Goal: Task Accomplishment & Management: Use online tool/utility

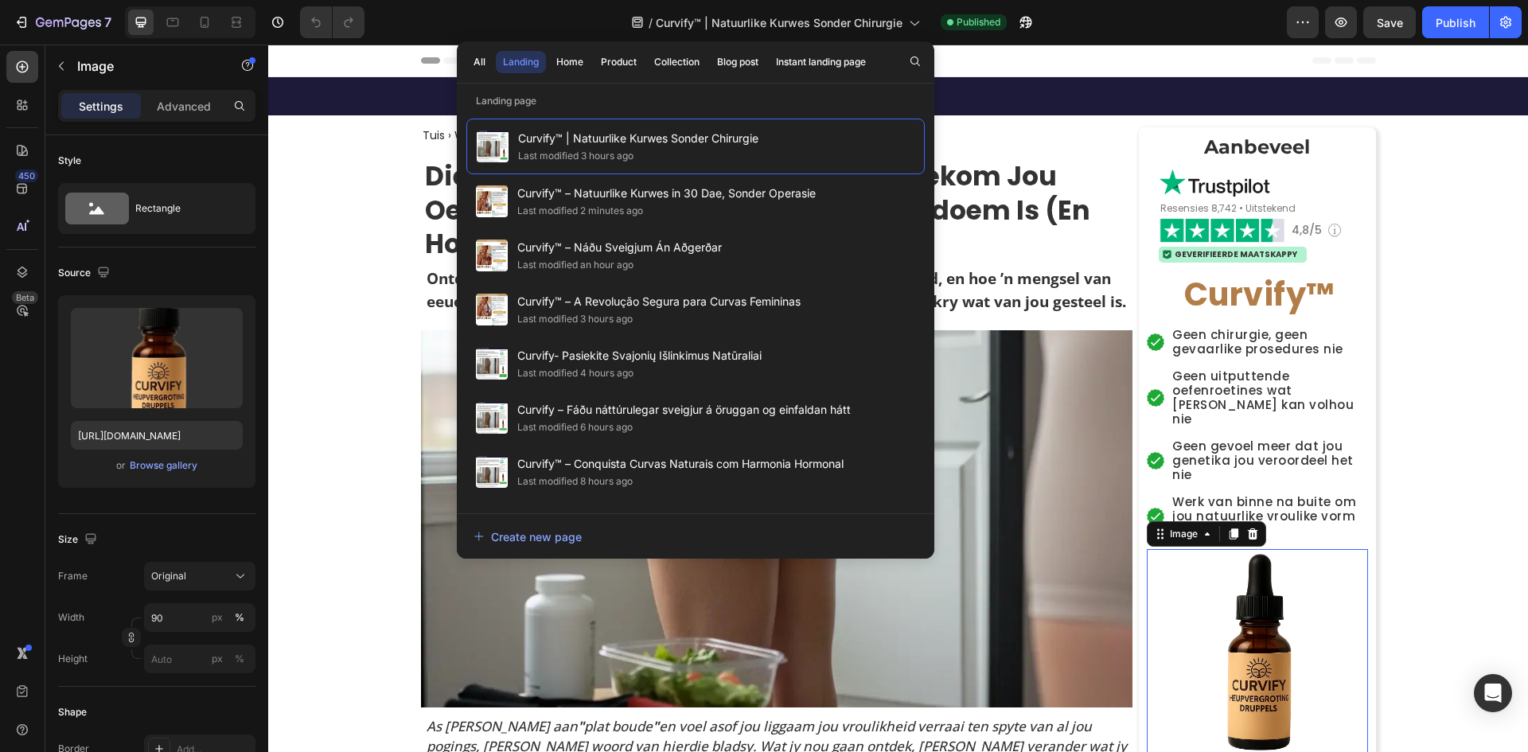
scroll to position [2627, 0]
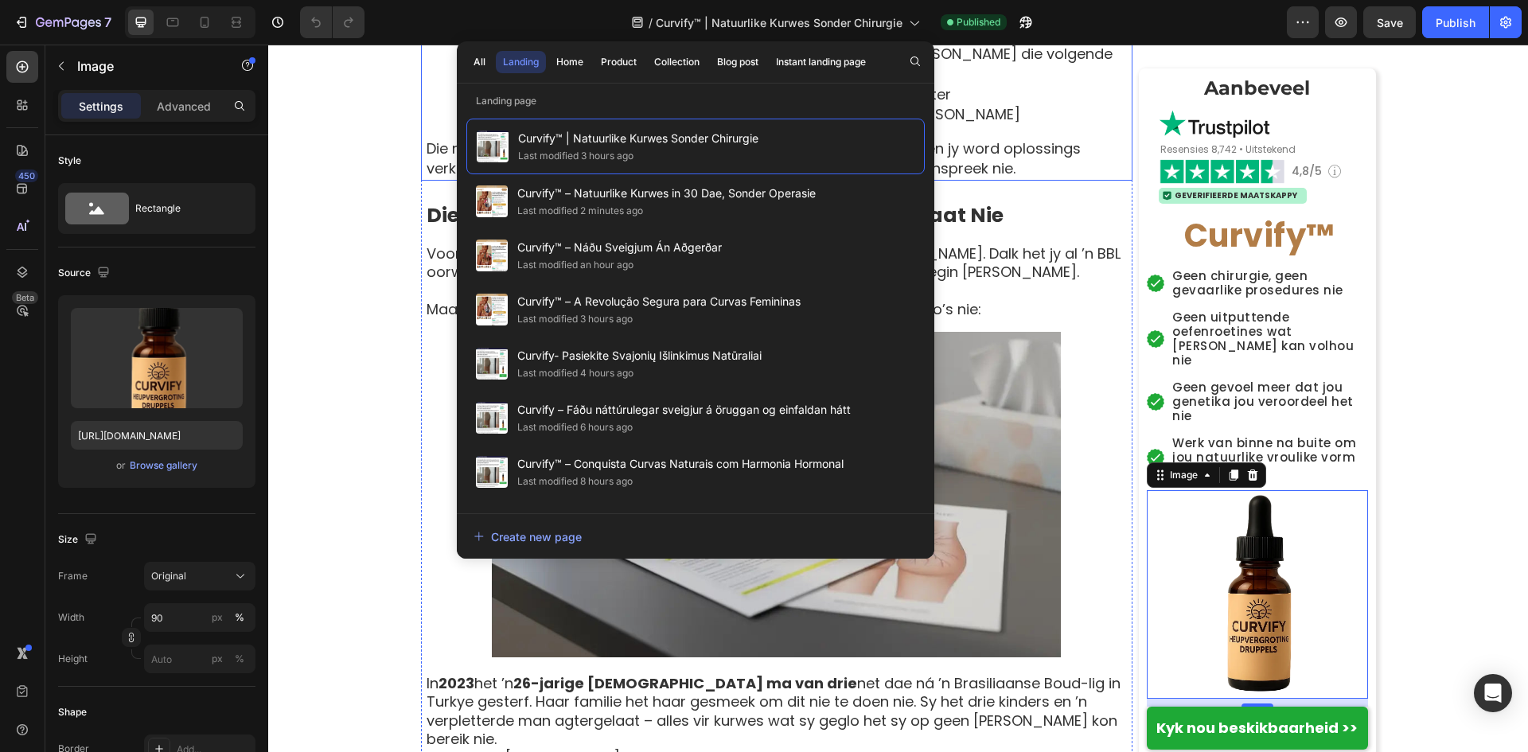
click at [330, 255] on div "Tuis › Welstand › Vrouebalans › Curvify Heading Die Vroulike Kurwe Sameswering:…" at bounding box center [898, 635] width 1260 height 6268
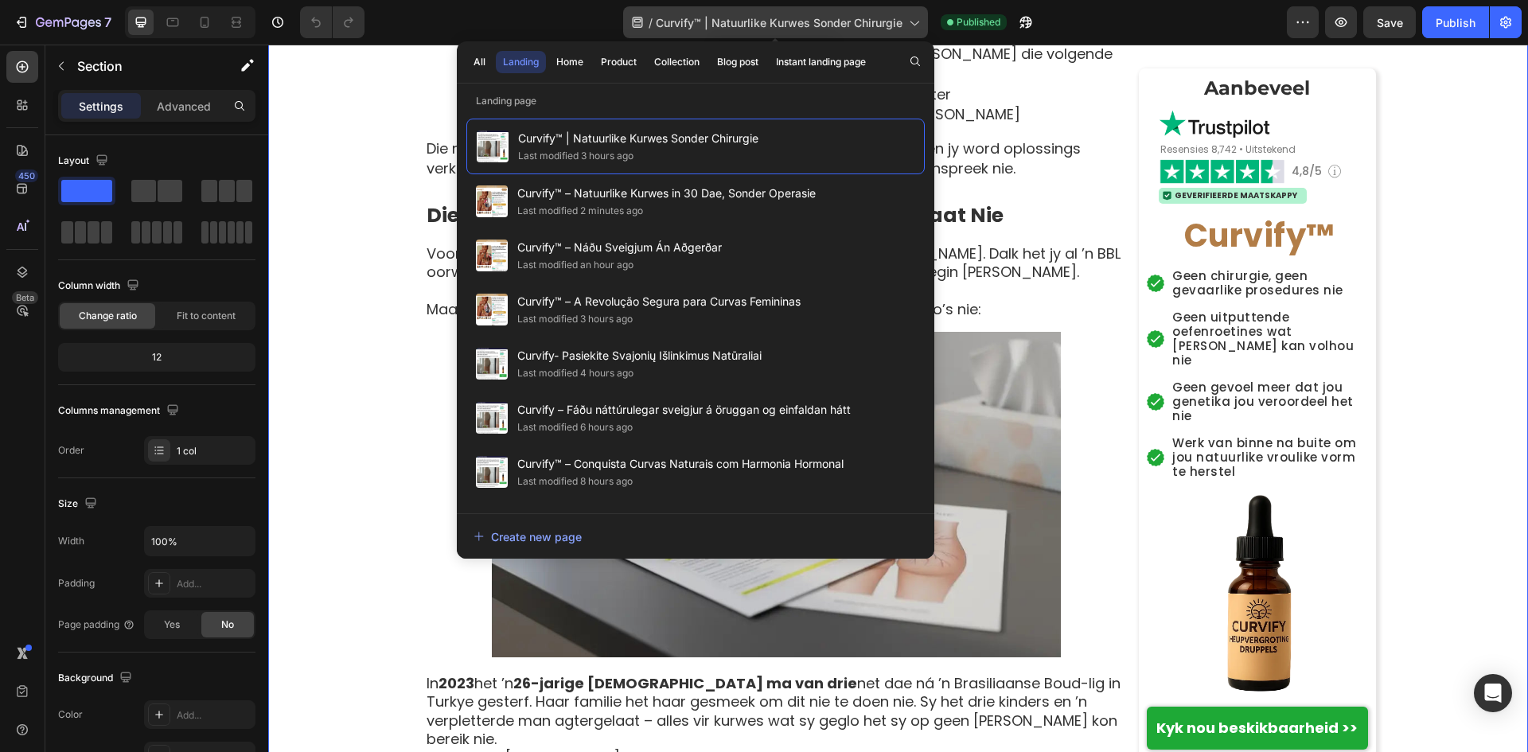
click at [916, 23] on icon at bounding box center [914, 23] width 9 height 5
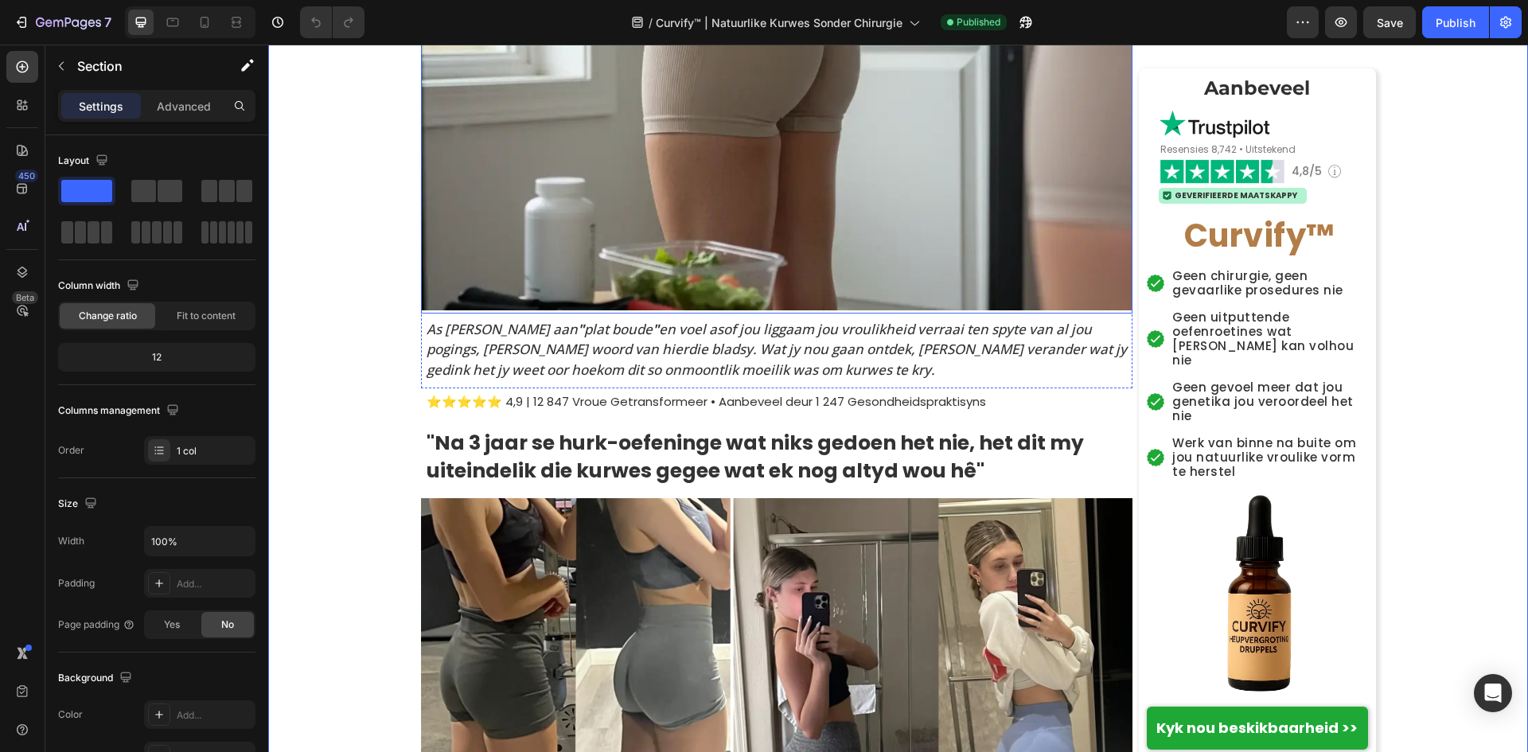
scroll to position [239, 0]
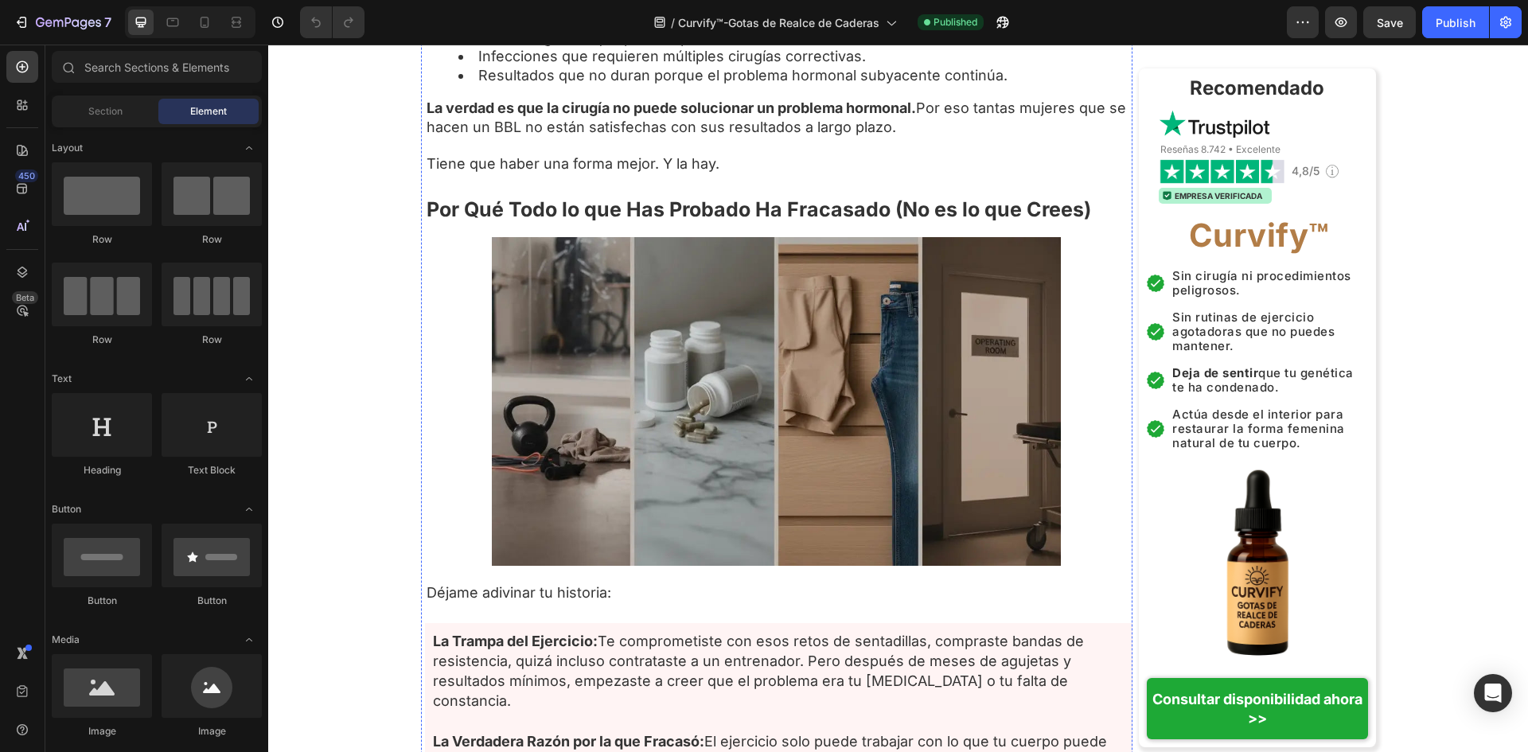
scroll to position [3343, 0]
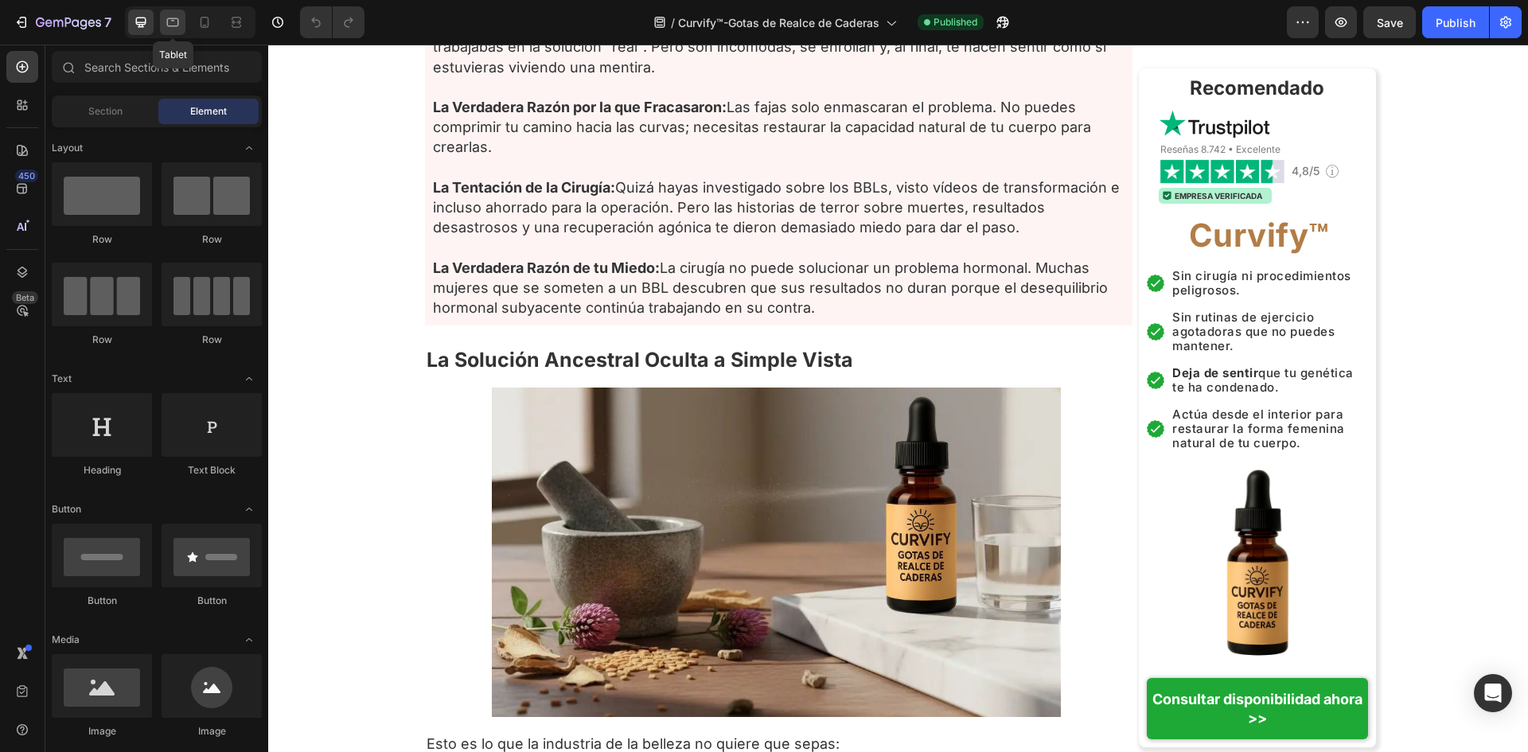
click at [162, 26] on div at bounding box center [172, 22] width 25 height 25
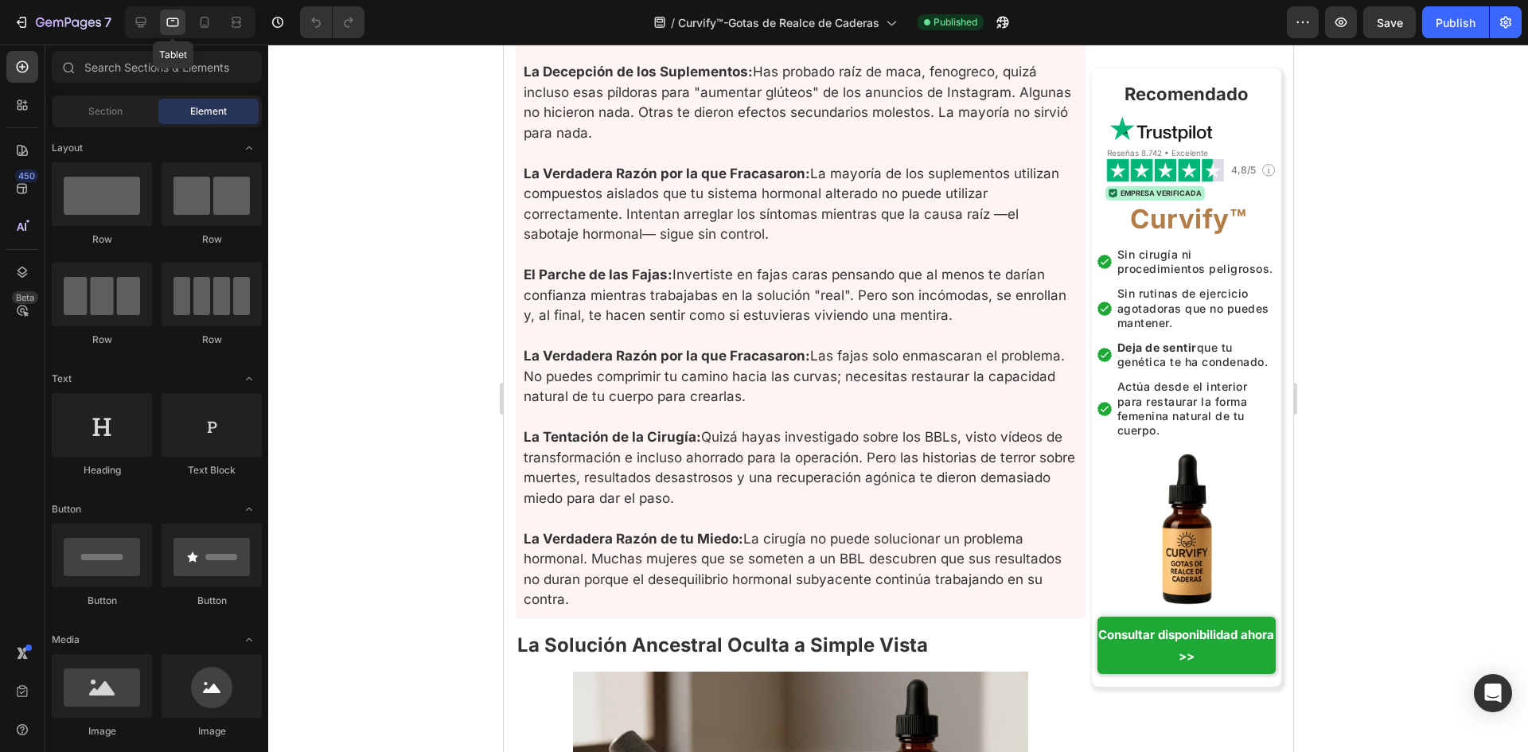
scroll to position [3397, 0]
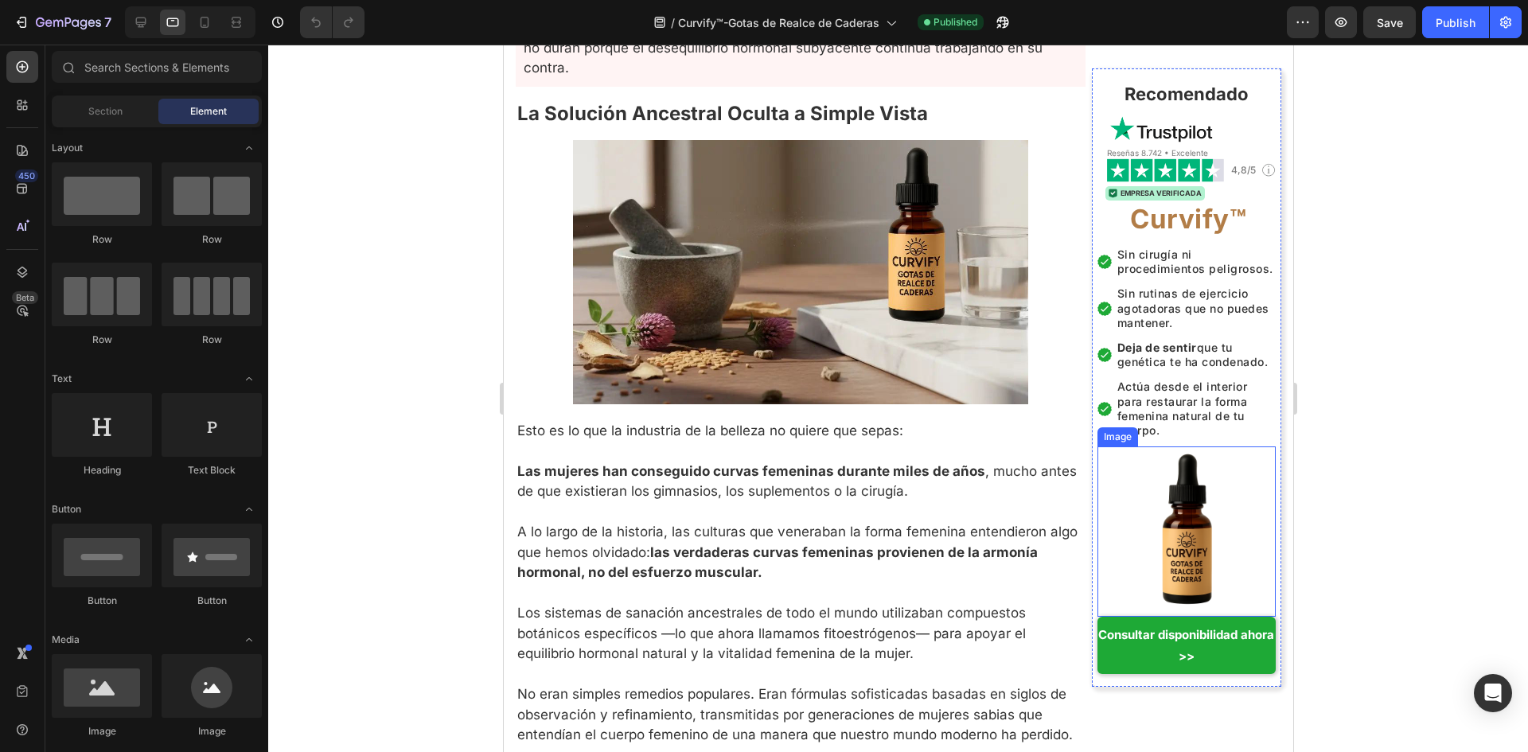
click at [1193, 526] on img at bounding box center [1186, 531] width 161 height 161
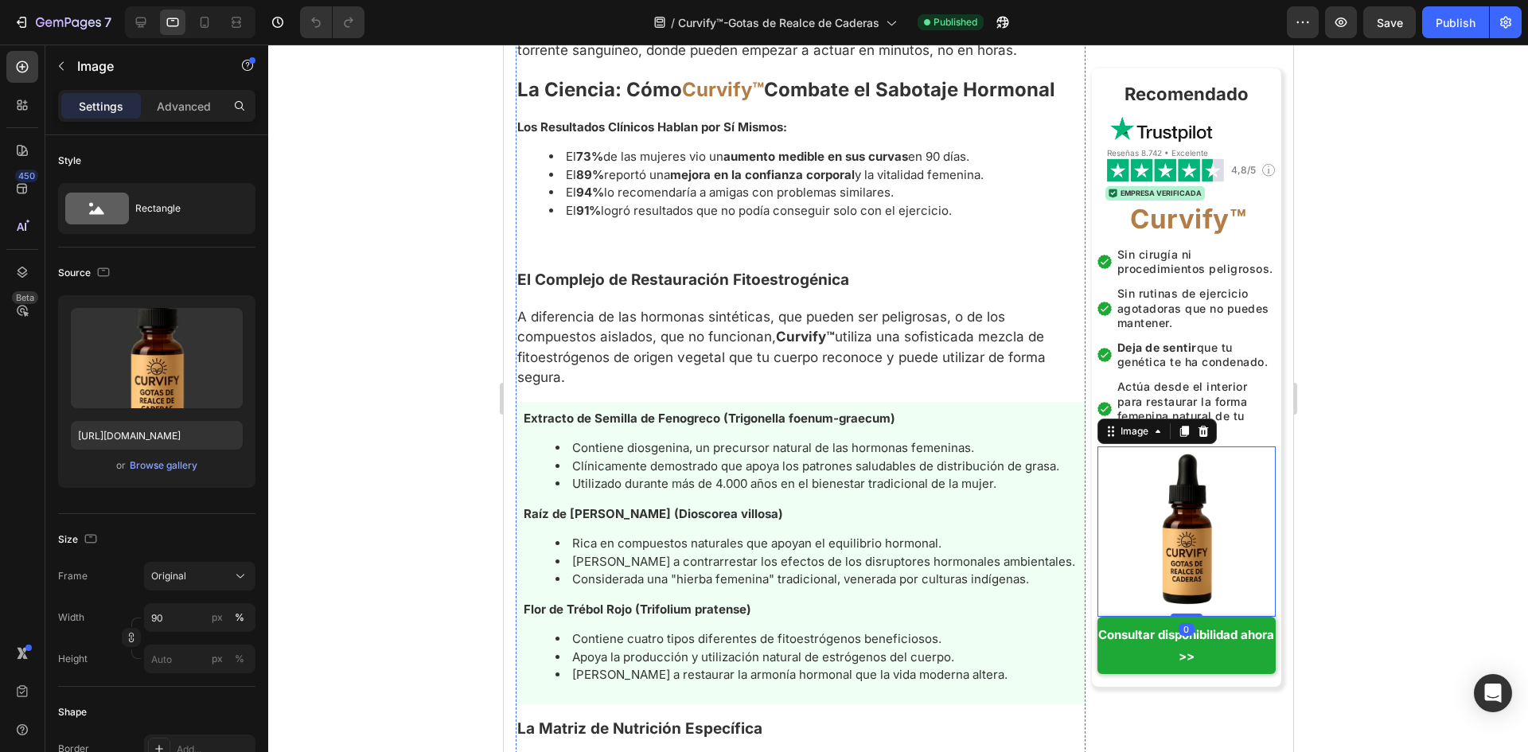
scroll to position [5068, 0]
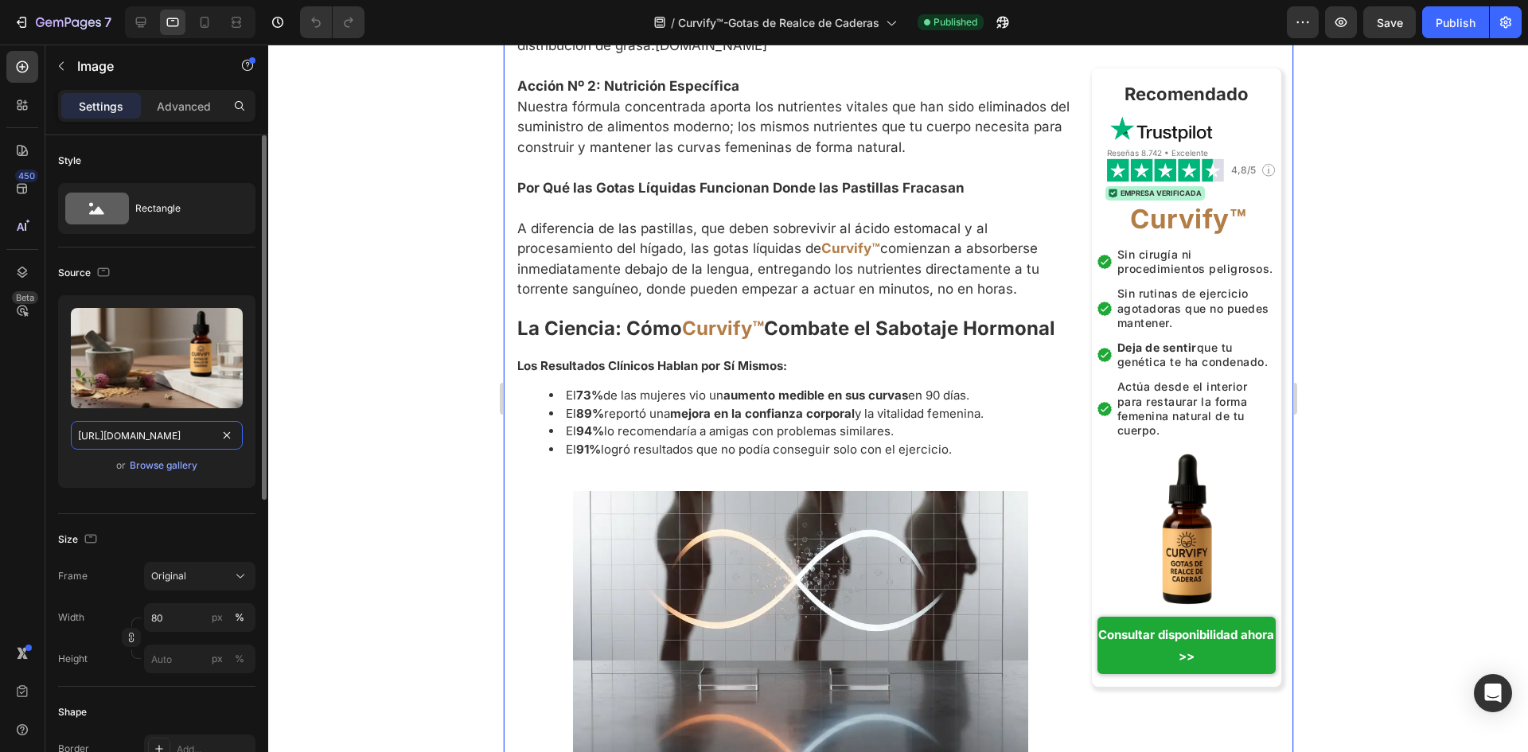
click at [173, 447] on input "https://cdn.shopify.com/s/files/1/0657/6783/3683/files/gempages_578032762192134…" at bounding box center [157, 435] width 172 height 29
click at [104, 281] on button "button" at bounding box center [103, 272] width 19 height 19
click at [108, 321] on icon "button" at bounding box center [107, 326] width 16 height 16
click at [96, 271] on icon "button" at bounding box center [104, 272] width 16 height 16
click at [107, 352] on icon "button" at bounding box center [107, 355] width 16 height 16
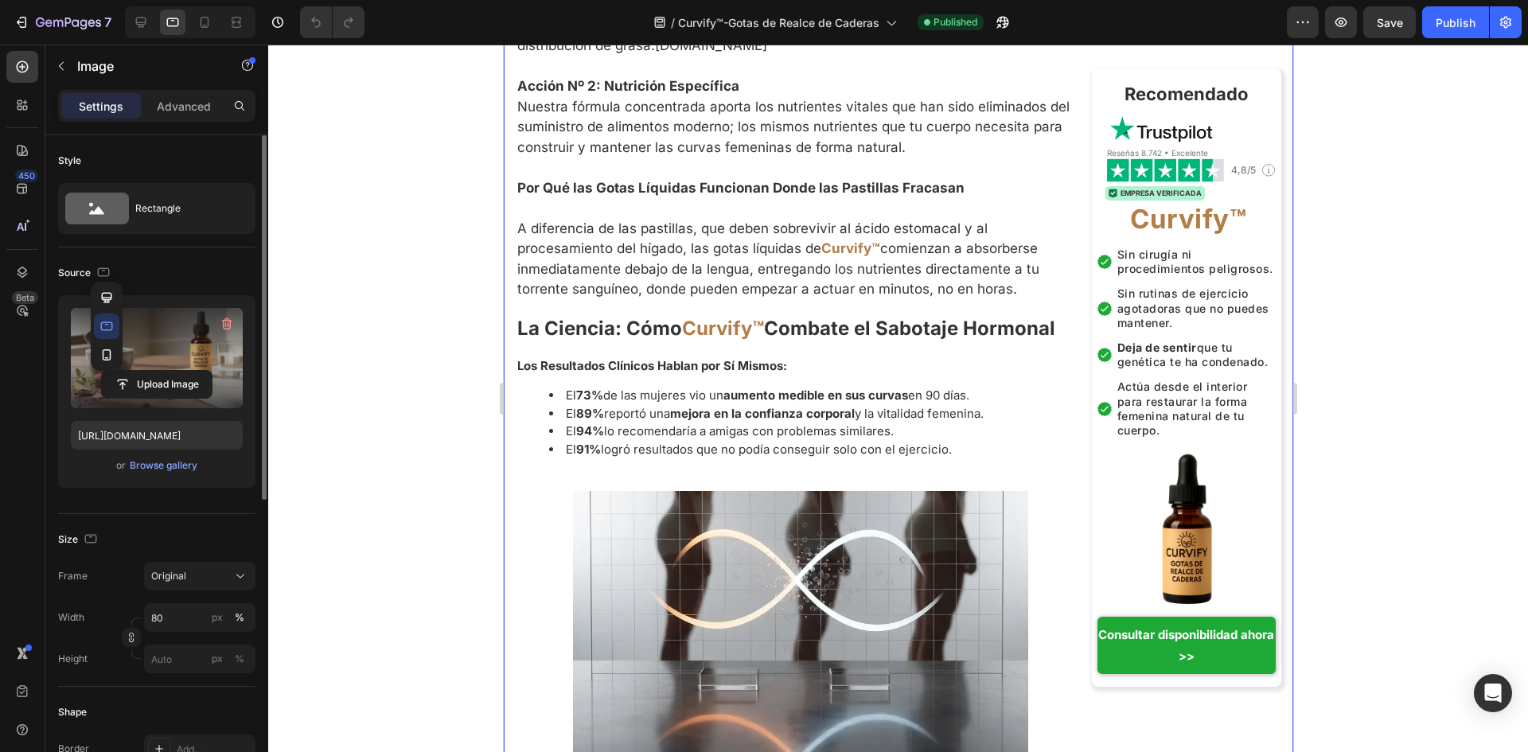
type input "100"
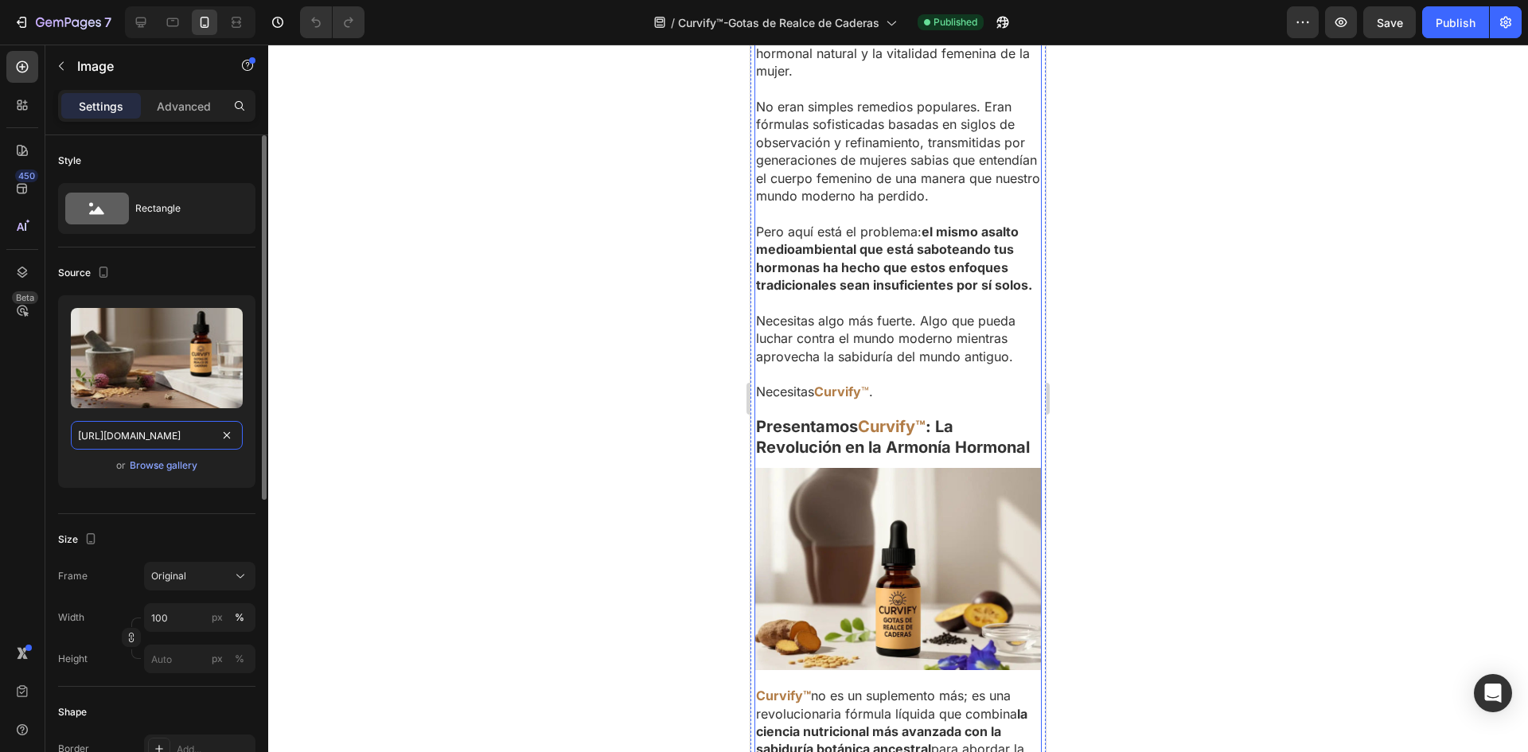
click at [133, 434] on input "https://cdn.shopify.com/s/files/1/0657/6783/3683/files/gempages_578032762192134…" at bounding box center [157, 435] width 172 height 29
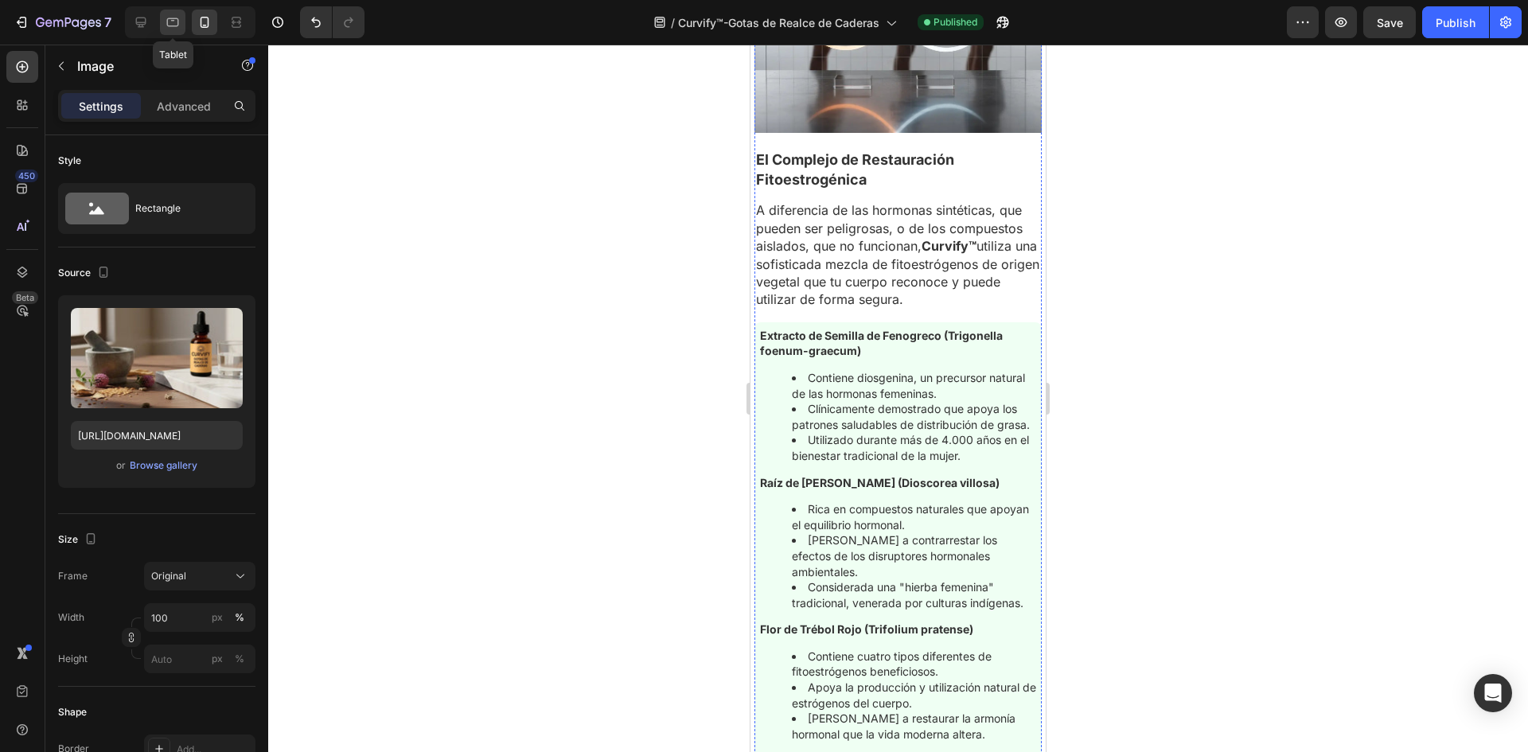
scroll to position [0, 0]
click at [184, 33] on div at bounding box center [172, 22] width 25 height 25
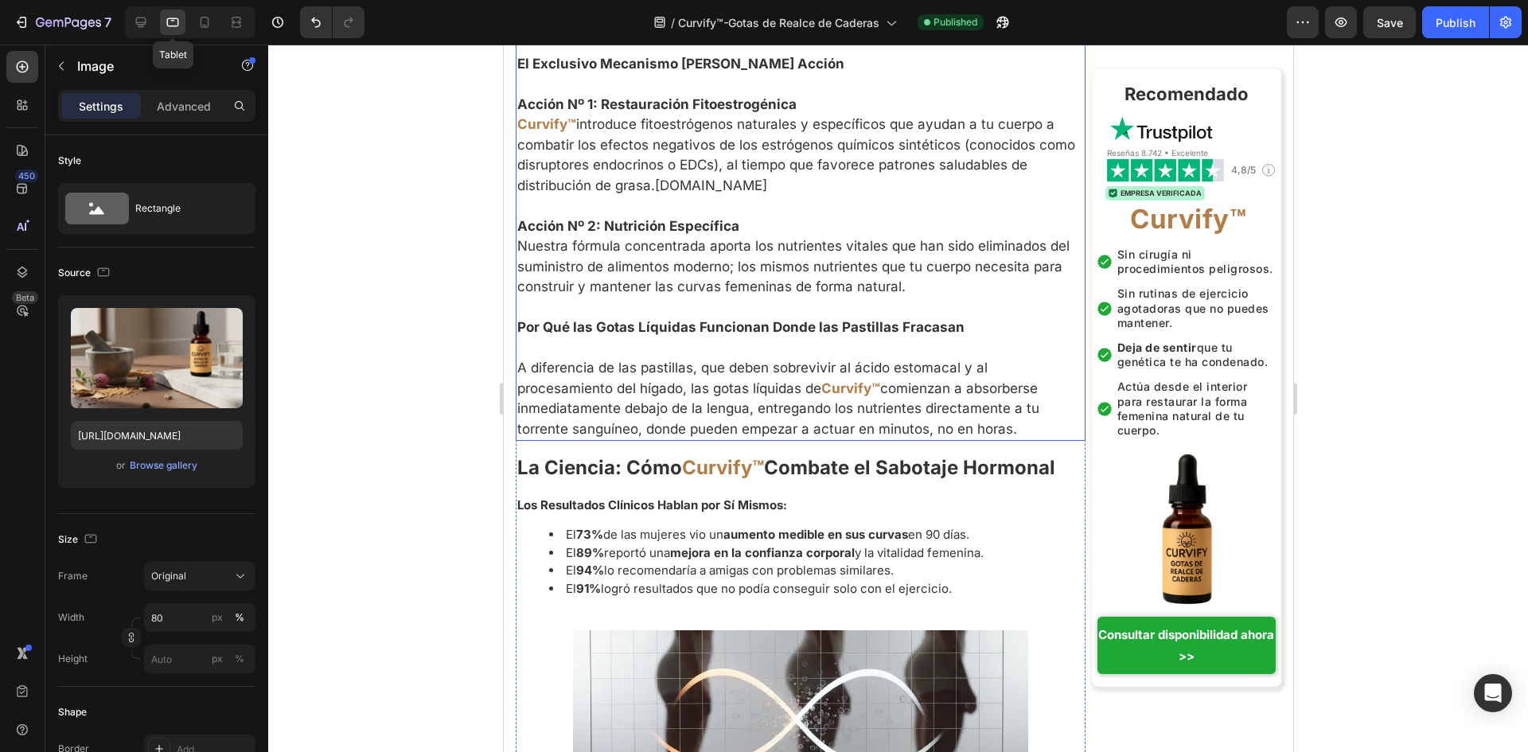
scroll to position [5228, 0]
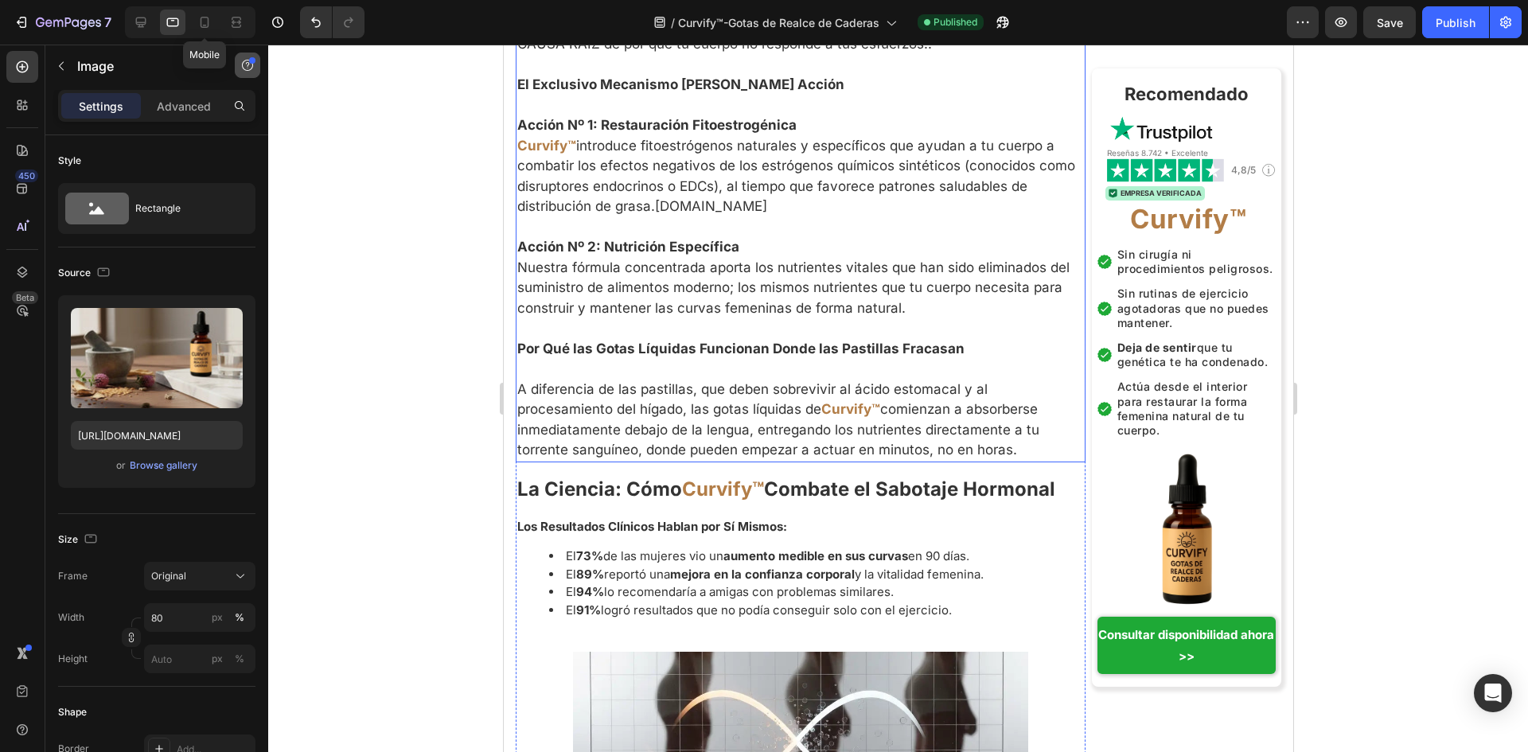
drag, startPoint x: 205, startPoint y: 33, endPoint x: 243, endPoint y: 59, distance: 45.3
click at [205, 34] on div at bounding box center [204, 22] width 25 height 25
type input "100"
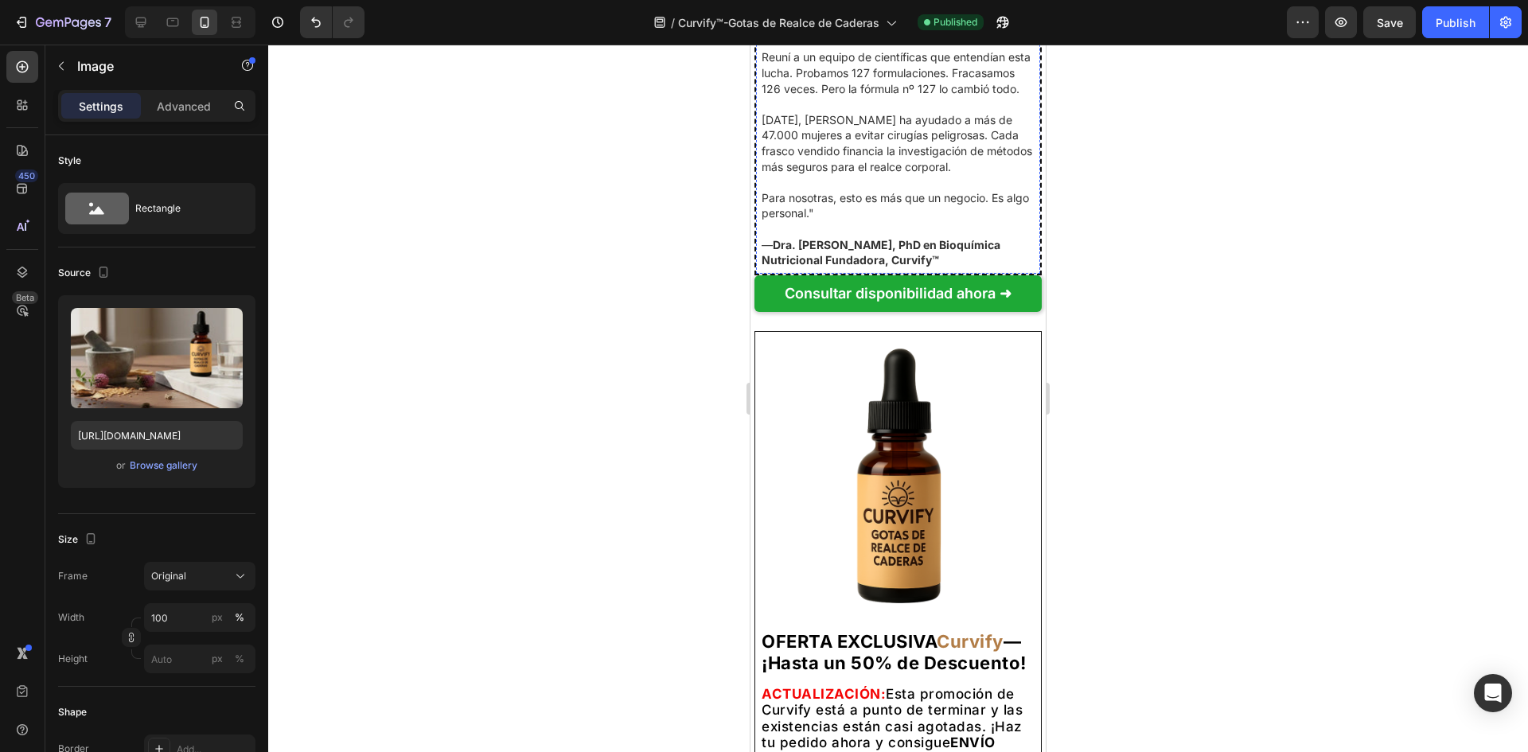
scroll to position [12180, 0]
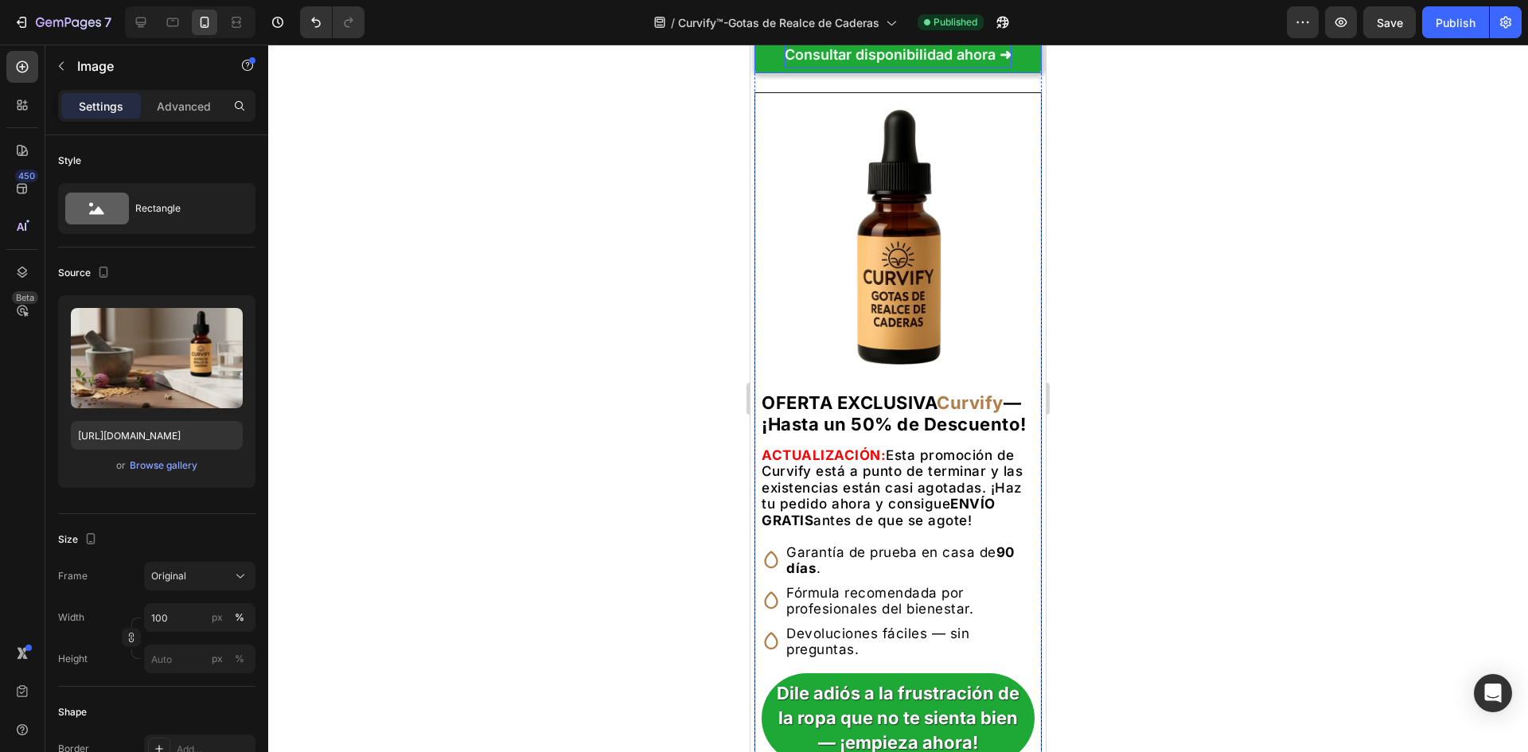
drag, startPoint x: 1159, startPoint y: 358, endPoint x: 893, endPoint y: 389, distance: 267.6
click at [893, 68] on p "Consultar disponibilidad ahora ➜" at bounding box center [898, 54] width 227 height 25
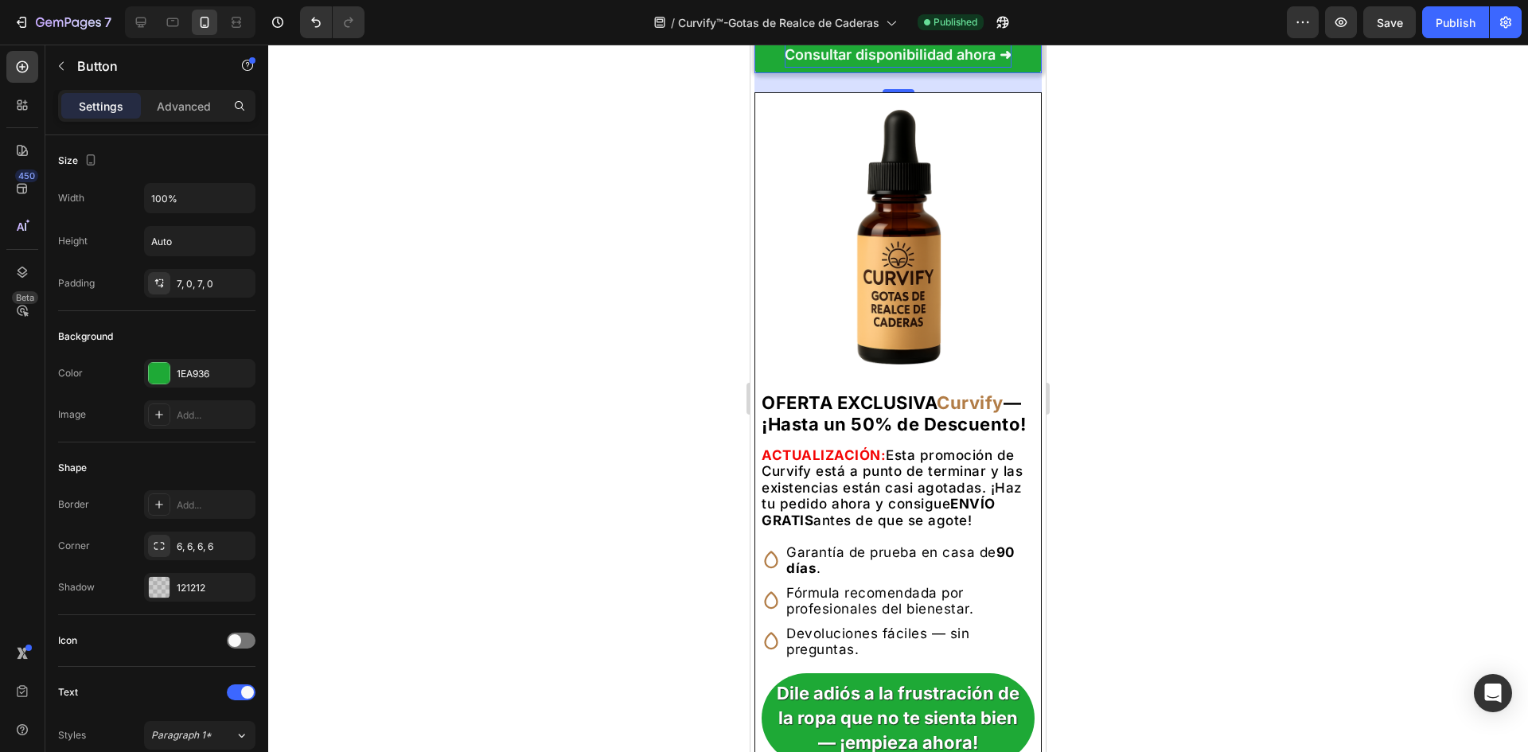
click at [824, 68] on p "Consultar disponibilidad ahora ➜" at bounding box center [898, 54] width 227 height 25
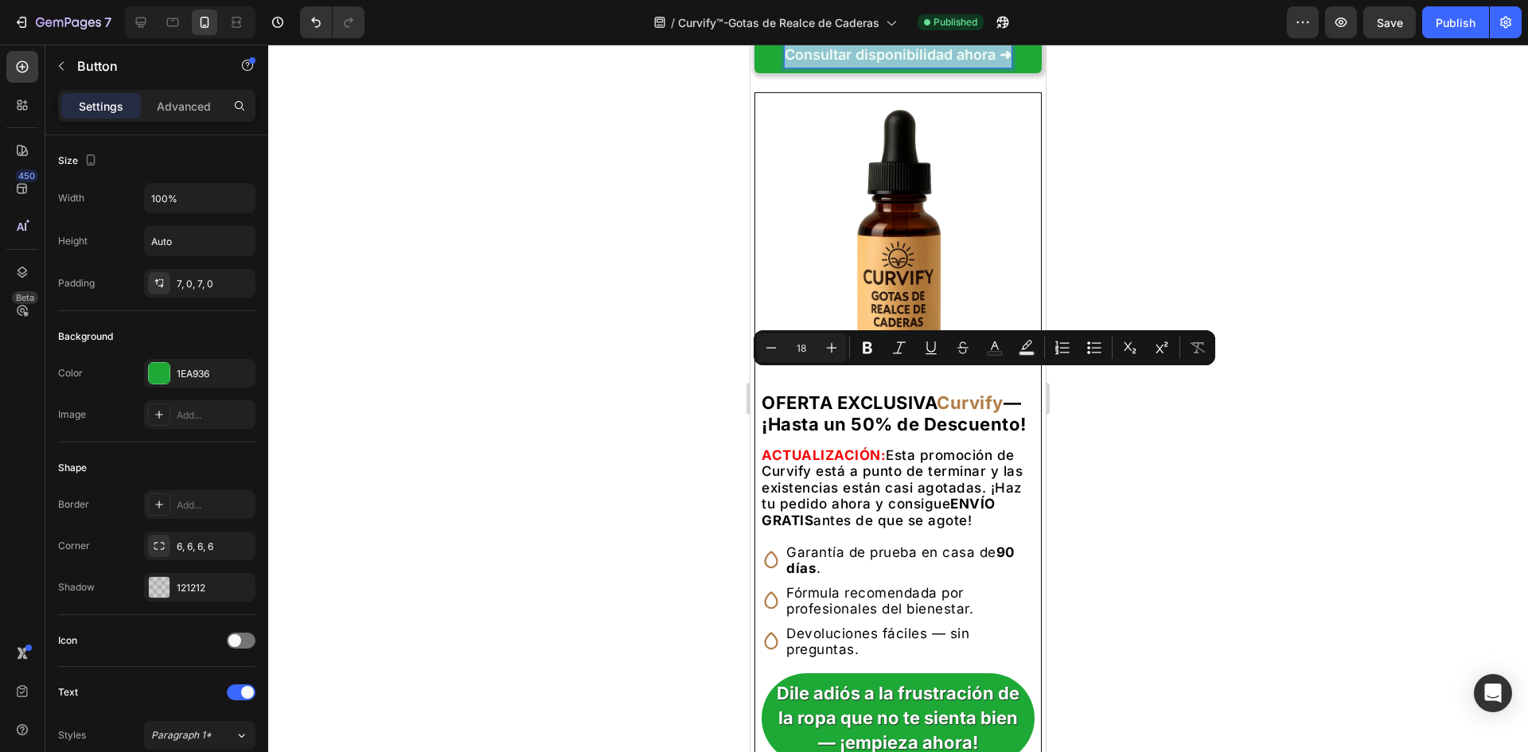
click at [824, 68] on p "Consultar disponibilidad ahora ➜" at bounding box center [898, 54] width 227 height 25
click at [657, 333] on div at bounding box center [898, 399] width 1260 height 708
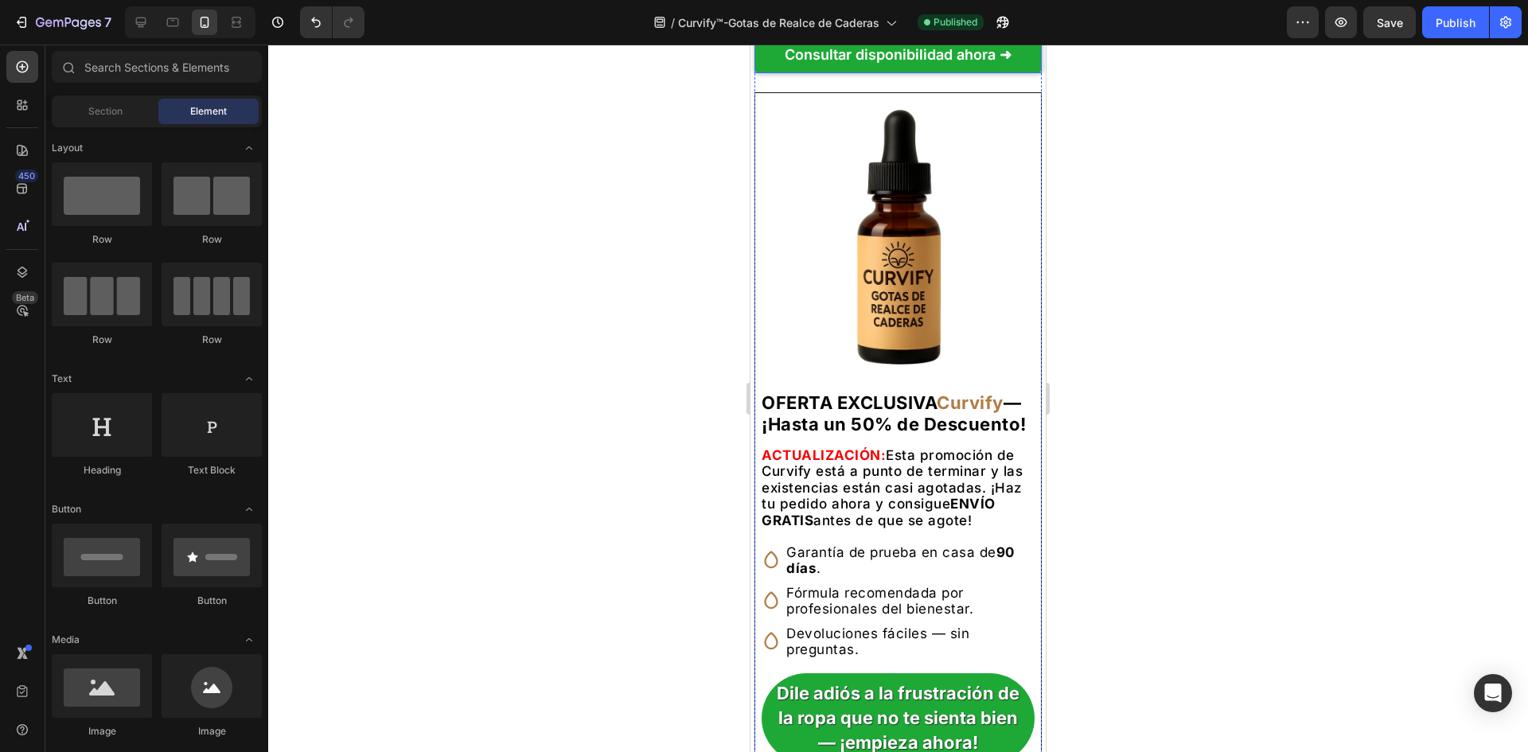
click at [851, 68] on p "Consultar disponibilidad ahora ➜" at bounding box center [898, 54] width 227 height 25
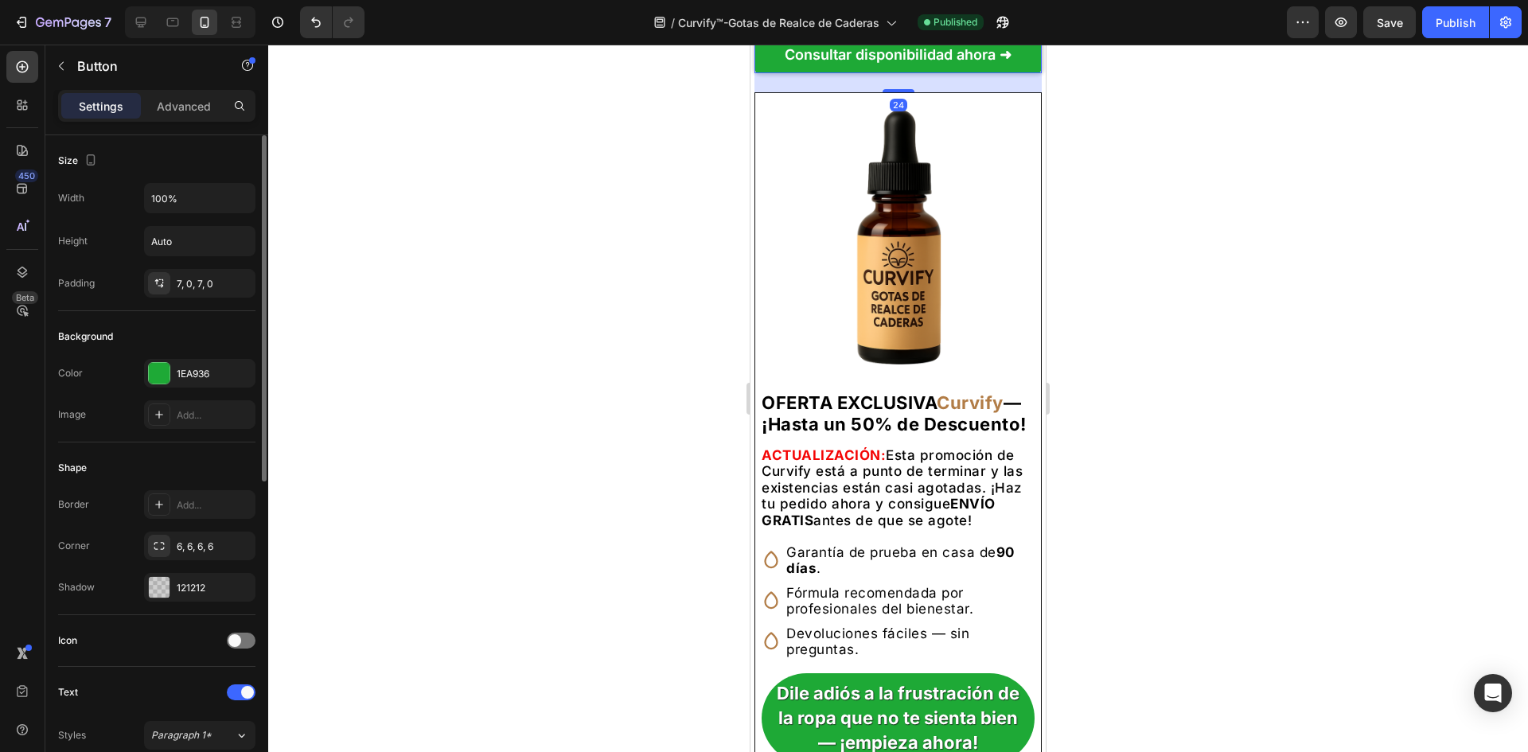
scroll to position [239, 0]
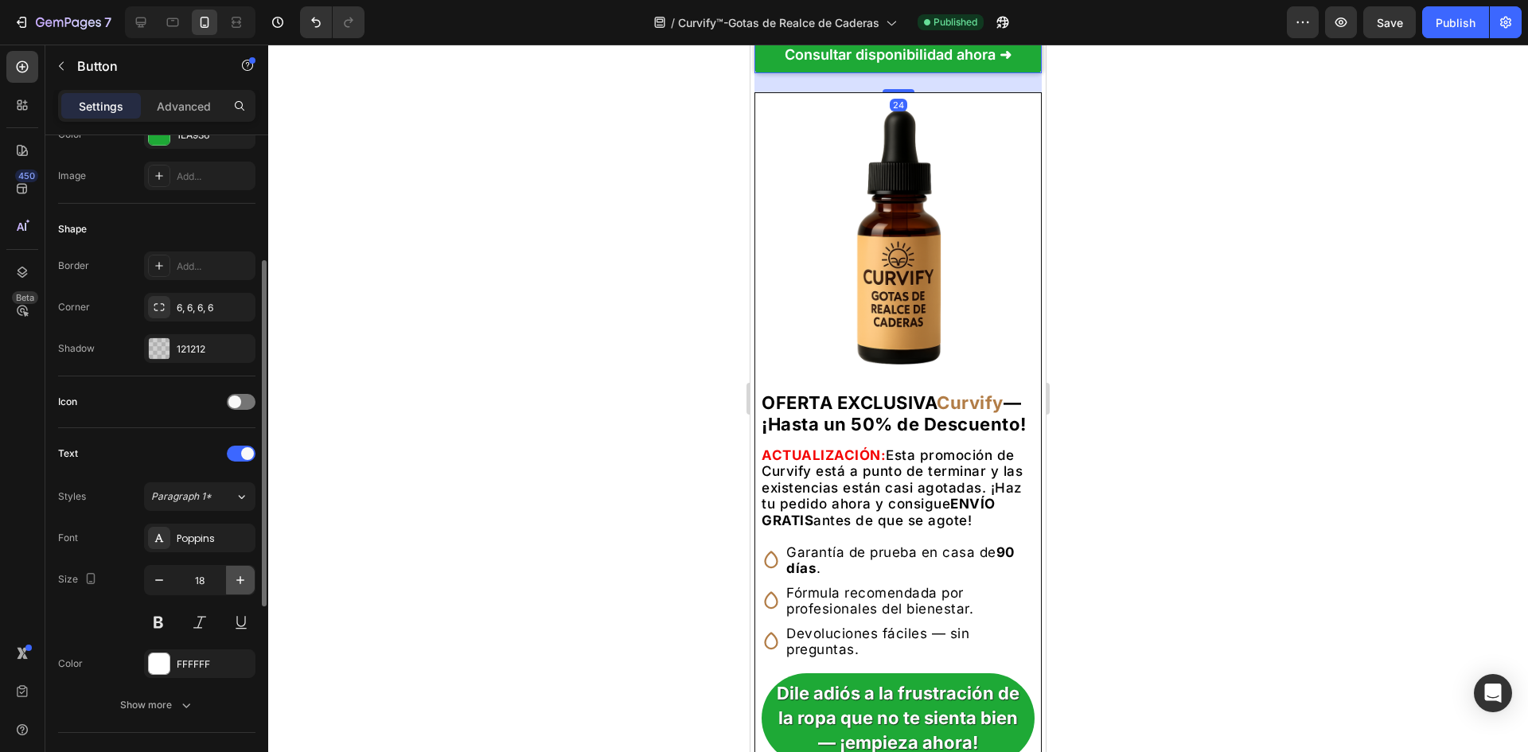
click at [243, 582] on icon "button" at bounding box center [240, 580] width 16 height 16
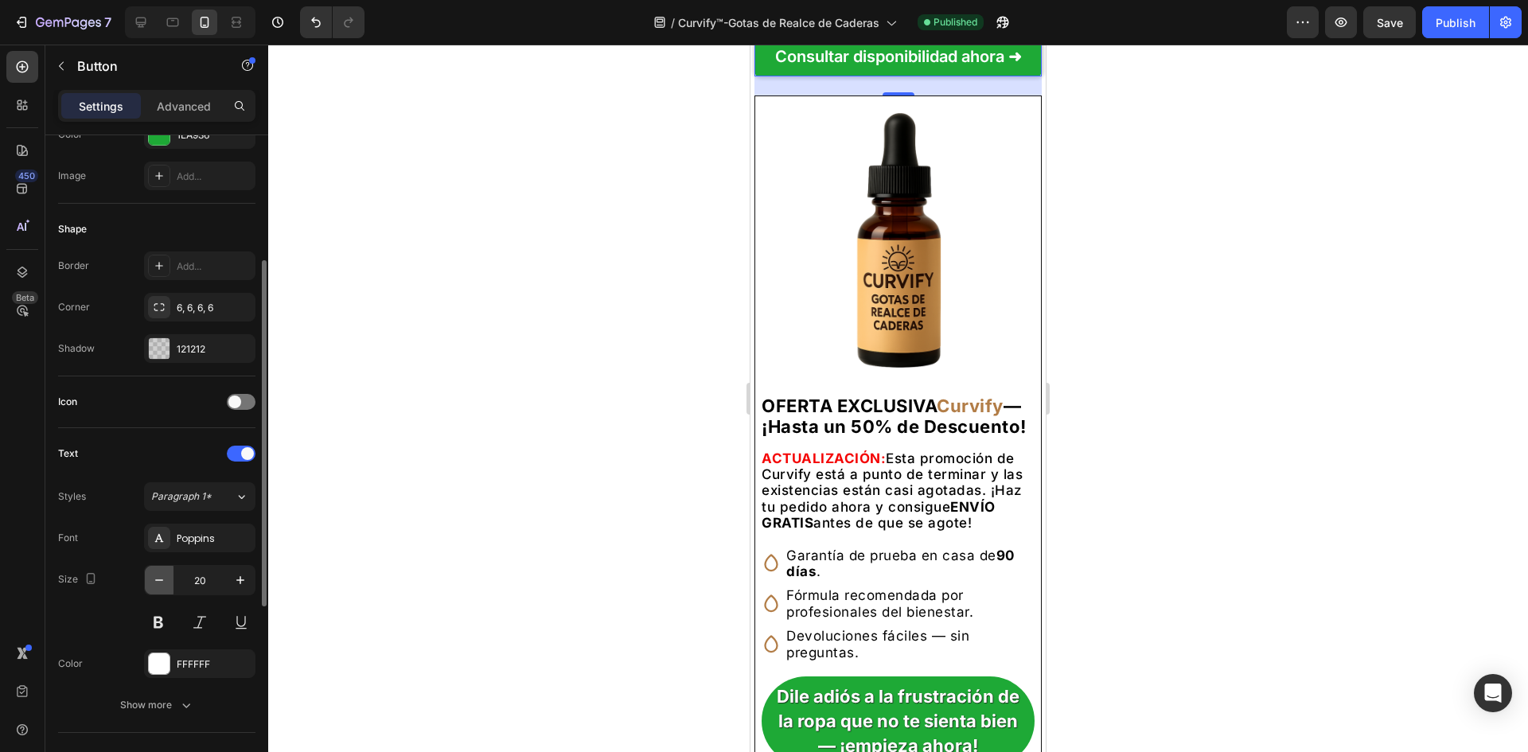
click at [166, 586] on icon "button" at bounding box center [159, 580] width 16 height 16
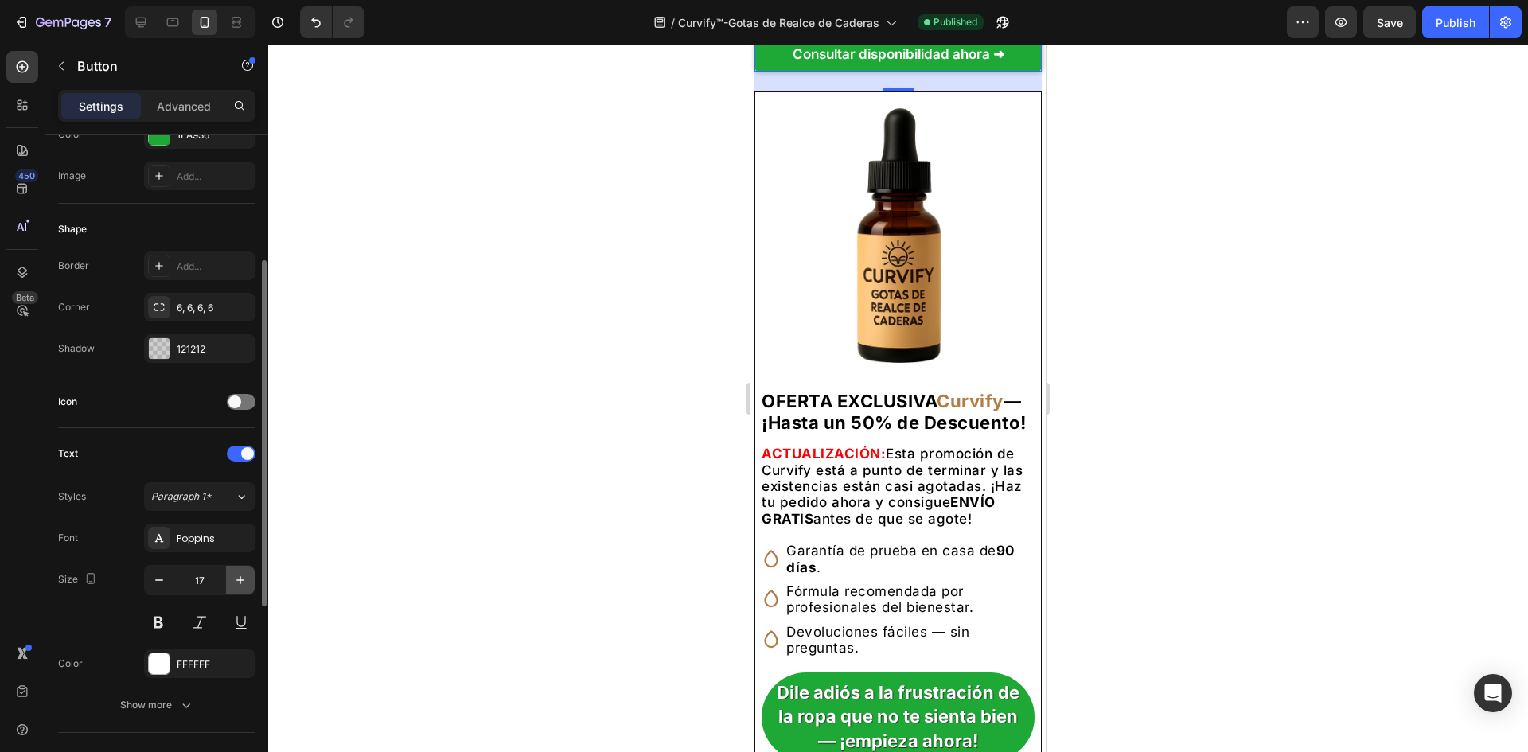
click at [237, 581] on icon "button" at bounding box center [240, 580] width 16 height 16
type input "18"
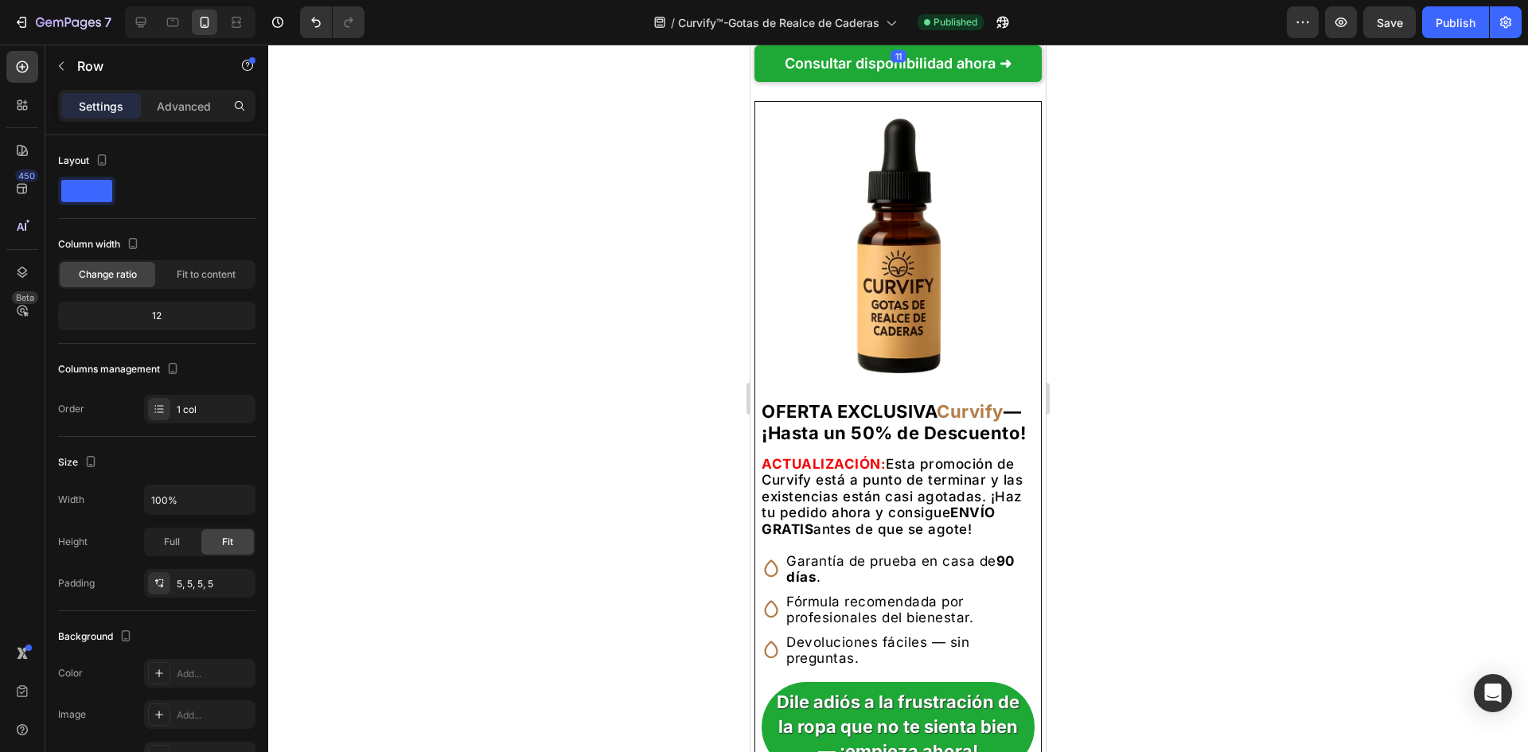
drag, startPoint x: 898, startPoint y: 362, endPoint x: 899, endPoint y: 371, distance: 8.8
click at [899, 44] on div at bounding box center [899, 41] width 32 height 5
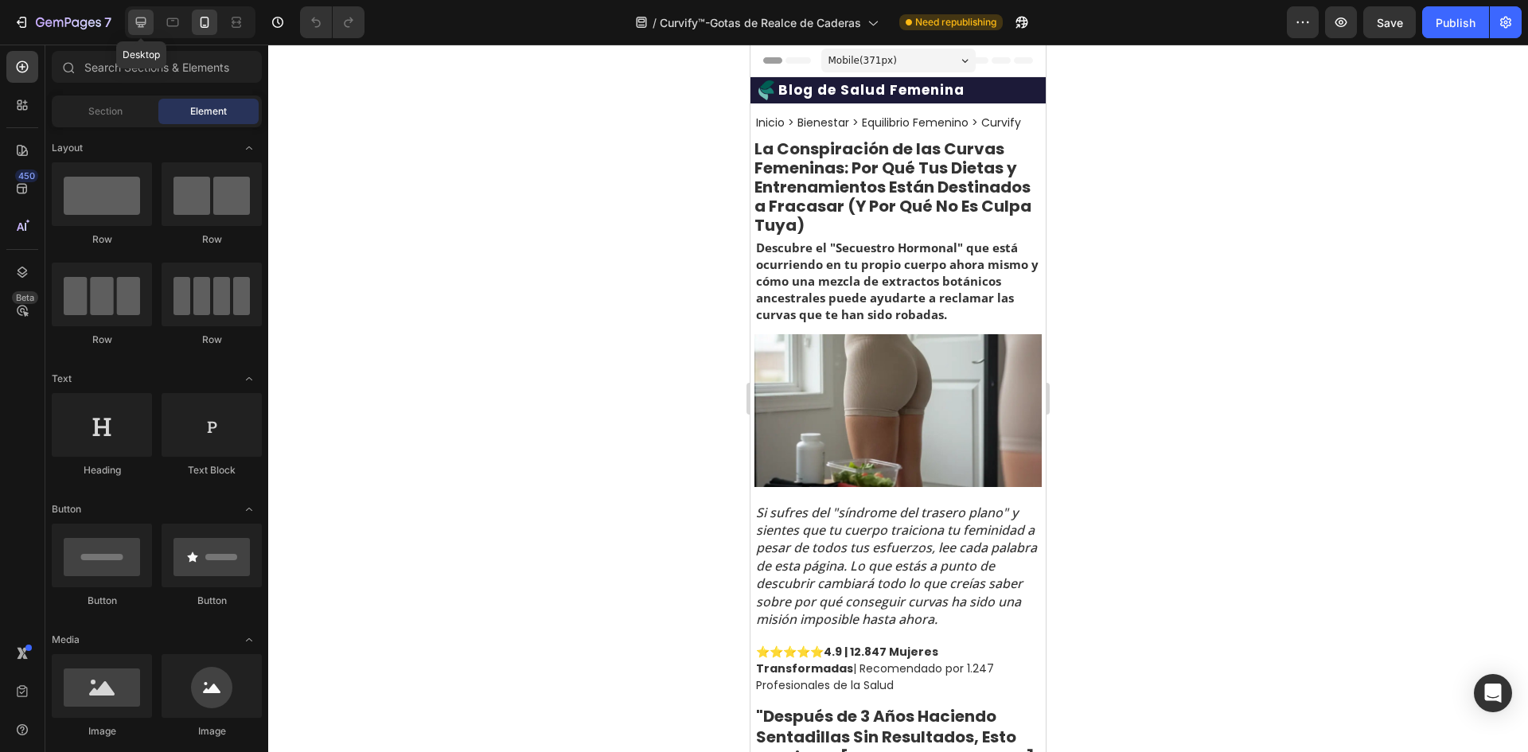
drag, startPoint x: 144, startPoint y: 21, endPoint x: 761, endPoint y: 154, distance: 631.0
click at [144, 21] on icon at bounding box center [141, 22] width 16 height 16
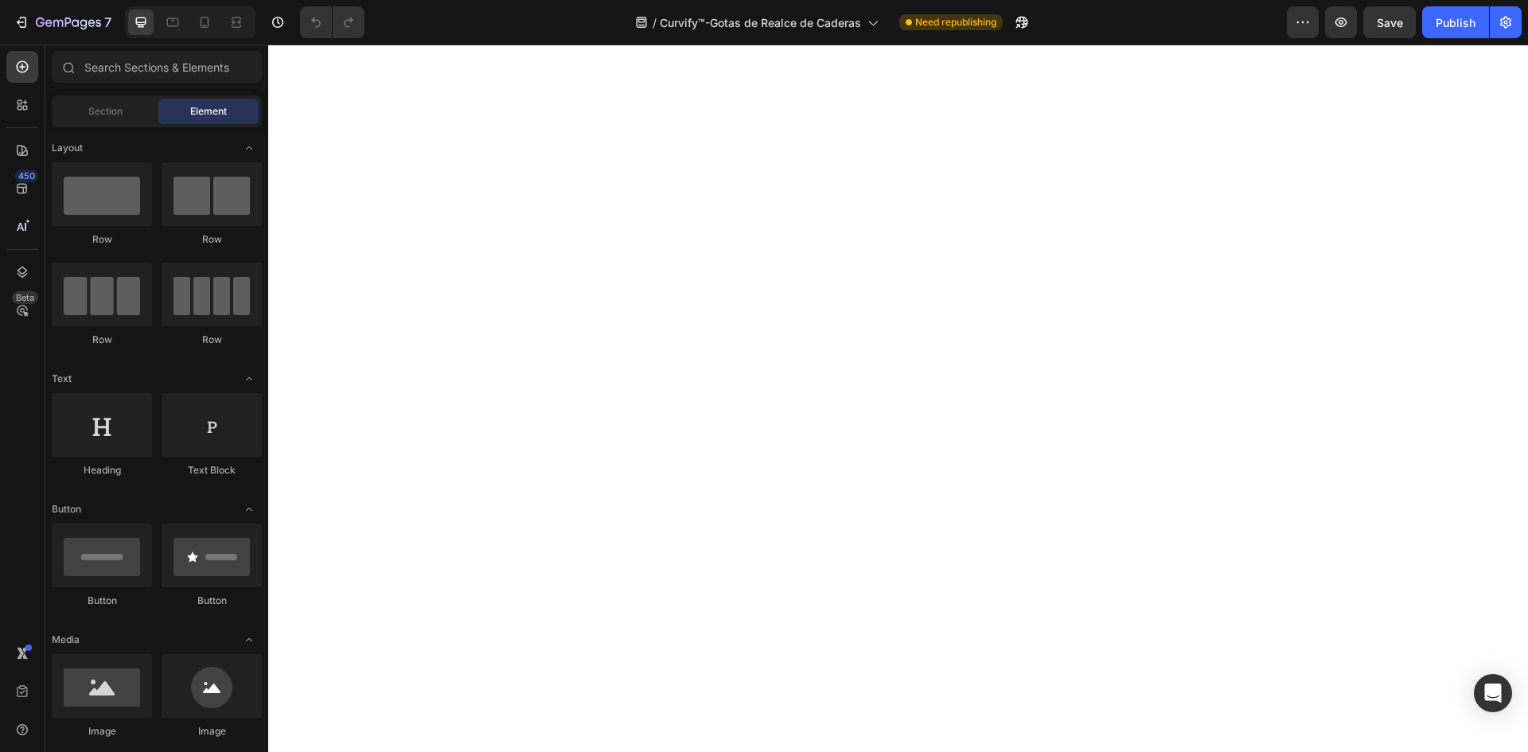
scroll to position [6406, 0]
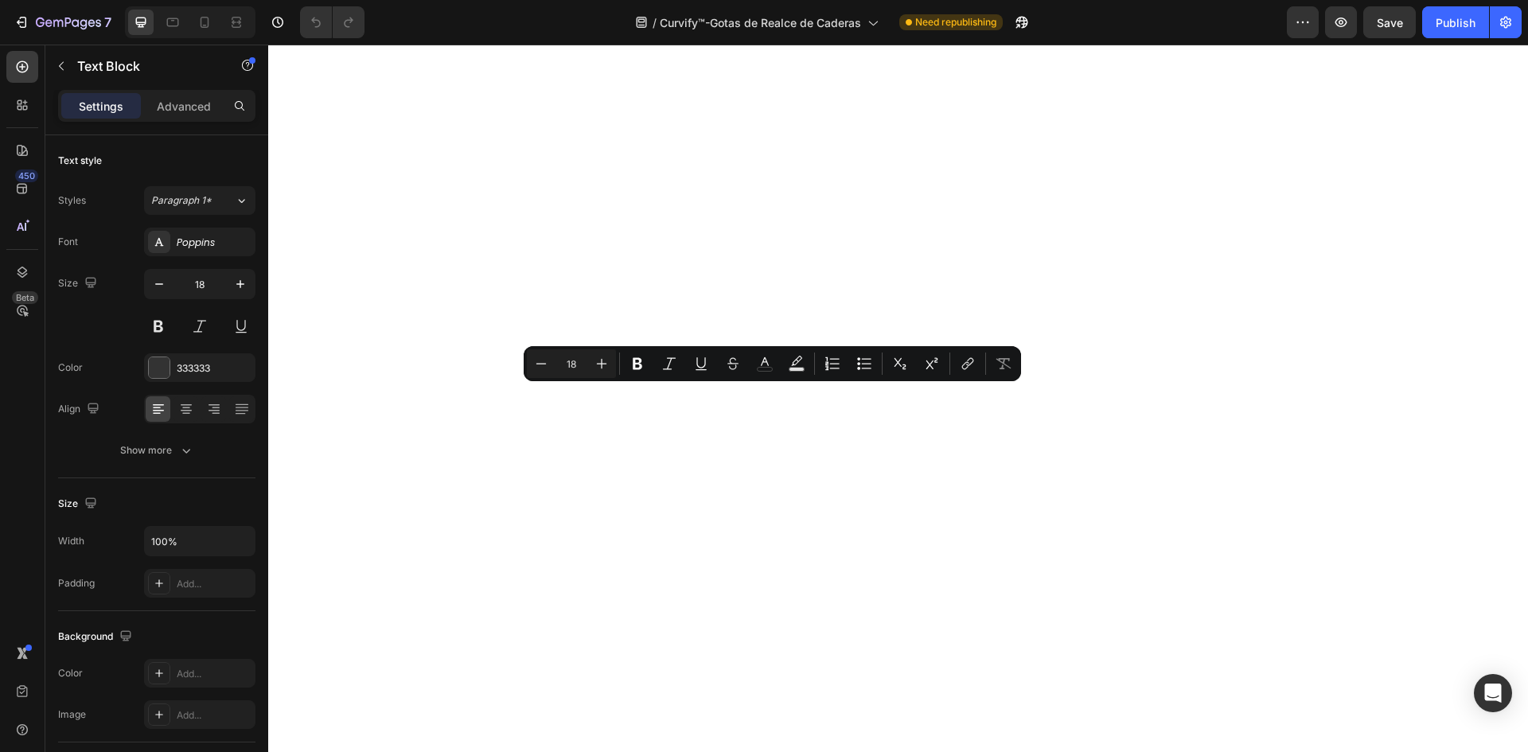
drag, startPoint x: 985, startPoint y: 404, endPoint x: 1063, endPoint y: 416, distance: 79.7
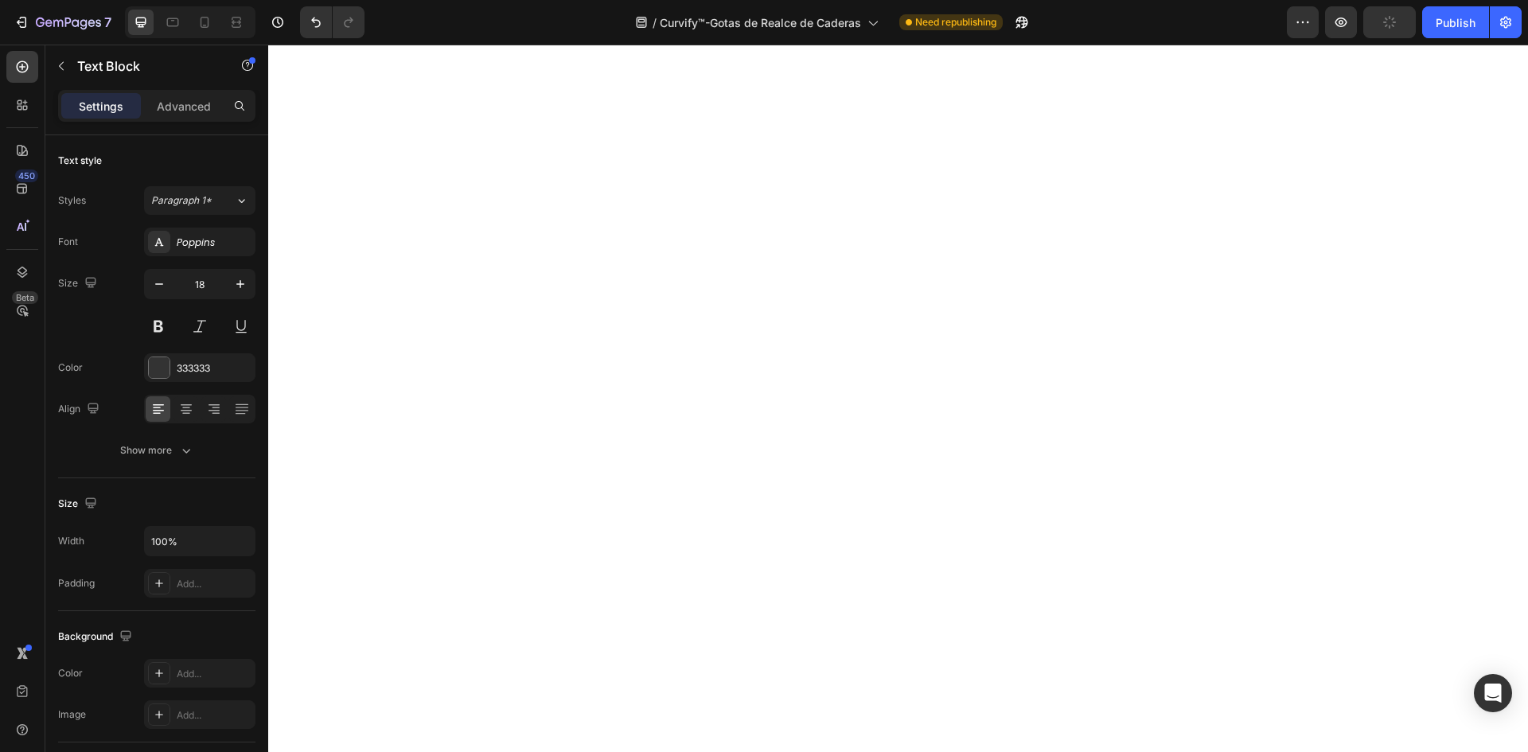
scroll to position [7361, 0]
drag, startPoint x: 355, startPoint y: 454, endPoint x: 540, endPoint y: 516, distance: 195.6
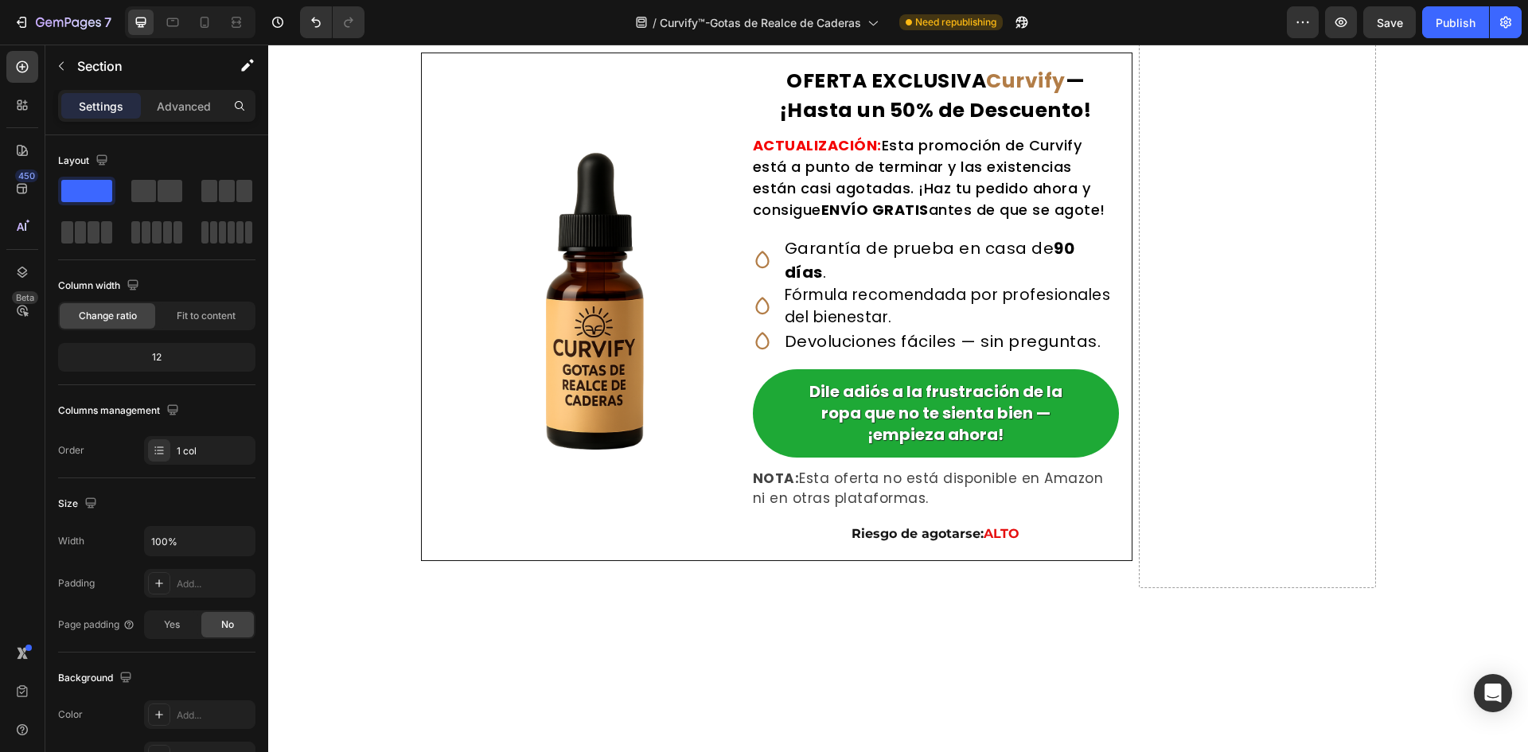
scroll to position [9749, 0]
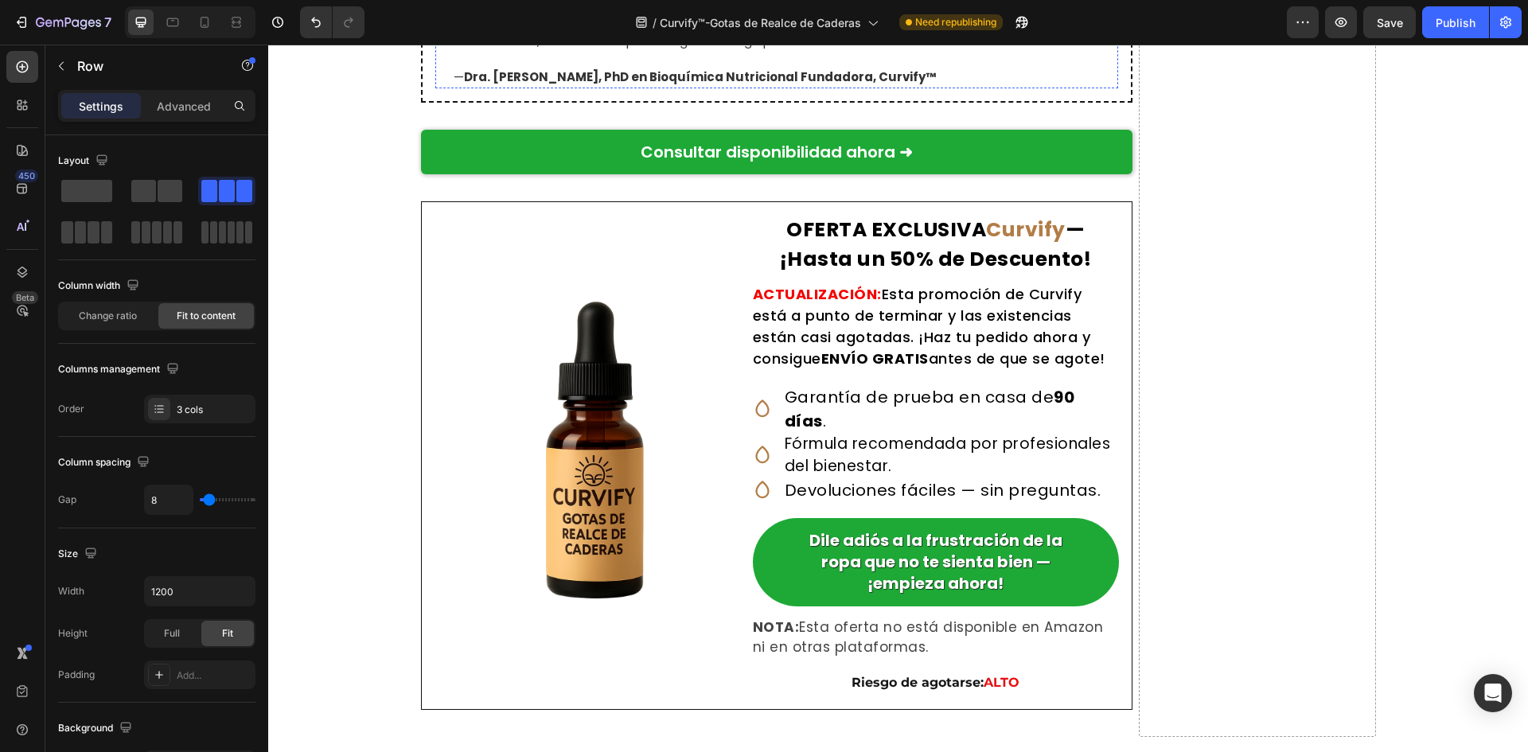
scroll to position [9032, 0]
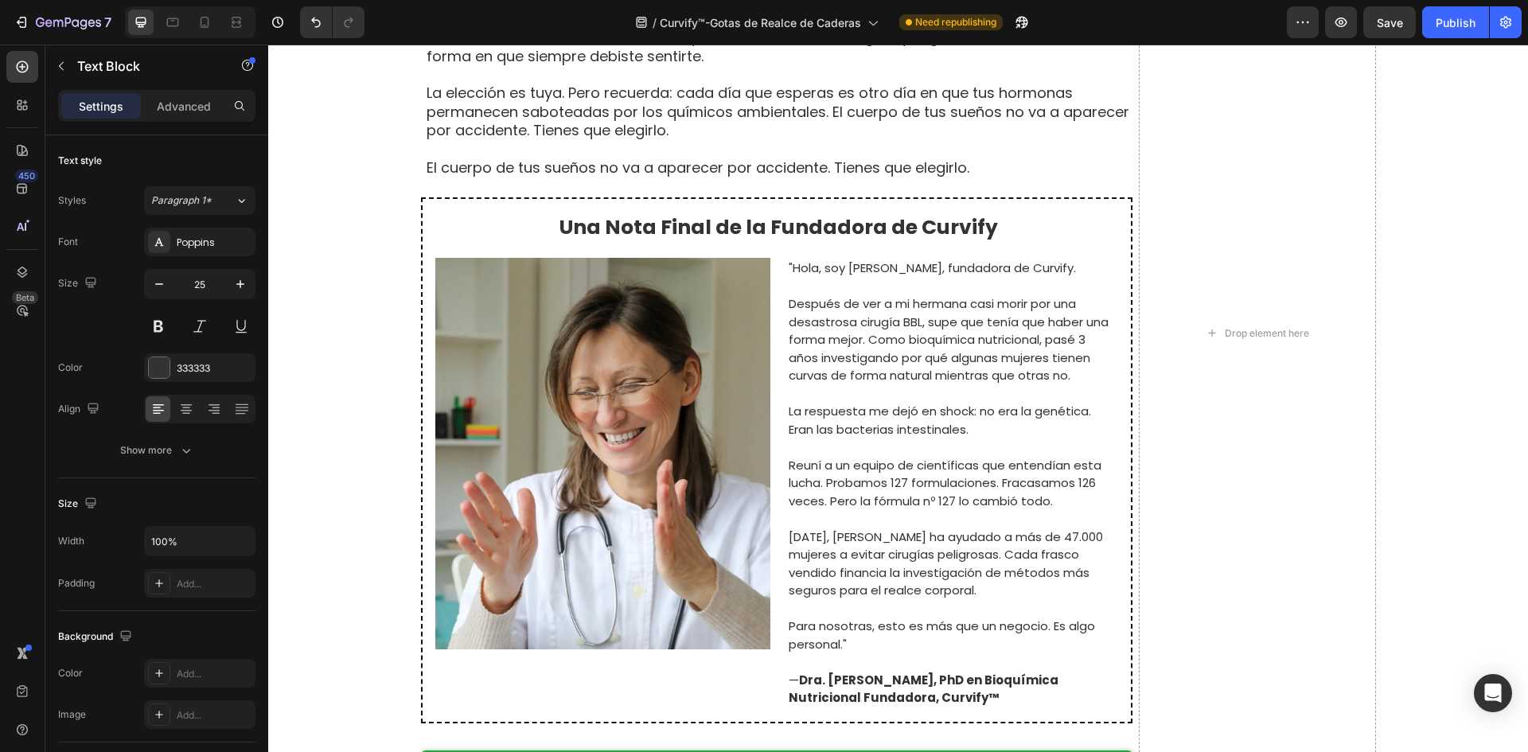
drag, startPoint x: 610, startPoint y: 323, endPoint x: 601, endPoint y: 324, distance: 9.6
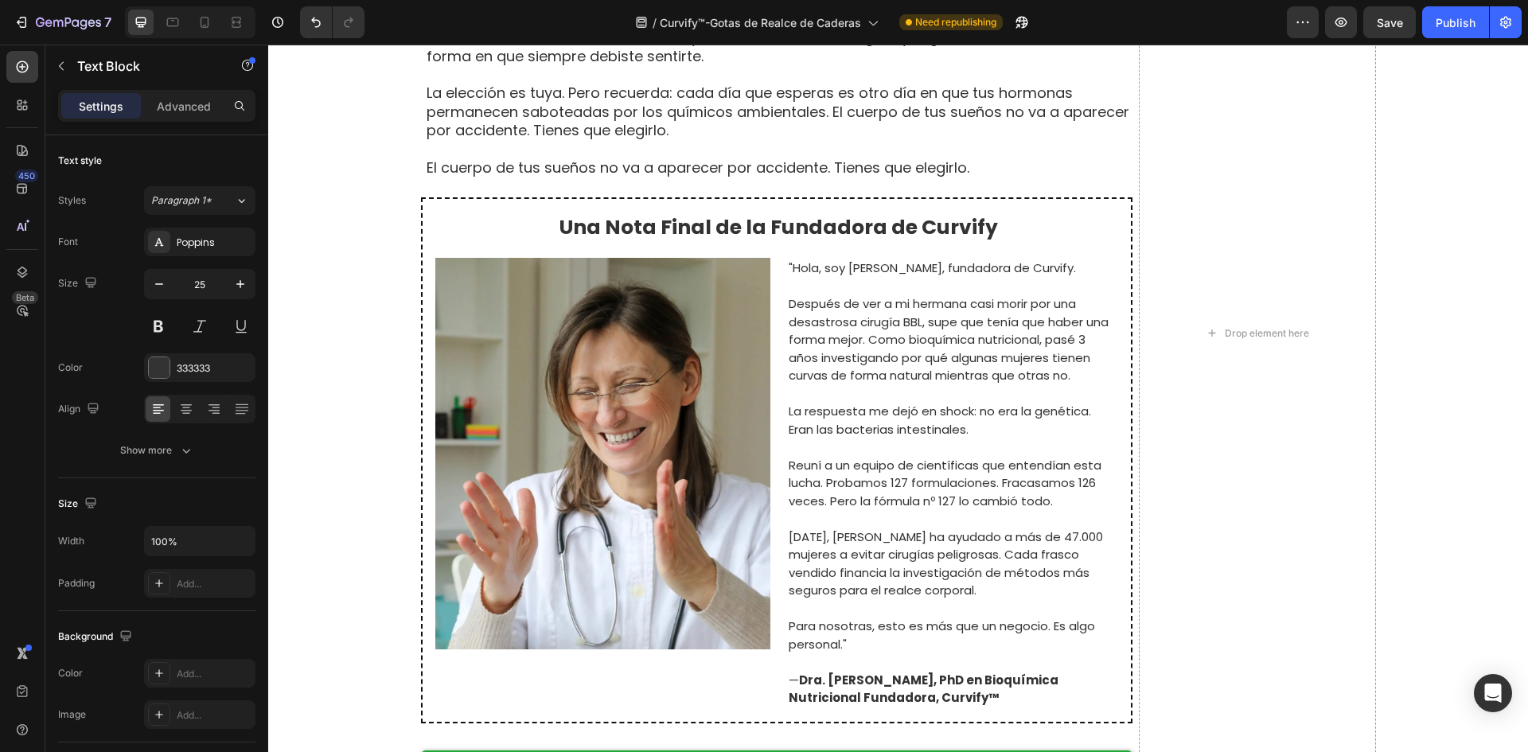
drag, startPoint x: 554, startPoint y: 321, endPoint x: 622, endPoint y: 326, distance: 68.6
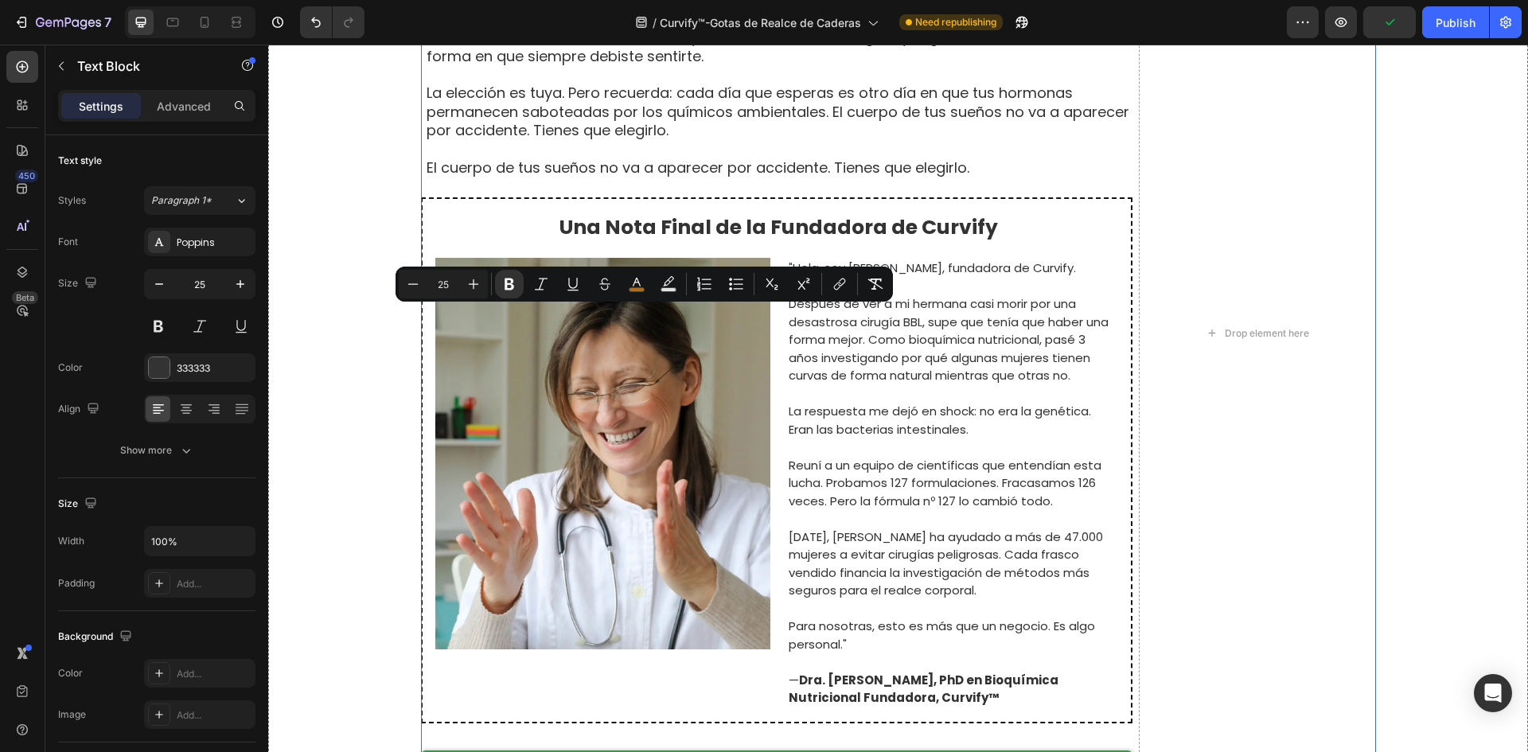
click at [653, 346] on div "Mujeres Reales, Transformaciones Reales Text Block Basado en 8.742 Resultados d…" at bounding box center [777, 333] width 712 height 2049
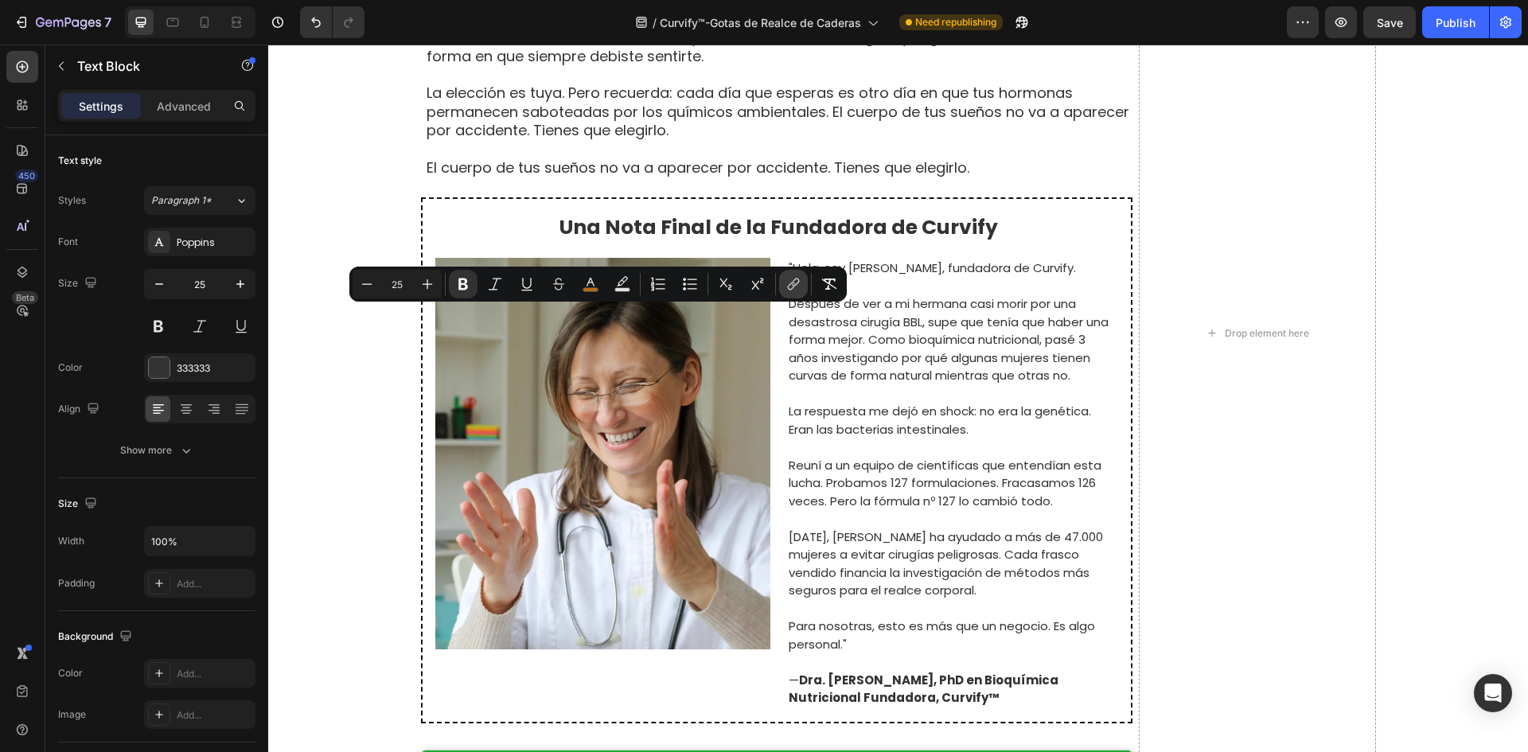
click at [790, 287] on icon "Editor contextual toolbar" at bounding box center [794, 284] width 16 height 16
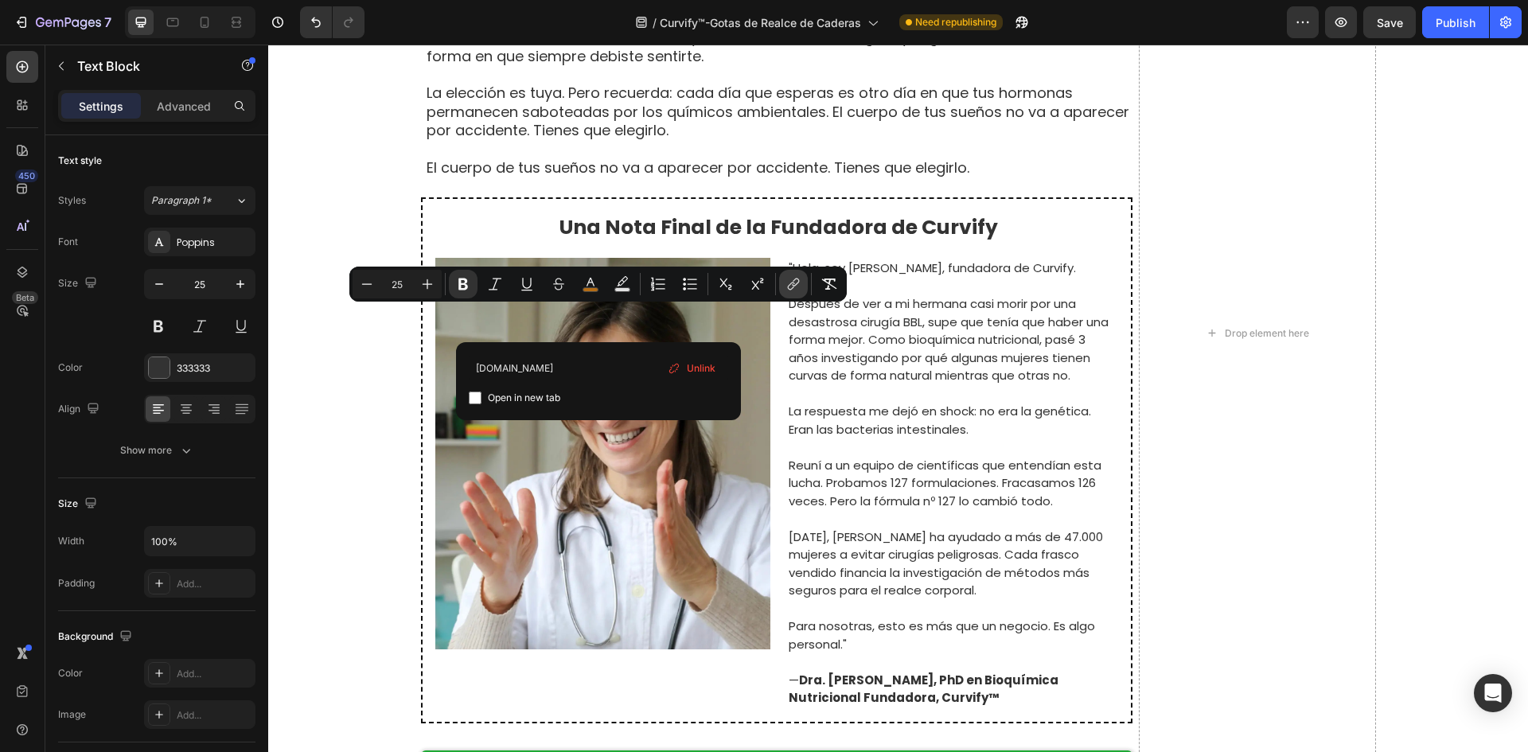
type input "[DOMAIN_NAME]"
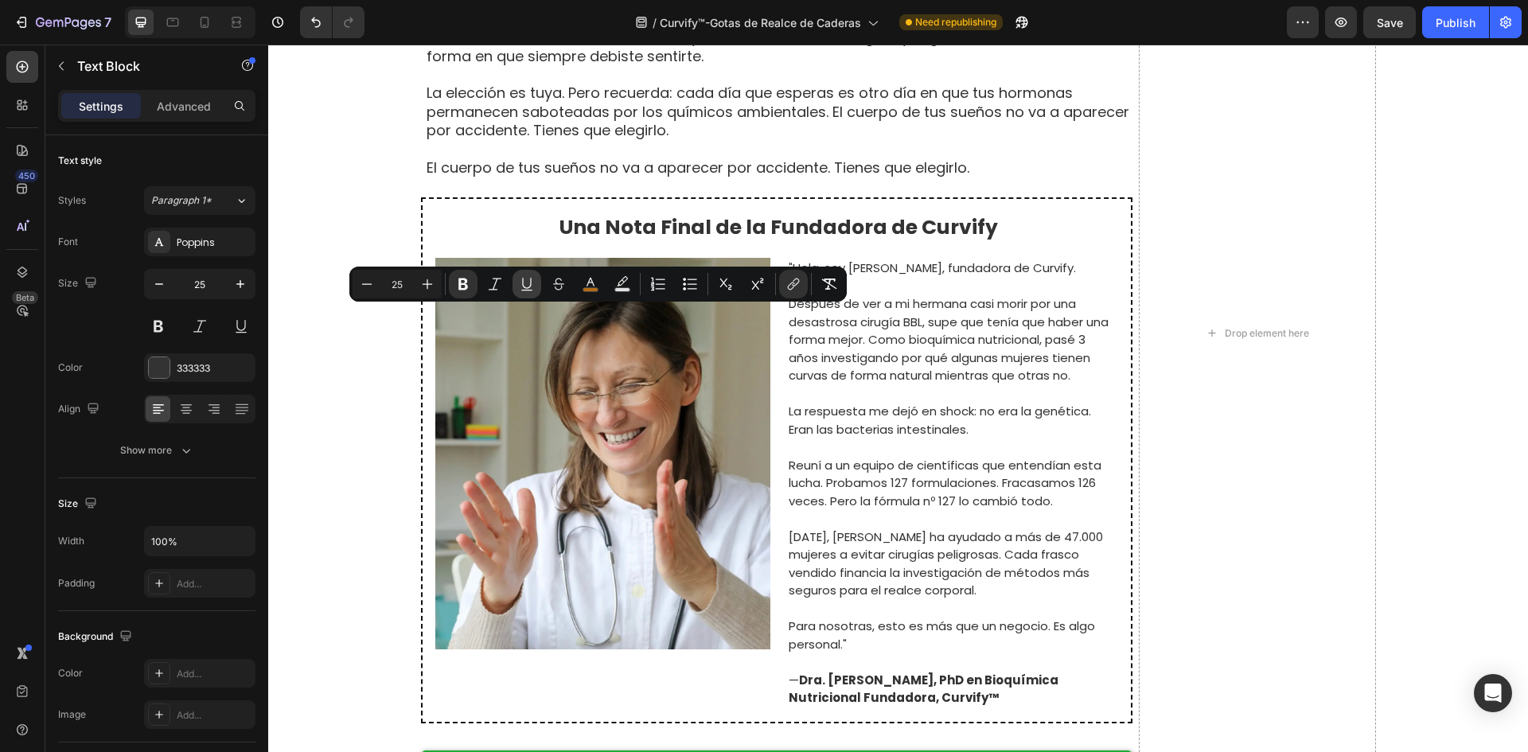
click at [532, 287] on icon "Editor contextual toolbar" at bounding box center [527, 284] width 16 height 16
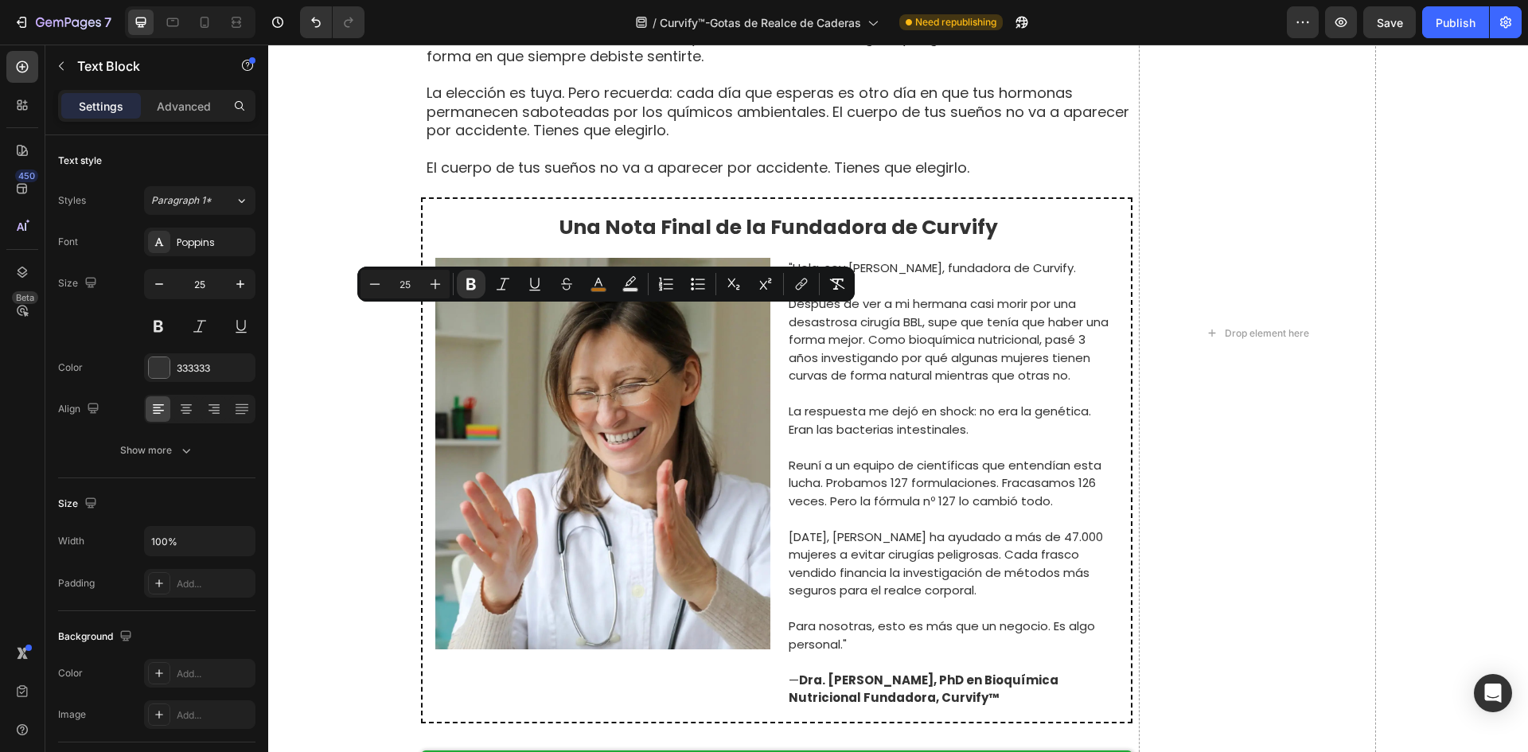
drag, startPoint x: 564, startPoint y: 321, endPoint x: 653, endPoint y: 328, distance: 89.4
copy p "Curvify ™"
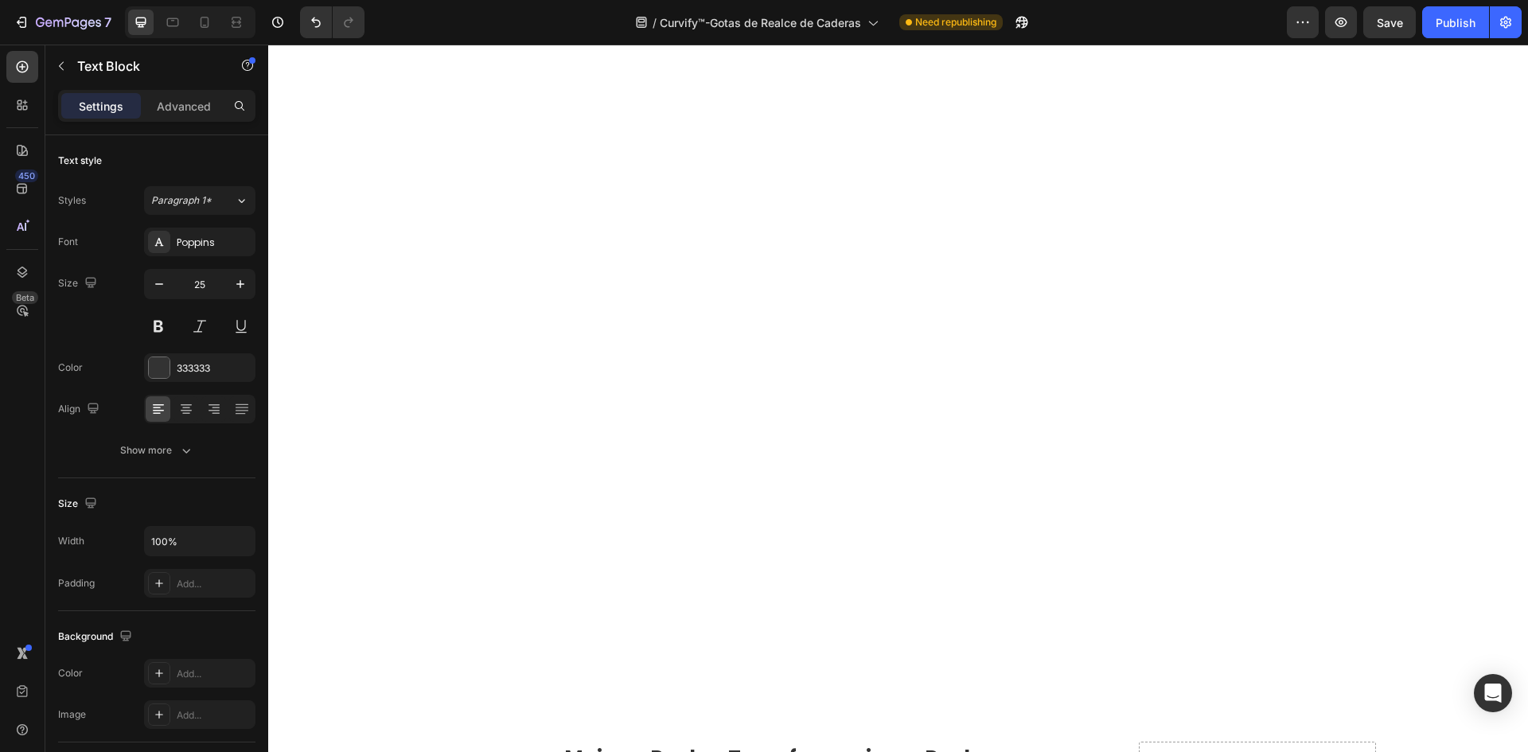
scroll to position [7122, 0]
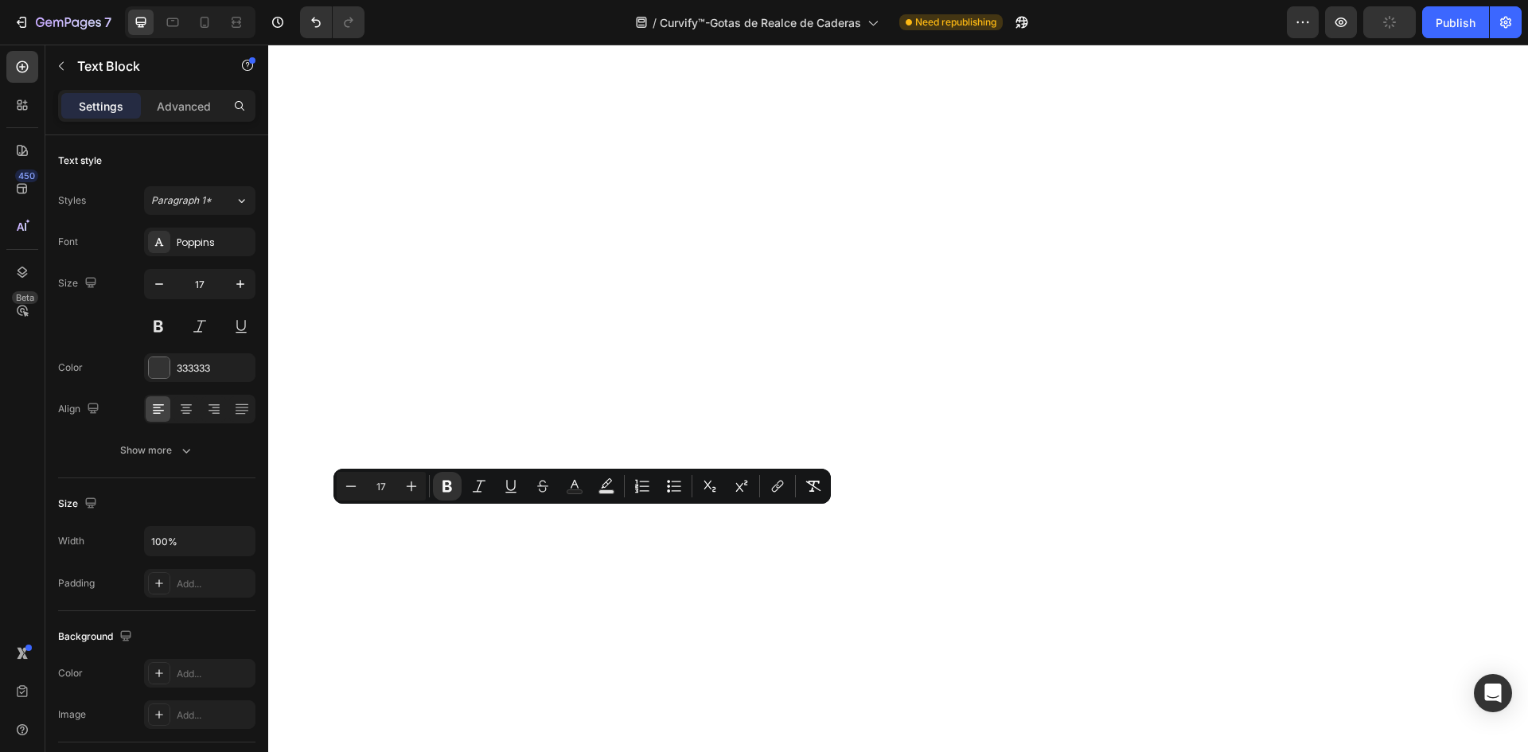
drag, startPoint x: 552, startPoint y: 523, endPoint x: 611, endPoint y: 521, distance: 59.7
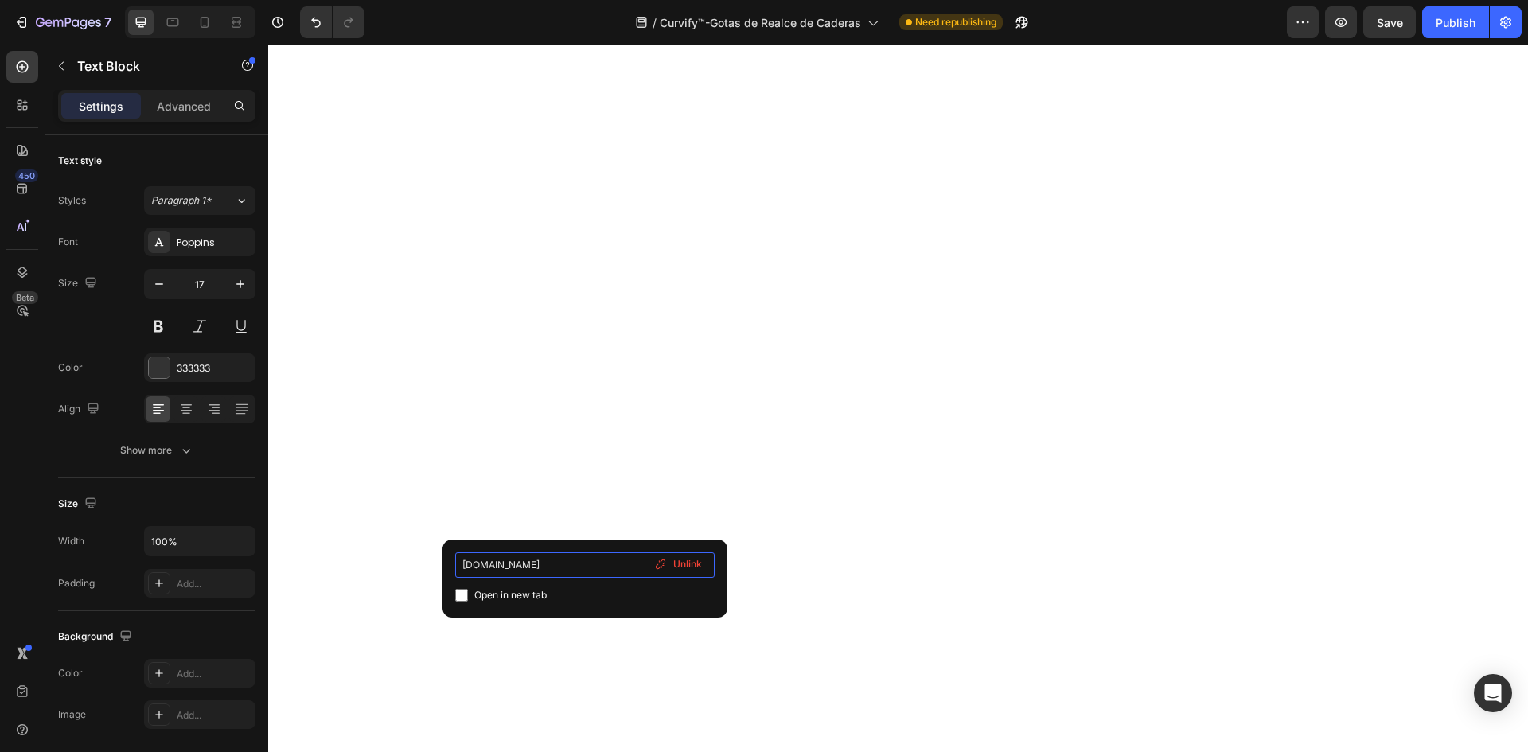
click at [604, 559] on input "[DOMAIN_NAME]" at bounding box center [584, 564] width 259 height 25
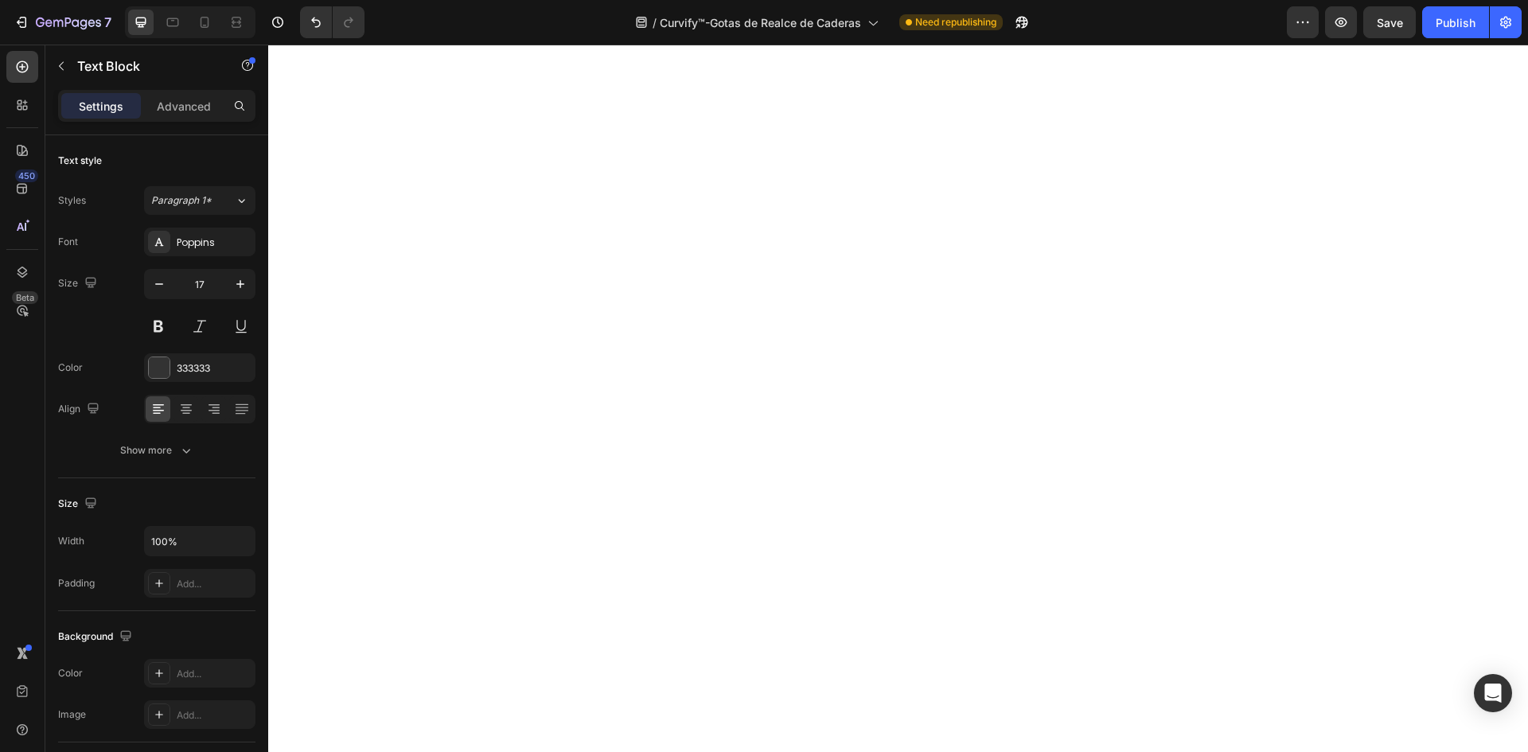
scroll to position [5737, 0]
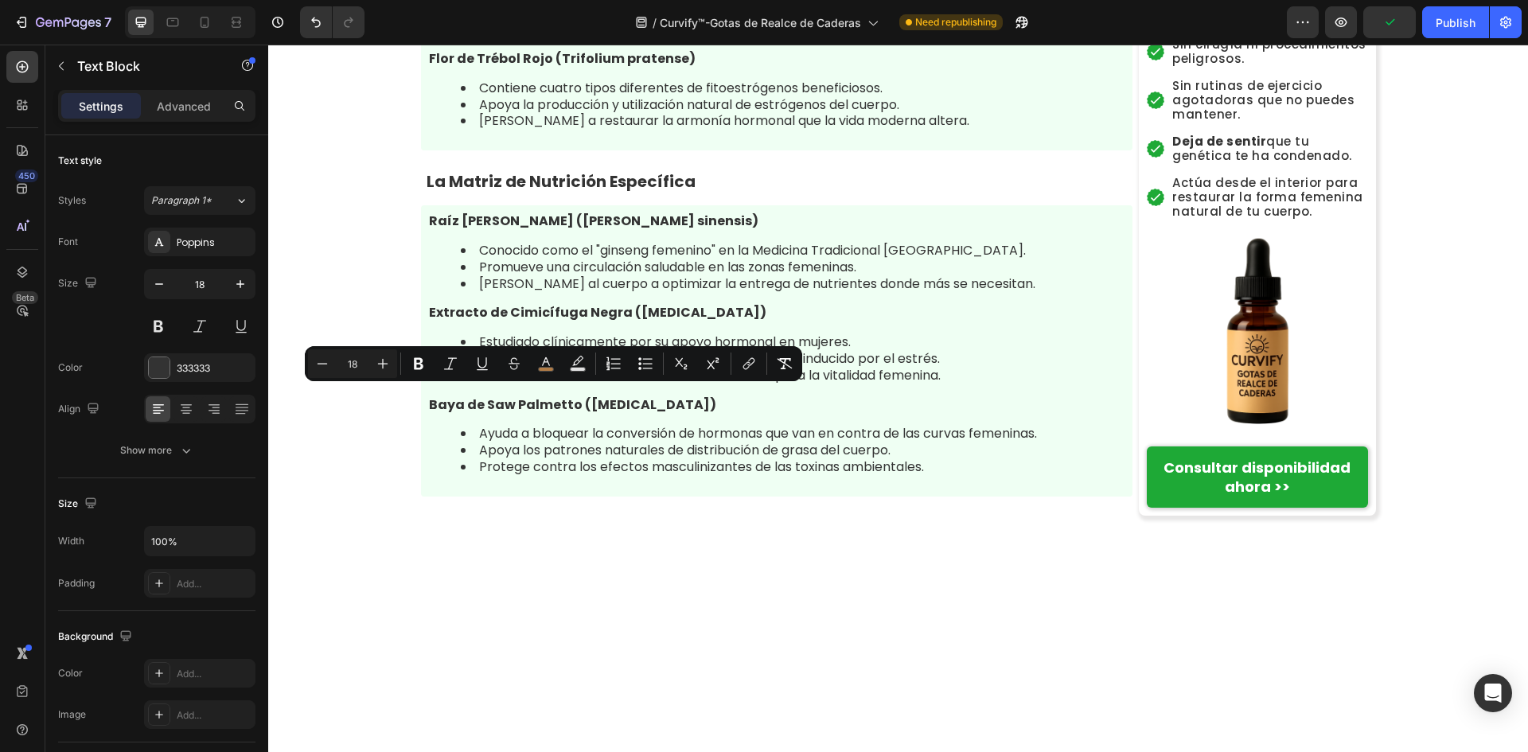
drag, startPoint x: 494, startPoint y: 401, endPoint x: 558, endPoint y: 404, distance: 63.7
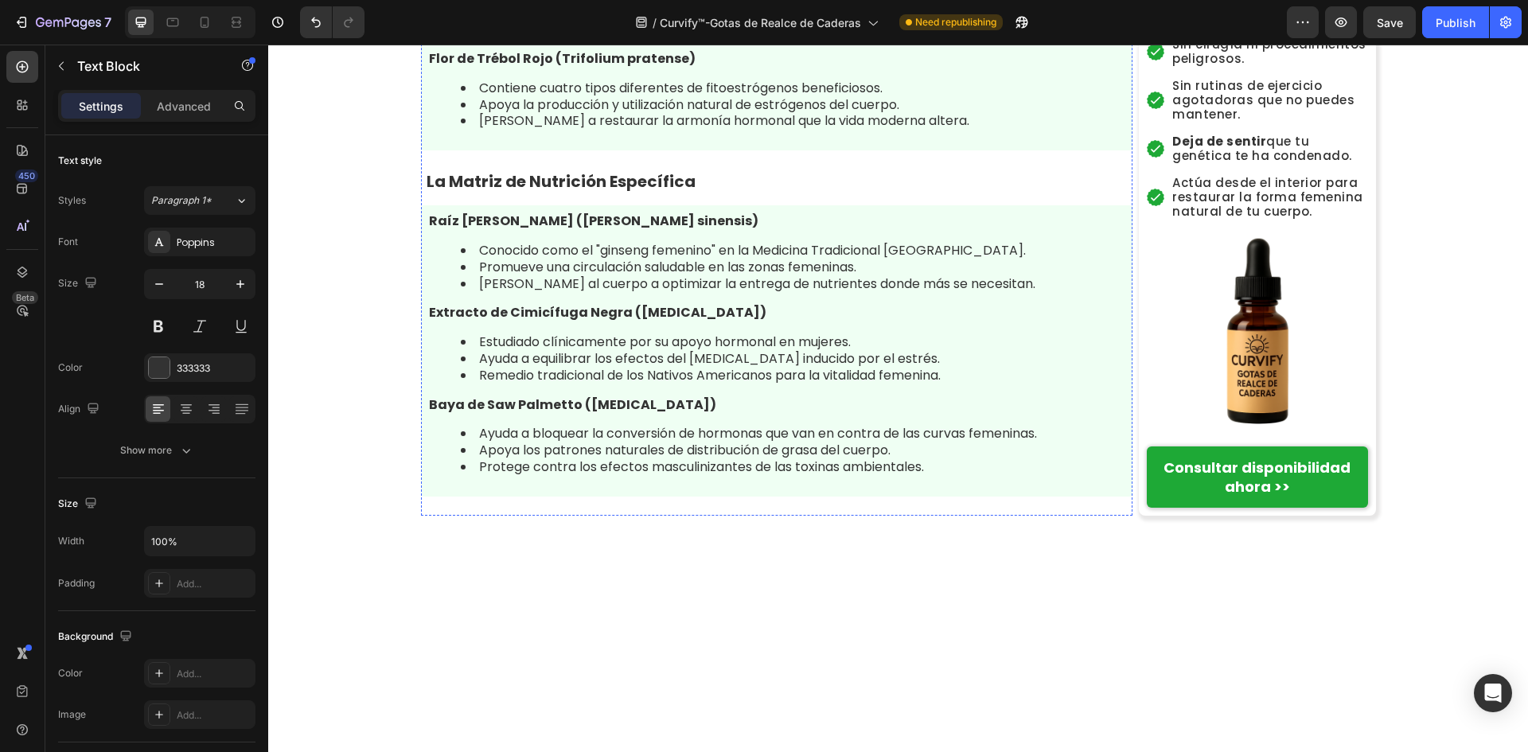
drag, startPoint x: 564, startPoint y: 444, endPoint x: 644, endPoint y: 447, distance: 79.6
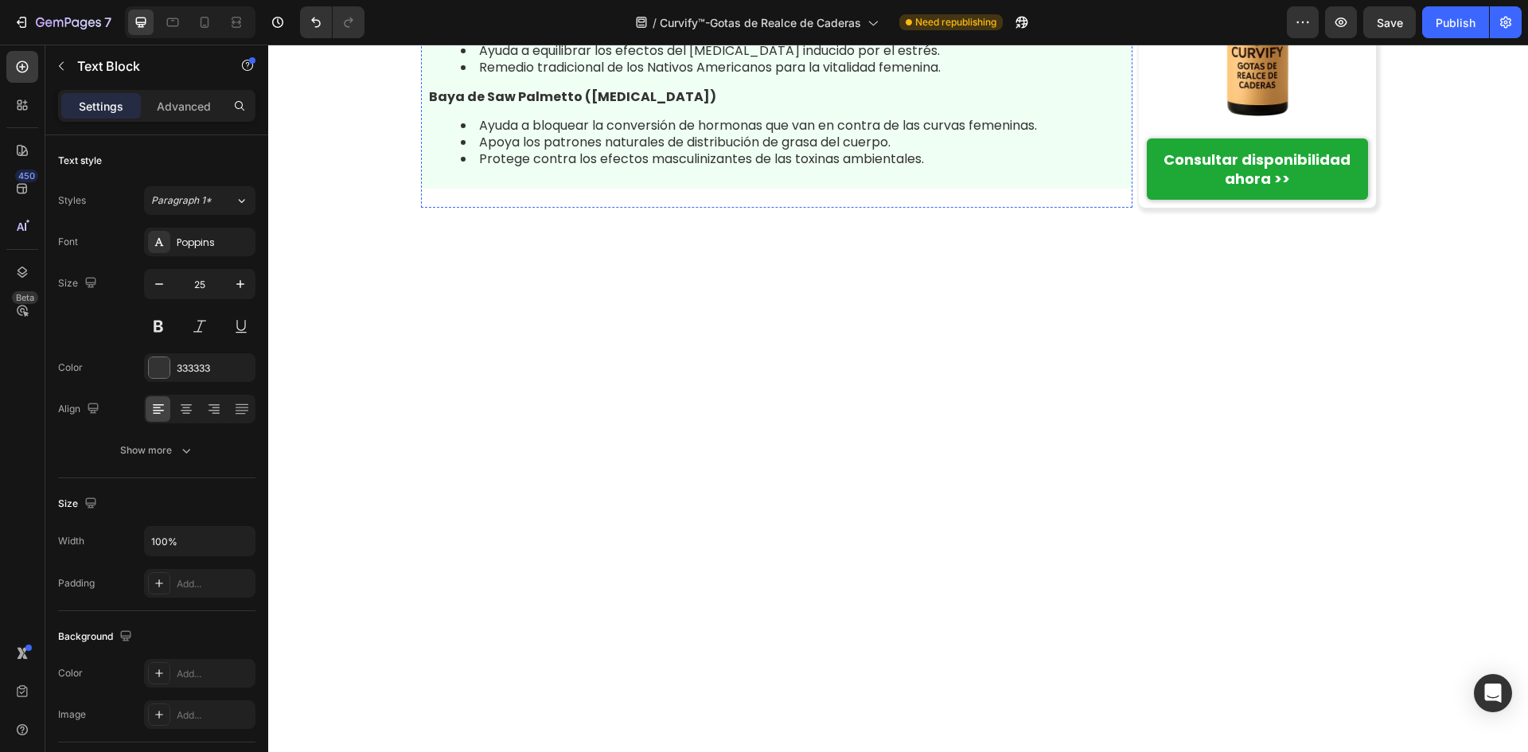
scroll to position [6215, 0]
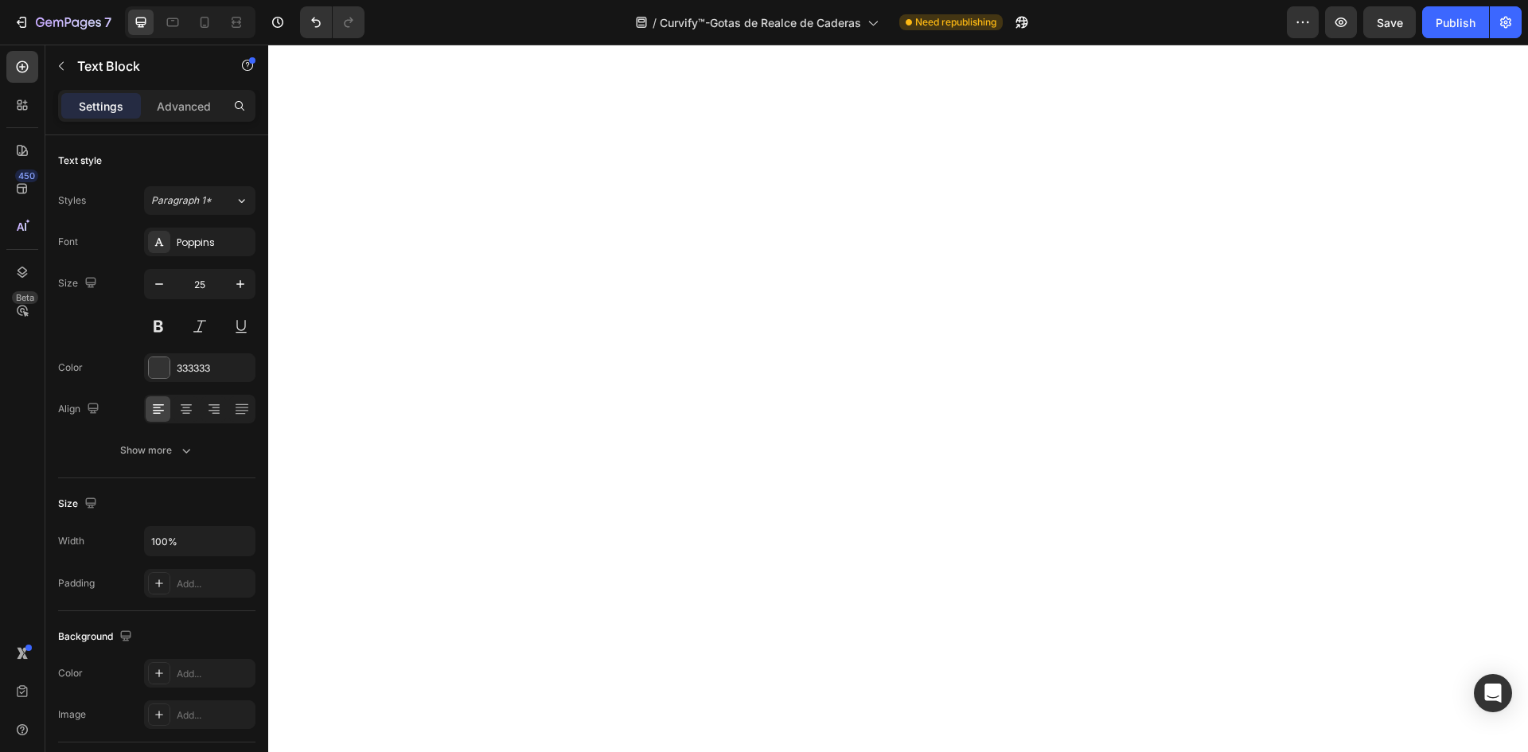
drag, startPoint x: 486, startPoint y: 421, endPoint x: 422, endPoint y: 422, distance: 64.5
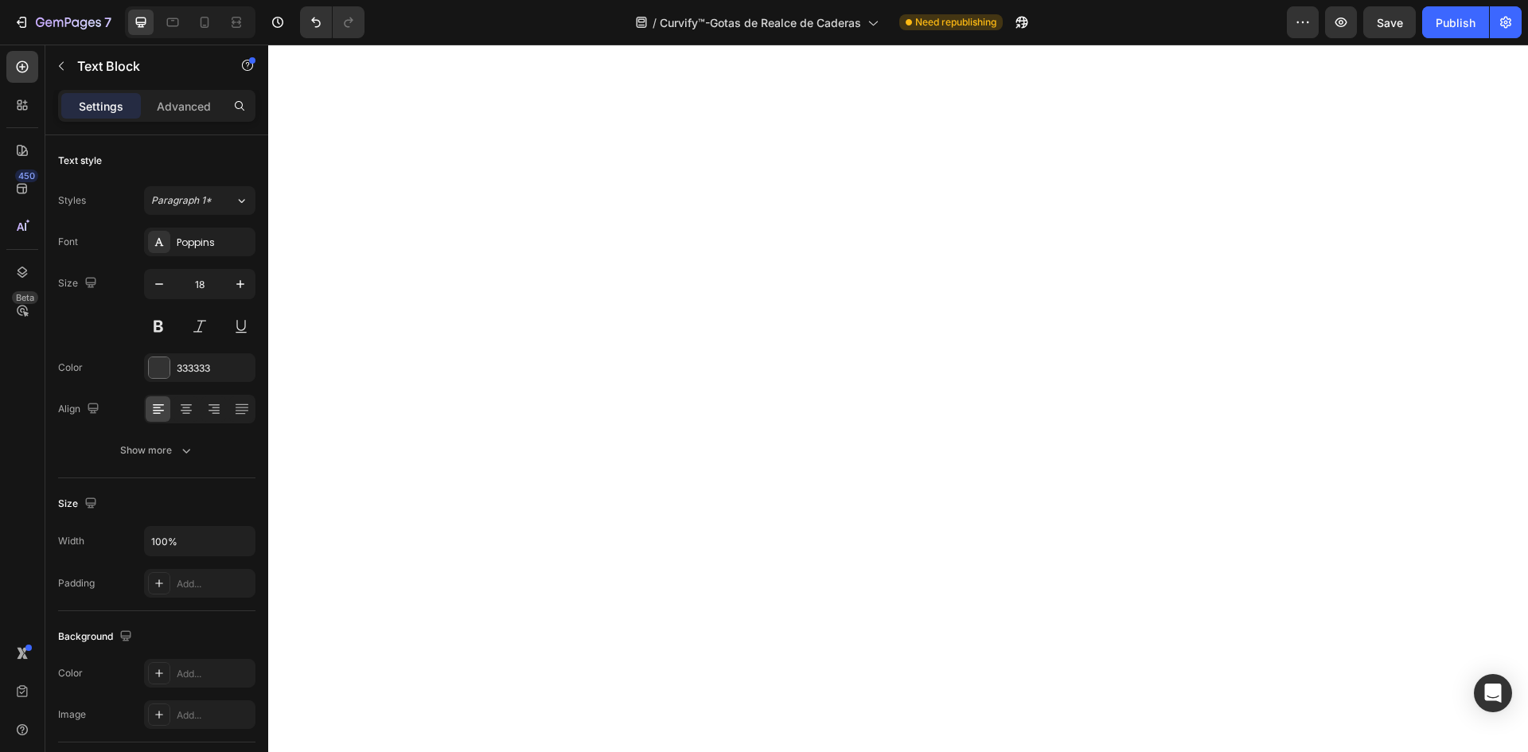
drag, startPoint x: 486, startPoint y: 549, endPoint x: 411, endPoint y: 546, distance: 75.7
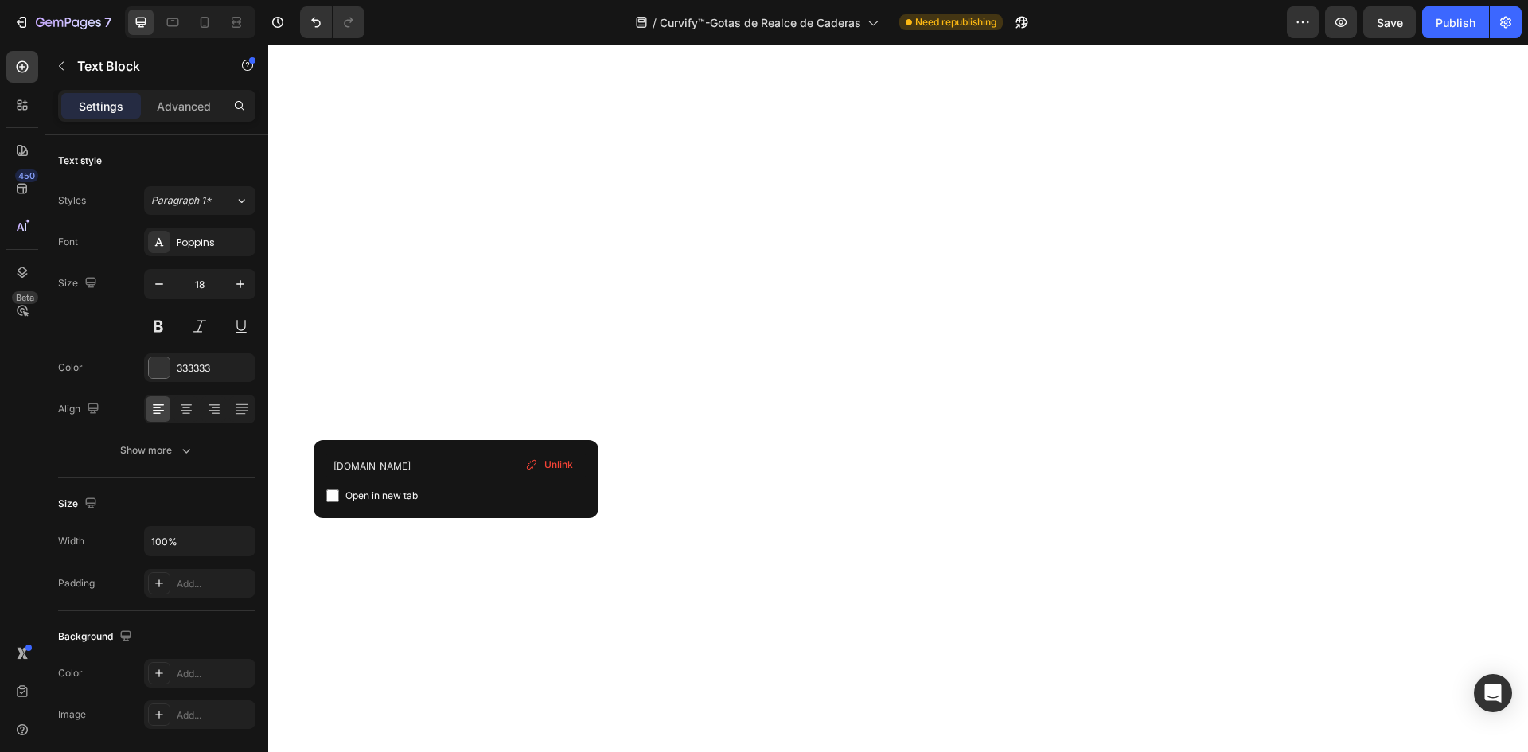
click at [549, 502] on div "Open in new tab" at bounding box center [455, 495] width 259 height 19
checkbox input "true"
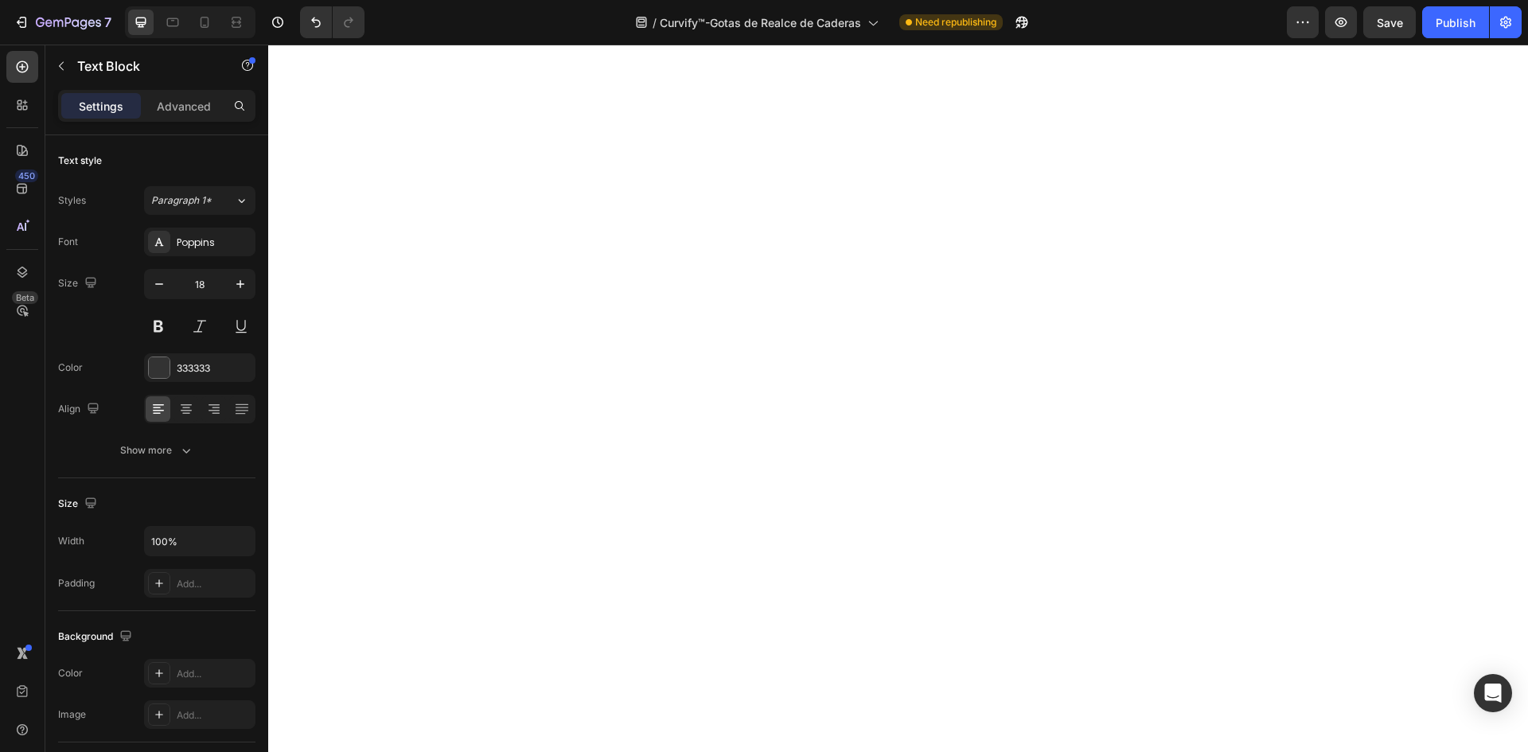
scroll to position [6931, 0]
drag, startPoint x: 408, startPoint y: 299, endPoint x: 463, endPoint y: 292, distance: 55.4
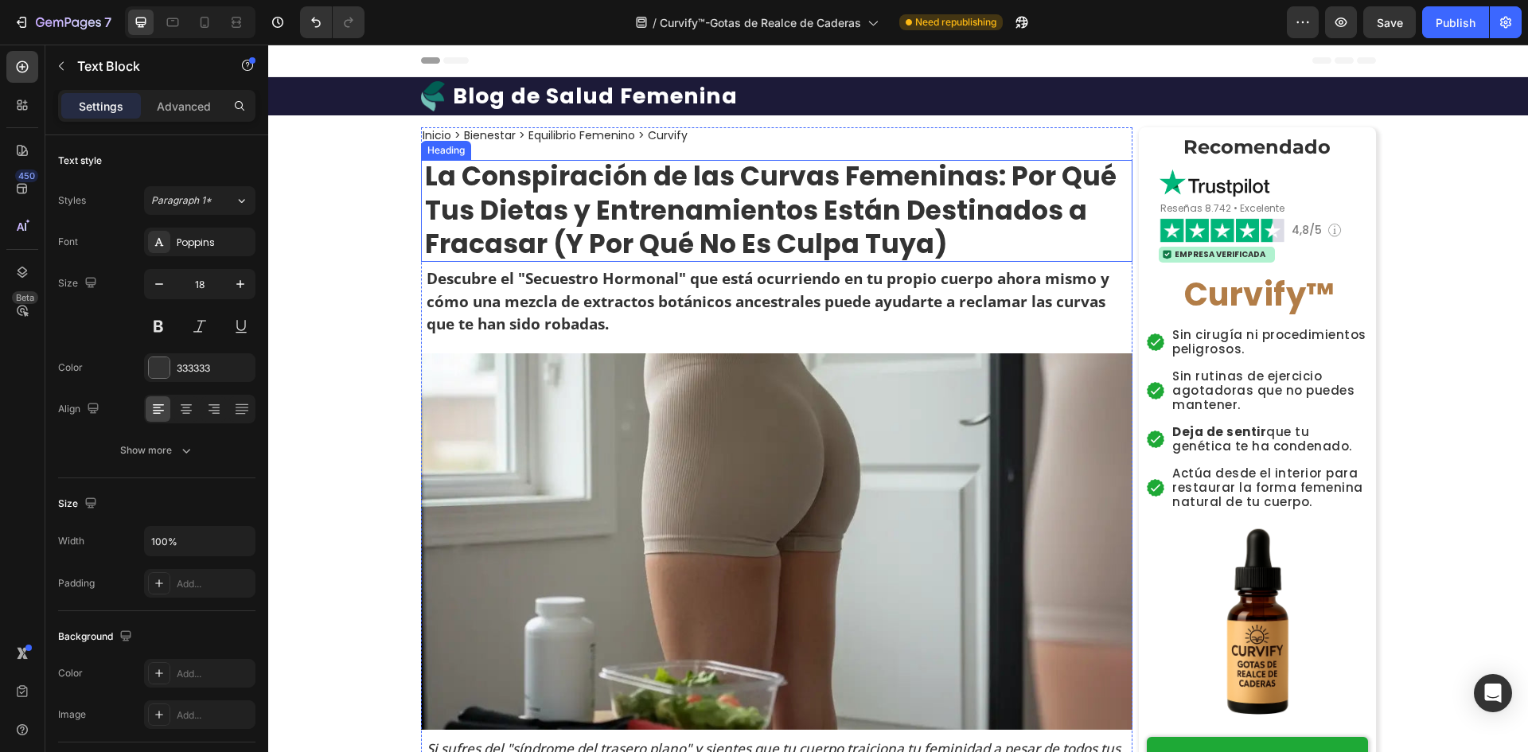
scroll to position [1738, 0]
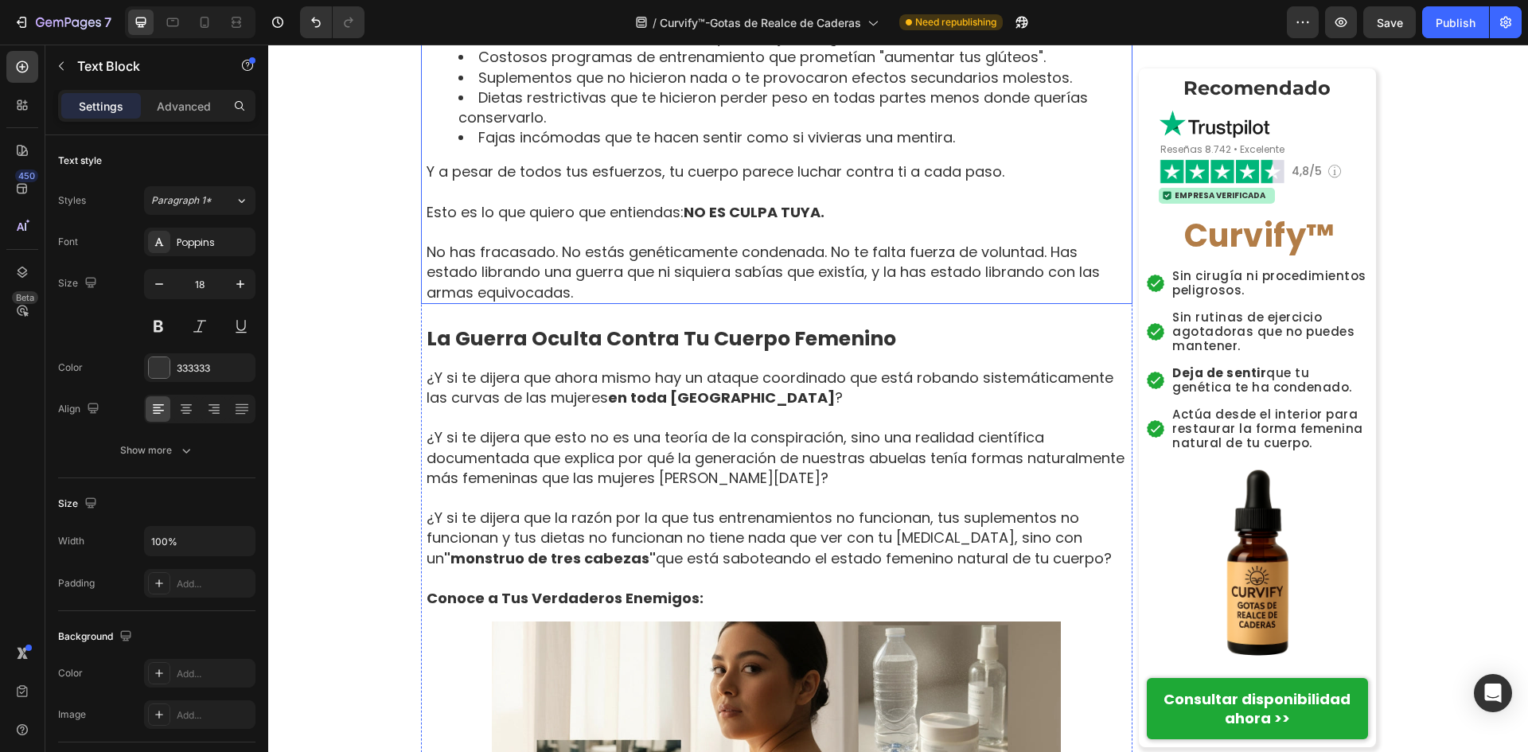
click at [454, 258] on p "No has fracasado. No estás genéticamente condenada. No te falta fuerza de volun…" at bounding box center [779, 272] width 704 height 60
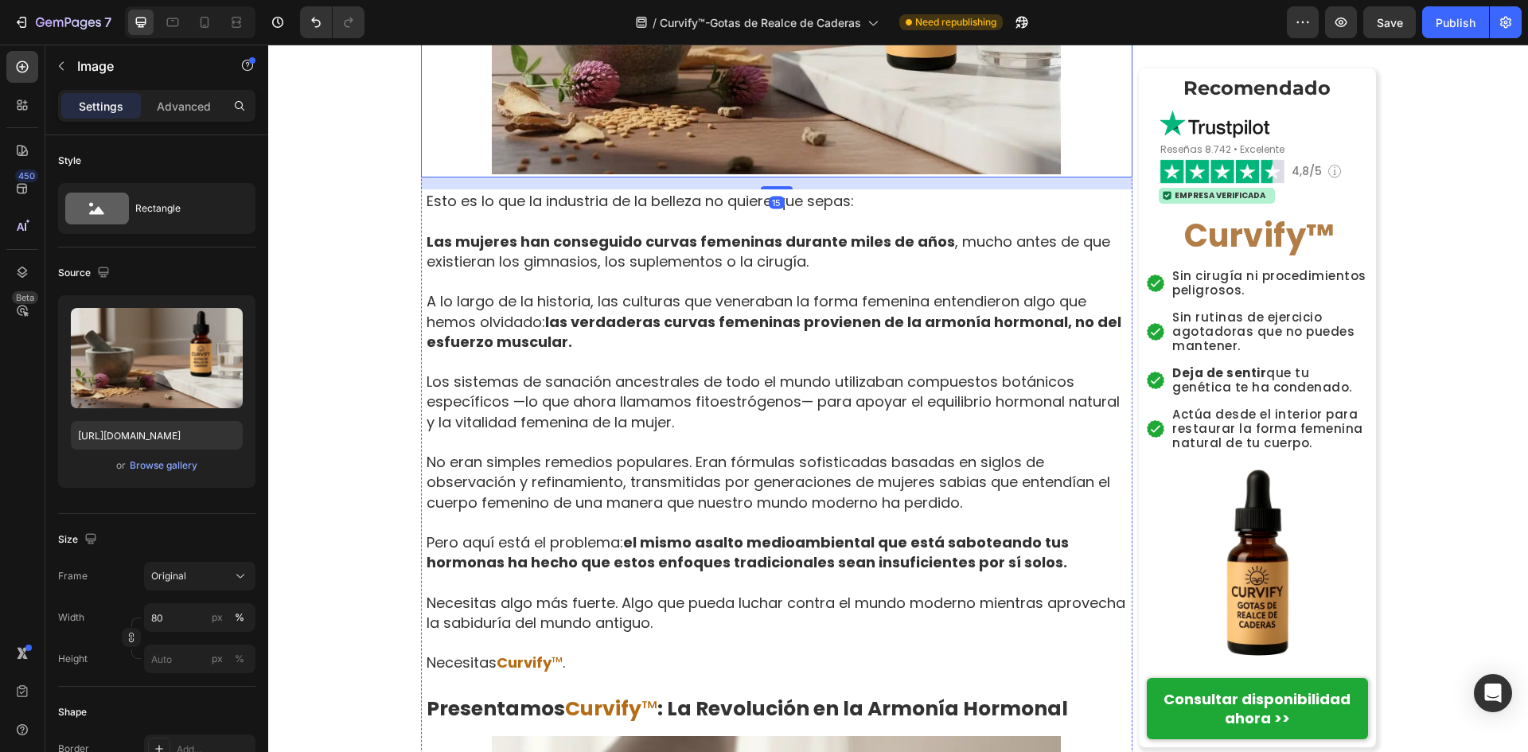
scroll to position [2309, 0]
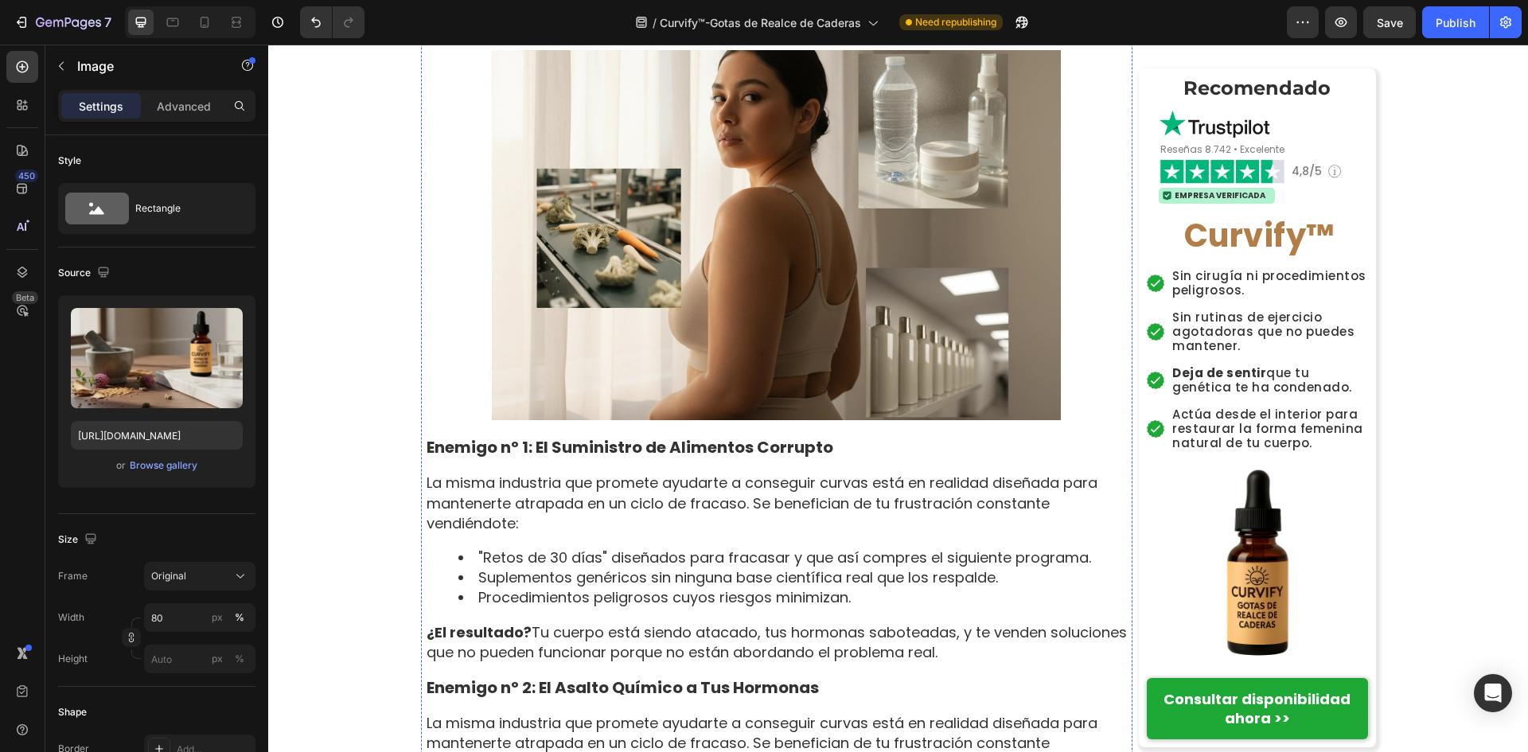
drag, startPoint x: 587, startPoint y: 509, endPoint x: 547, endPoint y: 184, distance: 327.3
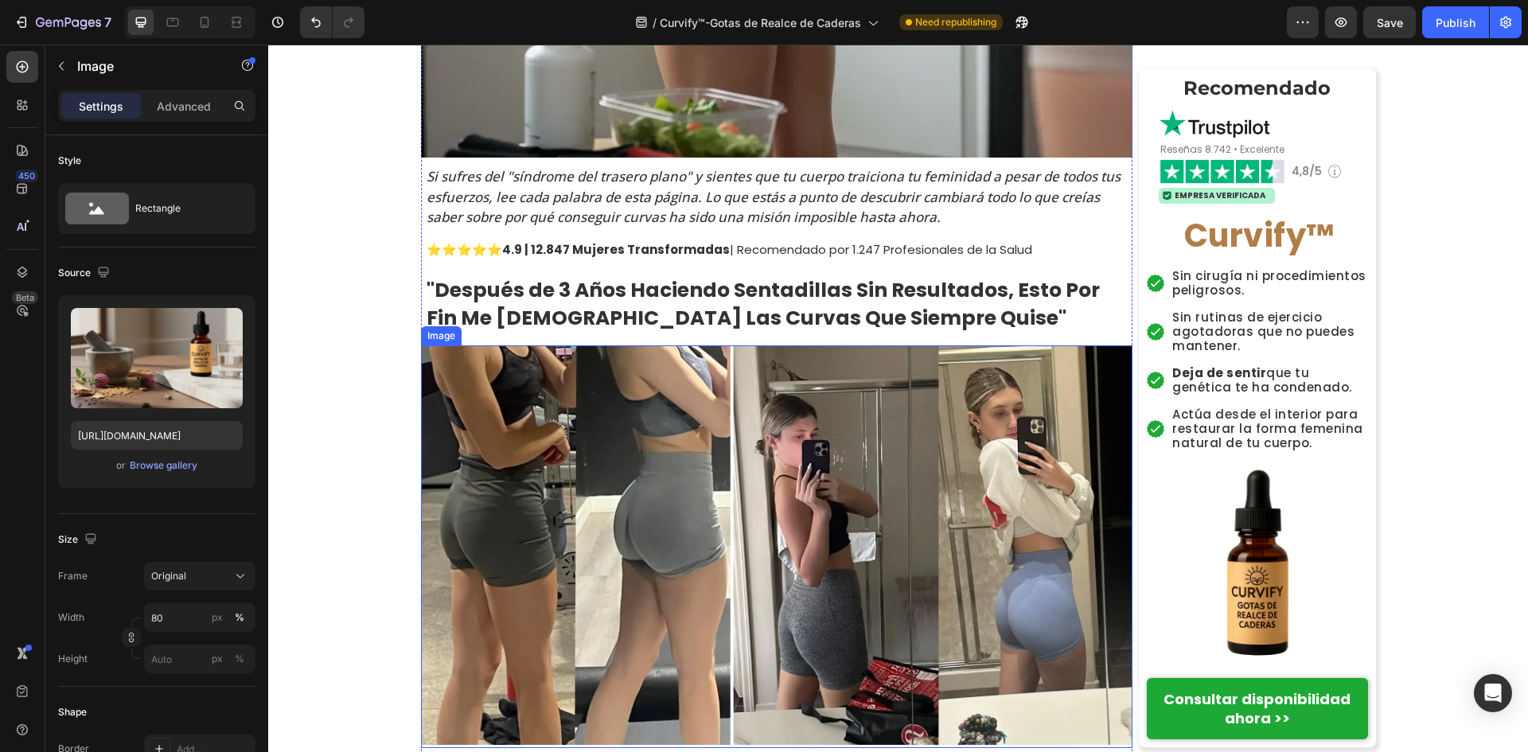
scroll to position [478, 0]
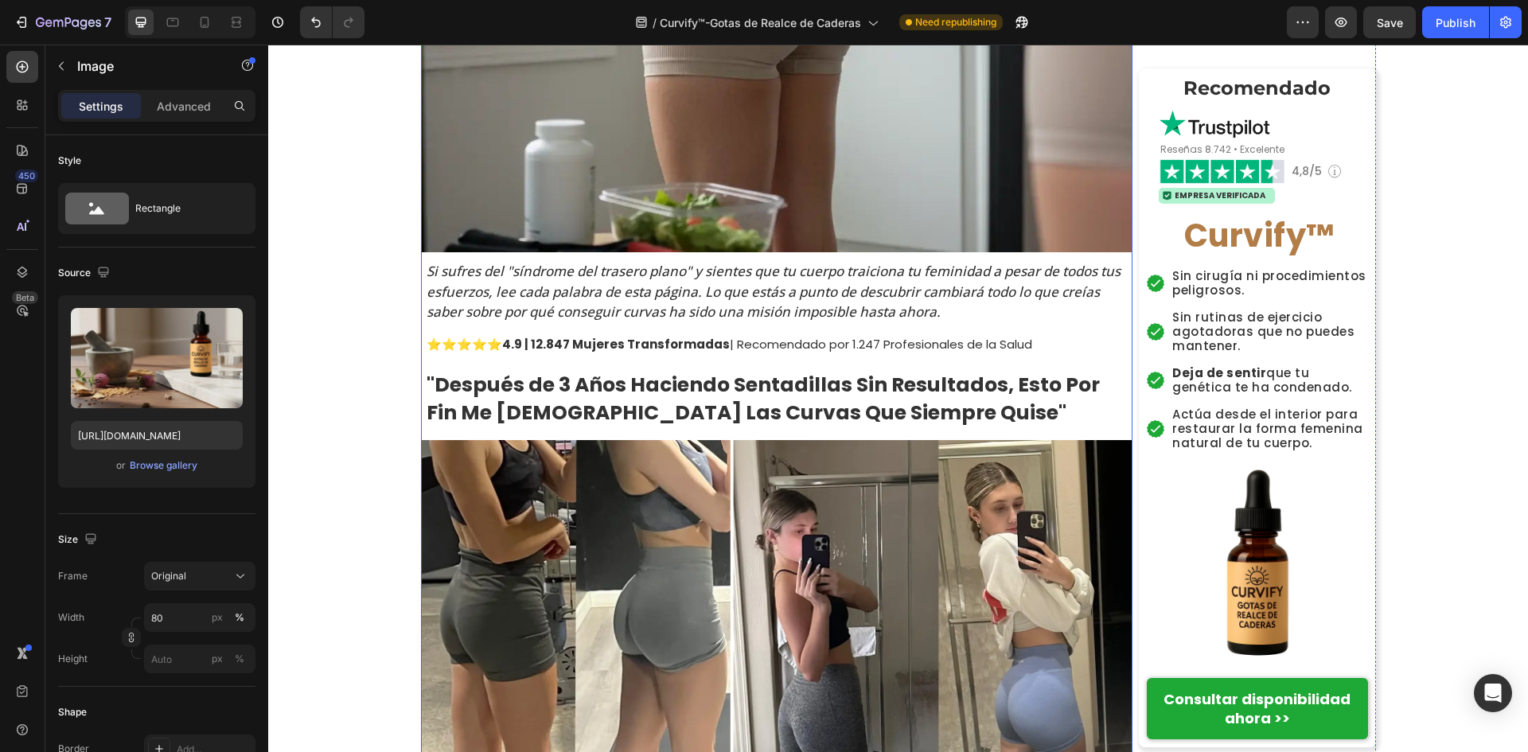
click at [521, 344] on strong "4.9 | 12.847 Mujeres Transformadas" at bounding box center [616, 344] width 228 height 17
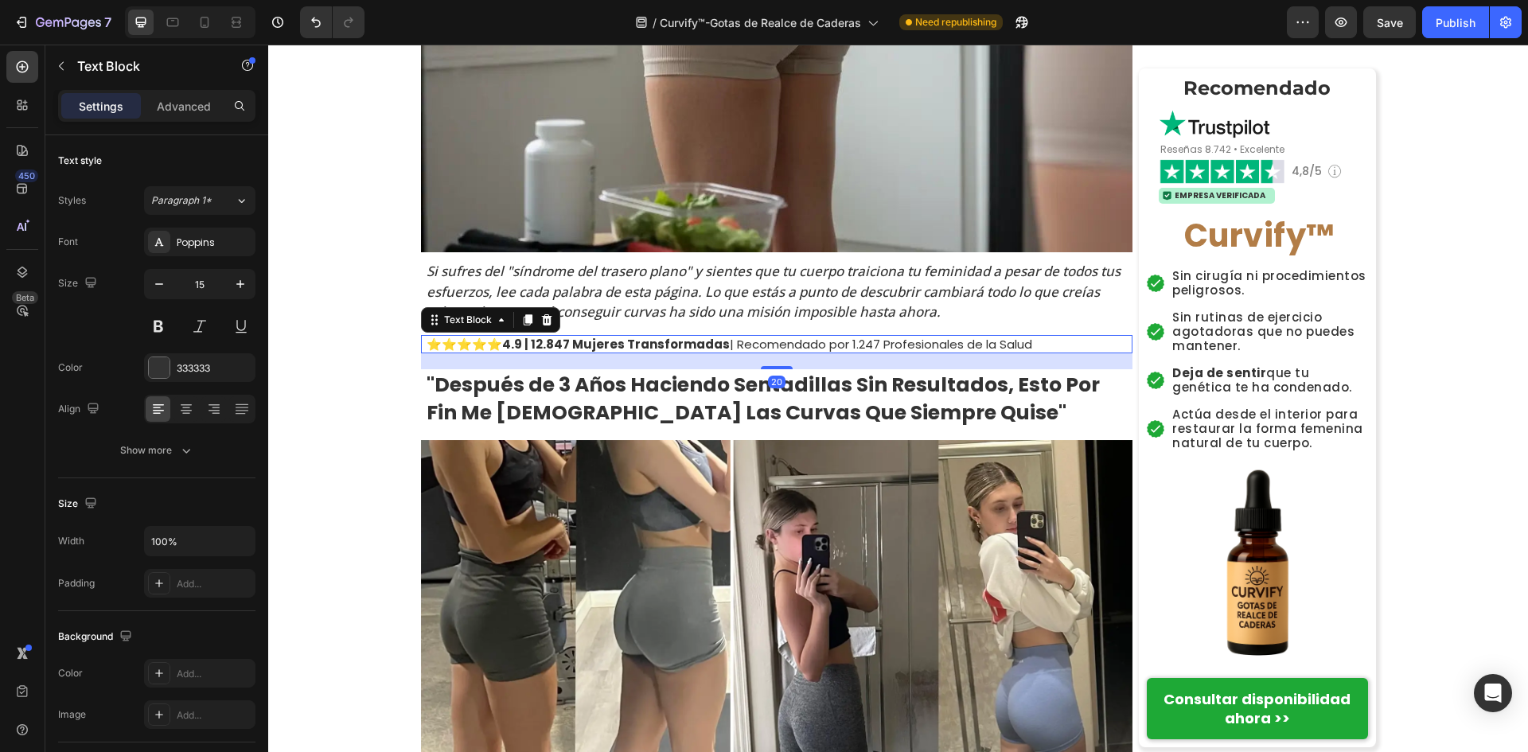
click at [521, 344] on strong "4.9 | 12.847 Mujeres Transformadas" at bounding box center [616, 344] width 228 height 17
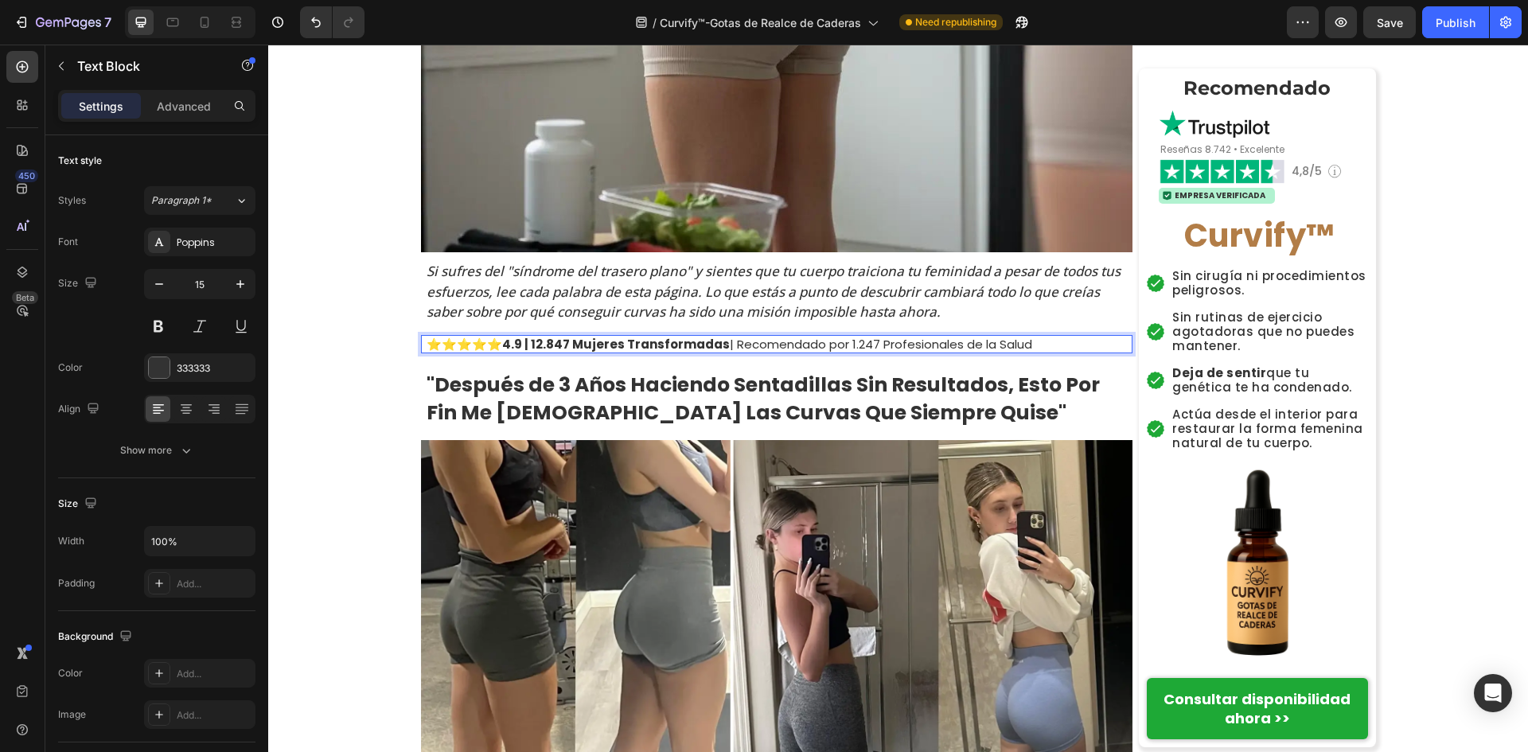
click at [509, 345] on strong "4.9 | 12.847 Mujeres Transformadas" at bounding box center [616, 344] width 228 height 17
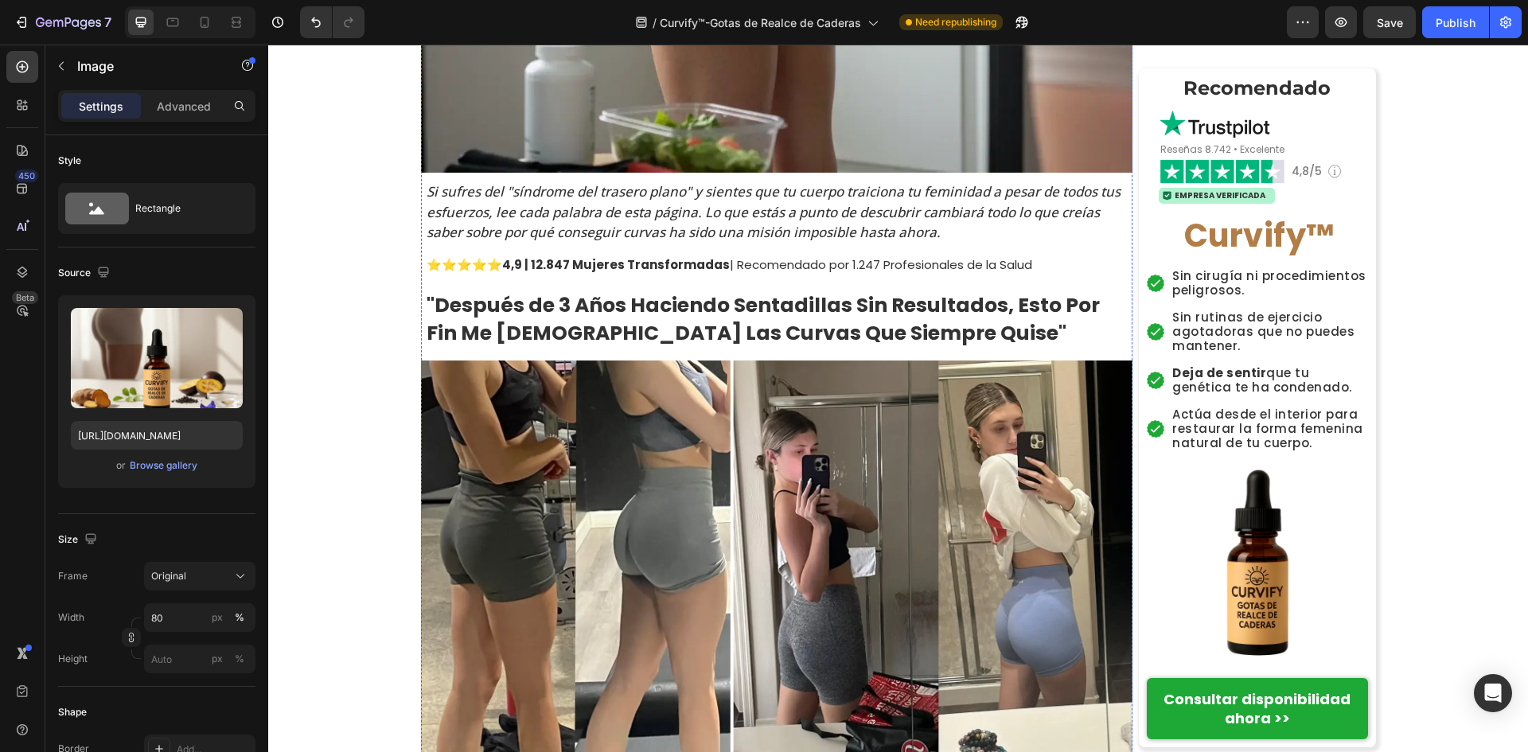
scroll to position [0, 0]
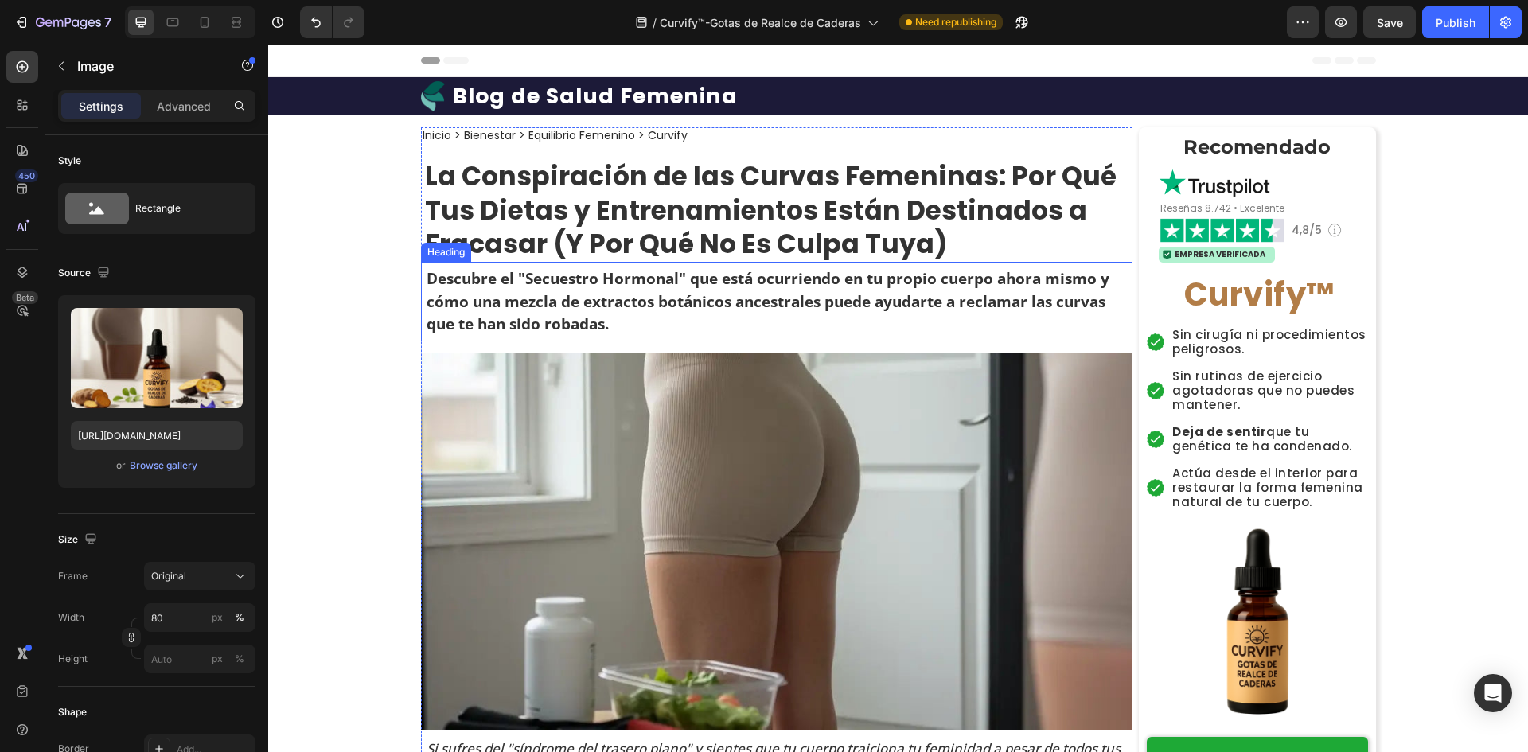
click at [709, 257] on strong "La Conspiración de las Curvas Femeninas: Por Qué Tus Dietas y Entrenamientos Es…" at bounding box center [771, 211] width 692 height 106
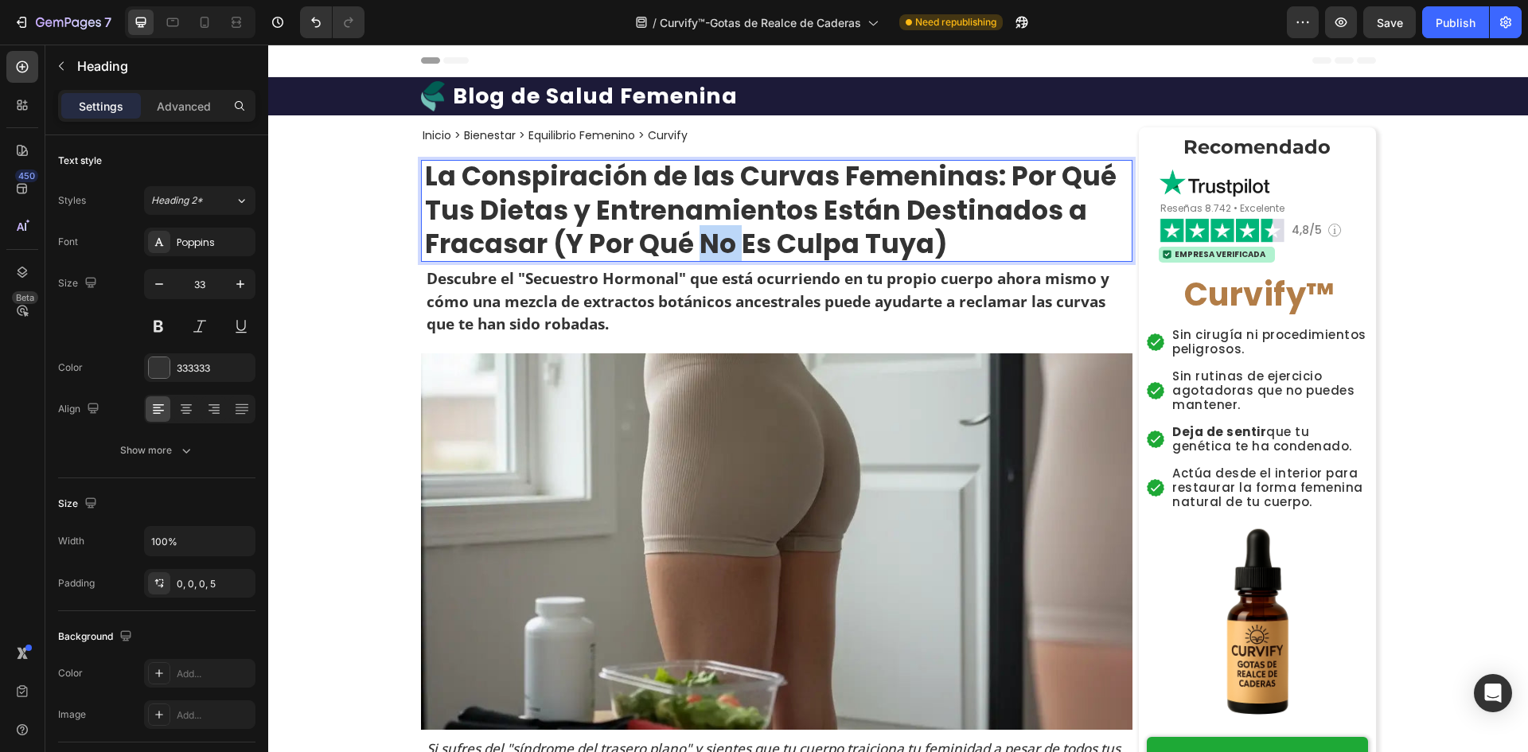
click at [704, 235] on strong "La Conspiración de las Curvas Femeninas: Por Qué Tus Dietas y Entrenamientos Es…" at bounding box center [771, 211] width 692 height 106
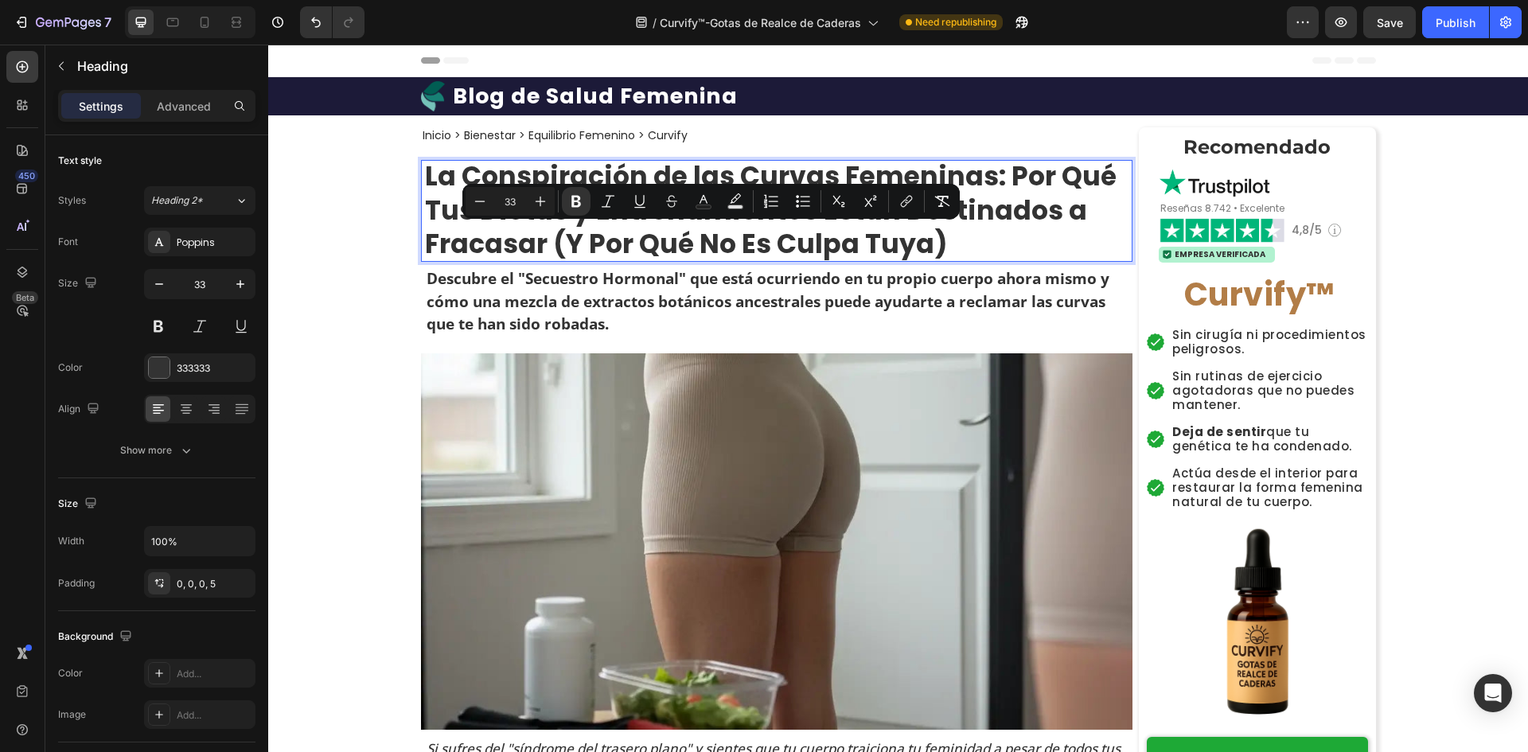
click at [830, 233] on strong "La Conspiración de las Curvas Femeninas: Por Qué Tus Dietas y Entrenamientos Es…" at bounding box center [771, 211] width 692 height 106
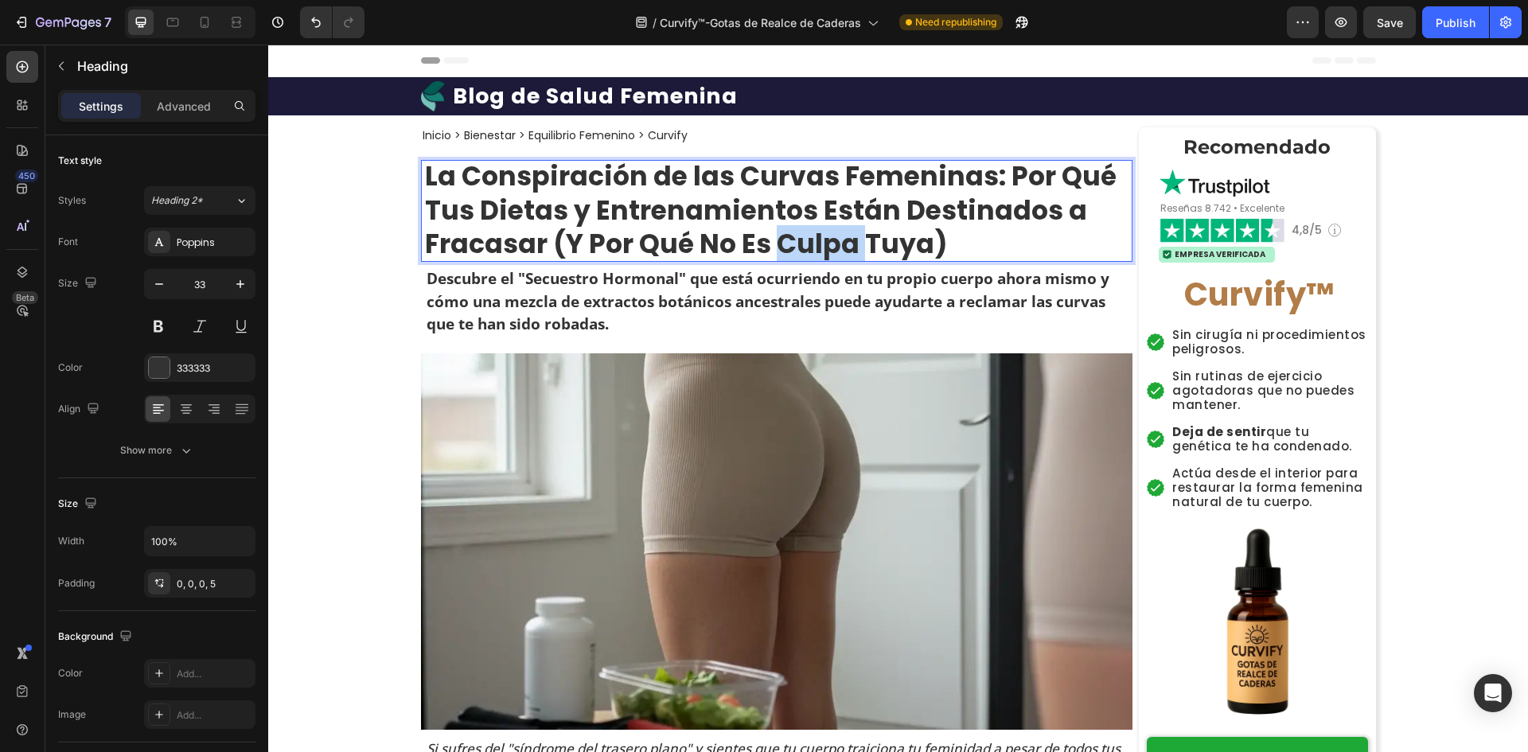
click at [830, 233] on strong "La Conspiración de las Curvas Femeninas: Por Qué Tus Dietas y Entrenamientos Es…" at bounding box center [771, 211] width 692 height 106
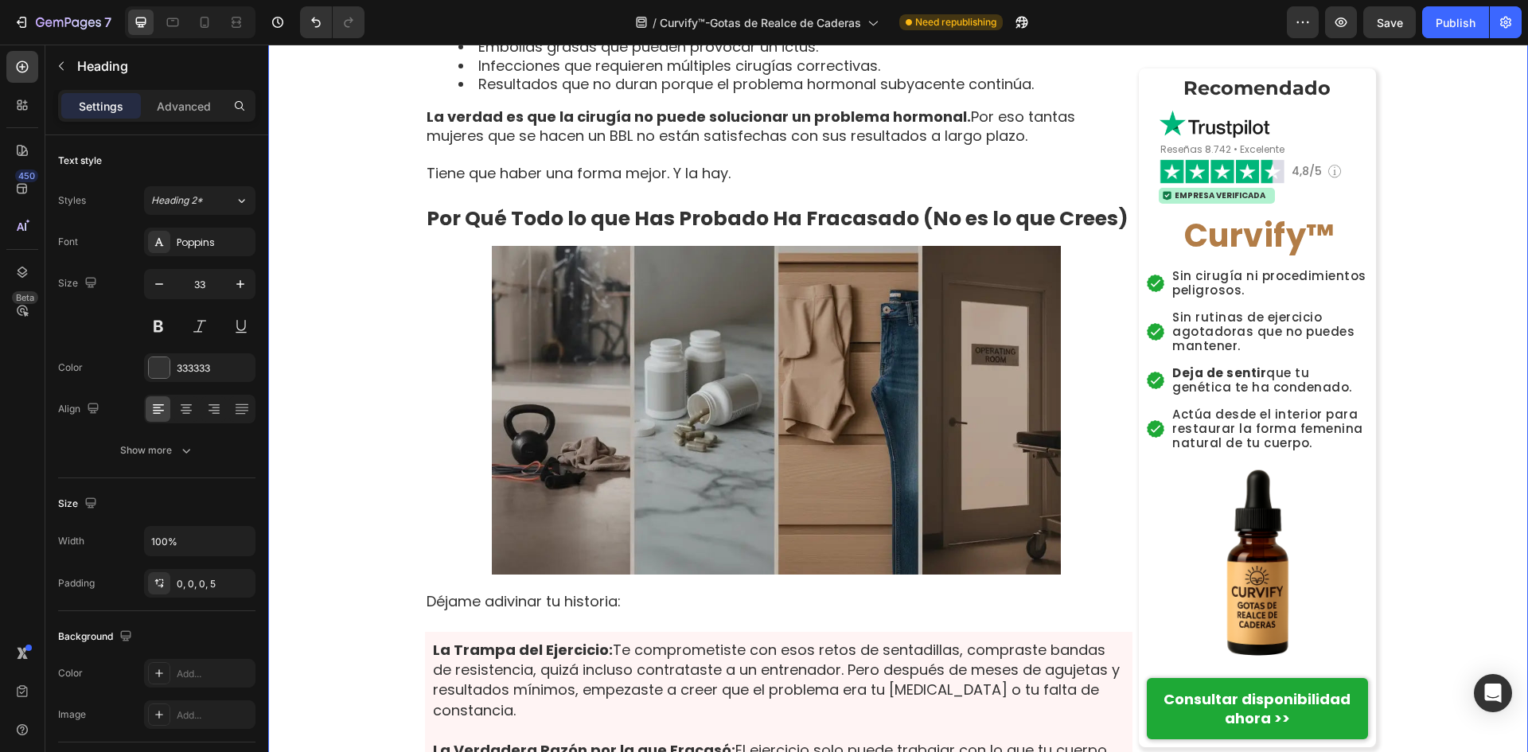
click at [361, 409] on div "Inicio > Bienestar > Equilibrio Femenino > Curvify Heading La Conspiración de l…" at bounding box center [898, 491] width 1260 height 7891
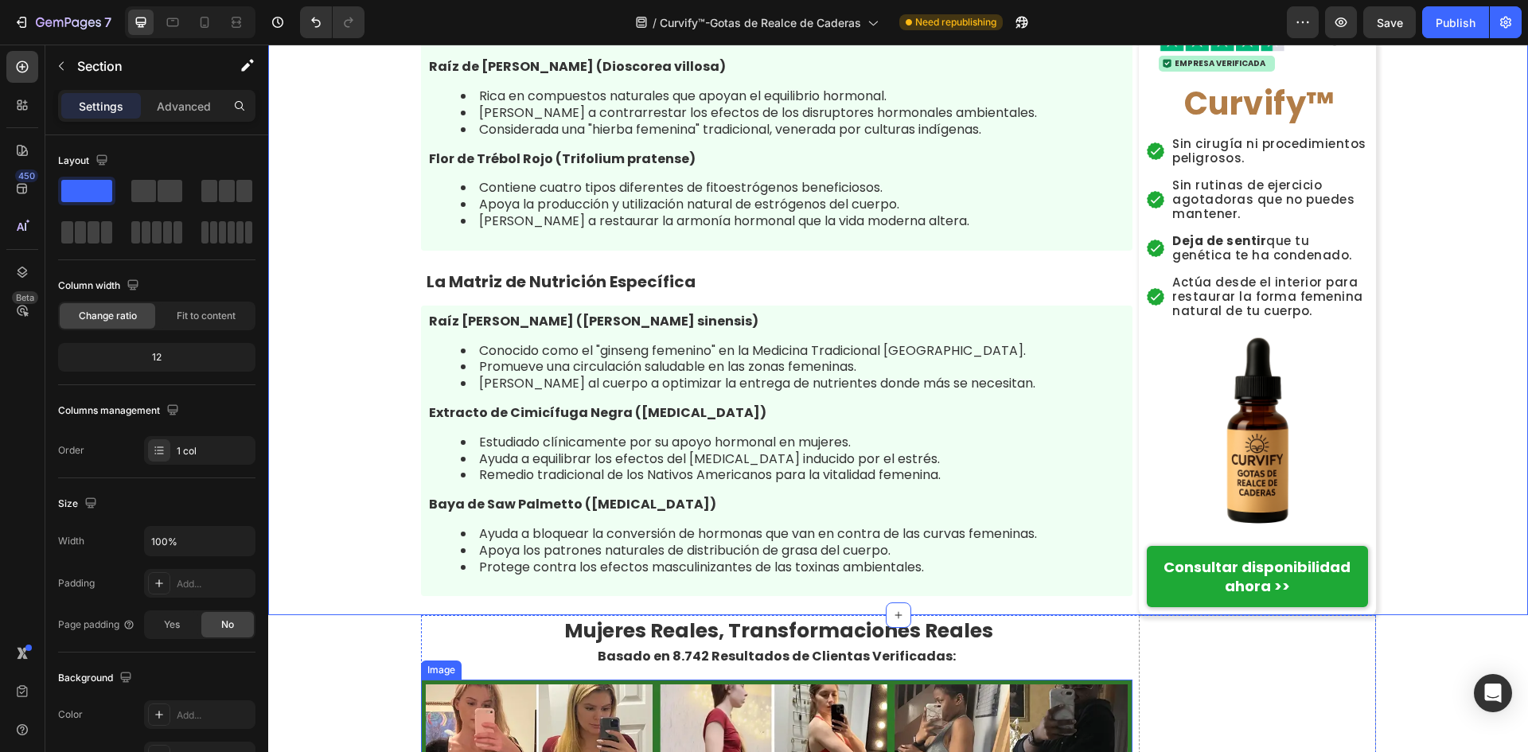
scroll to position [8596, 0]
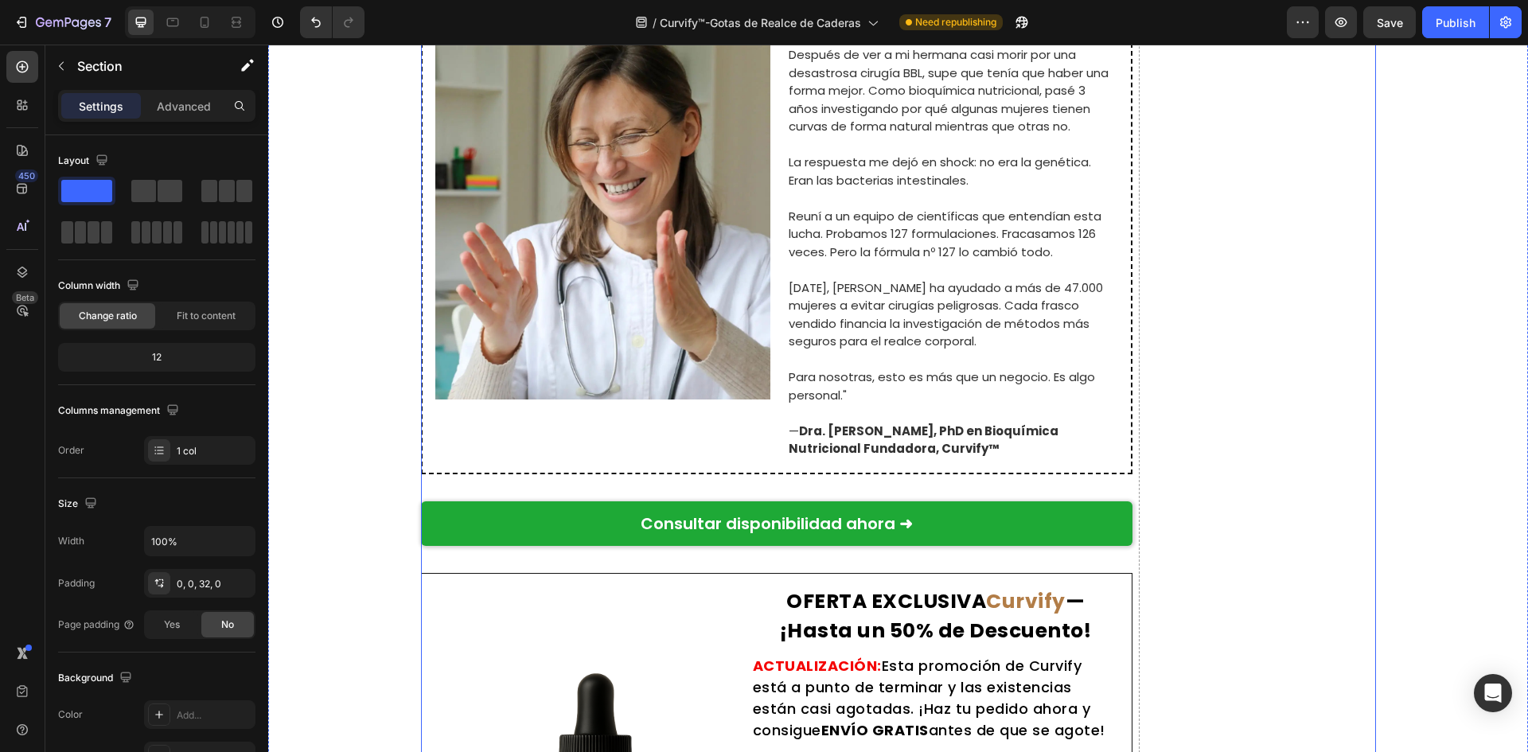
scroll to position [9790, 0]
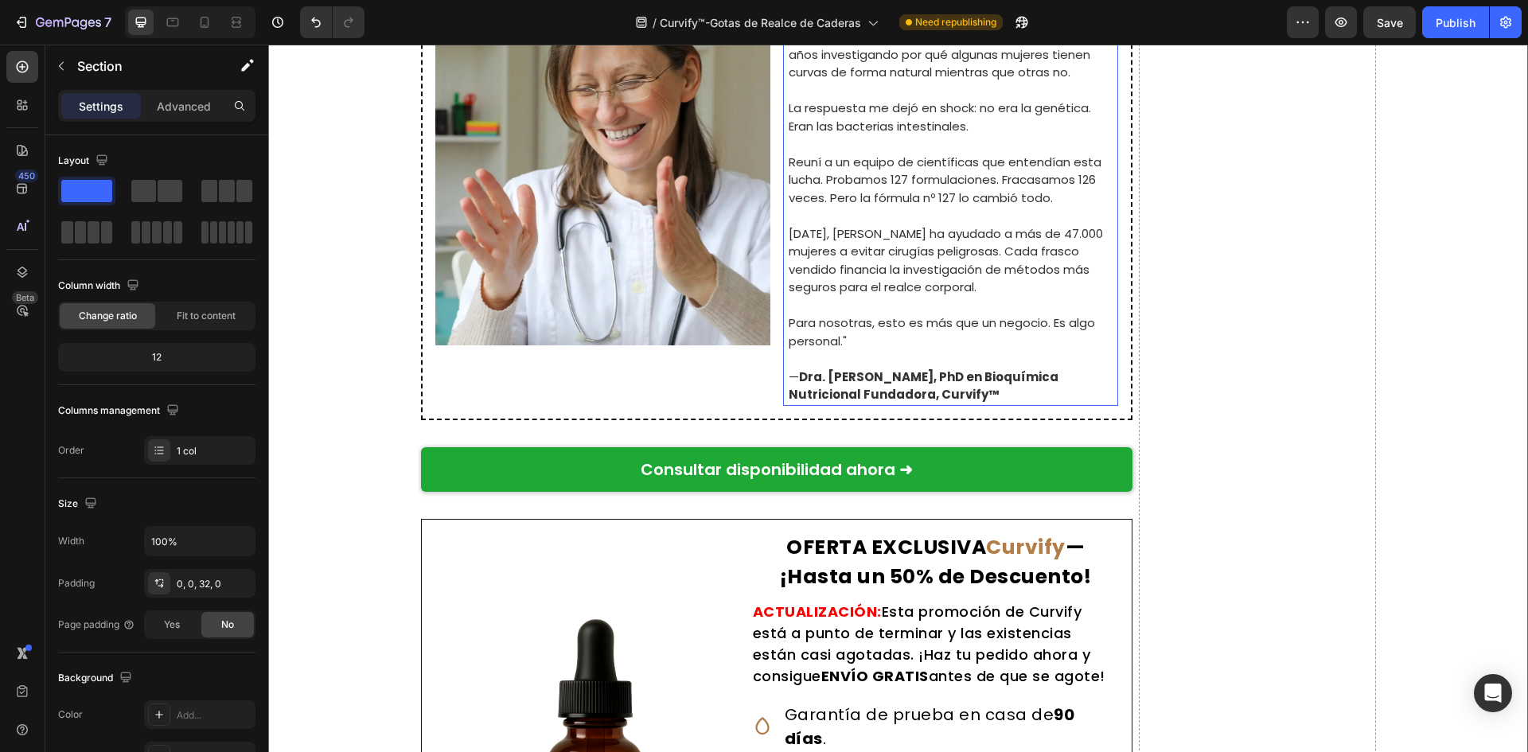
drag, startPoint x: 856, startPoint y: 369, endPoint x: 864, endPoint y: 379, distance: 12.4
click at [856, 369] on strong "Dra. Natalie Greene, PhD en Bioquímica Nutricional Fundadora, Curvify™" at bounding box center [924, 386] width 270 height 35
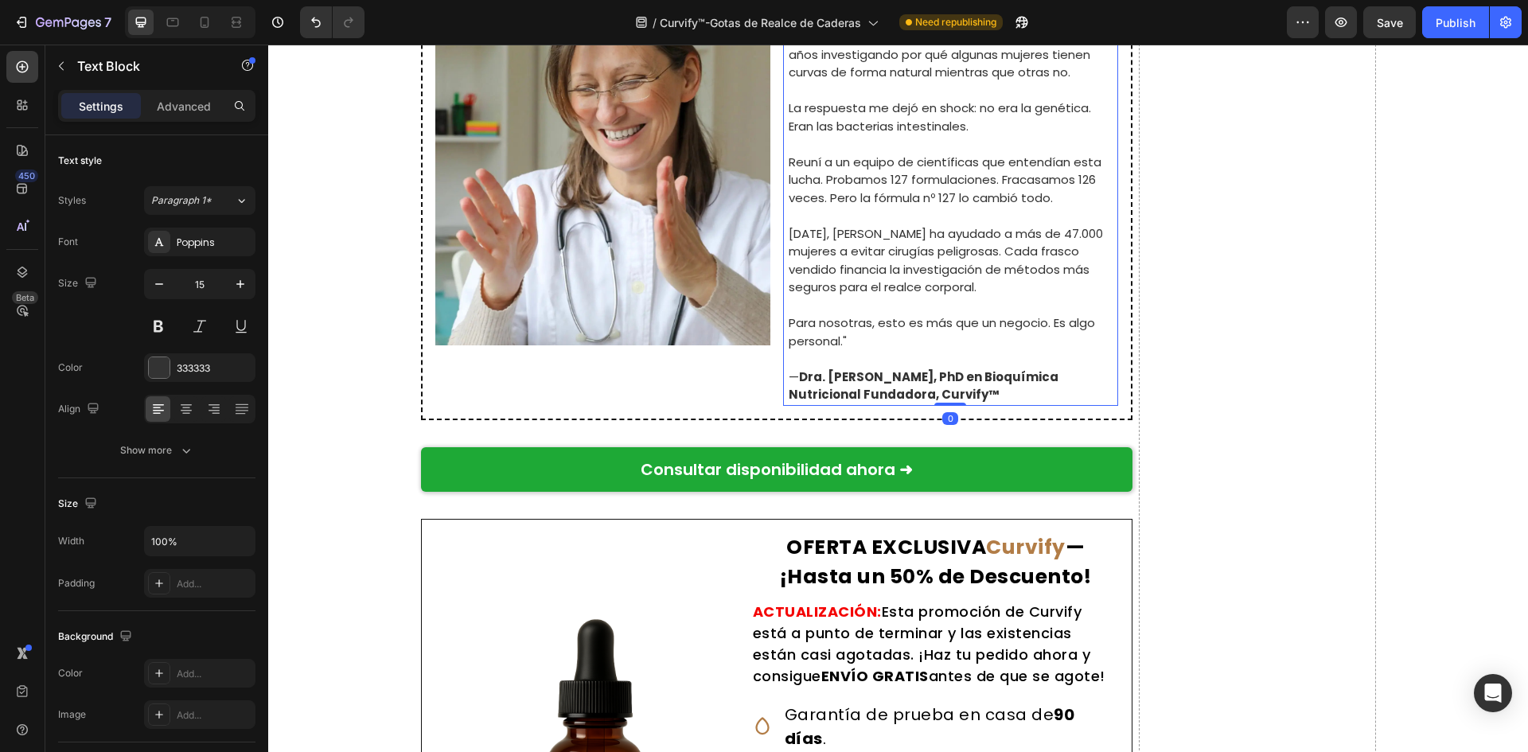
click at [864, 379] on strong "Dra. Natalie Greene, PhD en Bioquímica Nutricional Fundadora, Curvify™" at bounding box center [924, 386] width 270 height 35
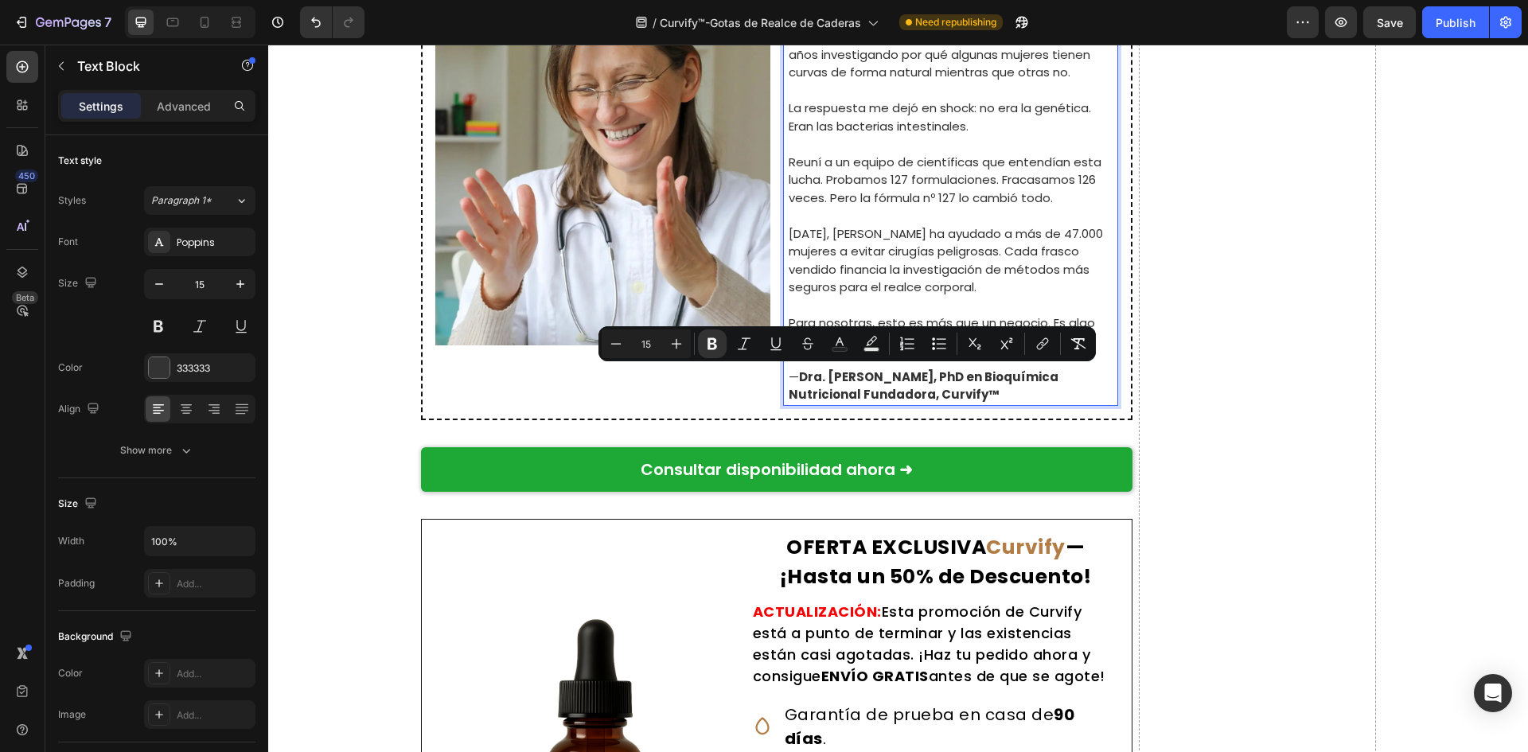
click at [980, 384] on strong "Dra. Natalie Greene, PhD en Bioquímica Nutricional Fundadora, Curvify™" at bounding box center [924, 386] width 270 height 35
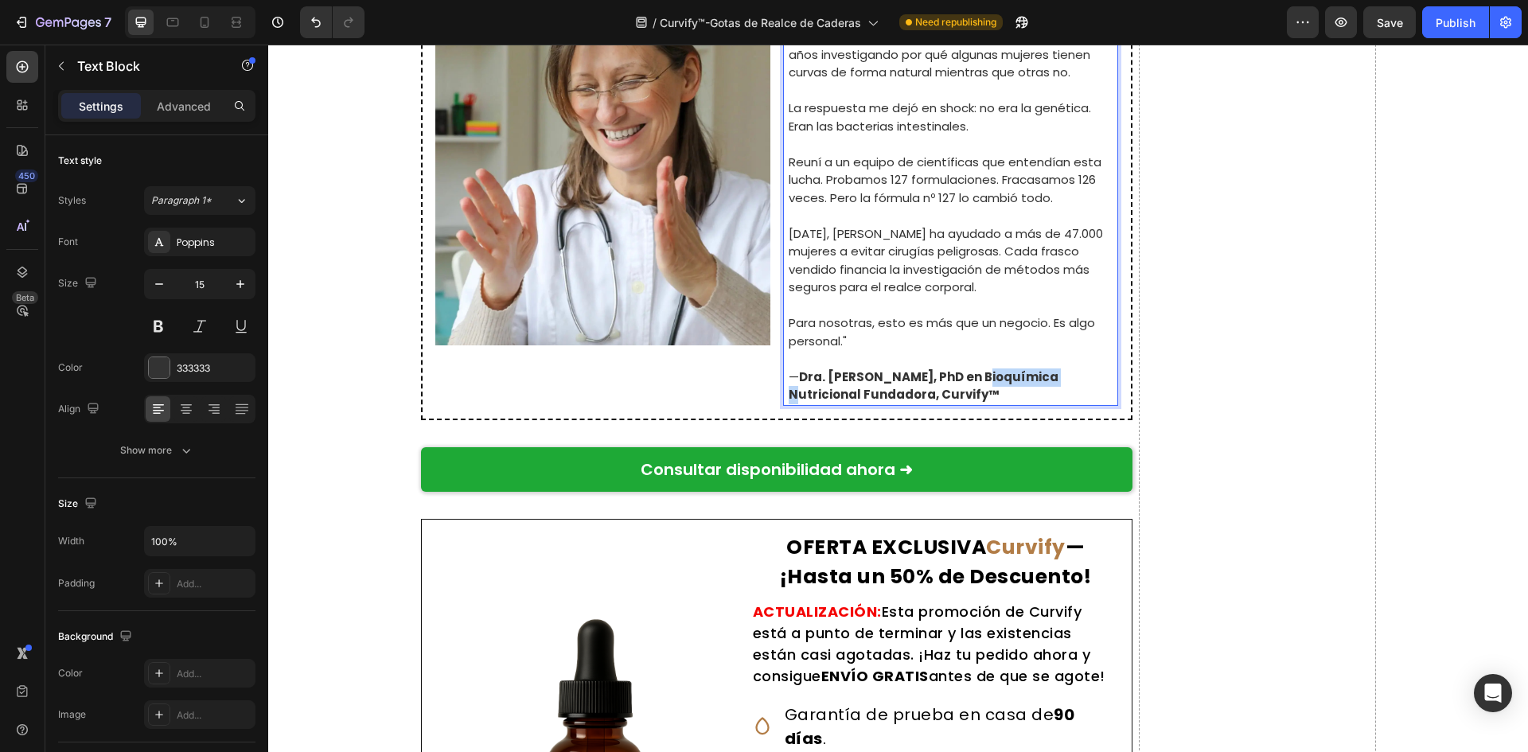
click at [980, 384] on strong "Dra. Natalie Greene, PhD en Bioquímica Nutricional Fundadora, Curvify™" at bounding box center [924, 386] width 270 height 35
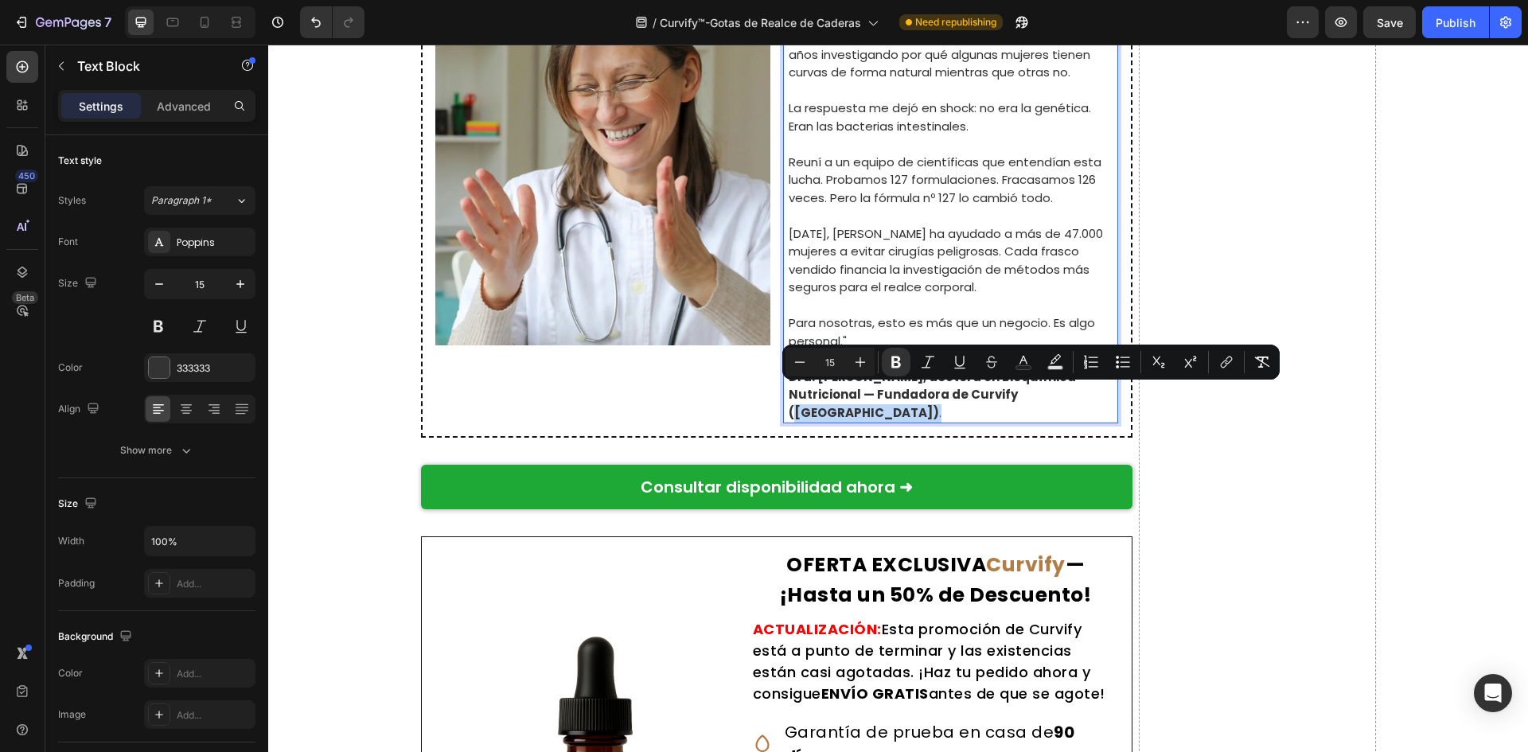
drag, startPoint x: 1071, startPoint y: 396, endPoint x: 1005, endPoint y: 399, distance: 66.1
click at [1005, 399] on p "Dra. Natalia García, doctora en Bioquímica Nutricional — Fundadora de Curvify (…" at bounding box center [953, 396] width 328 height 54
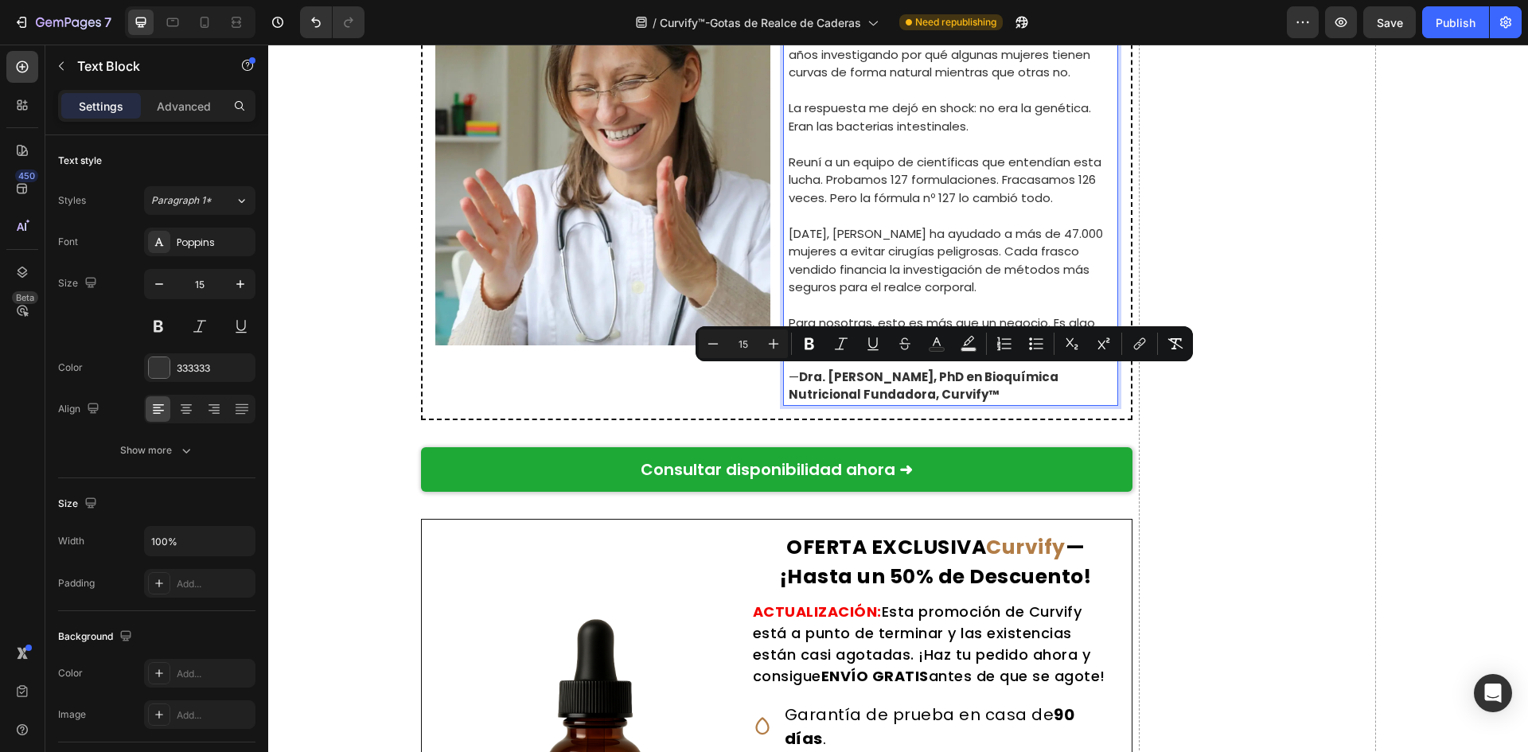
click at [920, 389] on p "— Dra. Natalie Greene, PhD en Bioquímica Nutricional Fundadora, Curvify™" at bounding box center [953, 387] width 328 height 36
click at [907, 396] on strong "Dra. Natalie Greene, PhD en Bioquímica Nutricional Fundadora, Curvify™" at bounding box center [924, 386] width 270 height 35
drag, startPoint x: 901, startPoint y: 396, endPoint x: 778, endPoint y: 377, distance: 124.7
click at [783, 377] on div ""Hola, soy Natalie Greene, fundadora de Curvify. Después de ver a mi hermana ca…" at bounding box center [950, 180] width 335 height 451
click at [803, 380] on strong "Dra. Natalie Greene, PhD en Bioquímica Nutricional Fundadora, Curvify™" at bounding box center [924, 386] width 270 height 35
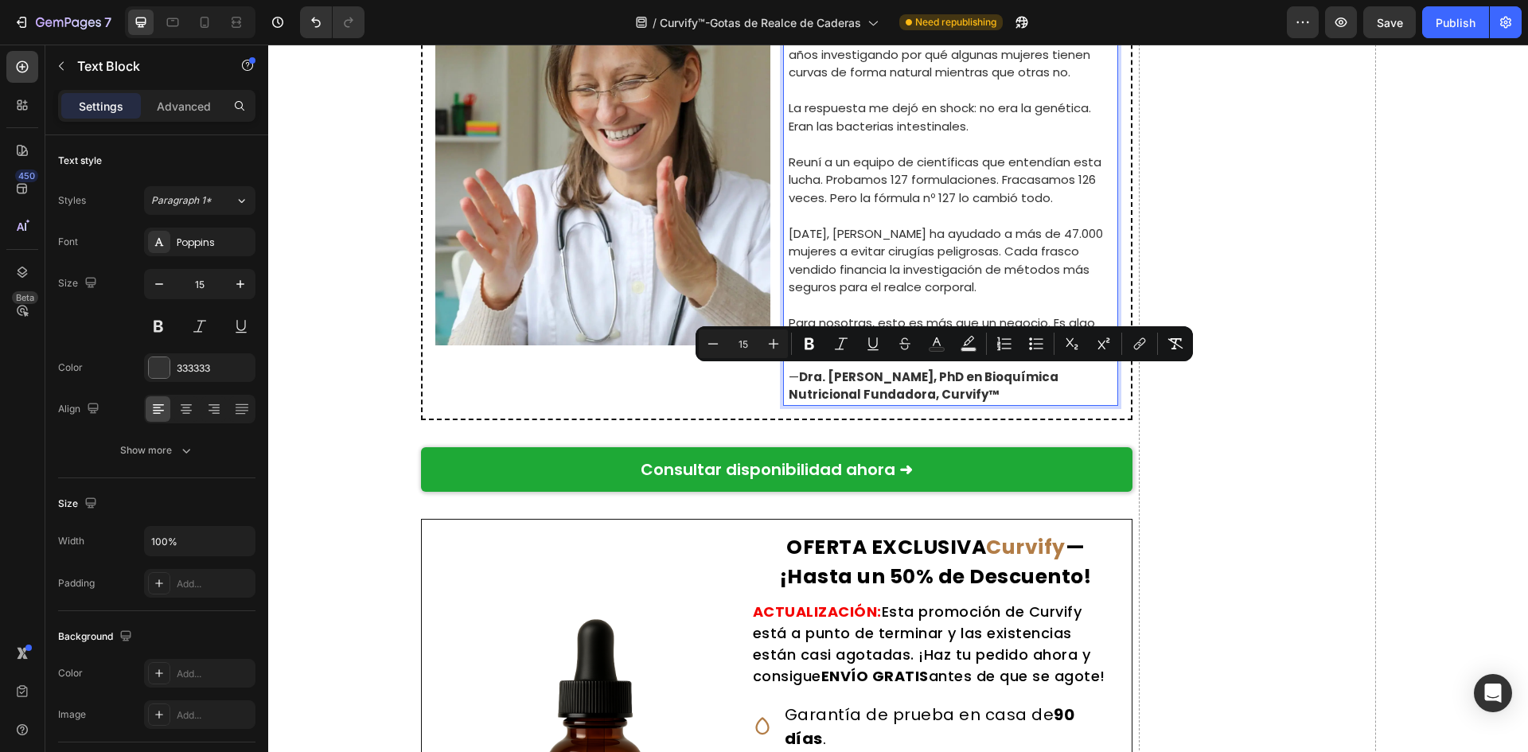
click at [797, 379] on strong "Dra. Natalie Greene, PhD en Bioquímica Nutricional Fundadora, Curvify™" at bounding box center [924, 386] width 270 height 35
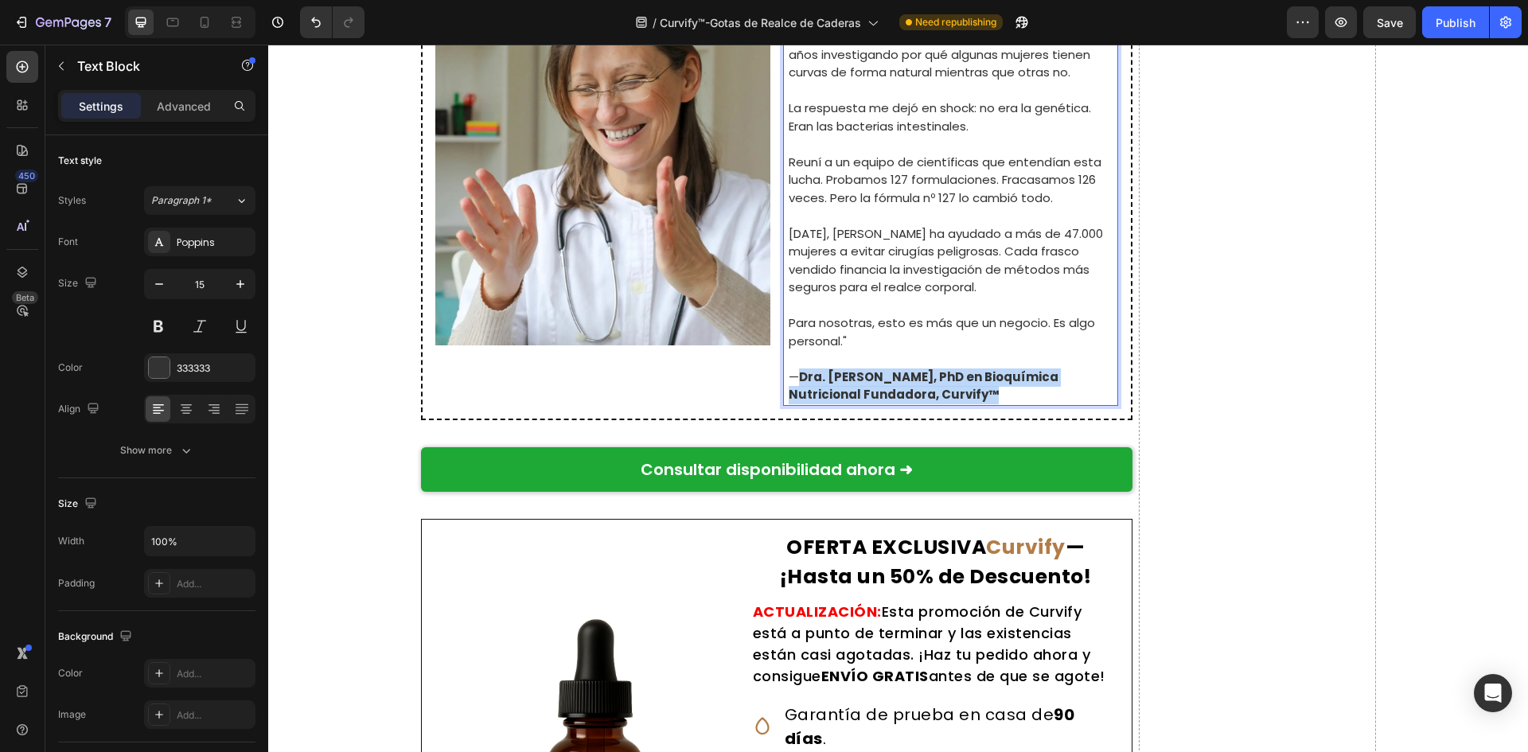
drag, startPoint x: 798, startPoint y: 376, endPoint x: 898, endPoint y: 396, distance: 101.5
click at [898, 396] on strong "Dra. Natalie Greene, PhD en Bioquímica Nutricional Fundadora, Curvify™" at bounding box center [924, 386] width 270 height 35
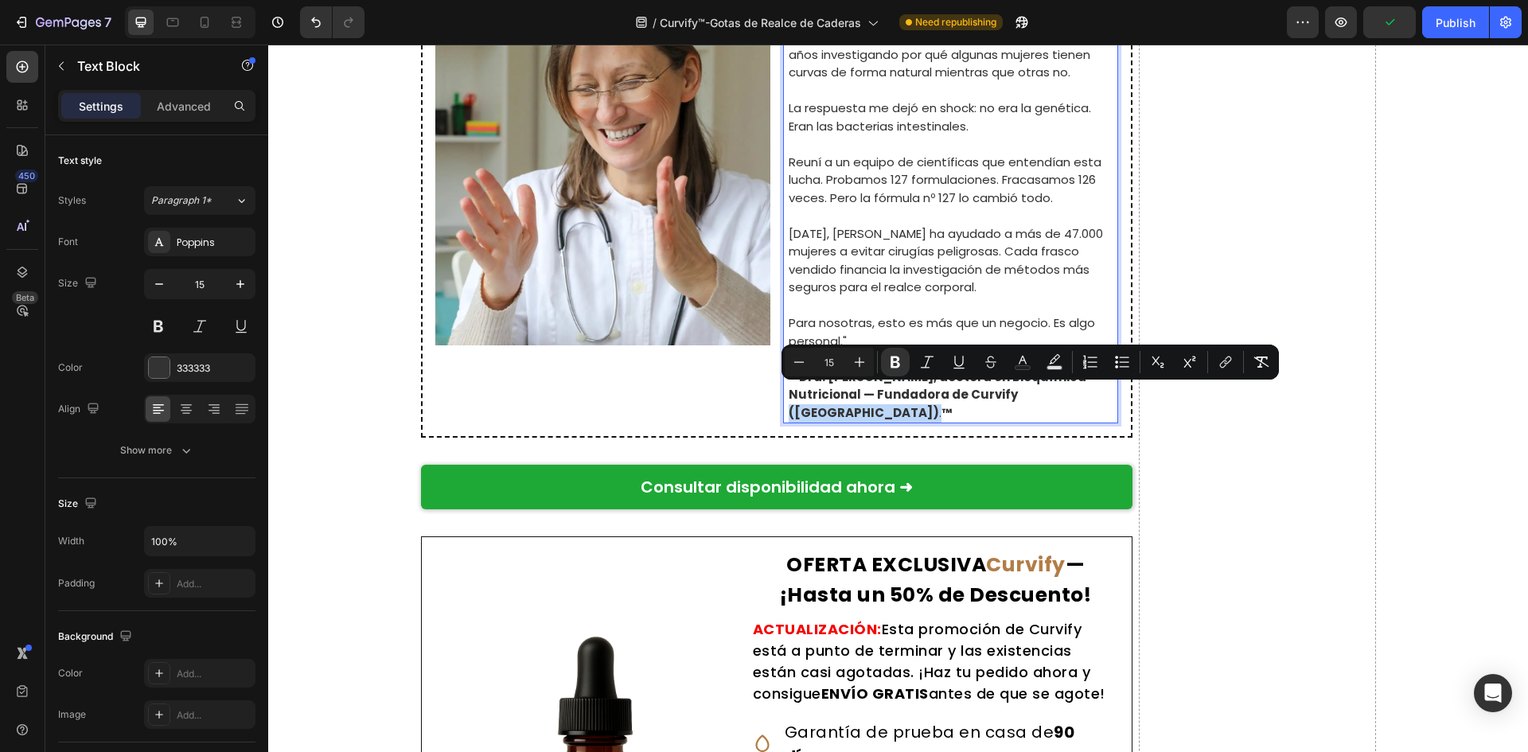
drag, startPoint x: 1060, startPoint y: 402, endPoint x: 999, endPoint y: 396, distance: 61.6
click at [999, 396] on p "— Dra. Natalia García, doctora en Bioquímica Nutricional — Fundadora de Curvify…" at bounding box center [953, 396] width 328 height 54
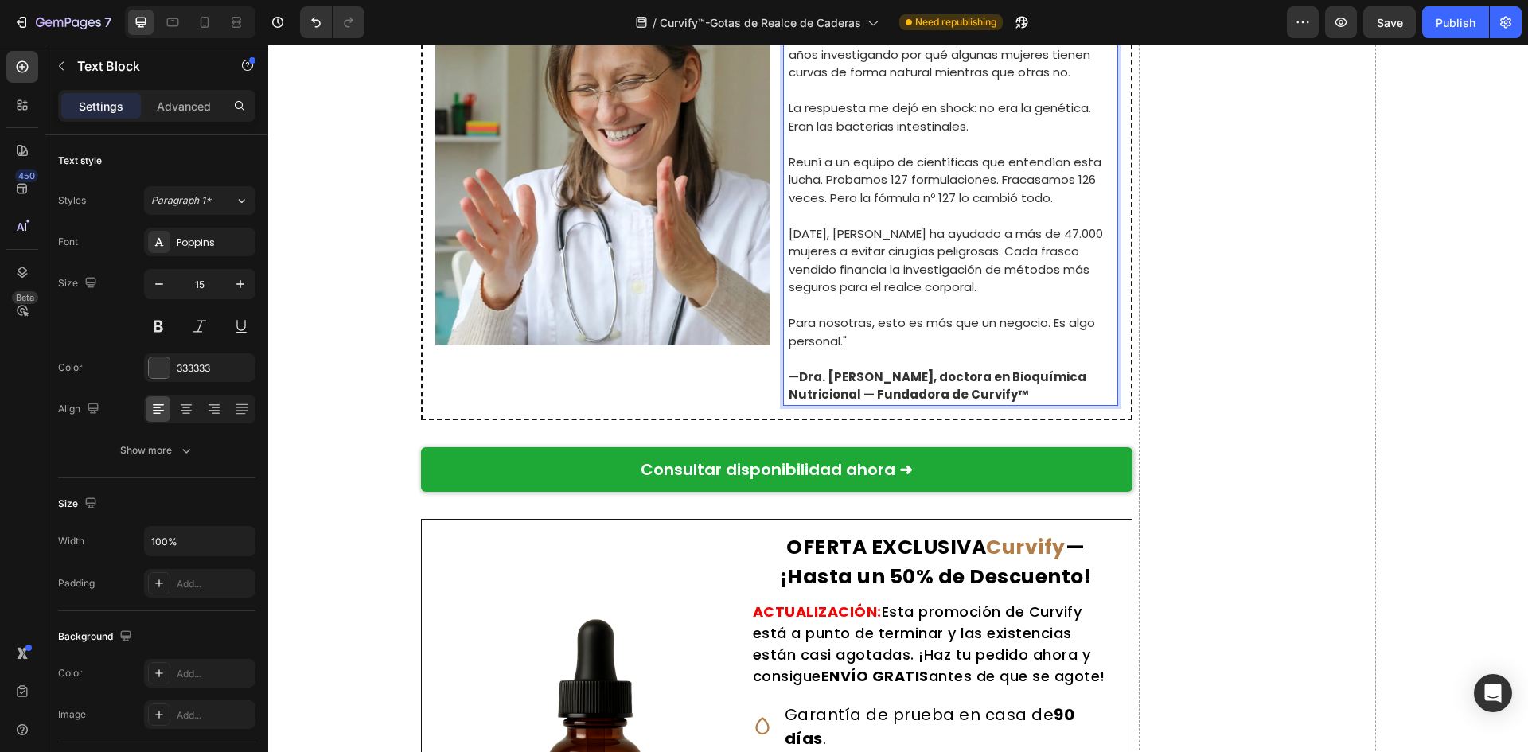
click at [1007, 392] on p "— Dra. Natalia García, doctora en Bioquímica Nutricional — Fundadora de Curvify™" at bounding box center [953, 387] width 328 height 36
click at [1393, 35] on button "Save" at bounding box center [1389, 22] width 53 height 32
click at [1428, 26] on button "Publish" at bounding box center [1455, 22] width 67 height 32
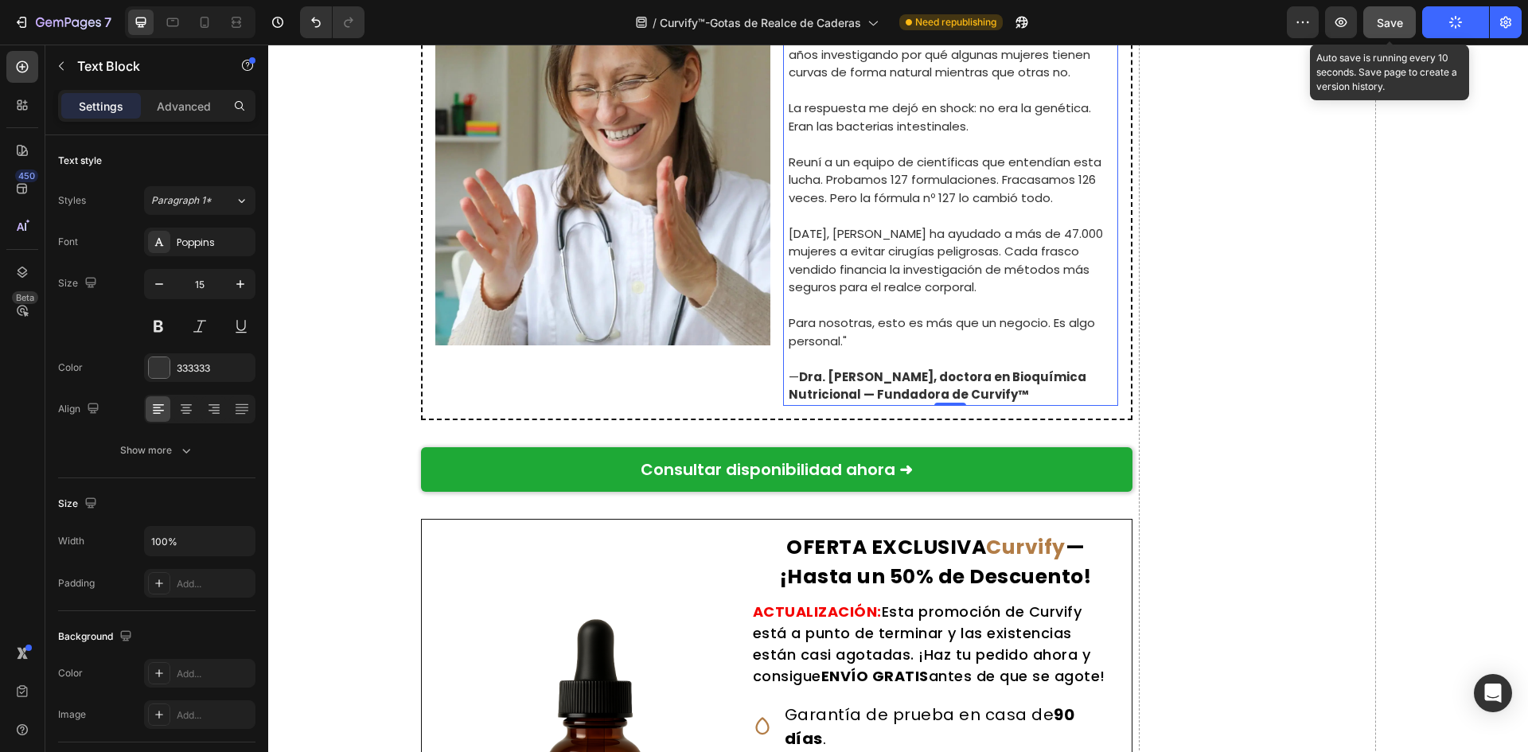
click at [1399, 28] on span "Save" at bounding box center [1390, 23] width 26 height 14
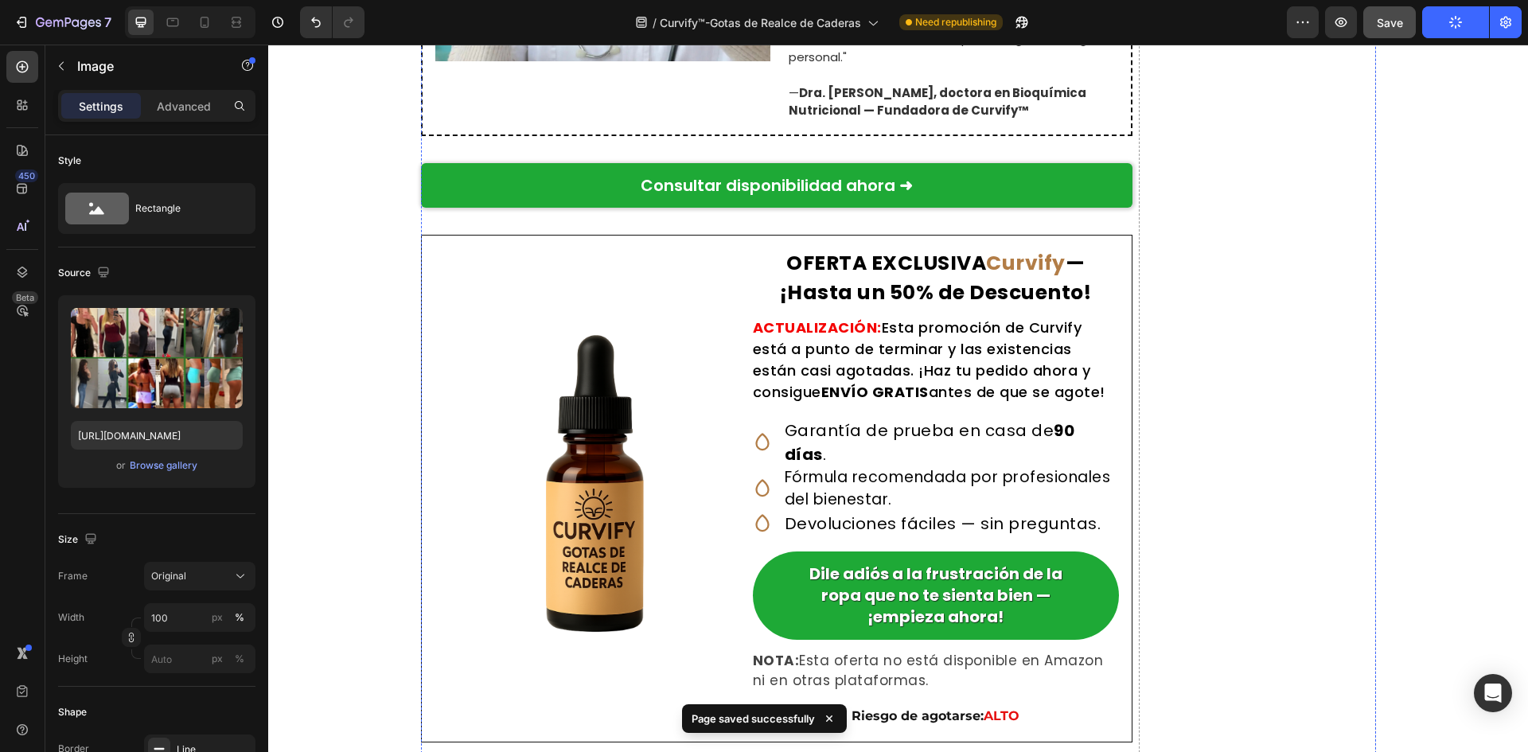
drag, startPoint x: 829, startPoint y: 642, endPoint x: 832, endPoint y: 586, distance: 56.6
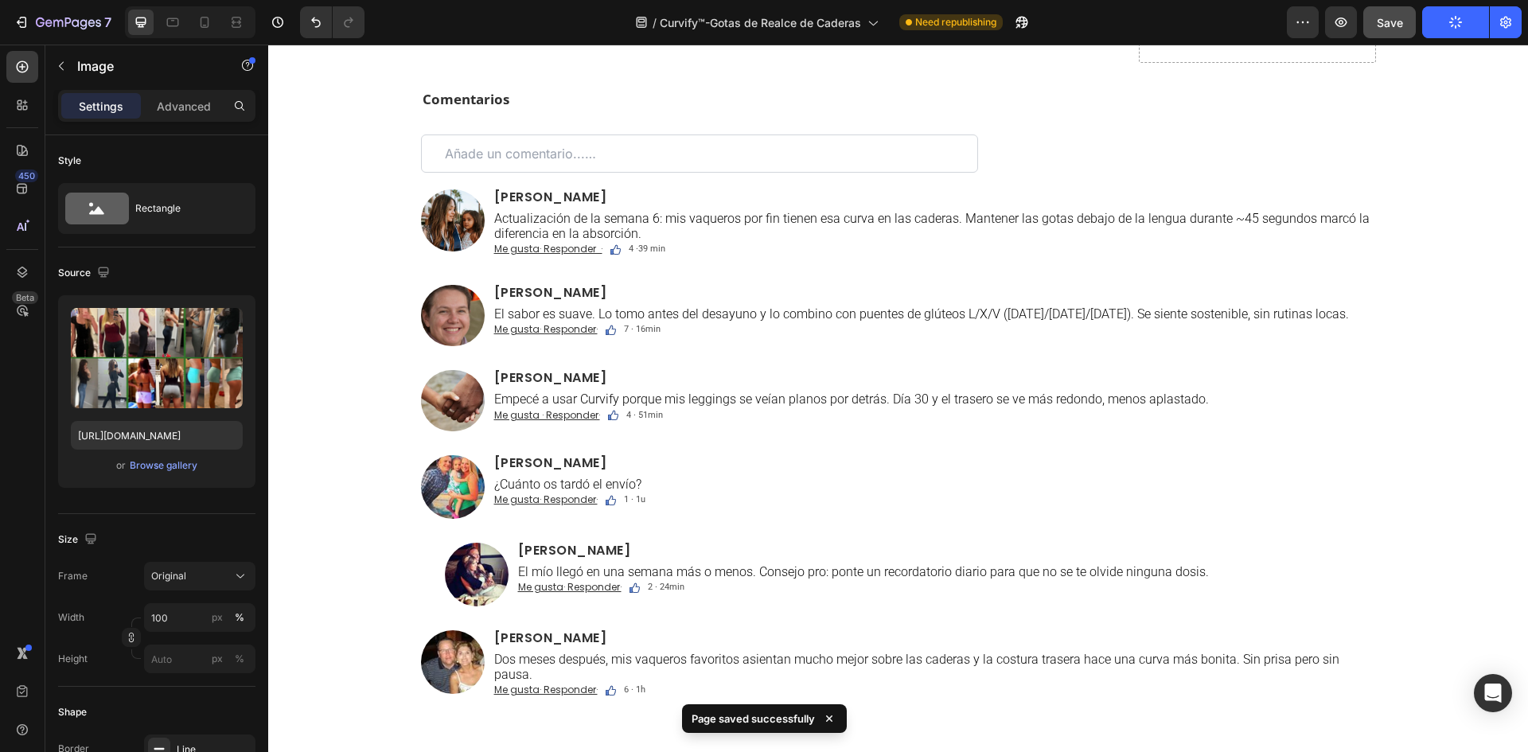
scroll to position [10625, 0]
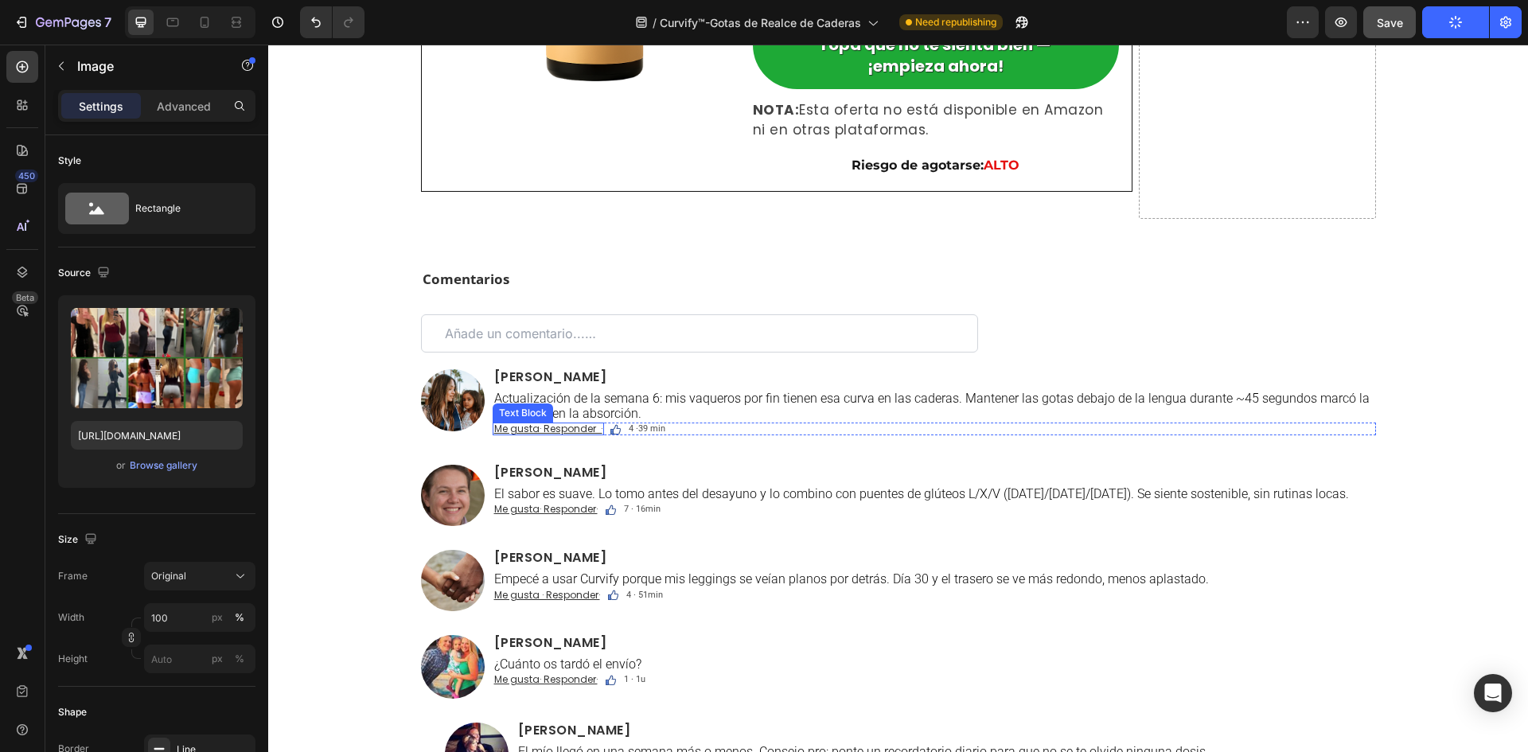
click at [559, 422] on u "Me gusta· Responder ·" at bounding box center [548, 429] width 108 height 14
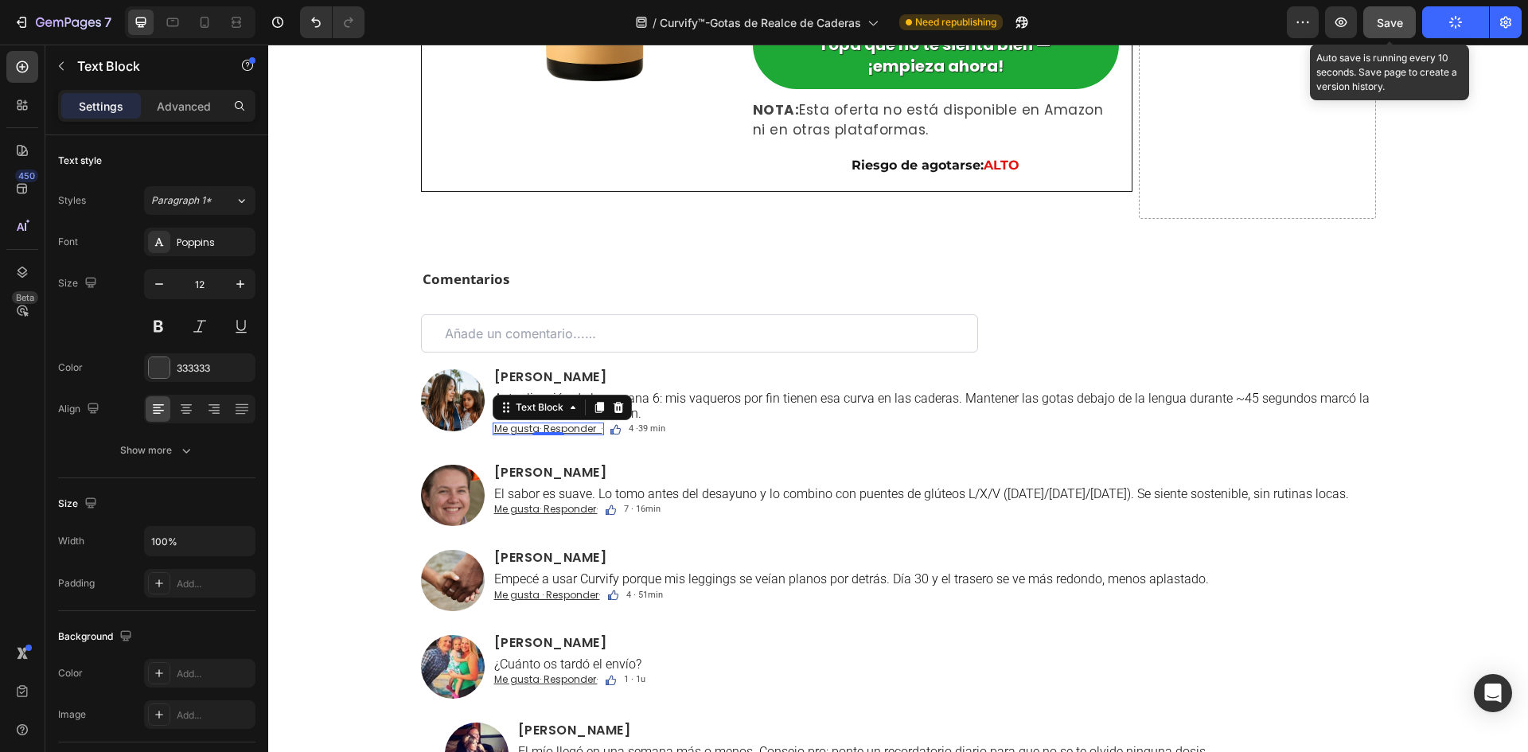
click at [1377, 34] on button "Save" at bounding box center [1389, 22] width 53 height 32
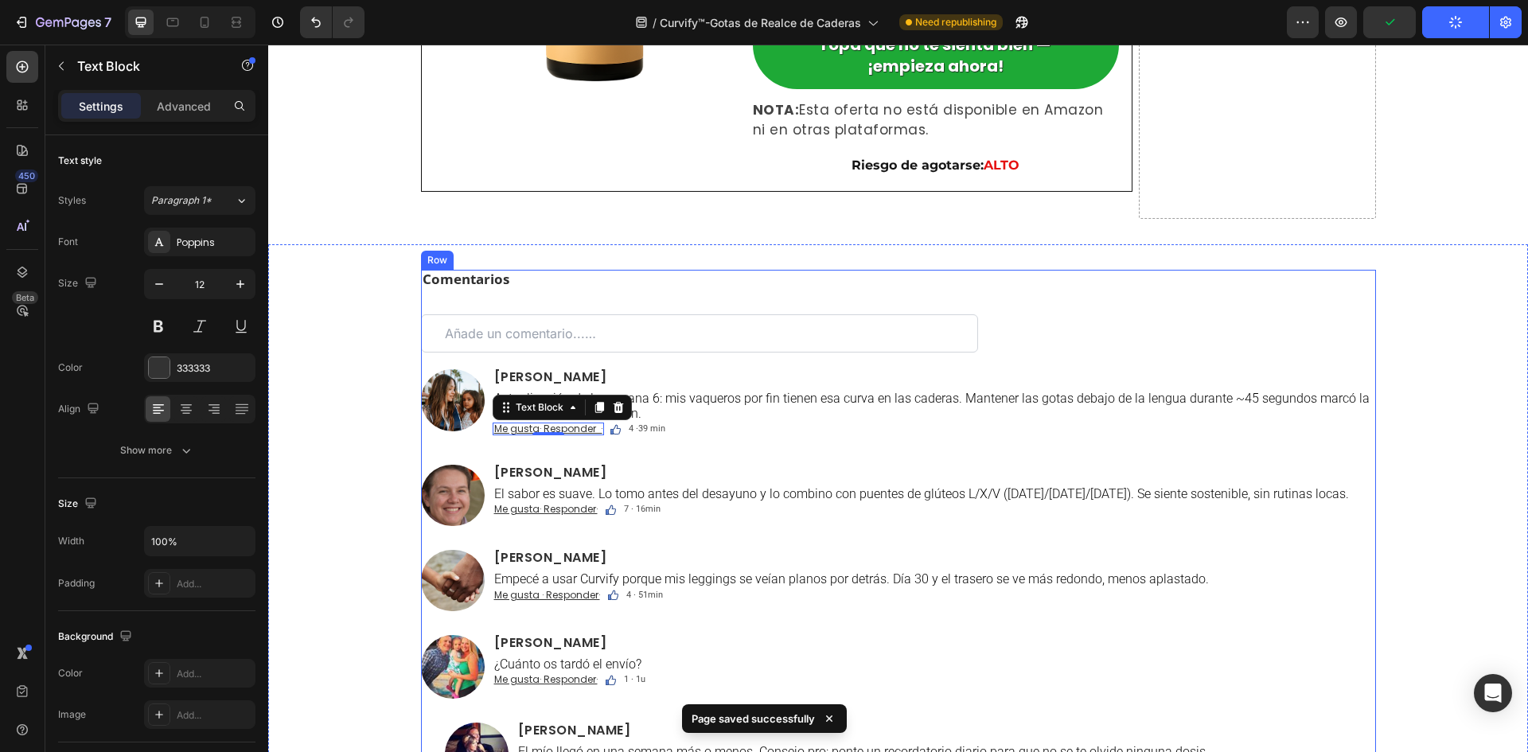
scroll to position [11102, 0]
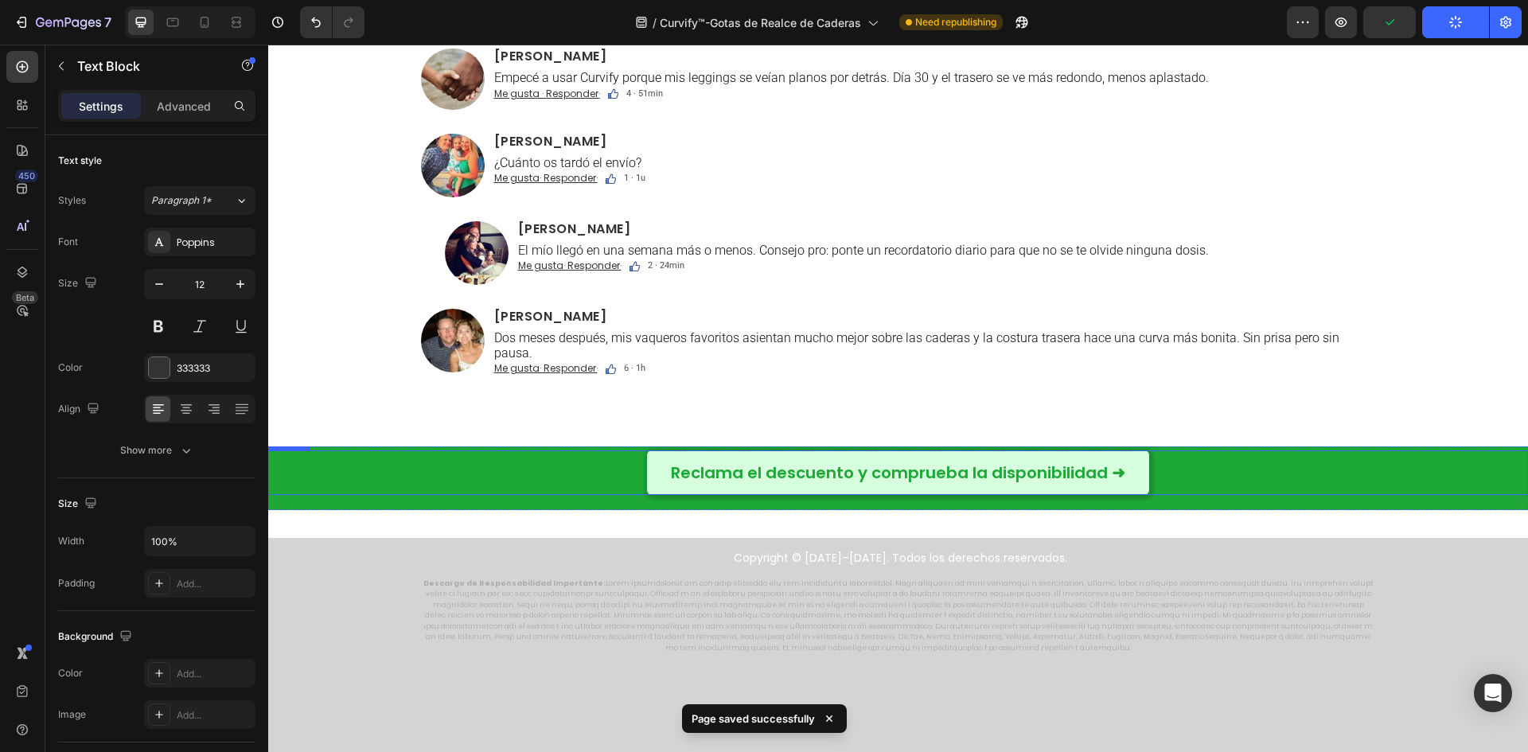
click at [660, 481] on link "Reclama el descuento y comprueba la disponibilidad ➜" at bounding box center [898, 472] width 502 height 45
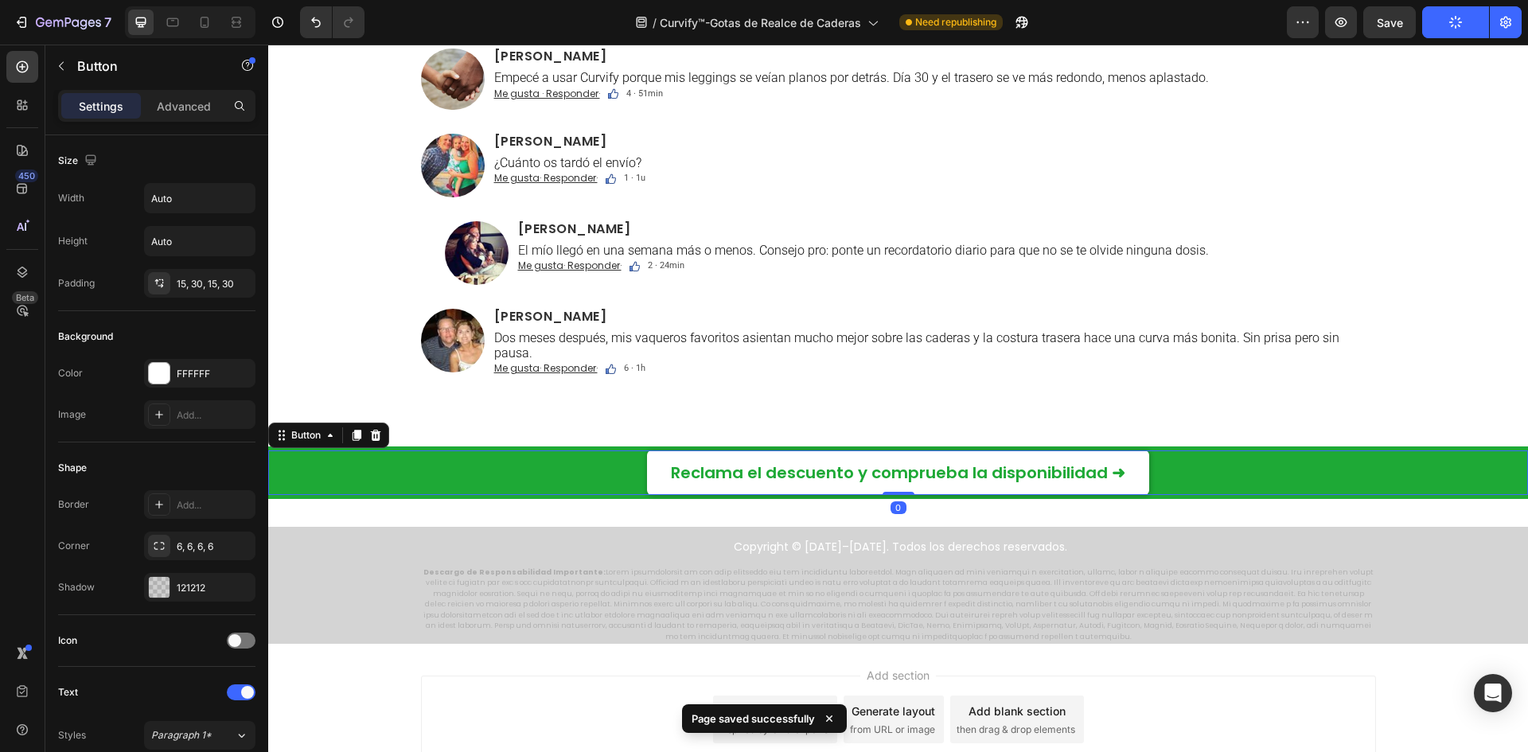
click at [556, 450] on div "Reclama el descuento y comprueba la disponibilidad ➜ Button 0" at bounding box center [898, 472] width 1260 height 45
click at [743, 362] on div "Me gusta· Responder· Text Block Image 6 · 1h Text Block Row" at bounding box center [934, 368] width 883 height 13
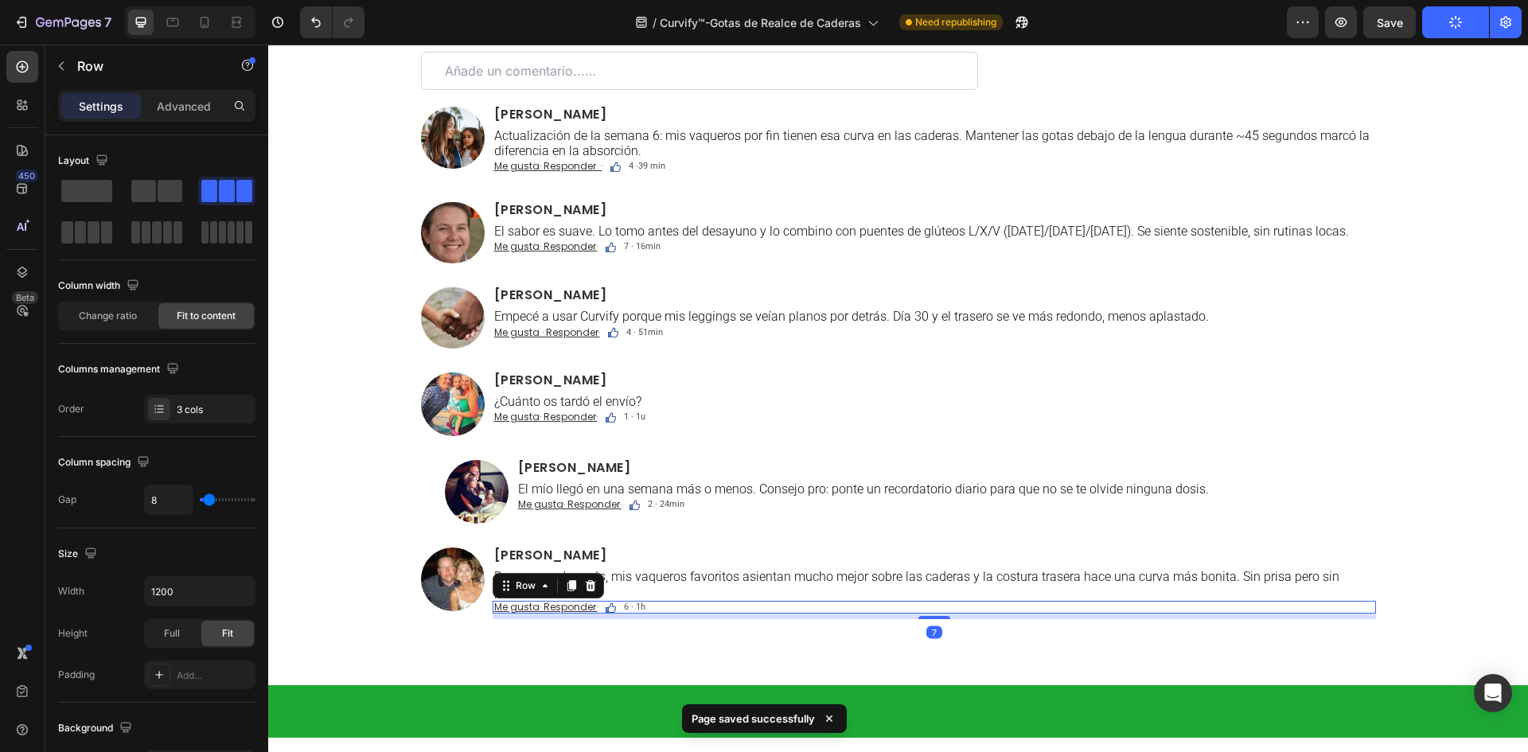
scroll to position [10625, 0]
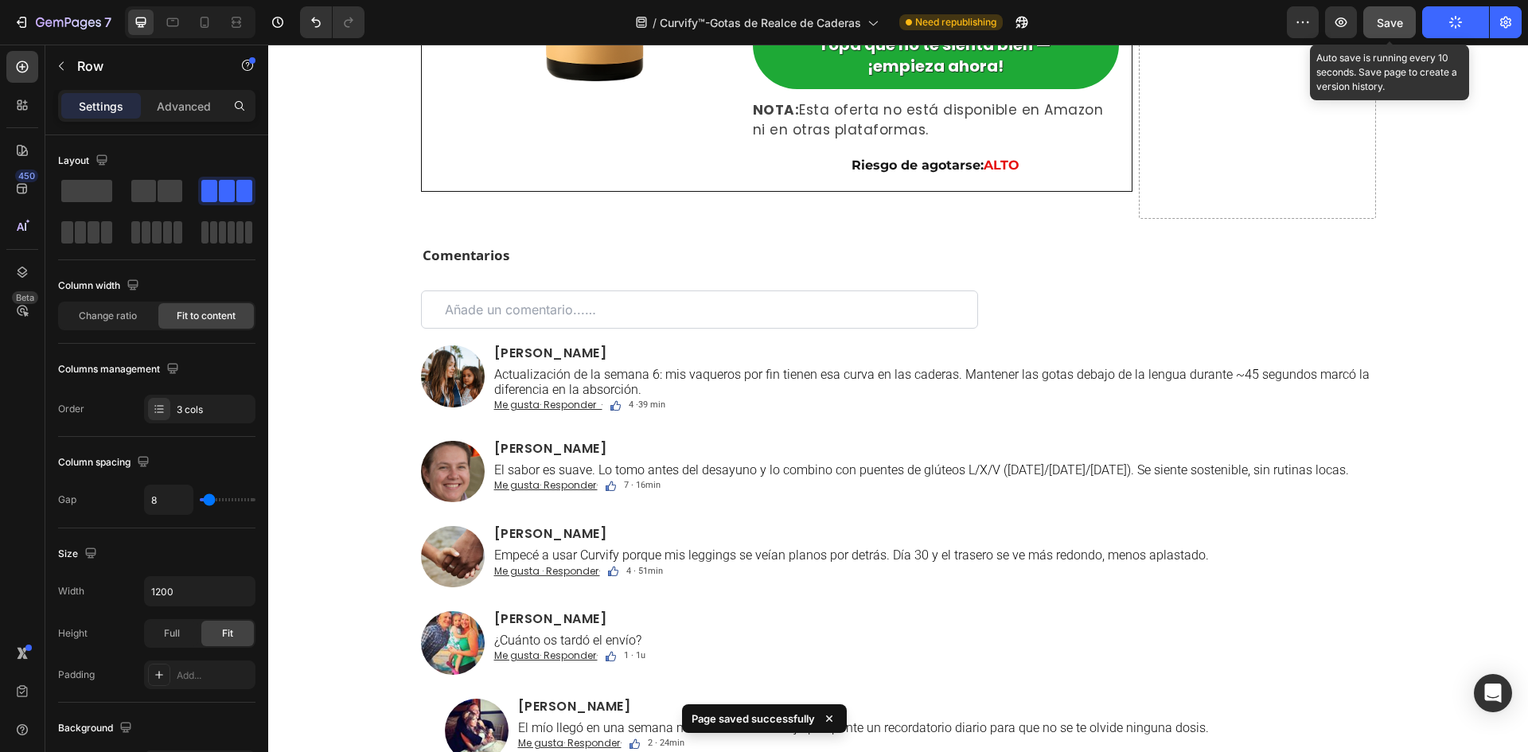
click at [1376, 24] on button "Save" at bounding box center [1389, 22] width 53 height 32
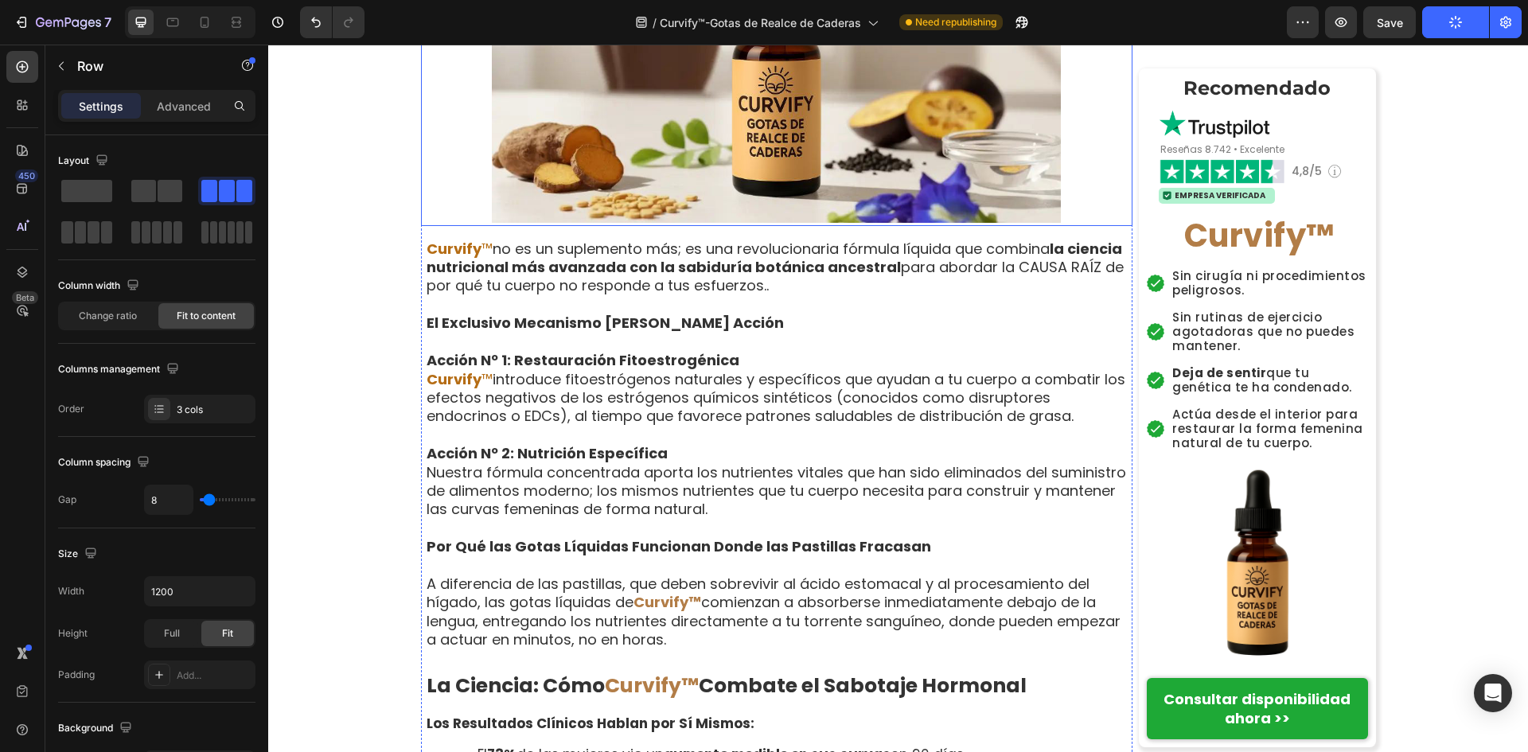
scroll to position [5611, 0]
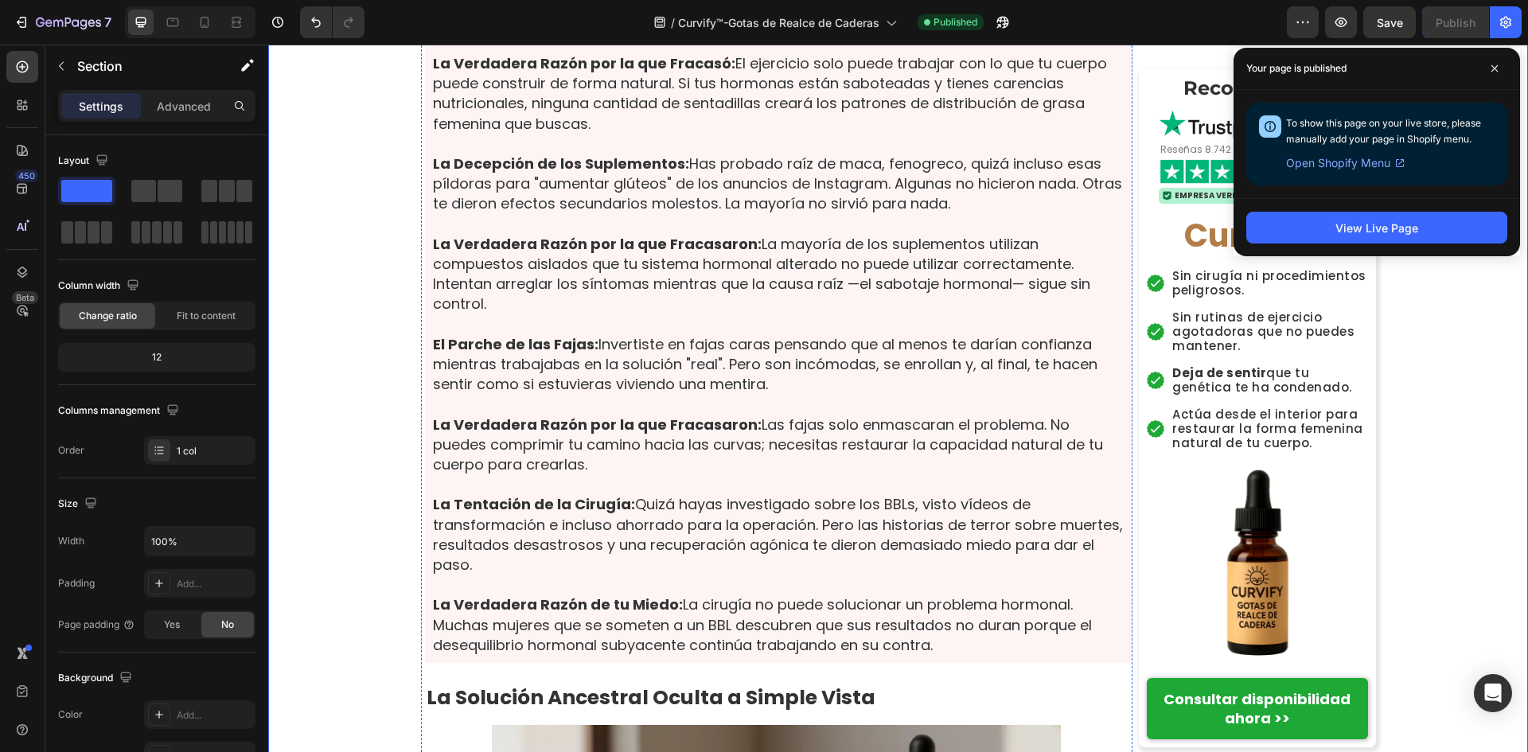
scroll to position [4292, 0]
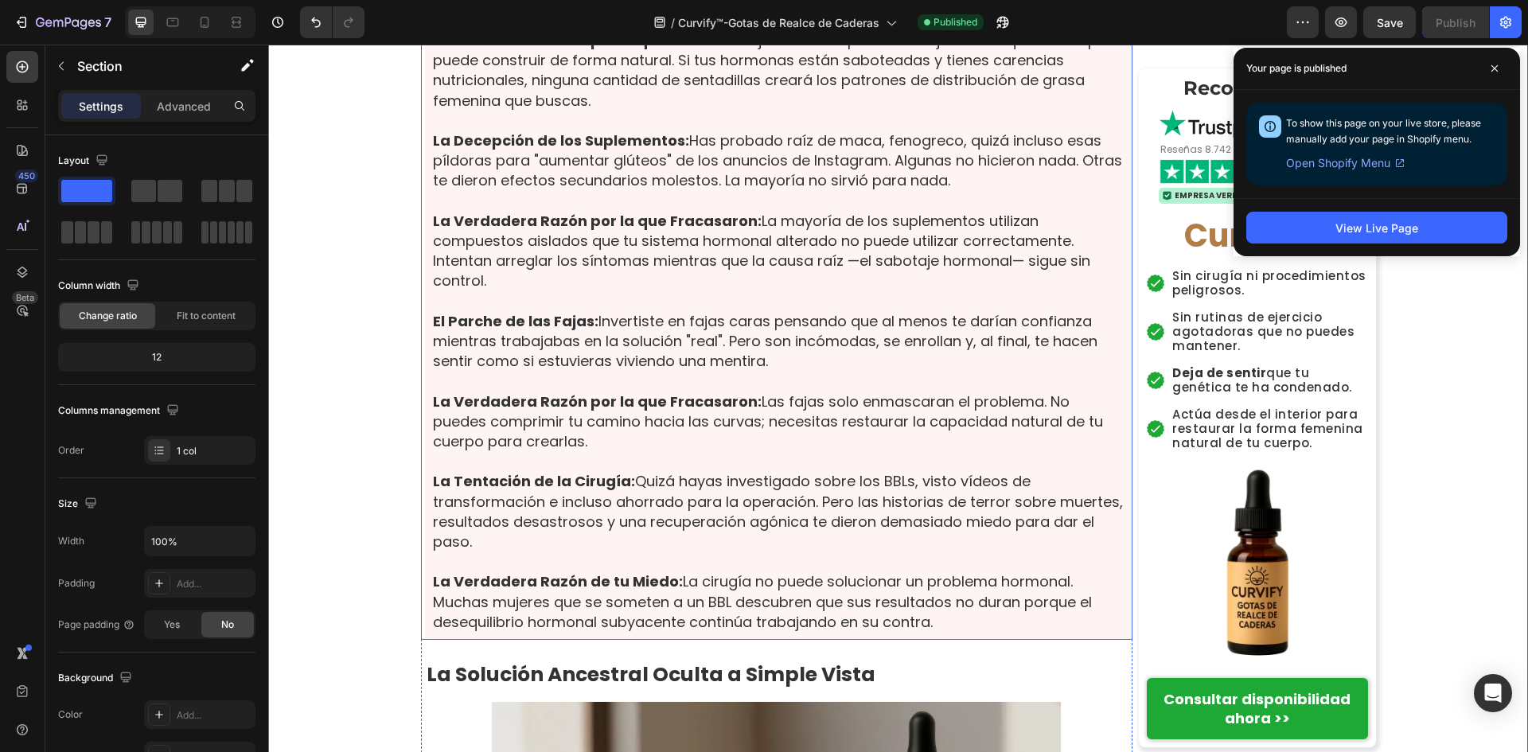
click at [652, 50] on strong "La Verdadera Razón por la que Fracasó:" at bounding box center [584, 40] width 302 height 20
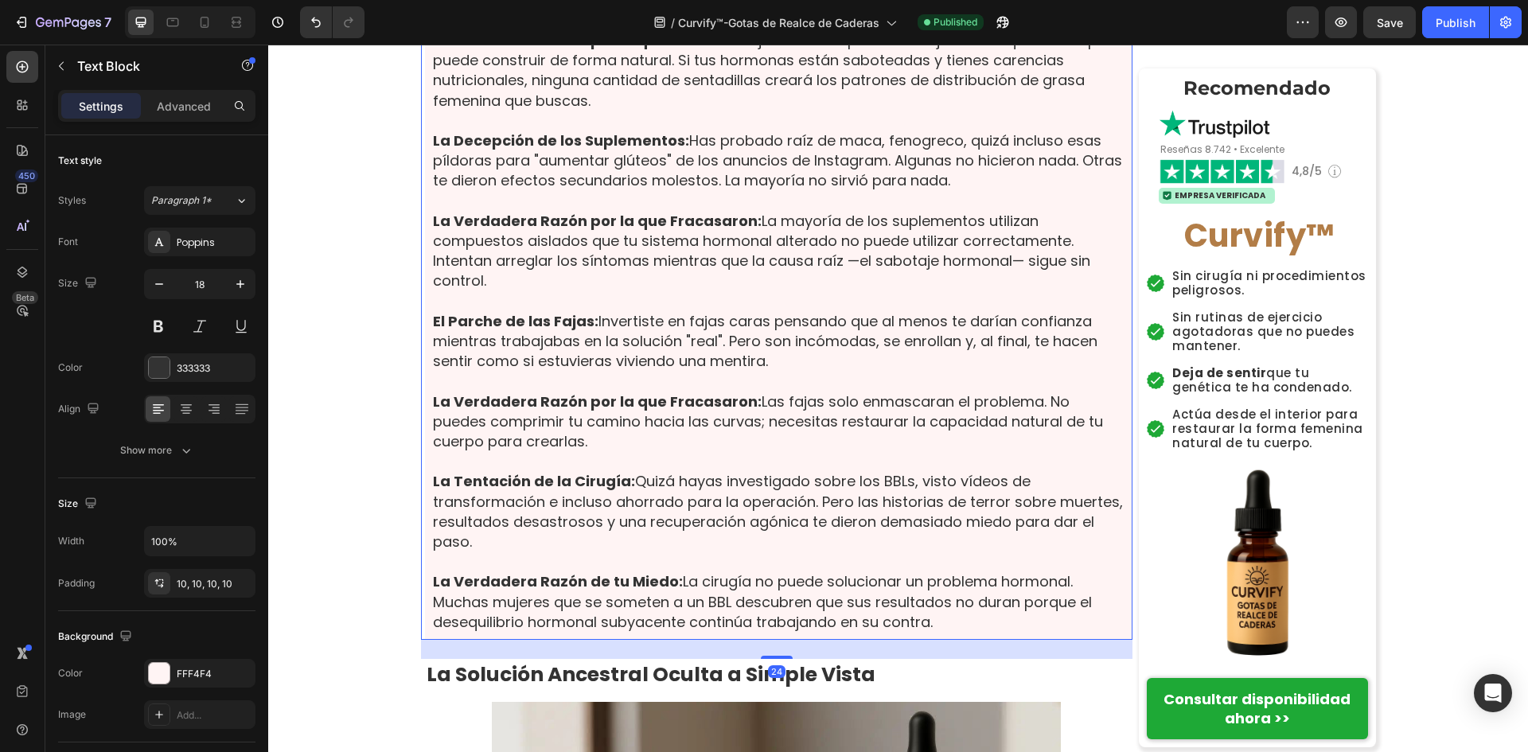
click at [692, 50] on strong "La Verdadera Razón por la que Fracasó:" at bounding box center [584, 40] width 302 height 20
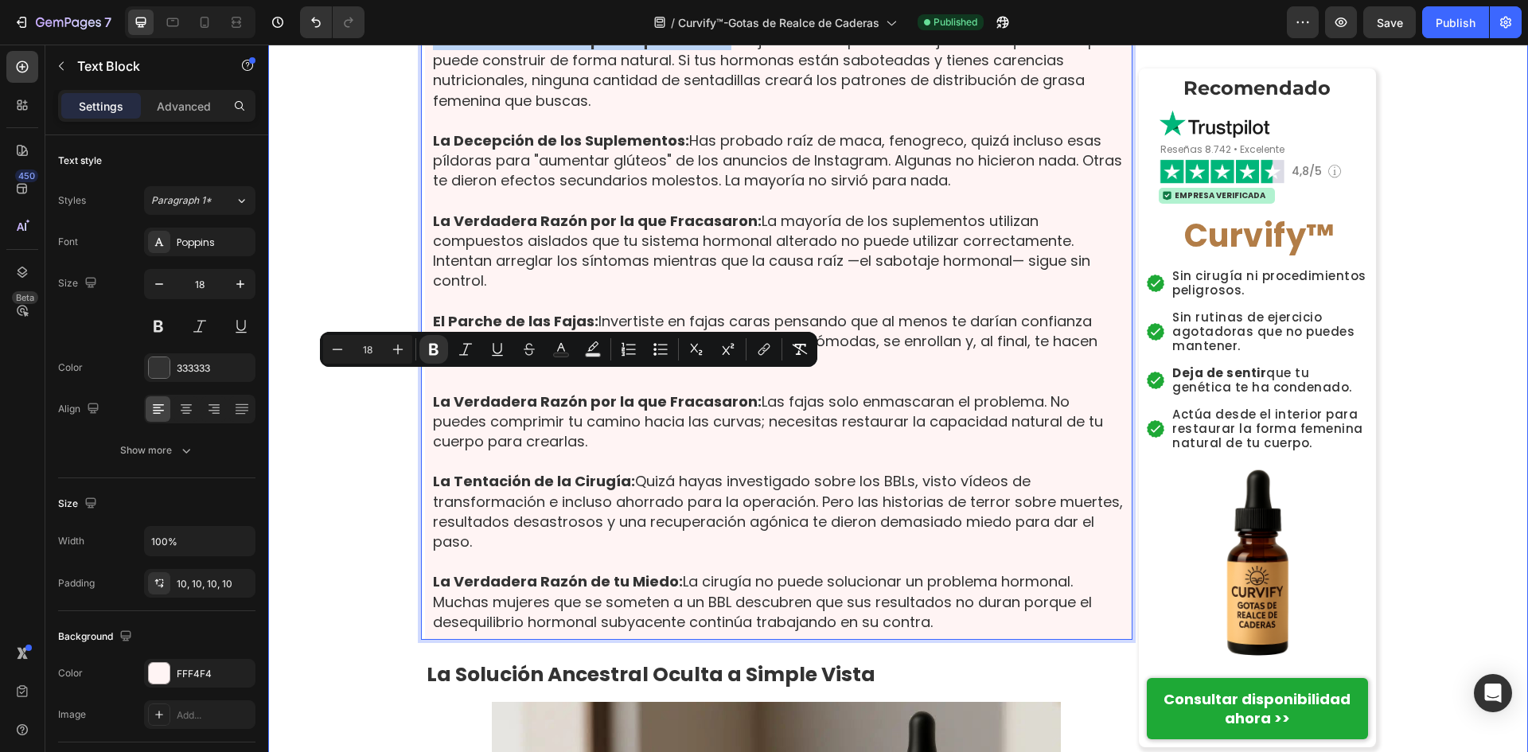
drag, startPoint x: 712, startPoint y: 388, endPoint x: 338, endPoint y: 363, distance: 374.9
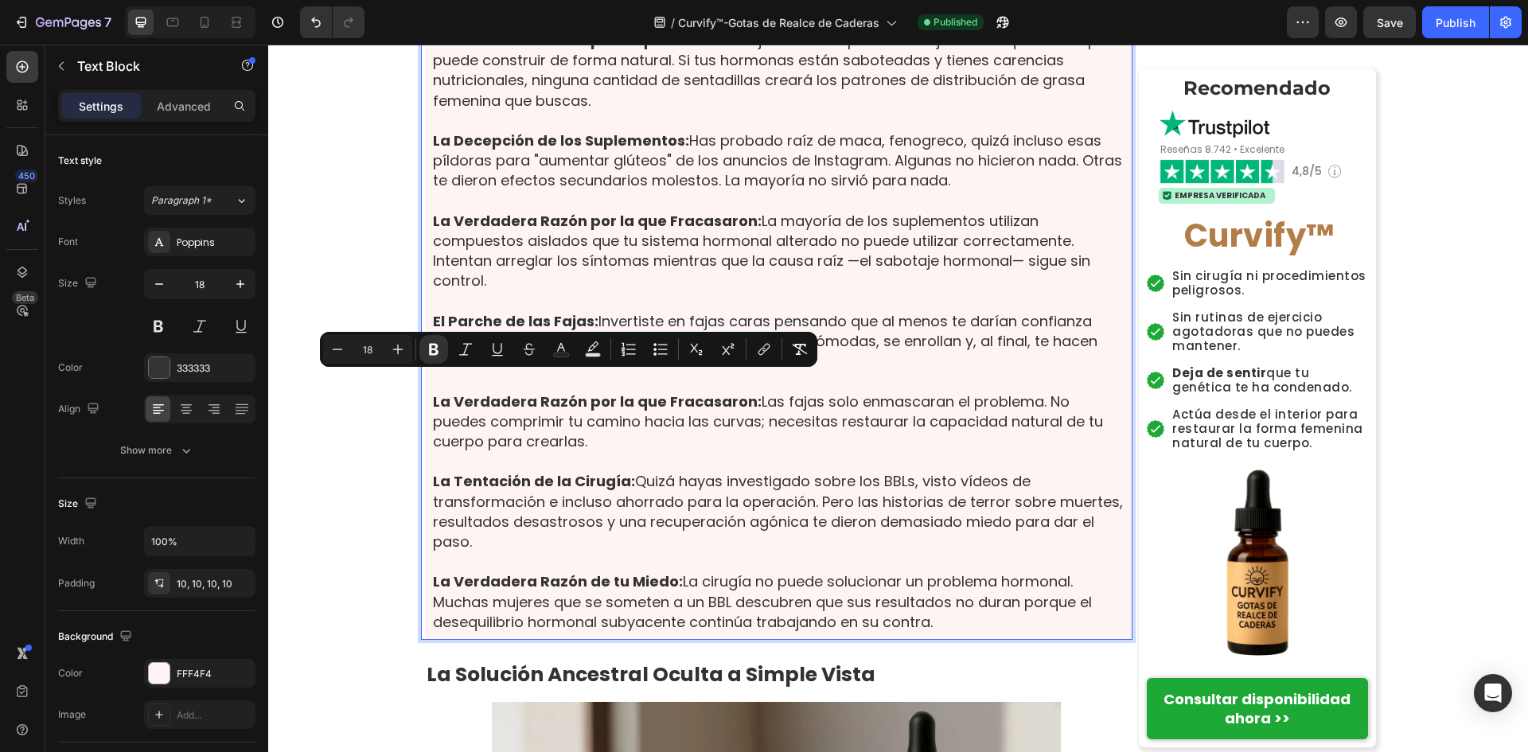
drag, startPoint x: 472, startPoint y: 341, endPoint x: 489, endPoint y: 364, distance: 28.3
click at [471, 341] on icon "Editor contextual toolbar" at bounding box center [466, 349] width 16 height 16
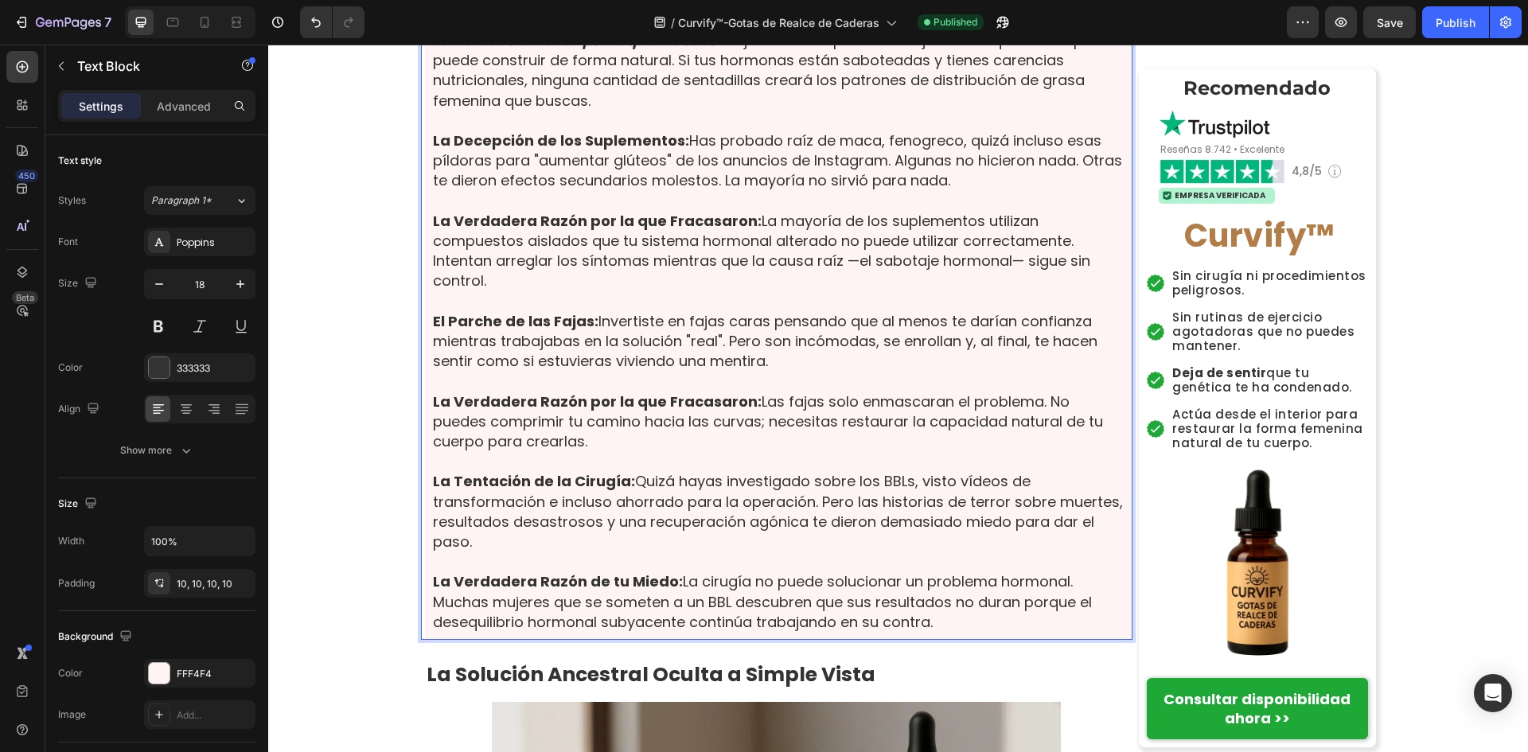
click at [680, 211] on p "Rich Text Editor. Editing area: main" at bounding box center [779, 201] width 692 height 20
click at [713, 231] on strong "La Verdadera Razón por la que Fracasaron:" at bounding box center [597, 221] width 329 height 20
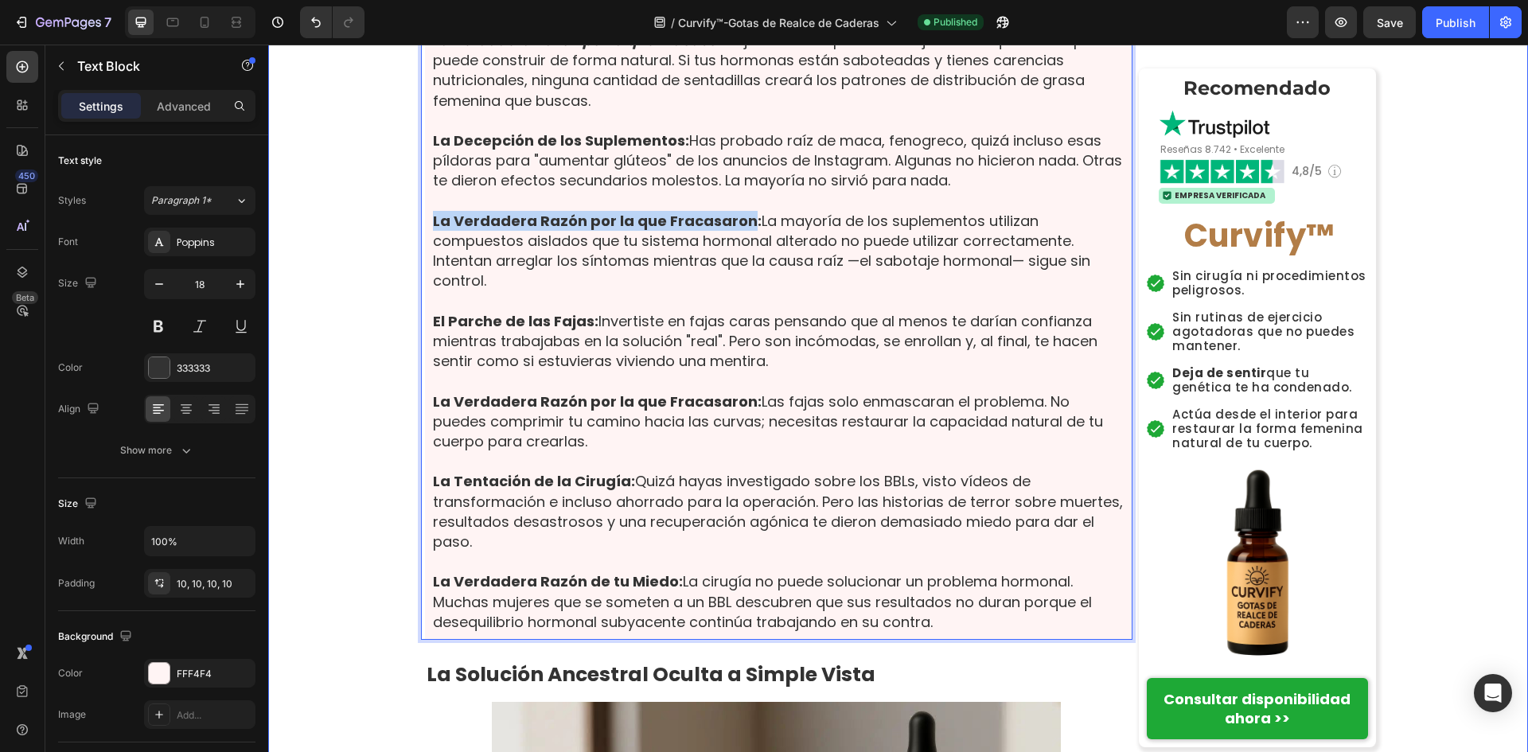
drag, startPoint x: 737, startPoint y: 567, endPoint x: 414, endPoint y: 560, distance: 323.2
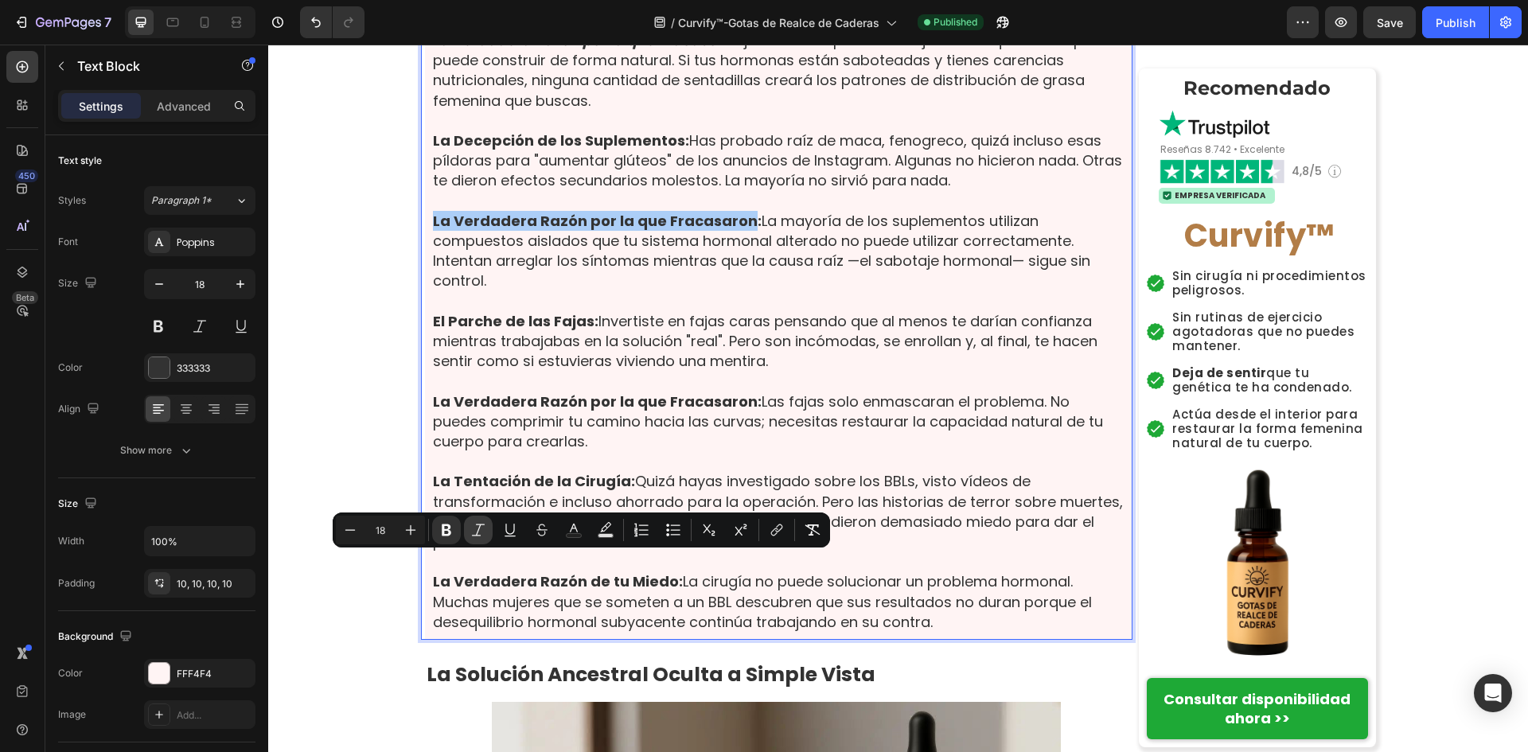
click at [478, 538] on button "Italic" at bounding box center [478, 530] width 29 height 29
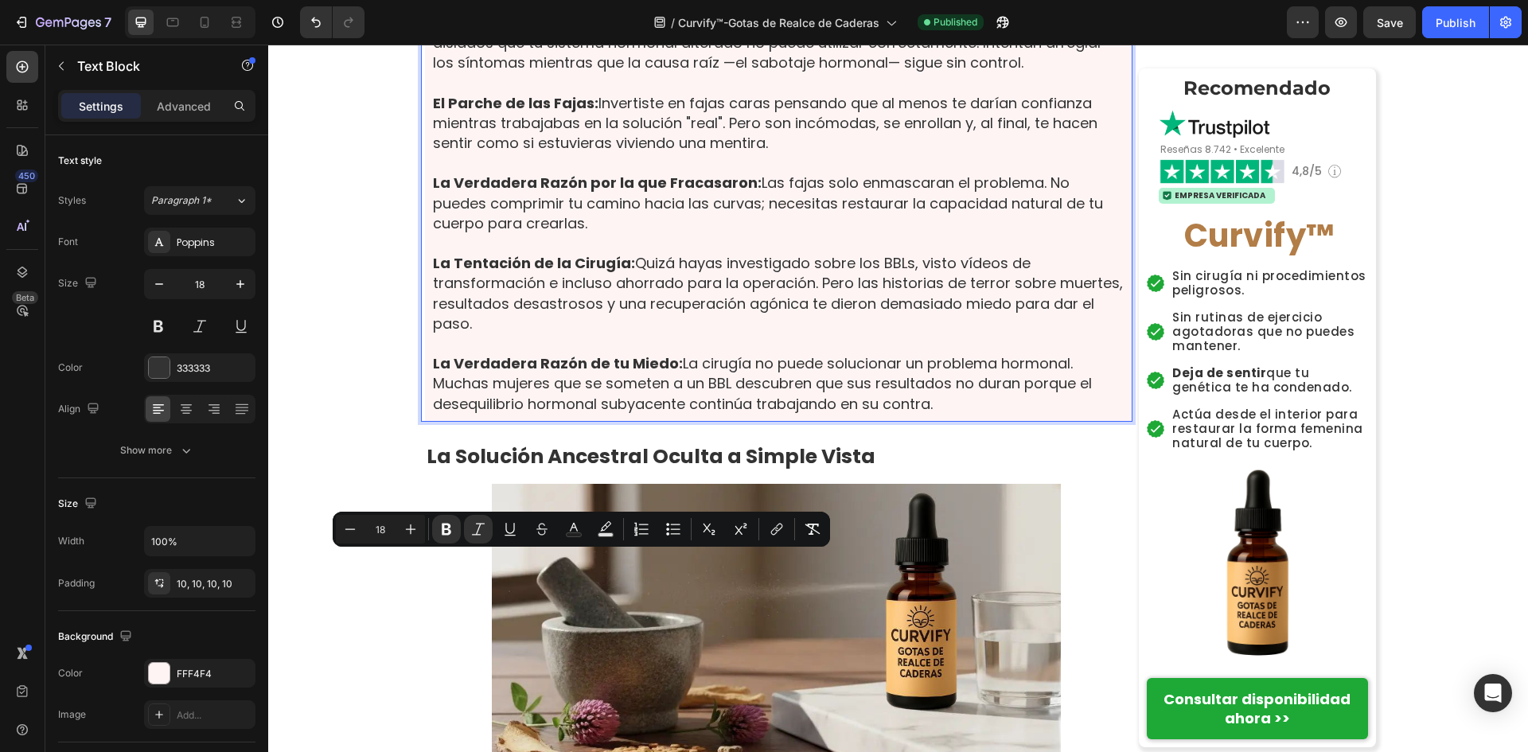
scroll to position [4530, 0]
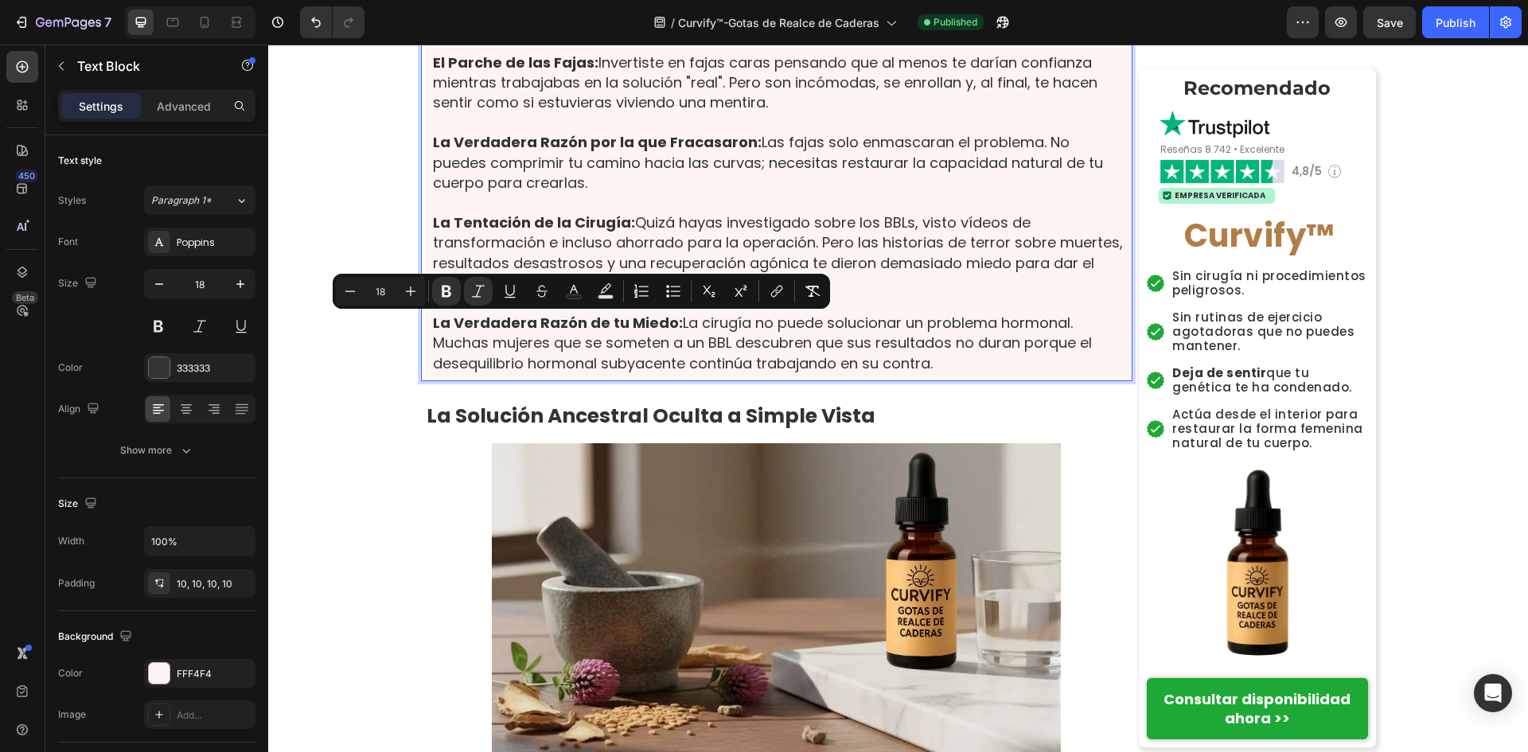
click at [586, 72] on strong "El Parche de las Fajas:" at bounding box center [516, 63] width 166 height 20
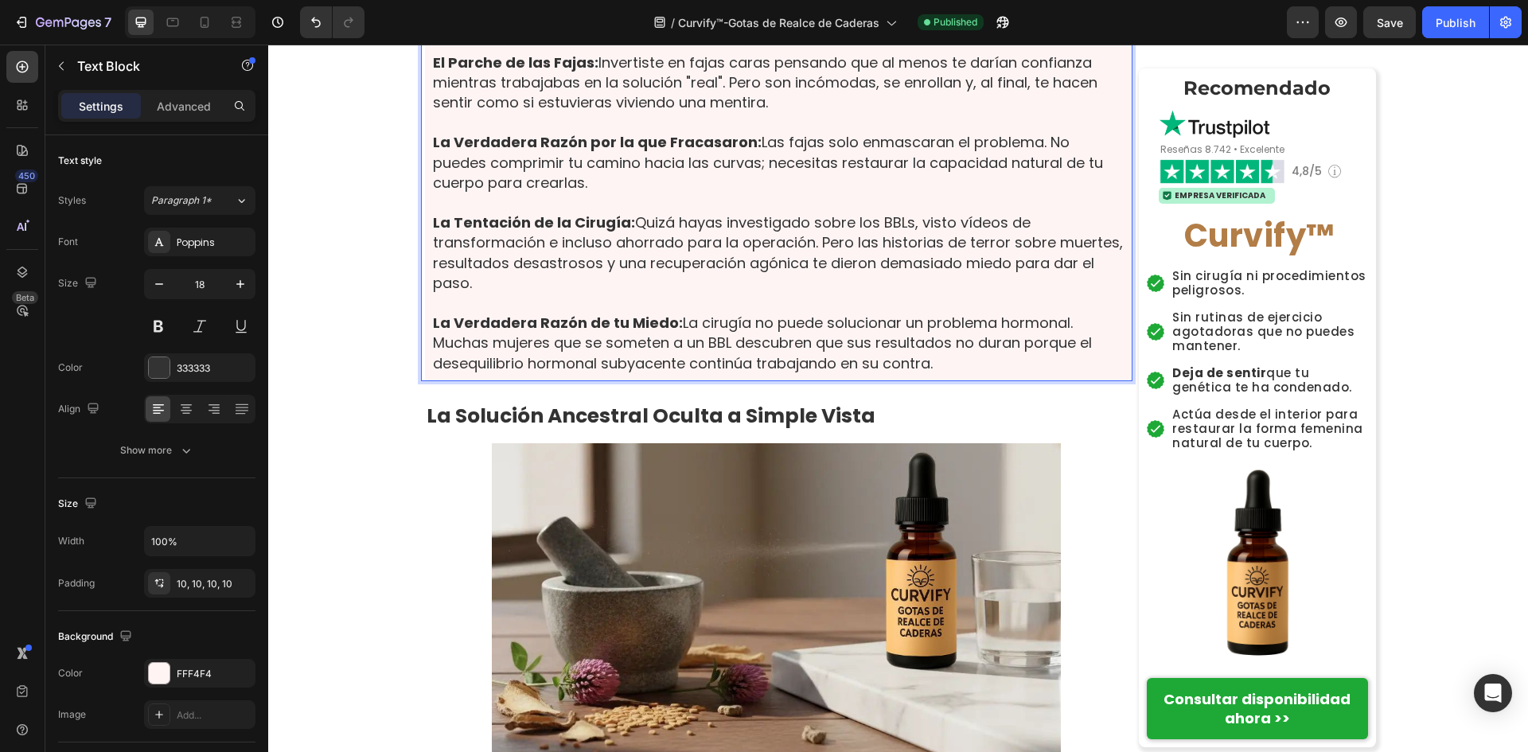
drag, startPoint x: 692, startPoint y: 480, endPoint x: 762, endPoint y: 501, distance: 72.5
click at [699, 152] on strong "La Verdadera Razón por la que Fracasaron:" at bounding box center [597, 142] width 329 height 20
drag, startPoint x: 738, startPoint y: 486, endPoint x: 419, endPoint y: 499, distance: 318.6
click at [425, 381] on div "La Trampa del Ejercicio: Te comprometiste con esos retos de sentadillas, compra…" at bounding box center [779, 32] width 708 height 698
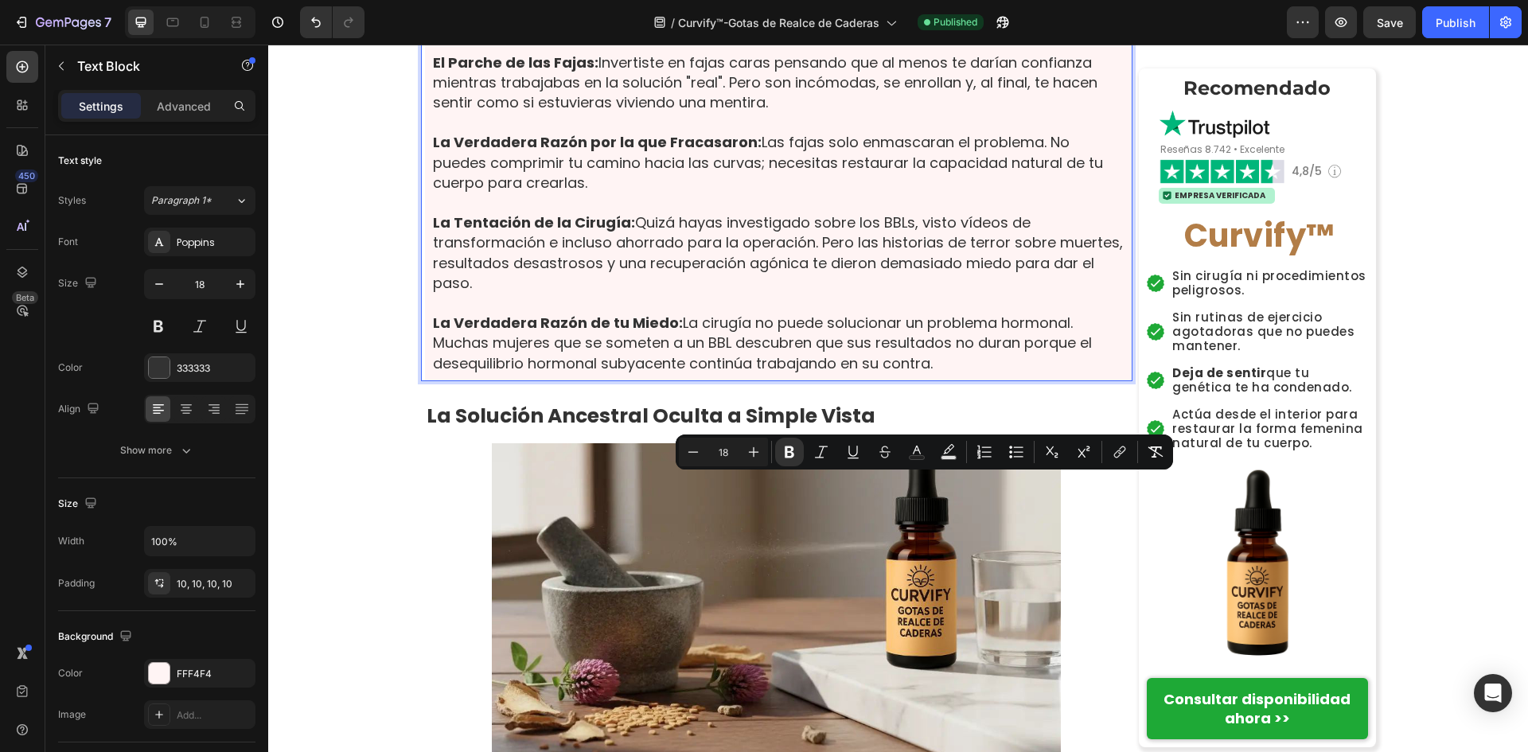
click at [433, 152] on strong "La Verdadera Razón por la que Fracasaron:" at bounding box center [597, 142] width 329 height 20
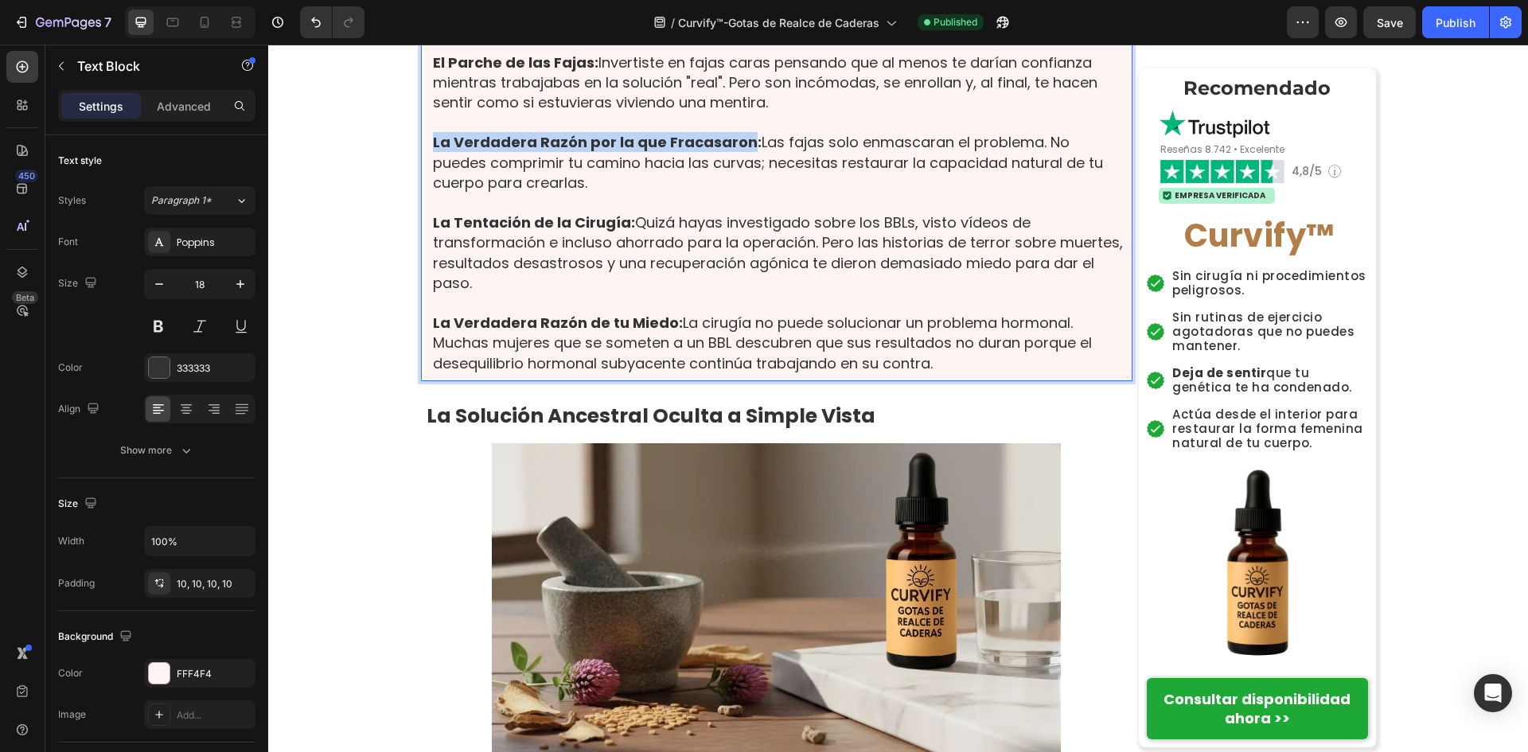
drag, startPoint x: 427, startPoint y: 490, endPoint x: 739, endPoint y: 493, distance: 312.0
click at [739, 152] on strong "La Verdadera Razón por la que Fracasaron:" at bounding box center [597, 142] width 329 height 20
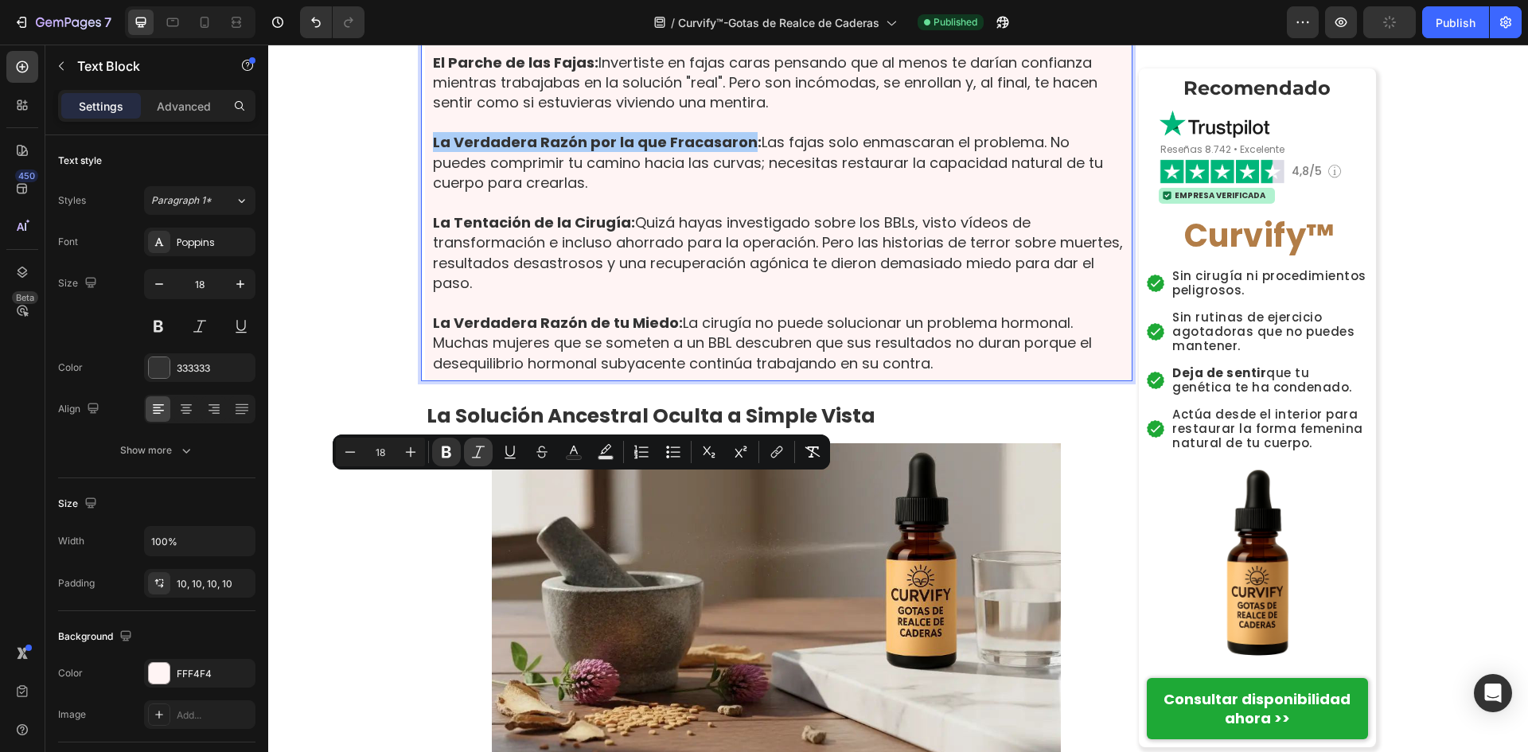
click at [468, 444] on button "Italic" at bounding box center [478, 452] width 29 height 29
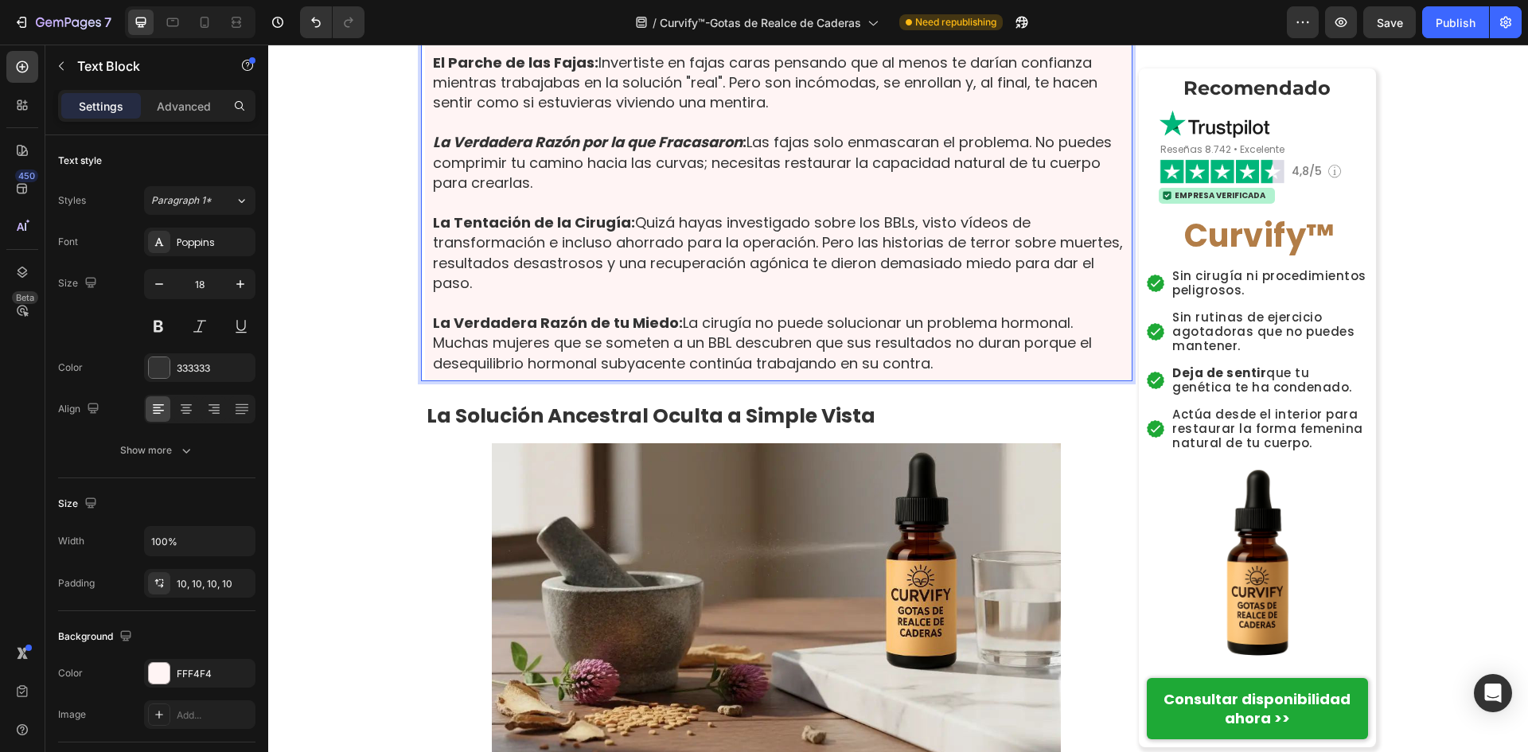
drag, startPoint x: 678, startPoint y: 674, endPoint x: 663, endPoint y: 674, distance: 15.1
click at [675, 373] on p "La Verdadera Razón de tu Miedo: La cirugía no puede solucionar un problema horm…" at bounding box center [779, 343] width 692 height 60
click at [661, 333] on strong "La Verdadera Razón de tu Miedo:" at bounding box center [558, 323] width 250 height 20
drag, startPoint x: 661, startPoint y: 673, endPoint x: 471, endPoint y: 665, distance: 190.4
click at [471, 333] on strong "La Verdadera Razón de tu Miedo:" at bounding box center [558, 323] width 250 height 20
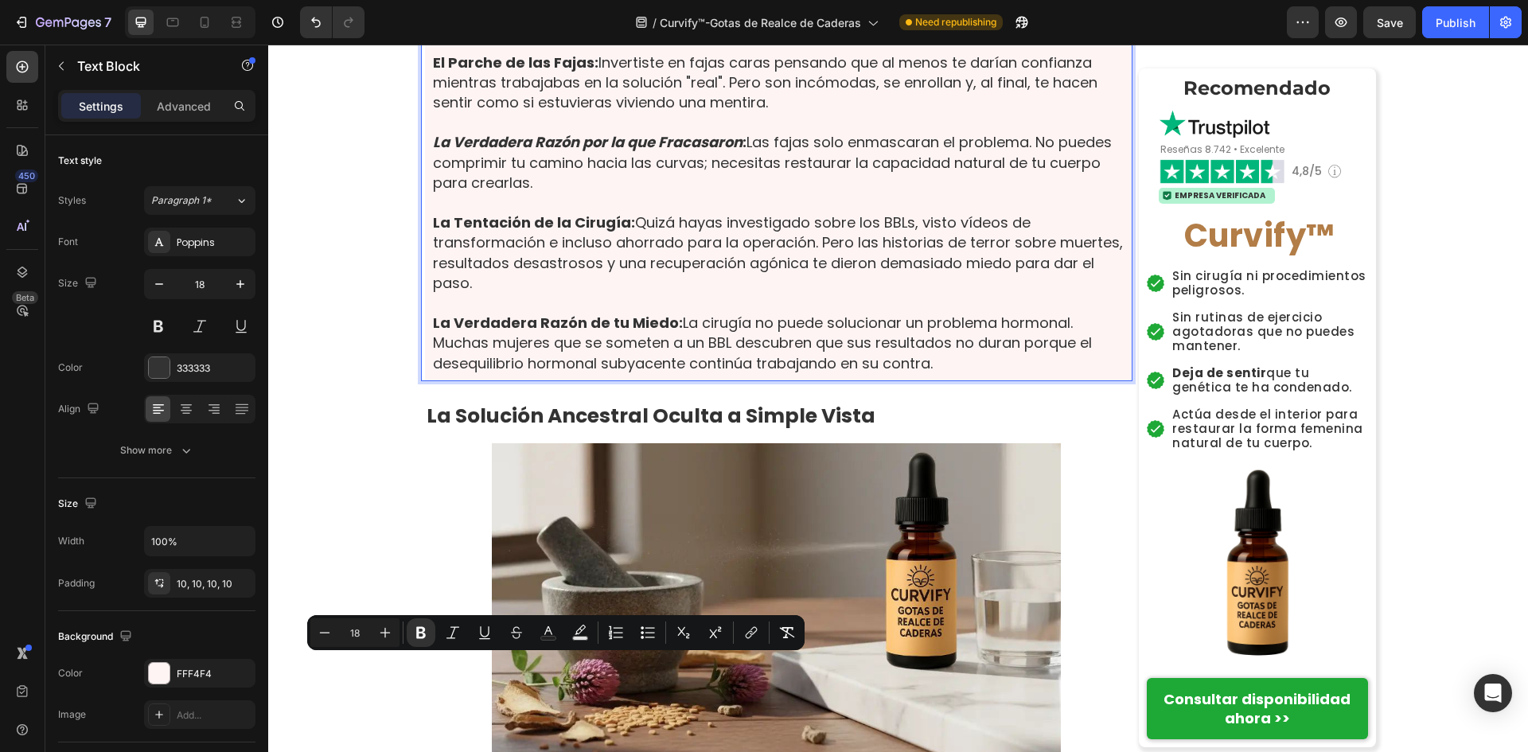
click at [688, 373] on p "La Verdadera Razón de tu Miedo: La cirugía no puede solucionar un problema horm…" at bounding box center [779, 343] width 692 height 60
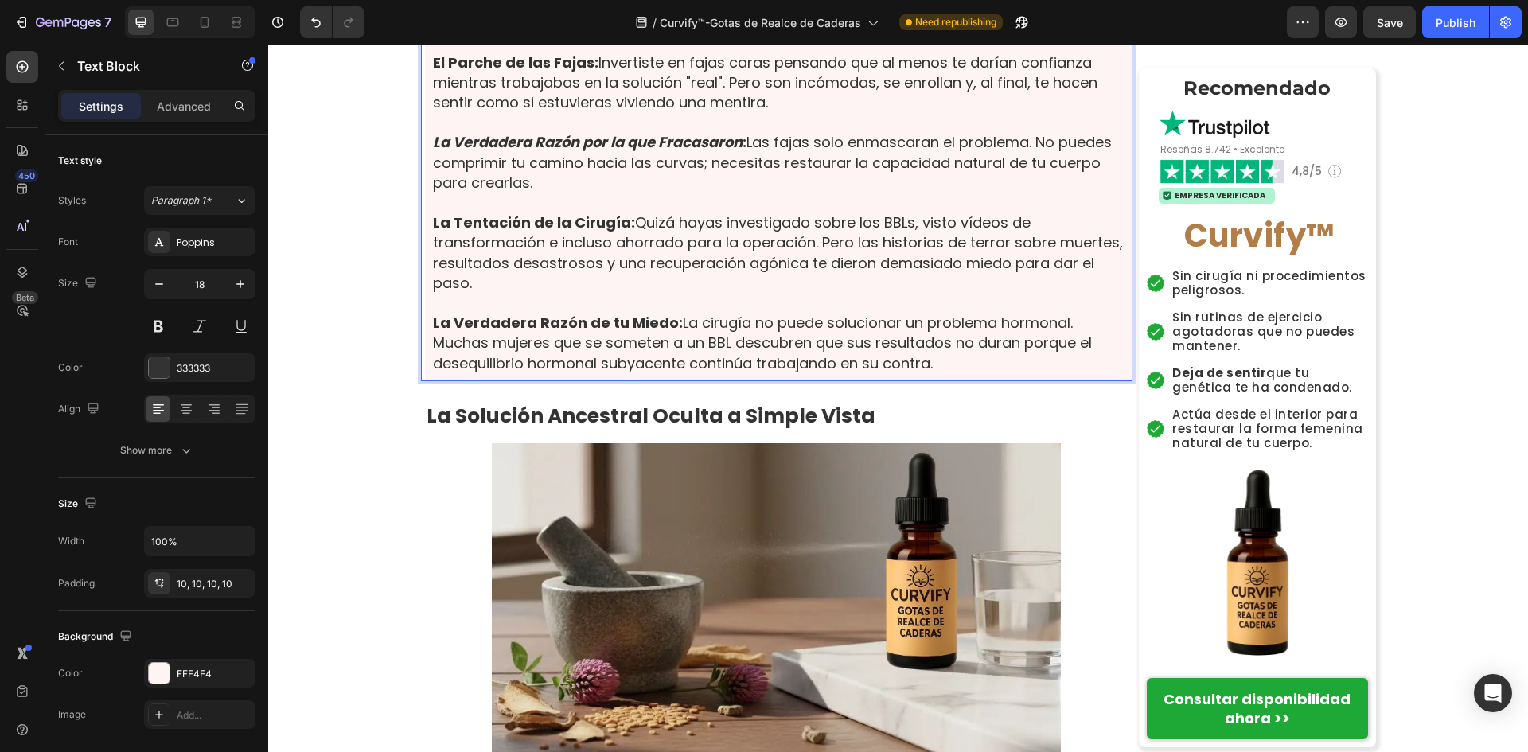
click at [697, 373] on p "La Verdadera Razón de tu Miedo: La cirugía no puede solucionar un problema horm…" at bounding box center [779, 343] width 692 height 60
drag, startPoint x: 657, startPoint y: 671, endPoint x: 643, endPoint y: 673, distance: 13.6
click at [643, 333] on strong "La Verdadera Razón de tu Miedo:" at bounding box center [558, 323] width 250 height 20
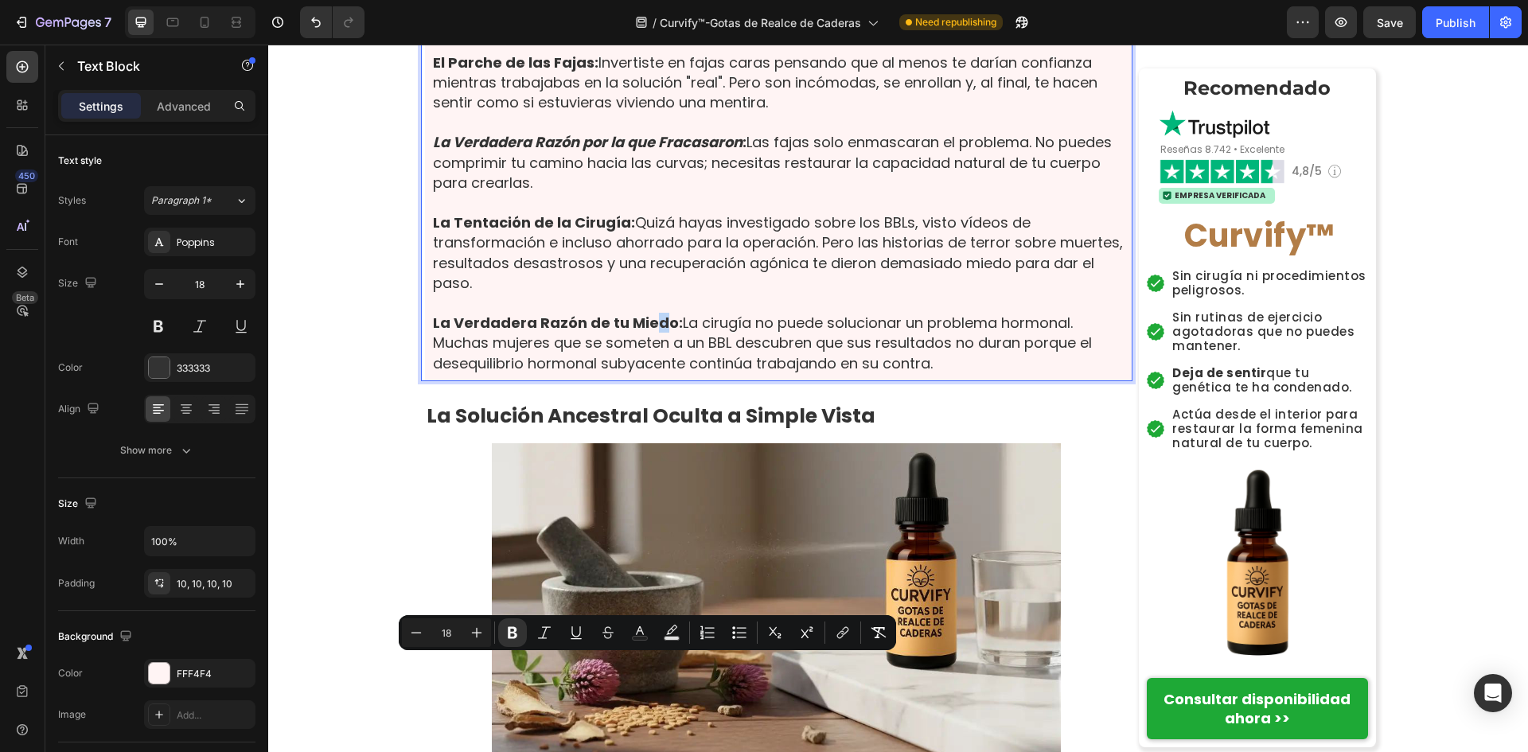
click at [653, 333] on strong "La Verdadera Razón de tu Miedo:" at bounding box center [558, 323] width 250 height 20
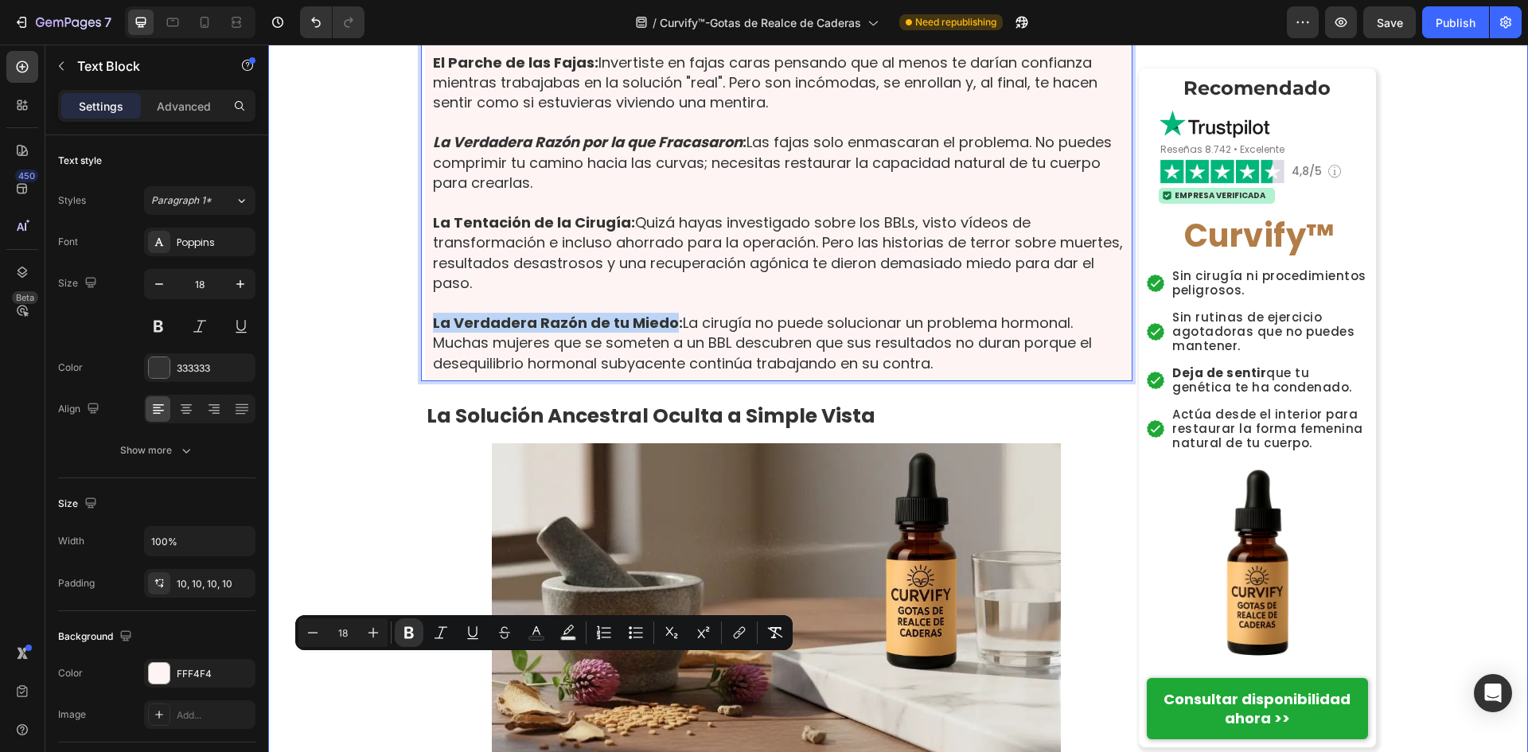
drag, startPoint x: 658, startPoint y: 672, endPoint x: 384, endPoint y: 661, distance: 274.0
click at [450, 630] on button "Italic" at bounding box center [441, 632] width 29 height 29
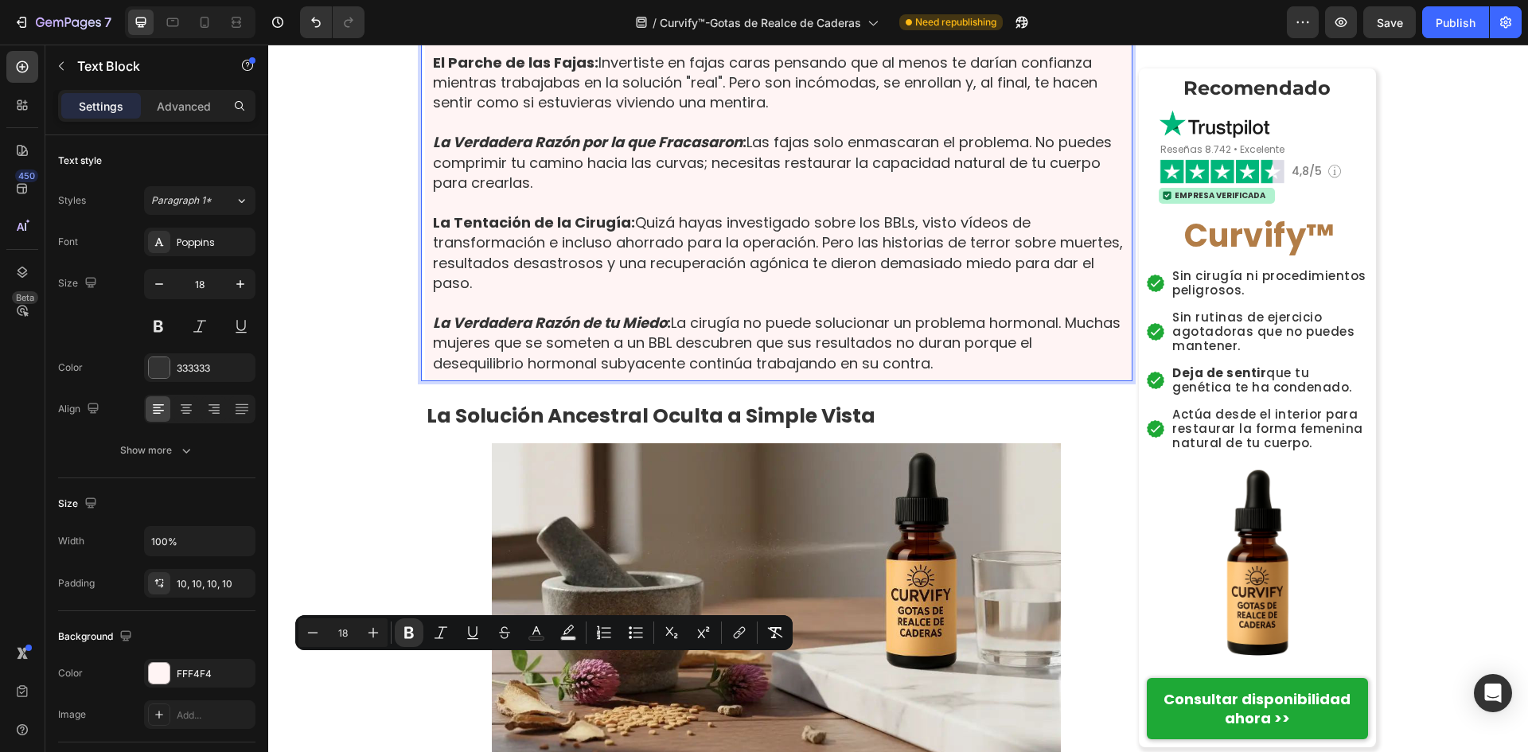
click at [724, 113] on p "El Parche de las Fajas: Invertiste en fajas caras pensando que al menos te darí…" at bounding box center [779, 83] width 692 height 60
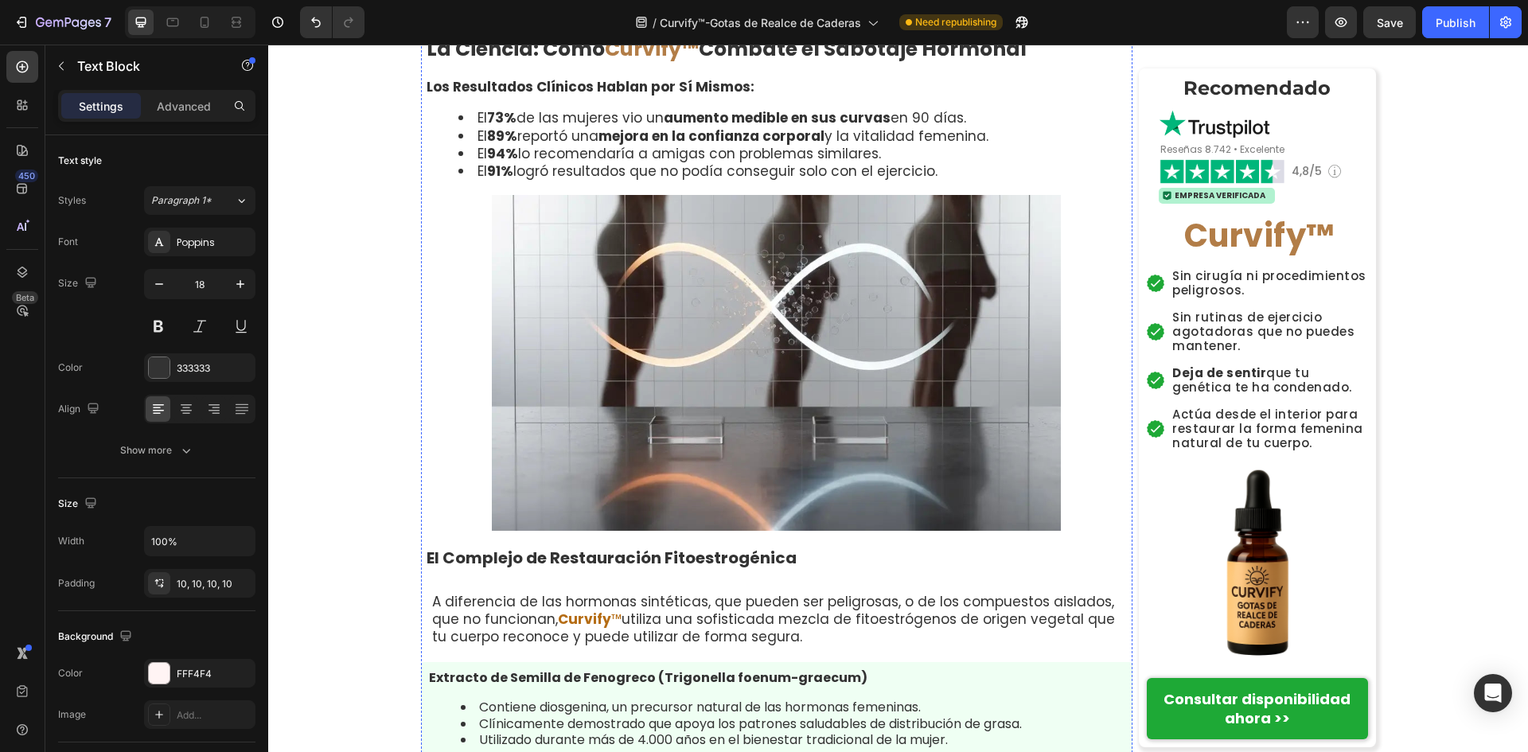
scroll to position [6918, 0]
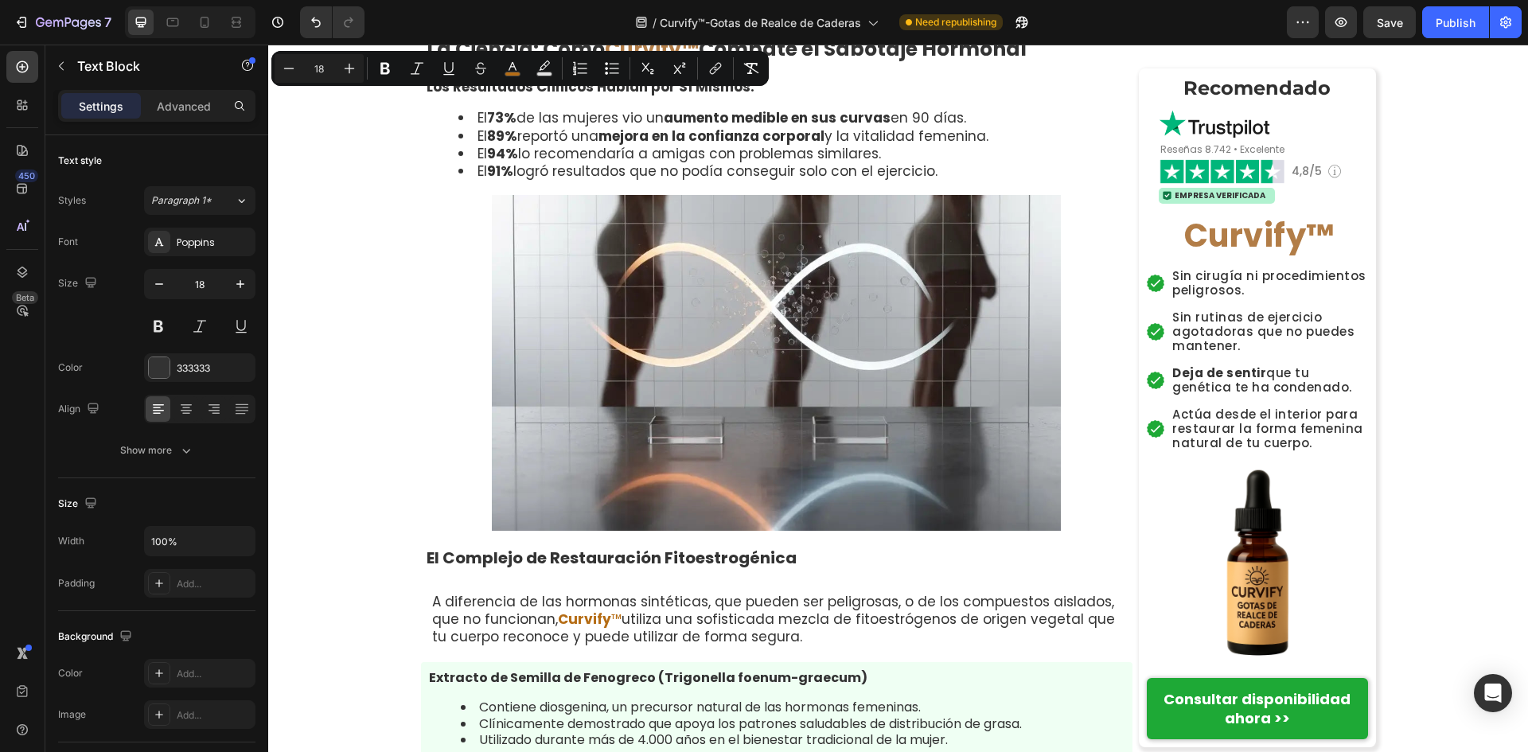
drag, startPoint x: 483, startPoint y: 84, endPoint x: 415, endPoint y: 96, distance: 68.6
copy p "Curvify ™"
click at [677, 63] on strong "Curvify™" at bounding box center [652, 49] width 94 height 28
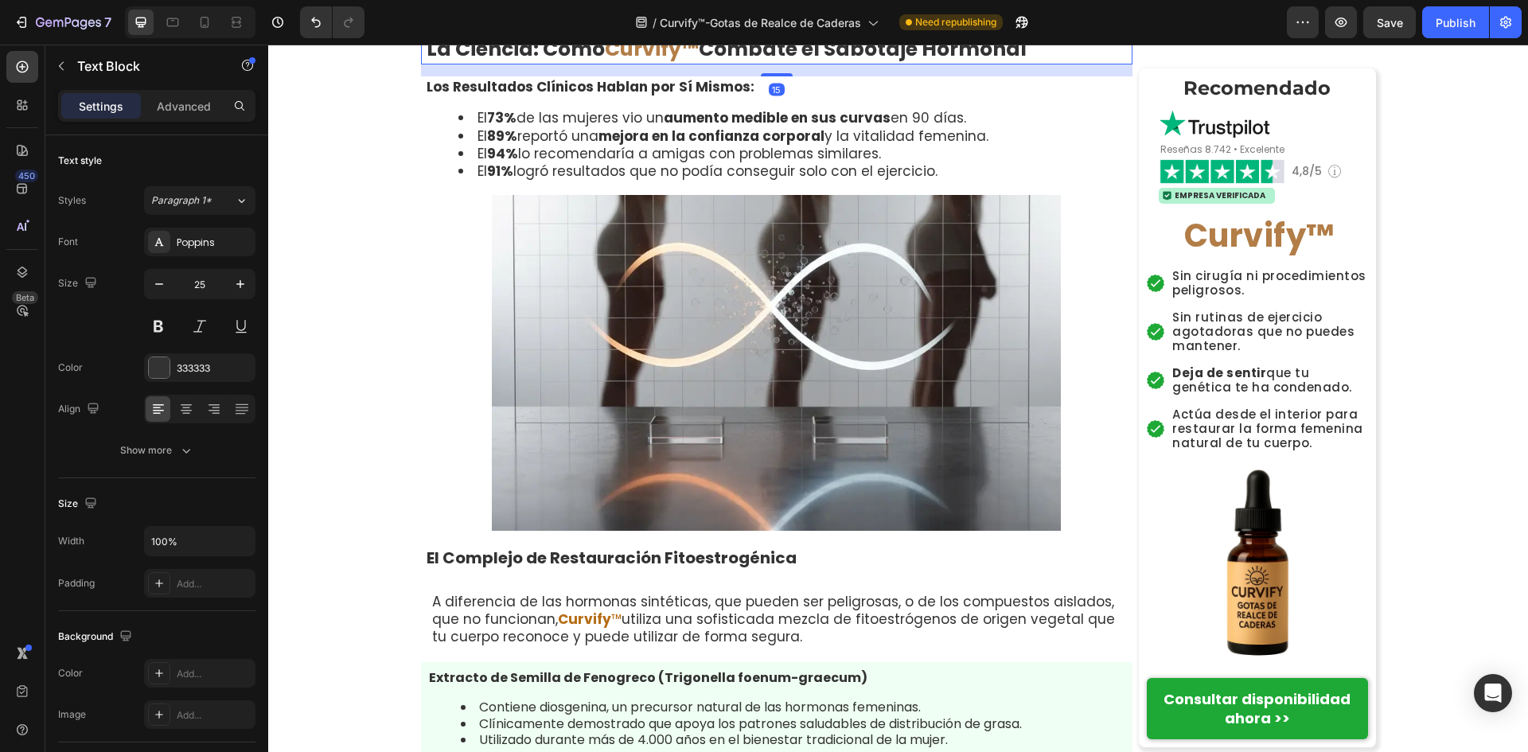
click at [677, 63] on strong "Curvify™" at bounding box center [652, 49] width 94 height 28
click at [688, 63] on strong "Curvify™" at bounding box center [652, 49] width 94 height 28
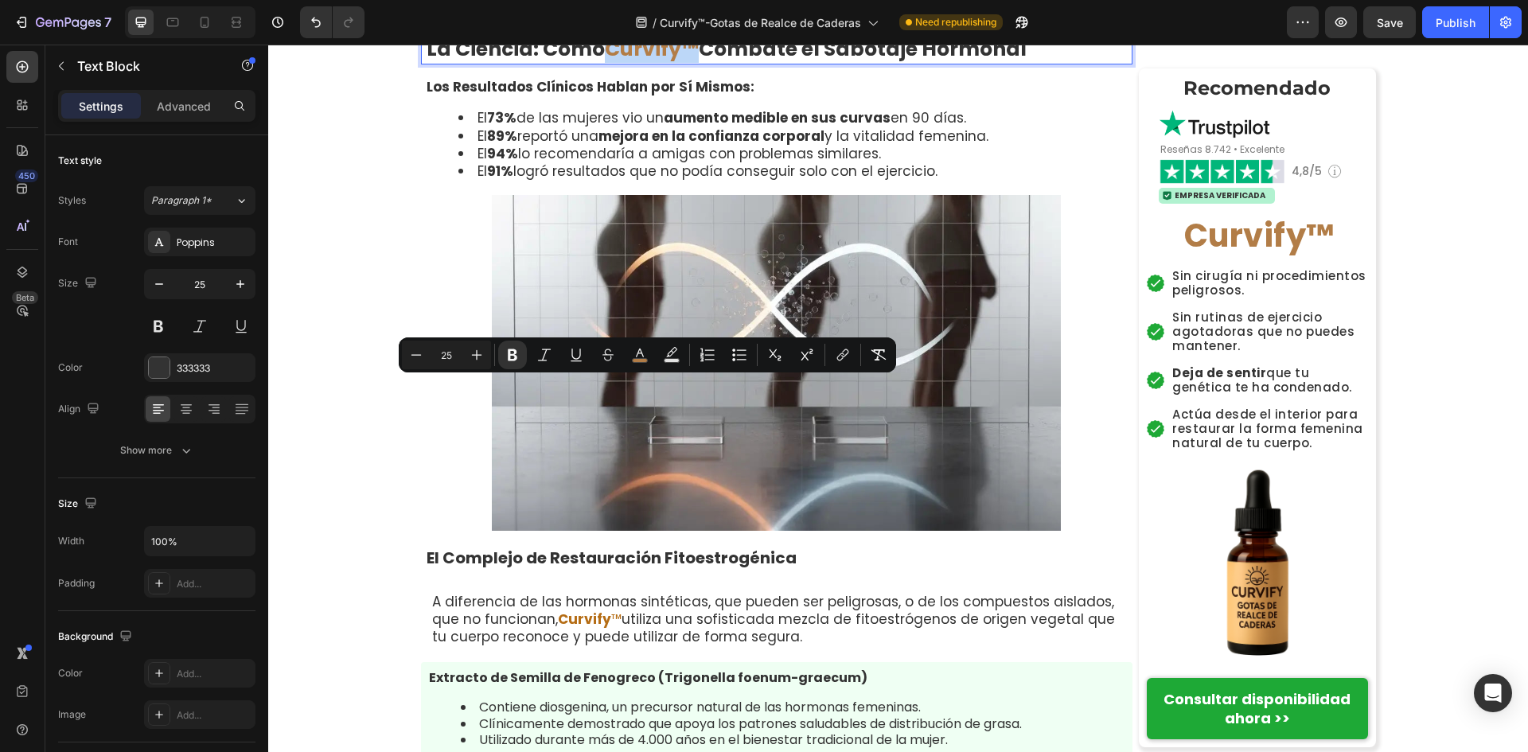
drag, startPoint x: 693, startPoint y: 392, endPoint x: 600, endPoint y: 392, distance: 93.1
click at [599, 63] on p "La Ciencia: Cómo Curvify™ Combate el Sabotaje Hormonal" at bounding box center [779, 49] width 704 height 28
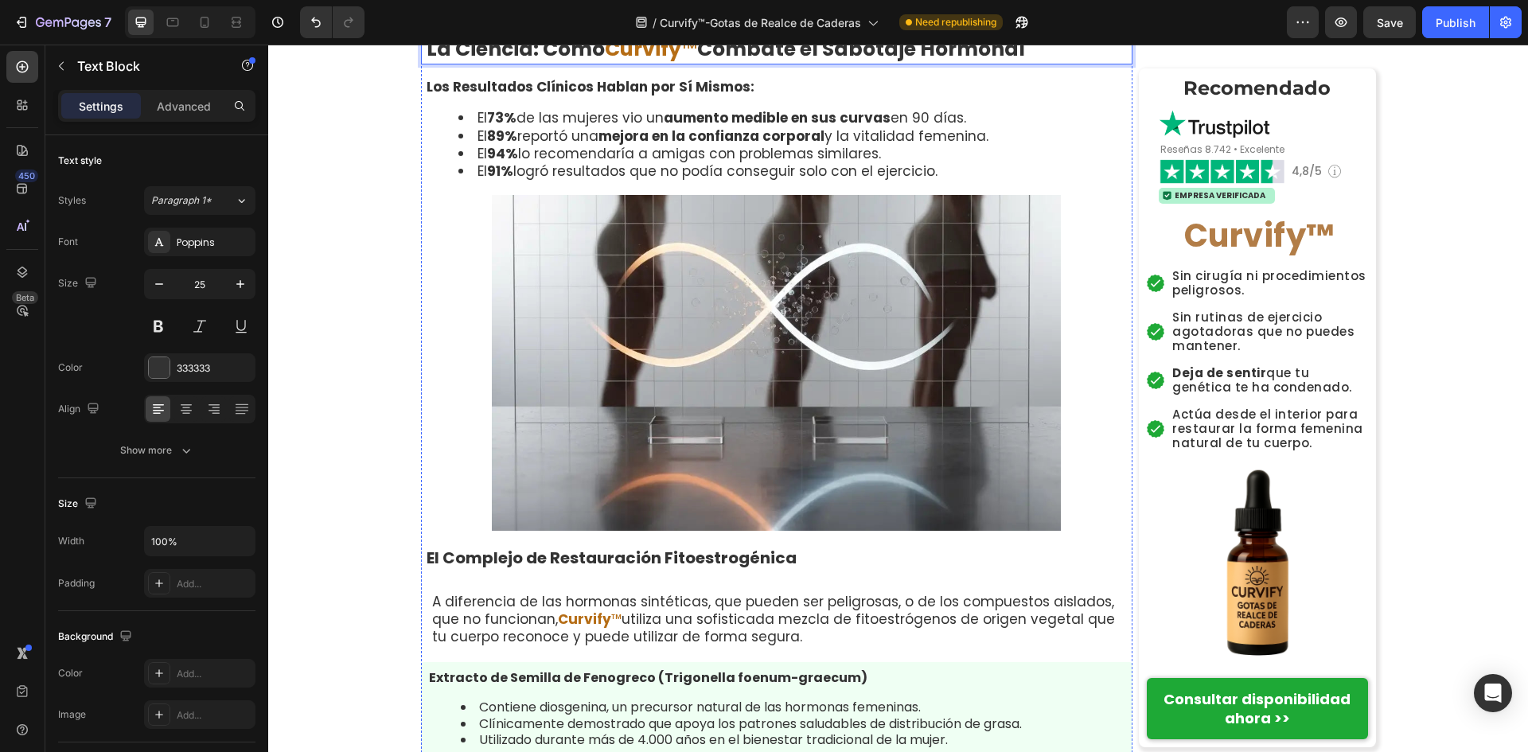
drag, startPoint x: 692, startPoint y: 344, endPoint x: 692, endPoint y: 333, distance: 10.3
drag, startPoint x: 695, startPoint y: 314, endPoint x: 634, endPoint y: 314, distance: 61.3
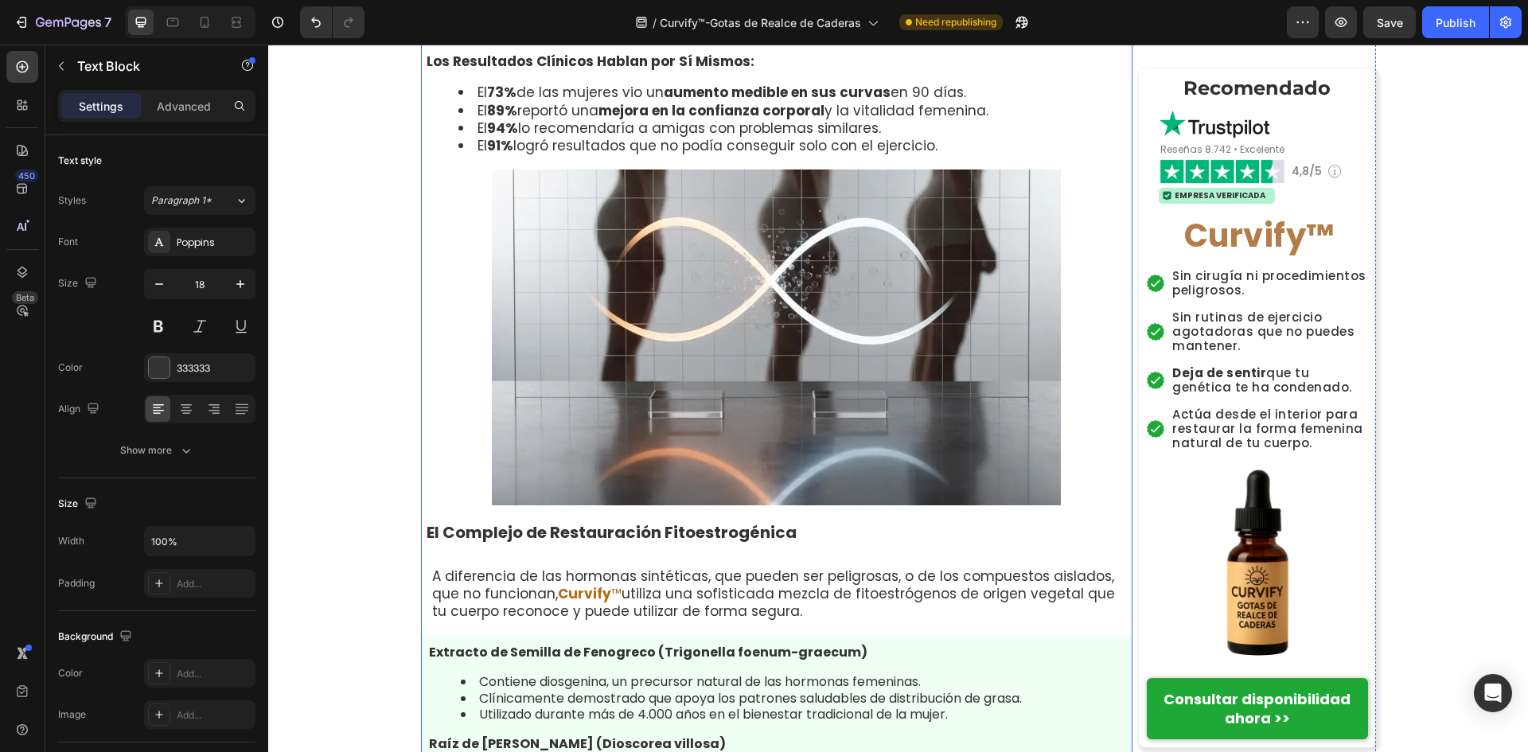
scroll to position [7157, 0]
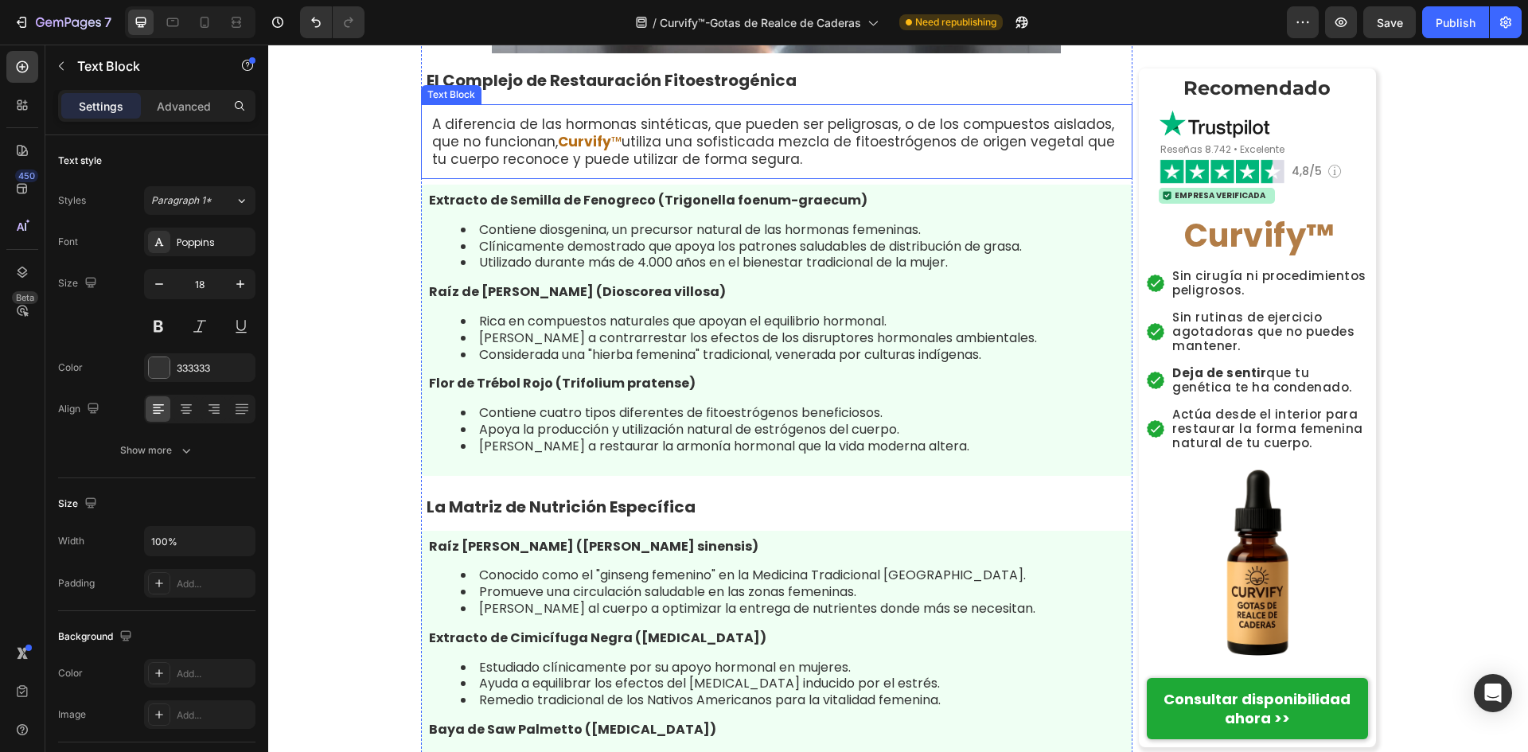
click at [587, 151] on strong "Curvify" at bounding box center [584, 141] width 53 height 19
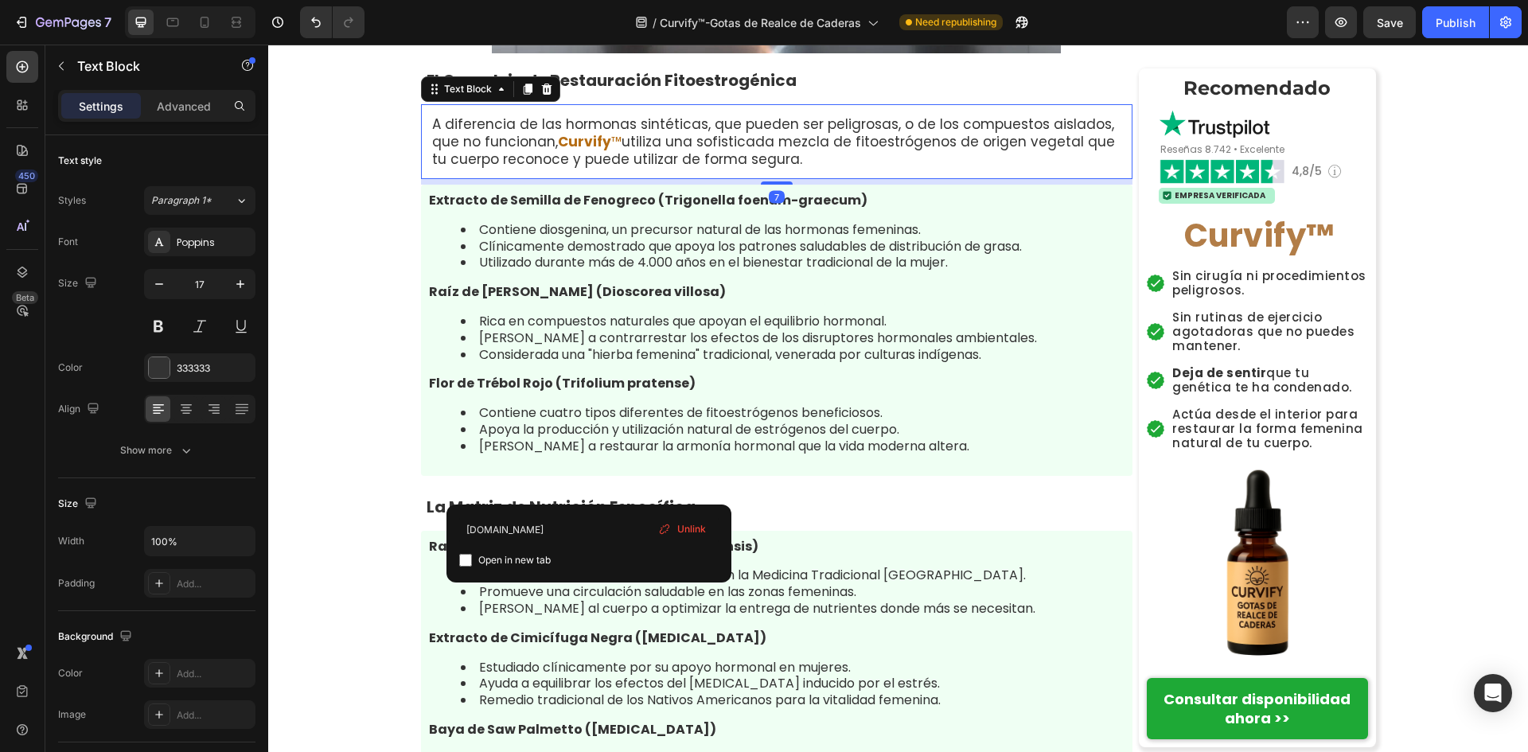
click at [587, 151] on strong "Curvify" at bounding box center [584, 141] width 53 height 19
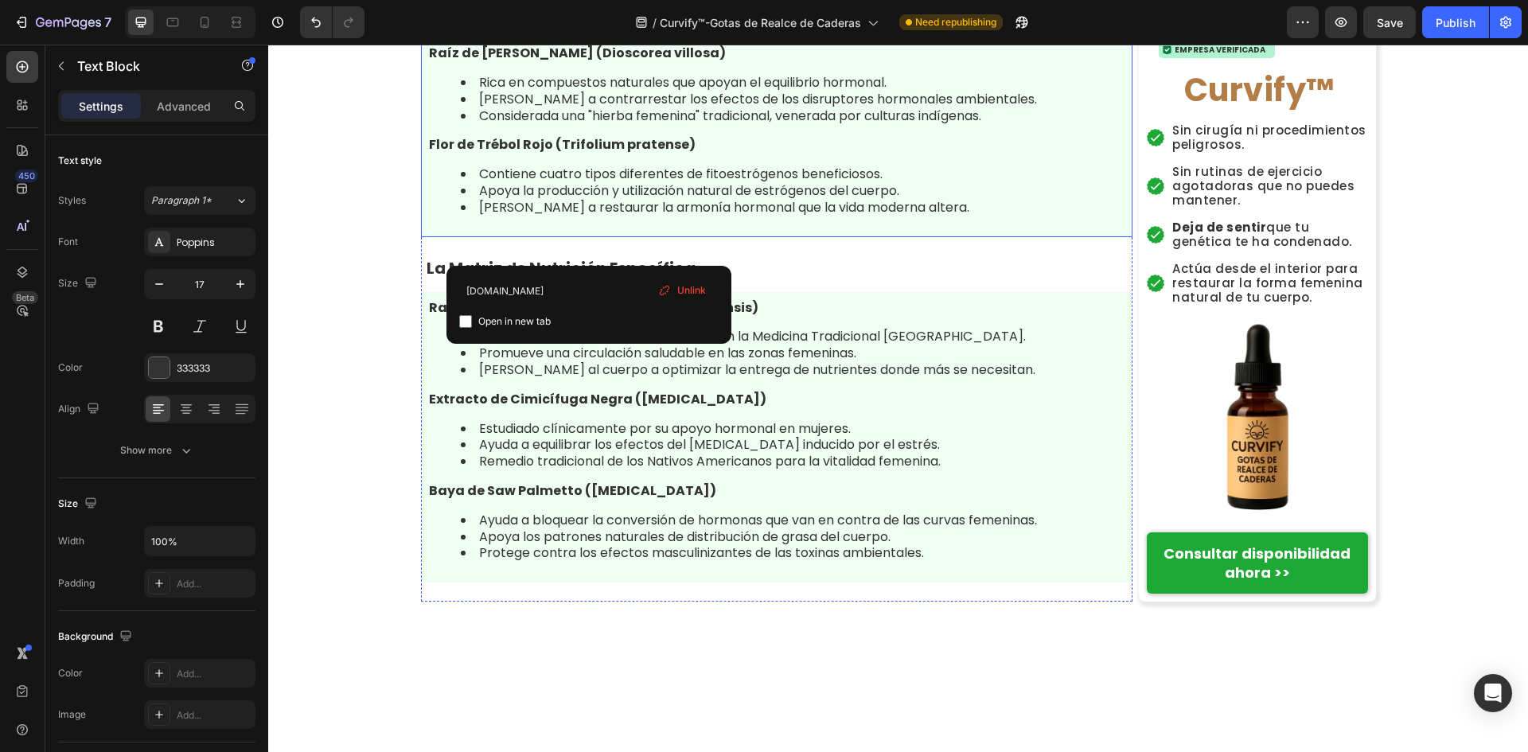
click at [912, 200] on li "Apoya la producción y utilización natural de estrógenos del cuerpo." at bounding box center [793, 191] width 664 height 17
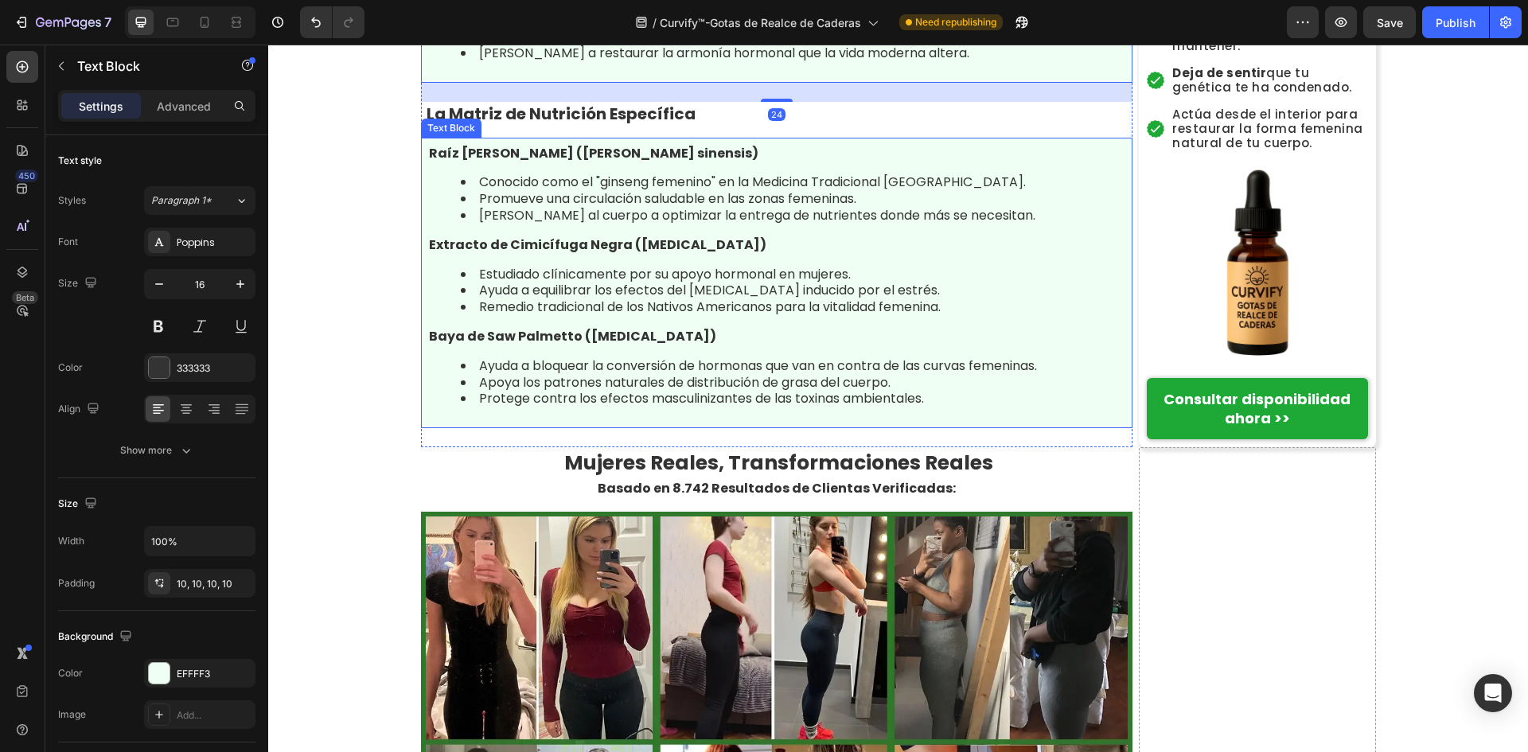
scroll to position [7873, 0]
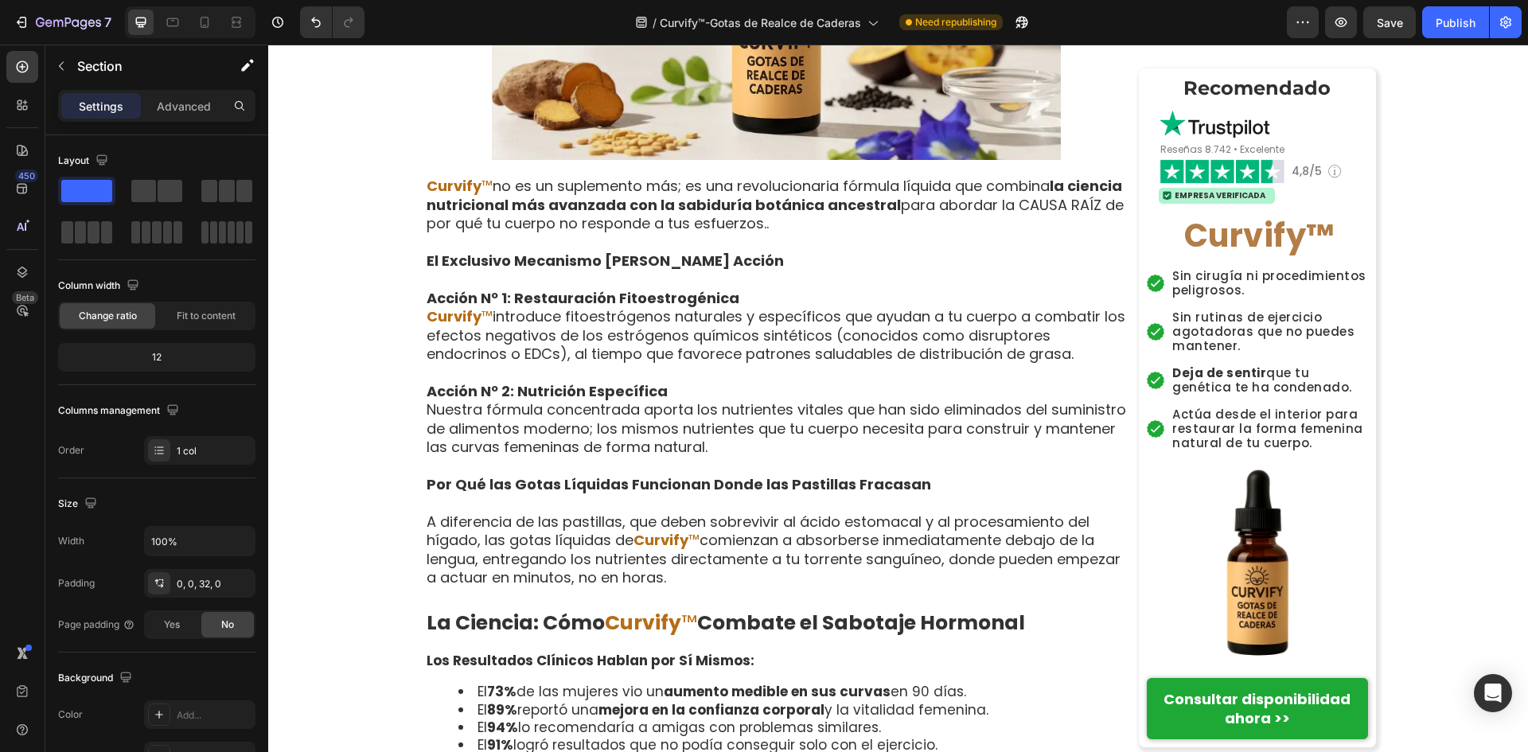
scroll to position [5963, 0]
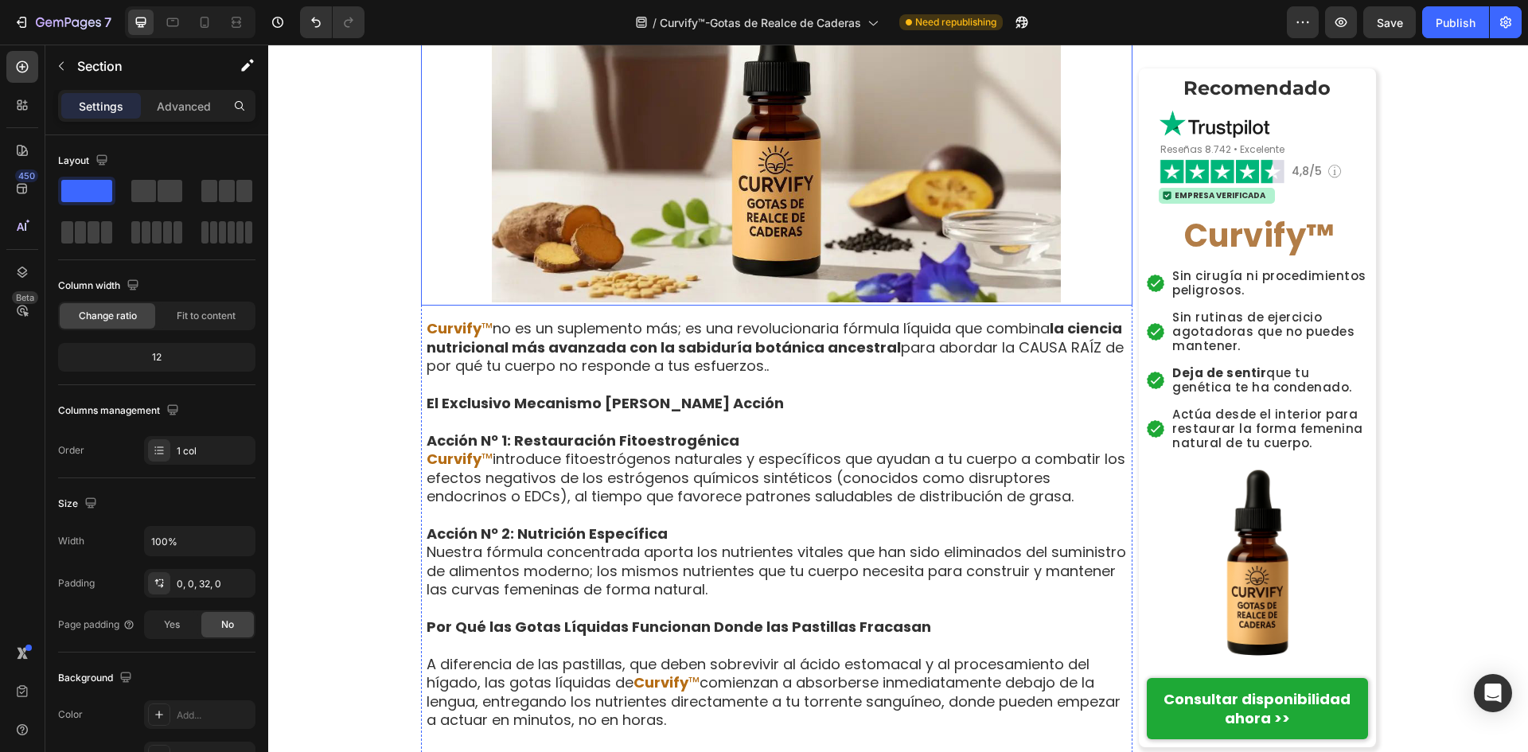
click at [790, 303] on img at bounding box center [776, 102] width 569 height 401
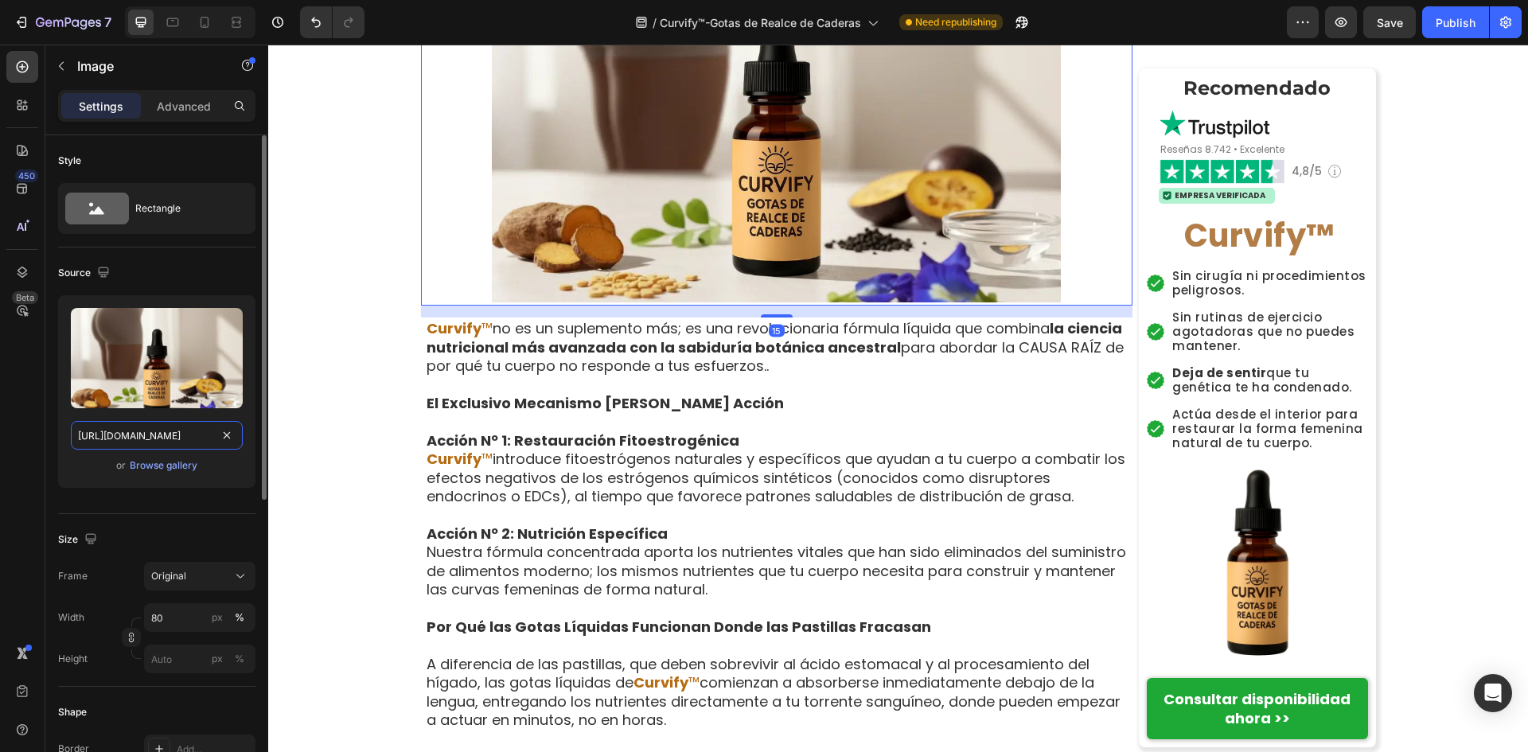
click at [118, 435] on input "https://cdn.shopify.com/s/files/1/0657/6783/3683/files/gempages_578032762192134…" at bounding box center [157, 435] width 172 height 29
click at [109, 272] on icon "button" at bounding box center [104, 272] width 16 height 16
click at [112, 336] on button "button" at bounding box center [106, 326] width 25 height 25
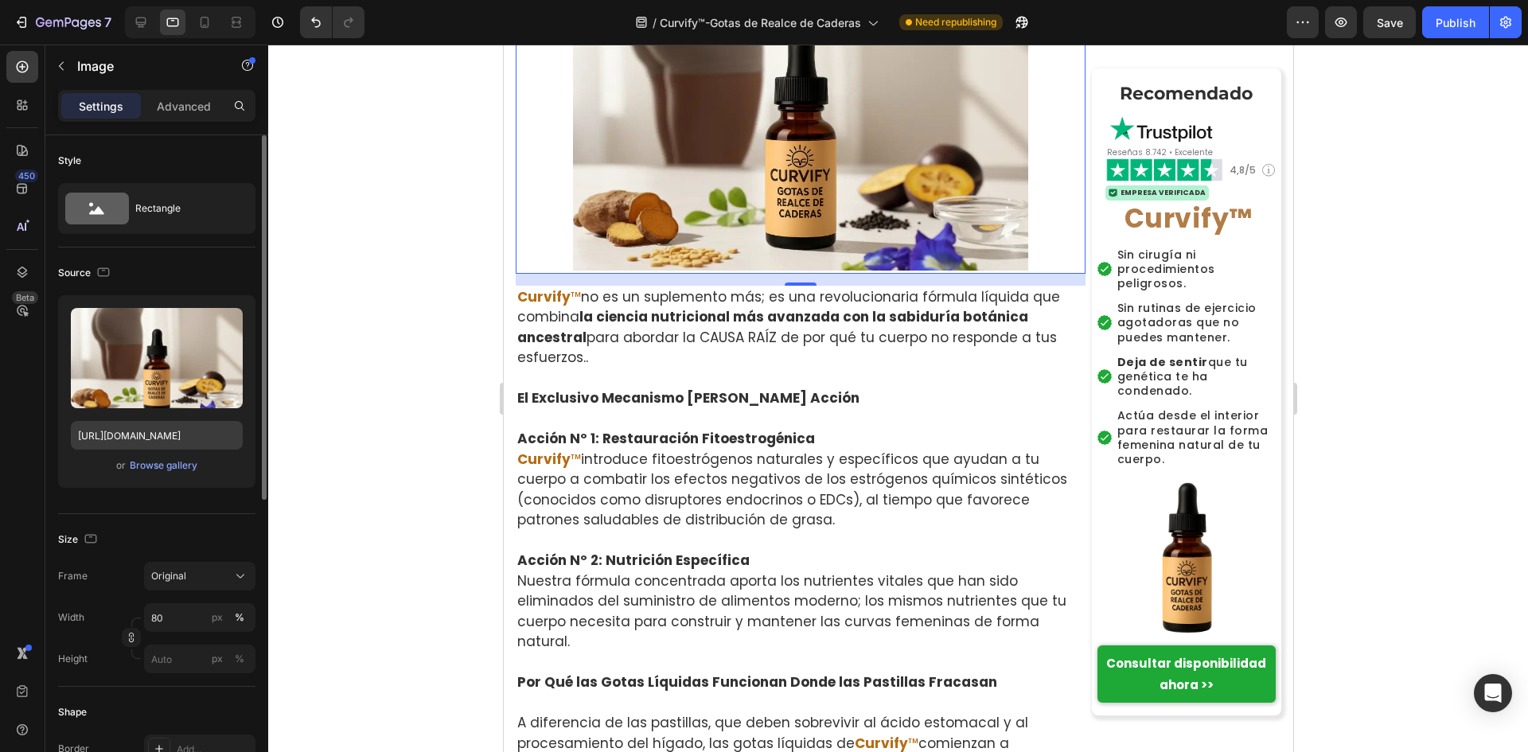
scroll to position [6114, 0]
click at [123, 428] on input "https://cdn.shopify.com/s/files/1/0657/6783/3683/files/gempages_578032762192134…" at bounding box center [157, 435] width 172 height 29
drag, startPoint x: 99, startPoint y: 269, endPoint x: 98, endPoint y: 281, distance: 12.0
click at [99, 273] on icon "button" at bounding box center [104, 272] width 16 height 16
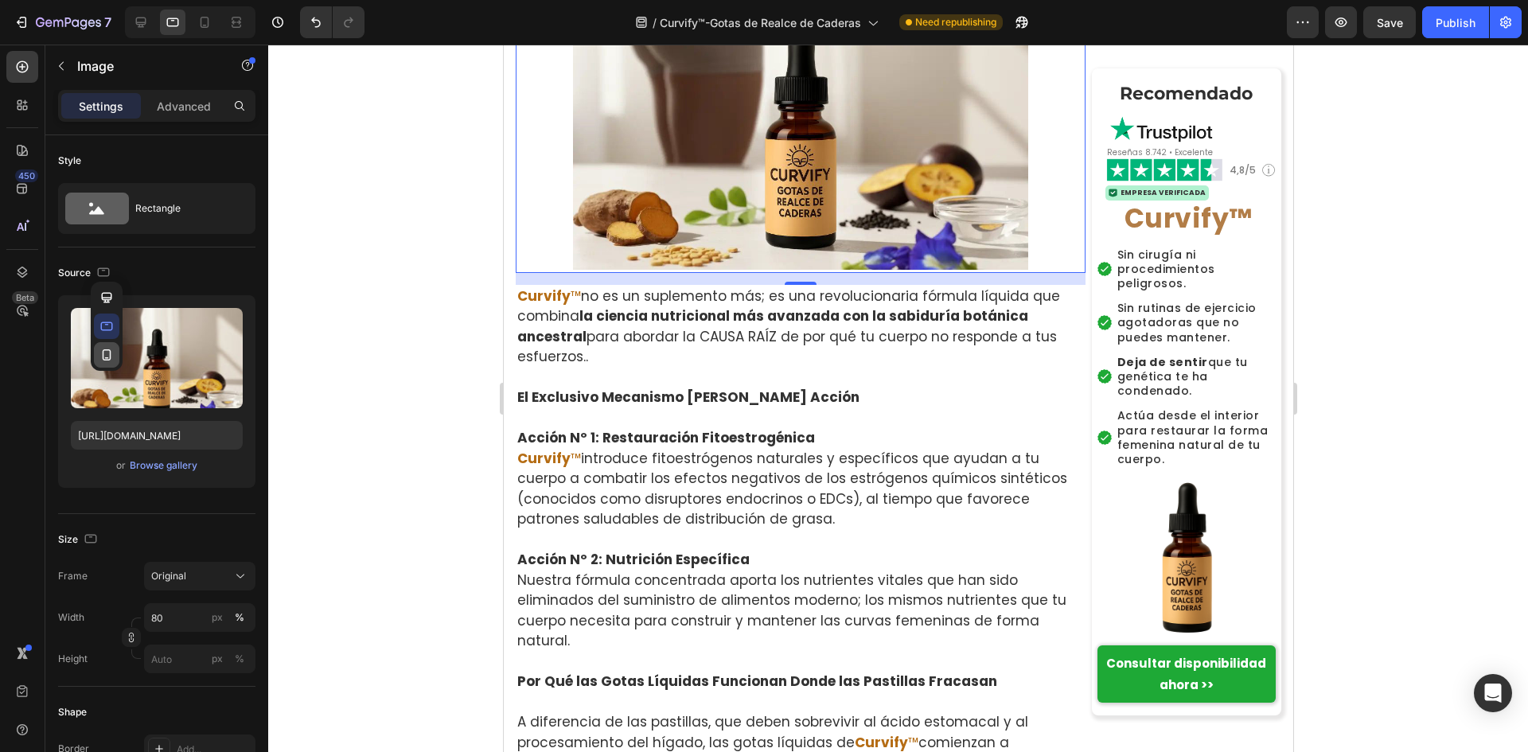
click at [107, 360] on icon "button" at bounding box center [107, 354] width 9 height 11
type input "100"
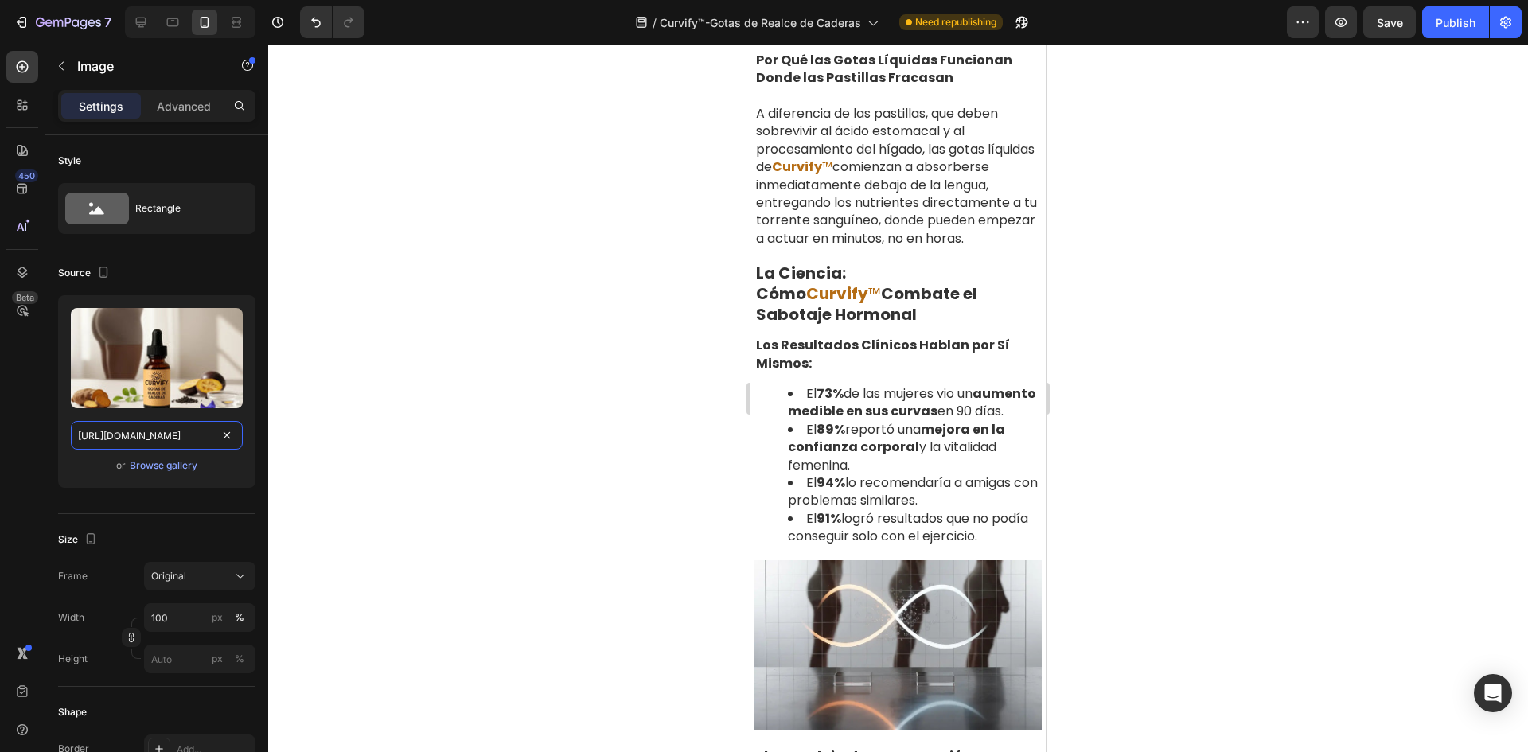
click at [122, 432] on input "https://cdn.shopify.com/s/files/1/0657/6783/3683/files/gempages_578032762192134…" at bounding box center [157, 435] width 172 height 29
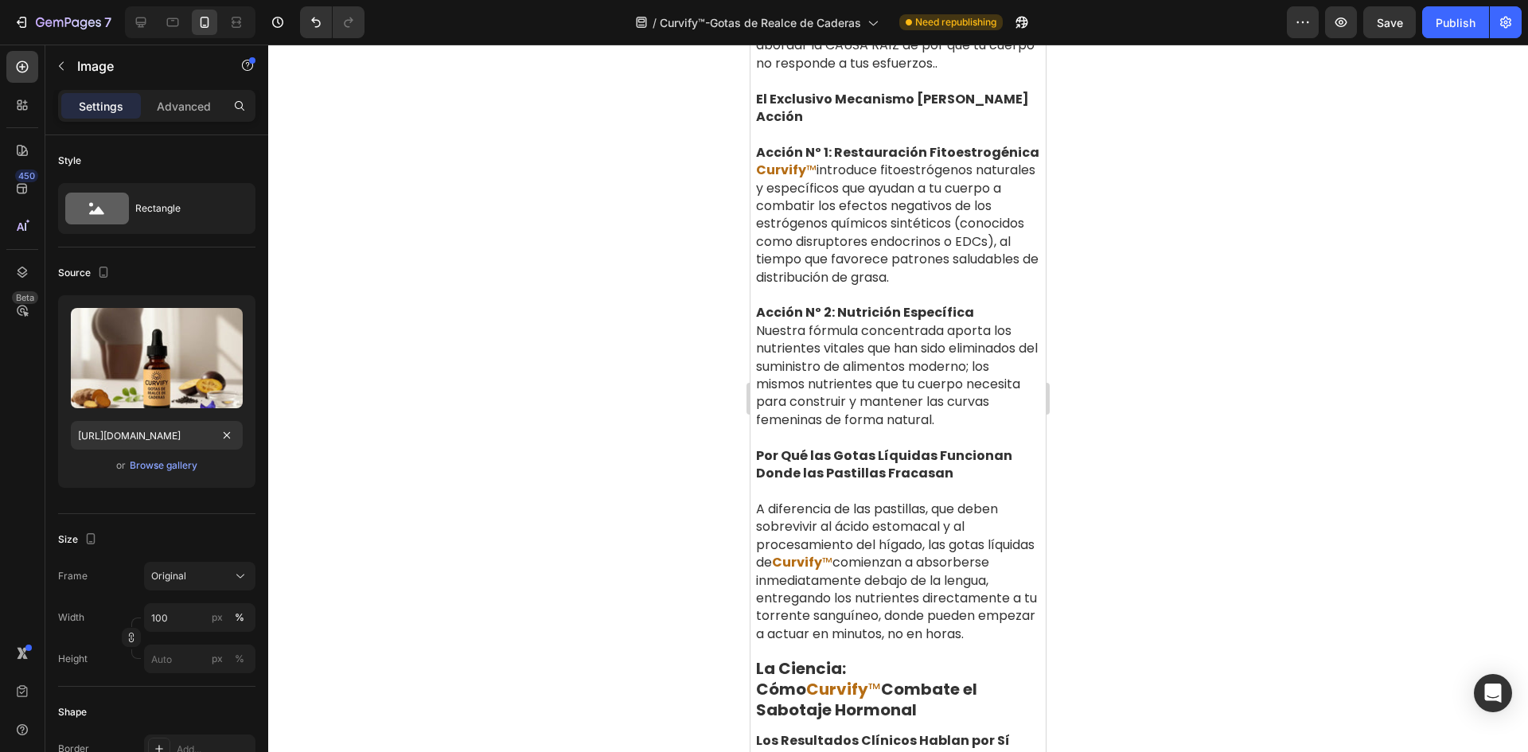
click at [104, 282] on div at bounding box center [103, 273] width 19 height 21
click at [109, 271] on icon "button" at bounding box center [104, 272] width 16 height 16
click at [111, 295] on icon "button" at bounding box center [107, 297] width 10 height 10
type input "80"
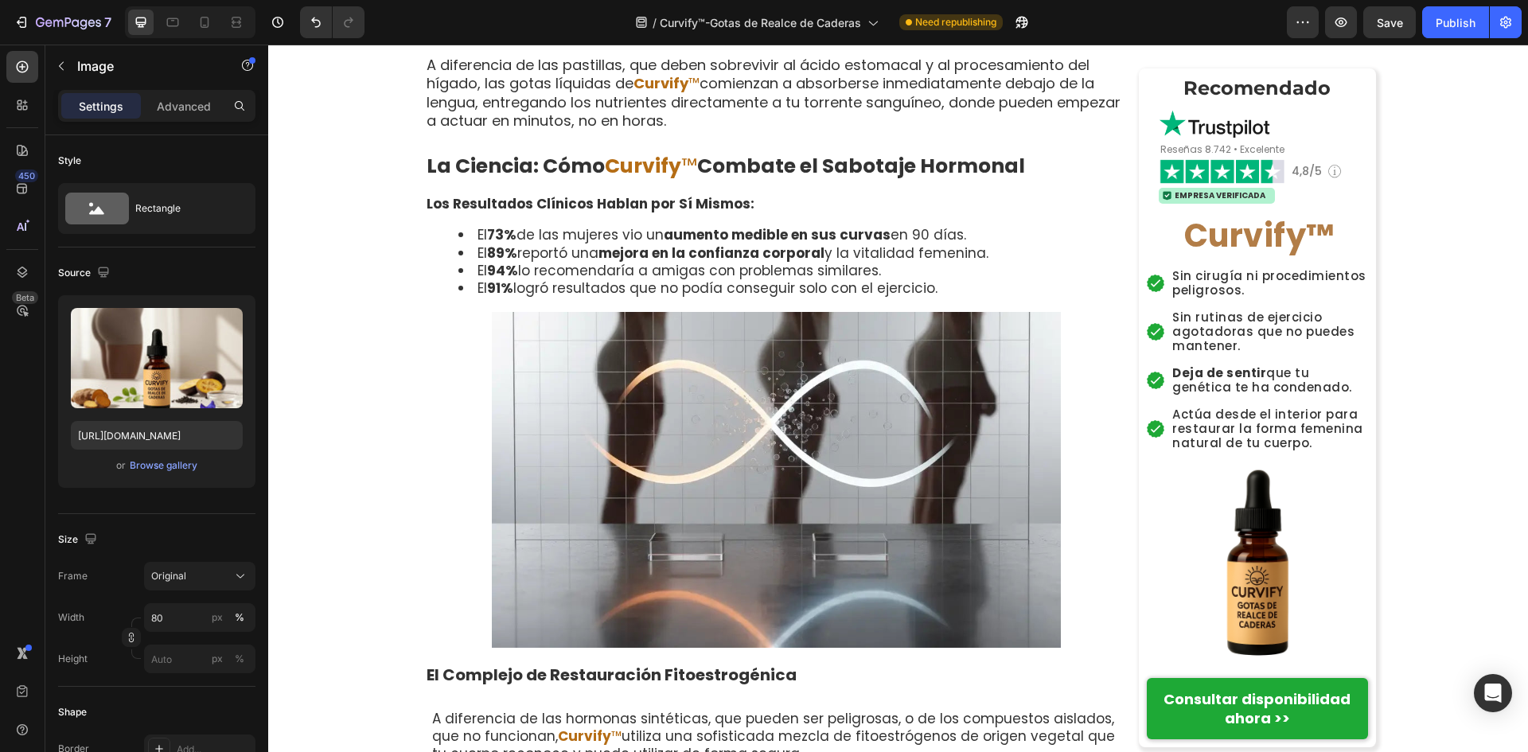
scroll to position [6825, 0]
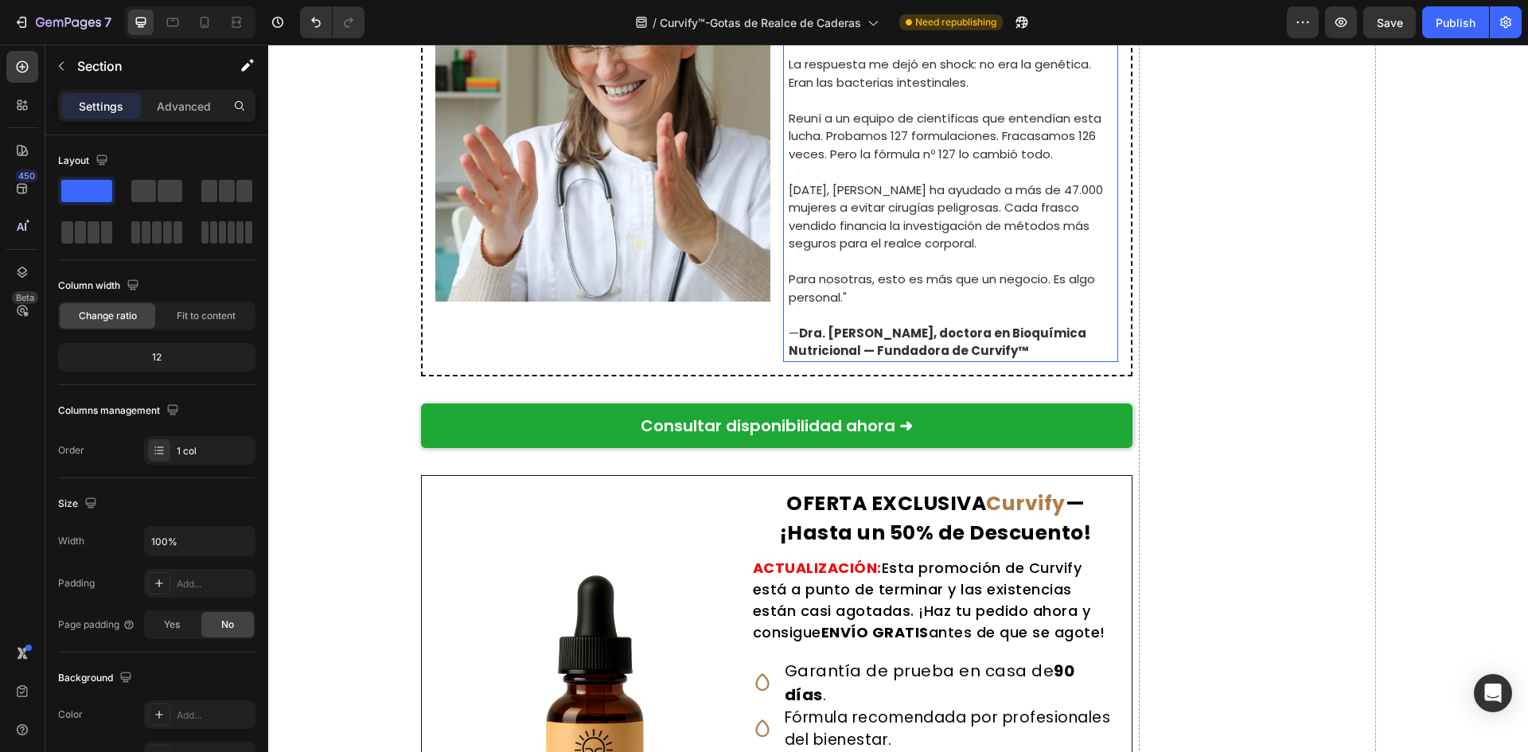
scroll to position [9929, 0]
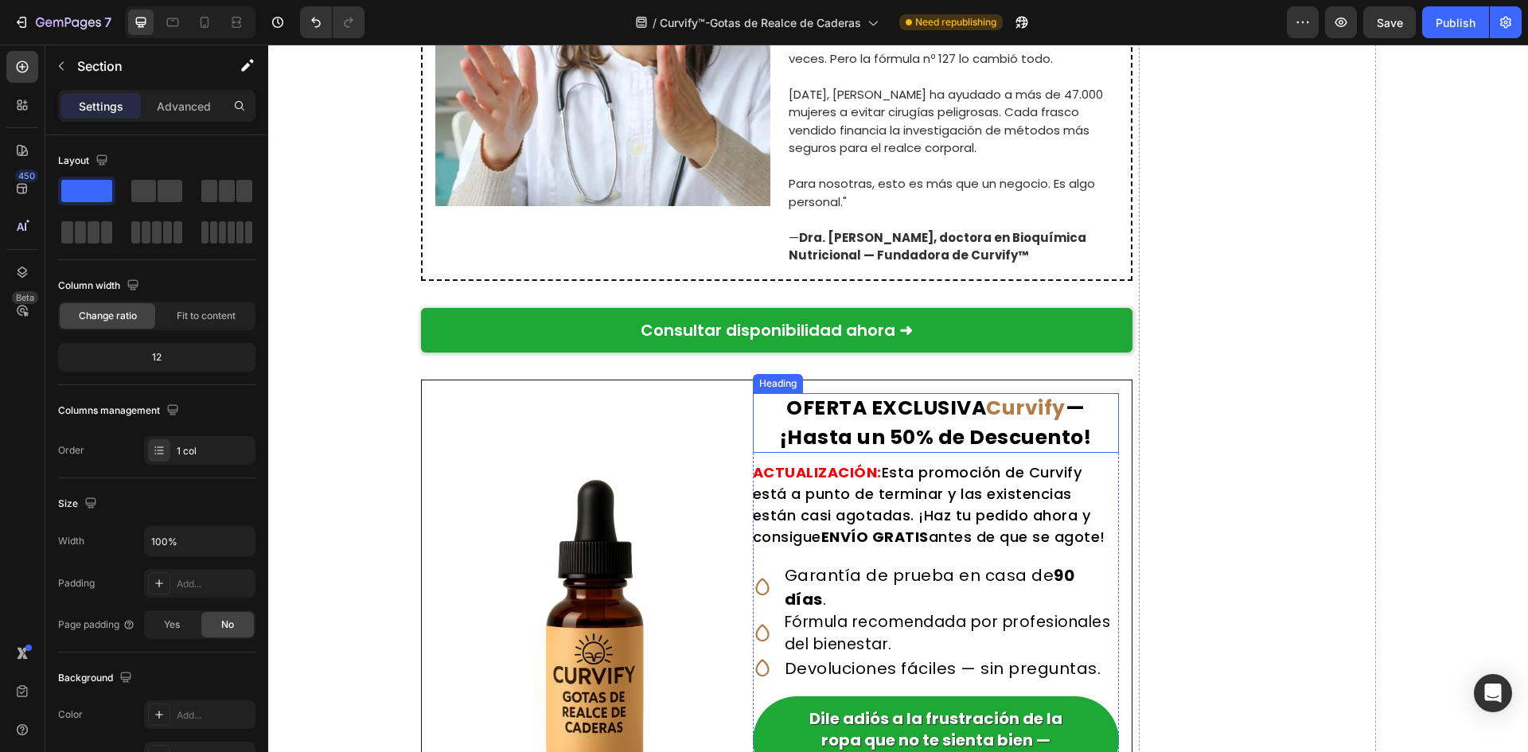
click at [1028, 409] on strong "Curvify" at bounding box center [1026, 408] width 80 height 28
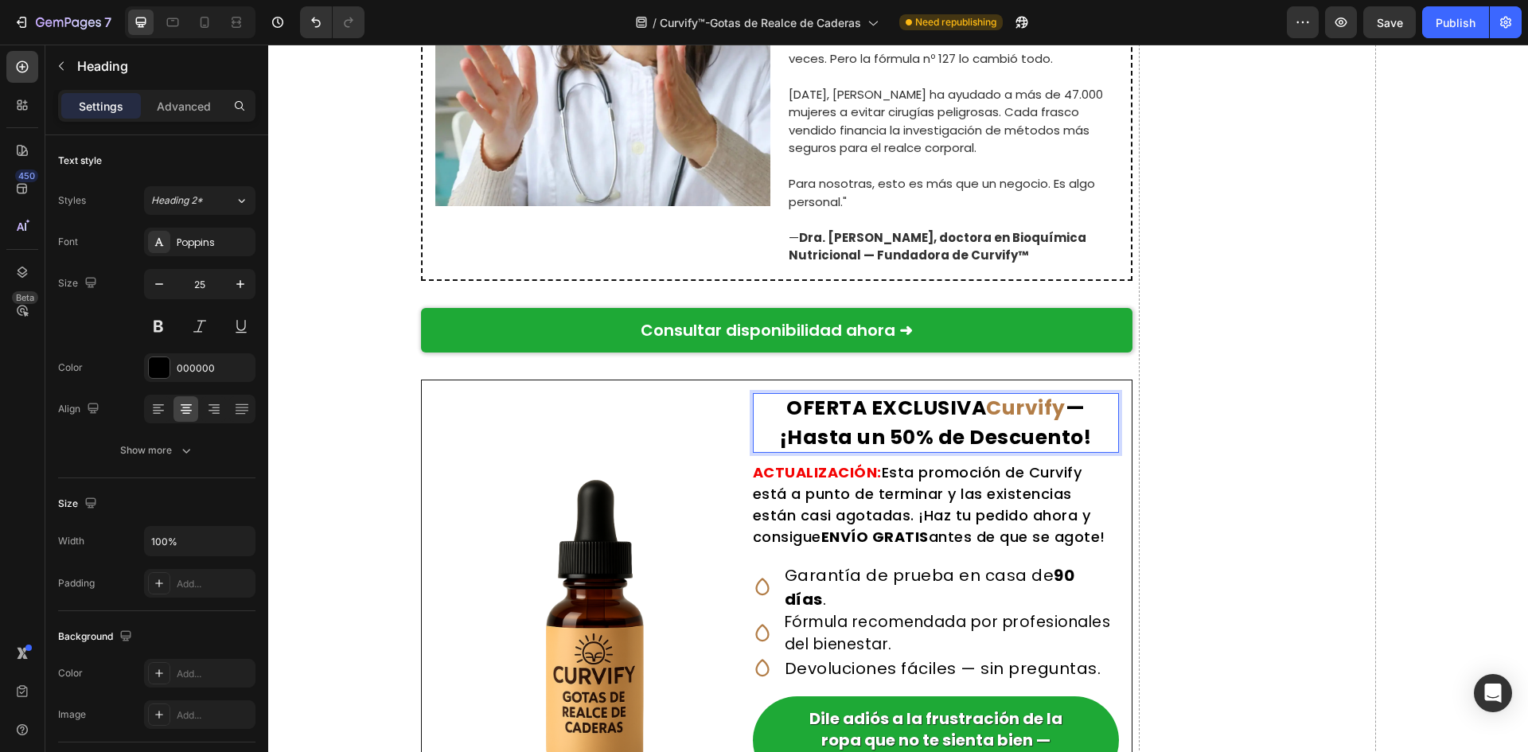
click at [1028, 404] on strong "Curvify" at bounding box center [1026, 408] width 80 height 28
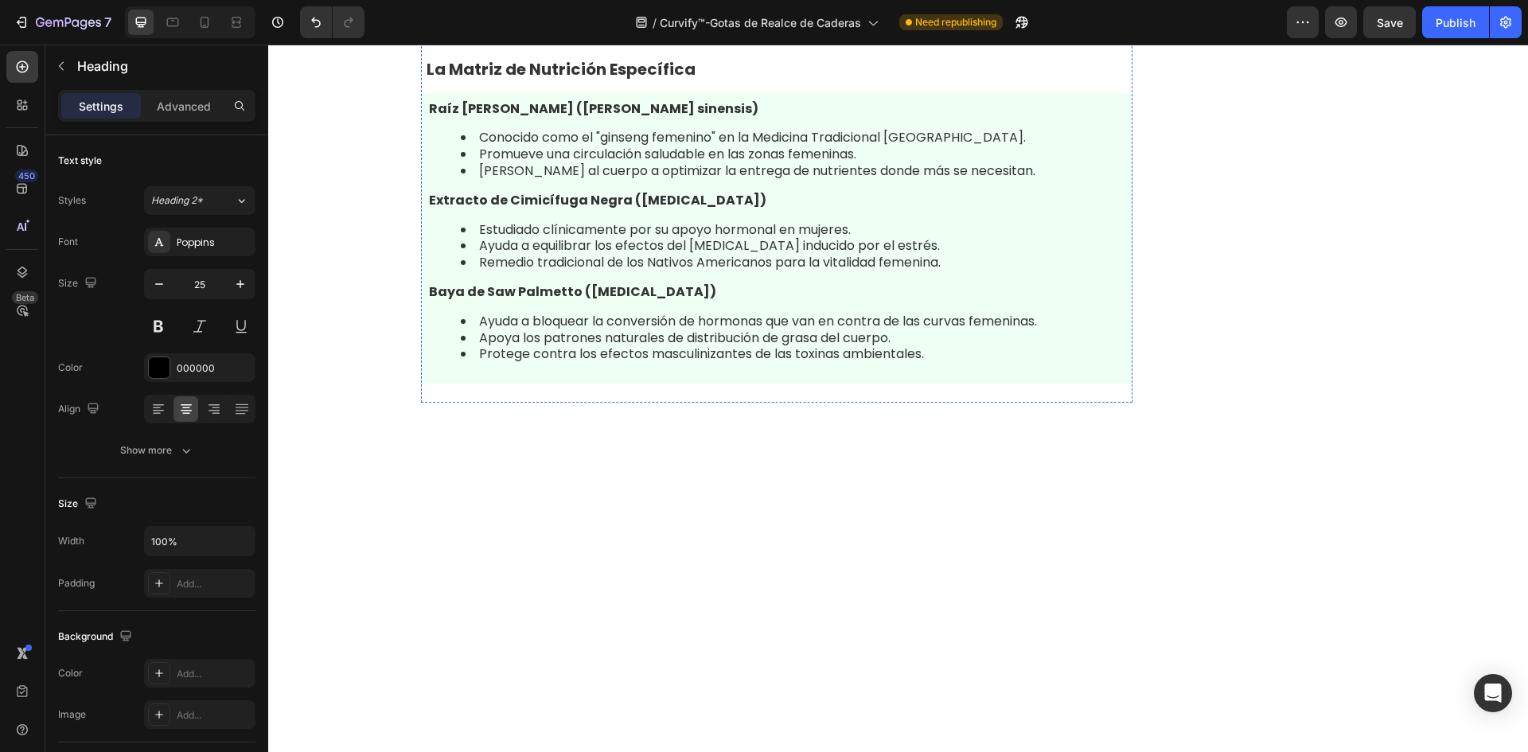
type input "16"
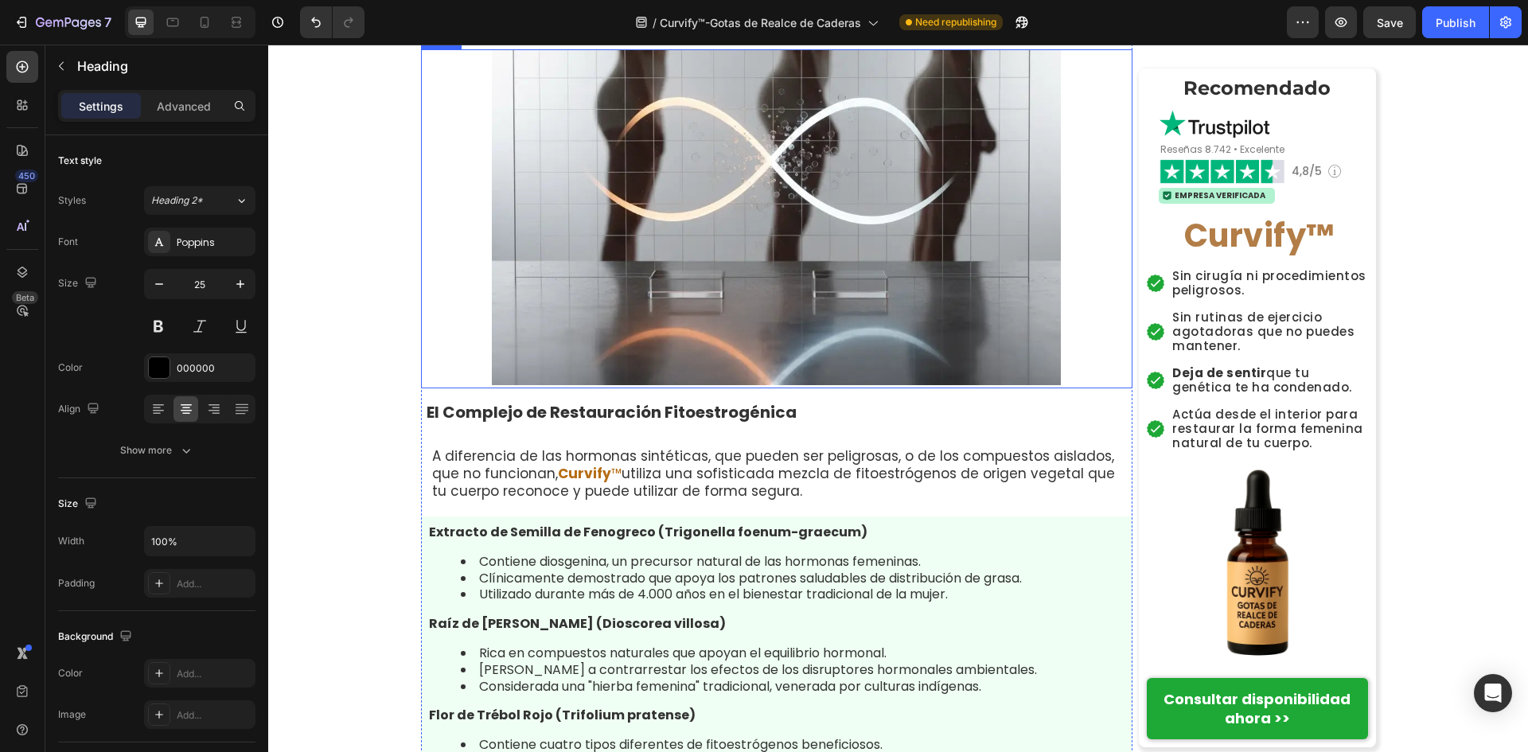
scroll to position [6586, 0]
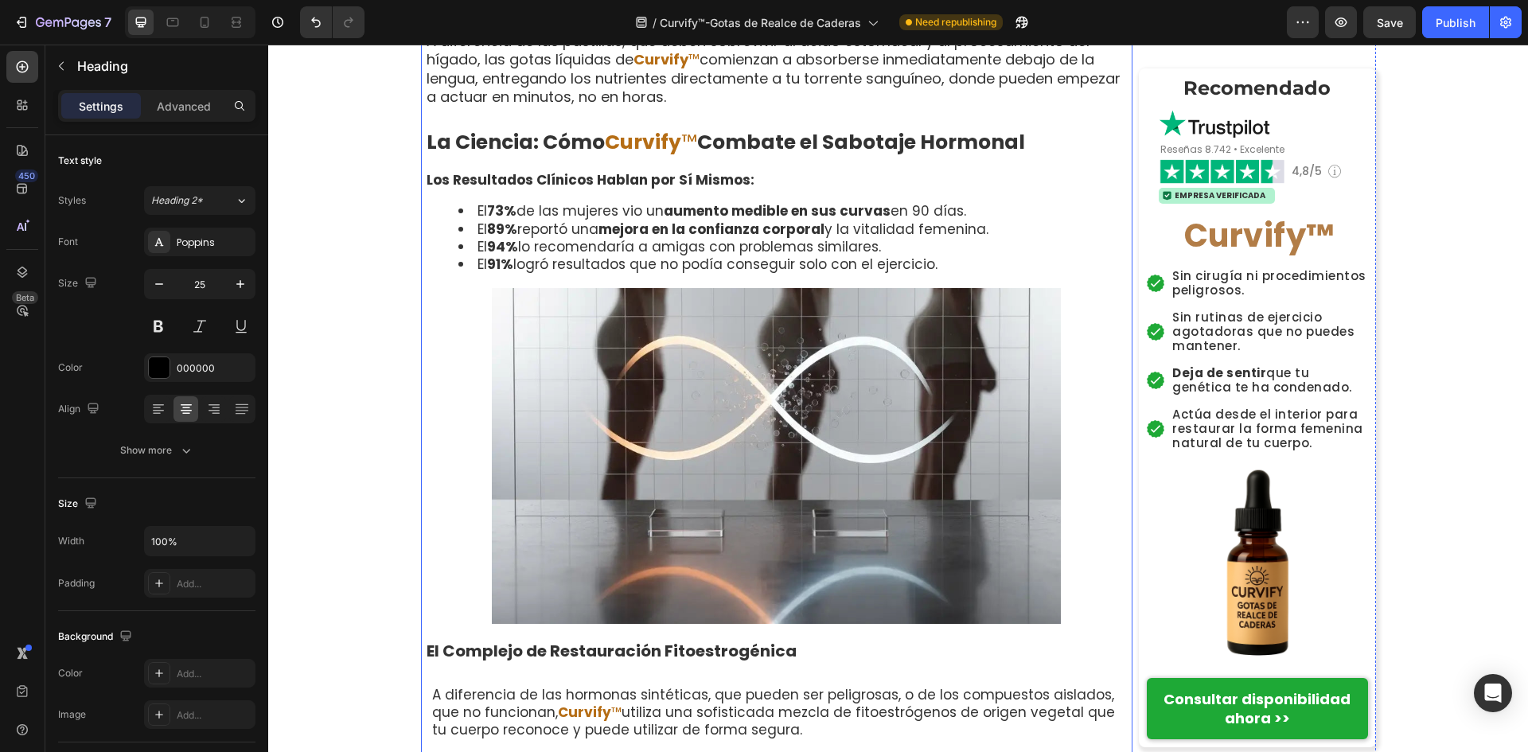
click at [665, 156] on strong "Curvify" at bounding box center [643, 142] width 76 height 28
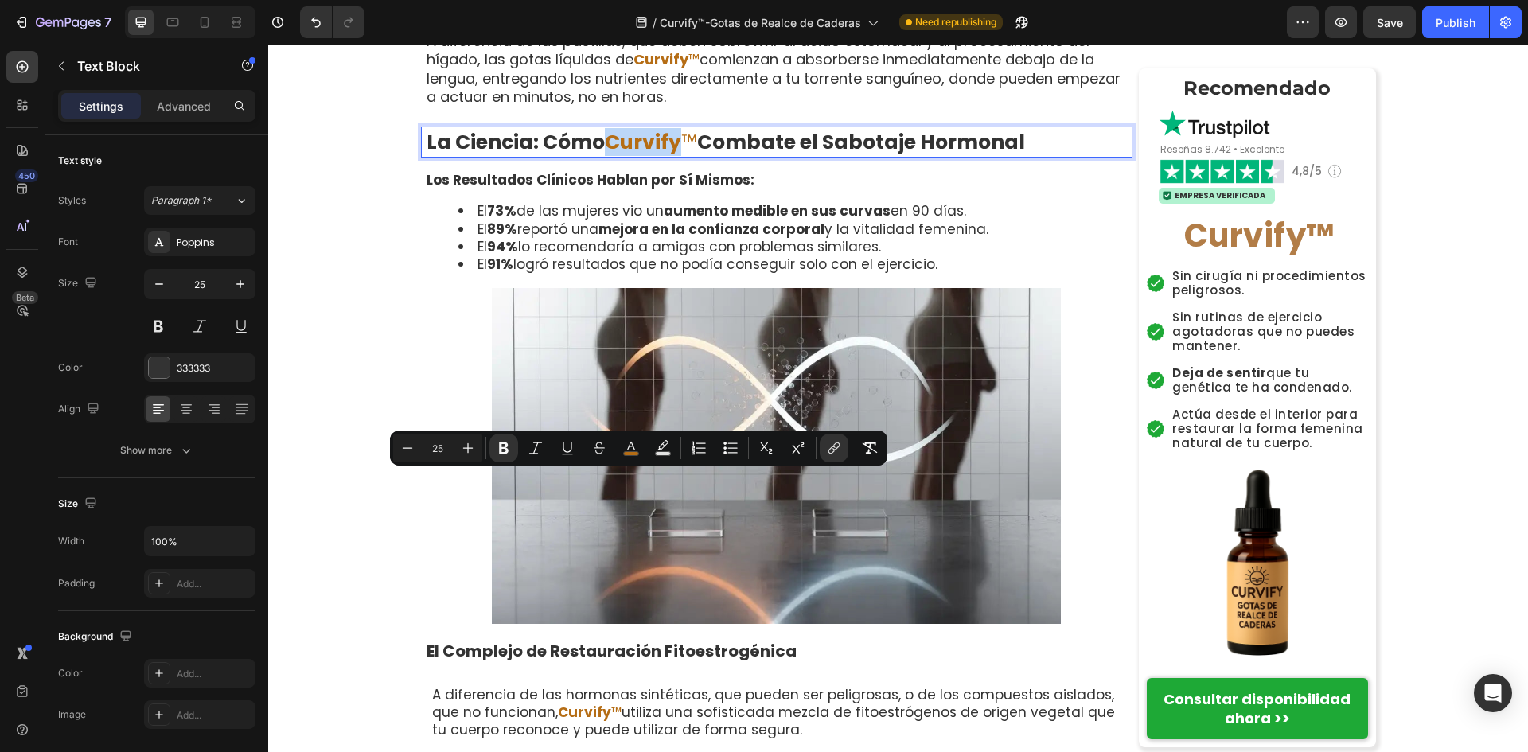
click at [668, 156] on strong "Curvify" at bounding box center [643, 142] width 76 height 28
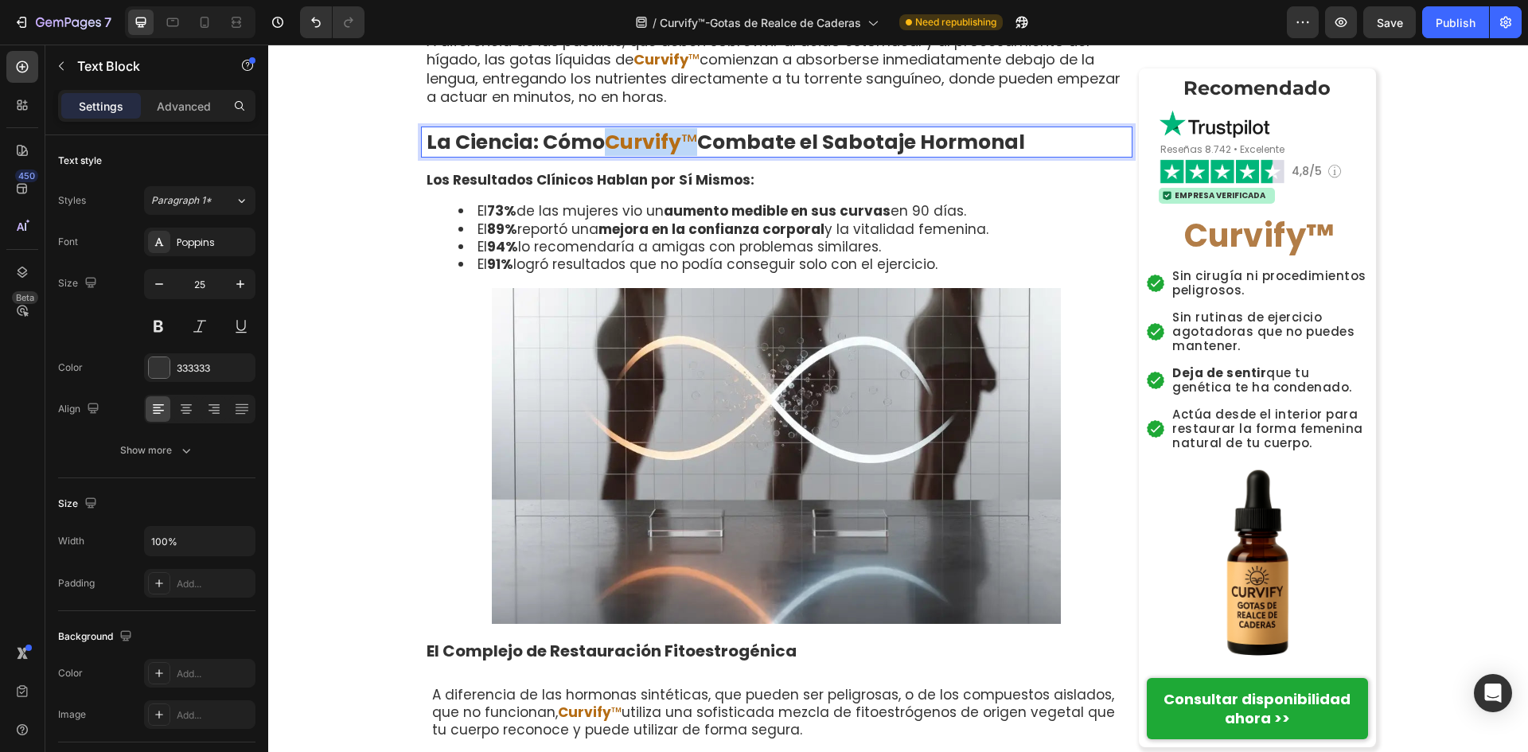
drag, startPoint x: 693, startPoint y: 488, endPoint x: 605, endPoint y: 492, distance: 88.4
click at [605, 156] on p "La Ciencia: Cómo Curvify ™ Combate el Sabotaje Hormonal" at bounding box center [779, 142] width 704 height 28
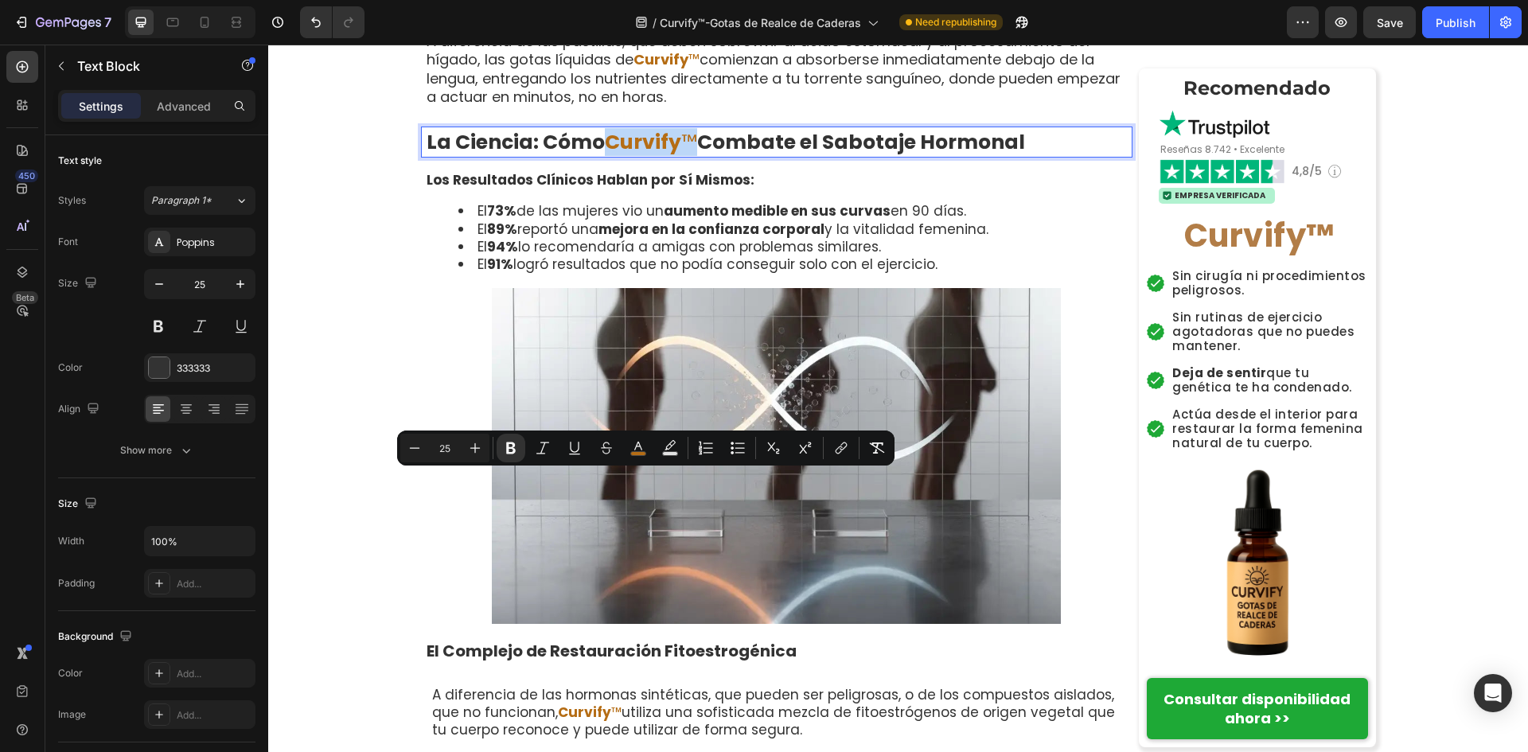
copy p "Curvify ™"
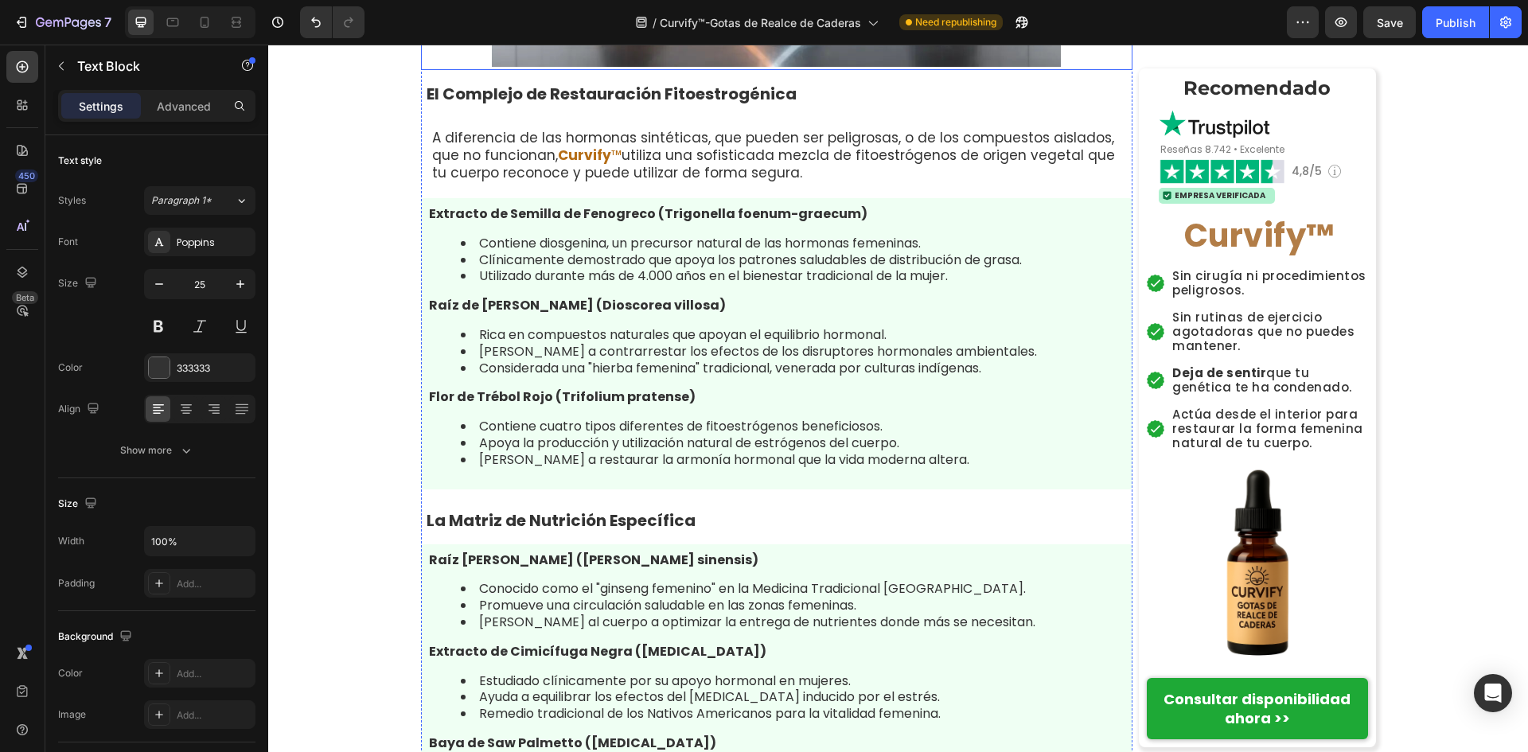
type input "16"
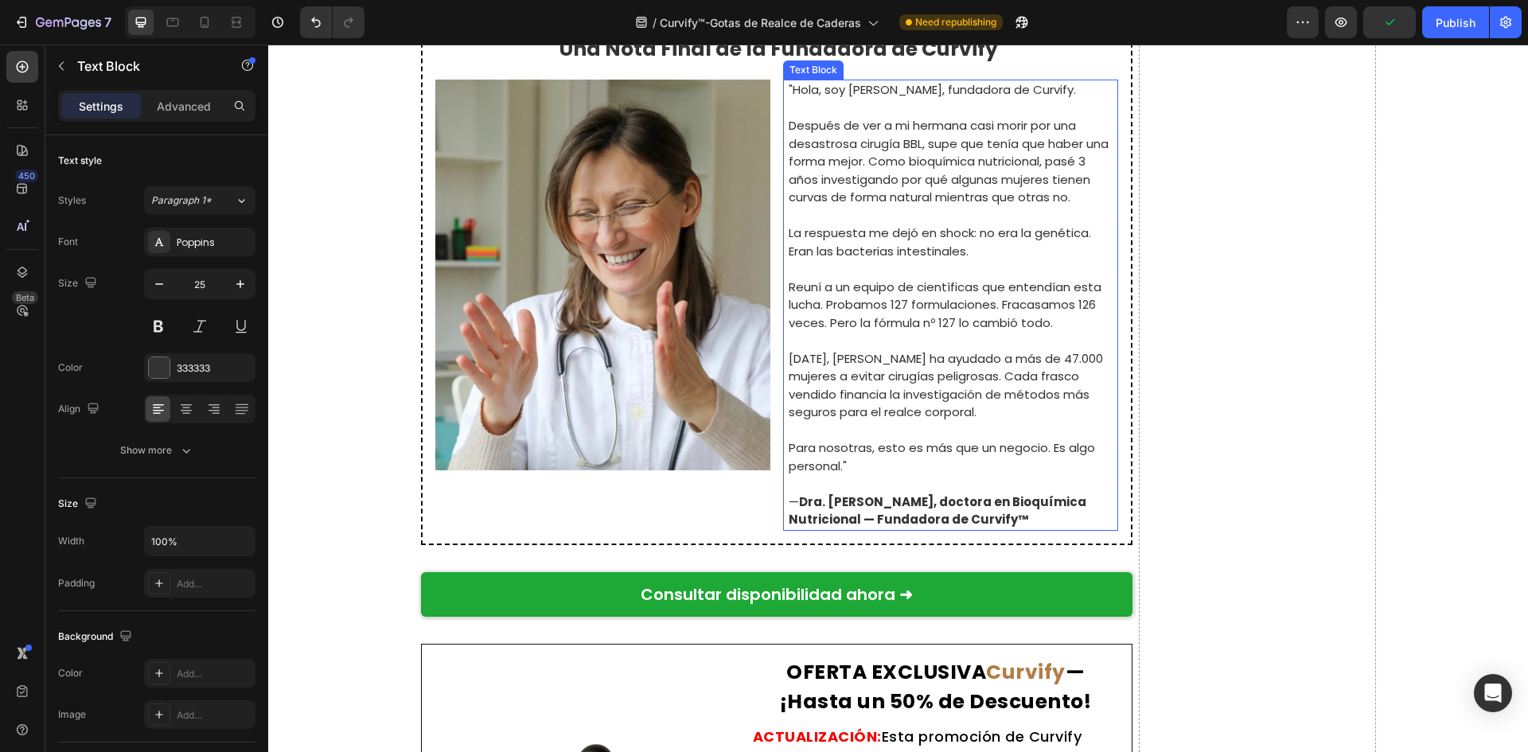
scroll to position [9929, 0]
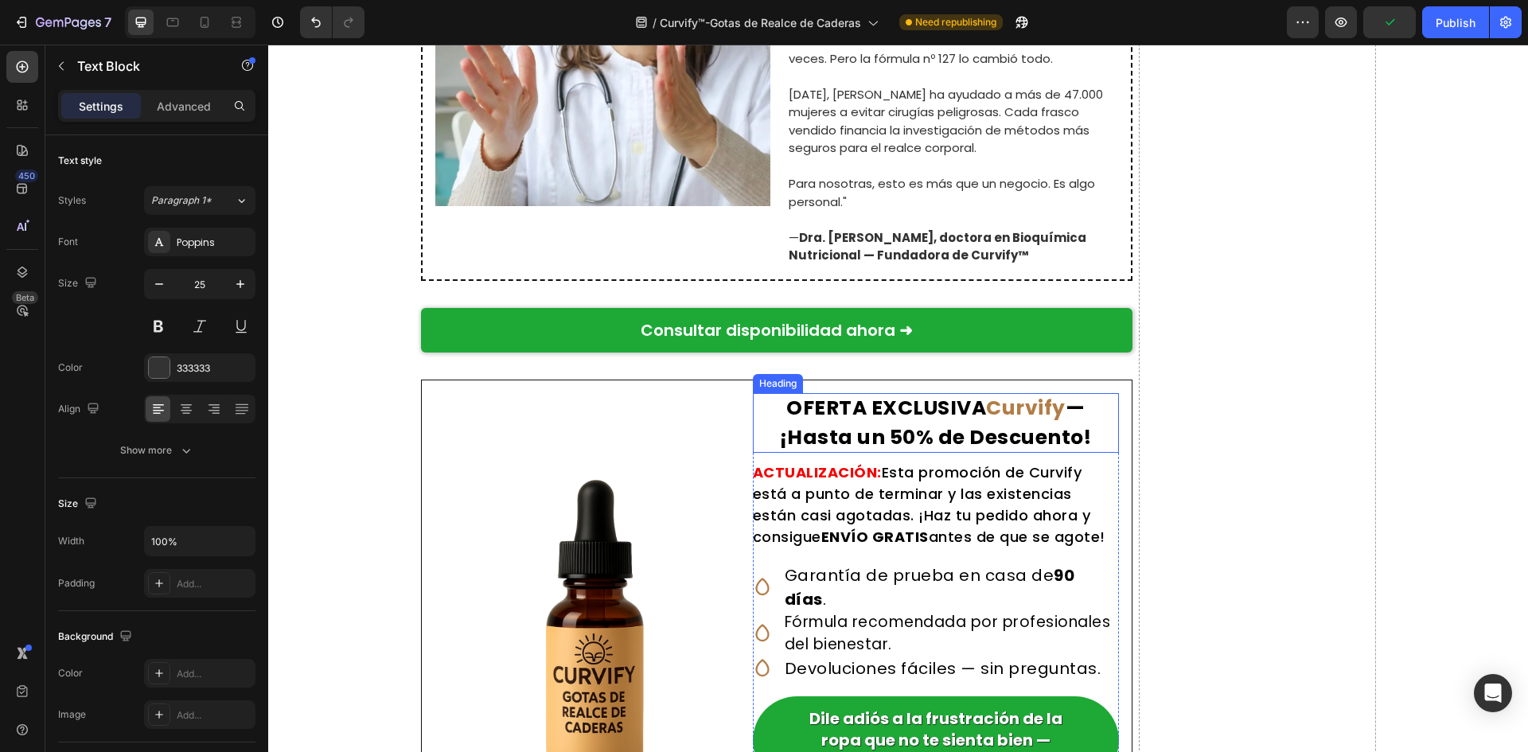
click at [1035, 413] on strong "Curvify" at bounding box center [1026, 408] width 80 height 28
click at [1011, 404] on strong "Curvify" at bounding box center [1026, 408] width 80 height 28
click at [1060, 409] on span "™" at bounding box center [1065, 408] width 18 height 28
click at [1059, 408] on span "™" at bounding box center [1065, 408] width 18 height 28
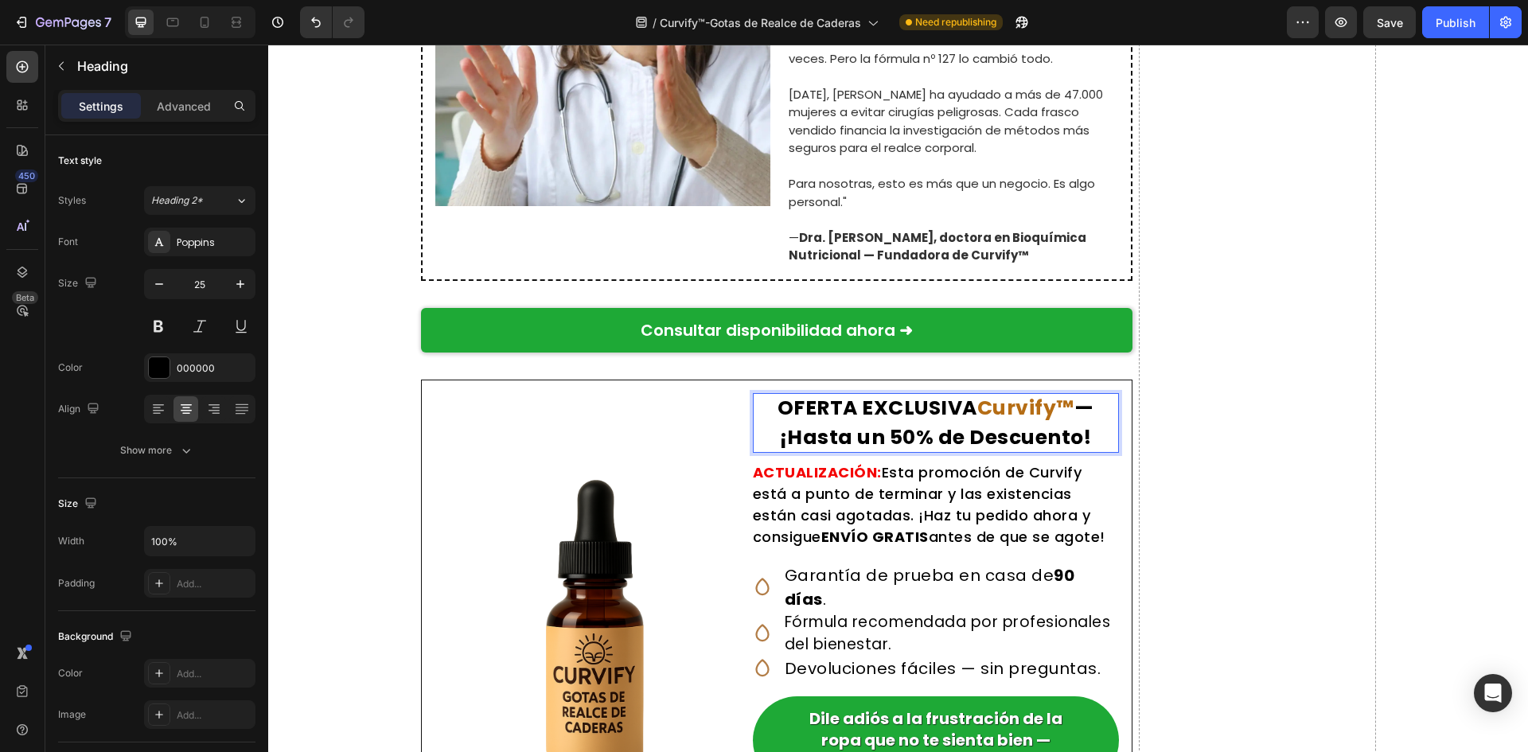
click at [1061, 406] on span "™" at bounding box center [1065, 408] width 18 height 28
click at [1062, 406] on span "™" at bounding box center [1065, 408] width 18 height 28
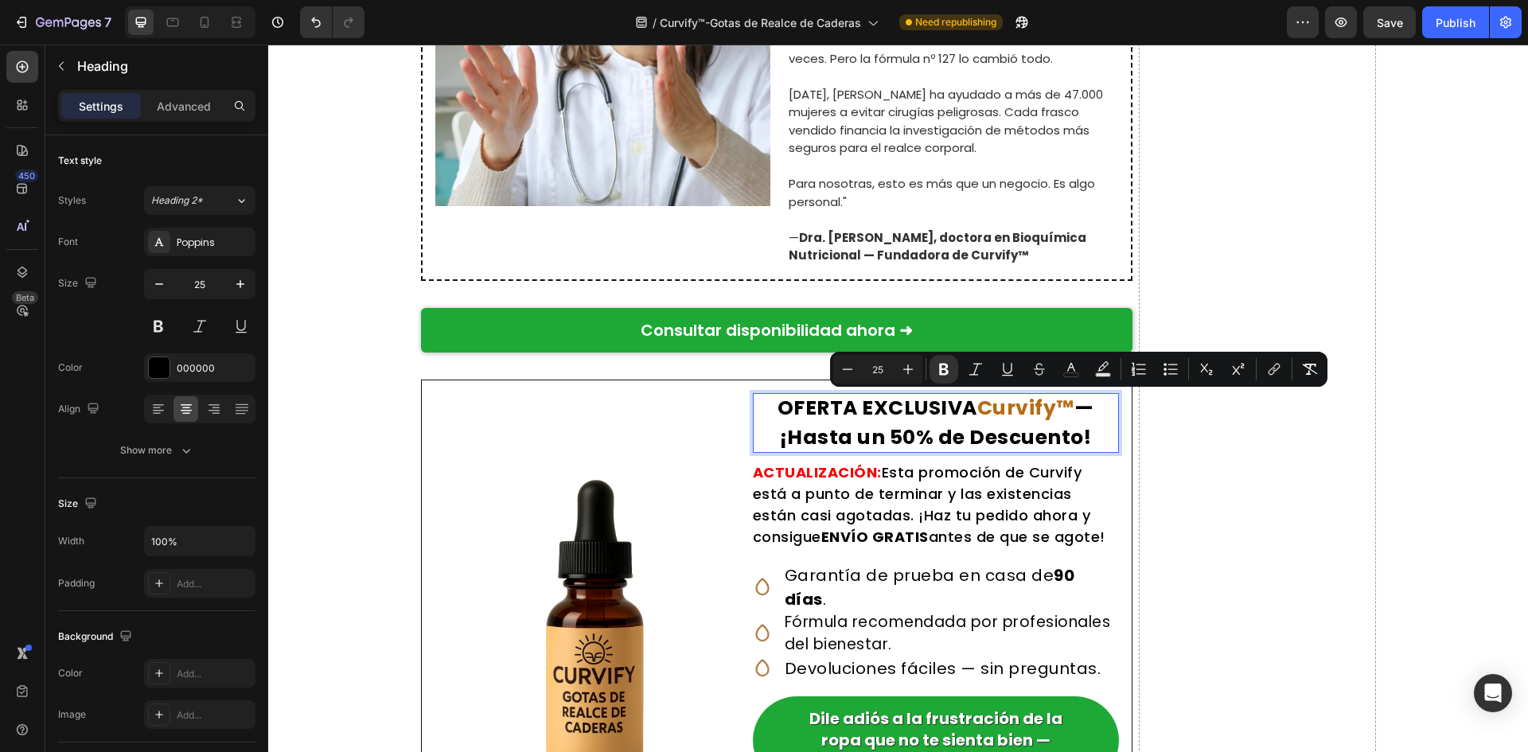
click at [1052, 402] on p "OFERTA EXCLUSIVA Curvify ™ — ¡Hasta un 50% de Descuento!" at bounding box center [936, 423] width 366 height 60
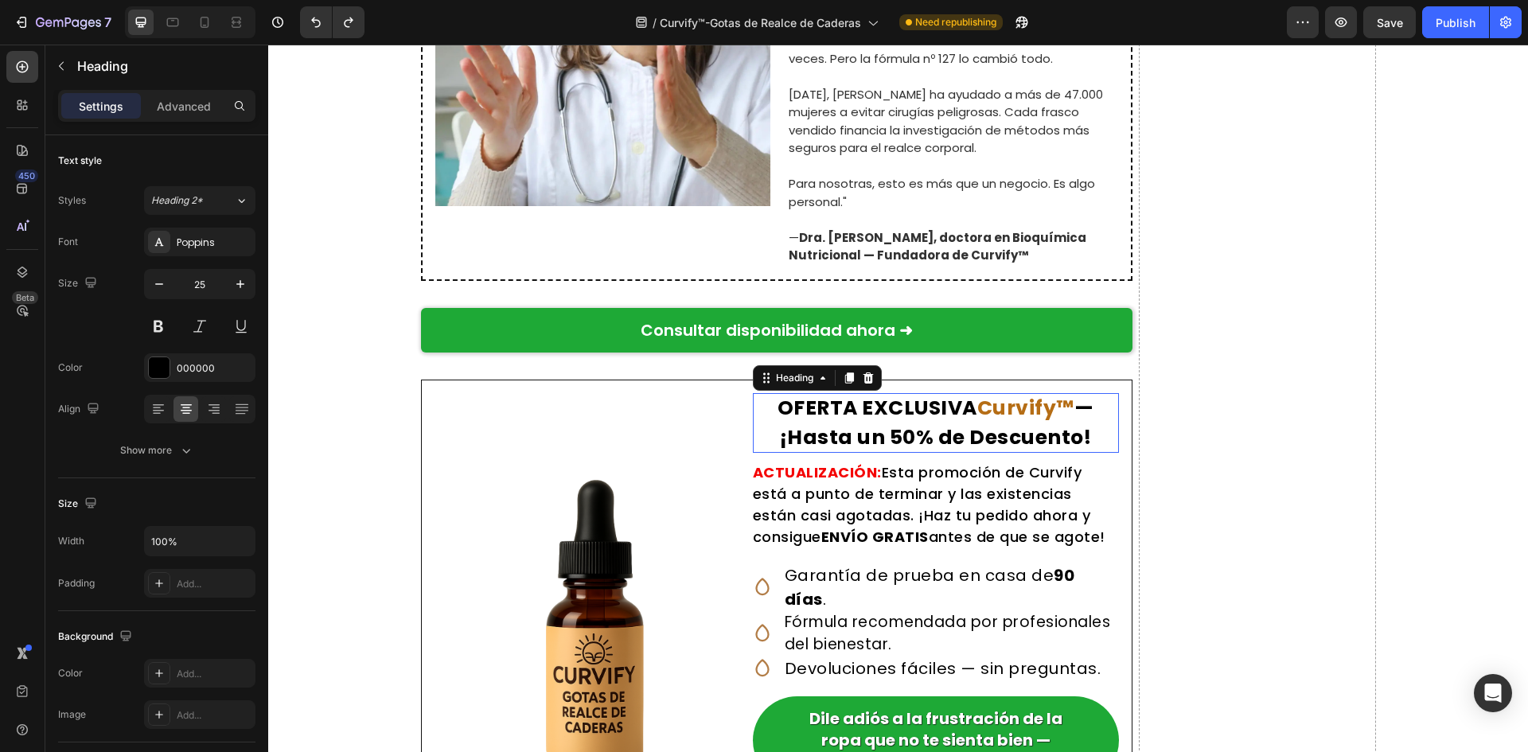
click at [1056, 404] on span "™" at bounding box center [1065, 408] width 18 height 28
click at [1062, 405] on span "™" at bounding box center [1065, 408] width 18 height 28
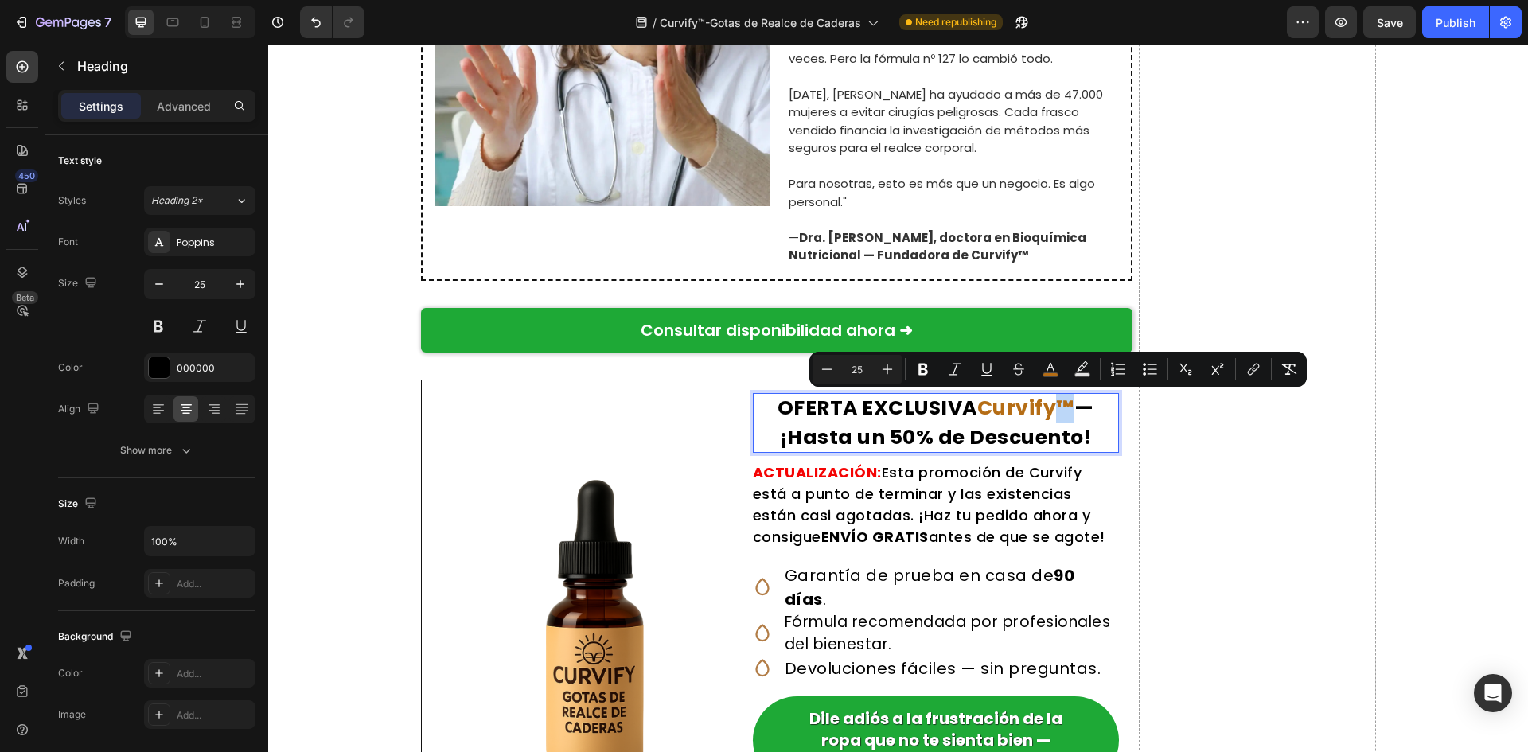
click at [1056, 409] on span "™" at bounding box center [1065, 408] width 18 height 28
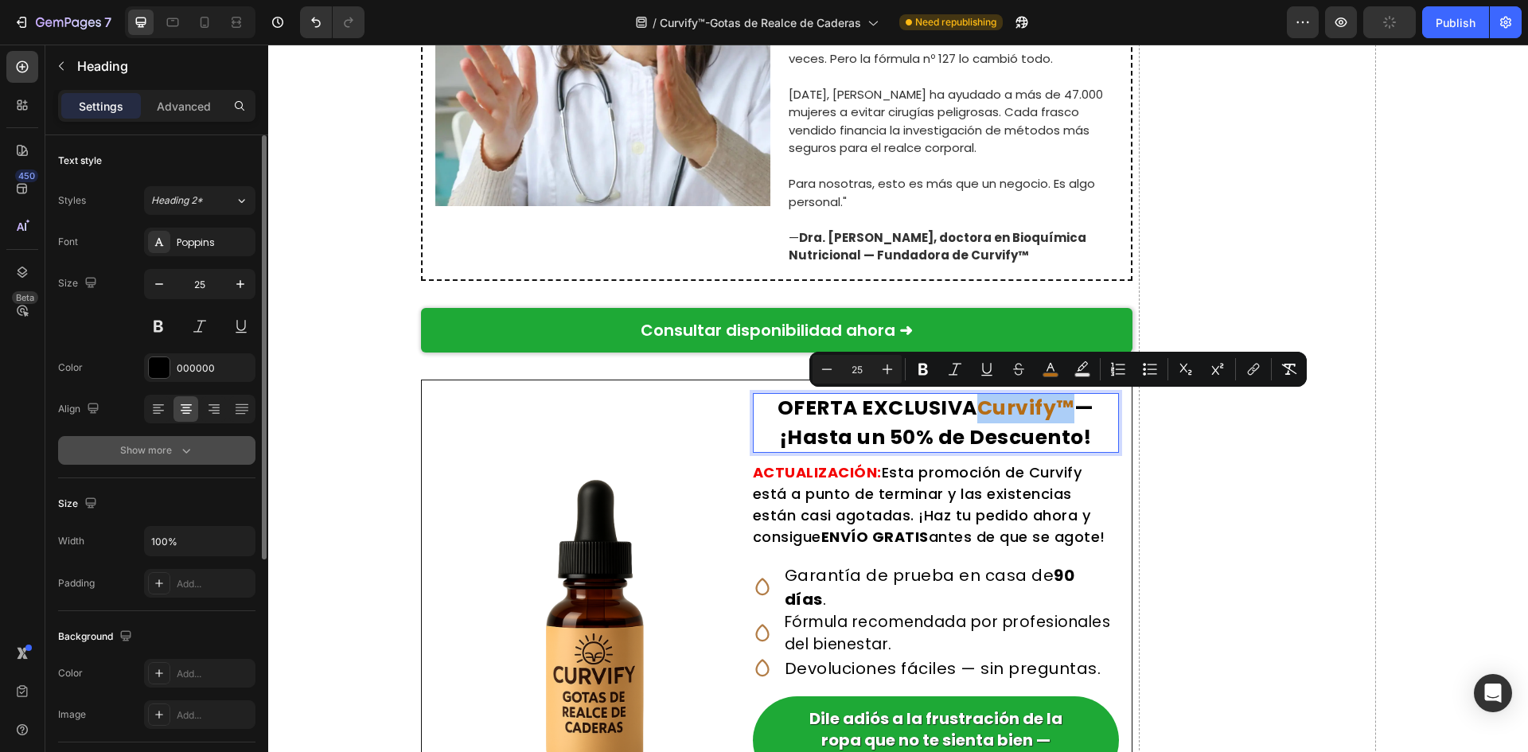
click at [147, 451] on div "Show more" at bounding box center [157, 451] width 74 height 16
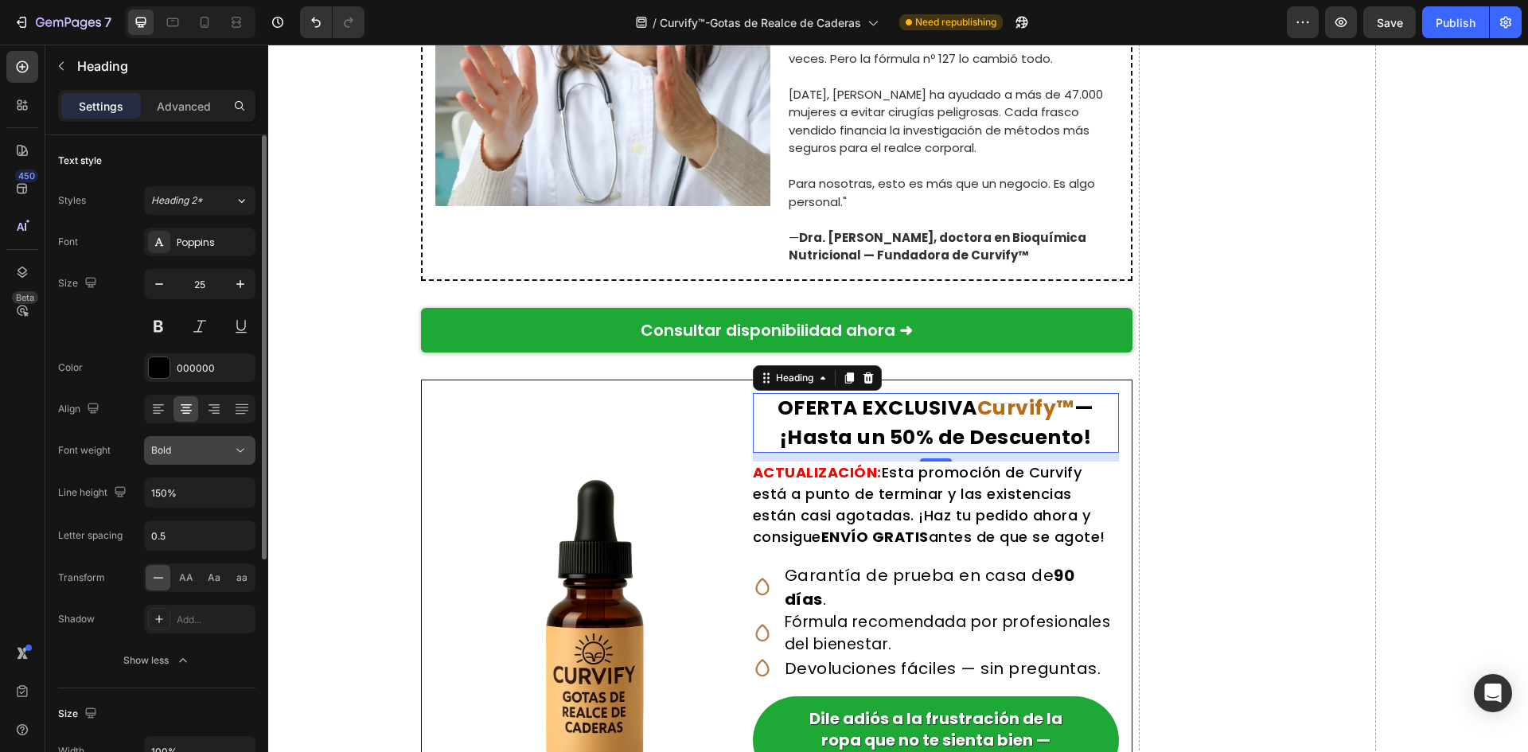
click at [202, 446] on div "Bold" at bounding box center [191, 450] width 81 height 14
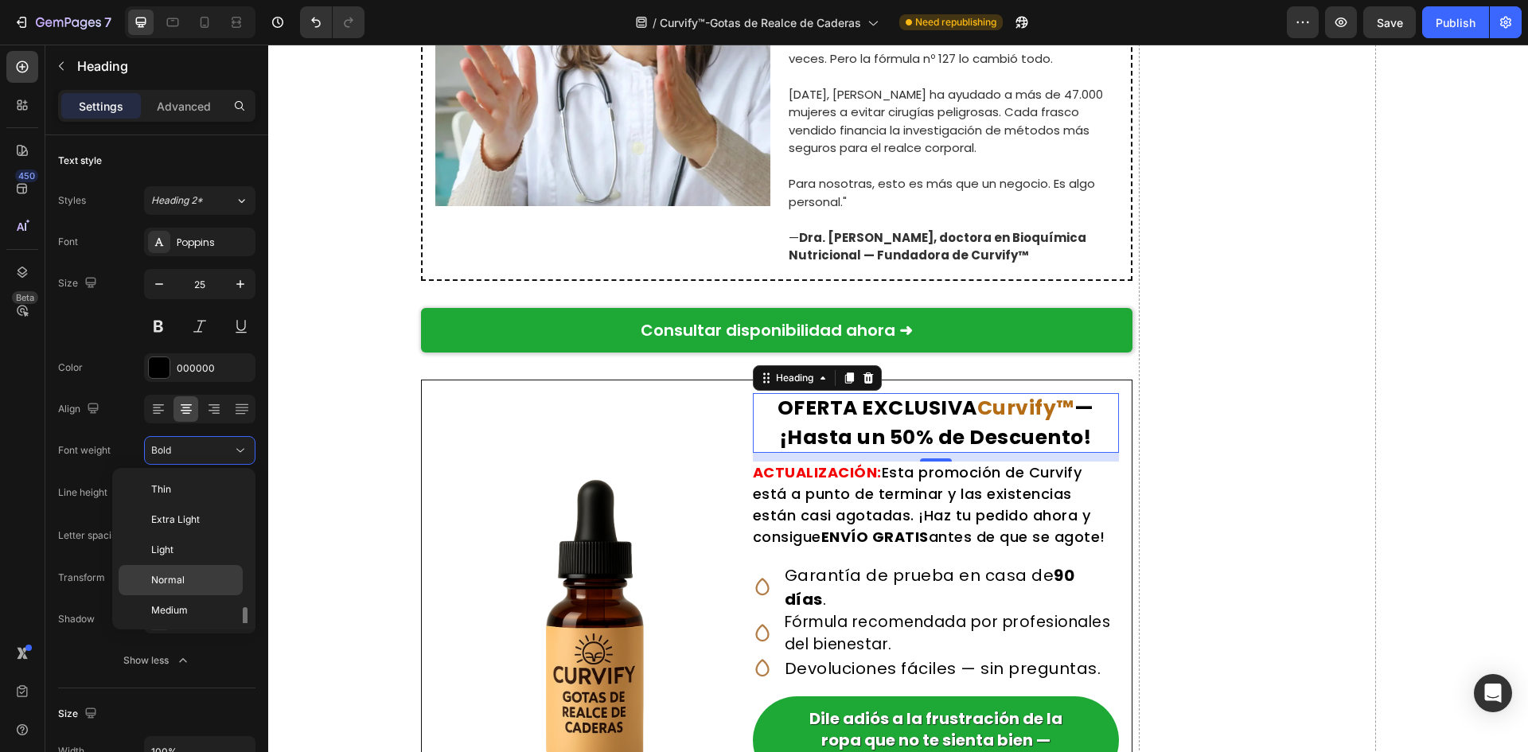
scroll to position [86, 0]
click at [205, 527] on p "Medium" at bounding box center [193, 524] width 84 height 14
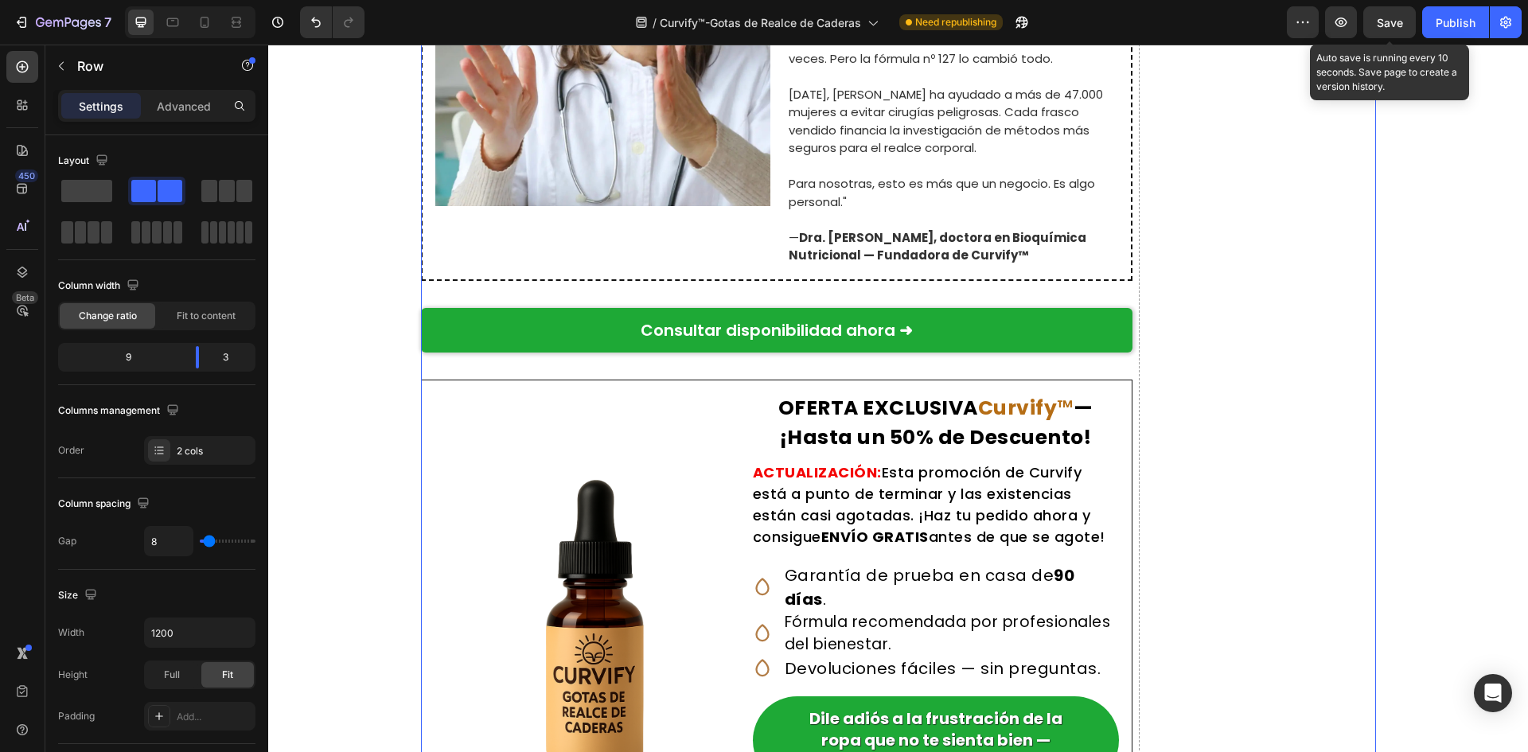
drag, startPoint x: 1390, startPoint y: 25, endPoint x: 1181, endPoint y: 3, distance: 210.4
click at [1390, 25] on span "Save" at bounding box center [1390, 23] width 26 height 14
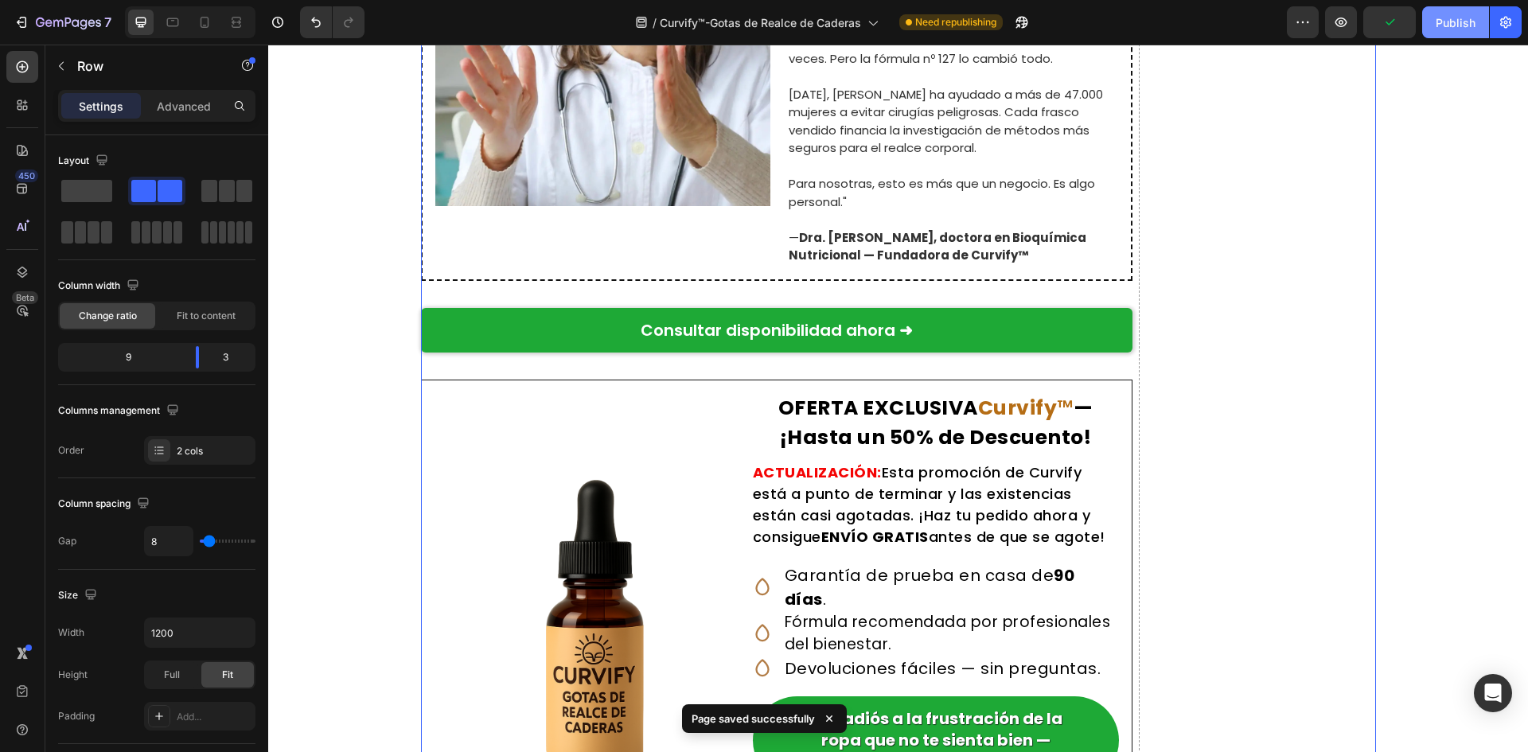
click at [1468, 12] on button "Publish" at bounding box center [1455, 22] width 67 height 32
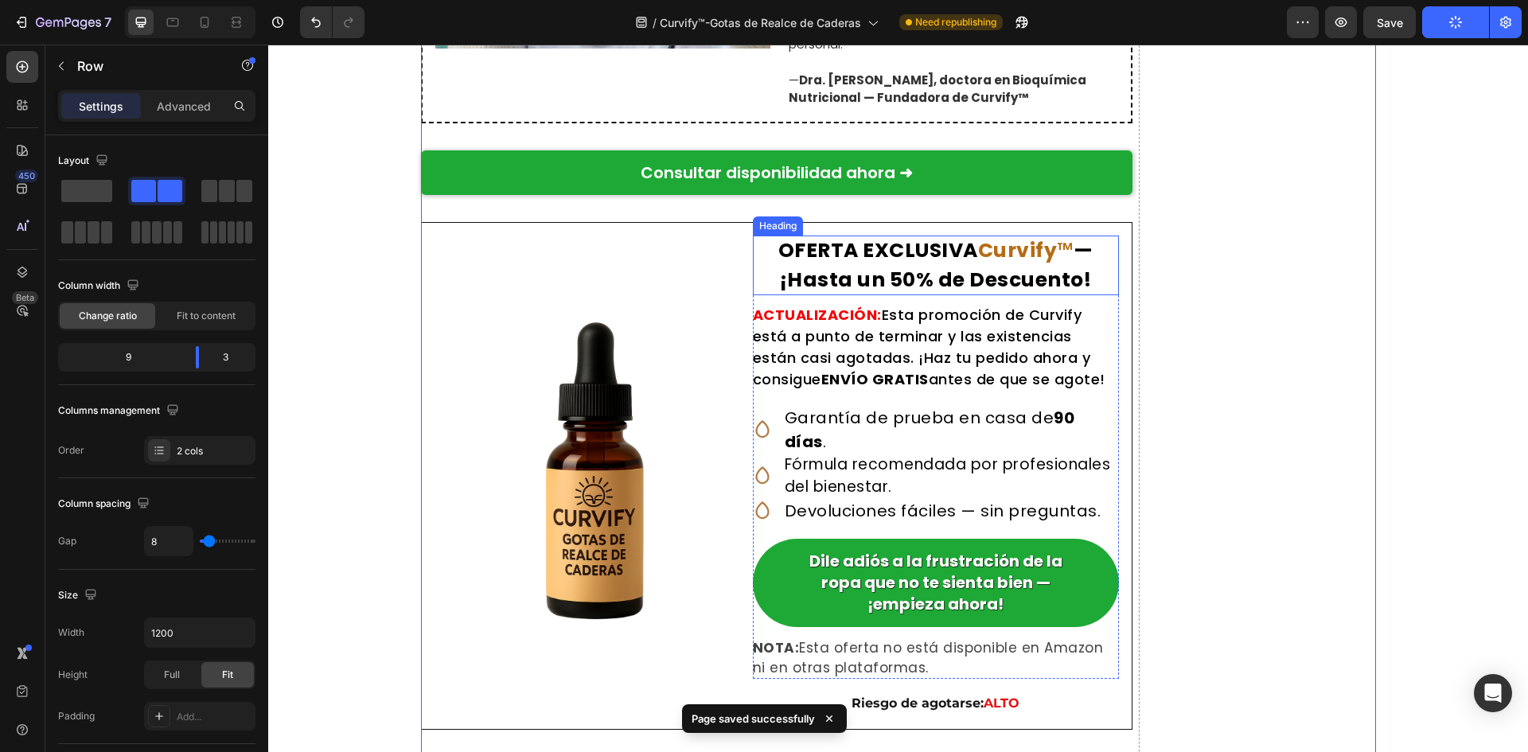
scroll to position [10168, 0]
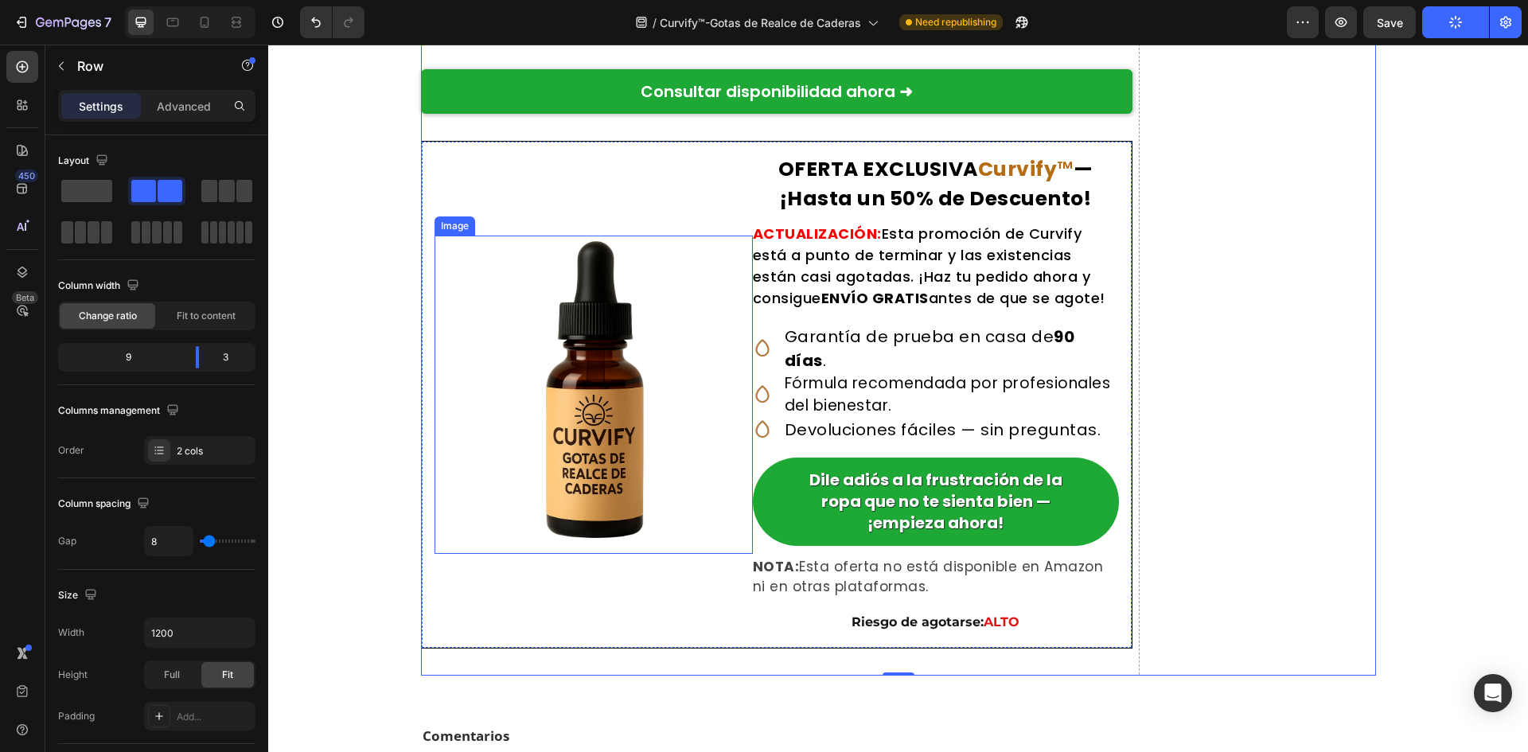
click at [607, 385] on img at bounding box center [594, 395] width 318 height 318
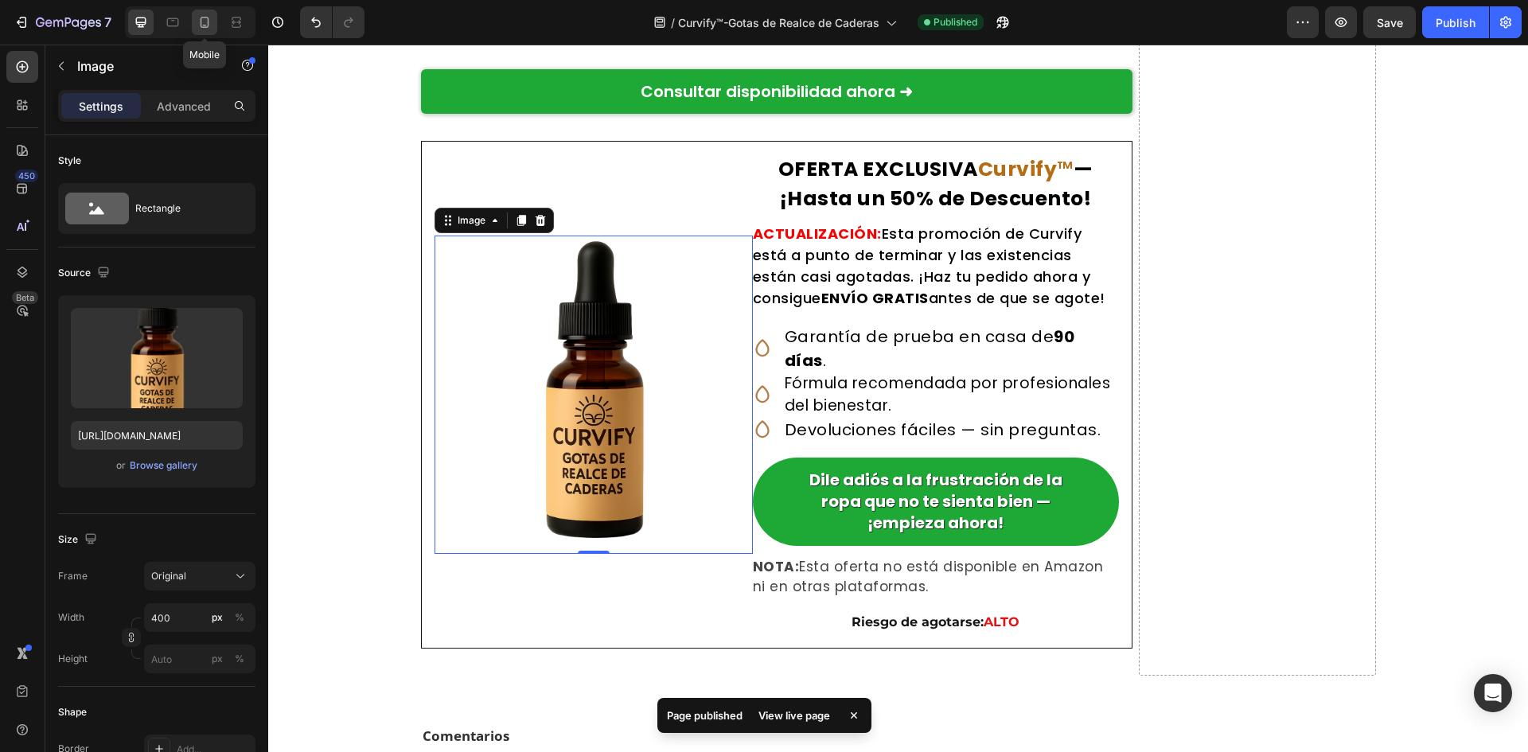
click at [206, 14] on icon at bounding box center [205, 22] width 16 height 16
type input "1000000"
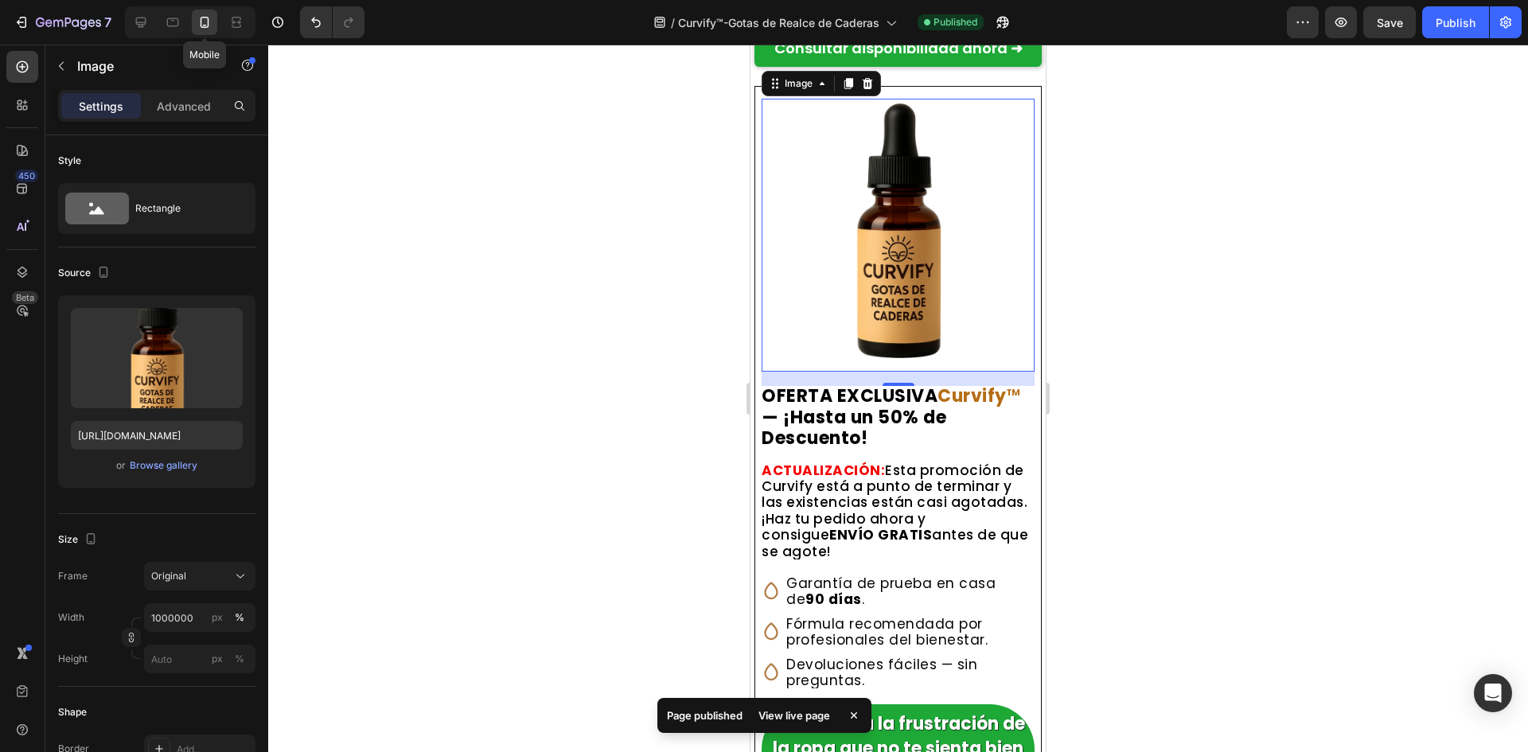
scroll to position [10881, 0]
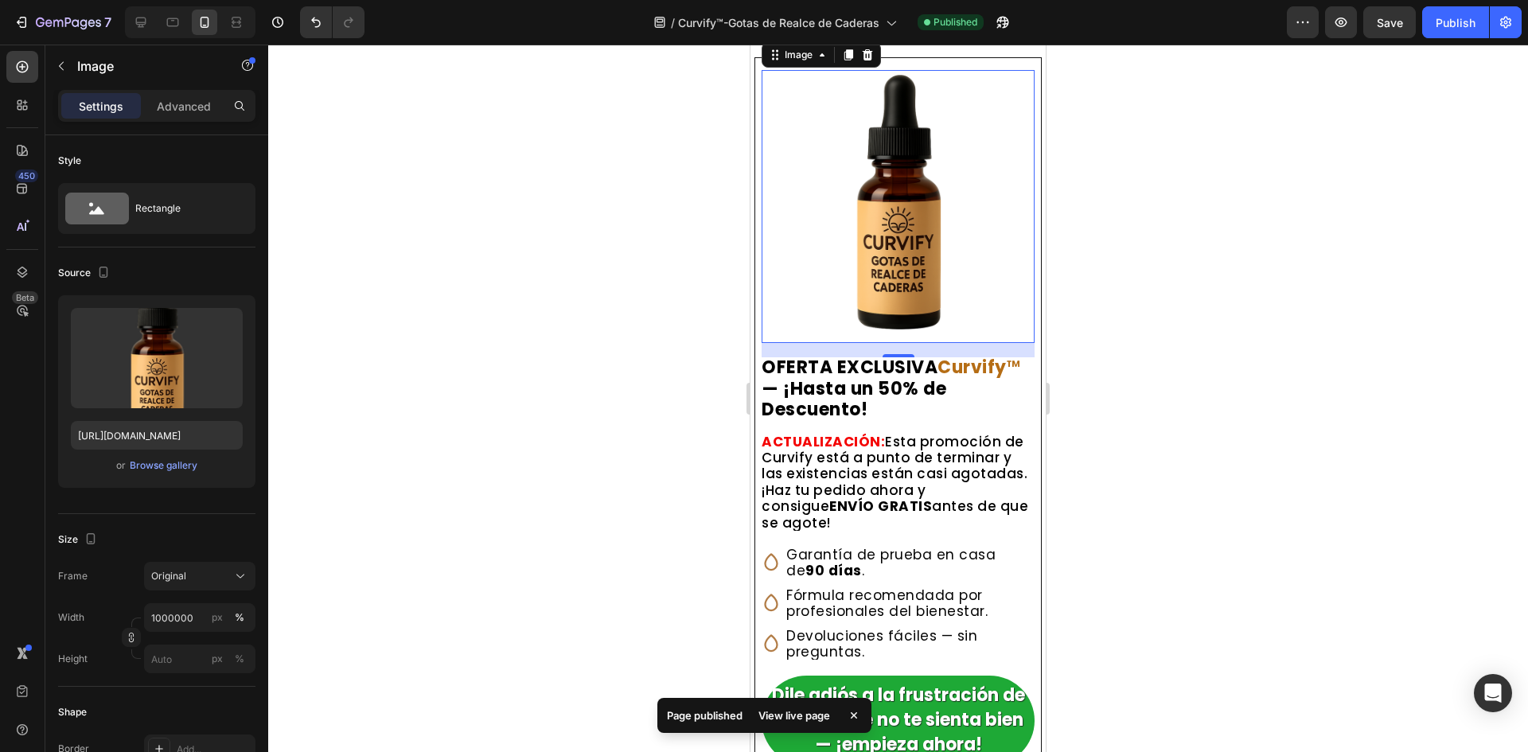
click at [603, 279] on div at bounding box center [898, 399] width 1260 height 708
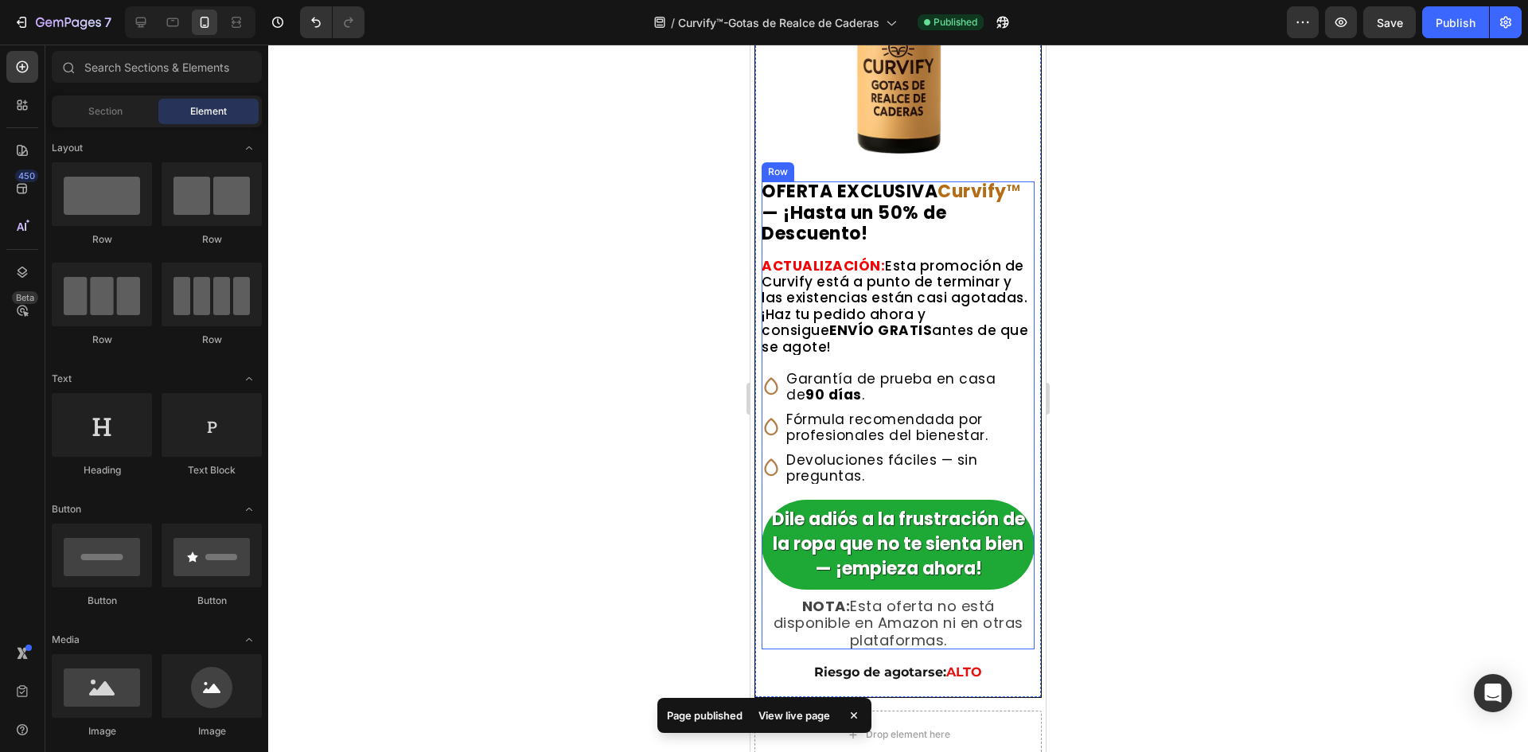
scroll to position [11120, 0]
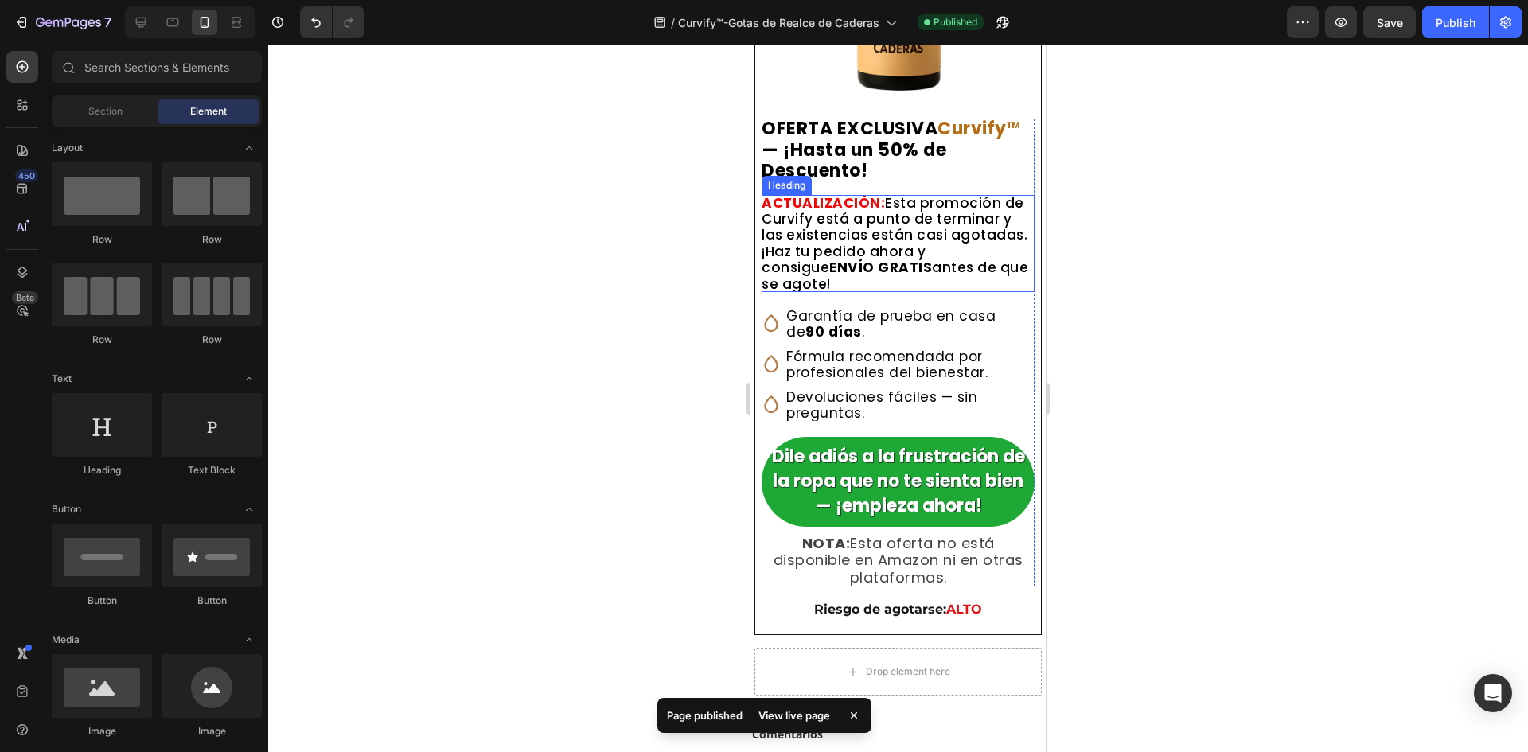
click at [898, 275] on h2 "ACTUALIZACIÓN: Esta promoción de Curvify está a punto de terminar y las existen…" at bounding box center [898, 243] width 273 height 97
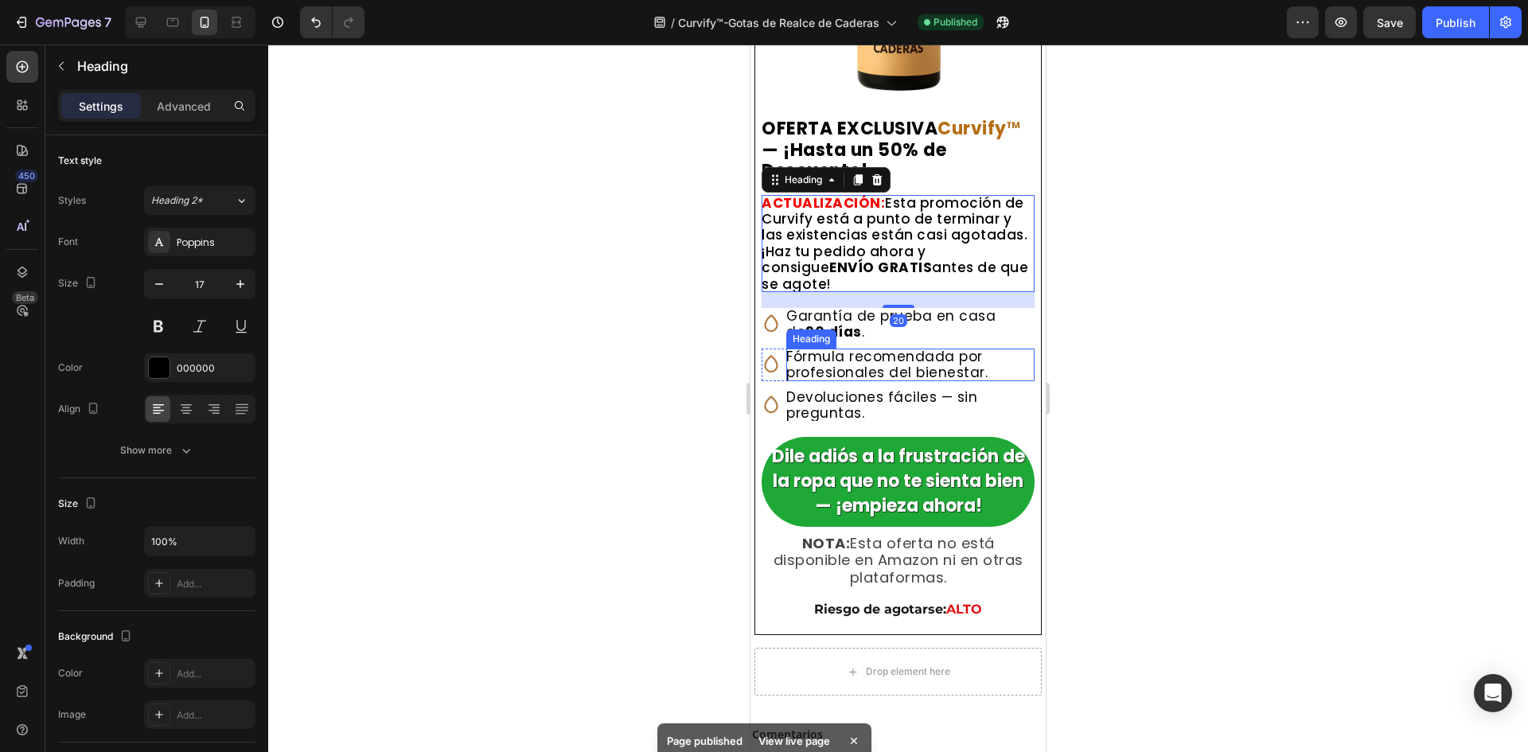
click at [870, 381] on h2 "Fórmula recomendada por profesionales del bienestar." at bounding box center [910, 365] width 248 height 33
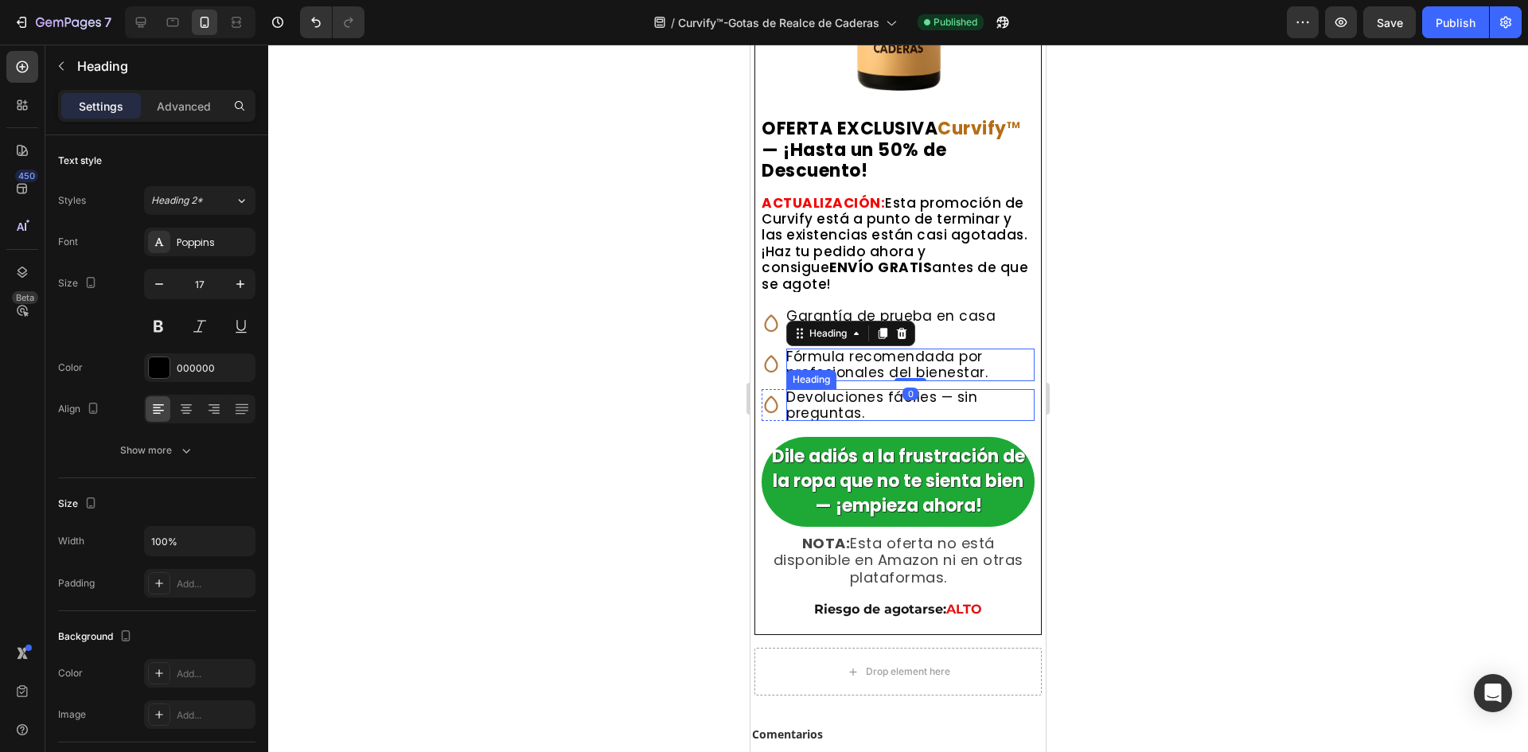
click at [832, 422] on h2 "Devoluciones fáciles — sin preguntas." at bounding box center [910, 405] width 248 height 33
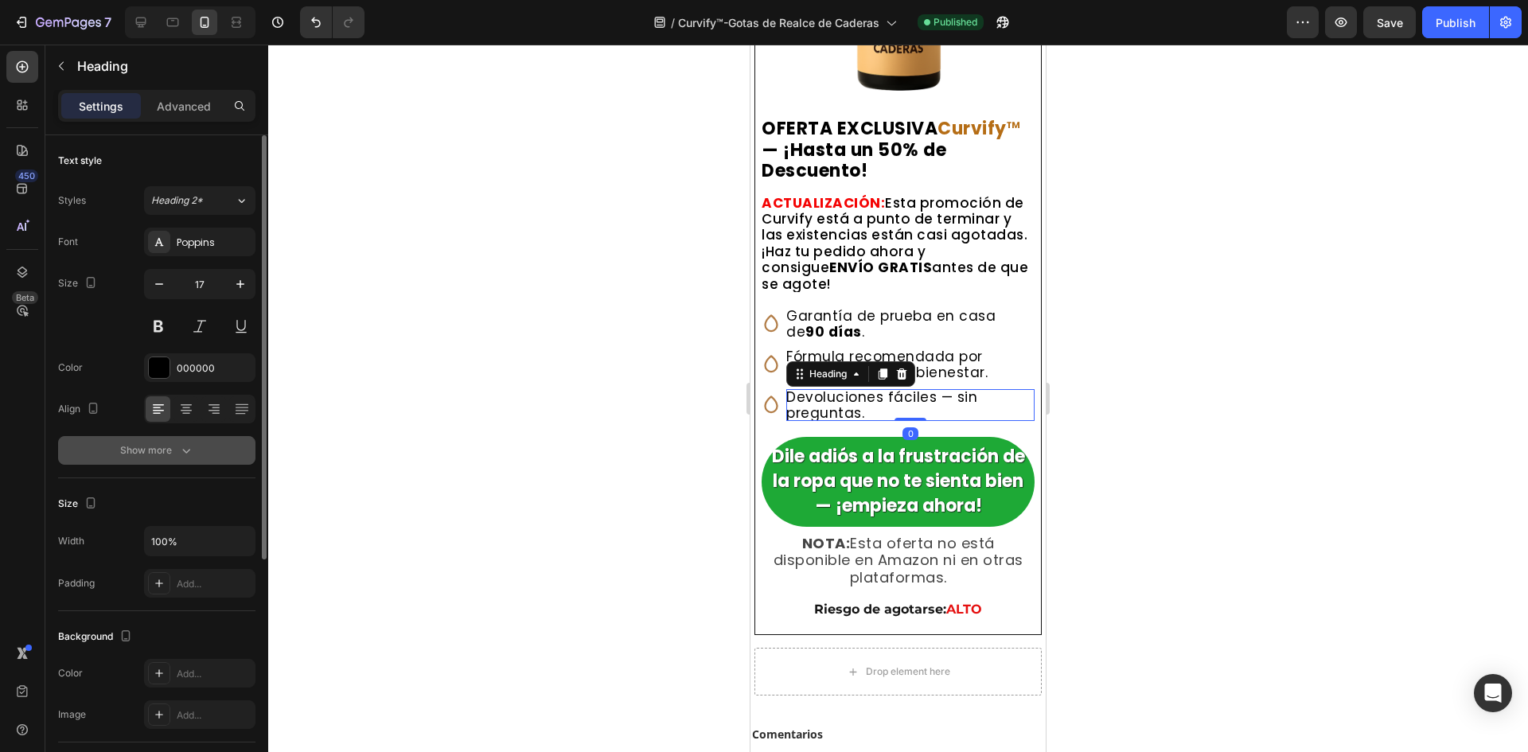
click at [176, 440] on button "Show more" at bounding box center [156, 450] width 197 height 29
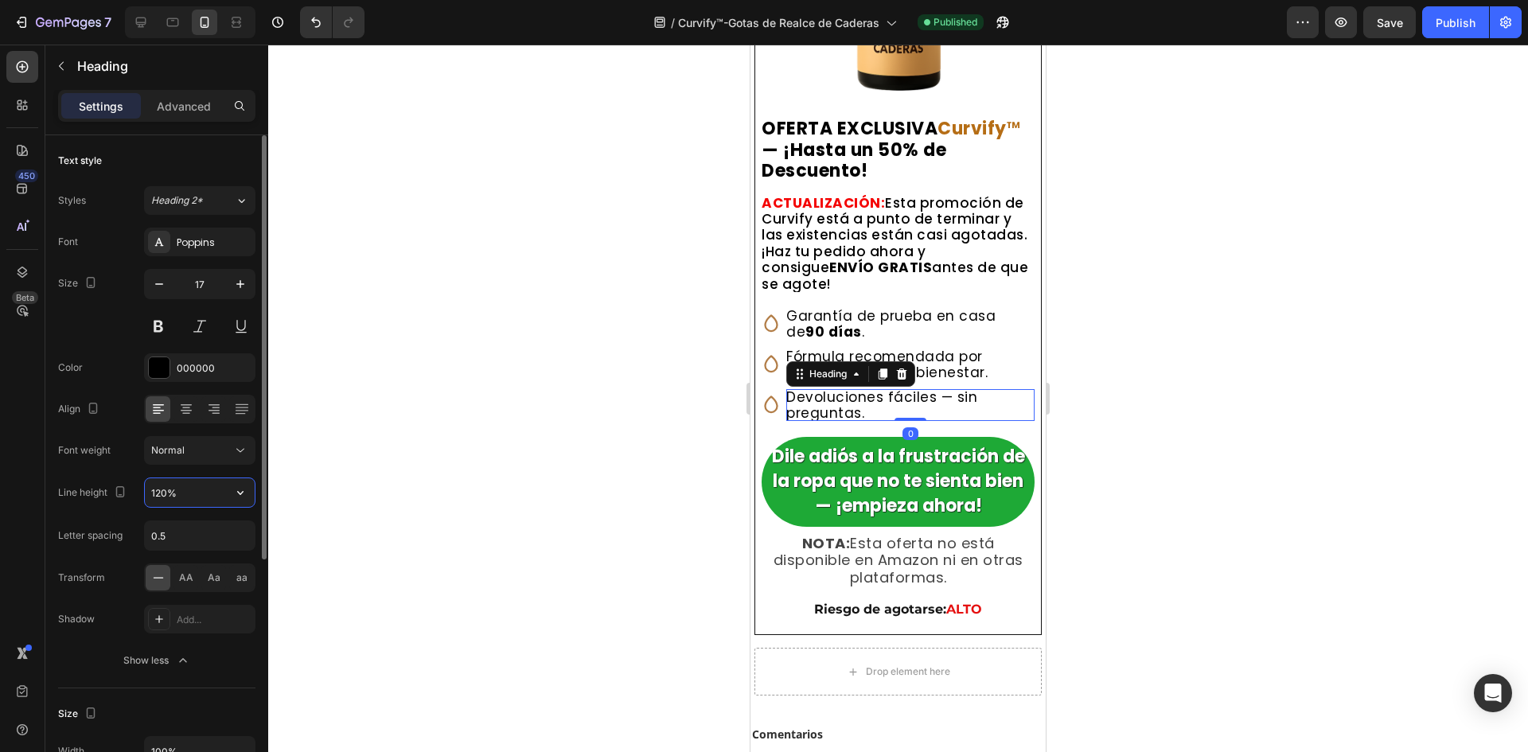
click at [177, 486] on input "120%" at bounding box center [200, 492] width 110 height 29
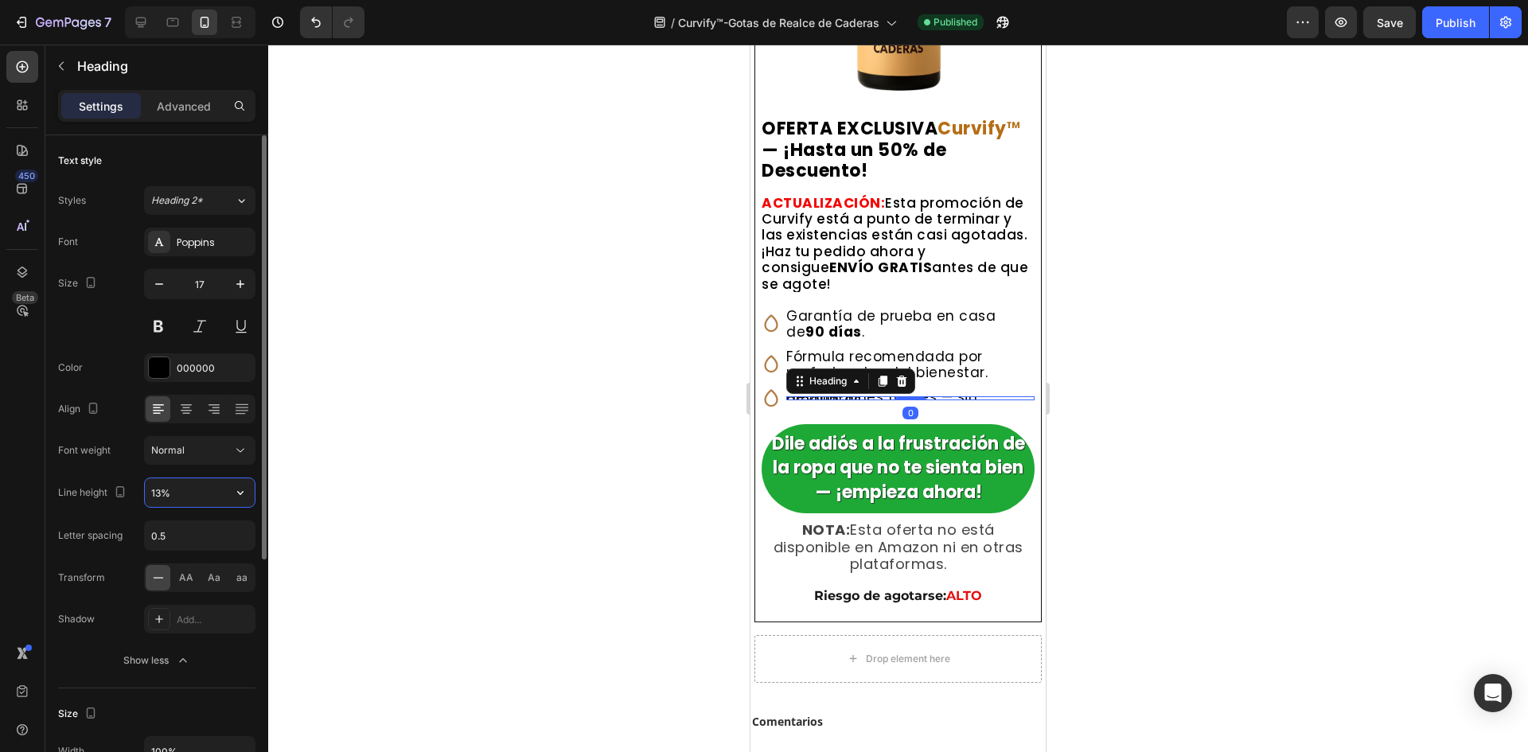
type input "139%"
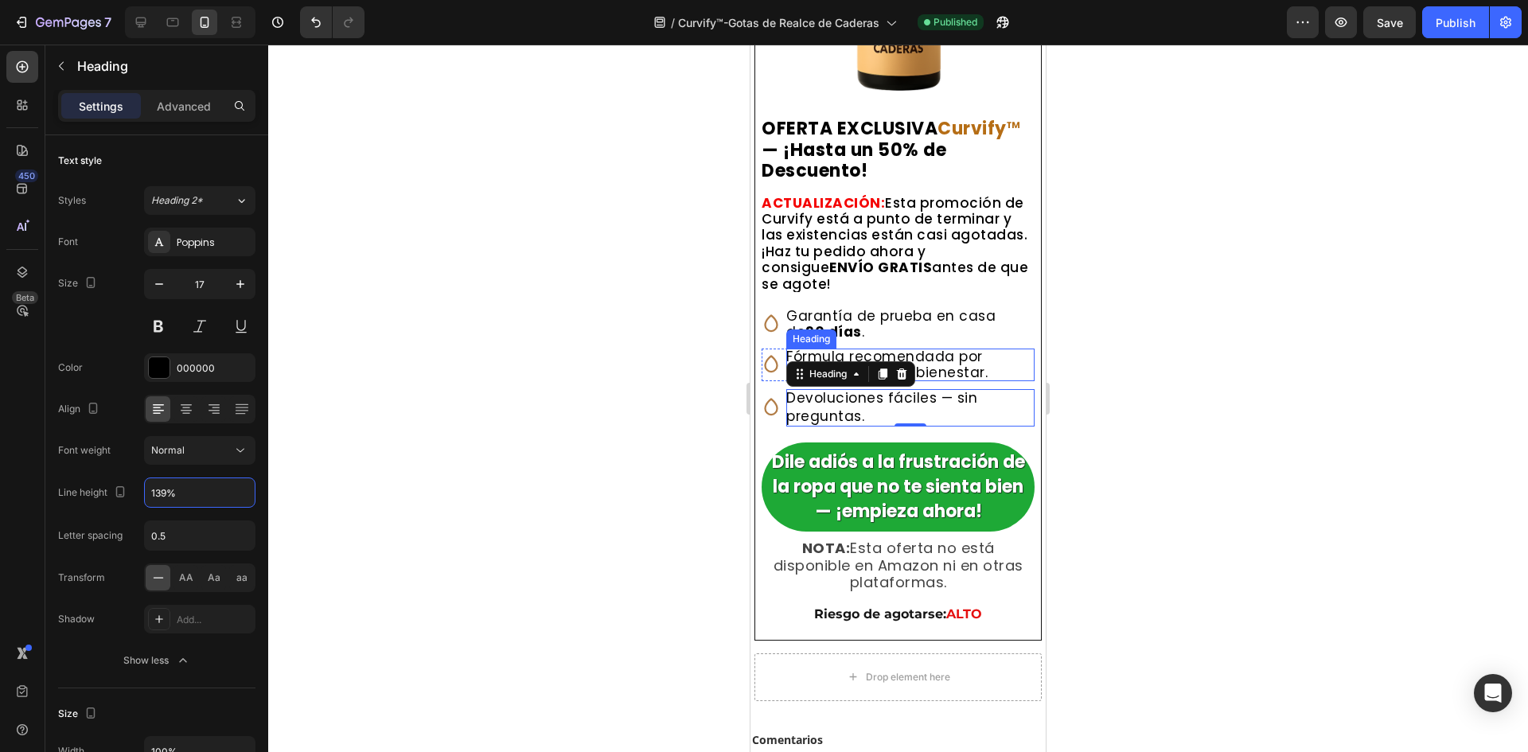
click at [829, 341] on strong "90 días" at bounding box center [833, 331] width 57 height 19
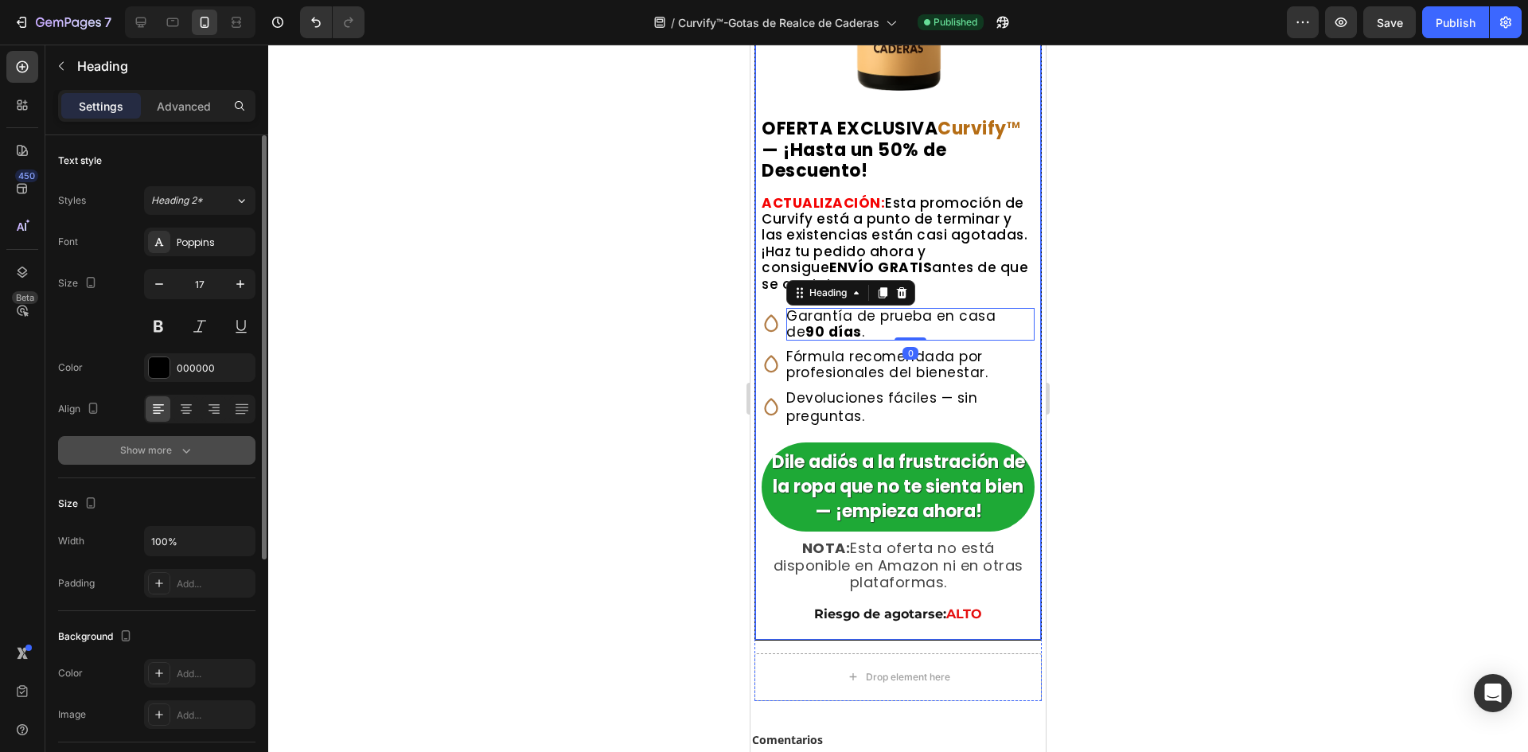
click at [155, 454] on div "Show more" at bounding box center [157, 451] width 74 height 16
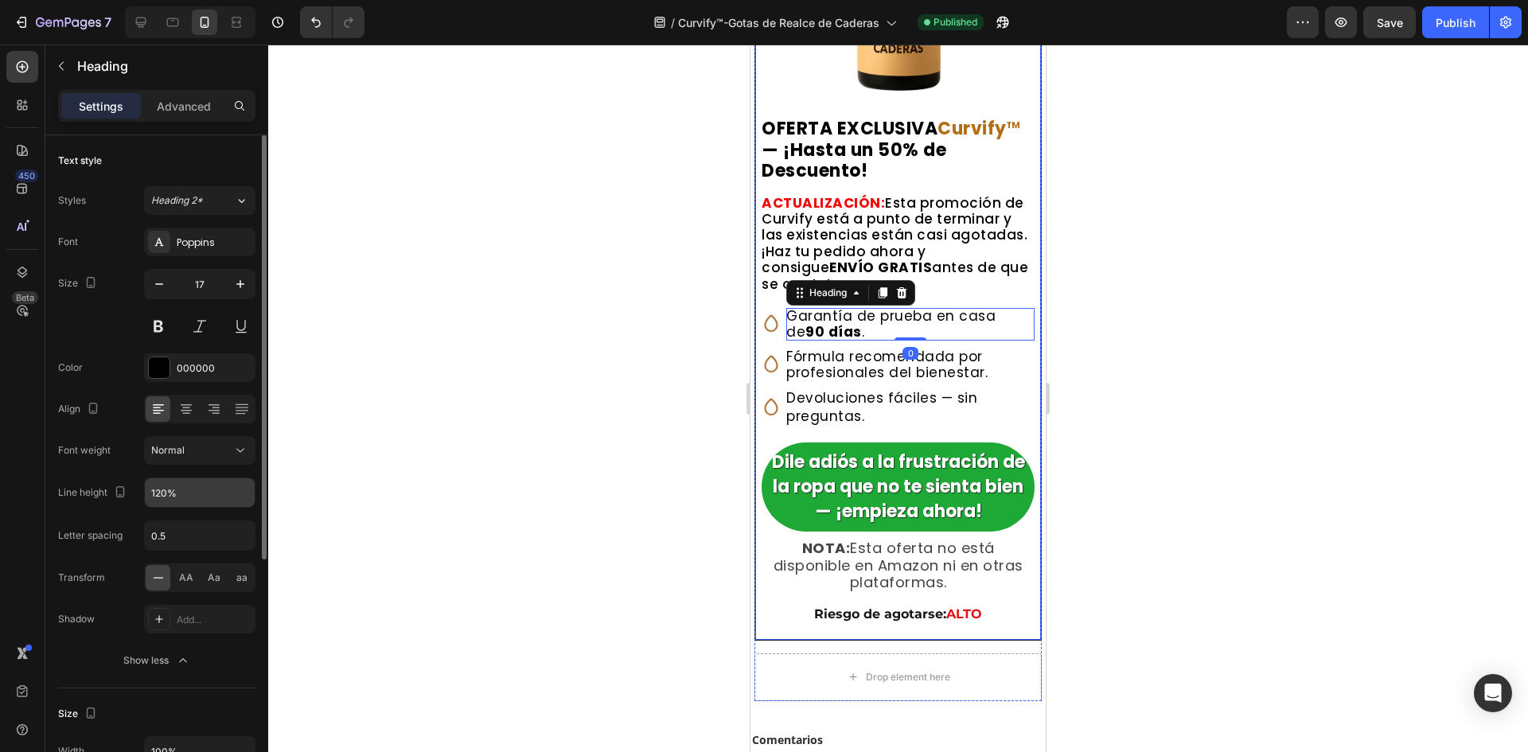
drag, startPoint x: 158, startPoint y: 477, endPoint x: 162, endPoint y: 489, distance: 12.6
click at [158, 478] on div "Font Poppins Size 17 Color 000000 Align Font weight Normal Line height 120% Let…" at bounding box center [156, 451] width 197 height 447
click at [162, 489] on input "120%" at bounding box center [200, 492] width 110 height 29
paste input "39"
type input "139%"
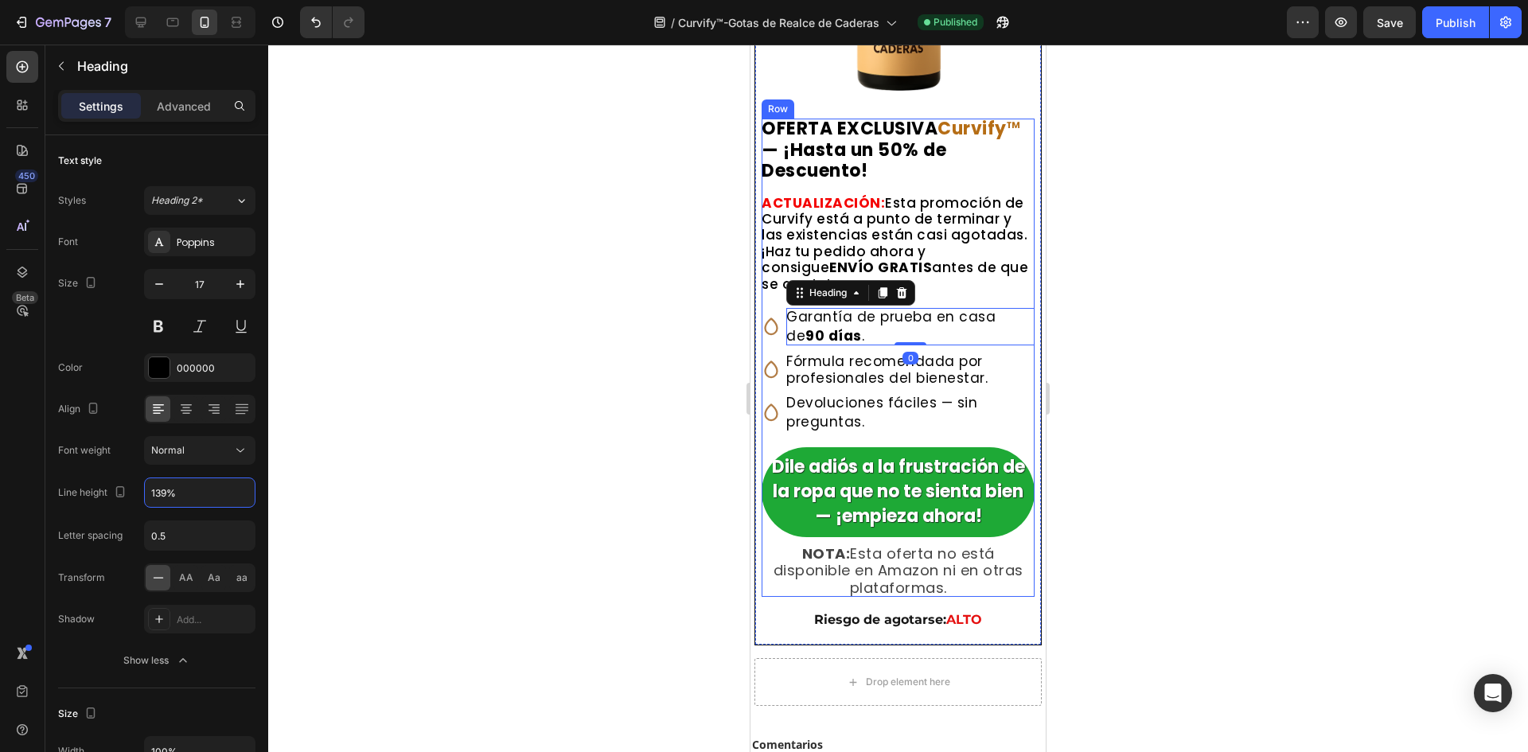
click at [848, 386] on h2 "Fórmula recomendada por profesionales del bienestar." at bounding box center [910, 369] width 248 height 33
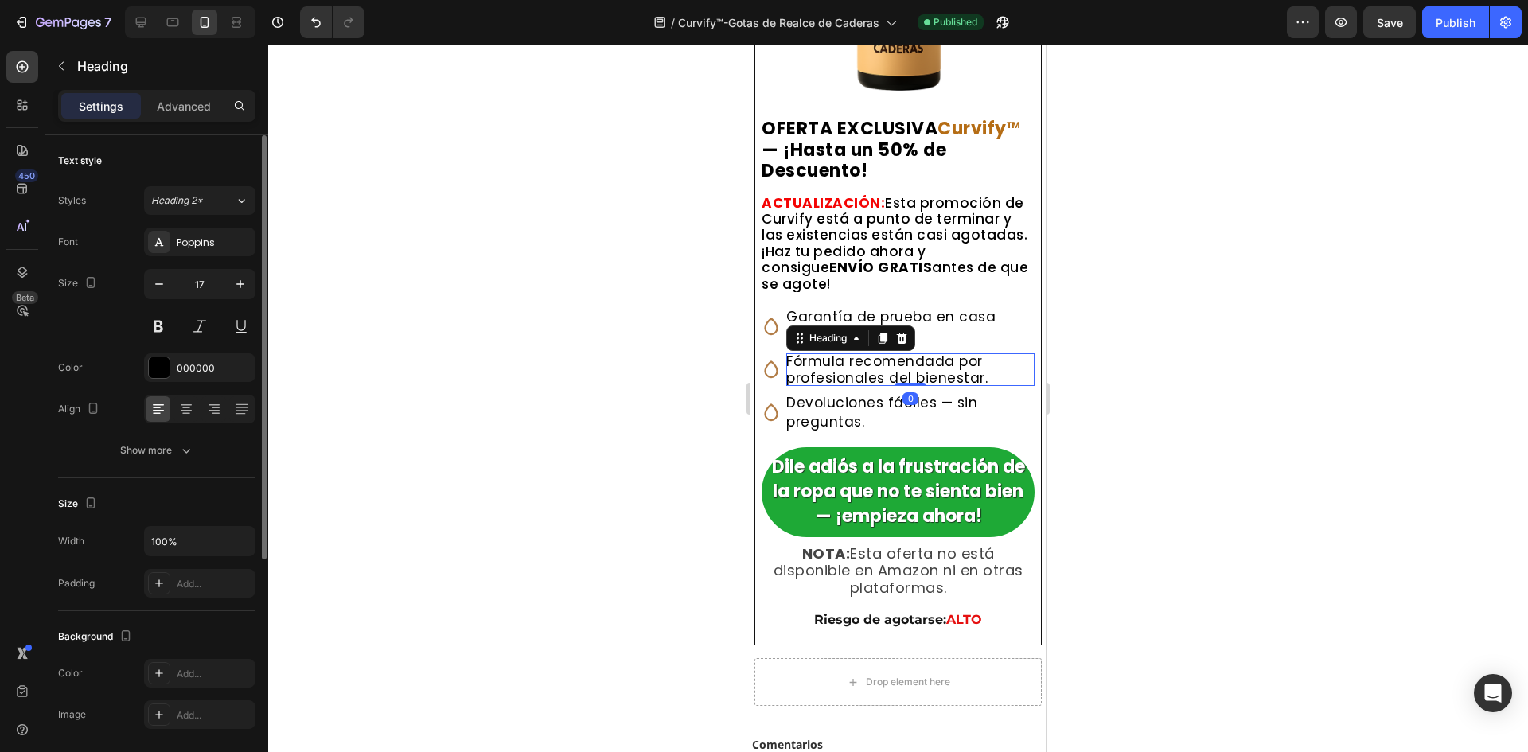
drag, startPoint x: 181, startPoint y: 447, endPoint x: 171, endPoint y: 477, distance: 31.0
click at [181, 448] on icon "button" at bounding box center [186, 451] width 16 height 16
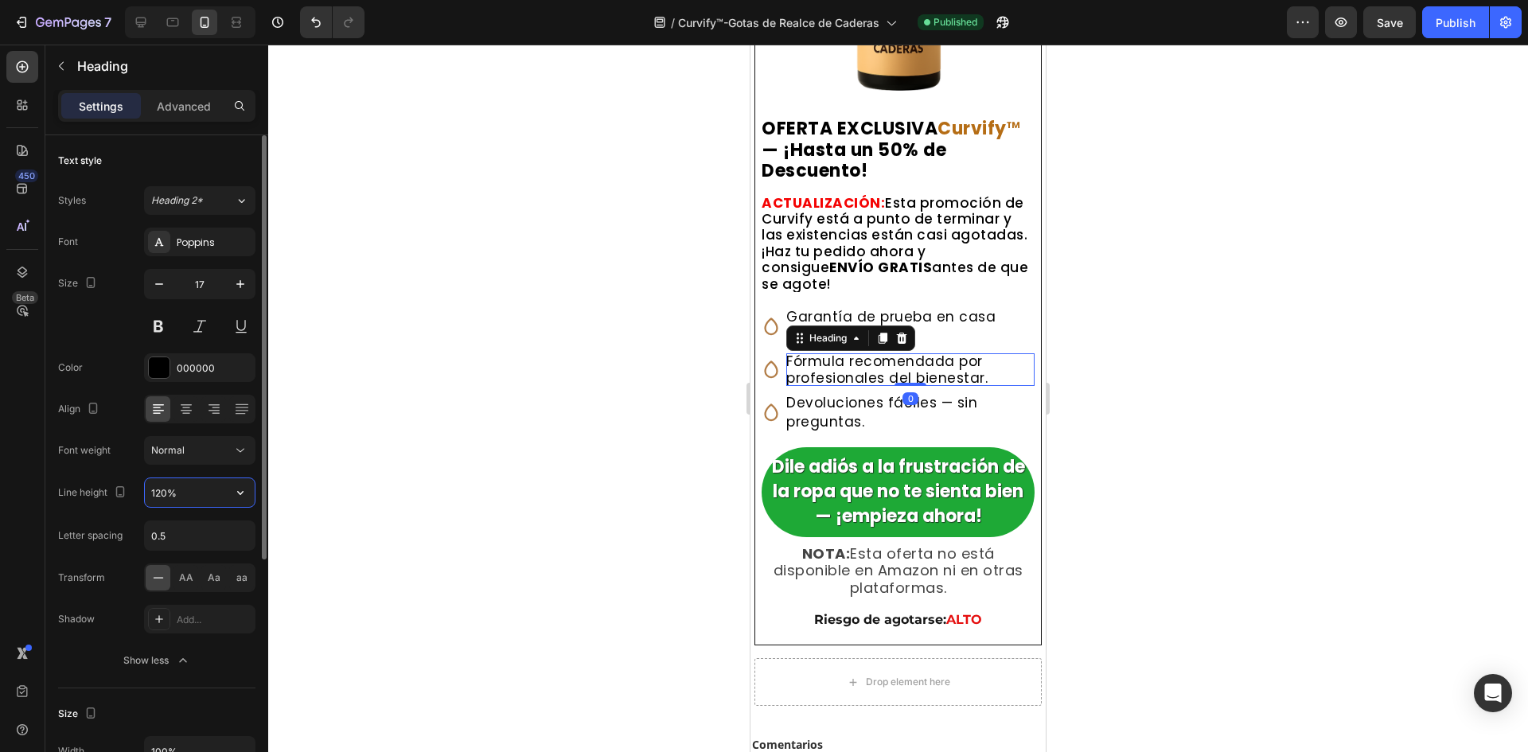
click at [162, 497] on input "120%" at bounding box center [200, 492] width 110 height 29
type input "139%"
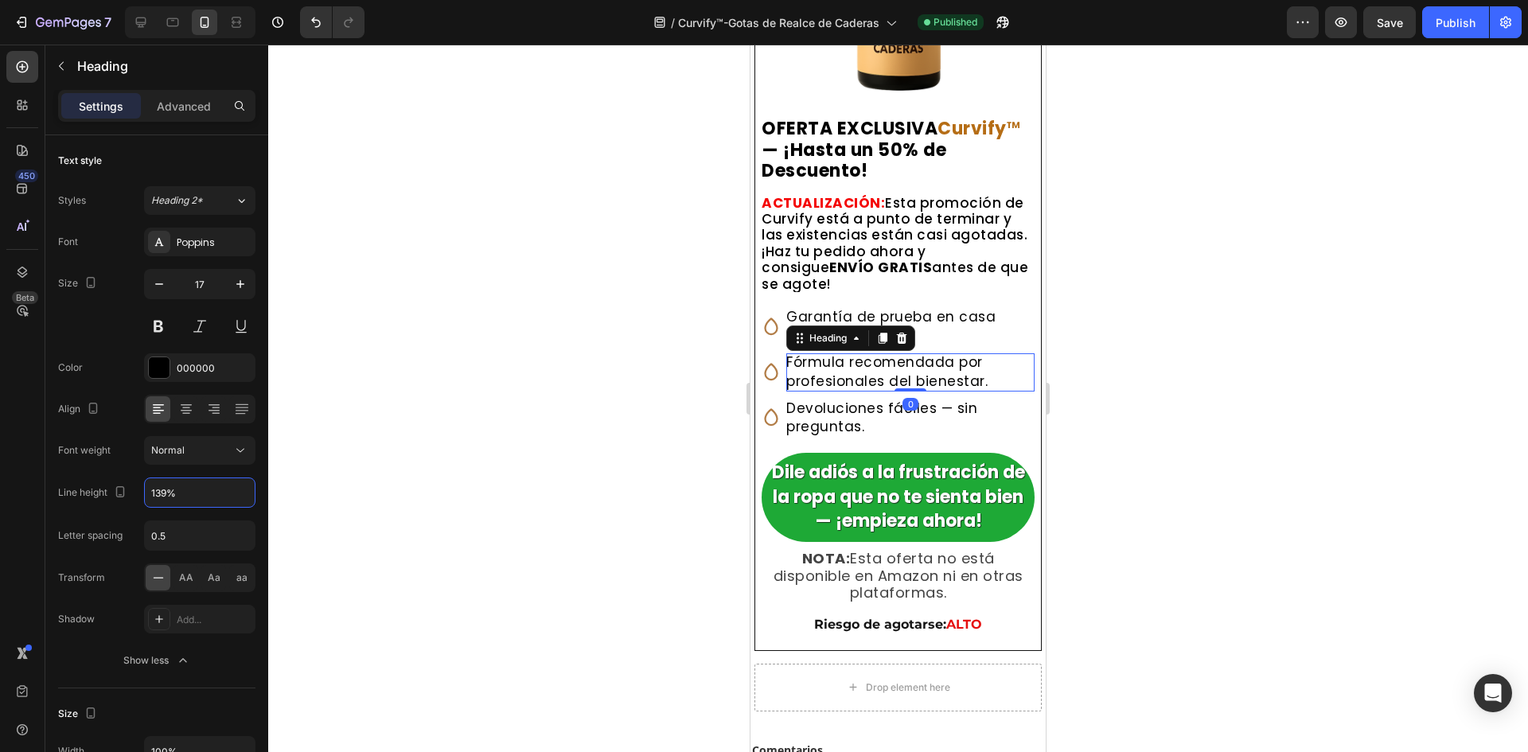
click at [592, 450] on div at bounding box center [898, 399] width 1260 height 708
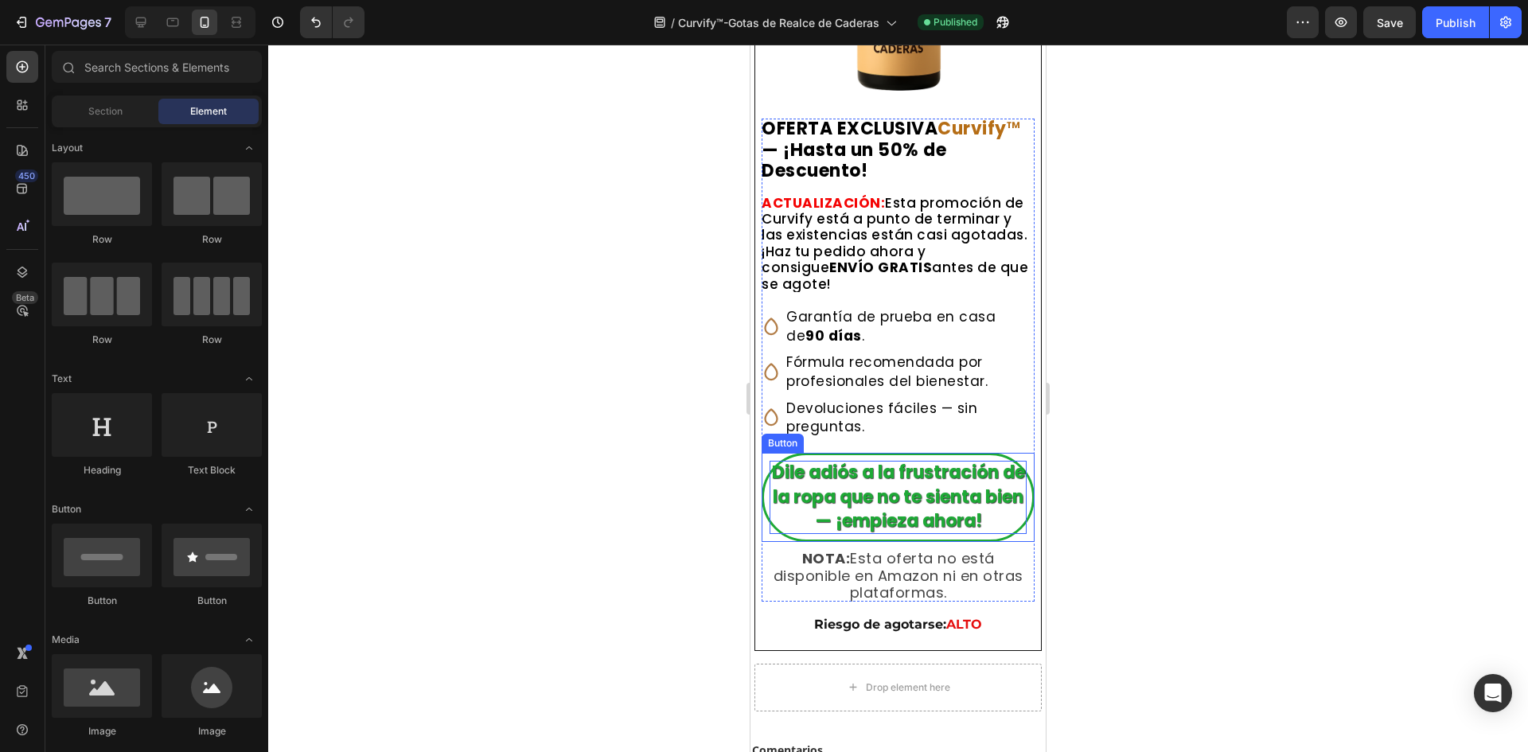
drag, startPoint x: 842, startPoint y: 525, endPoint x: 782, endPoint y: 517, distance: 61.0
click at [842, 525] on strong "Dile adiós a la frustración de la ropa que no te sienta bien — ¡empieza ahora!" at bounding box center [898, 497] width 253 height 74
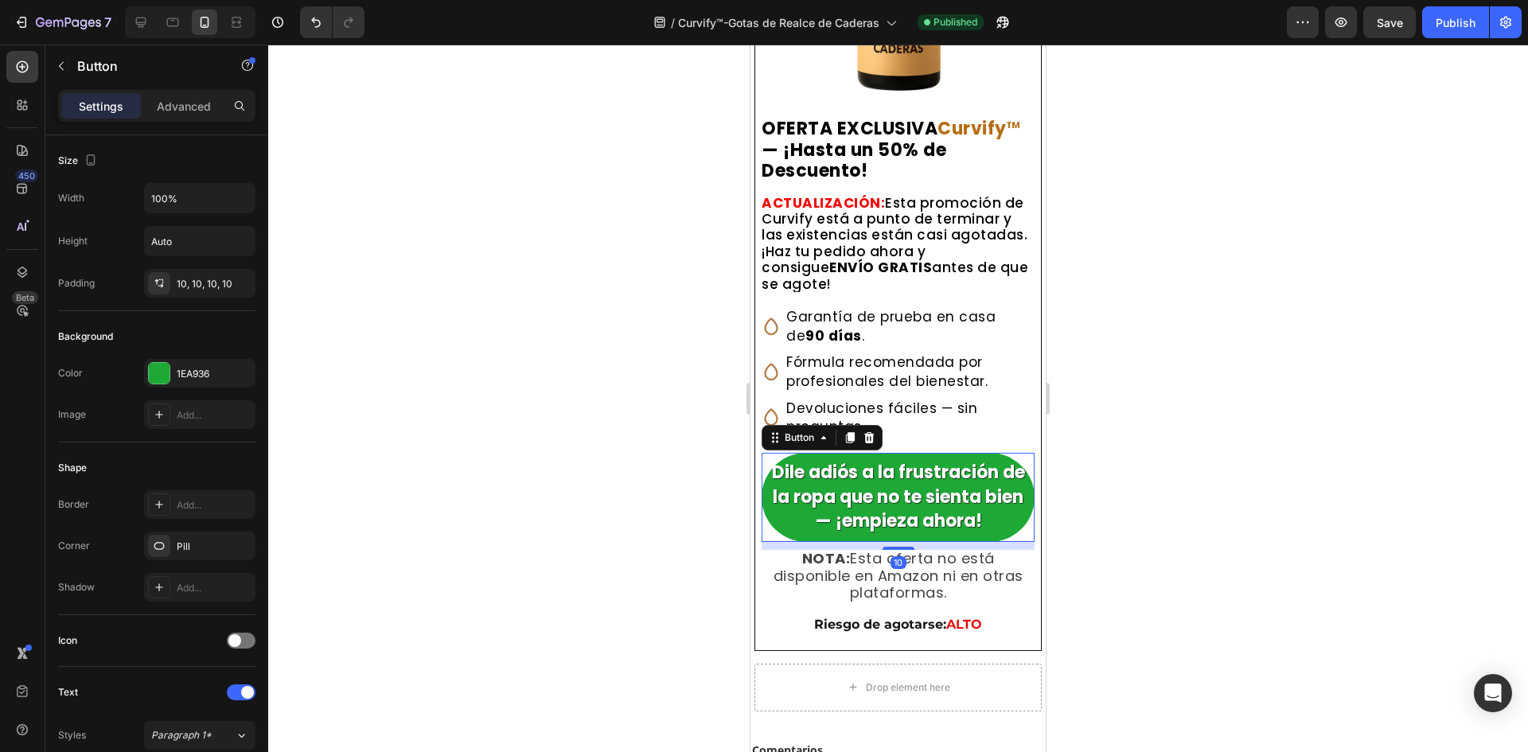
click at [456, 425] on div at bounding box center [898, 399] width 1260 height 708
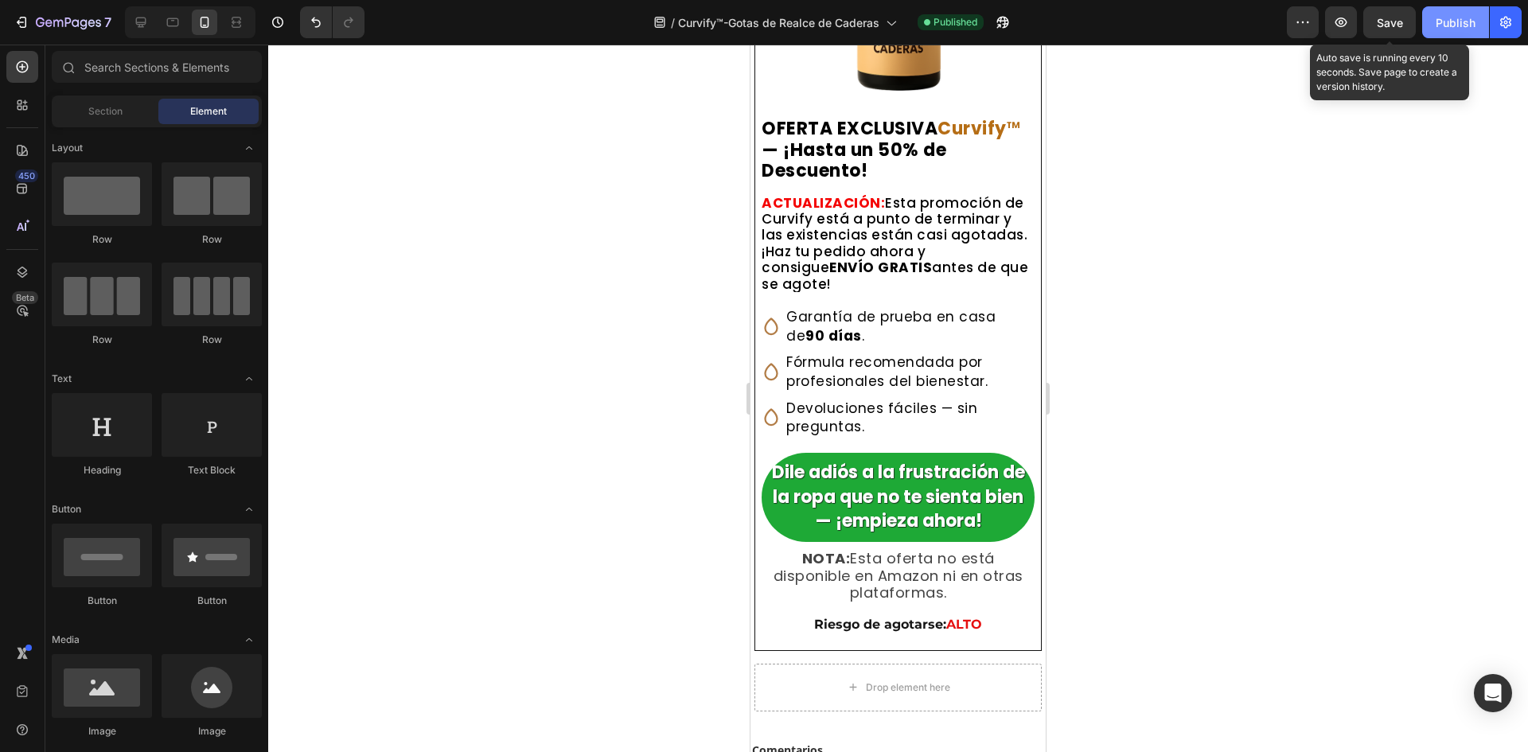
drag, startPoint x: 1399, startPoint y: 36, endPoint x: 1455, endPoint y: 31, distance: 55.9
click at [1400, 36] on button "Save" at bounding box center [1389, 22] width 53 height 32
click at [1455, 31] on button "Publish" at bounding box center [1455, 22] width 67 height 32
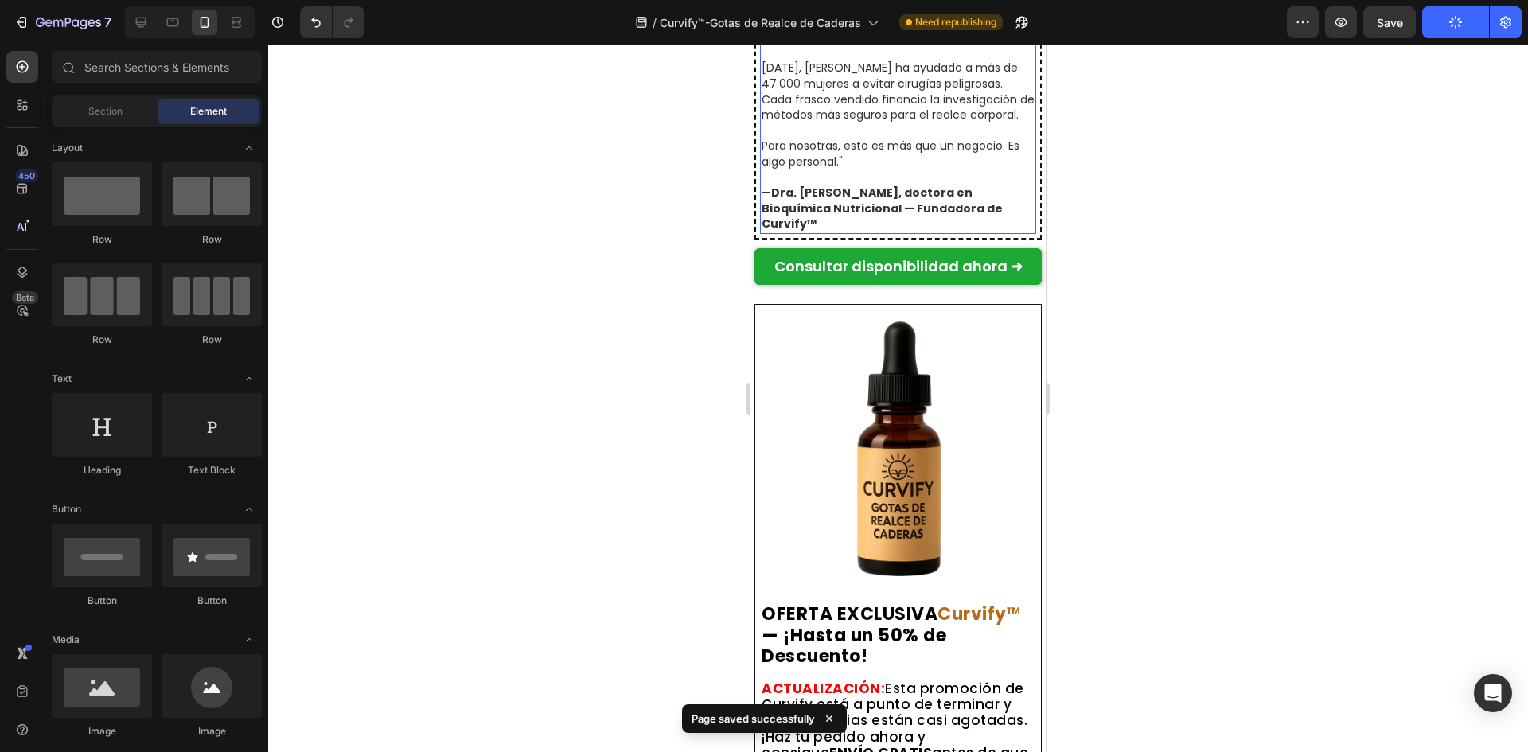
scroll to position [10642, 0]
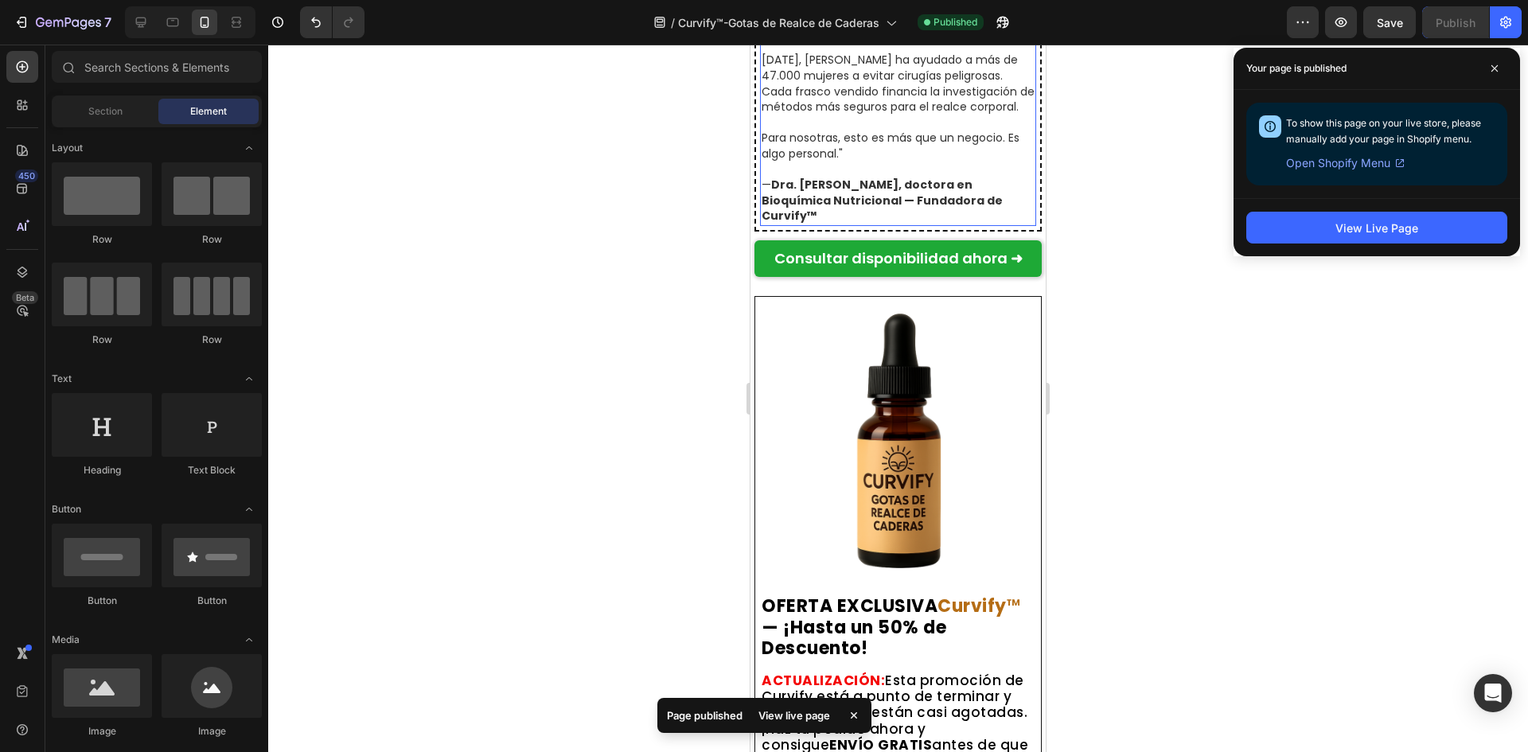
click at [865, 224] on strong "Dra. Natalia García, doctora en Bioquímica Nutricional — Fundadora de Curvify™" at bounding box center [882, 200] width 241 height 47
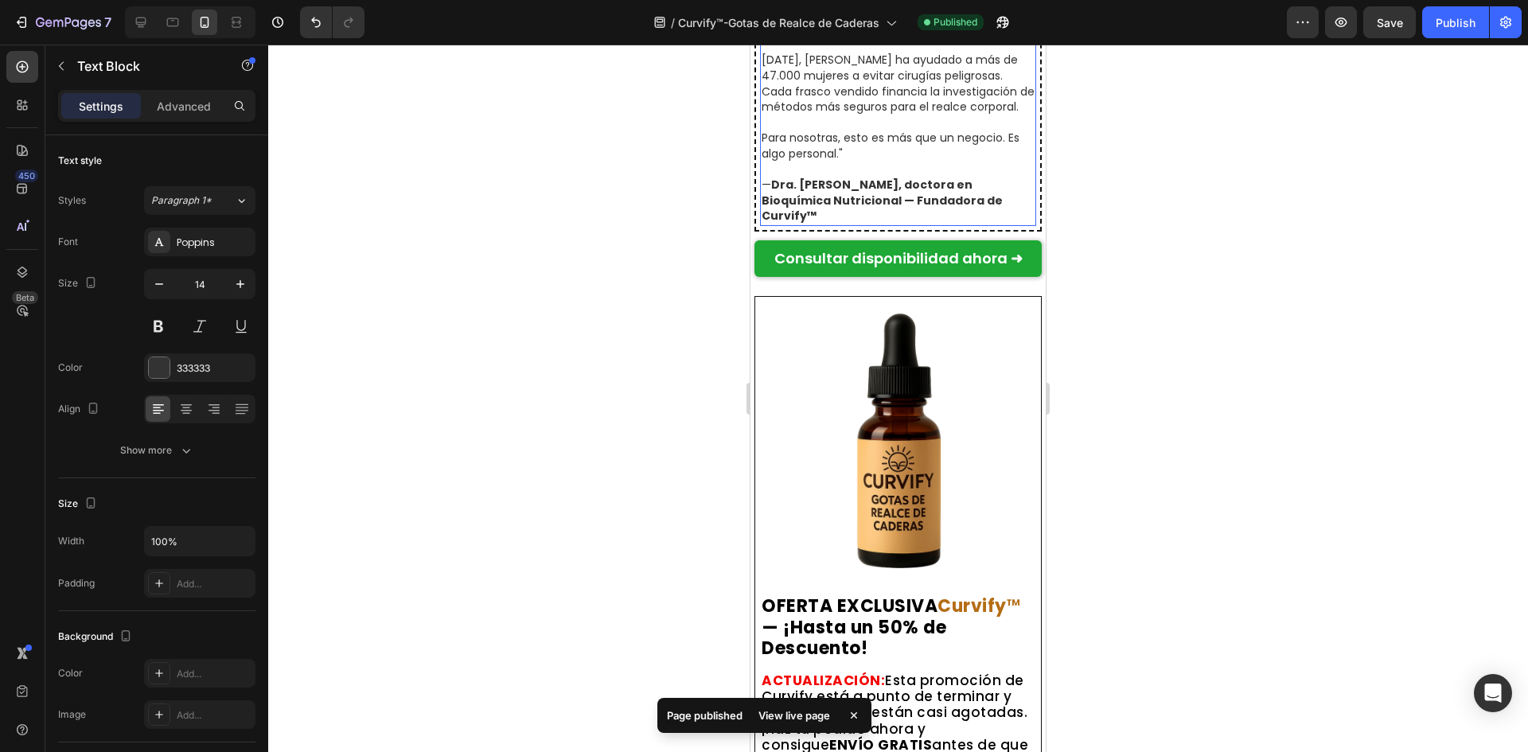
click at [865, 224] on strong "Dra. Natalia García, doctora en Bioquímica Nutricional — Fundadora de Curvify™" at bounding box center [882, 200] width 241 height 47
copy strong "García"
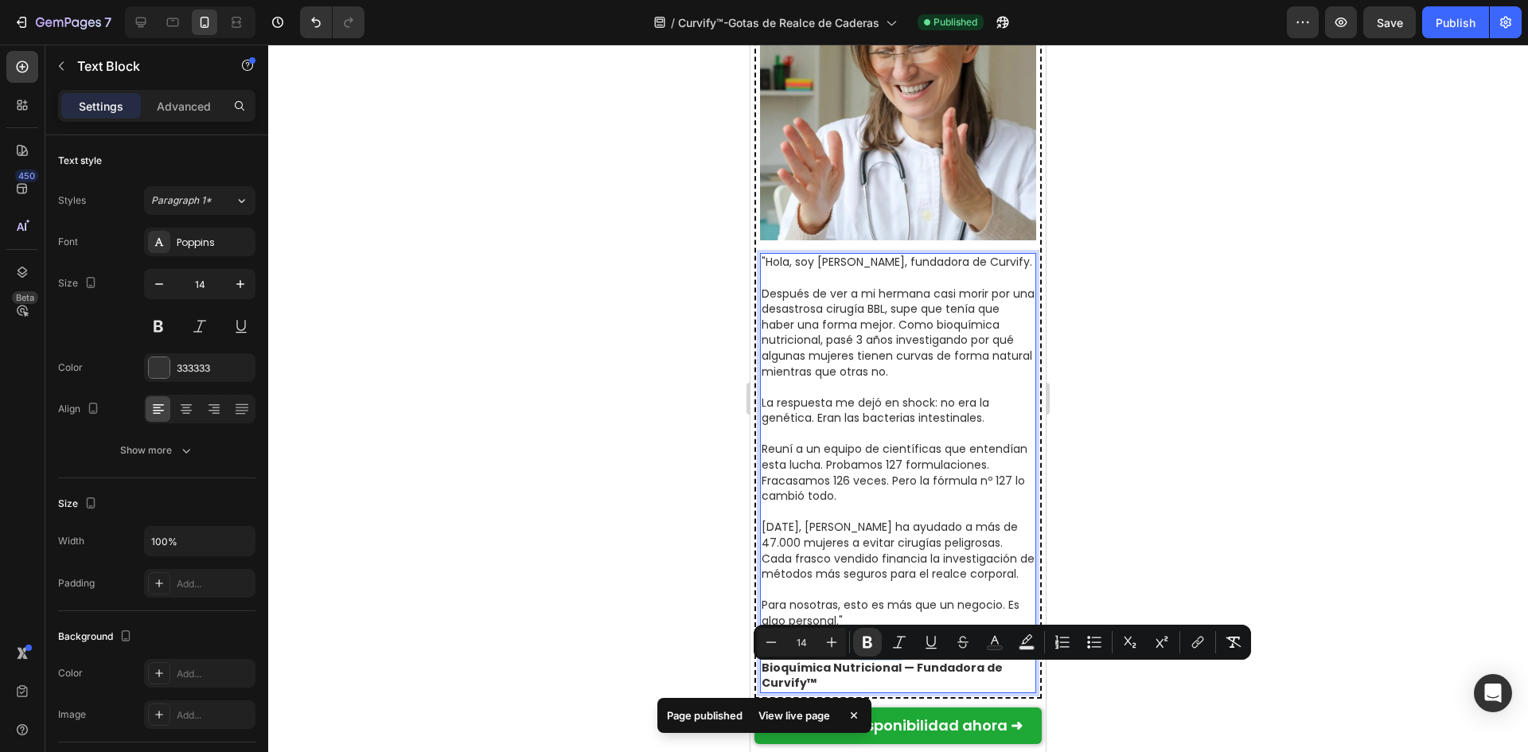
scroll to position [10165, 0]
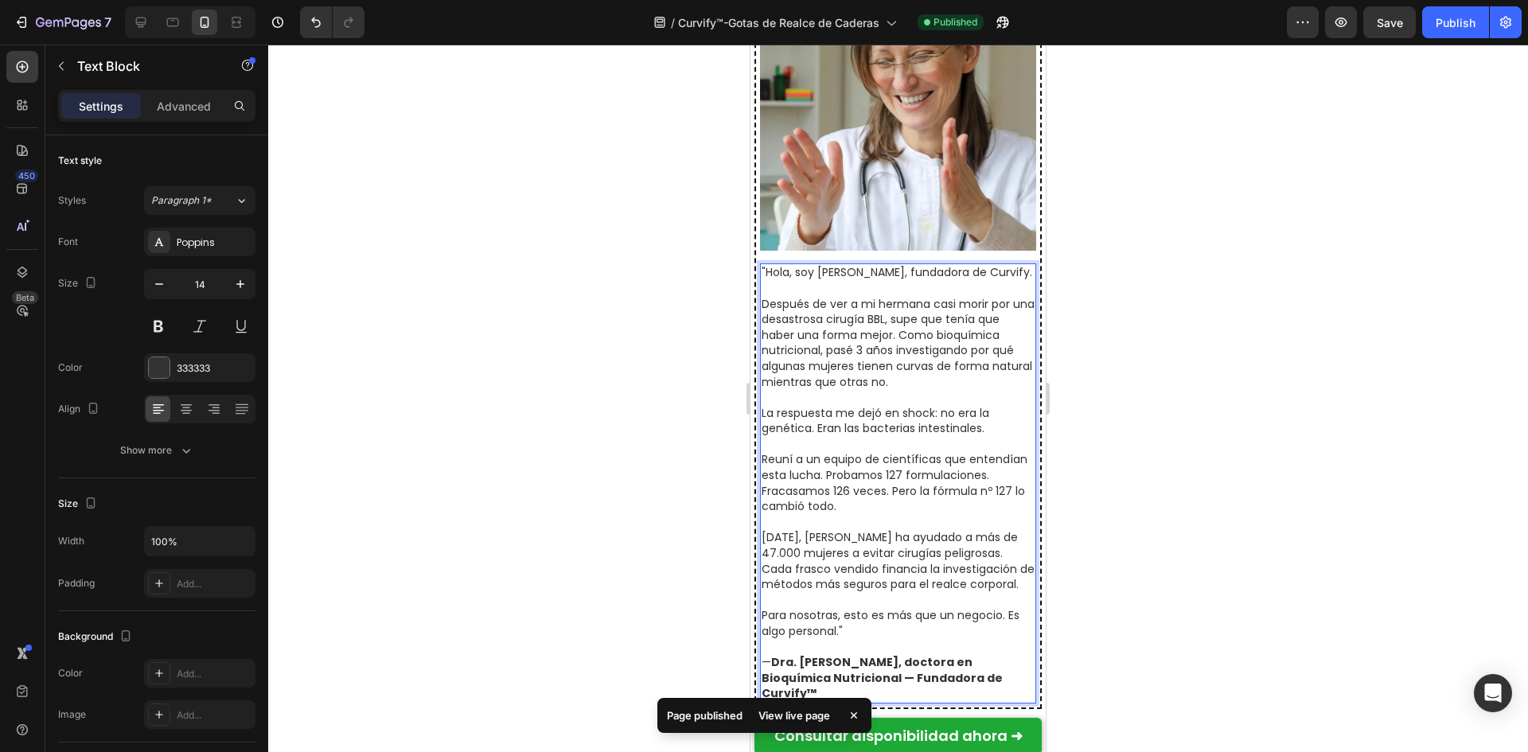
click at [883, 281] on p ""Hola, soy Natalie Greene, fundadora de Curvify." at bounding box center [898, 273] width 273 height 16
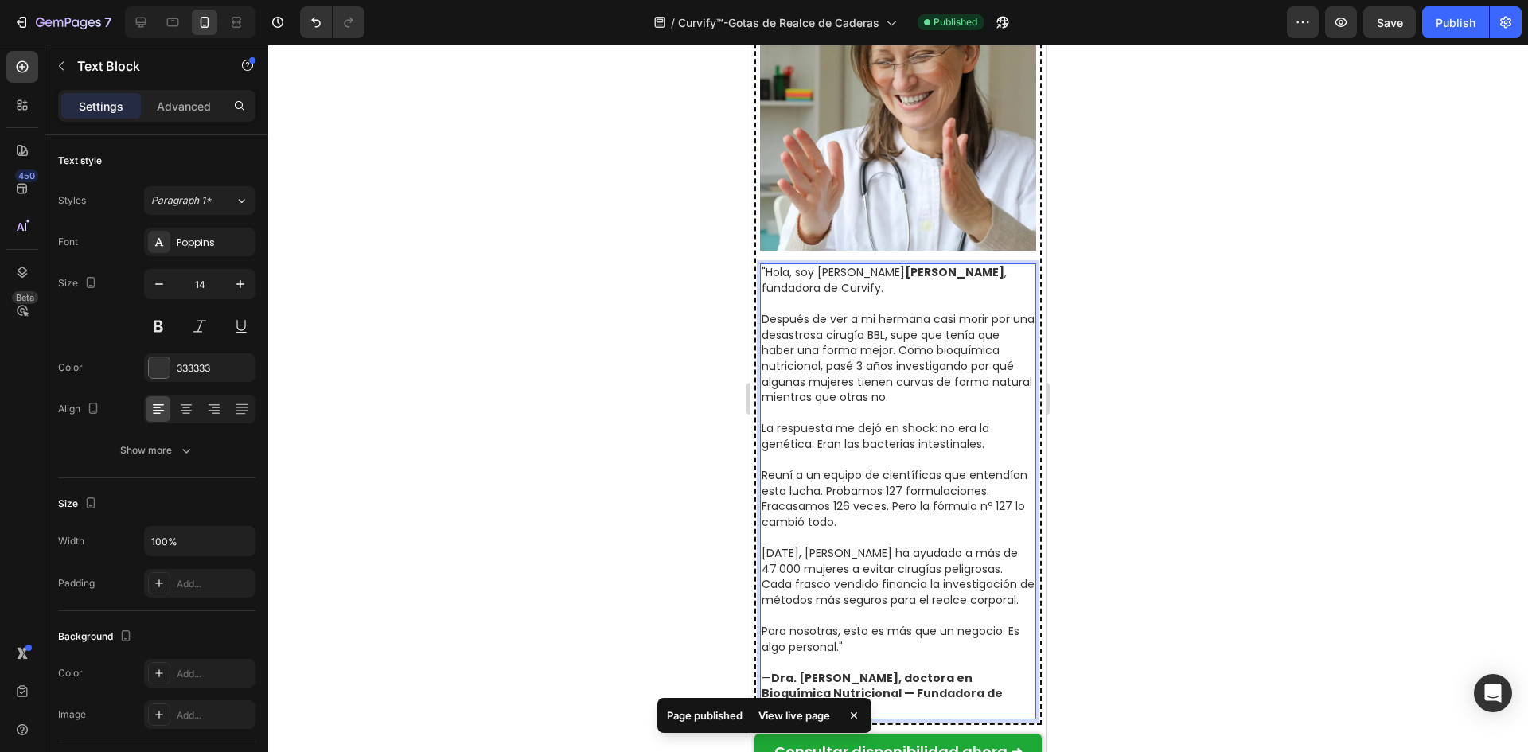
click at [905, 280] on strong "García" at bounding box center [954, 272] width 99 height 16
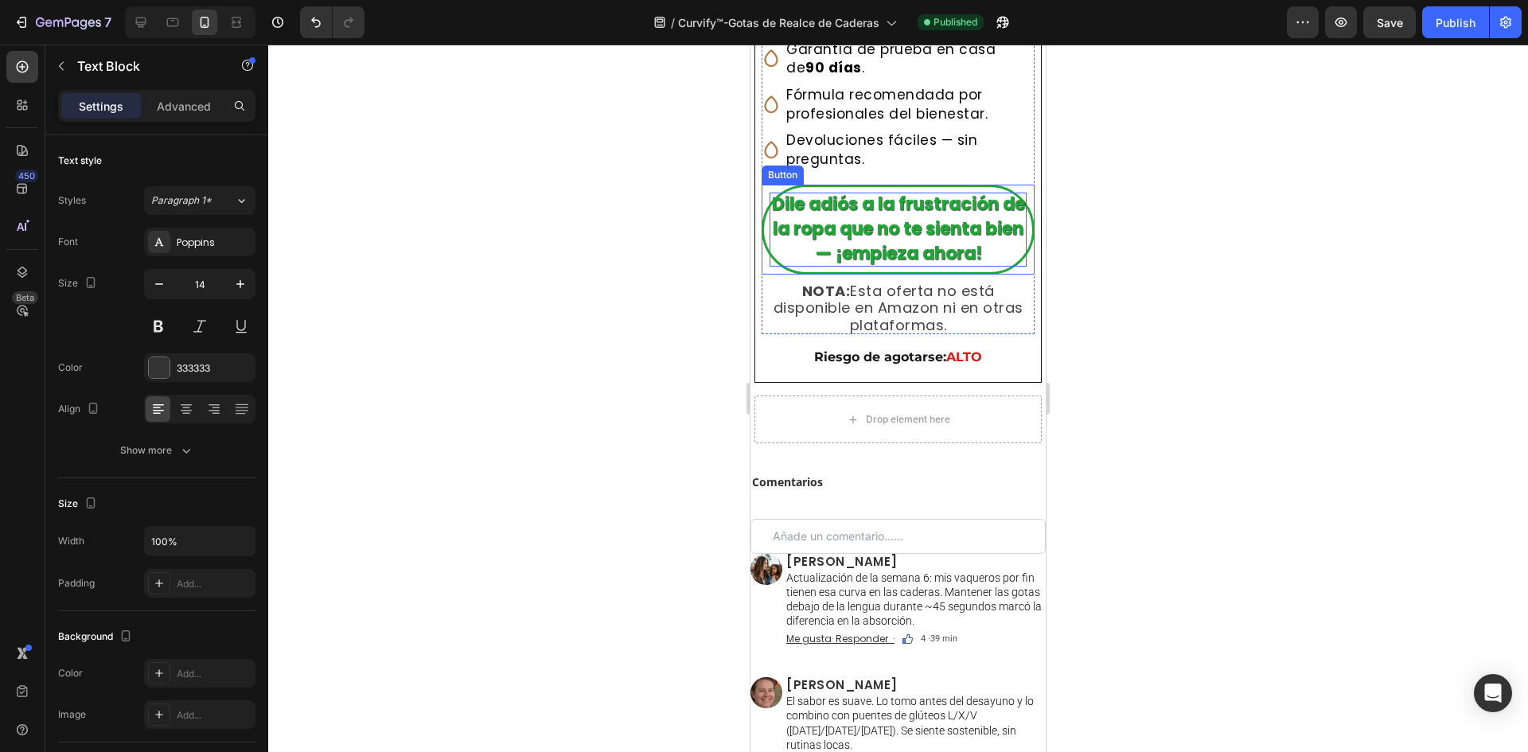
type input "16"
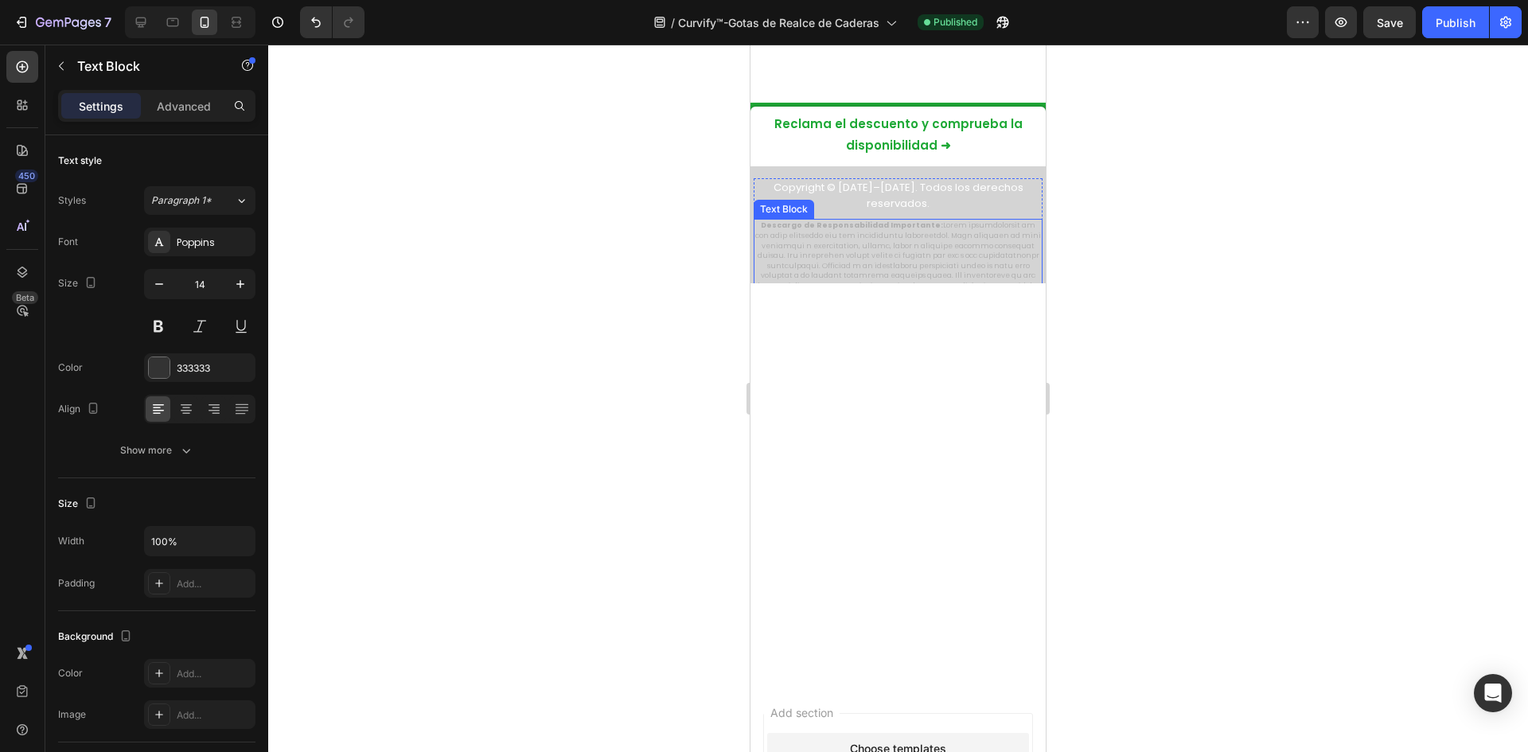
scroll to position [12314, 0]
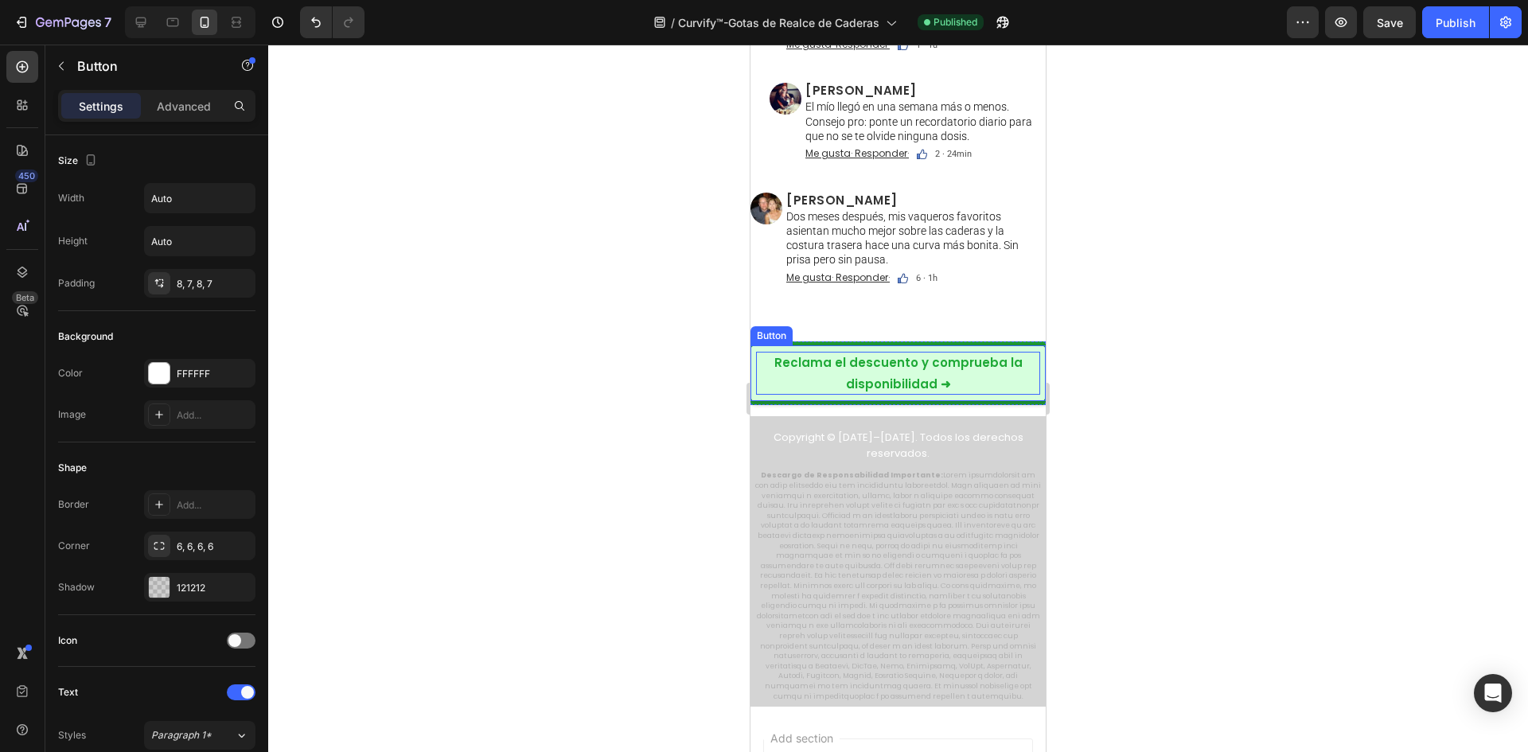
click at [808, 390] on p "Reclama el descuento y comprueba la disponibilidad ➜" at bounding box center [898, 373] width 284 height 43
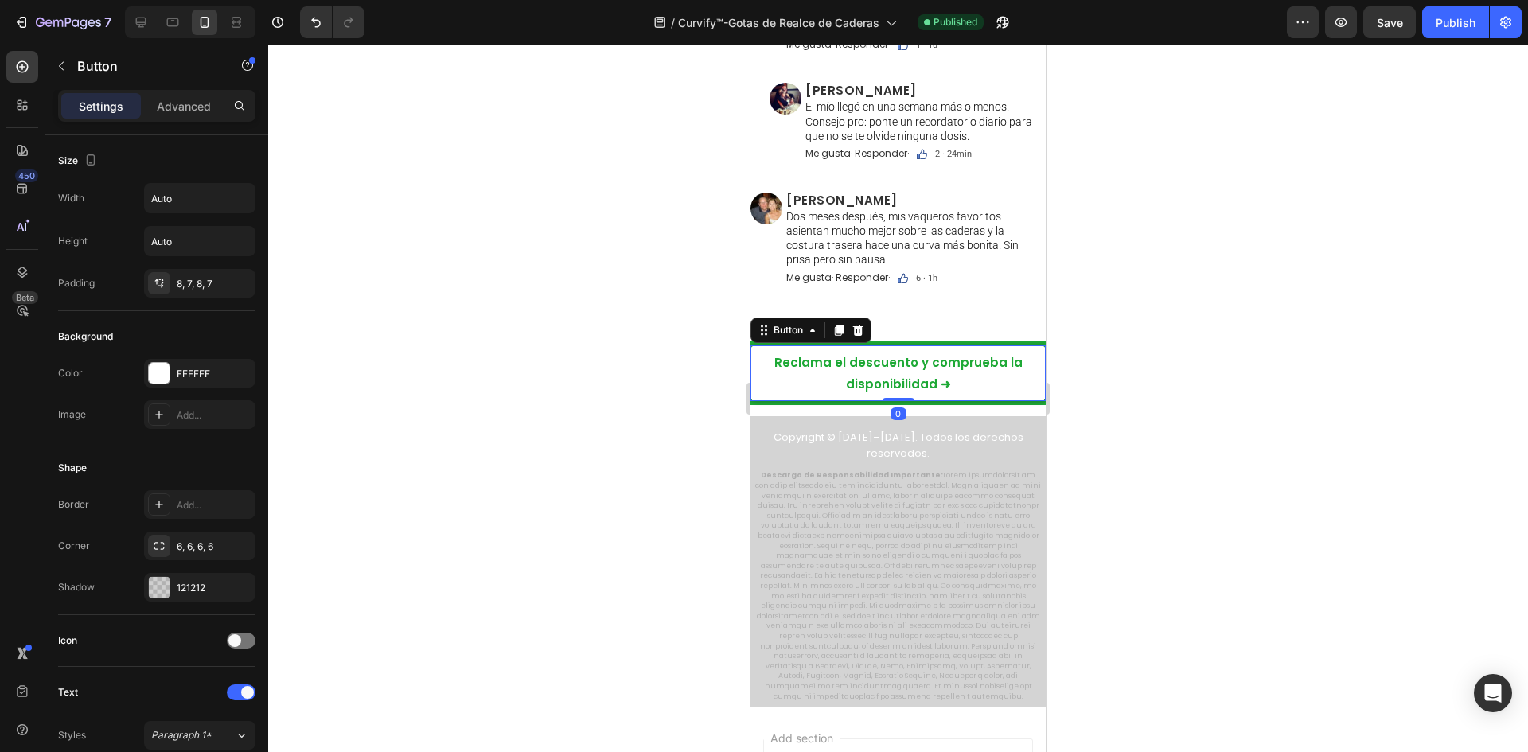
click at [468, 363] on div at bounding box center [898, 399] width 1260 height 708
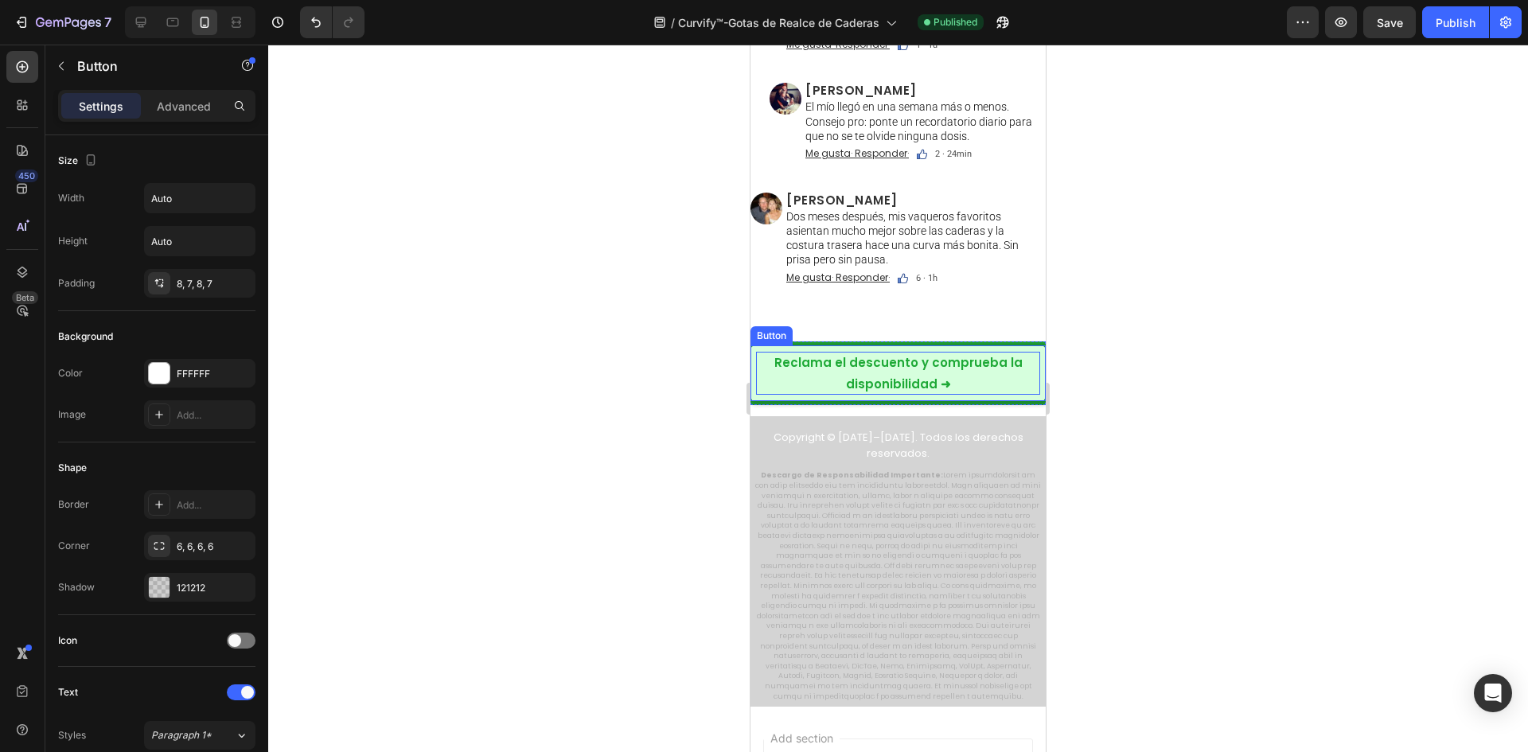
click at [807, 367] on p "Reclama el descuento y comprueba la disponibilidad ➜" at bounding box center [898, 373] width 284 height 43
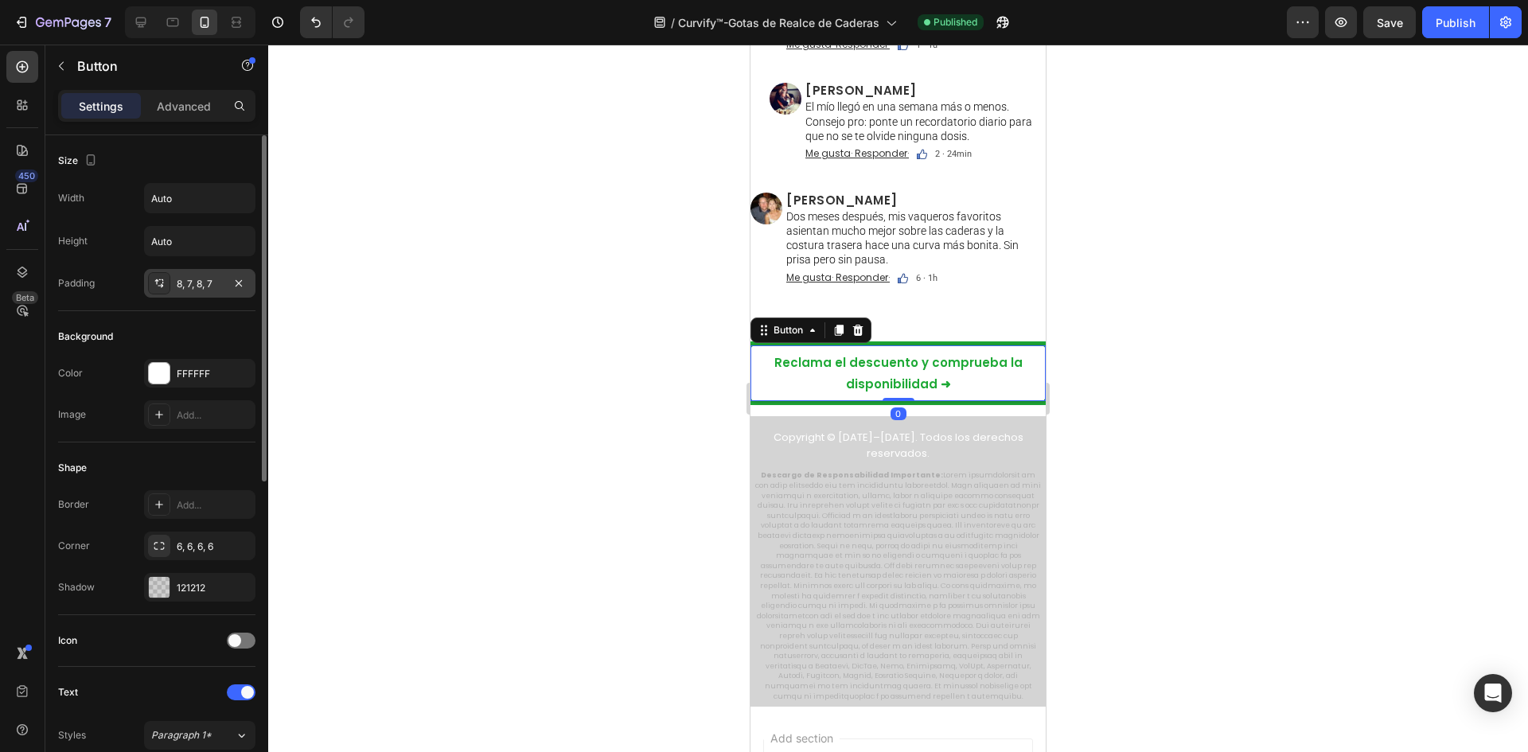
click at [181, 286] on div "8, 7, 8, 7" at bounding box center [200, 284] width 46 height 14
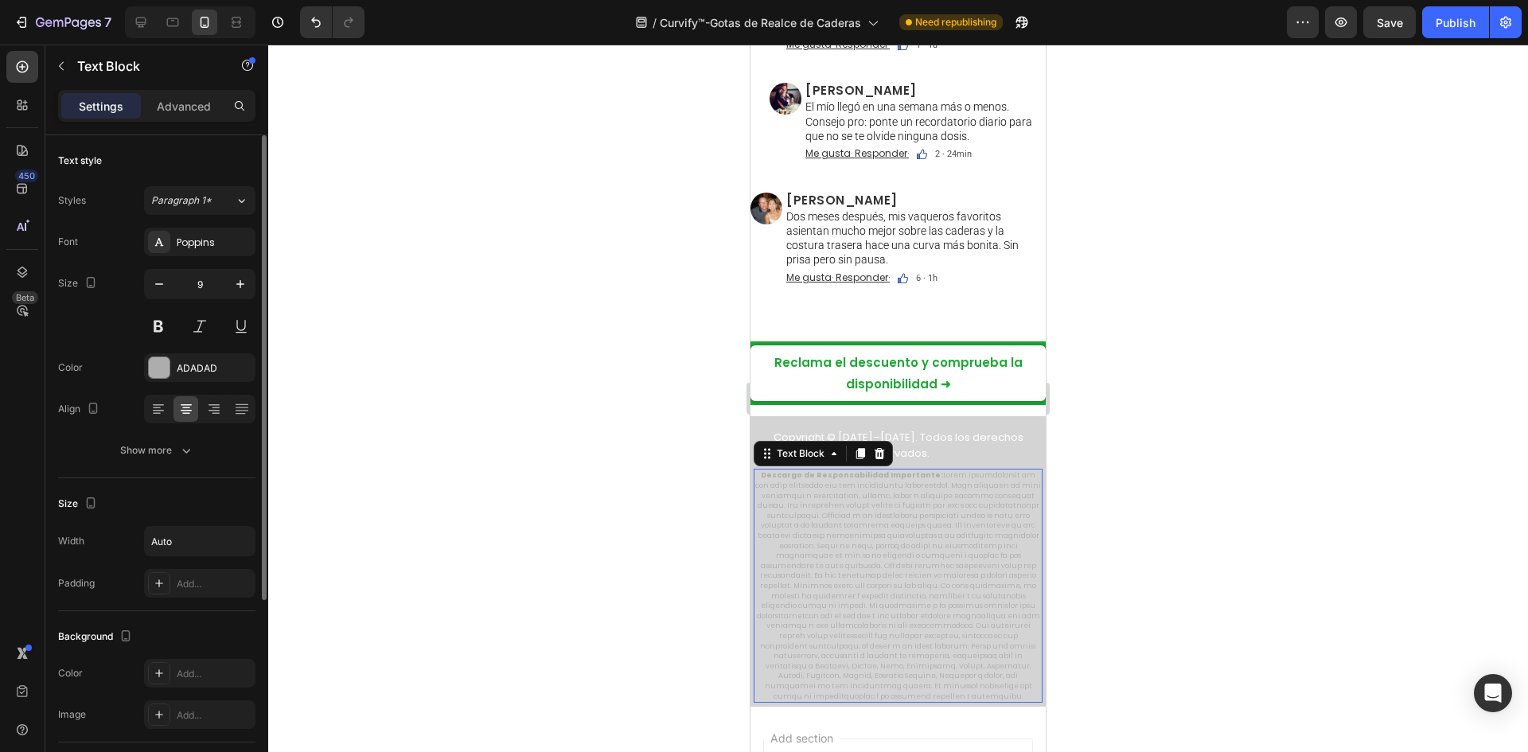
click at [955, 523] on p "Descargo de Responsabilidad Importante:" at bounding box center [898, 585] width 286 height 231
click at [479, 419] on div at bounding box center [898, 399] width 1260 height 708
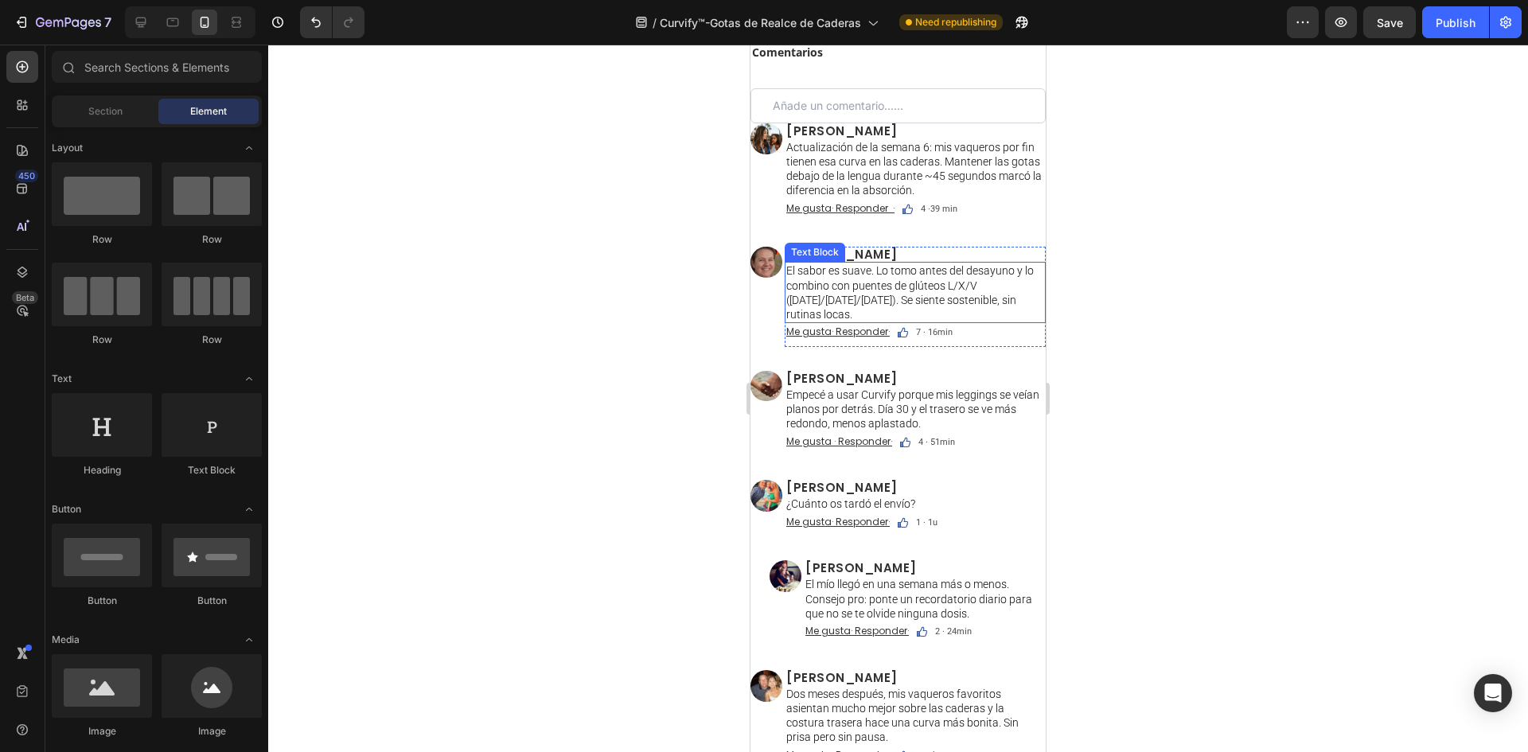
scroll to position [11598, 0]
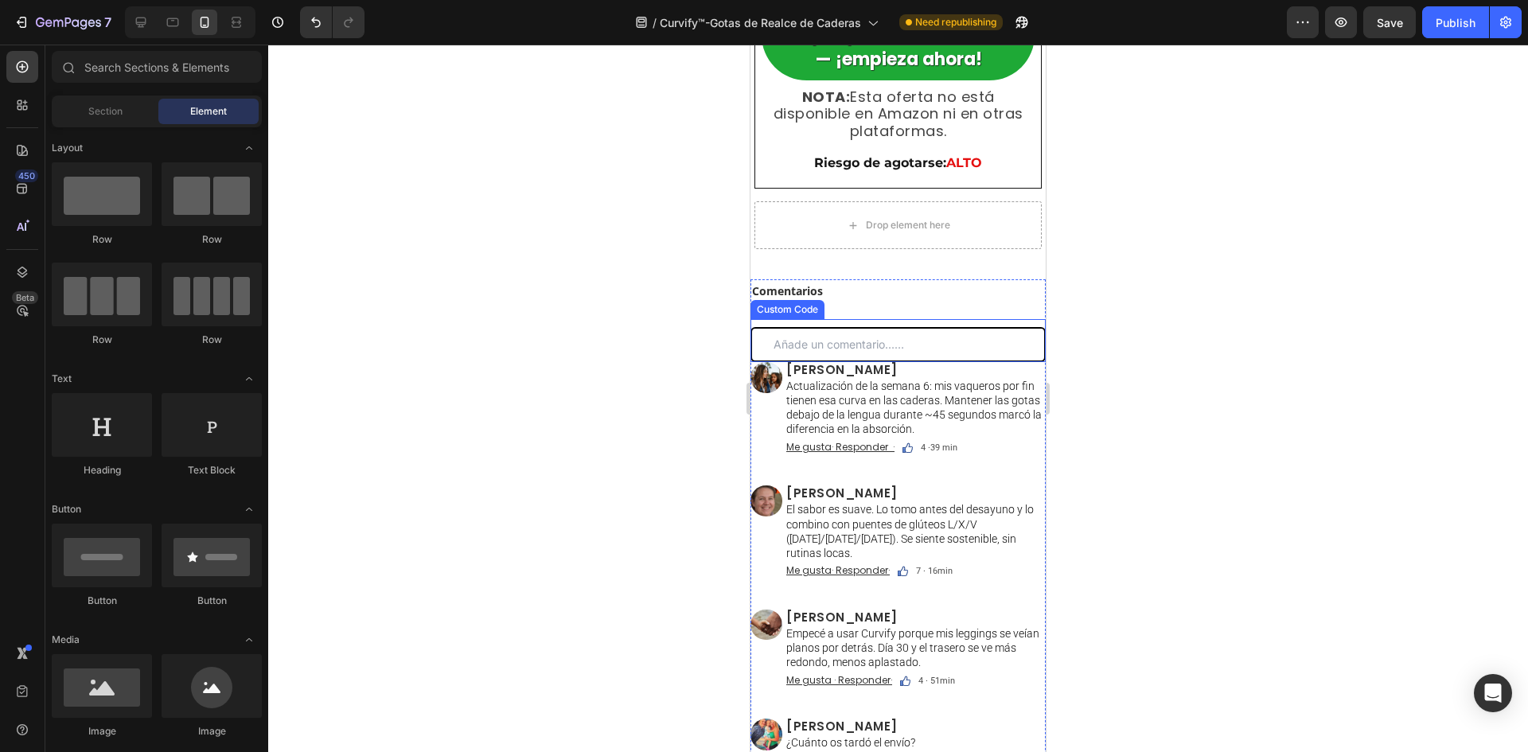
click at [907, 353] on input "text" at bounding box center [898, 344] width 295 height 35
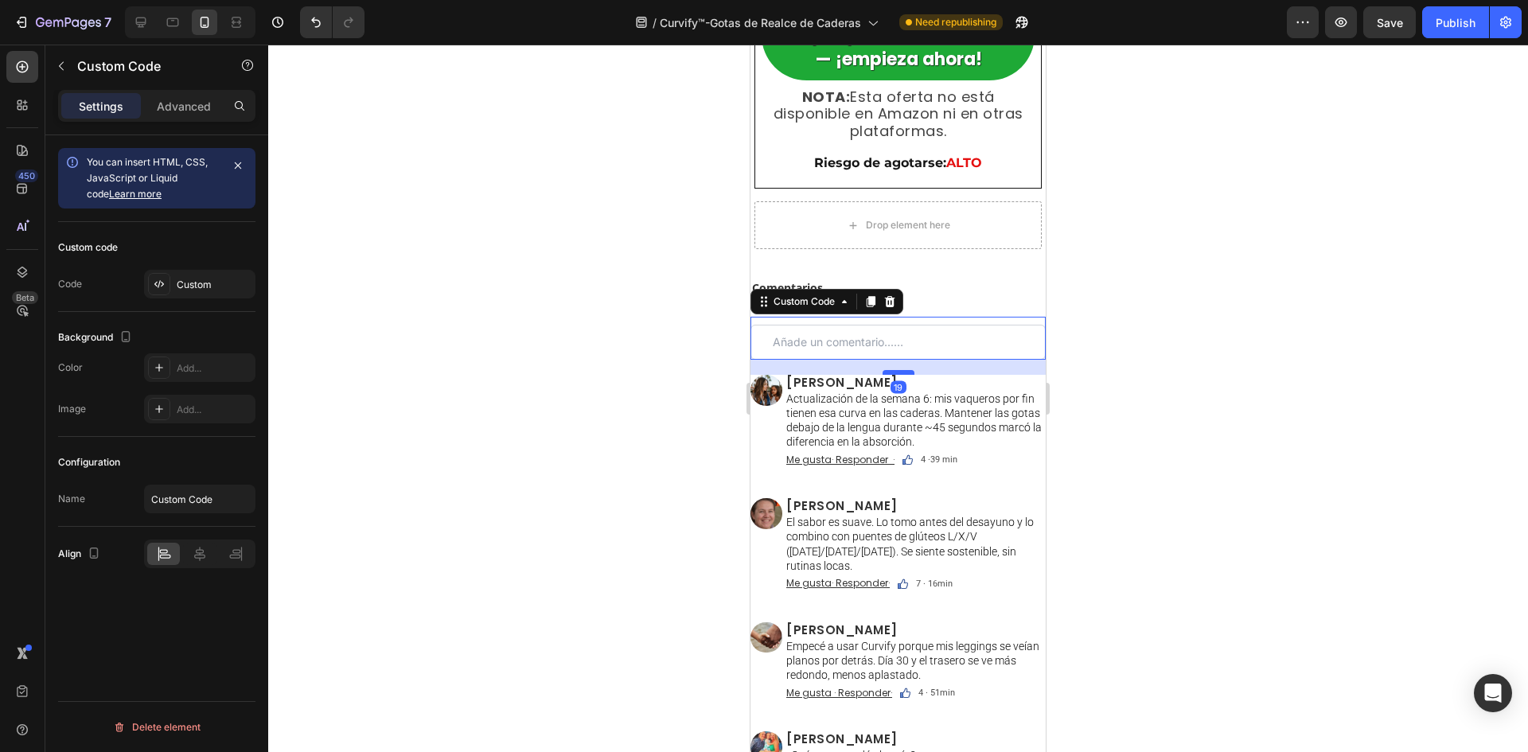
drag, startPoint x: 896, startPoint y: 358, endPoint x: 903, endPoint y: 374, distance: 17.1
click at [903, 374] on div at bounding box center [899, 372] width 32 height 5
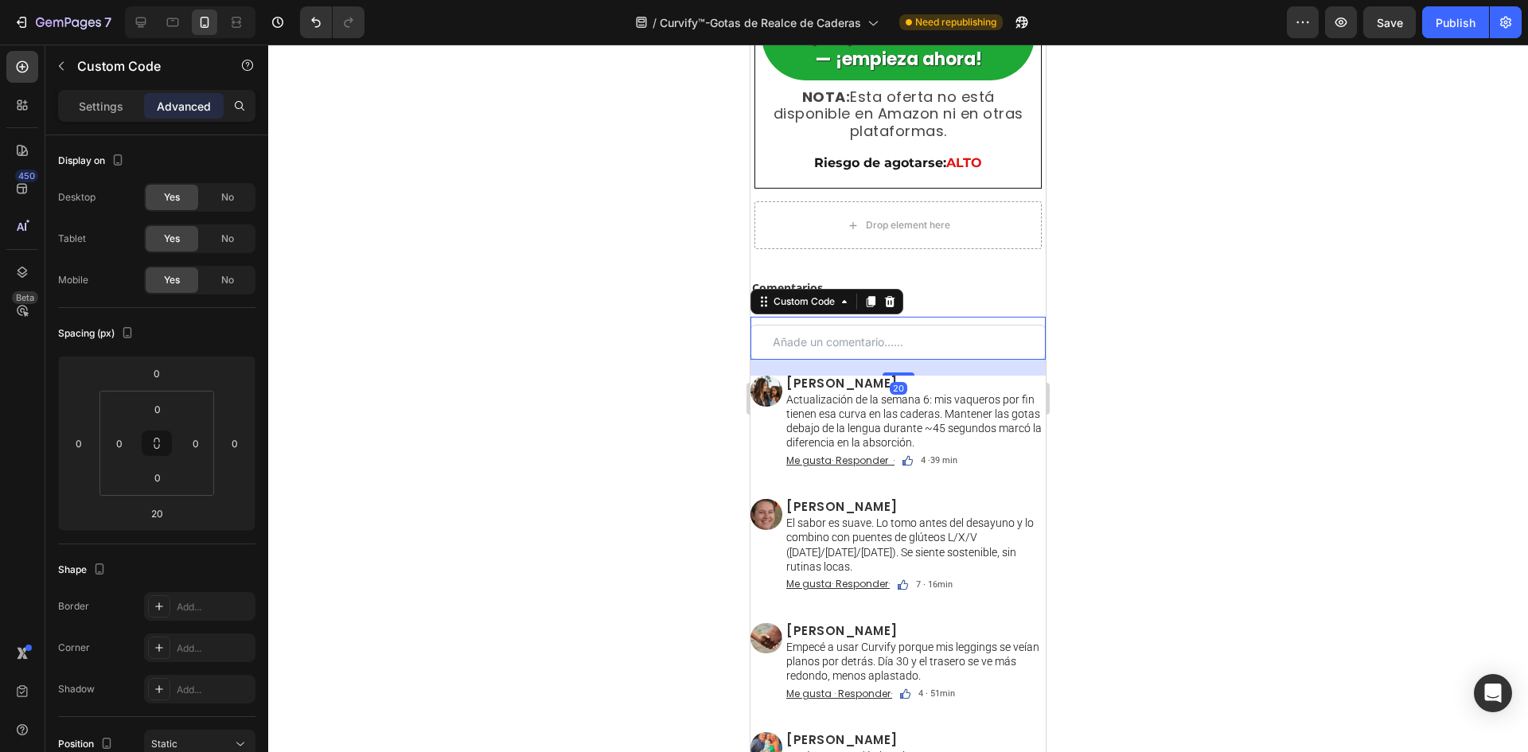
click at [681, 345] on div at bounding box center [898, 399] width 1260 height 708
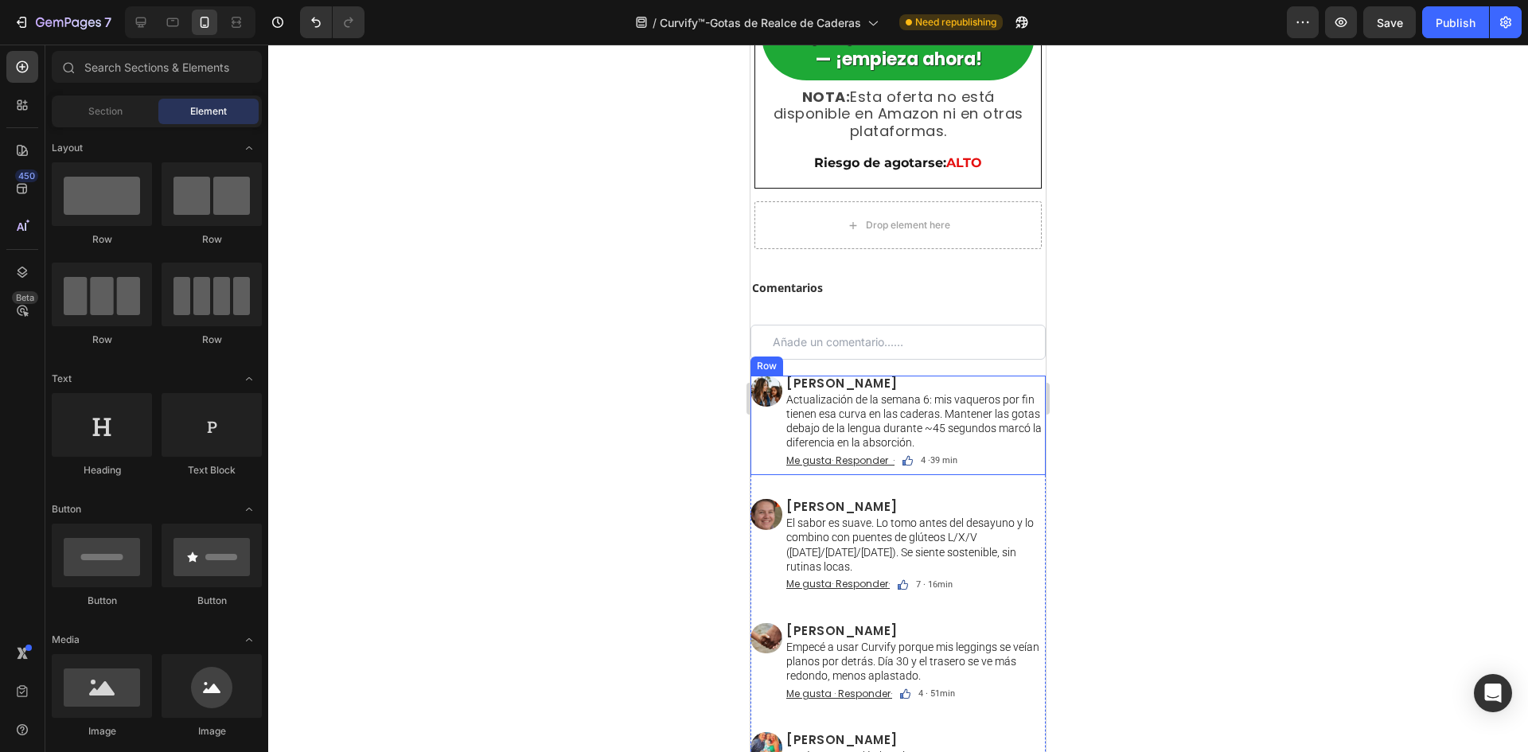
click at [768, 440] on div "Image" at bounding box center [767, 426] width 32 height 100
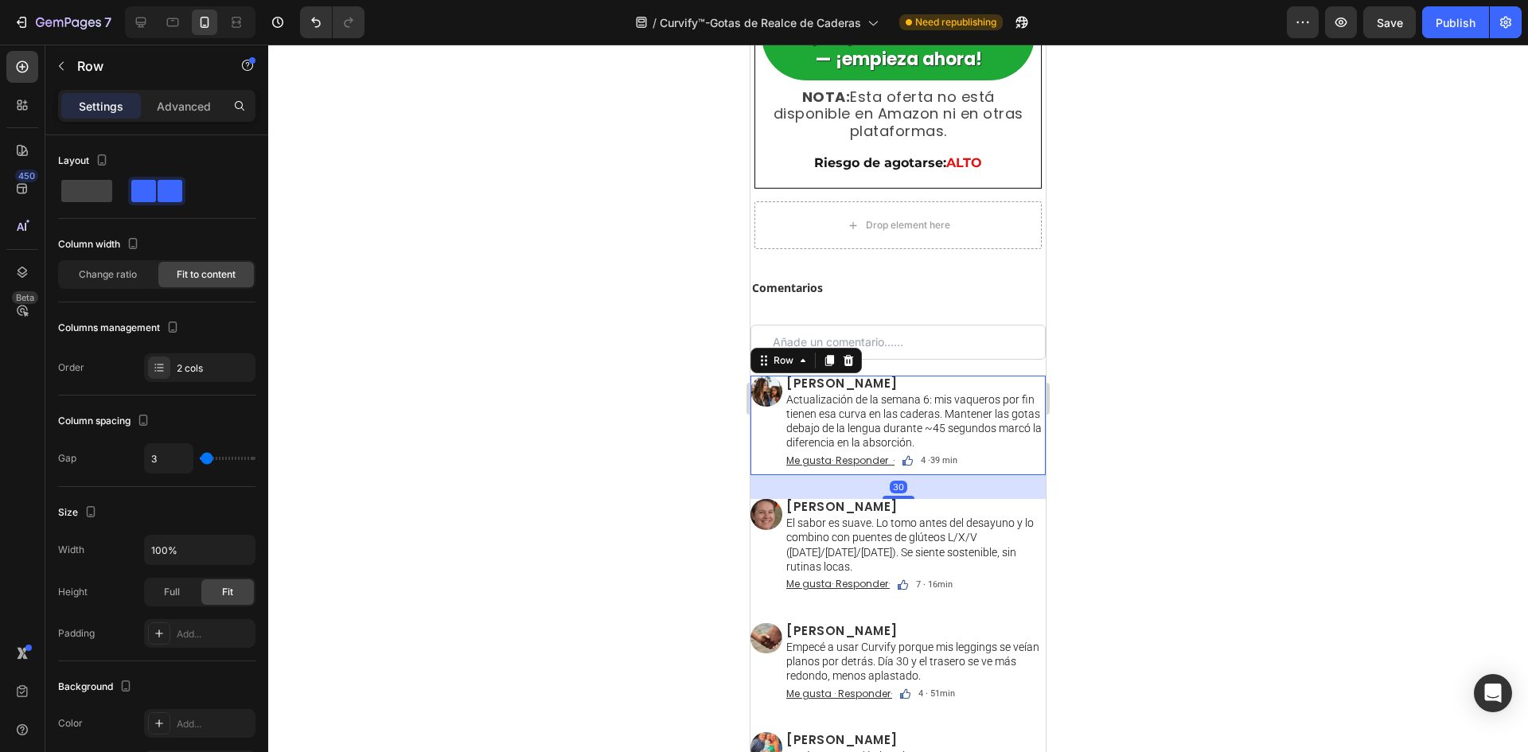
drag, startPoint x: 768, startPoint y: 363, endPoint x: 769, endPoint y: 351, distance: 12.0
click at [768, 362] on icon at bounding box center [764, 360] width 13 height 13
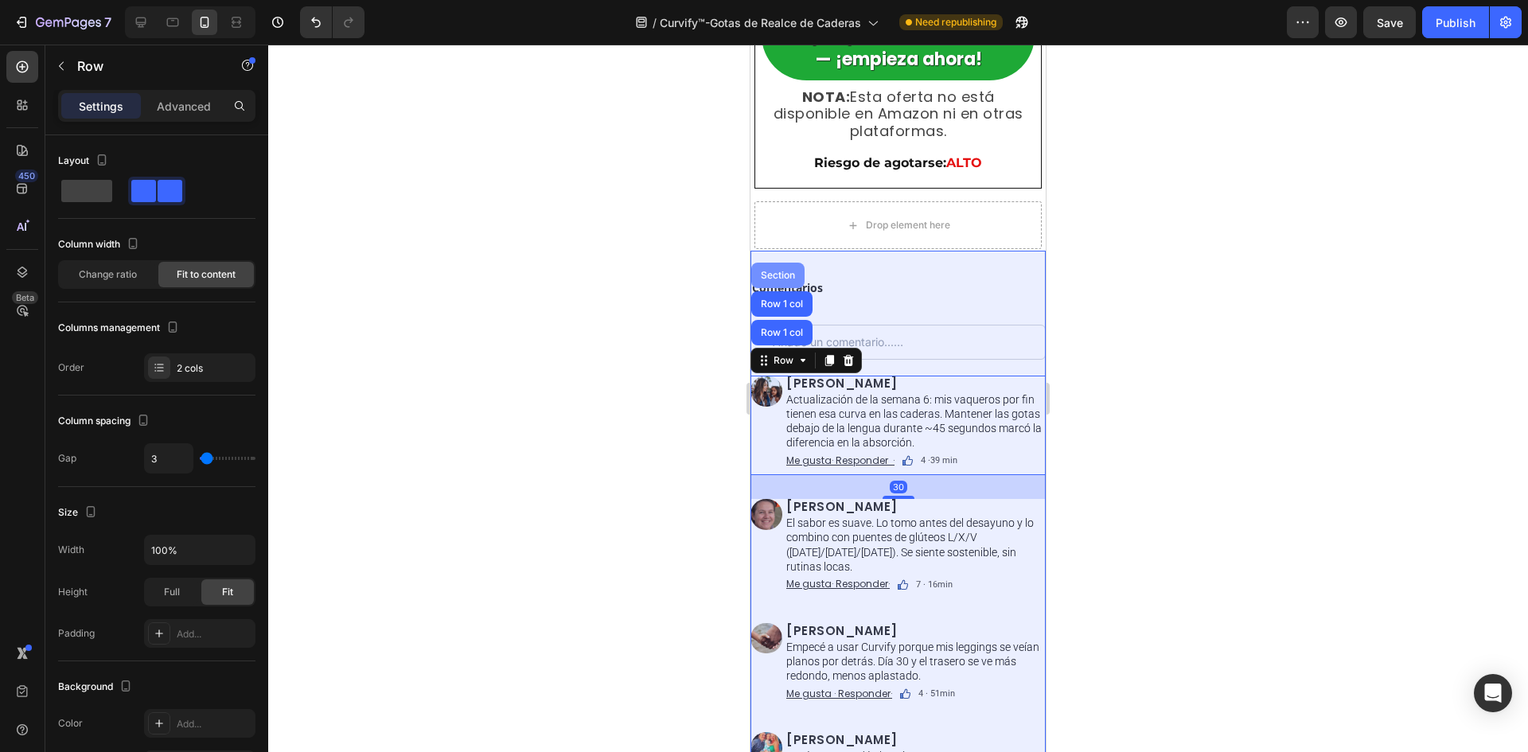
click at [781, 280] on div "Section" at bounding box center [778, 276] width 41 height 10
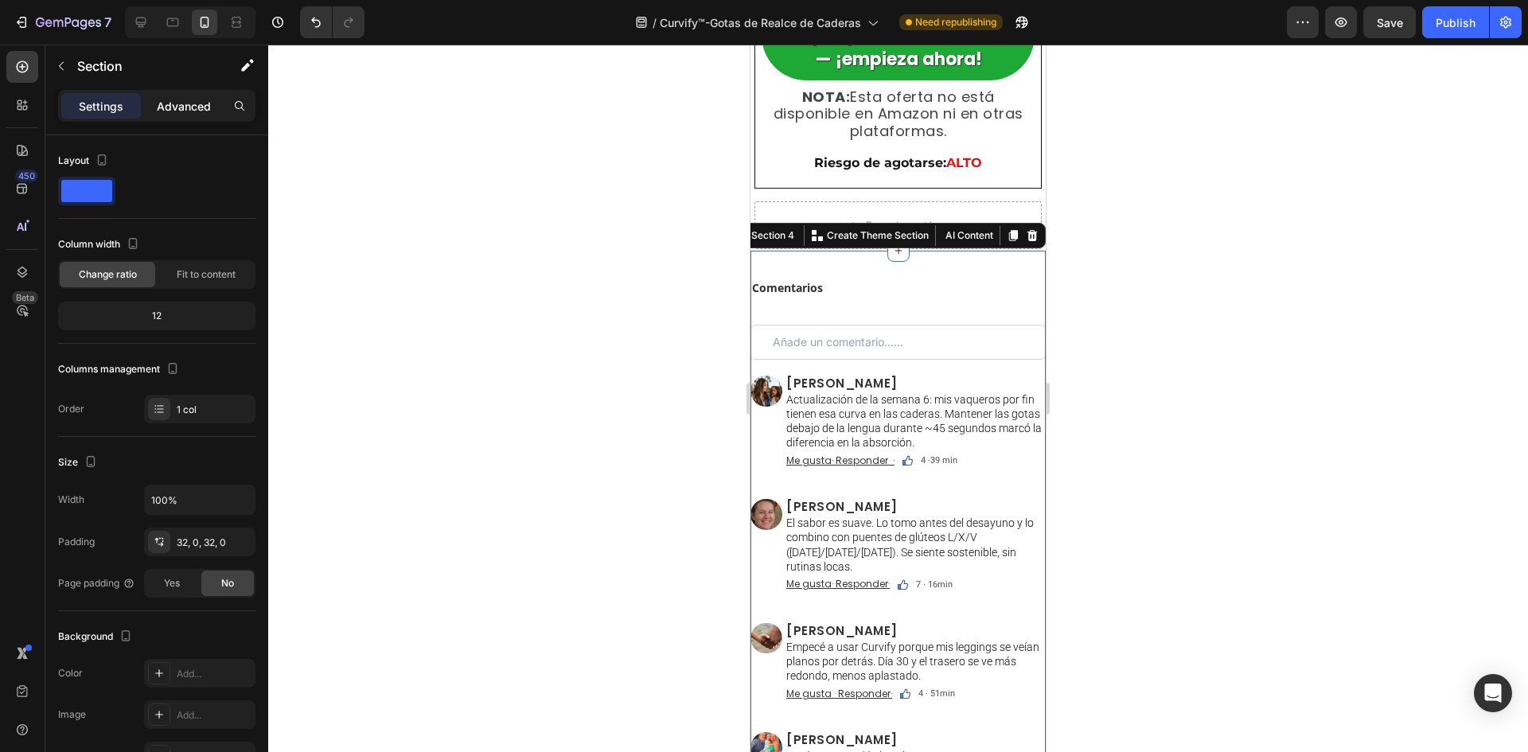
click at [200, 110] on p "Advanced" at bounding box center [184, 106] width 54 height 17
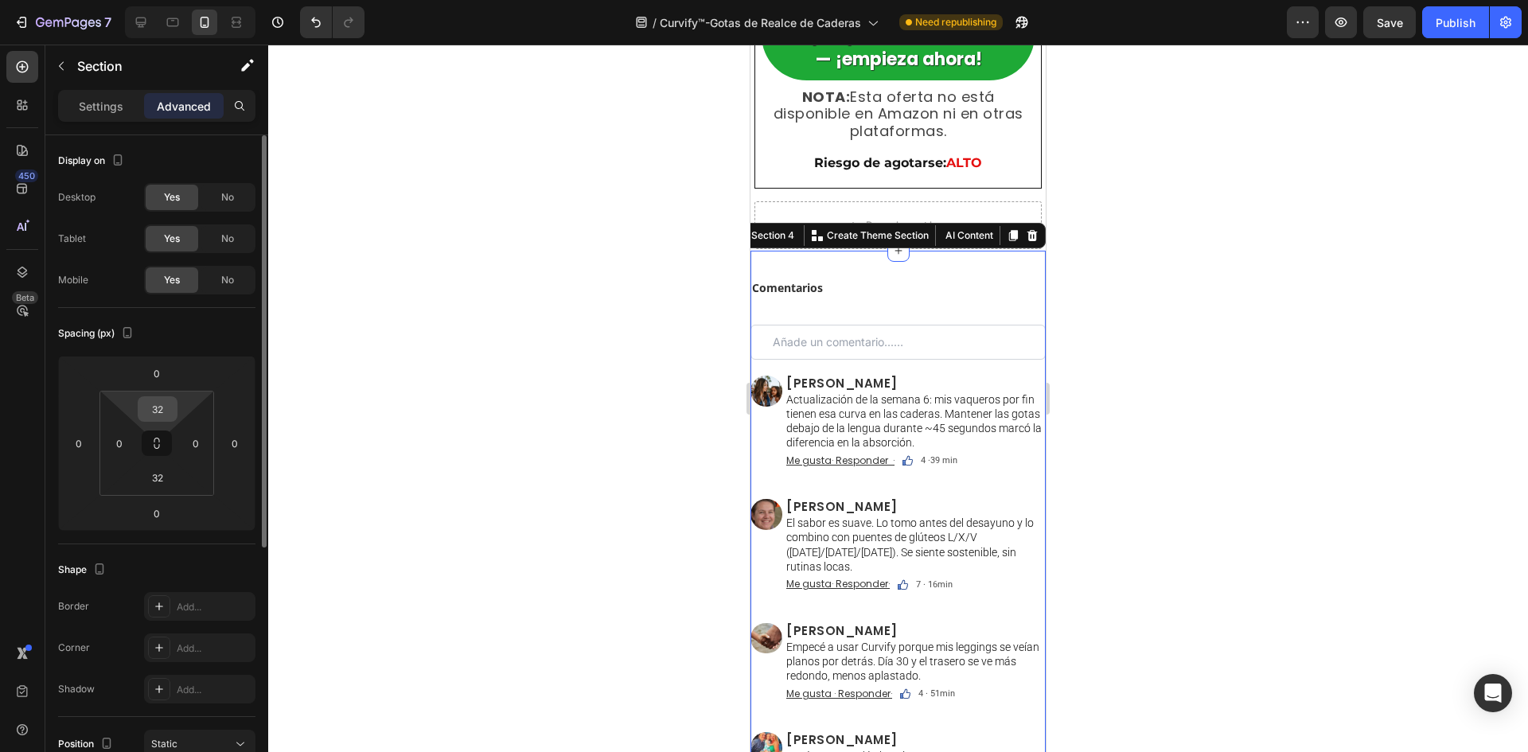
click at [158, 418] on input "32" at bounding box center [158, 409] width 32 height 24
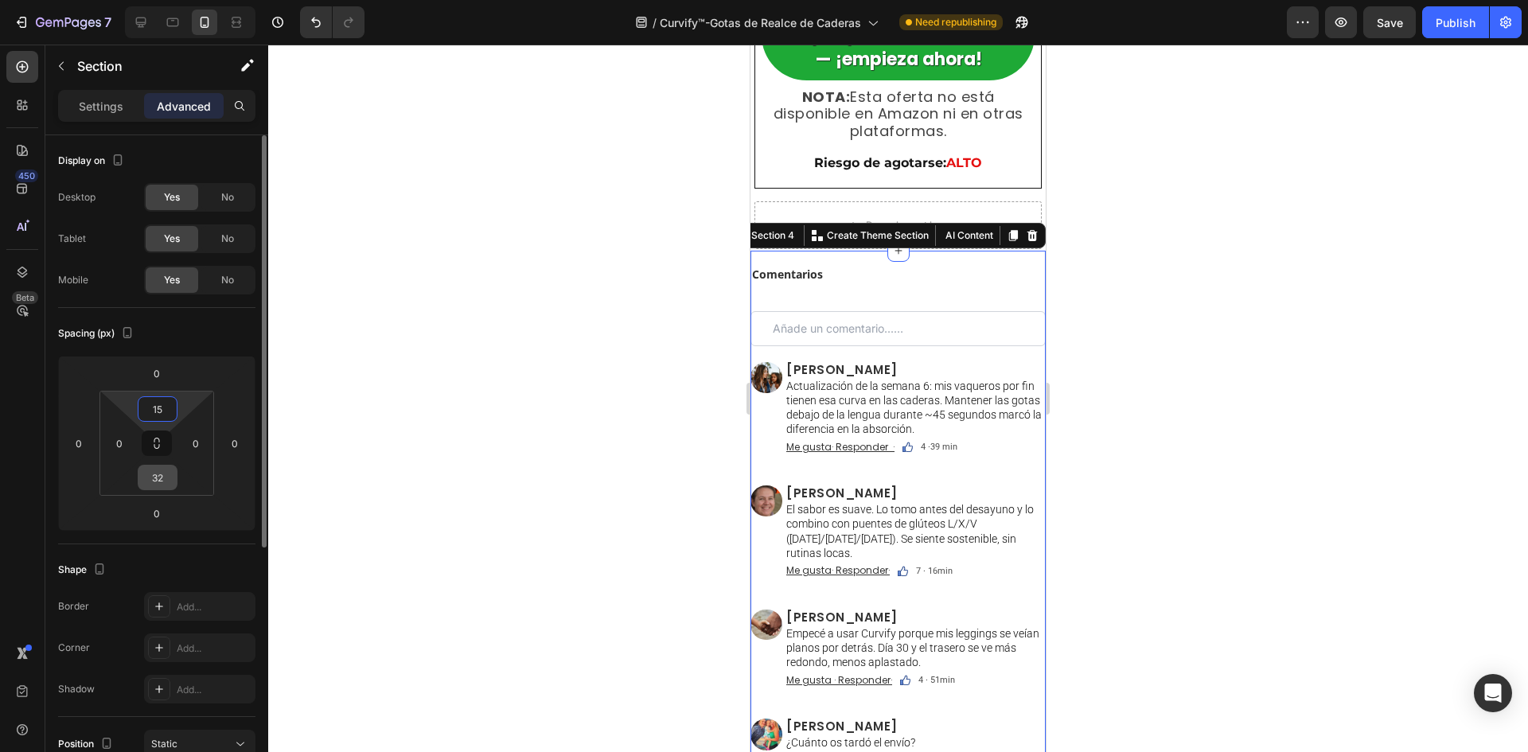
type input "15"
click at [160, 467] on input "32" at bounding box center [158, 478] width 32 height 24
click at [161, 469] on input "32" at bounding box center [158, 478] width 32 height 24
type input "3215"
click at [129, 441] on input "0" at bounding box center [119, 443] width 24 height 24
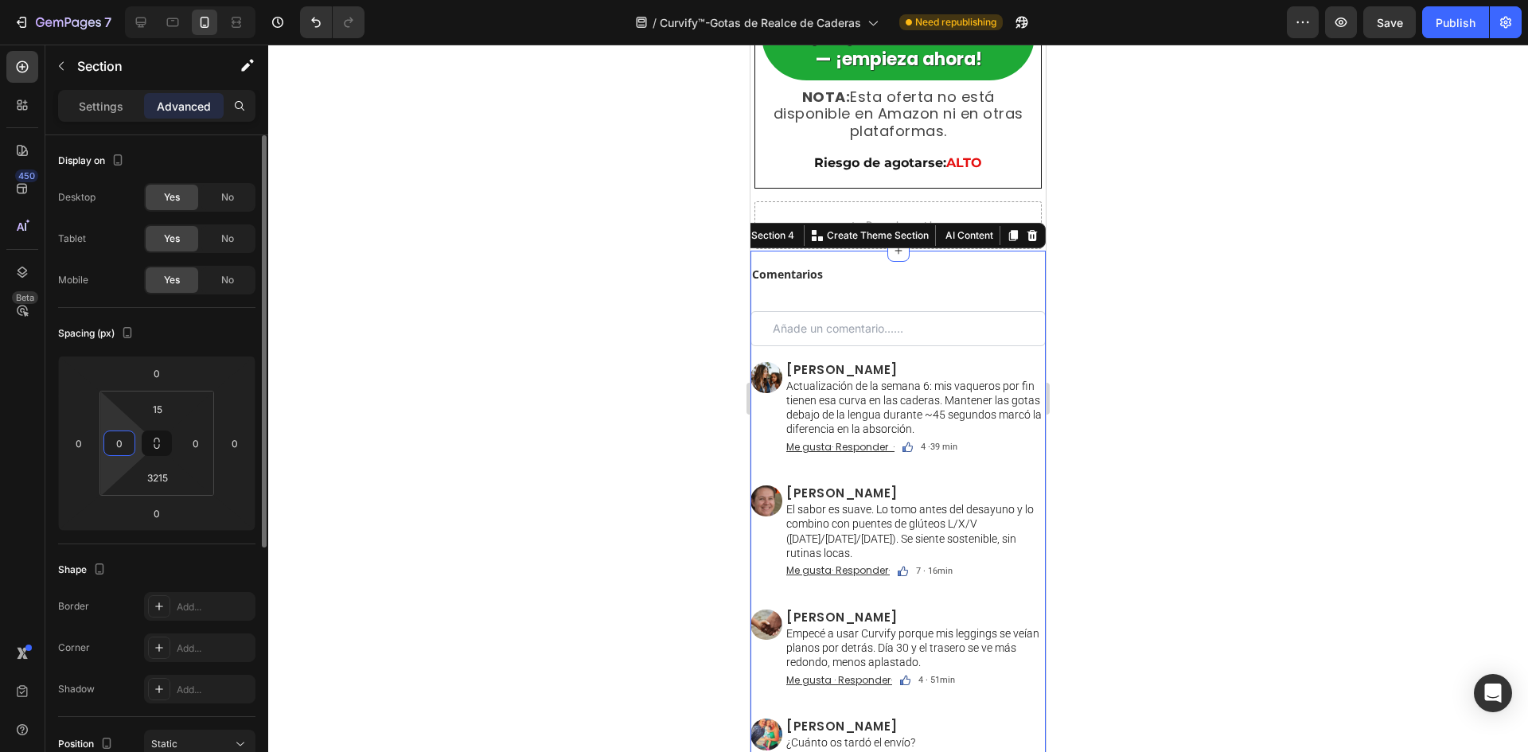
click at [129, 441] on input "0" at bounding box center [119, 443] width 24 height 24
type input "6"
click at [190, 443] on input "0" at bounding box center [196, 443] width 24 height 24
click at [198, 443] on input "6" at bounding box center [196, 443] width 24 height 24
click at [199, 443] on input "6" at bounding box center [196, 443] width 24 height 24
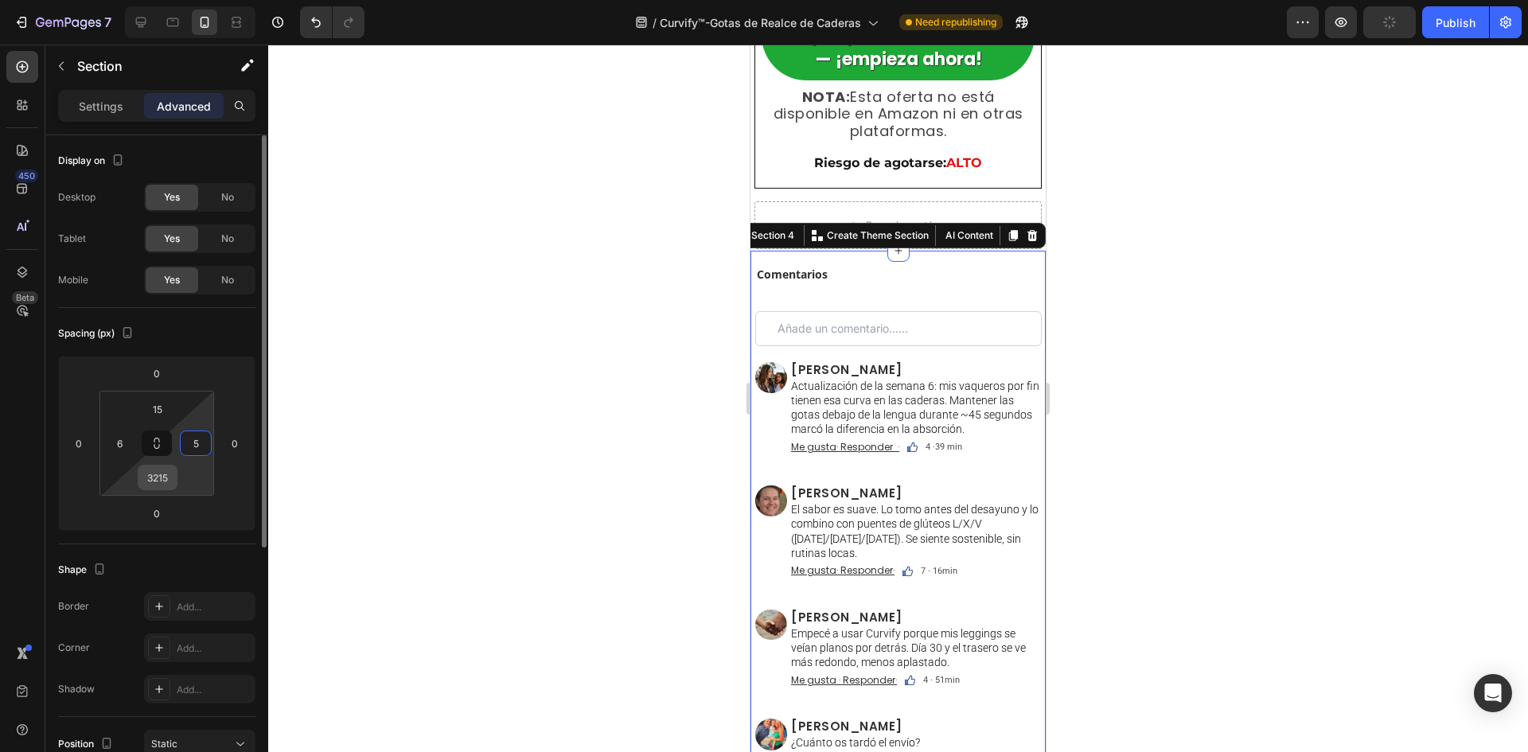
type input "5"
click at [151, 486] on input "3215" at bounding box center [158, 478] width 32 height 24
type input "15"
click at [127, 451] on input "6" at bounding box center [119, 443] width 24 height 24
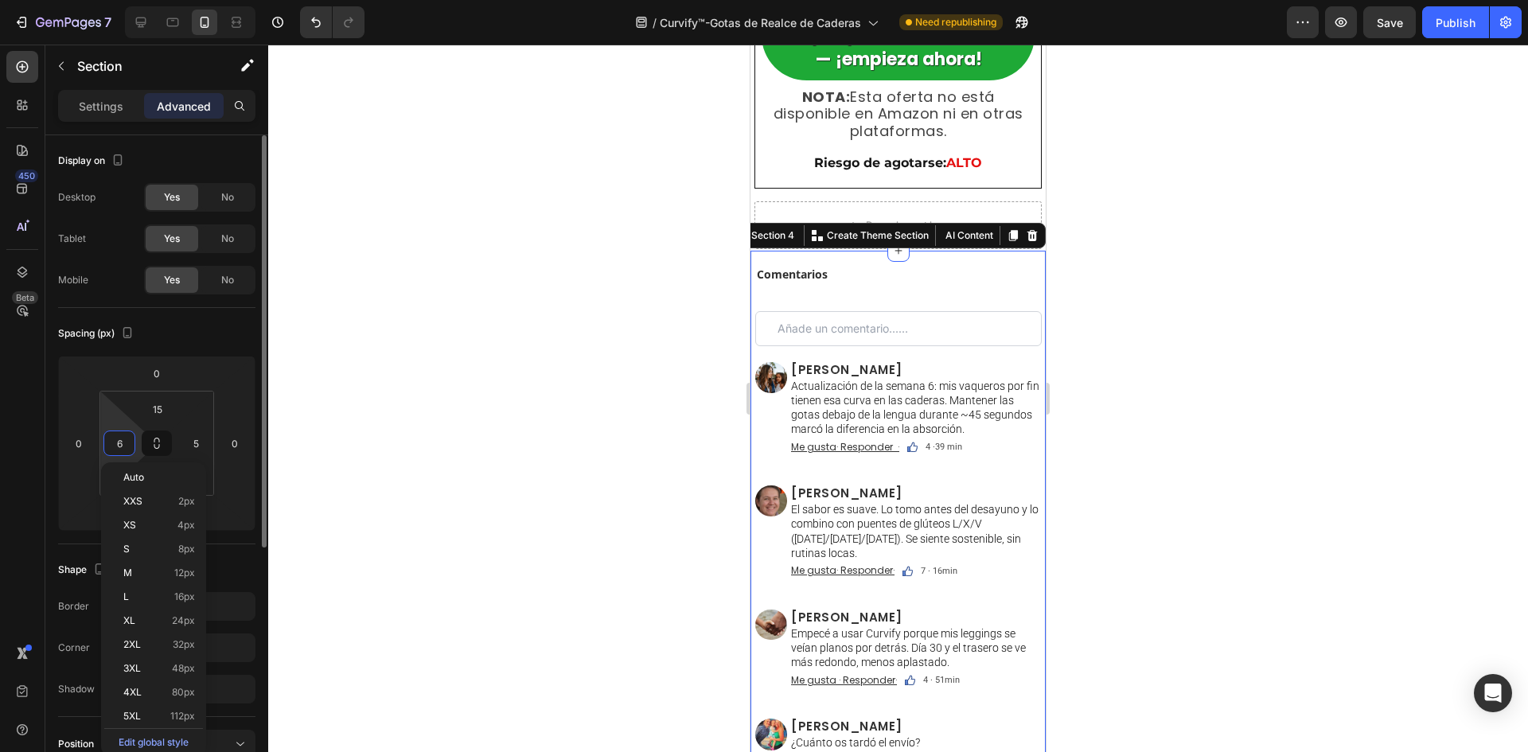
click at [127, 451] on input "6" at bounding box center [119, 443] width 24 height 24
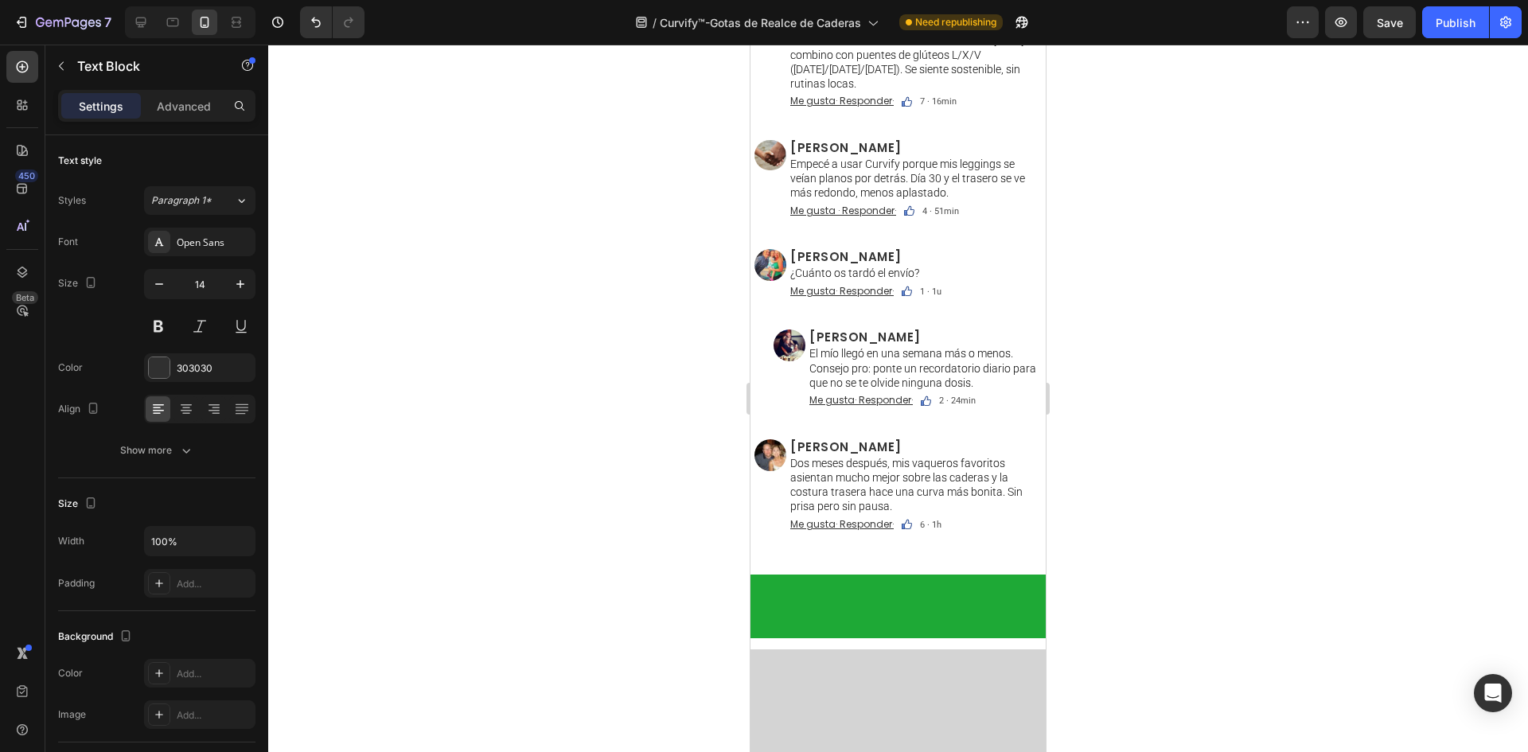
drag, startPoint x: 887, startPoint y: 304, endPoint x: 924, endPoint y: 246, distance: 68.7
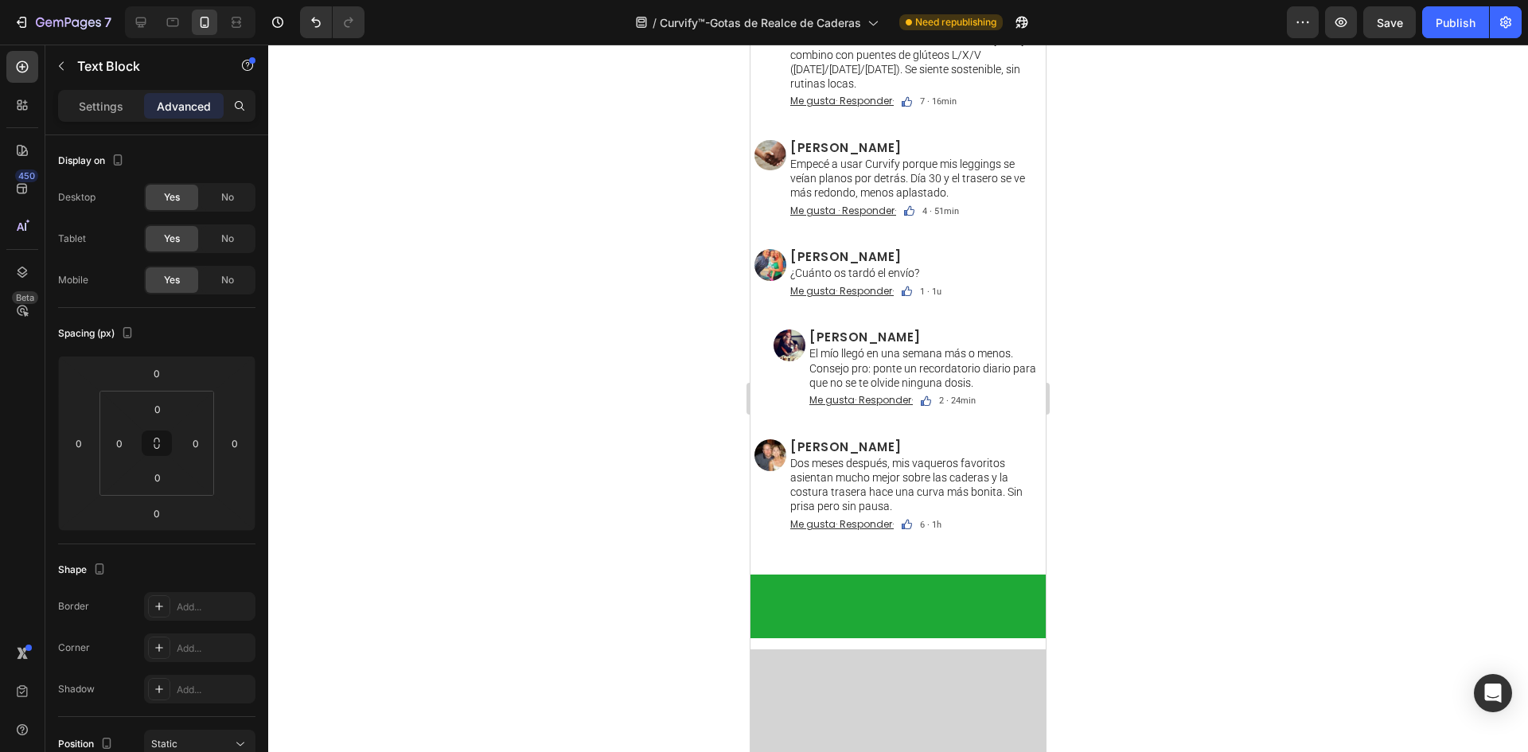
click at [551, 297] on div at bounding box center [898, 399] width 1260 height 708
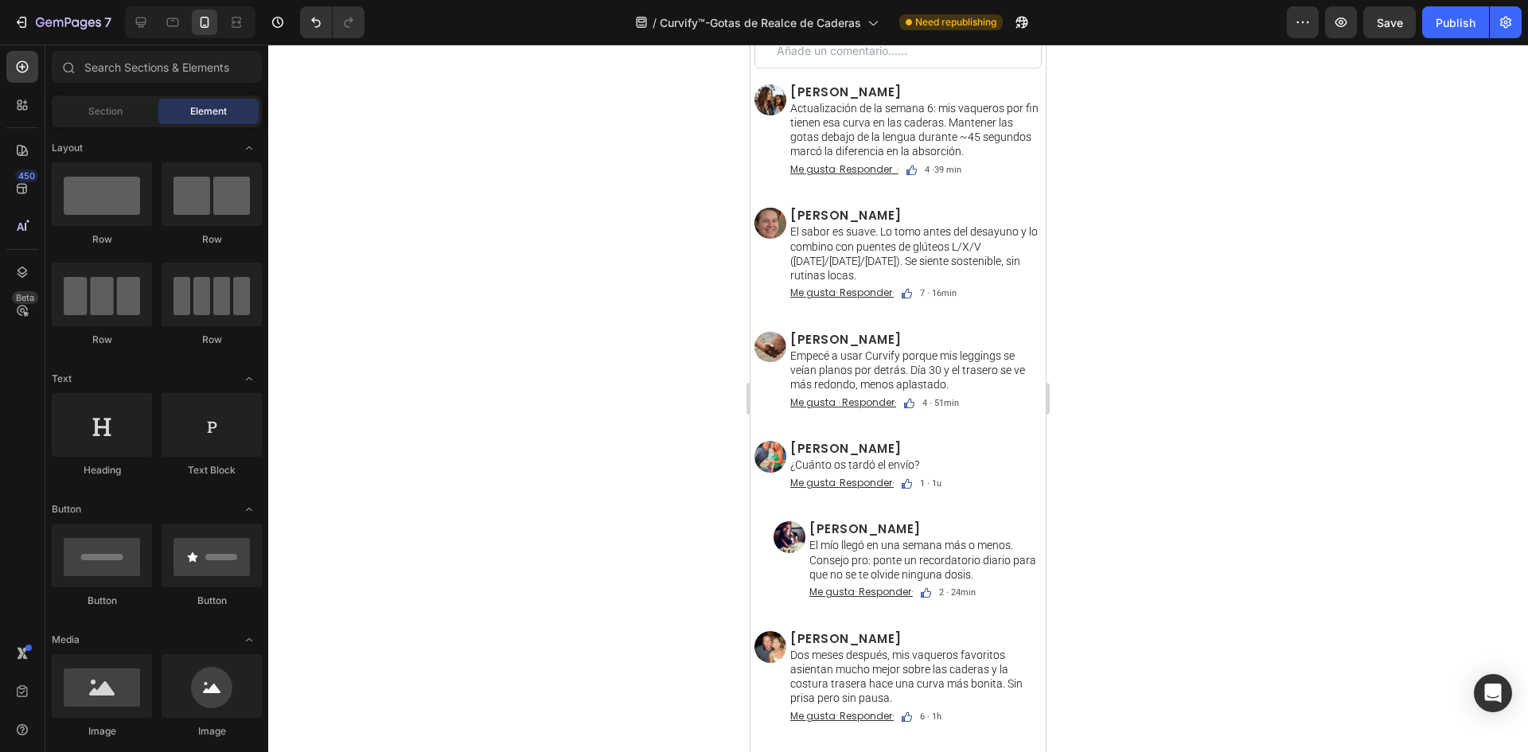
scroll to position [12314, 0]
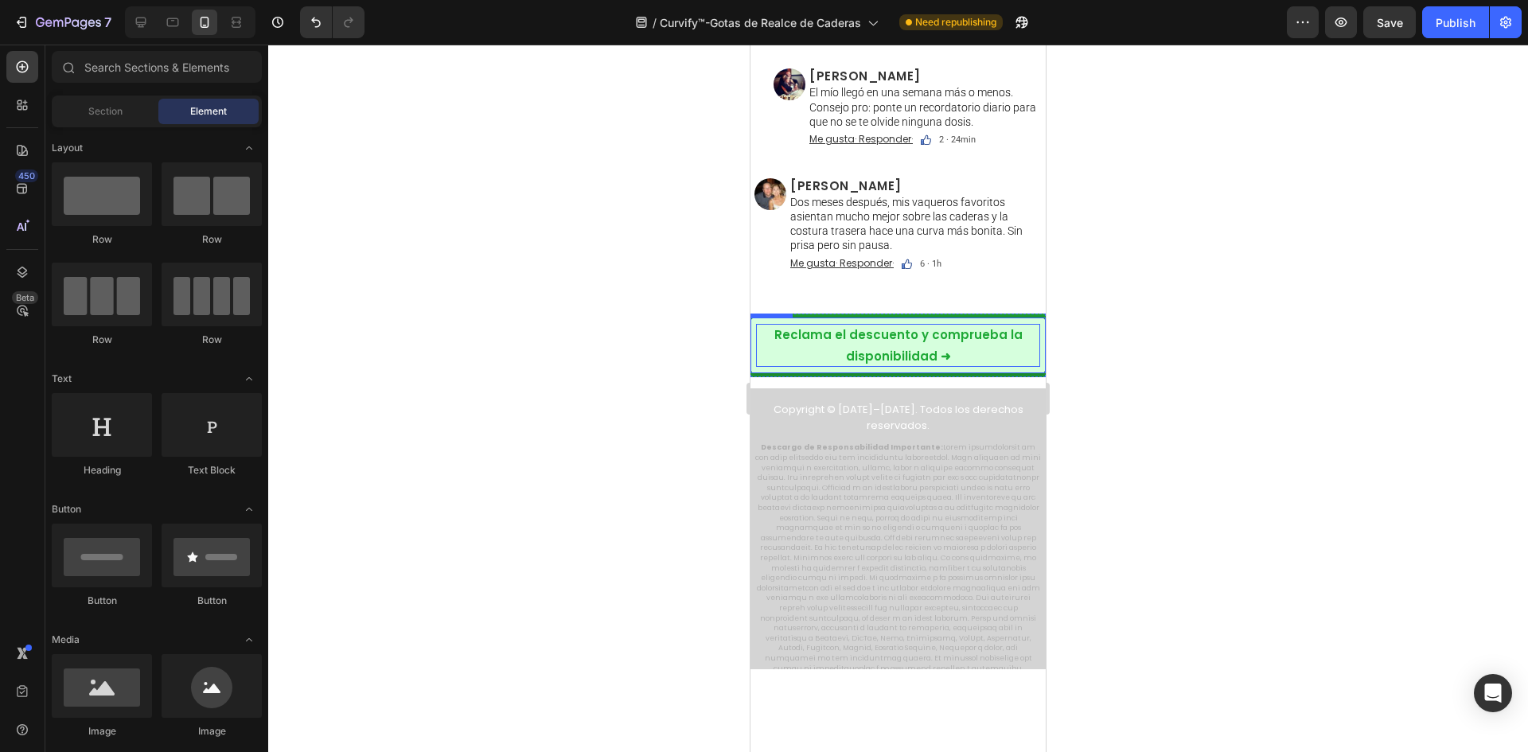
click at [805, 334] on p "Reclama el descuento y comprueba la disponibilidad ➜" at bounding box center [898, 345] width 284 height 43
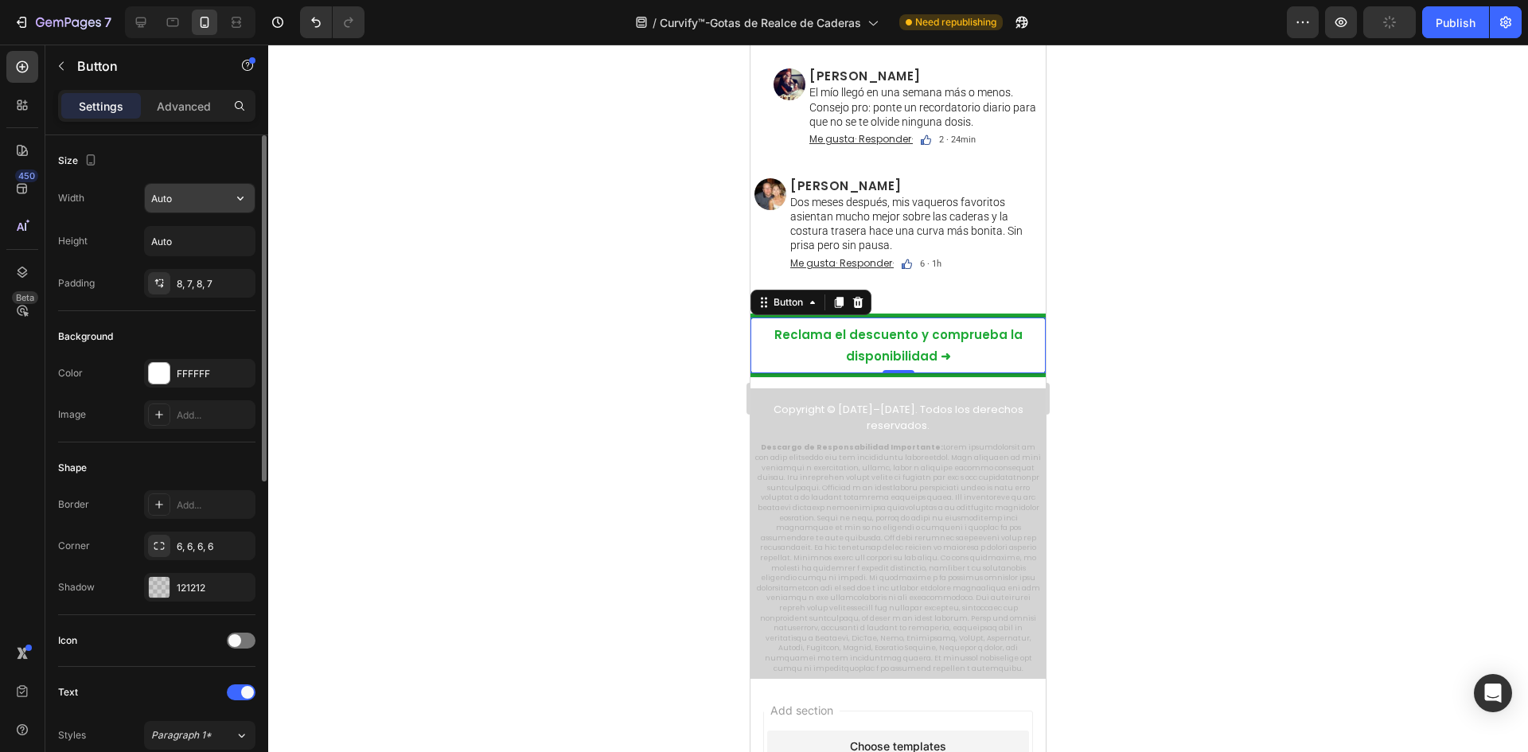
click at [239, 202] on icon "button" at bounding box center [240, 198] width 16 height 16
click at [196, 205] on input "Auto" at bounding box center [200, 198] width 110 height 29
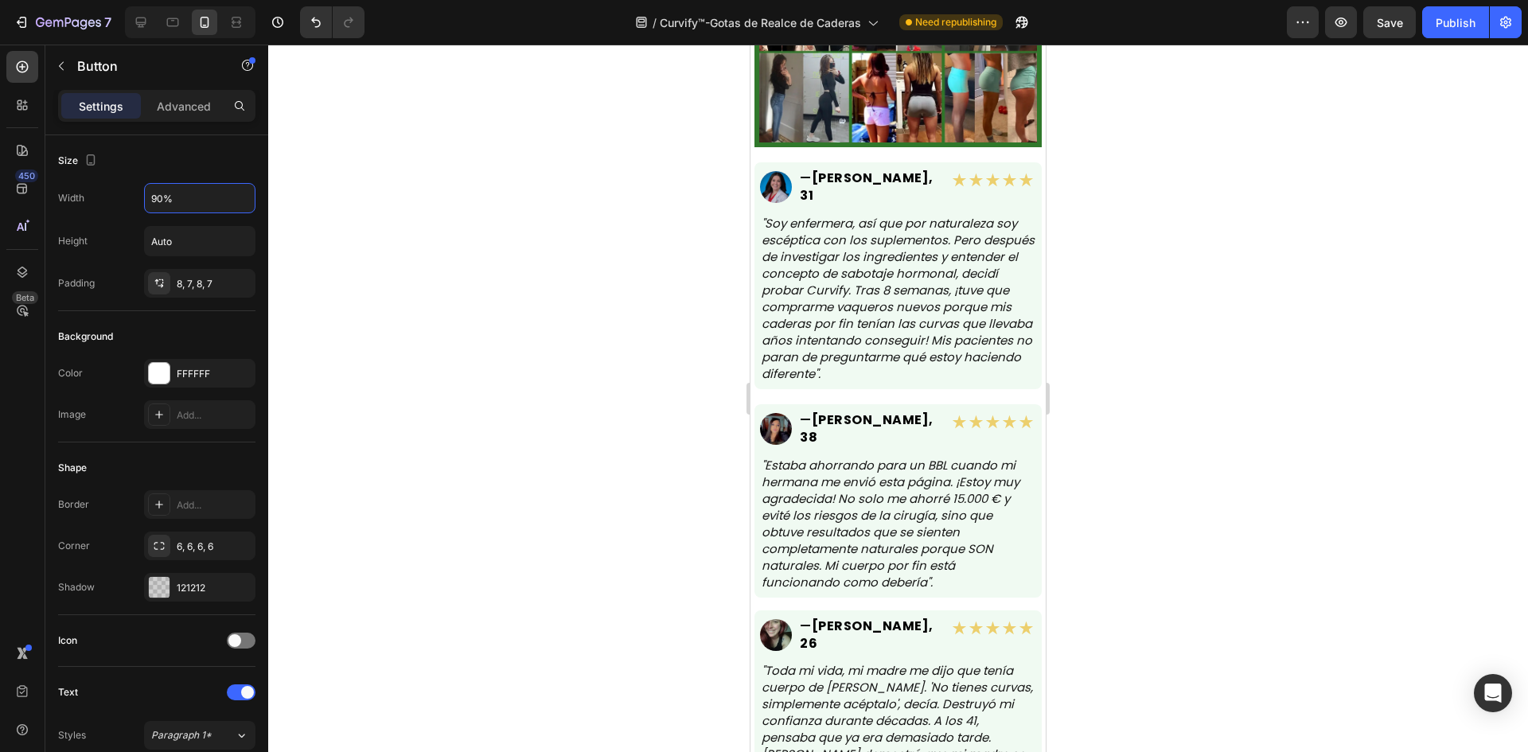
scroll to position [7539, 0]
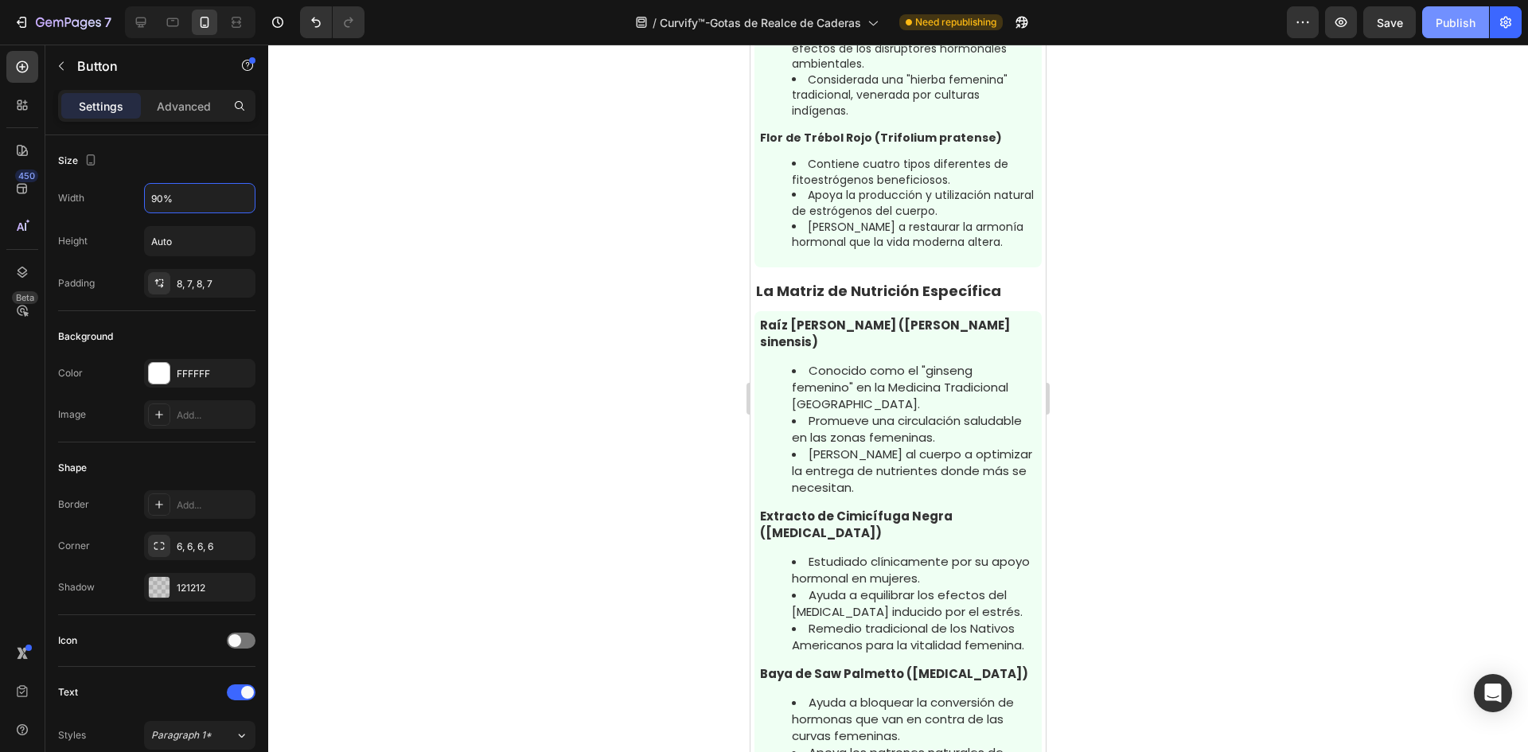
click at [1393, 25] on span "Save" at bounding box center [1390, 23] width 26 height 14
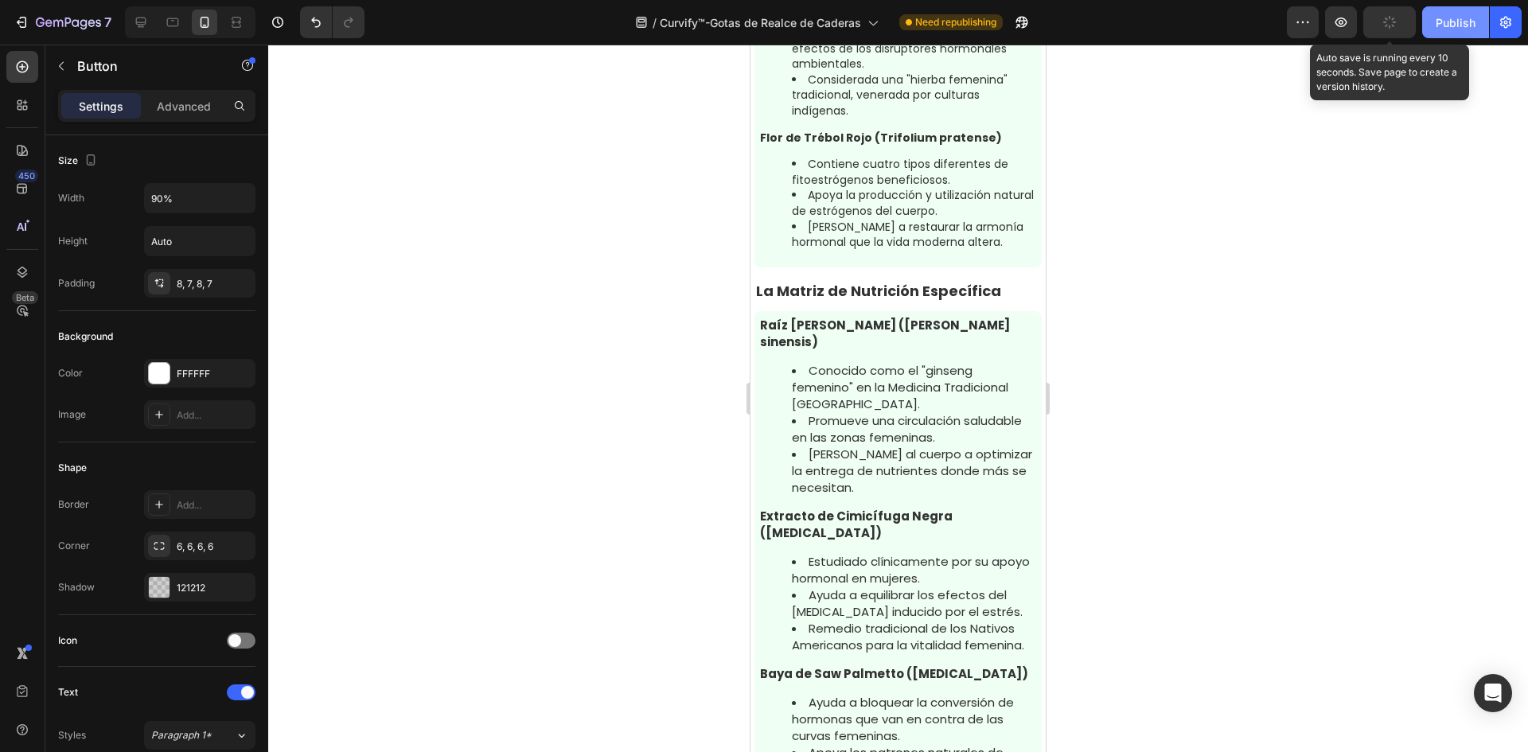
click at [1433, 28] on button "Publish" at bounding box center [1455, 22] width 67 height 32
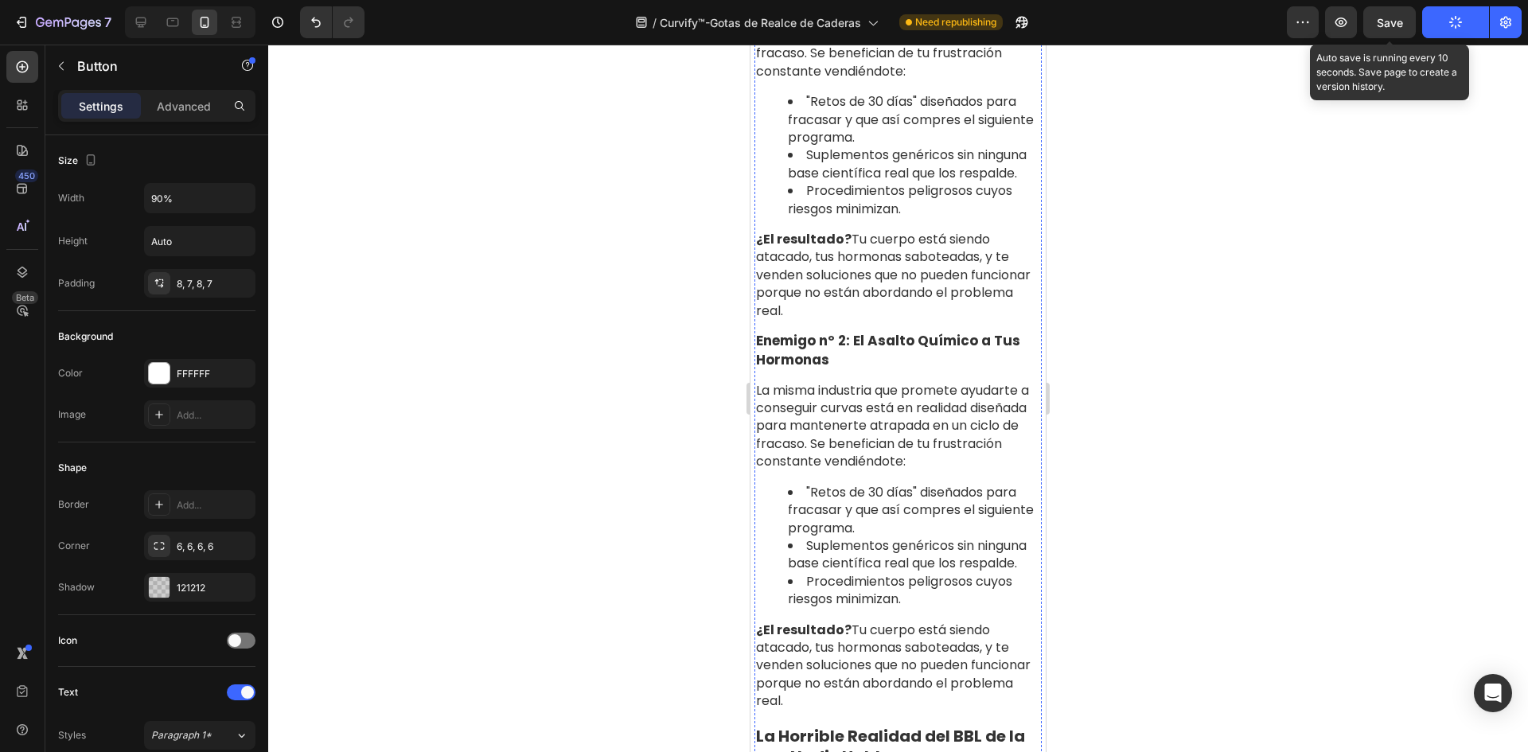
scroll to position [2286, 0]
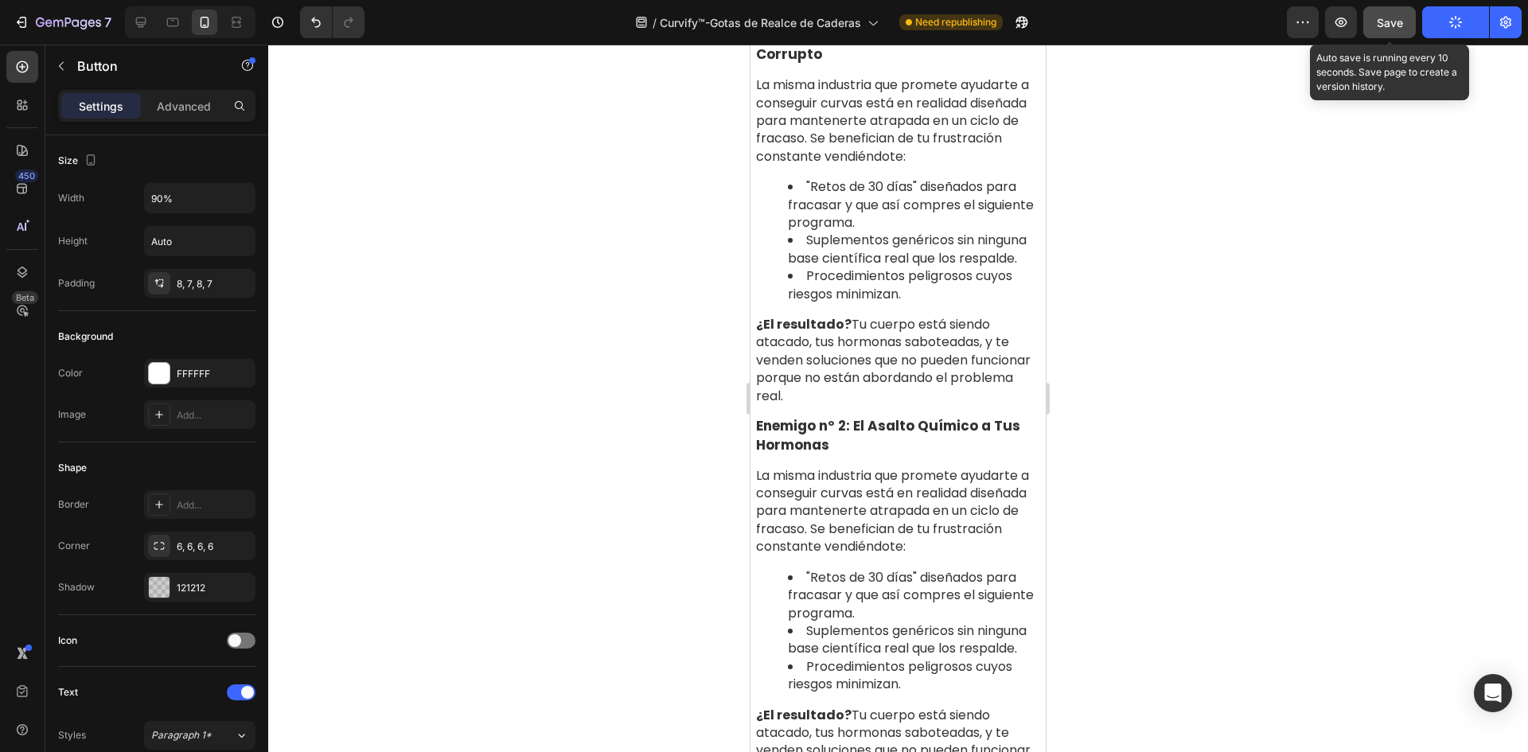
click at [1390, 19] on span "Save" at bounding box center [1390, 23] width 26 height 14
drag, startPoint x: 156, startPoint y: 39, endPoint x: 150, endPoint y: 27, distance: 13.5
click at [153, 37] on div "7 Version history / Curvify™-Gotas de Realce de Caderas Need republishing Previ…" at bounding box center [764, 22] width 1528 height 45
click at [150, 27] on div at bounding box center [140, 22] width 25 height 25
type input "Auto"
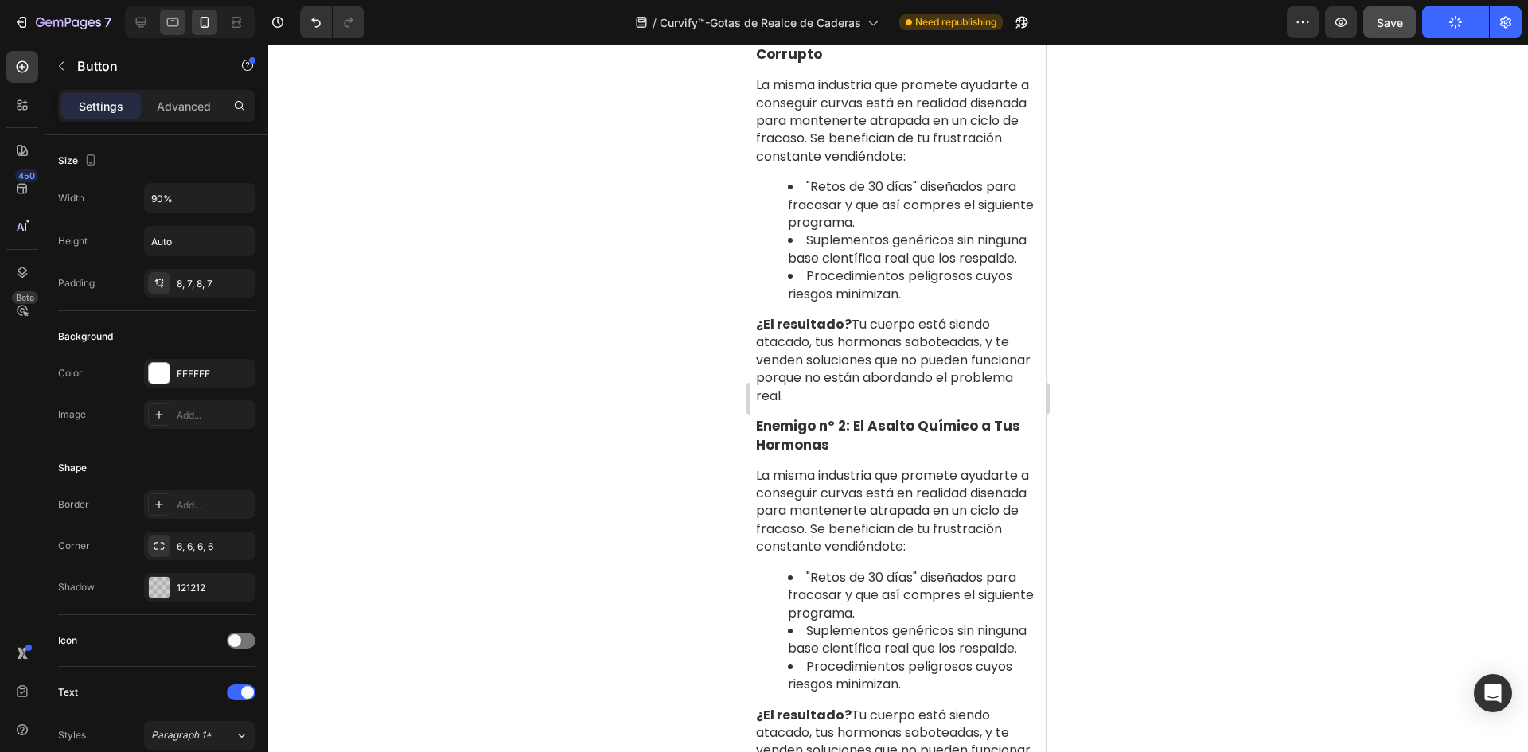
type input "20"
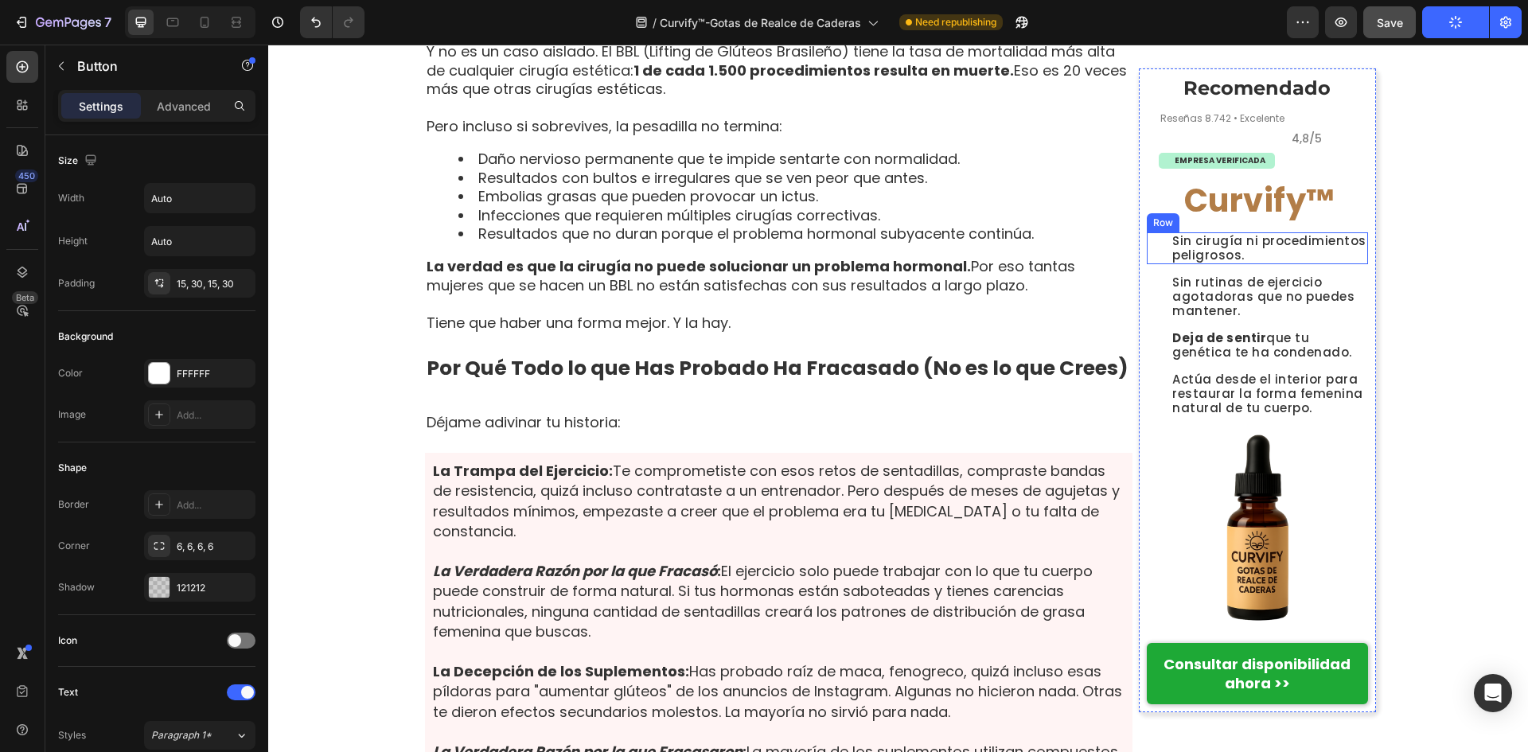
scroll to position [2058, 0]
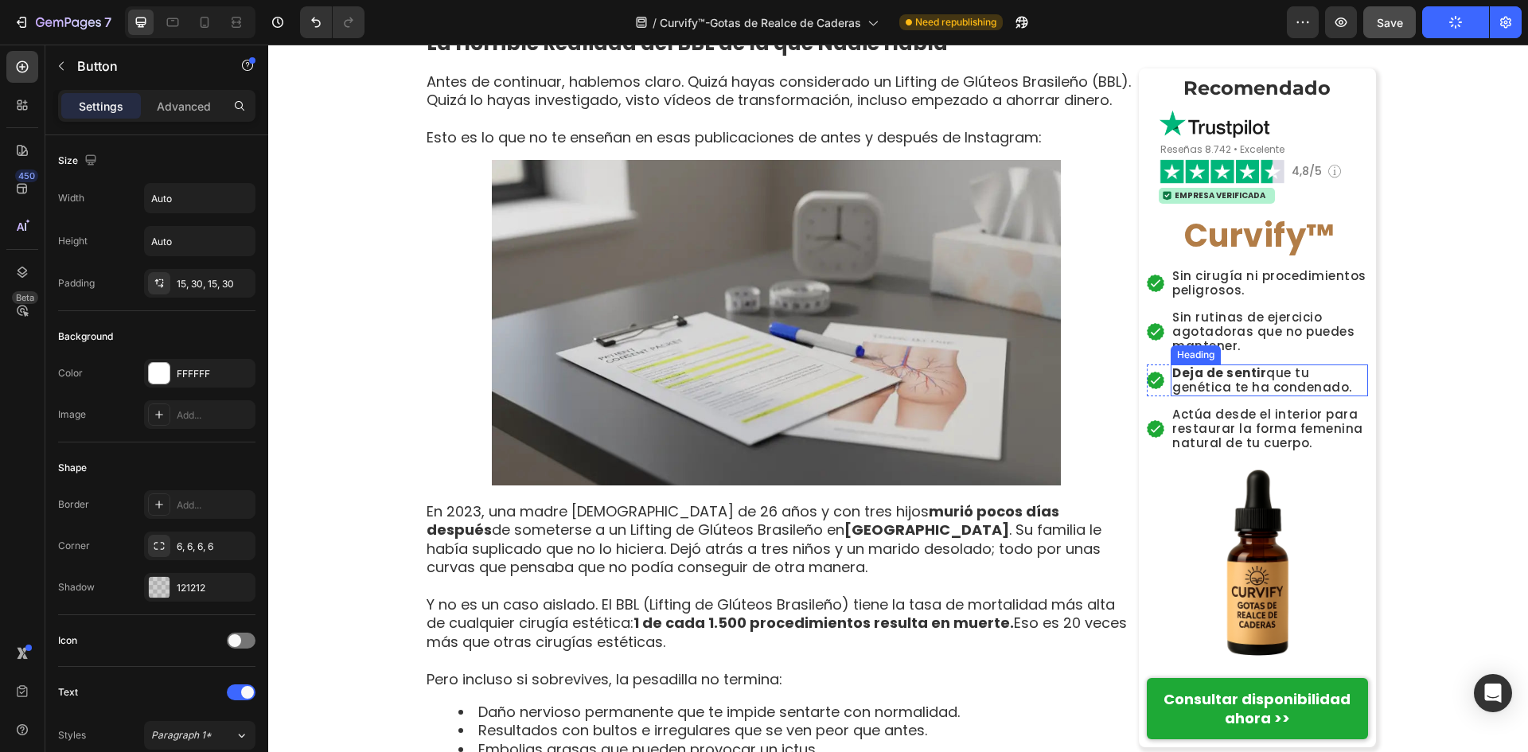
click at [1194, 385] on h2 "Deja de sentir que tu genética te ha condenado." at bounding box center [1269, 381] width 197 height 32
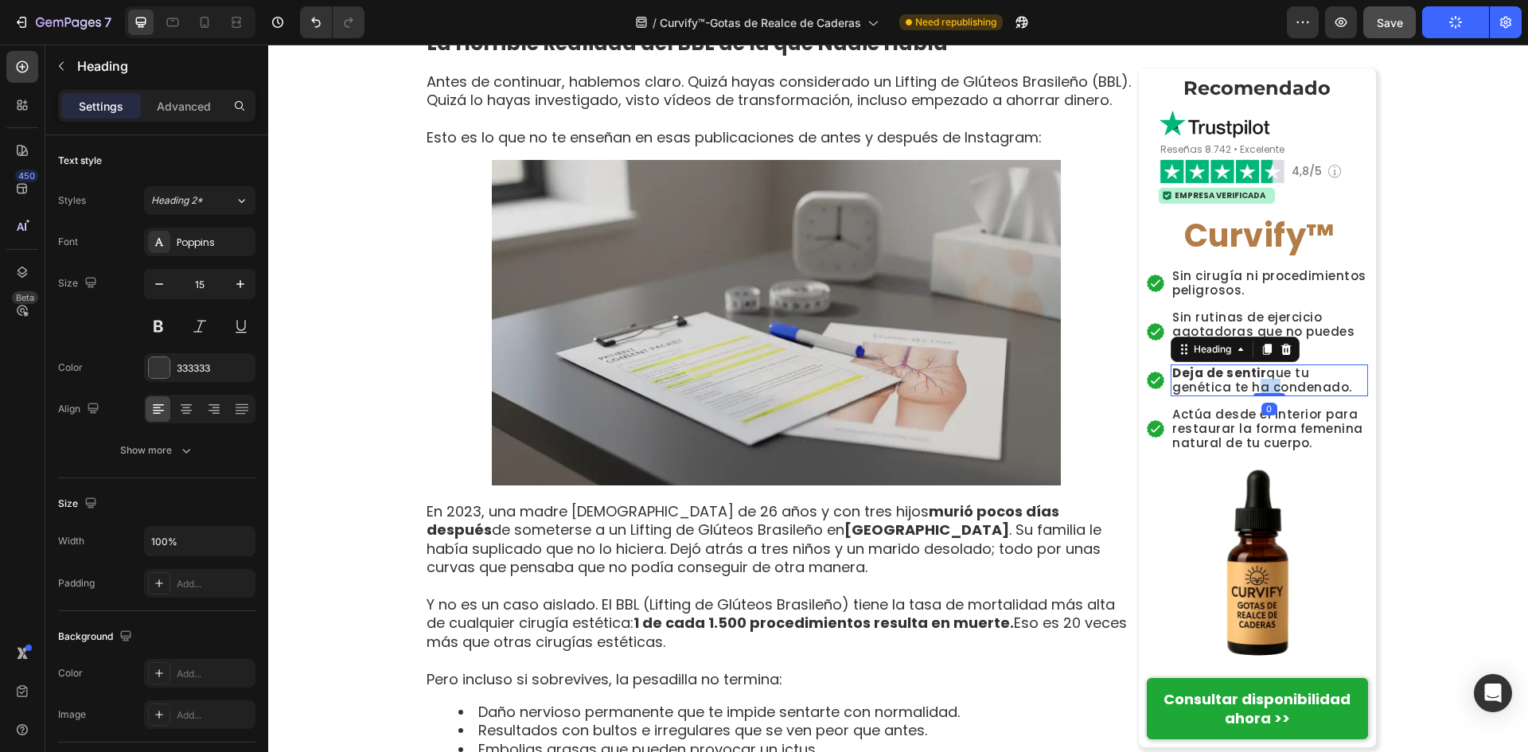
click at [1194, 385] on h2 "Deja de sentir que tu genética te ha condenado." at bounding box center [1269, 381] width 197 height 32
click at [1194, 385] on p "Deja de sentir que tu genética te ha condenado." at bounding box center [1269, 380] width 194 height 29
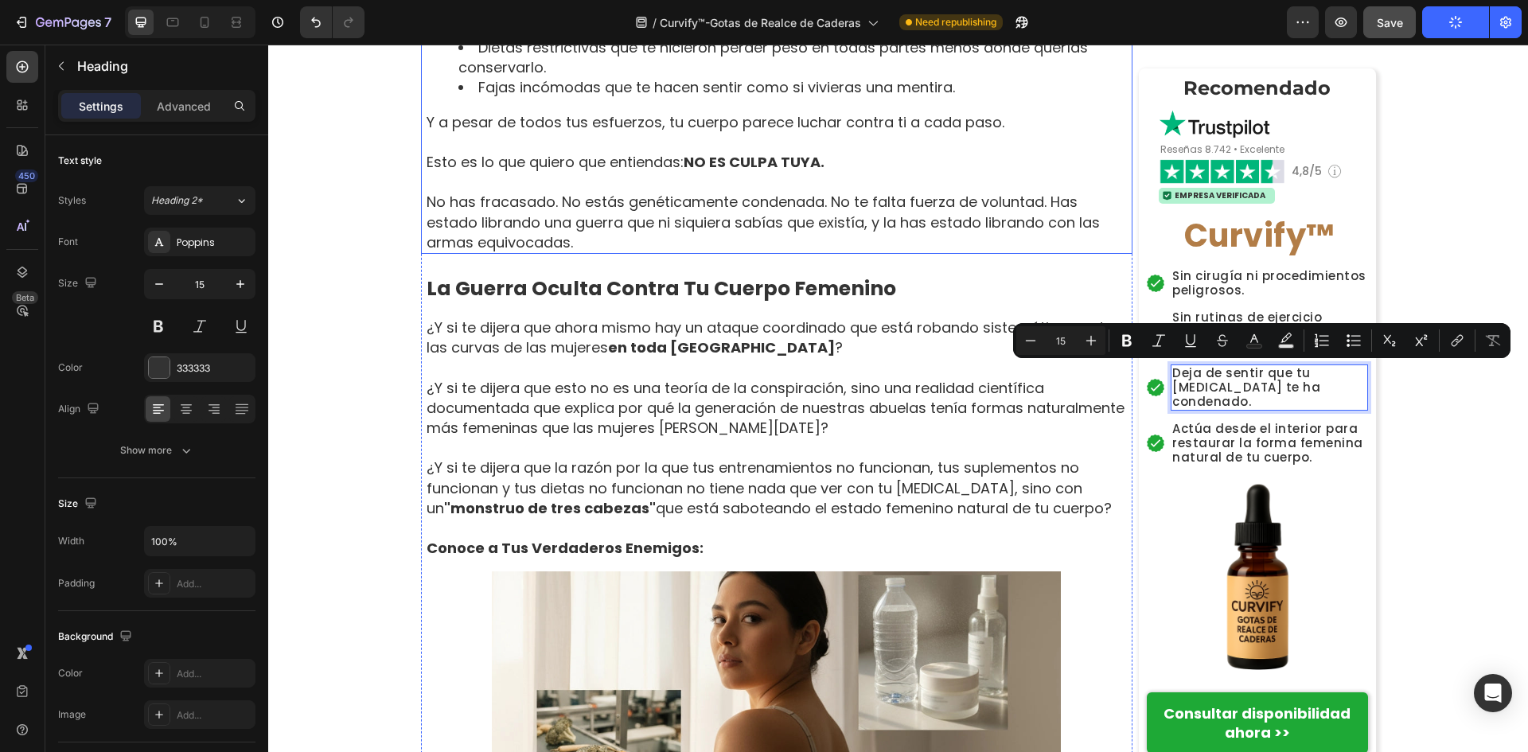
scroll to position [864, 0]
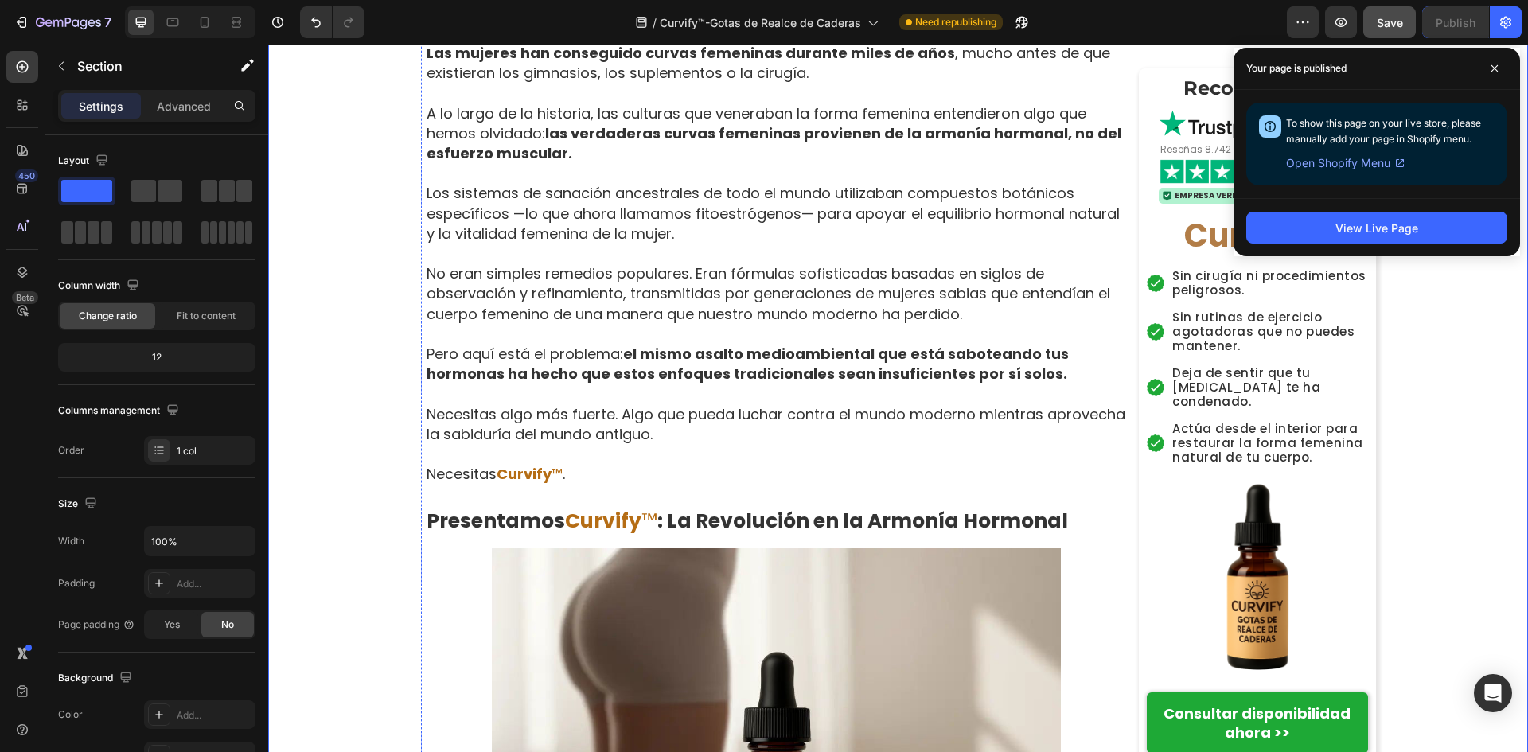
scroll to position [5492, 0]
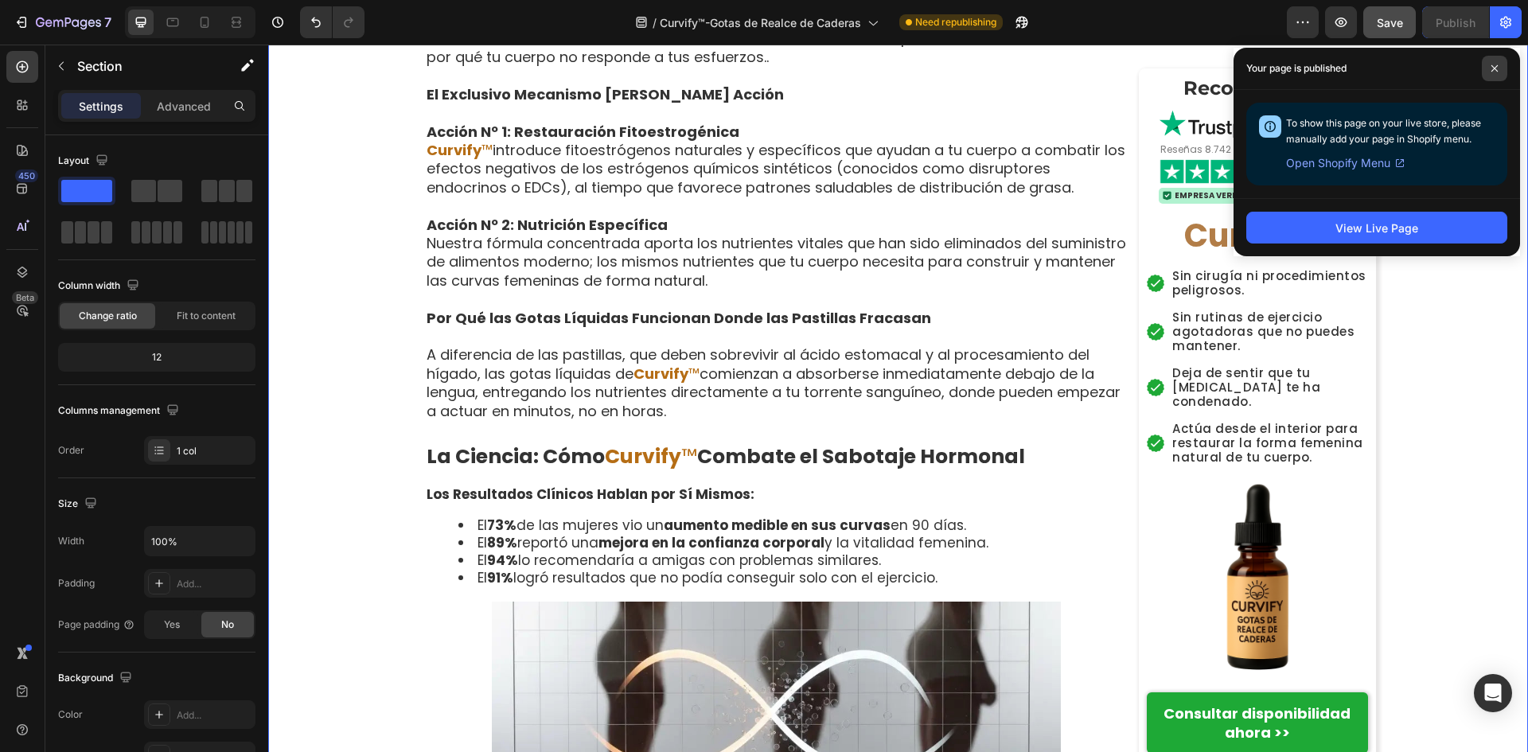
click at [1494, 77] on span at bounding box center [1494, 68] width 25 height 25
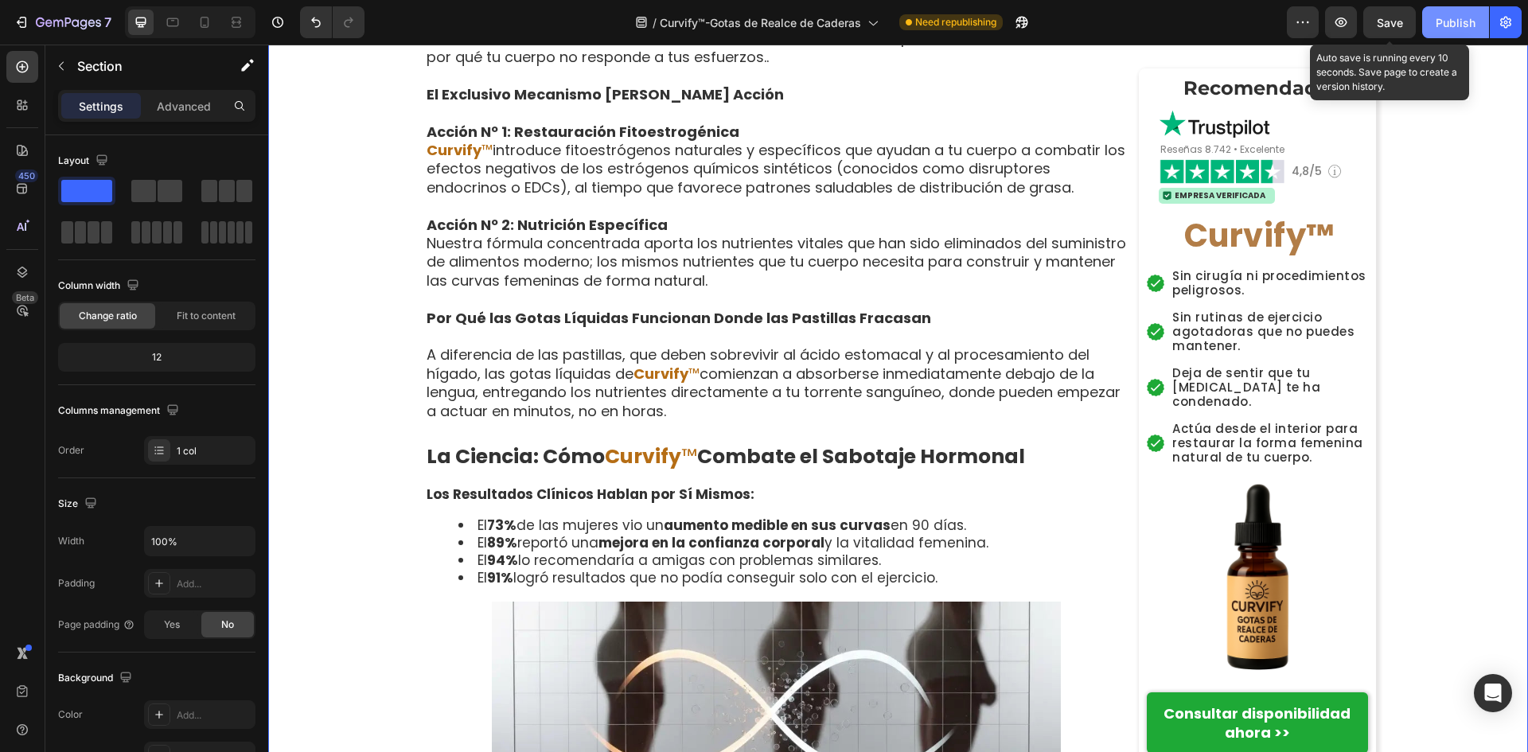
drag, startPoint x: 1382, startPoint y: 26, endPoint x: 1429, endPoint y: 32, distance: 48.1
click at [1383, 26] on span "Save" at bounding box center [1390, 23] width 26 height 14
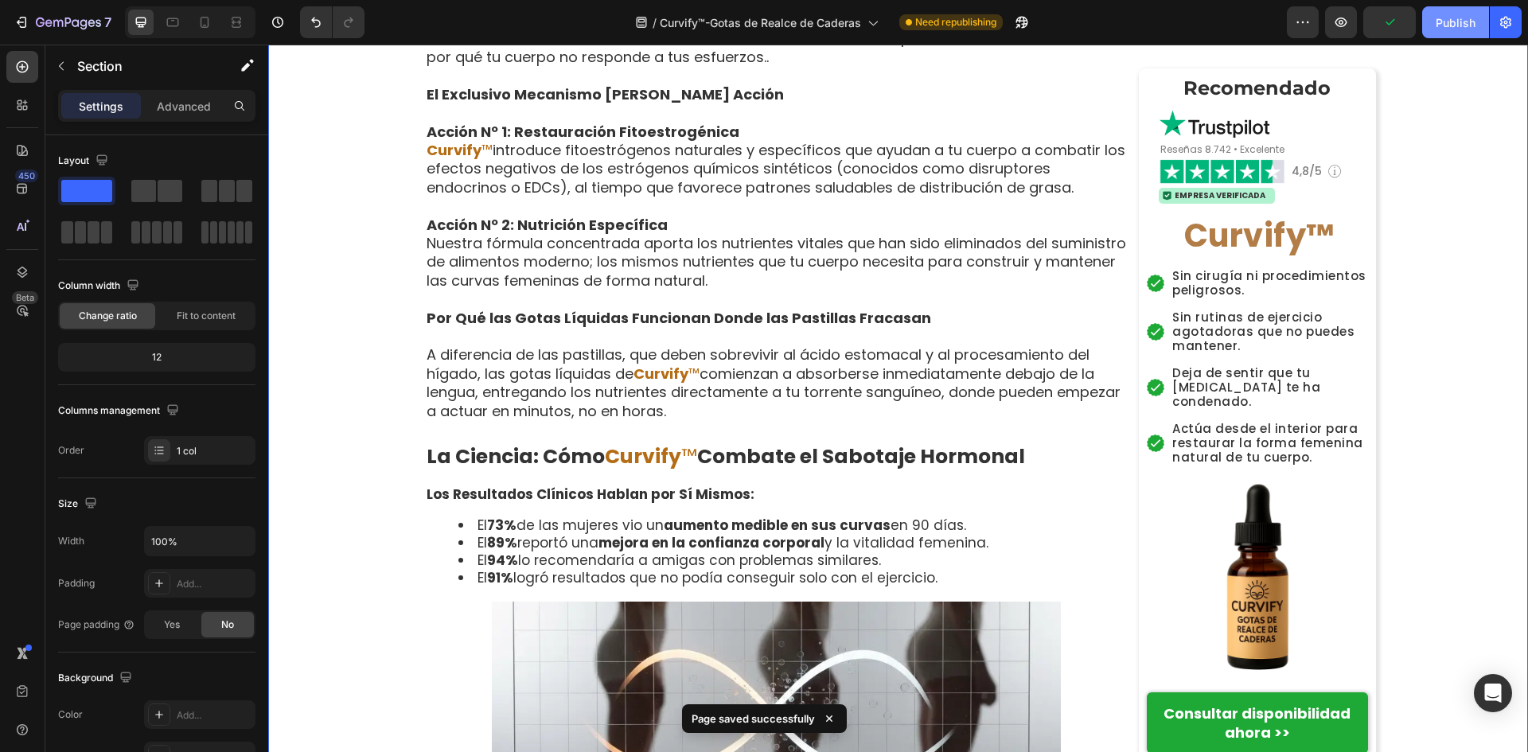
click at [1442, 27] on div "Publish" at bounding box center [1456, 22] width 40 height 17
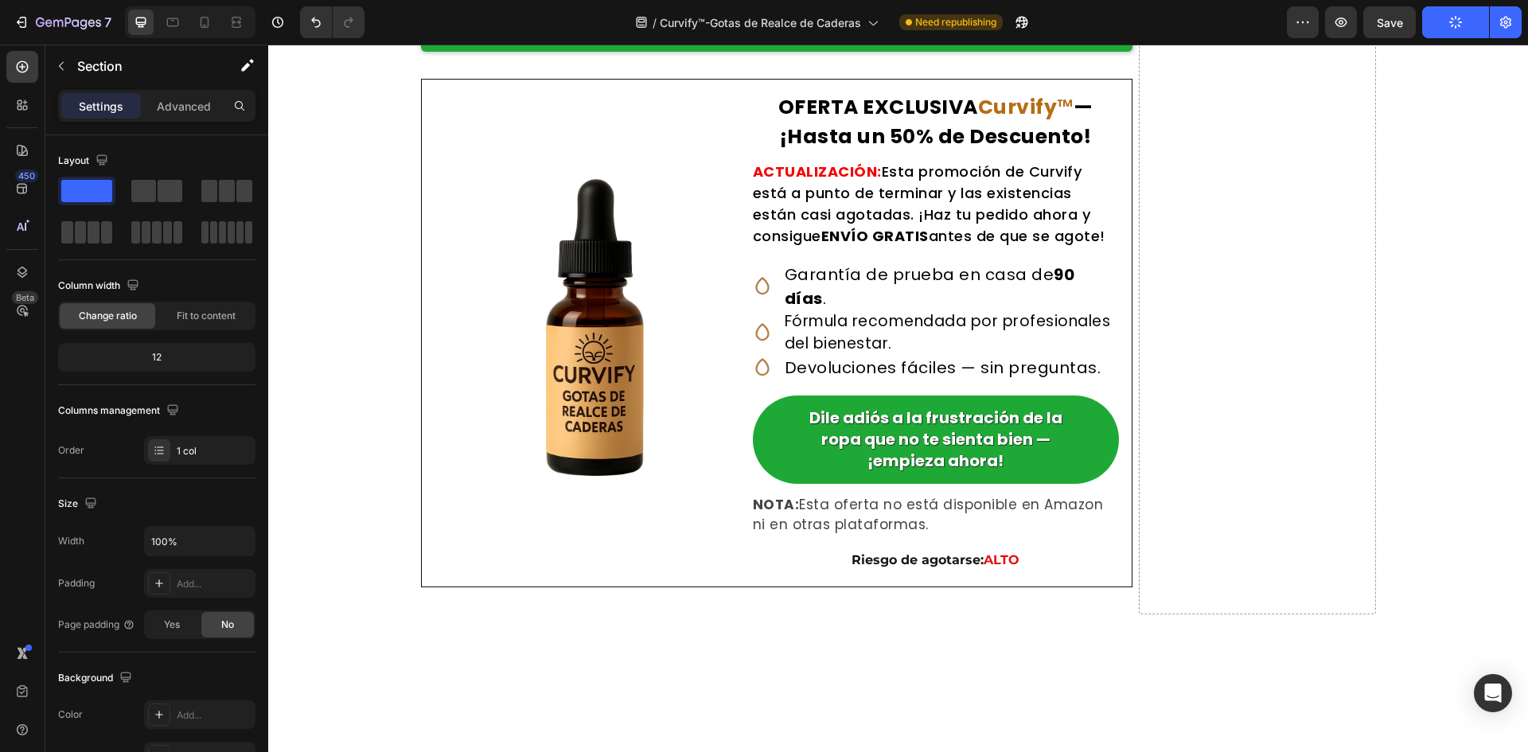
scroll to position [9551, 0]
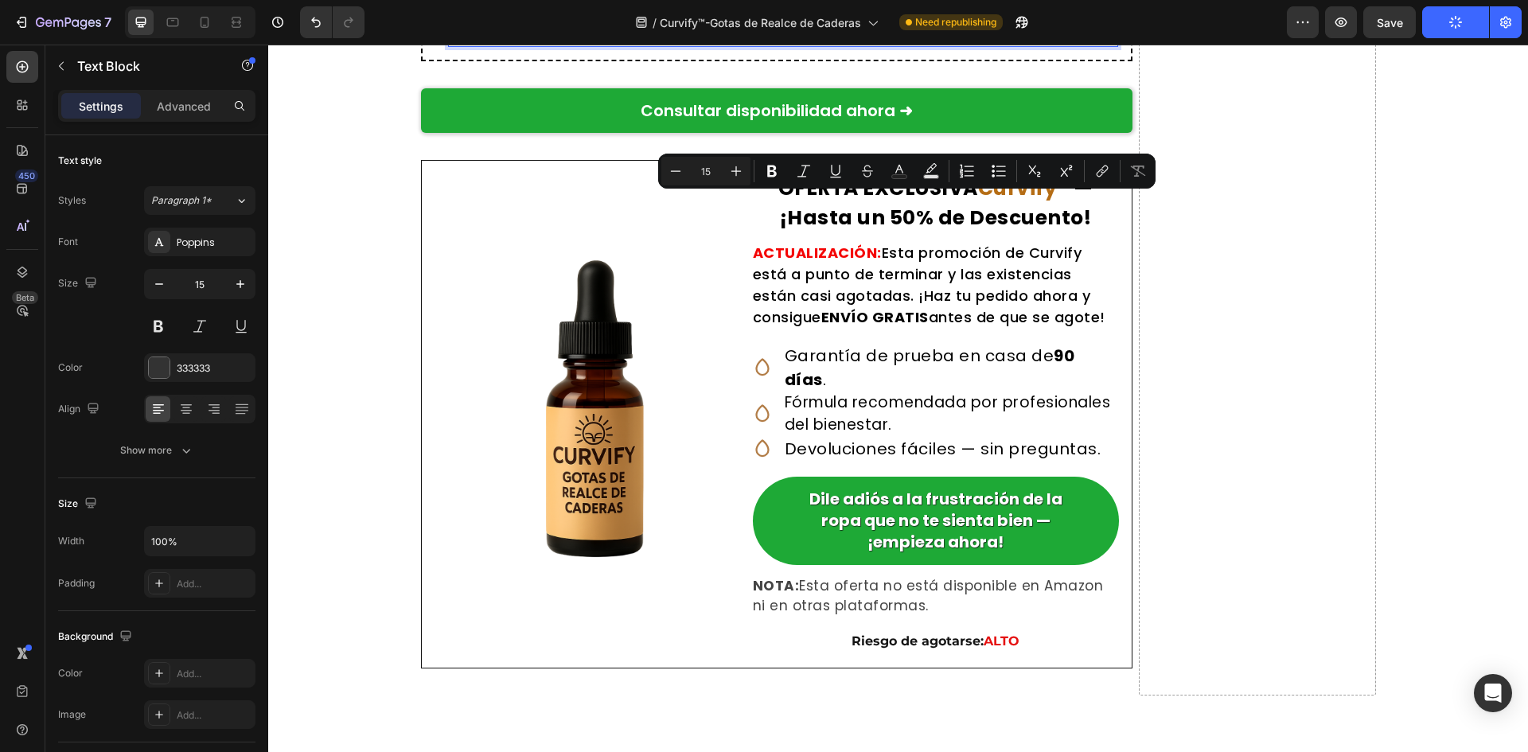
click at [1019, 45] on p "— Dra. Natalia García, doctora en Bioquímica Nutricional — Fundadora de Curvify™" at bounding box center [785, 36] width 663 height 18
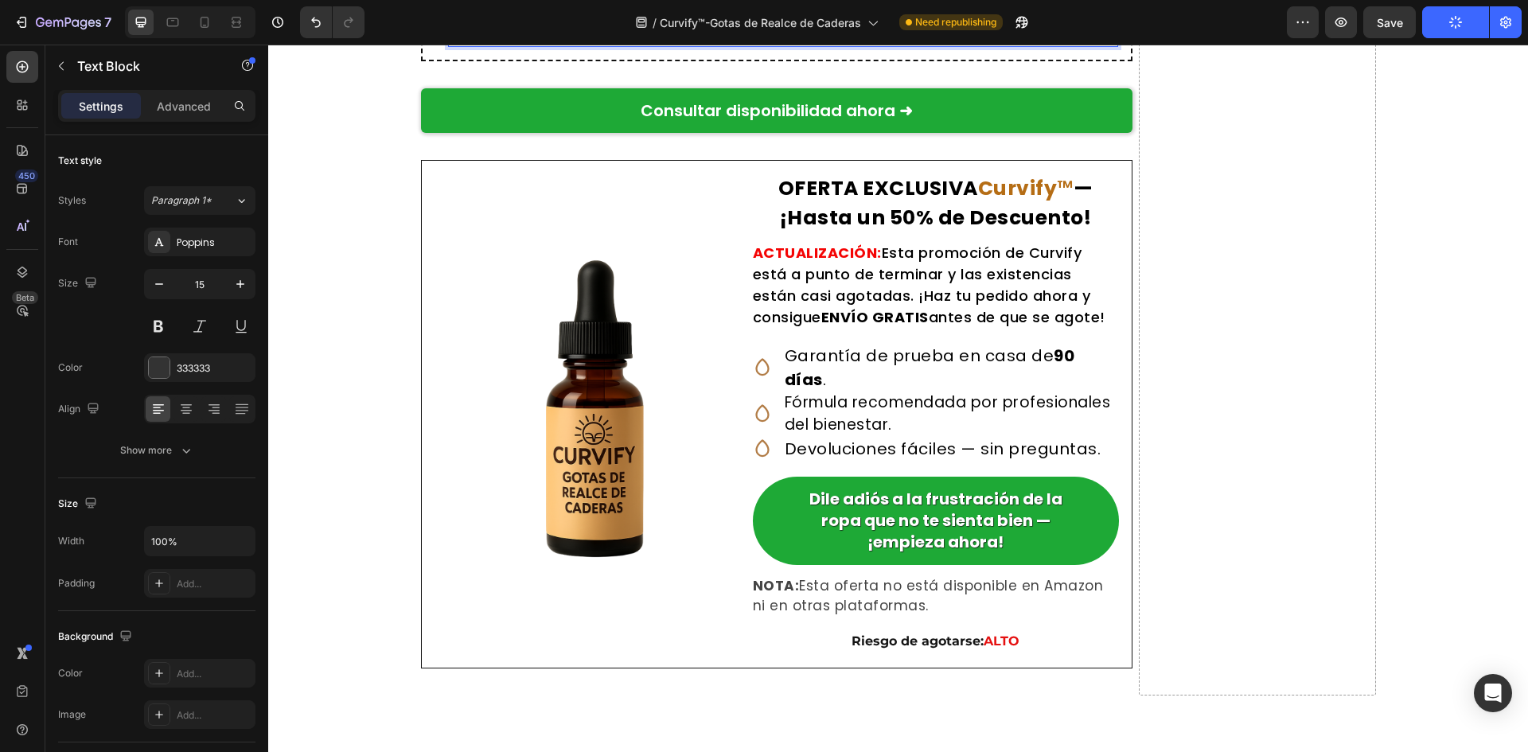
click at [1018, 45] on p "— Dra. Natalia García, doctora en Bioquímica Nutricional — Fundadora de Curvify™" at bounding box center [785, 36] width 663 height 18
drag, startPoint x: 1019, startPoint y: 628, endPoint x: 739, endPoint y: 605, distance: 281.1
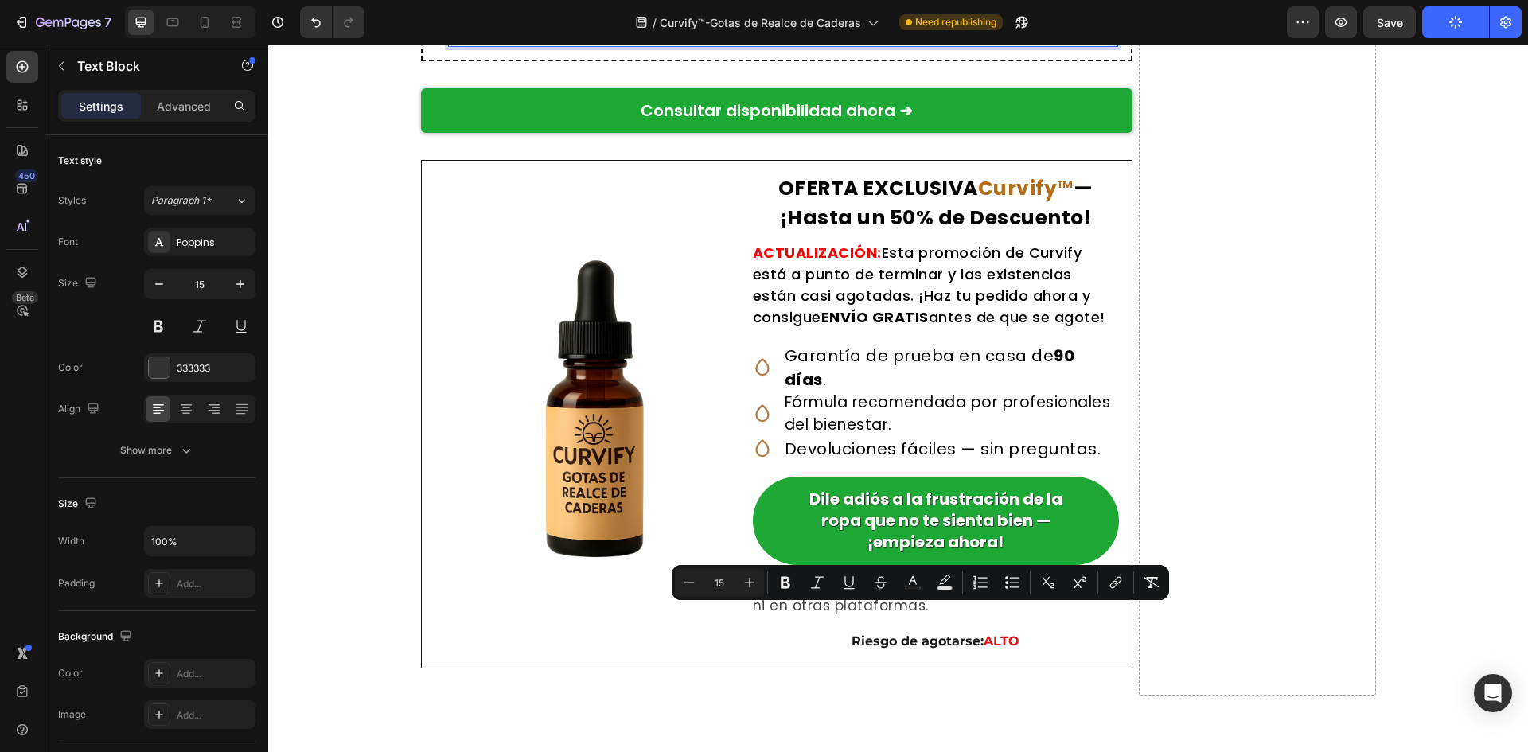
copy div "— Dra. Natalia García, doctora en Bioquímica Nutricional — Fundadora de Curvify™"
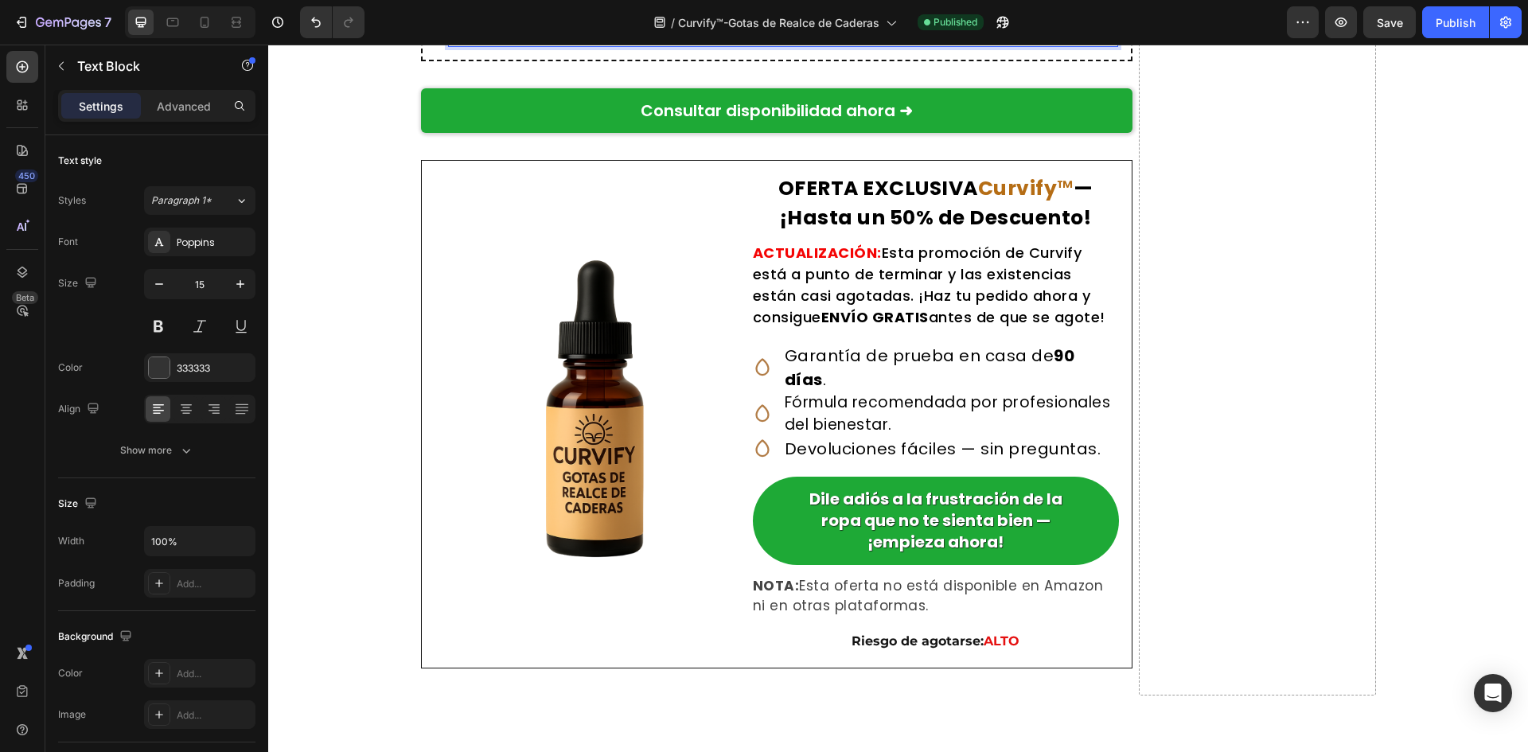
click at [851, 10] on p "Para nosotras, esto es más que un negocio. Es algo personal."" at bounding box center [785, 0] width 663 height 18
click at [853, 10] on p "Para nosotras, esto es más que un negocio. Es algo personal."" at bounding box center [785, 0] width 663 height 18
drag, startPoint x: 852, startPoint y: 590, endPoint x: 759, endPoint y: 206, distance: 394.8
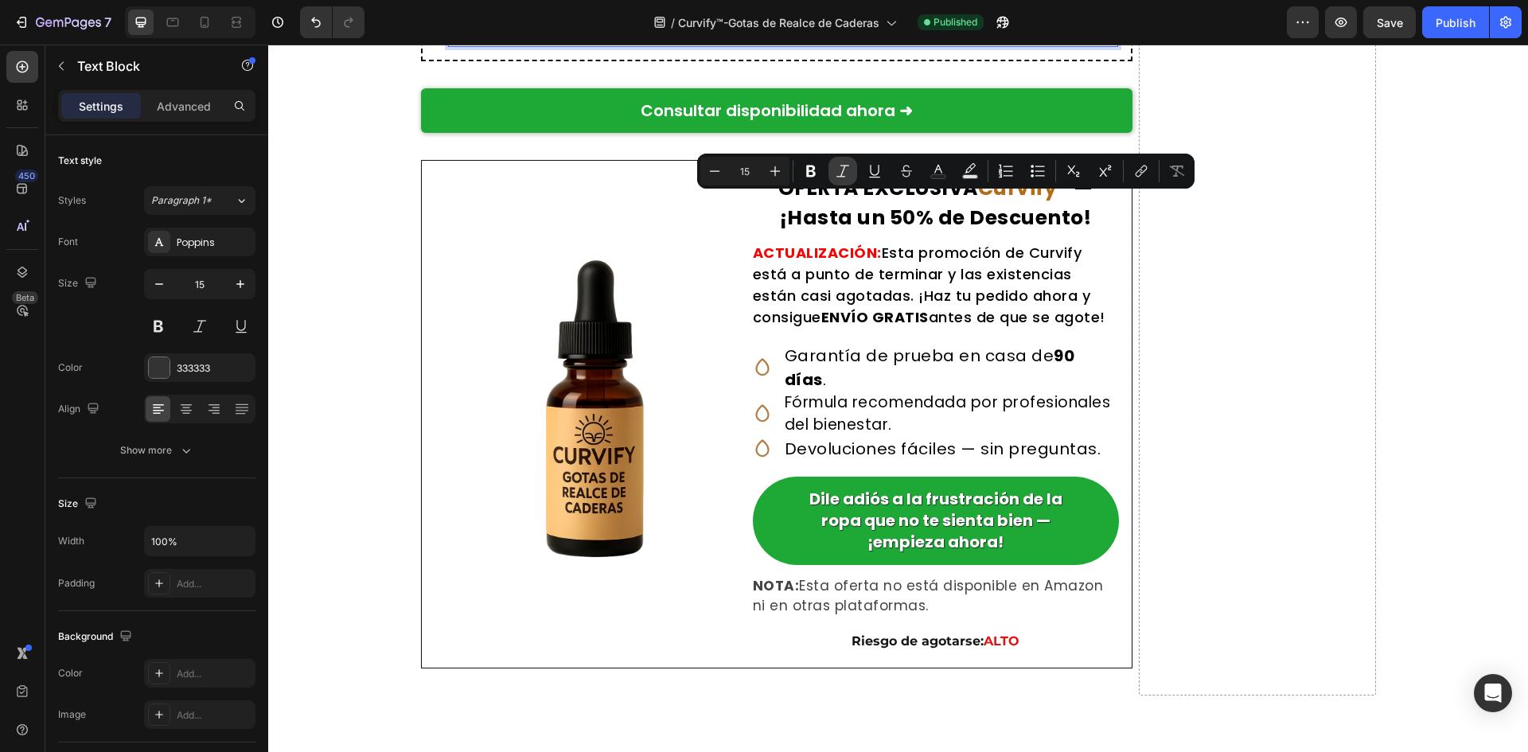
click at [840, 170] on icon "Editor contextual toolbar" at bounding box center [843, 171] width 16 height 16
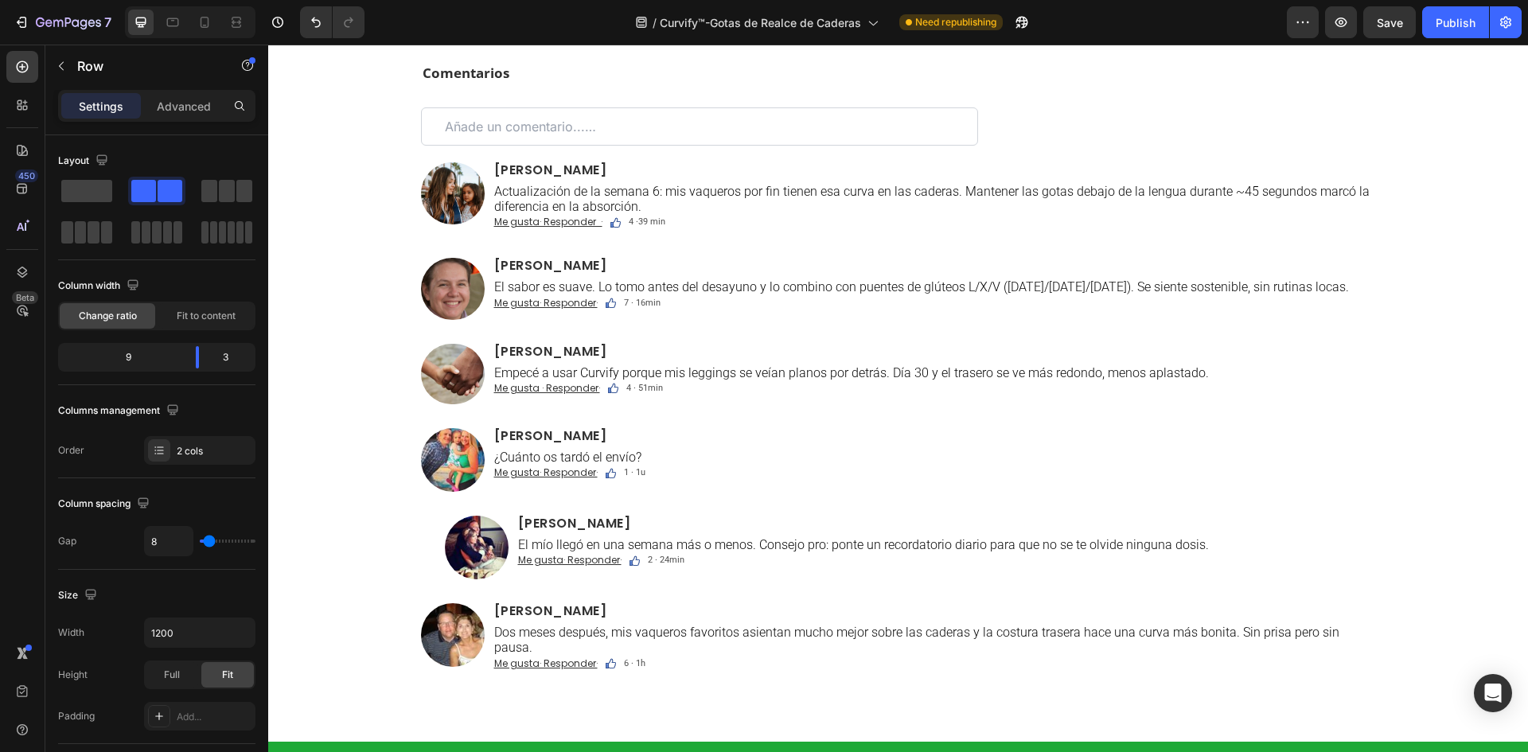
scroll to position [10506, 0]
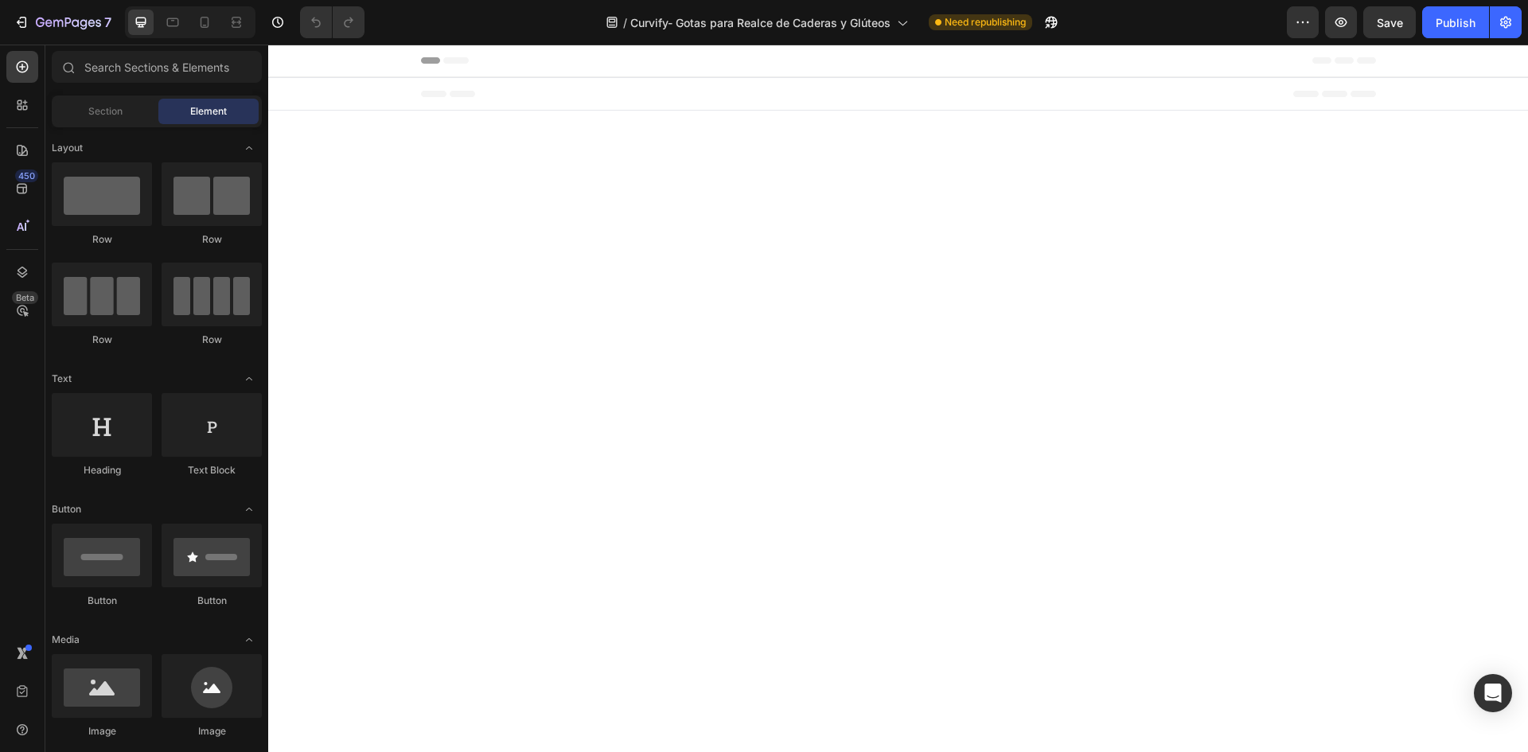
click at [1305, 40] on div "7 Version history / Curvify- Gotas para Realce de Caderas y Glúteos Need republ…" at bounding box center [764, 22] width 1528 height 45
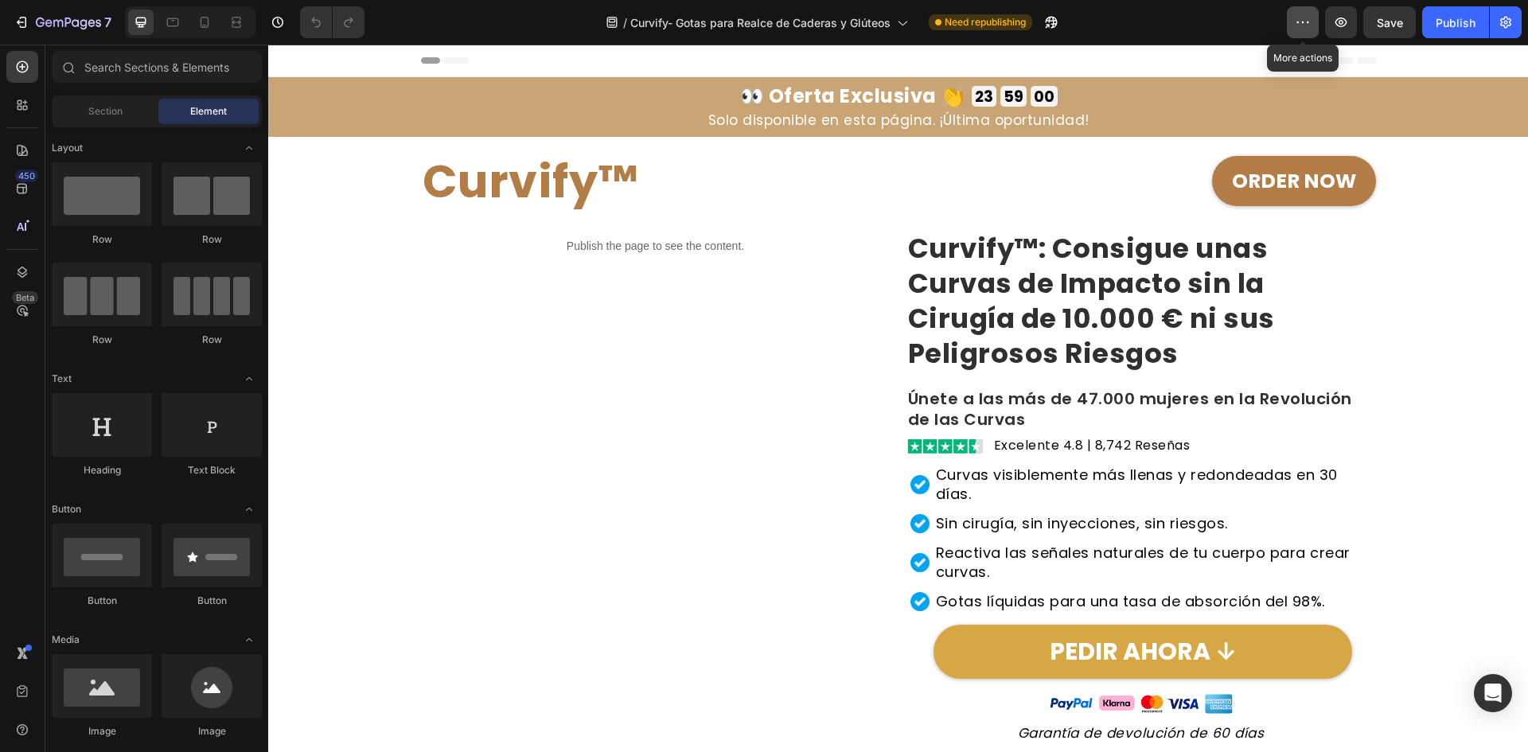
click at [1303, 23] on icon "button" at bounding box center [1303, 22] width 16 height 16
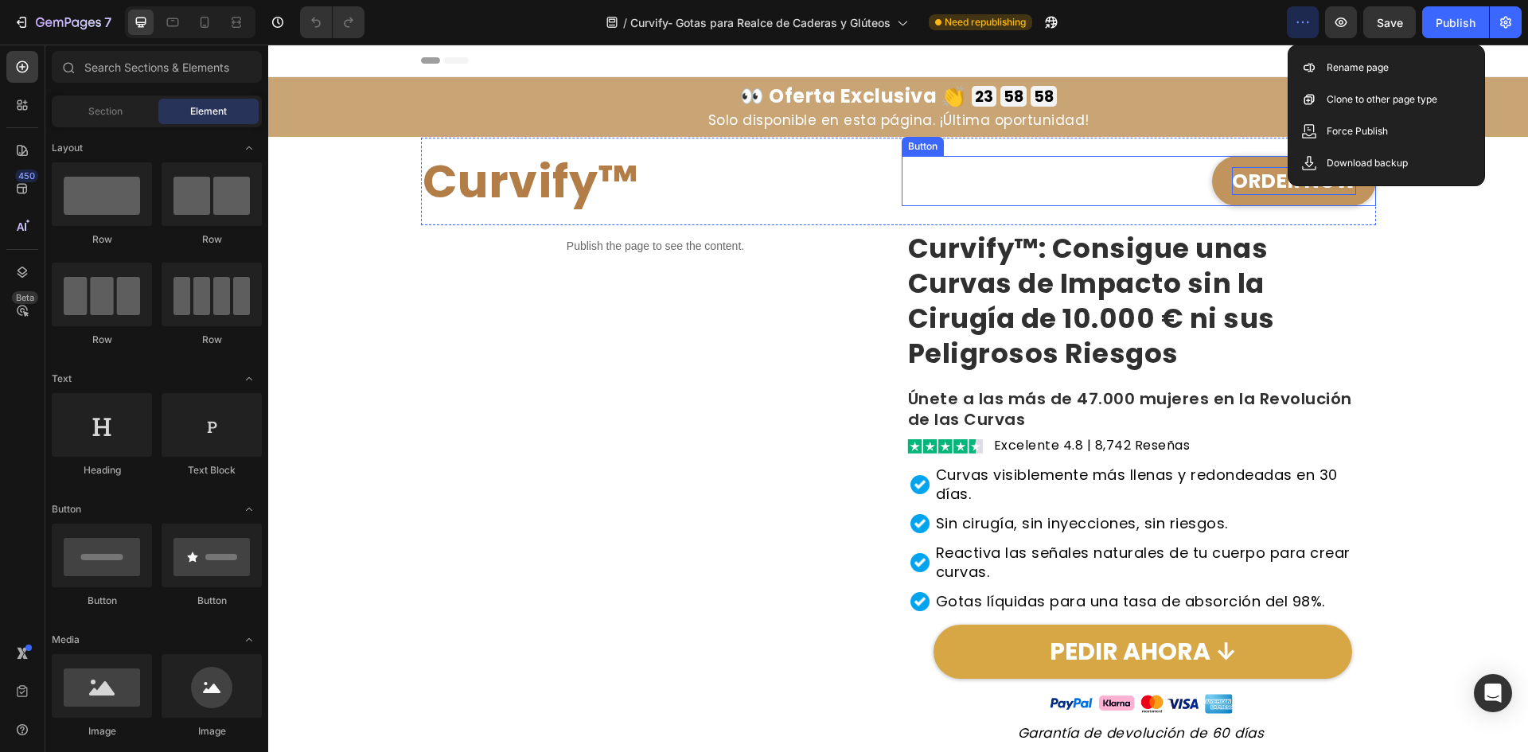
click at [1257, 187] on strong "ORDER NOW" at bounding box center [1294, 181] width 124 height 28
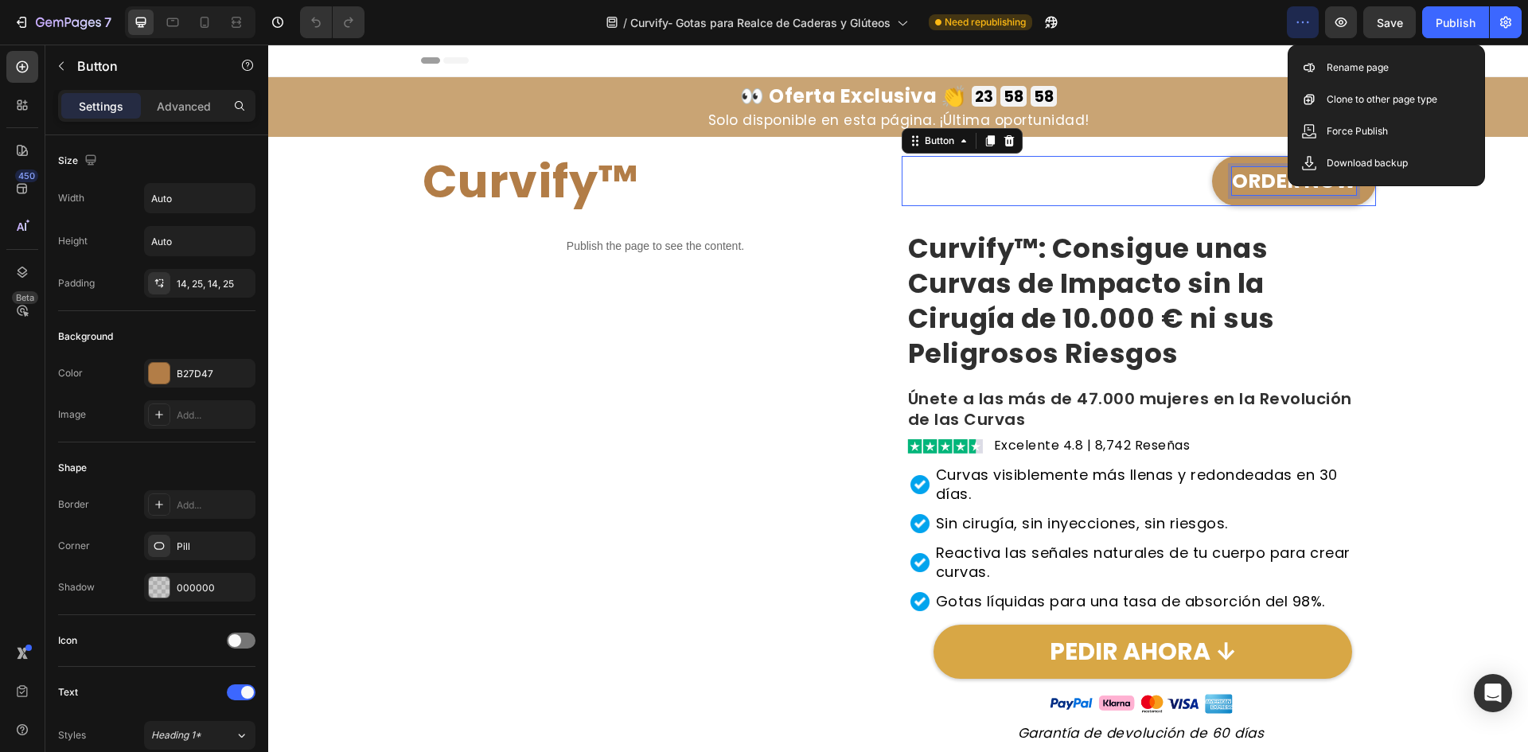
click at [1257, 187] on strong "ORDER NOW" at bounding box center [1294, 181] width 124 height 28
click at [1256, 187] on strong "ORDER NOW" at bounding box center [1294, 181] width 124 height 28
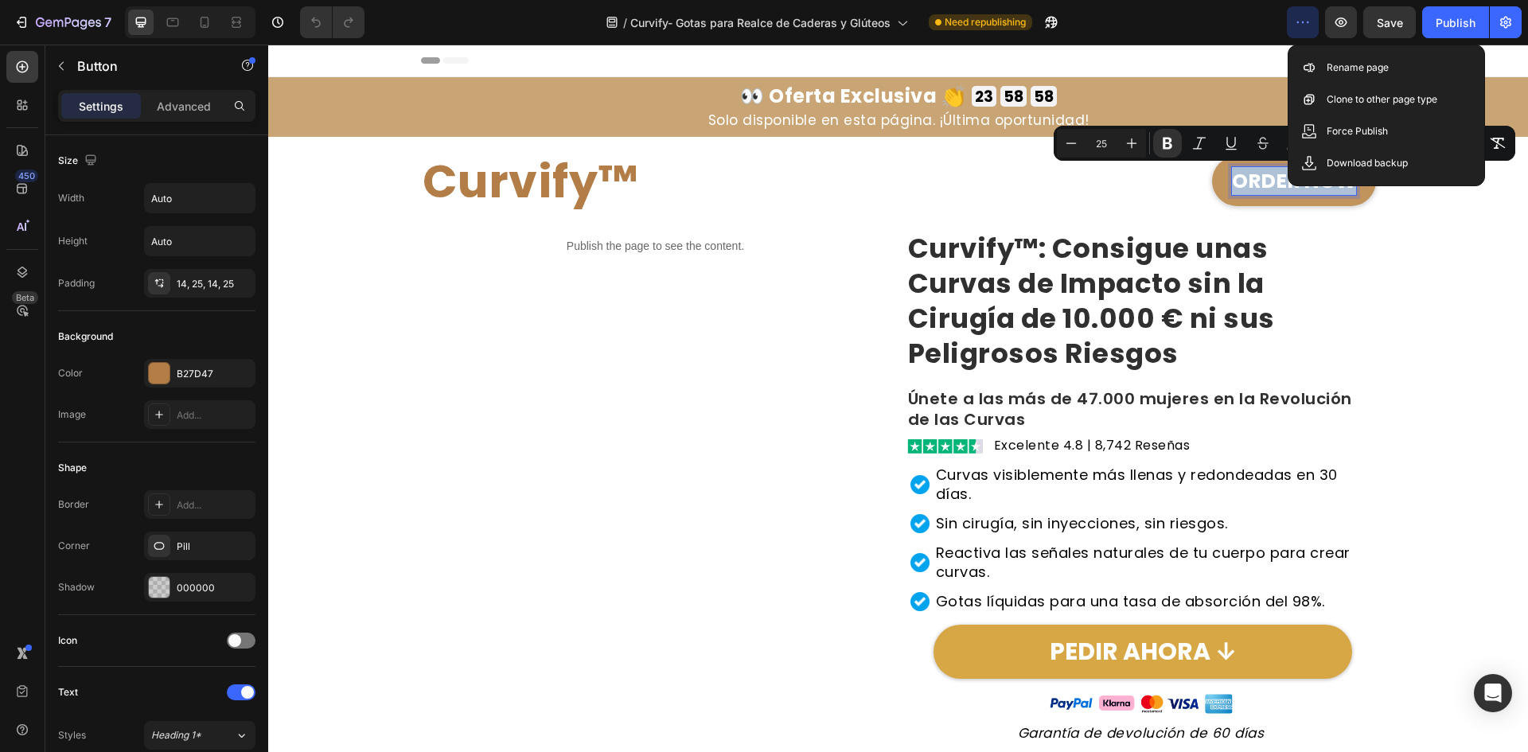
click at [1256, 187] on strong "ORDER NOW" at bounding box center [1294, 181] width 124 height 28
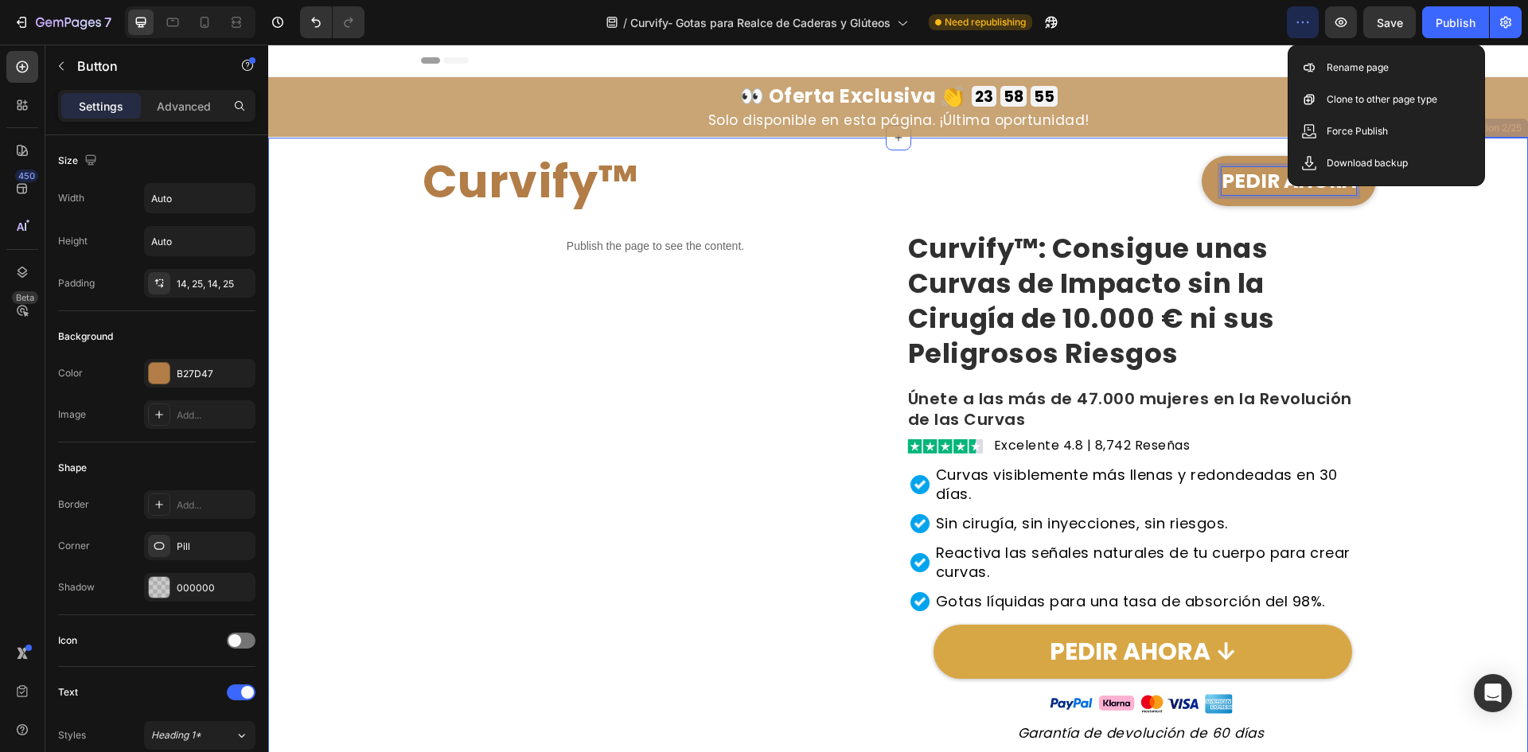
click at [1468, 280] on div "Curvify™ Heading PEDIR AHORA Button 0 Row Publish the page to see the content. …" at bounding box center [898, 634] width 1244 height 992
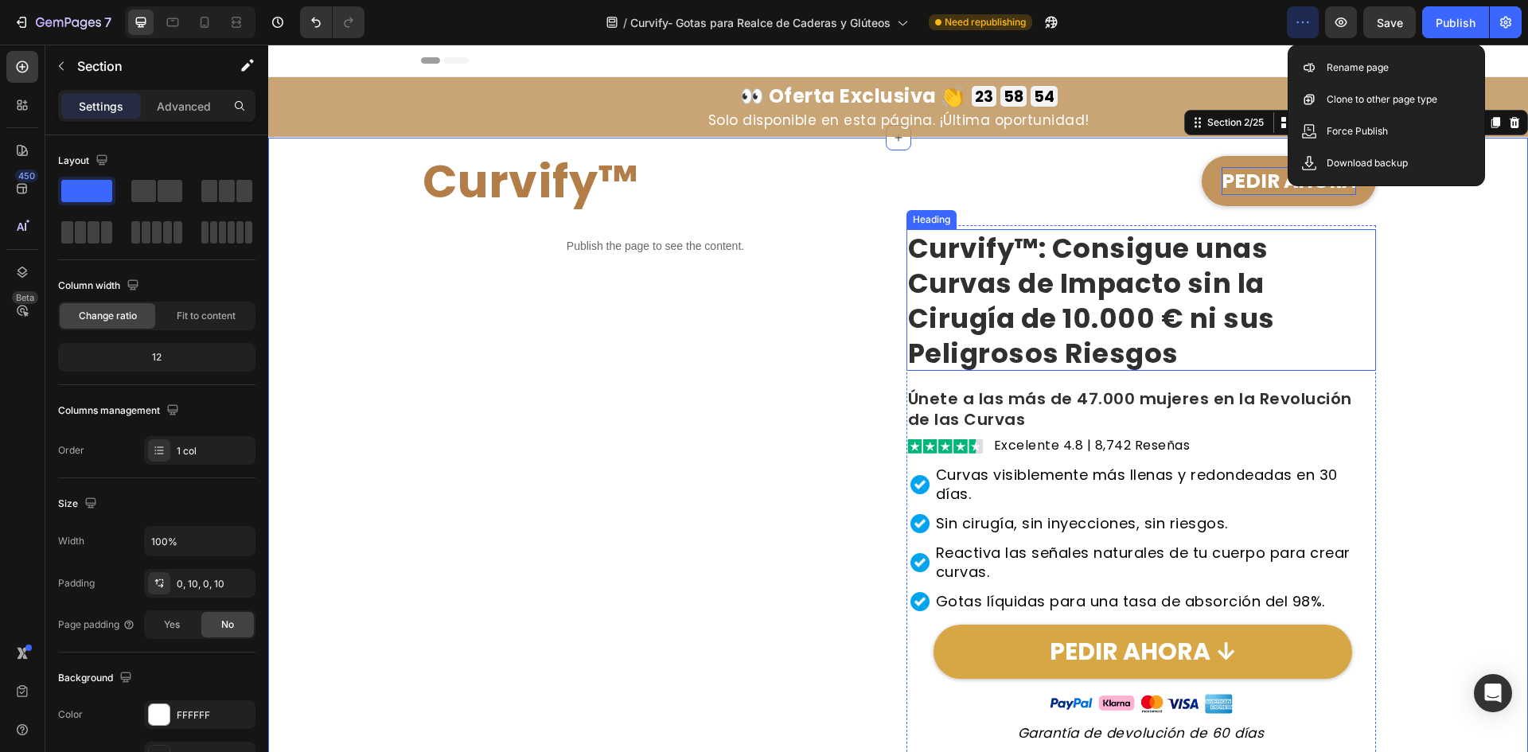
click at [1262, 341] on h2 "Curvify™: Consigue unas Curvas de Impacto sin la Cirugía de 10.000 € ni sus Pel…" at bounding box center [1142, 300] width 470 height 142
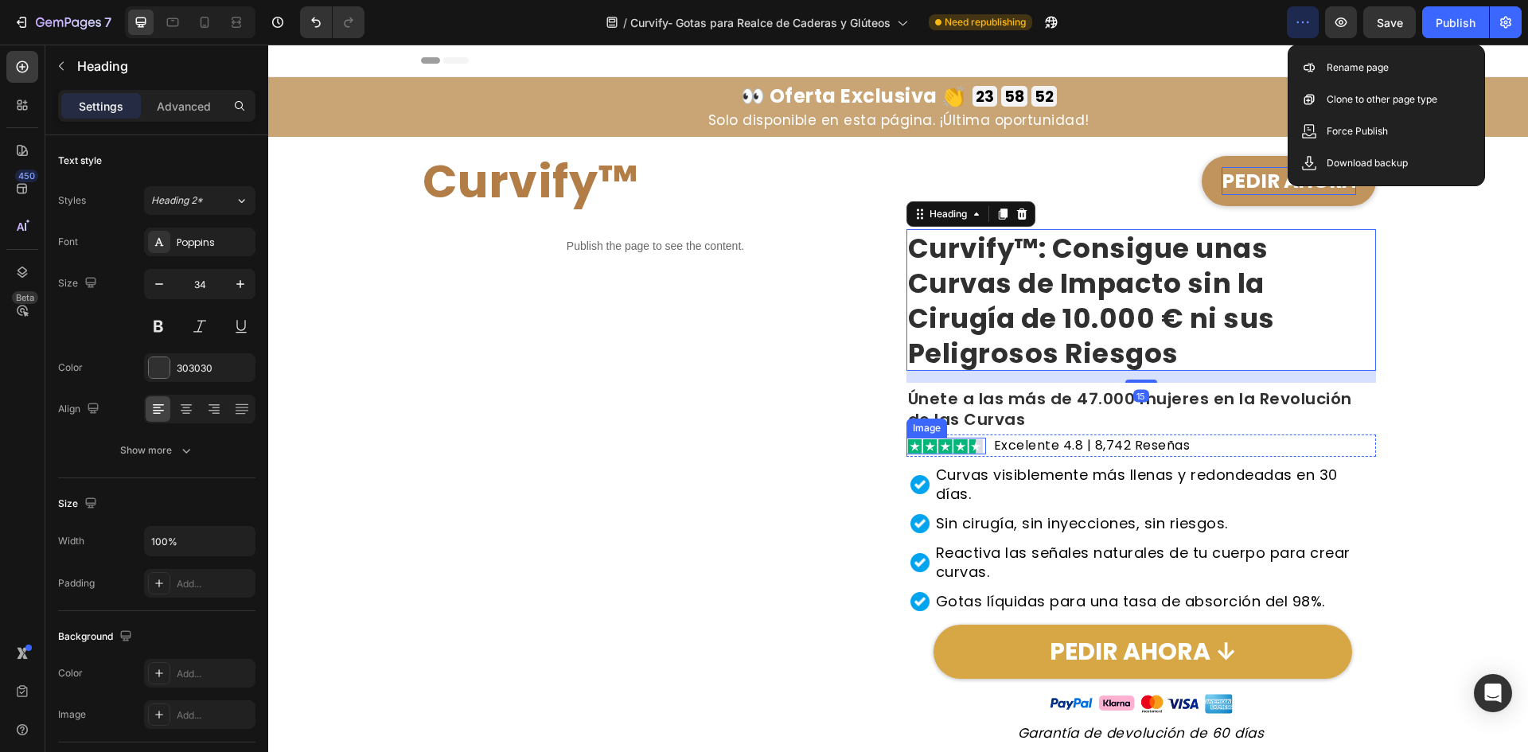
scroll to position [716, 0]
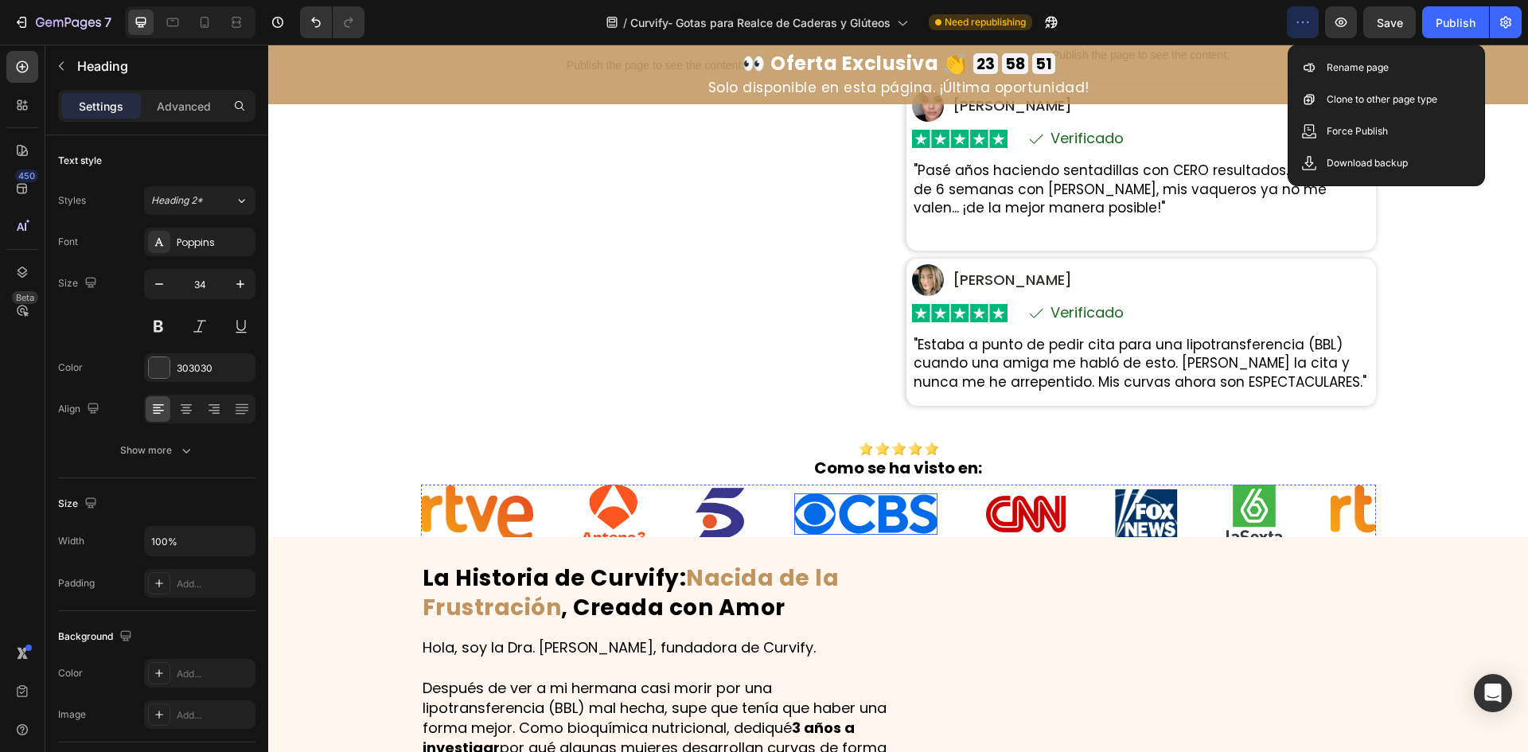
click at [844, 516] on img at bounding box center [865, 513] width 143 height 41
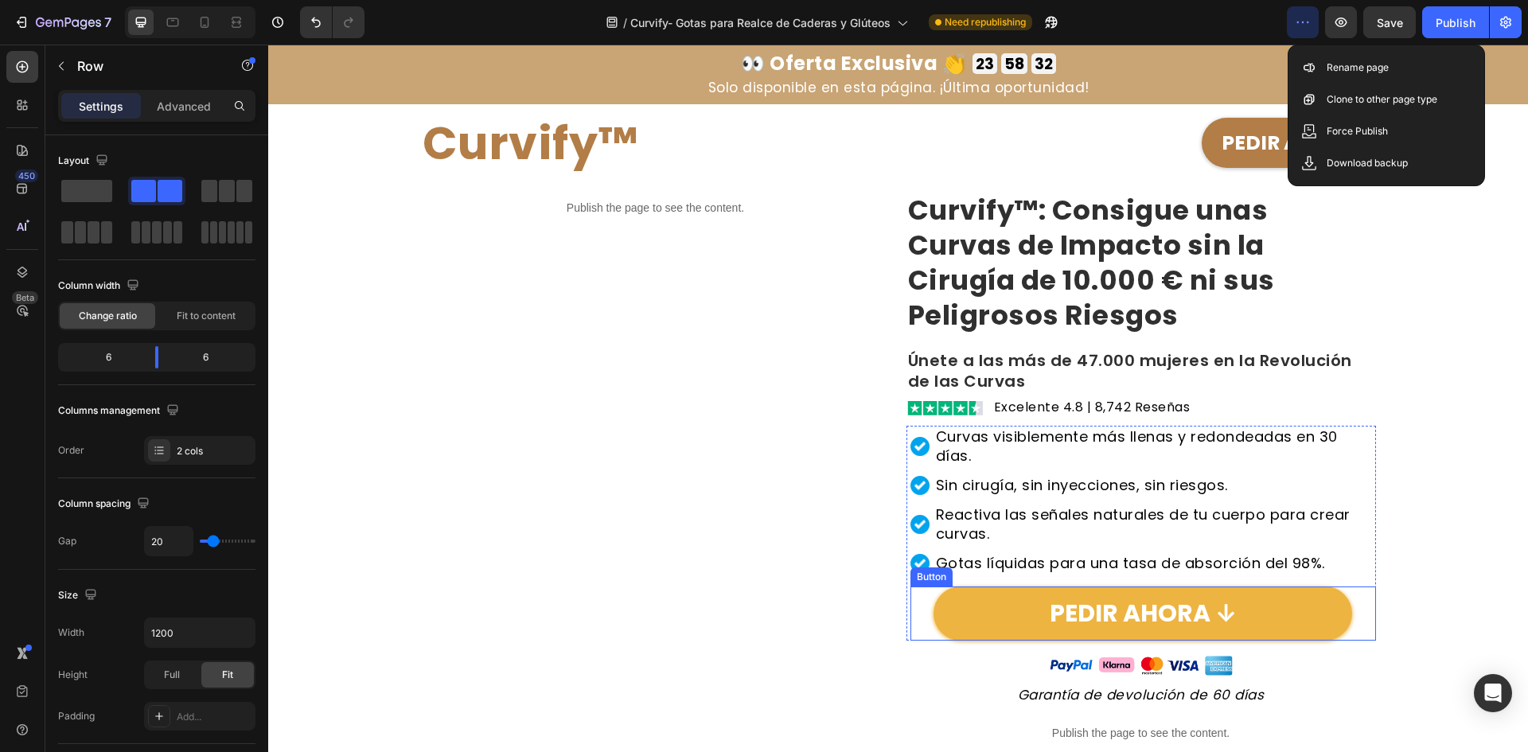
scroll to position [0, 0]
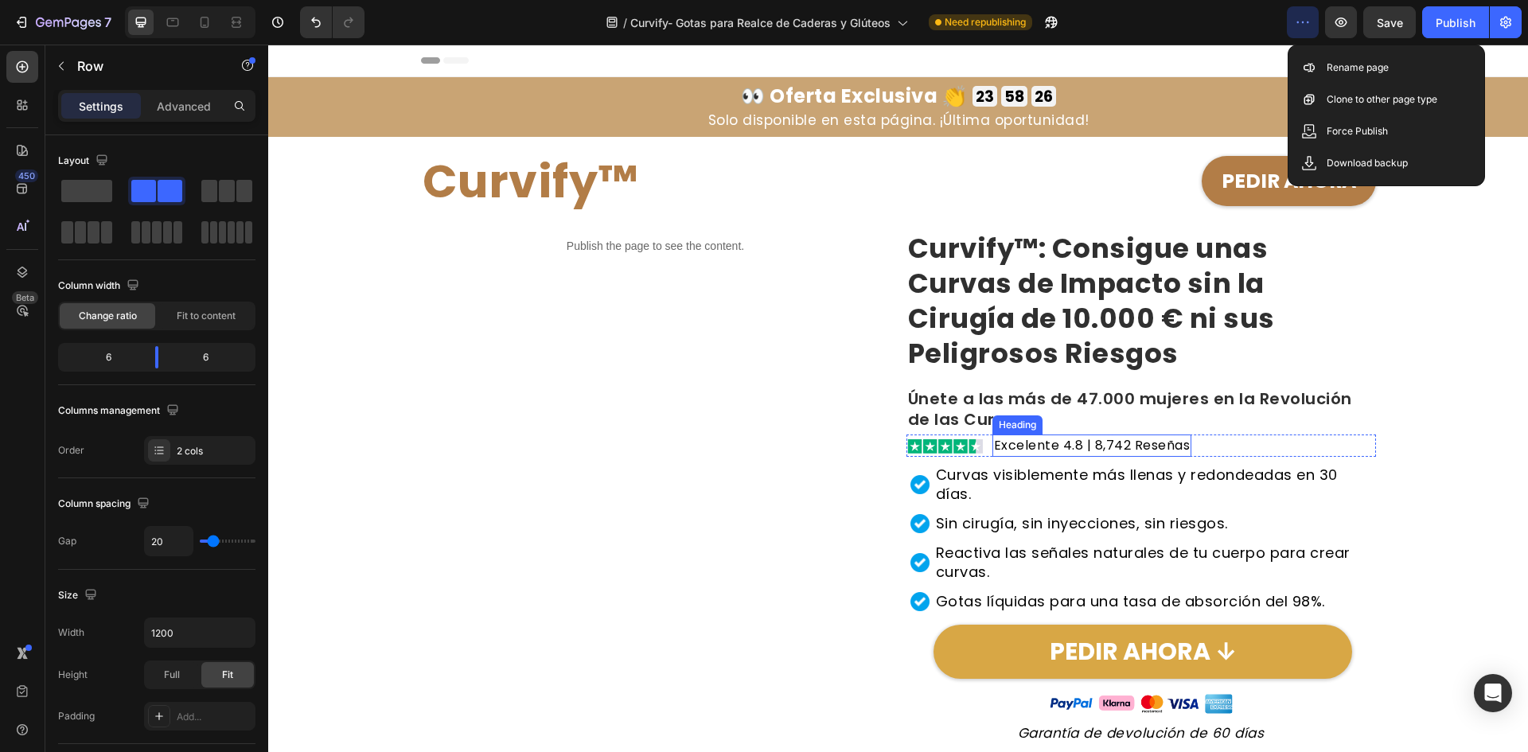
click at [1053, 444] on h2 "Excelente 4.8 | 8,742 Reseñas" at bounding box center [1093, 445] width 200 height 21
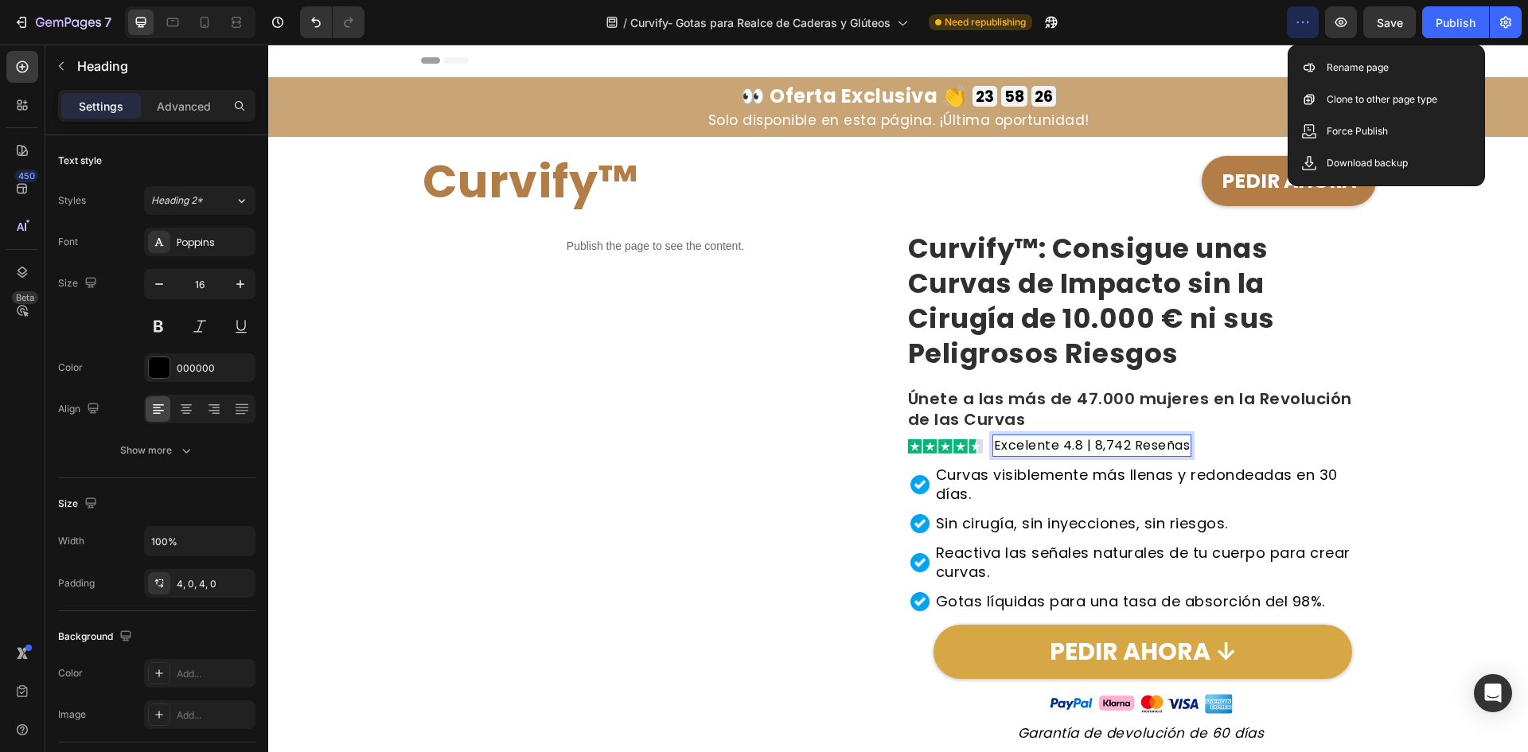
click at [1053, 444] on h2 "Excelente 4.8 | 8,742 Reseñas" at bounding box center [1093, 445] width 200 height 21
click at [1053, 444] on p "Excelente 4.8 | 8,742 Reseñas" at bounding box center [1092, 445] width 197 height 15
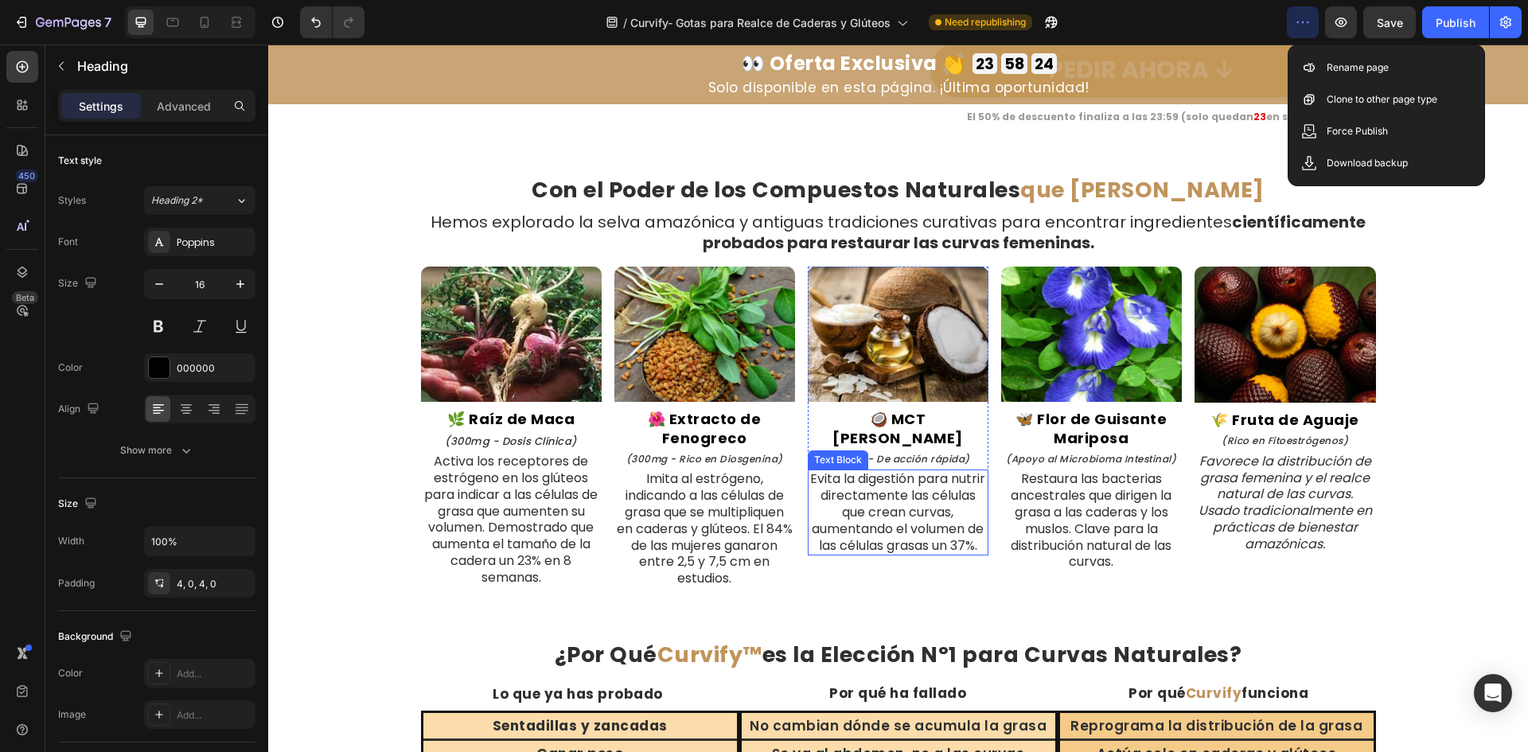
scroll to position [4059, 0]
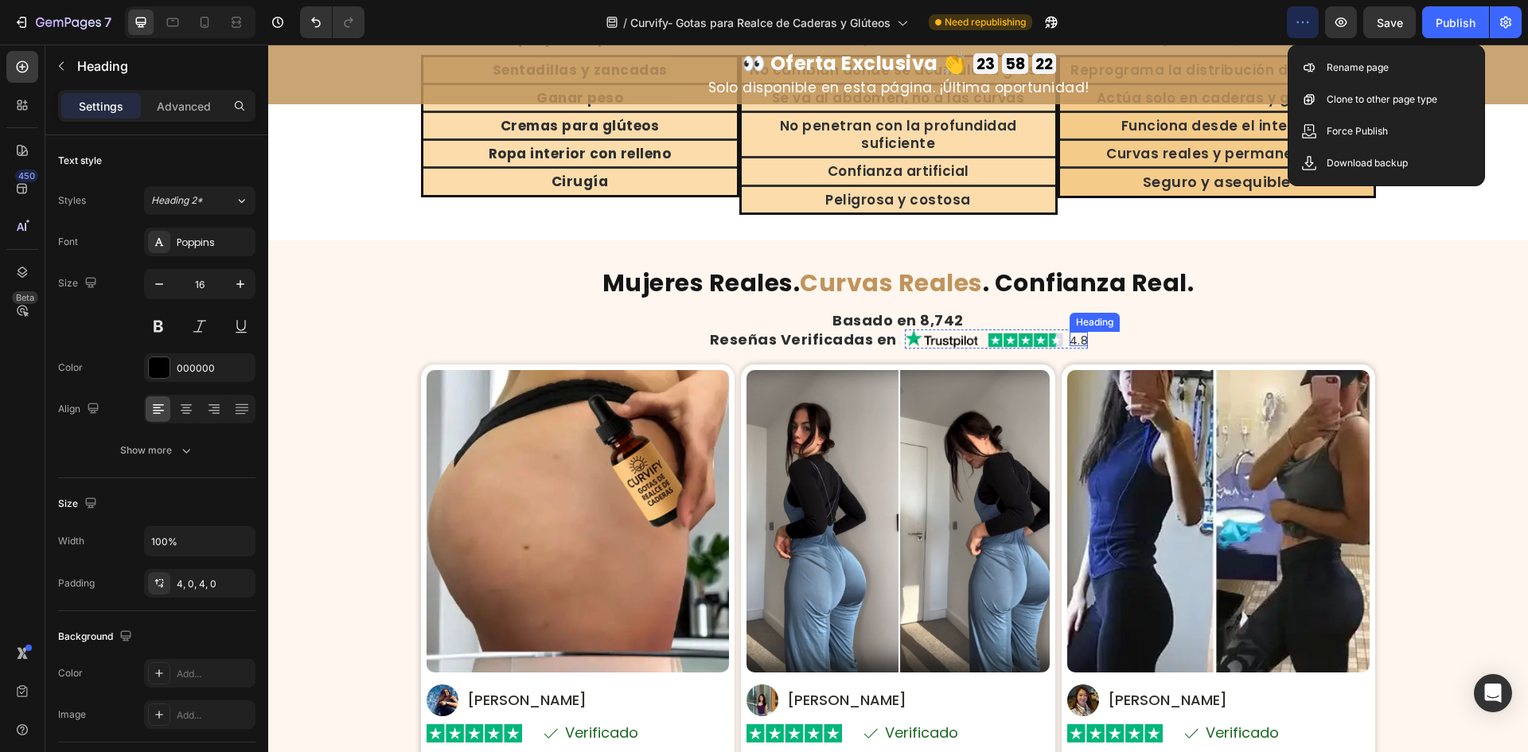
click at [1071, 332] on div "Mujeres Reales. Curvas Reales . Confianza Real. Heading Basado en 8,742 Heading…" at bounding box center [898, 606] width 955 height 680
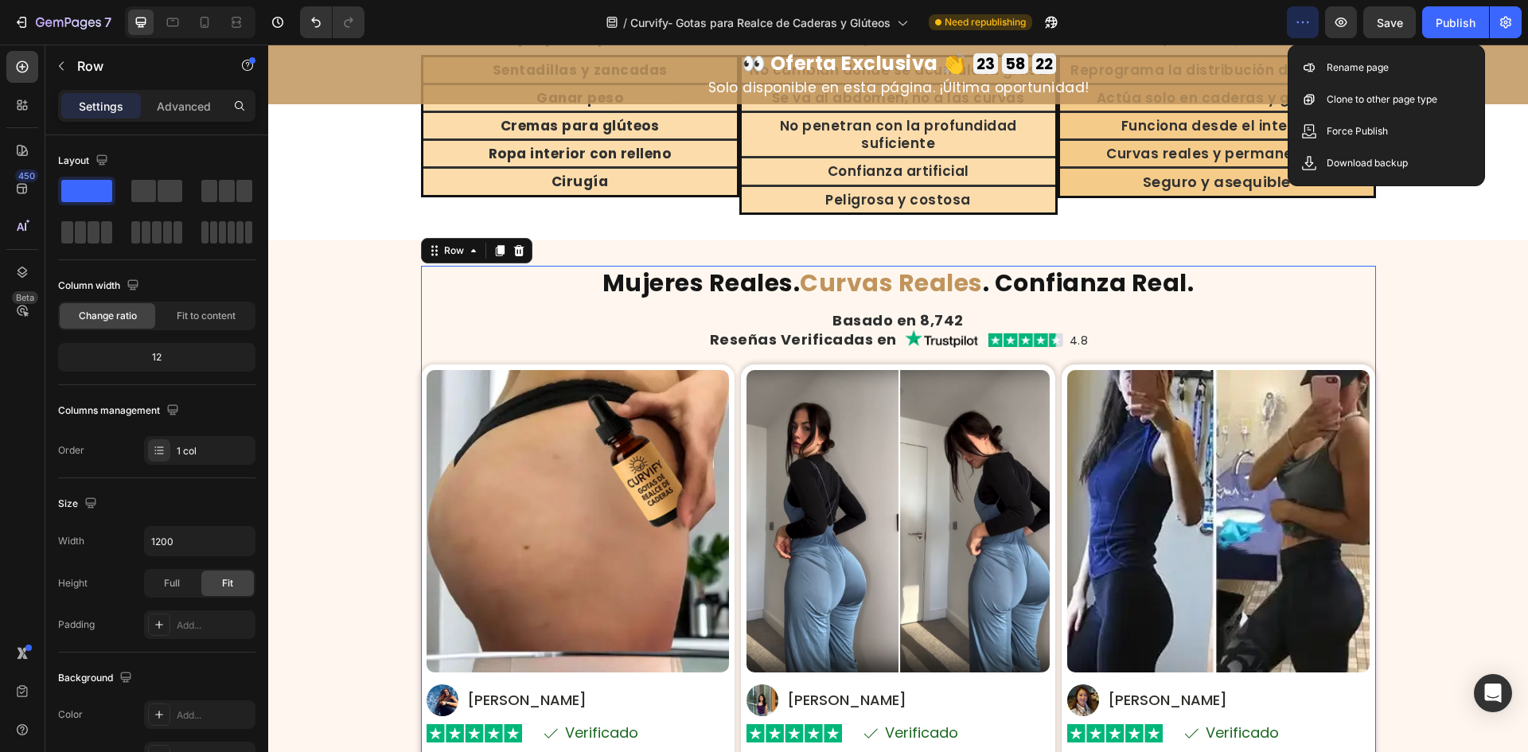
click at [1071, 330] on div "4.8 Heading" at bounding box center [1079, 339] width 19 height 19
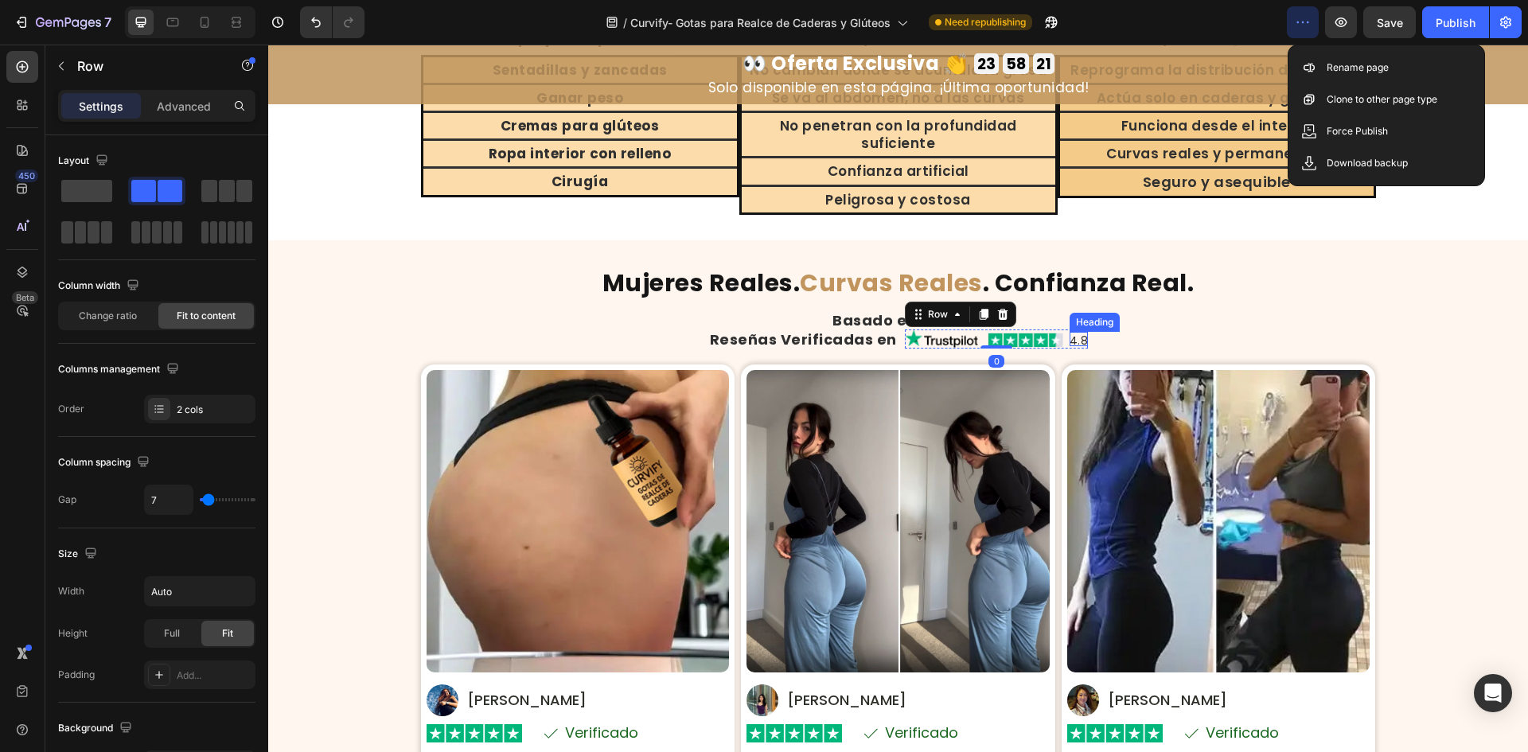
click at [1074, 332] on h2 "4.8" at bounding box center [1079, 339] width 19 height 14
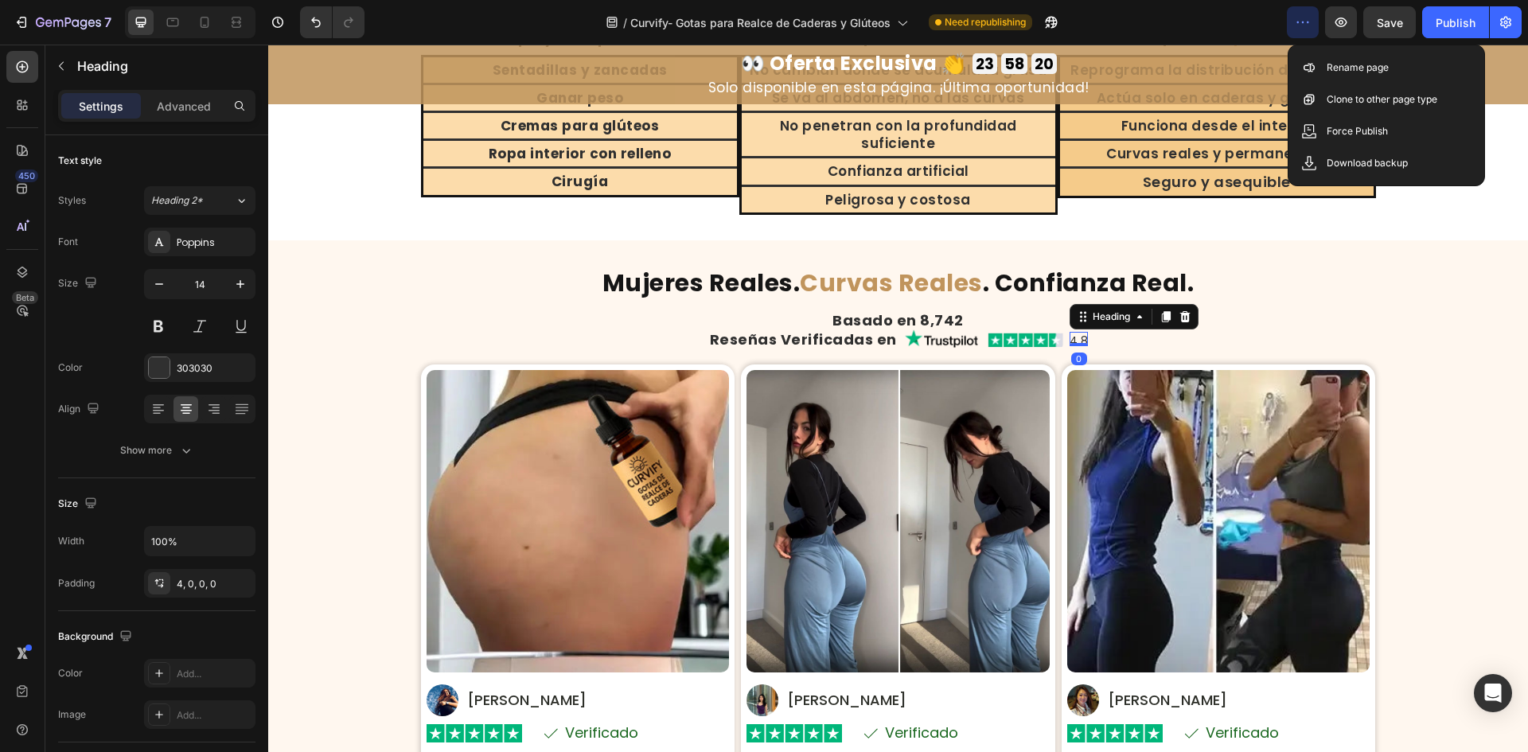
click at [1073, 332] on h2 "4.8" at bounding box center [1079, 339] width 19 height 14
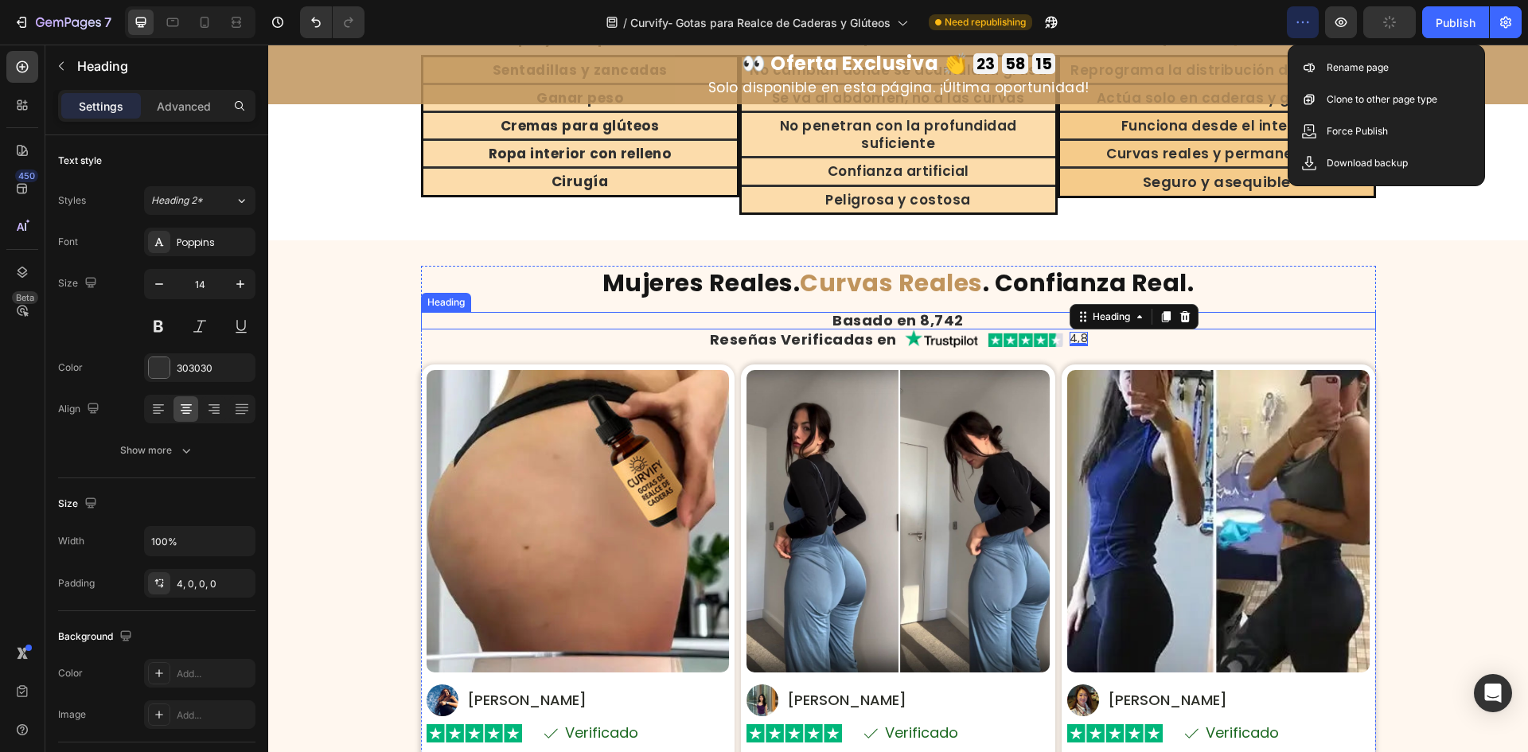
click at [1369, 312] on h2 "Basado en 8,742" at bounding box center [898, 321] width 955 height 18
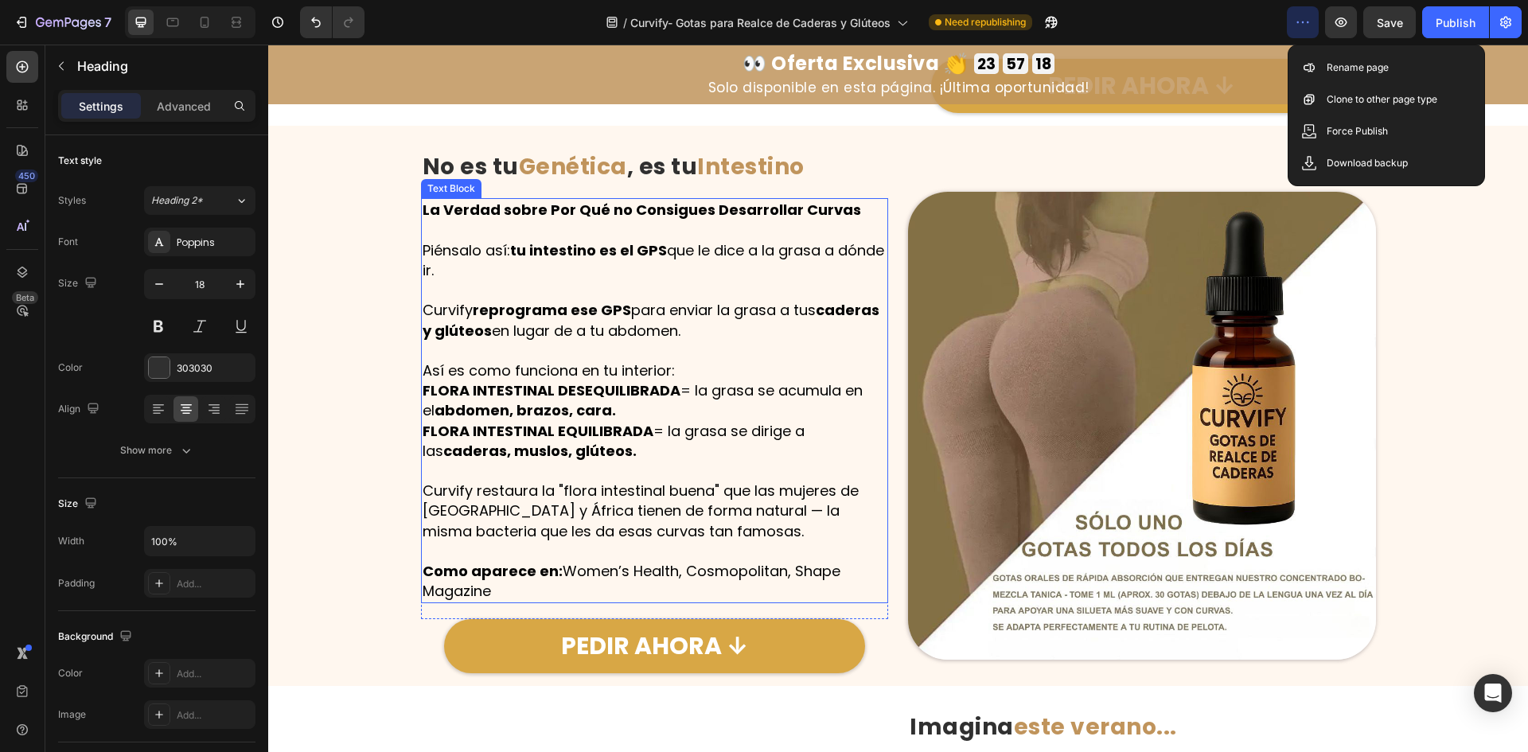
scroll to position [1433, 0]
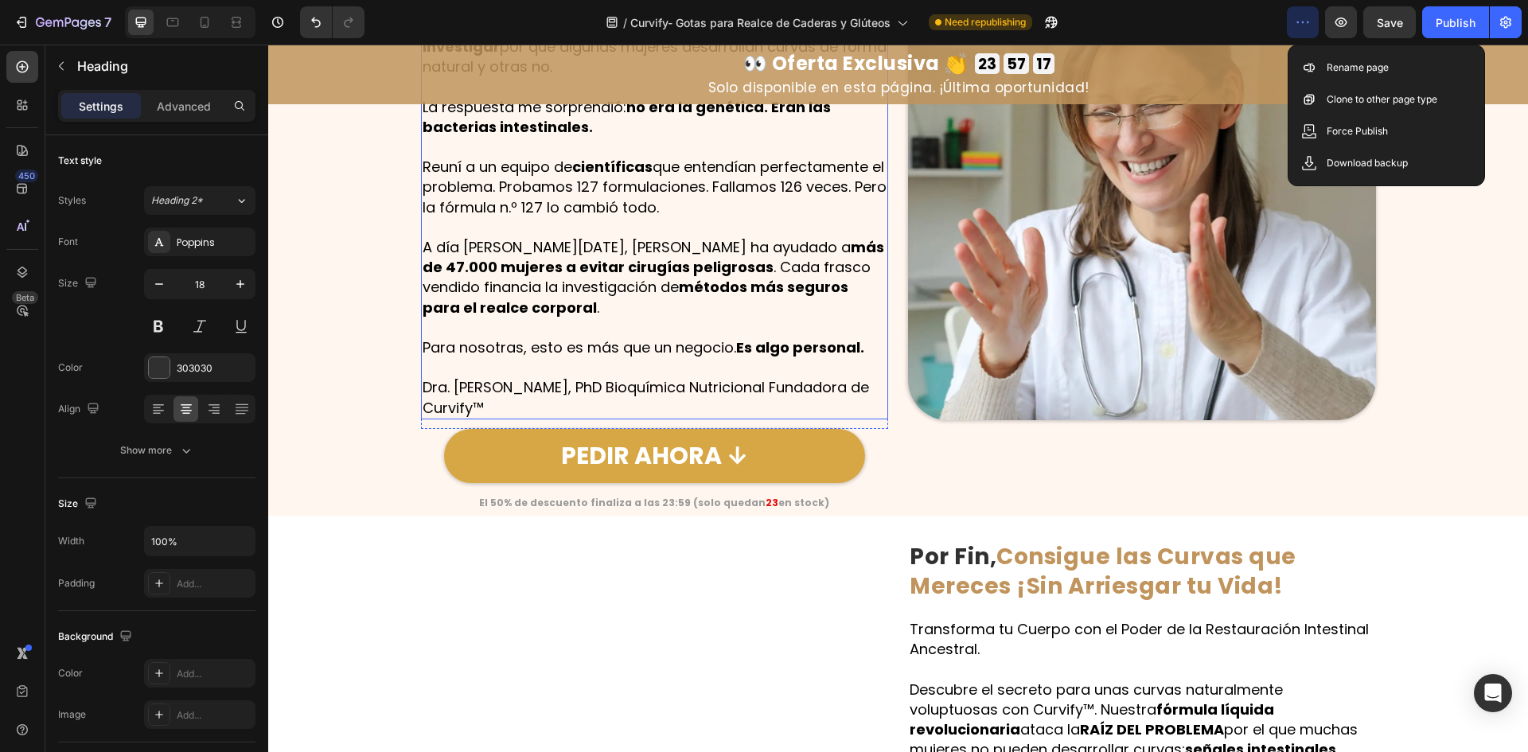
click at [542, 386] on p "Dra. Natalia Vega, PhD Bioquímica Nutricional Fundadora de Curvify™" at bounding box center [655, 397] width 465 height 40
click at [540, 383] on p "Dra. Natalia Vega, PhD Bioquímica Nutricional Fundadora de Curvify™" at bounding box center [655, 397] width 465 height 40
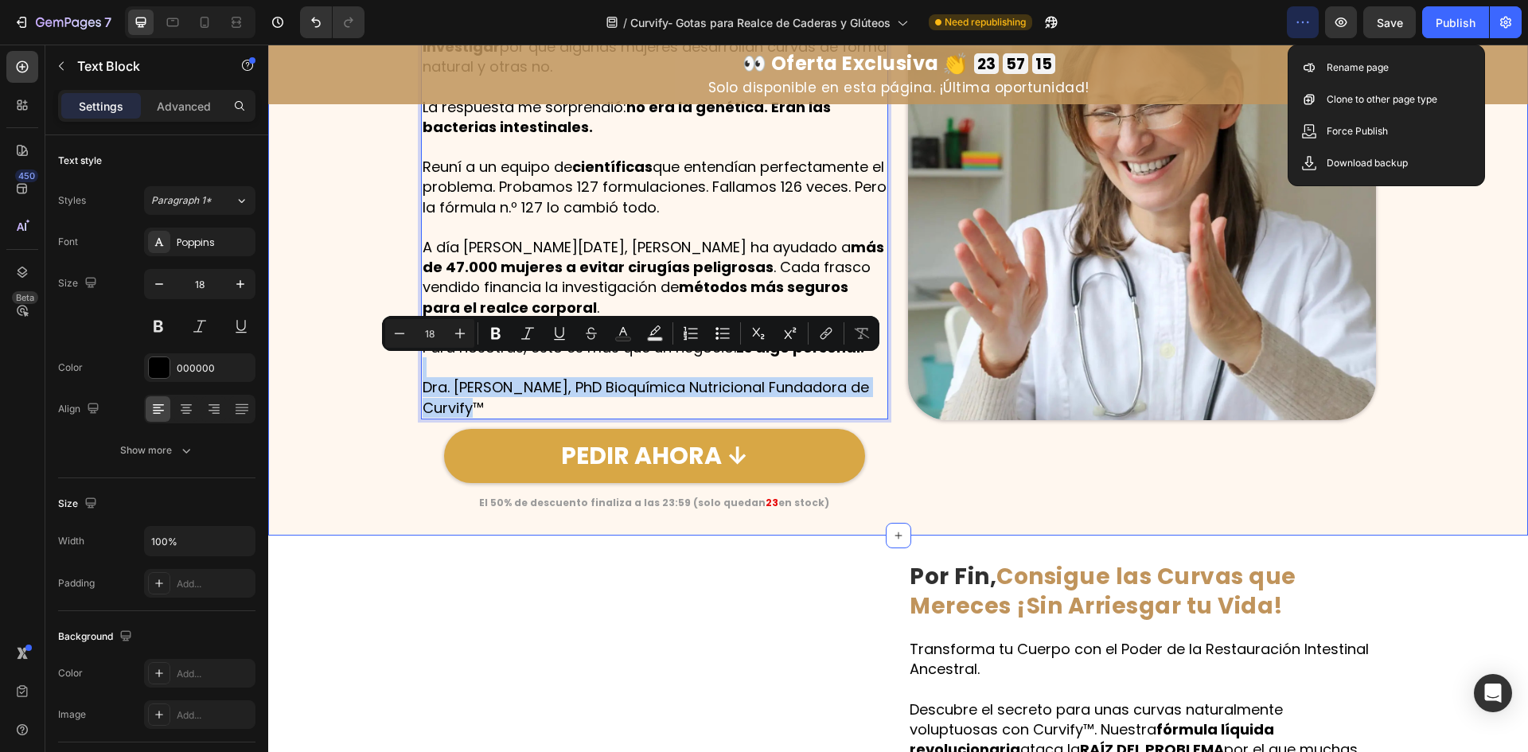
drag, startPoint x: 517, startPoint y: 388, endPoint x: 413, endPoint y: 351, distance: 110.0
click at [413, 351] on div "La Historia de Curvify: Nacida de la Frustración , Creada con Amor Heading Hola…" at bounding box center [898, 186] width 1260 height 649
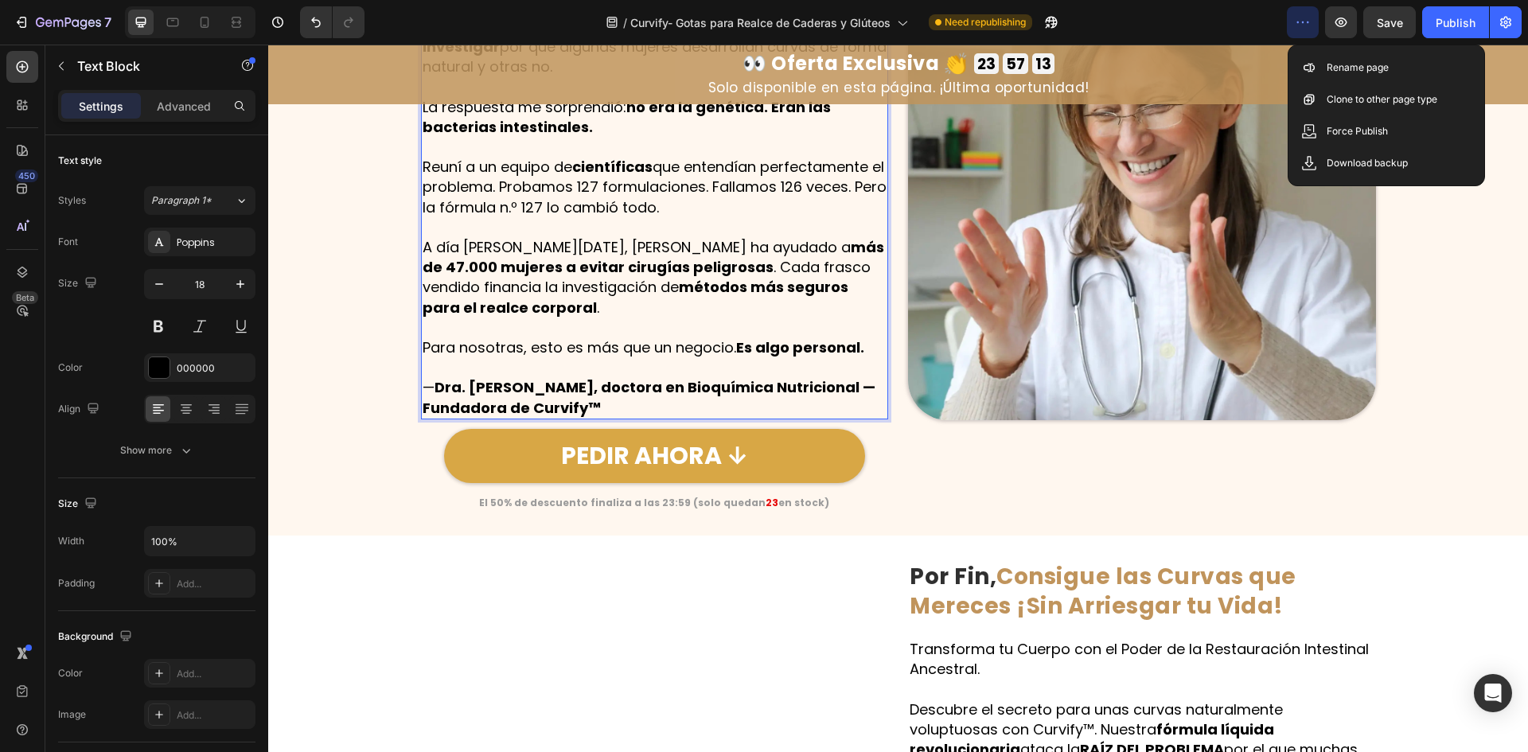
click at [577, 389] on strong "Dra. Natalia García, doctora en Bioquímica Nutricional — Fundadora de Curvify™" at bounding box center [649, 397] width 453 height 40
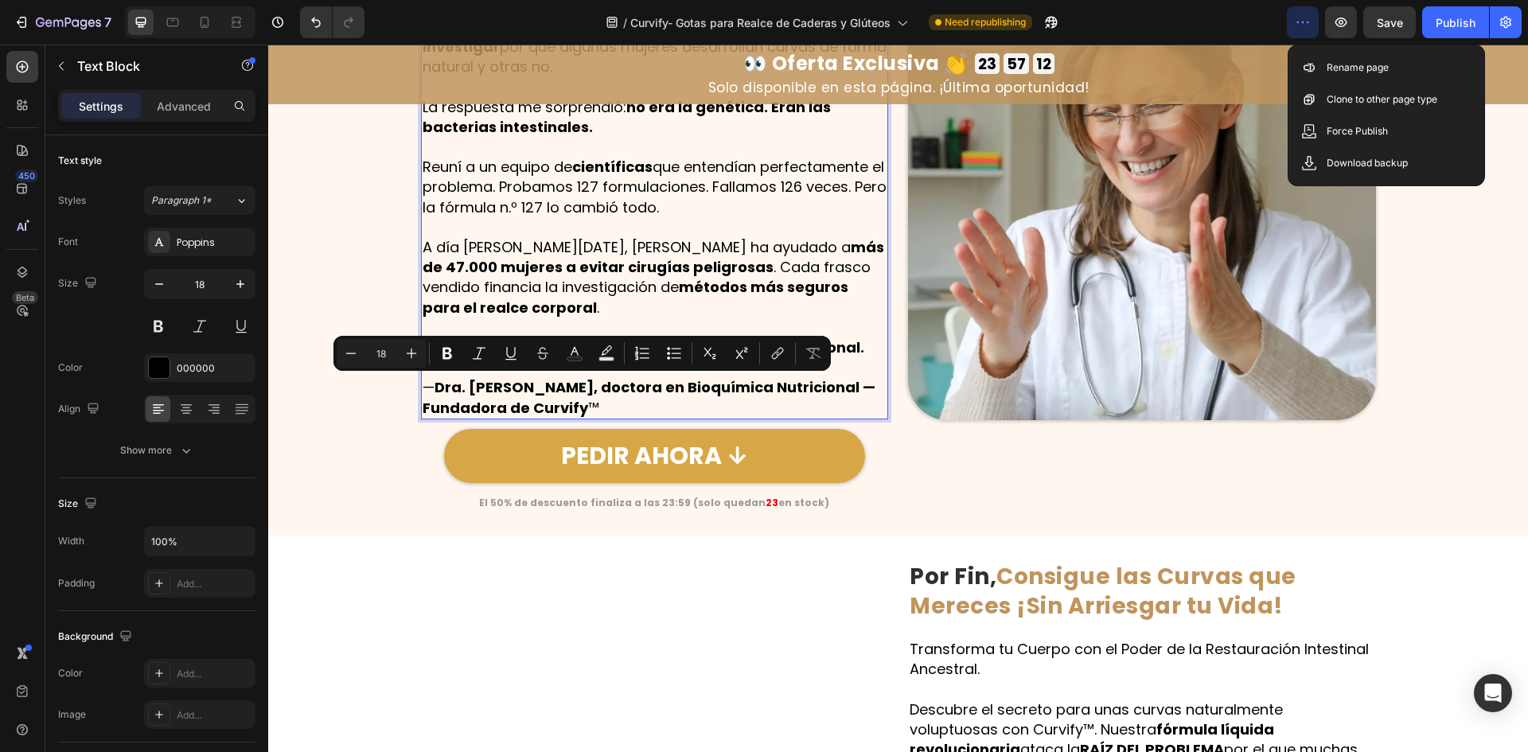
scroll to position [1194, 0]
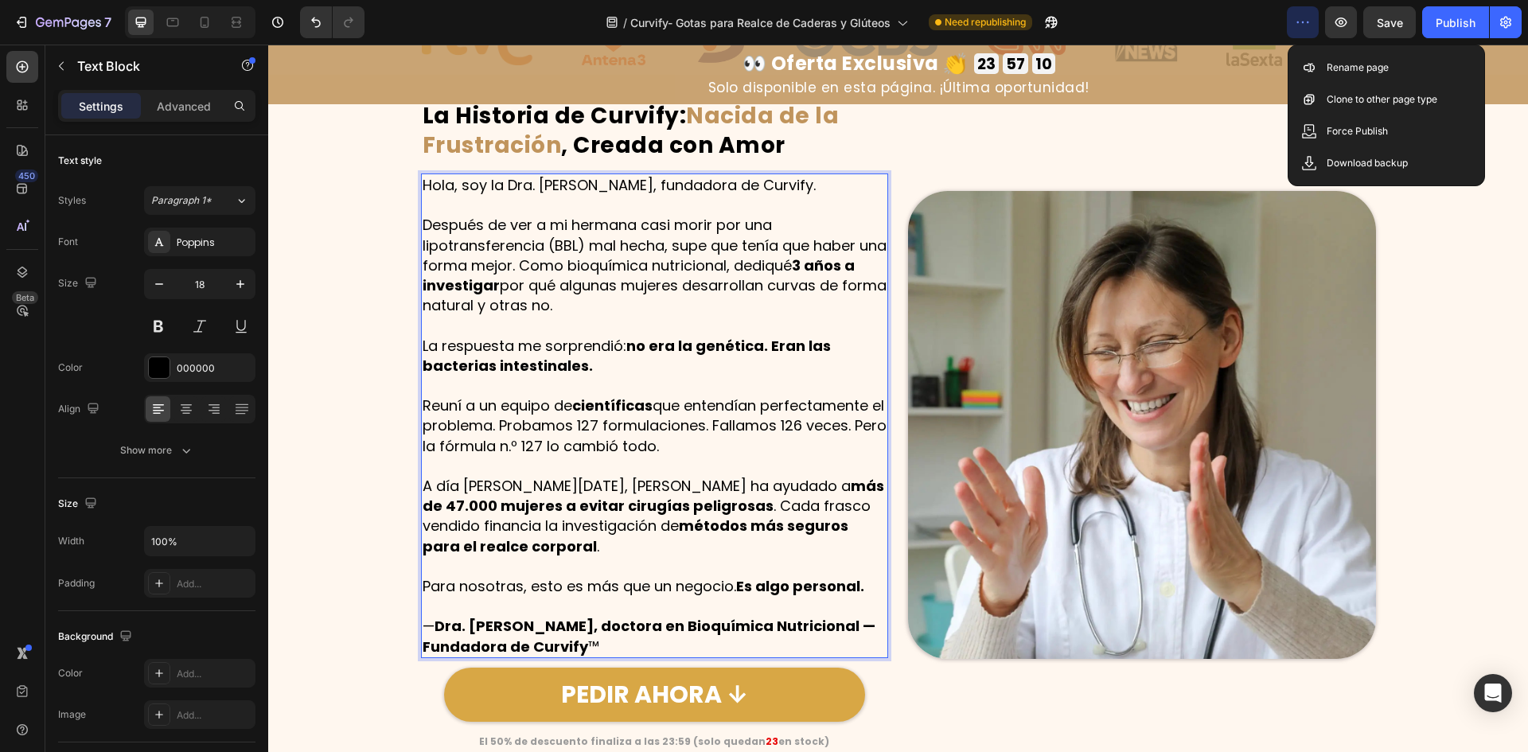
click at [621, 358] on p "La respuesta me sorprendió: no era la genética. Eran las bacterias intestinales." at bounding box center [655, 356] width 465 height 40
click at [548, 616] on strong "[PERSON_NAME], doctora en Bioquímica Nutricional — Fundadora de Curvify" at bounding box center [649, 636] width 453 height 40
click at [546, 616] on strong "[PERSON_NAME], doctora en Bioquímica Nutricional — Fundadora de Curvify" at bounding box center [649, 636] width 453 height 40
click at [547, 616] on strong "[PERSON_NAME], doctora en Bioquímica Nutricional — Fundadora de Curvify" at bounding box center [649, 636] width 453 height 40
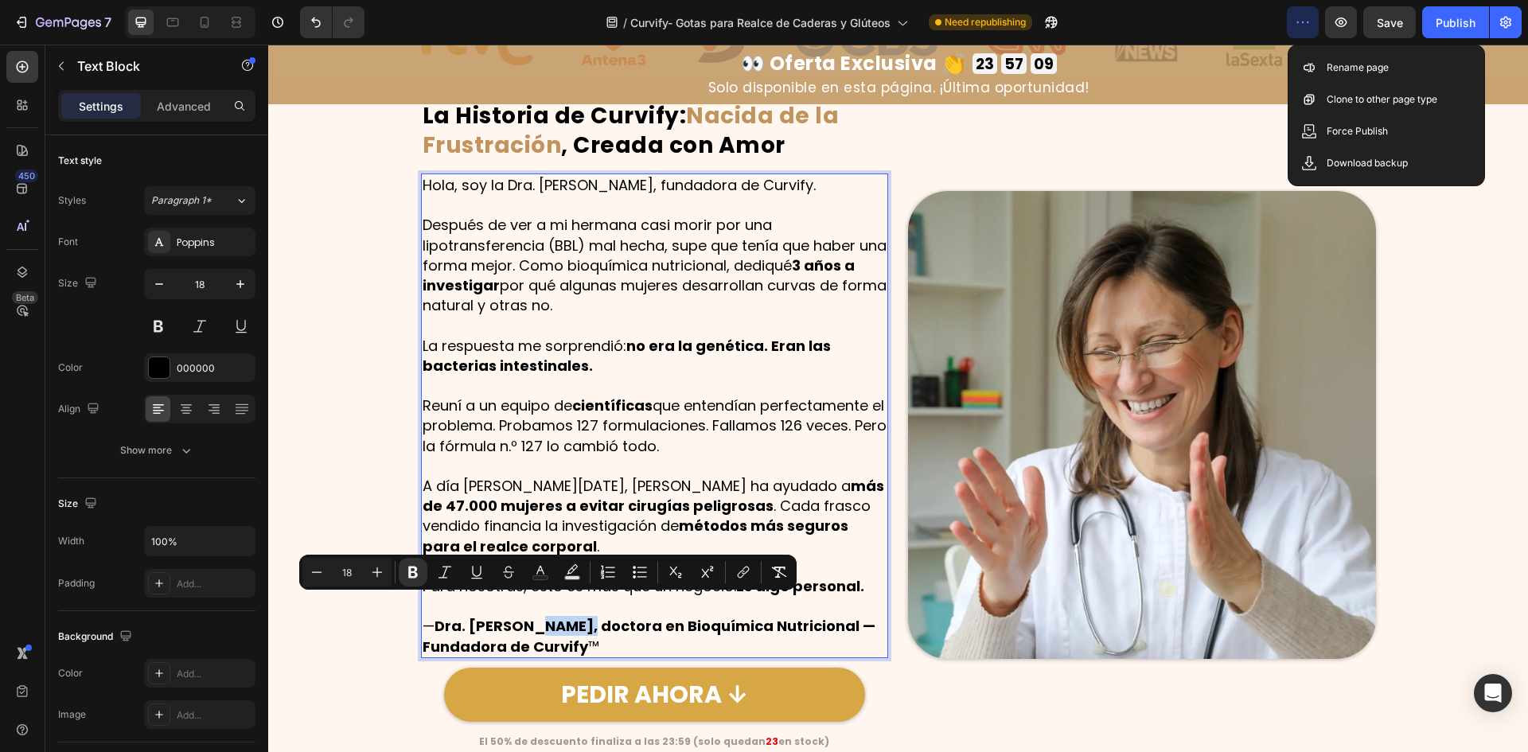
copy strong "García"
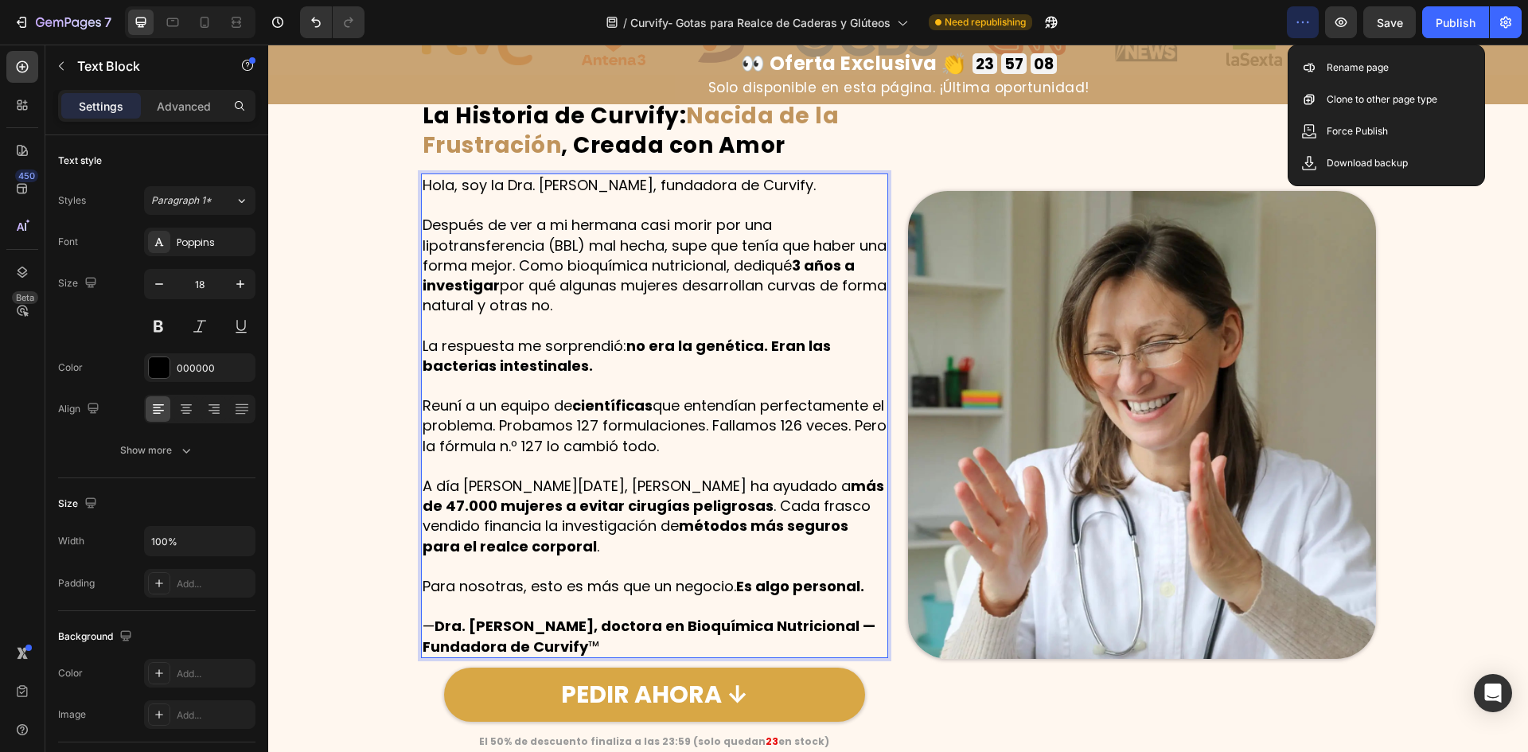
click at [614, 187] on p "Hola, soy la Dra. Natalie Greene, fundadora de Curvify." at bounding box center [655, 185] width 465 height 20
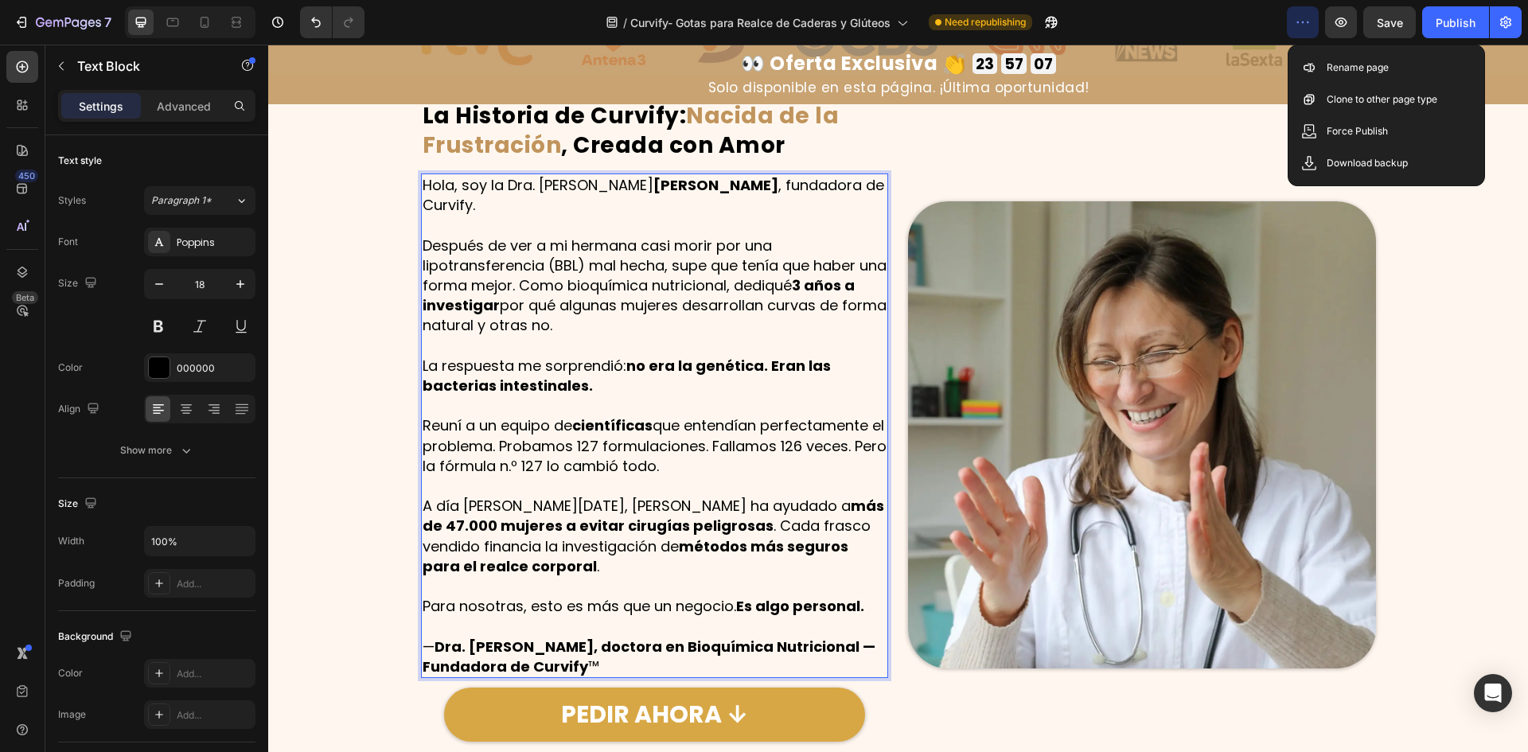
click at [653, 186] on strong "García" at bounding box center [715, 185] width 125 height 20
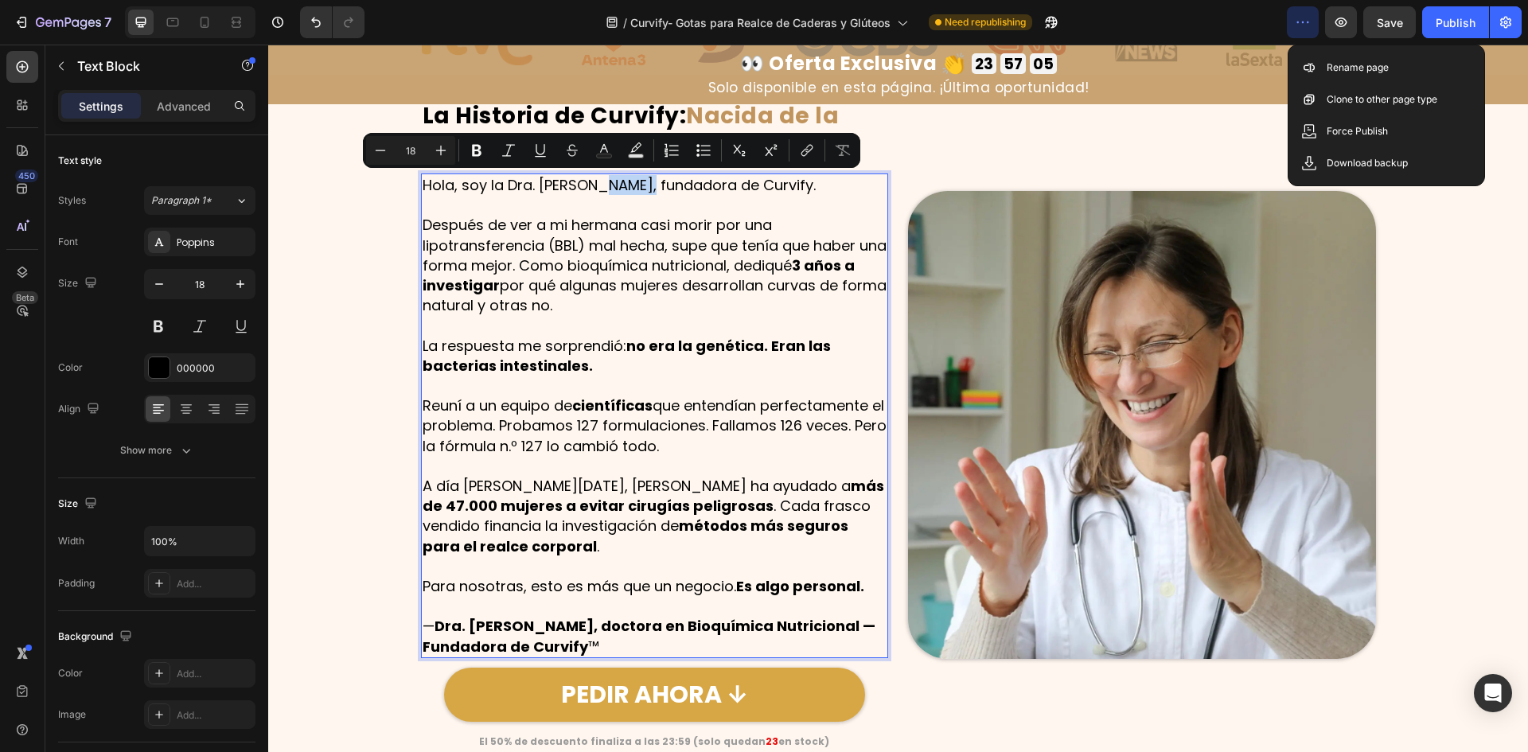
click at [501, 616] on strong "[PERSON_NAME], doctora en Bioquímica Nutricional — Fundadora de Curvify" at bounding box center [649, 636] width 453 height 40
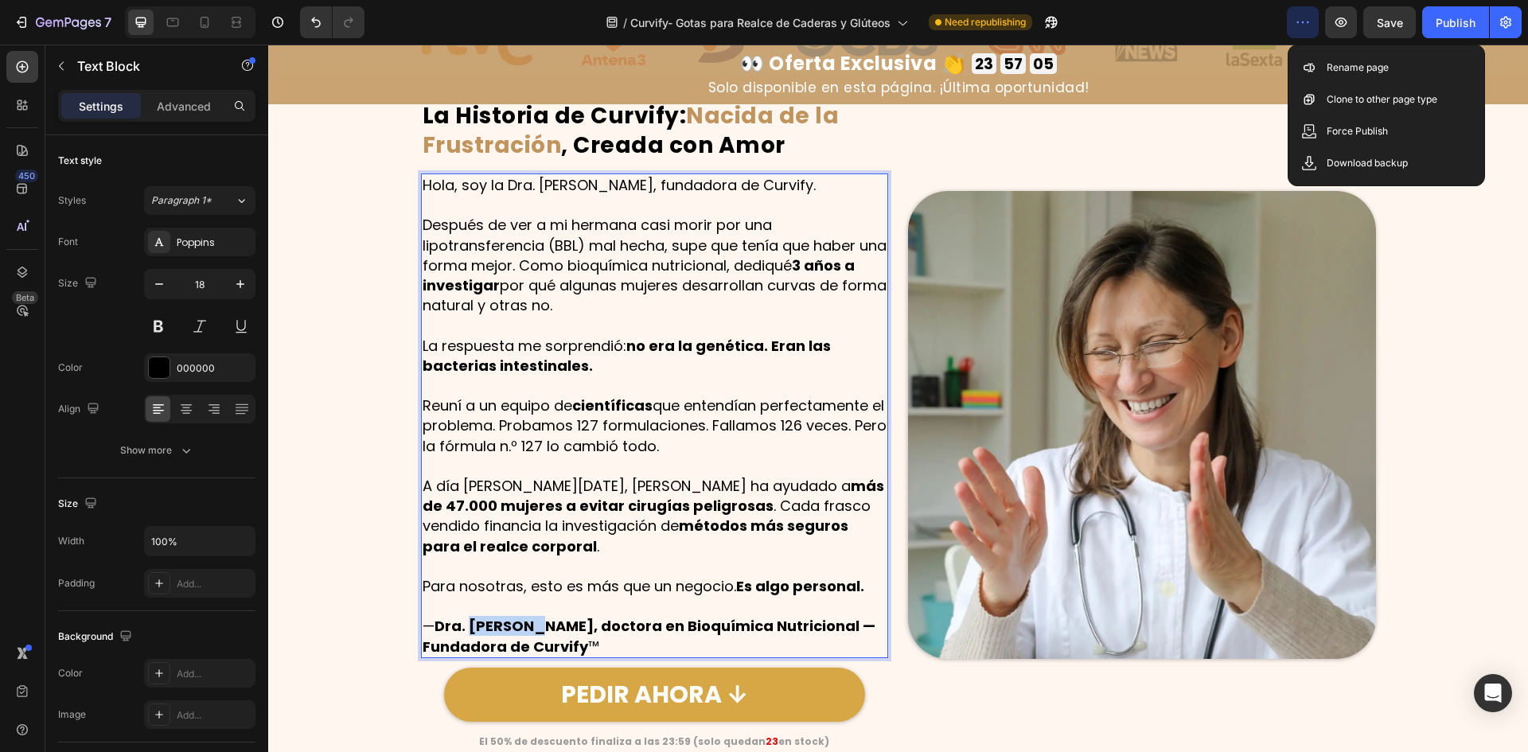
click at [501, 616] on strong "[PERSON_NAME], doctora en Bioquímica Nutricional — Fundadora de Curvify" at bounding box center [649, 636] width 453 height 40
copy strong "Natalia"
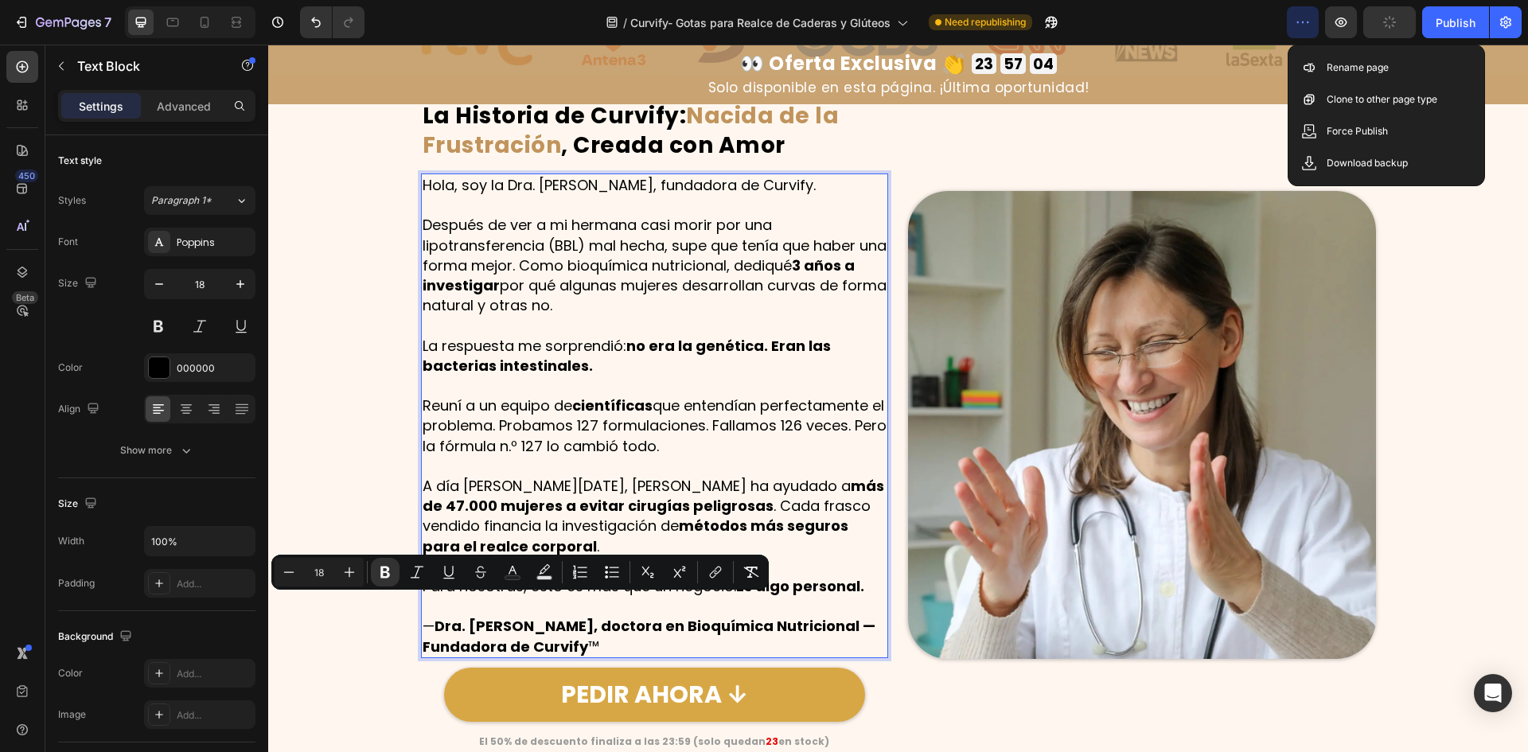
click at [560, 181] on p "Hola, soy la Dra. Natalie García, fundadora de Curvify." at bounding box center [655, 185] width 465 height 20
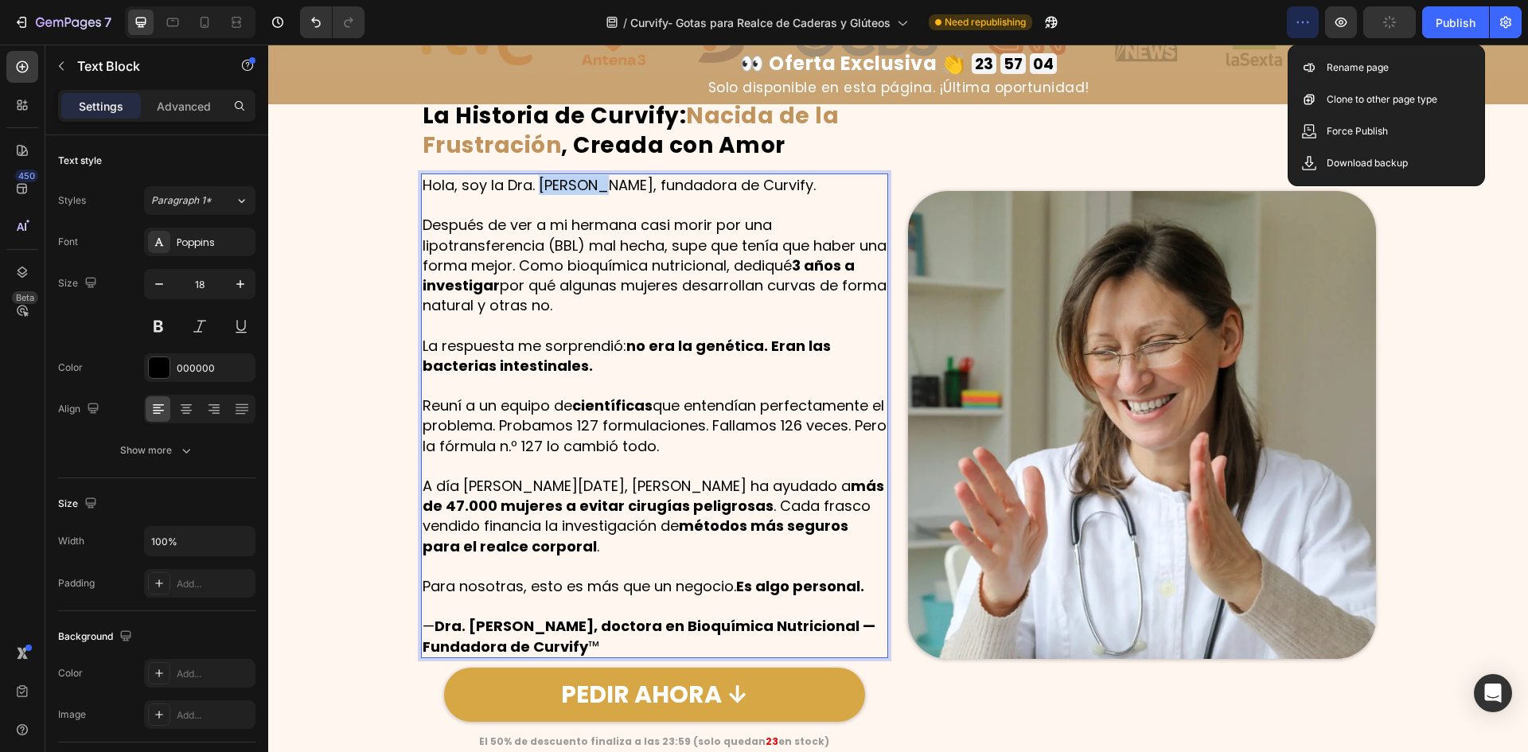
click at [560, 181] on p "Hola, soy la Dra. Natalie García, fundadora de Curvify." at bounding box center [655, 185] width 465 height 20
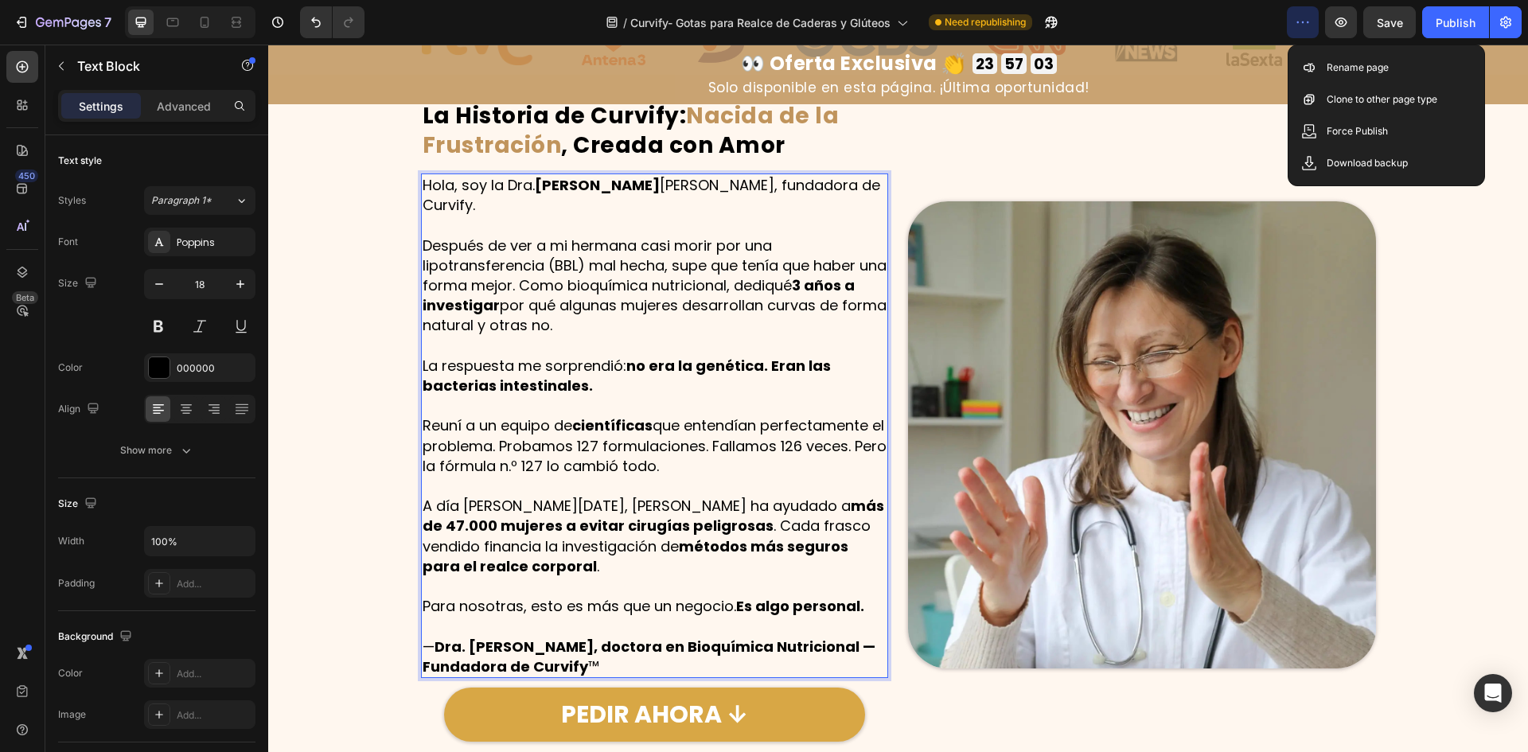
click at [568, 180] on strong "Natalia" at bounding box center [597, 185] width 125 height 20
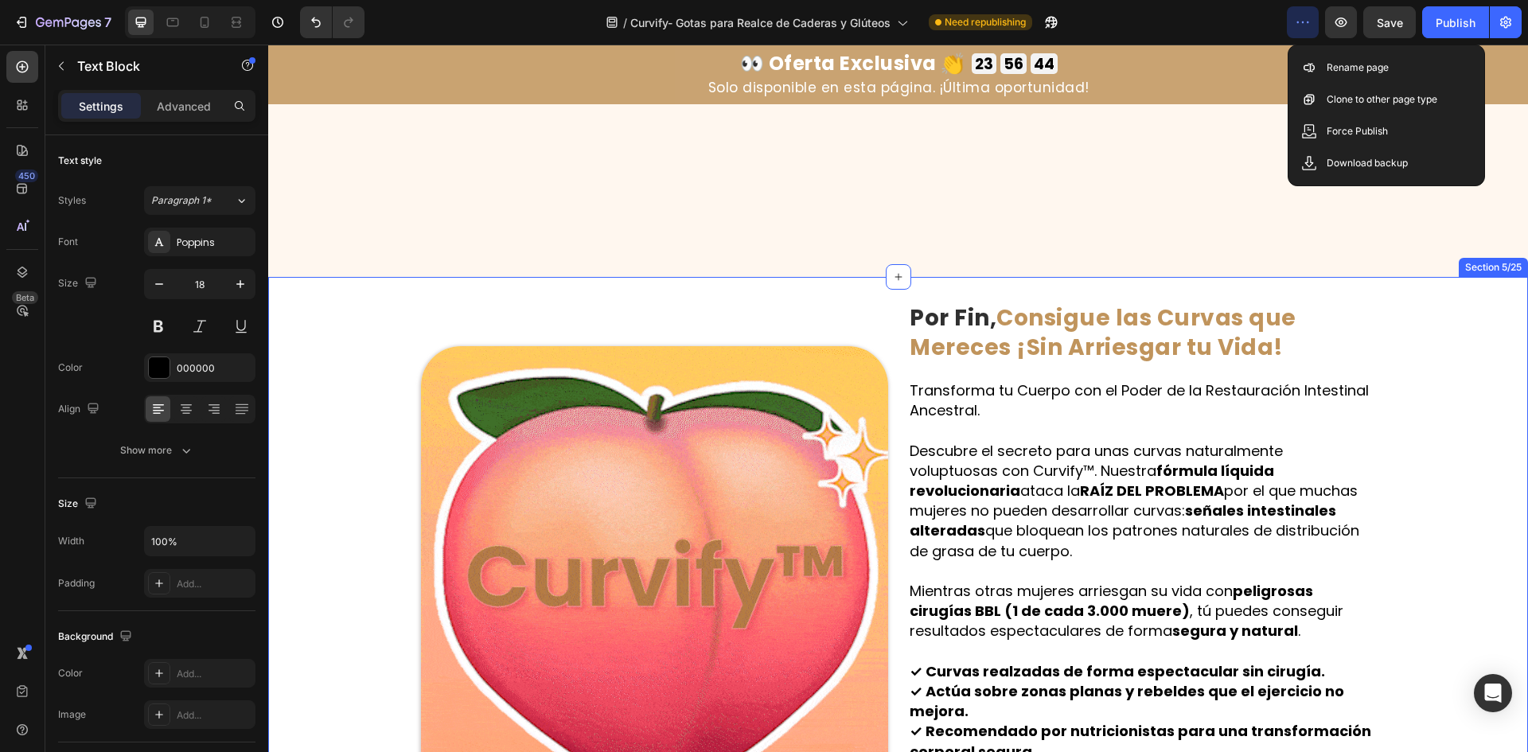
scroll to position [2149, 0]
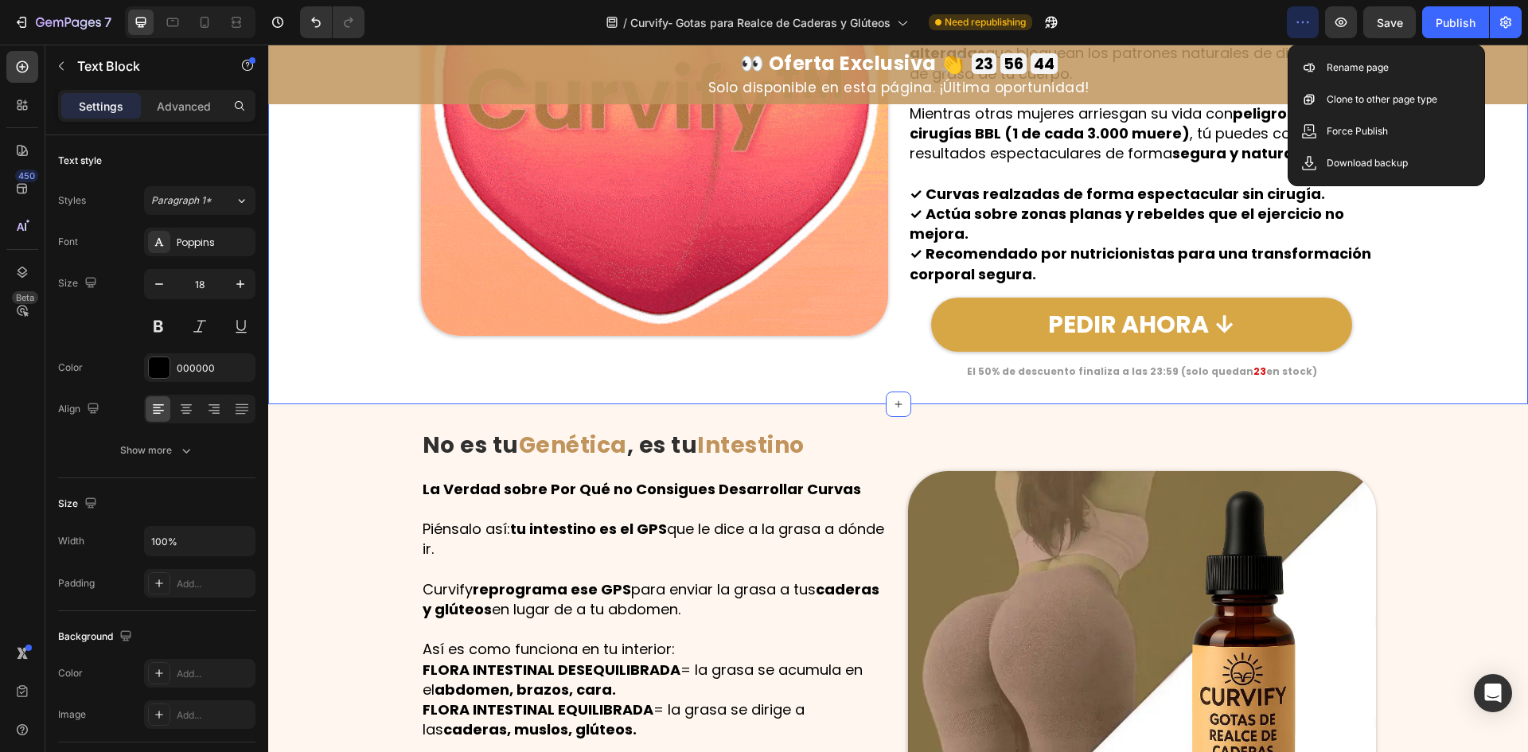
type input "16"
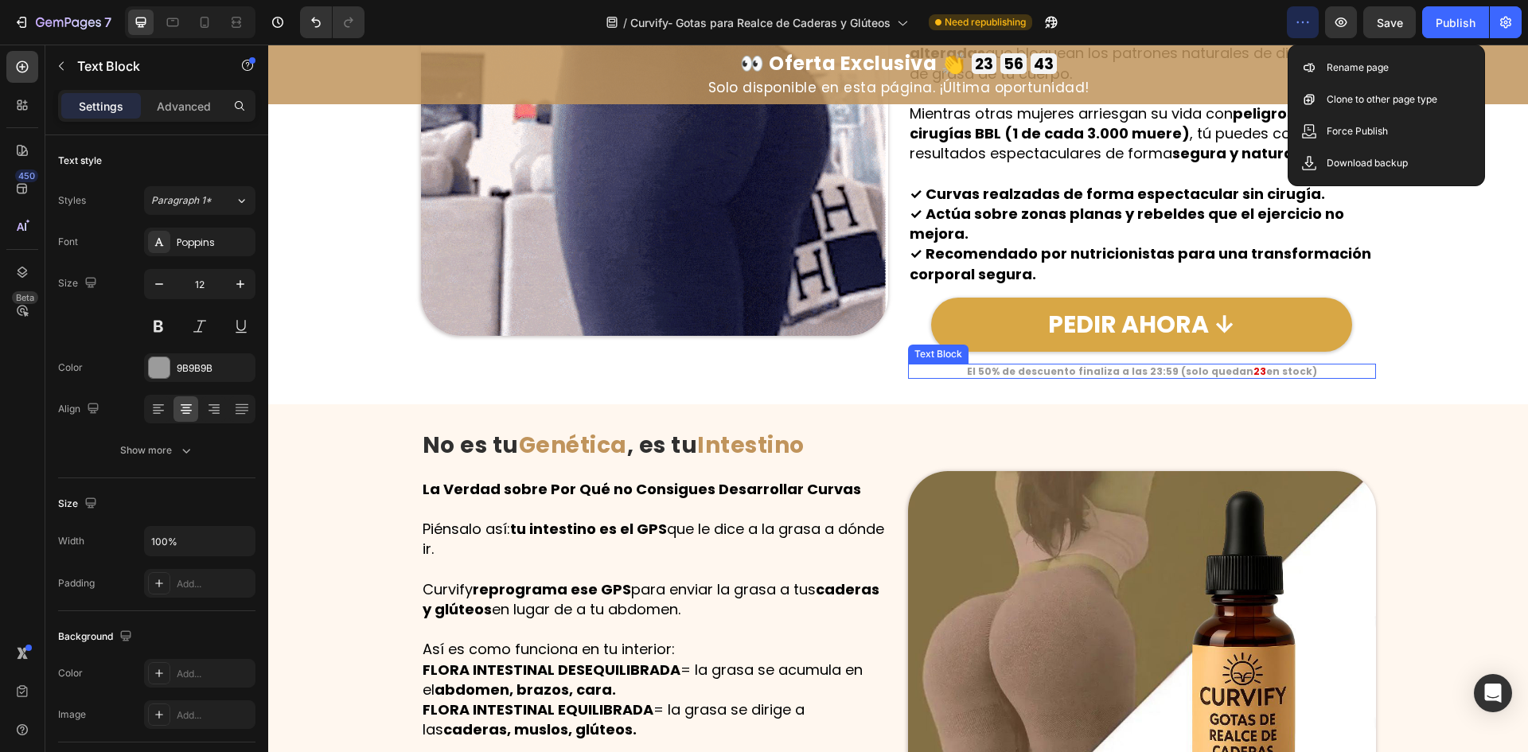
click at [1088, 372] on strong "El 50% de descuento finaliza a las 23:59 (solo quedan" at bounding box center [1110, 372] width 287 height 14
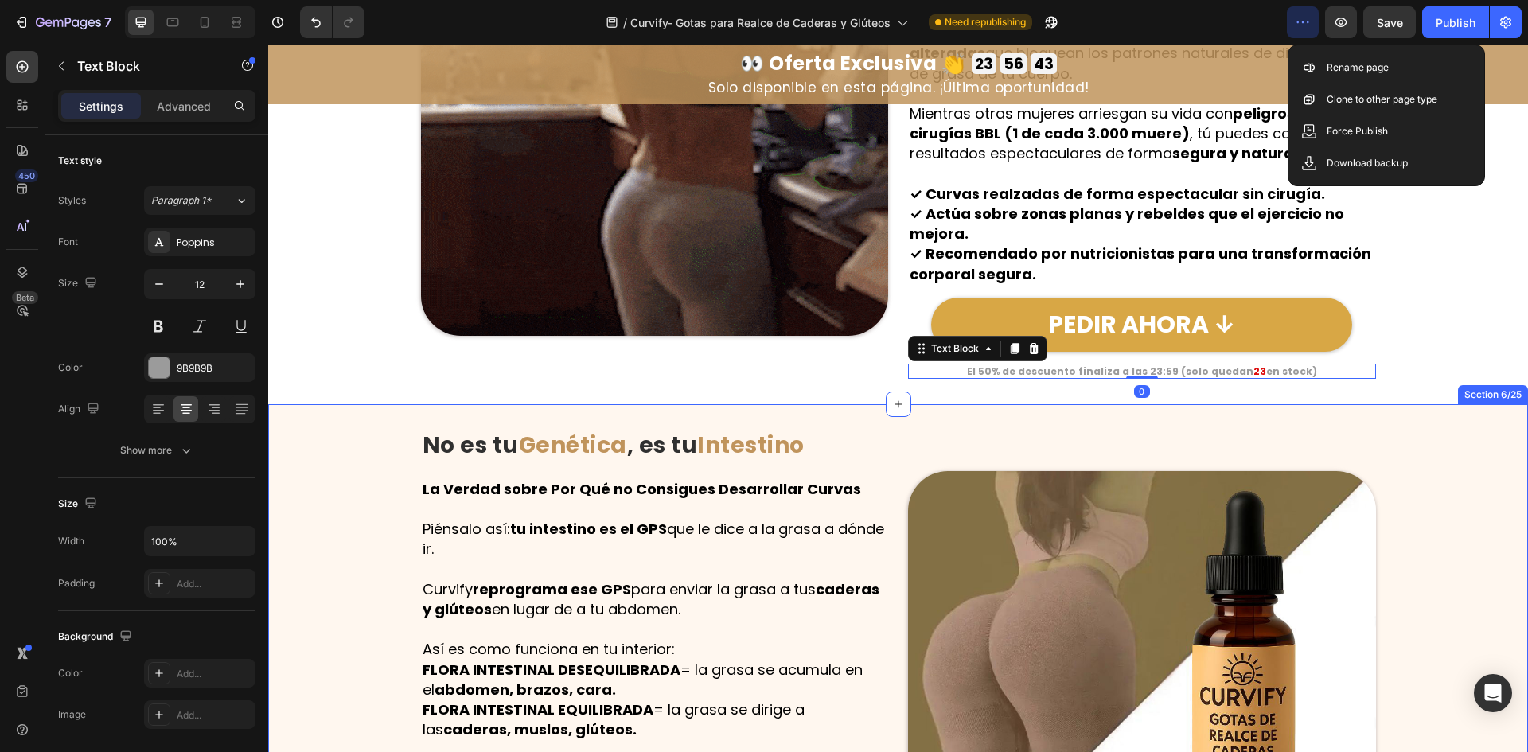
scroll to position [2388, 0]
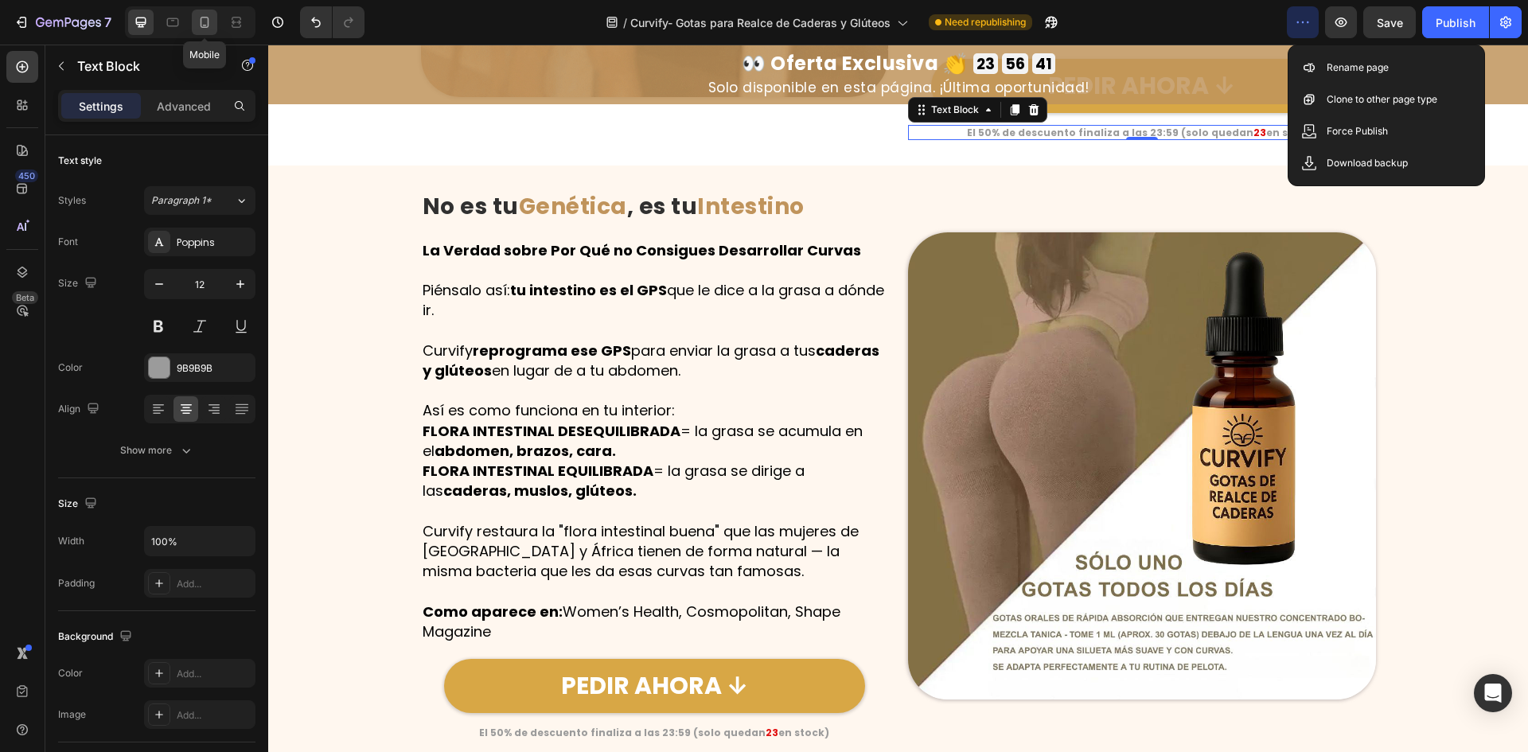
click at [212, 21] on icon at bounding box center [205, 22] width 16 height 16
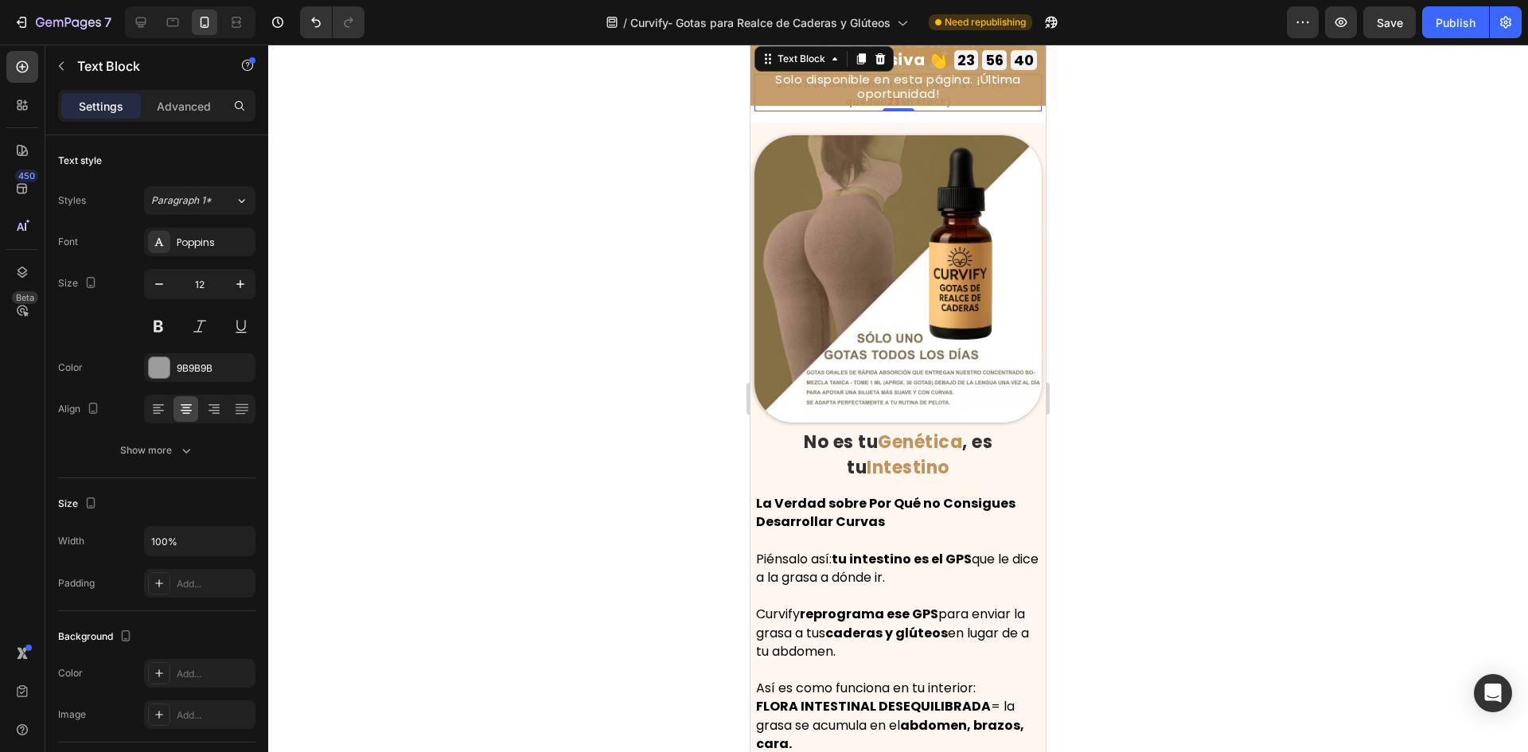
scroll to position [2775, 0]
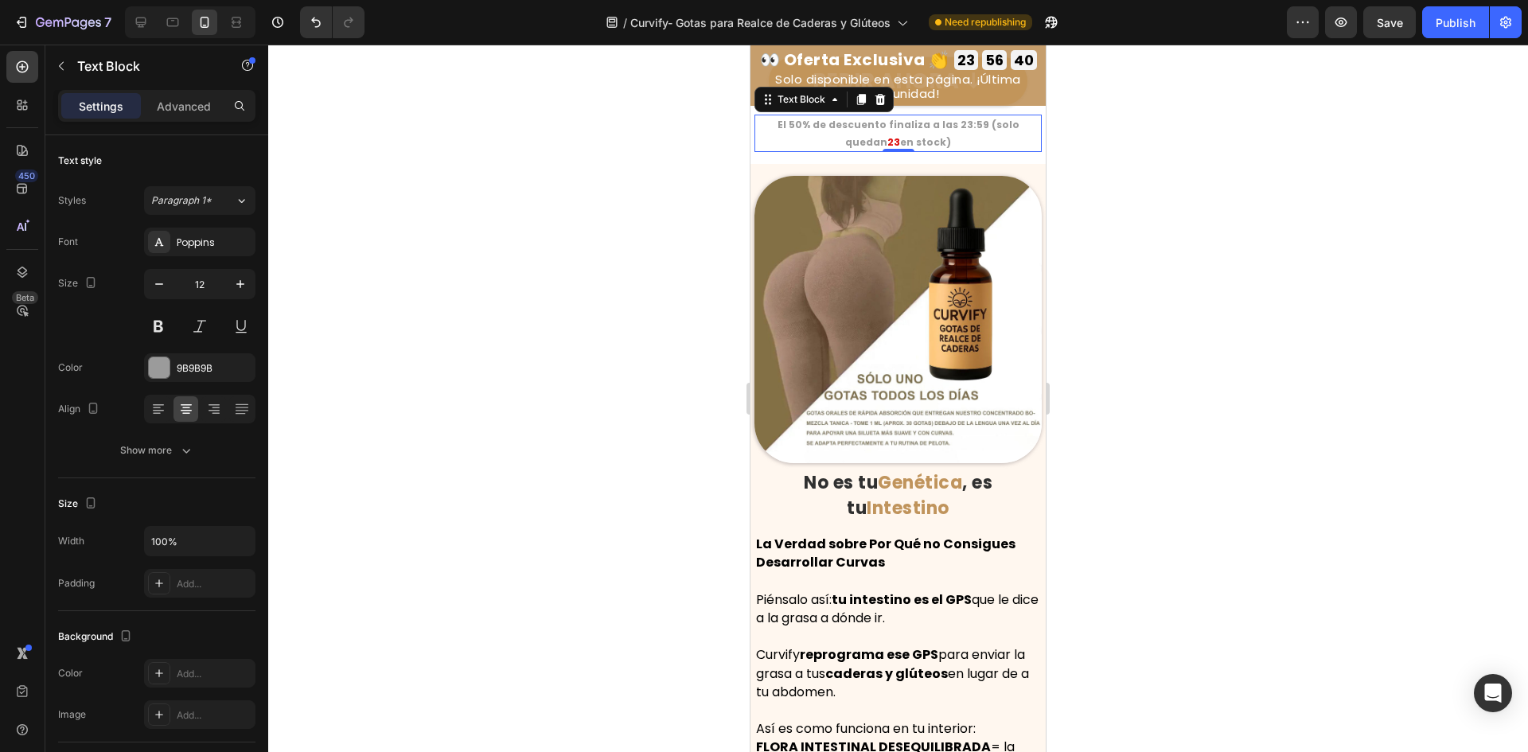
click at [877, 87] on div "Text Block" at bounding box center [824, 99] width 139 height 25
click at [159, 286] on icon "button" at bounding box center [159, 284] width 16 height 16
click at [159, 285] on icon "button" at bounding box center [159, 284] width 16 height 16
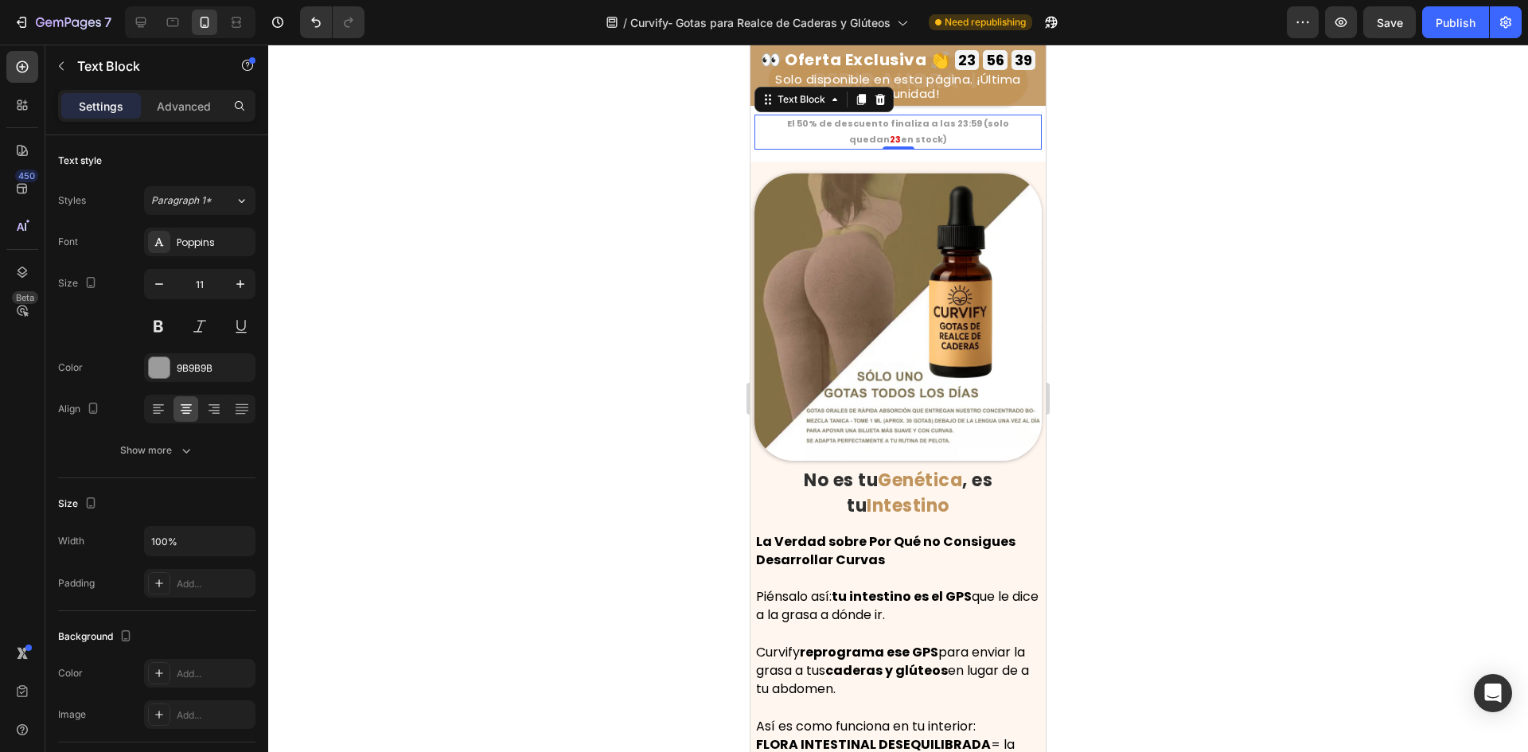
type input "10"
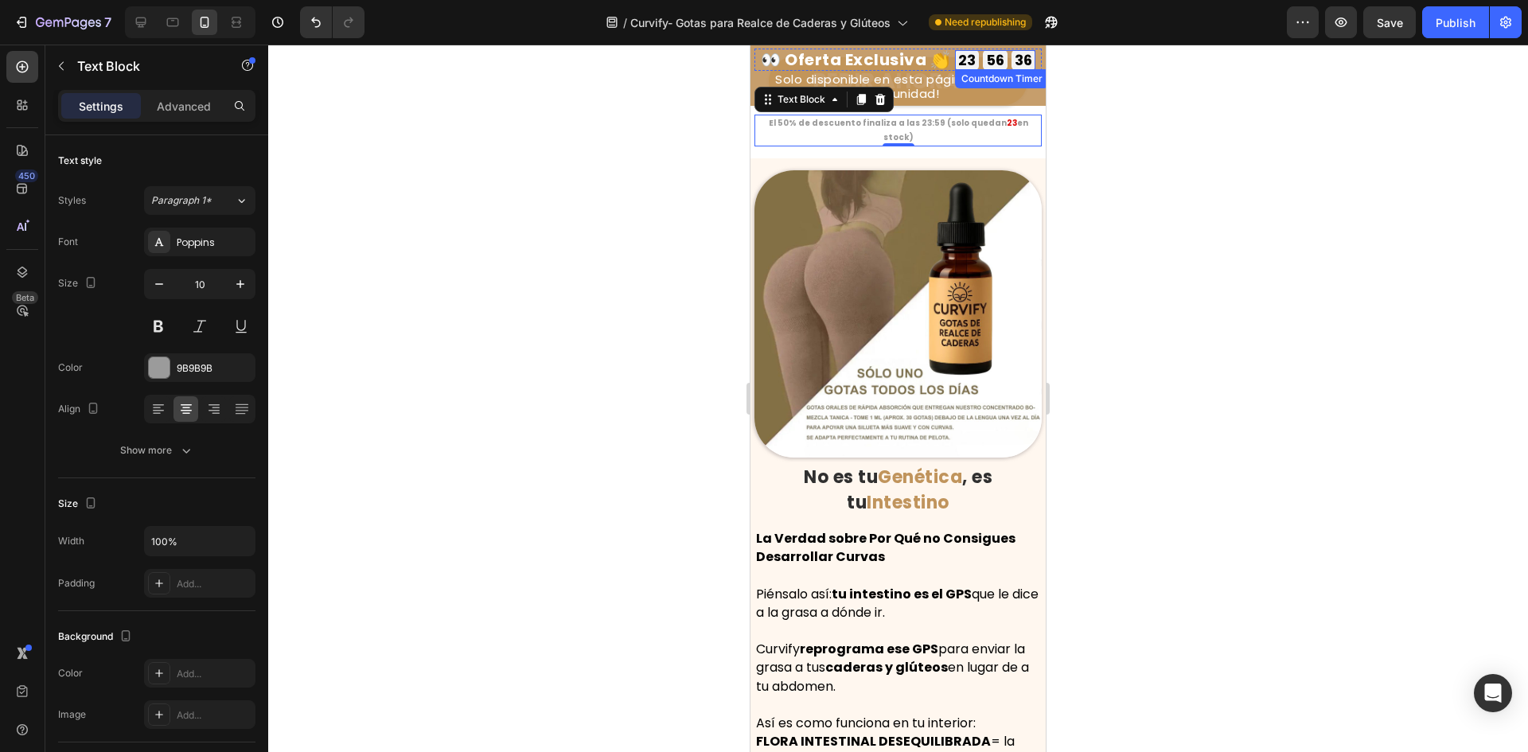
click at [1000, 68] on div "56" at bounding box center [995, 60] width 25 height 20
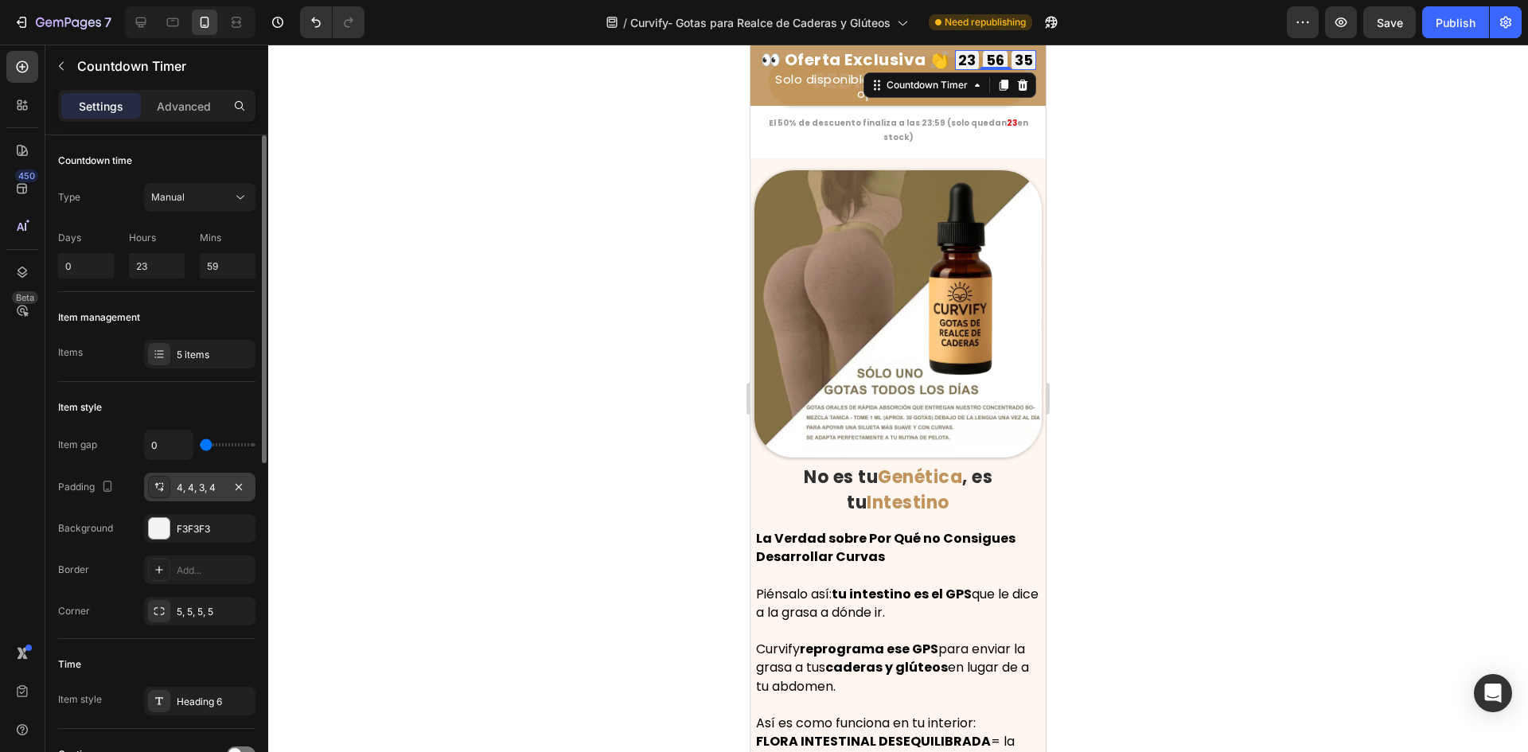
click at [209, 474] on div "4, 4, 3, 4" at bounding box center [199, 487] width 111 height 29
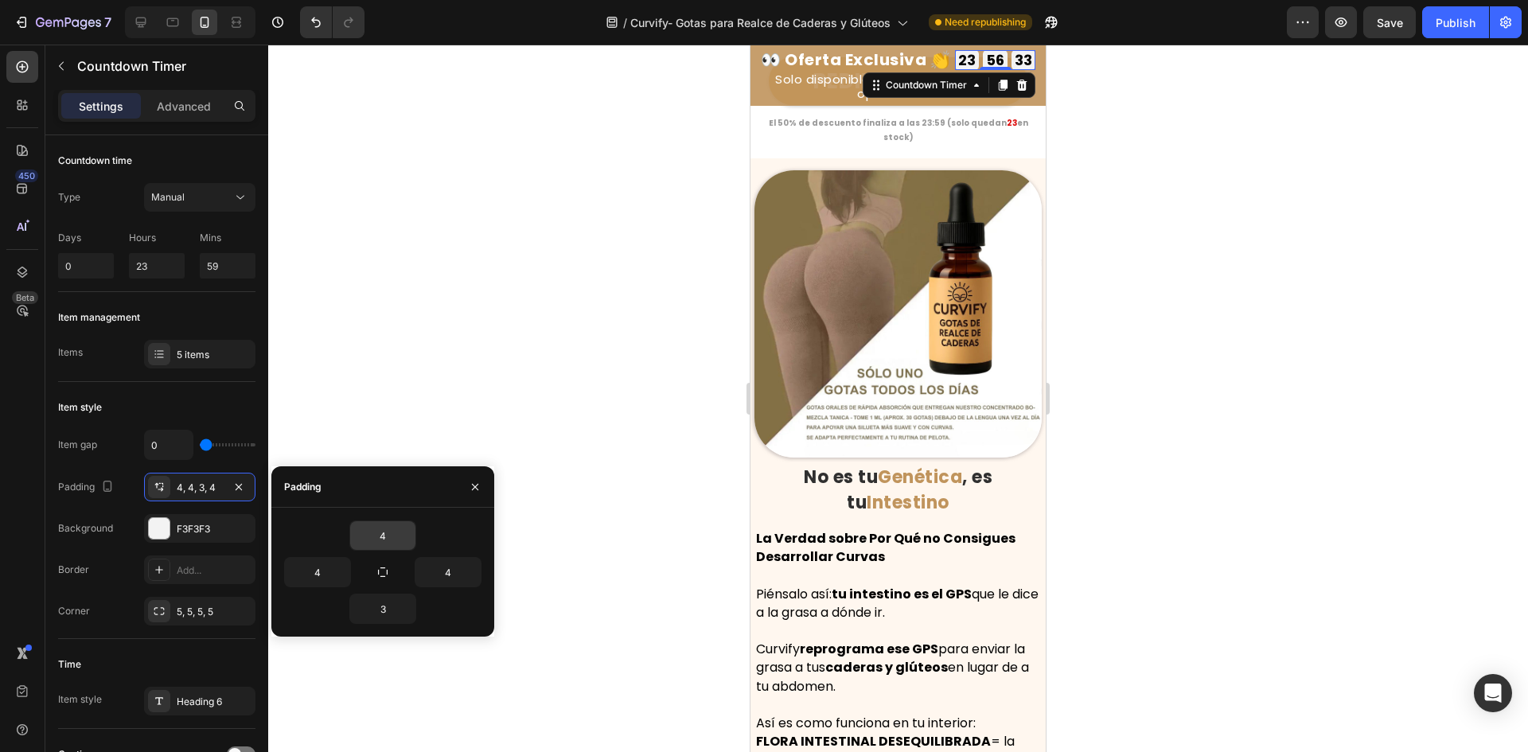
click at [384, 570] on icon "button" at bounding box center [382, 572] width 13 height 13
type input "4"
click at [376, 527] on input "4" at bounding box center [382, 535] width 65 height 29
type input "3"
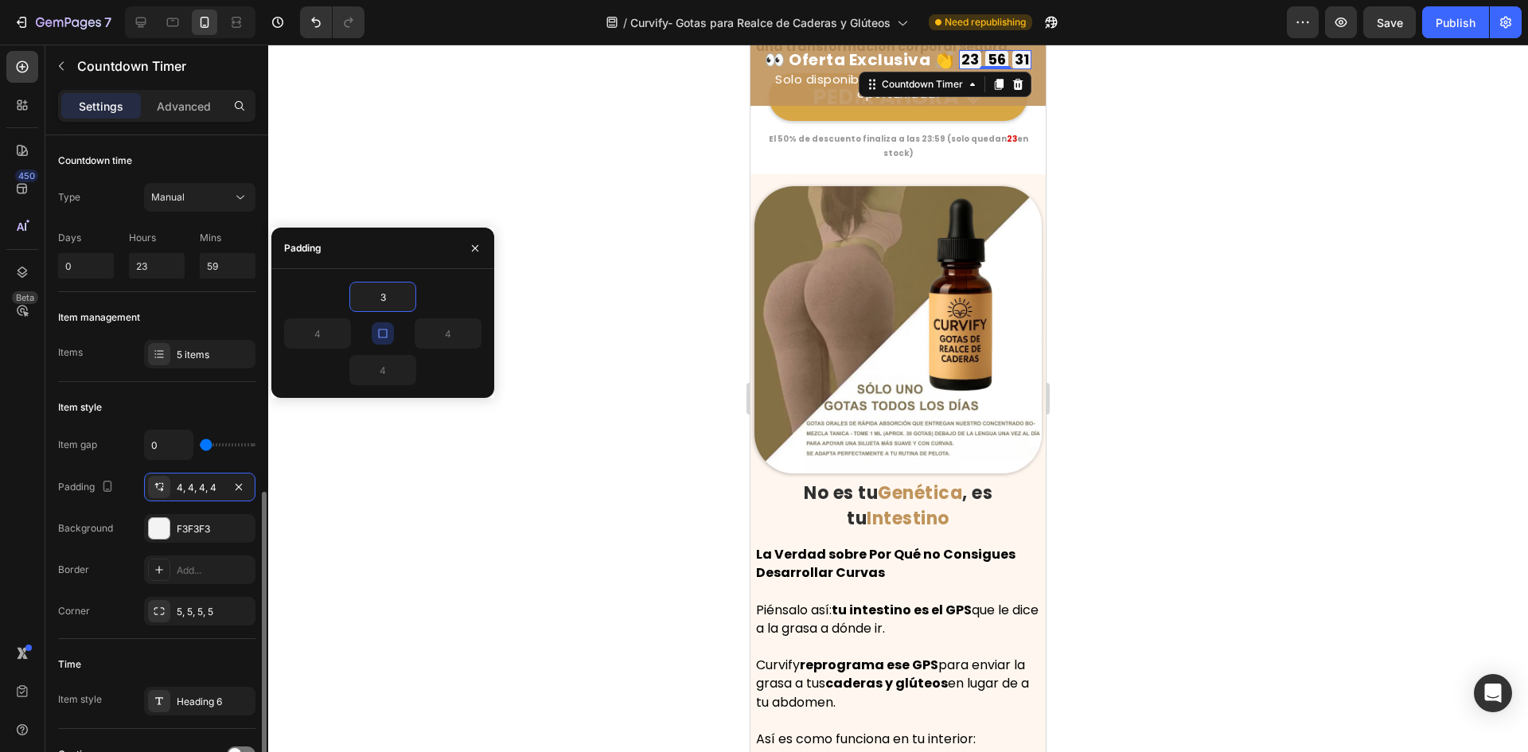
scroll to position [478, 0]
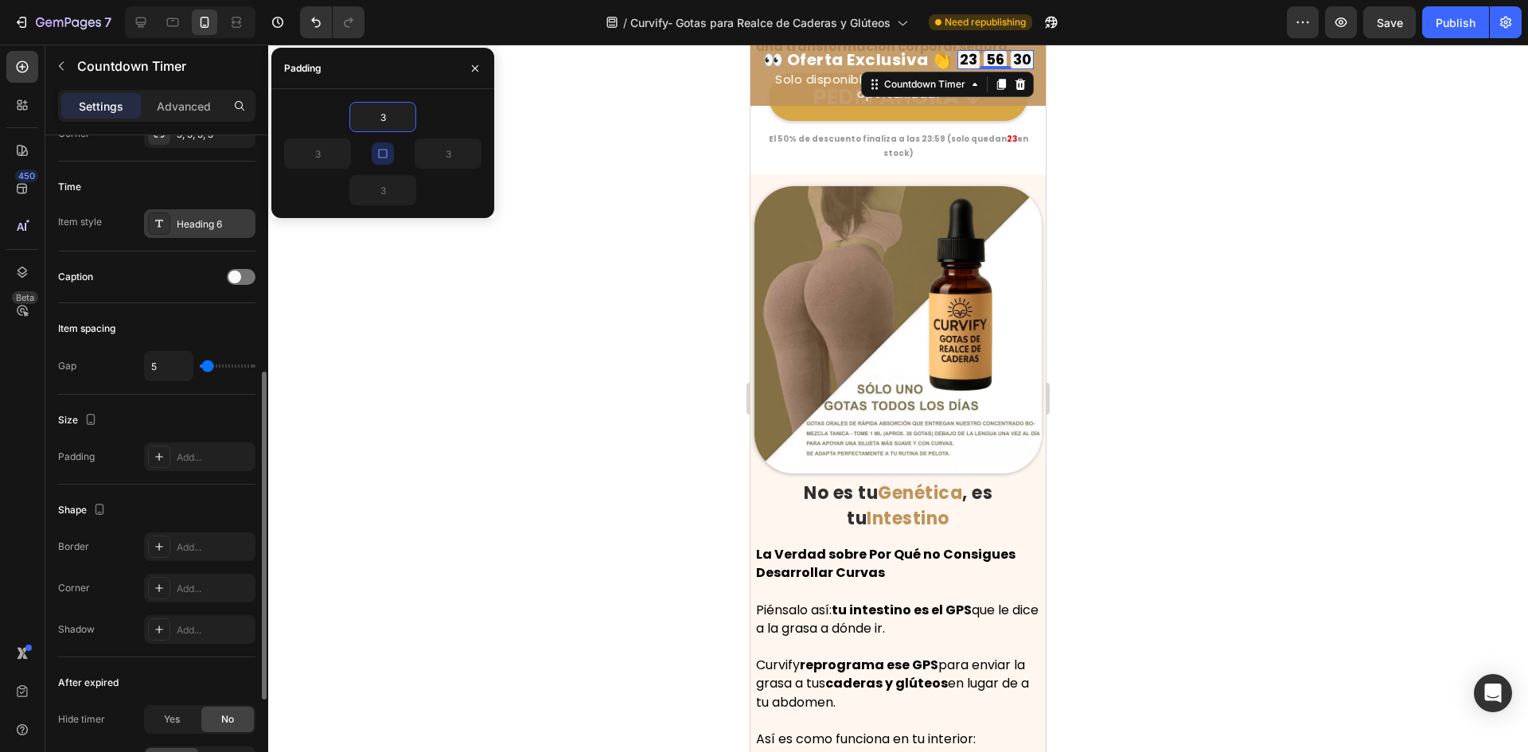
click at [201, 228] on div "Heading 6" at bounding box center [214, 224] width 75 height 14
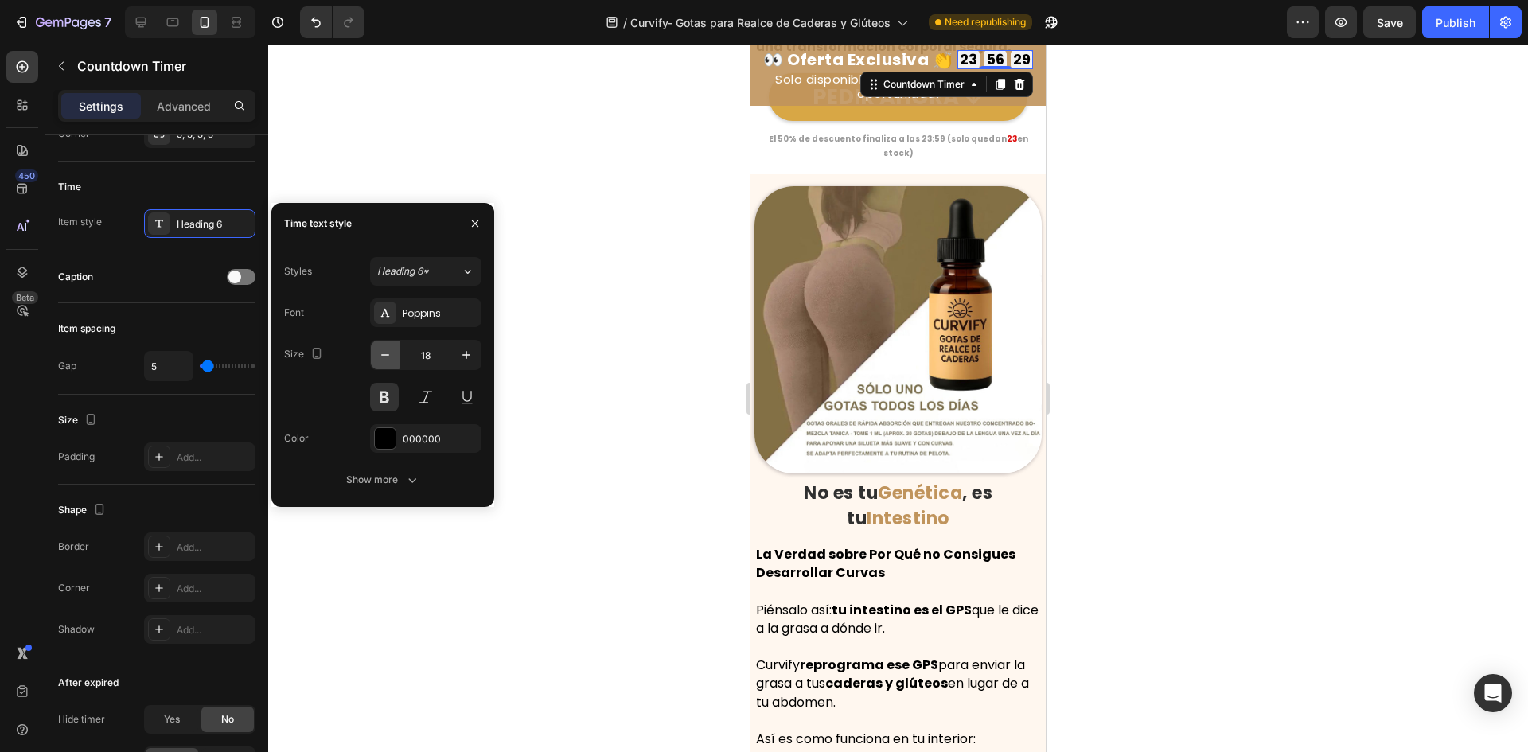
click at [376, 360] on button "button" at bounding box center [385, 355] width 29 height 29
type input "17"
click at [565, 279] on div at bounding box center [898, 399] width 1260 height 708
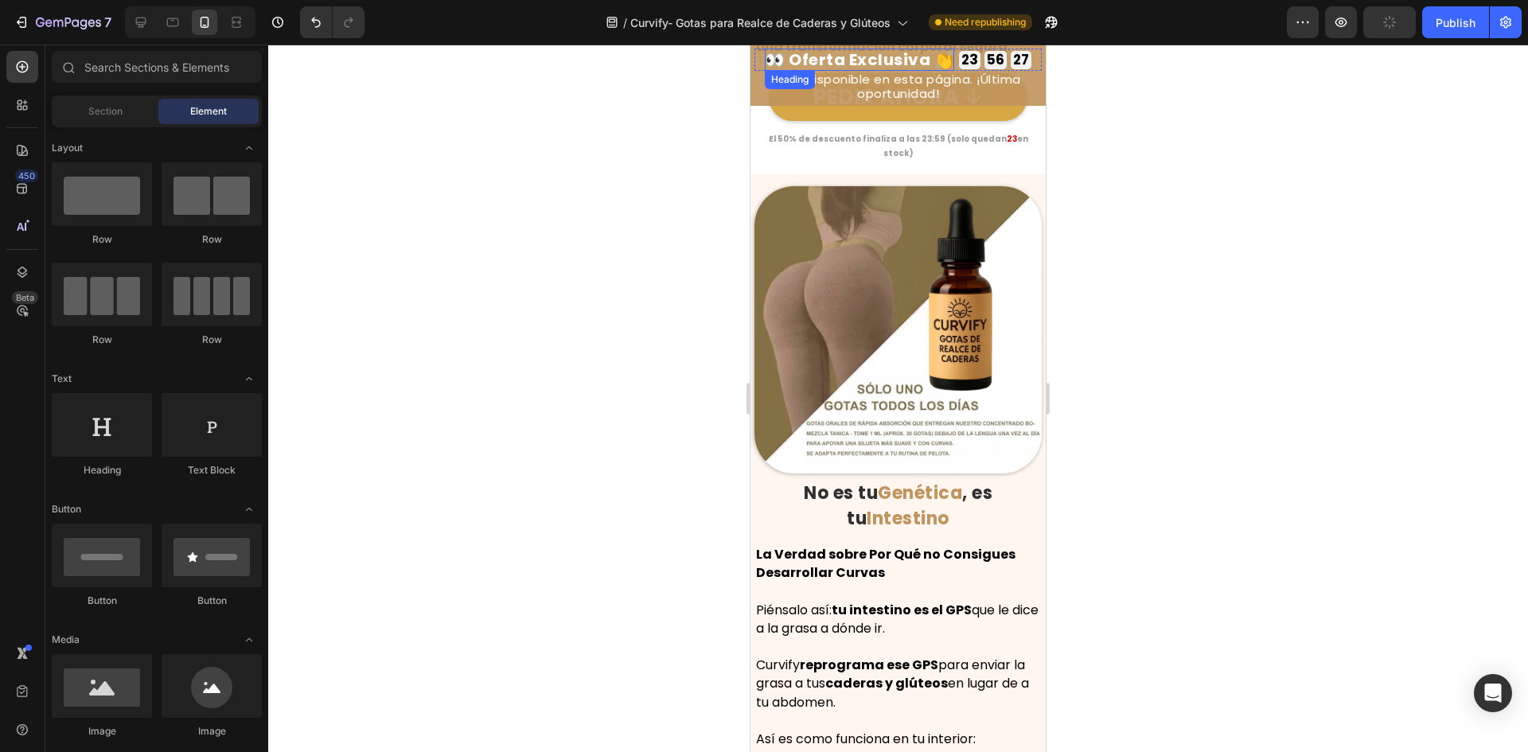
click at [868, 63] on h2 "👀 Oferta Exclusiva 👏" at bounding box center [859, 60] width 189 height 22
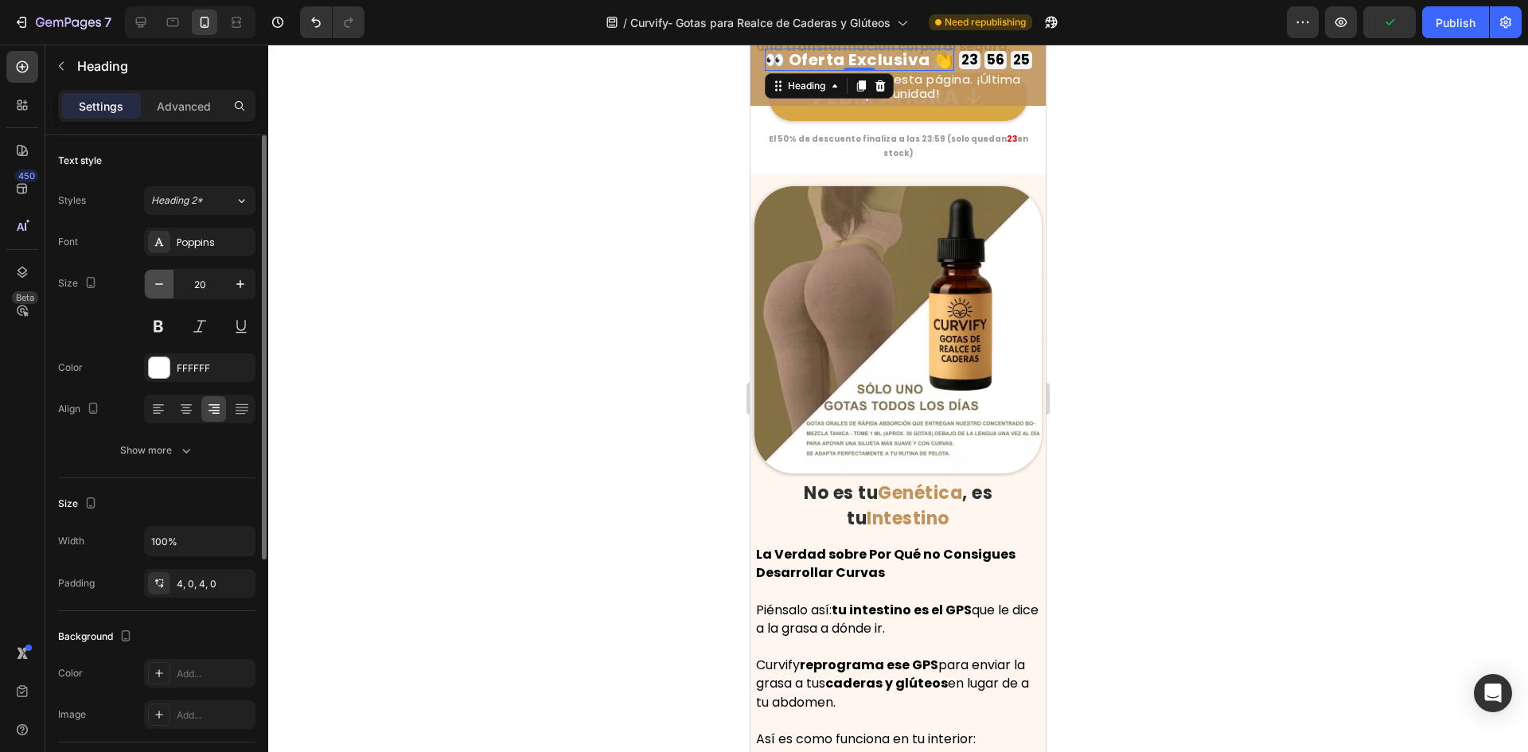
click at [167, 282] on button "button" at bounding box center [159, 284] width 29 height 29
type input "19"
click at [985, 55] on div "56" at bounding box center [993, 60] width 18 height 14
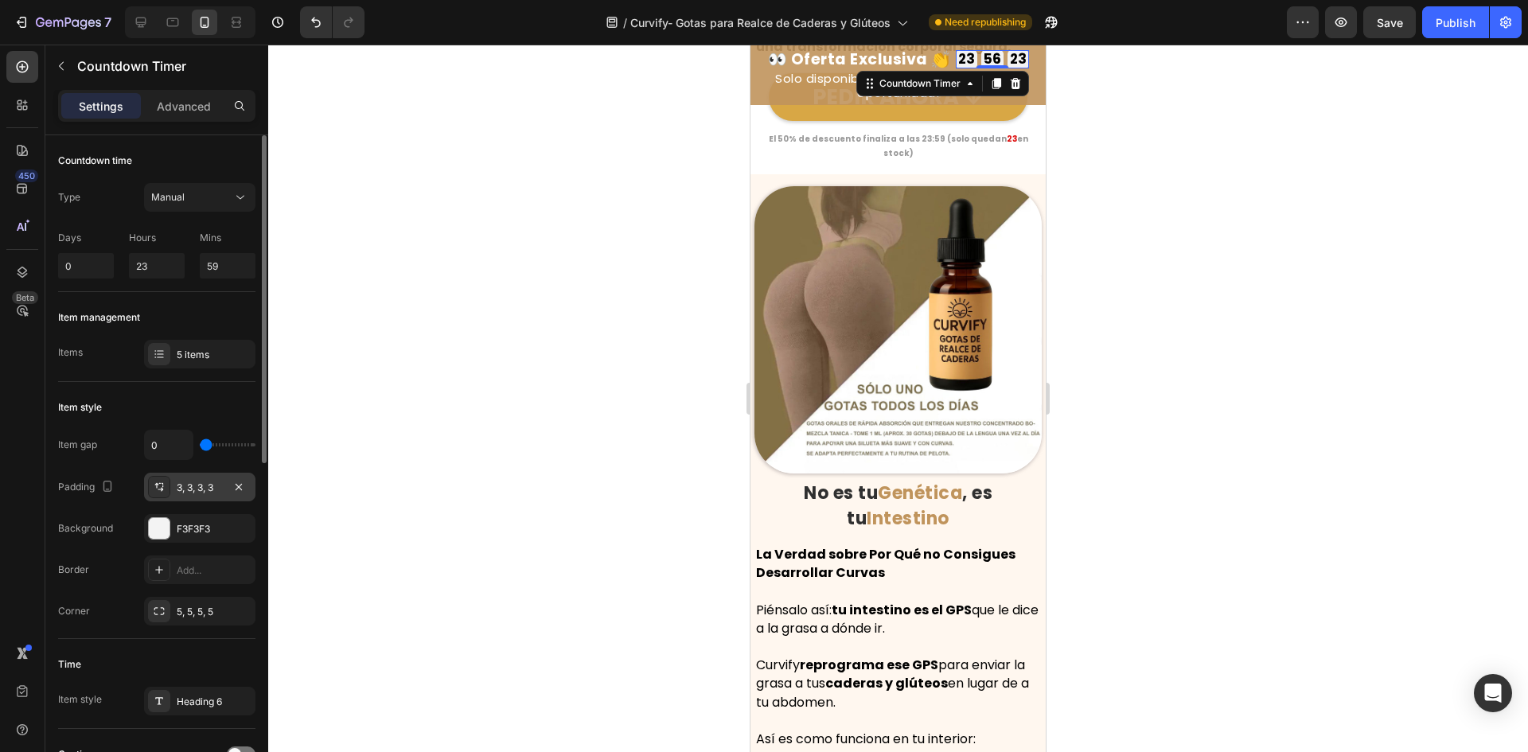
scroll to position [239, 0]
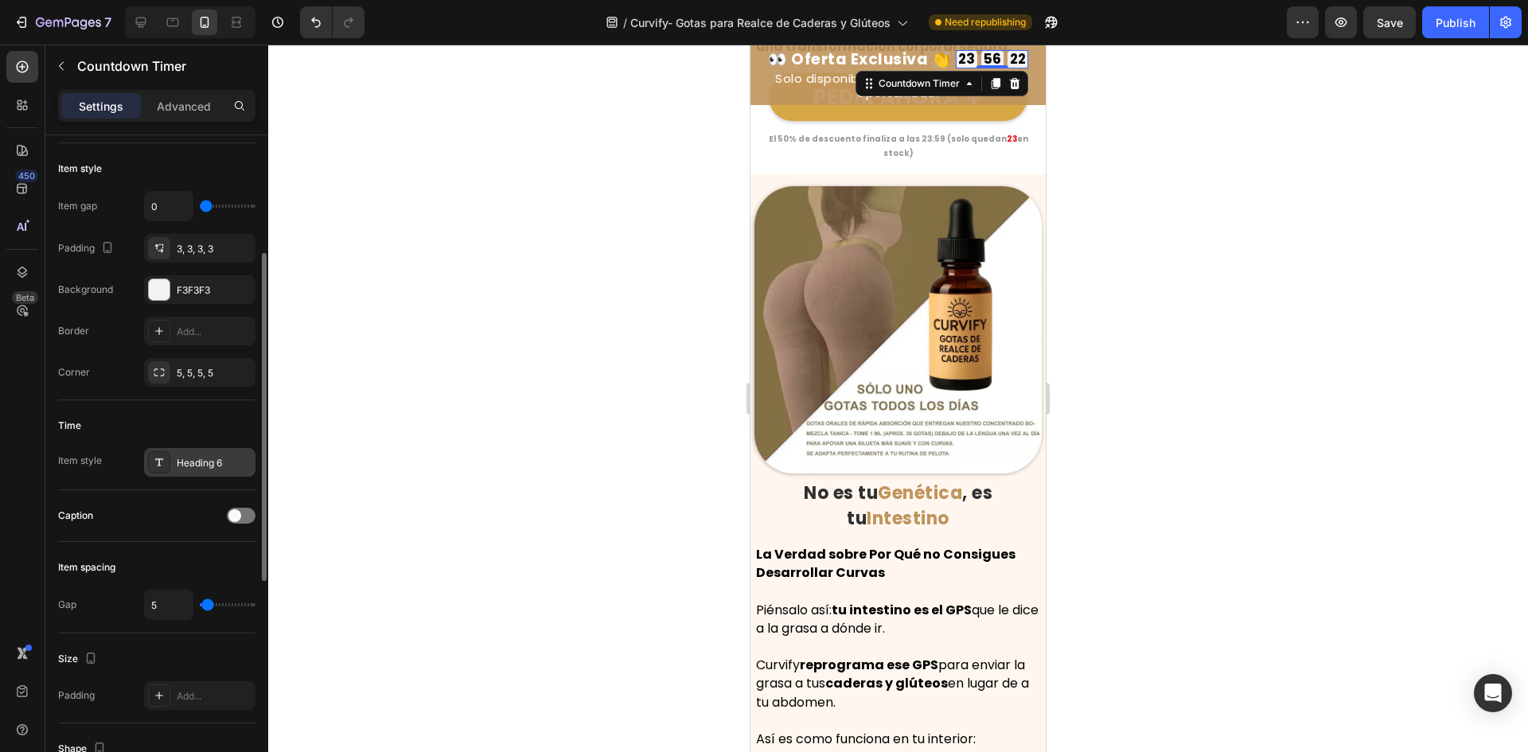
click at [169, 471] on div at bounding box center [159, 462] width 22 height 22
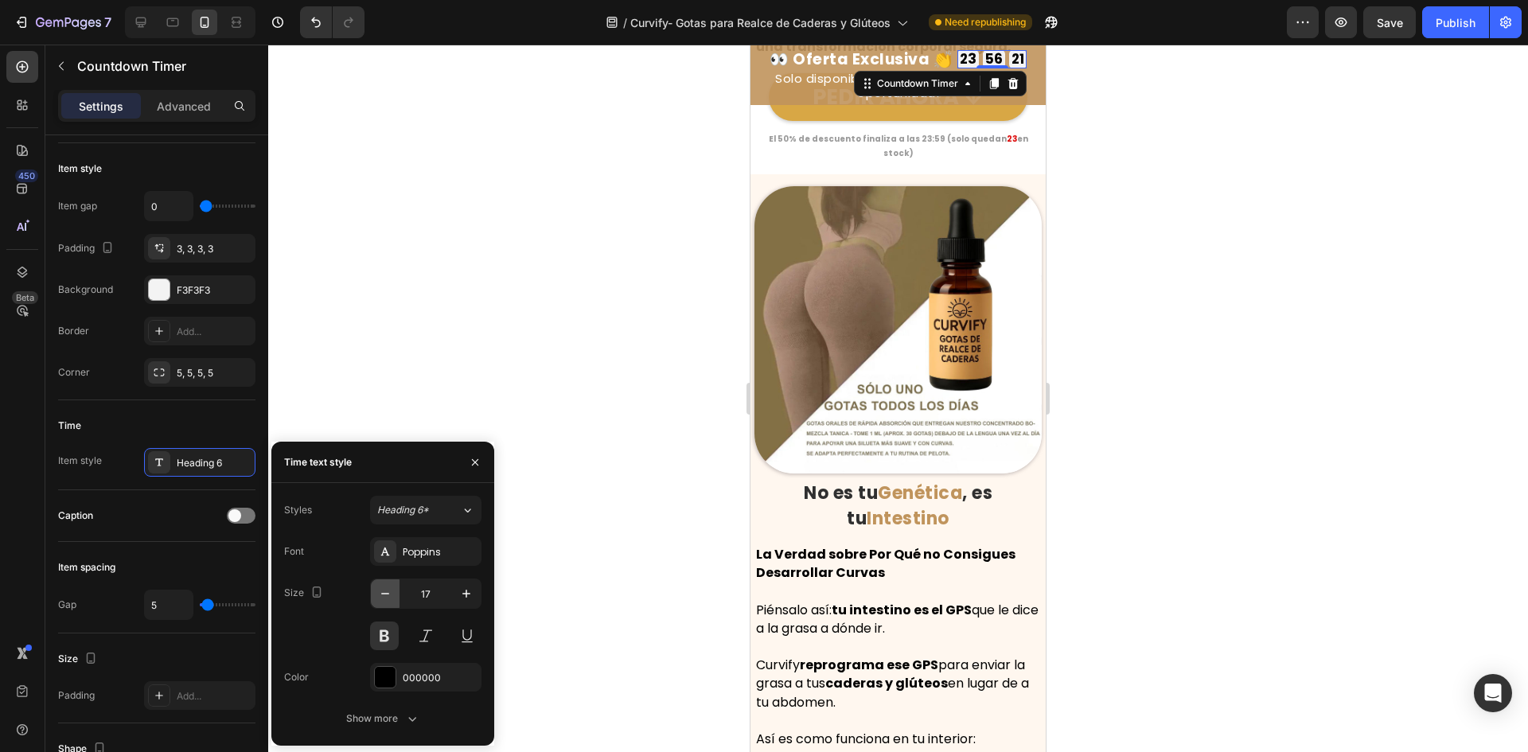
click at [387, 593] on icon "button" at bounding box center [385, 594] width 16 height 16
type input "16"
click at [563, 232] on div at bounding box center [898, 399] width 1260 height 708
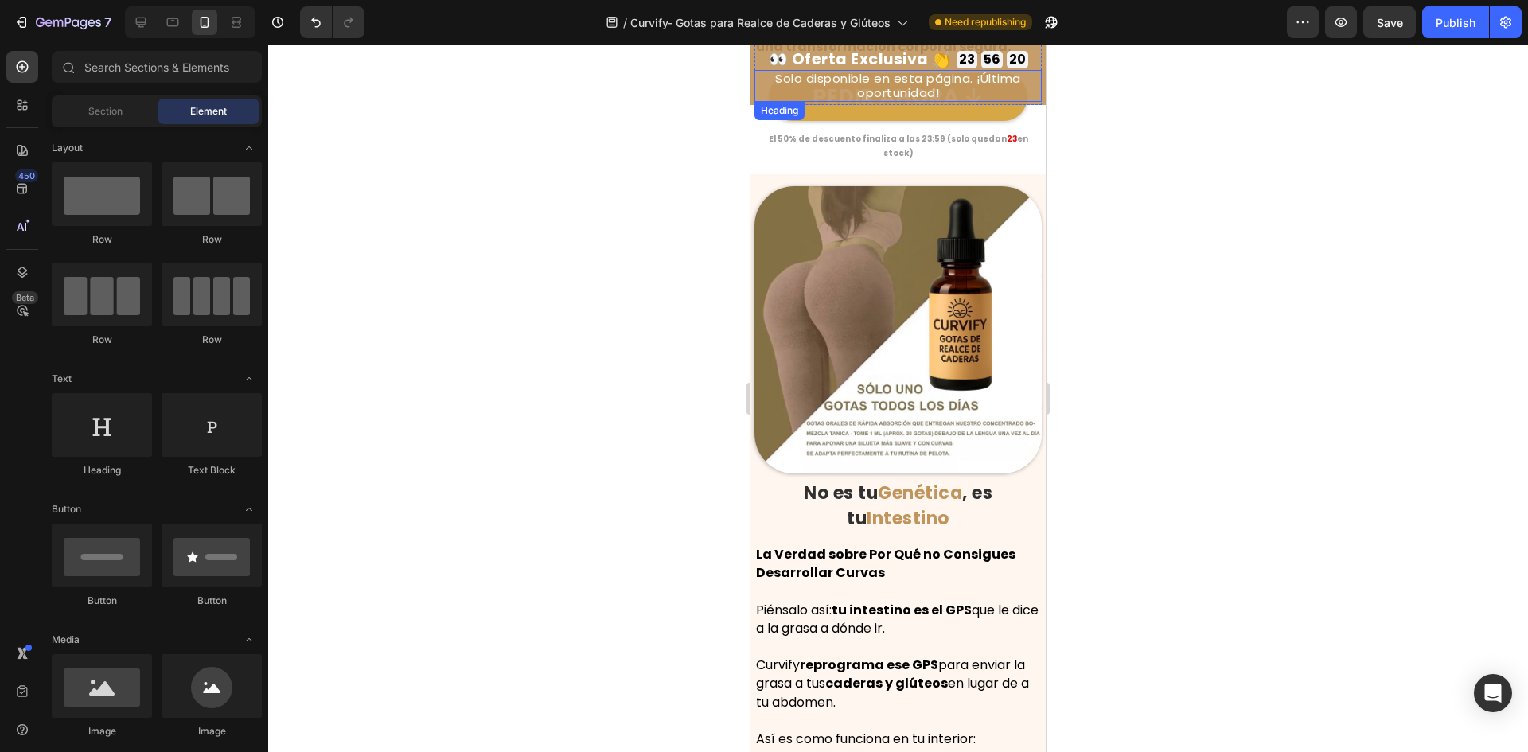
click at [857, 99] on h2 "Solo disponible en esta página. ¡Última oportunidad!" at bounding box center [898, 86] width 287 height 32
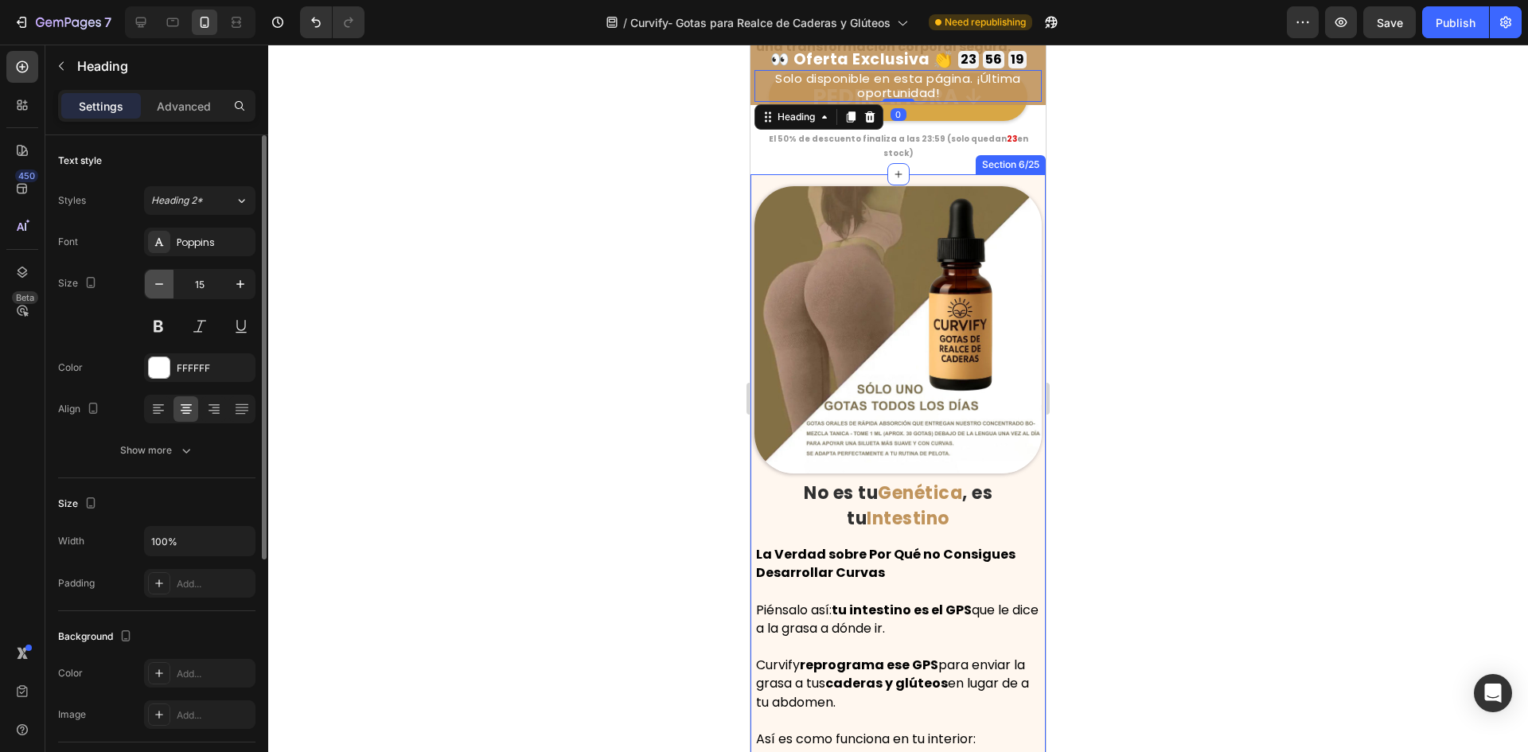
click at [148, 285] on button "button" at bounding box center [159, 284] width 29 height 29
type input "14"
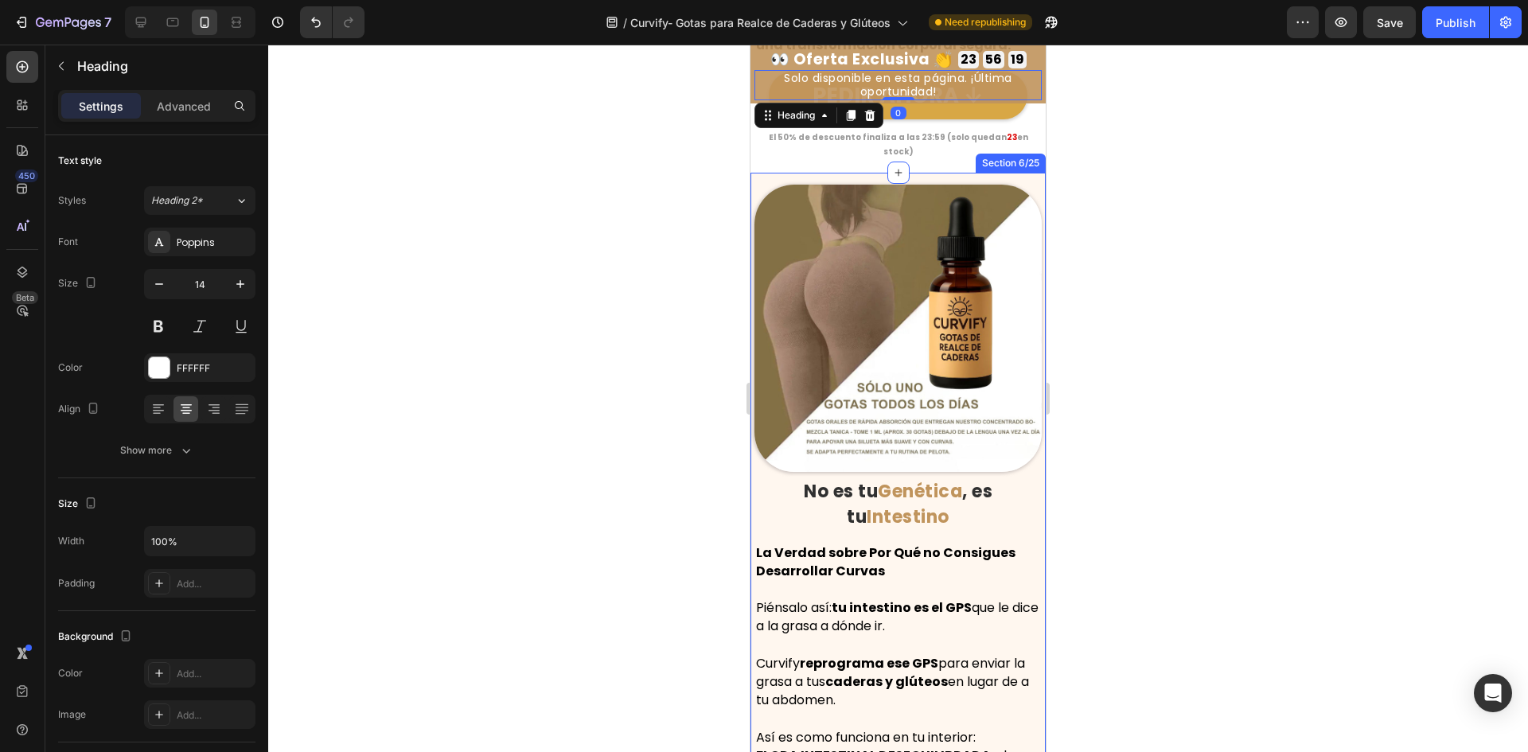
scroll to position [2756, 0]
click at [373, 202] on div at bounding box center [898, 399] width 1260 height 708
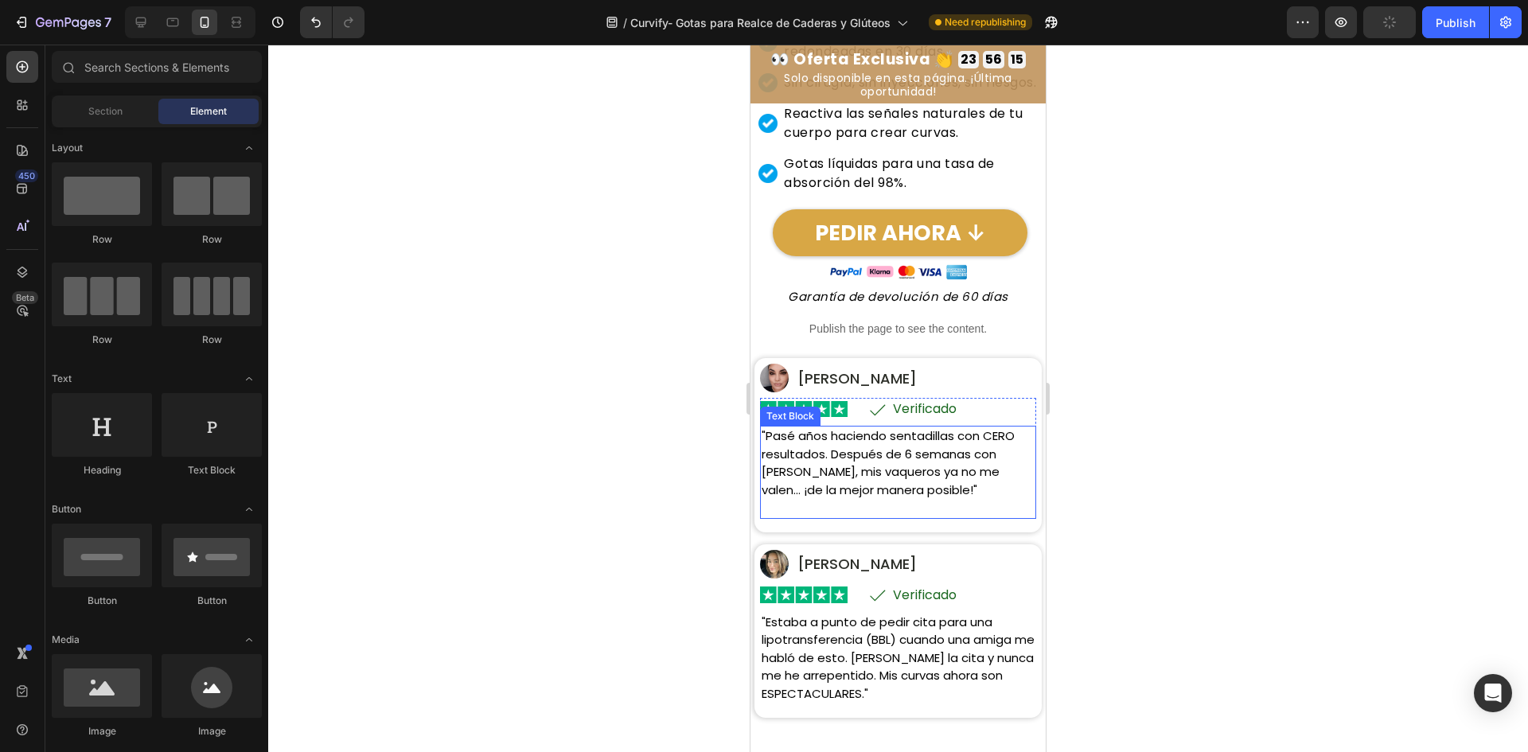
scroll to position [0, 0]
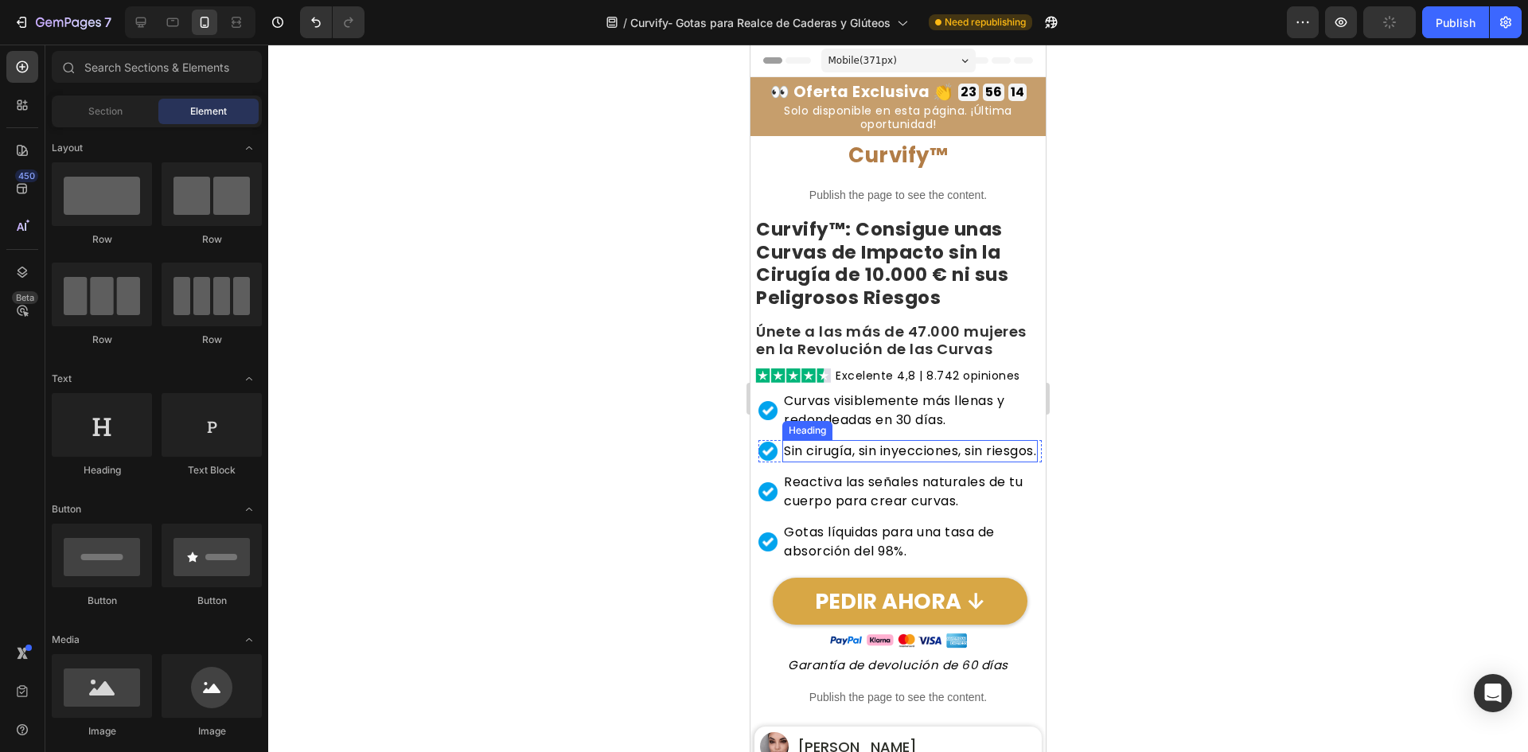
click at [911, 458] on h2 "Sin cirugía, sin inyecciones, sin riesgos." at bounding box center [909, 451] width 255 height 22
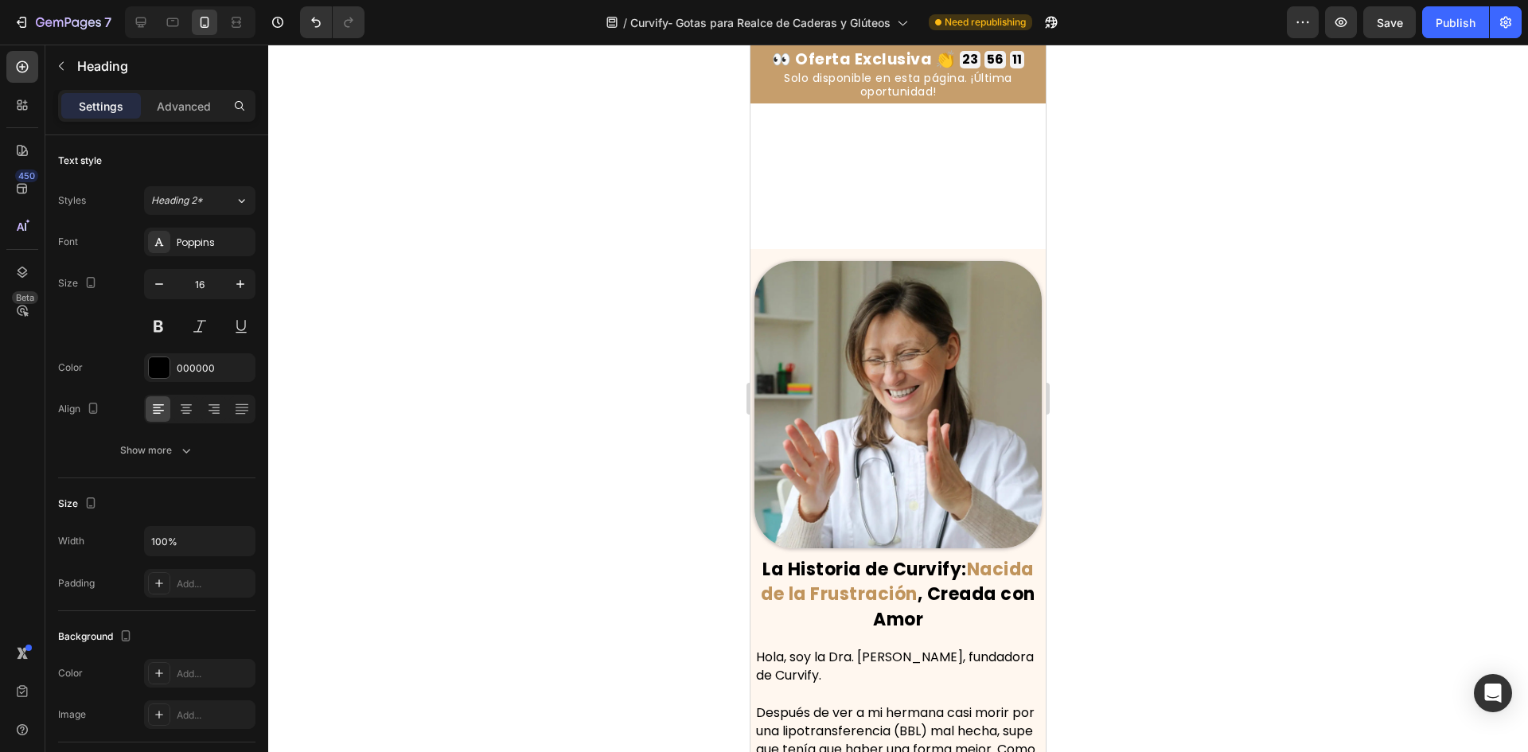
scroll to position [1194, 0]
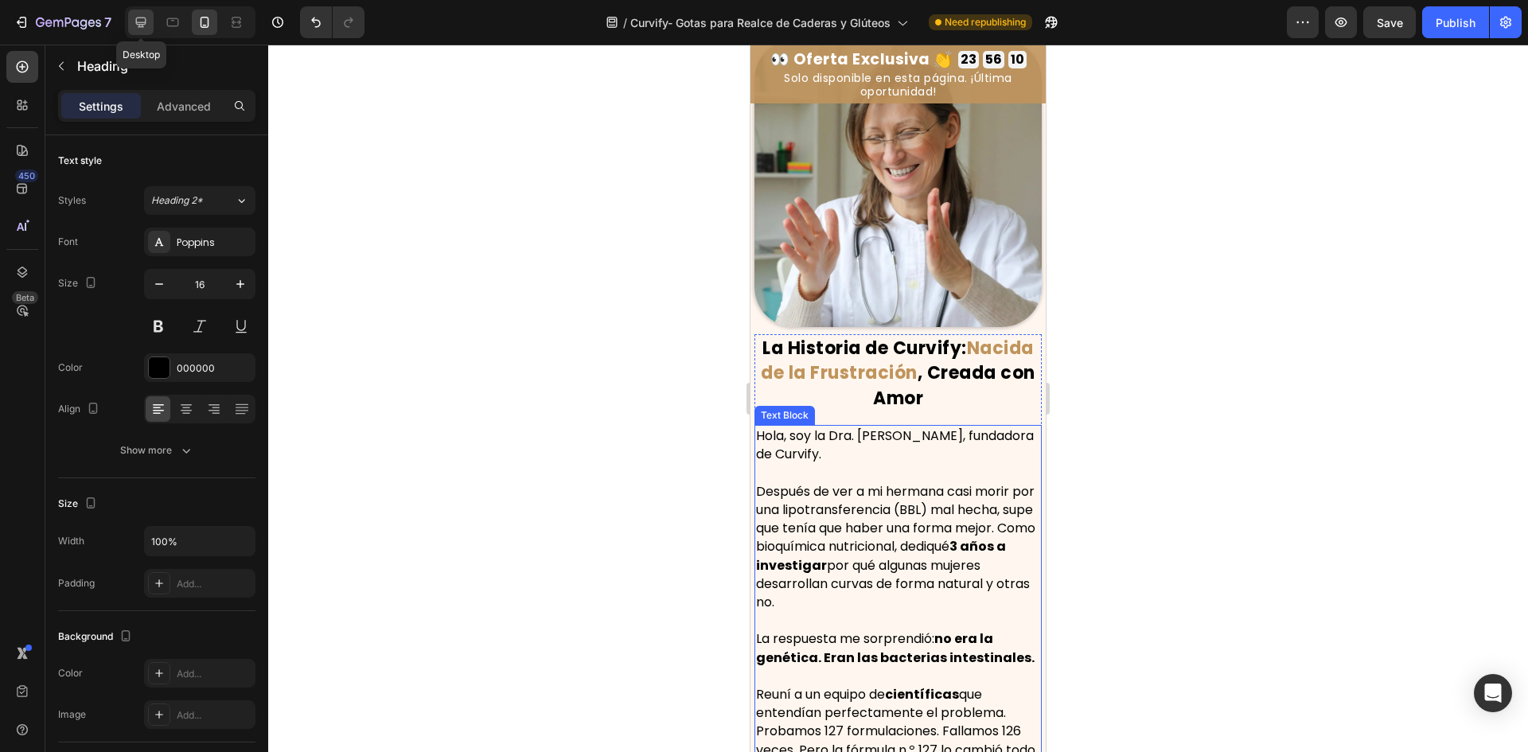
click at [136, 25] on icon at bounding box center [141, 22] width 16 height 16
type input "18"
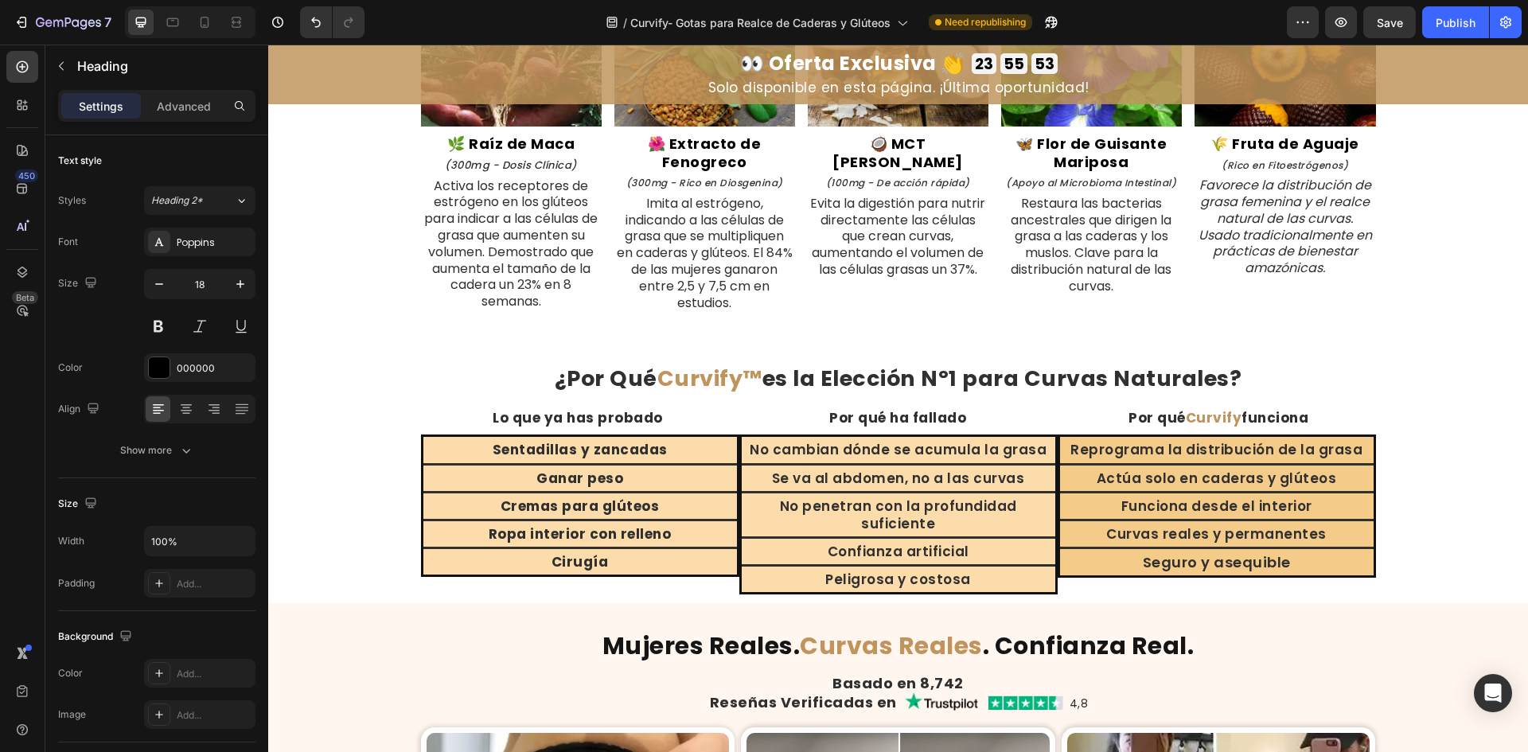
scroll to position [4561, 0]
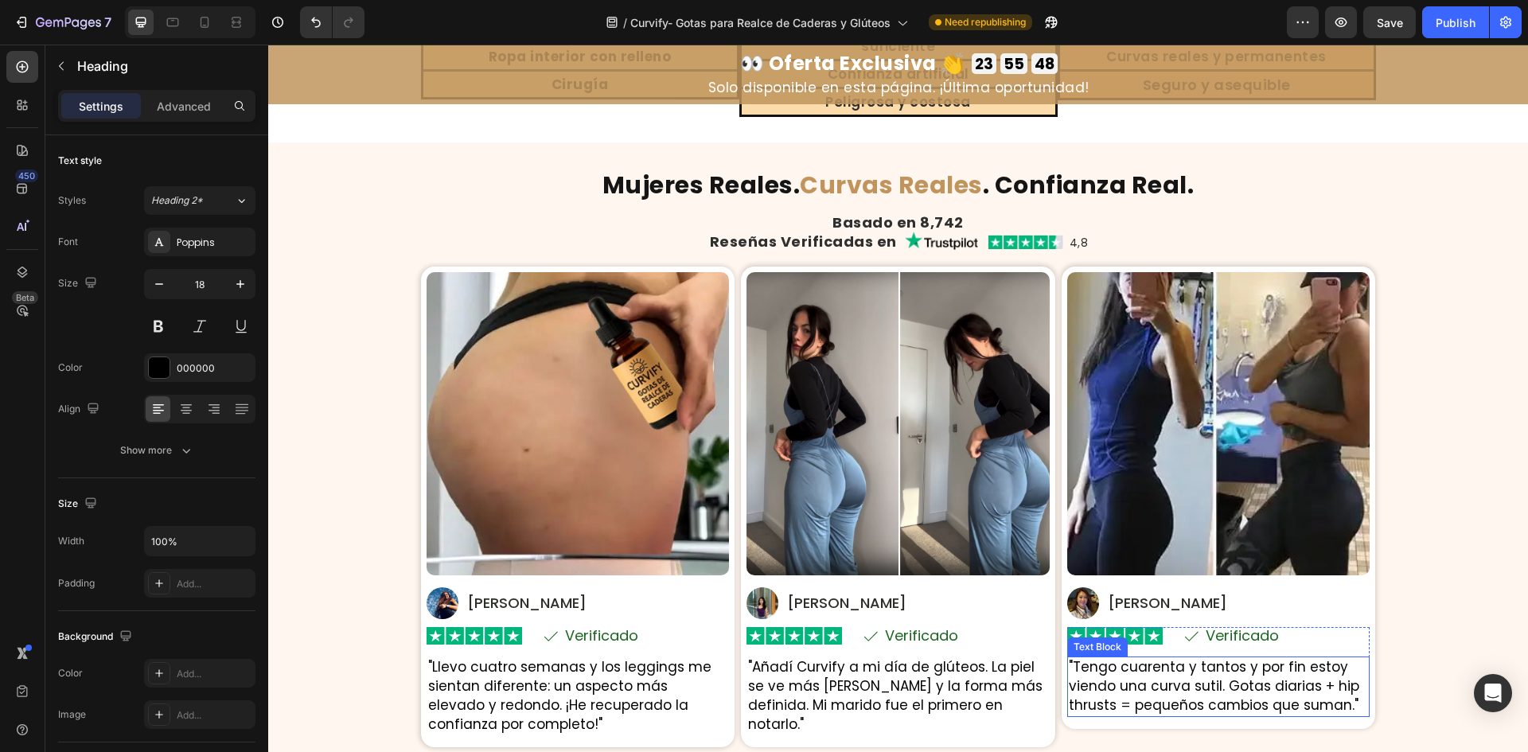
click at [1211, 658] on p ""Tengo cuarenta y tantos y por fin estoy viendo una curva sutil. Gotas diarias …" at bounding box center [1219, 686] width 300 height 57
drag, startPoint x: 1227, startPoint y: 675, endPoint x: 1303, endPoint y: 673, distance: 76.4
click at [1230, 675] on p ""Tengo cuarenta y tantos y por fin estoy viendo una curva sutil. Gotas diarias …" at bounding box center [1219, 686] width 300 height 57
drag, startPoint x: 1352, startPoint y: 669, endPoint x: 1328, endPoint y: 673, distance: 25.0
click at [1351, 669] on p ""Tengo cuarenta y tantos y por fin estoy viendo una curva sutil. Gotas diarias …" at bounding box center [1219, 686] width 300 height 57
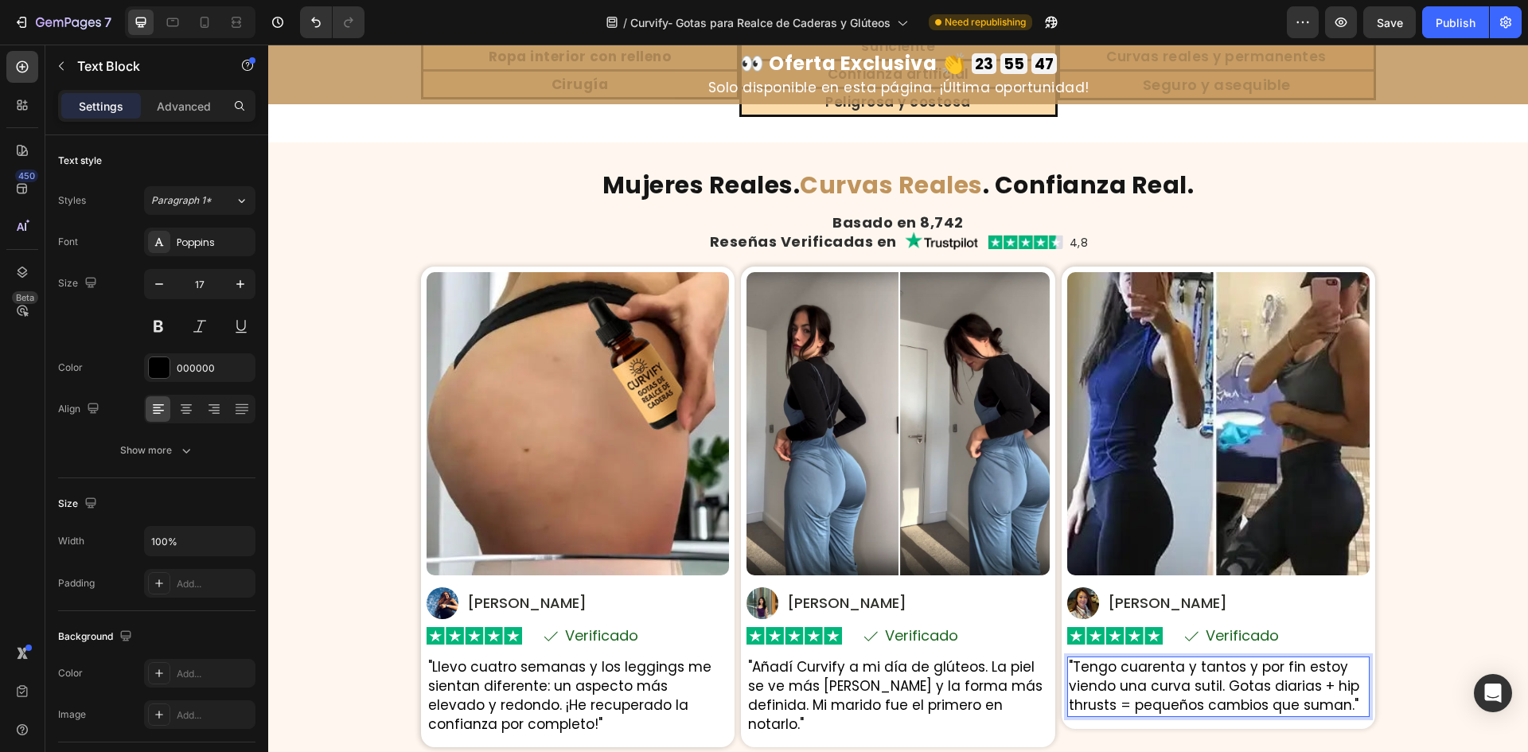
click at [1325, 673] on p ""Tengo cuarenta y tantos y por fin estoy viendo una curva sutil. Gotas diarias …" at bounding box center [1219, 686] width 300 height 57
drag, startPoint x: 1326, startPoint y: 672, endPoint x: 1117, endPoint y: 685, distance: 209.8
click at [1117, 685] on p ""Tengo cuarenta y tantos y por fin estoy viendo una curva sutil. Gotas diarias …" at bounding box center [1219, 686] width 300 height 57
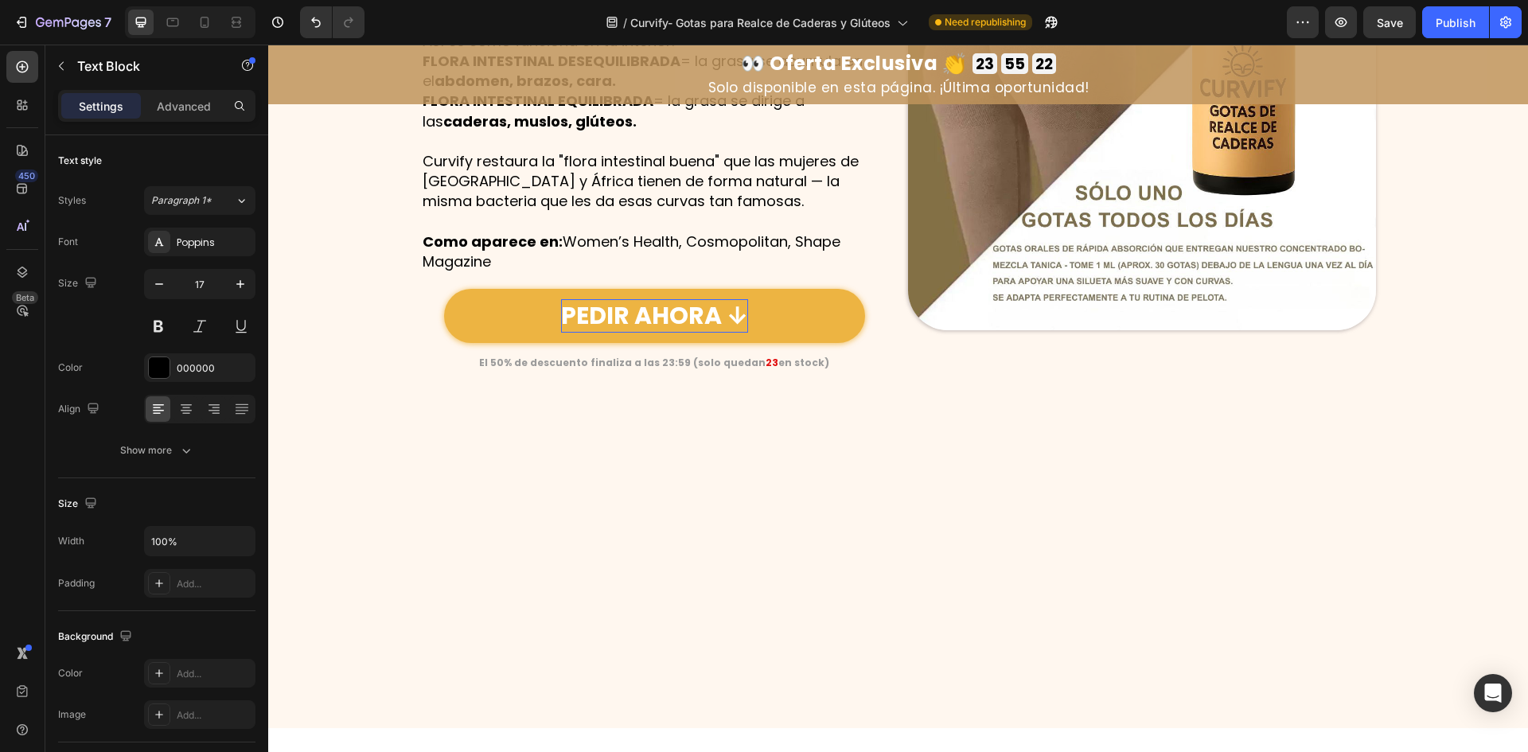
scroll to position [2651, 0]
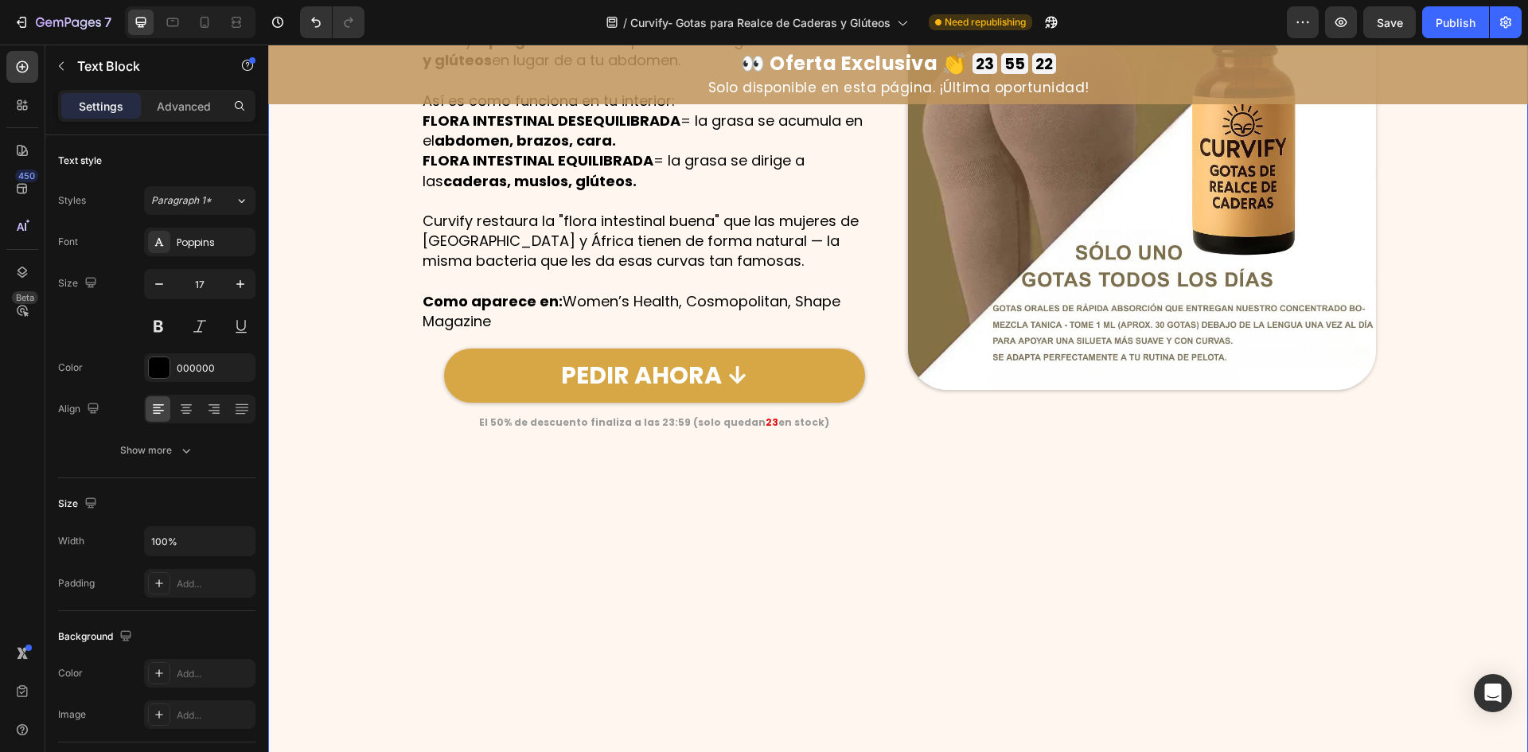
click at [687, 422] on strong "El 50% de descuento finaliza a las 23:59 (solo quedan" at bounding box center [622, 422] width 287 height 14
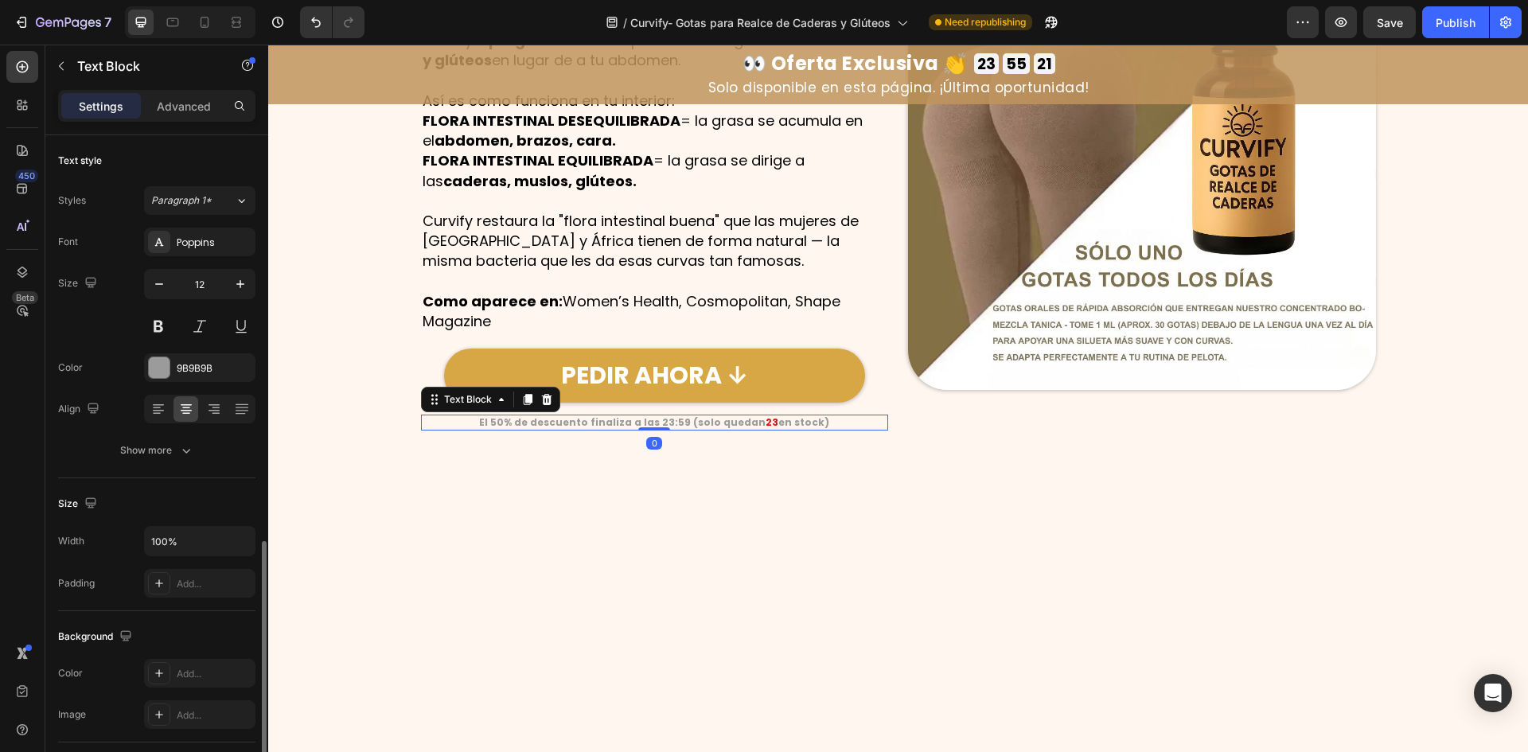
scroll to position [239, 0]
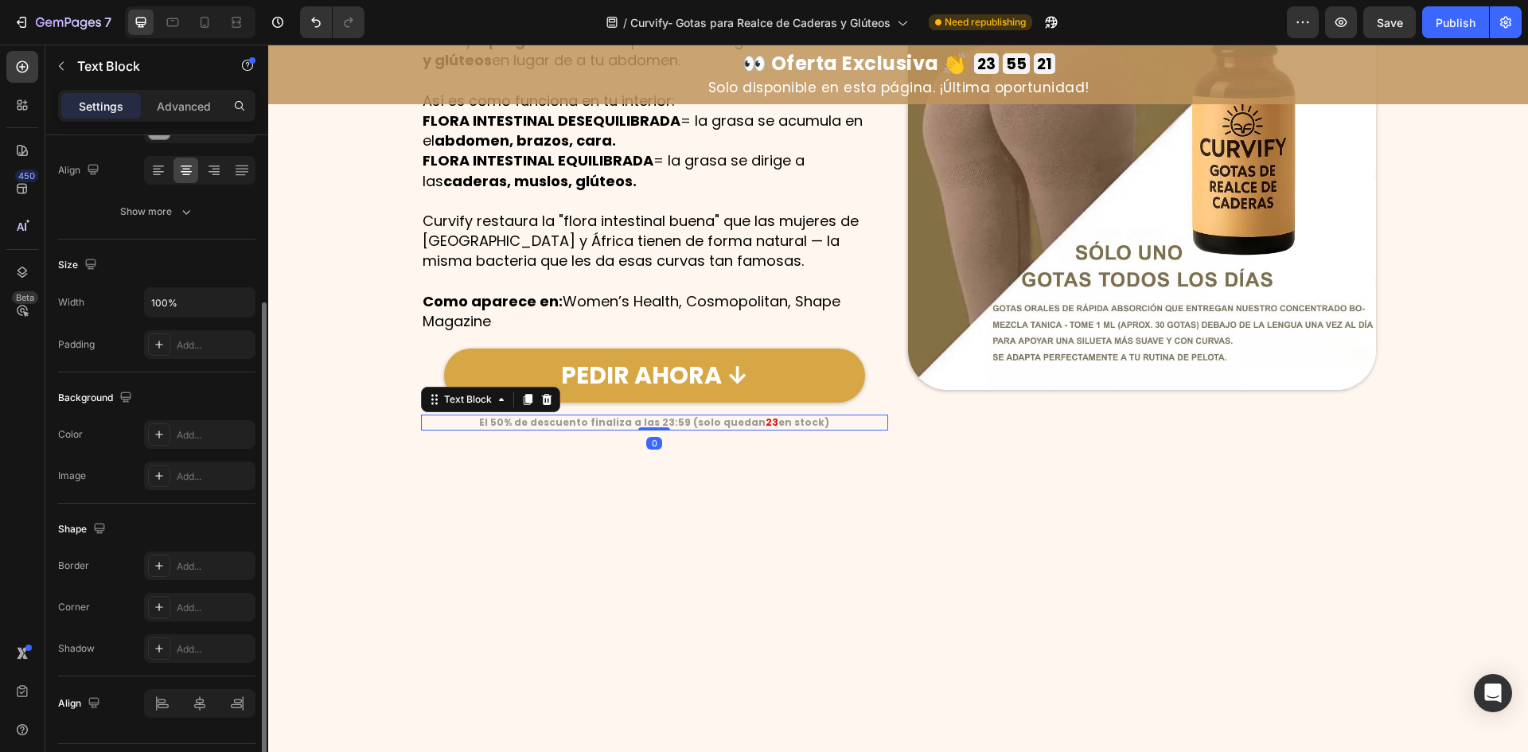
click at [687, 422] on strong "El 50% de descuento finaliza a las 23:59 (solo quedan" at bounding box center [622, 422] width 287 height 14
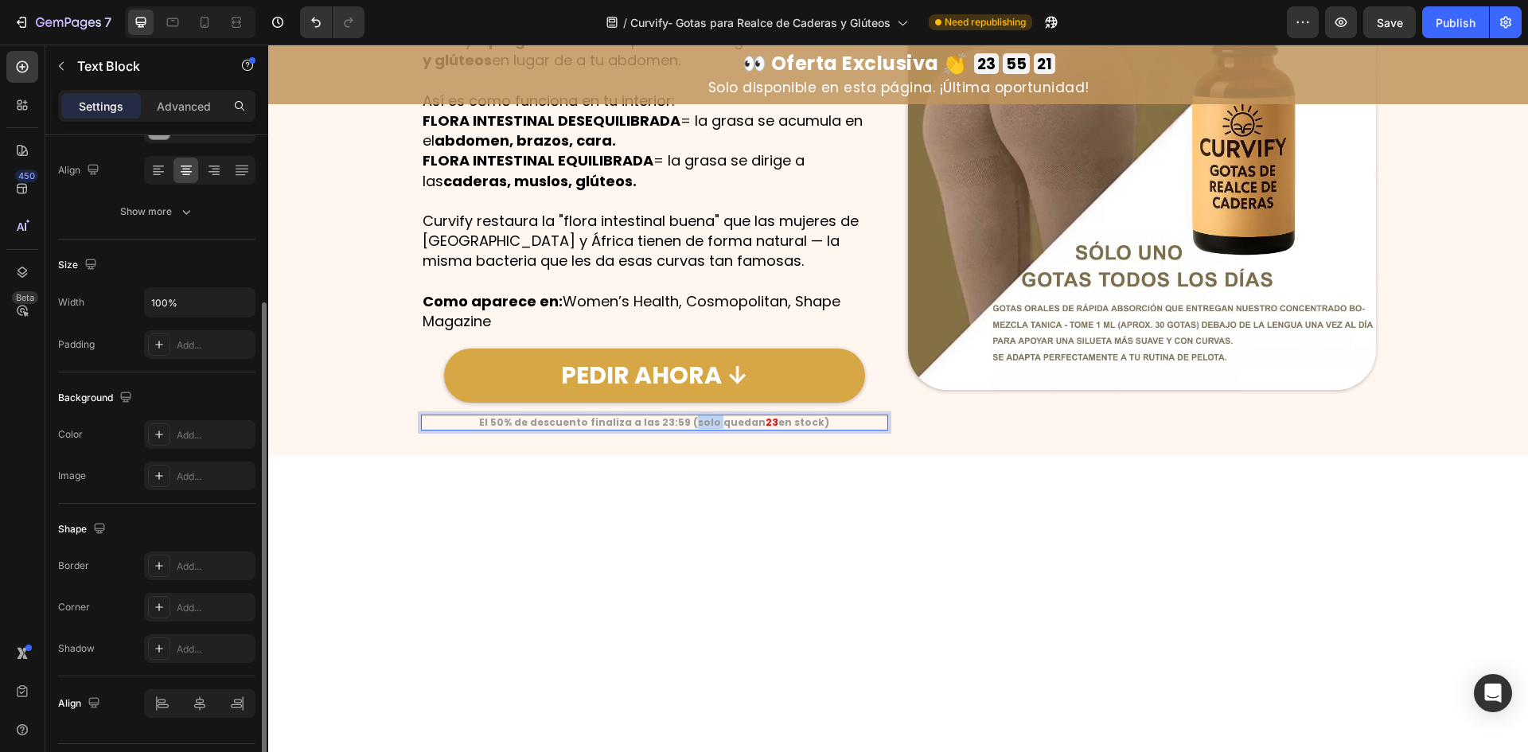
click at [687, 422] on strong "El 50% de descuento finaliza a las 23:59 (solo quedan" at bounding box center [622, 422] width 287 height 14
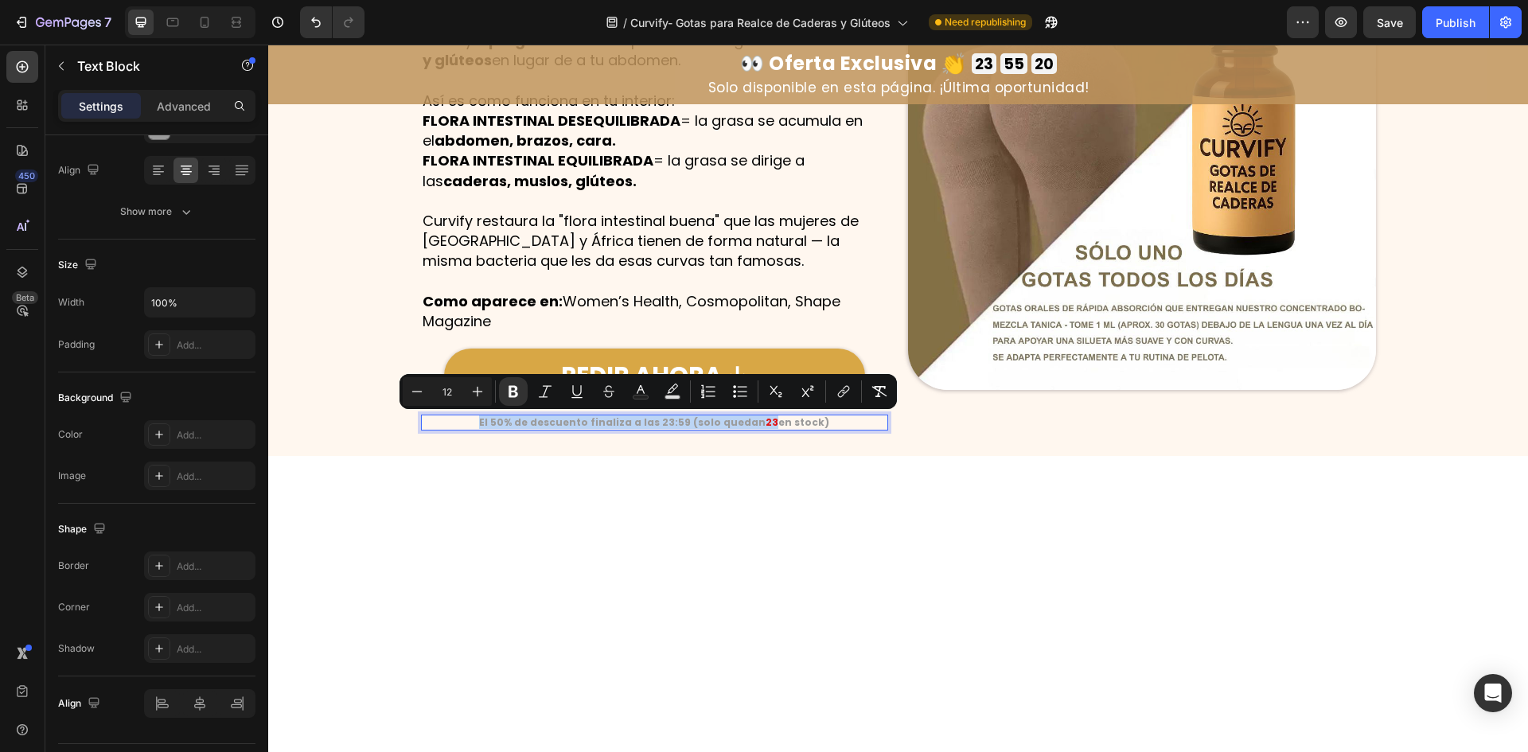
click at [766, 426] on strong "23" at bounding box center [772, 422] width 13 height 14
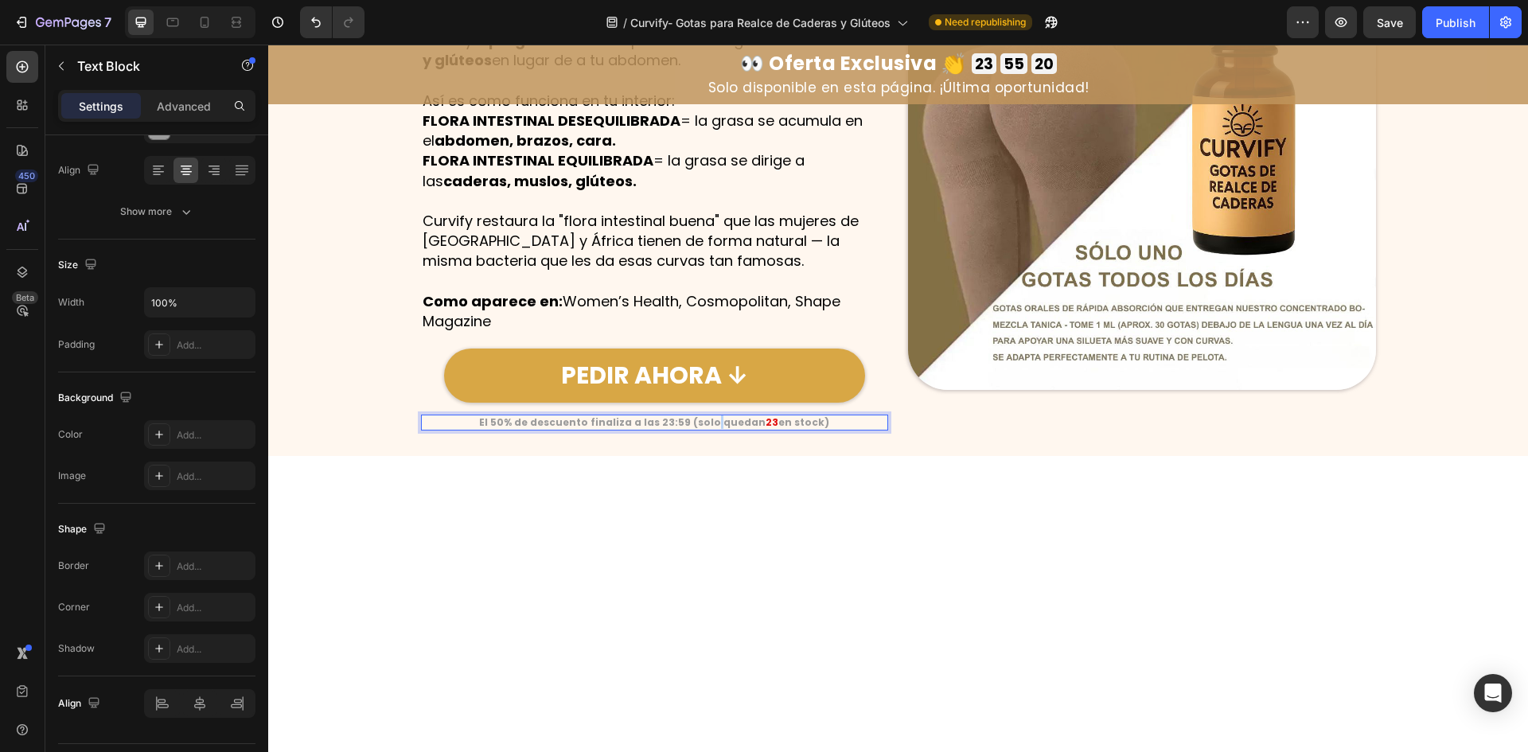
click at [704, 429] on strong "El 50% de descuento finaliza a las 23:59 (solo quedan" at bounding box center [622, 422] width 287 height 14
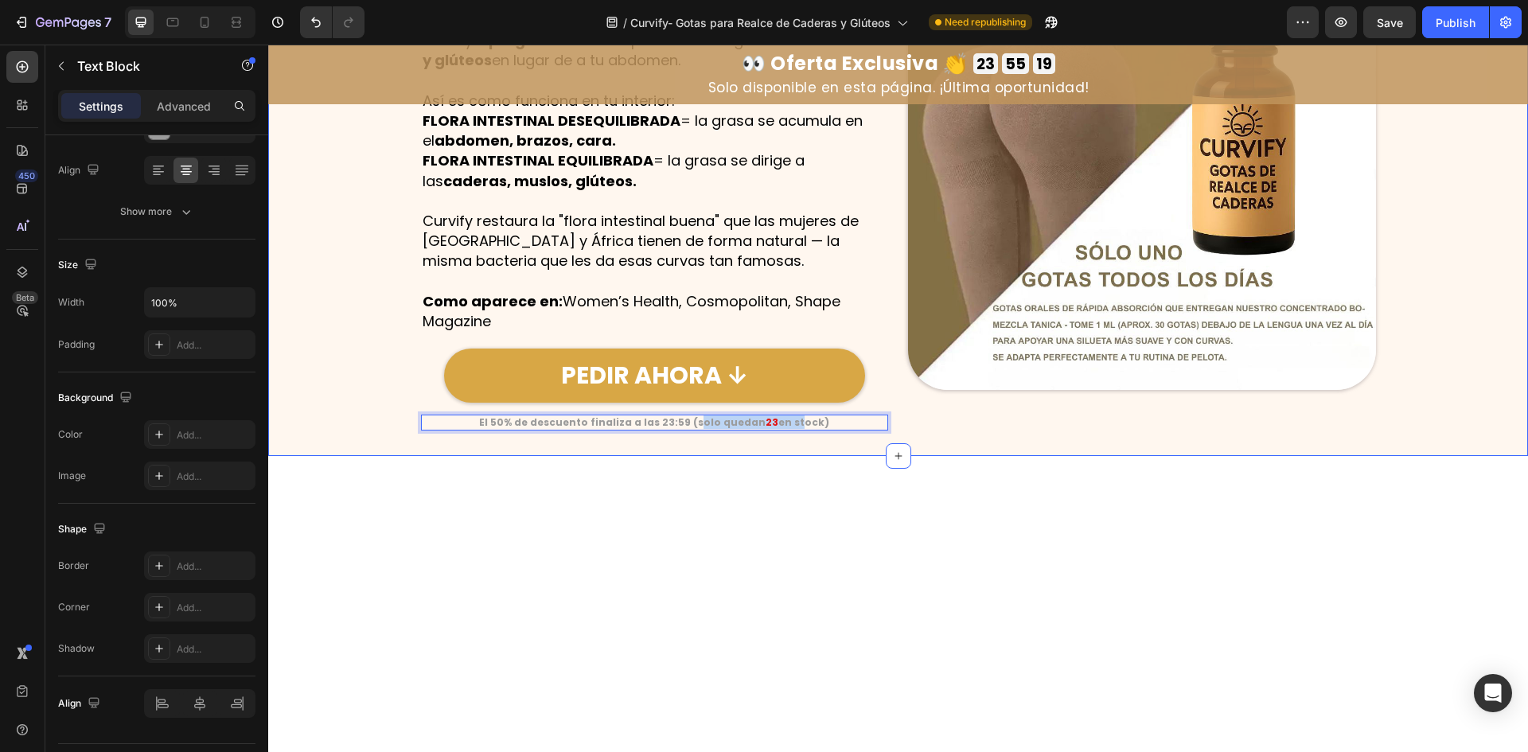
drag, startPoint x: 702, startPoint y: 425, endPoint x: 779, endPoint y: 431, distance: 77.4
click at [779, 431] on div "Image No es tu Genética , es tu Intestino Heading Row La Verdad sobre Por Qué n…" at bounding box center [898, 156] width 1260 height 600
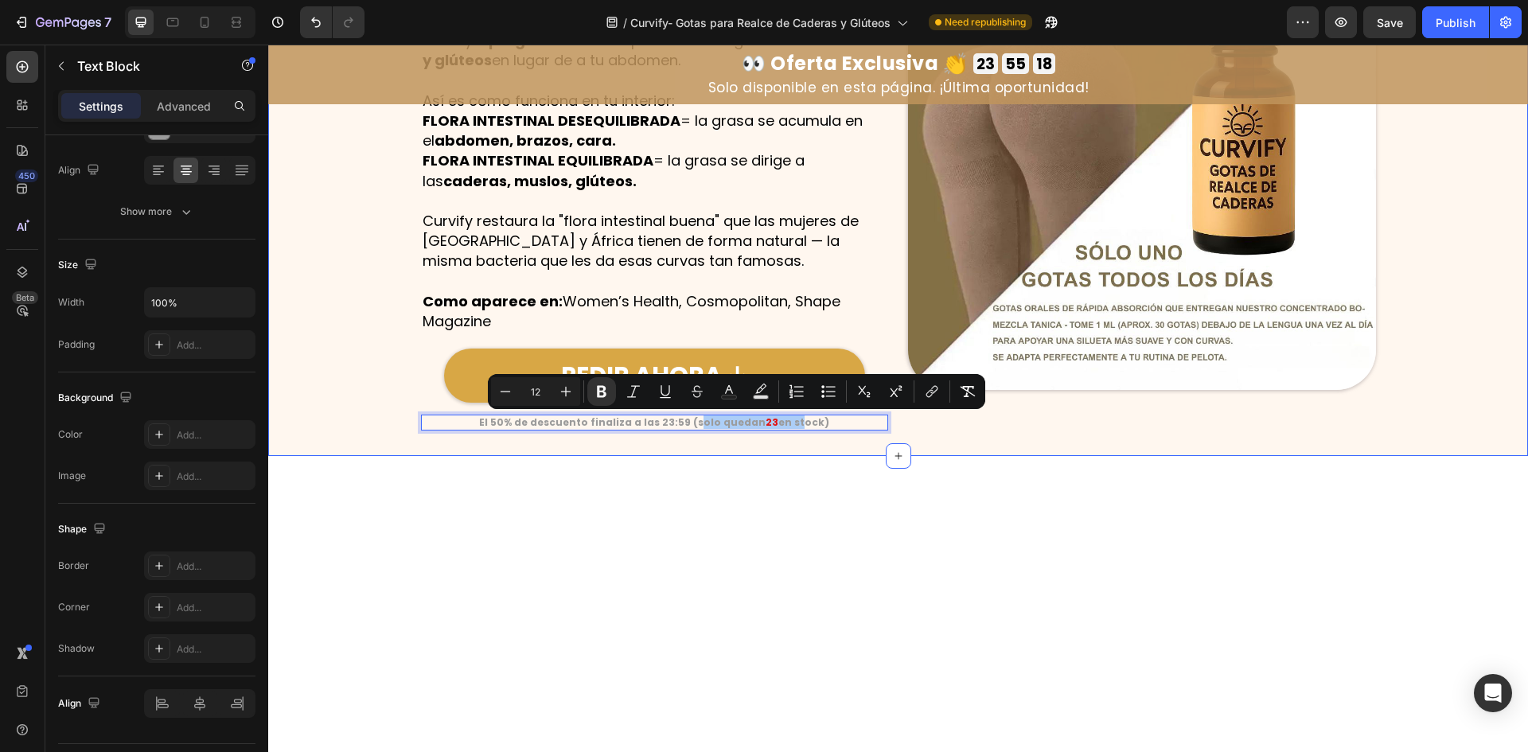
drag, startPoint x: 778, startPoint y: 433, endPoint x: 754, endPoint y: 430, distance: 24.1
click at [777, 433] on div "Image No es tu Genética , es tu Intestino Heading Row La Verdad sobre Por Qué n…" at bounding box center [898, 156] width 1260 height 600
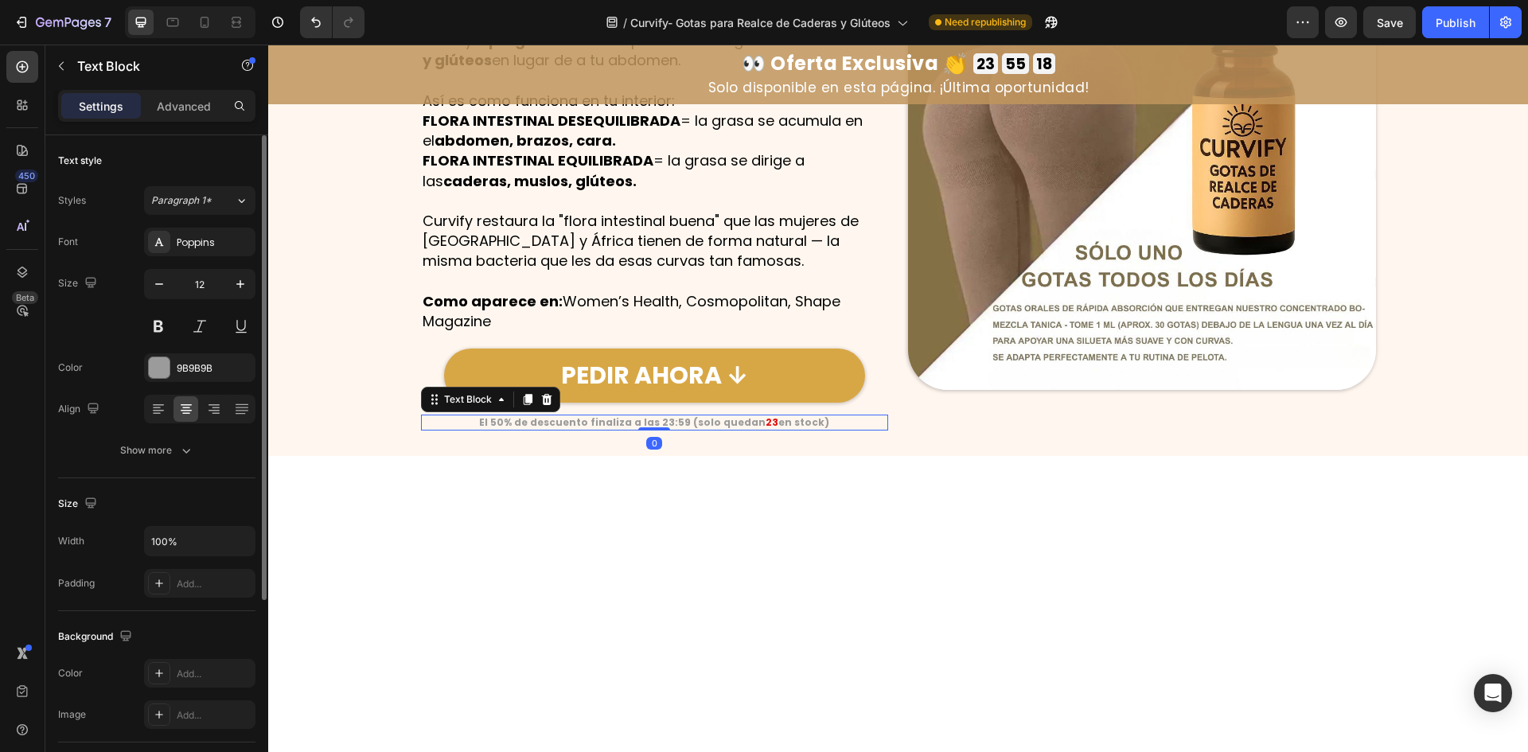
click at [687, 421] on strong "El 50% de descuento finaliza a las 23:59 (solo quedan" at bounding box center [622, 422] width 287 height 14
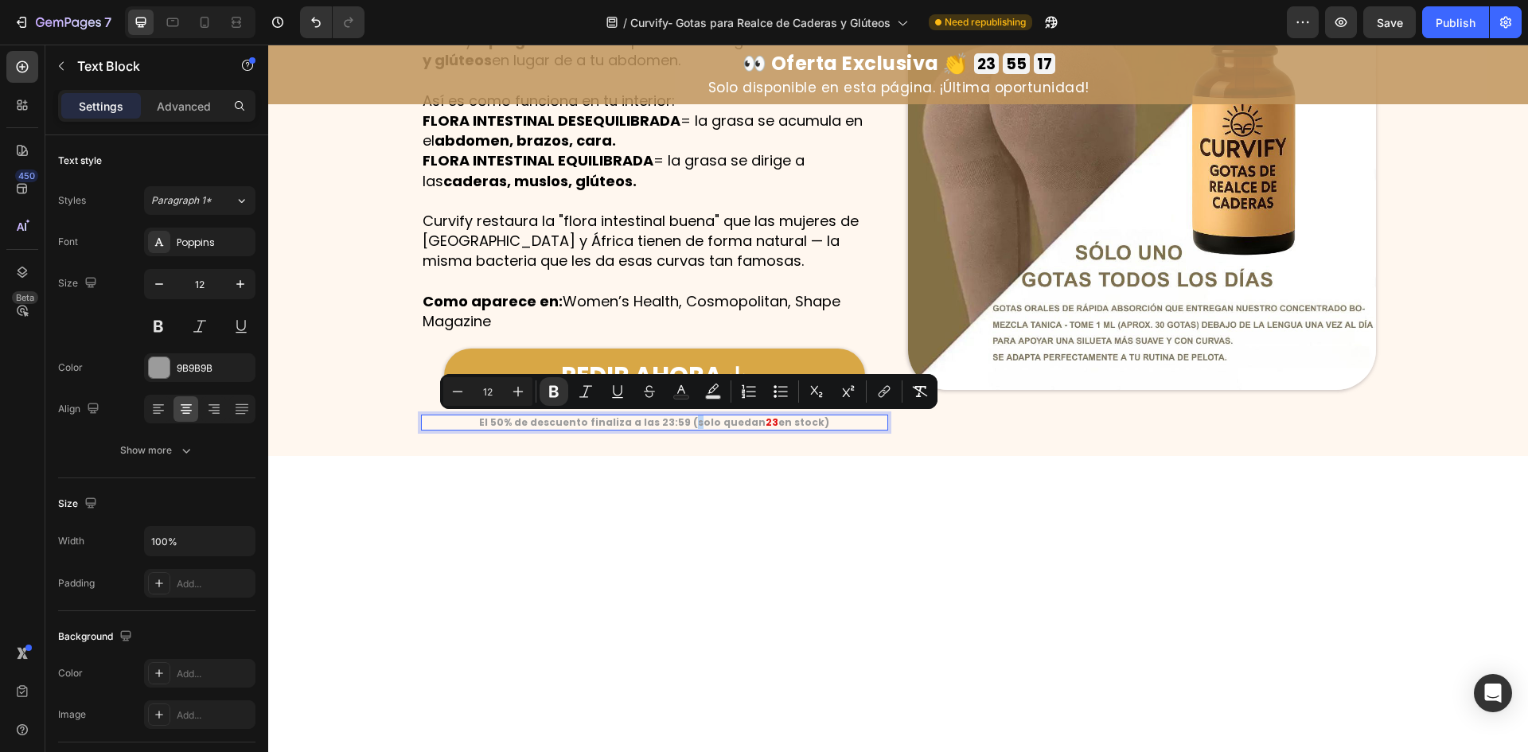
click at [688, 425] on strong "El 50% de descuento finaliza a las 23:59 (solo quedan" at bounding box center [622, 422] width 287 height 14
click at [688, 423] on strong "El 50% de descuento finaliza a las 23:59 (solo quedan" at bounding box center [622, 422] width 287 height 14
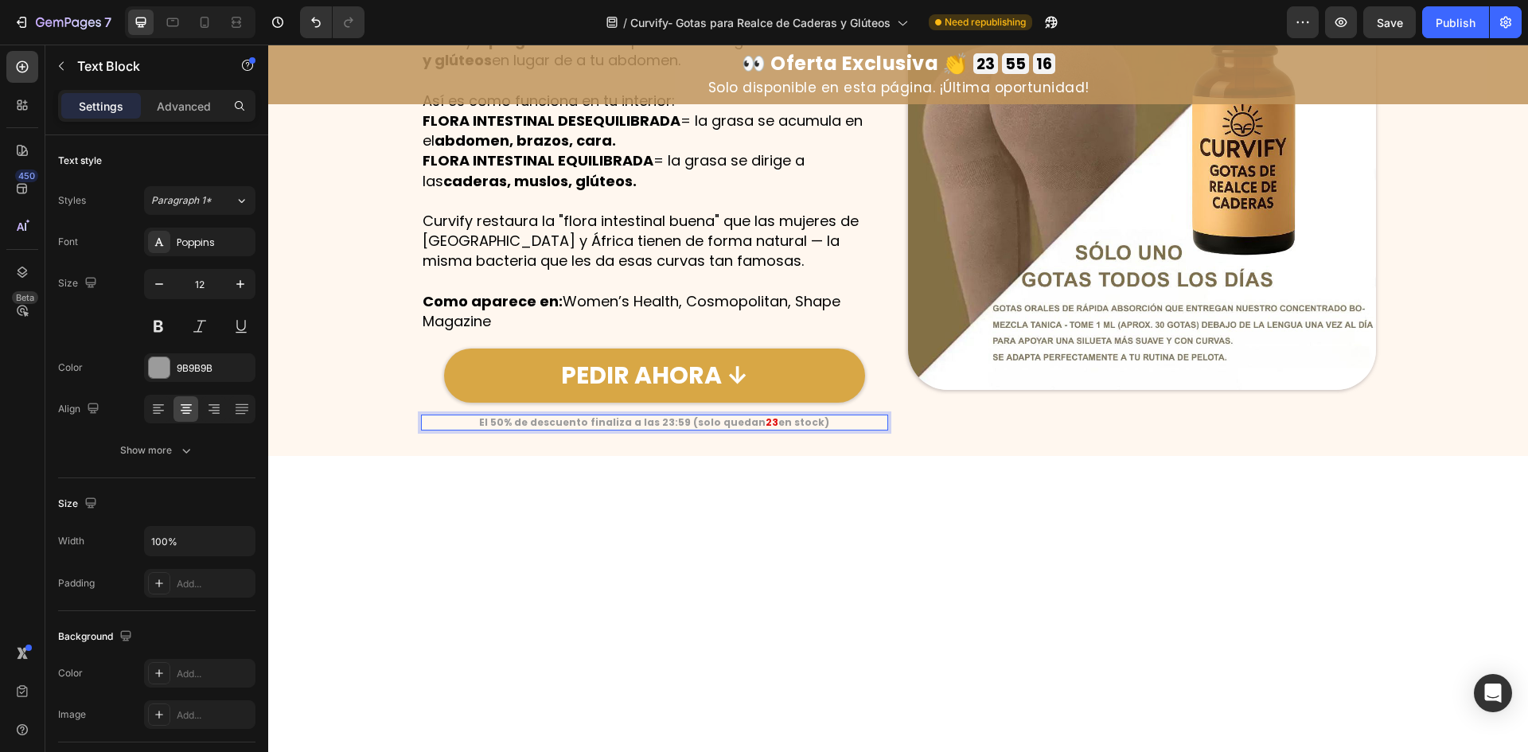
click at [683, 423] on strong "El 50% de descuento finaliza a las 23:59 (solo quedan" at bounding box center [622, 422] width 287 height 14
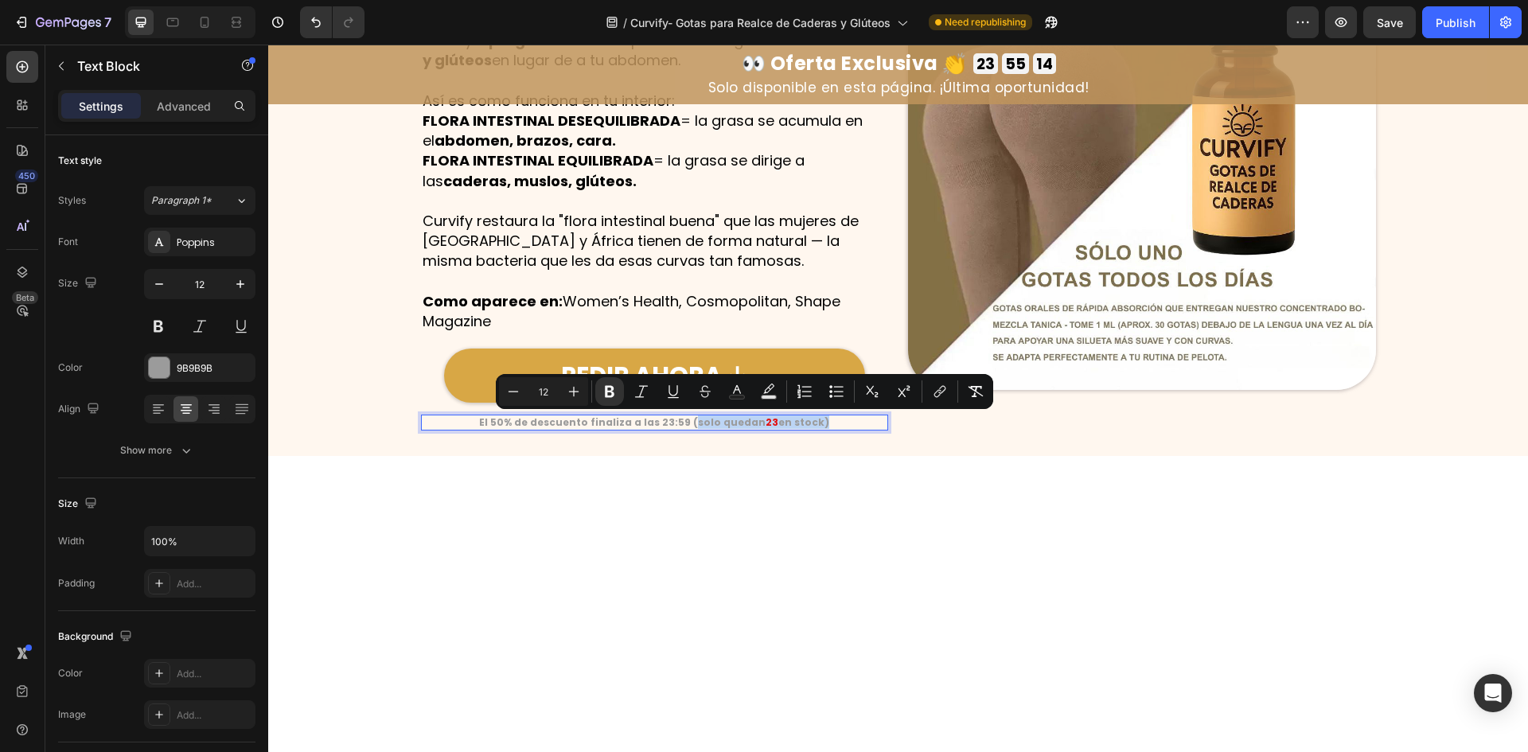
drag, startPoint x: 688, startPoint y: 423, endPoint x: 793, endPoint y: 425, distance: 105.1
click at [802, 427] on p "El 50% de descuento finaliza a las 23:59 (solo quedan 23 en stock)" at bounding box center [655, 422] width 465 height 13
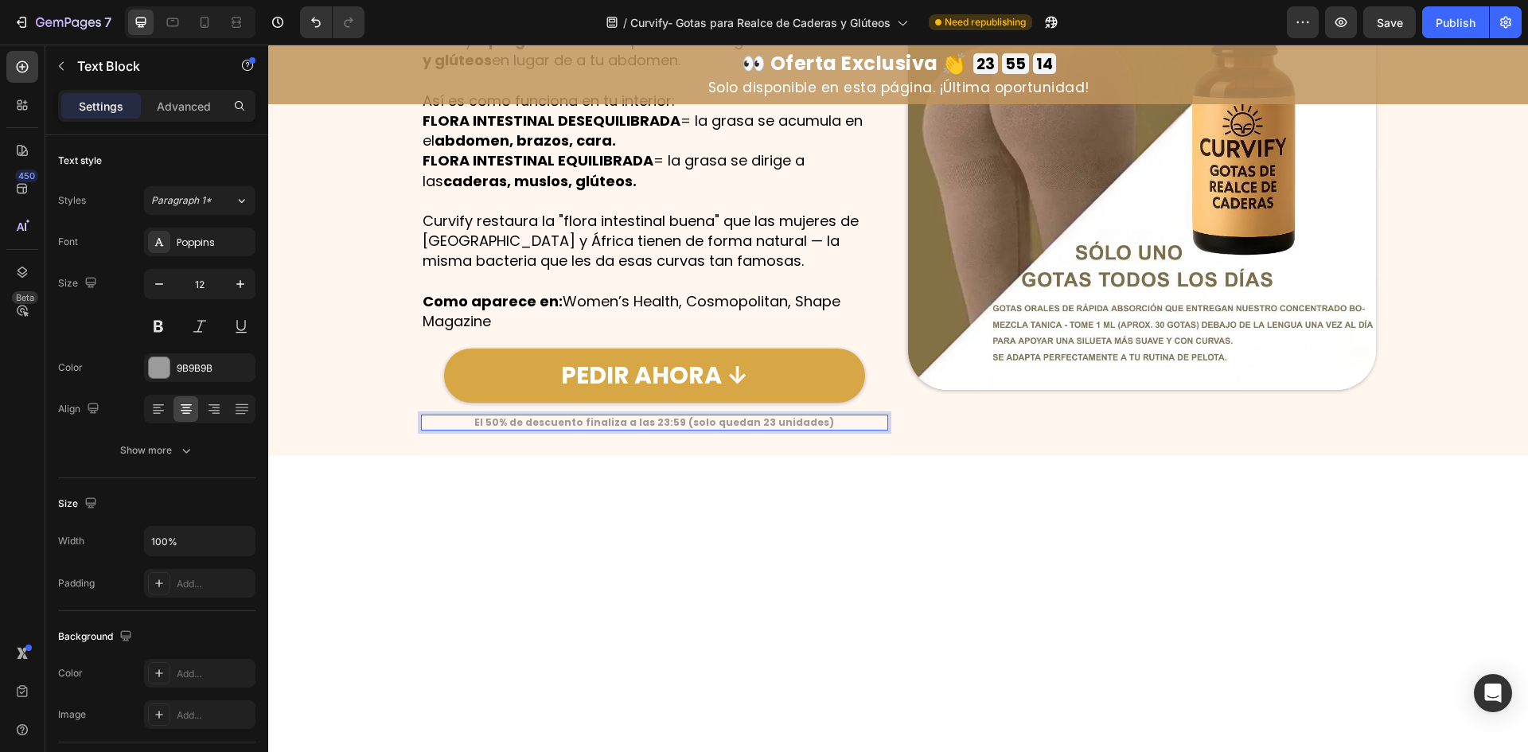
click at [752, 427] on strong "El 50% de descuento finaliza a las 23:59 (solo quedan 23 unidades)" at bounding box center [654, 422] width 360 height 14
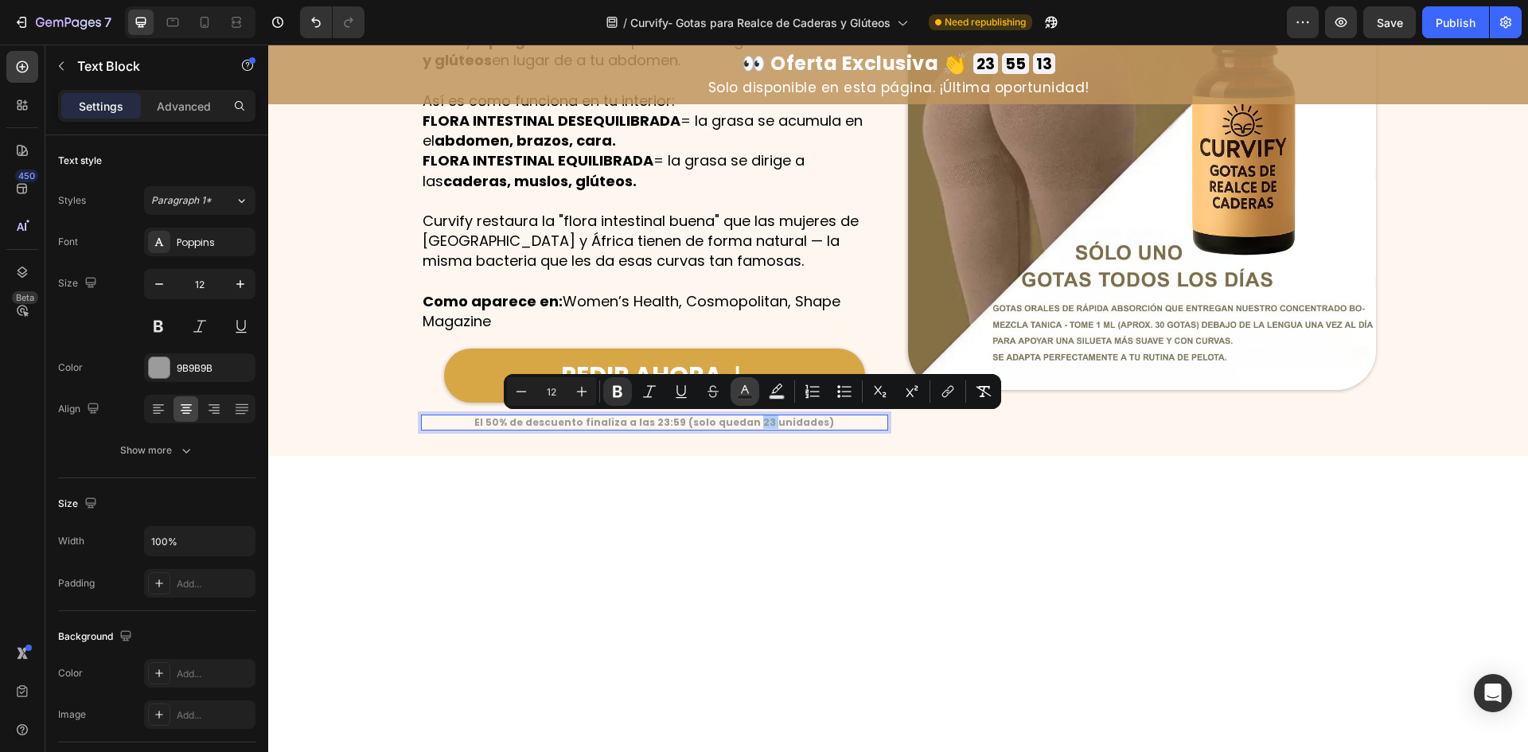
click at [747, 397] on rect "Editor contextual toolbar" at bounding box center [745, 398] width 15 height 4
type input "9B9B9B"
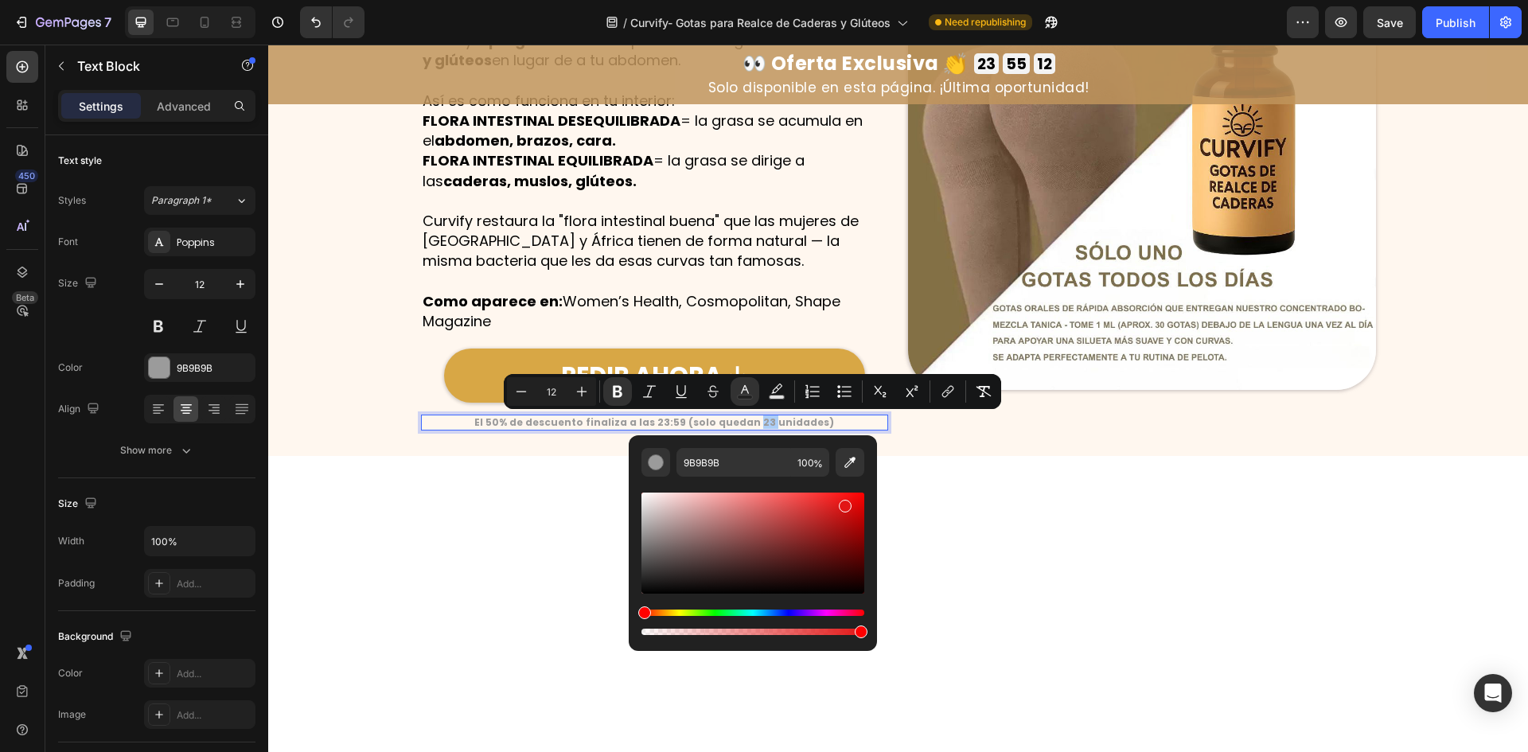
drag, startPoint x: 806, startPoint y: 524, endPoint x: 852, endPoint y: 499, distance: 51.6
click at [852, 499] on div "Editor contextual toolbar" at bounding box center [753, 543] width 223 height 101
type input "ED0E0E"
click at [957, 481] on div at bounding box center [898, 715] width 1260 height 519
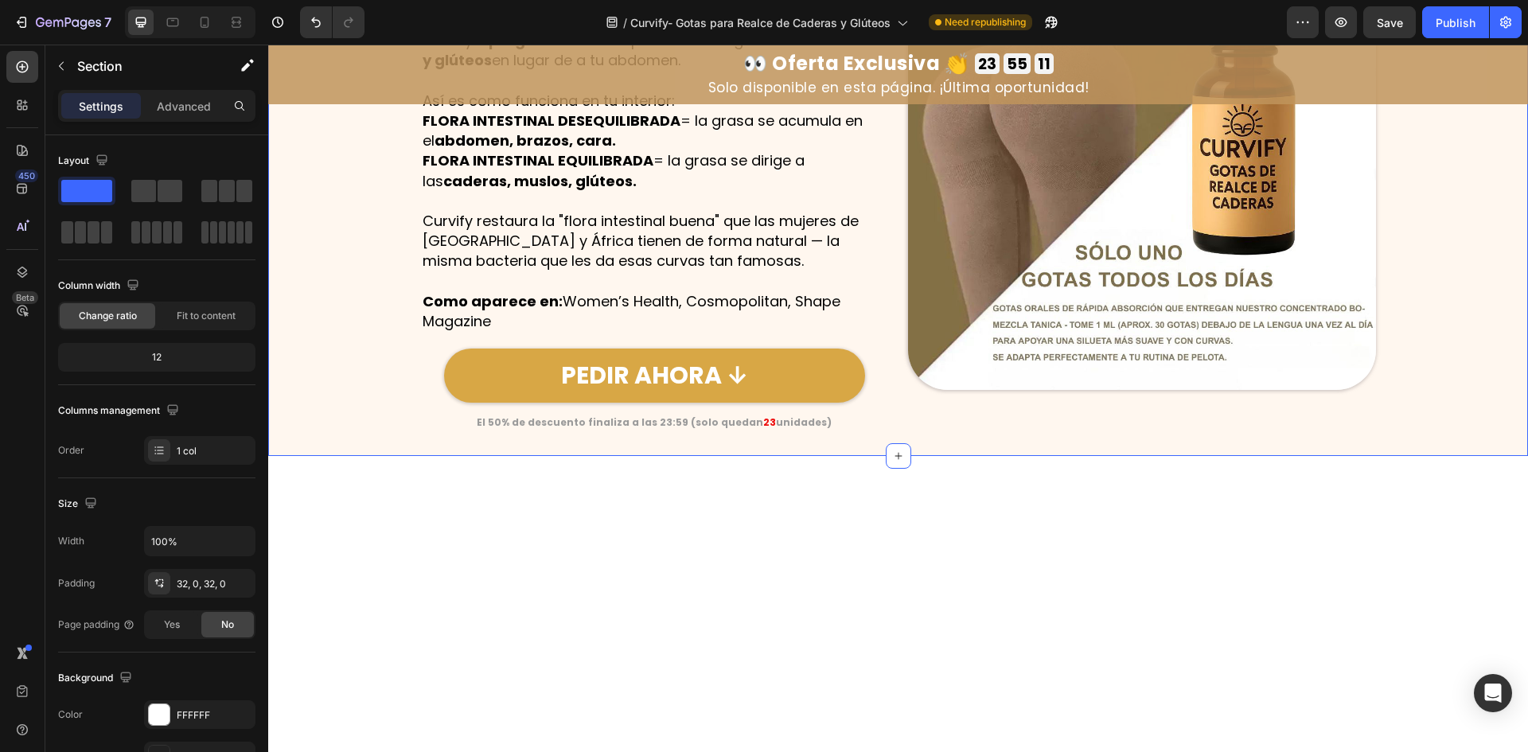
click at [842, 431] on div "Image No es tu Genética , es tu Intestino Heading Row La Verdad sobre Por Qué n…" at bounding box center [898, 156] width 1260 height 600
click at [841, 423] on p "El 50% de descuento finaliza a las 23:59 (solo quedan 23 unidades)" at bounding box center [655, 422] width 465 height 13
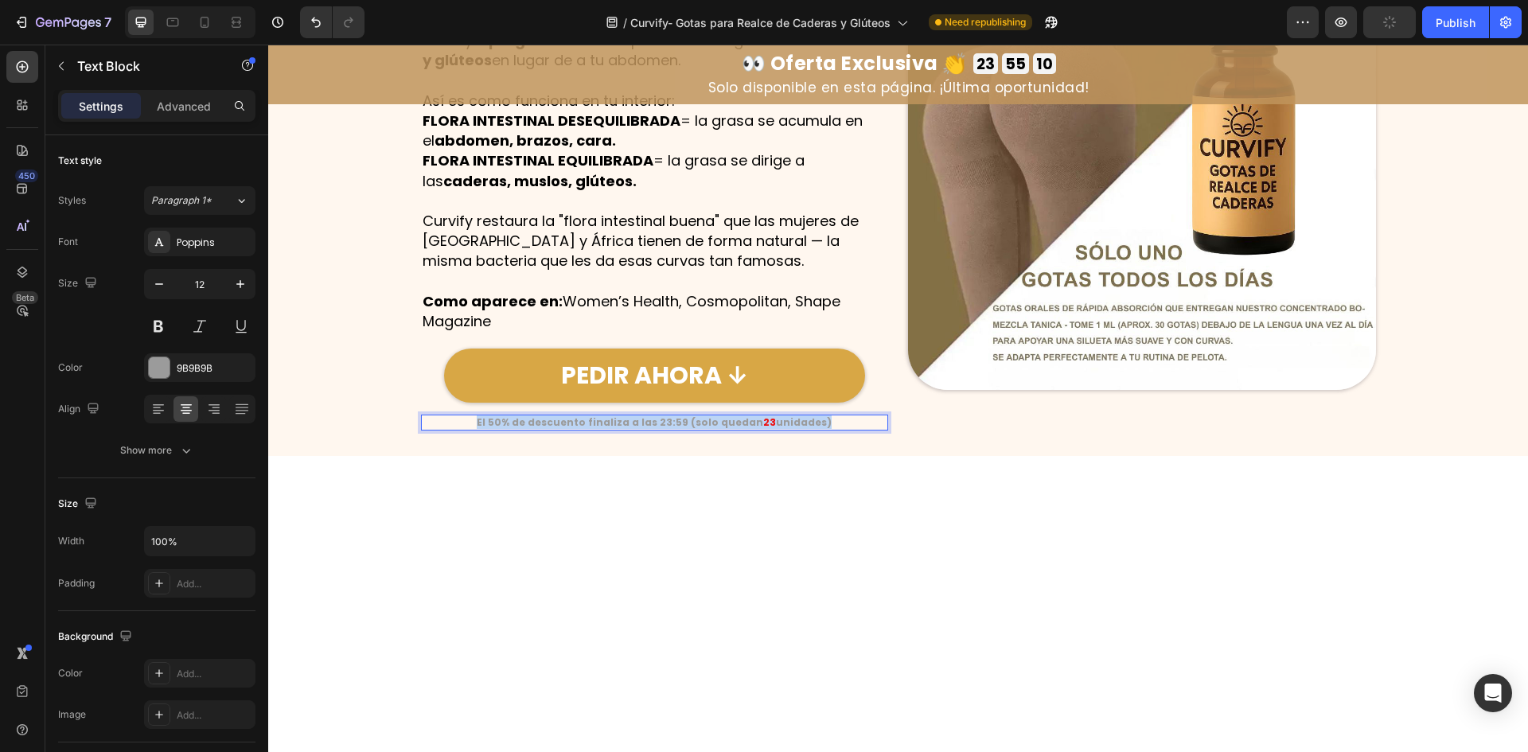
click at [841, 423] on p "El 50% de descuento finaliza a las 23:59 (solo quedan 23 unidades)" at bounding box center [655, 422] width 465 height 13
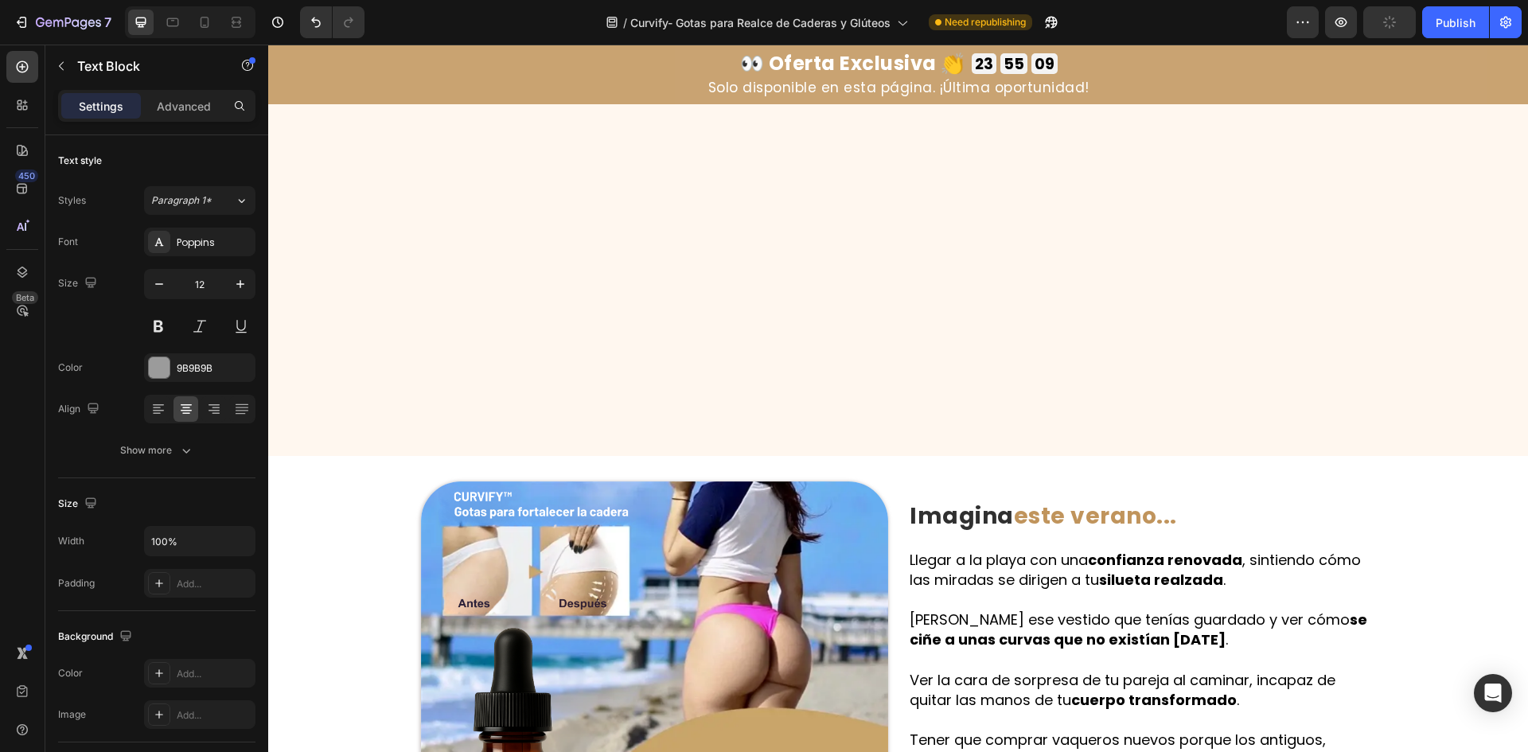
scroll to position [3129, 0]
type input "16"
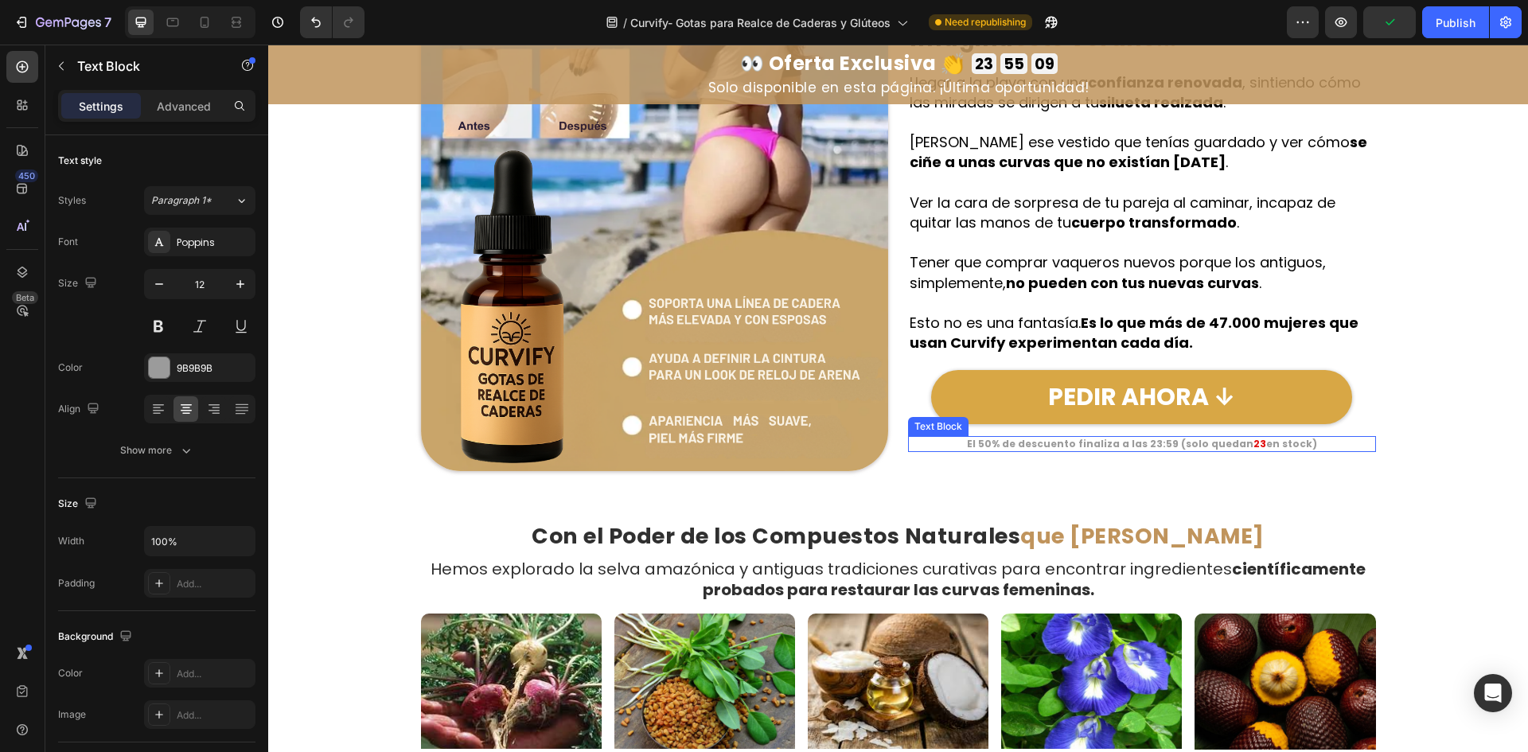
click at [1195, 447] on strong "El 50% de descuento finaliza a las 23:59 (solo quedan" at bounding box center [1110, 444] width 287 height 14
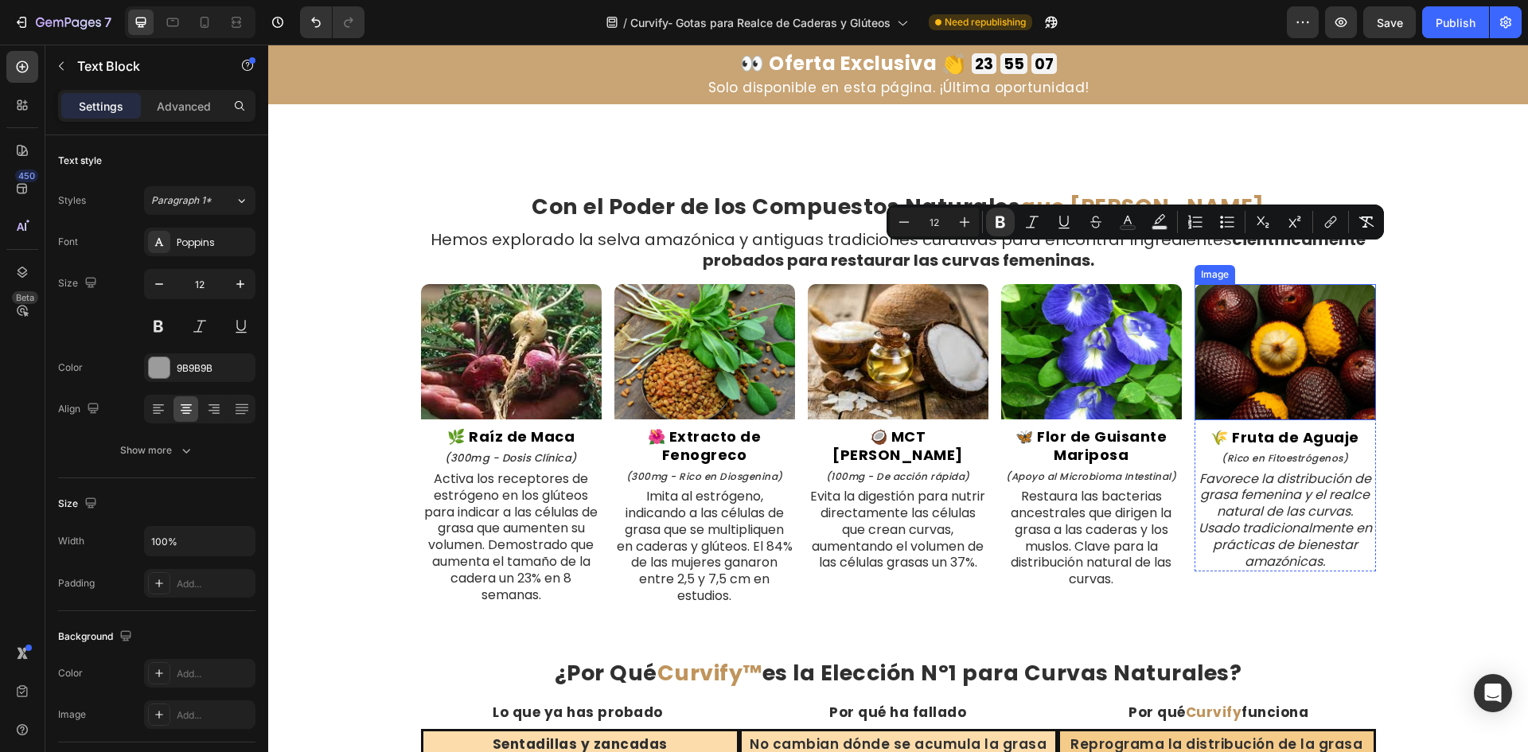
type input "16"
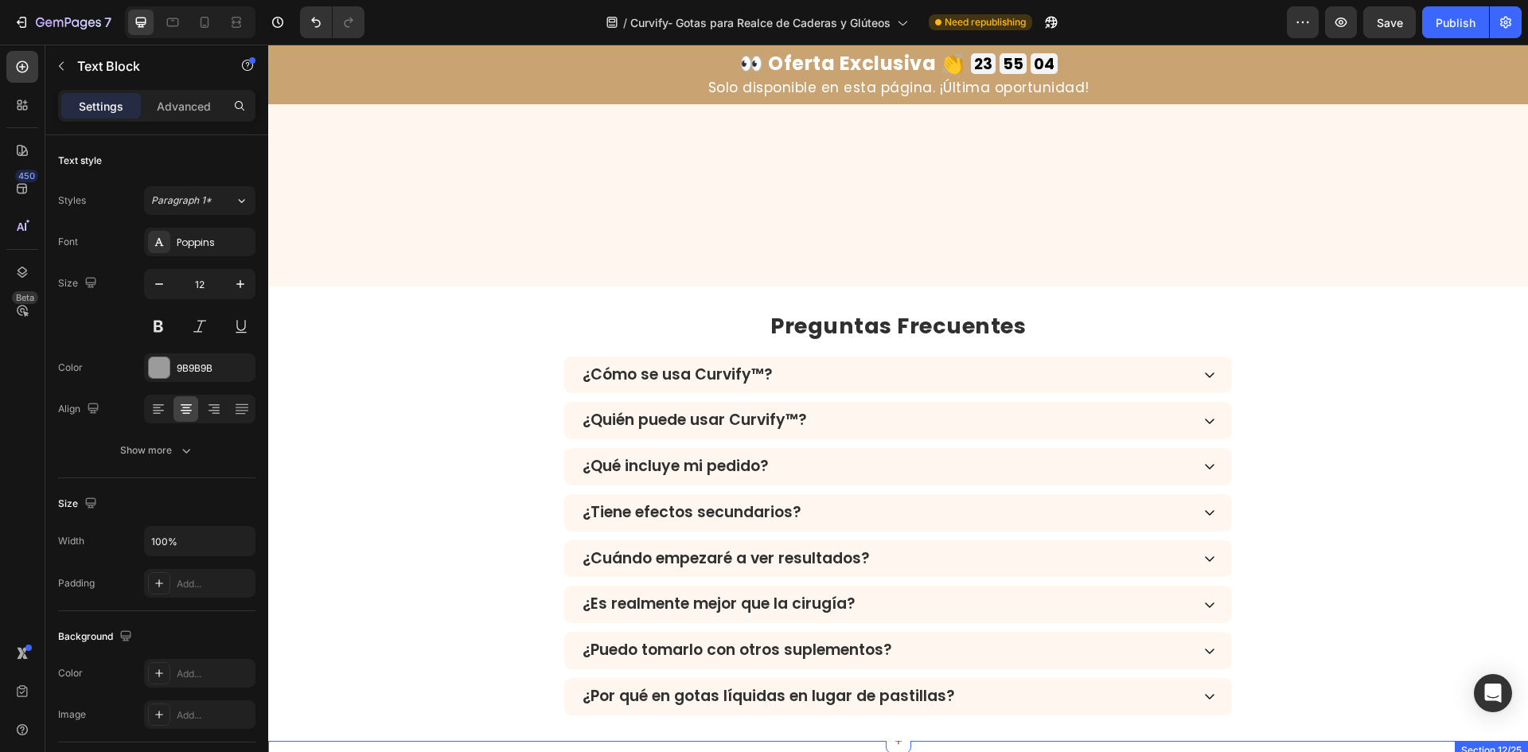
scroll to position [5517, 0]
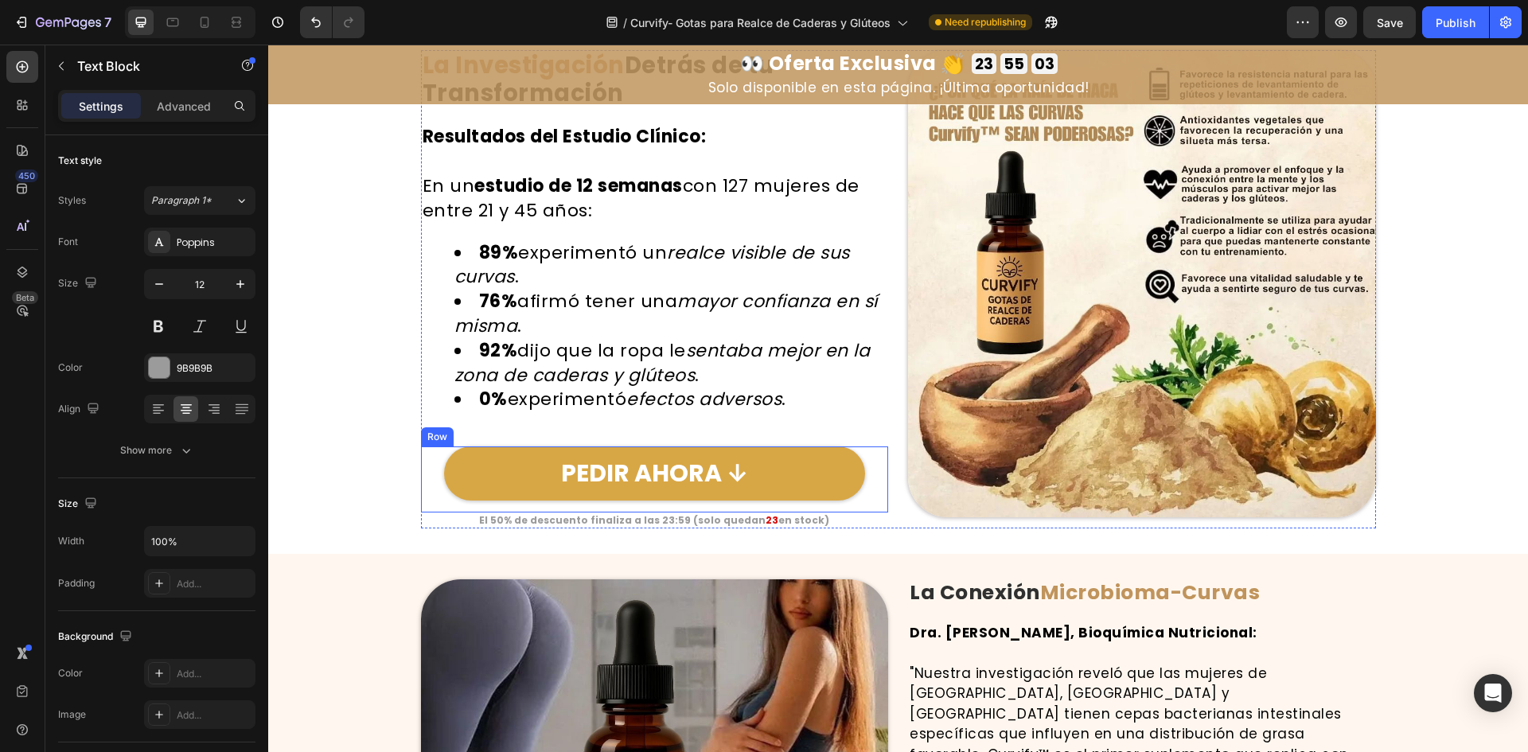
click at [766, 523] on strong "23" at bounding box center [772, 520] width 13 height 14
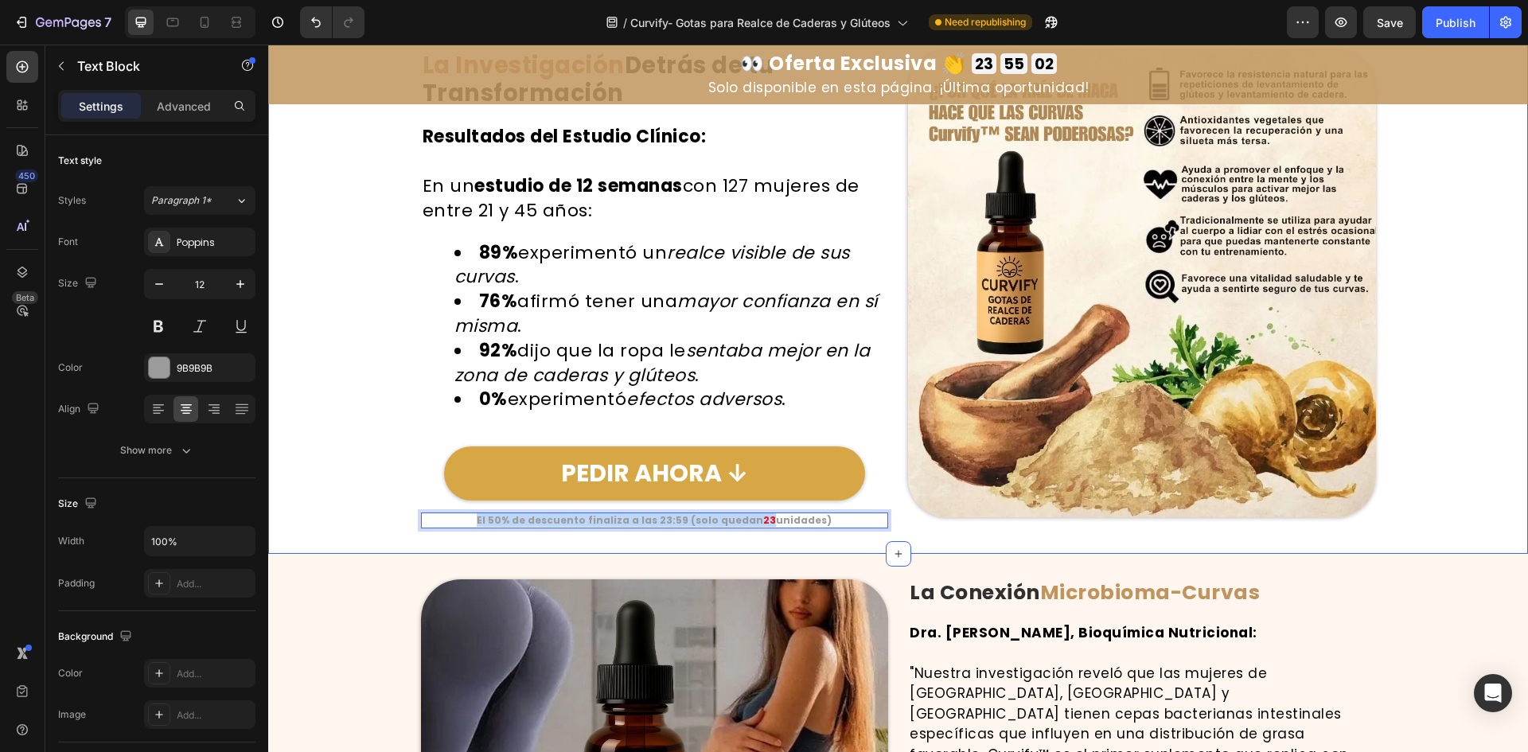
copy p "El 50% de descuento finaliza a las 23:59 (solo quedan 23"
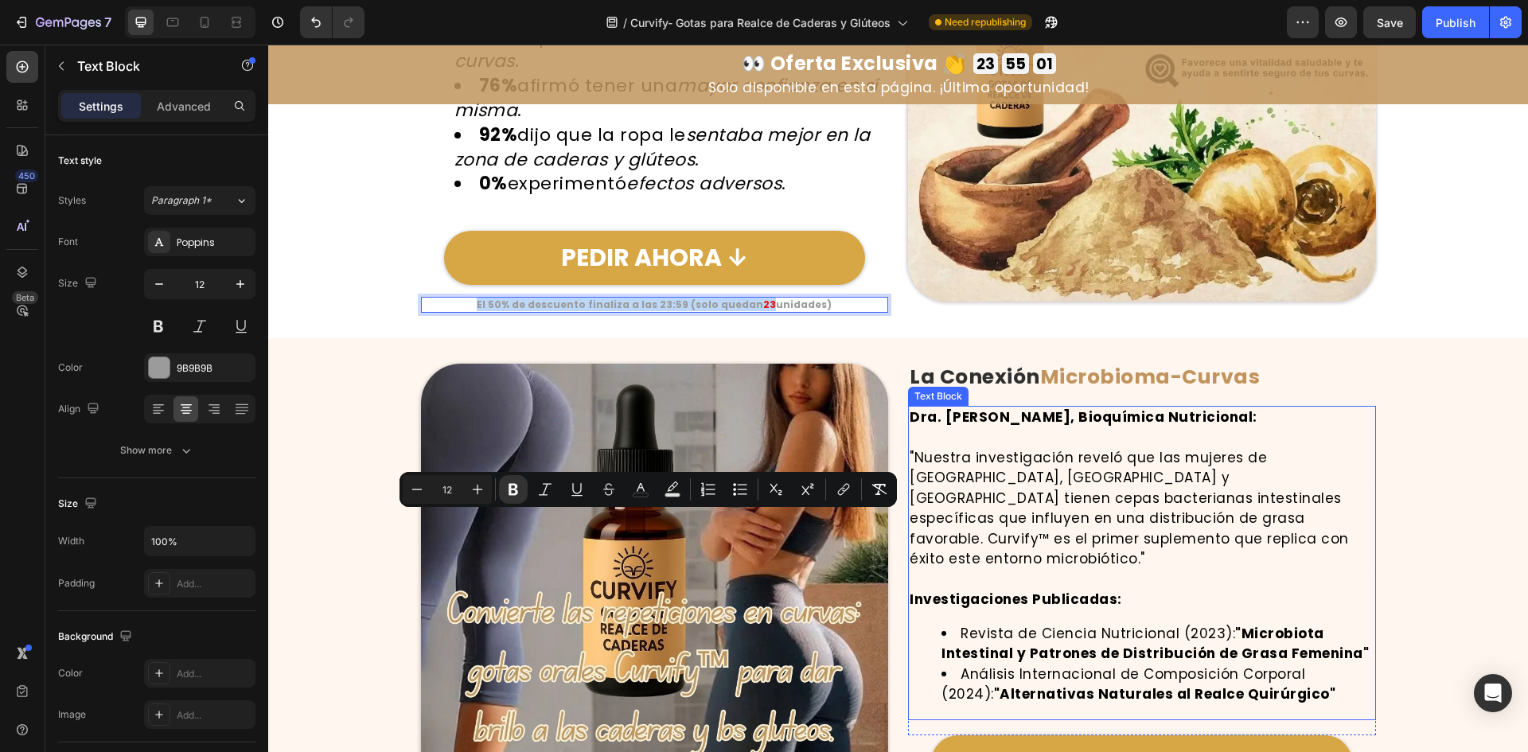
scroll to position [5994, 0]
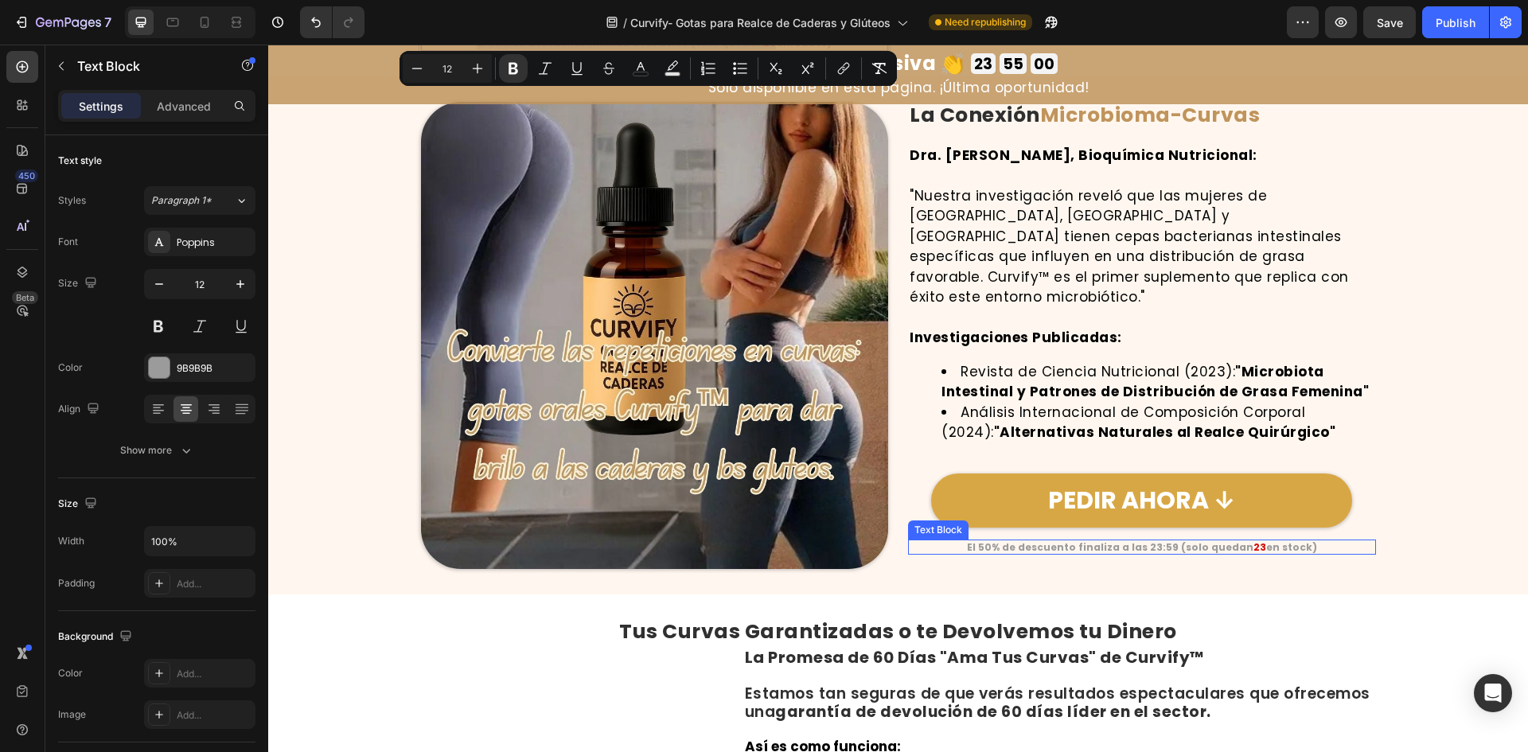
click at [1079, 540] on strong "El 50% de descuento finaliza a las 23:59 (solo quedan" at bounding box center [1110, 547] width 287 height 14
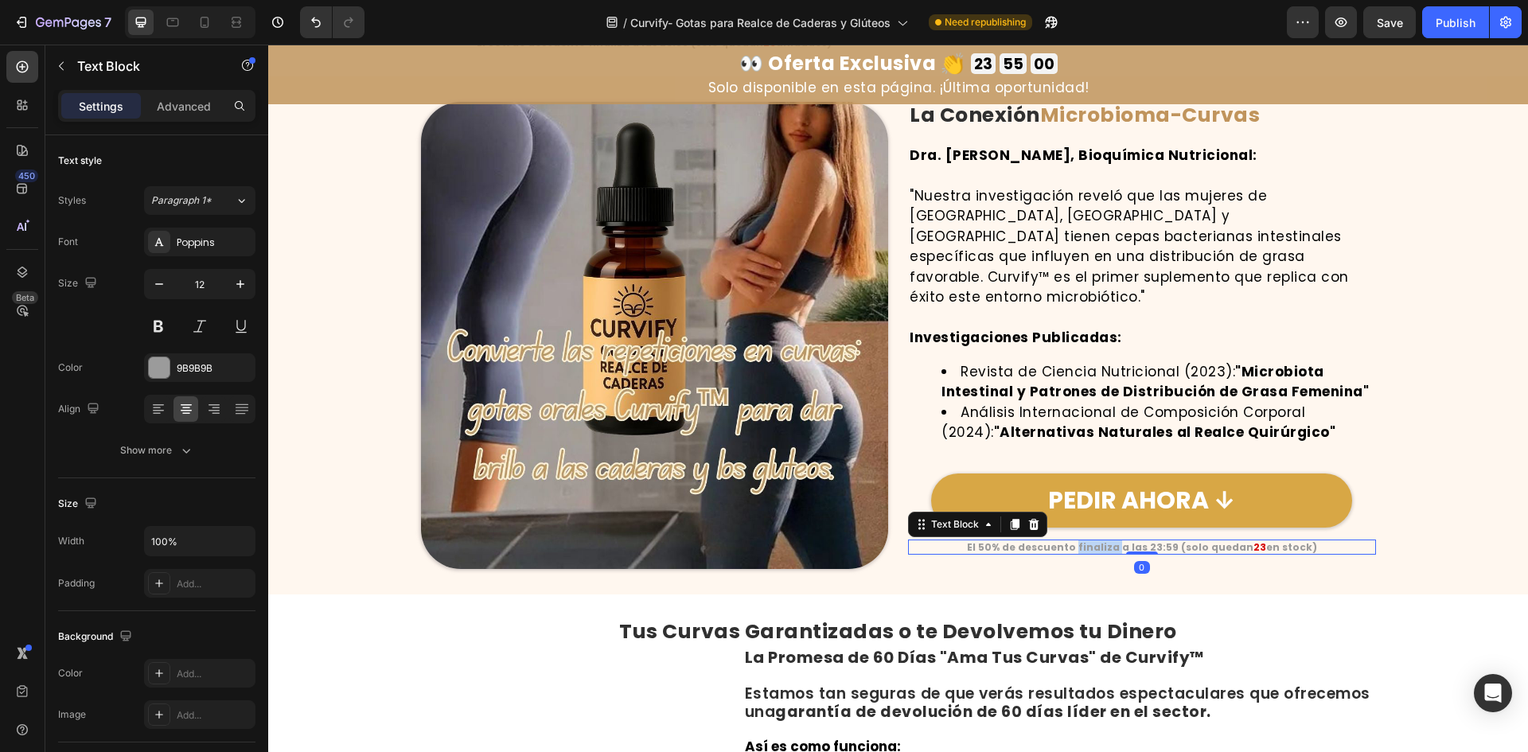
click at [1079, 540] on strong "El 50% de descuento finaliza a las 23:59 (solo quedan" at bounding box center [1110, 547] width 287 height 14
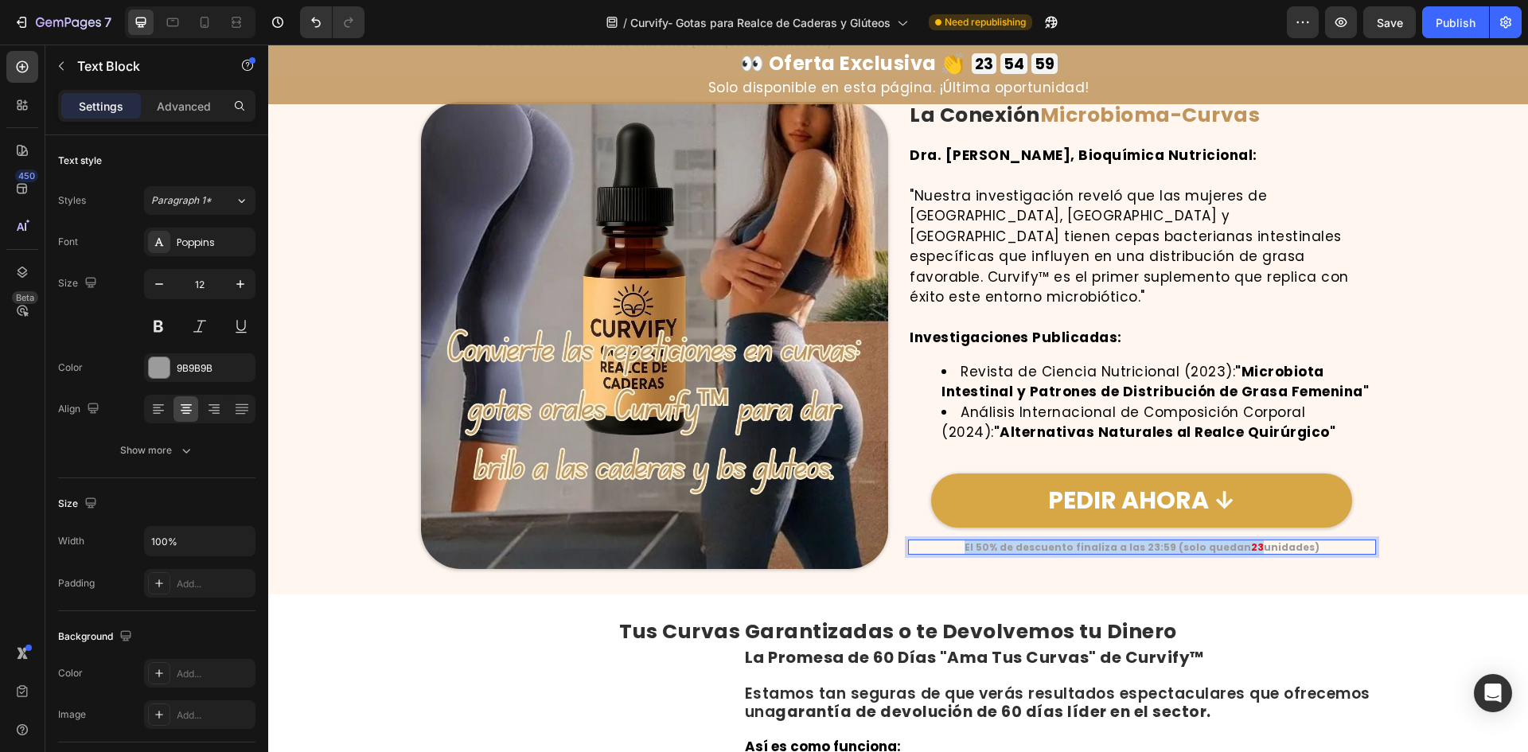
copy p "El 50% de descuento finaliza a las 23:59 (solo quedan 23"
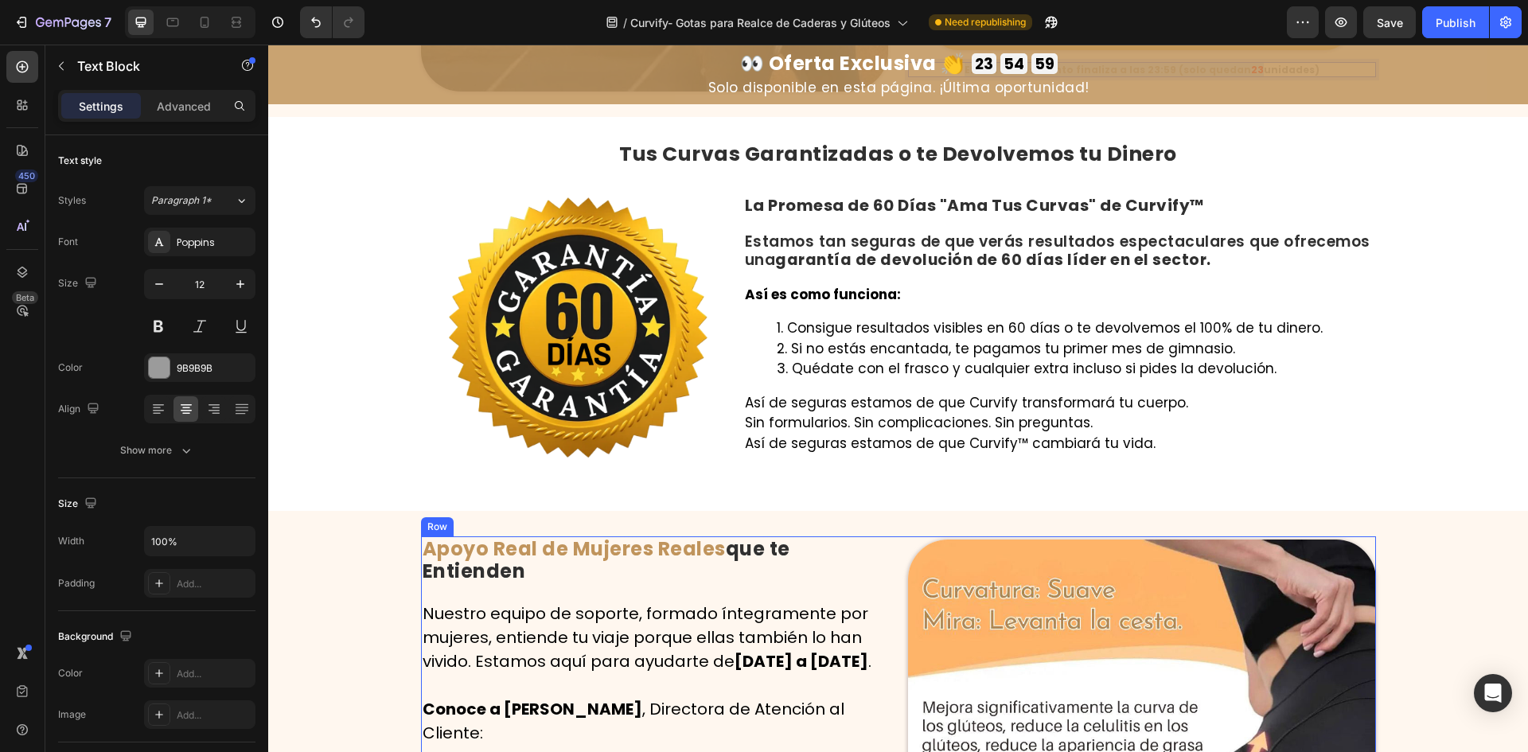
type input "16"
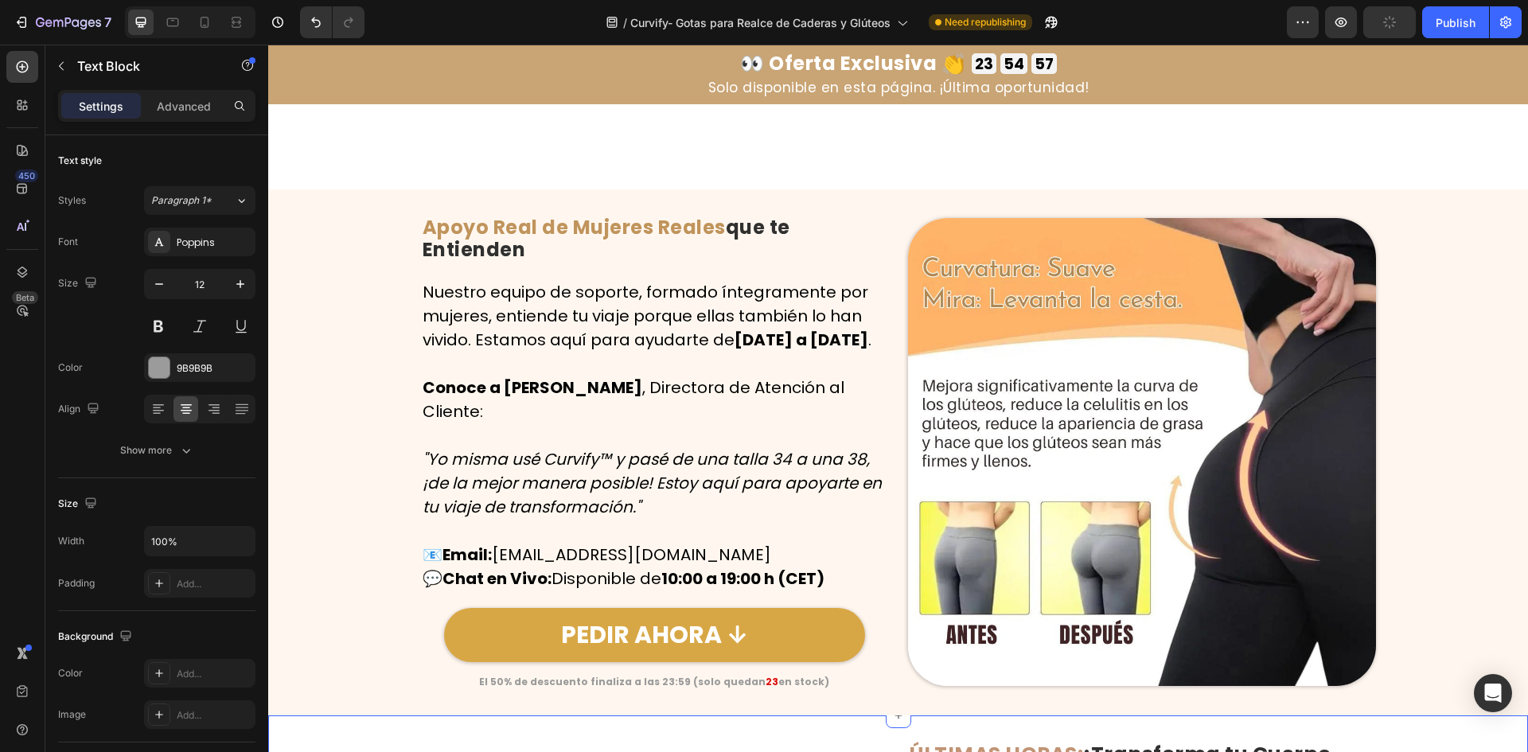
scroll to position [6949, 0]
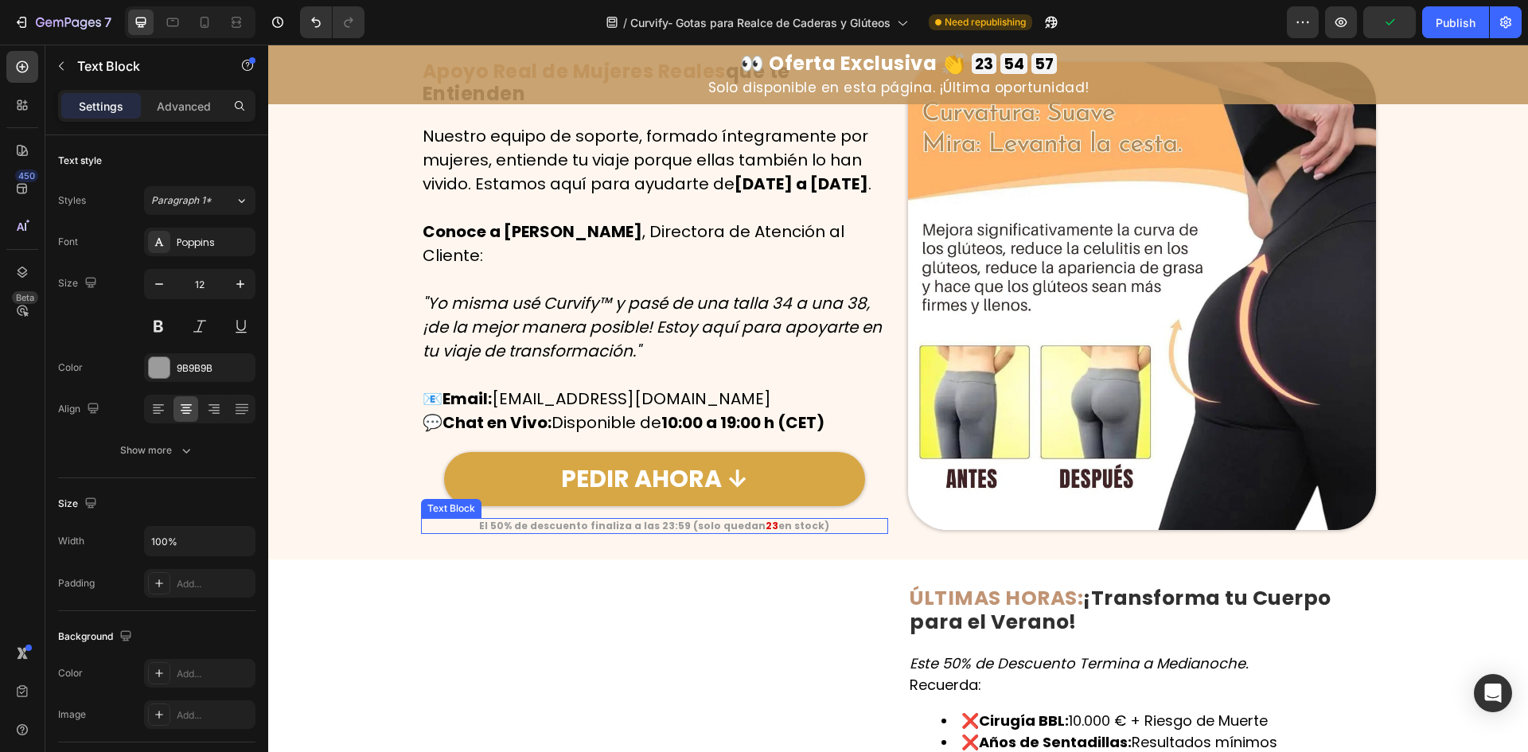
click at [635, 519] on strong "El 50% de descuento finaliza a las 23:59 (solo quedan" at bounding box center [622, 526] width 287 height 14
click at [691, 519] on strong "El 50% de descuento finaliza a las 23:59 (solo quedan" at bounding box center [620, 526] width 287 height 14
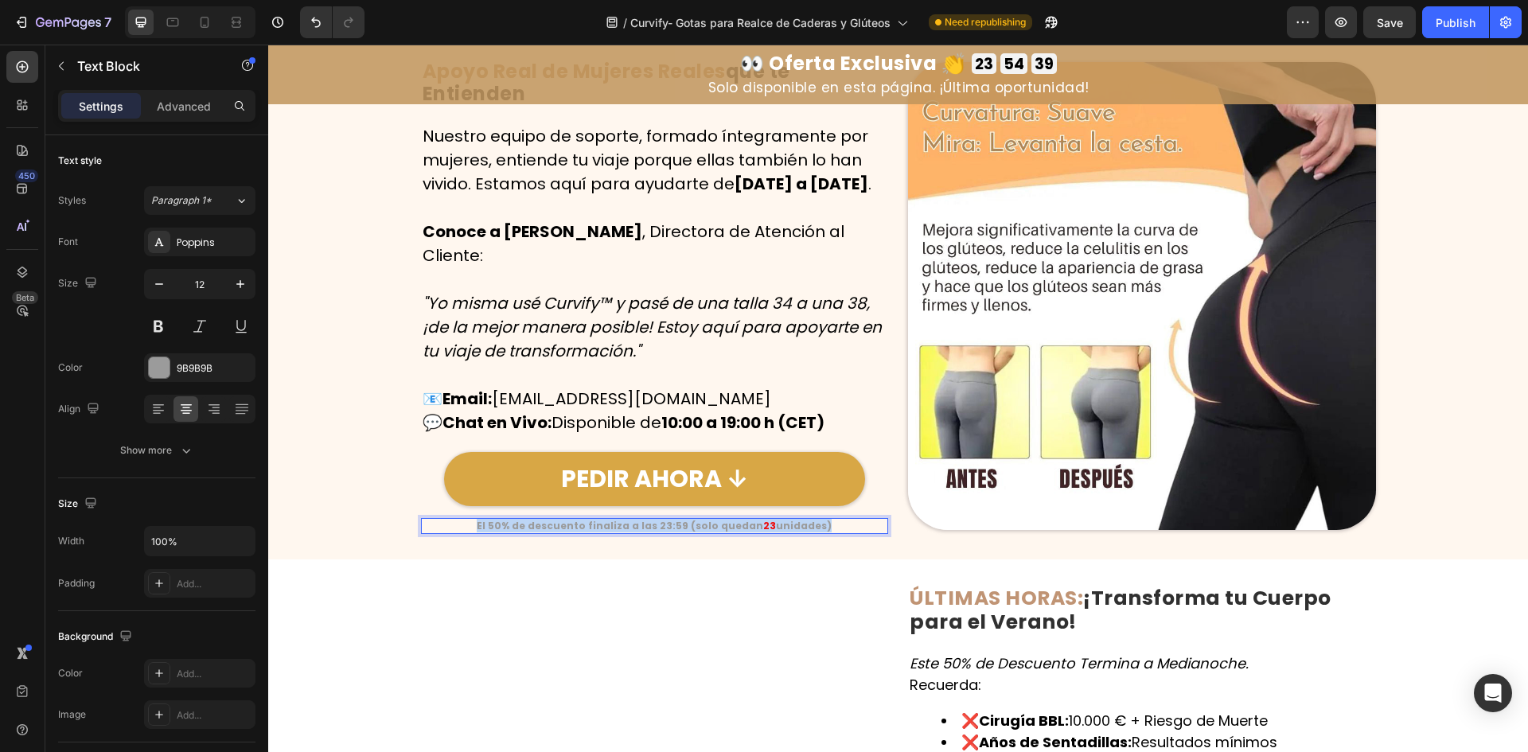
click at [691, 519] on strong "El 50% de descuento finaliza a las 23:59 (solo quedan" at bounding box center [620, 526] width 287 height 14
copy p "El 50% de descuento finaliza a las 23:59 (solo quedan 23 unidades)"
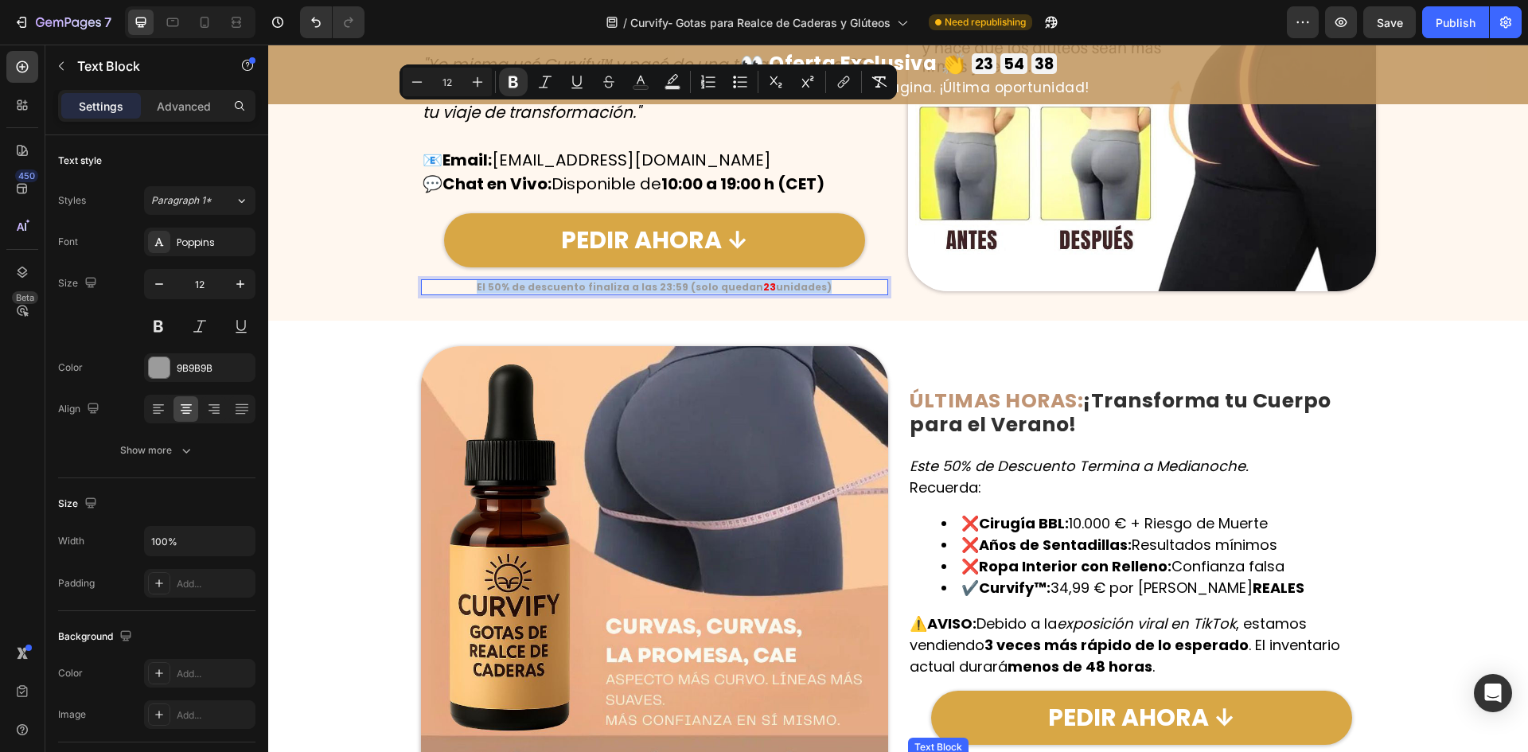
scroll to position [7427, 0]
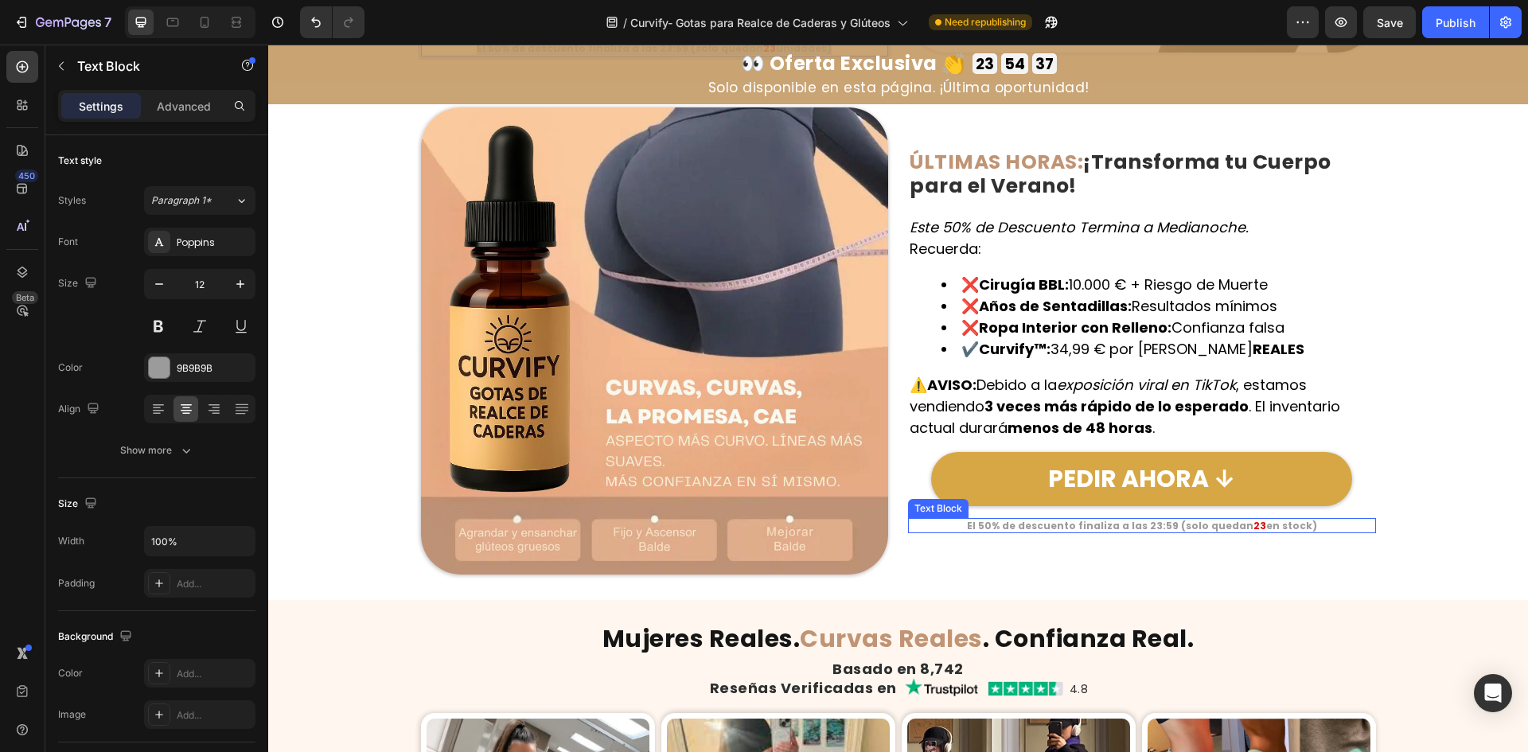
click at [1057, 519] on strong "El 50% de descuento finaliza a las 23:59 (solo quedan" at bounding box center [1110, 526] width 287 height 14
click at [1056, 519] on strong "El 50% de descuento finaliza a las 23:59 (solo quedan" at bounding box center [1110, 526] width 287 height 14
copy p "El 50% de descuento finaliza a las 23:59 (solo quedan 23"
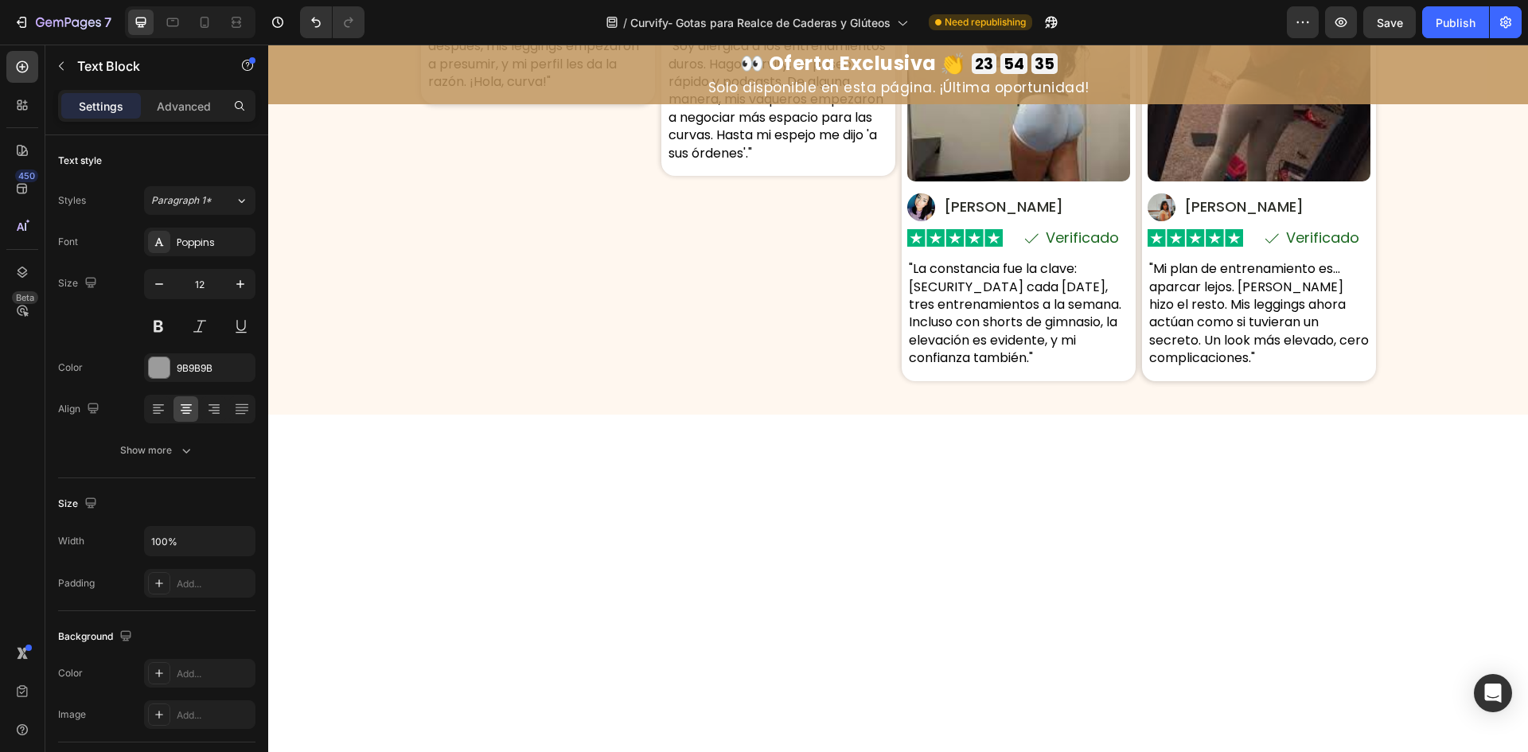
type input "16"
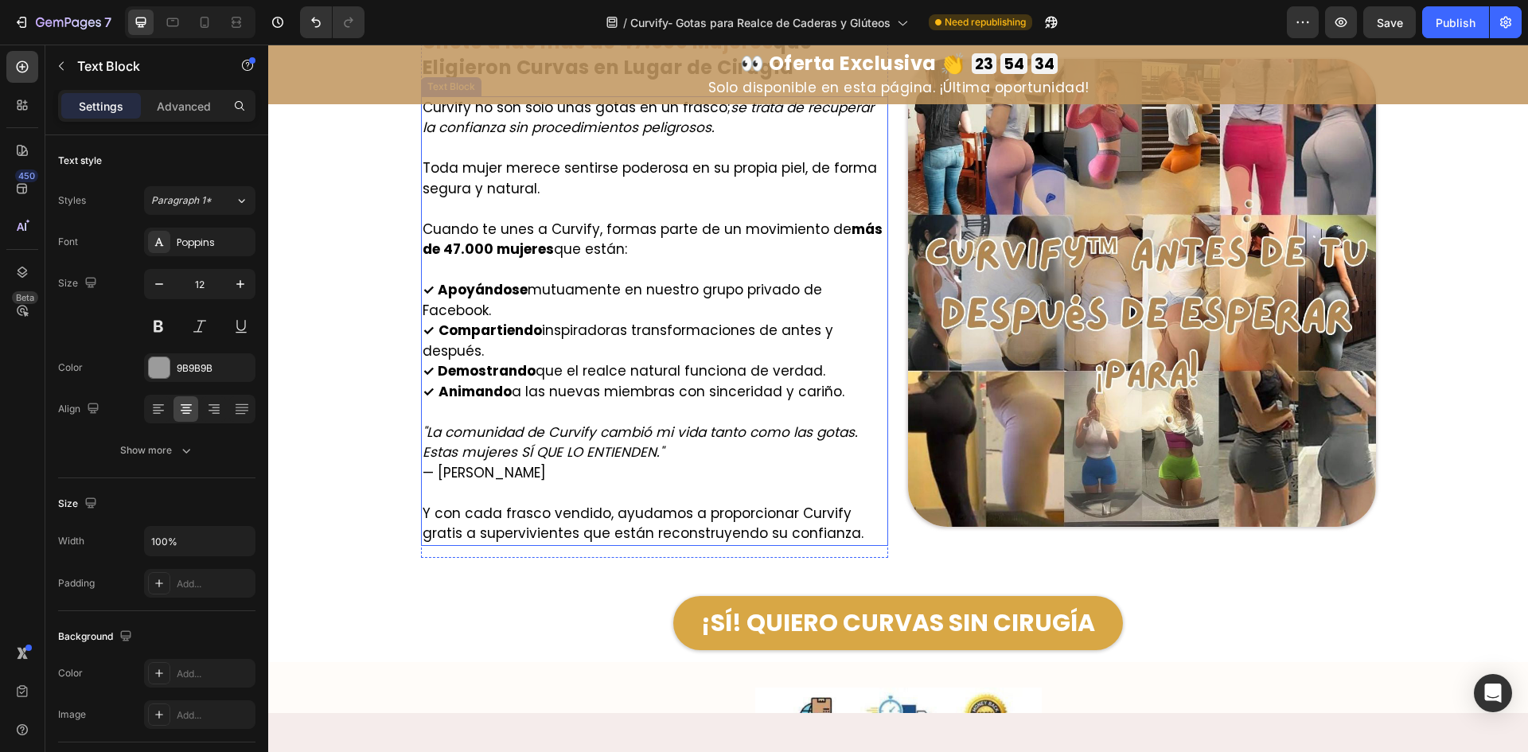
scroll to position [9098, 0]
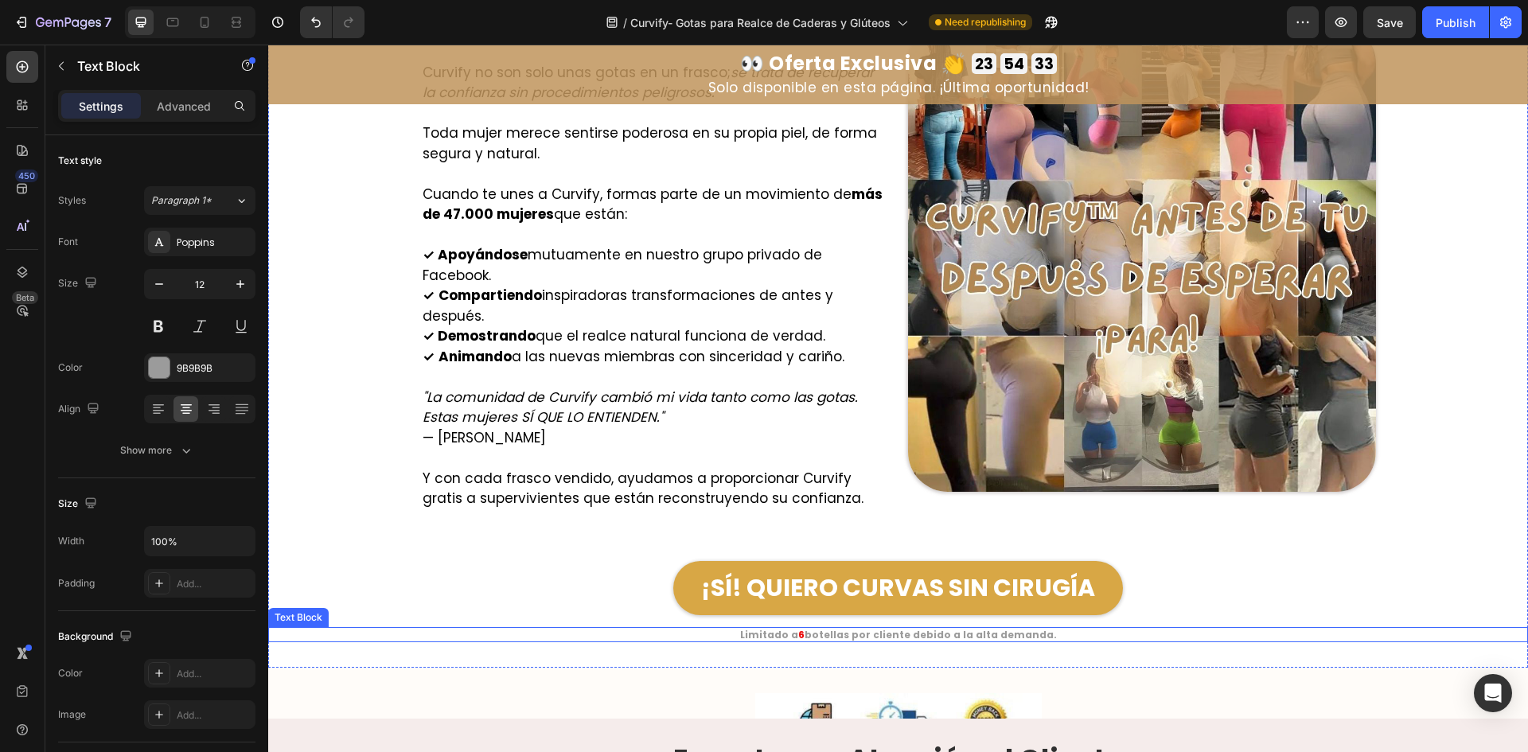
click at [786, 628] on strong "Limitado a" at bounding box center [769, 635] width 58 height 14
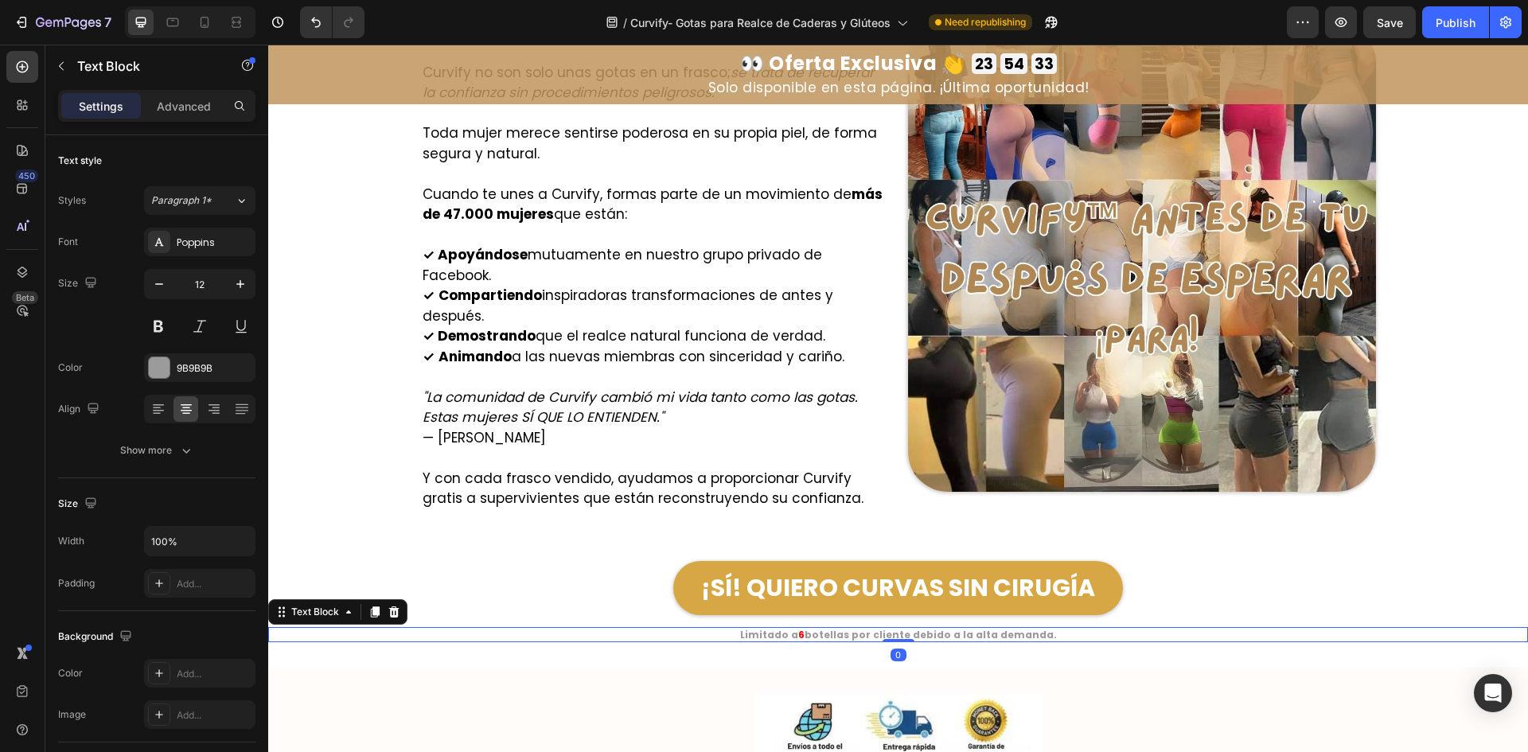
click at [786, 628] on strong "Limitado a" at bounding box center [769, 635] width 58 height 14
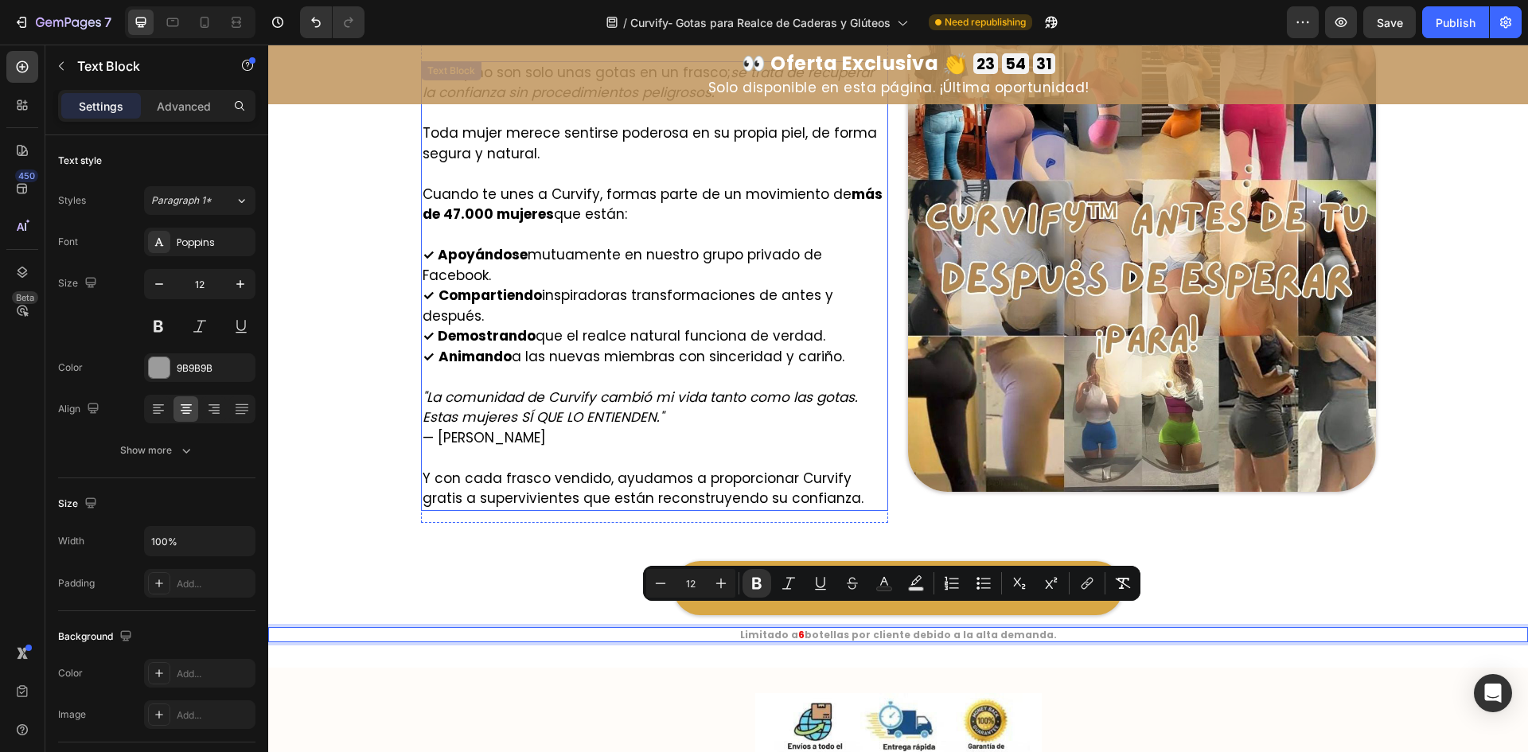
click at [518, 520] on div "Image Únete a las más de 47.000 Mujeres que Eligieron Curvas en Lugar de Cirugí…" at bounding box center [898, 310] width 955 height 634
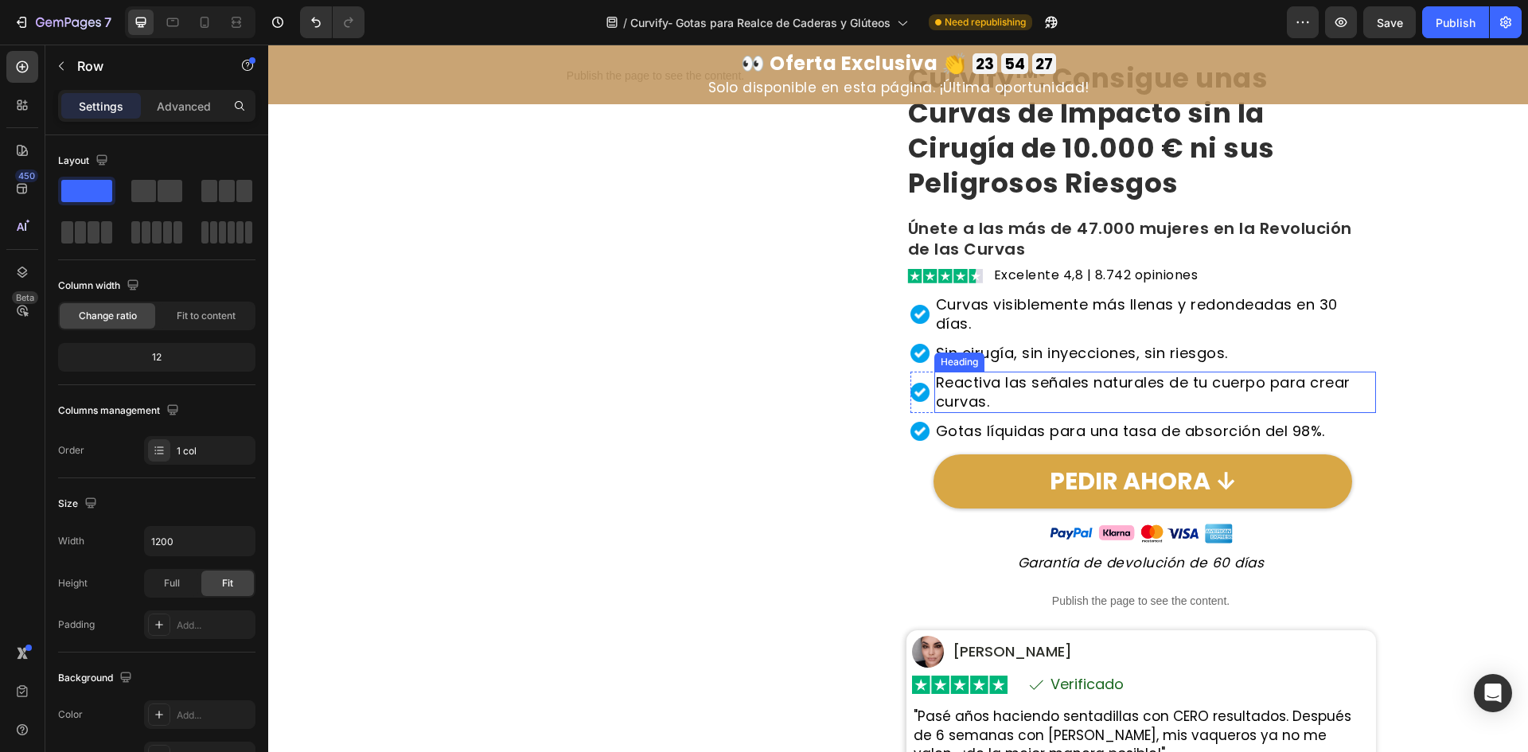
scroll to position [25, 0]
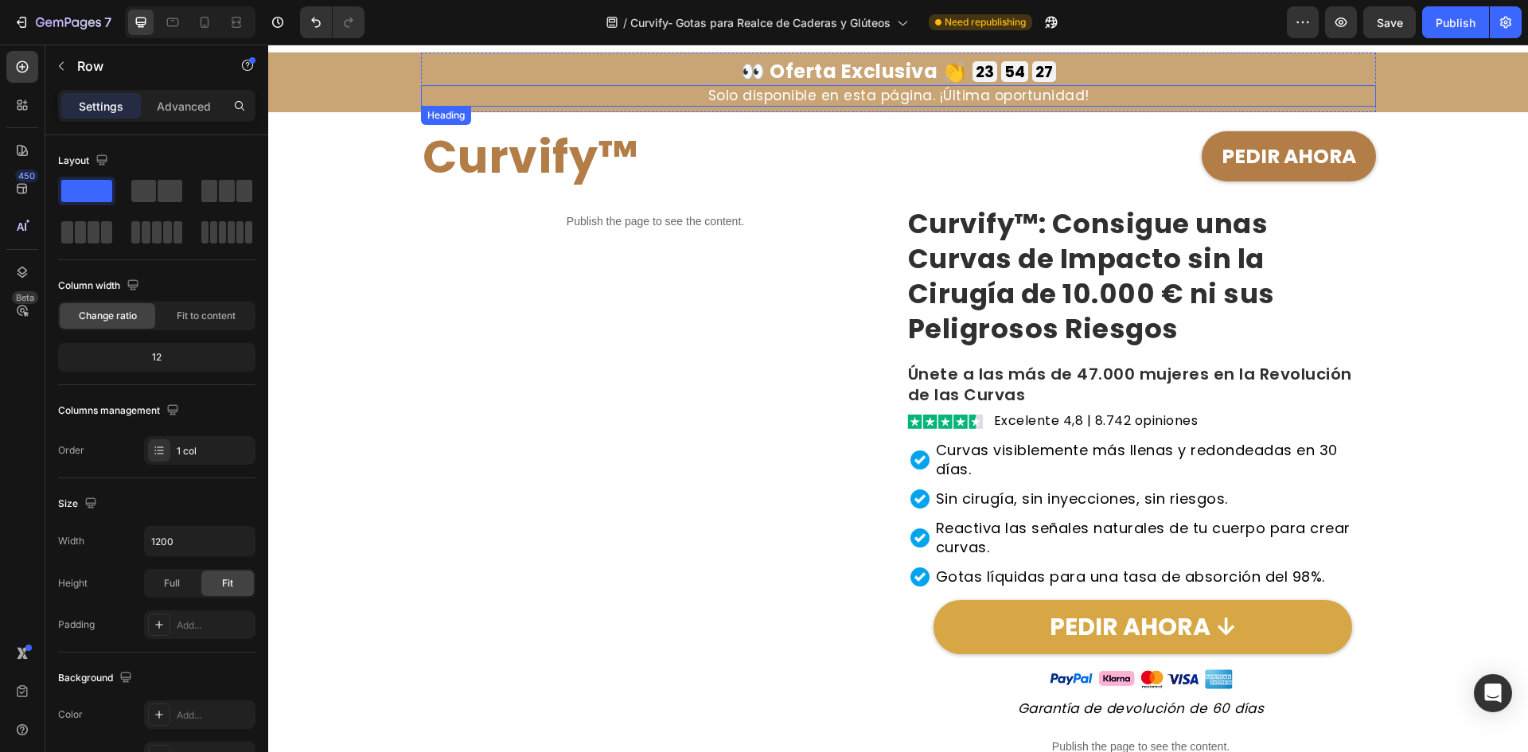
click at [873, 76] on h2 "👀 Oferta Exclusiva 👏" at bounding box center [853, 71] width 225 height 27
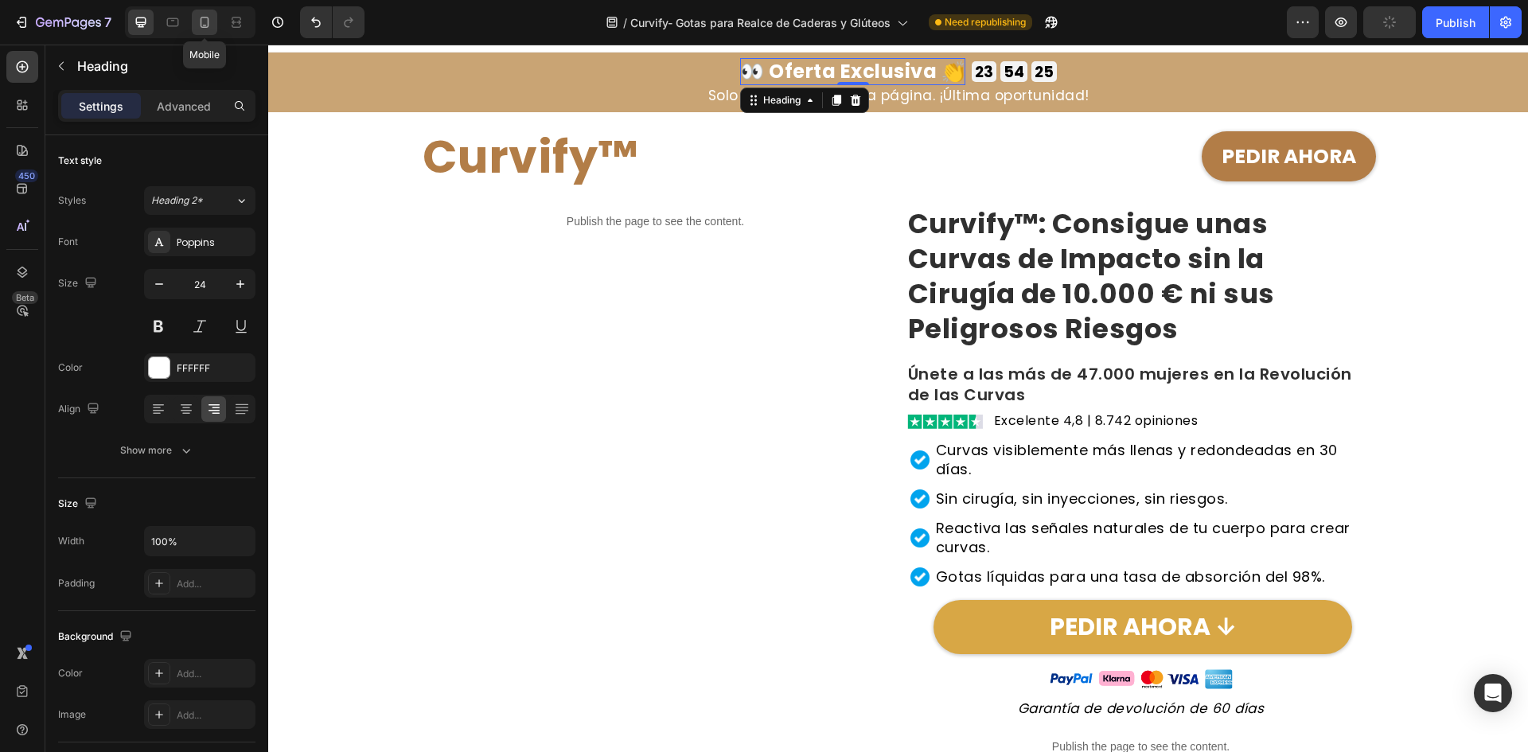
click at [209, 20] on icon at bounding box center [205, 22] width 9 height 11
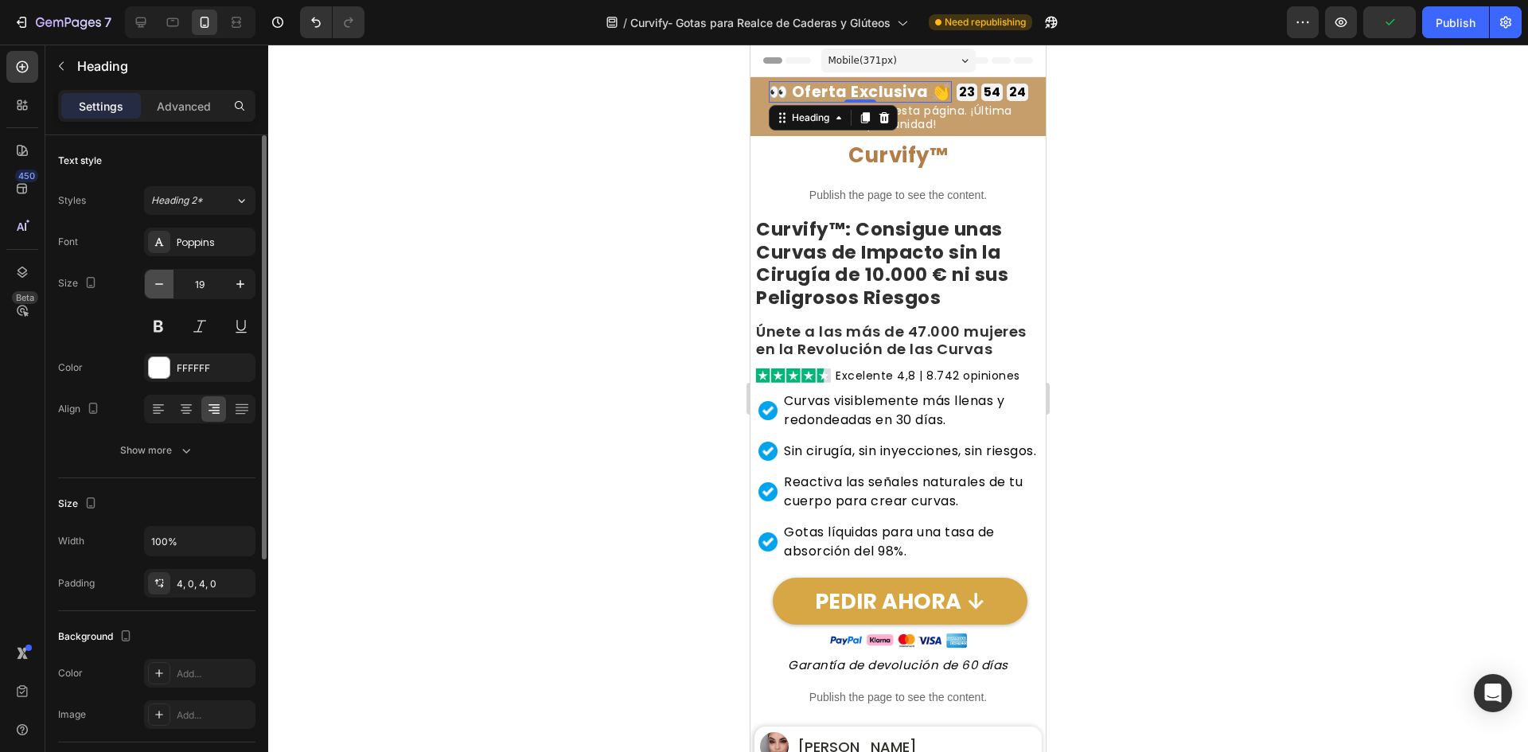
click at [158, 282] on icon "button" at bounding box center [159, 284] width 16 height 16
click at [157, 282] on icon "button" at bounding box center [159, 284] width 16 height 16
click at [230, 279] on button "button" at bounding box center [240, 284] width 29 height 29
click at [231, 279] on button "button" at bounding box center [240, 284] width 29 height 29
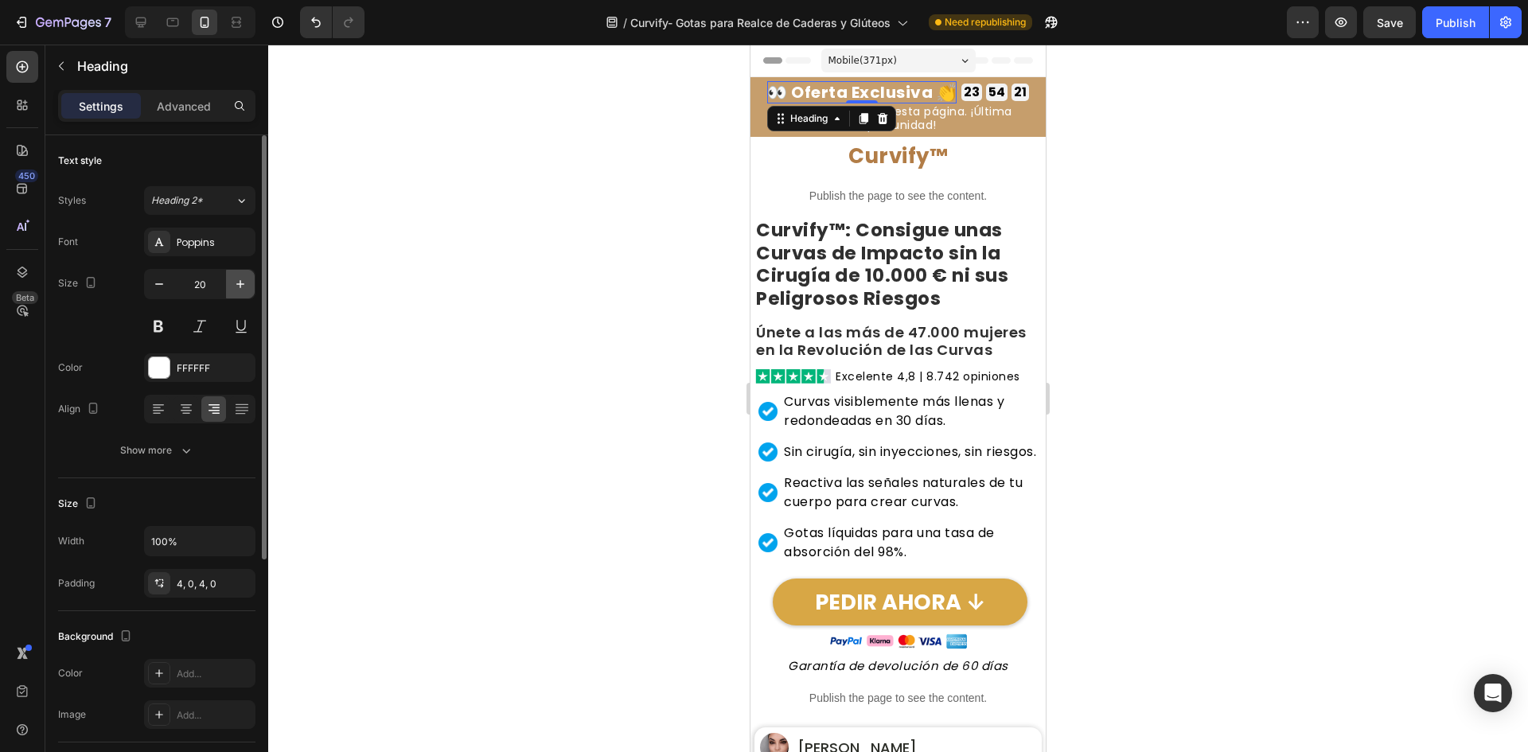
click at [231, 279] on button "button" at bounding box center [240, 284] width 29 height 29
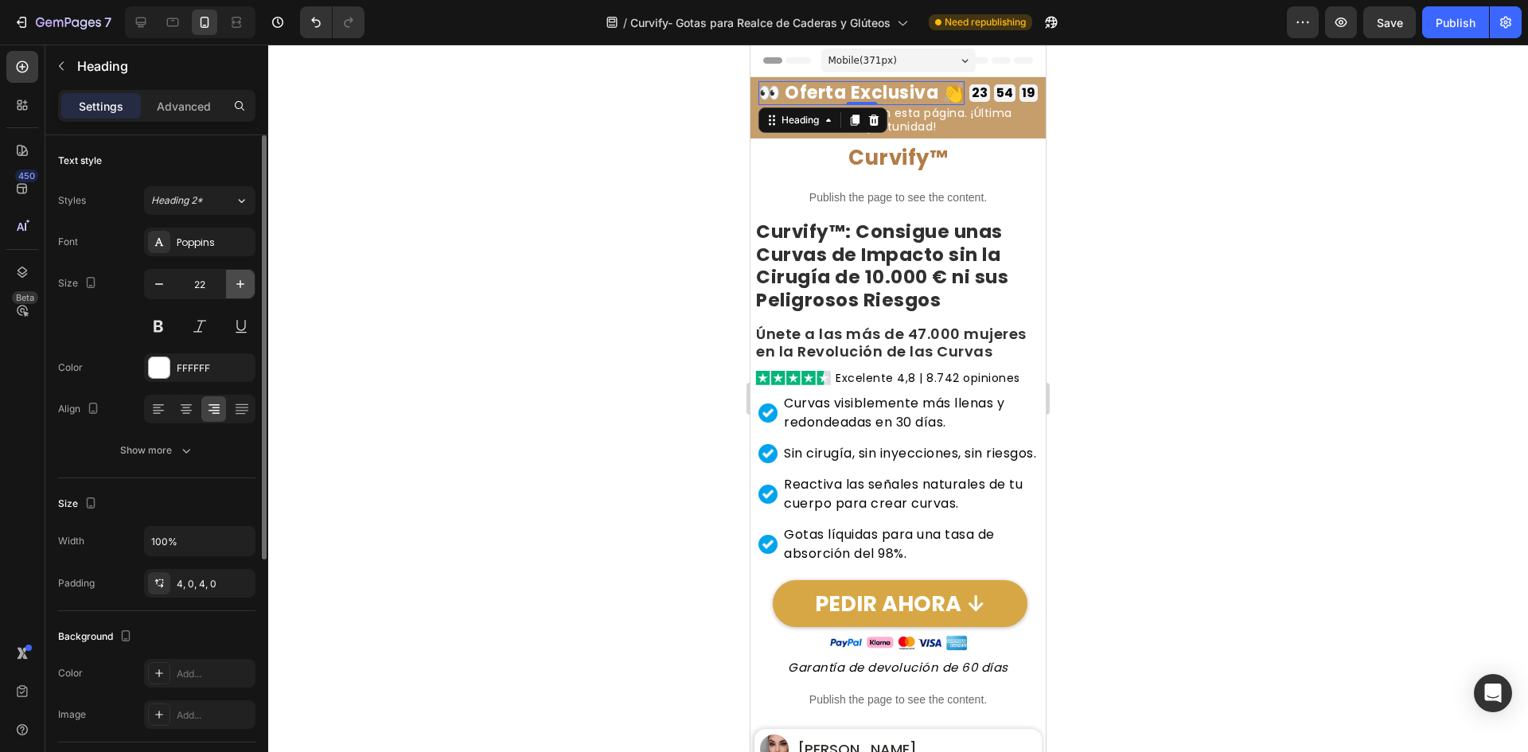
click at [231, 279] on button "button" at bounding box center [240, 284] width 29 height 29
type input "23"
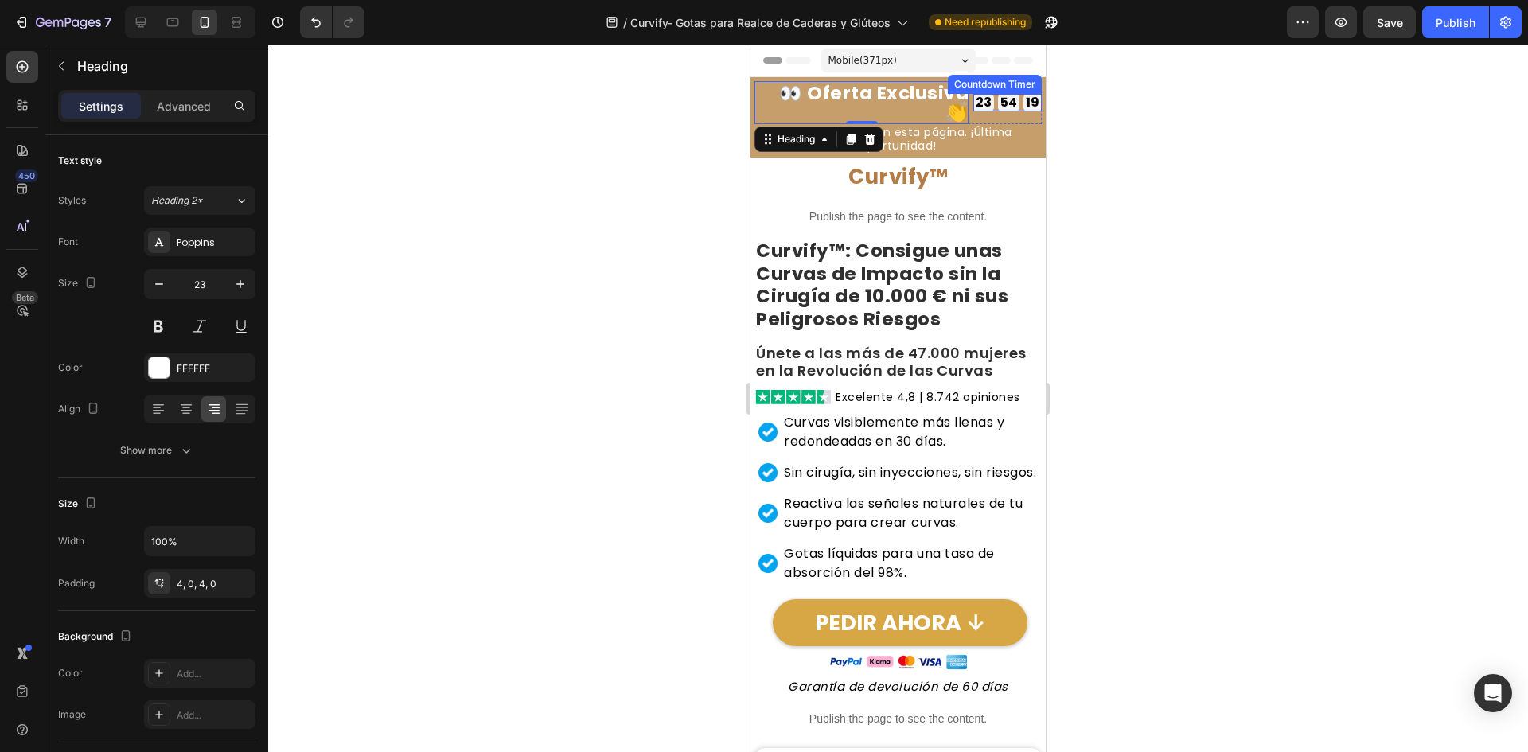
click at [1003, 103] on div "54" at bounding box center [1008, 102] width 17 height 13
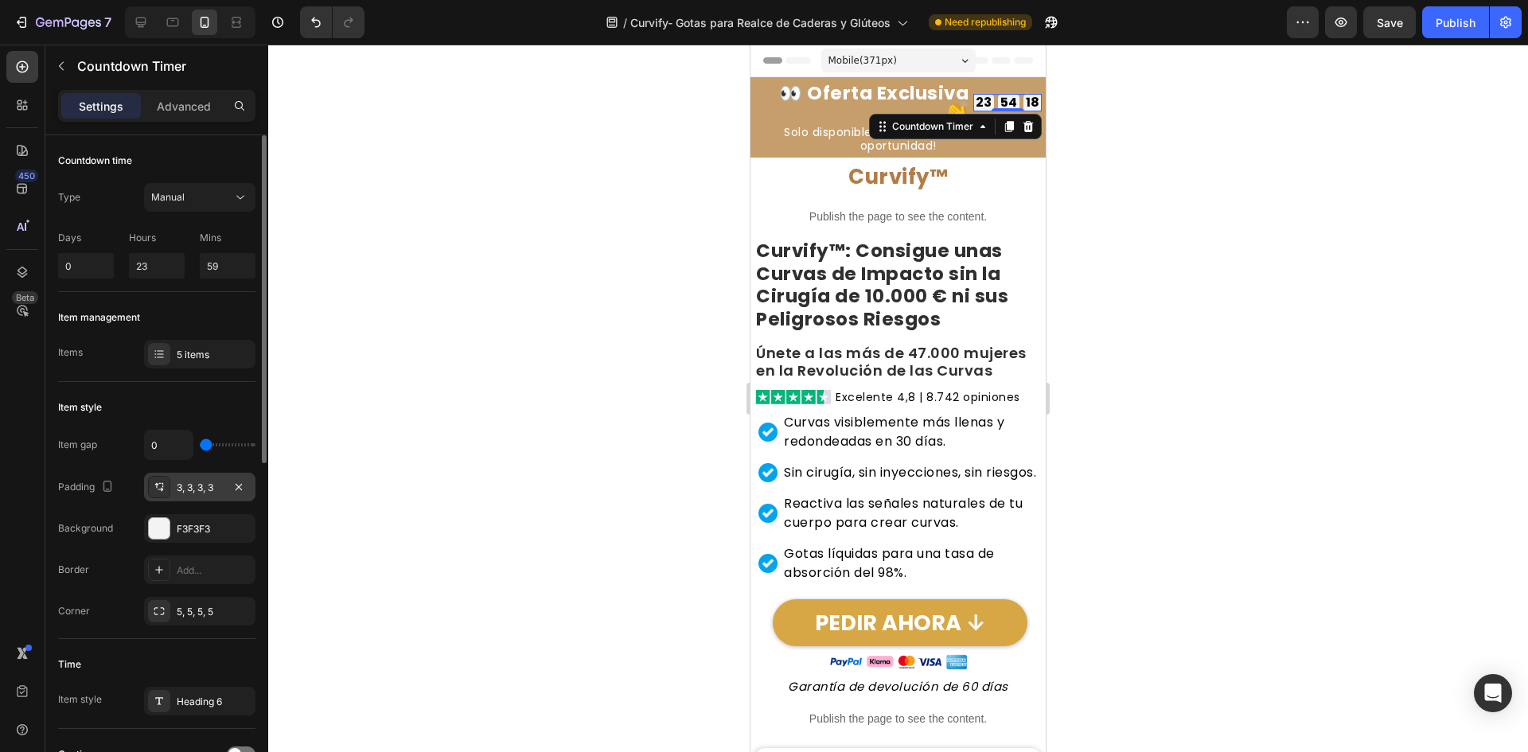
click at [193, 477] on div "3, 3, 3, 3" at bounding box center [199, 487] width 111 height 29
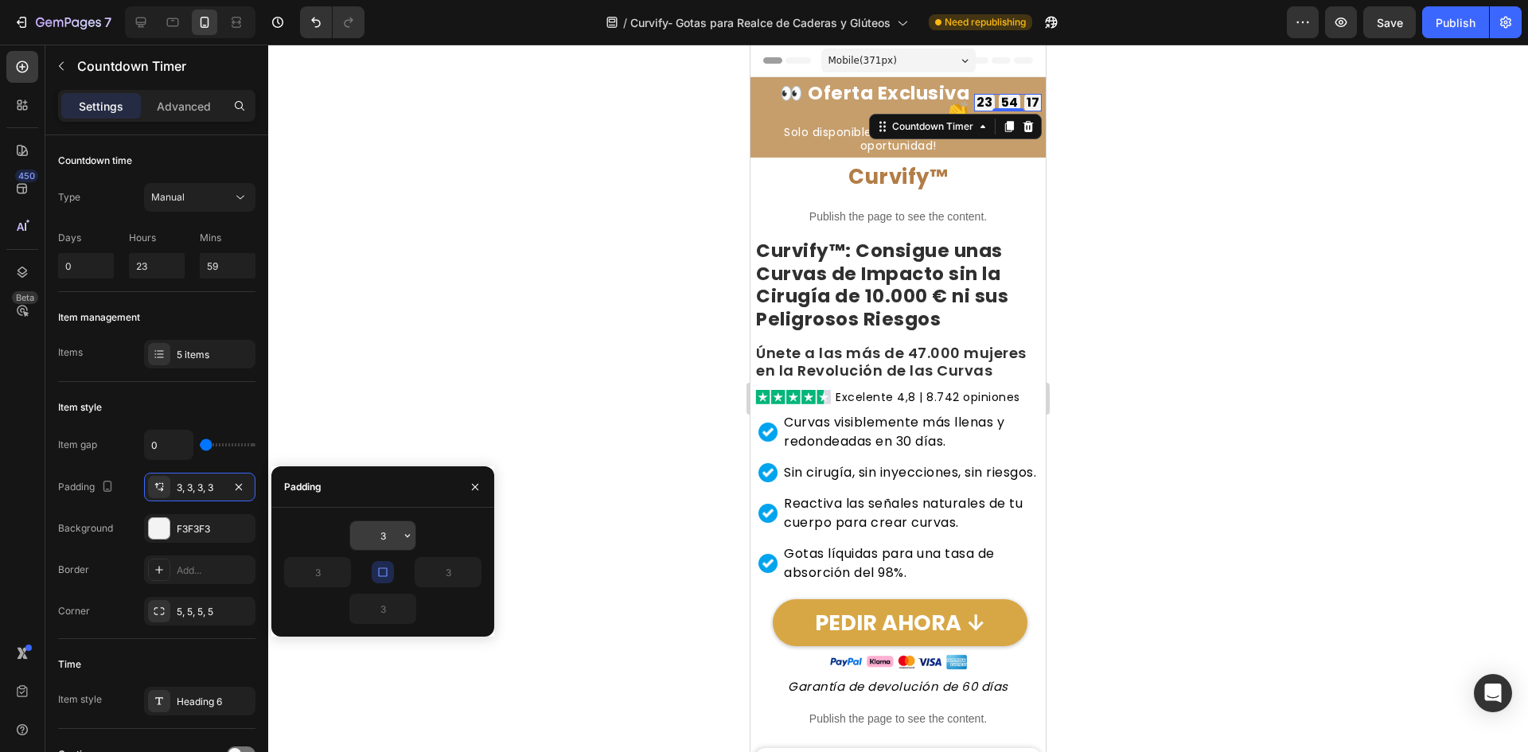
click at [383, 532] on input "3" at bounding box center [382, 535] width 65 height 29
type input "4"
click at [486, 411] on div at bounding box center [898, 399] width 1260 height 708
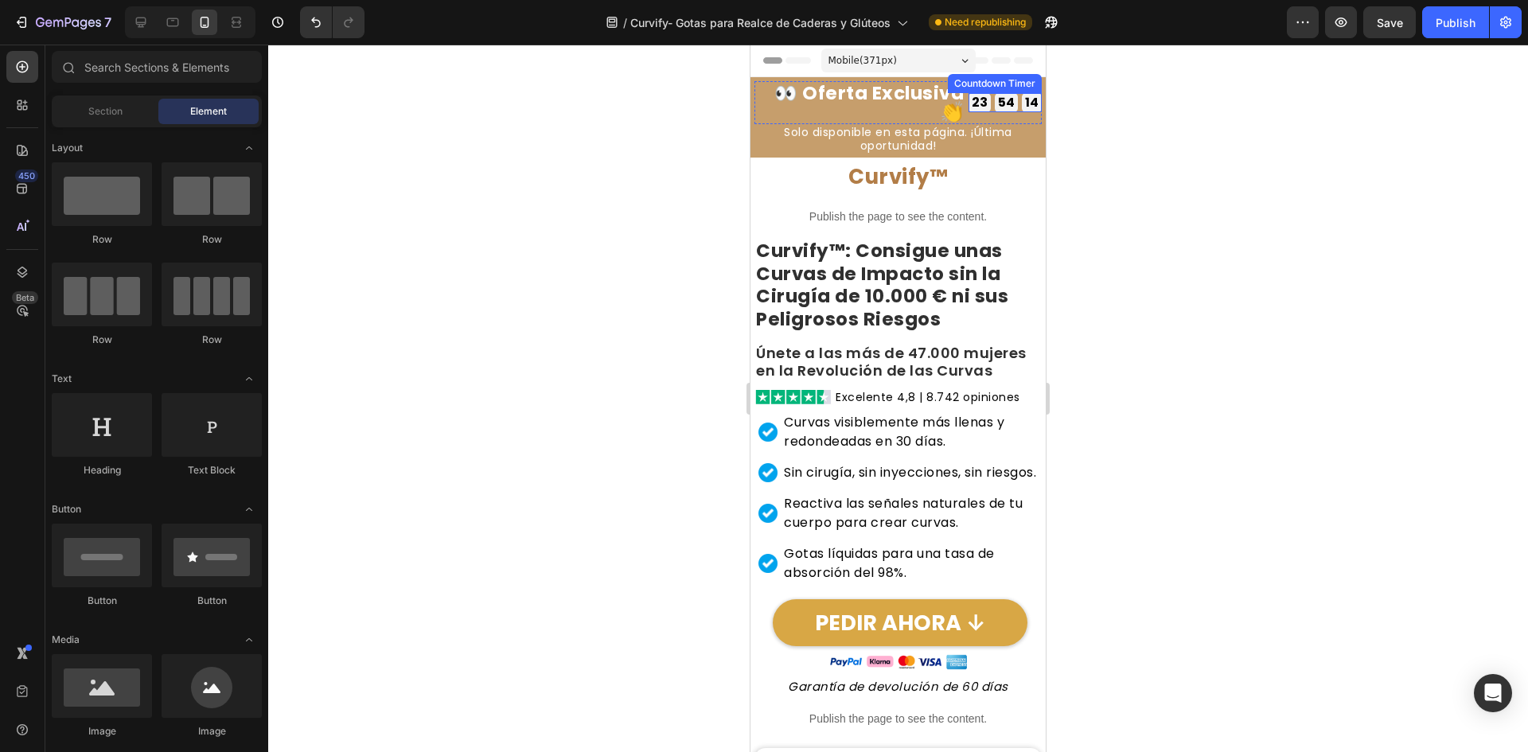
click at [1025, 103] on div "14" at bounding box center [1032, 102] width 14 height 13
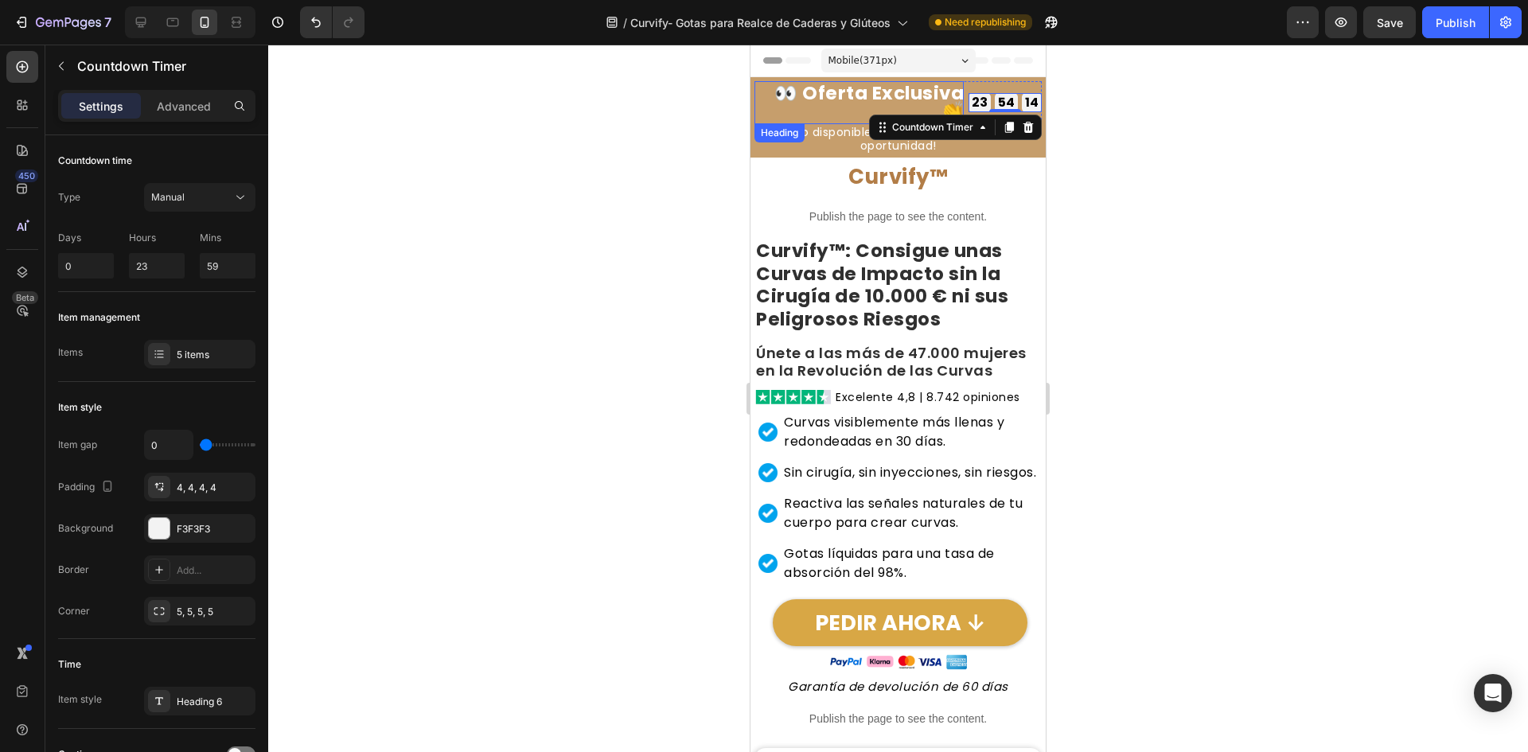
click at [793, 91] on h2 "👀 Oferta Exclusiva 👏" at bounding box center [859, 102] width 209 height 43
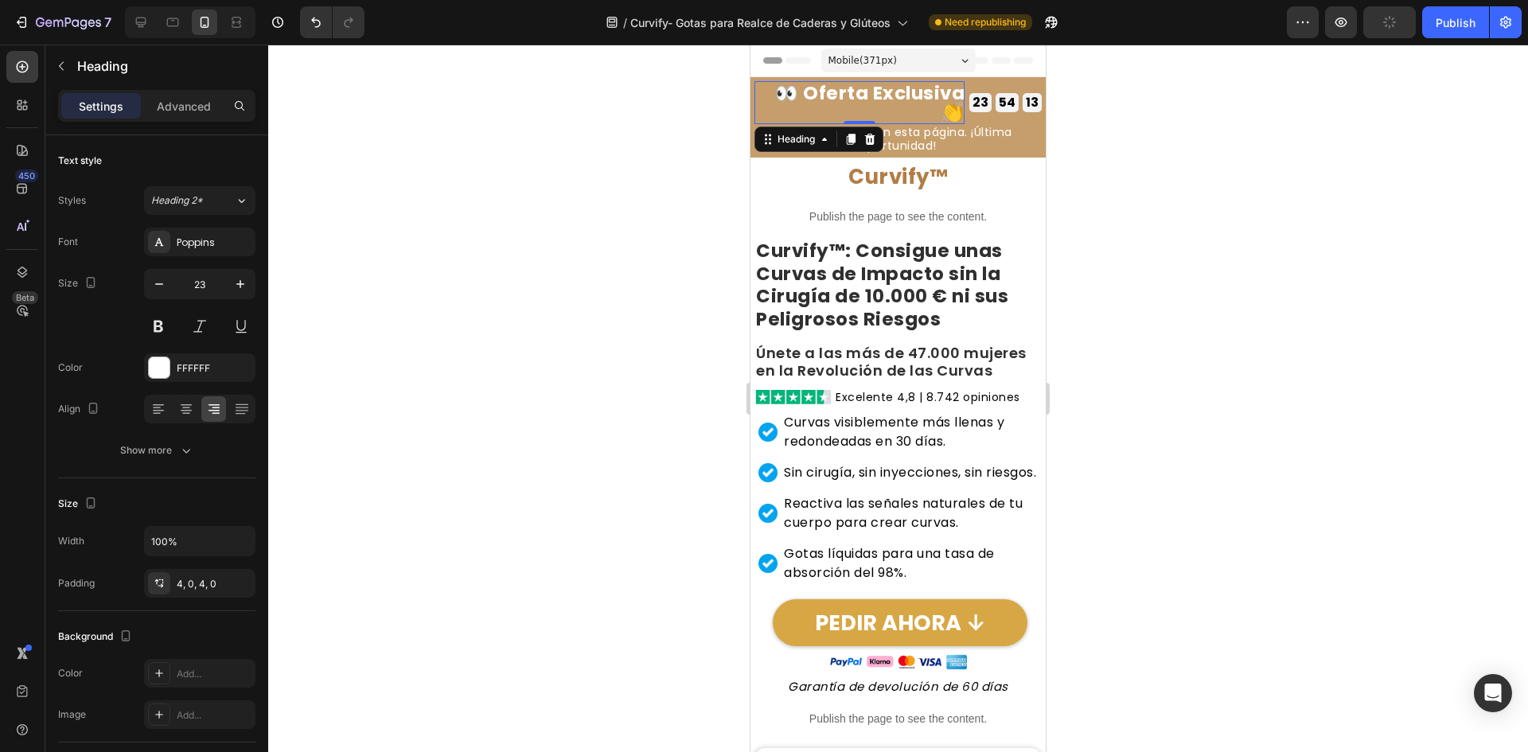
click at [399, 326] on div at bounding box center [898, 399] width 1260 height 708
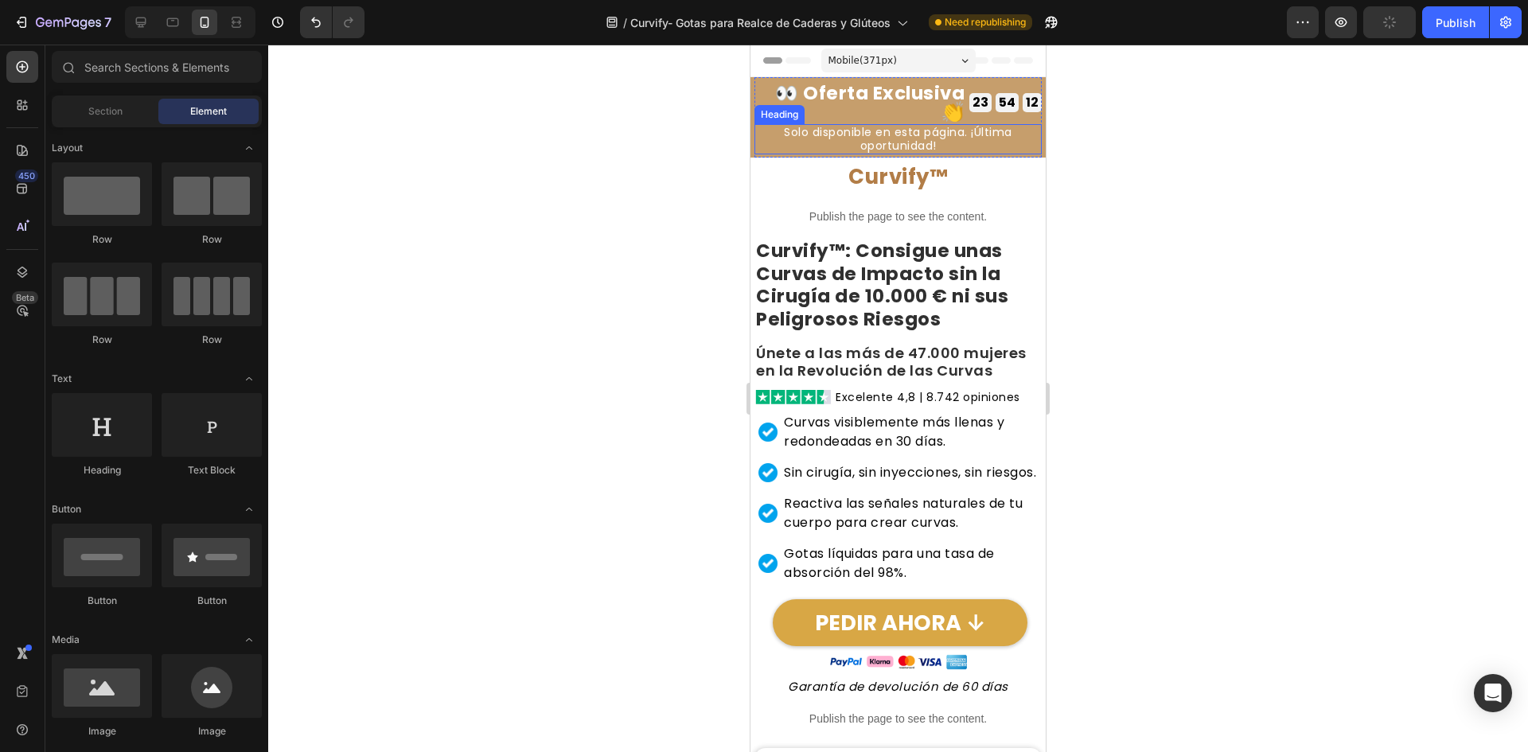
click at [878, 138] on h2 "Solo disponible en esta página. ¡Última oportunidad!" at bounding box center [898, 139] width 287 height 30
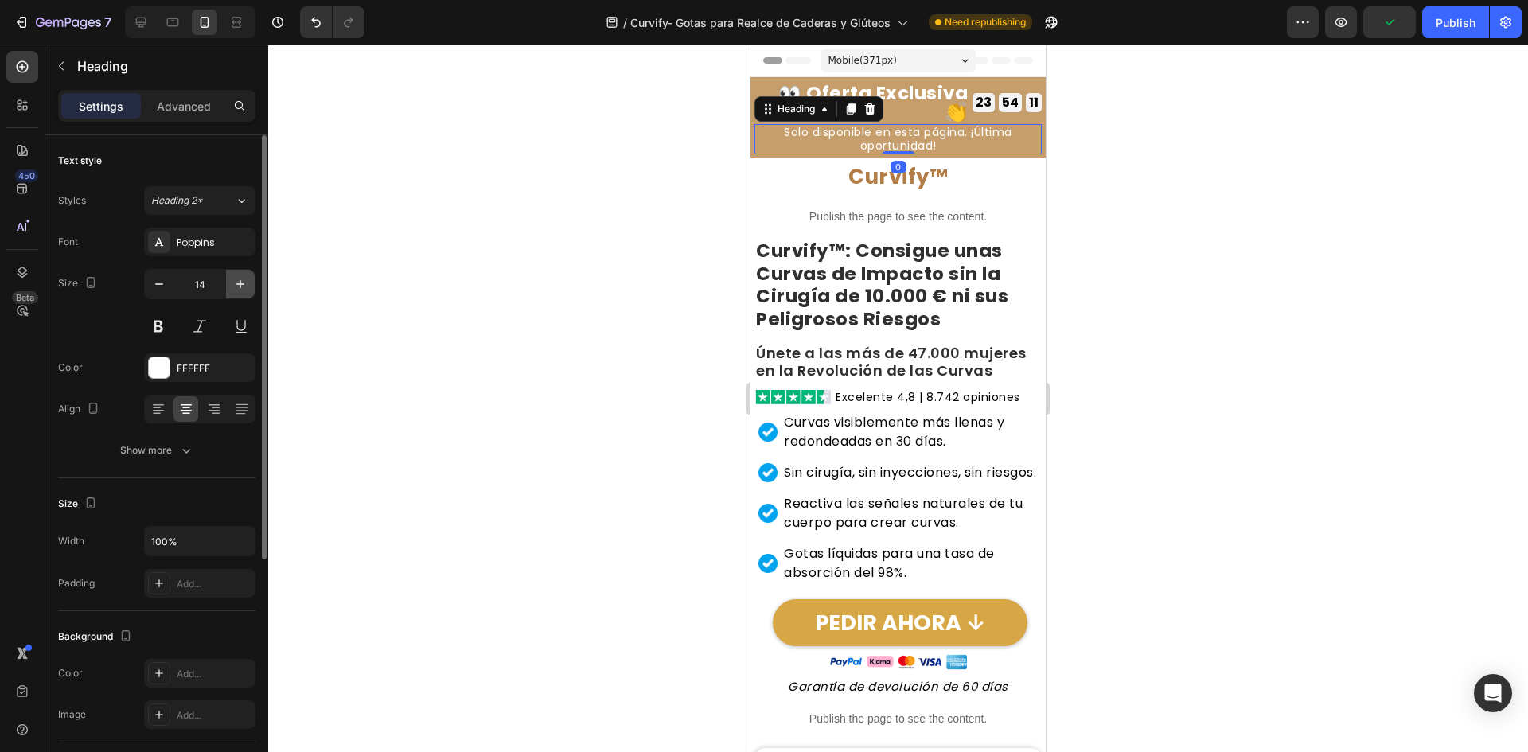
click at [244, 283] on icon "button" at bounding box center [240, 284] width 16 height 16
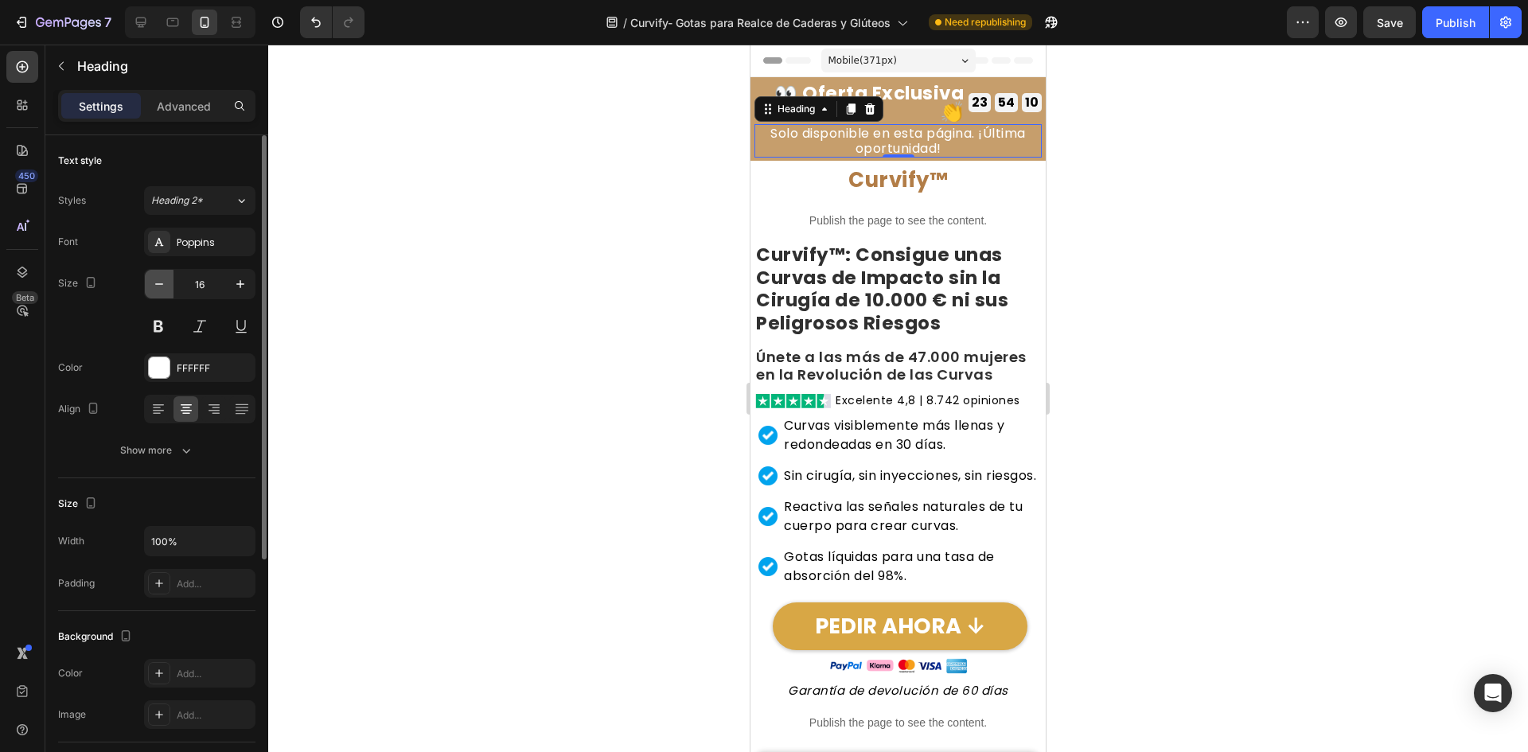
click at [164, 285] on icon "button" at bounding box center [159, 284] width 16 height 16
type input "15"
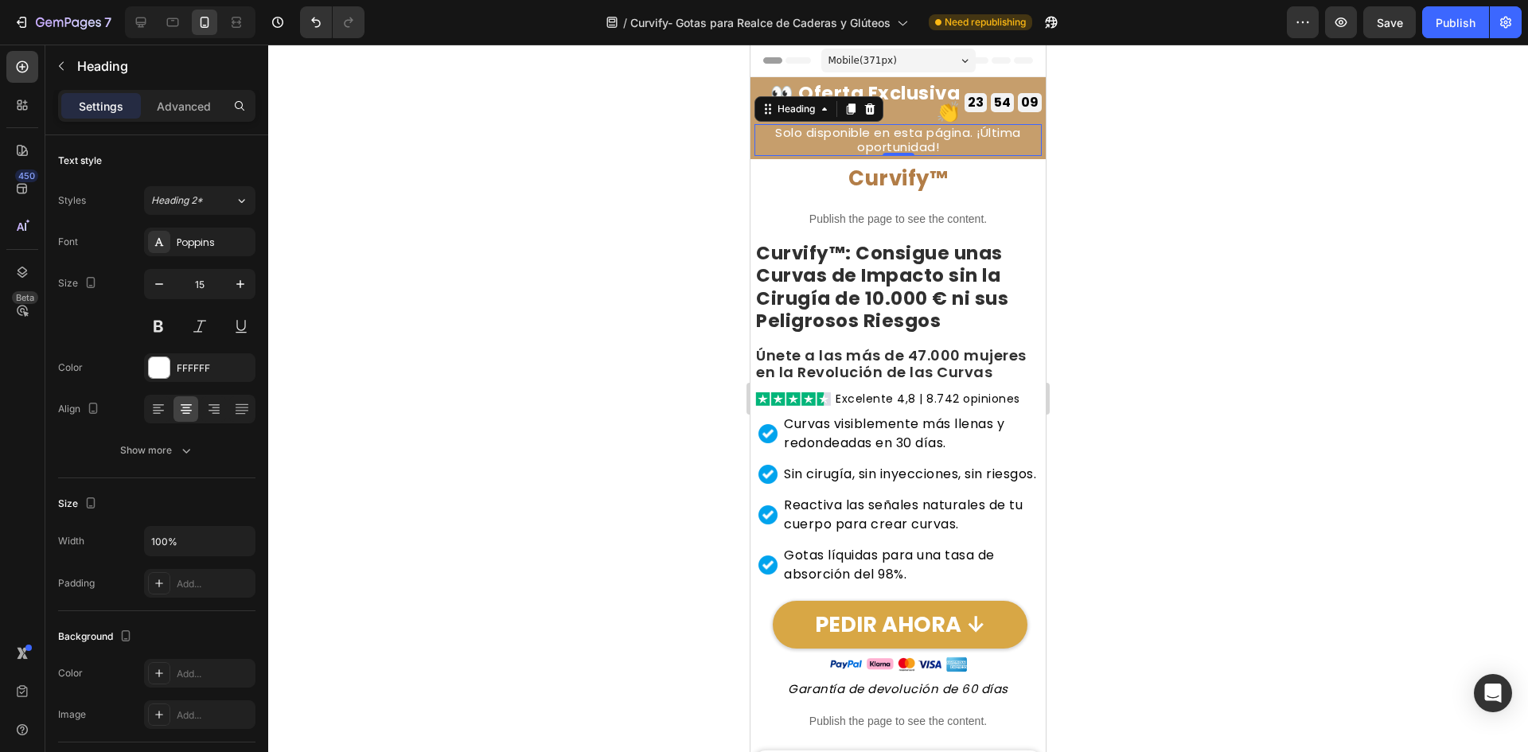
drag, startPoint x: 347, startPoint y: 262, endPoint x: 367, endPoint y: 258, distance: 20.3
click at [348, 261] on div at bounding box center [898, 399] width 1260 height 708
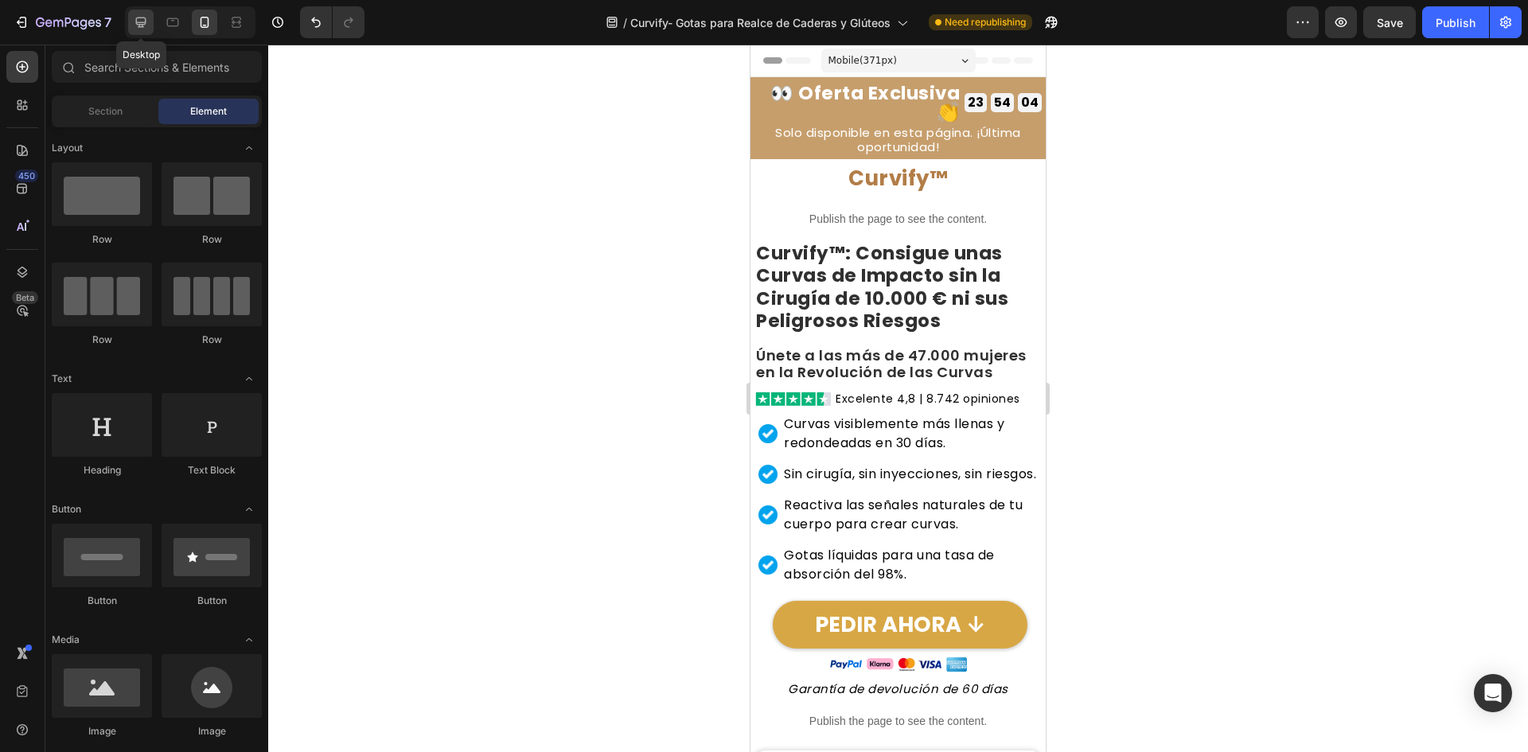
click at [146, 26] on icon at bounding box center [141, 22] width 16 height 16
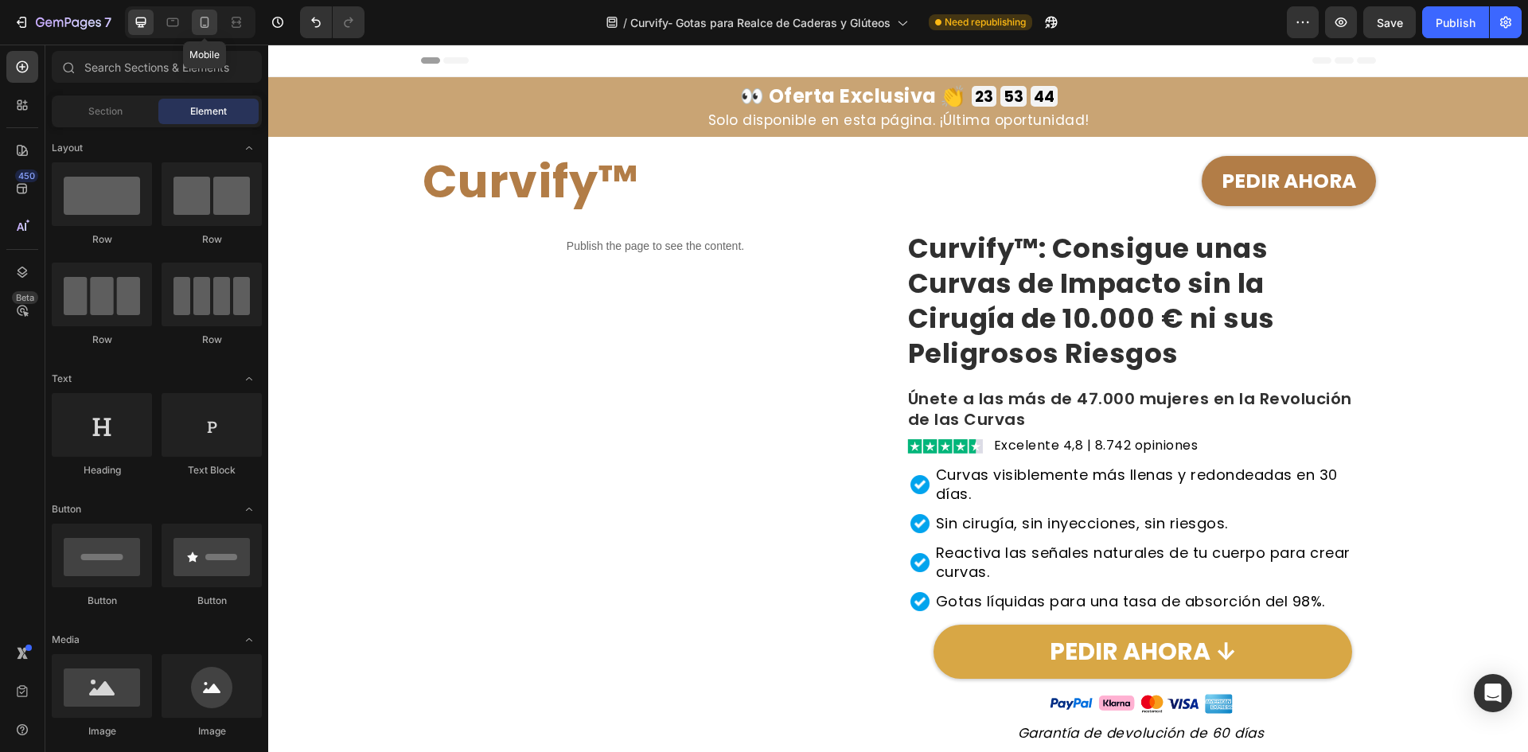
click at [193, 28] on div at bounding box center [204, 22] width 25 height 25
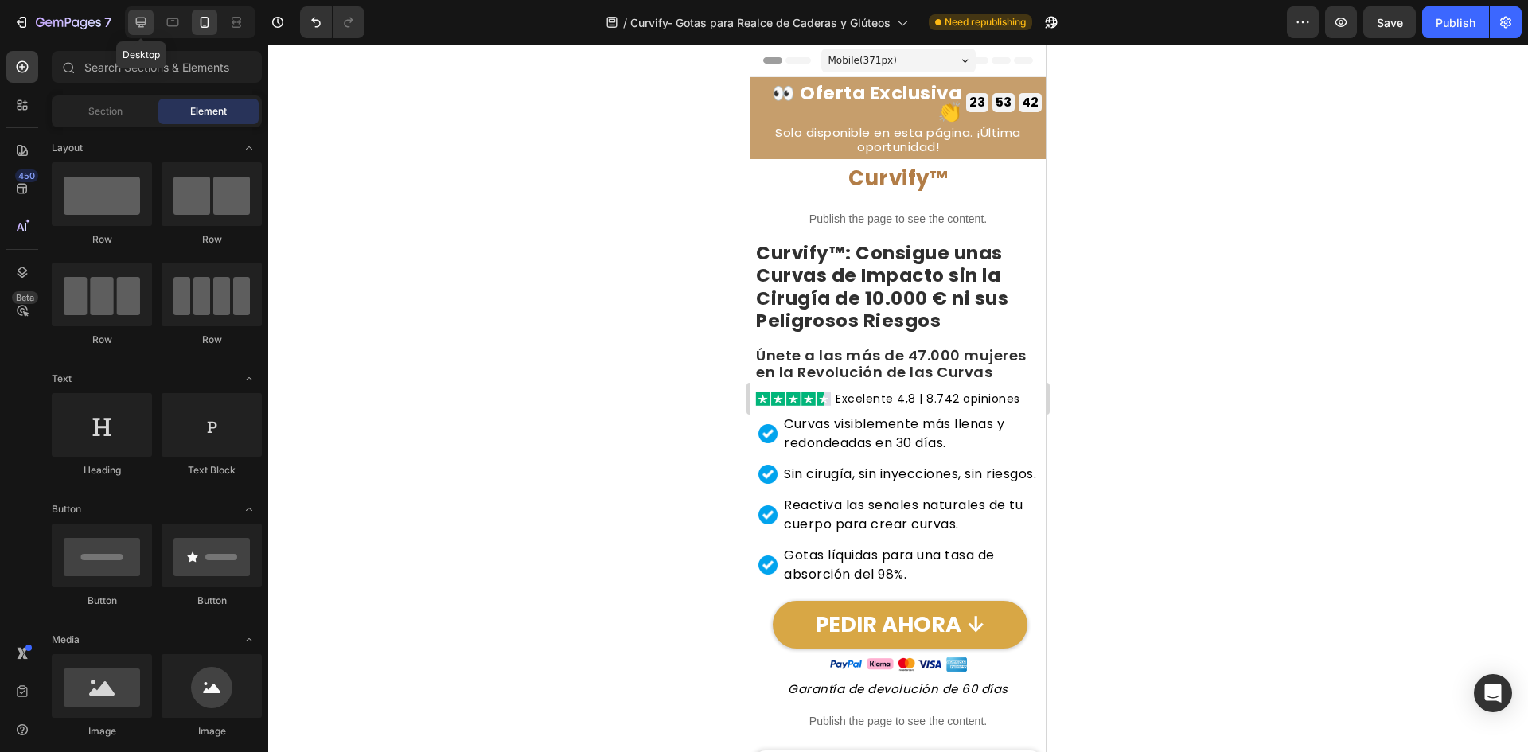
click at [128, 21] on div at bounding box center [140, 22] width 25 height 25
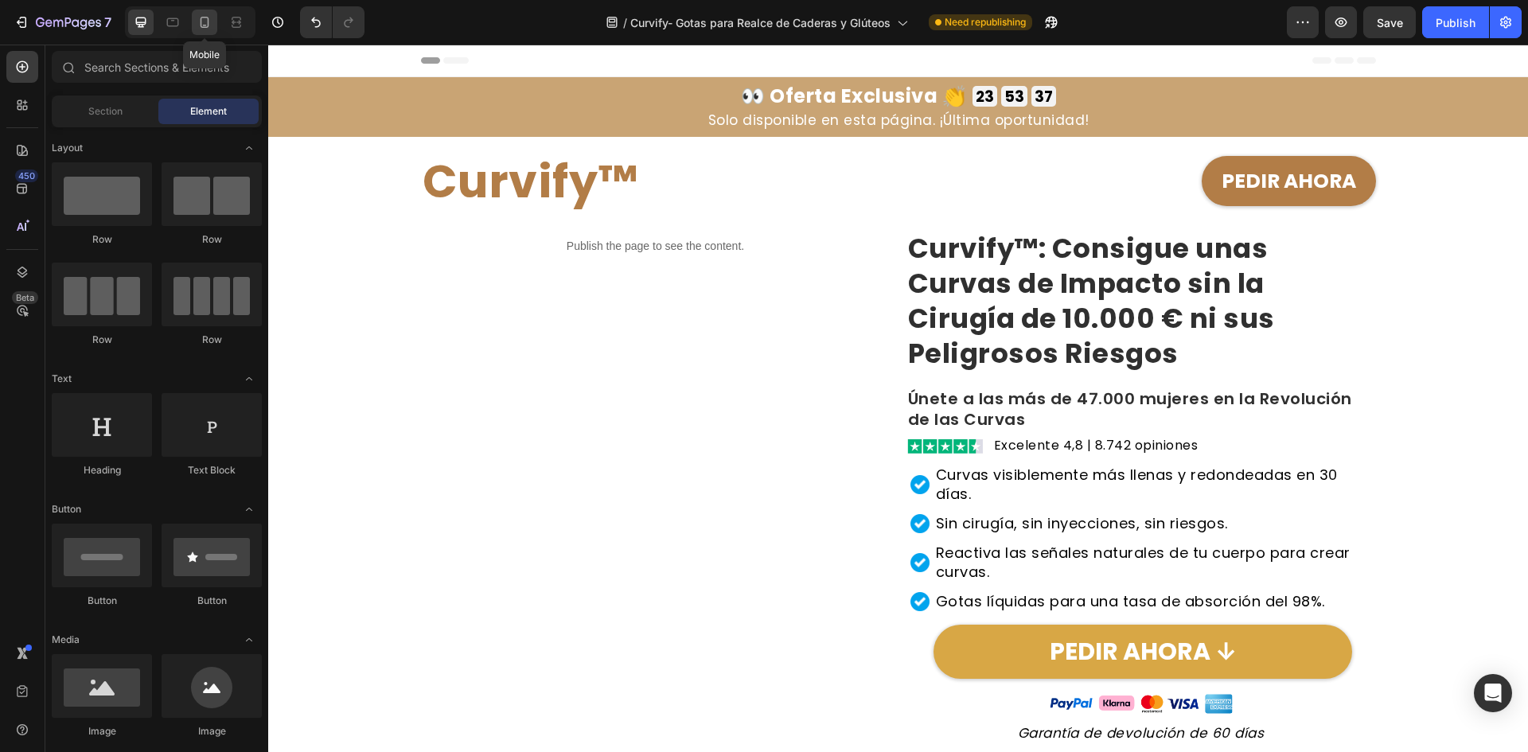
click at [207, 14] on div at bounding box center [204, 22] width 25 height 25
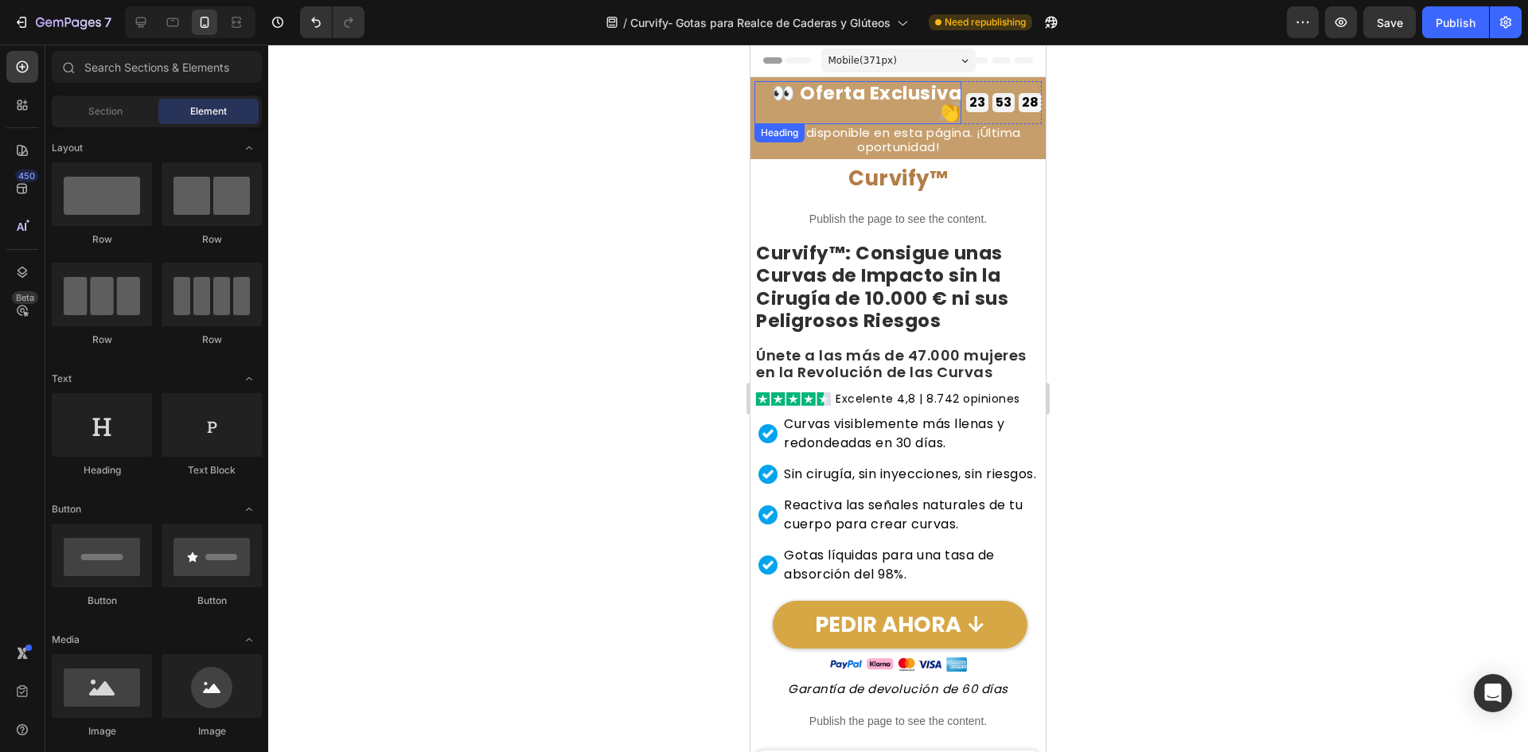
click at [798, 103] on h2 "👀 Oferta Exclusiva 👏" at bounding box center [858, 102] width 207 height 43
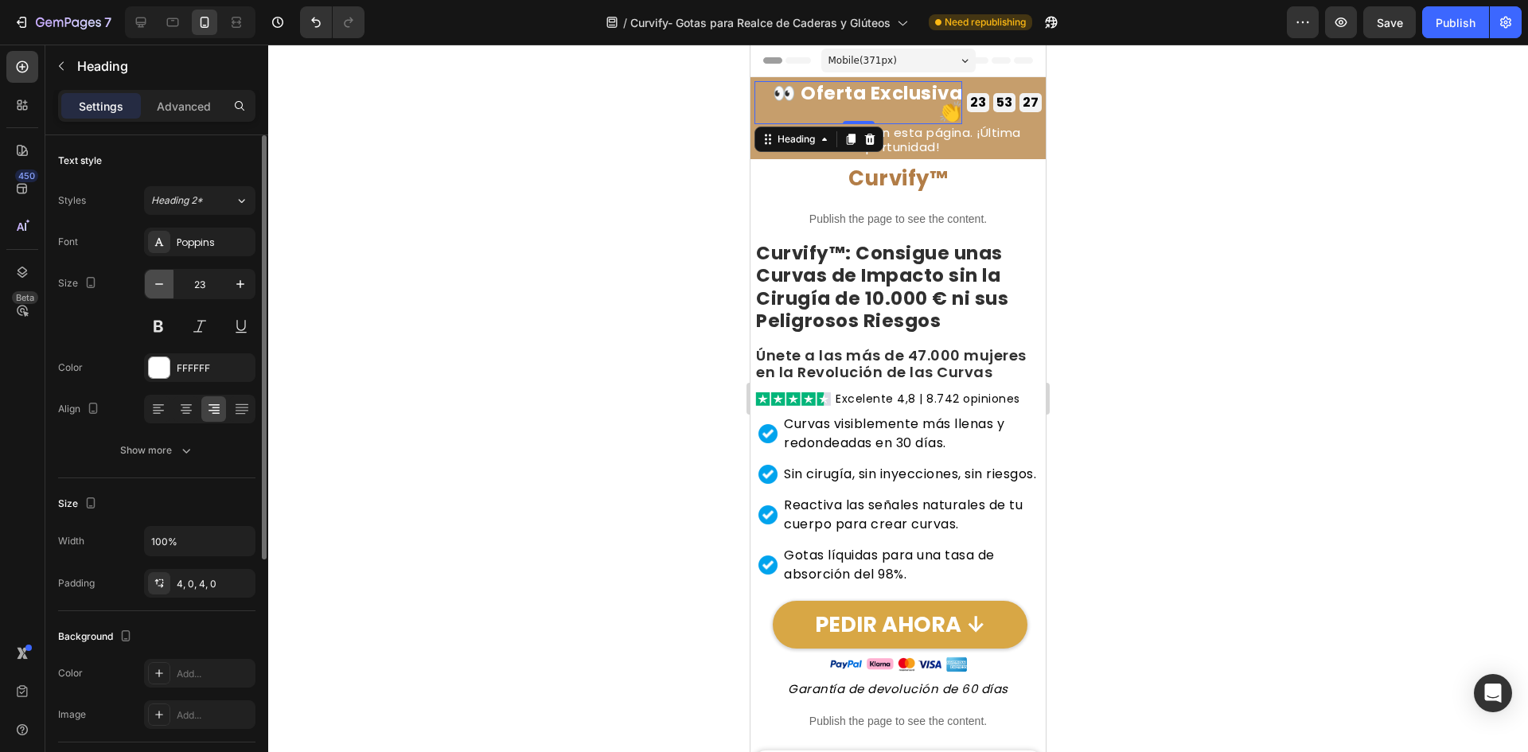
click at [159, 288] on icon "button" at bounding box center [159, 284] width 16 height 16
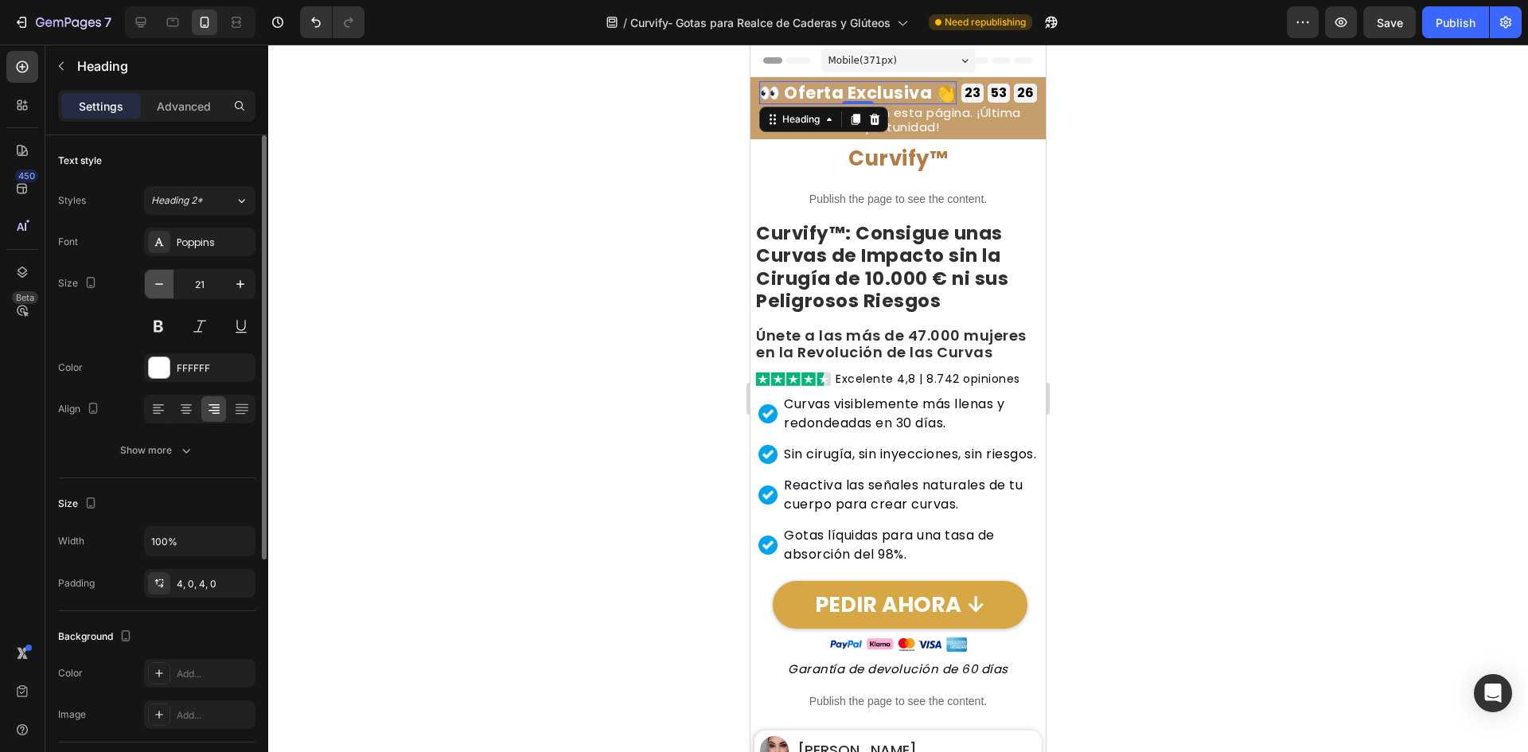
click at [158, 288] on icon "button" at bounding box center [159, 284] width 16 height 16
type input "20"
click at [991, 88] on div "53" at bounding box center [995, 92] width 16 height 13
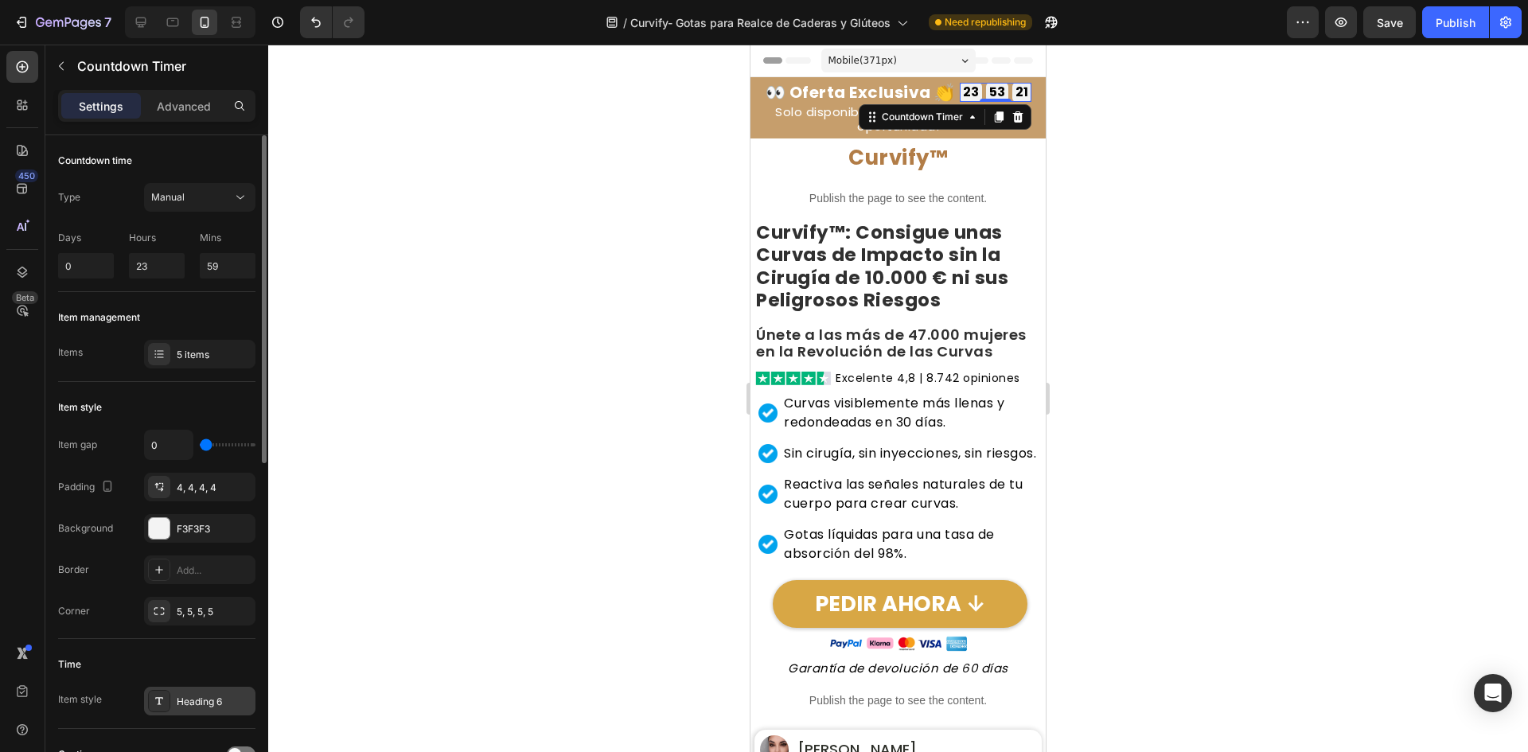
click at [179, 711] on div "Heading 6" at bounding box center [199, 701] width 111 height 29
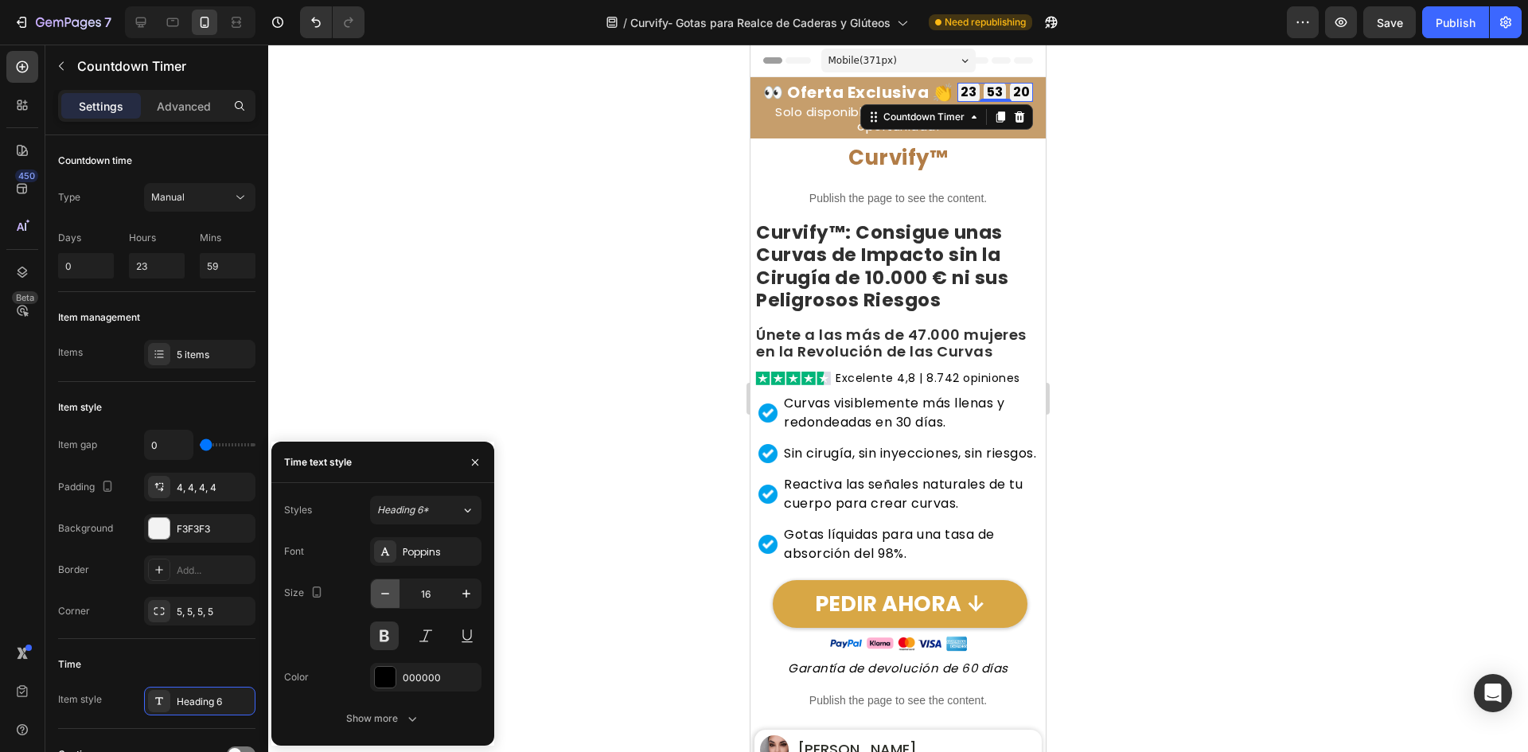
click at [390, 587] on icon "button" at bounding box center [385, 594] width 16 height 16
click at [386, 589] on icon "button" at bounding box center [385, 594] width 16 height 16
type input "14"
click at [189, 478] on div "4, 4, 4, 4" at bounding box center [199, 487] width 111 height 29
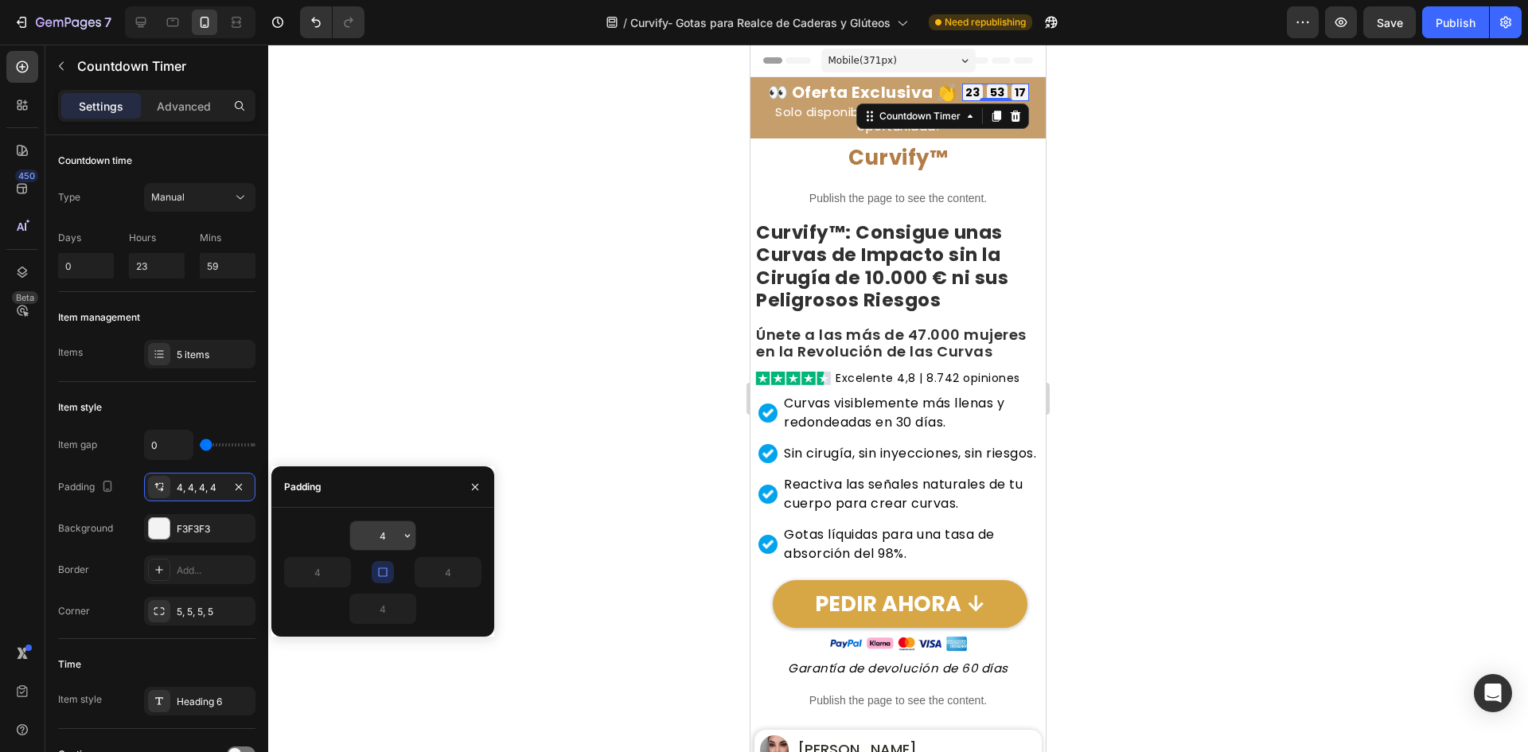
click at [383, 548] on input "4" at bounding box center [382, 535] width 65 height 29
type input "3"
click at [958, 96] on div "👀 Oferta Exclusiva 👏 Heading 23 53 14 Countdown Timer 0 Row" at bounding box center [898, 92] width 287 height 22
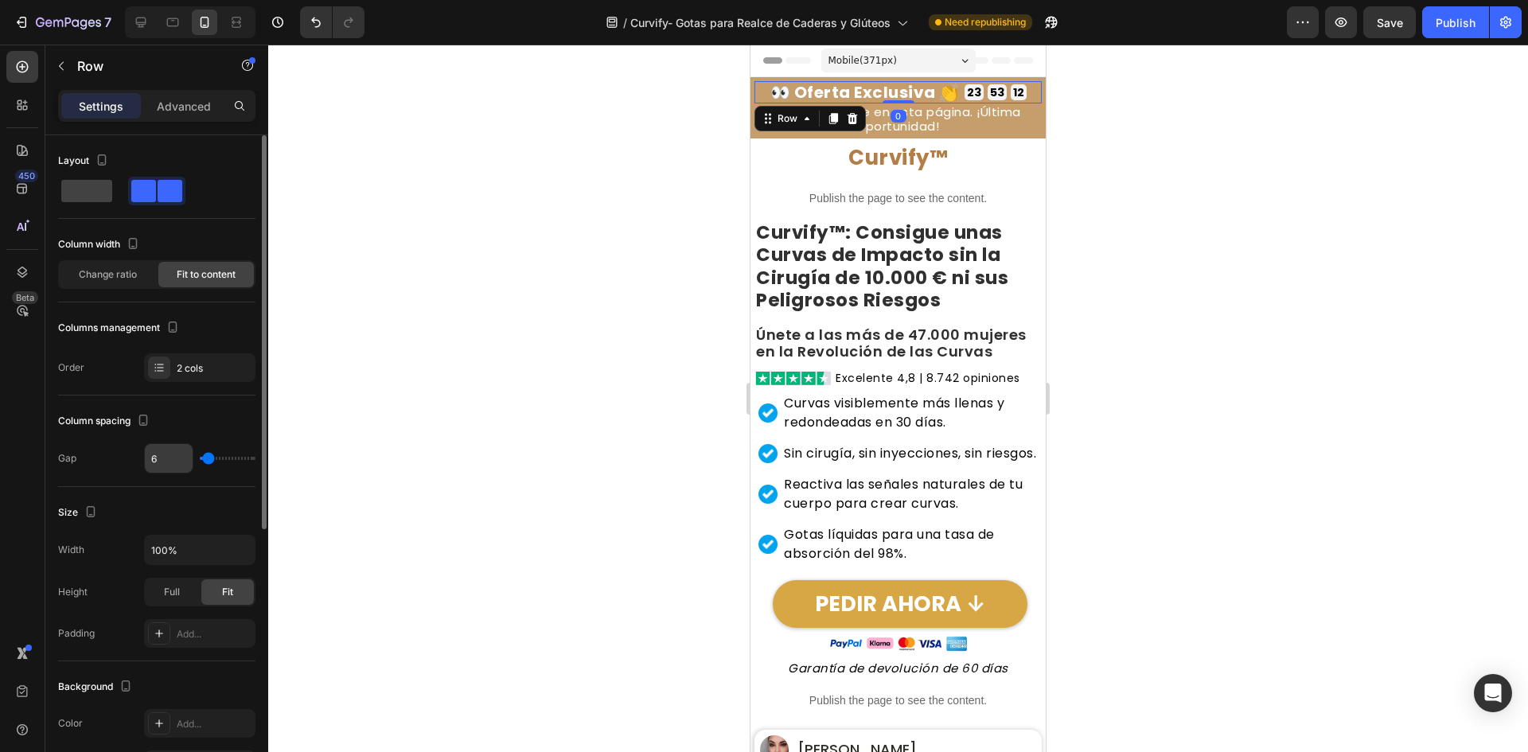
click at [191, 466] on input "6" at bounding box center [169, 458] width 48 height 29
type input "4"
click at [557, 232] on div at bounding box center [898, 399] width 1260 height 708
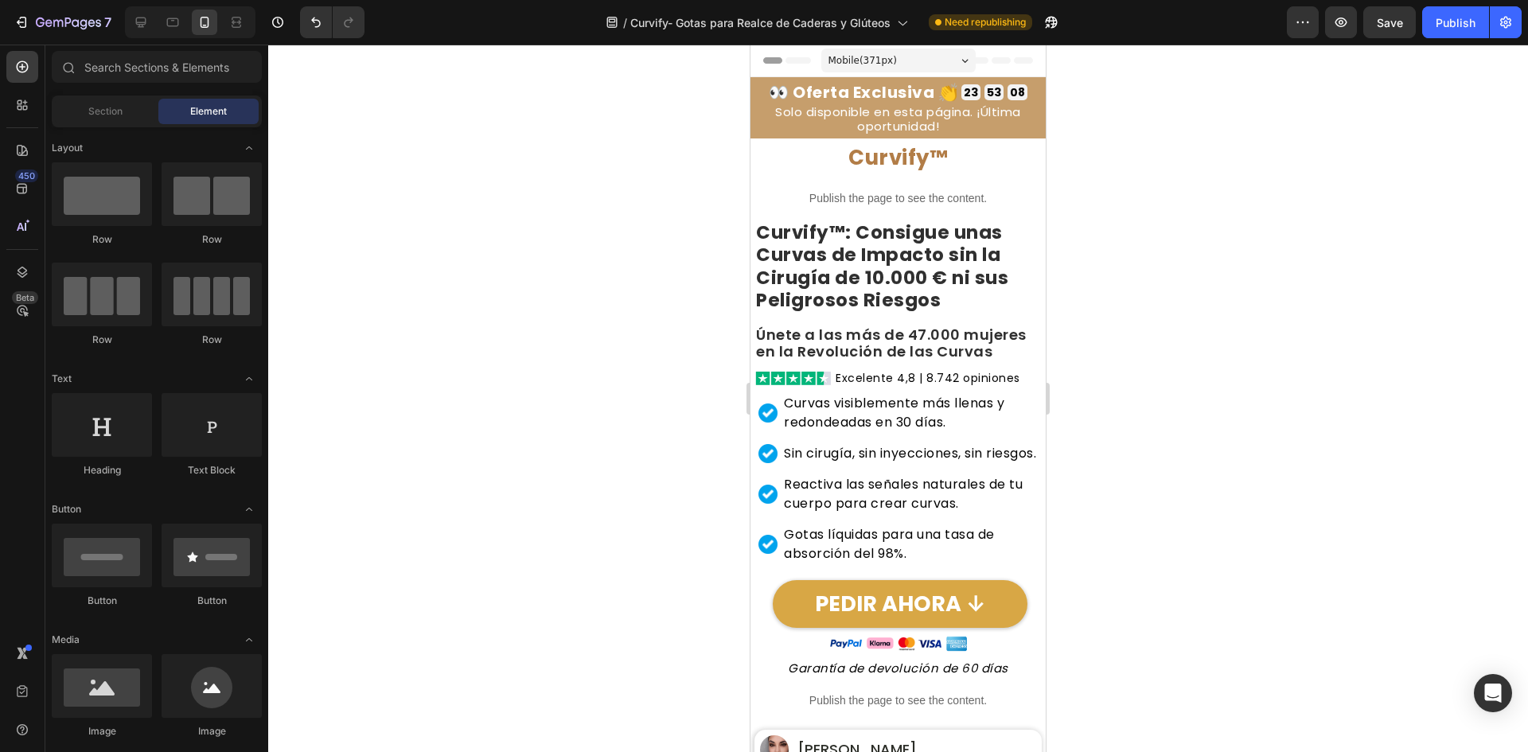
click at [868, 64] on span "Mobile ( 371 px)" at bounding box center [863, 61] width 68 height 16
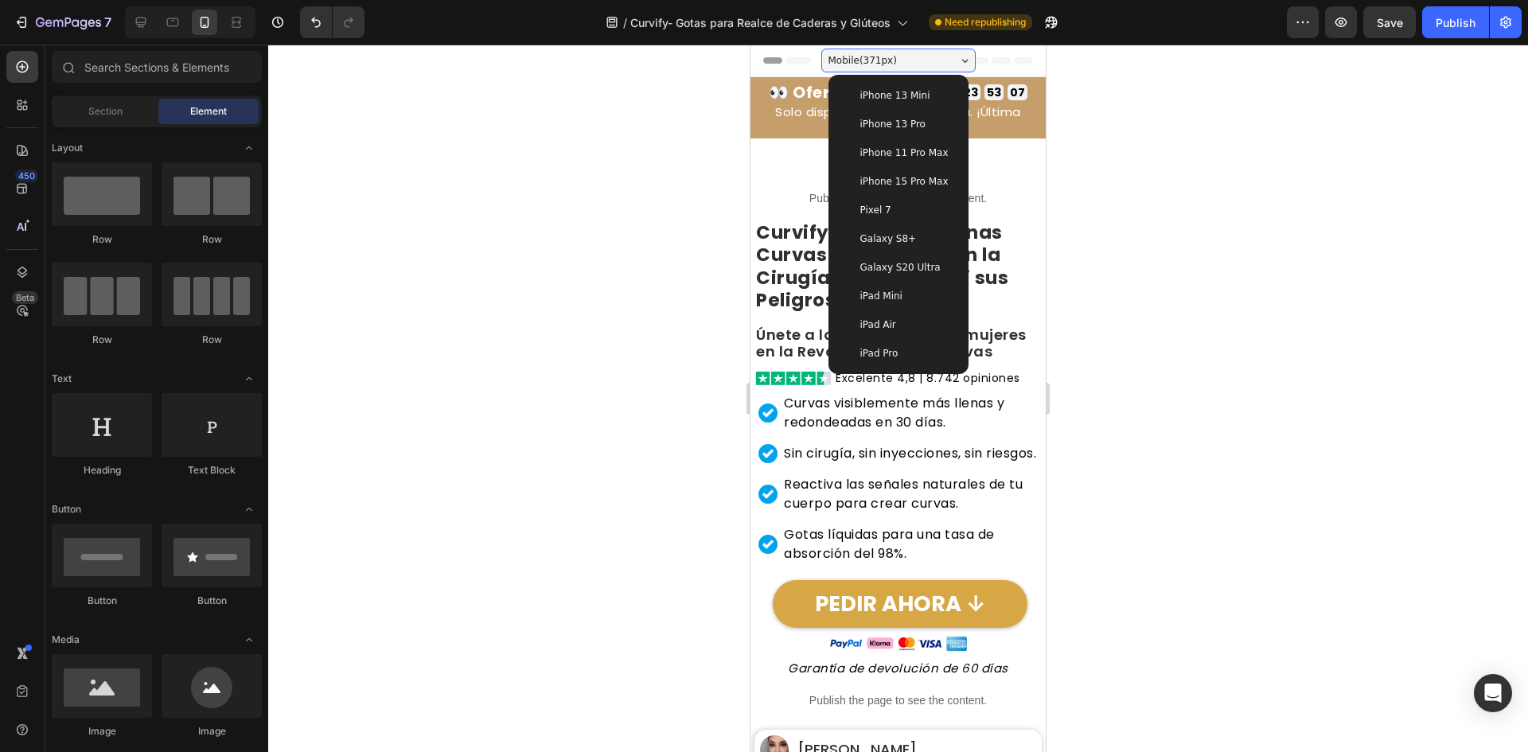
click at [900, 192] on div "iPhone 15 Pro Max" at bounding box center [898, 181] width 127 height 29
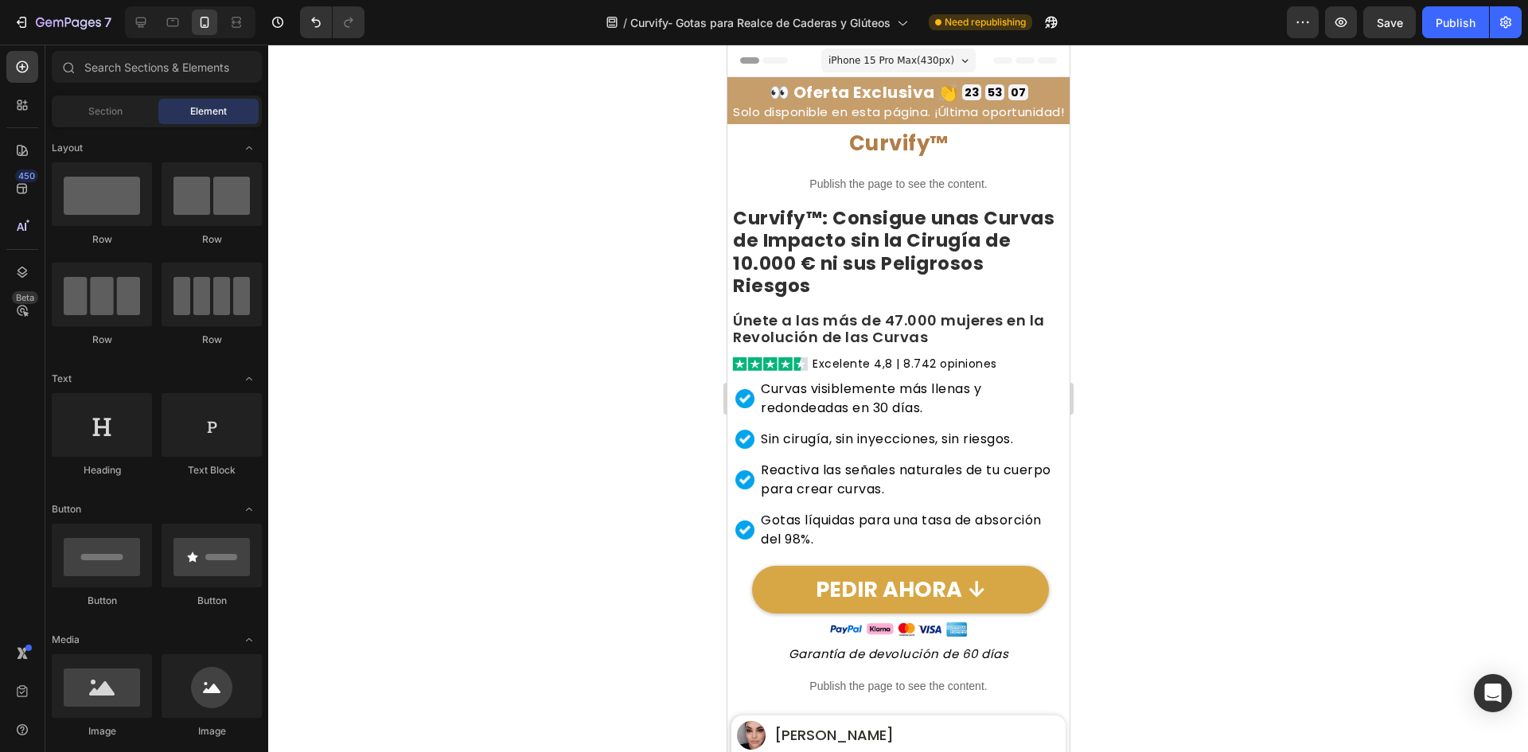
click at [887, 45] on div "Header" at bounding box center [897, 61] width 317 height 32
click at [878, 60] on span "iPhone 15 Pro Max ( 430 px)" at bounding box center [891, 61] width 126 height 16
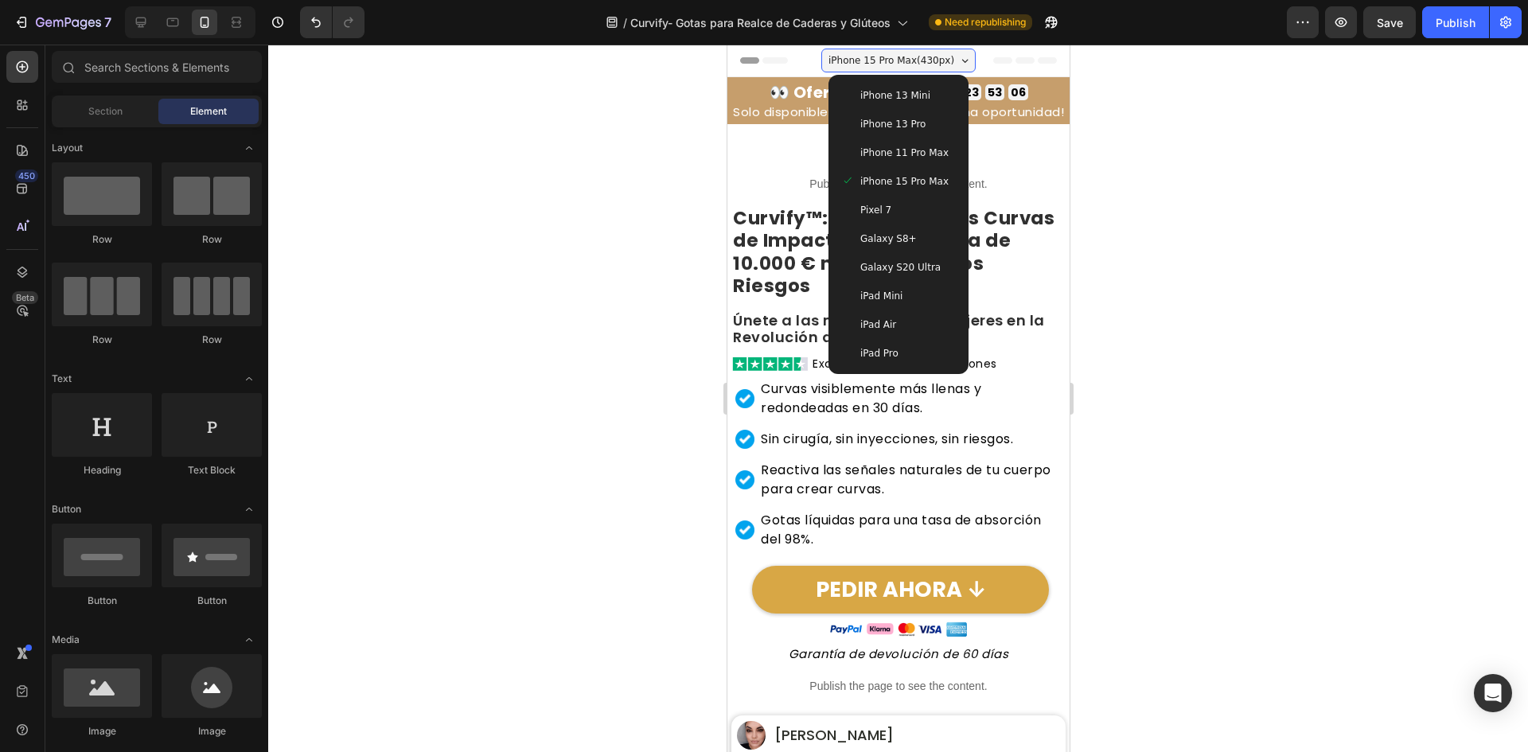
click at [876, 149] on span "iPhone 11 Pro Max" at bounding box center [904, 153] width 88 height 16
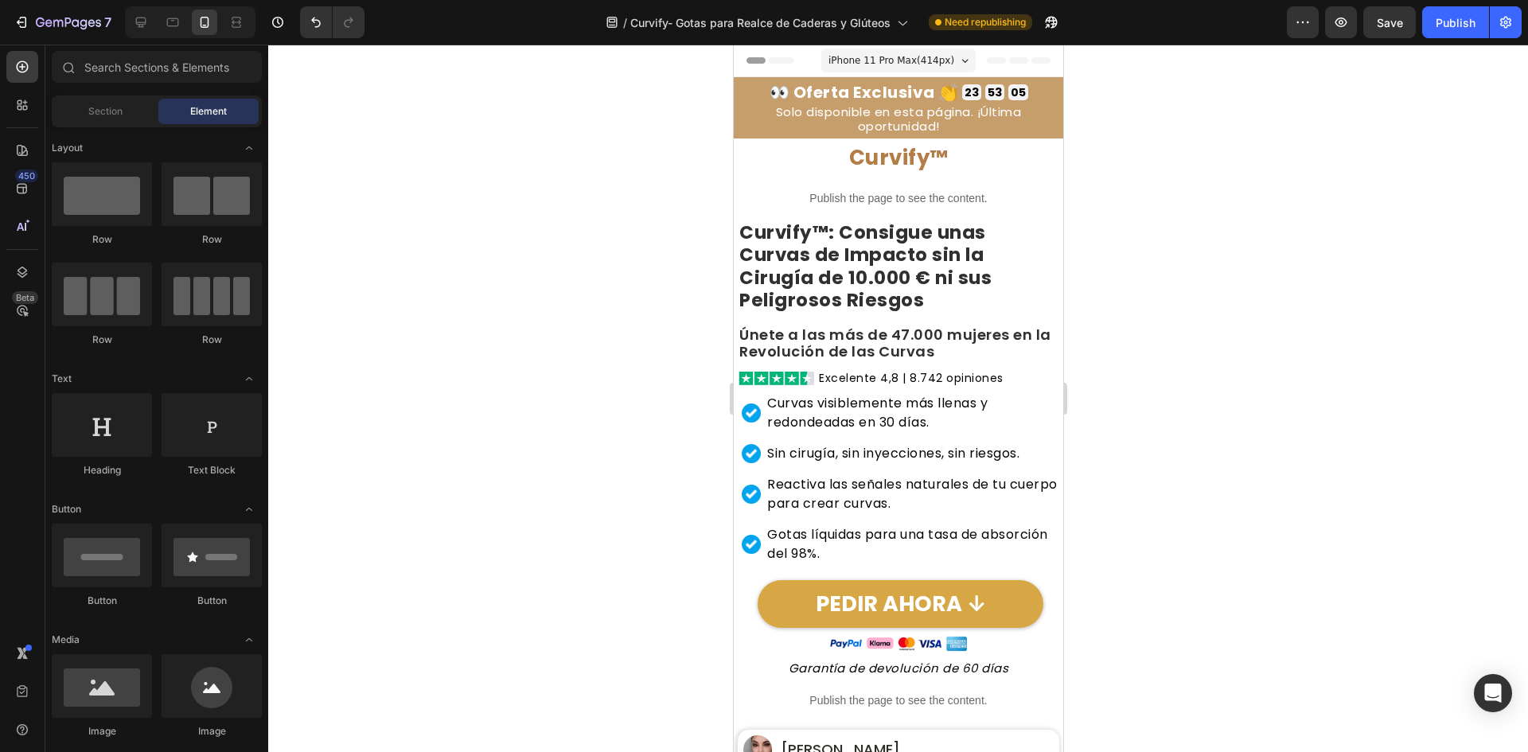
click at [899, 48] on div "iPhone 11 Pro Max ( 414 px) iPhone 13 Mini iPhone 13 Pro iPhone 11 Pro Max iPho…" at bounding box center [898, 62] width 154 height 32
click at [887, 64] on span "iPhone 11 Pro Max ( 414 px)" at bounding box center [891, 61] width 126 height 16
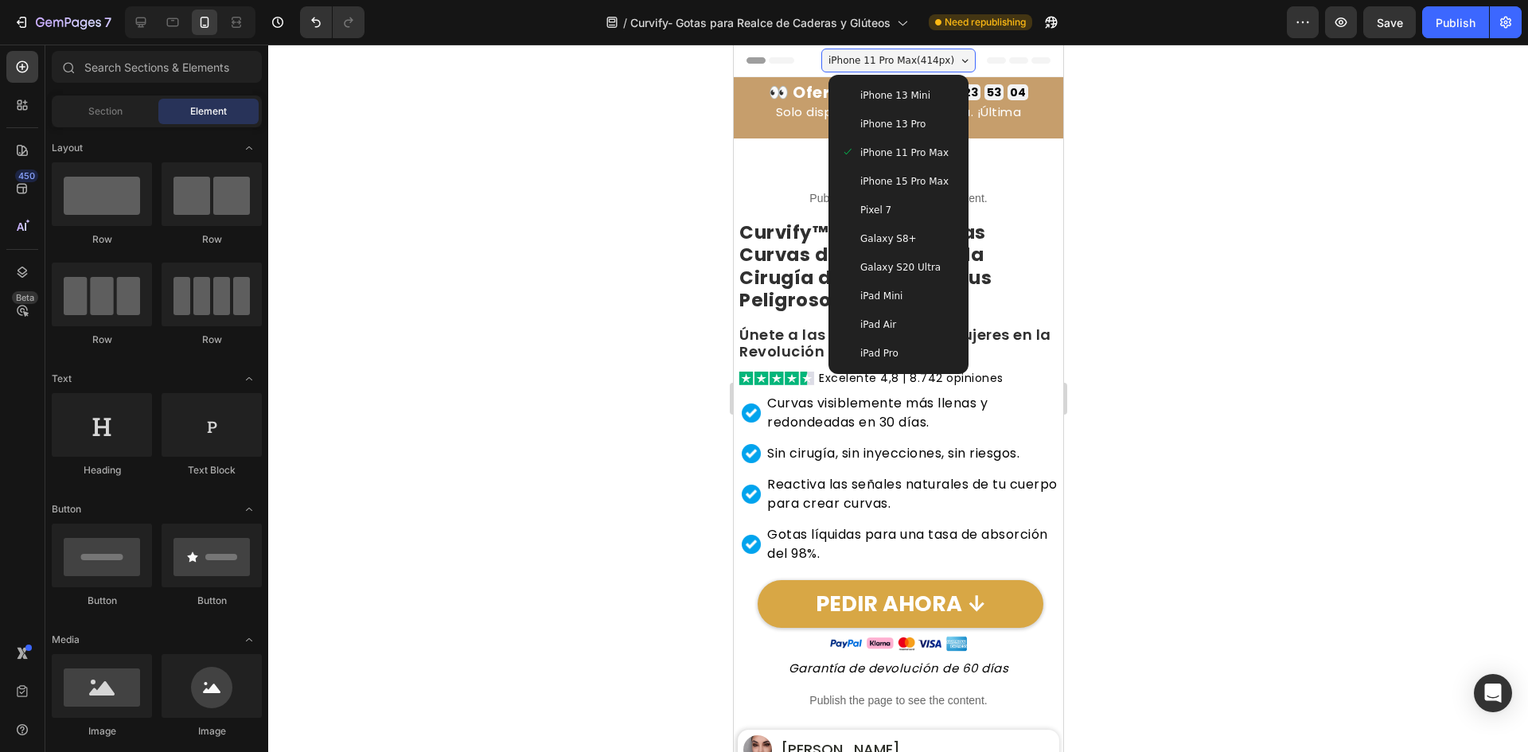
click at [877, 116] on span "iPhone 13 Pro" at bounding box center [892, 124] width 65 height 16
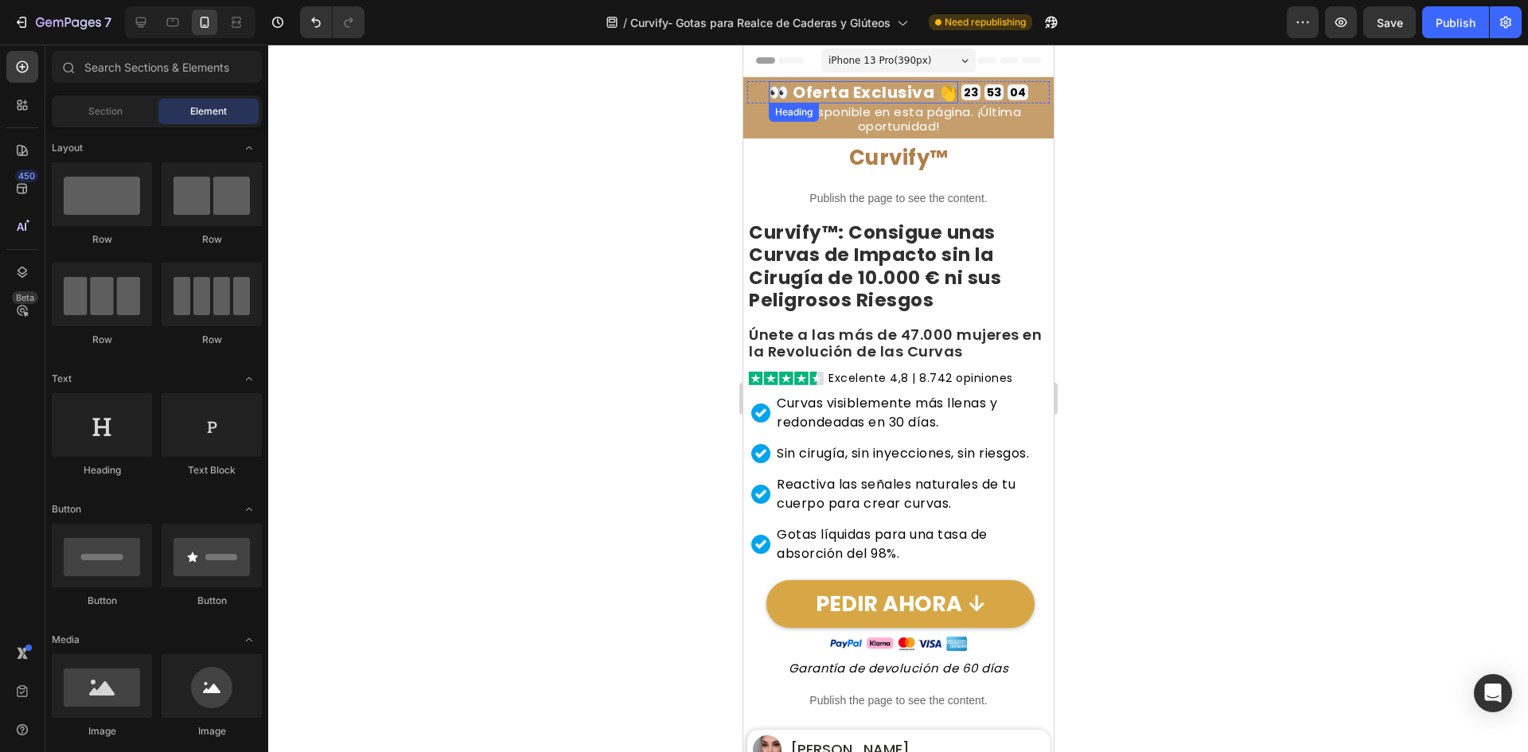
click at [902, 58] on span "iPhone 13 Pro ( 390 px)" at bounding box center [879, 61] width 103 height 16
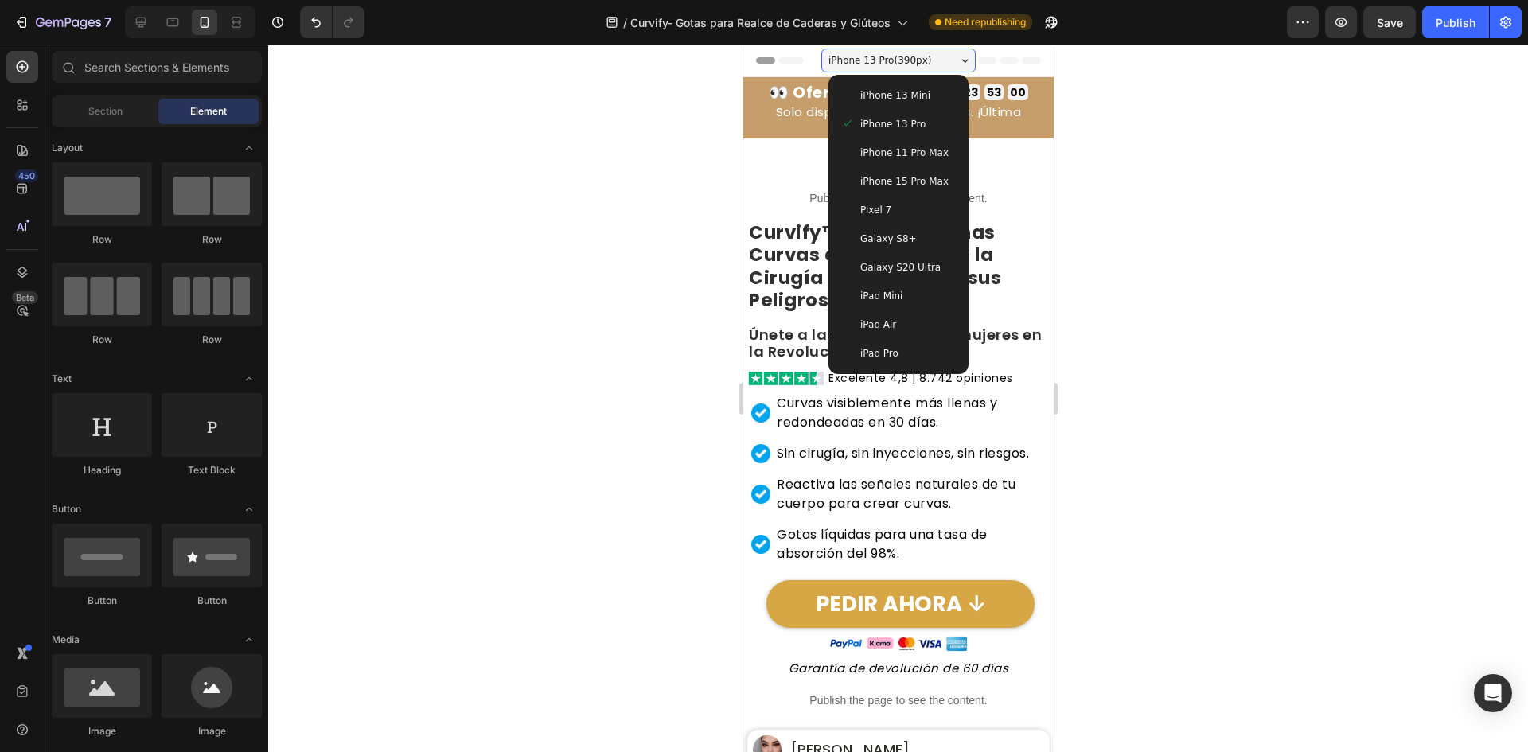
click at [907, 96] on span "iPhone 13 Mini" at bounding box center [895, 96] width 70 height 16
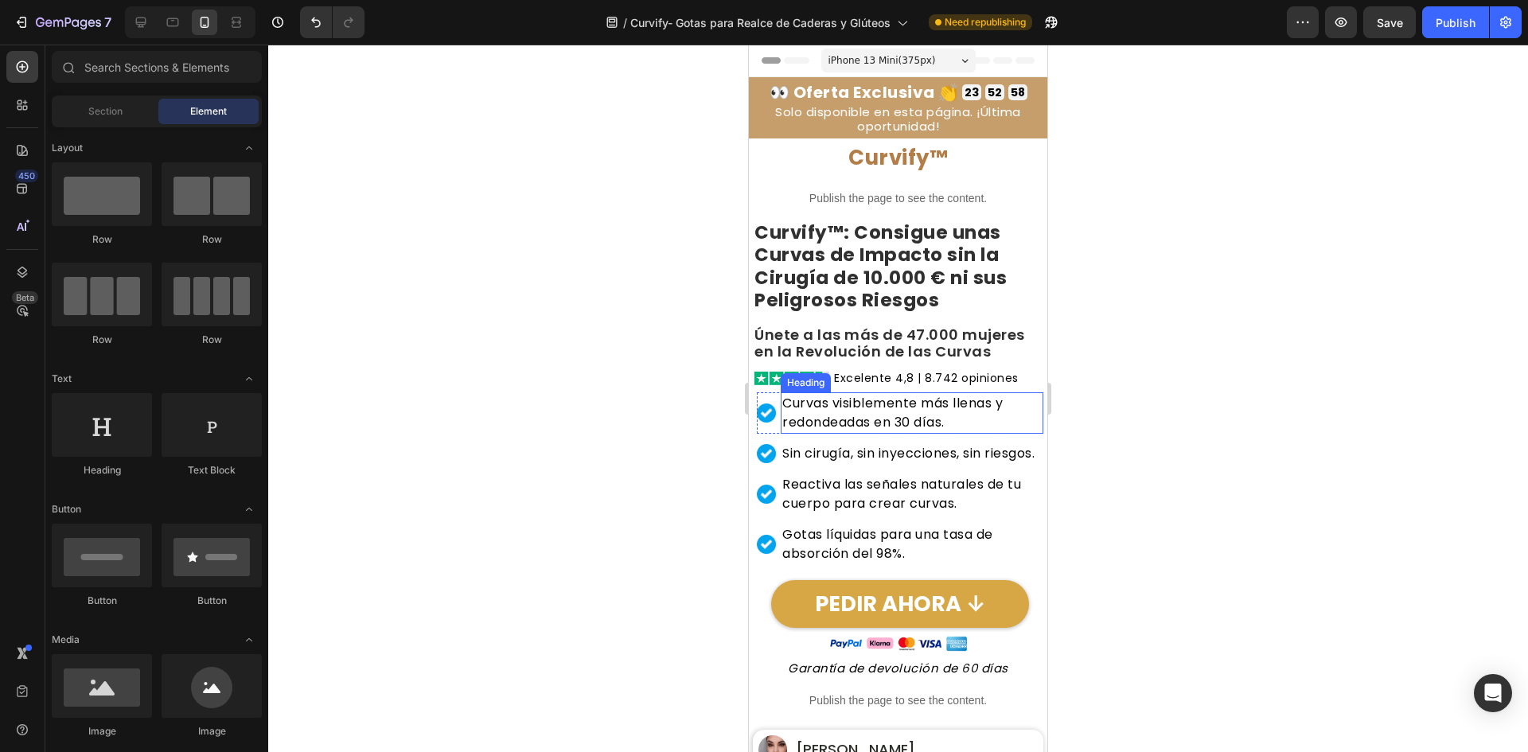
click at [883, 304] on strong "Curvify™: Consigue unas Curvas de Impacto sin la Cirugía de 10.000 € ni sus Pel…" at bounding box center [881, 267] width 252 height 94
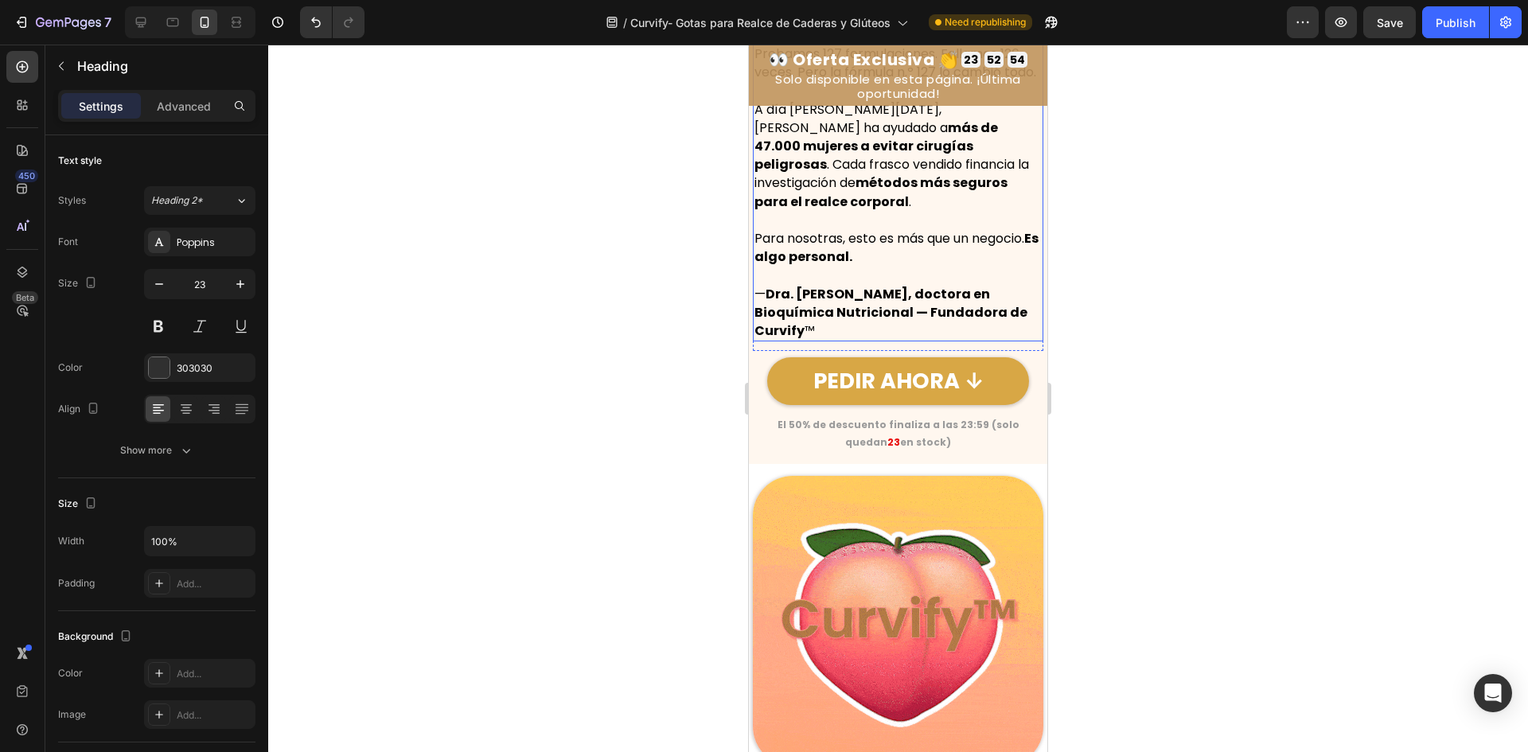
scroll to position [1910, 0]
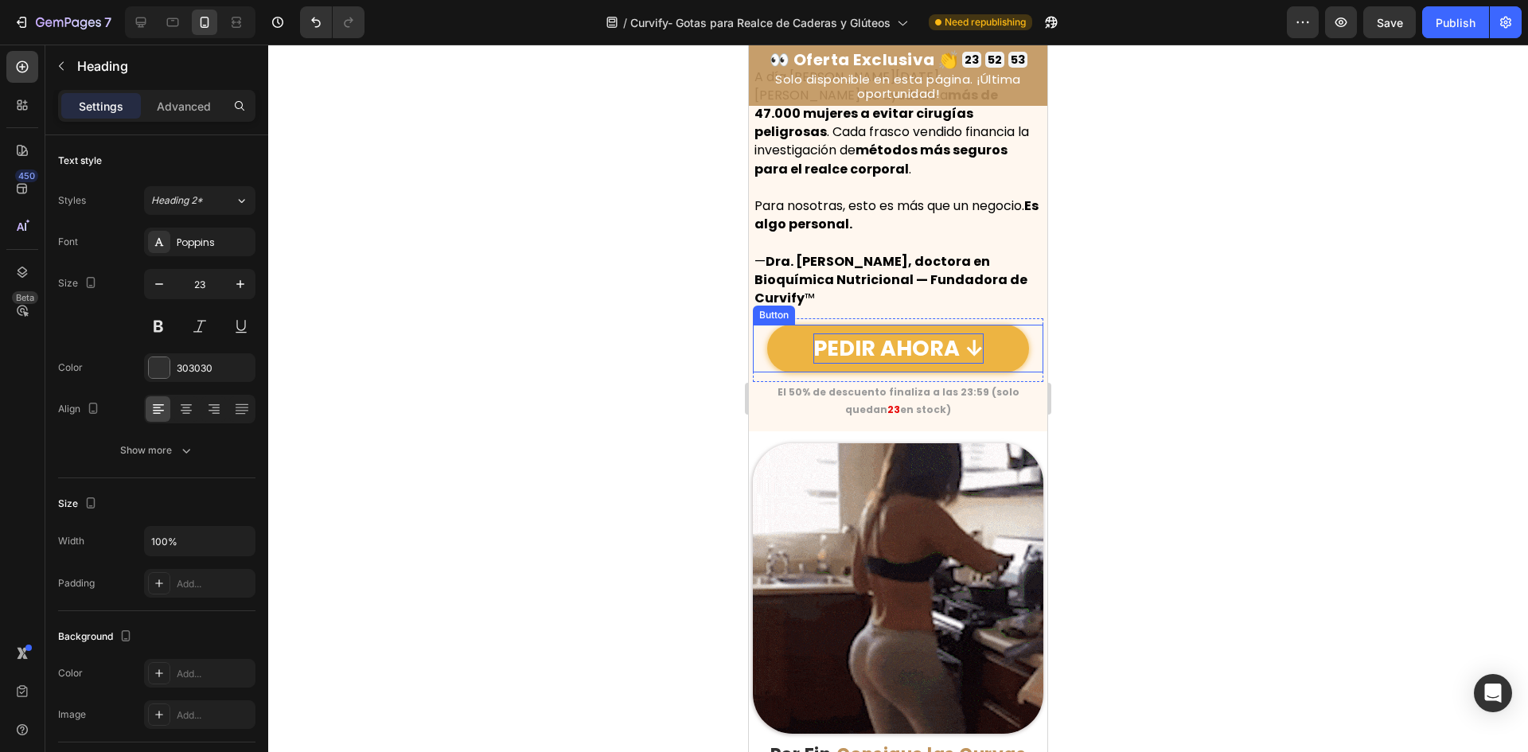
click at [877, 343] on p "PEDIR AHORA ↓" at bounding box center [898, 348] width 170 height 30
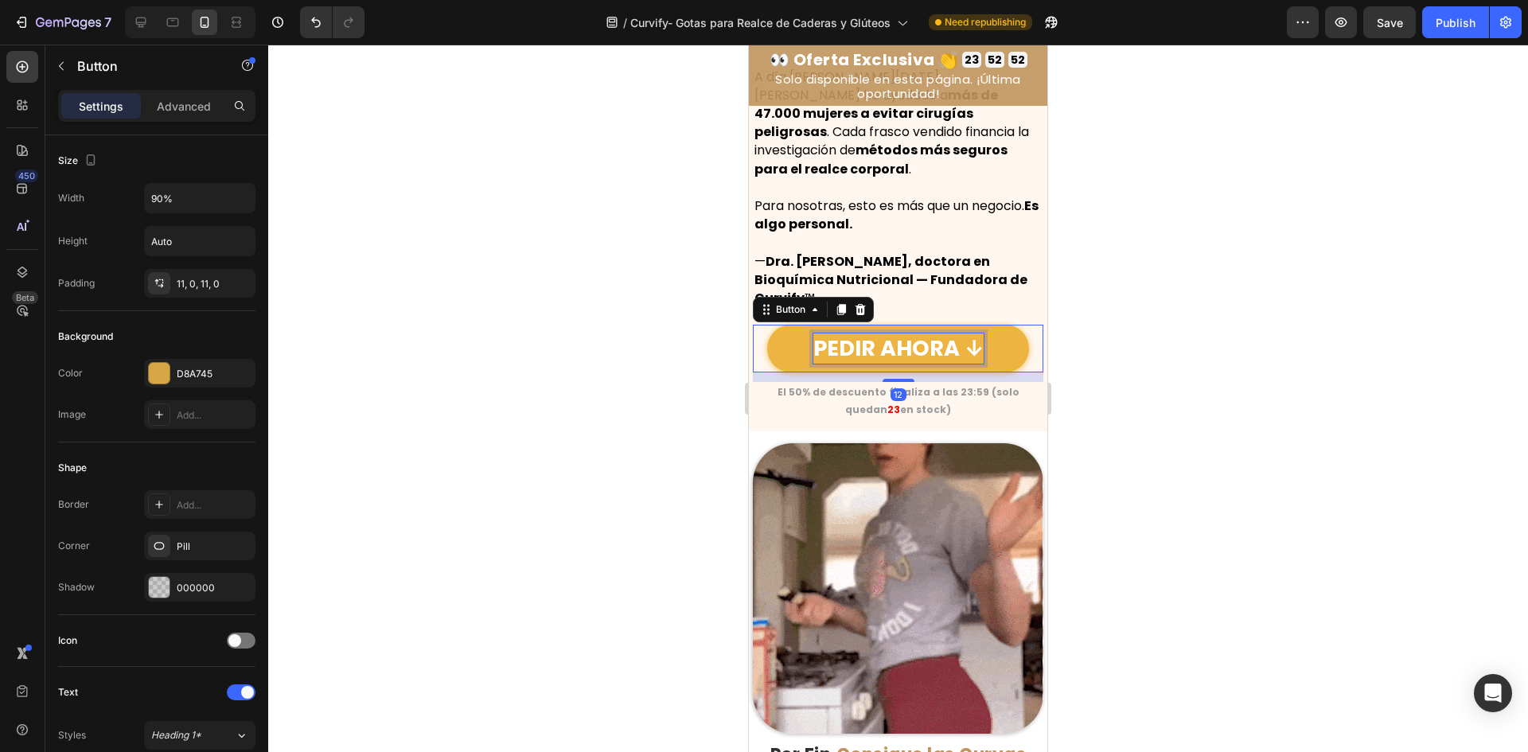
click at [891, 343] on p "PEDIR AHORA ↓" at bounding box center [898, 348] width 170 height 30
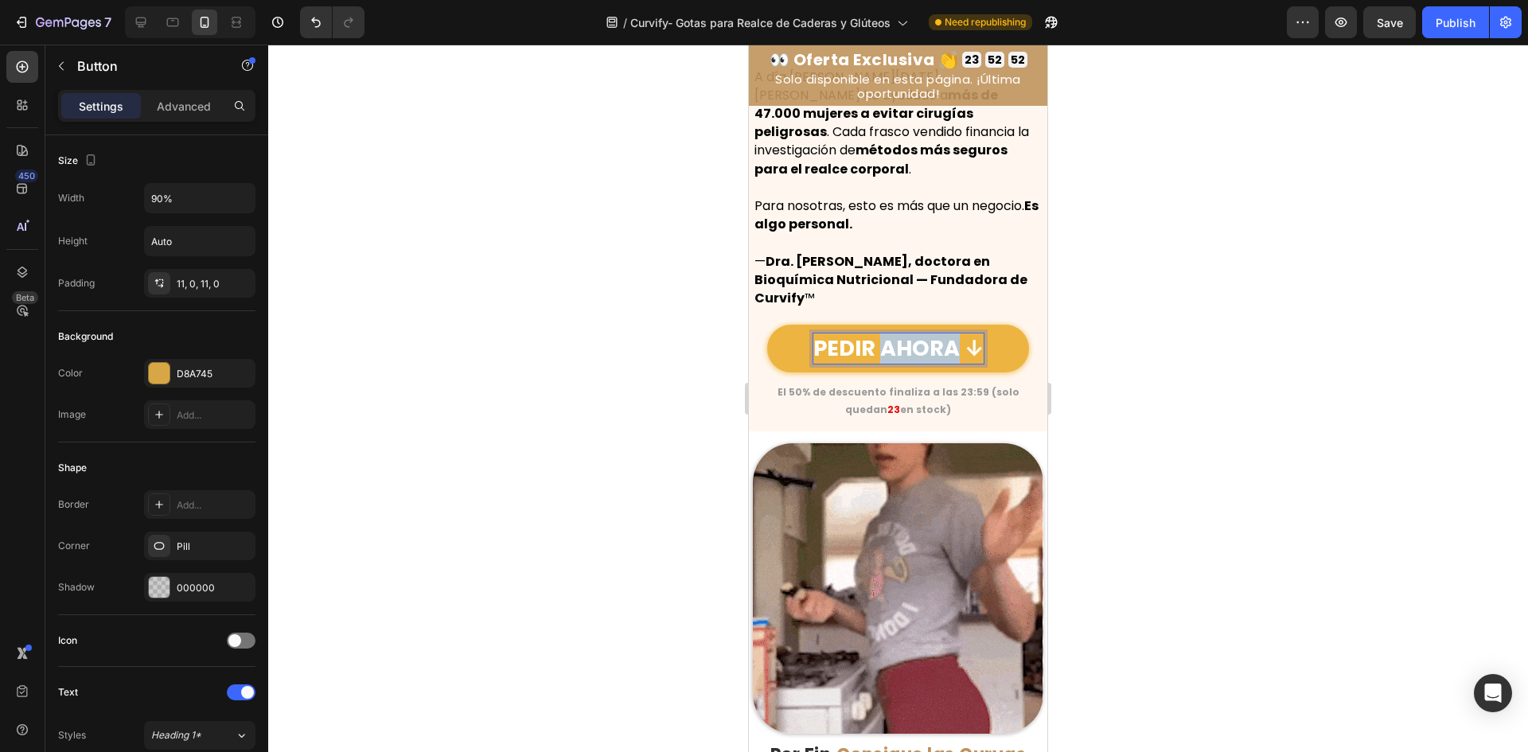
click at [893, 342] on p "PEDIR AHORA ↓" at bounding box center [898, 348] width 170 height 30
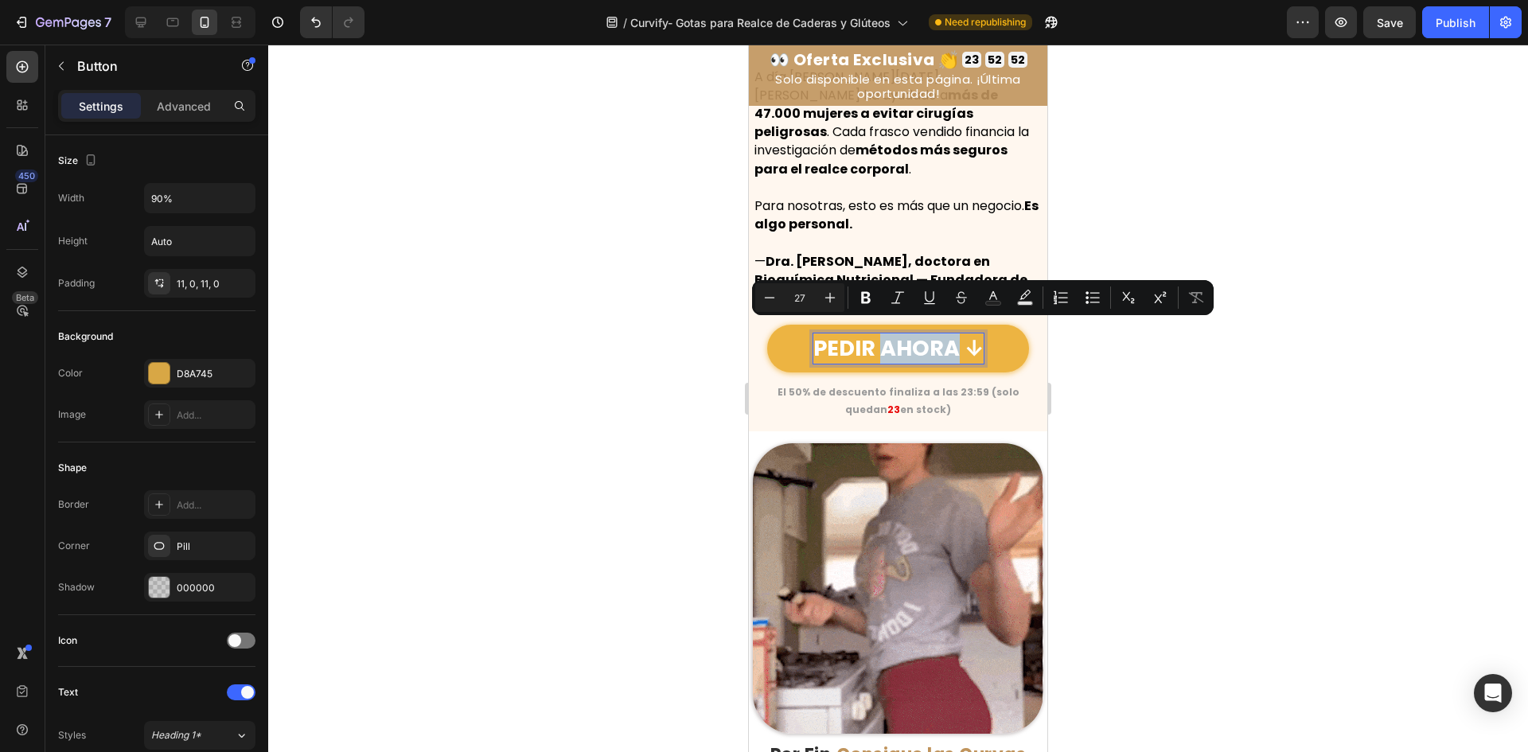
click at [935, 336] on p "PEDIR AHORA ↓" at bounding box center [898, 348] width 170 height 30
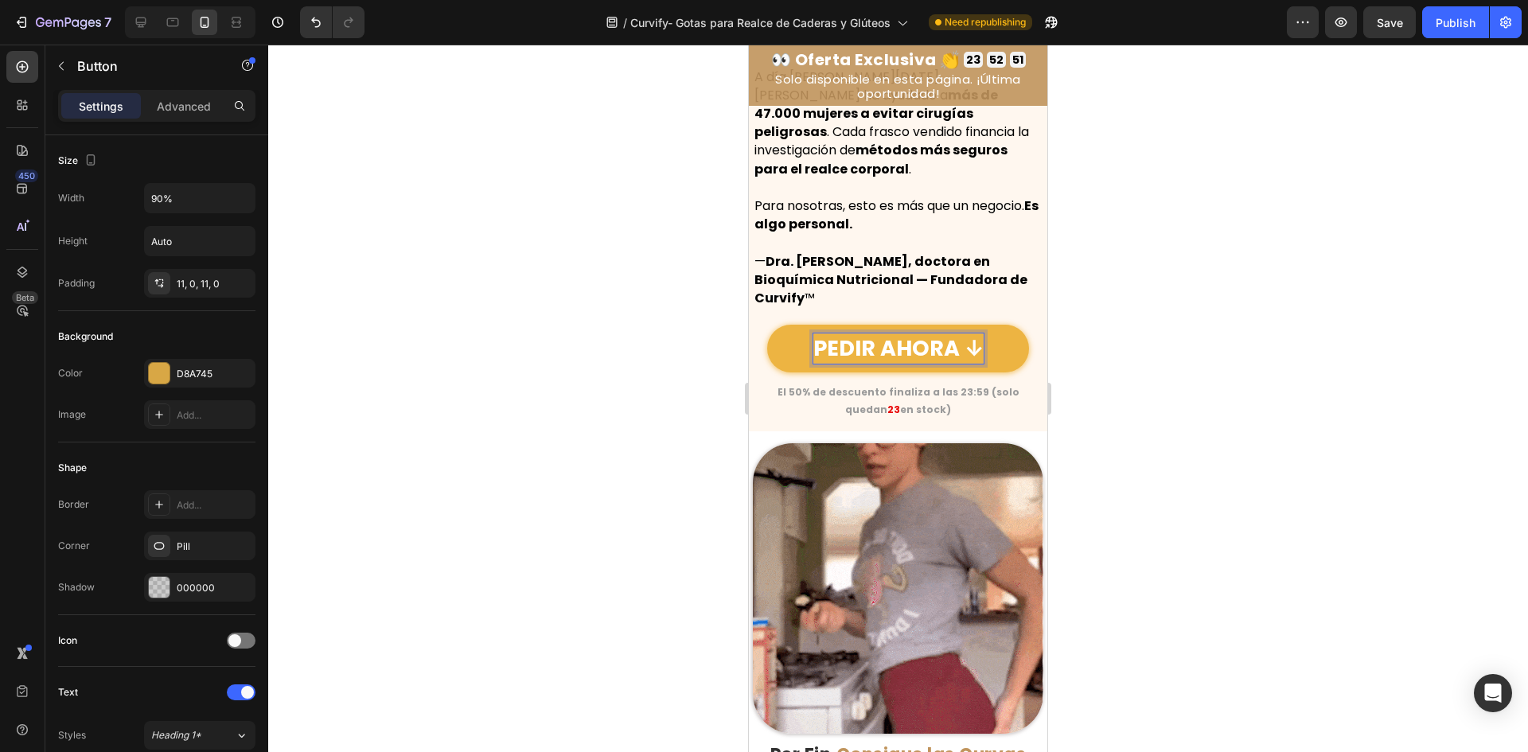
click at [950, 341] on p "PEDIR AHORA ↓" at bounding box center [898, 348] width 170 height 30
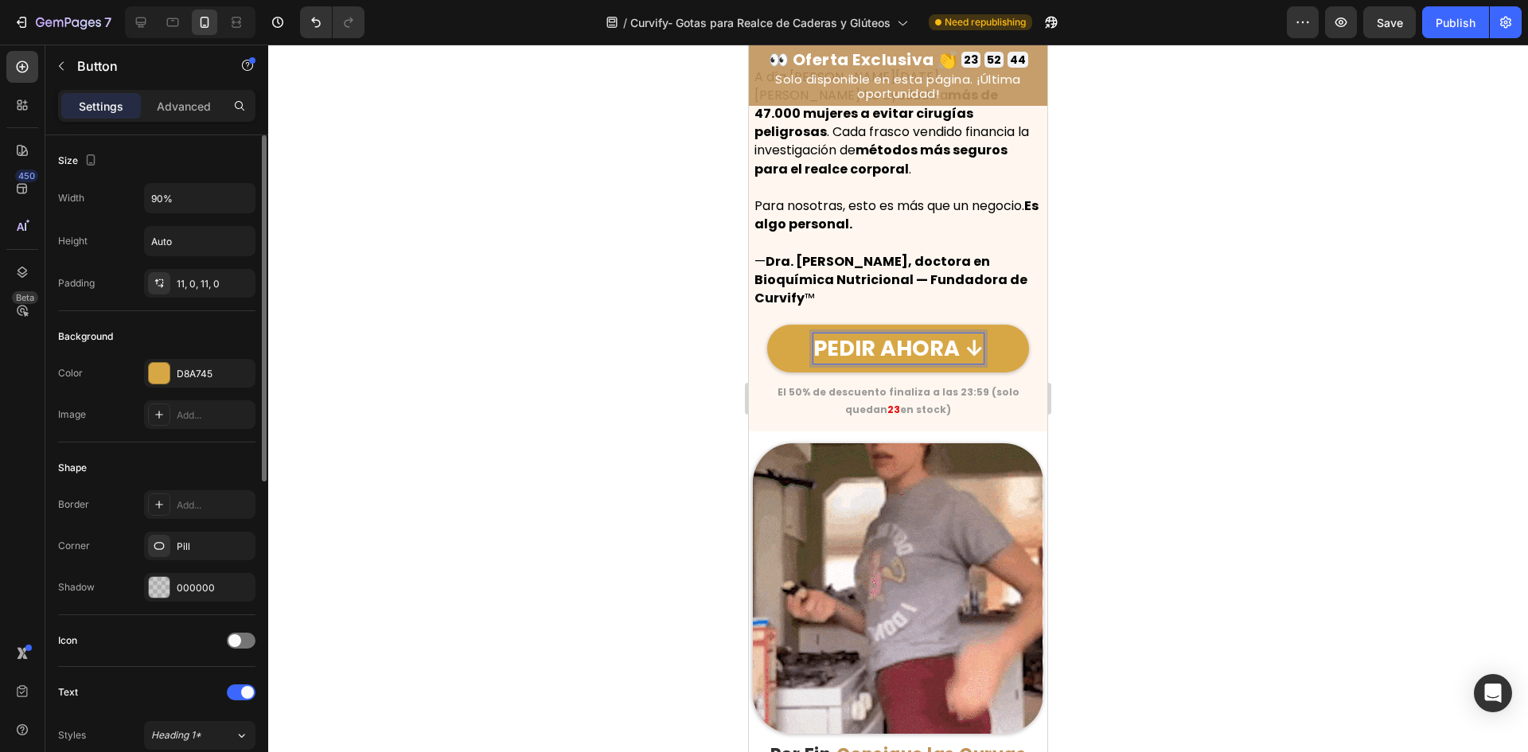
scroll to position [239, 0]
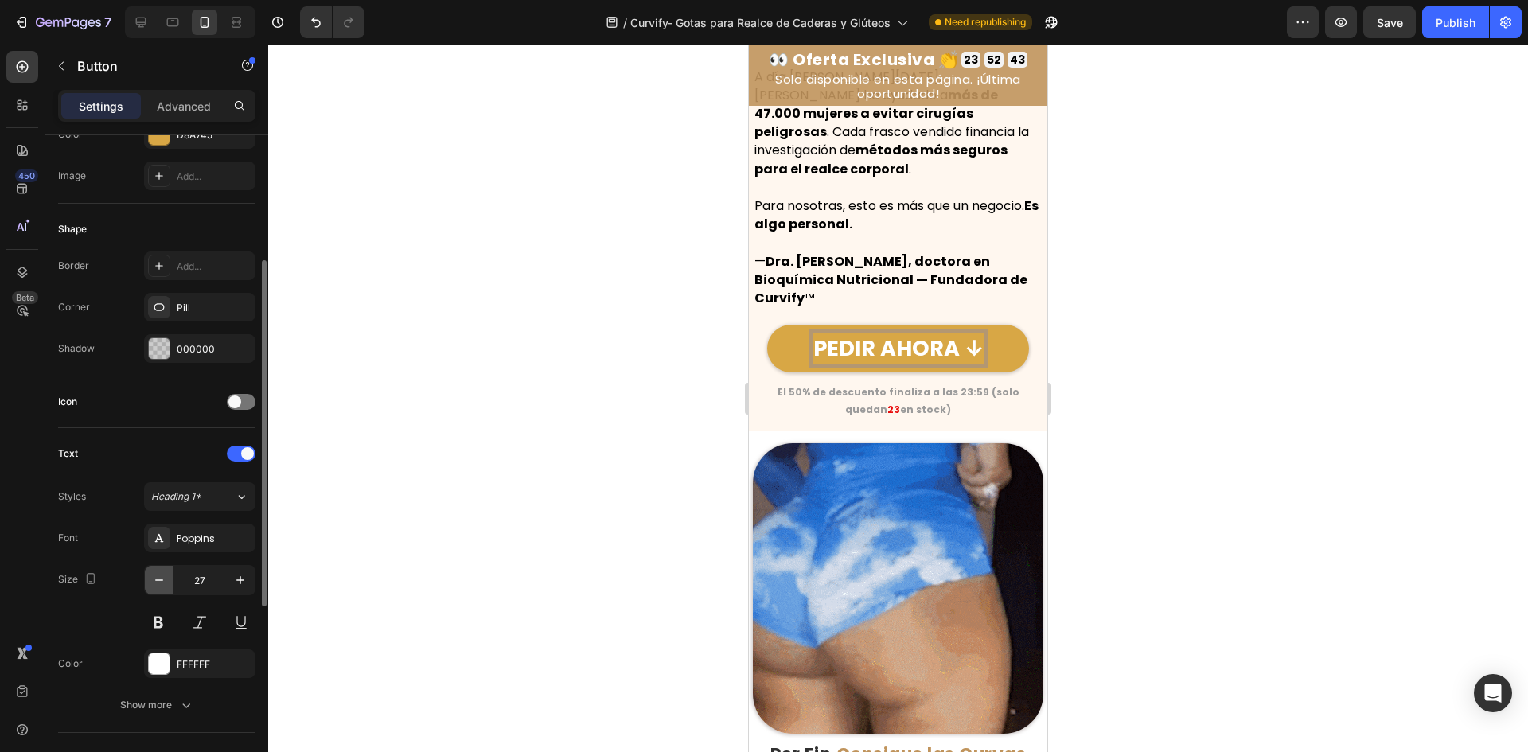
click at [162, 573] on icon "button" at bounding box center [159, 580] width 16 height 16
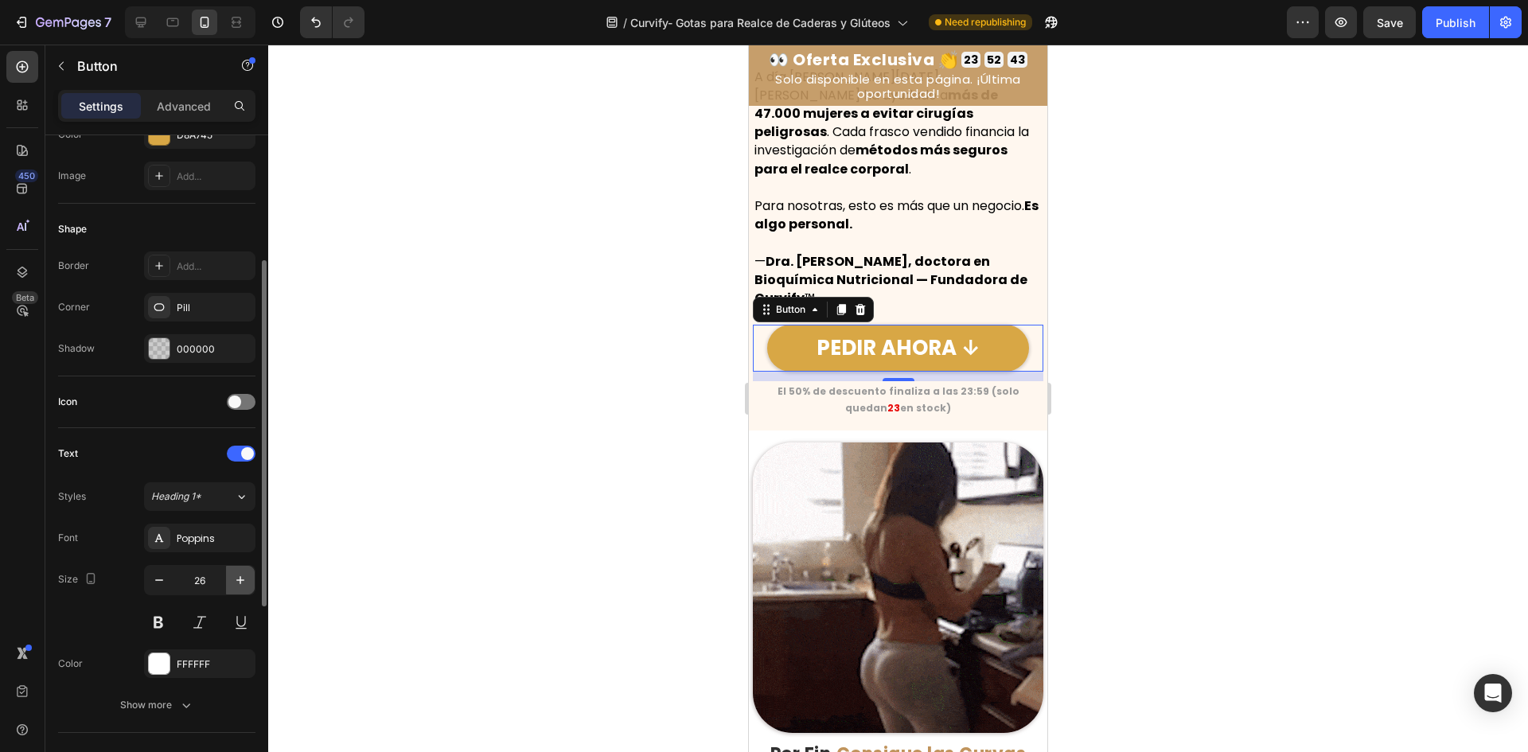
click at [233, 586] on icon "button" at bounding box center [240, 580] width 16 height 16
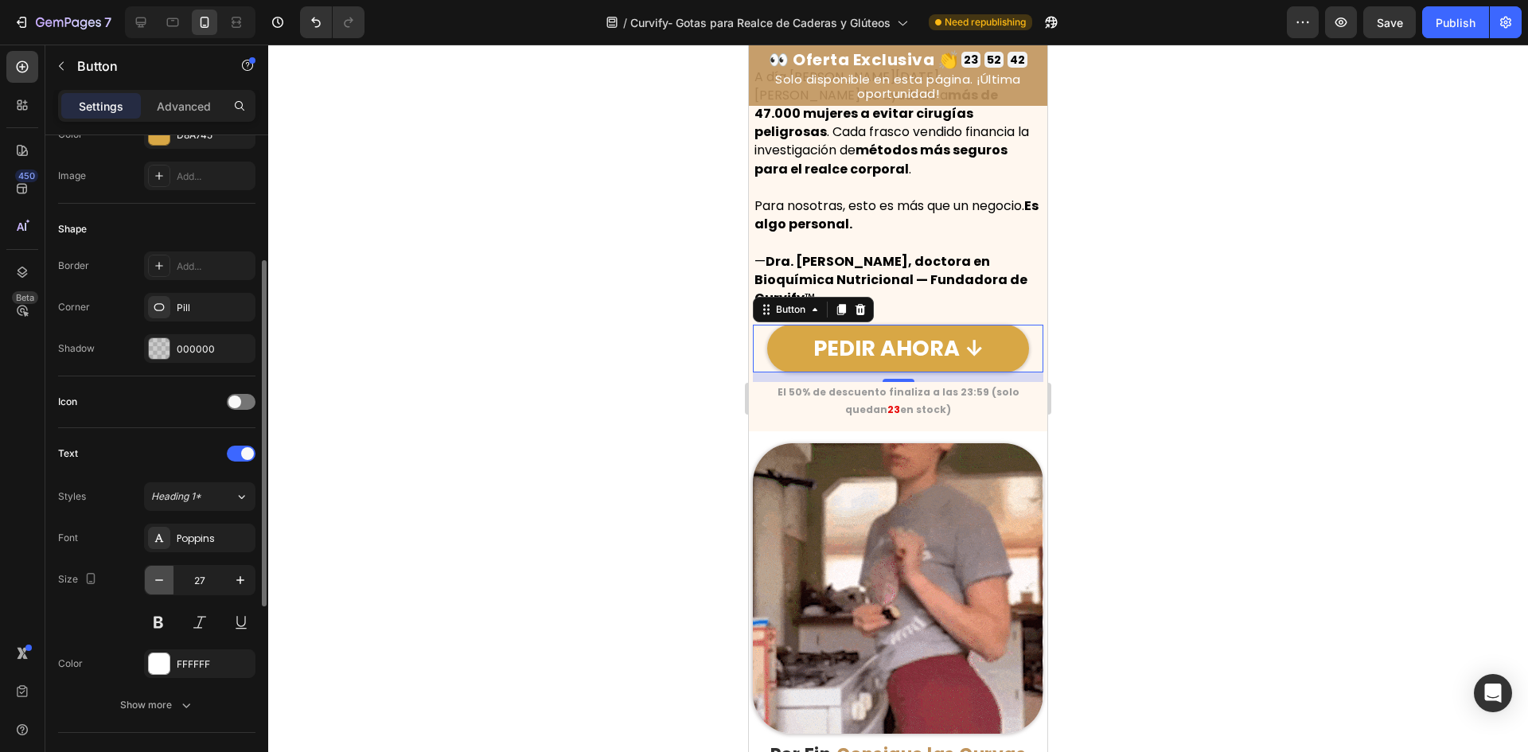
click at [155, 578] on icon "button" at bounding box center [159, 580] width 16 height 16
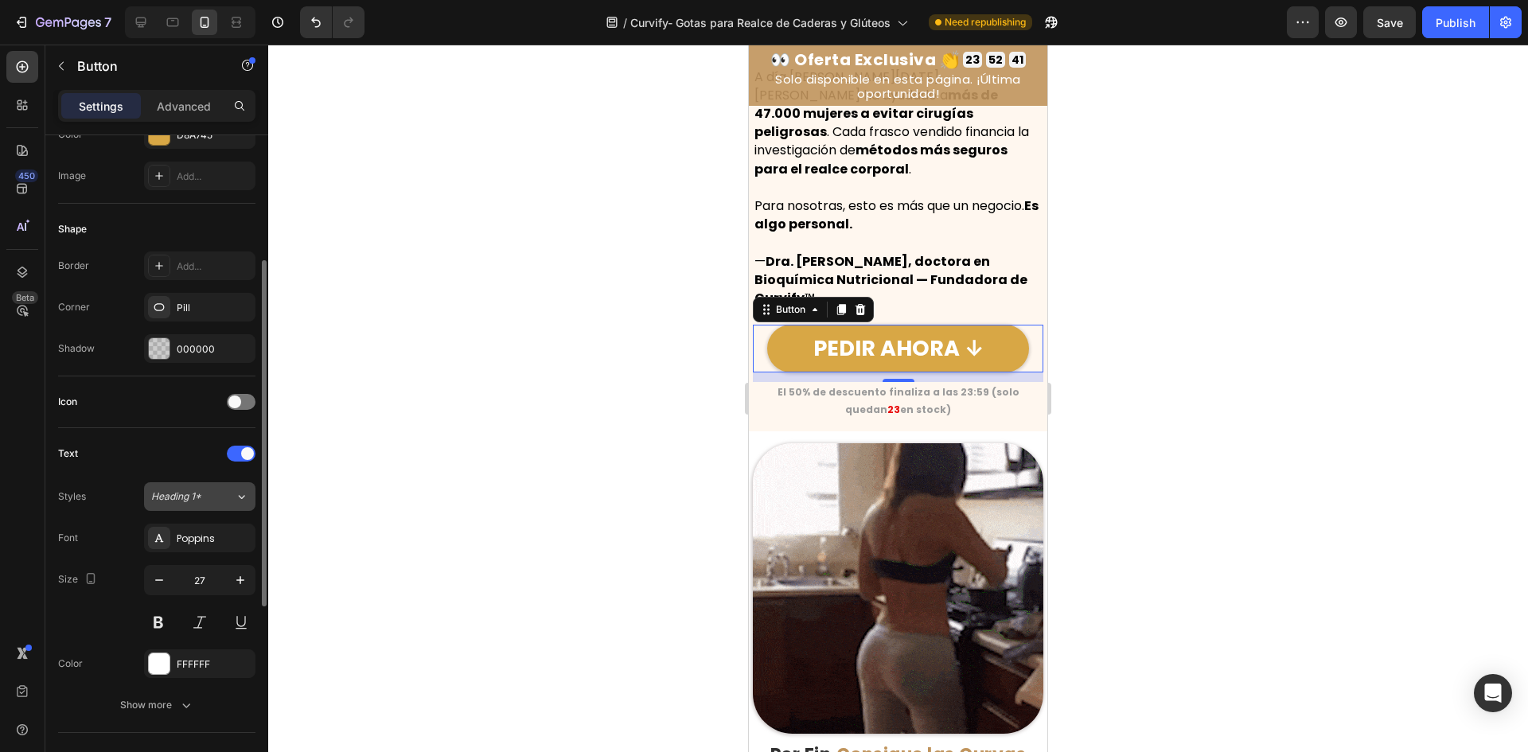
type input "26"
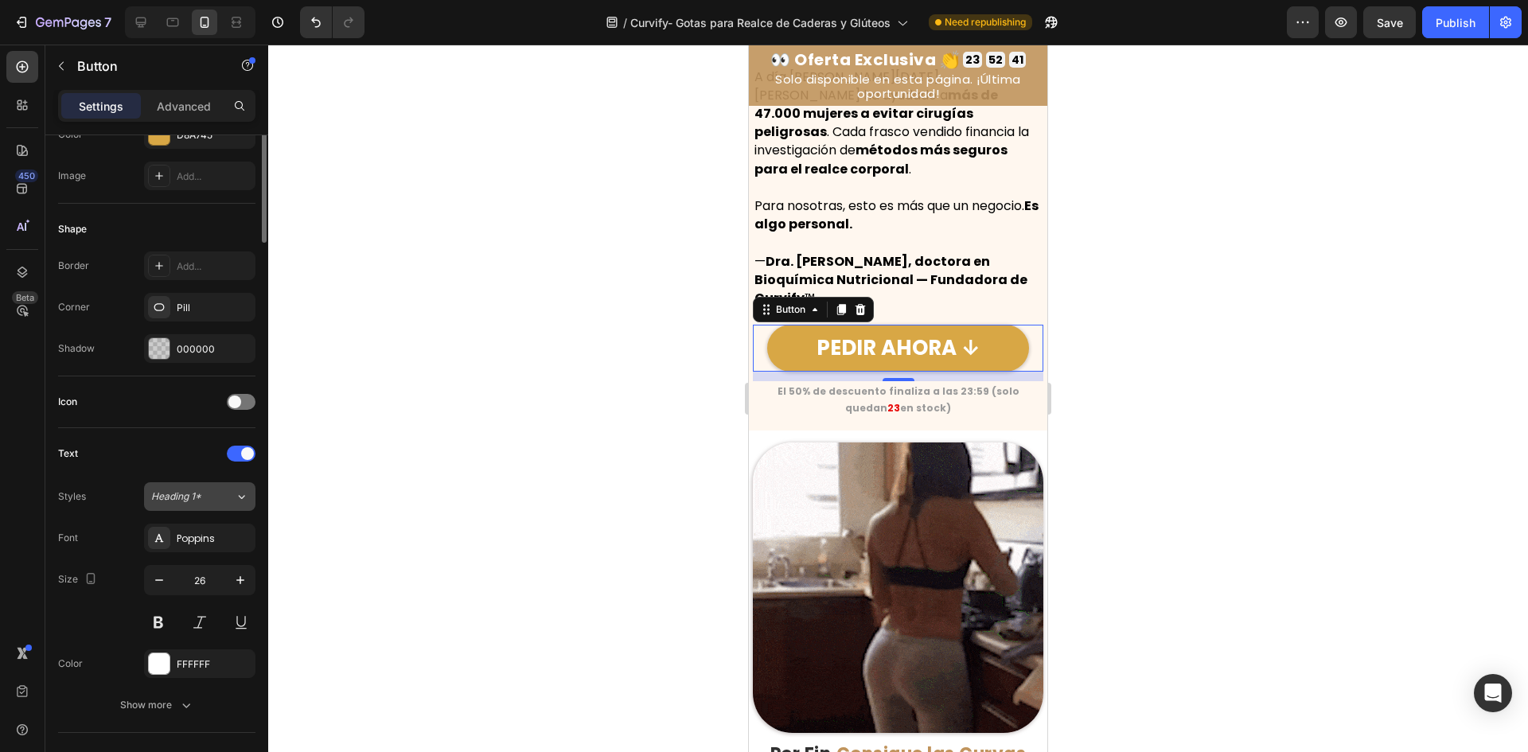
scroll to position [0, 0]
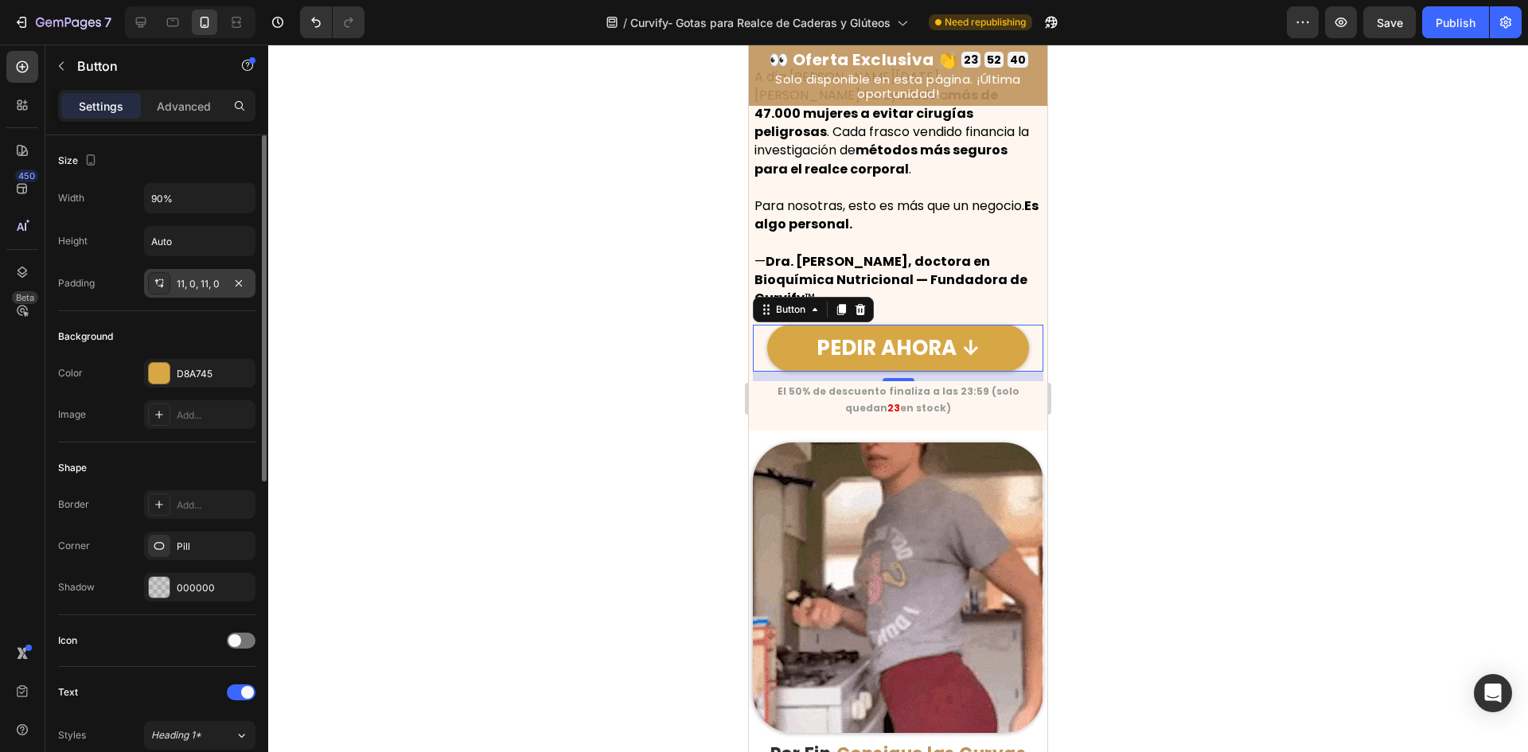
click at [183, 278] on div "11, 0, 11, 0" at bounding box center [200, 284] width 46 height 14
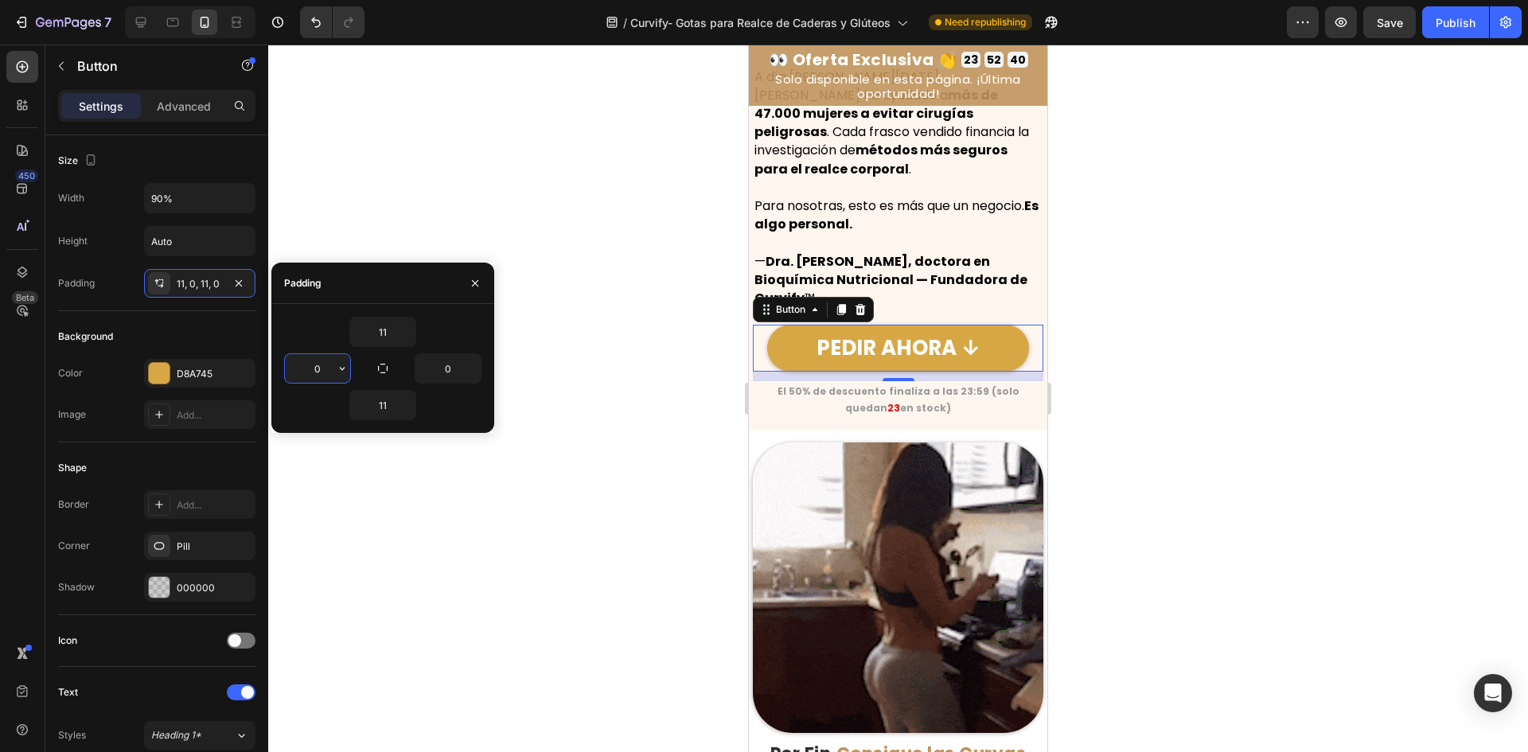
click at [317, 377] on input "0" at bounding box center [317, 368] width 65 height 29
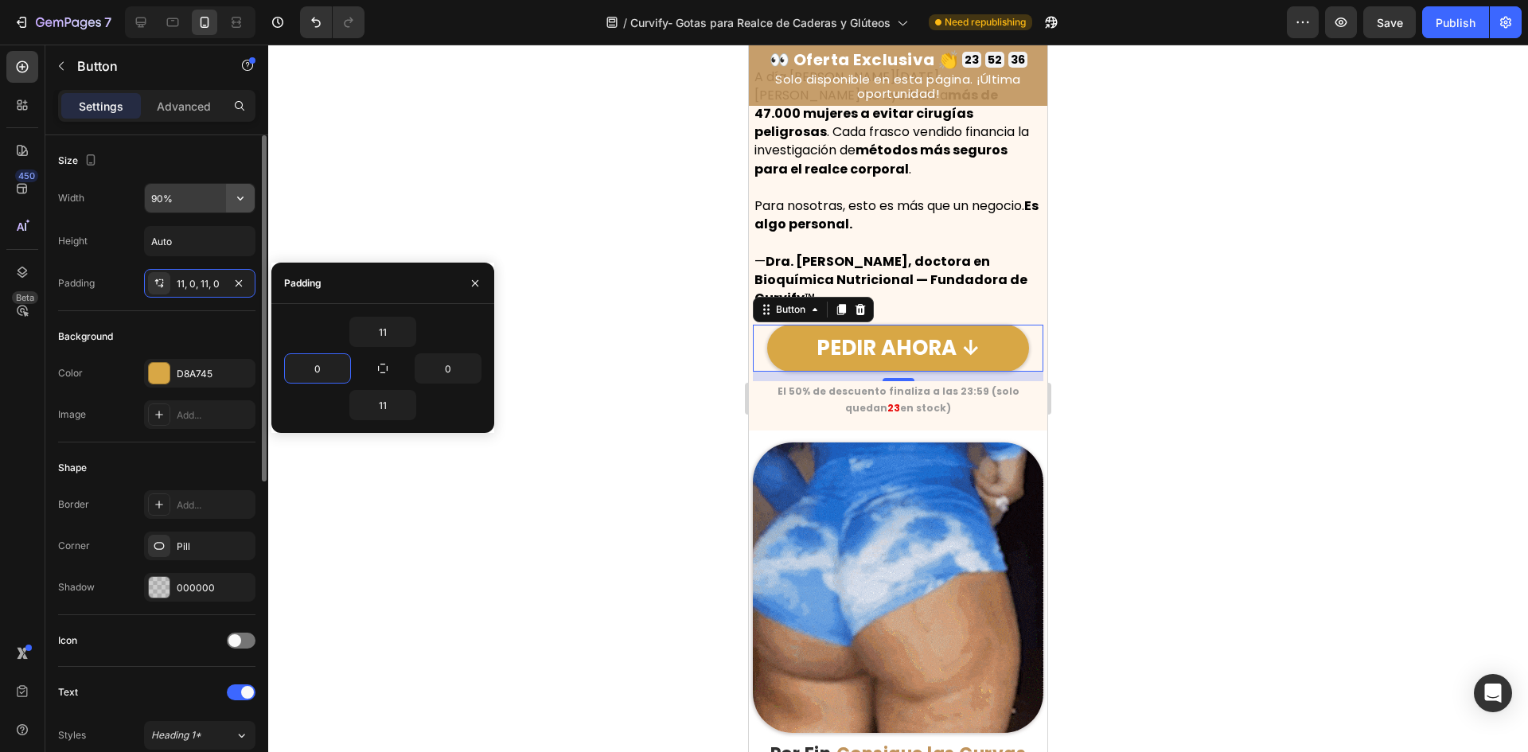
click at [230, 198] on button "button" at bounding box center [240, 198] width 29 height 29
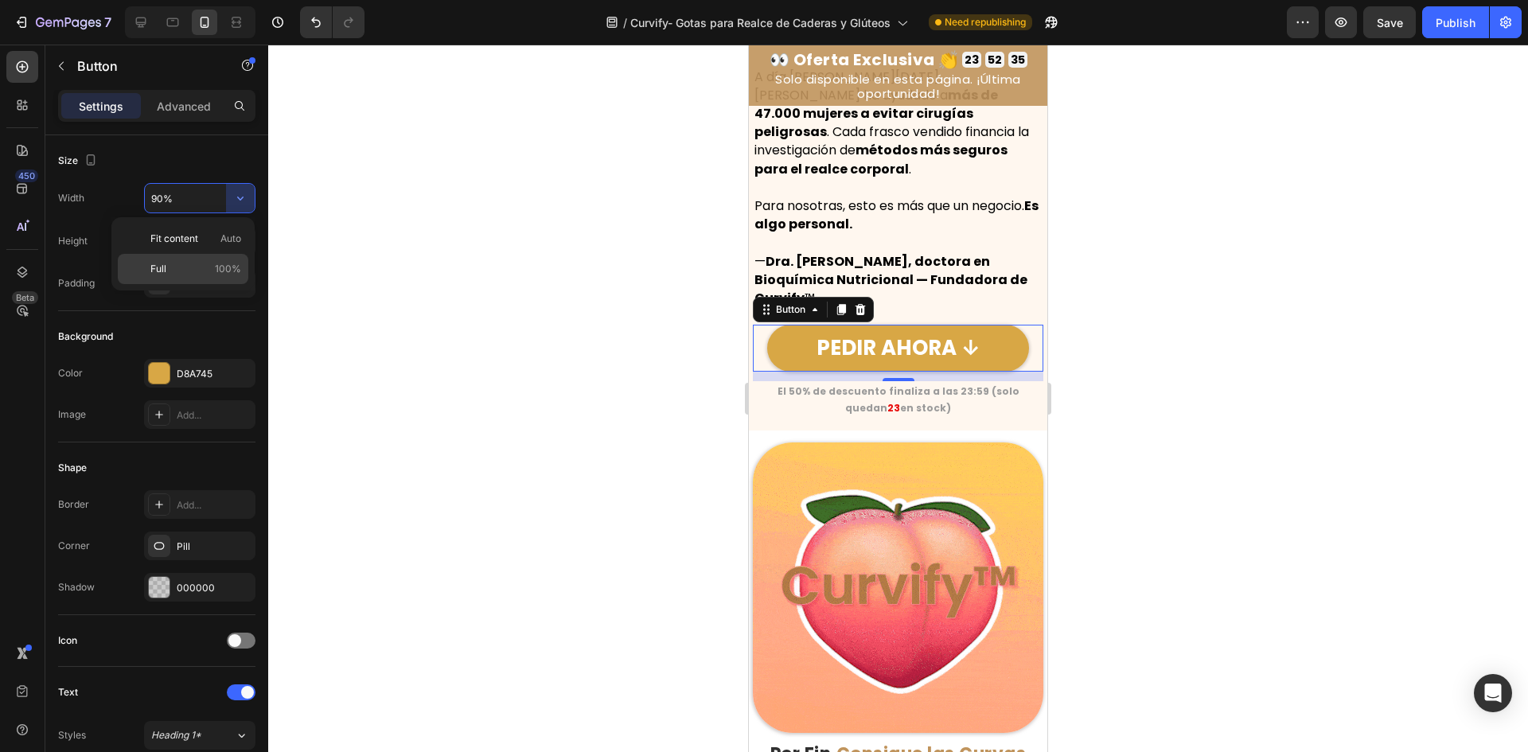
click at [181, 267] on p "Full 100%" at bounding box center [195, 269] width 91 height 14
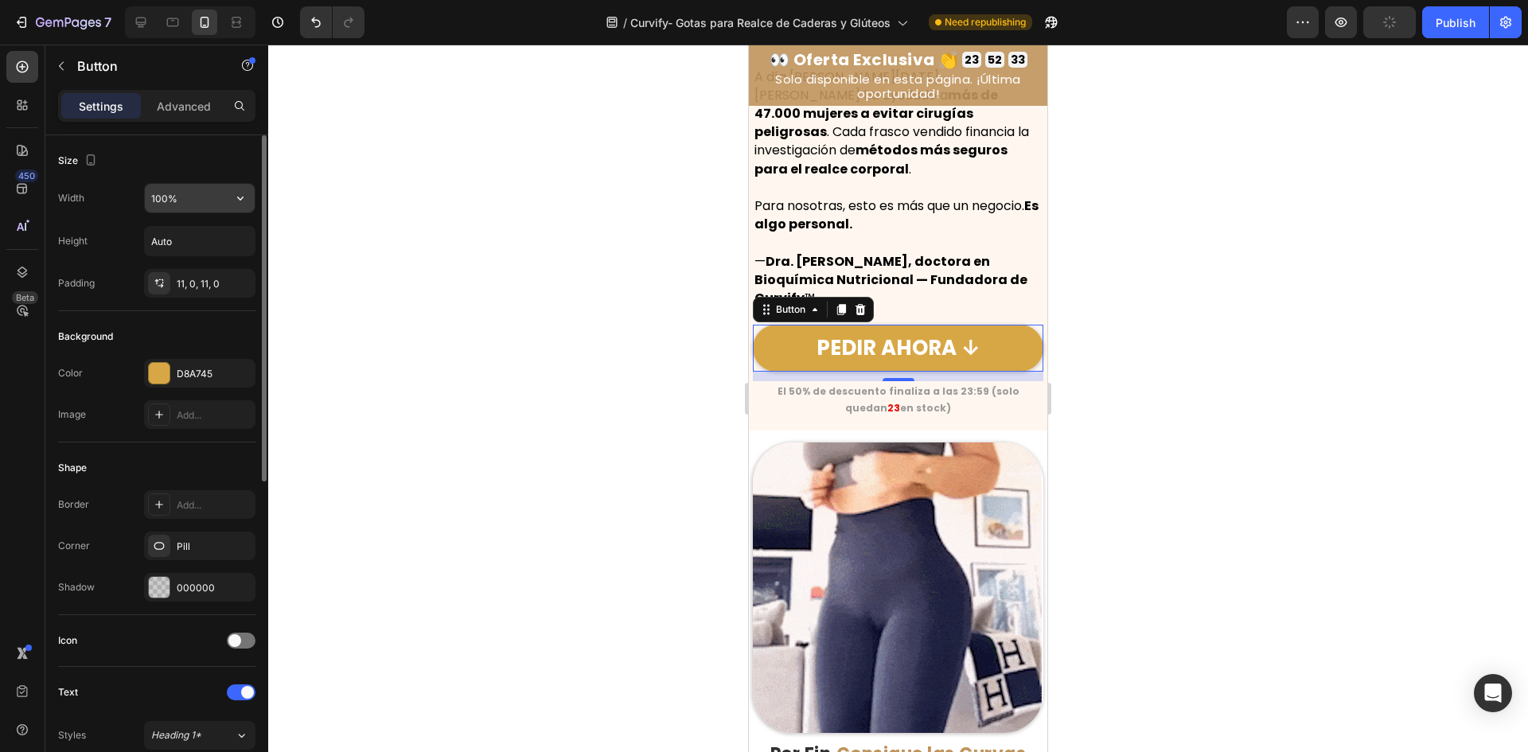
click at [236, 197] on icon "button" at bounding box center [240, 198] width 16 height 16
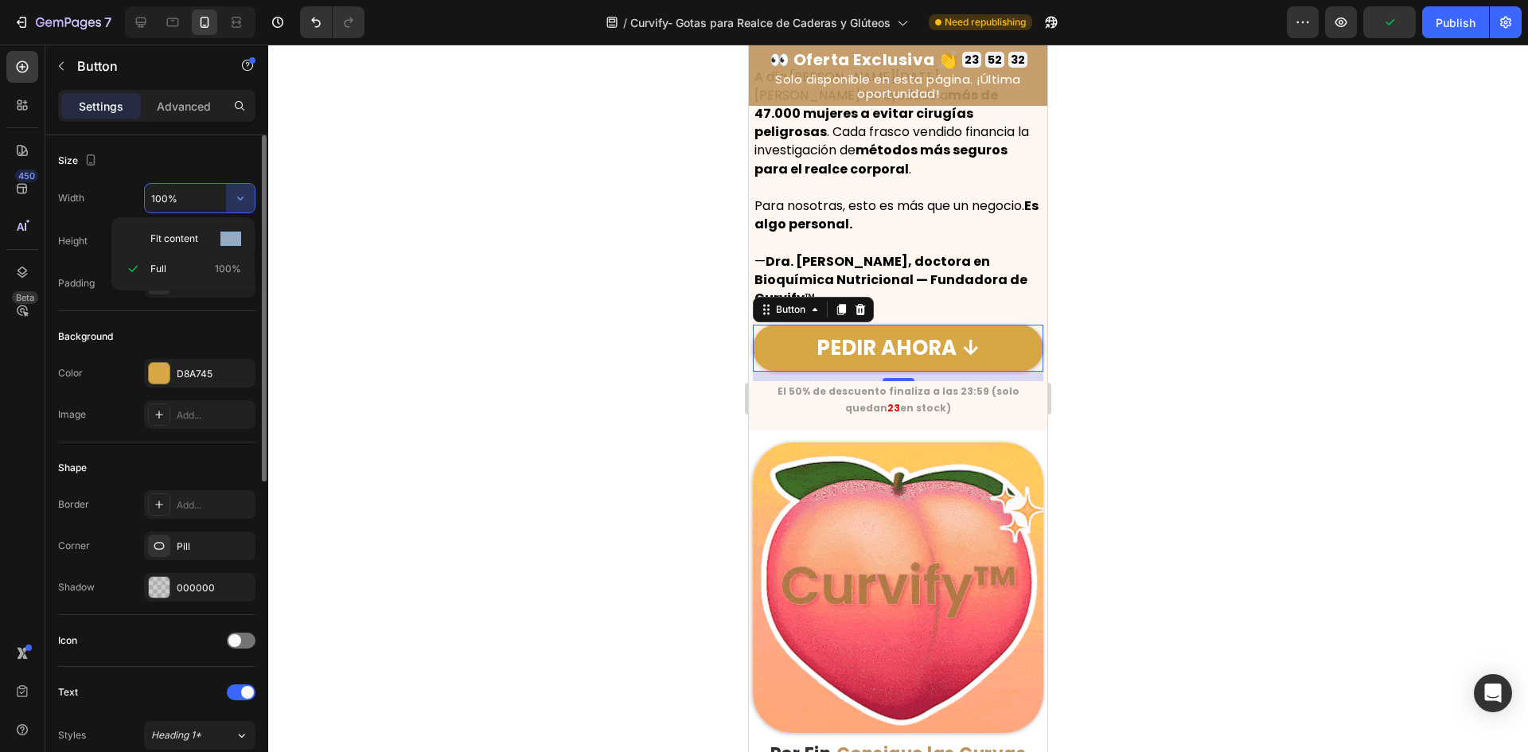
drag, startPoint x: 212, startPoint y: 251, endPoint x: 229, endPoint y: 213, distance: 42.0
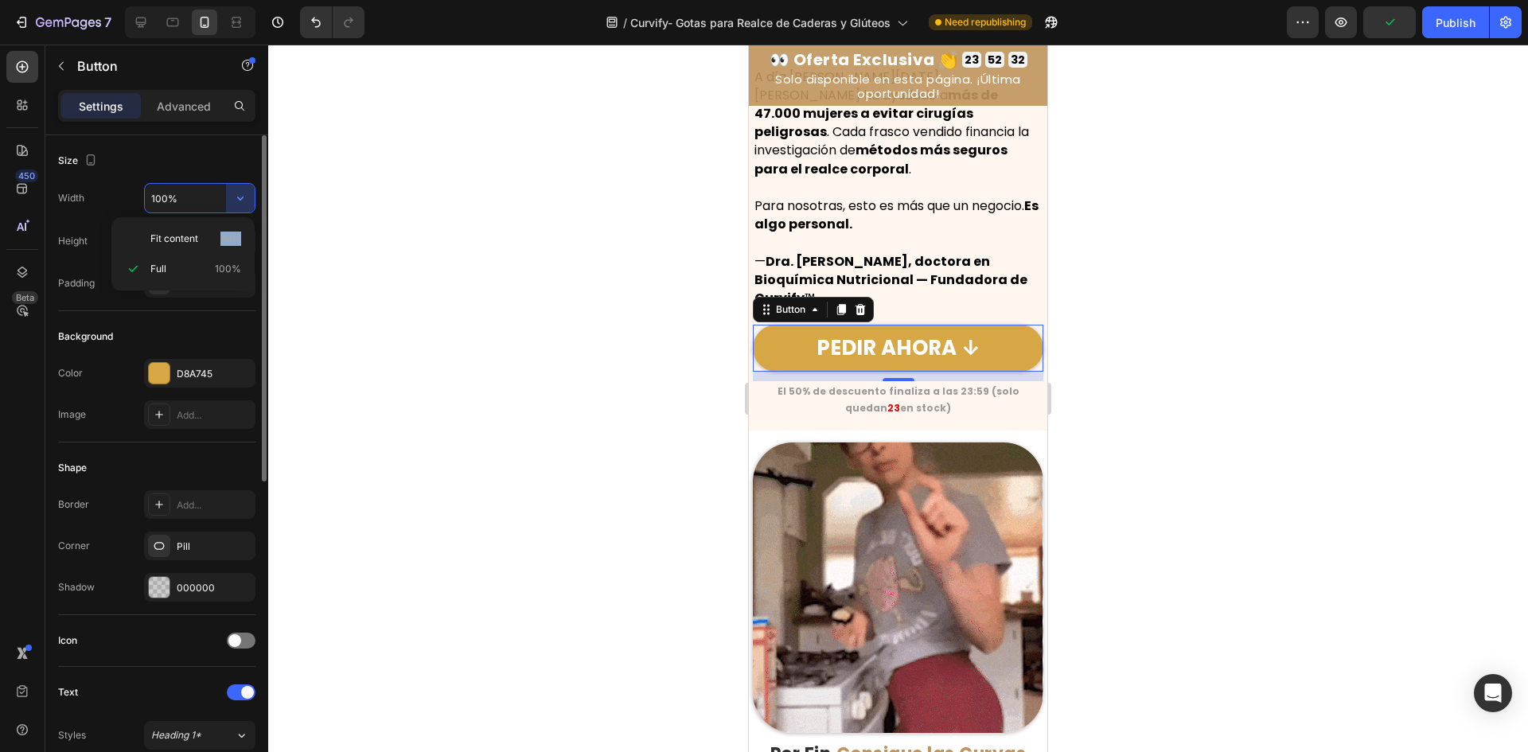
click at [236, 0] on div "7 Version history / Curvify- Gotas para Realce de Caderas y Glúteos Need republ…" at bounding box center [764, 0] width 1528 height 0
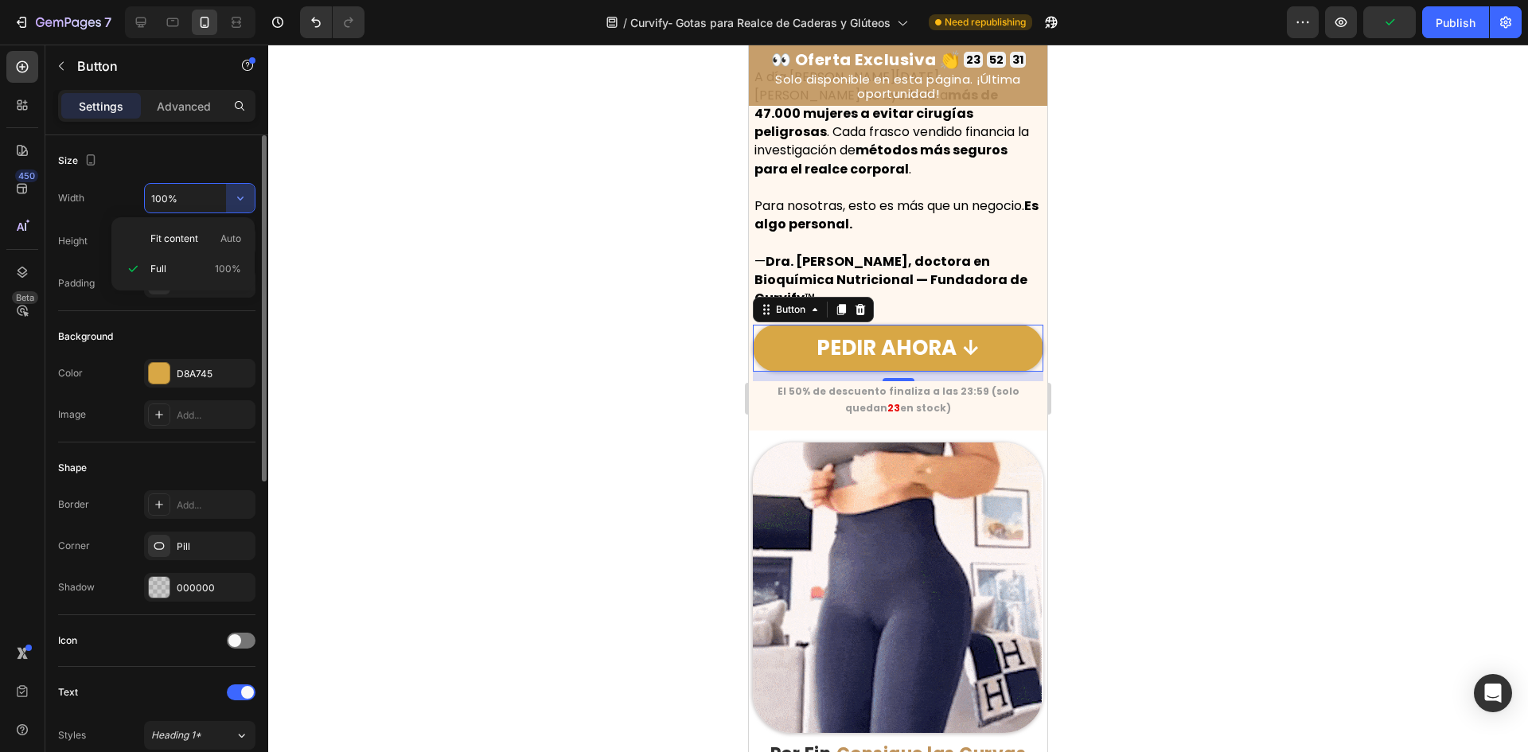
click at [171, 197] on input "100%" at bounding box center [200, 198] width 110 height 29
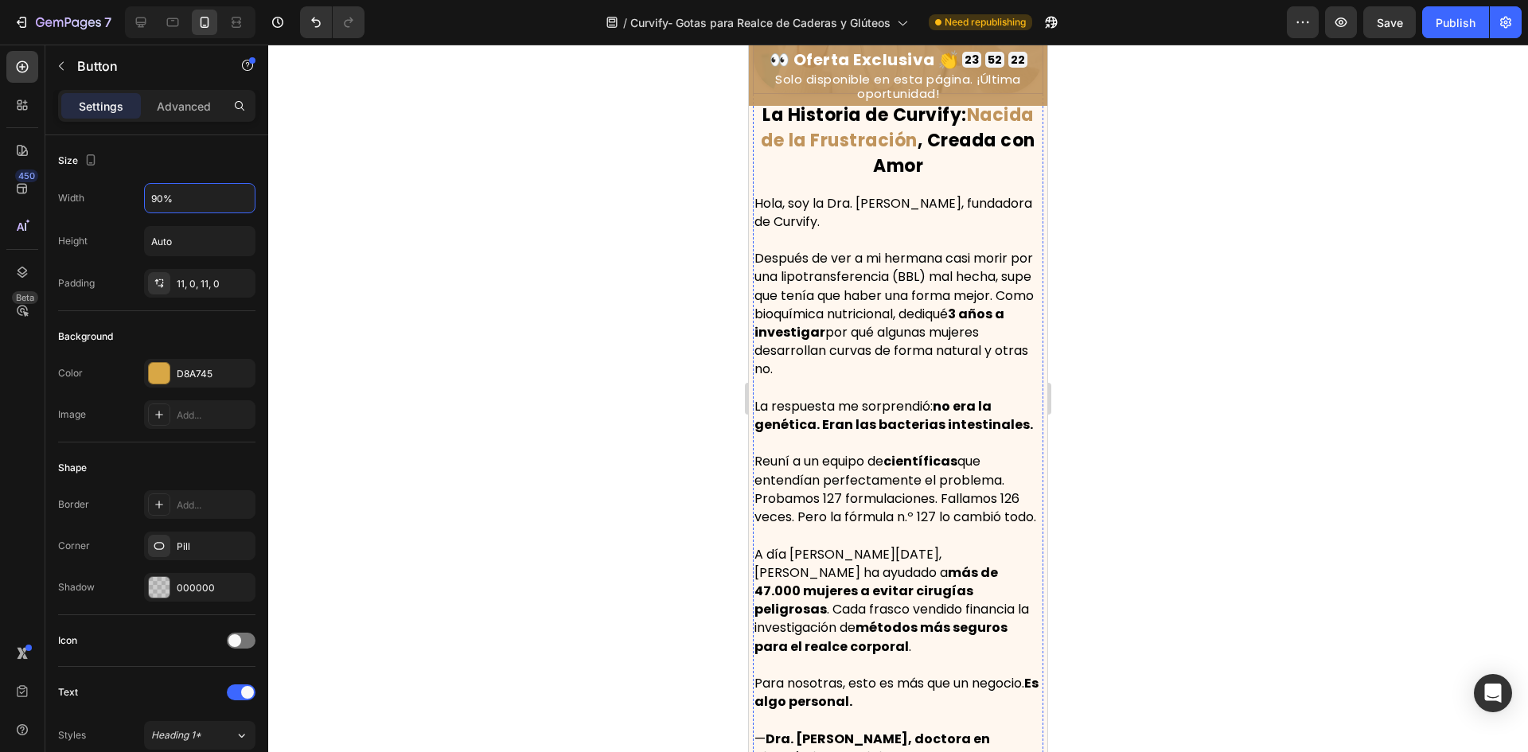
scroll to position [1910, 0]
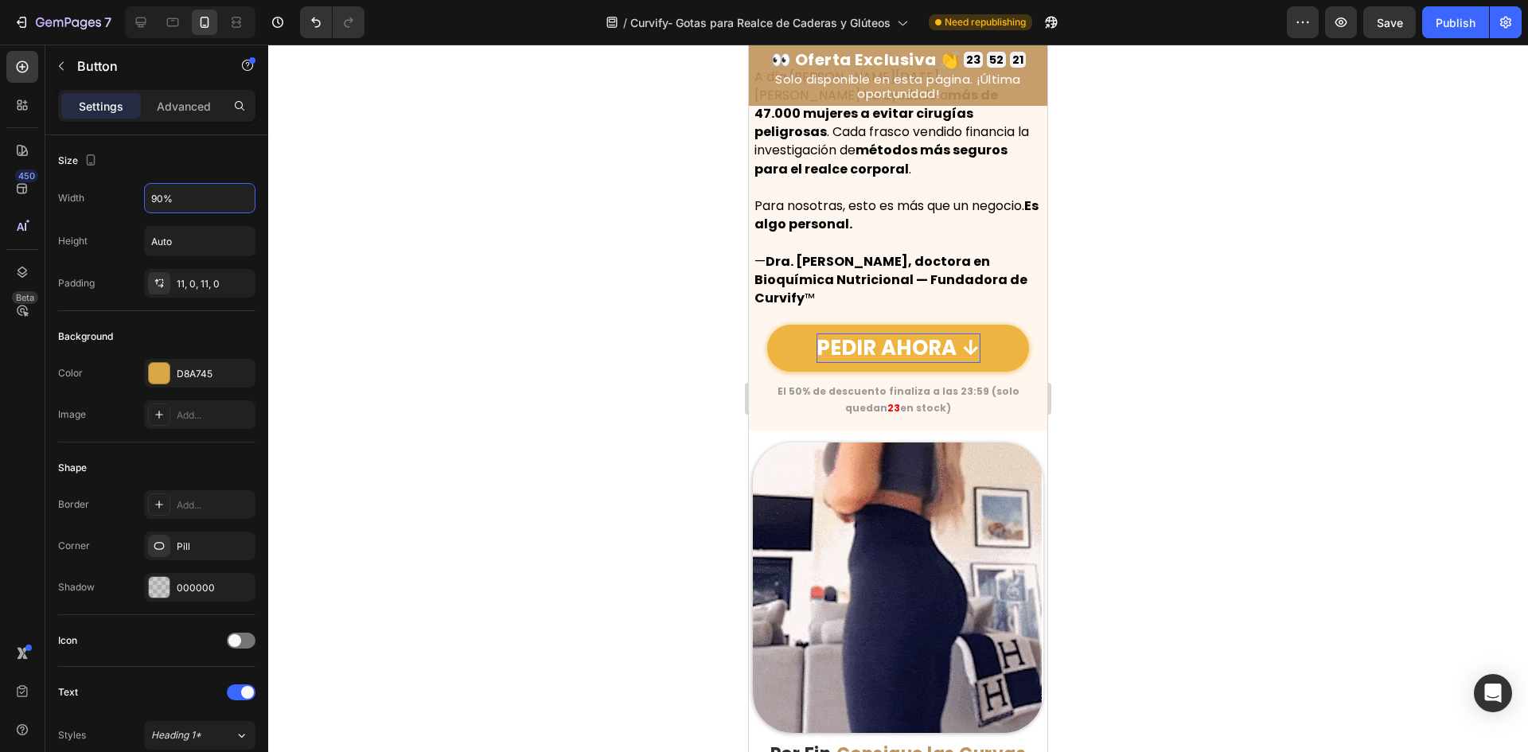
type input "90%"
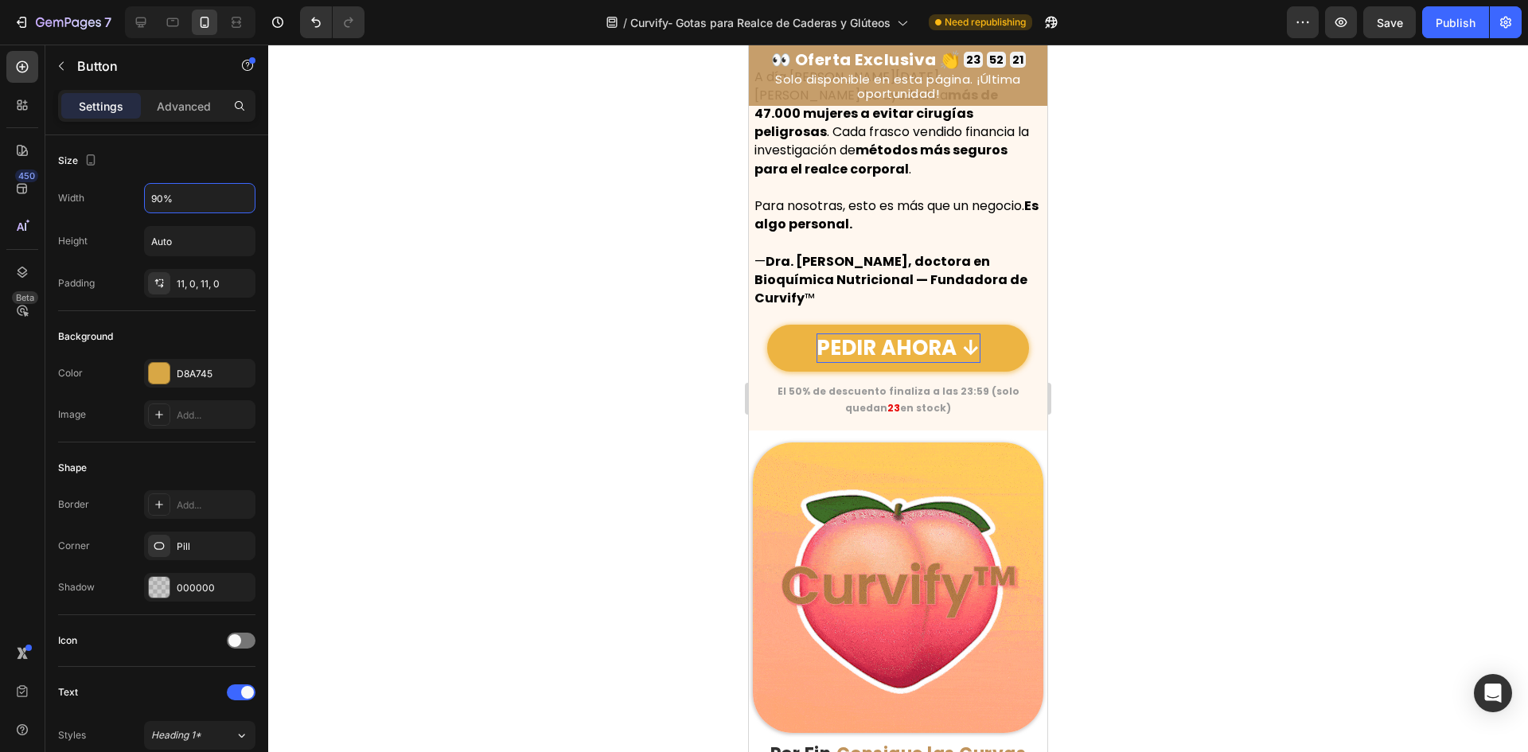
click at [864, 333] on p "PEDIR AHORA ↓" at bounding box center [899, 347] width 164 height 29
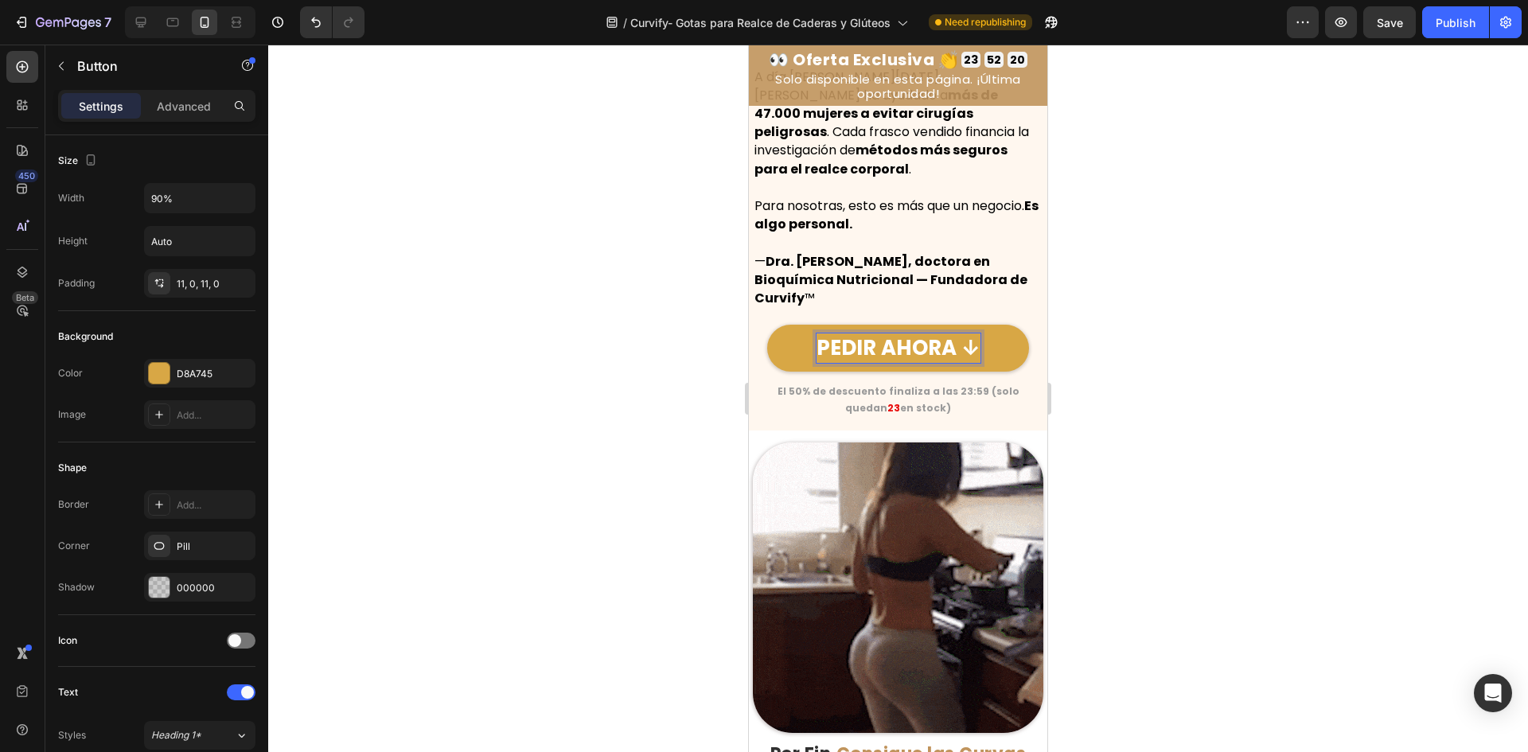
click at [581, 259] on div at bounding box center [898, 399] width 1260 height 708
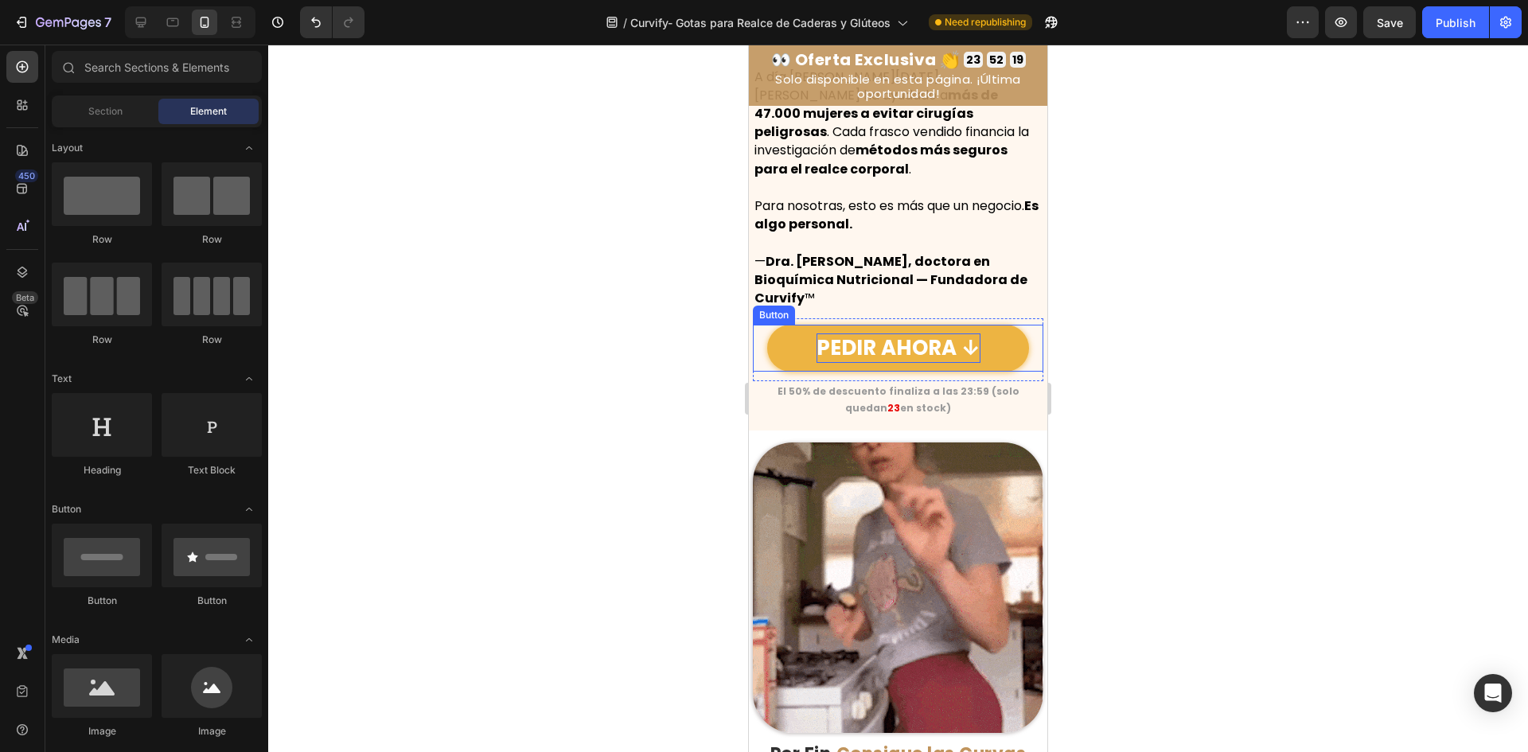
click at [817, 349] on p "PEDIR AHORA ↓" at bounding box center [899, 347] width 164 height 29
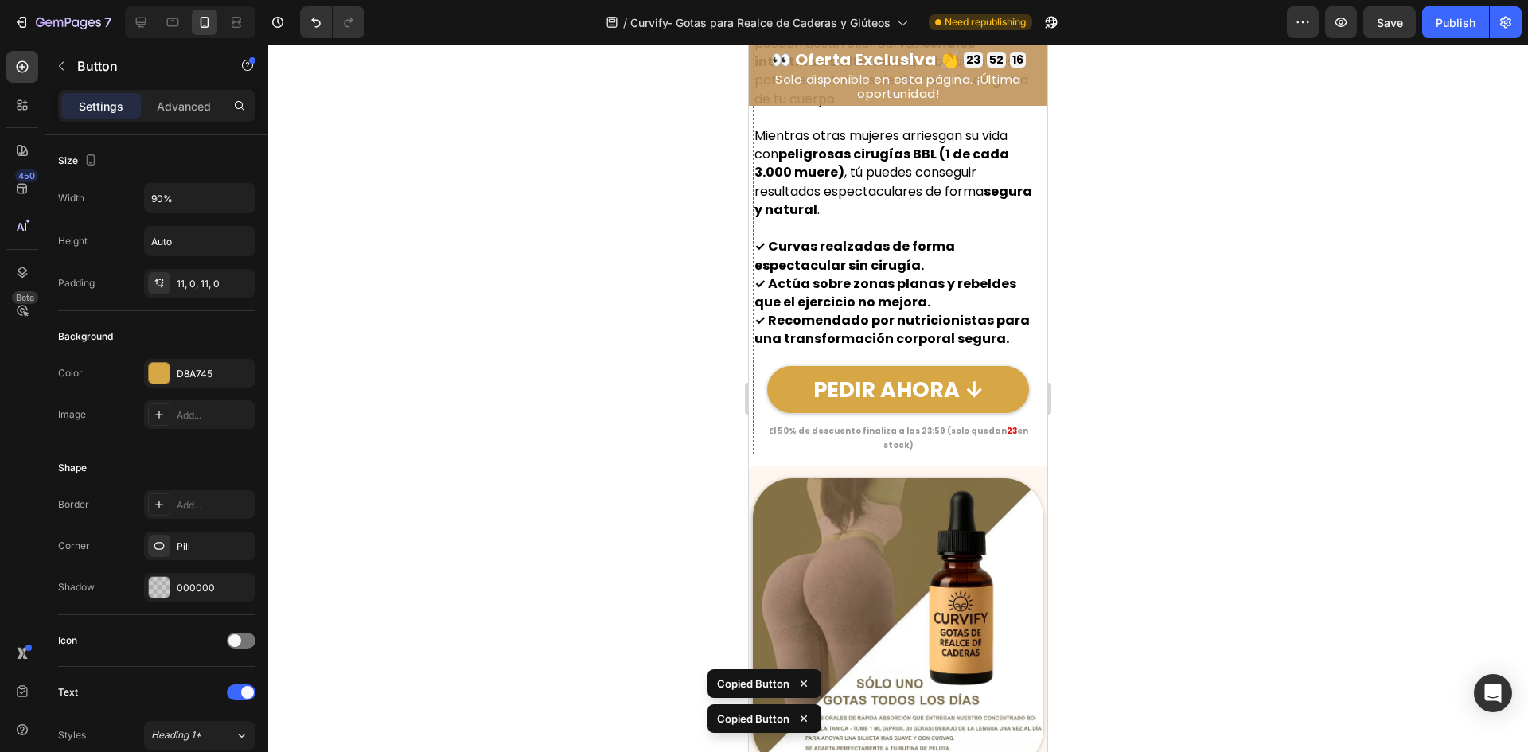
scroll to position [2865, 0]
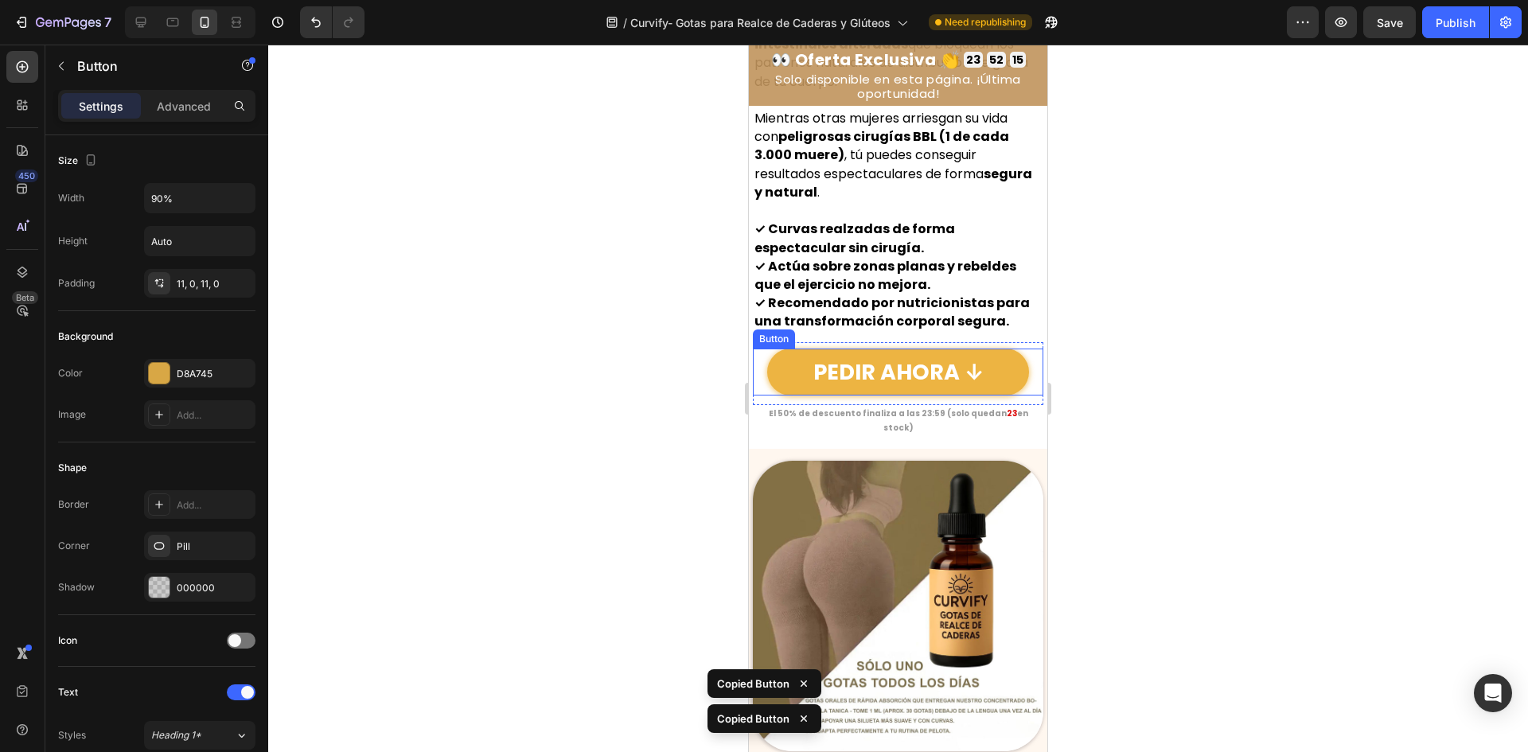
click at [773, 349] on link "PEDIR AHORA ↓" at bounding box center [898, 373] width 262 height 48
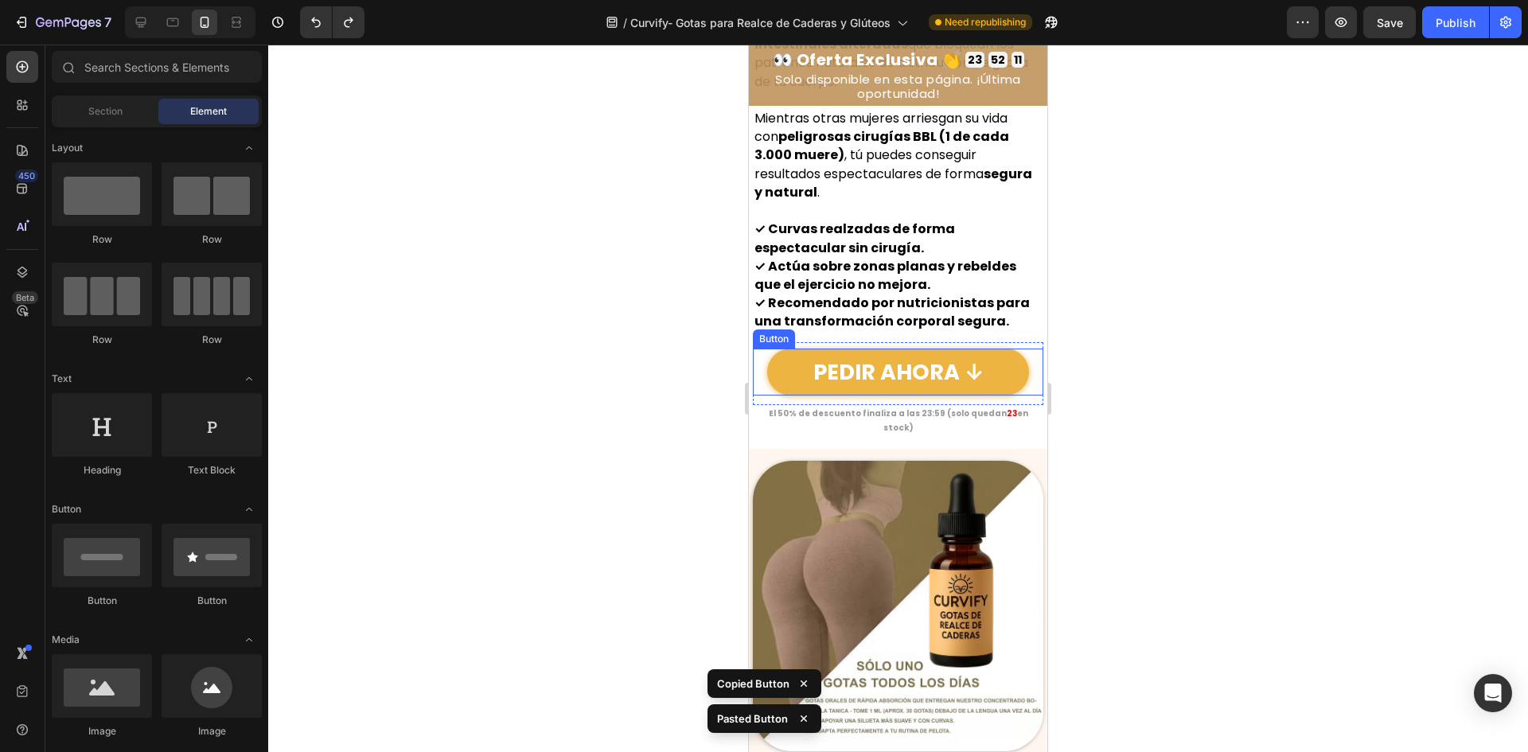
click at [778, 349] on link "PEDIR AHORA ↓" at bounding box center [898, 373] width 262 height 48
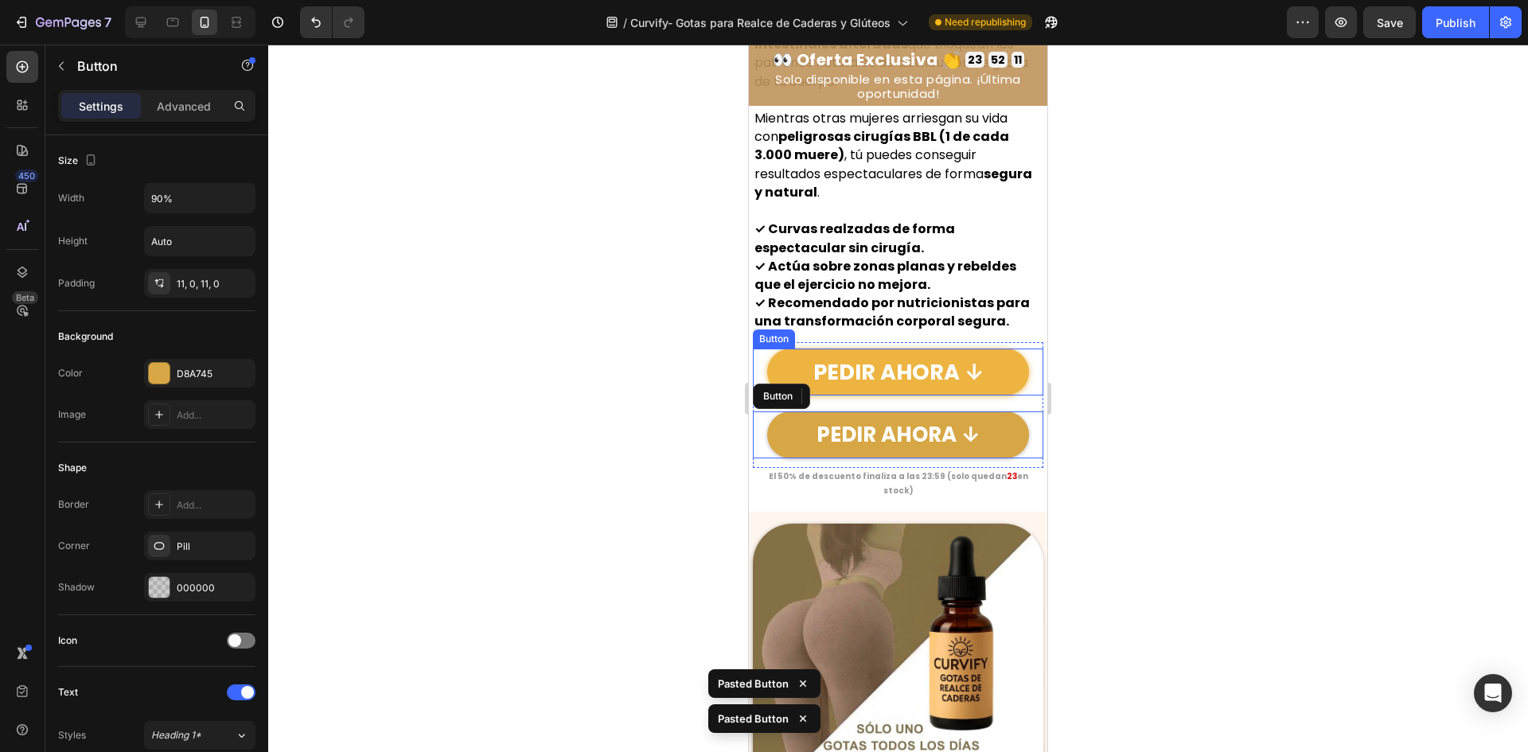
click at [1014, 349] on link "PEDIR AHORA ↓" at bounding box center [898, 373] width 262 height 48
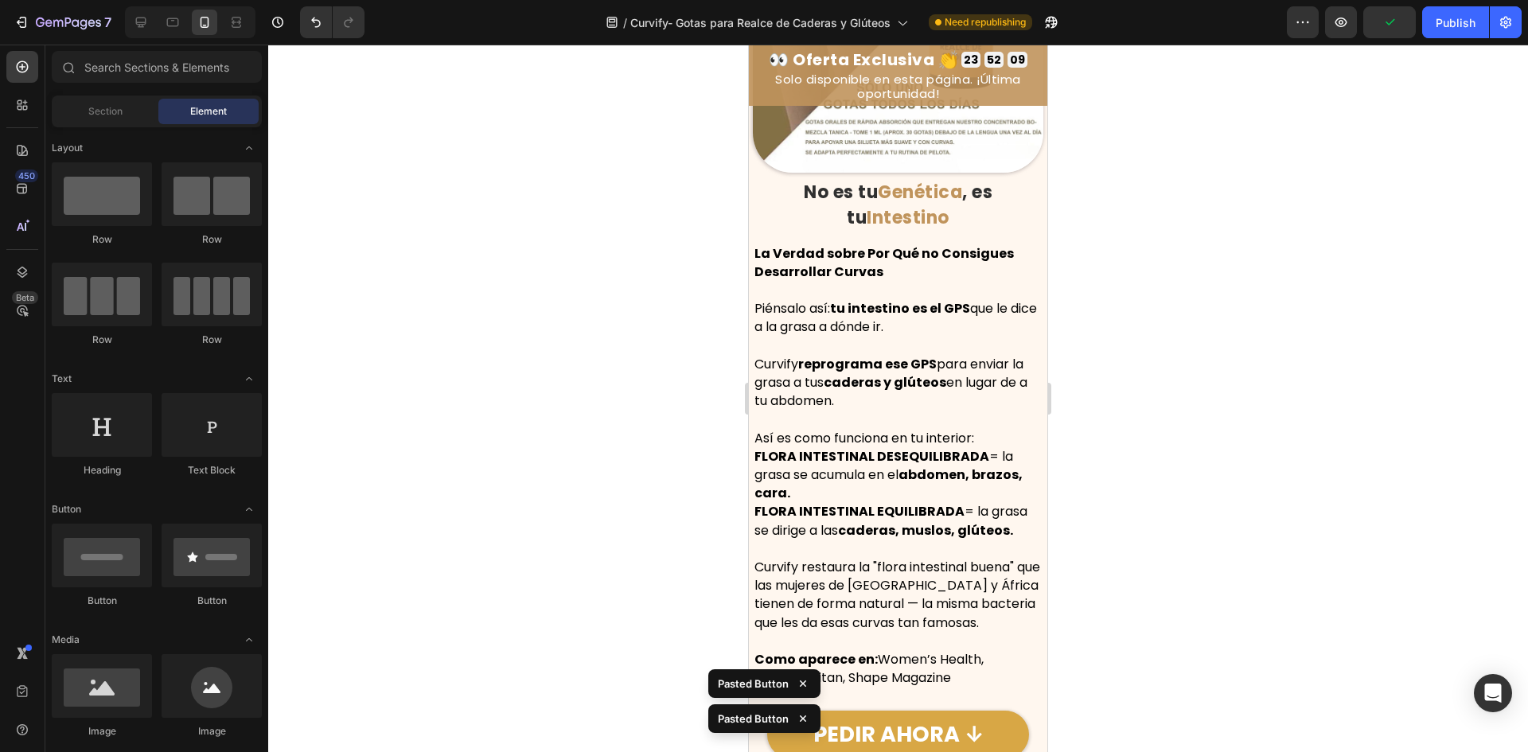
scroll to position [3820, 0]
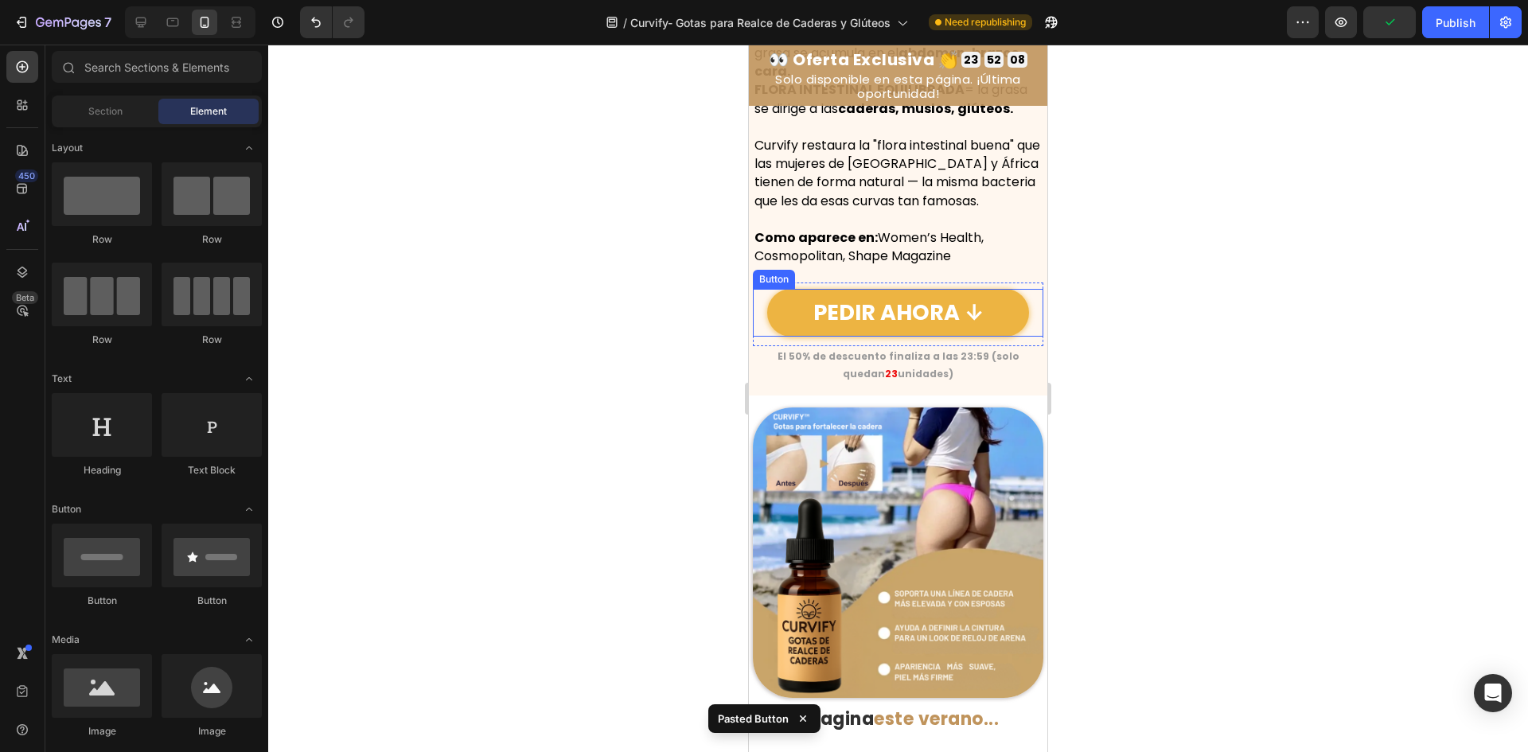
click at [1007, 301] on link "PEDIR AHORA ↓" at bounding box center [898, 313] width 262 height 48
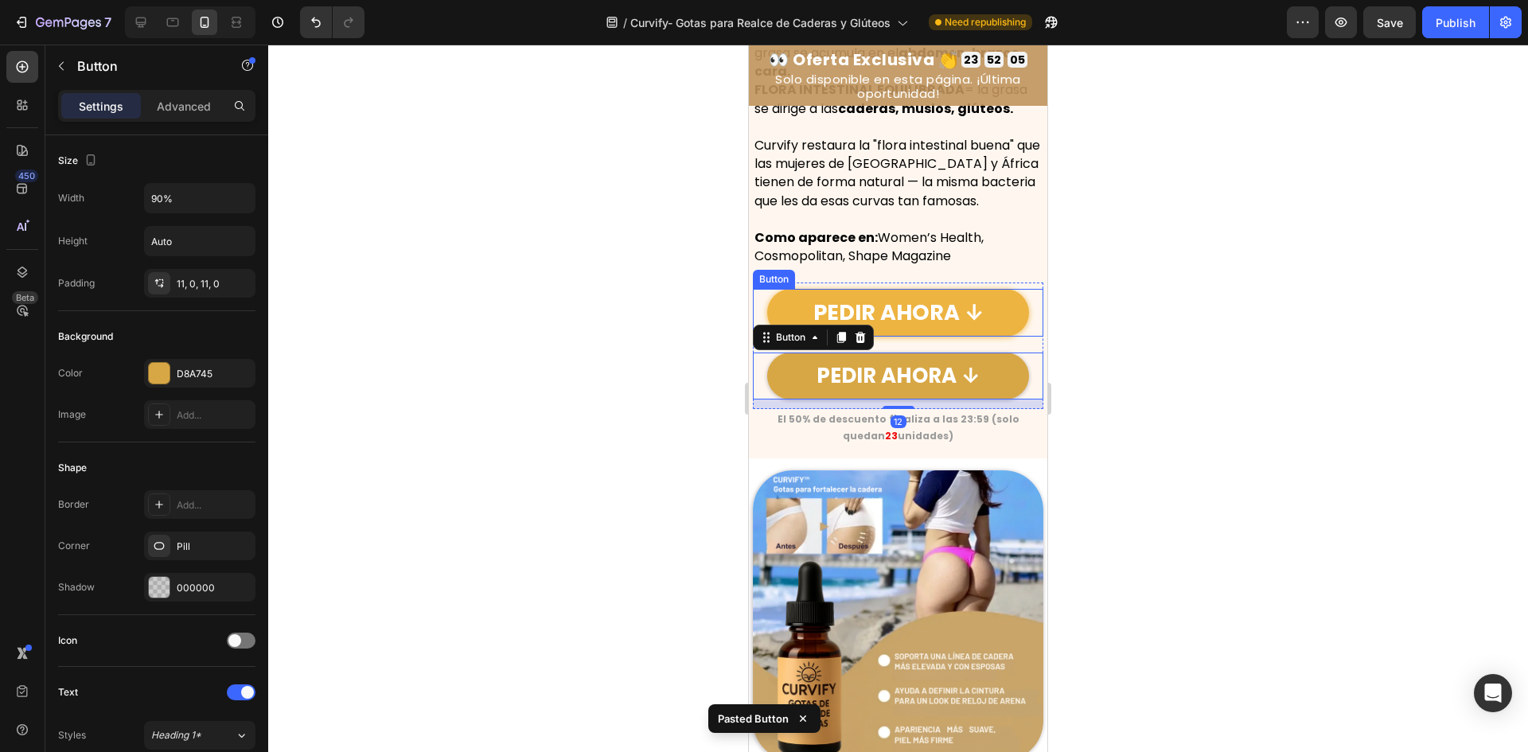
click at [1004, 300] on link "PEDIR AHORA ↓" at bounding box center [898, 313] width 262 height 48
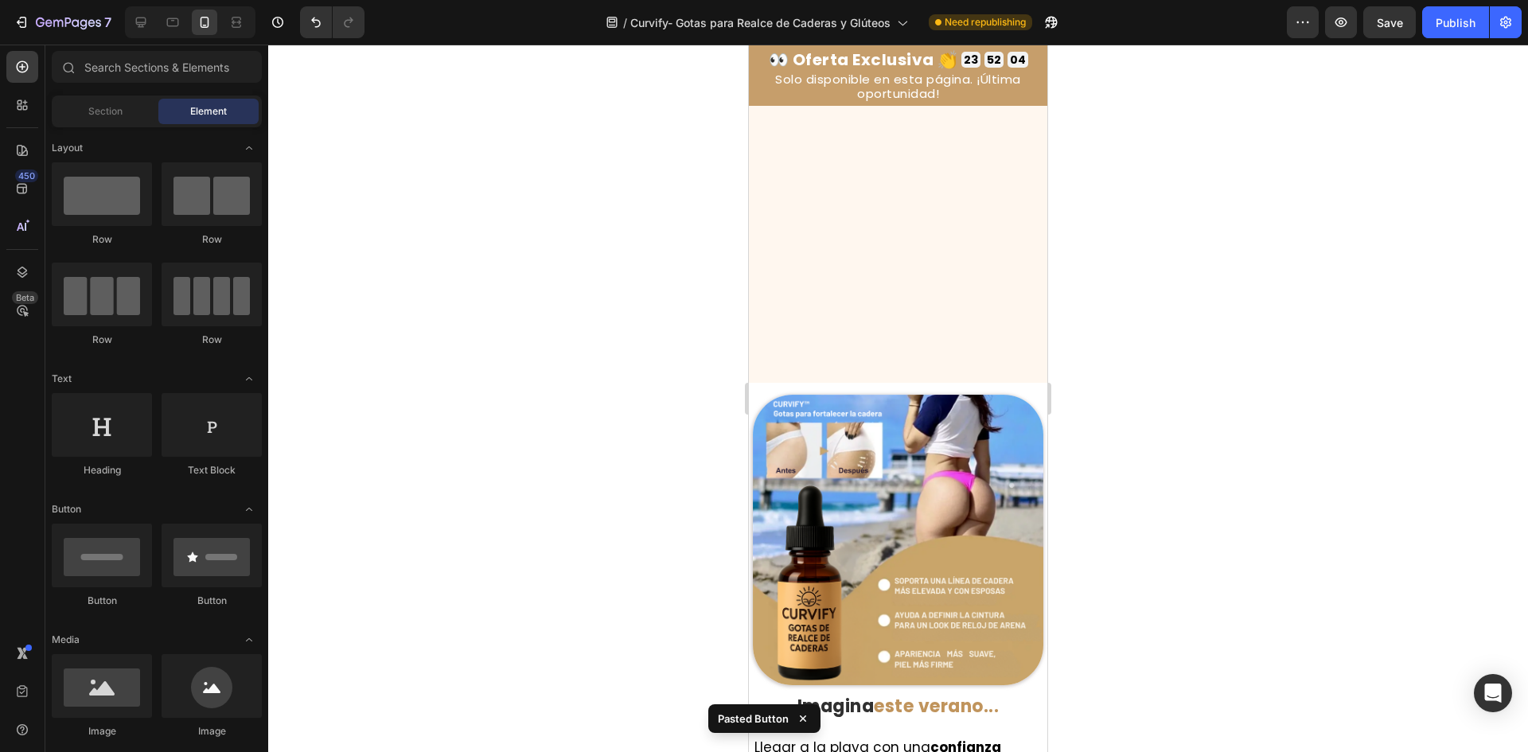
scroll to position [4776, 0]
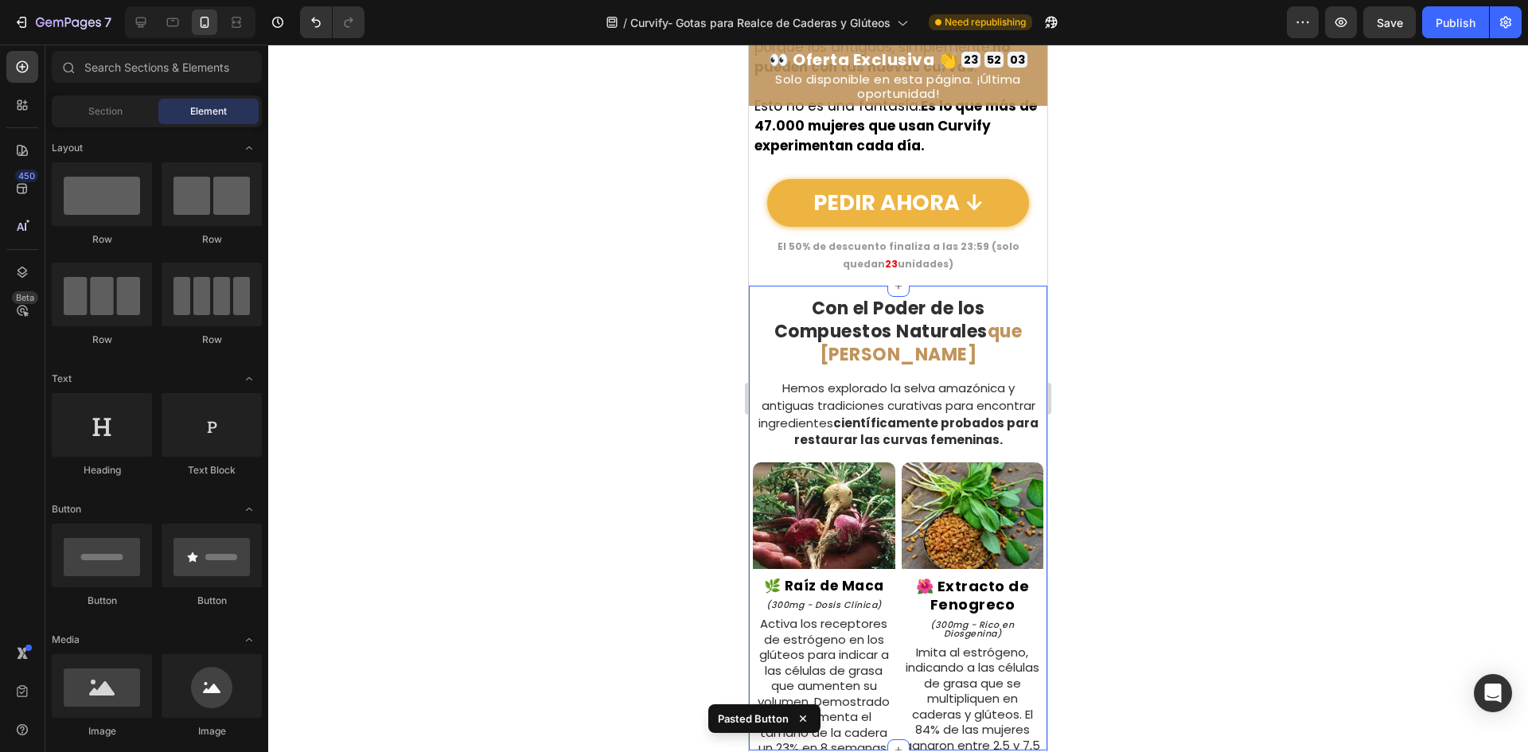
click at [993, 207] on link "PEDIR AHORA ↓" at bounding box center [898, 203] width 262 height 48
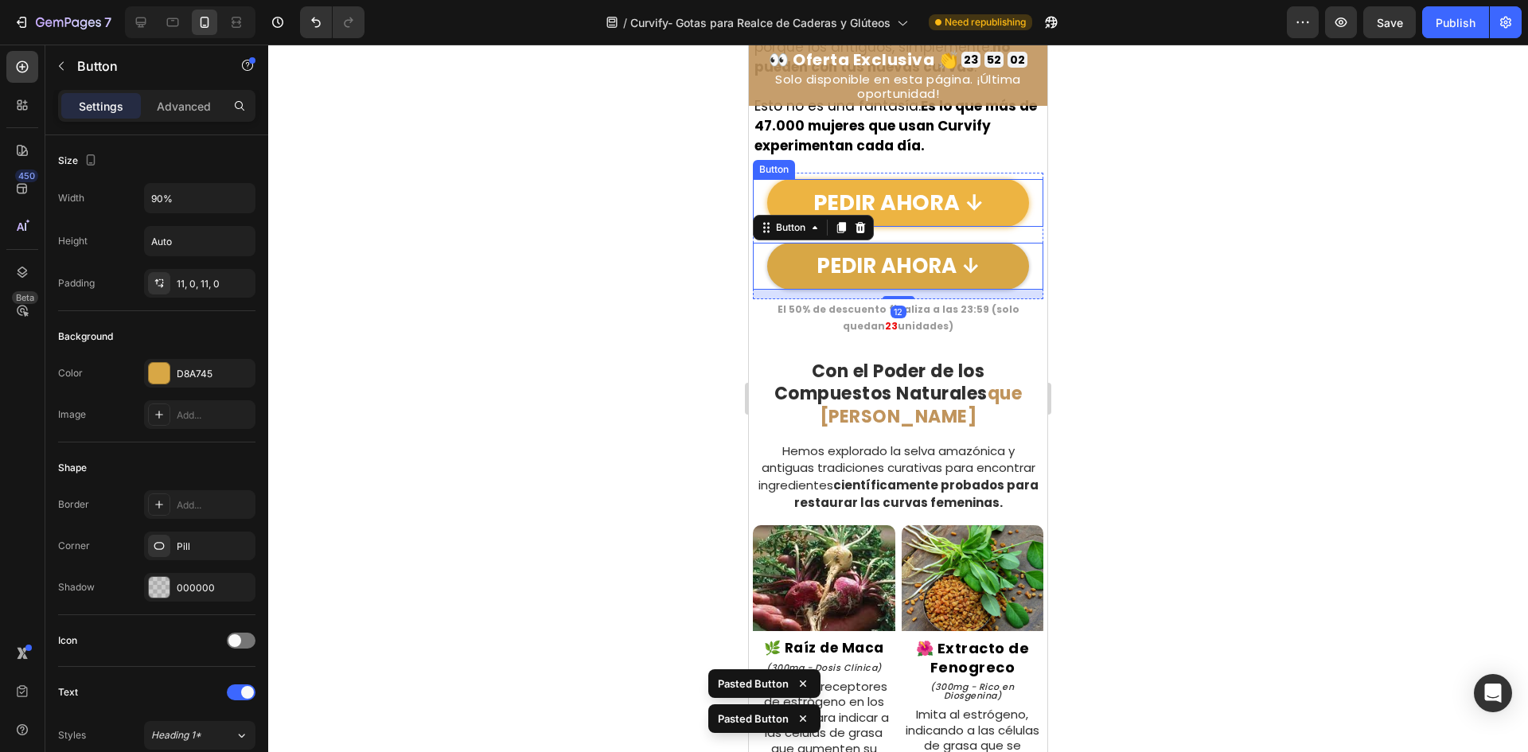
click at [997, 199] on link "PEDIR AHORA ↓" at bounding box center [898, 203] width 262 height 48
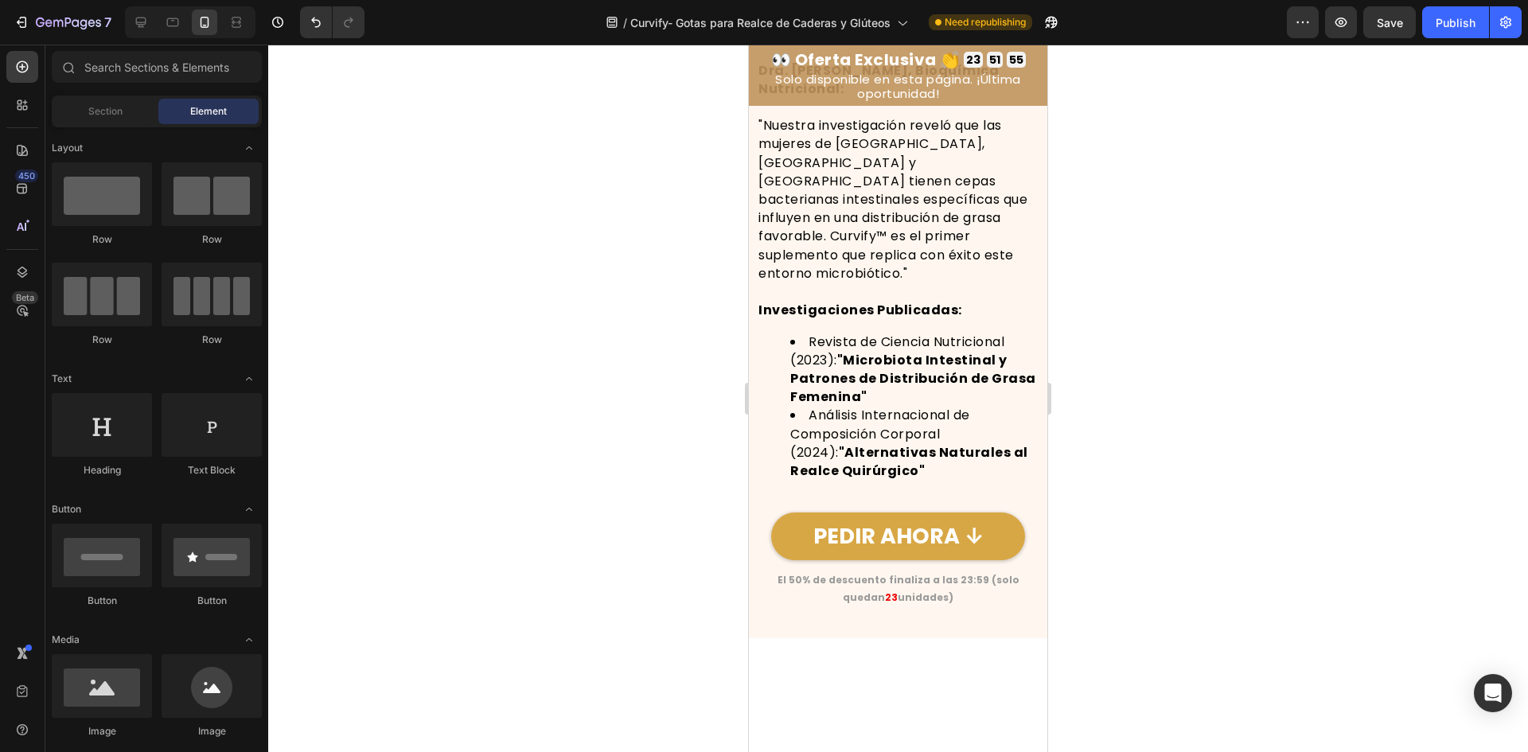
scroll to position [9074, 0]
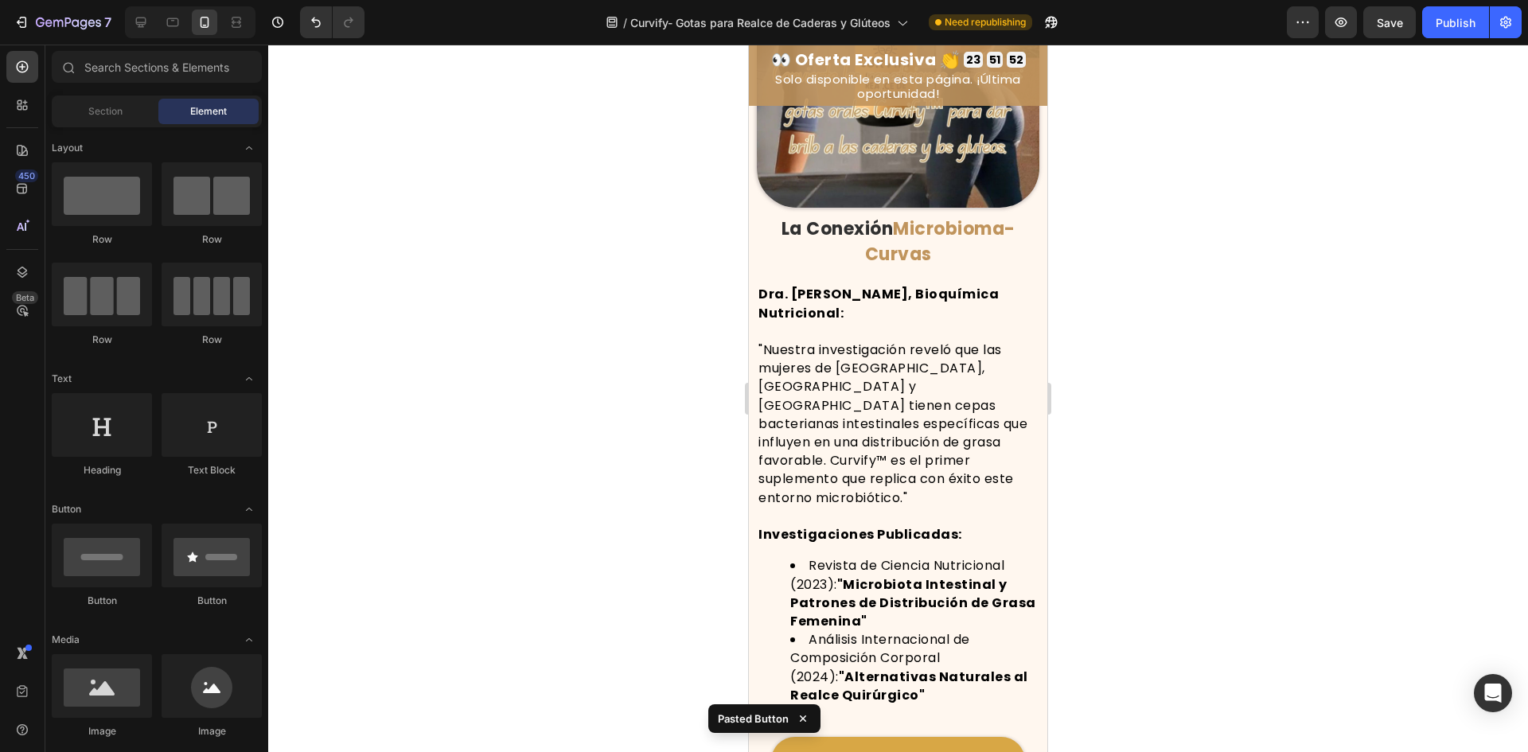
click at [135, 35] on div at bounding box center [190, 22] width 131 height 32
click at [140, 29] on icon at bounding box center [141, 22] width 16 height 16
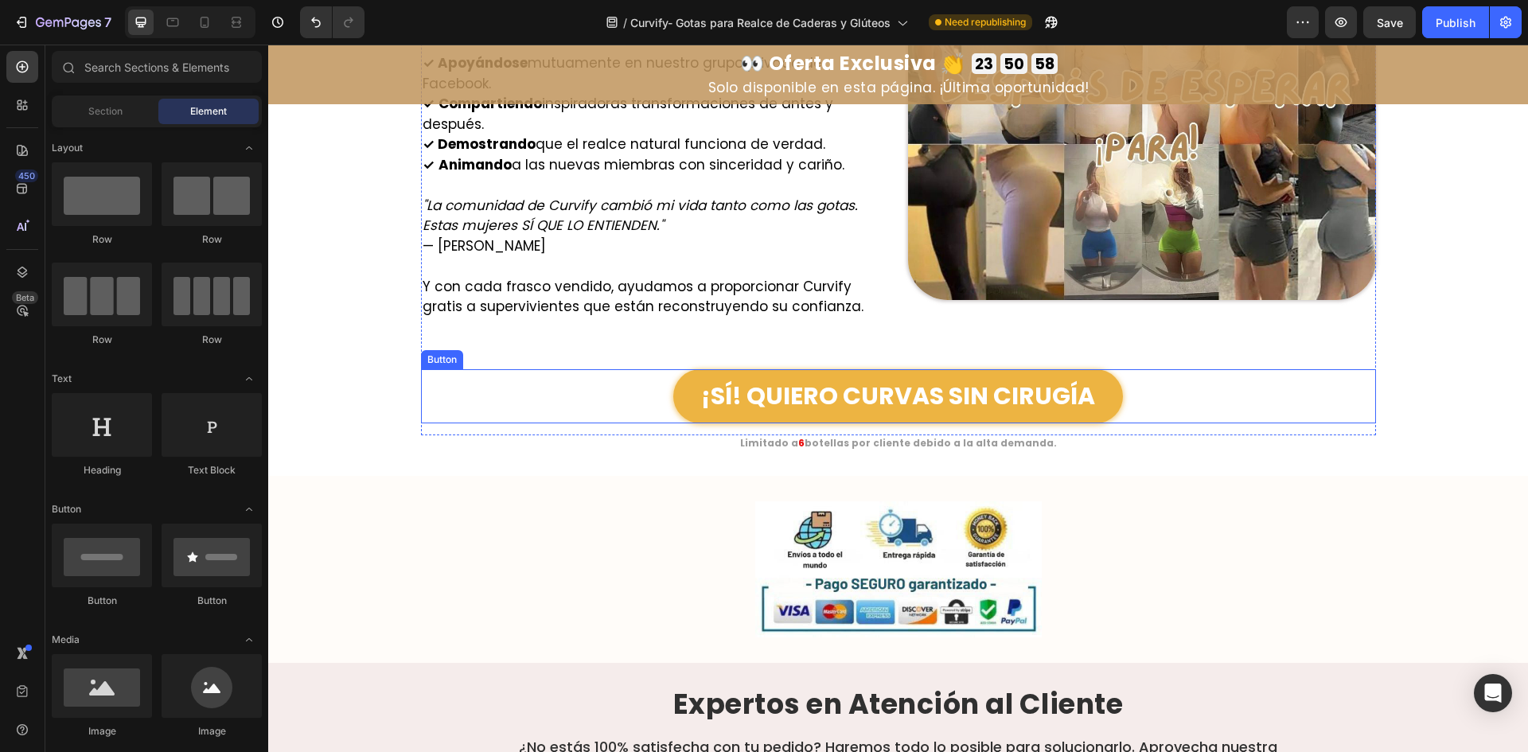
scroll to position [12509, 0]
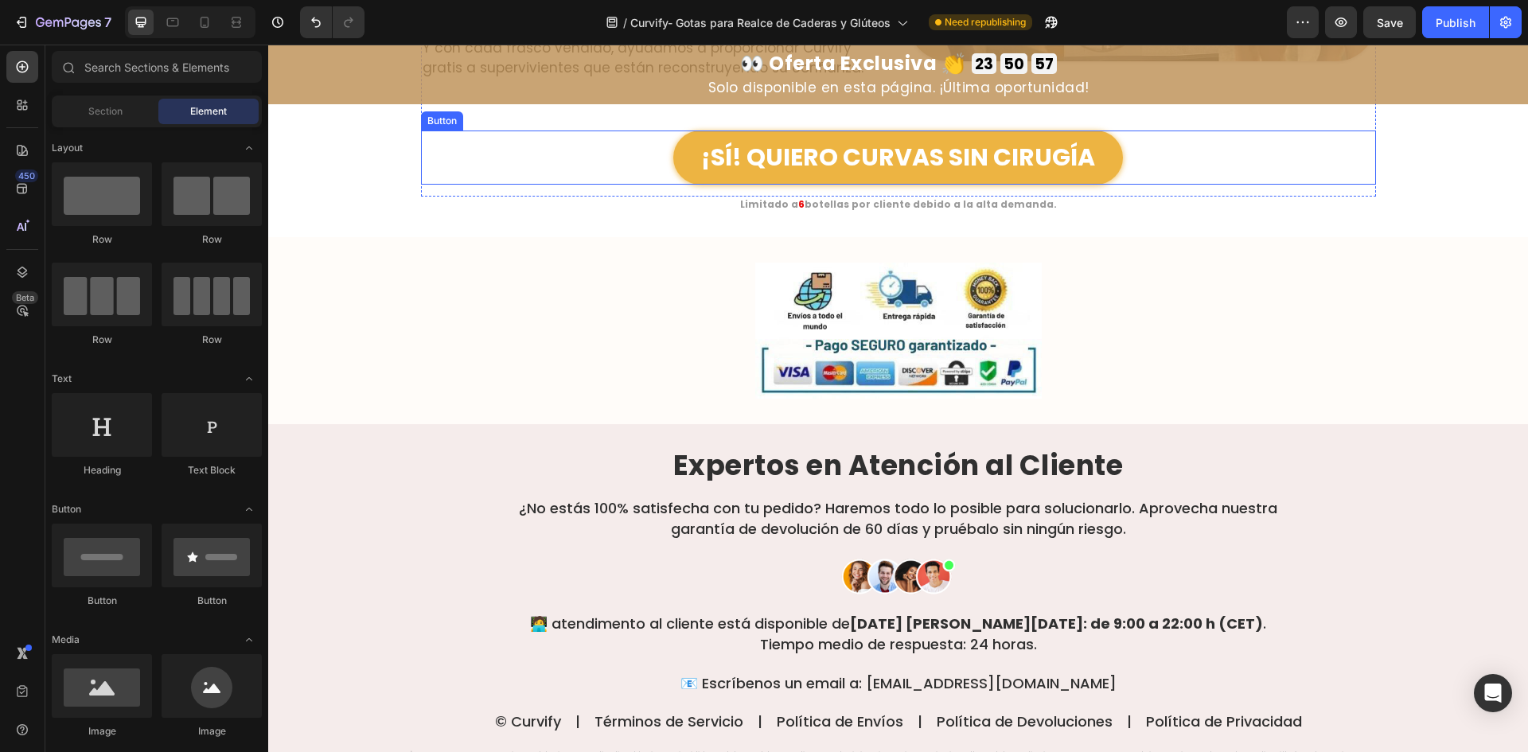
click at [836, 131] on link "¡SÍ! QUIERO CURVAS SIN CIRUGÍA" at bounding box center [898, 158] width 450 height 54
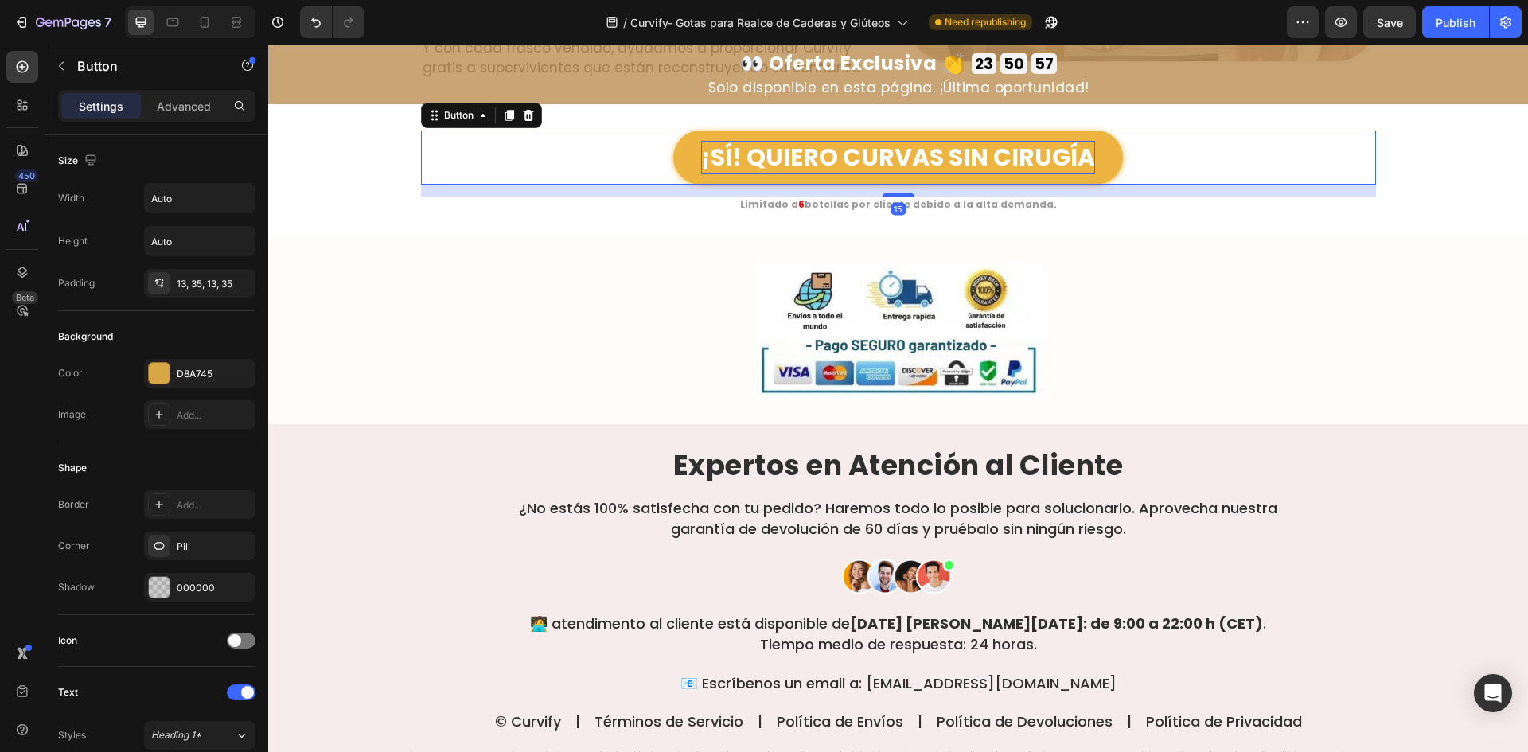
click at [824, 141] on p "¡SÍ! QUIERO CURVAS SIN CIRUGÍA" at bounding box center [898, 157] width 394 height 33
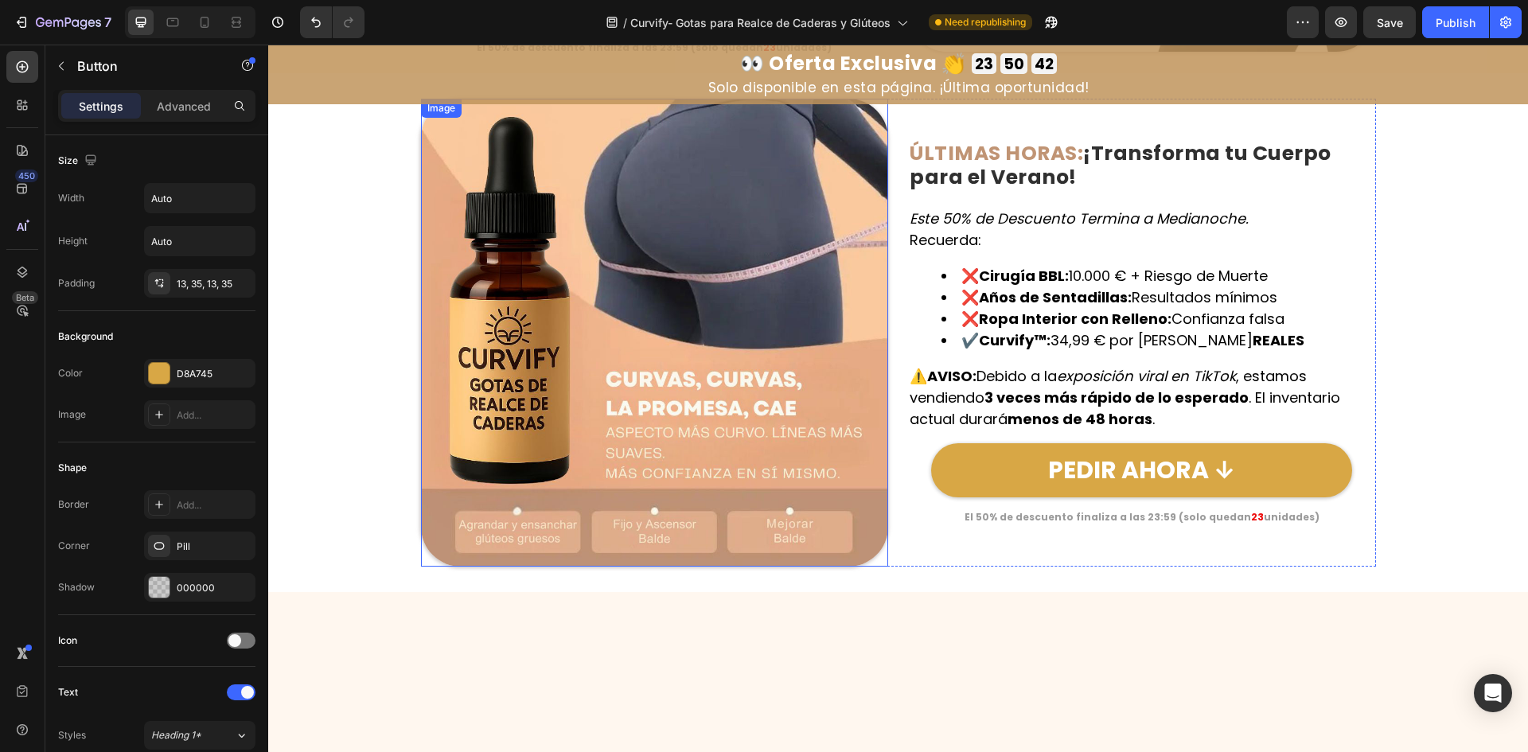
scroll to position [10226, 0]
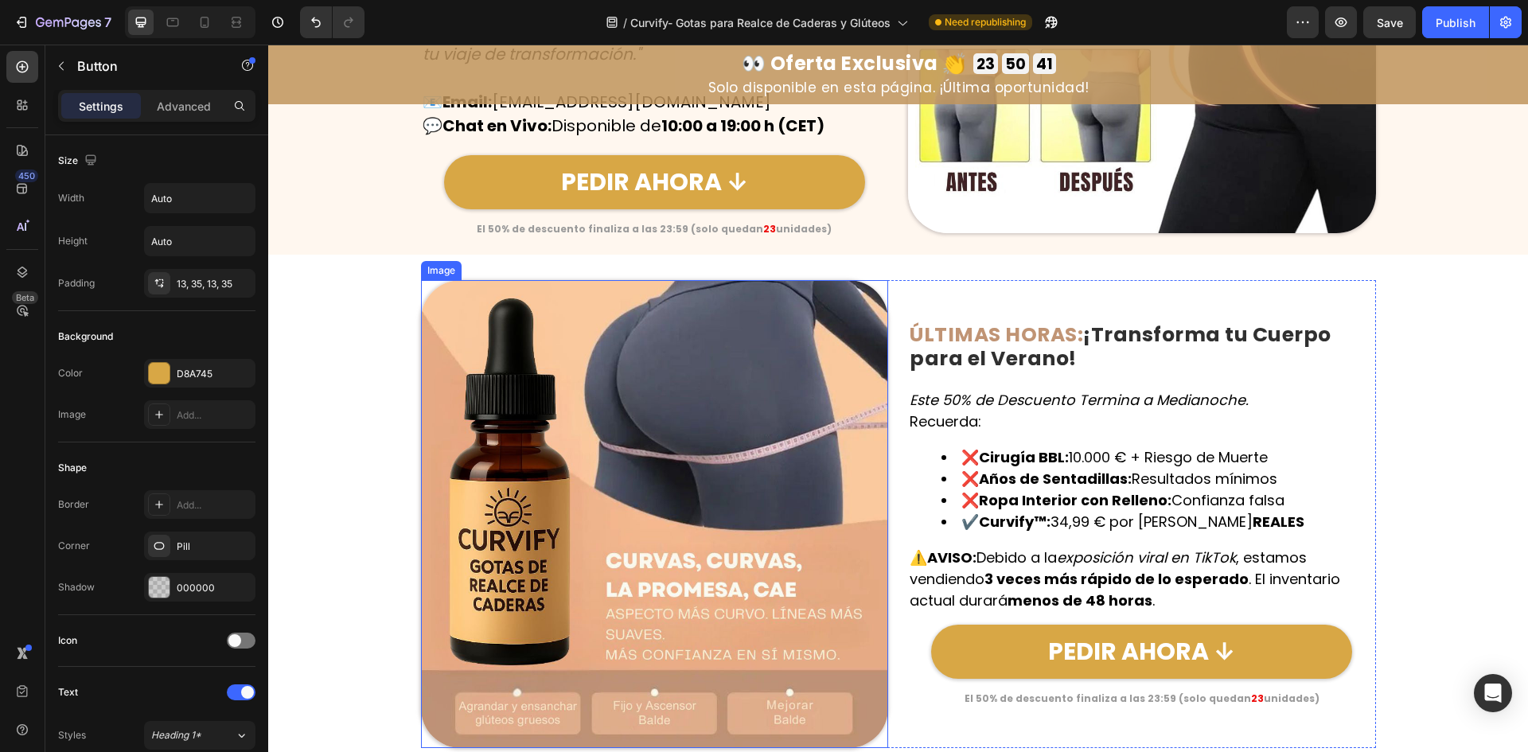
click at [634, 413] on img at bounding box center [655, 514] width 468 height 468
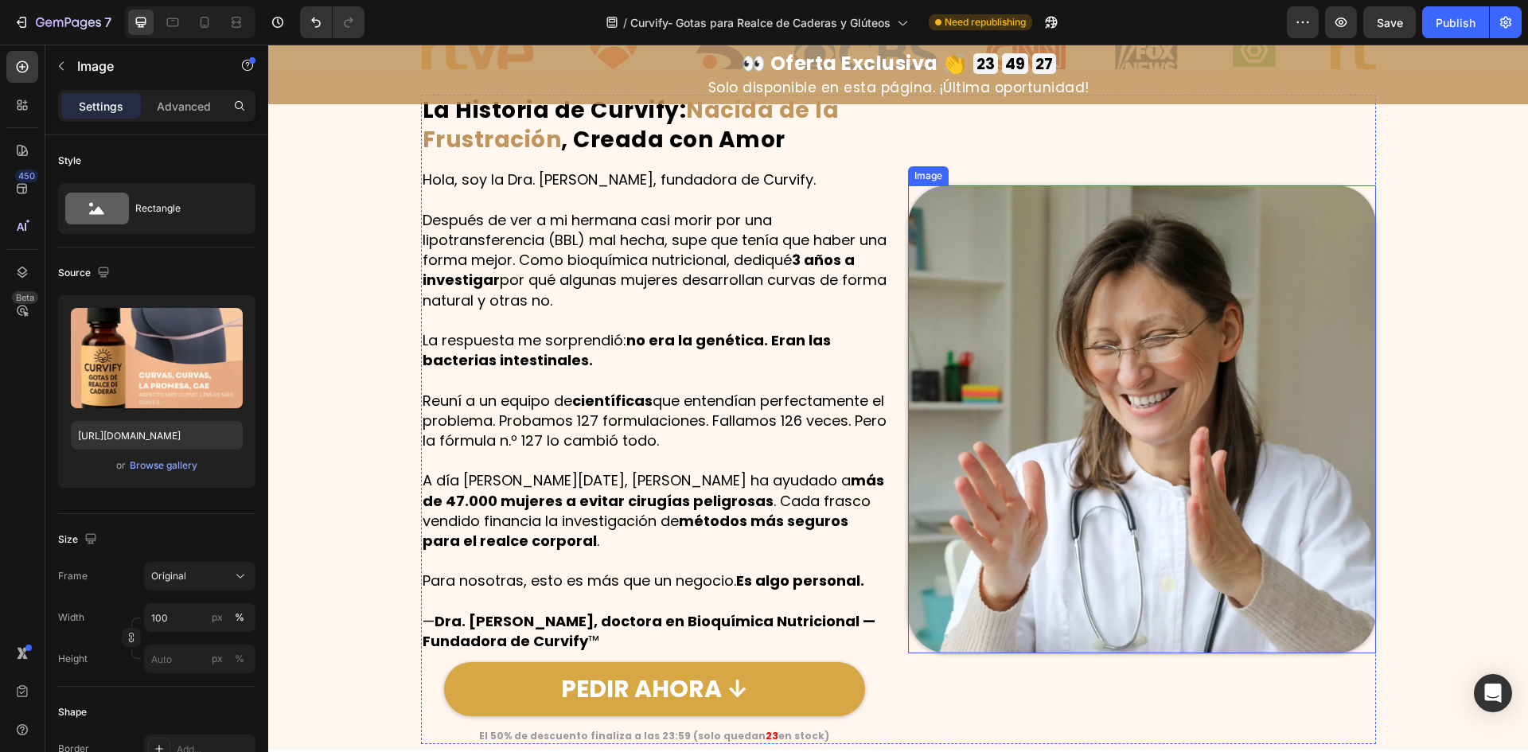
scroll to position [675, 0]
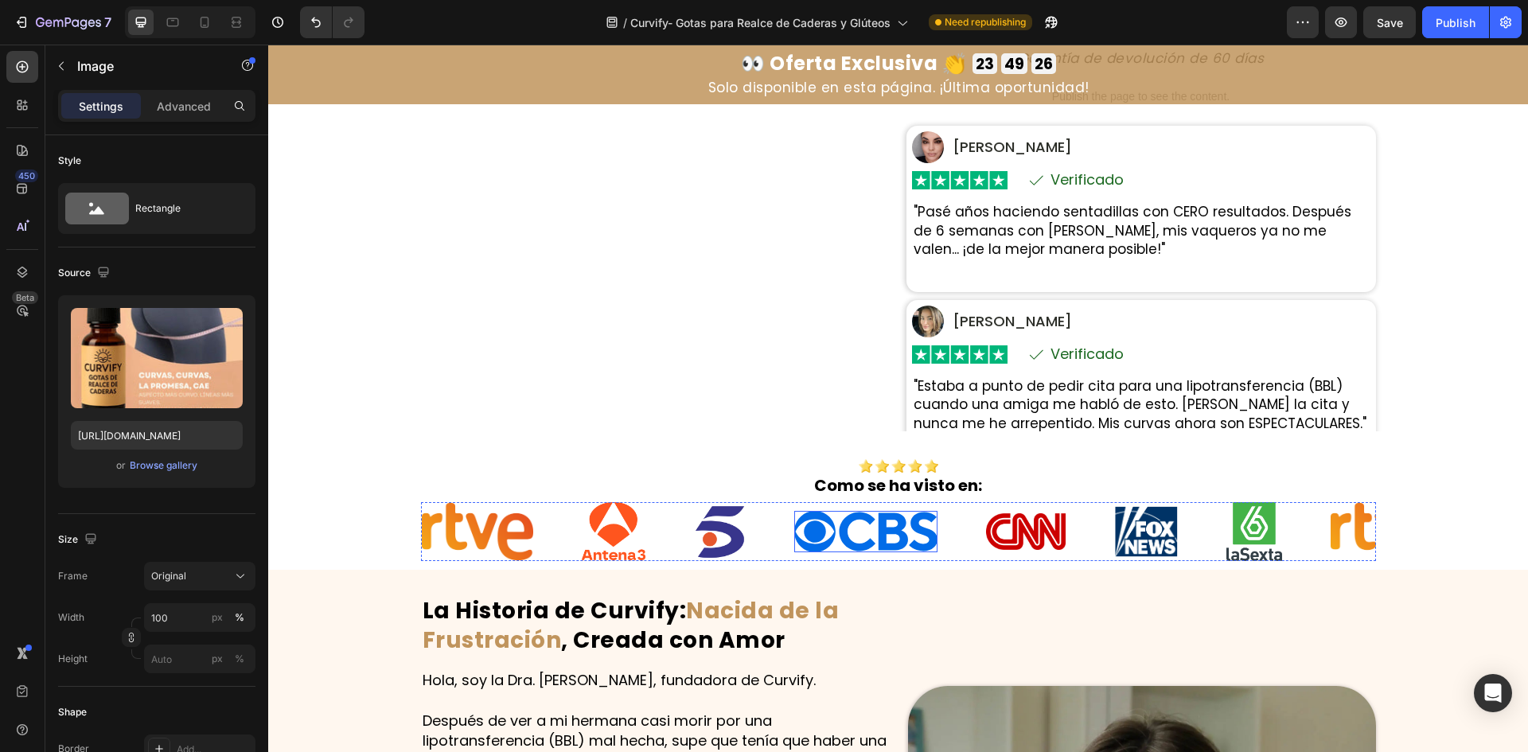
click at [824, 518] on img at bounding box center [865, 531] width 143 height 41
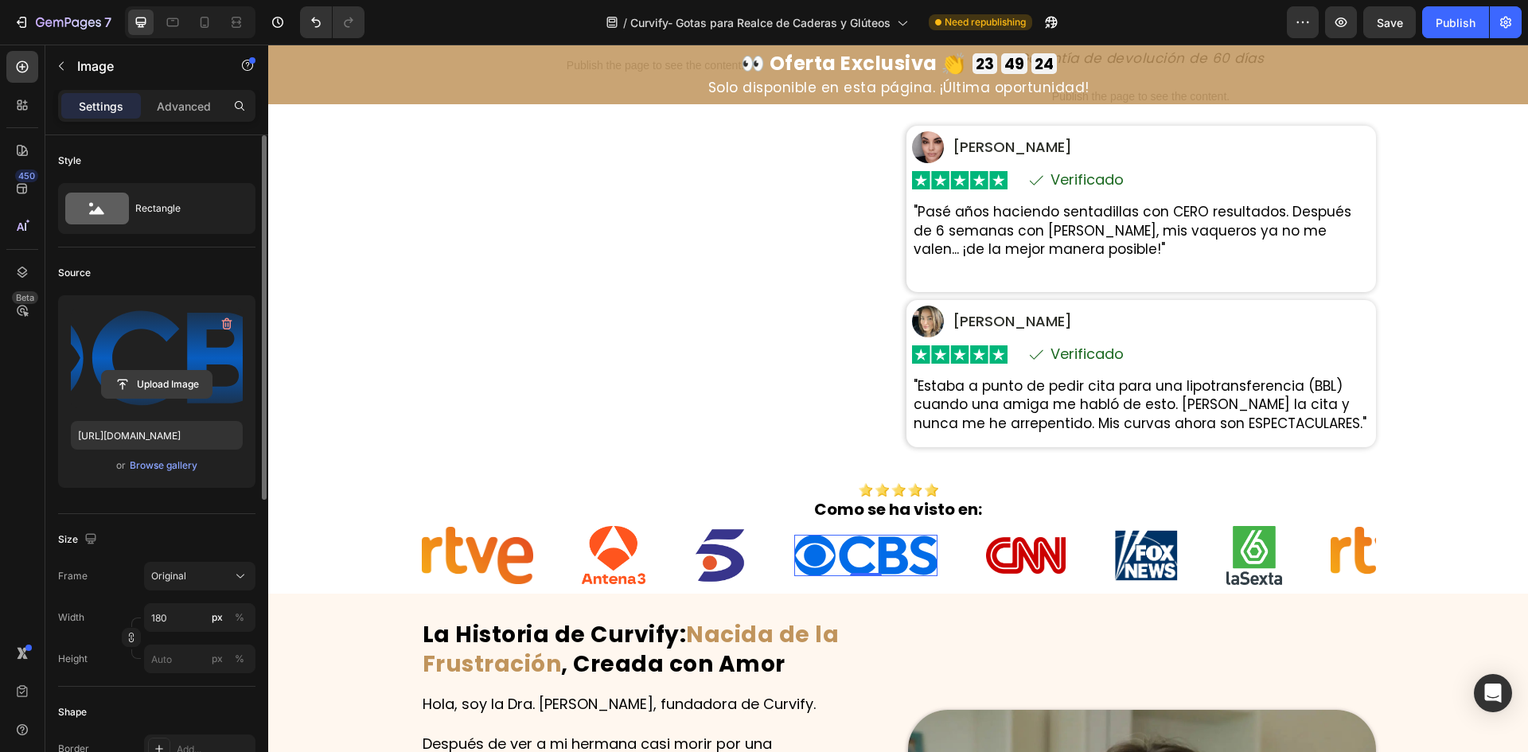
click at [164, 386] on input "file" at bounding box center [157, 384] width 110 height 27
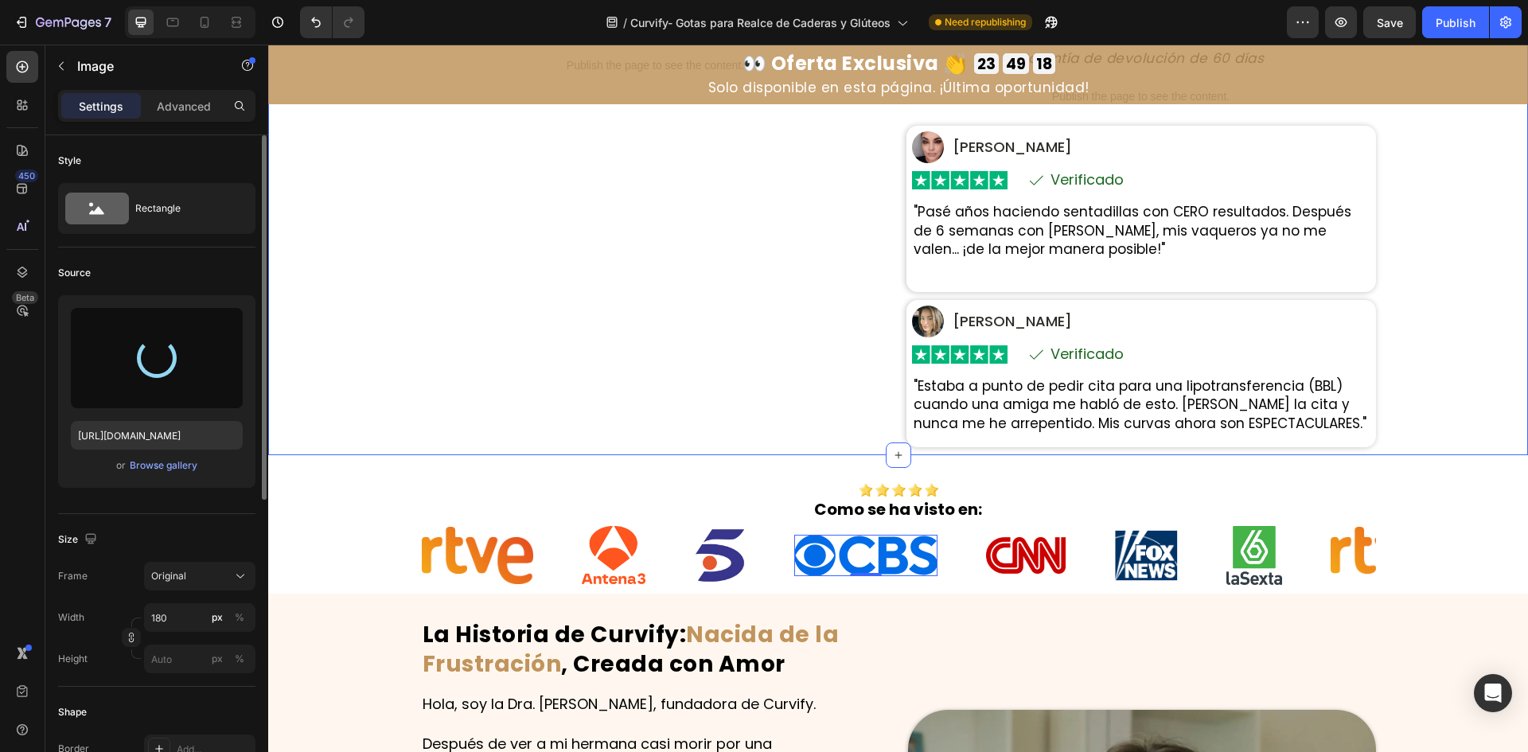
type input "[URL][DOMAIN_NAME]"
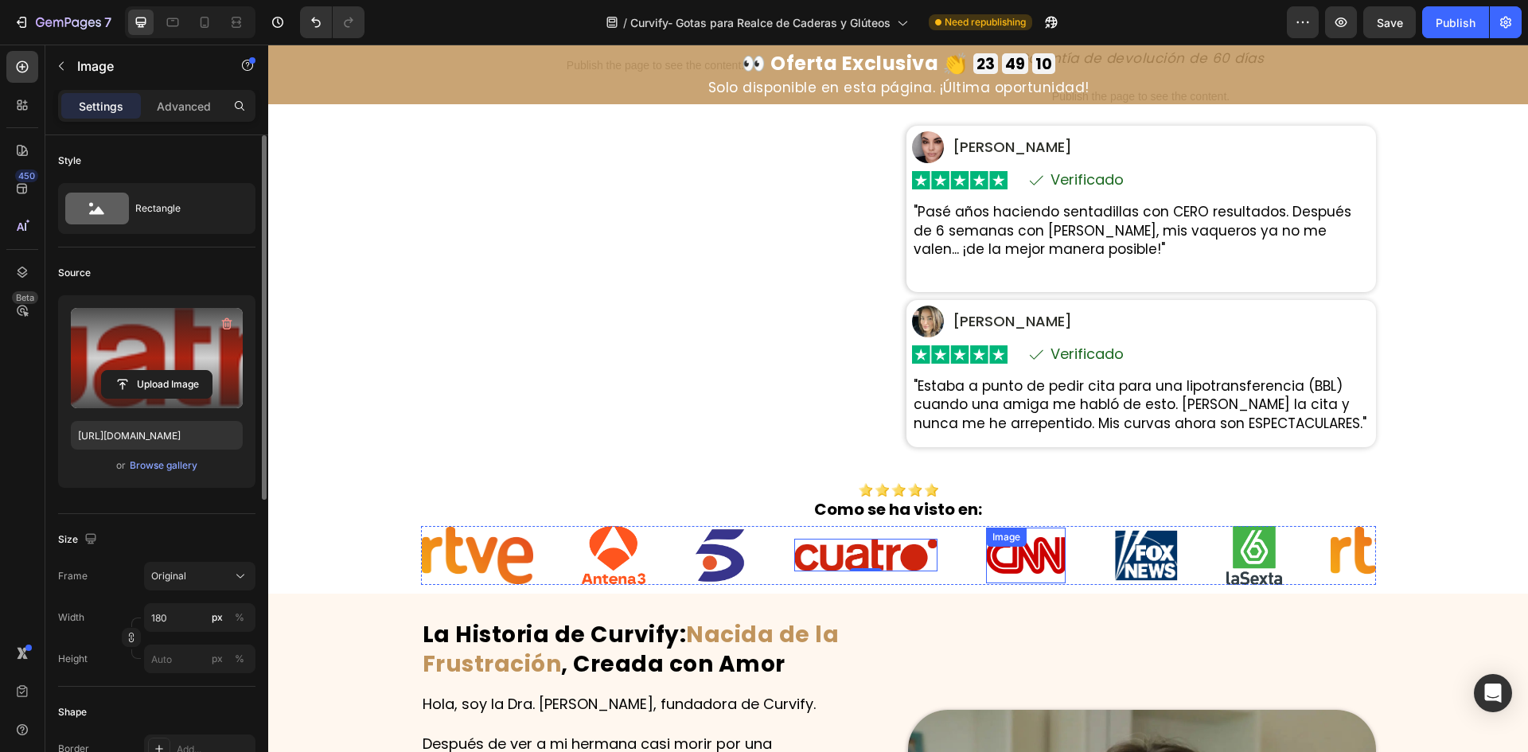
click at [1025, 539] on div "Image" at bounding box center [1026, 556] width 80 height 57
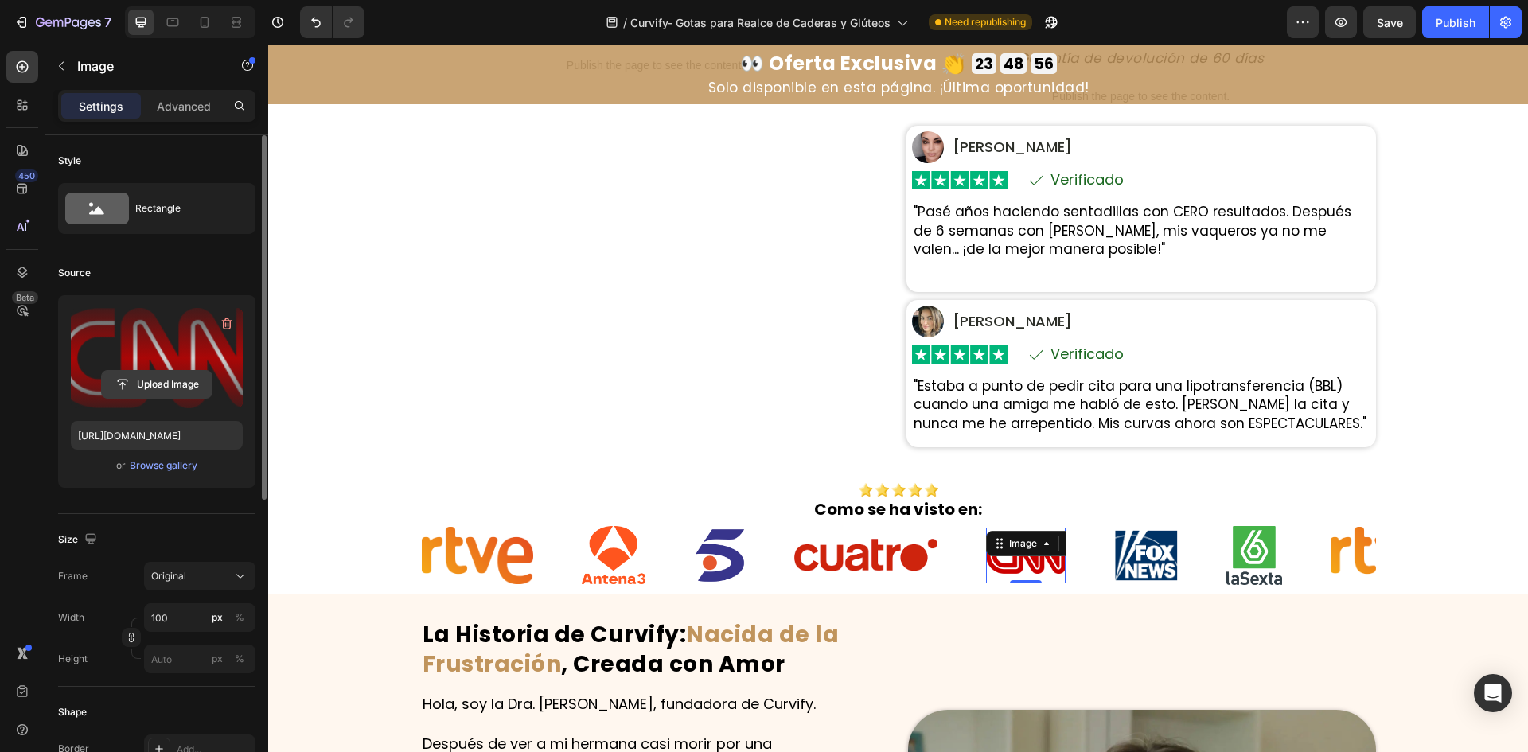
click at [158, 385] on input "file" at bounding box center [157, 384] width 110 height 27
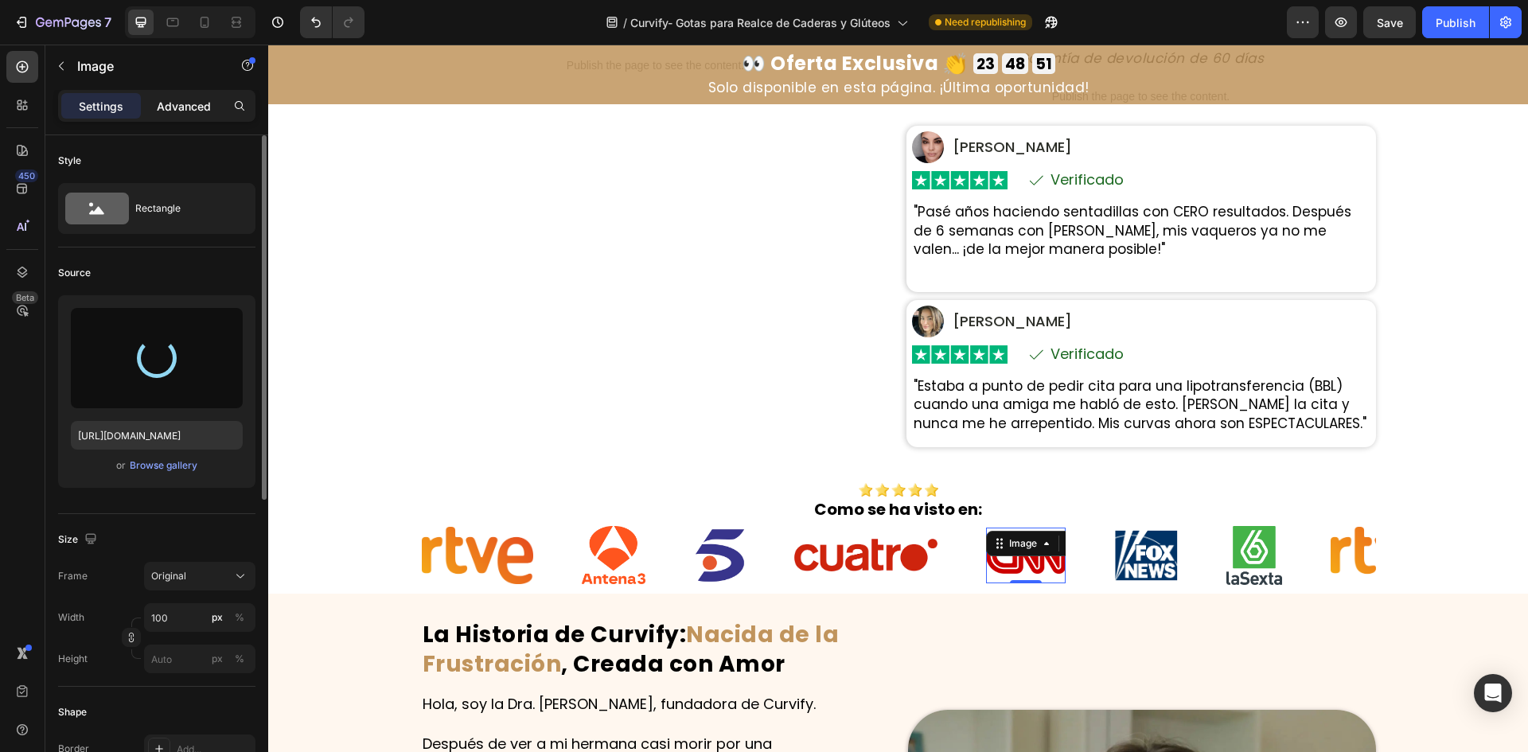
type input "[URL][DOMAIN_NAME]"
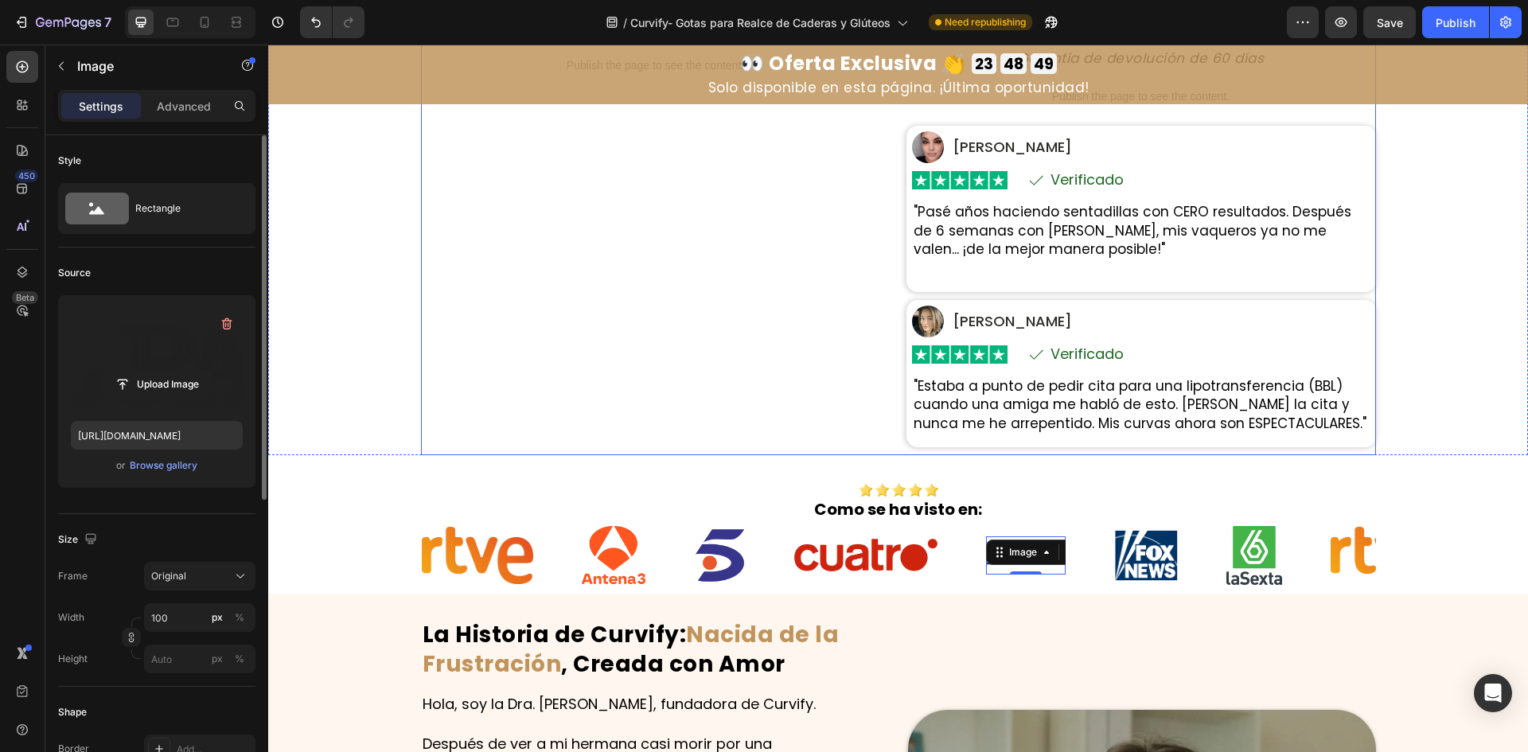
click at [766, 427] on div "Publish the page to see the content. Custom Code" at bounding box center [656, 2] width 470 height 905
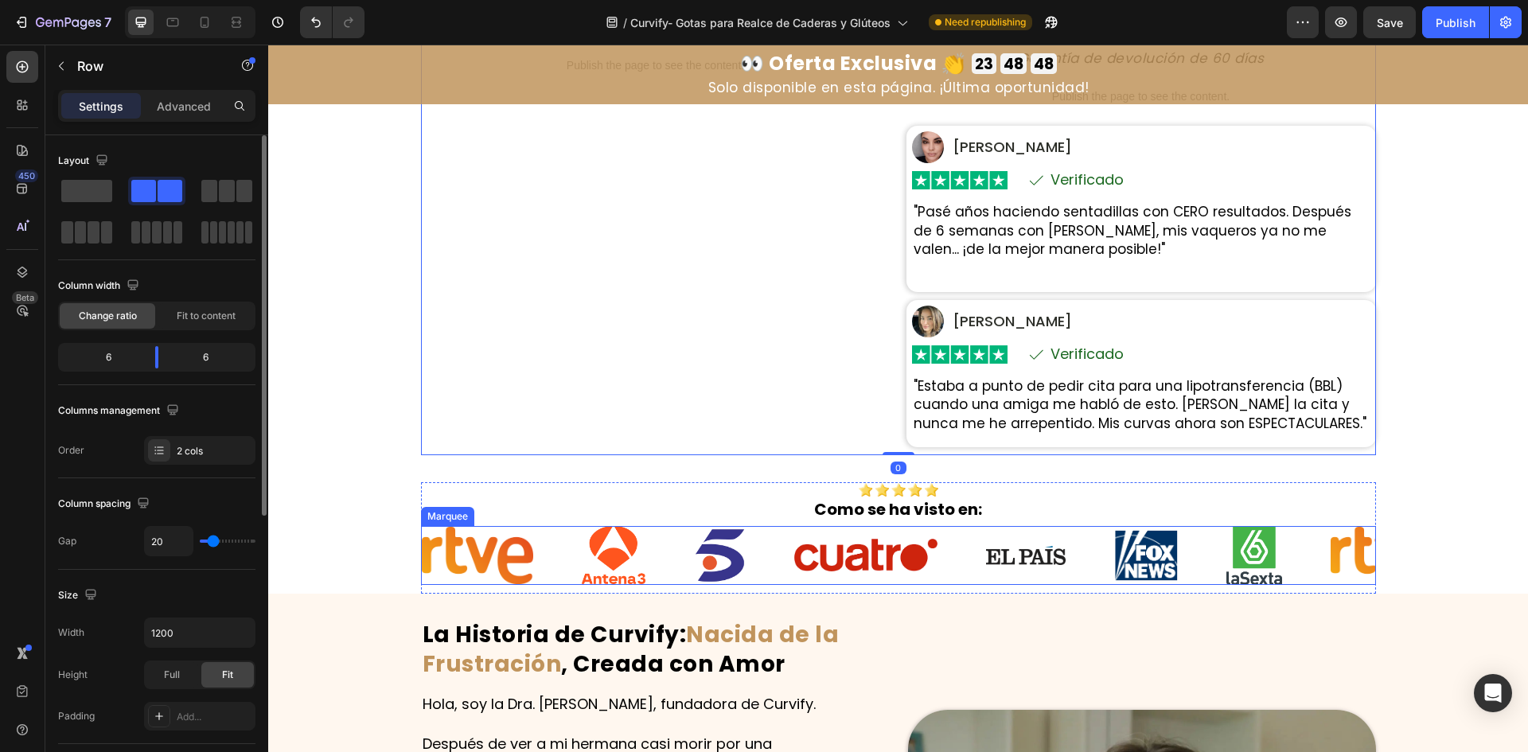
click at [1000, 553] on img at bounding box center [1026, 555] width 80 height 18
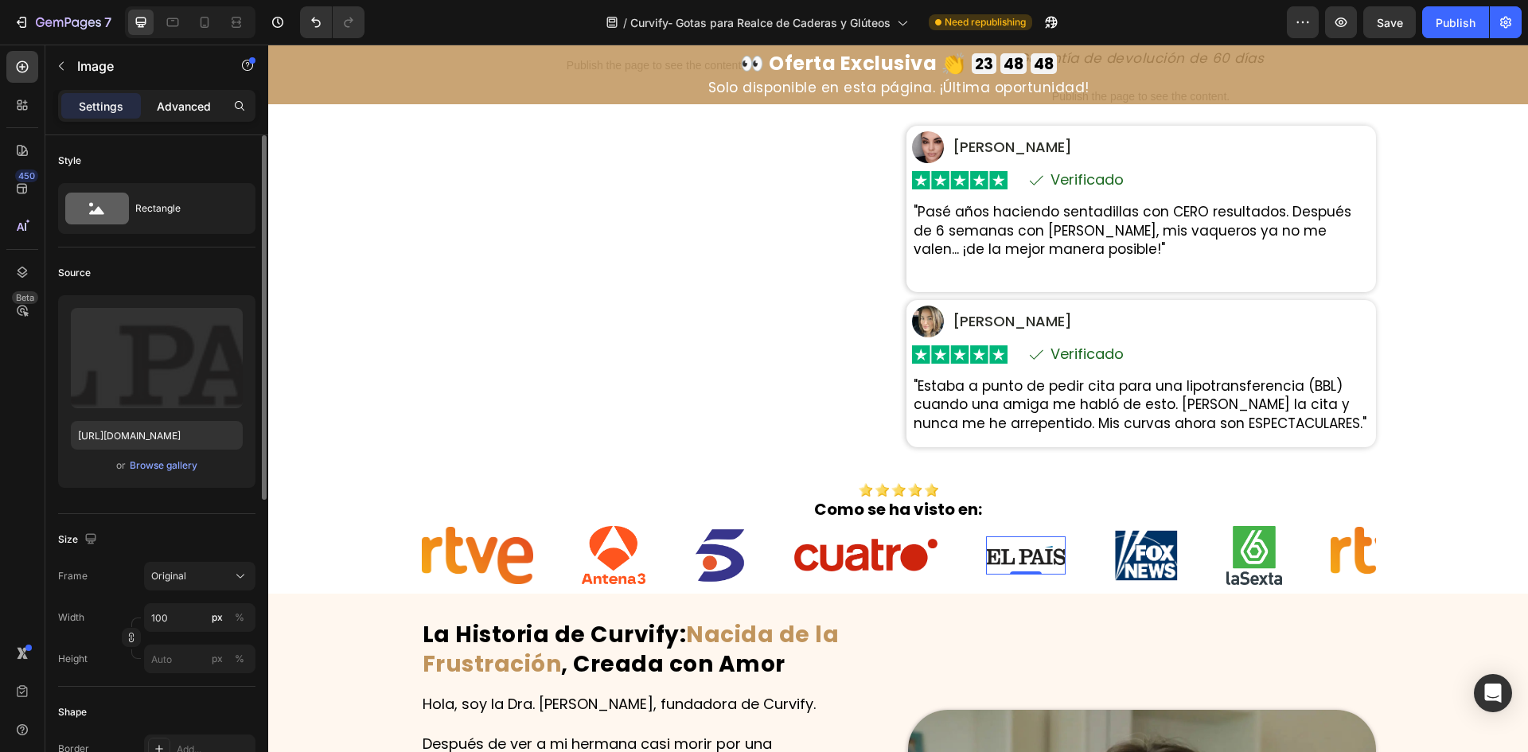
click at [174, 107] on p "Advanced" at bounding box center [184, 106] width 54 height 17
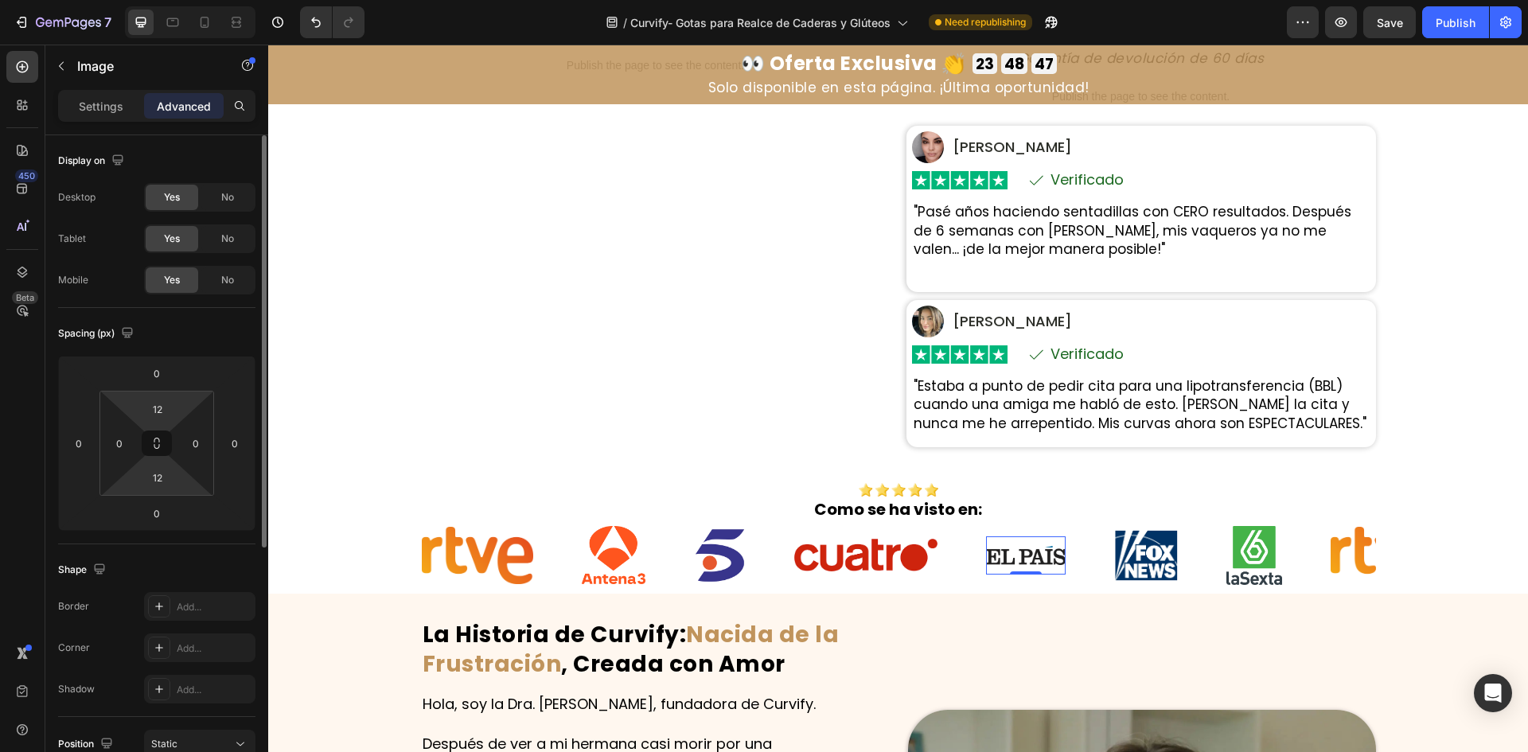
click at [157, 478] on input "12" at bounding box center [158, 478] width 32 height 24
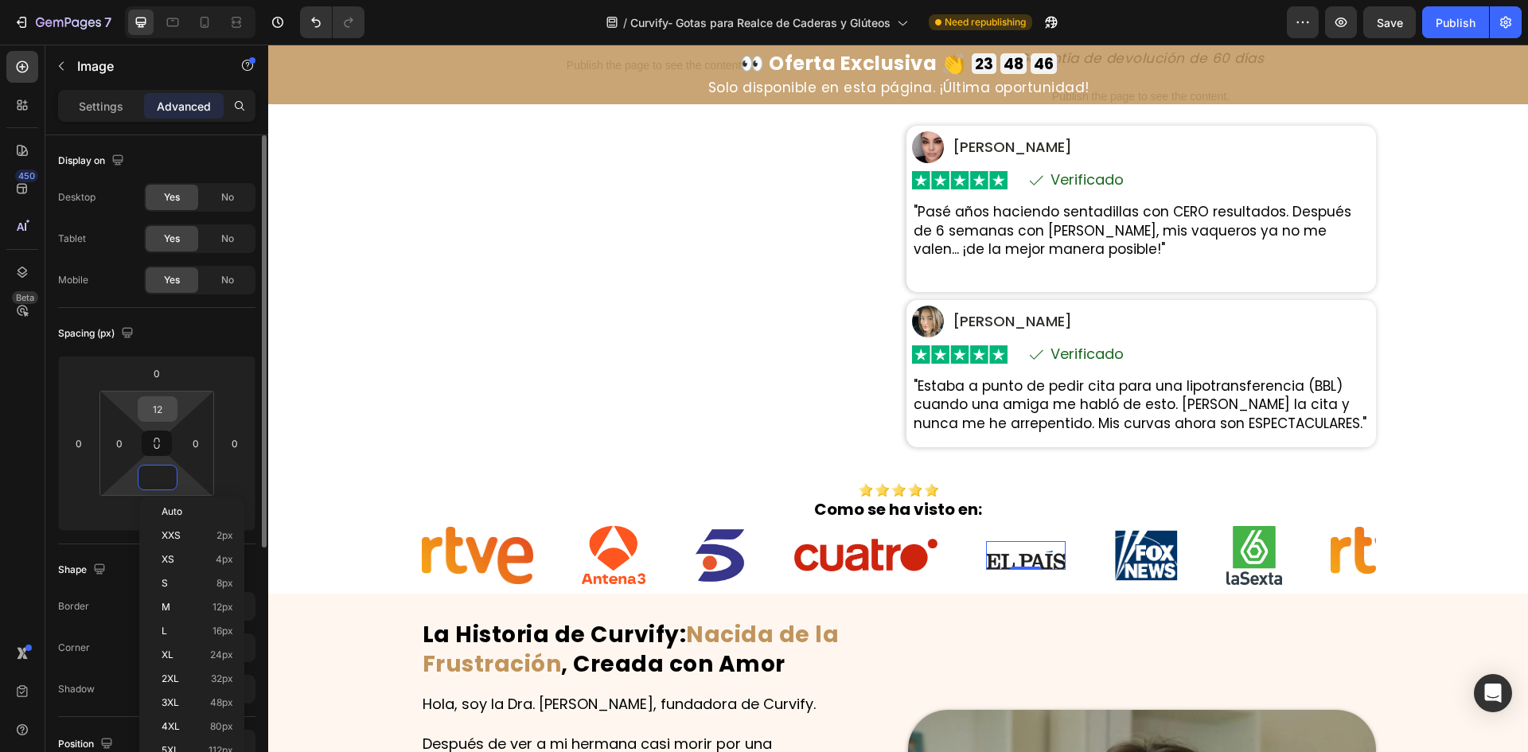
type input "0"
click at [147, 397] on input "12" at bounding box center [158, 409] width 32 height 24
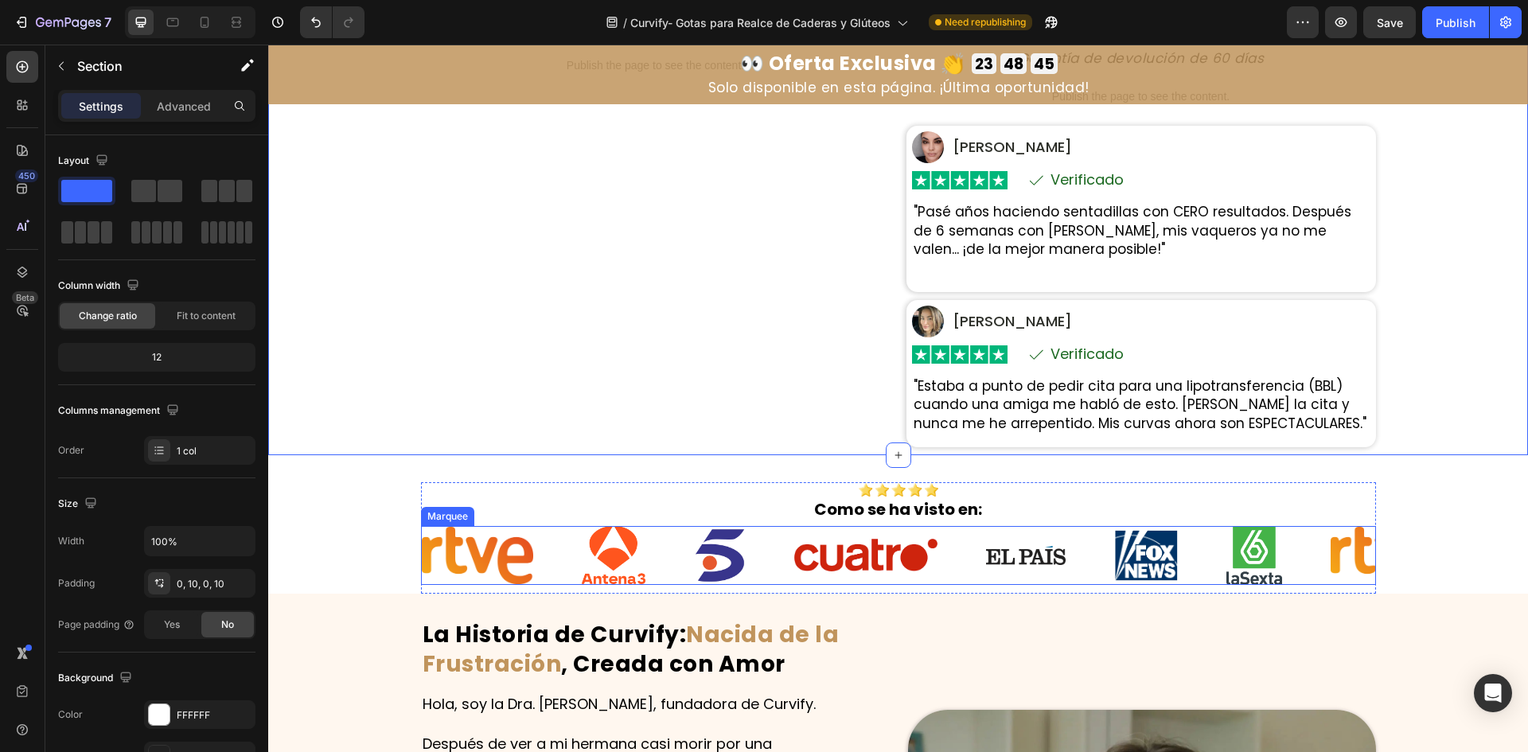
click at [999, 552] on img at bounding box center [1026, 555] width 80 height 18
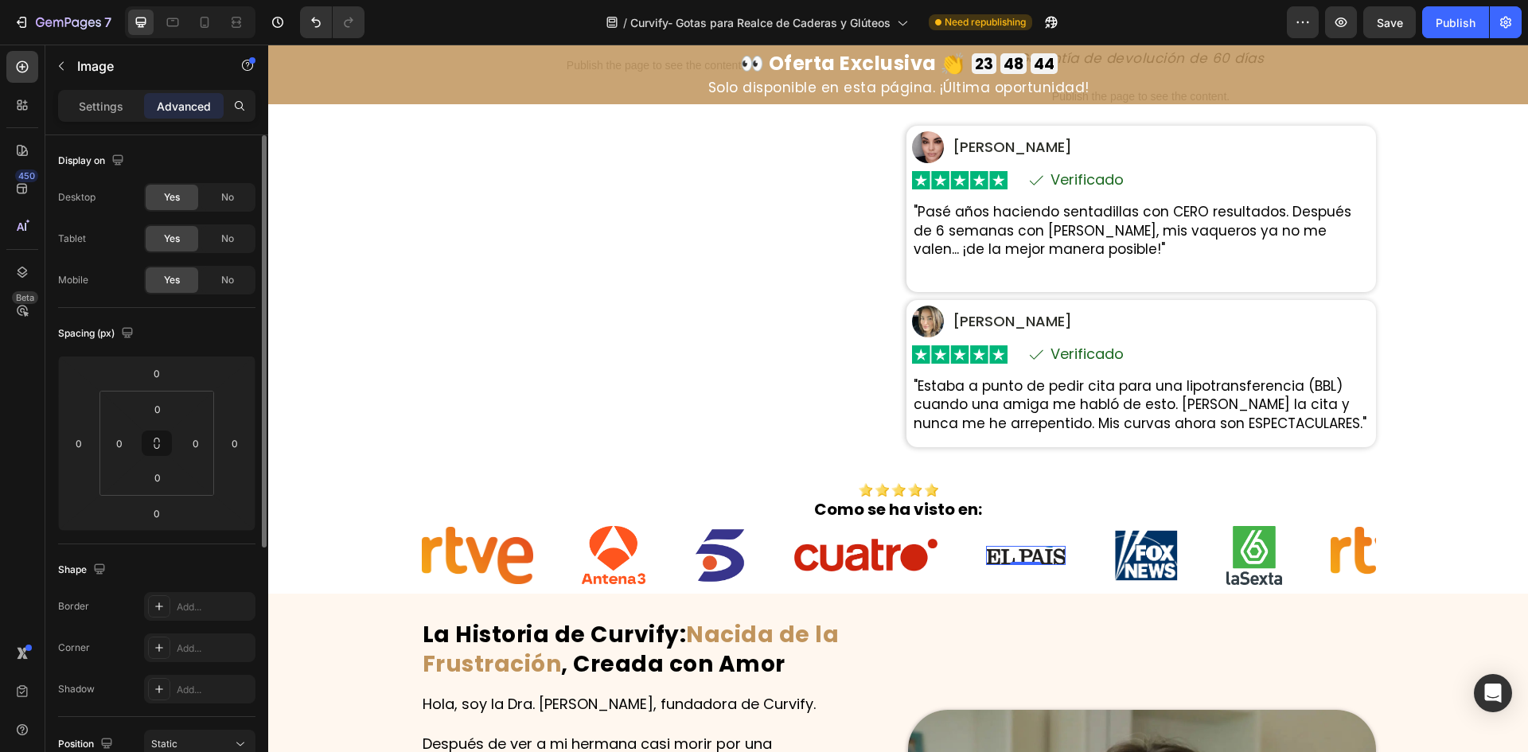
click at [88, 104] on p "Settings" at bounding box center [101, 106] width 45 height 17
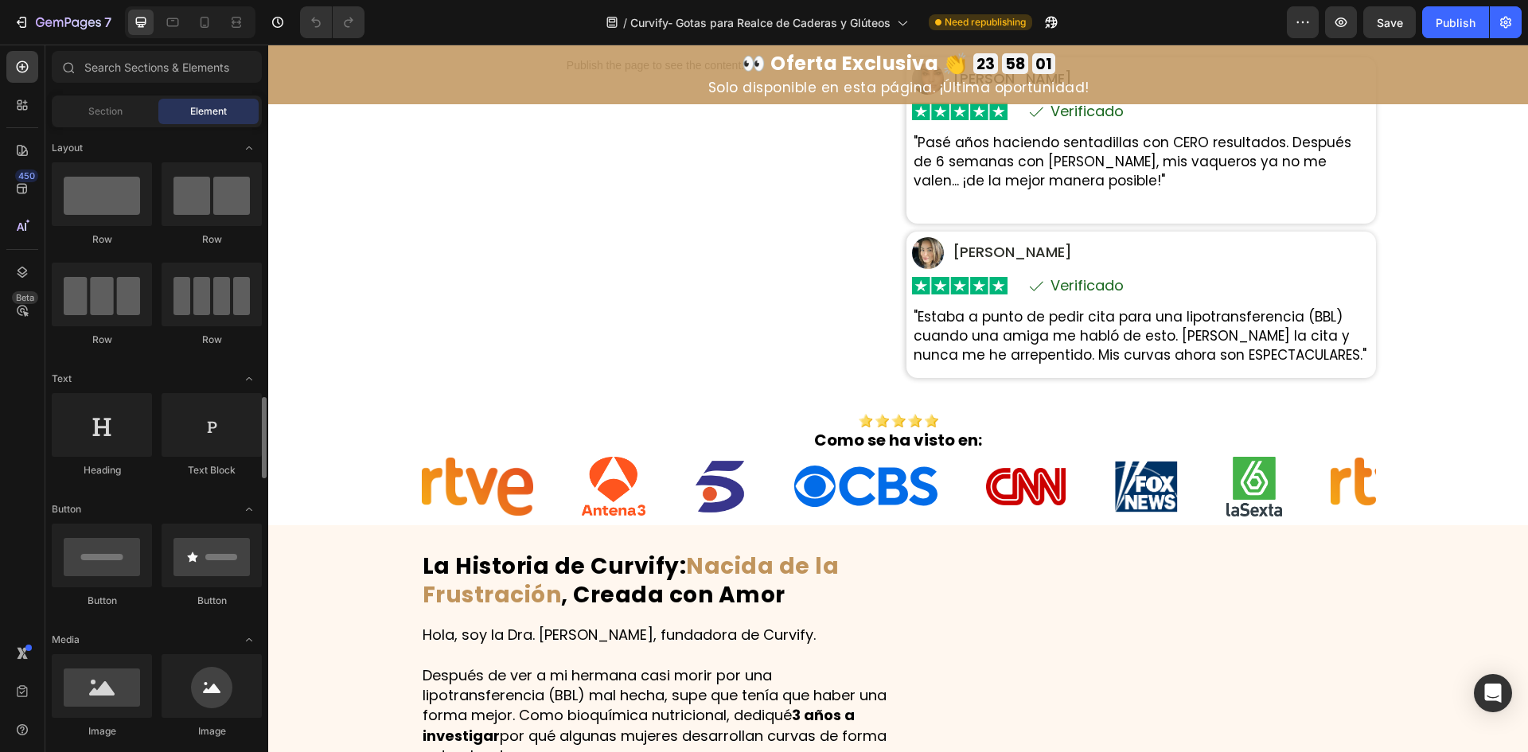
scroll to position [478, 0]
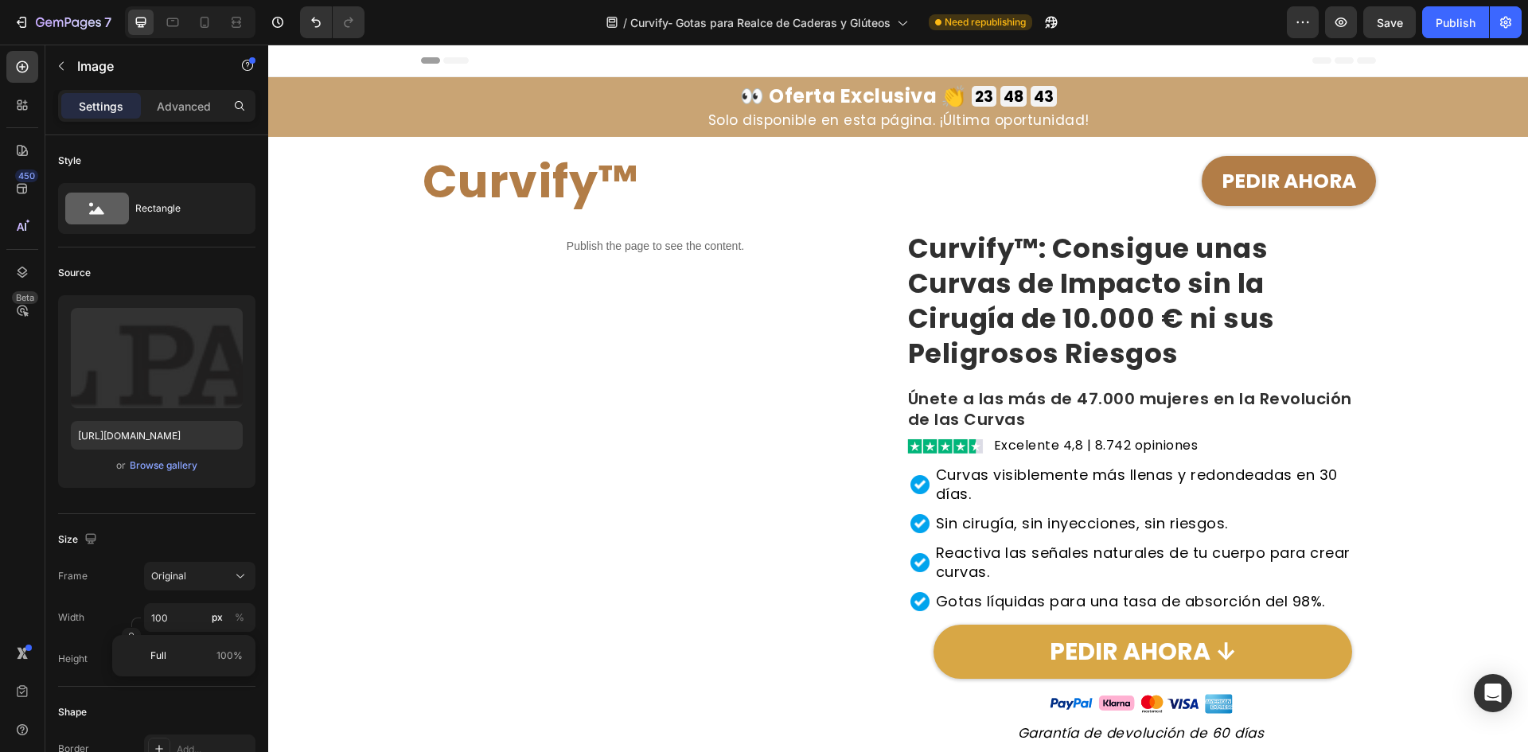
scroll to position [675, 0]
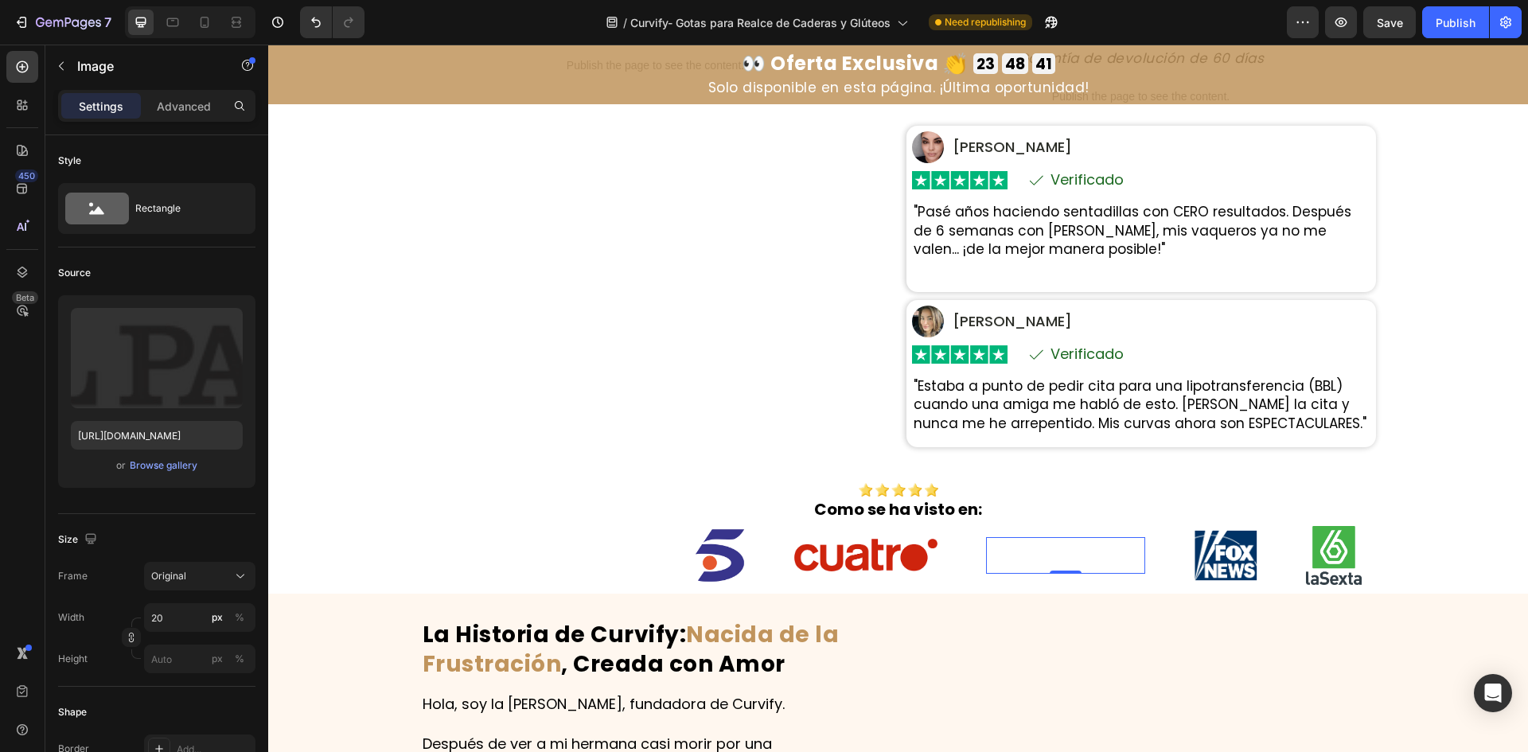
type input "2"
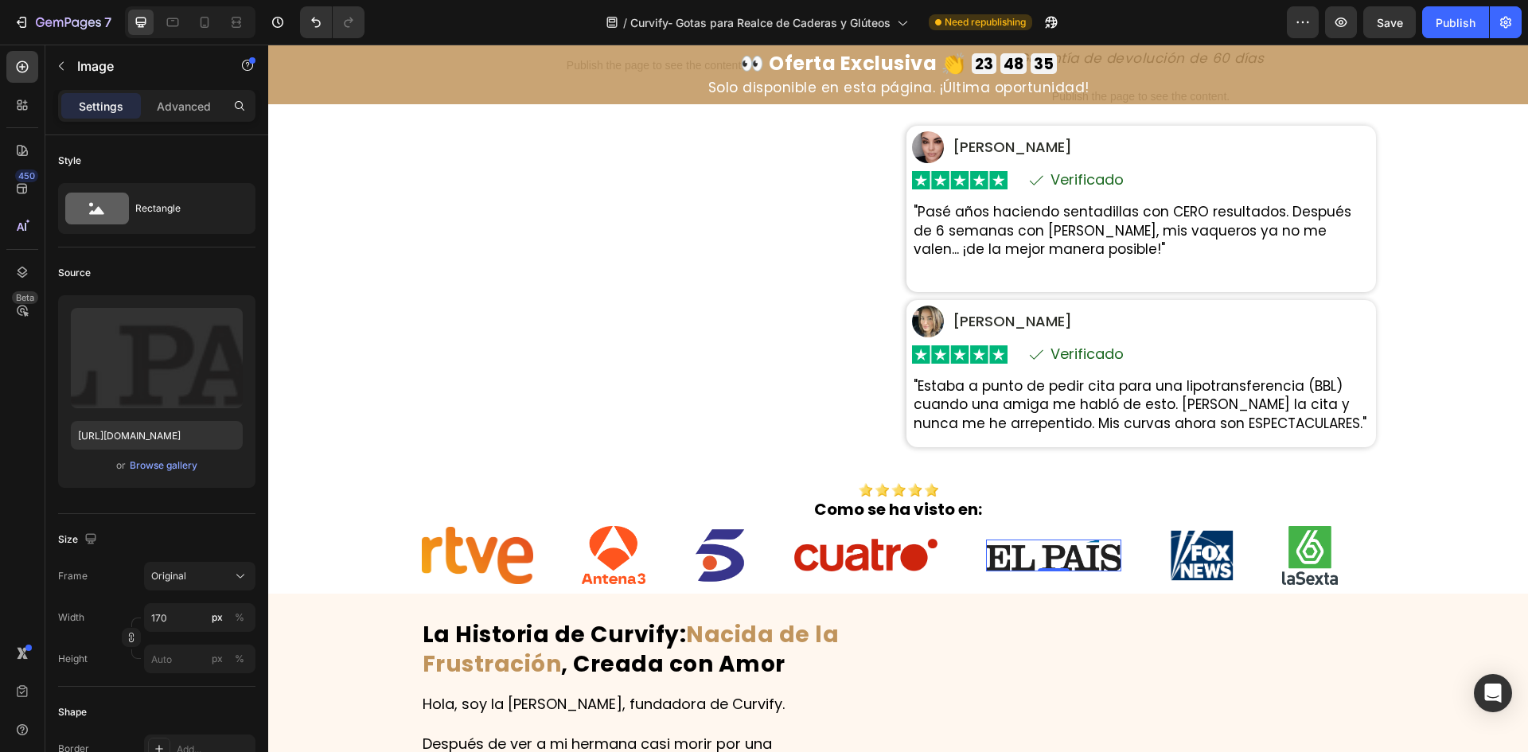
type input "170"
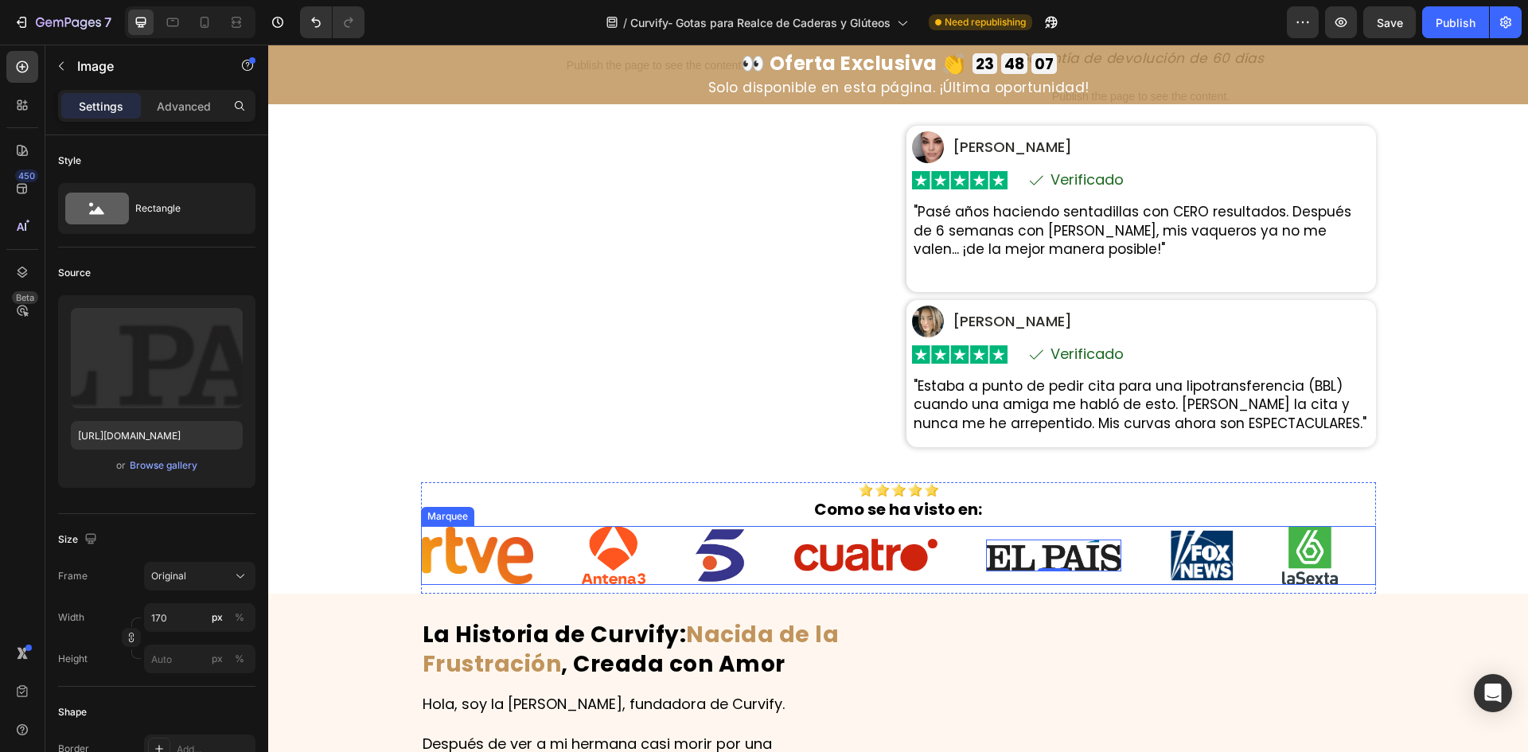
click at [1206, 560] on img at bounding box center [1202, 556] width 64 height 52
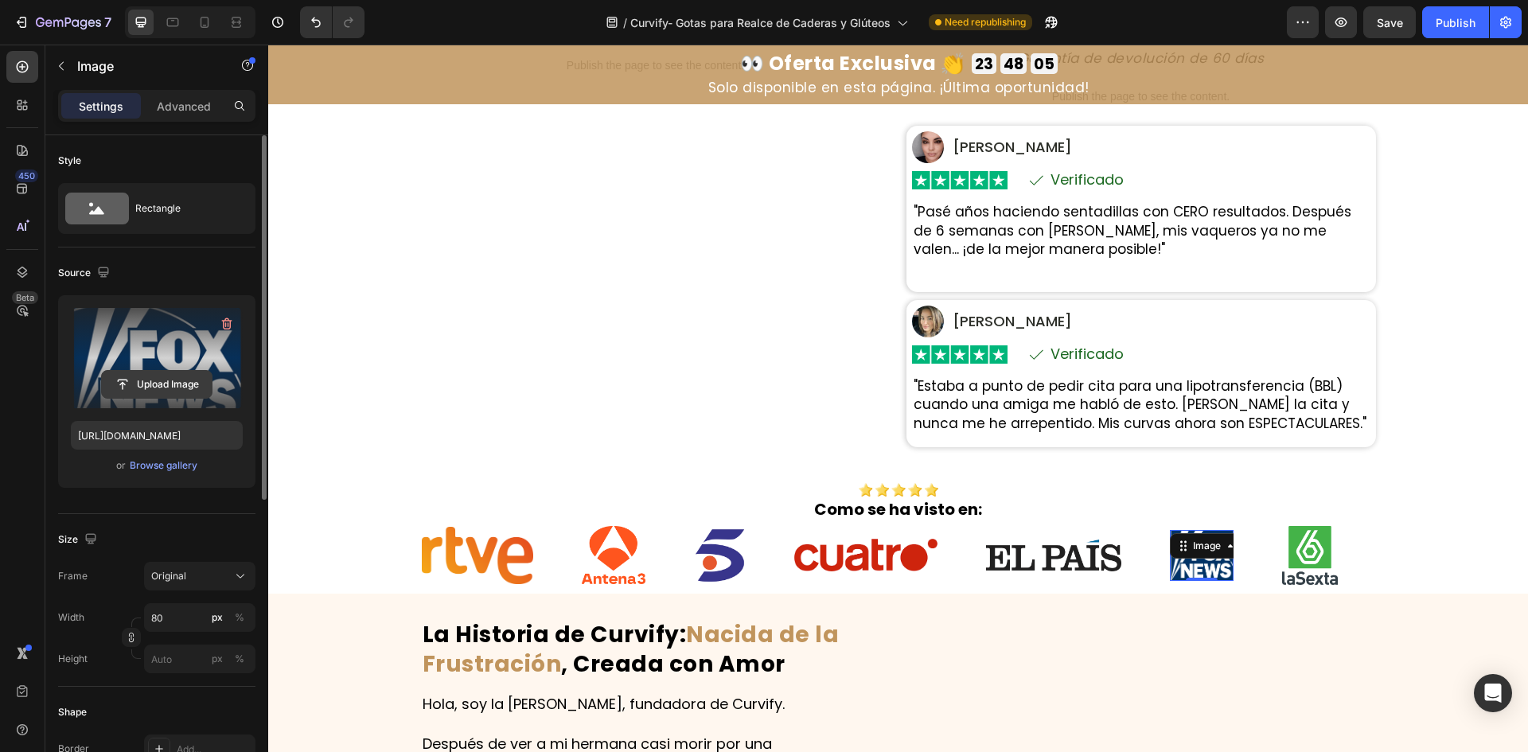
click at [160, 378] on input "file" at bounding box center [157, 384] width 110 height 27
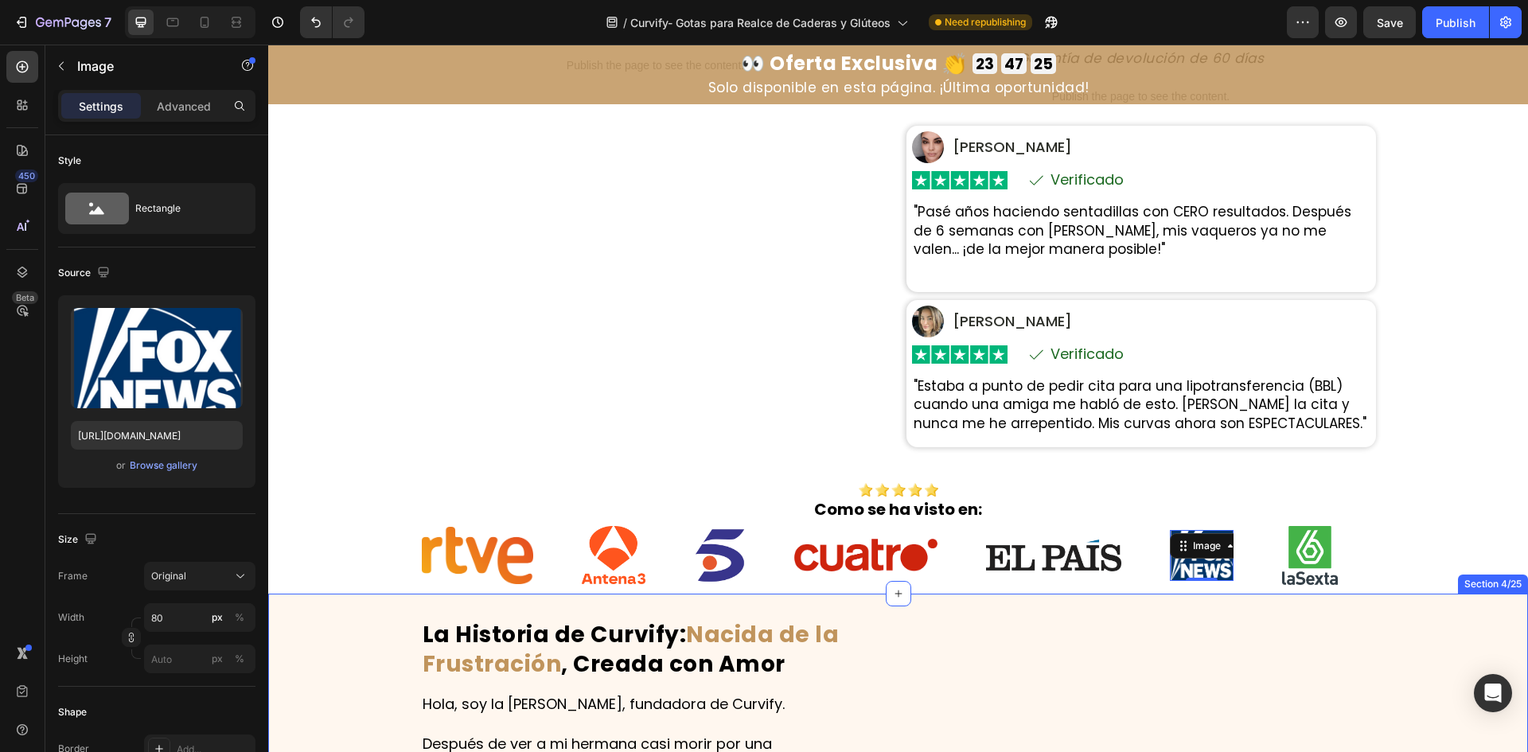
drag, startPoint x: 1059, startPoint y: 615, endPoint x: 1136, endPoint y: 610, distance: 76.6
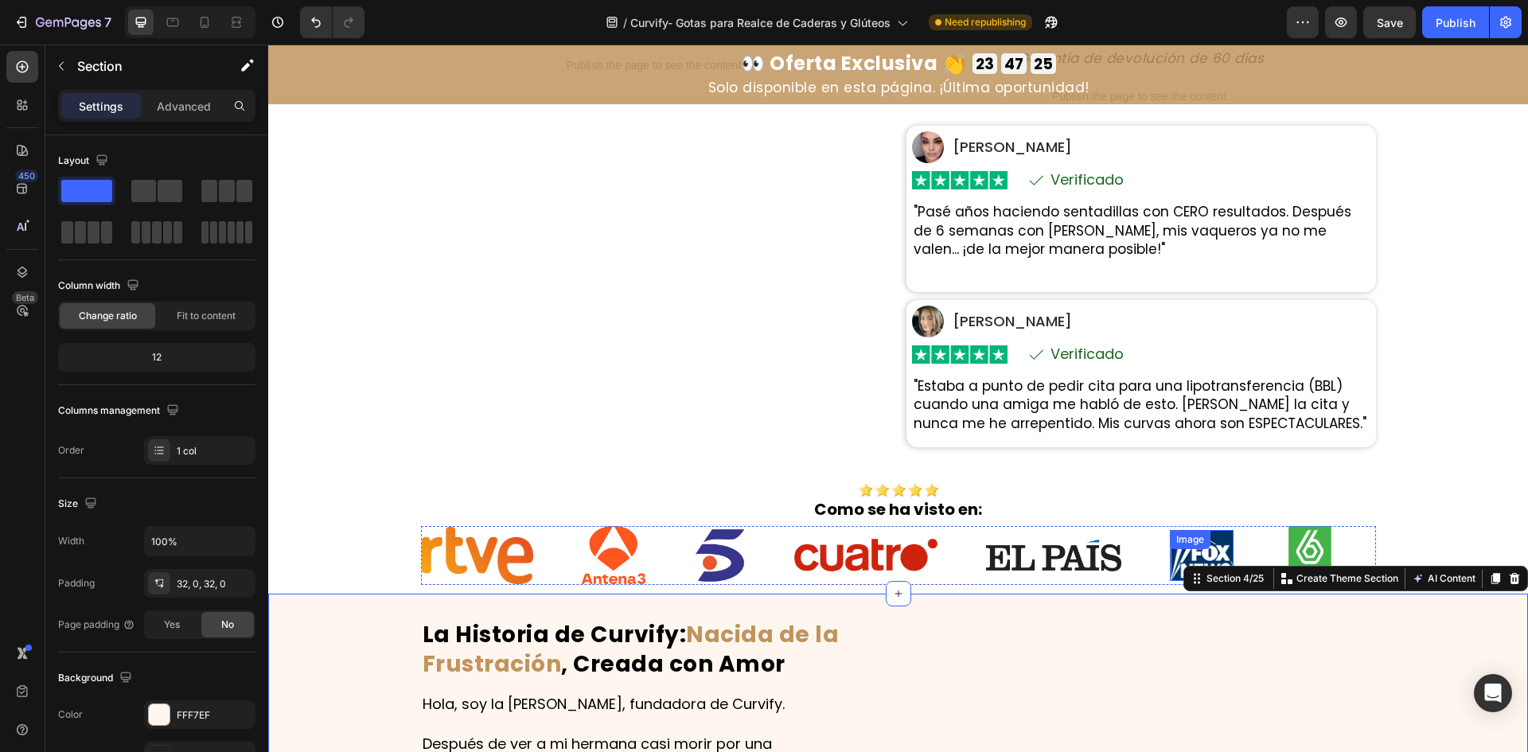
click at [1187, 536] on div "Image" at bounding box center [1190, 539] width 34 height 14
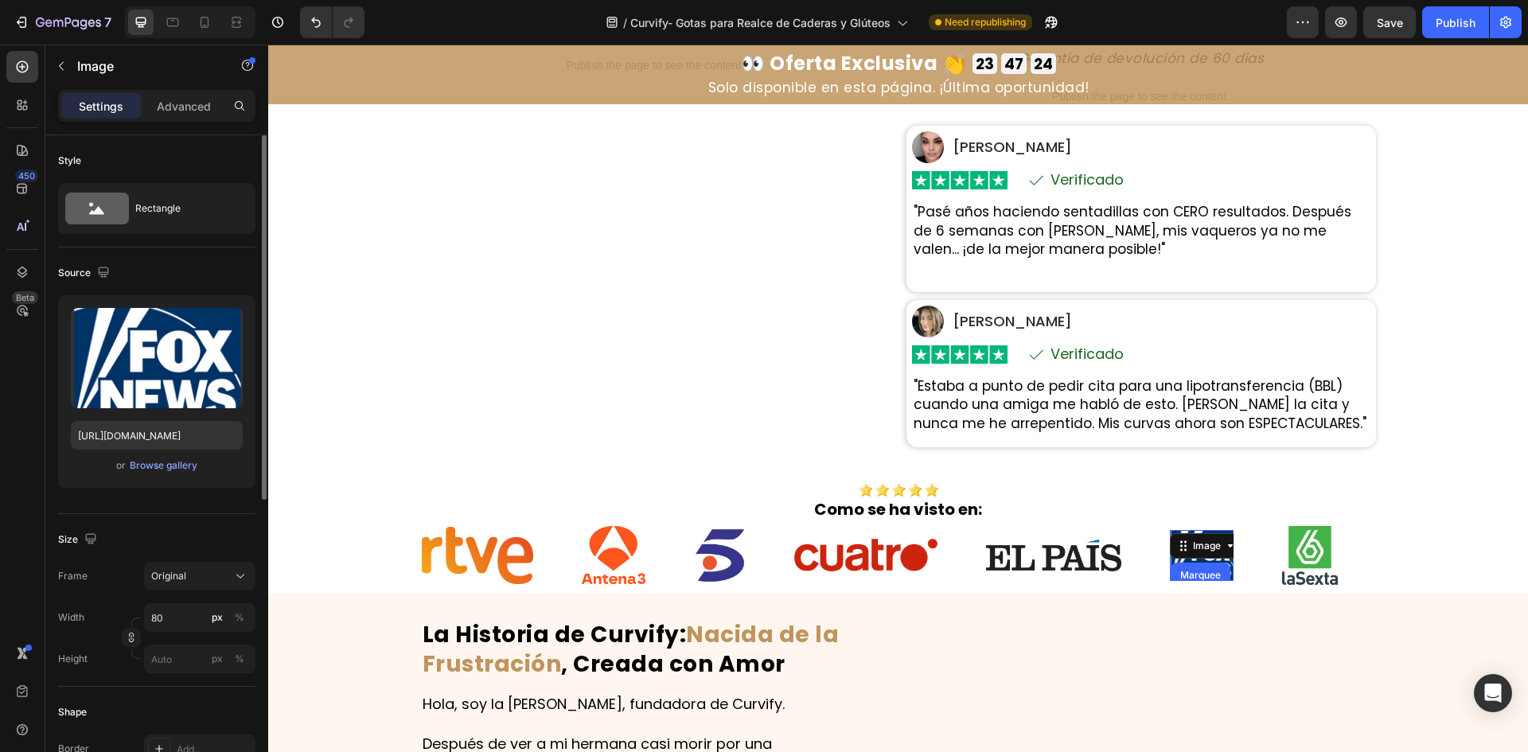
click at [193, 412] on div "Upload Image [URL][DOMAIN_NAME] or Browse gallery" at bounding box center [156, 391] width 197 height 193
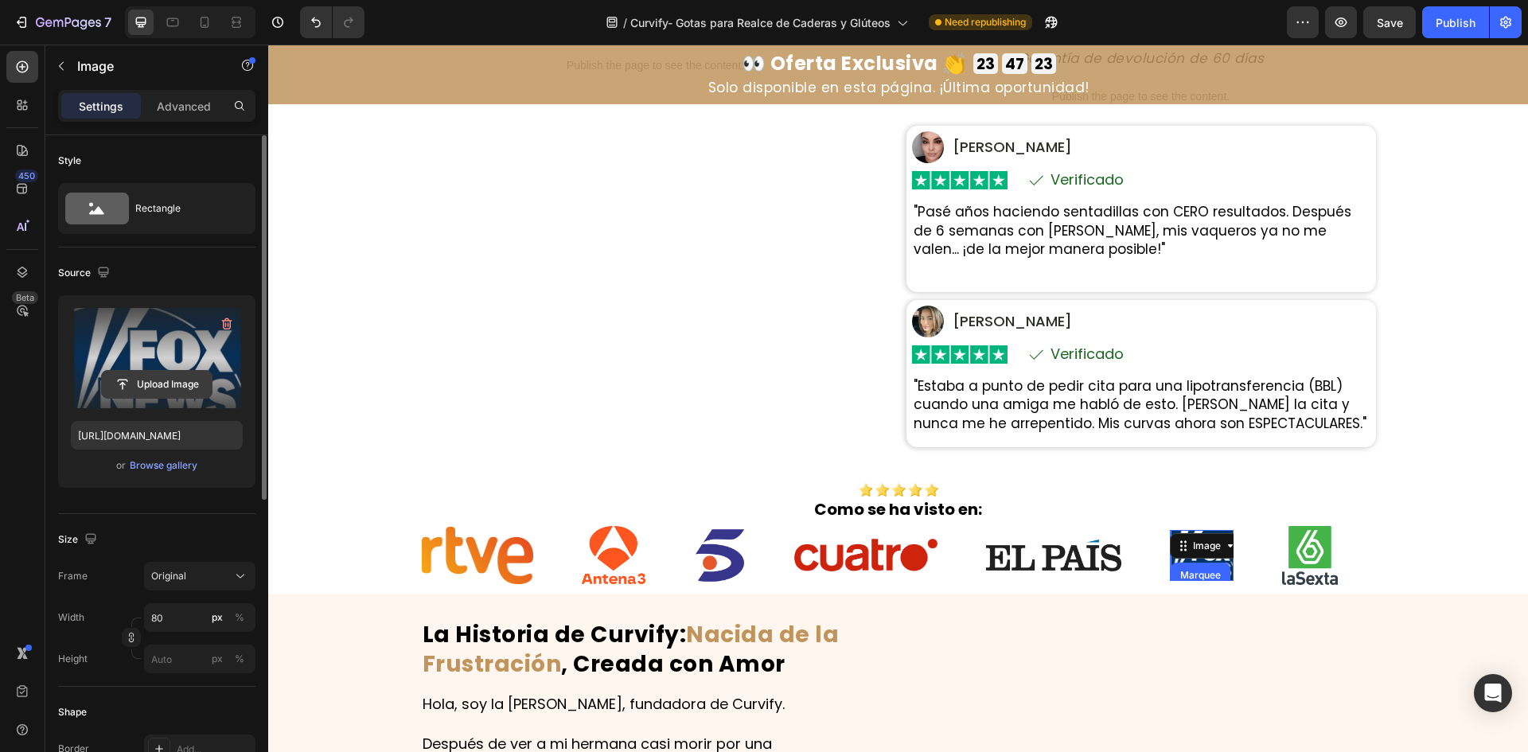
click at [204, 384] on input "file" at bounding box center [157, 384] width 110 height 27
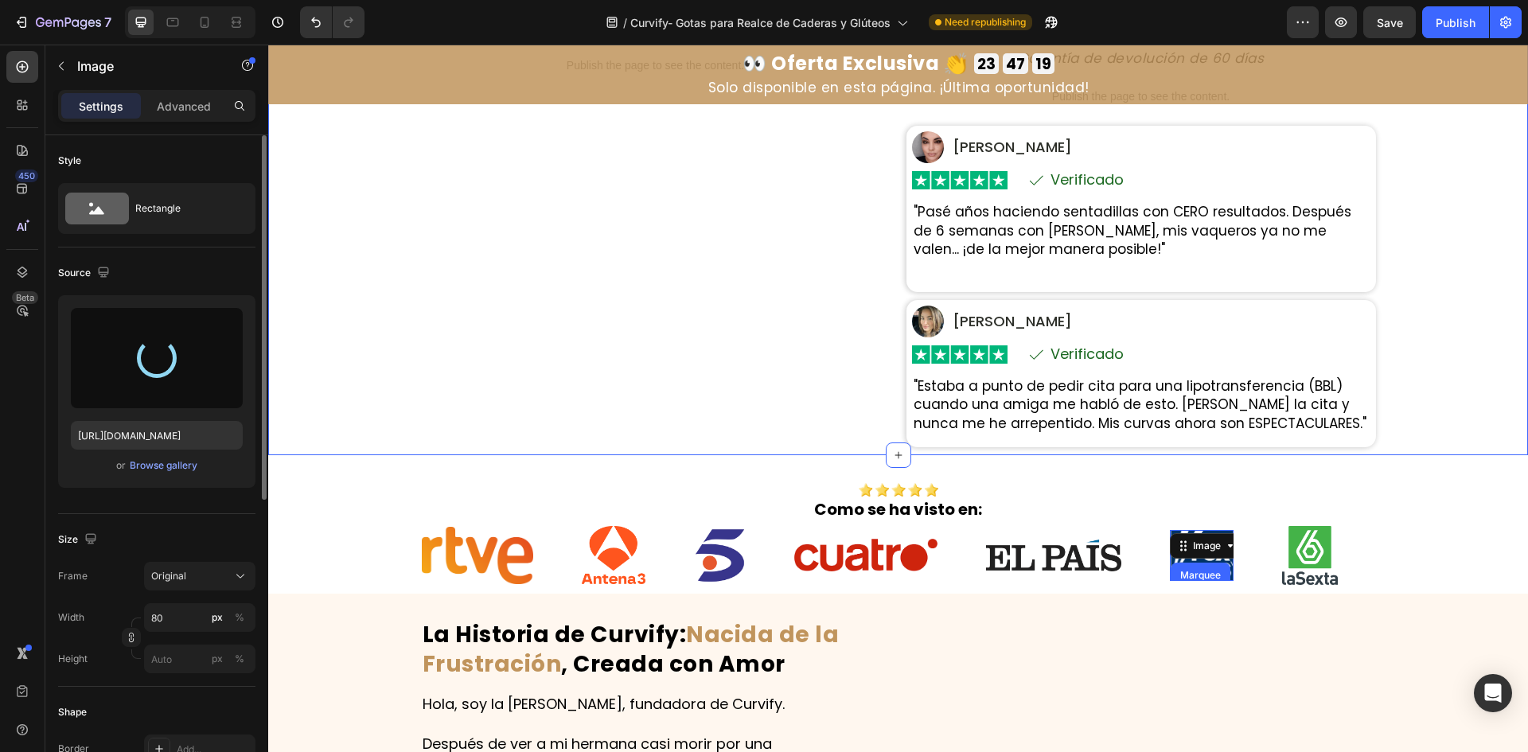
type input "[URL][DOMAIN_NAME]"
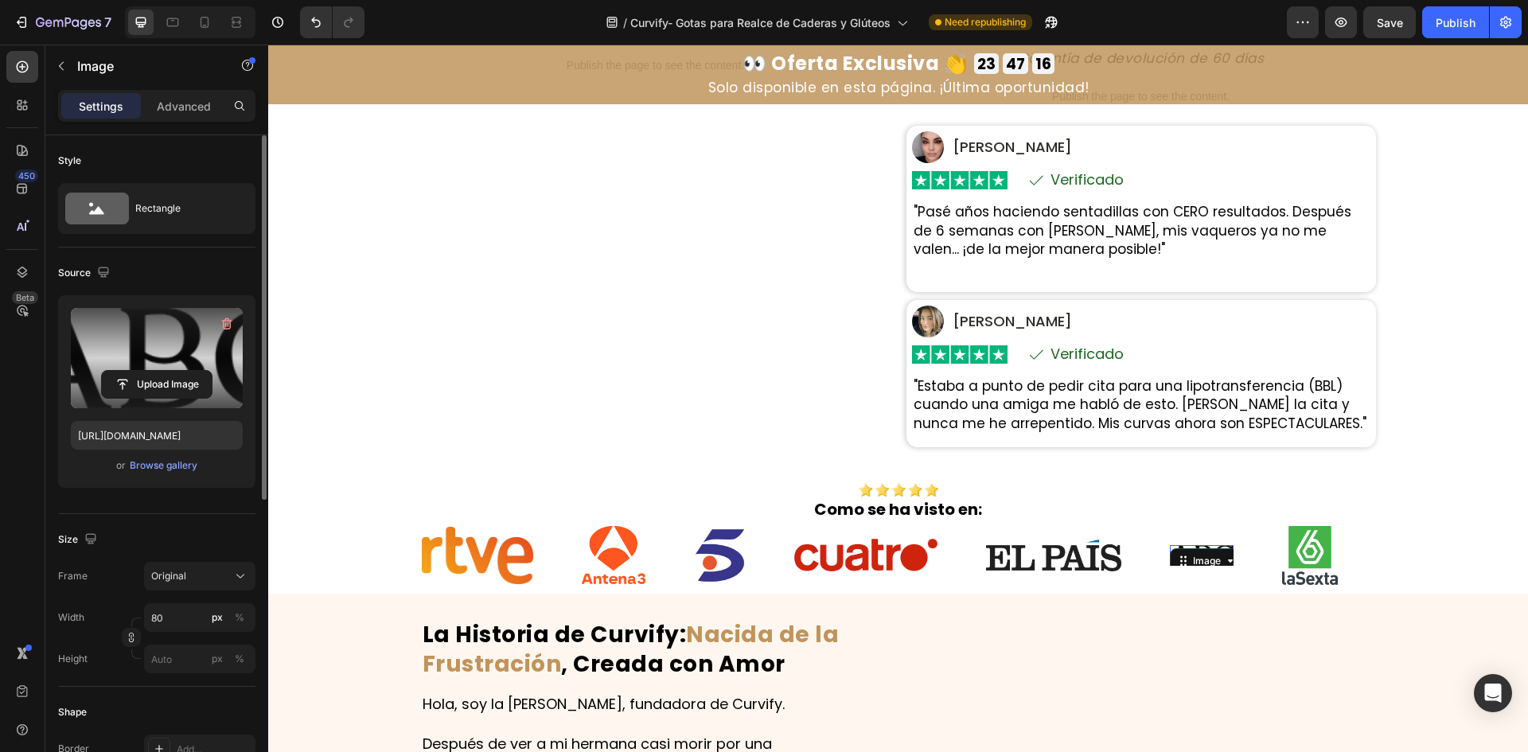
click at [185, 603] on div "Frame Original Width 80 px % Height px %" at bounding box center [156, 617] width 197 height 111
click at [181, 623] on input "80" at bounding box center [199, 617] width 111 height 29
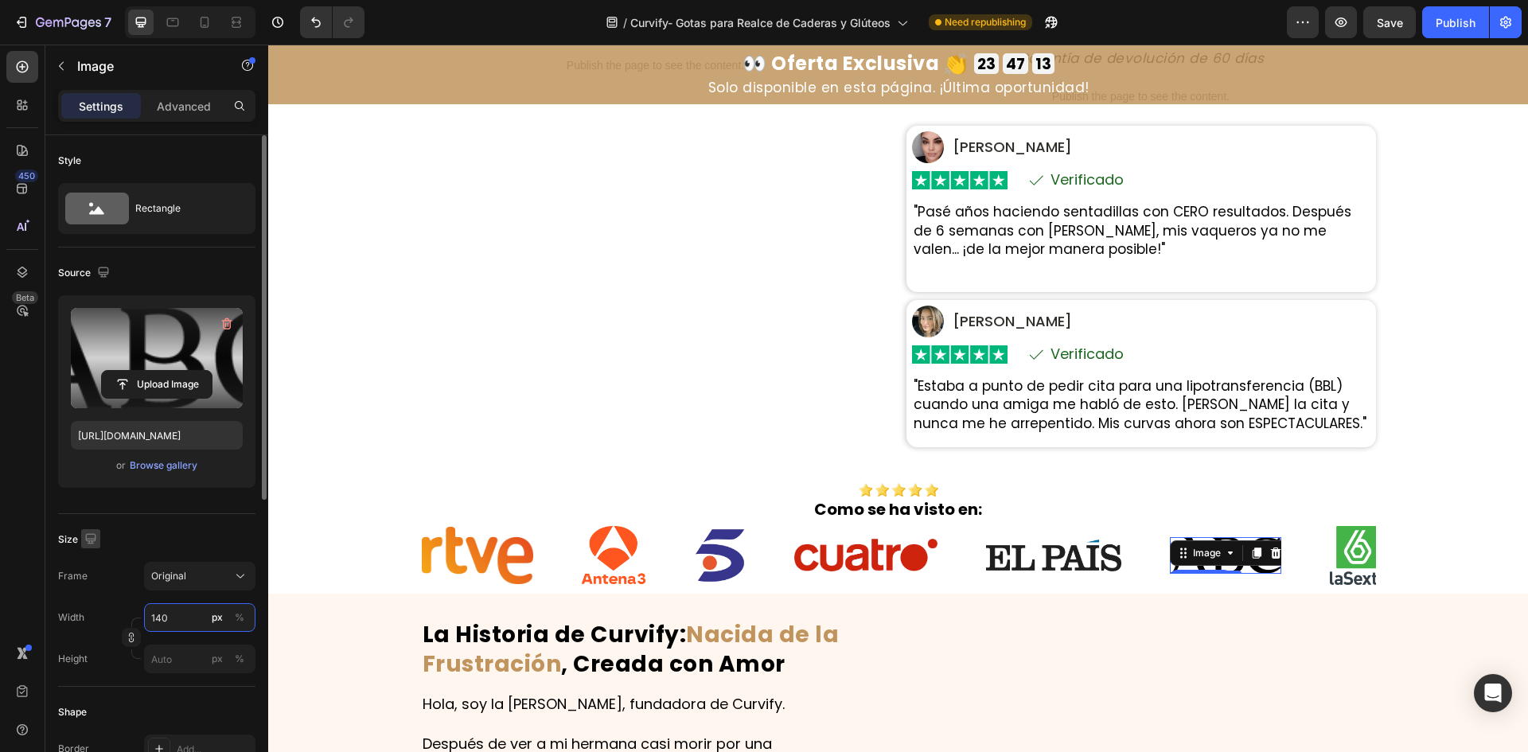
type input "140"
click at [92, 542] on icon "button" at bounding box center [91, 539] width 16 height 16
drag, startPoint x: 92, startPoint y: 600, endPoint x: 173, endPoint y: 615, distance: 82.6
click at [92, 600] on icon "button" at bounding box center [94, 593] width 16 height 16
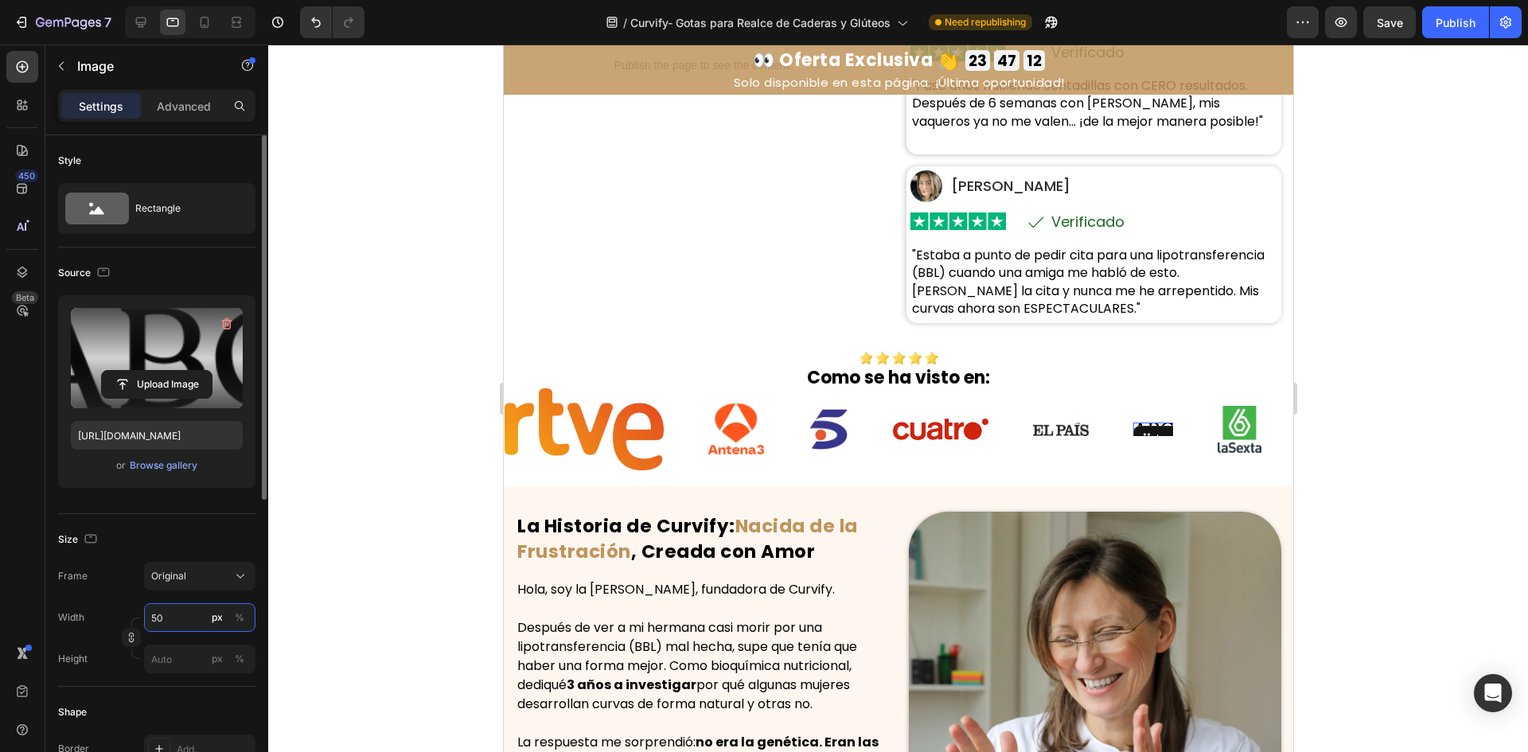
click at [180, 617] on input "50" at bounding box center [199, 617] width 111 height 29
paste input "14"
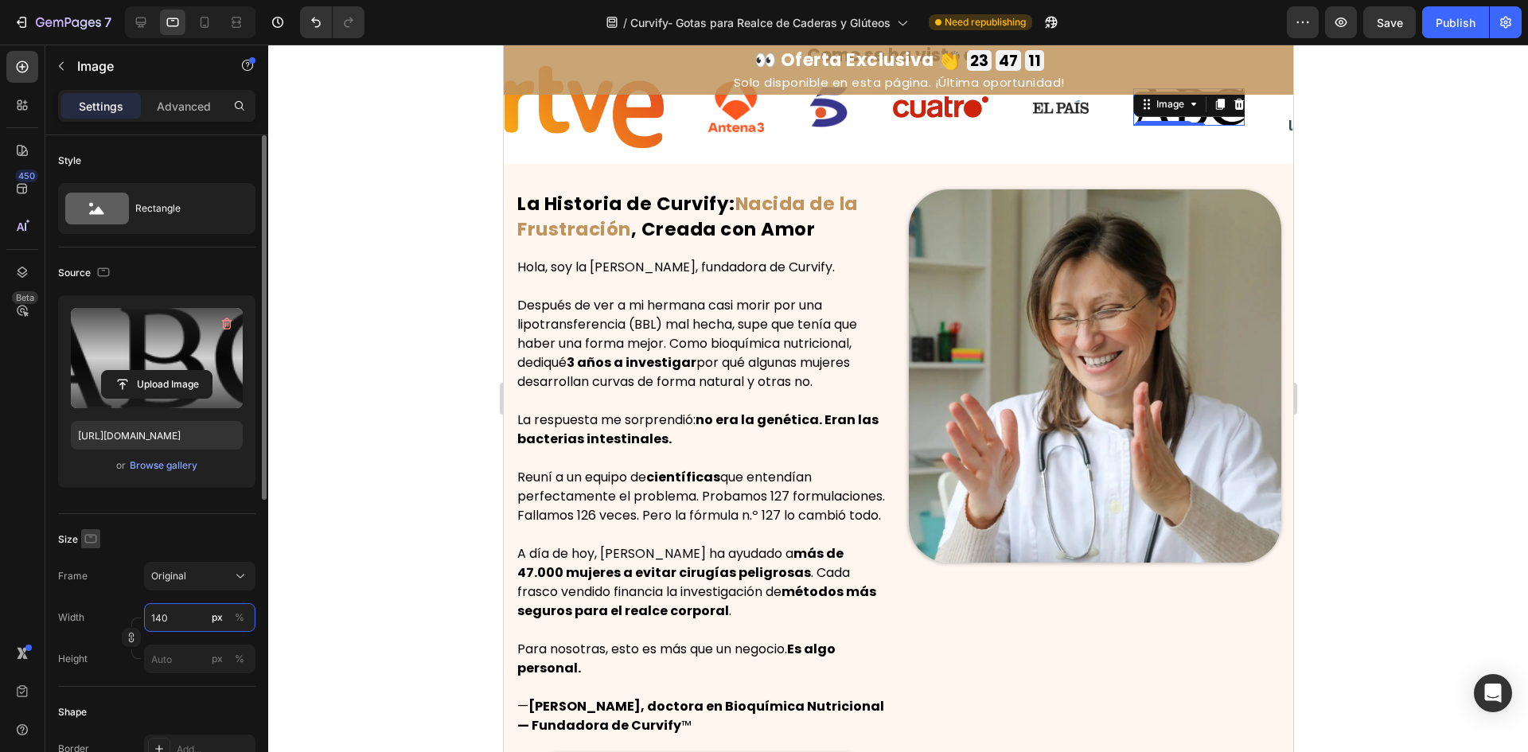
type input "140"
click at [91, 535] on icon "button" at bounding box center [91, 538] width 12 height 9
click at [90, 622] on icon "button" at bounding box center [94, 621] width 9 height 11
type input "50"
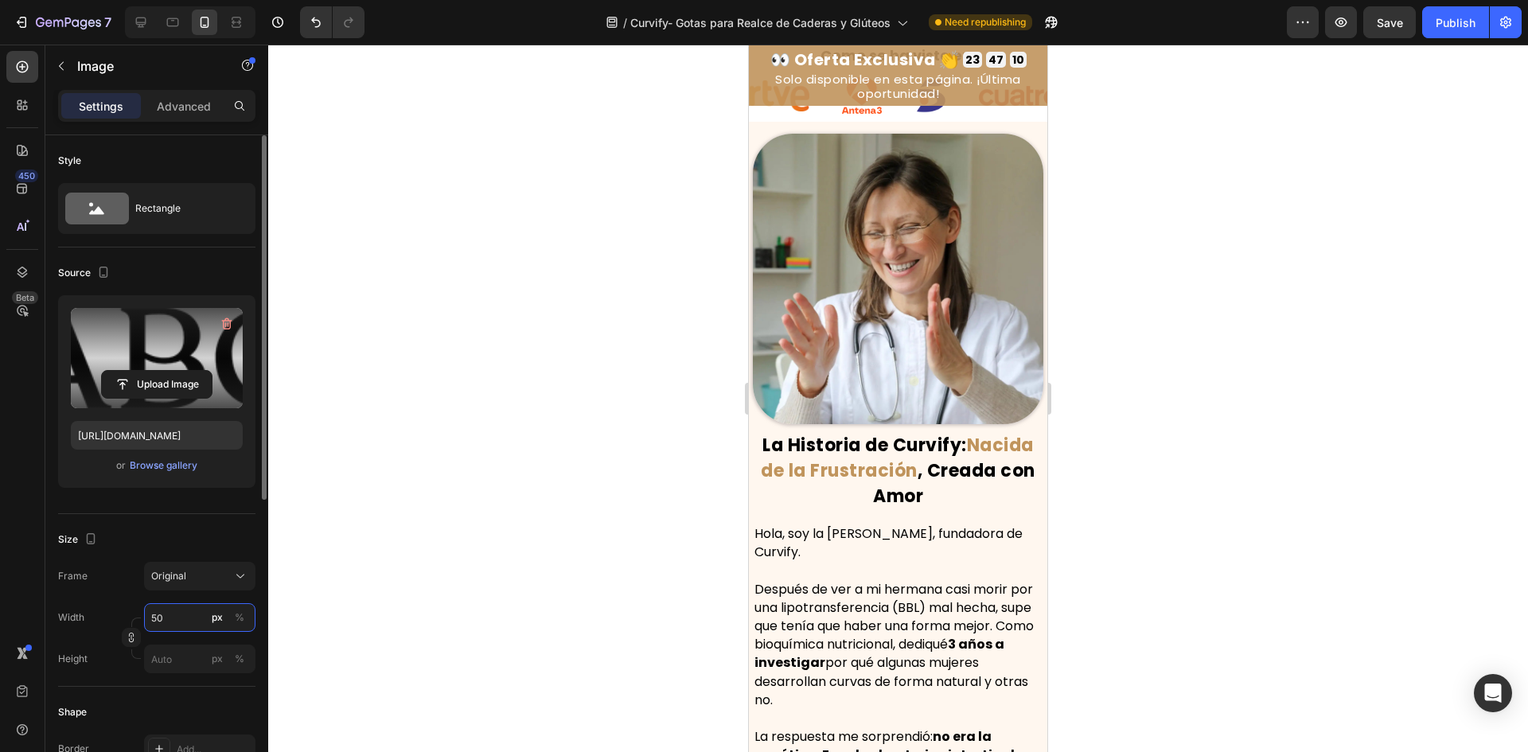
click at [170, 618] on input "50" at bounding box center [199, 617] width 111 height 29
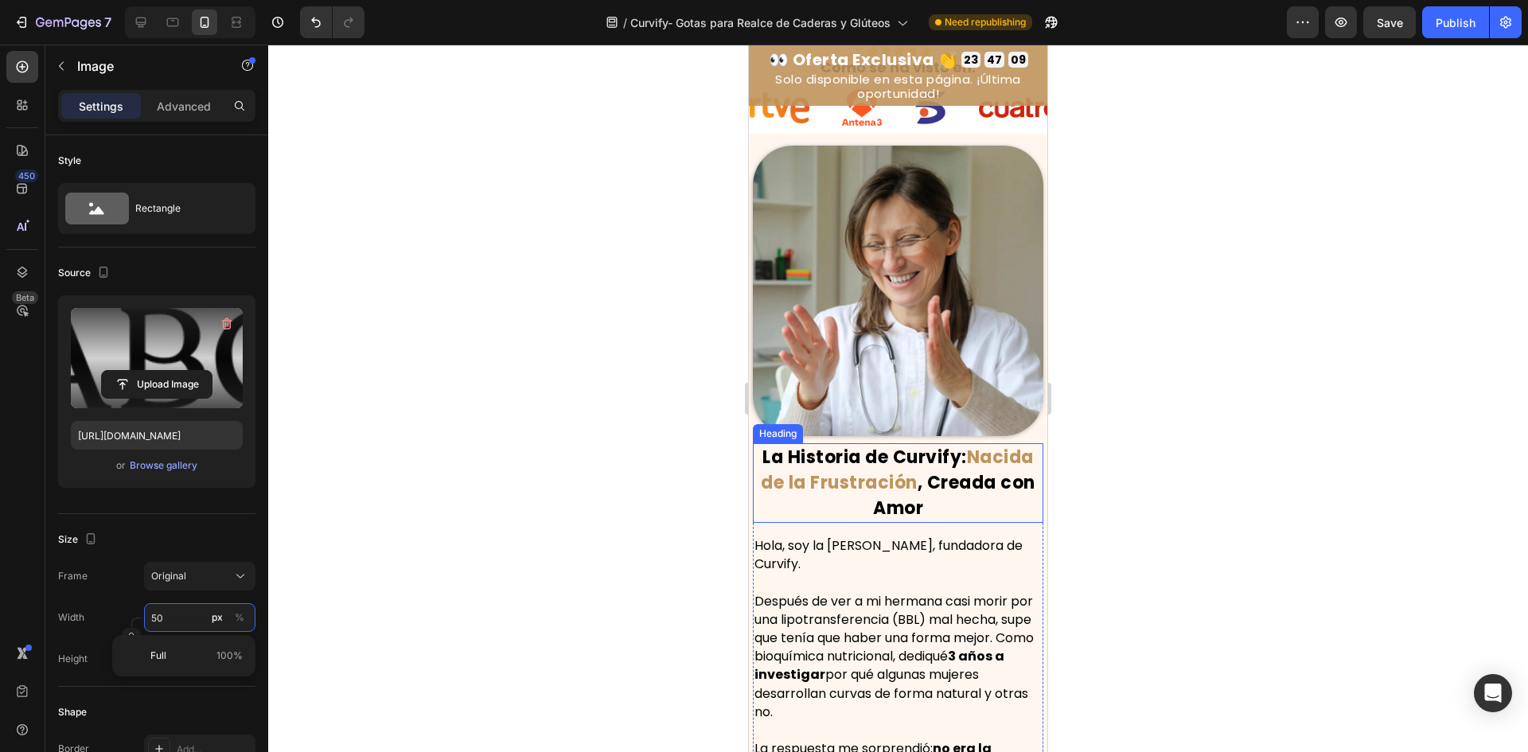
scroll to position [762, 0]
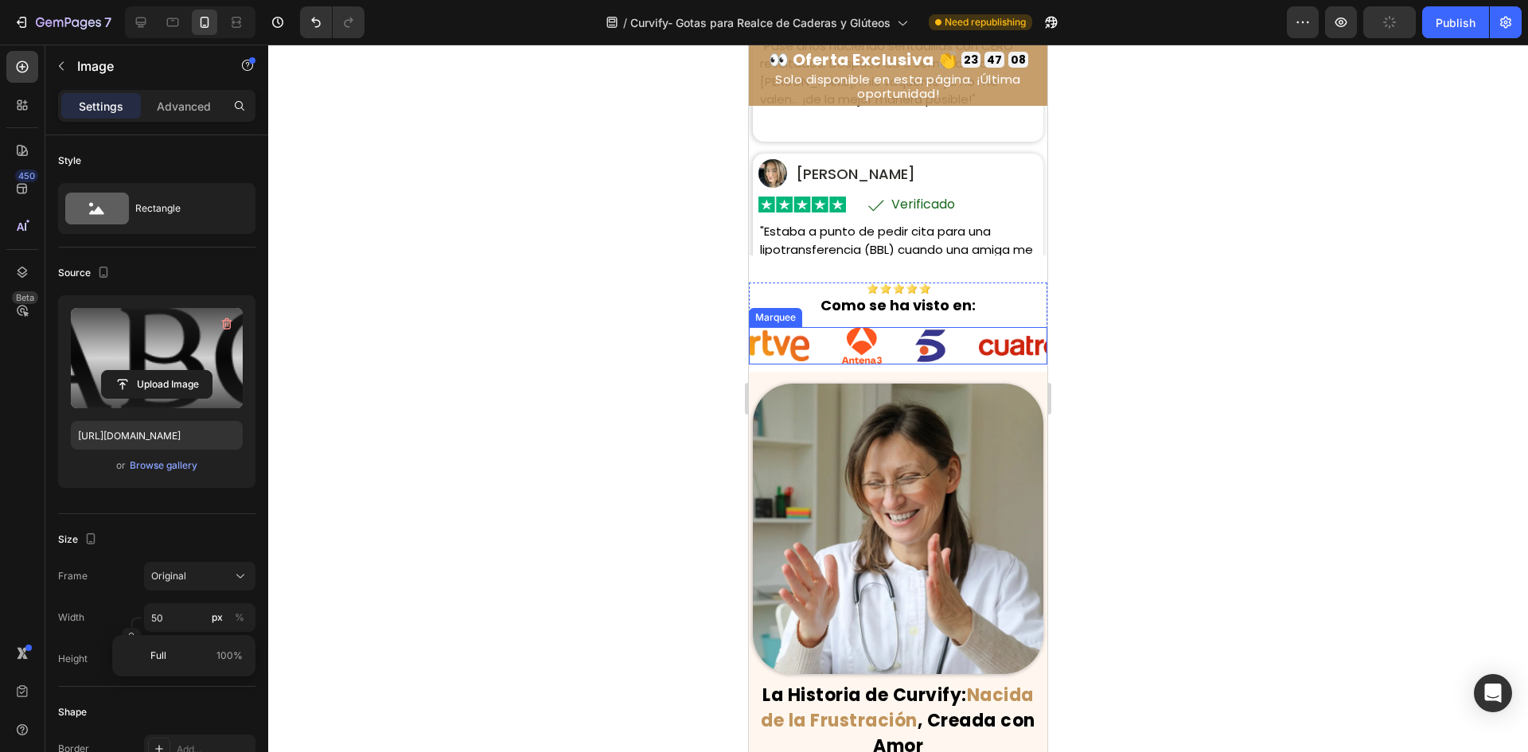
click at [961, 352] on div "Image" at bounding box center [947, 346] width 64 height 34
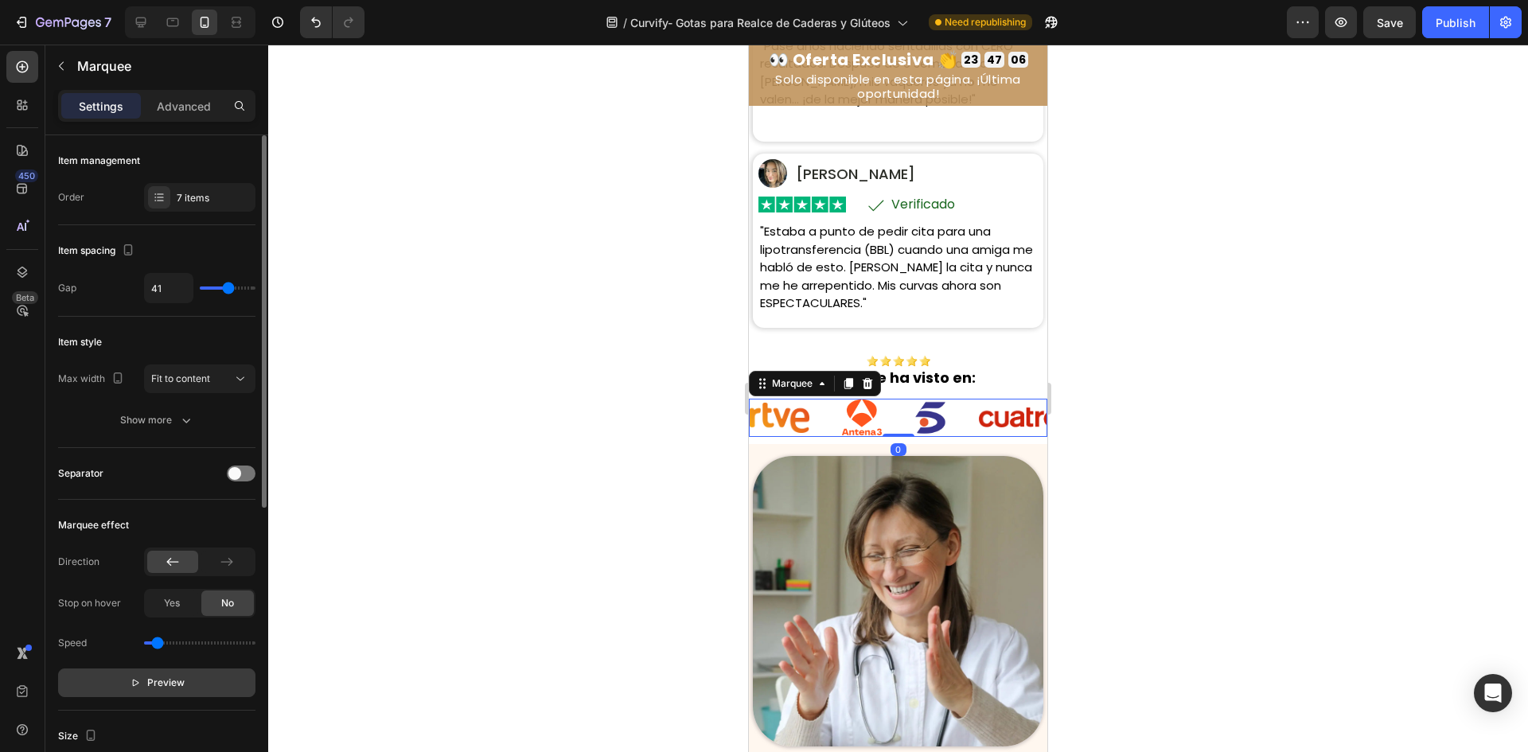
click at [142, 681] on p "Preview" at bounding box center [157, 683] width 55 height 16
click at [1012, 423] on div "Image" at bounding box center [1010, 417] width 52 height 12
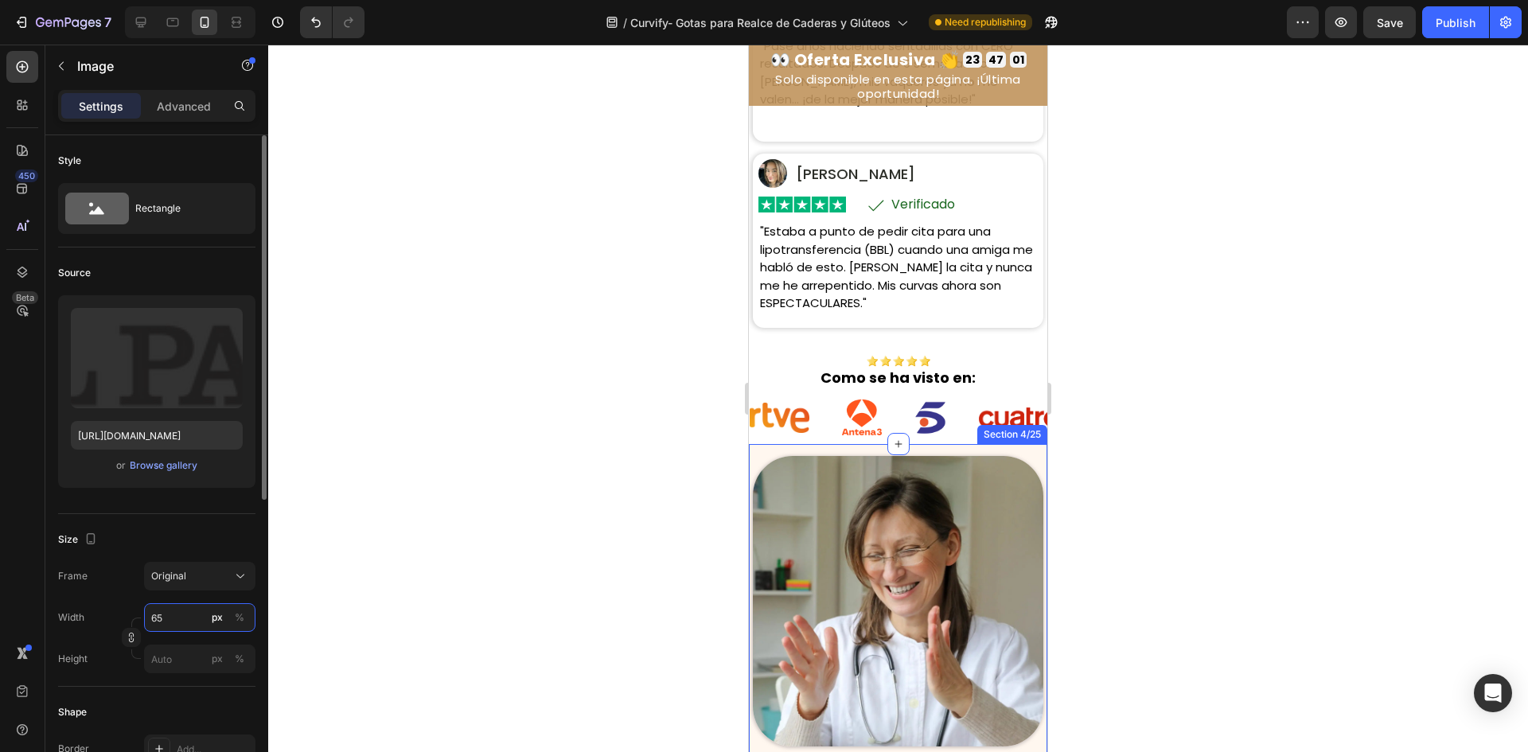
click at [177, 615] on input "65" at bounding box center [199, 617] width 111 height 29
paste input "140"
type input "1"
type input "120"
click at [1062, 425] on img at bounding box center [1082, 418] width 40 height 14
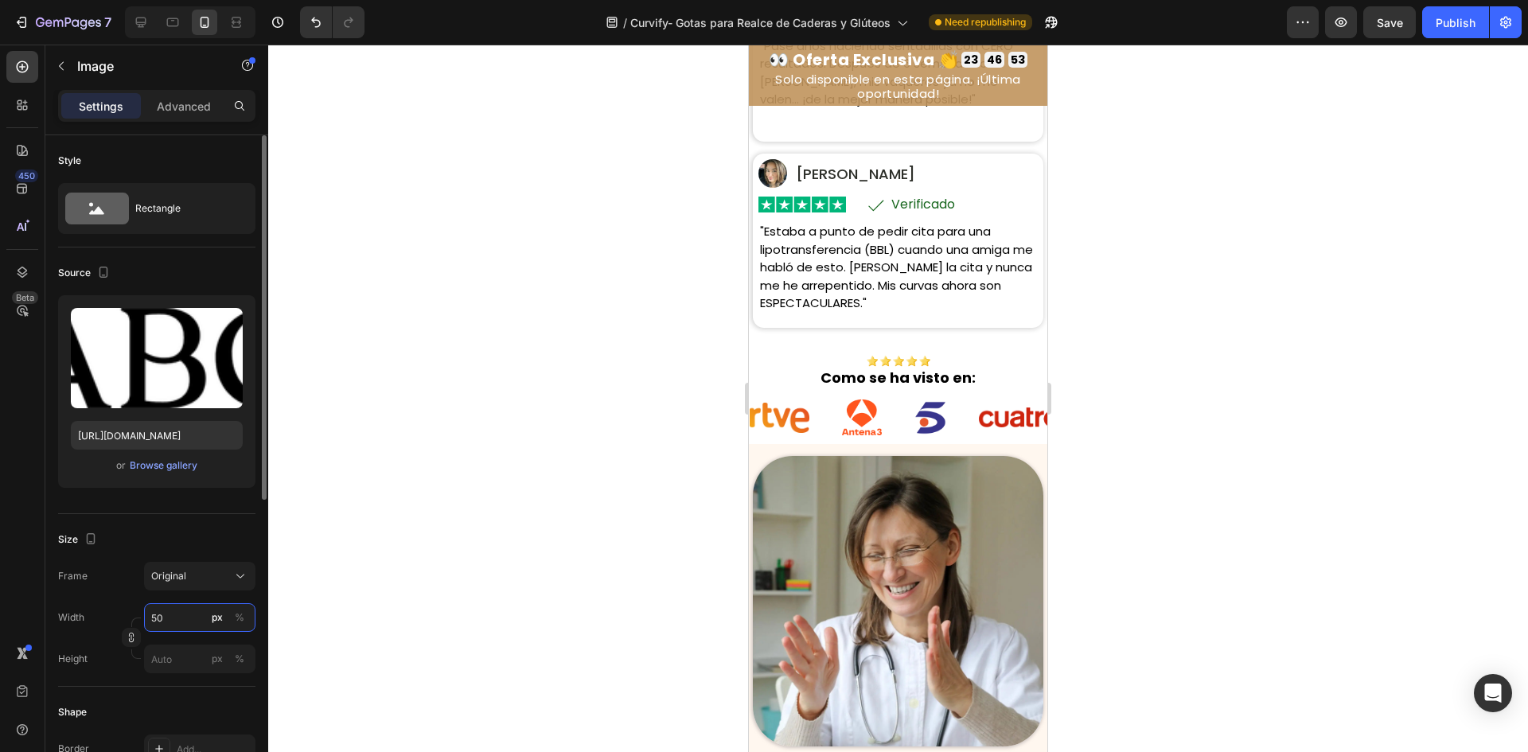
click at [180, 616] on input "50" at bounding box center [199, 617] width 111 height 29
paste input "12"
click at [185, 604] on input "120" at bounding box center [199, 617] width 111 height 29
type input "0"
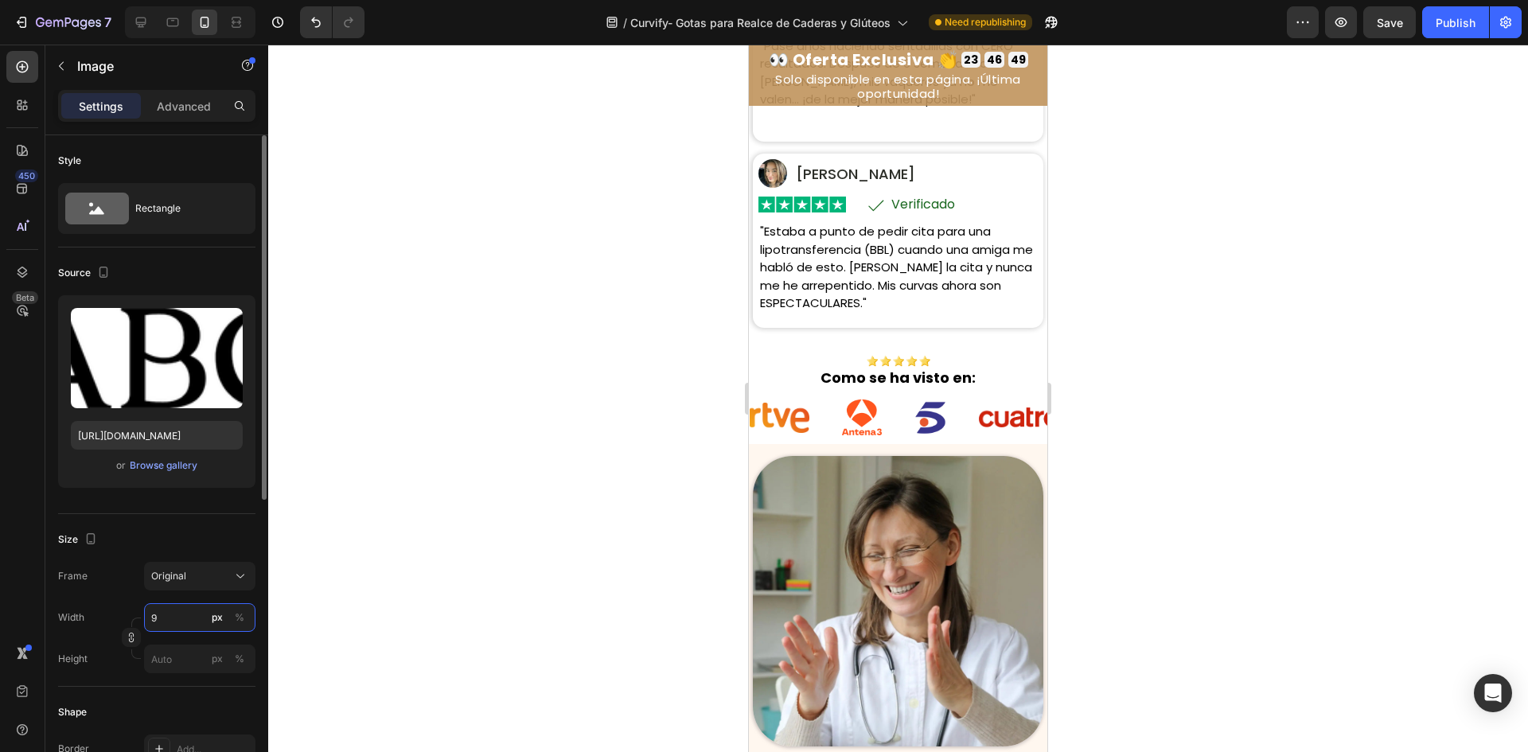
type input "90"
click at [996, 435] on img at bounding box center [1014, 418] width 36 height 38
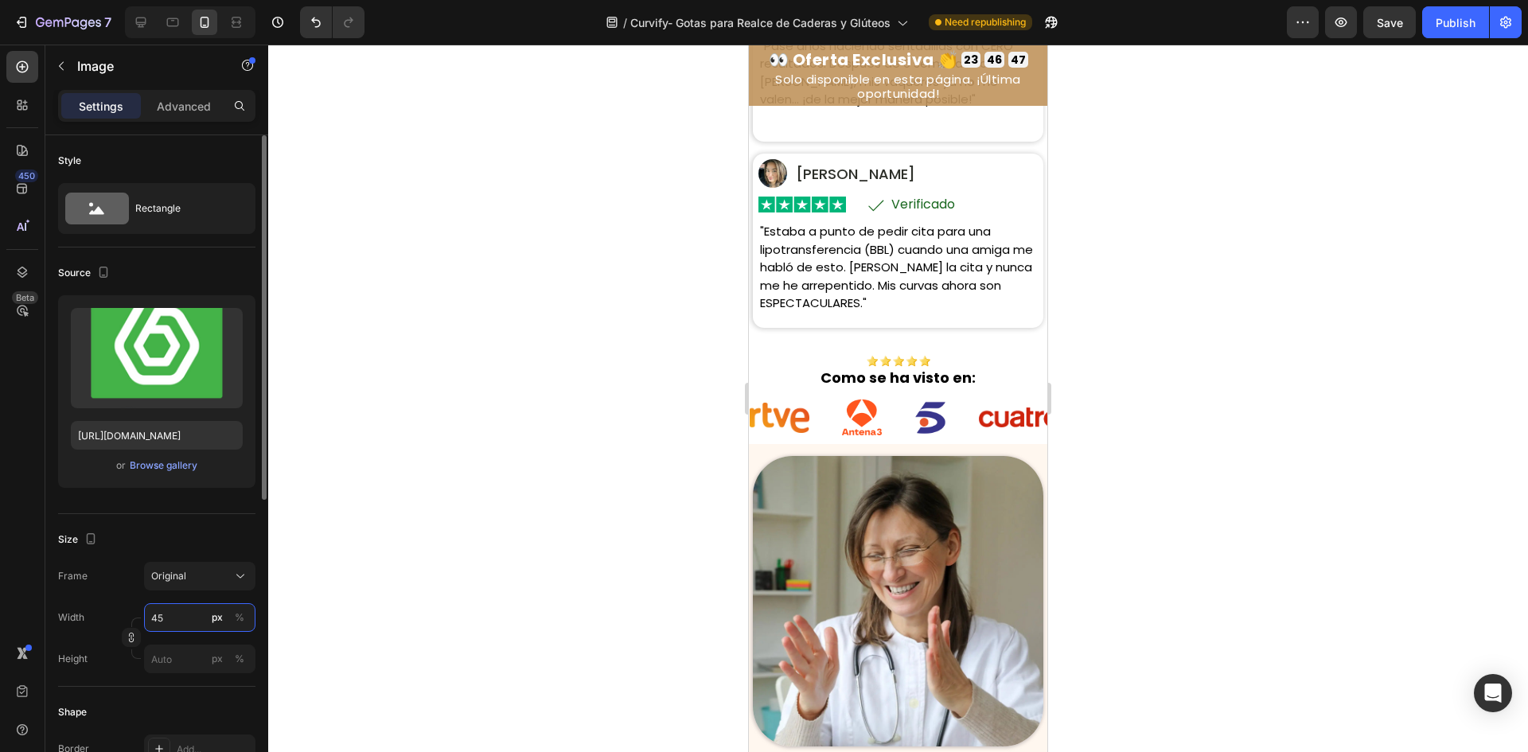
click at [184, 621] on input "45" at bounding box center [199, 617] width 111 height 29
click at [1383, 434] on img at bounding box center [1413, 418] width 60 height 31
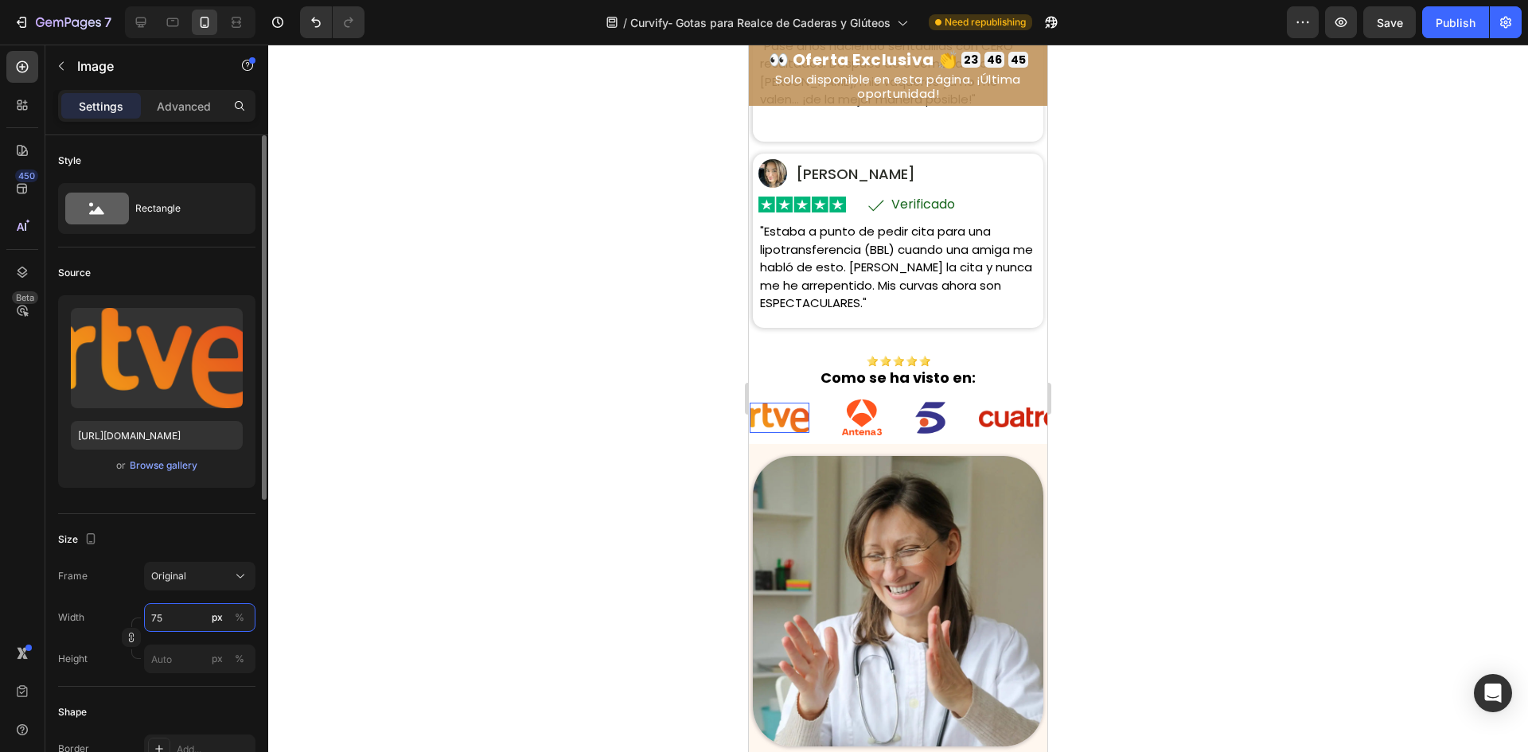
click at [171, 613] on input "75" at bounding box center [199, 617] width 111 height 29
click at [1346, 433] on img at bounding box center [1366, 418] width 40 height 37
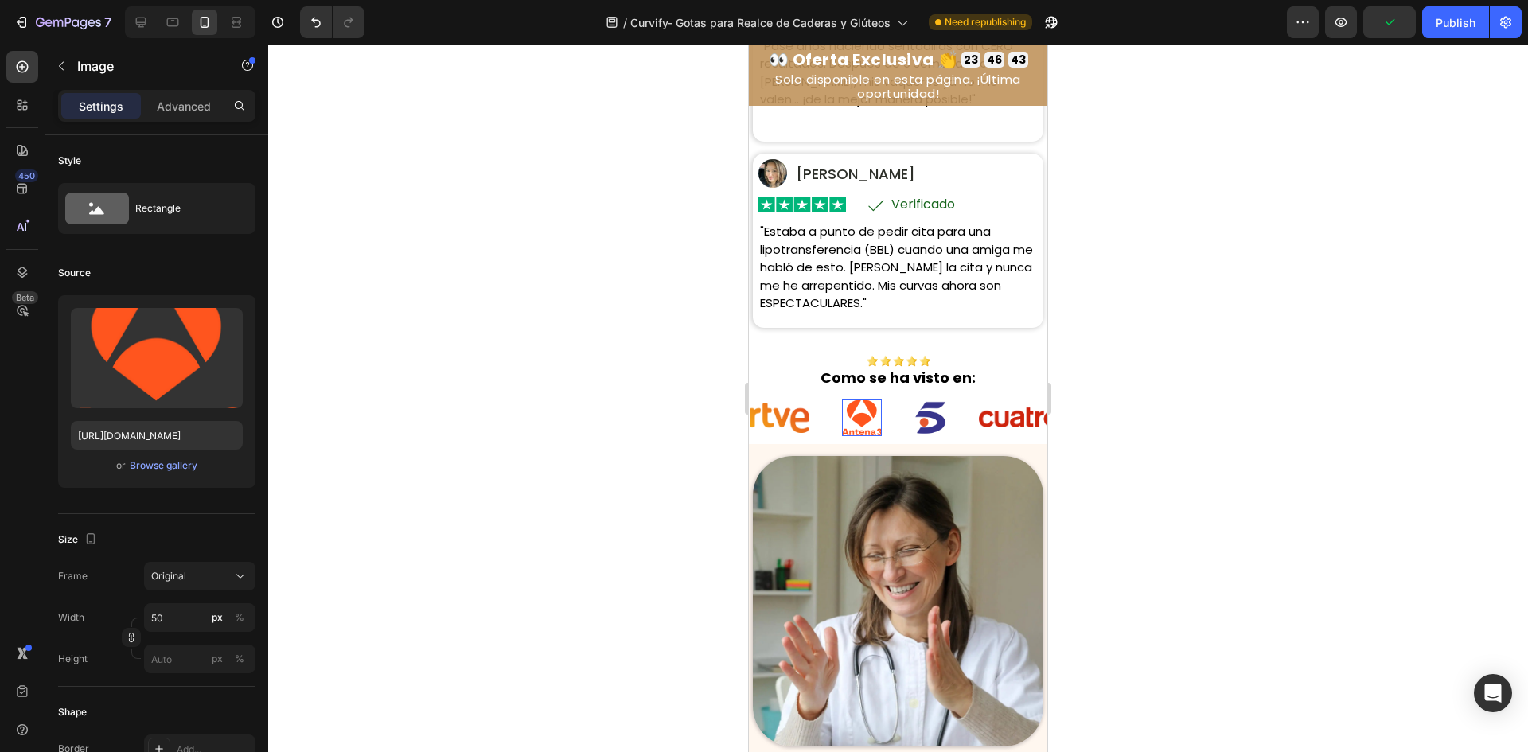
click at [1133, 461] on div at bounding box center [898, 399] width 1260 height 708
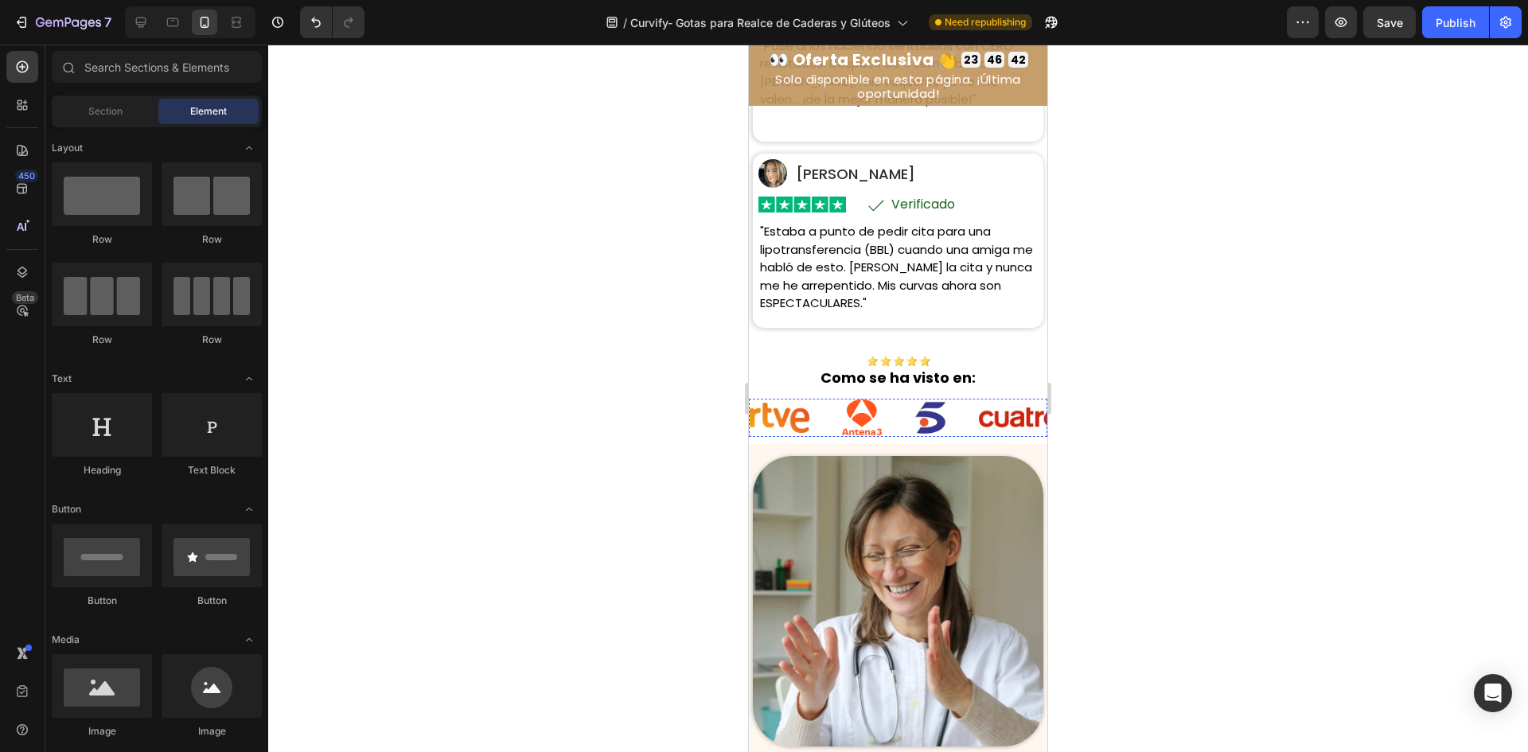
click at [1385, 435] on img at bounding box center [1401, 418] width 32 height 34
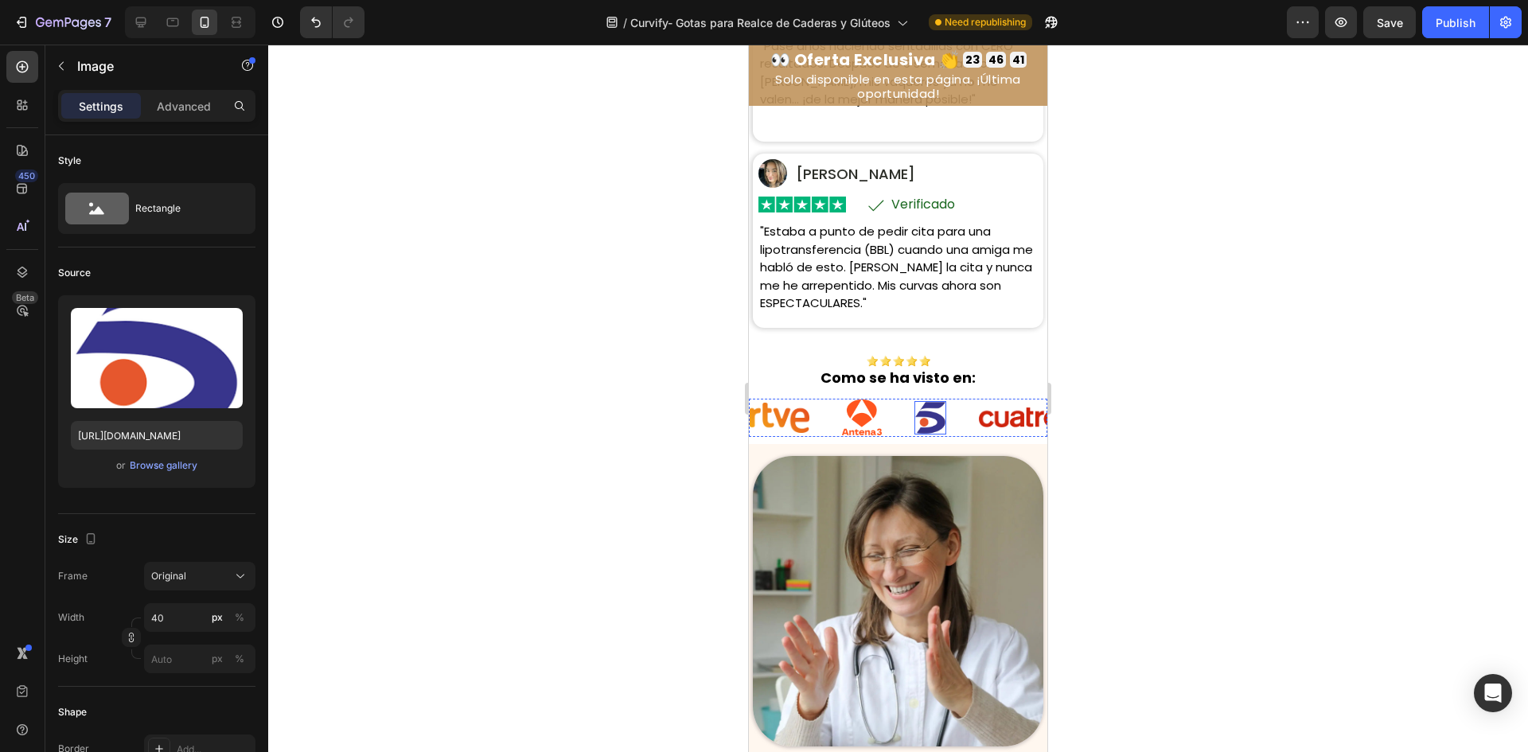
click at [1382, 436] on img at bounding box center [1402, 418] width 40 height 37
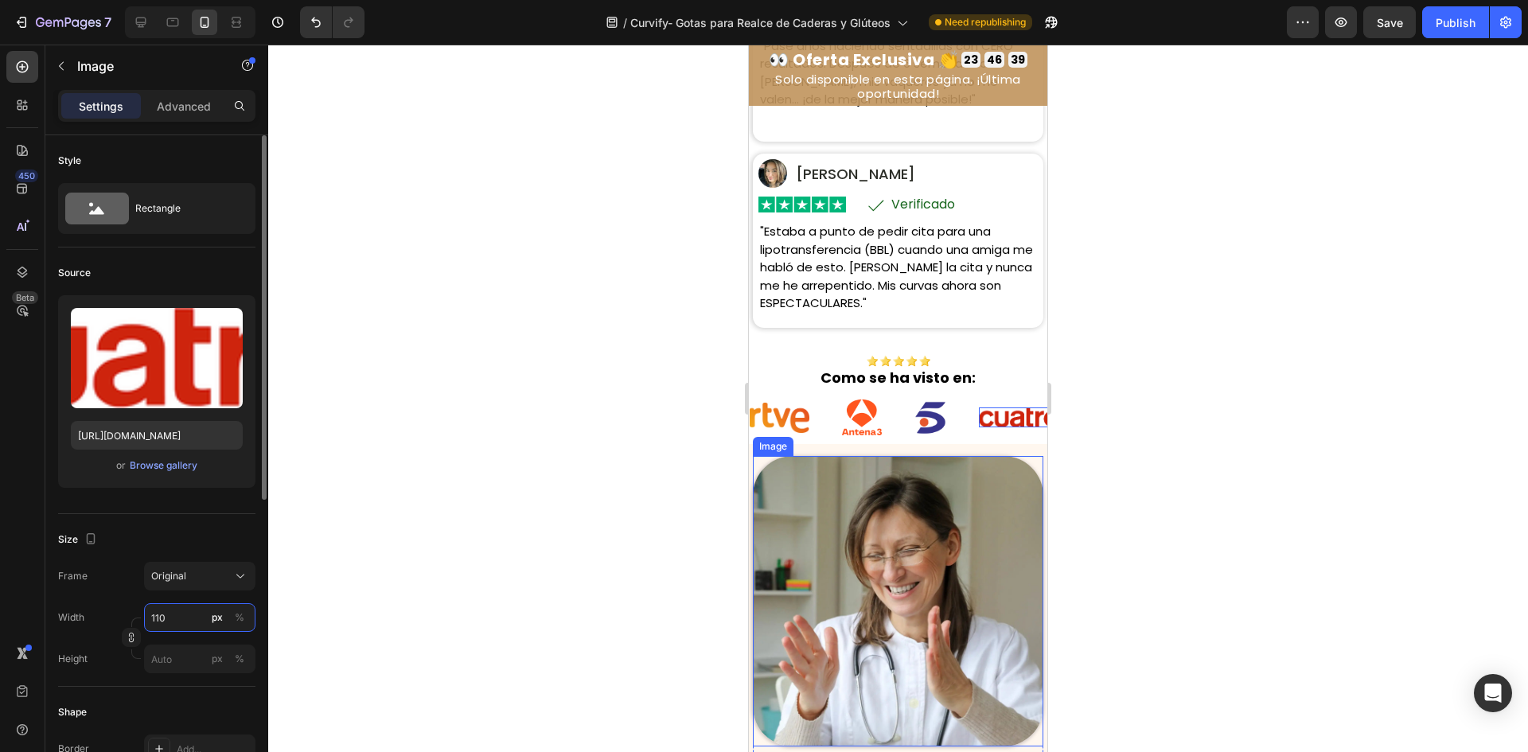
click at [194, 613] on input "110" at bounding box center [199, 617] width 111 height 29
type input "130"
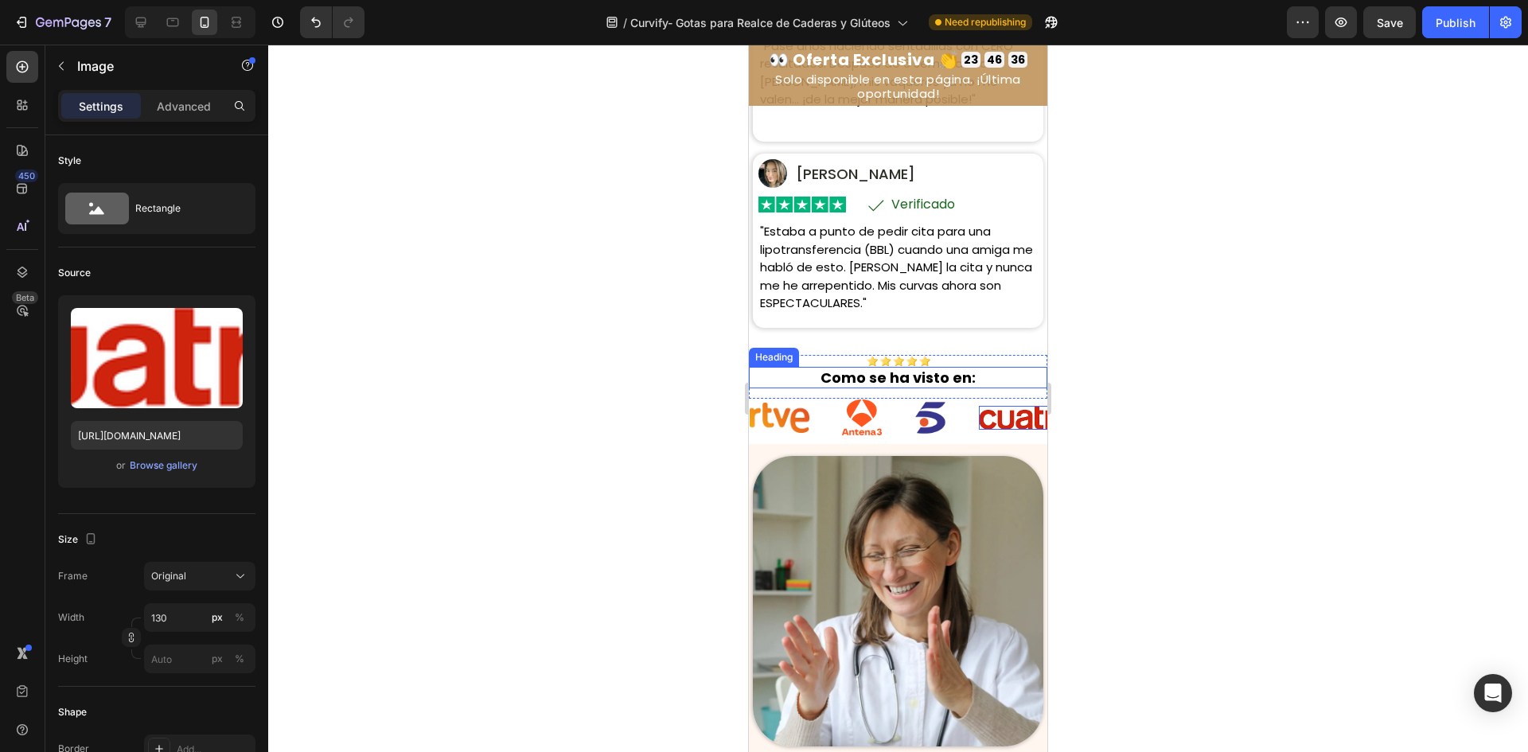
click at [954, 388] on strong "Como se ha visto en:" at bounding box center [898, 378] width 155 height 20
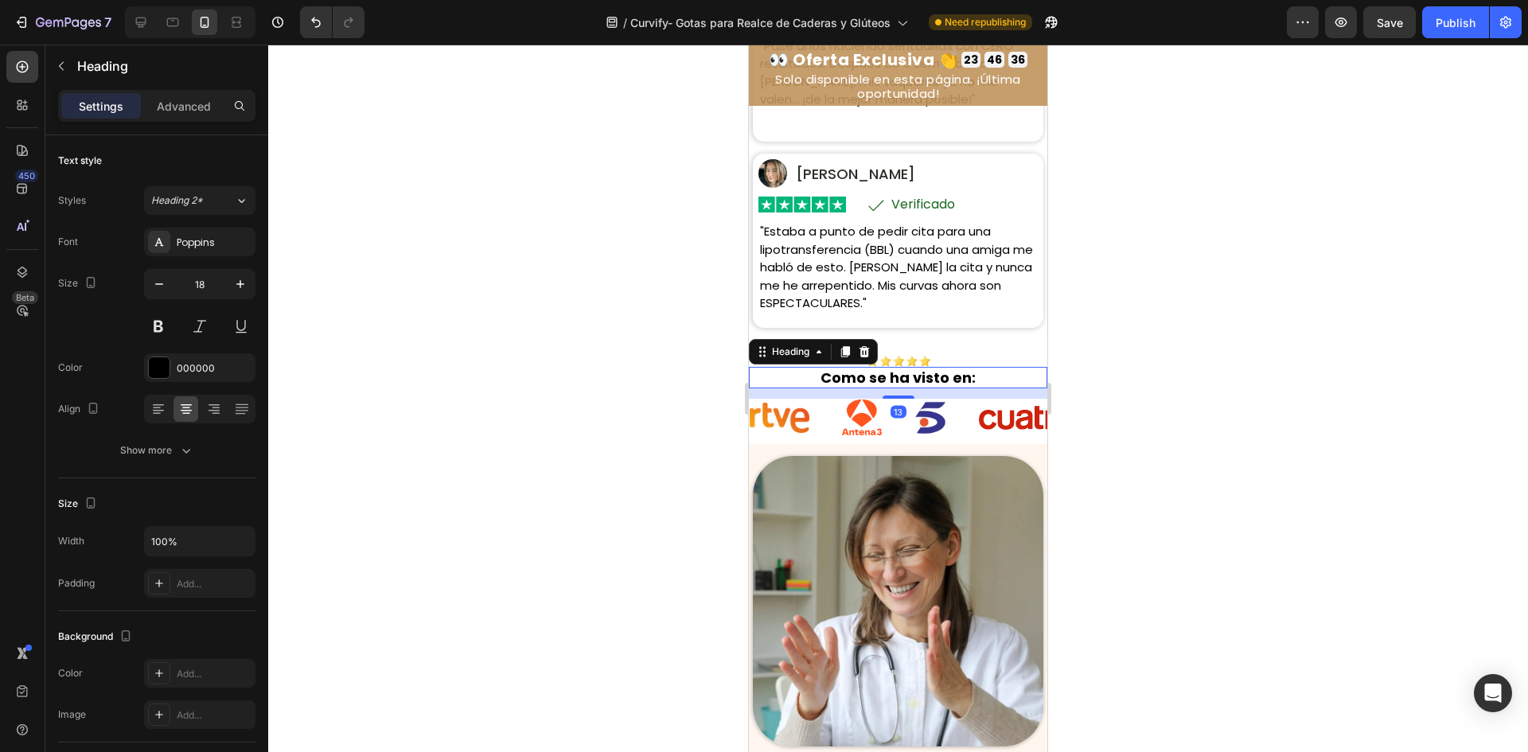
click at [1120, 378] on div at bounding box center [898, 399] width 1260 height 708
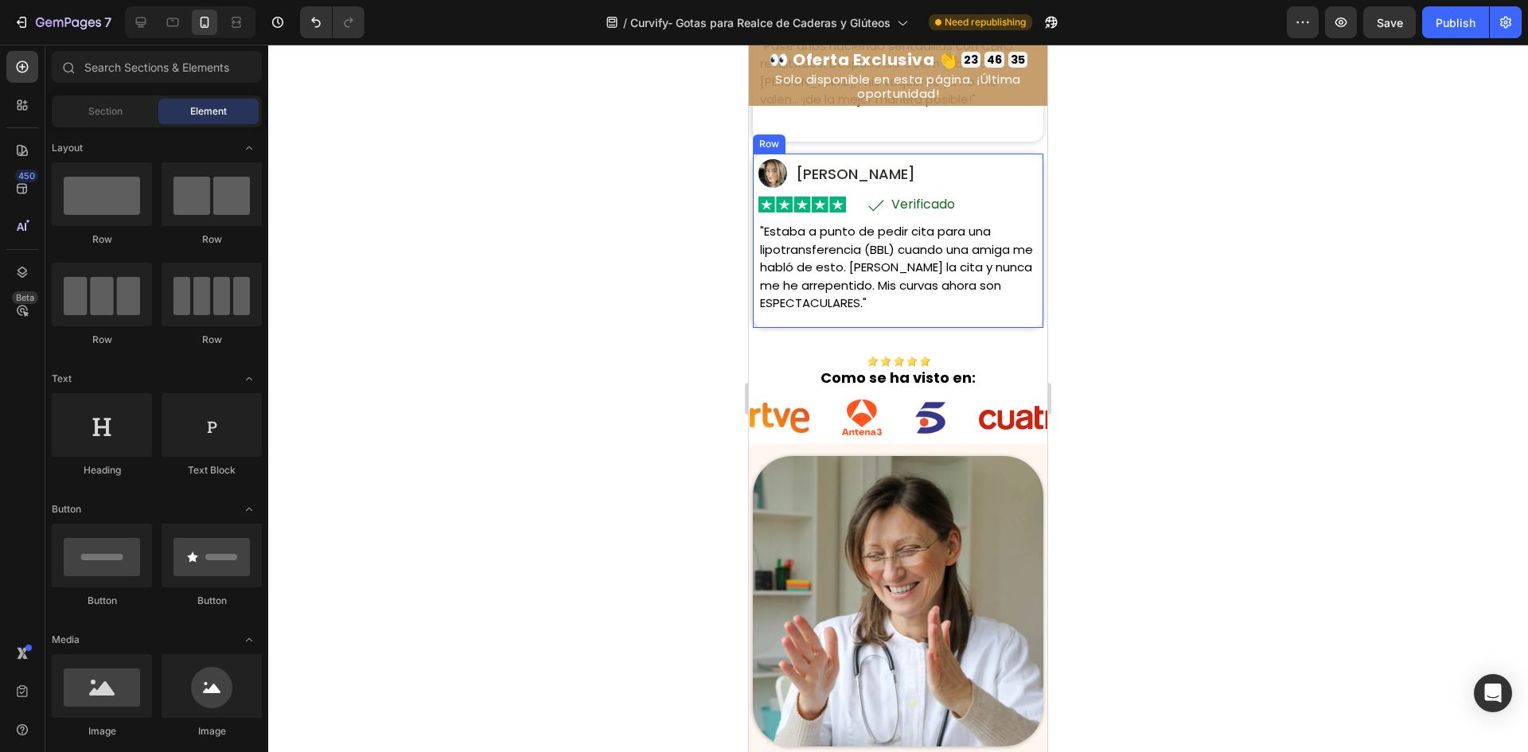
click at [922, 313] on p ""Estaba a punto de pedir cita para una lipotransferencia (BBL) cuando una amiga…" at bounding box center [898, 268] width 276 height 90
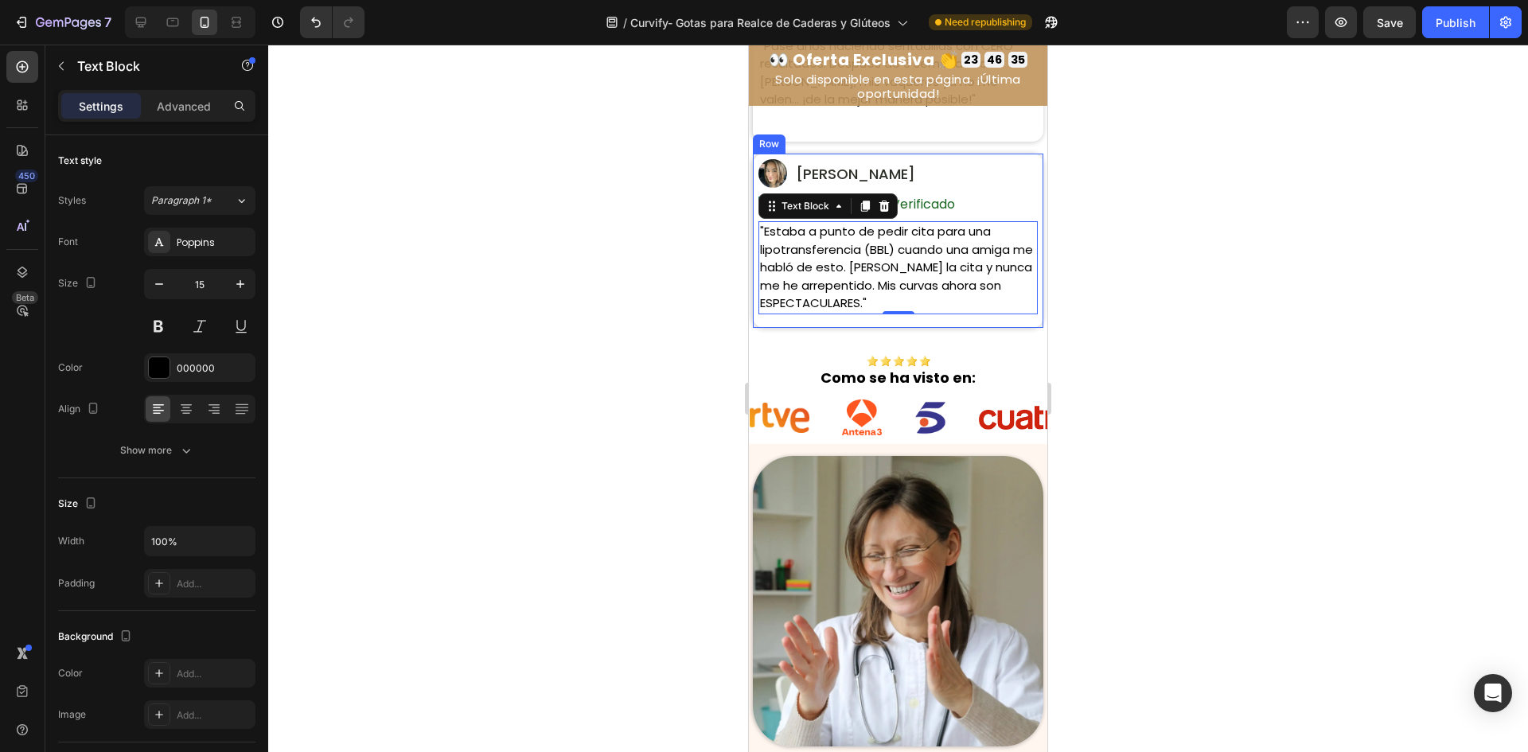
click at [904, 328] on div "Image [PERSON_NAME] Text Block Row Row Image Icon Verificado Text Block Row Row…" at bounding box center [898, 241] width 291 height 174
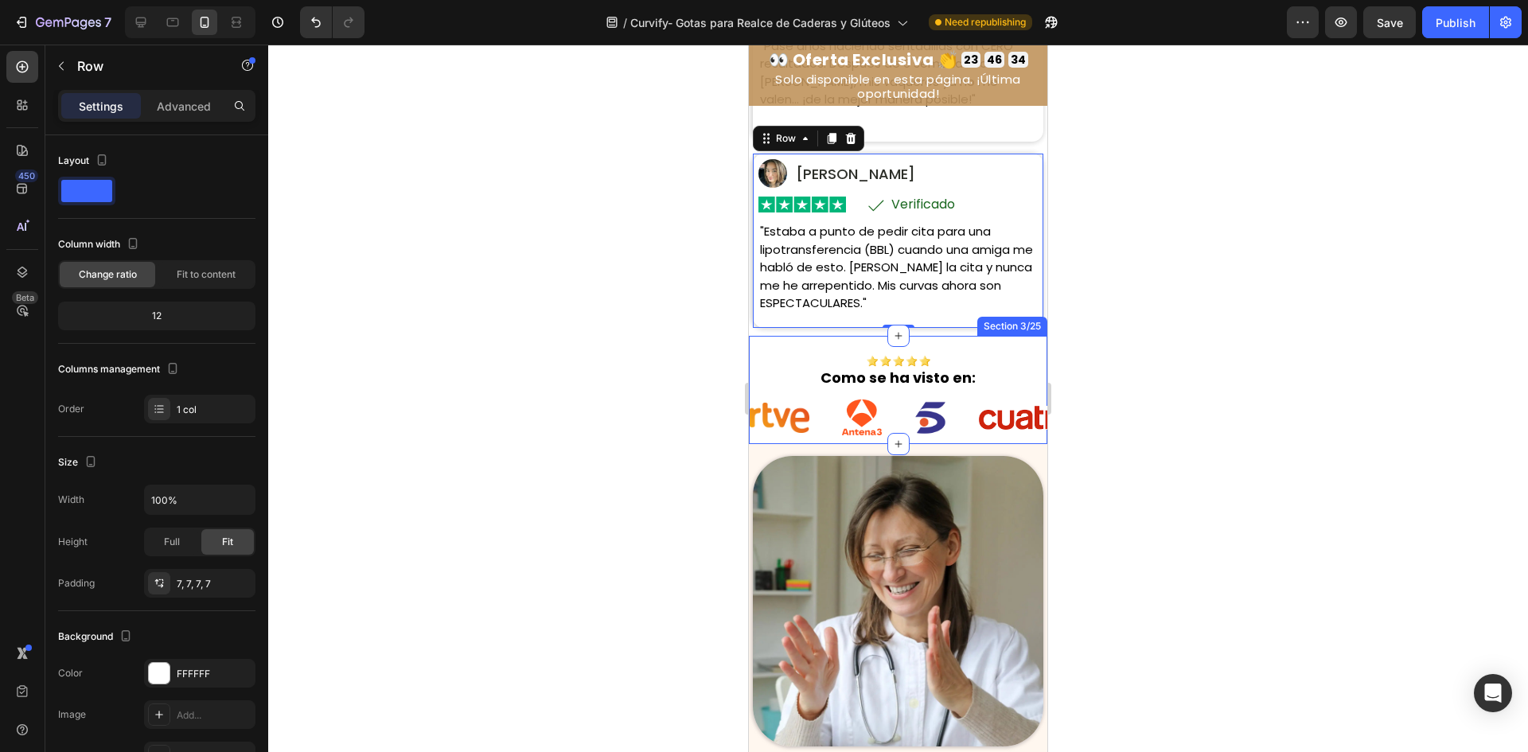
click at [805, 370] on div "Image Como se ha visto en: Heading Row Image Image Image Image Image Image Imag…" at bounding box center [898, 390] width 298 height 108
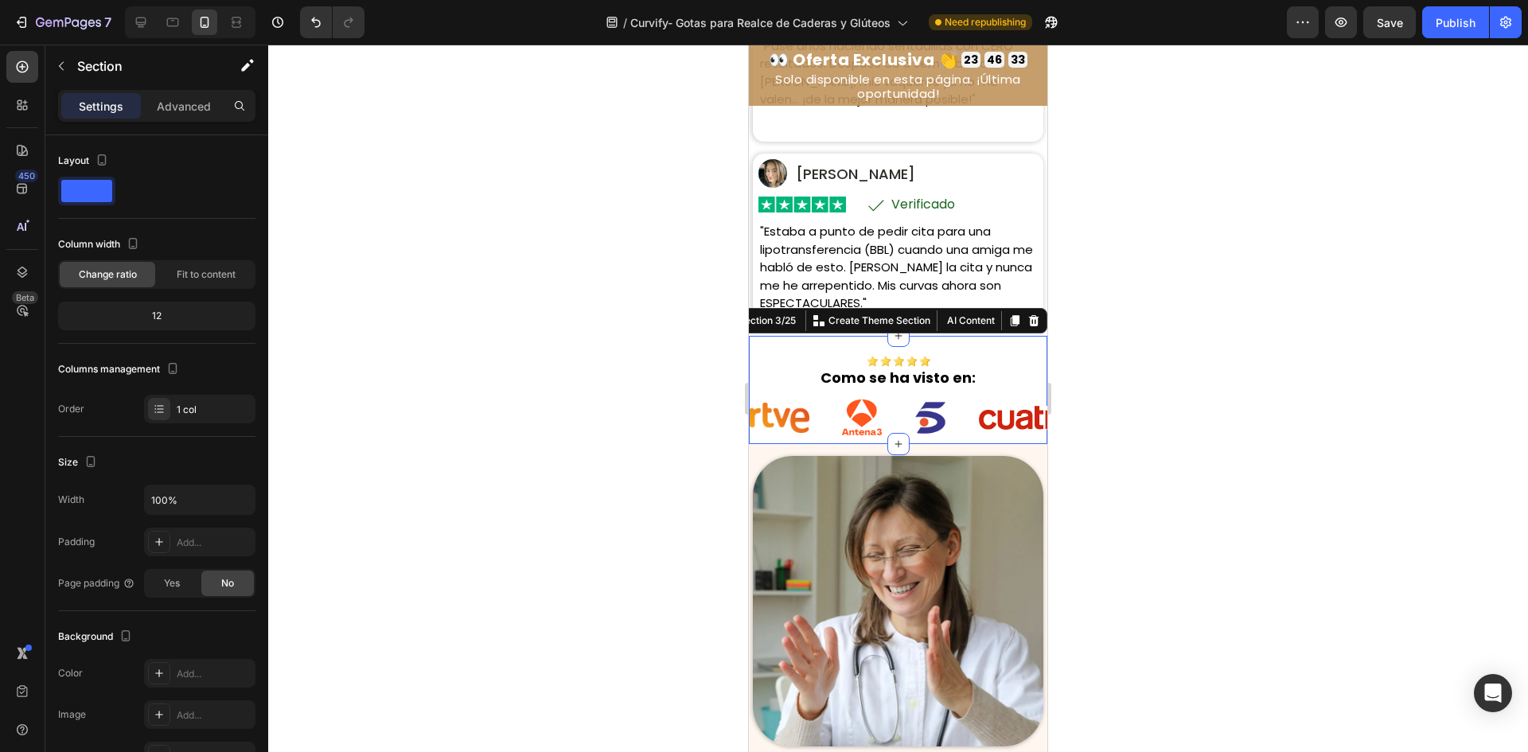
click at [808, 367] on div at bounding box center [898, 361] width 298 height 12
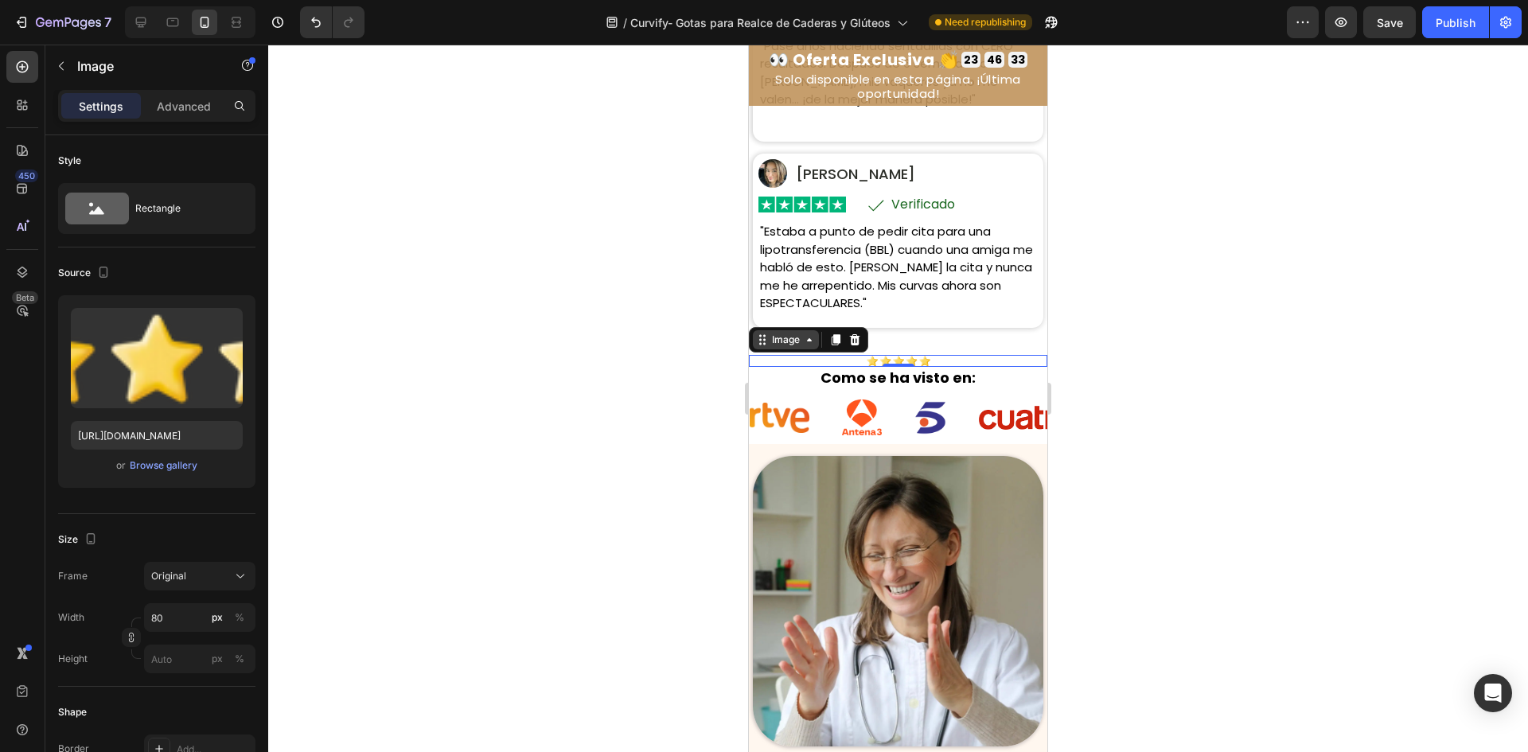
click at [773, 349] on div "Image" at bounding box center [786, 339] width 66 height 19
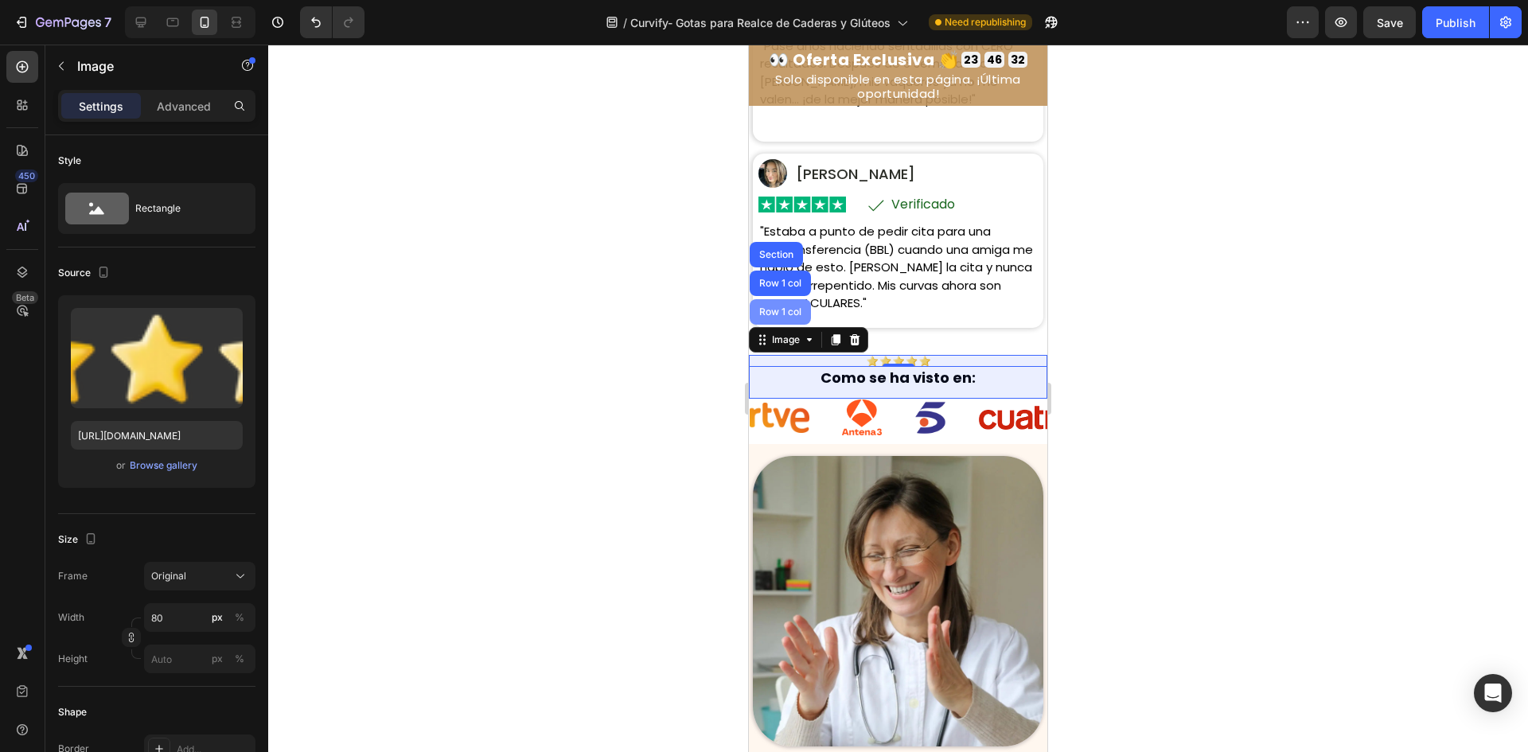
click at [782, 325] on div "Row 1 col" at bounding box center [780, 311] width 61 height 25
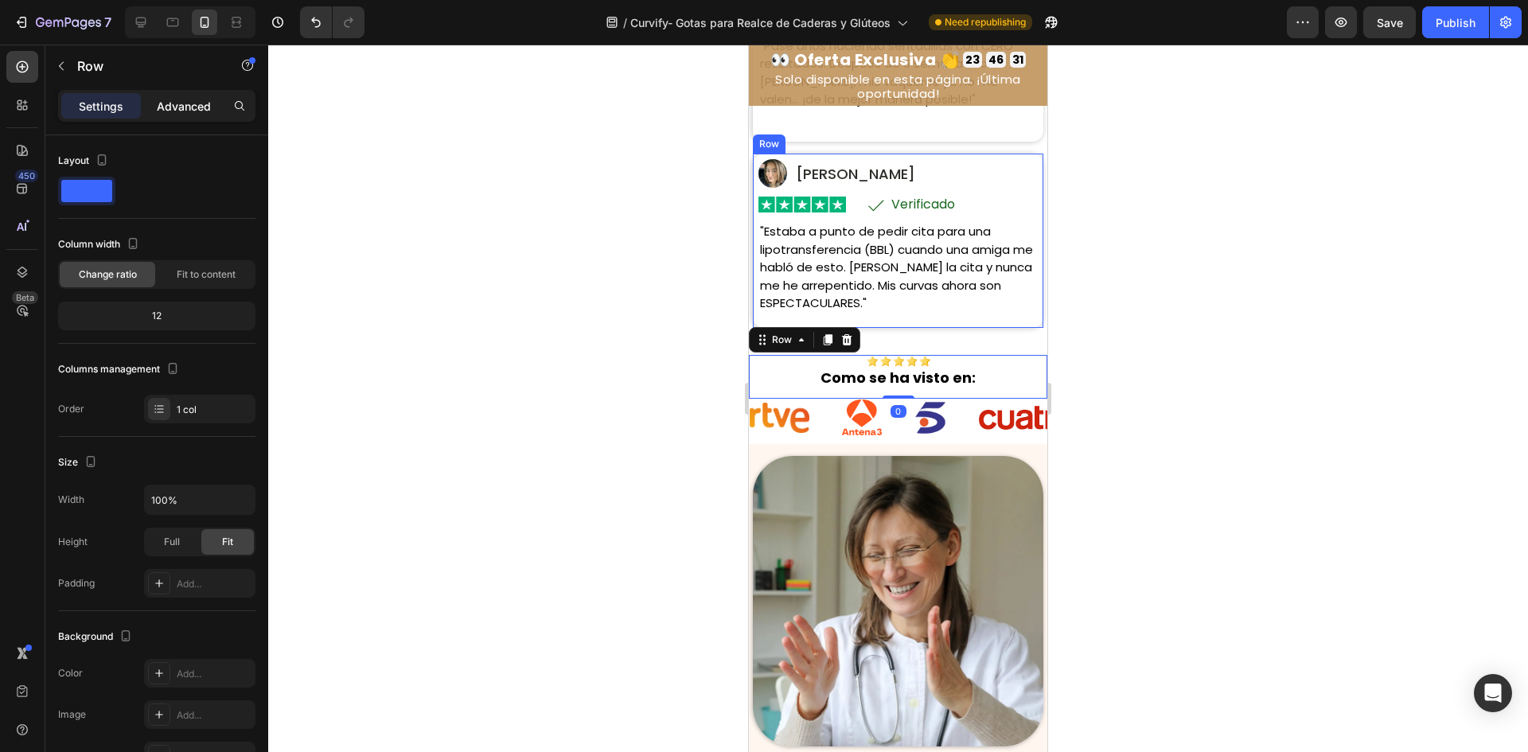
click at [186, 110] on p "Advanced" at bounding box center [184, 106] width 54 height 17
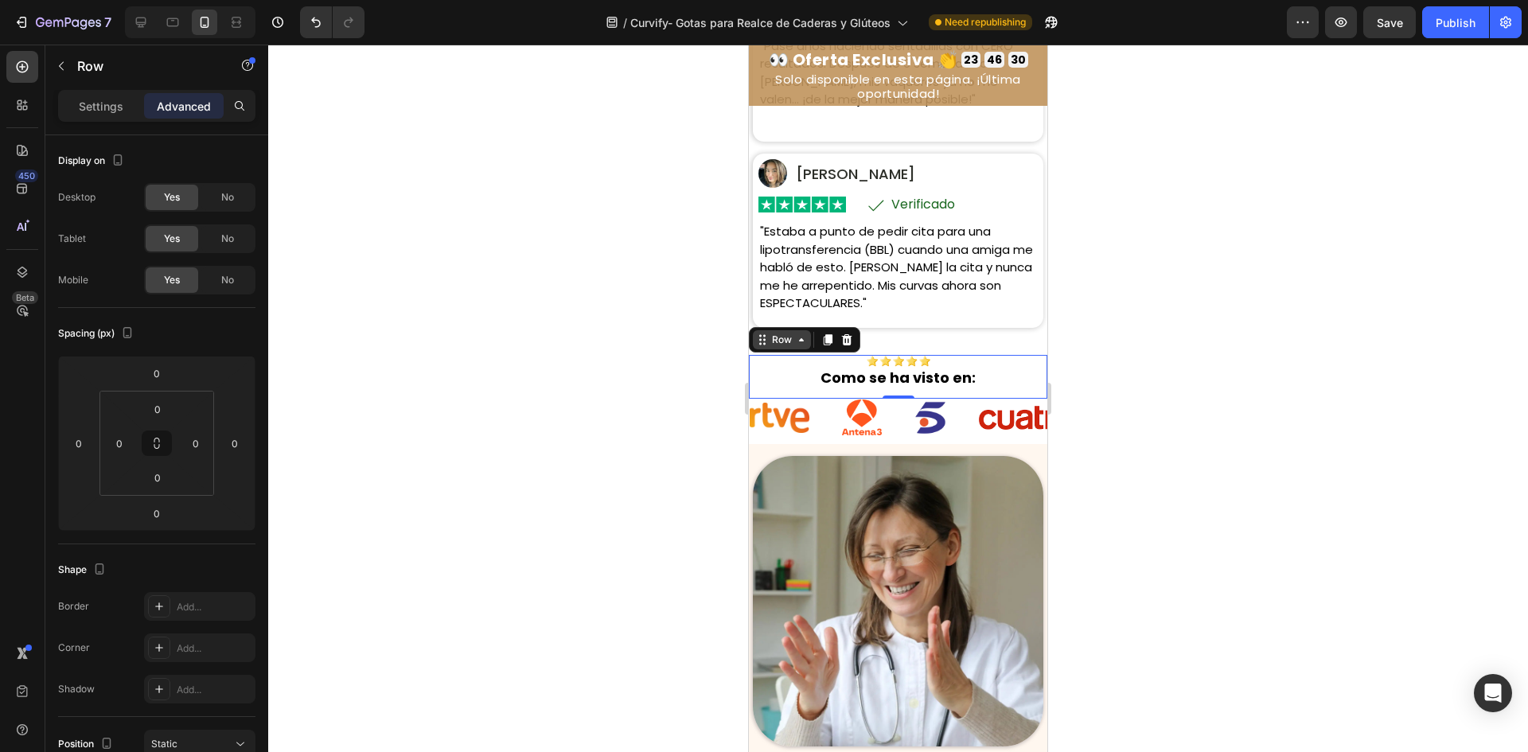
click at [786, 347] on div "Row" at bounding box center [782, 340] width 26 height 14
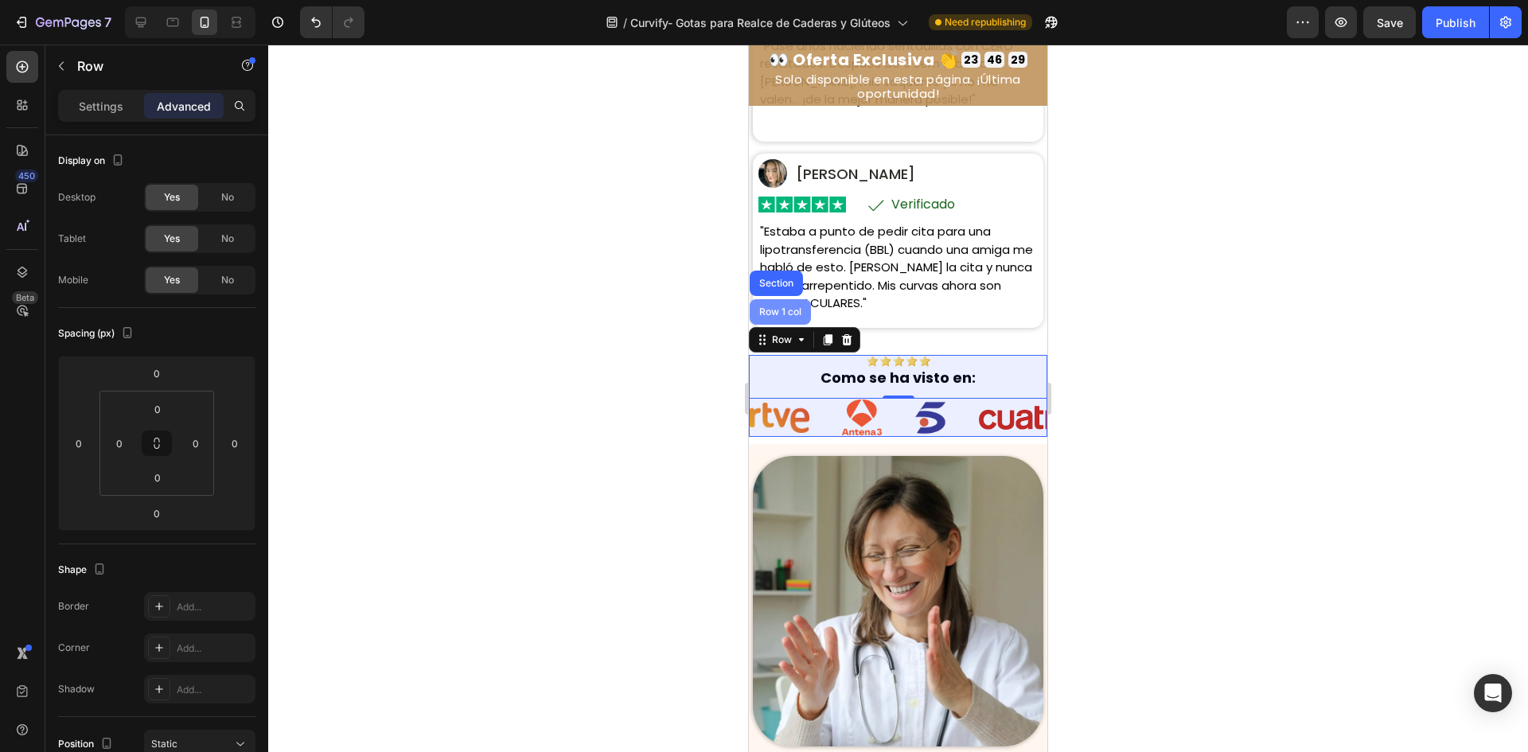
click at [784, 317] on div "Row 1 col" at bounding box center [780, 312] width 49 height 10
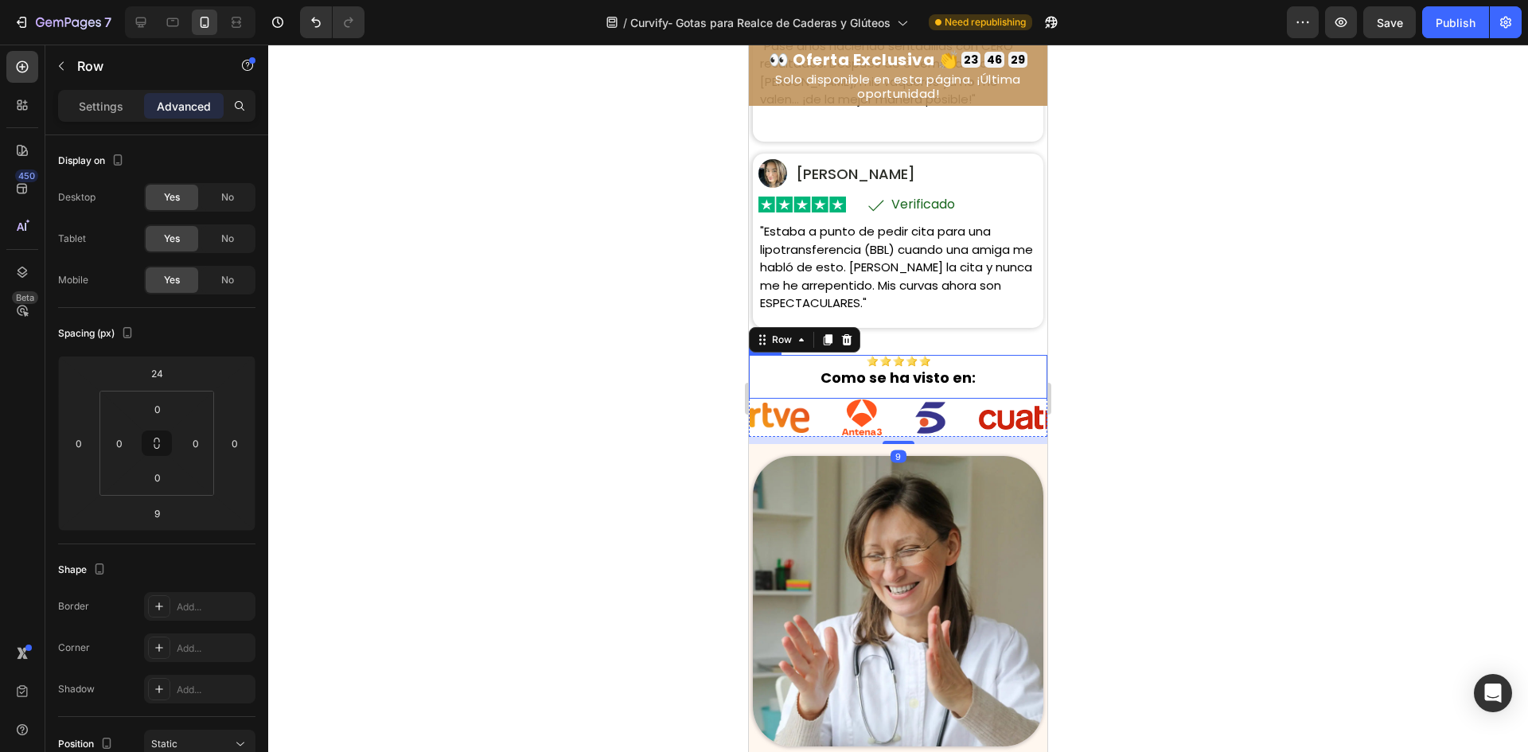
click at [833, 388] on strong "Como se ha visto en:" at bounding box center [898, 378] width 155 height 20
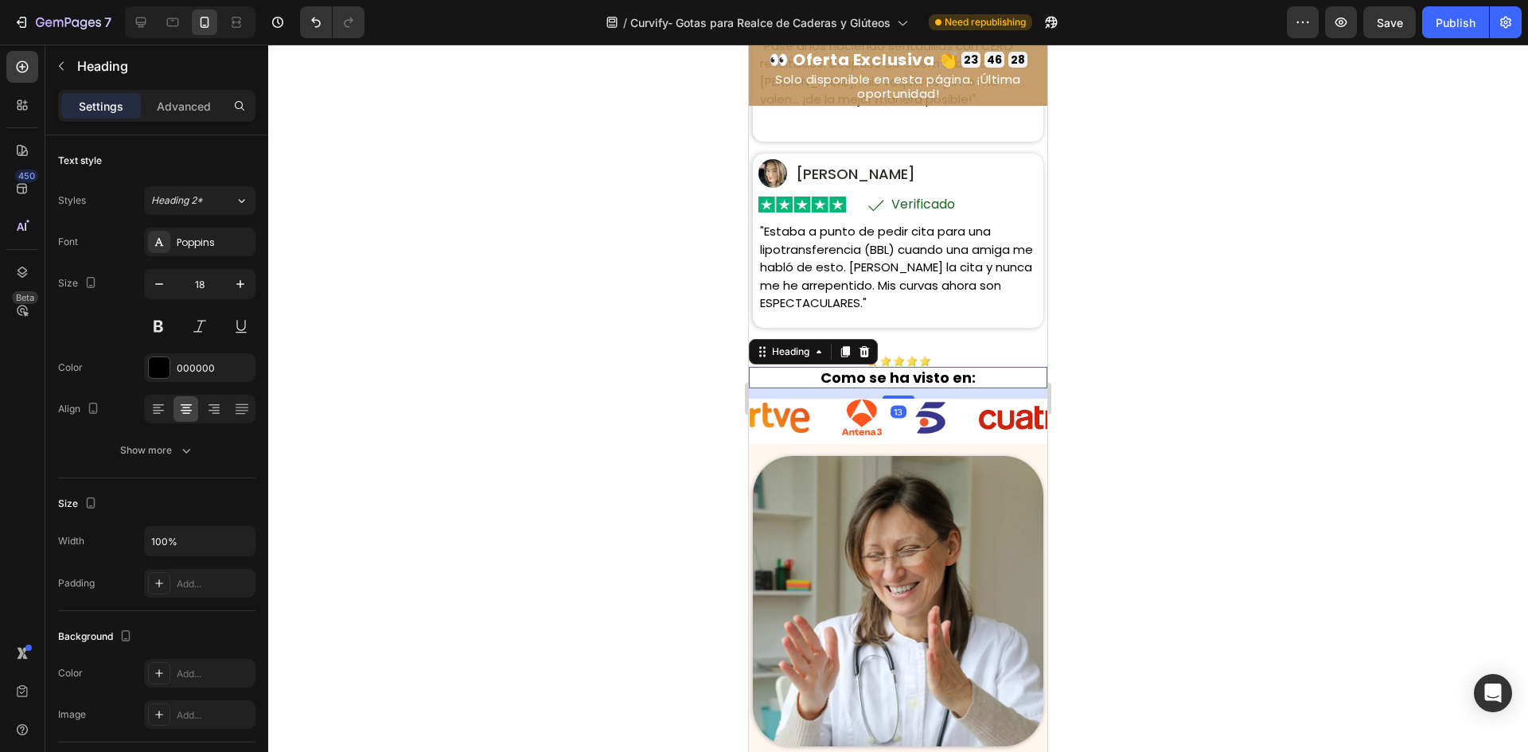
drag, startPoint x: 781, startPoint y: 370, endPoint x: 782, endPoint y: 359, distance: 11.2
click at [781, 359] on div "Heading" at bounding box center [791, 352] width 44 height 14
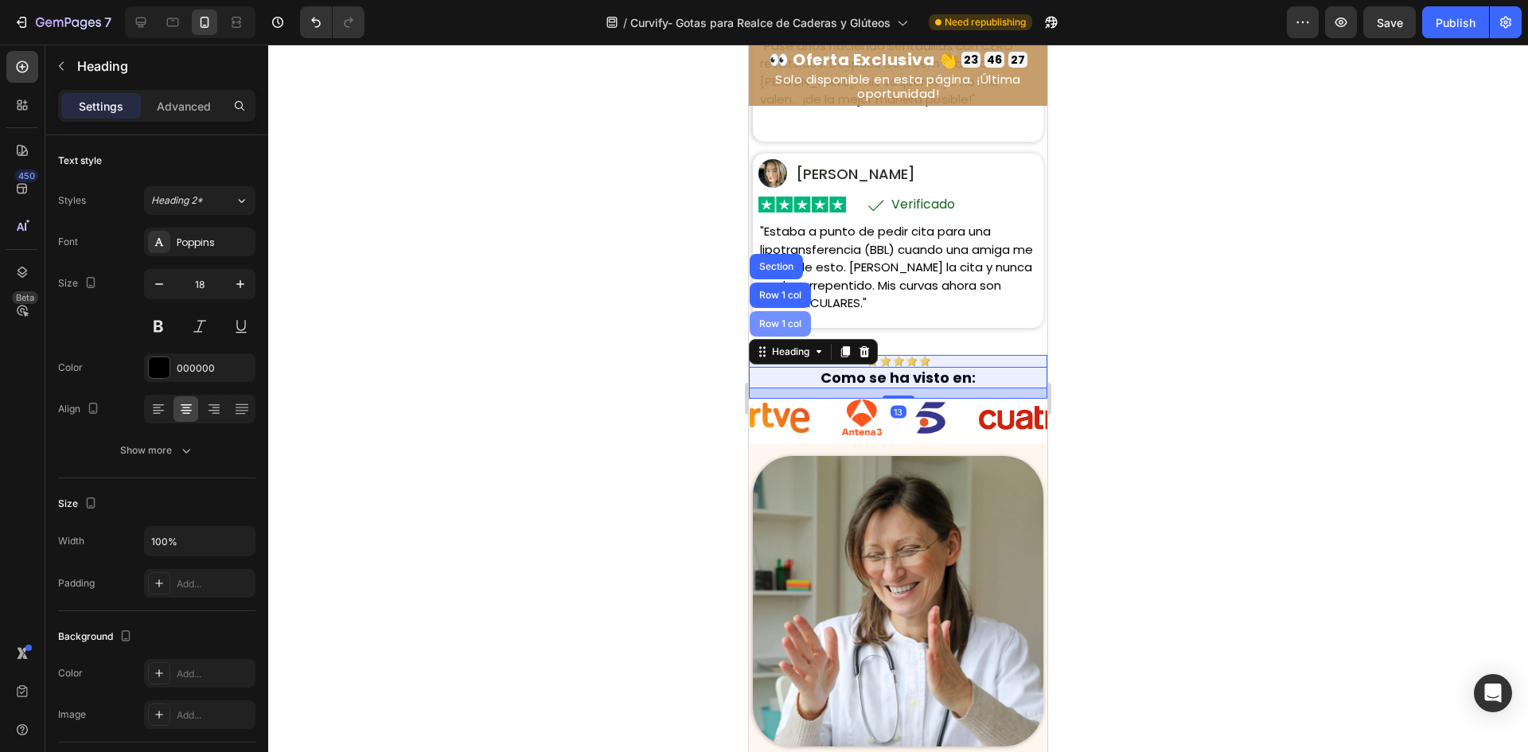
click at [782, 329] on div "Row 1 col" at bounding box center [780, 324] width 49 height 10
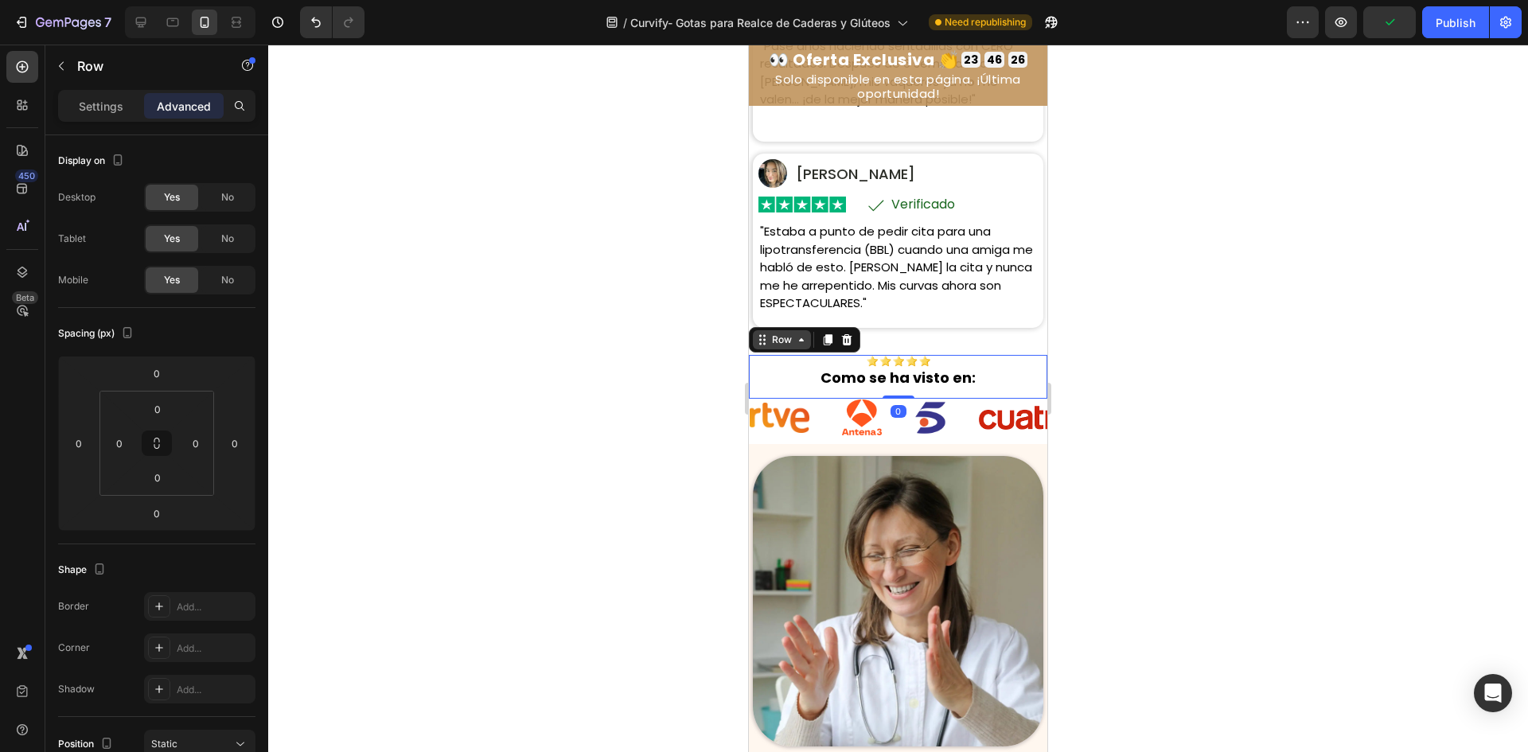
click at [786, 347] on div "Row" at bounding box center [782, 340] width 26 height 14
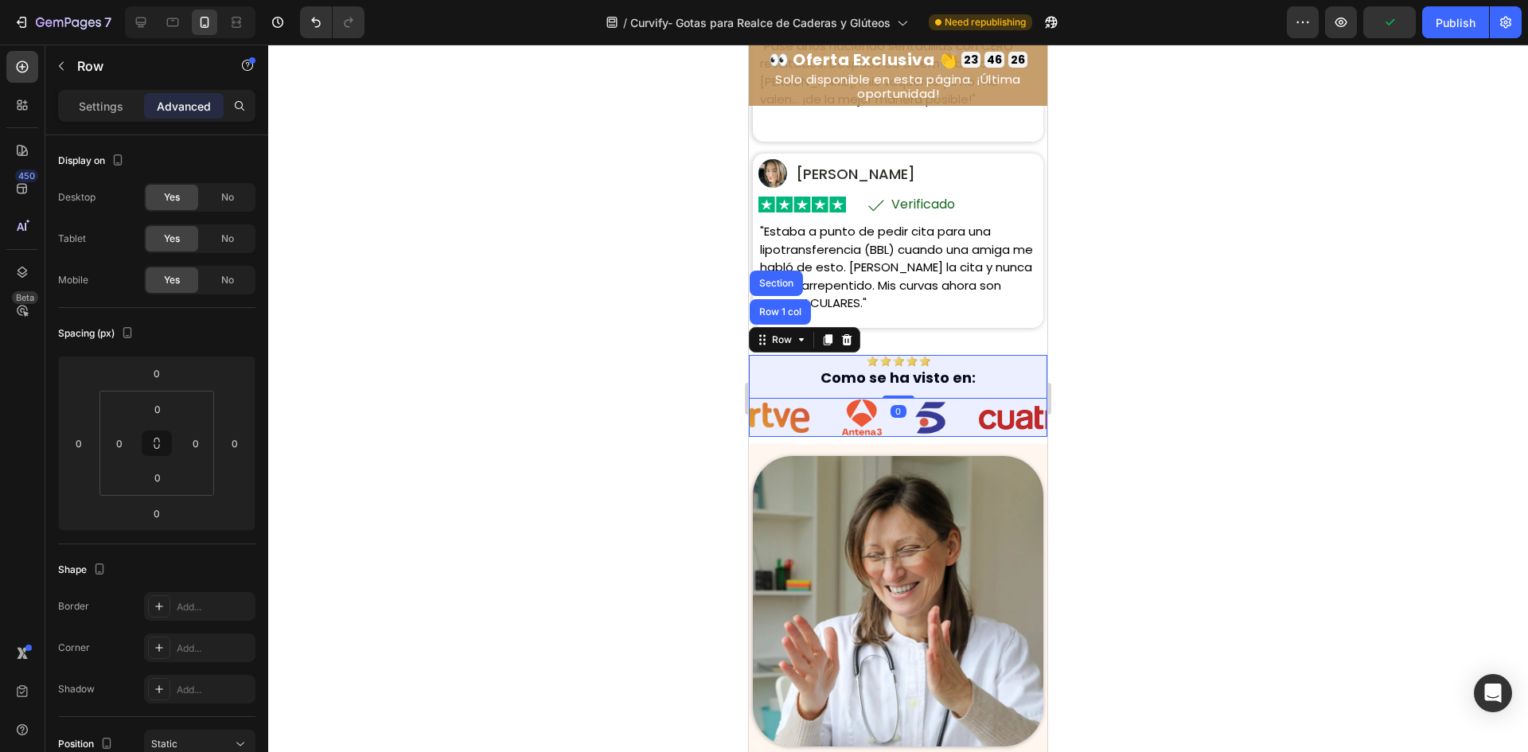
click at [784, 325] on div "Row 1 col" at bounding box center [780, 311] width 61 height 25
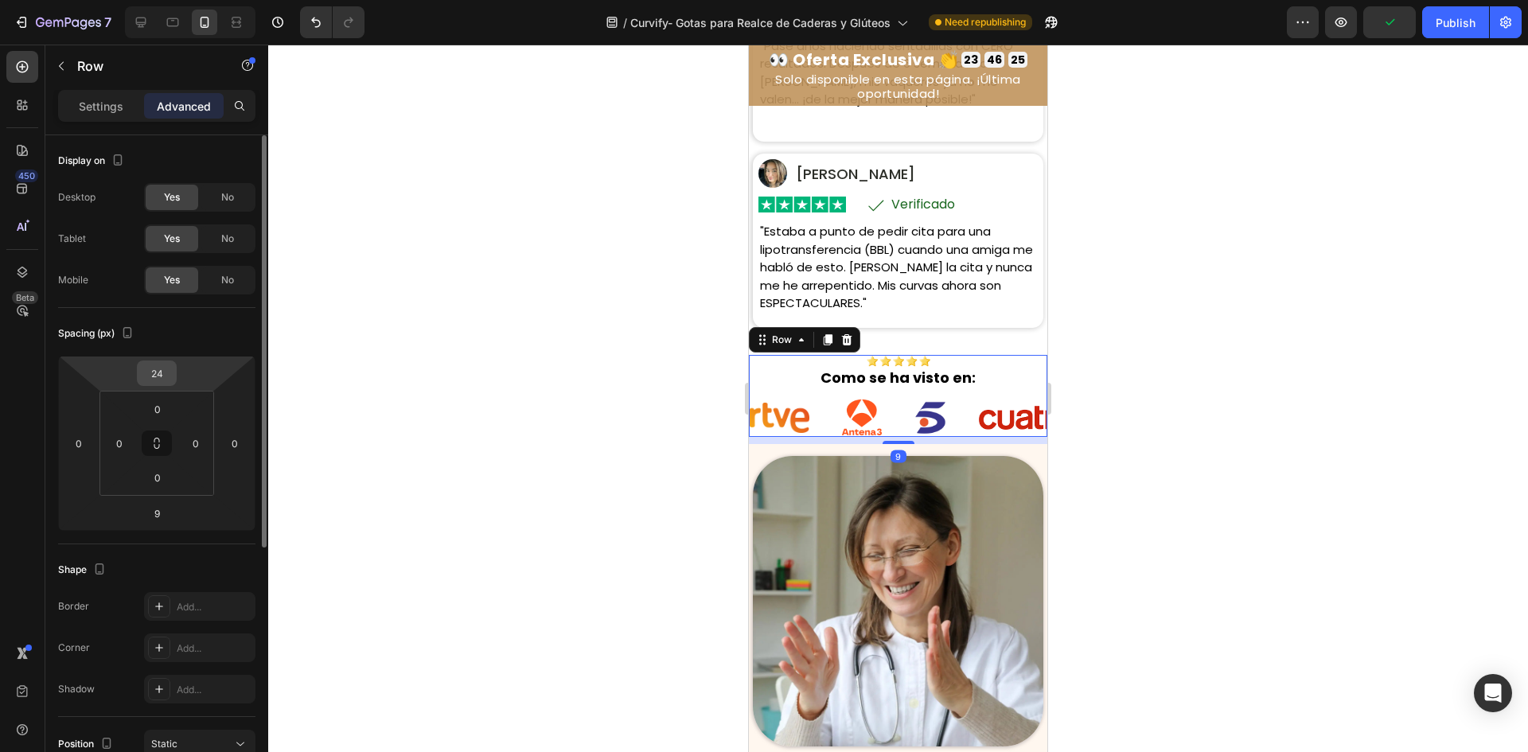
click at [173, 376] on div "24" at bounding box center [157, 373] width 40 height 25
drag, startPoint x: 171, startPoint y: 369, endPoint x: 181, endPoint y: 353, distance: 19.7
click at [171, 369] on input "24" at bounding box center [157, 373] width 32 height 24
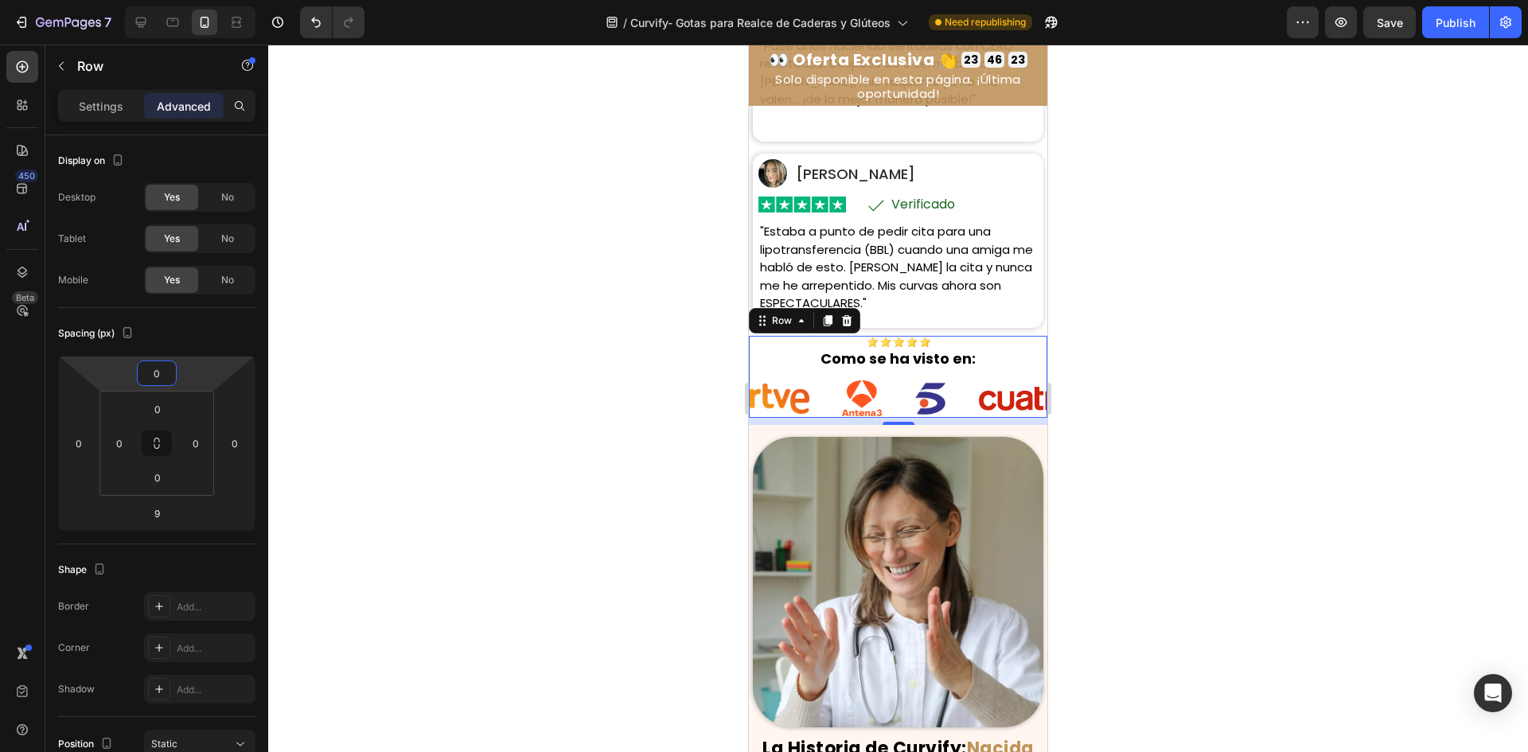
click at [326, 383] on div at bounding box center [898, 399] width 1260 height 708
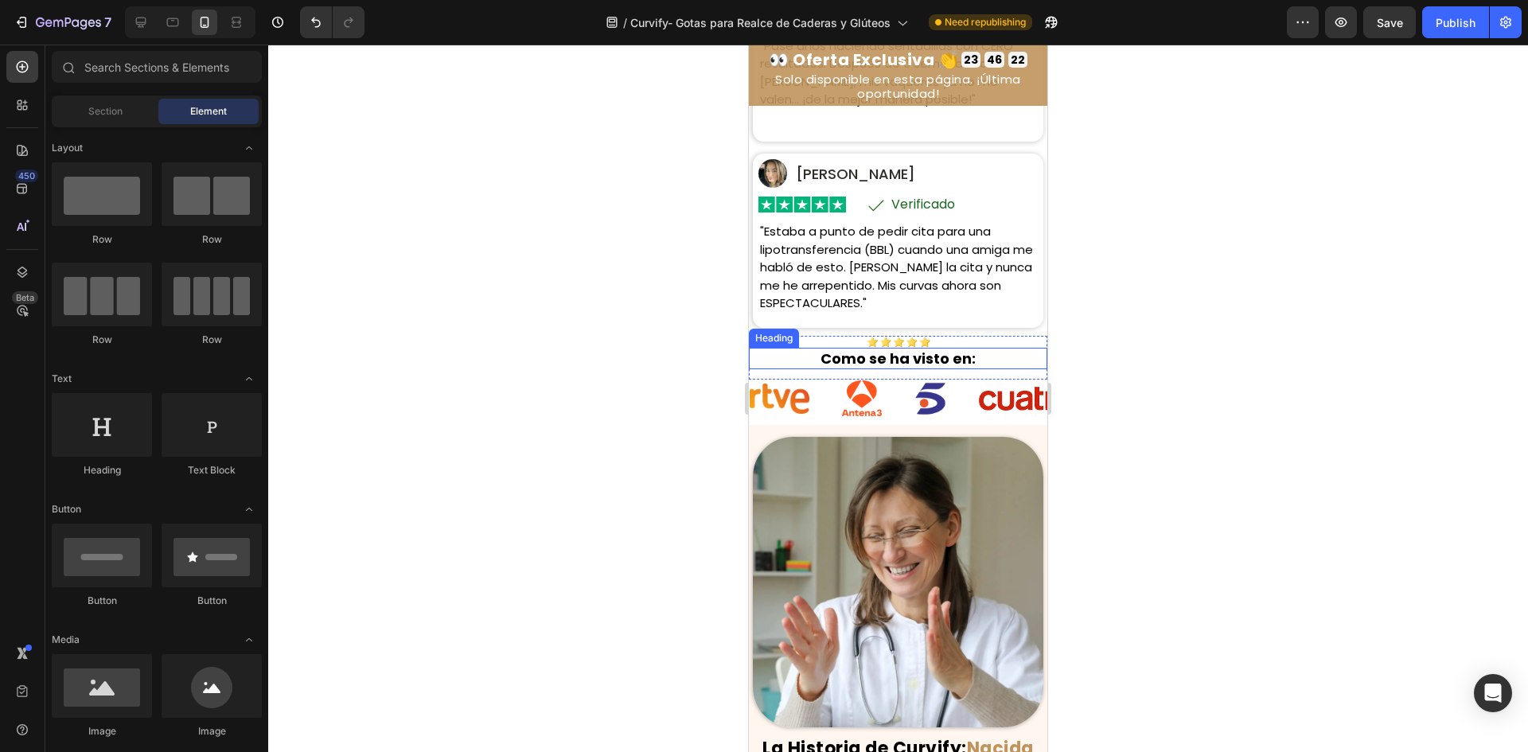
click at [942, 369] on strong "Como se ha visto en:" at bounding box center [898, 359] width 155 height 20
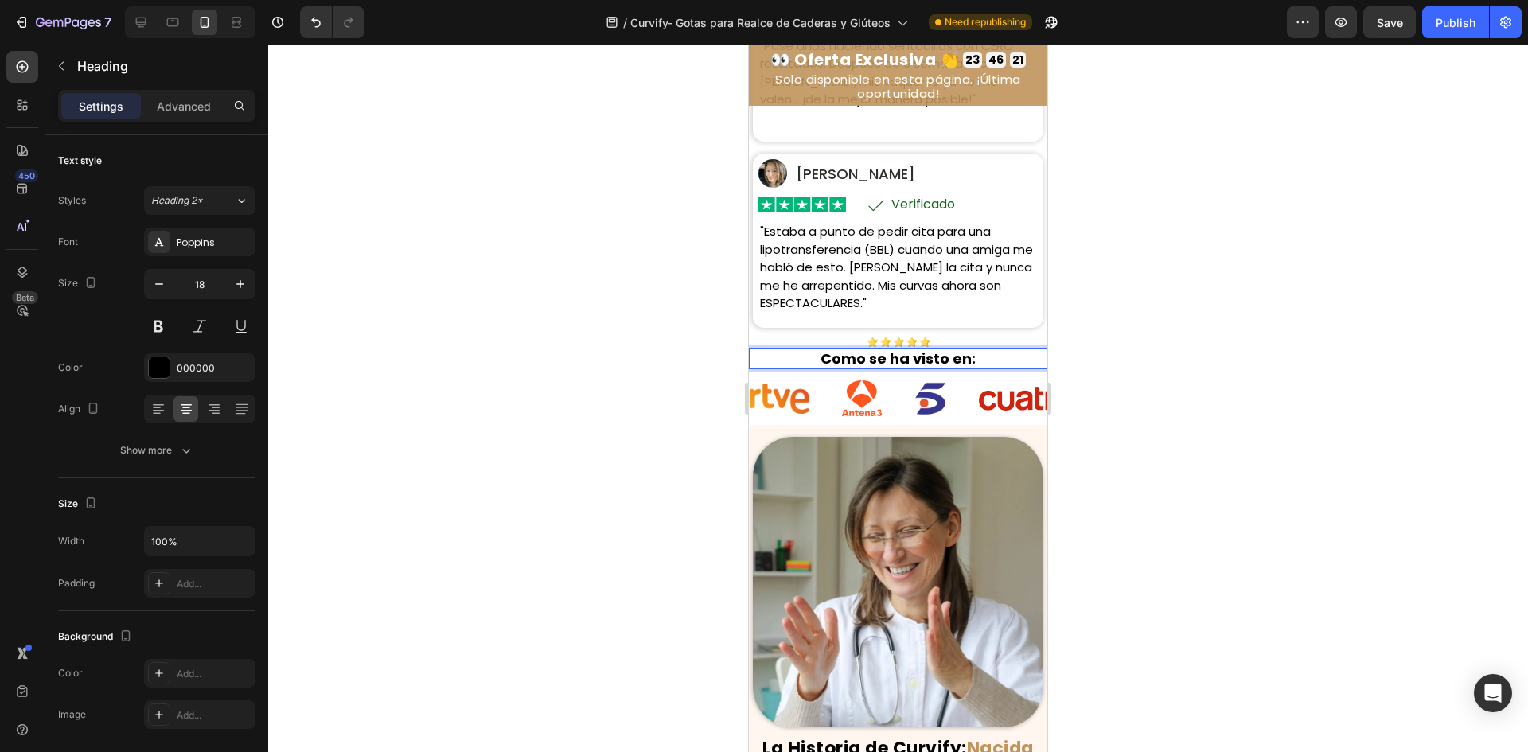
click at [938, 369] on strong "Como se ha visto en:" at bounding box center [898, 359] width 155 height 20
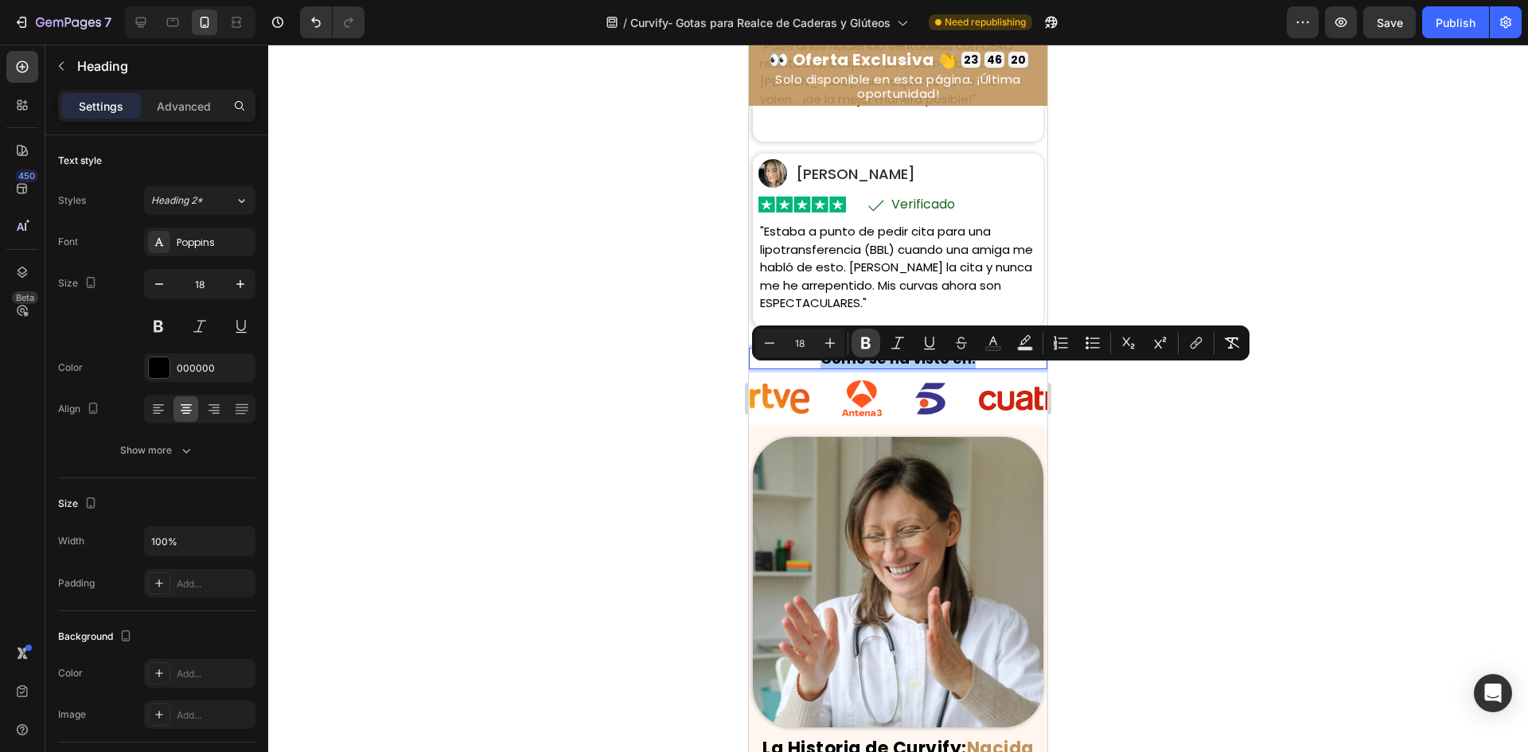
click at [876, 339] on button "Bold" at bounding box center [866, 343] width 29 height 29
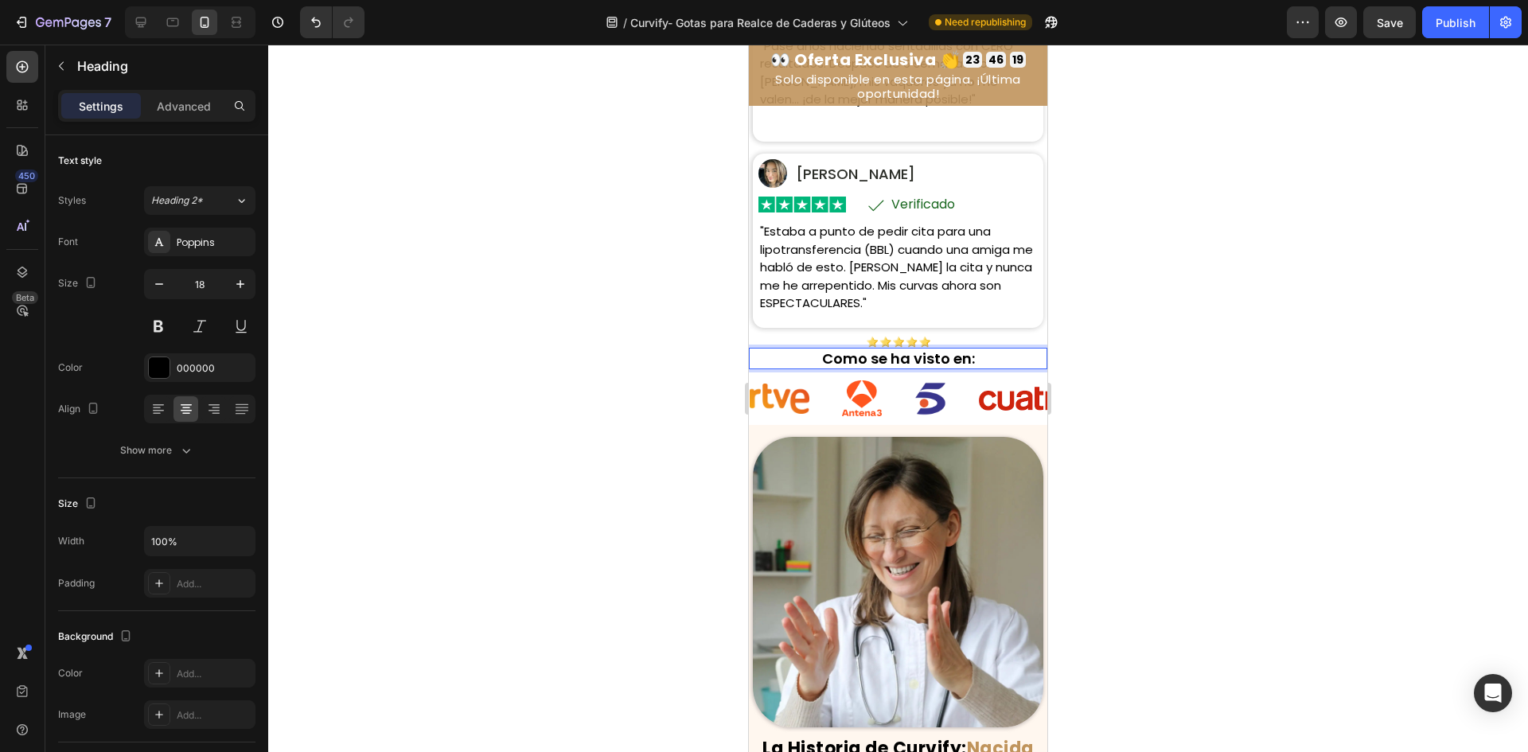
click at [560, 348] on div at bounding box center [898, 399] width 1260 height 708
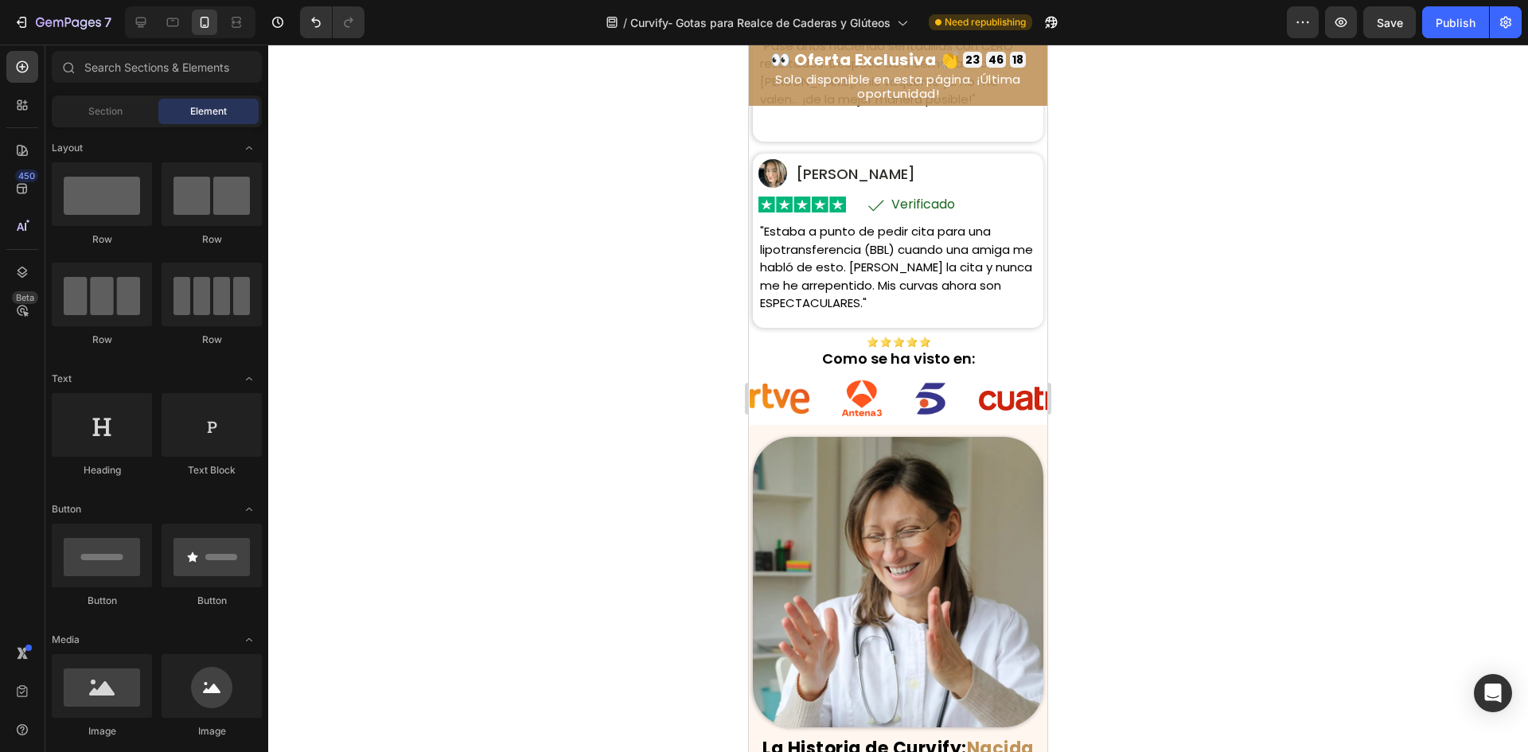
click at [923, 322] on div "Image [PERSON_NAME] Text Block Row Row Image Icon Verificado Text Block Row Row…" at bounding box center [898, 240] width 279 height 163
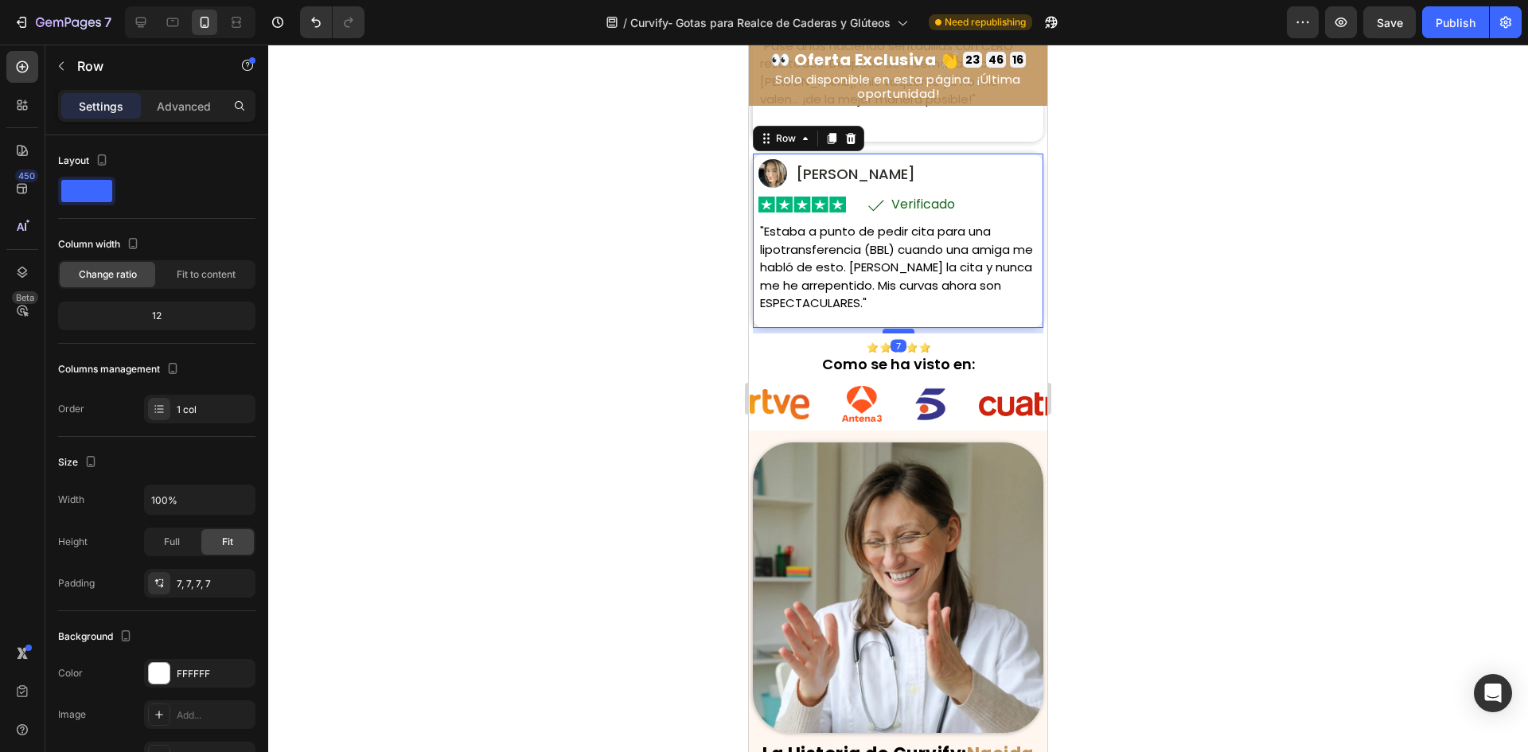
click at [895, 333] on div at bounding box center [899, 331] width 32 height 5
click at [603, 348] on div at bounding box center [898, 399] width 1260 height 708
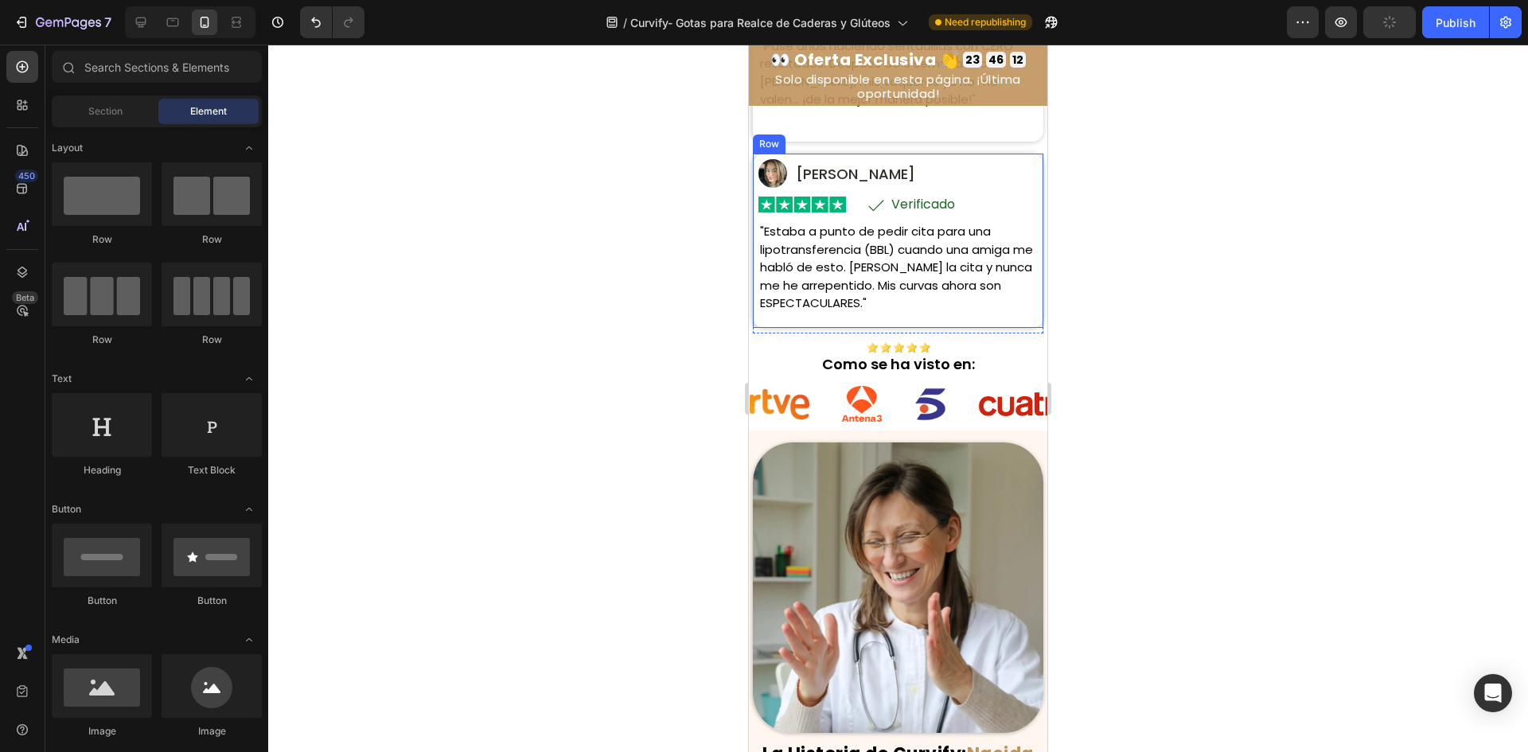
click at [868, 322] on div "Image [PERSON_NAME] Text Block Row Row Image Icon Verificado Text Block Row Row…" at bounding box center [898, 240] width 279 height 163
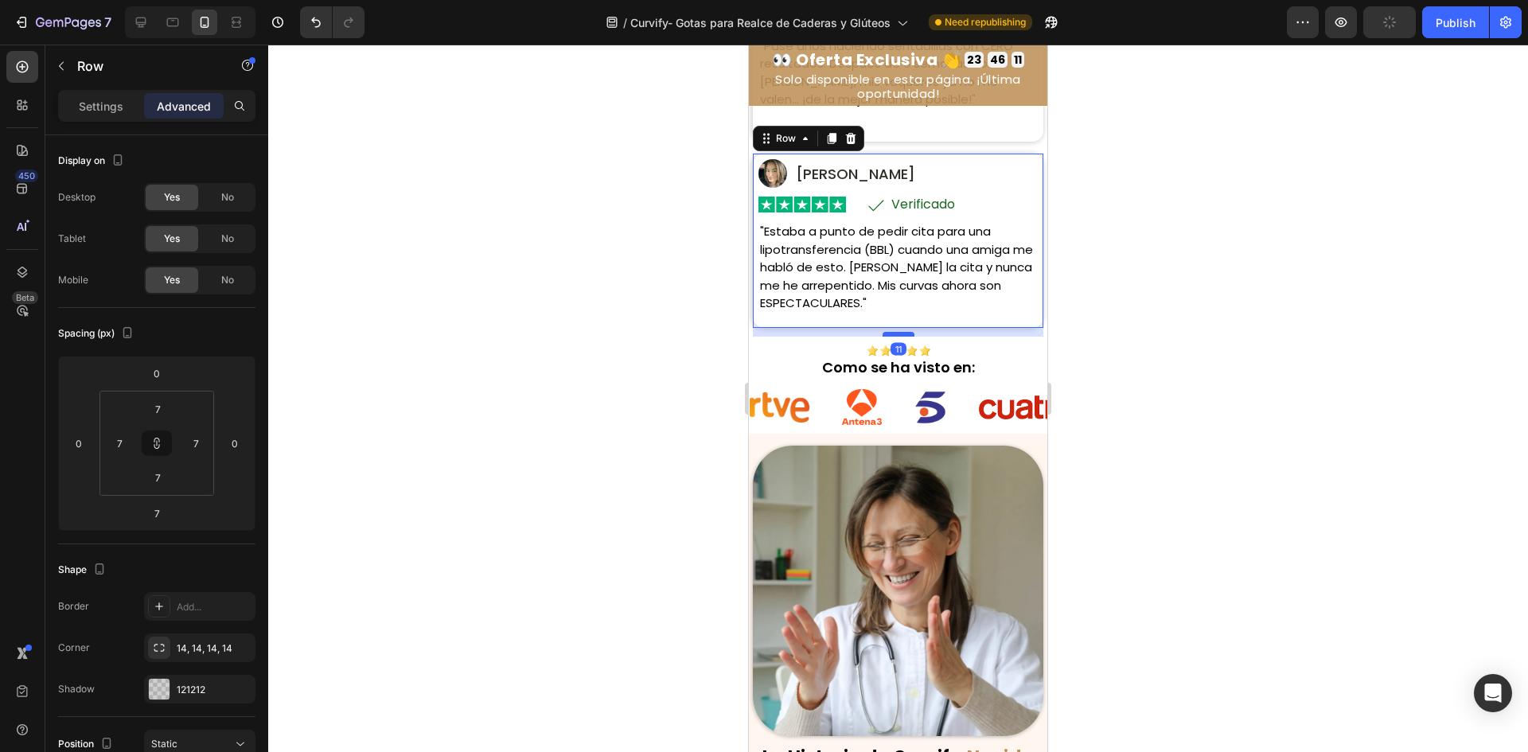
click at [899, 337] on div at bounding box center [899, 334] width 32 height 5
click at [163, 24] on div at bounding box center [172, 22] width 25 height 25
type input "10"
type input "5"
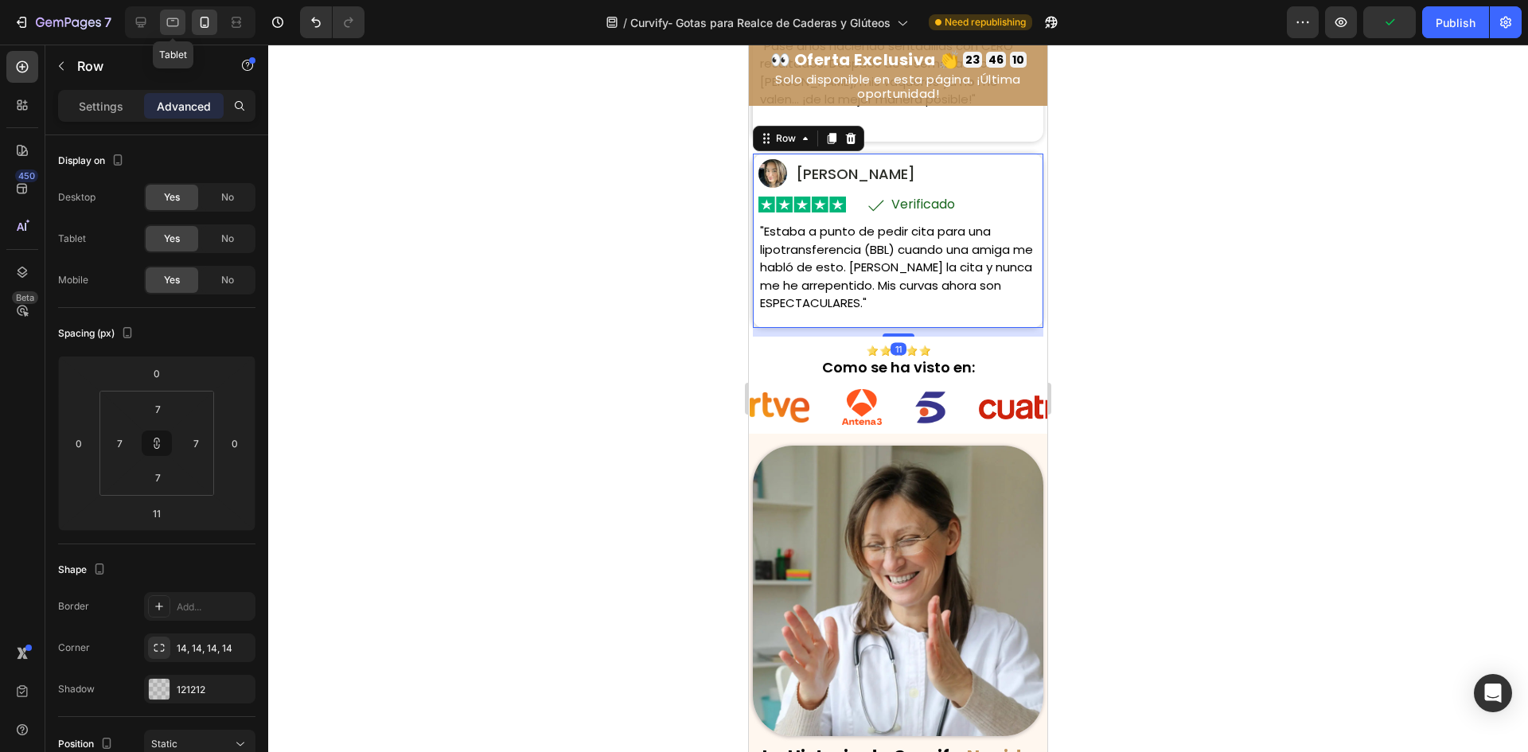
type input "5"
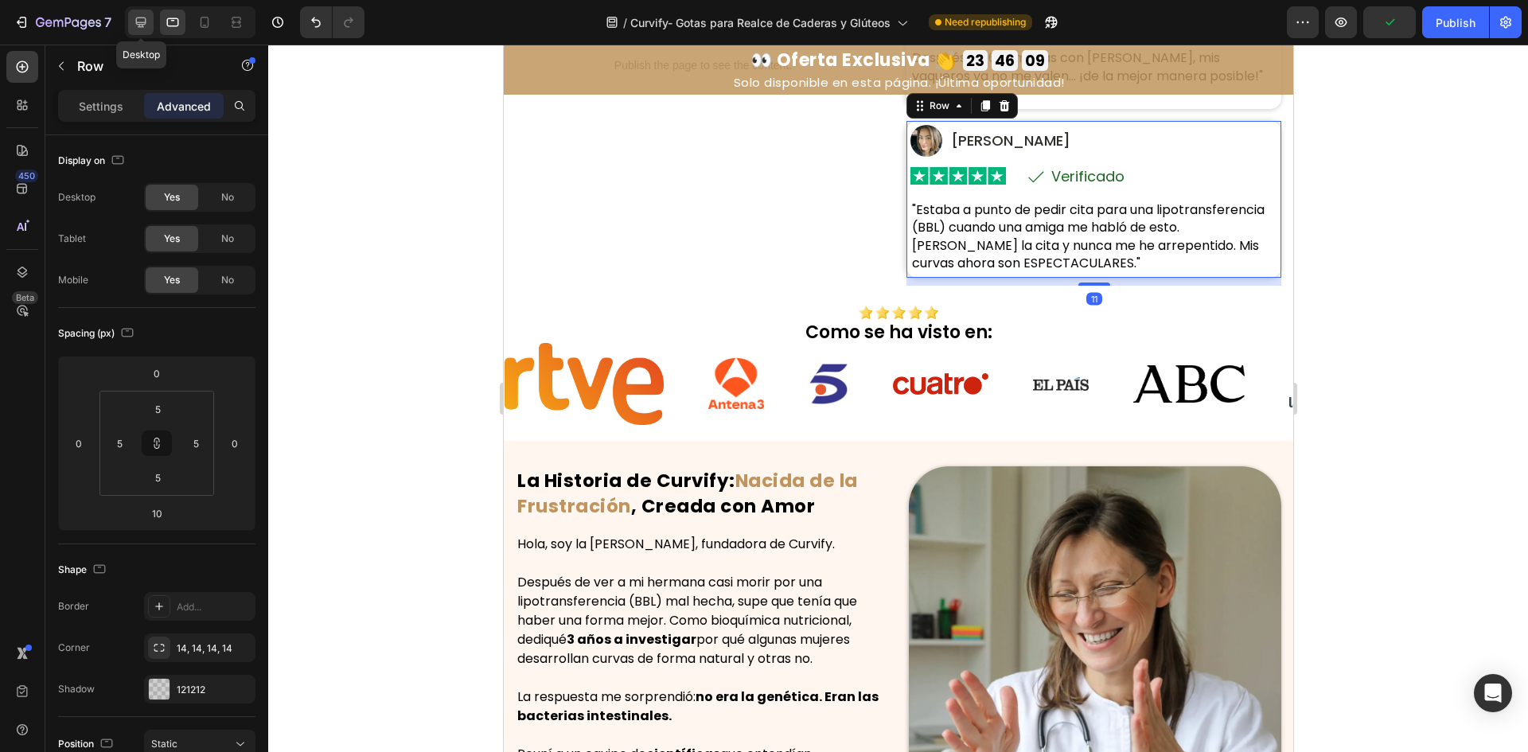
scroll to position [741, 0]
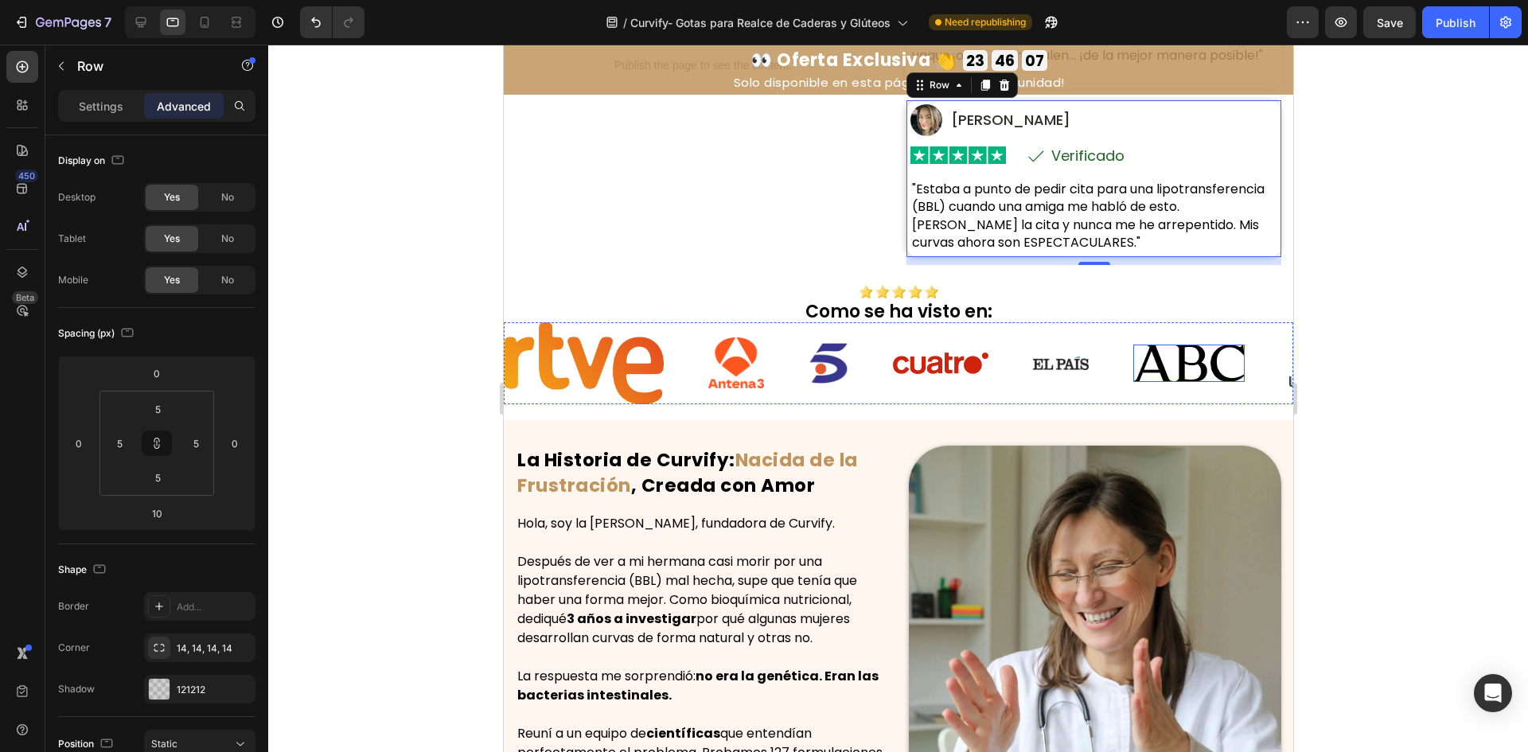
click at [1110, 357] on img at bounding box center [1165, 363] width 111 height 37
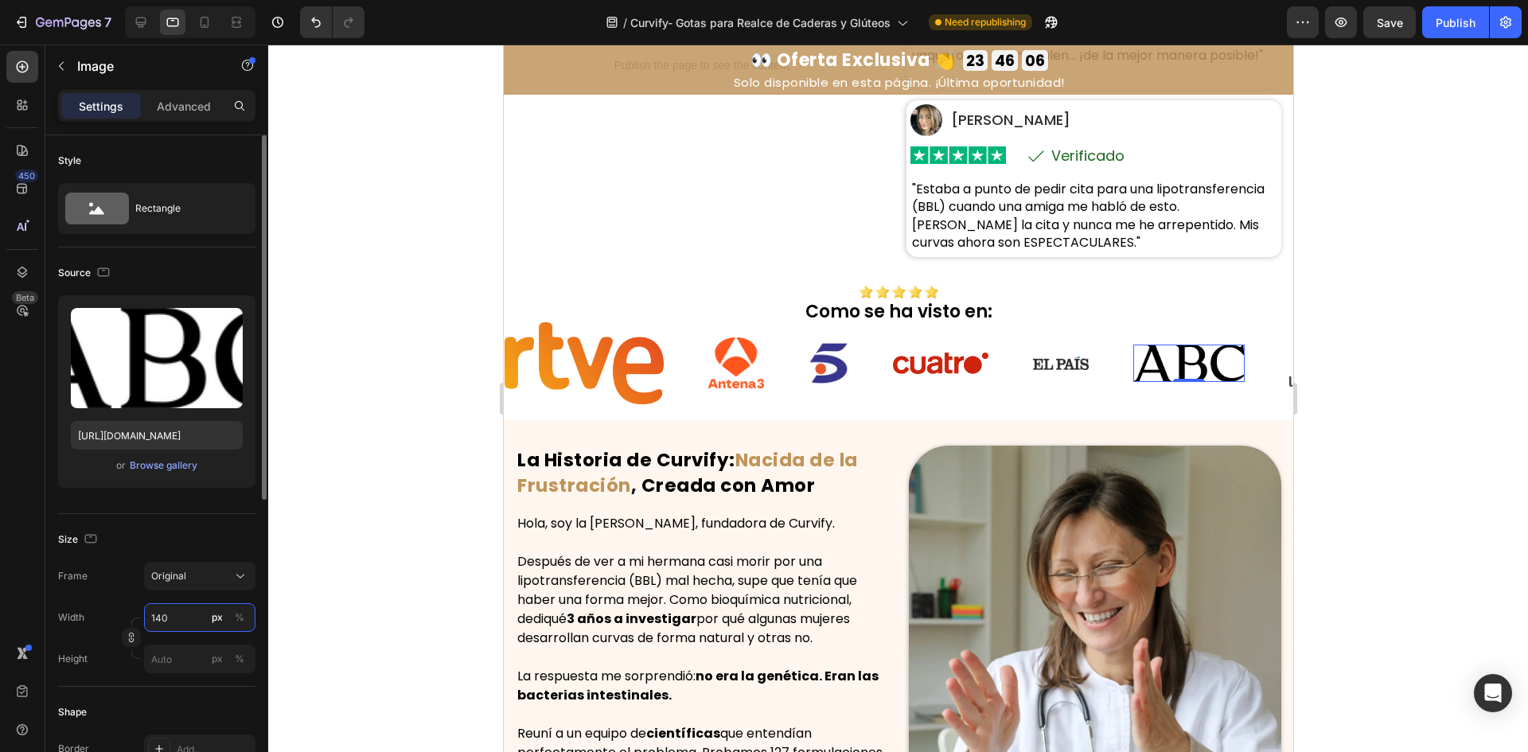
click at [169, 629] on input "140" at bounding box center [199, 617] width 111 height 29
type input "0"
type input "90"
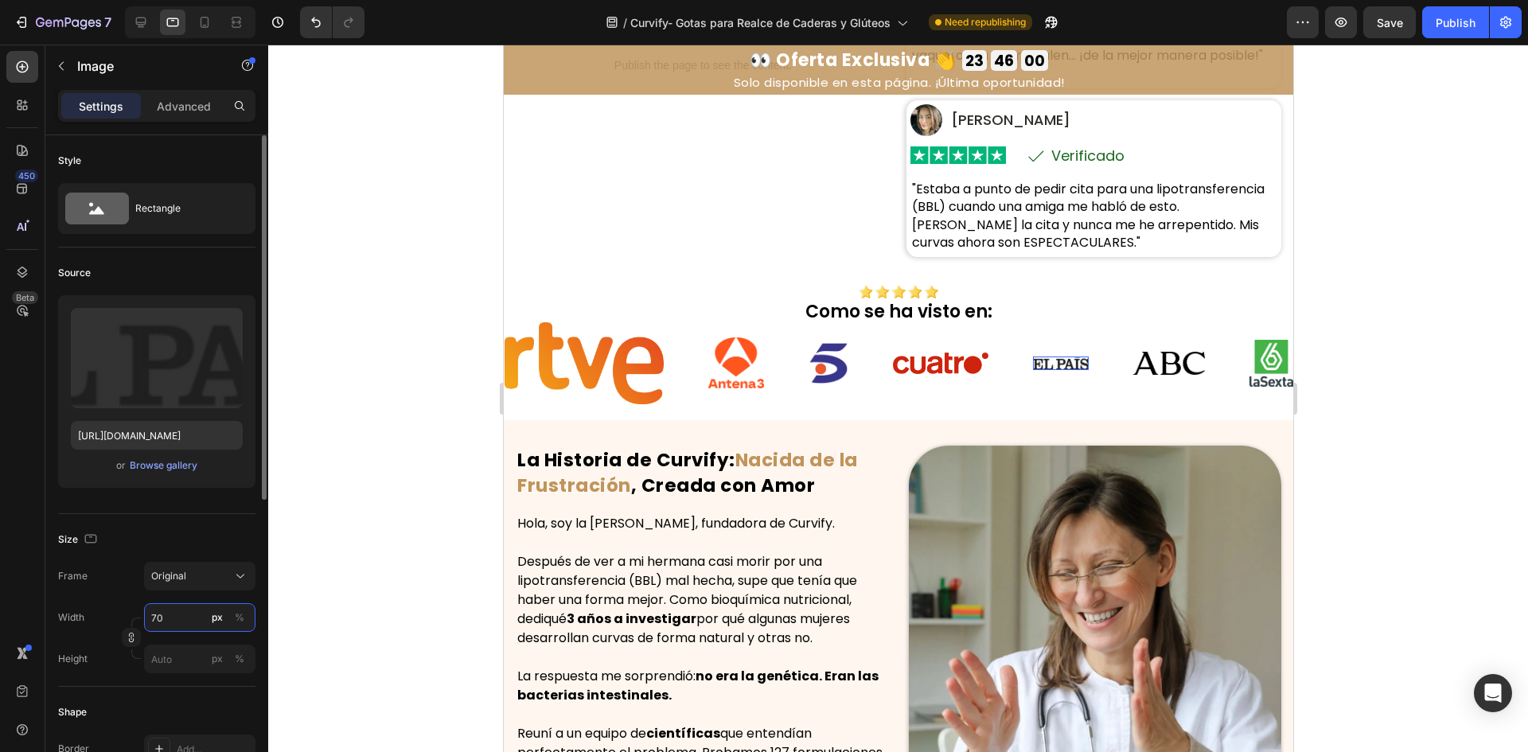
click at [169, 621] on input "70" at bounding box center [199, 617] width 111 height 29
type input "130"
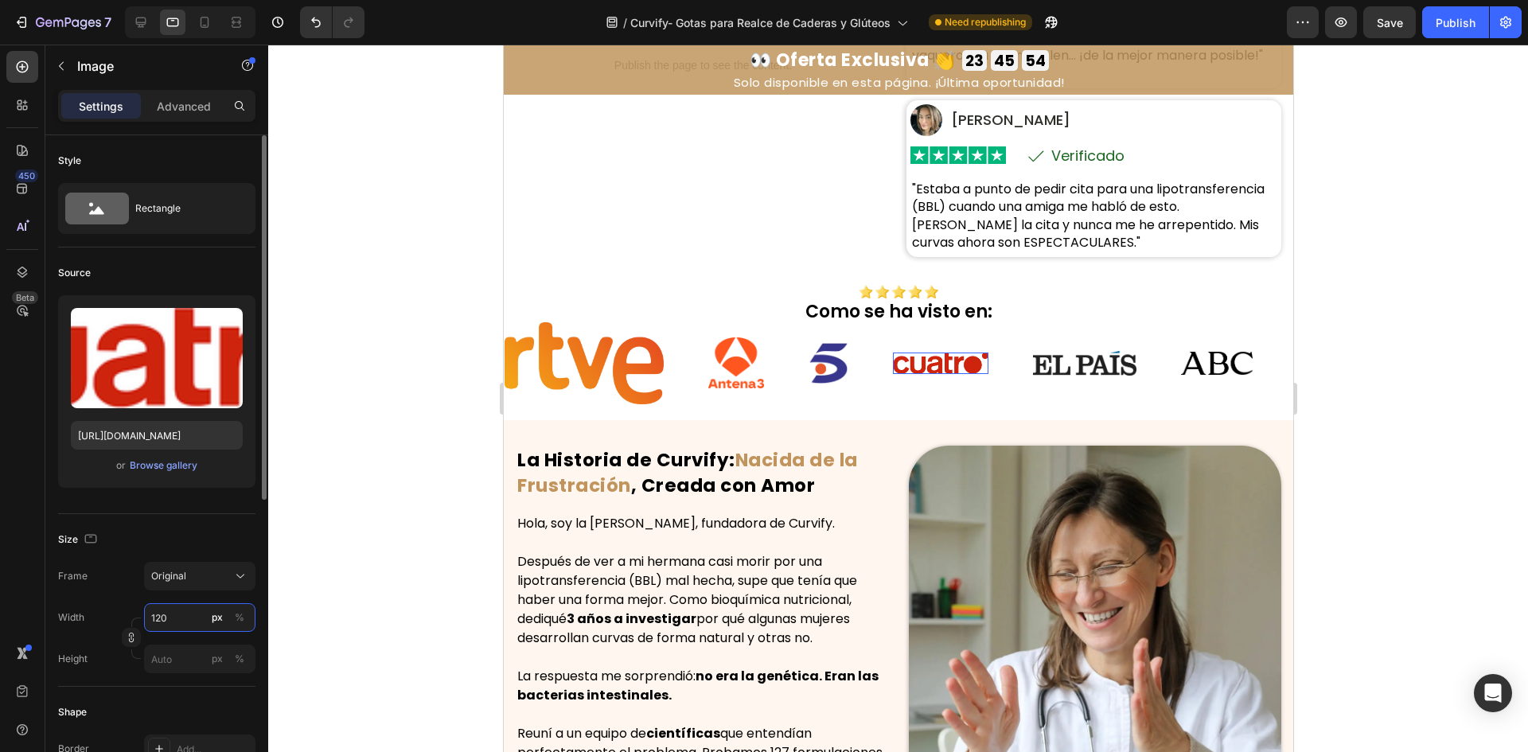
click at [168, 613] on input "120" at bounding box center [199, 617] width 111 height 29
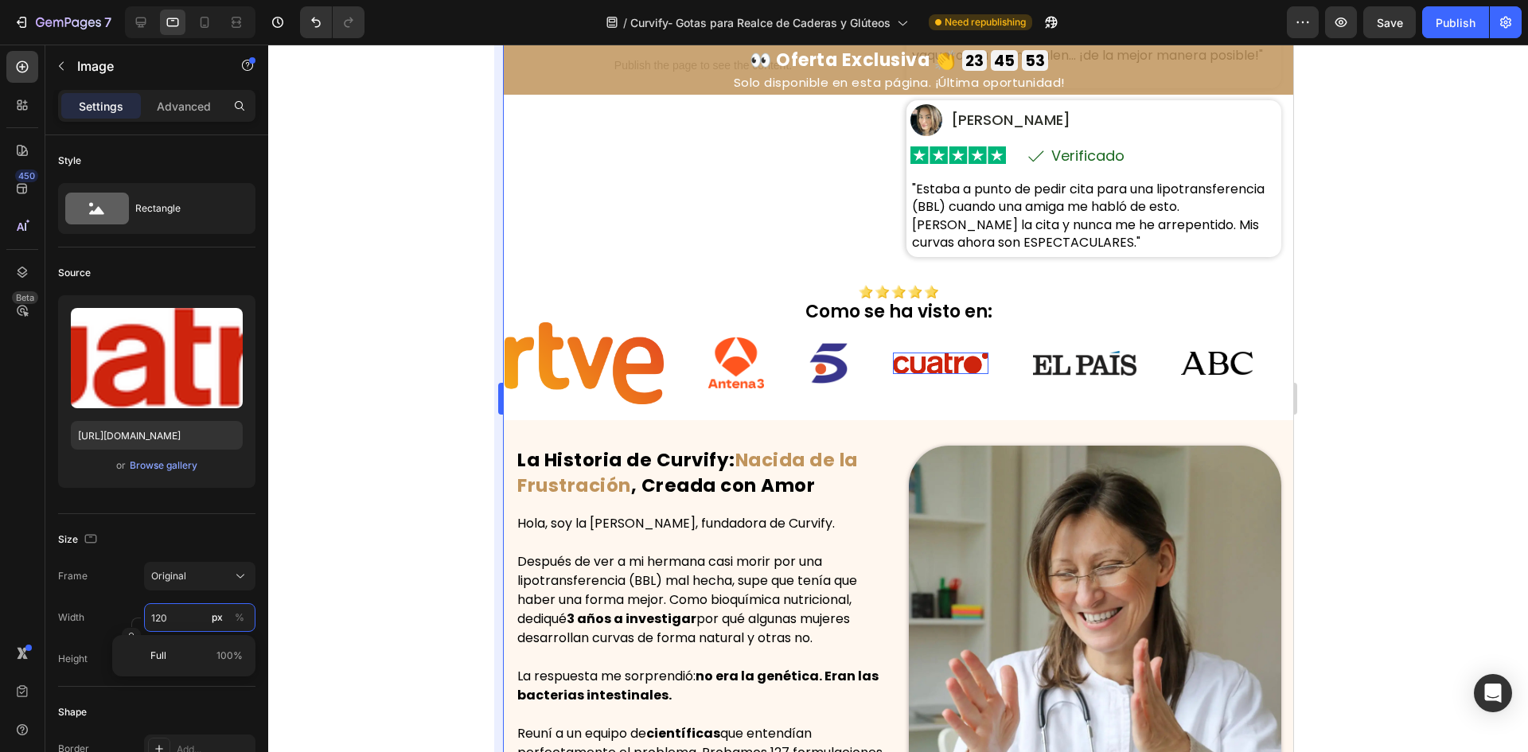
paste input "3"
type input "130"
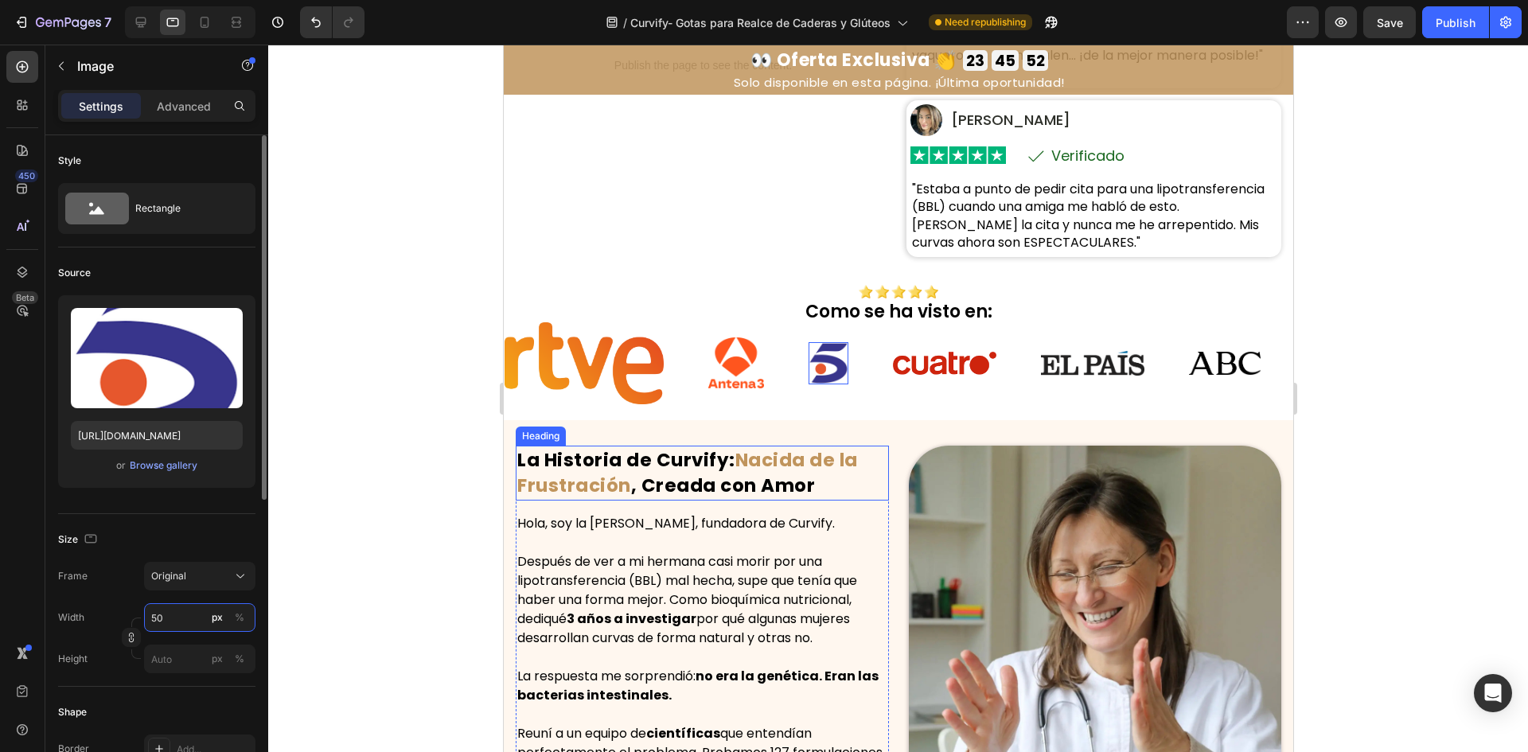
click at [174, 619] on input "50" at bounding box center [199, 617] width 111 height 29
type input "34"
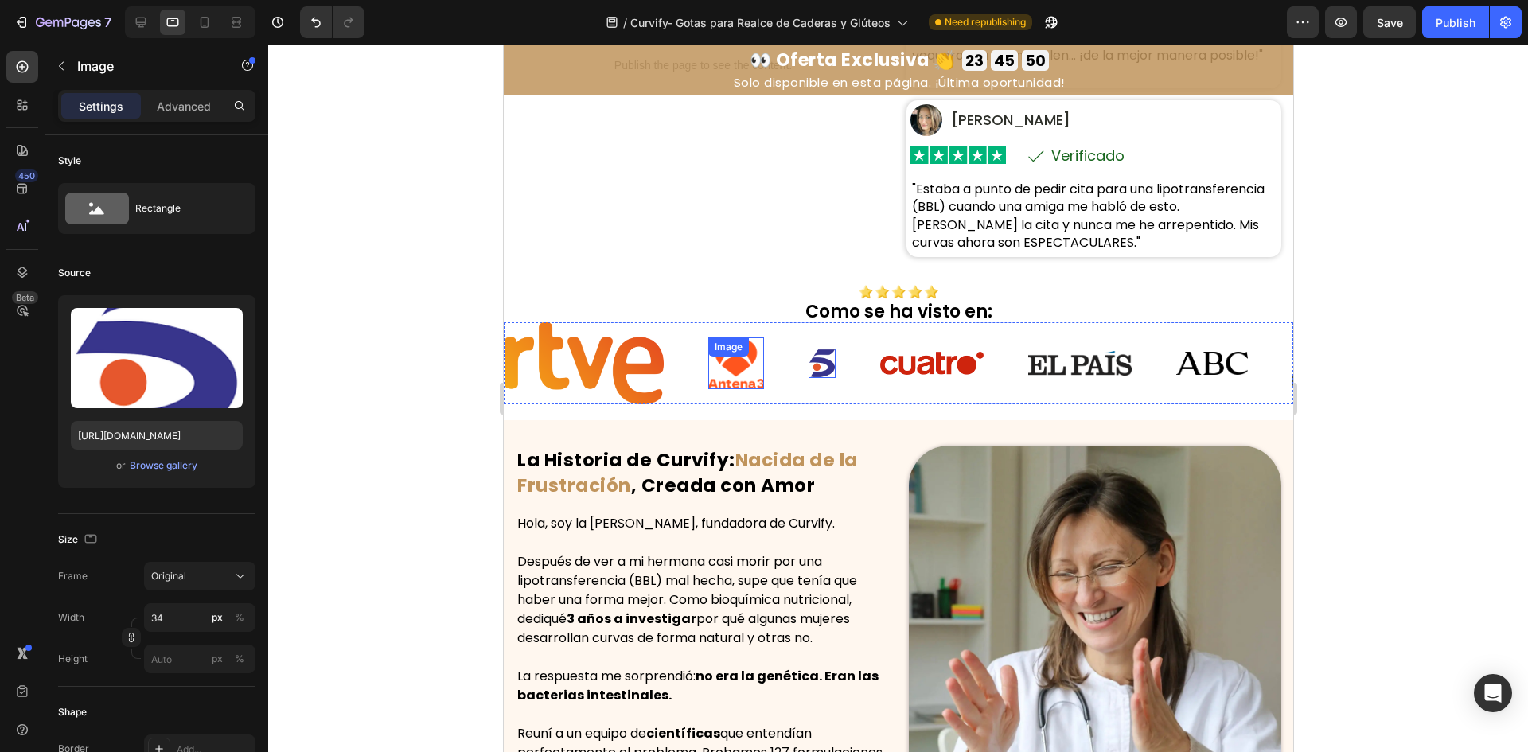
click at [651, 363] on div "Image" at bounding box center [623, 363] width 56 height 52
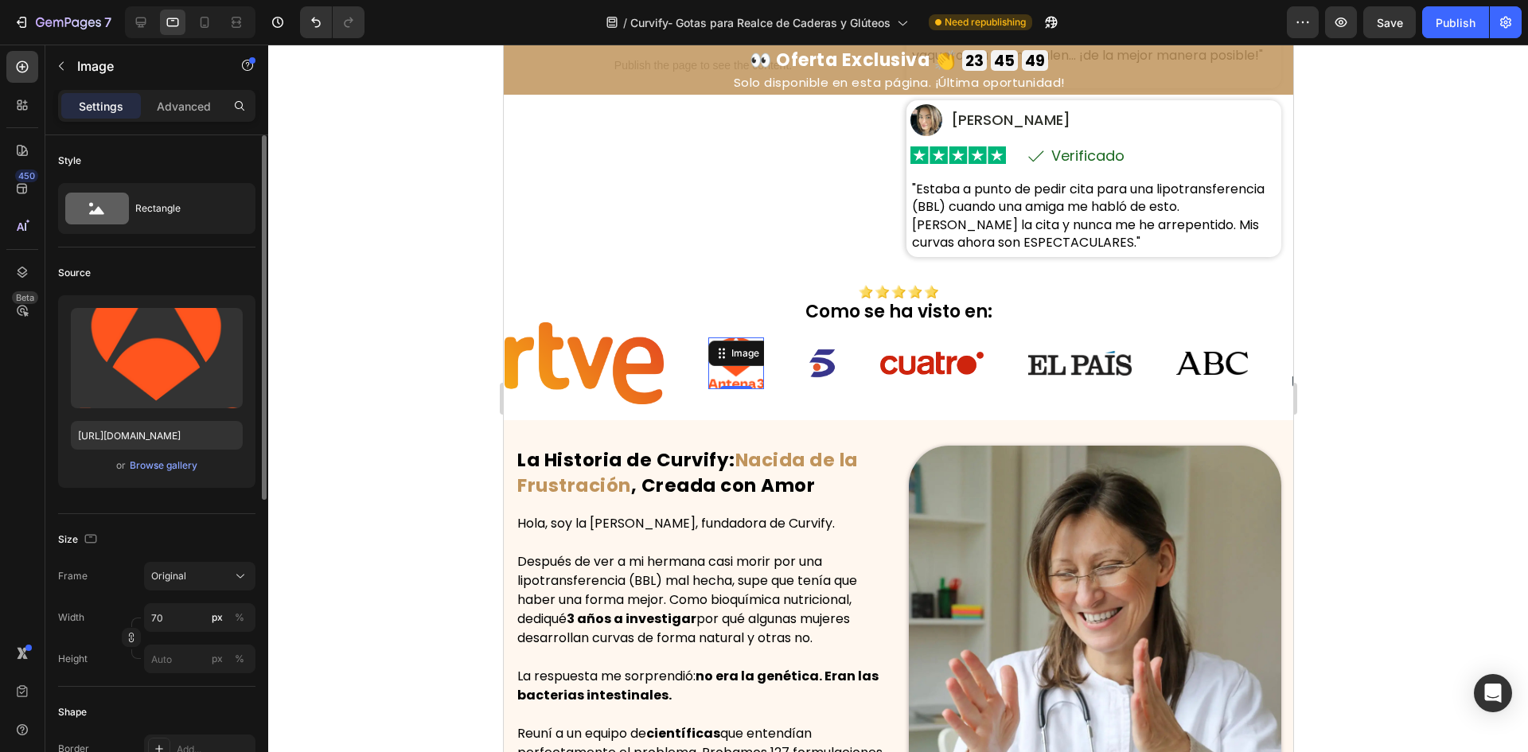
click at [176, 602] on div "Frame Original Width 70 px % Height px %" at bounding box center [156, 617] width 197 height 111
click at [176, 610] on input "70" at bounding box center [199, 617] width 111 height 29
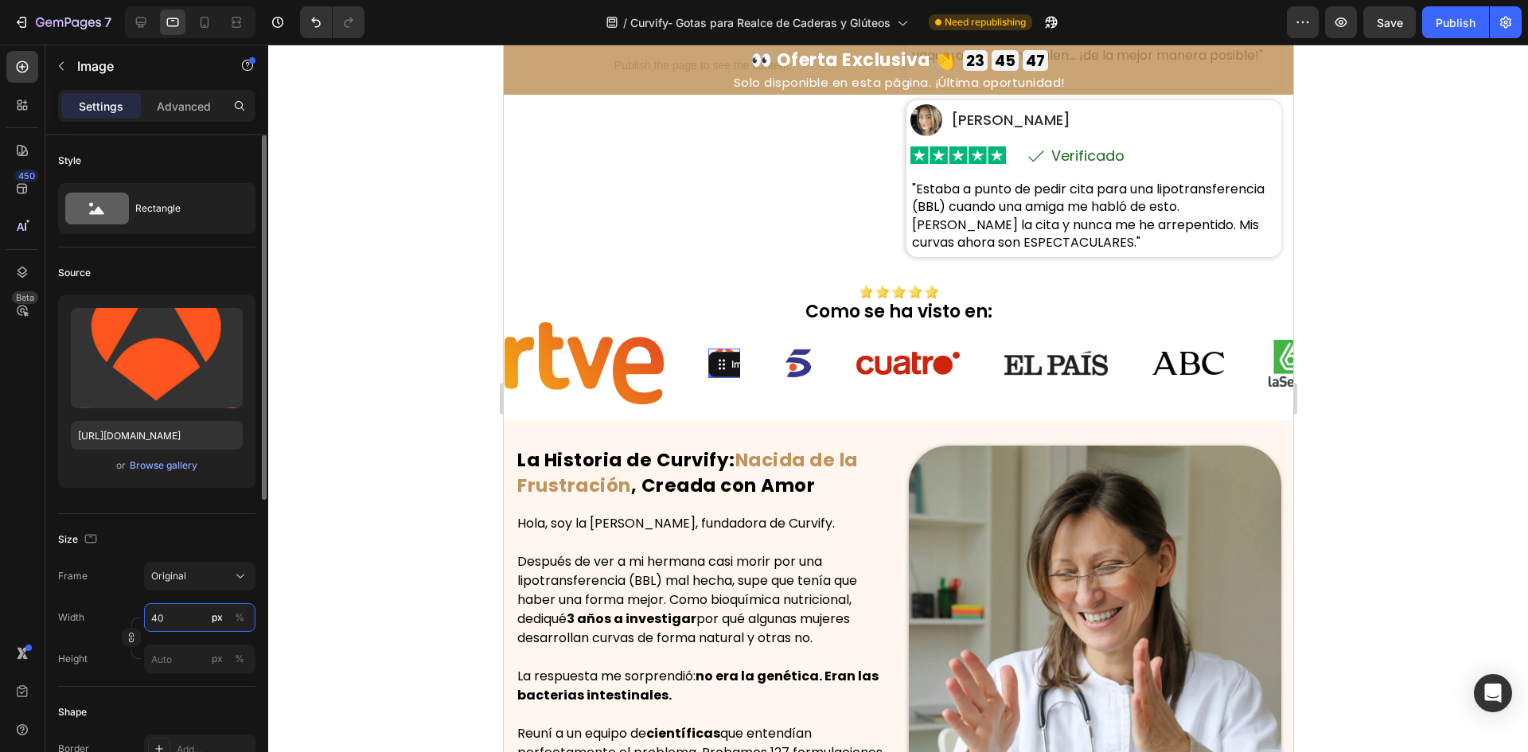
type input "4"
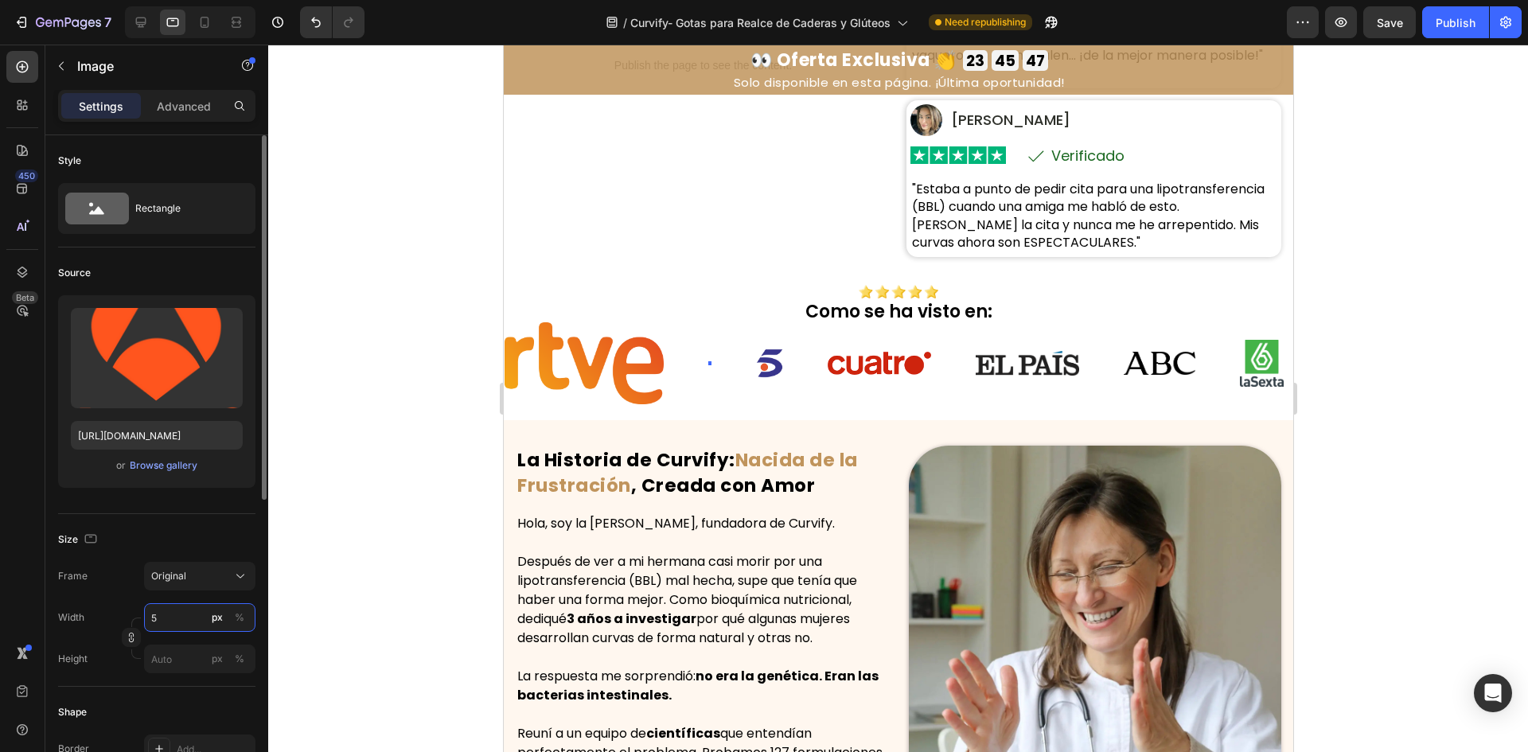
type input "50"
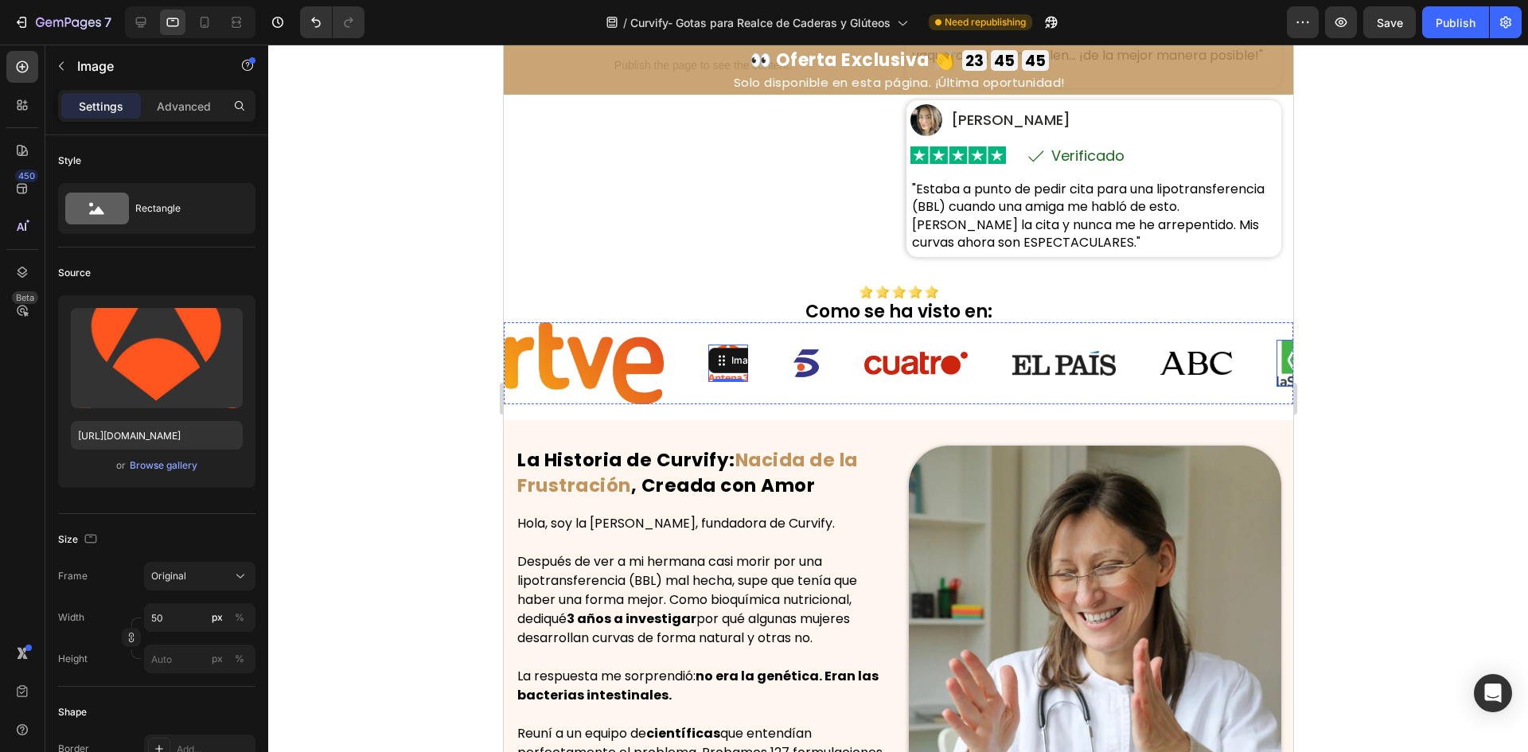
click at [1162, 361] on img at bounding box center [1184, 363] width 44 height 46
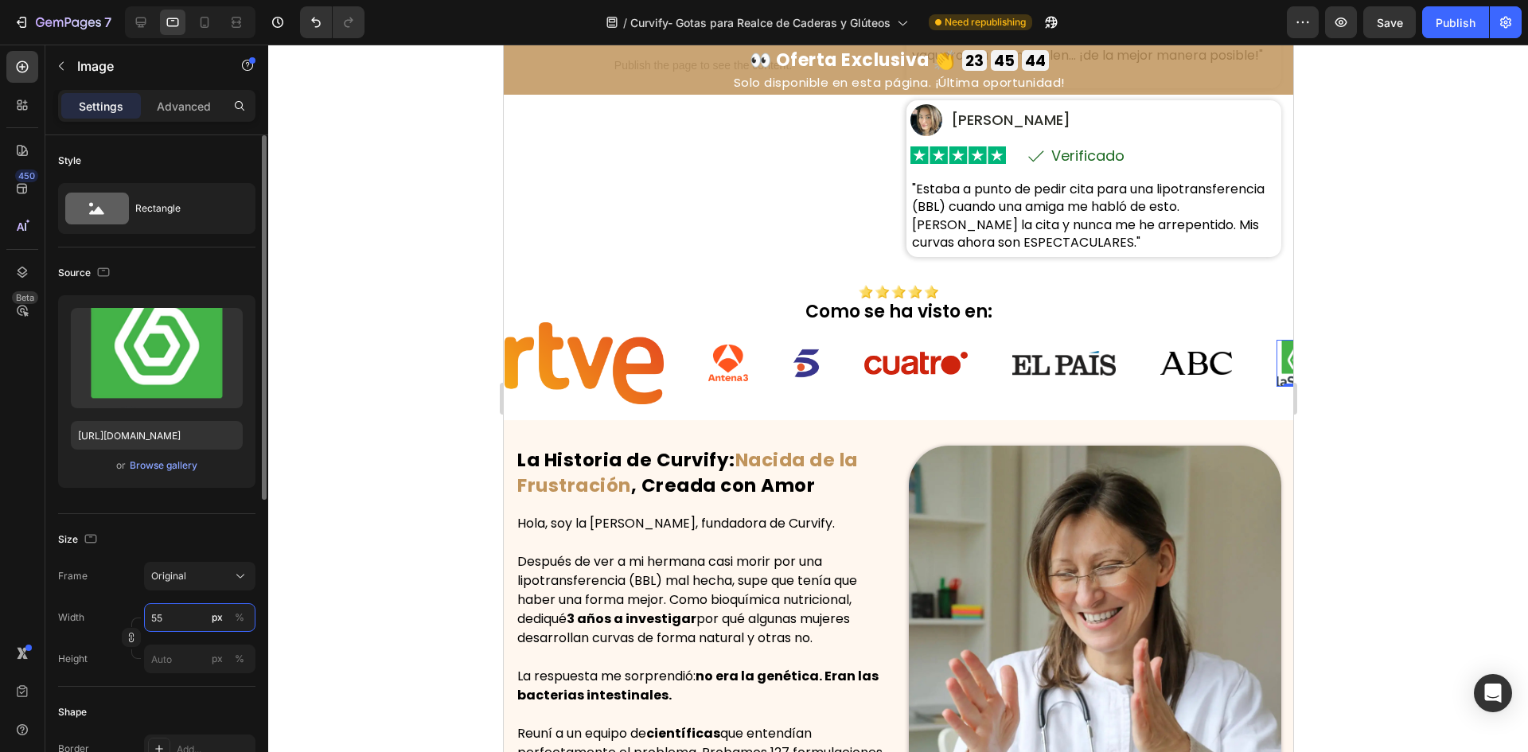
click at [168, 623] on input "55" at bounding box center [199, 617] width 111 height 29
type input "44"
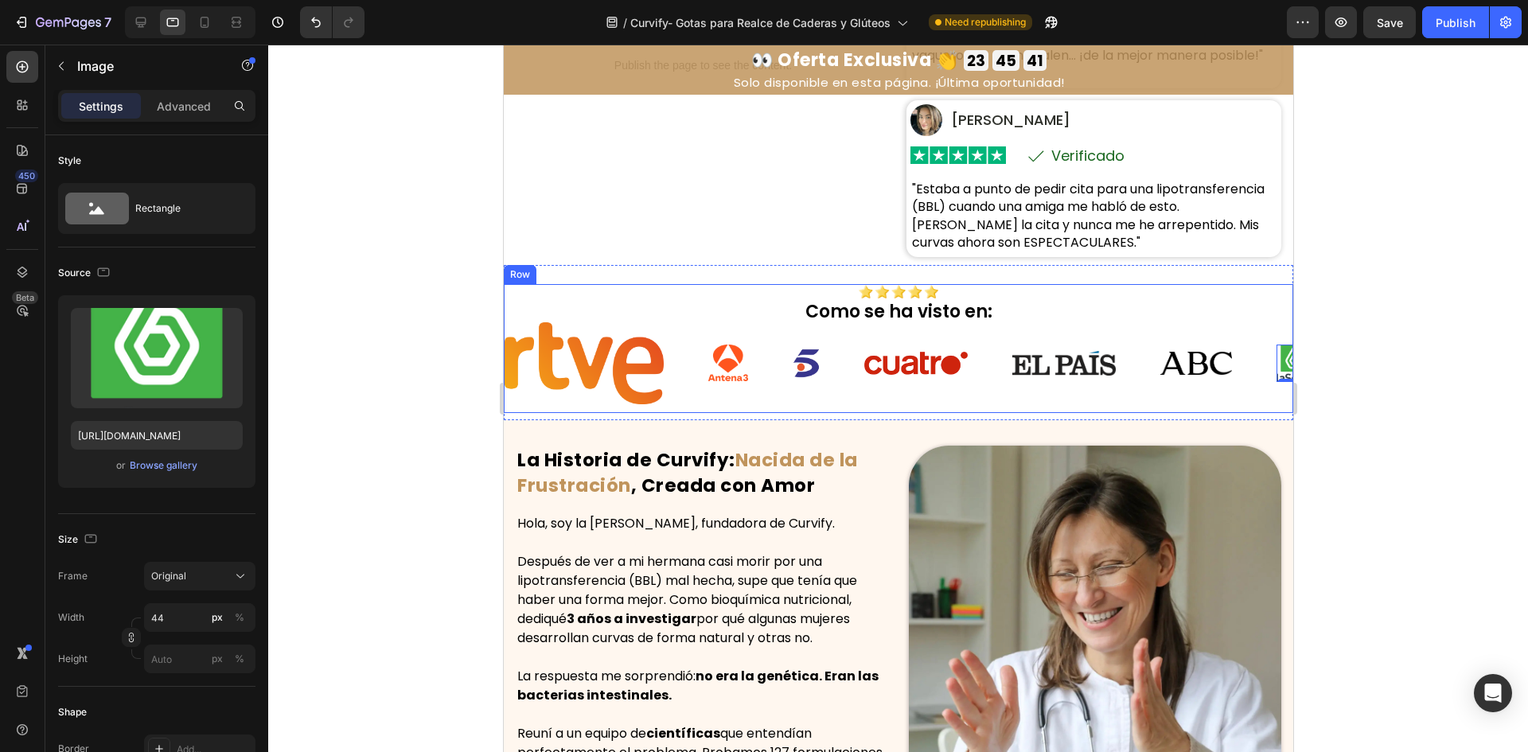
click at [1313, 349] on img at bounding box center [1392, 363] width 159 height 82
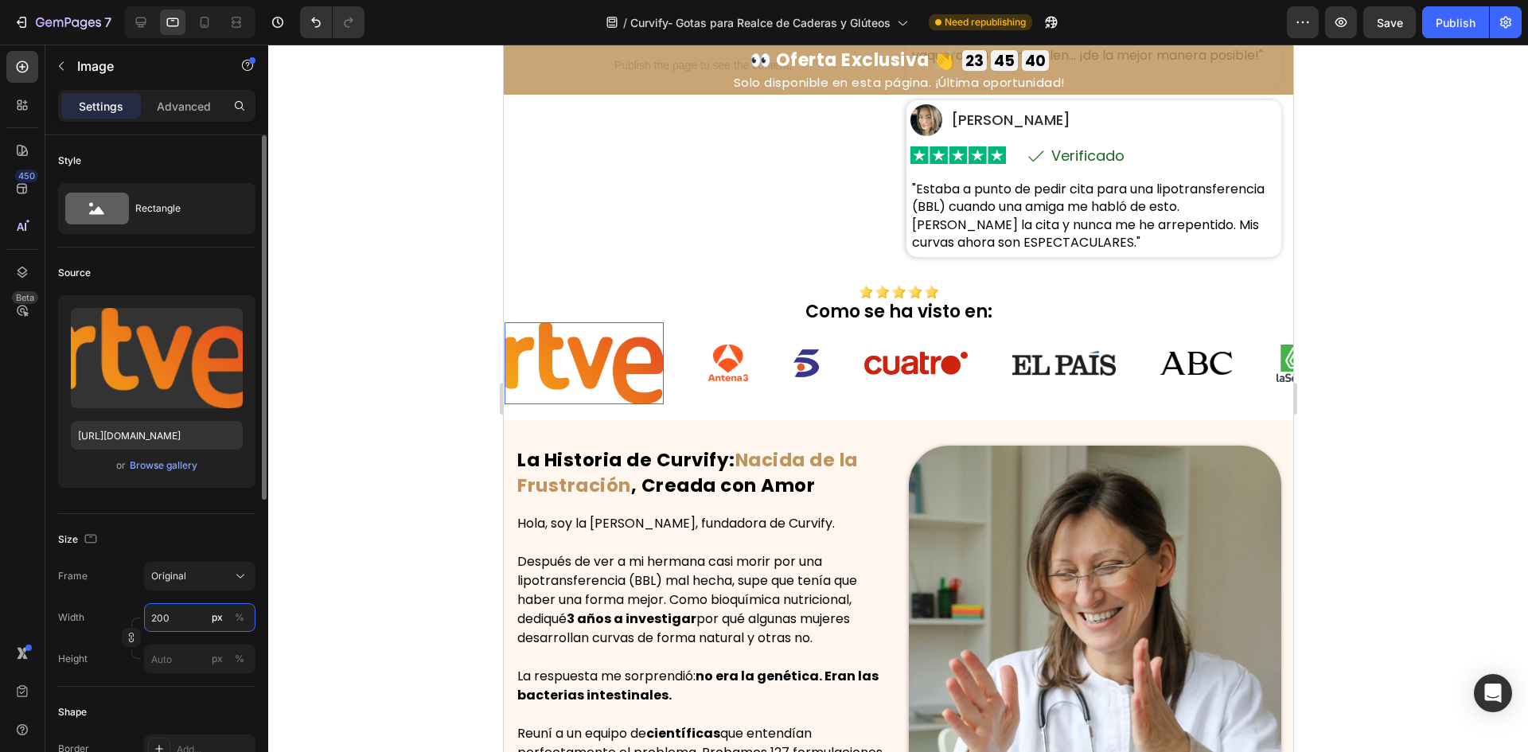
click at [169, 618] on input "200" at bounding box center [199, 617] width 111 height 29
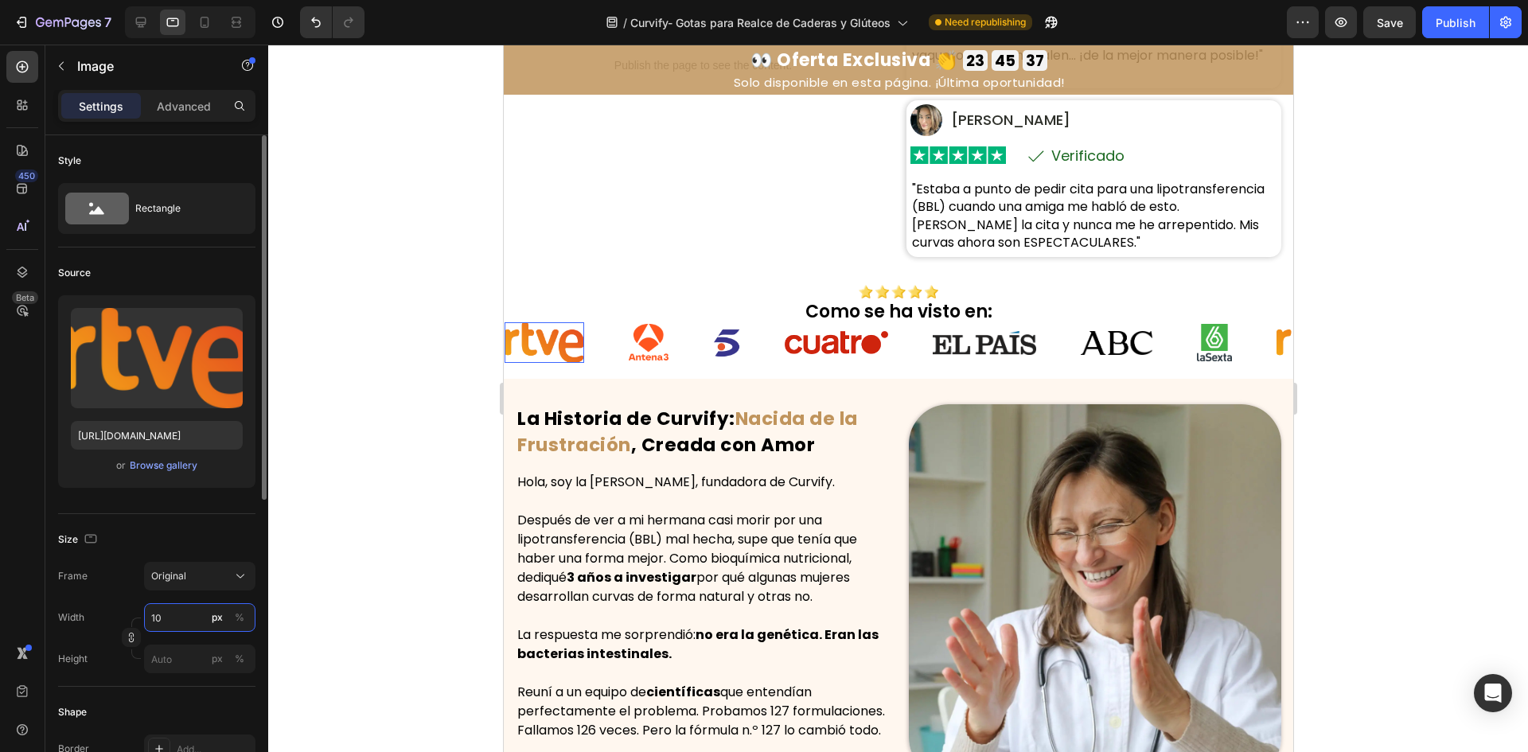
type input "1"
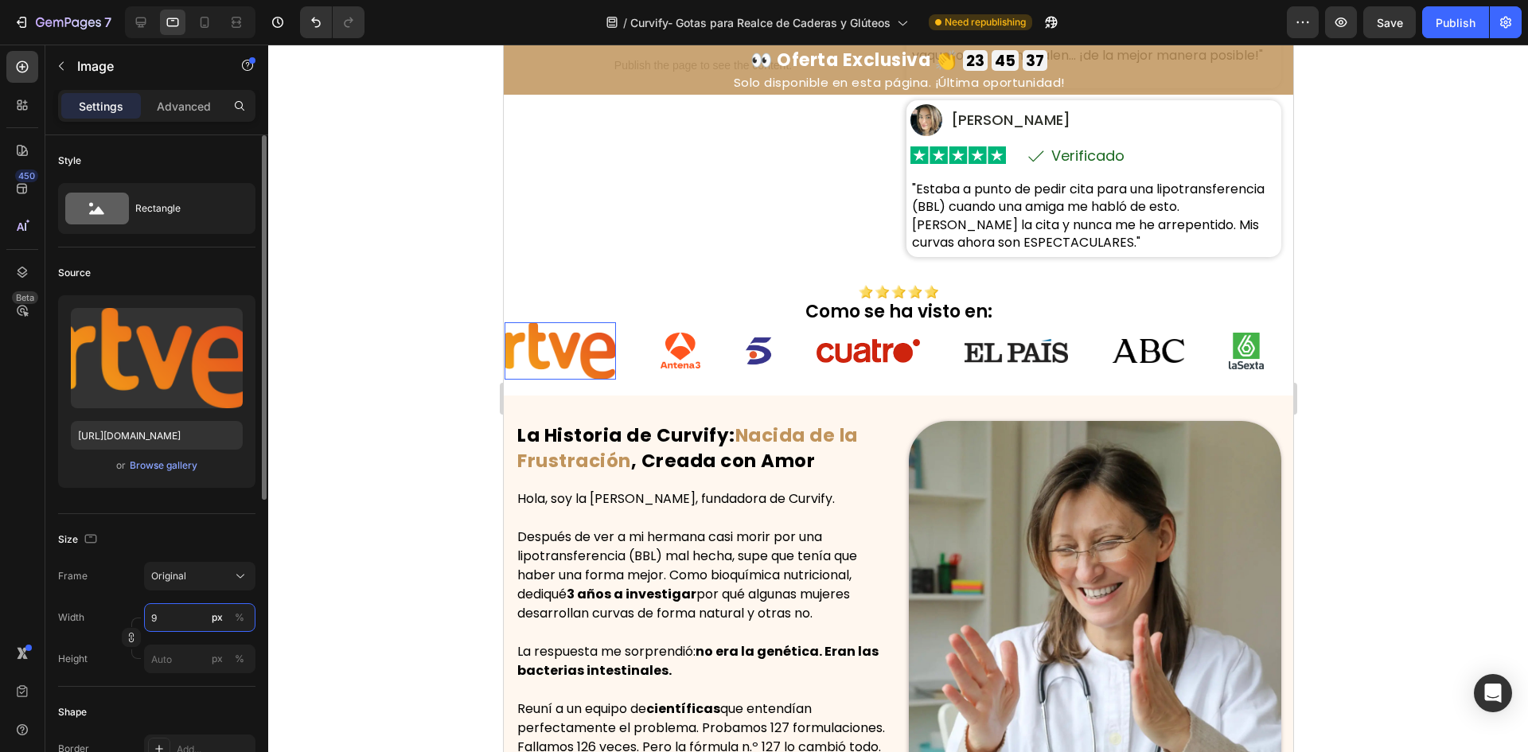
type input "90"
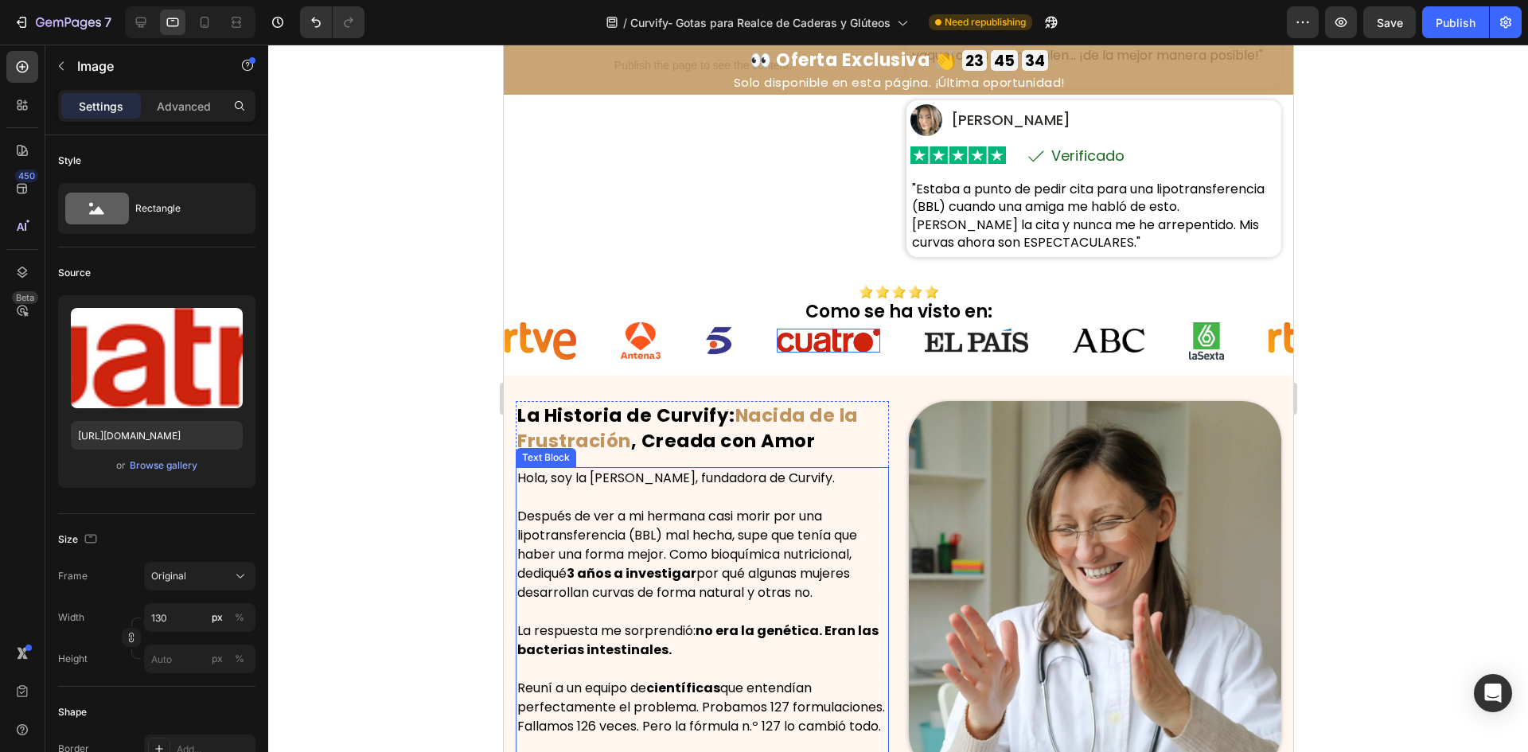
click at [742, 497] on p at bounding box center [702, 497] width 370 height 19
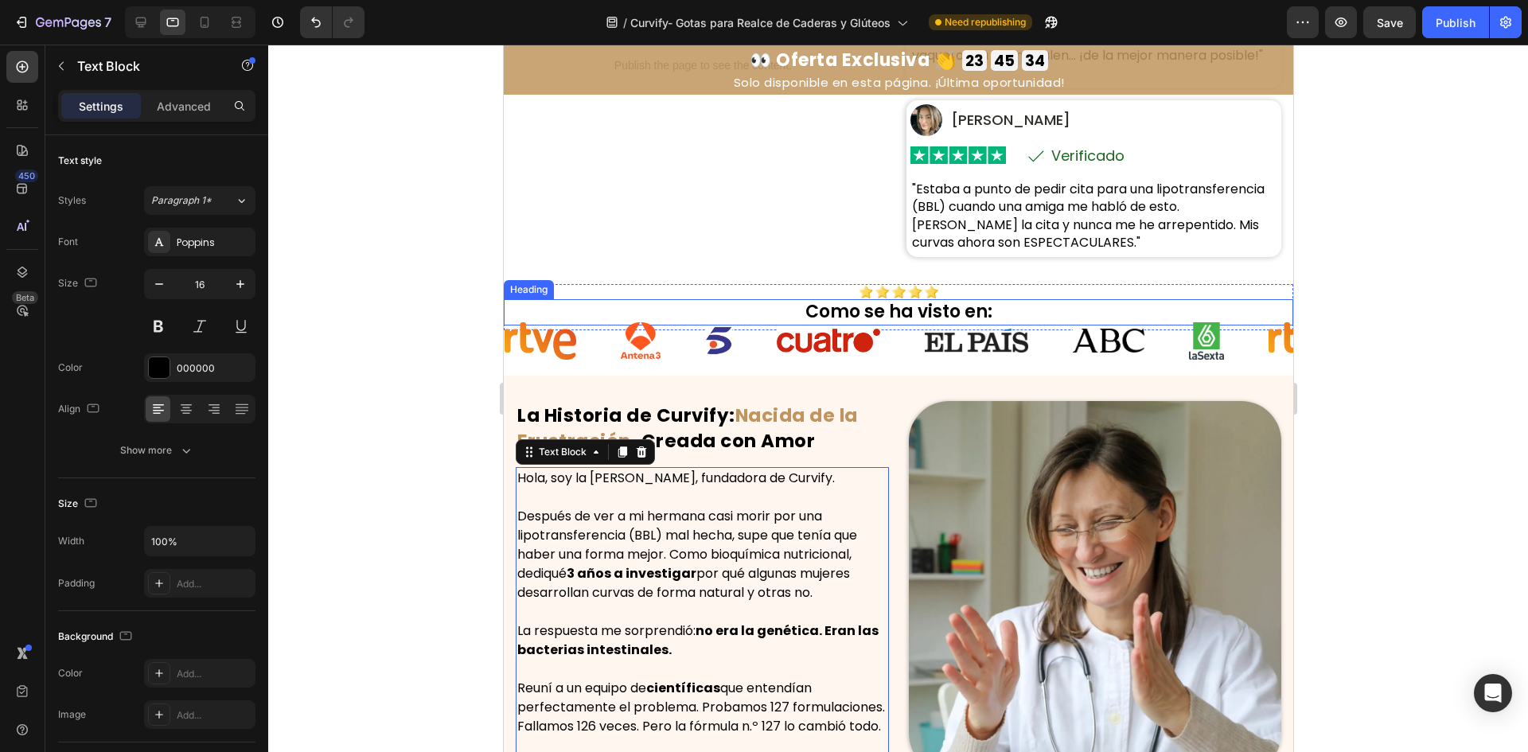
click at [1068, 302] on p "Como se ha visto en:" at bounding box center [898, 312] width 786 height 23
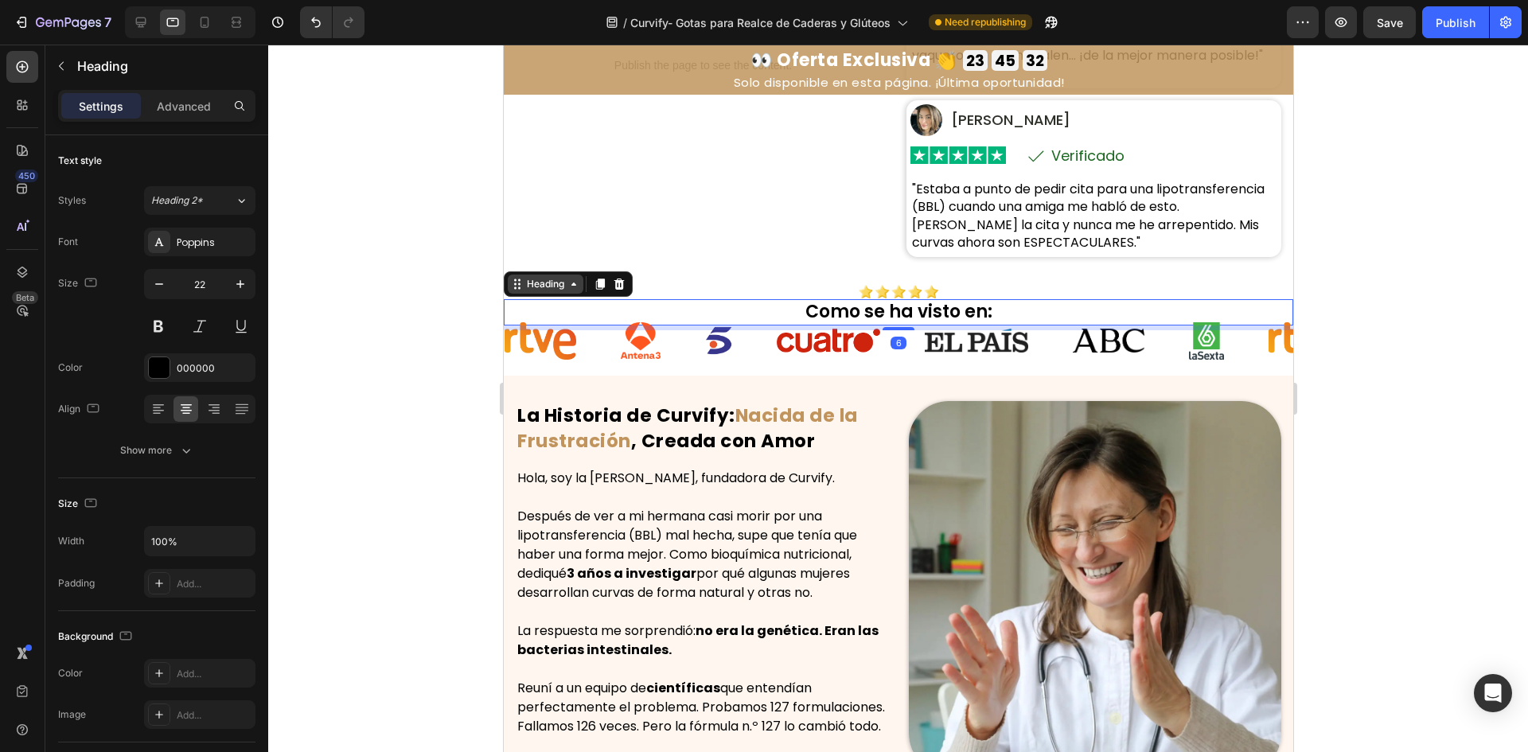
click at [536, 280] on div "Heading" at bounding box center [545, 284] width 44 height 14
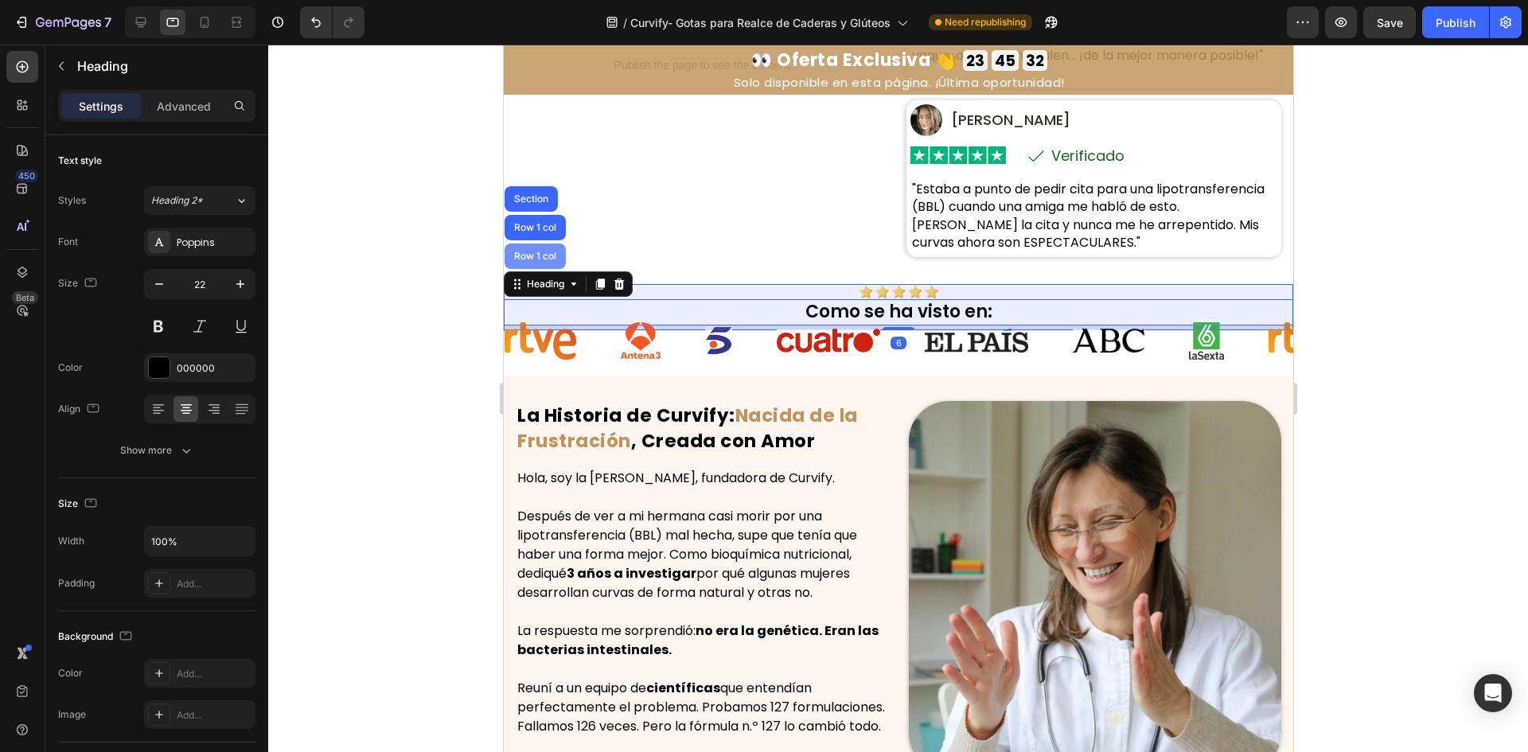
click at [544, 265] on div "Row 1 col" at bounding box center [534, 256] width 61 height 25
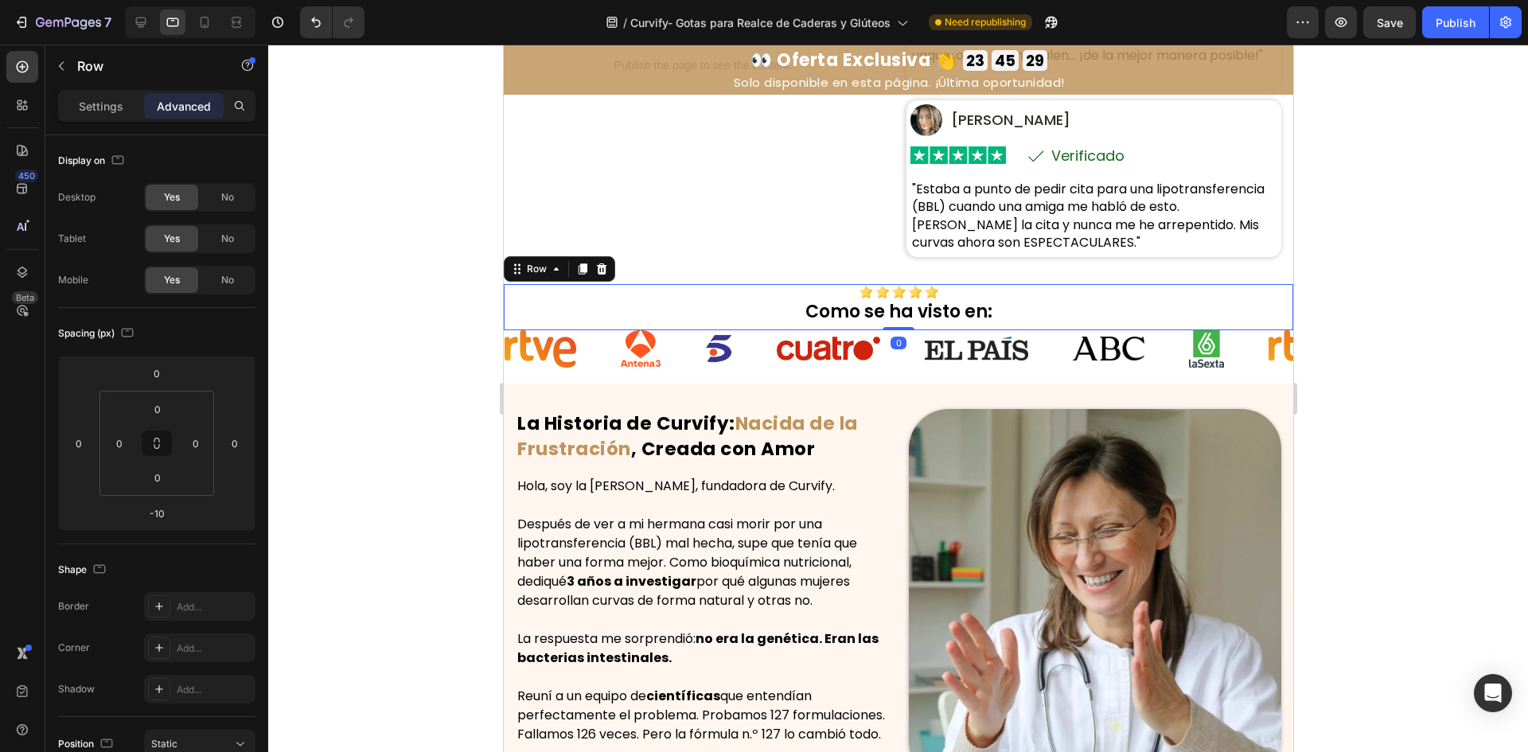
drag, startPoint x: 898, startPoint y: 329, endPoint x: 911, endPoint y: 298, distance: 33.6
click at [906, 302] on div "Image Como se ha visto en: Heading Row 0" at bounding box center [898, 306] width 790 height 45
type input "0"
click at [946, 318] on p "Como se ha visto en:" at bounding box center [898, 312] width 786 height 23
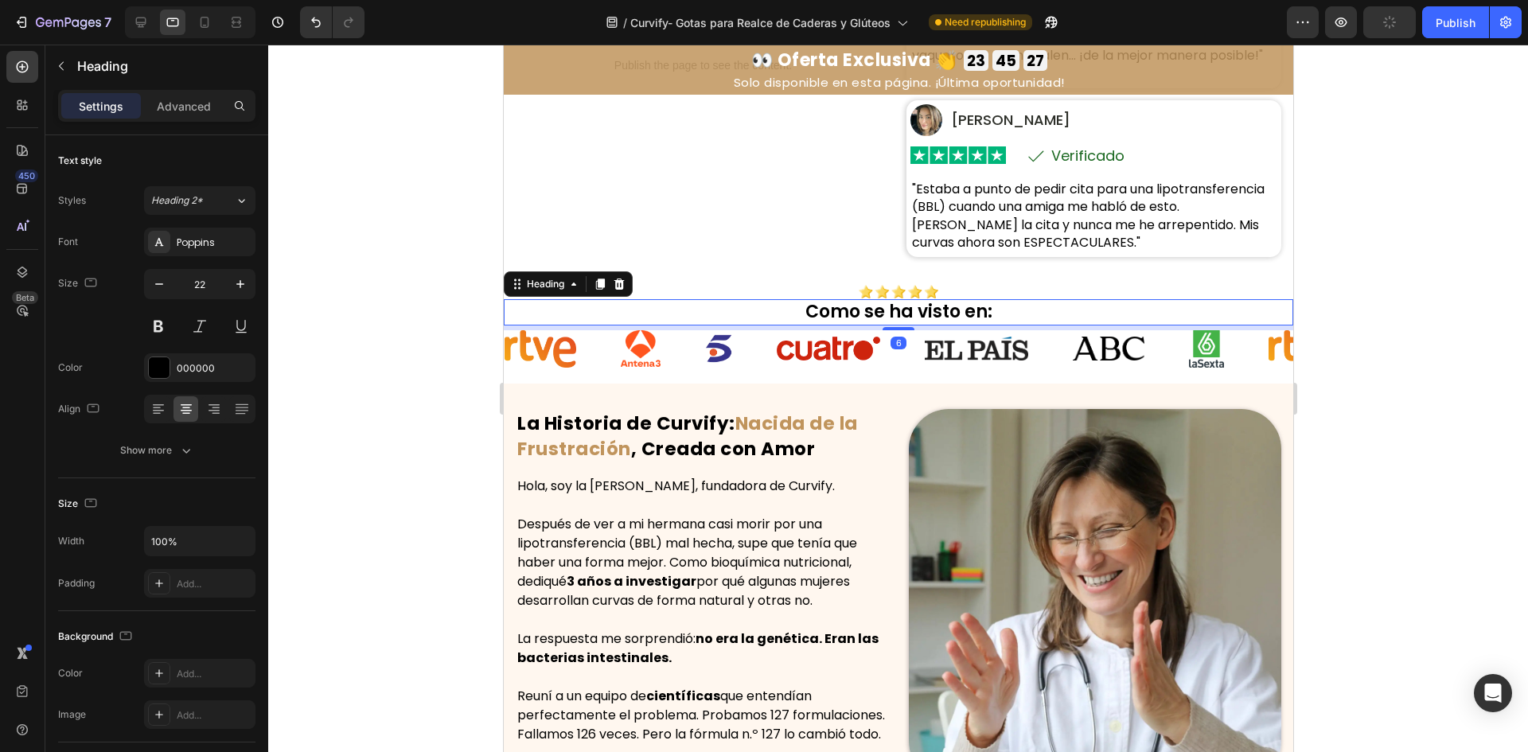
drag, startPoint x: 898, startPoint y: 327, endPoint x: 909, endPoint y: 304, distance: 25.6
click at [909, 304] on div "Como se ha visto en: Heading 6" at bounding box center [898, 312] width 790 height 26
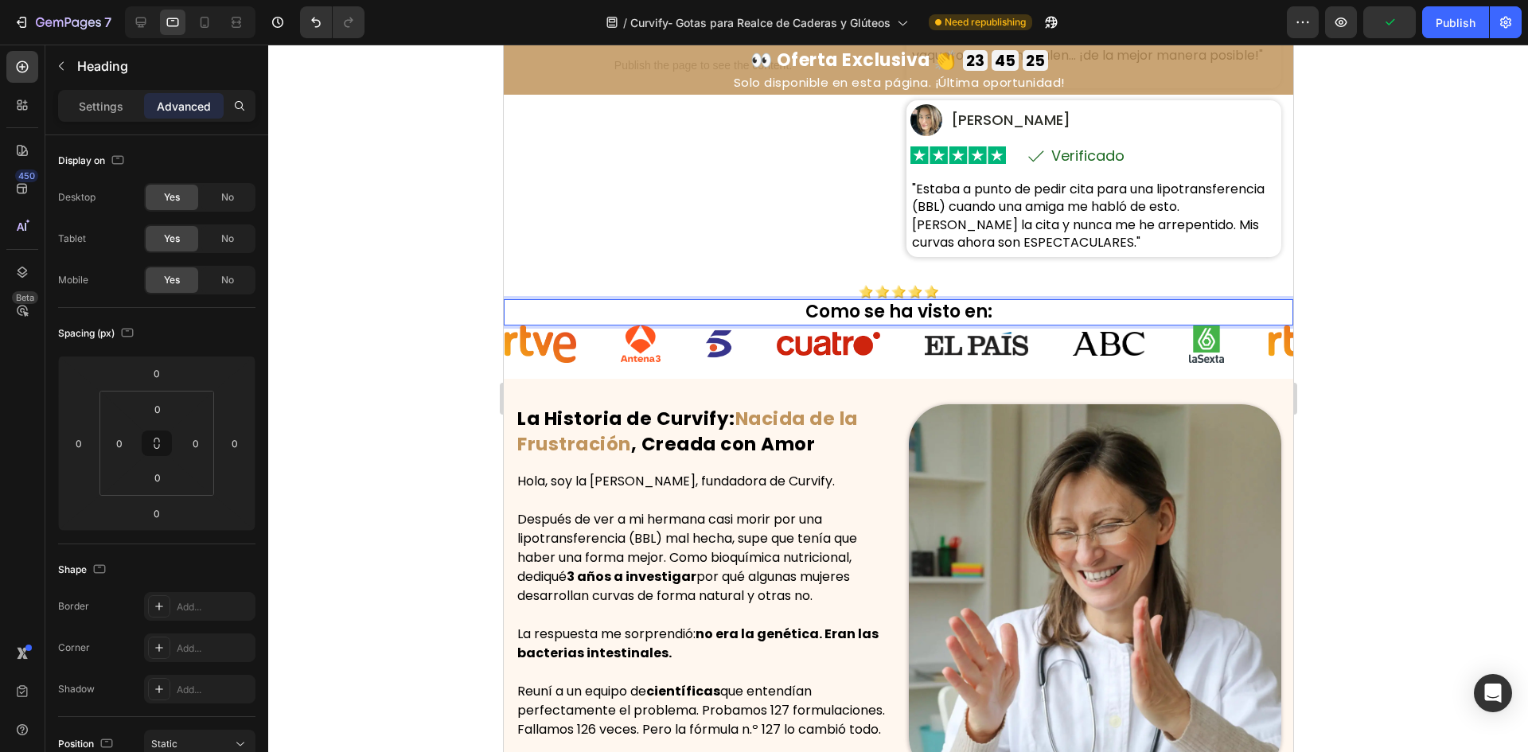
drag, startPoint x: 902, startPoint y: 251, endPoint x: 1217, endPoint y: 294, distance: 318.1
click at [906, 250] on div "Image [PERSON_NAME] Text Block Row Row Image Icon Verificado Text Block Row Row…" at bounding box center [1093, 179] width 375 height 158
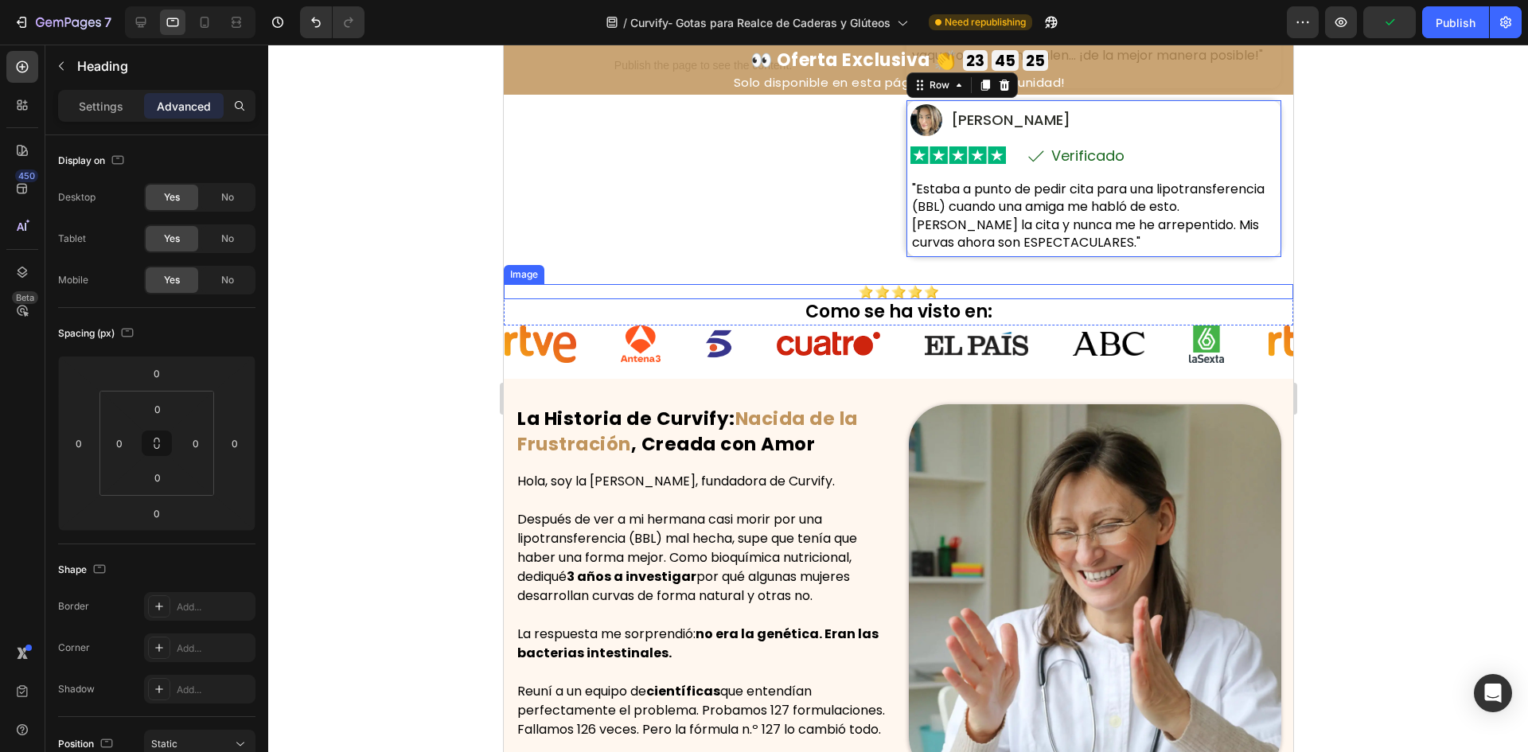
drag, startPoint x: 1217, startPoint y: 294, endPoint x: 1272, endPoint y: 298, distance: 55.1
click at [1218, 294] on div at bounding box center [898, 291] width 790 height 15
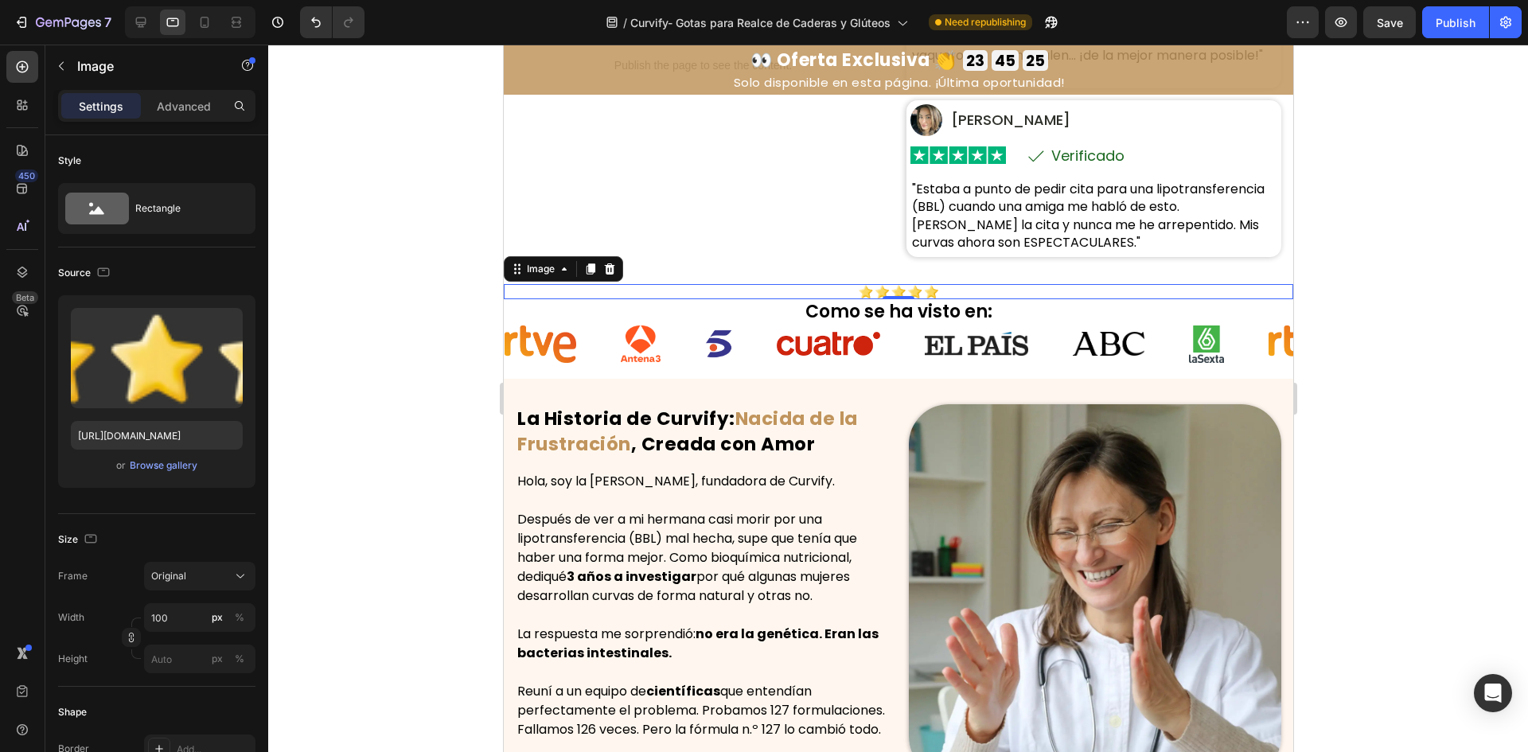
click at [1420, 318] on div at bounding box center [898, 399] width 1260 height 708
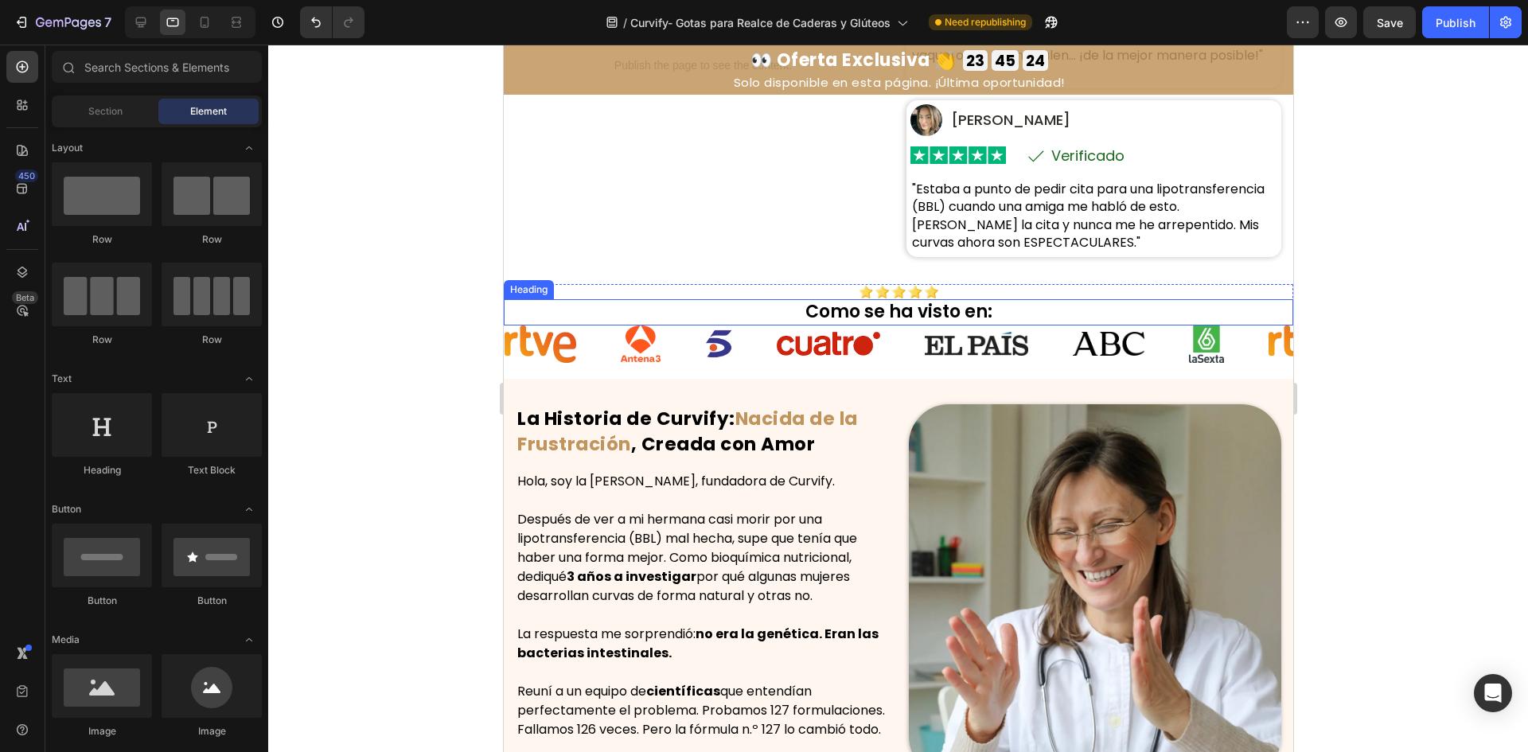
click at [884, 311] on p "Como se ha visto en:" at bounding box center [898, 312] width 786 height 23
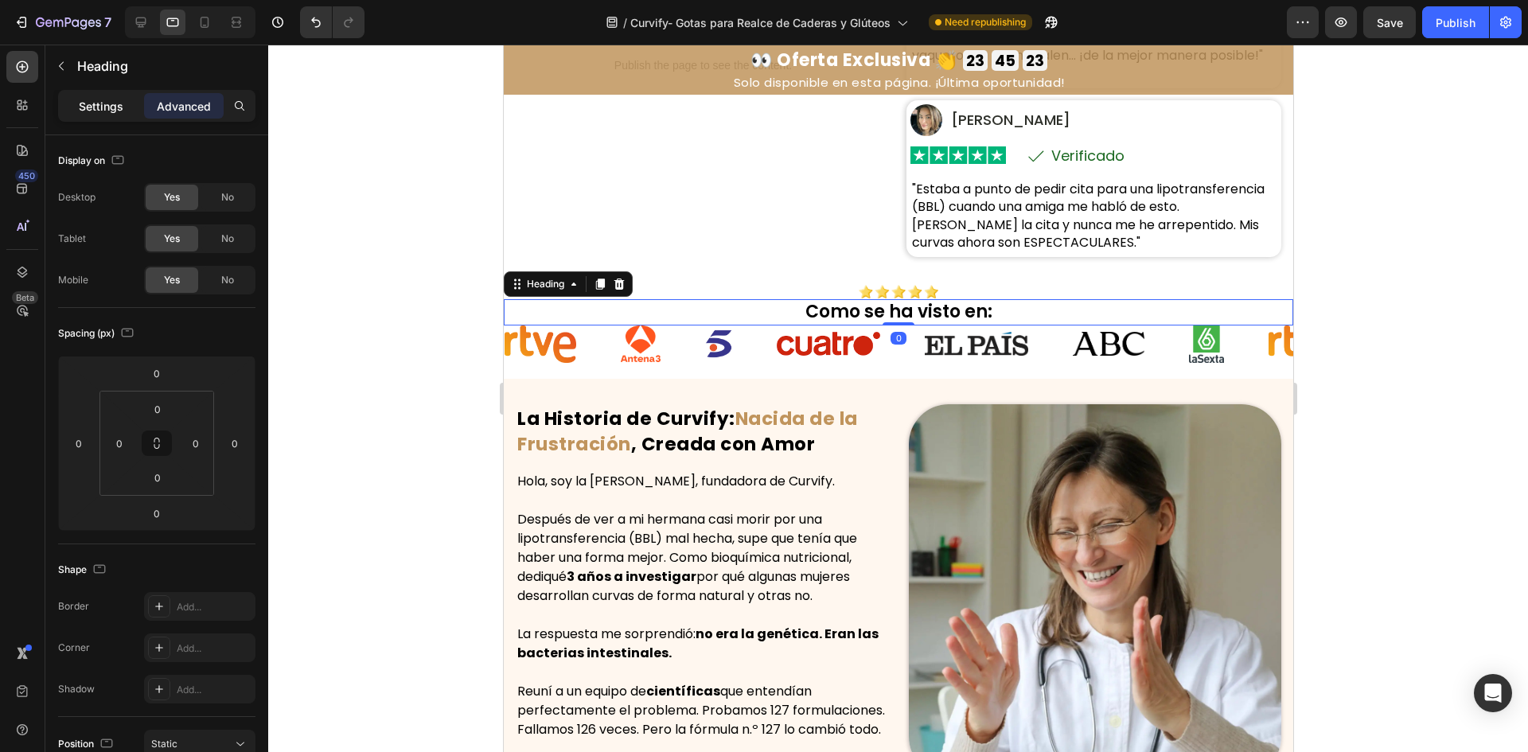
click at [109, 99] on p "Settings" at bounding box center [101, 106] width 45 height 17
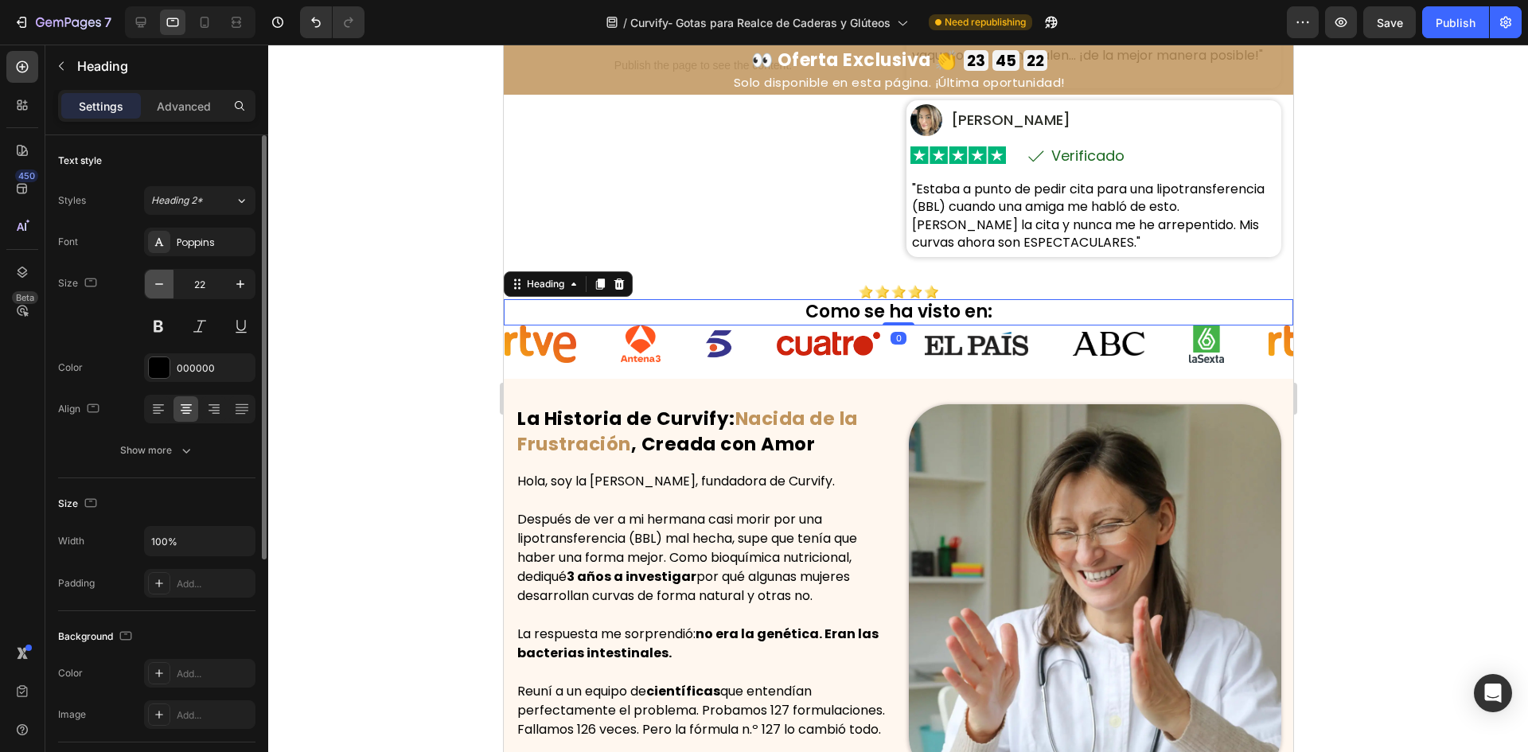
click at [161, 279] on icon "button" at bounding box center [159, 284] width 16 height 16
click at [162, 279] on icon "button" at bounding box center [159, 284] width 16 height 16
type input "20"
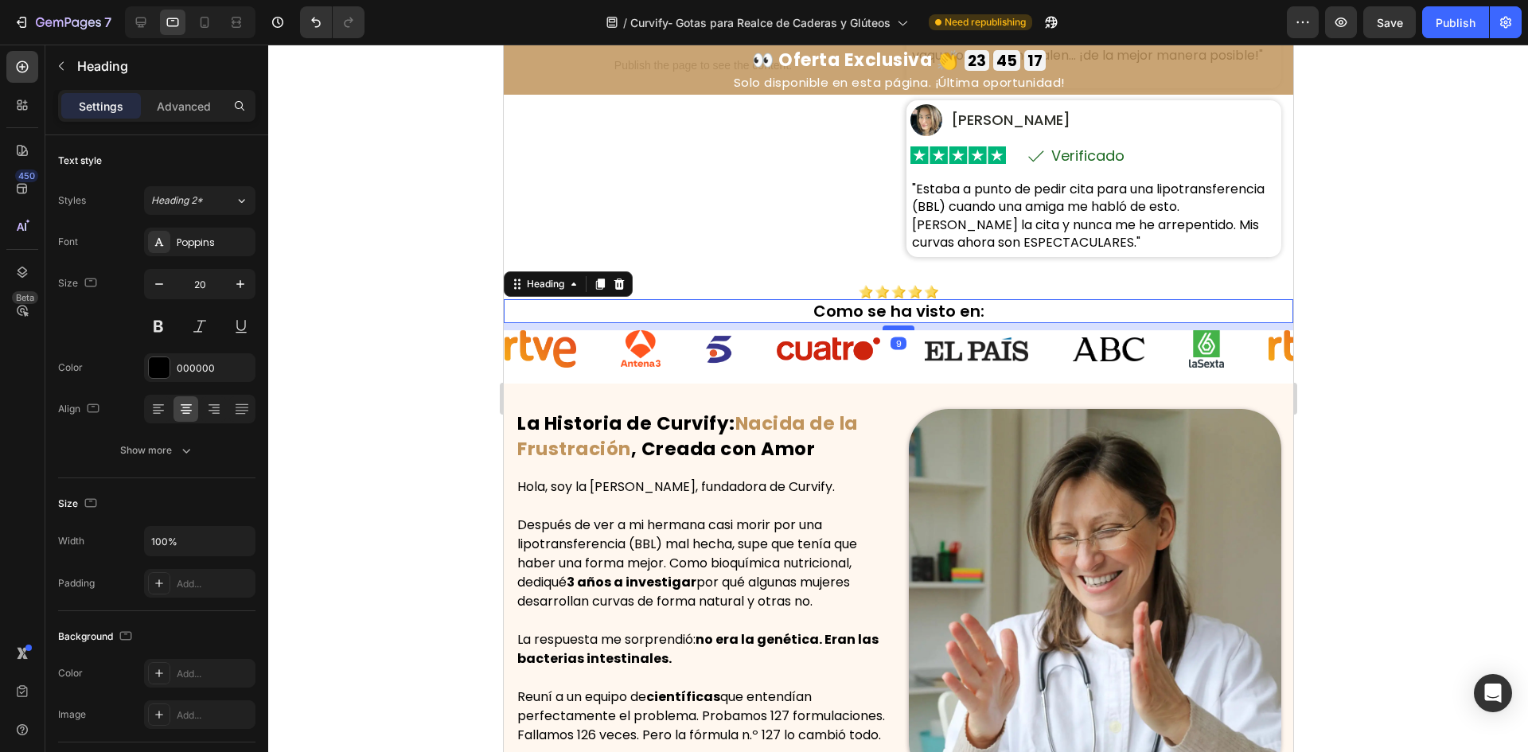
click at [894, 327] on div at bounding box center [898, 328] width 32 height 5
click at [1373, 369] on div at bounding box center [898, 399] width 1260 height 708
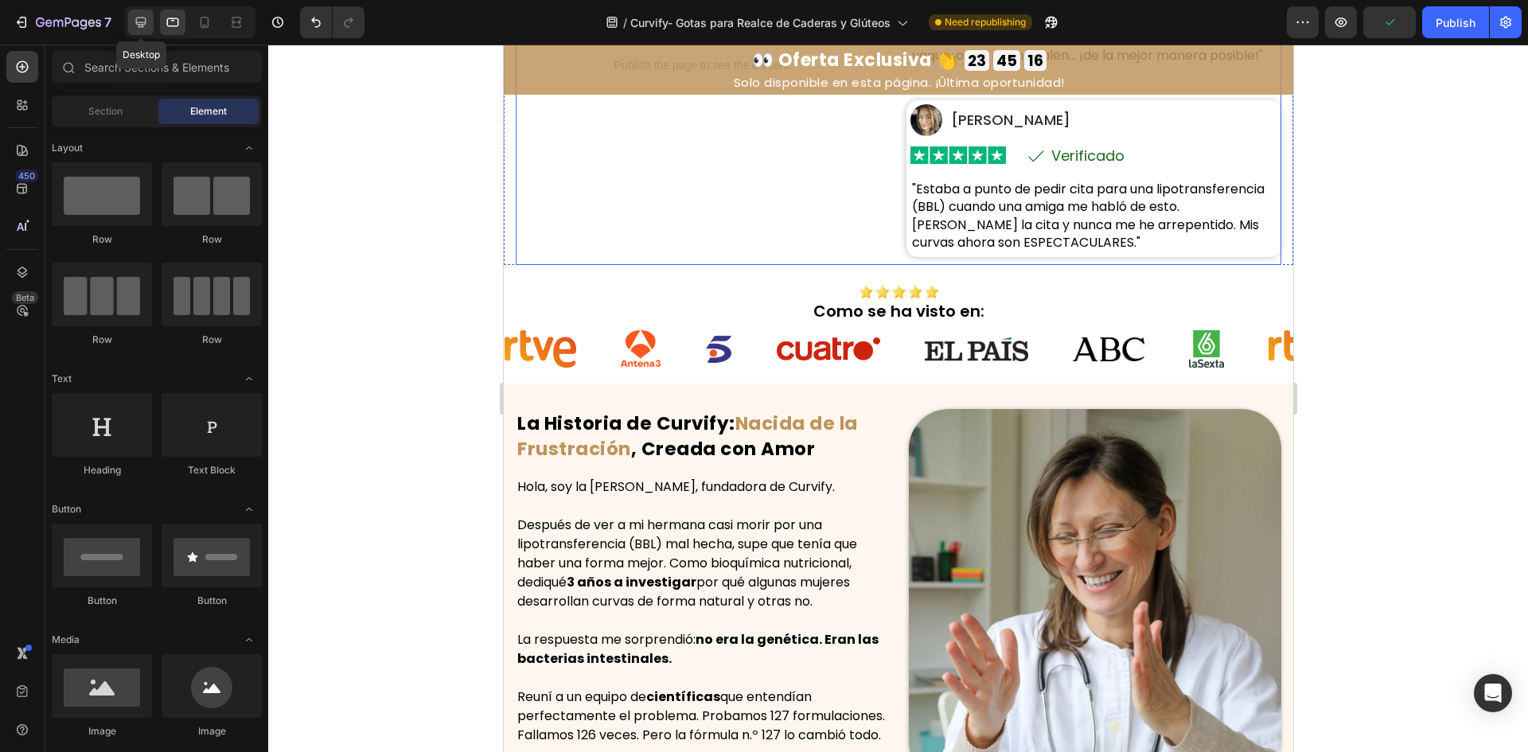
click at [146, 29] on icon at bounding box center [141, 22] width 16 height 16
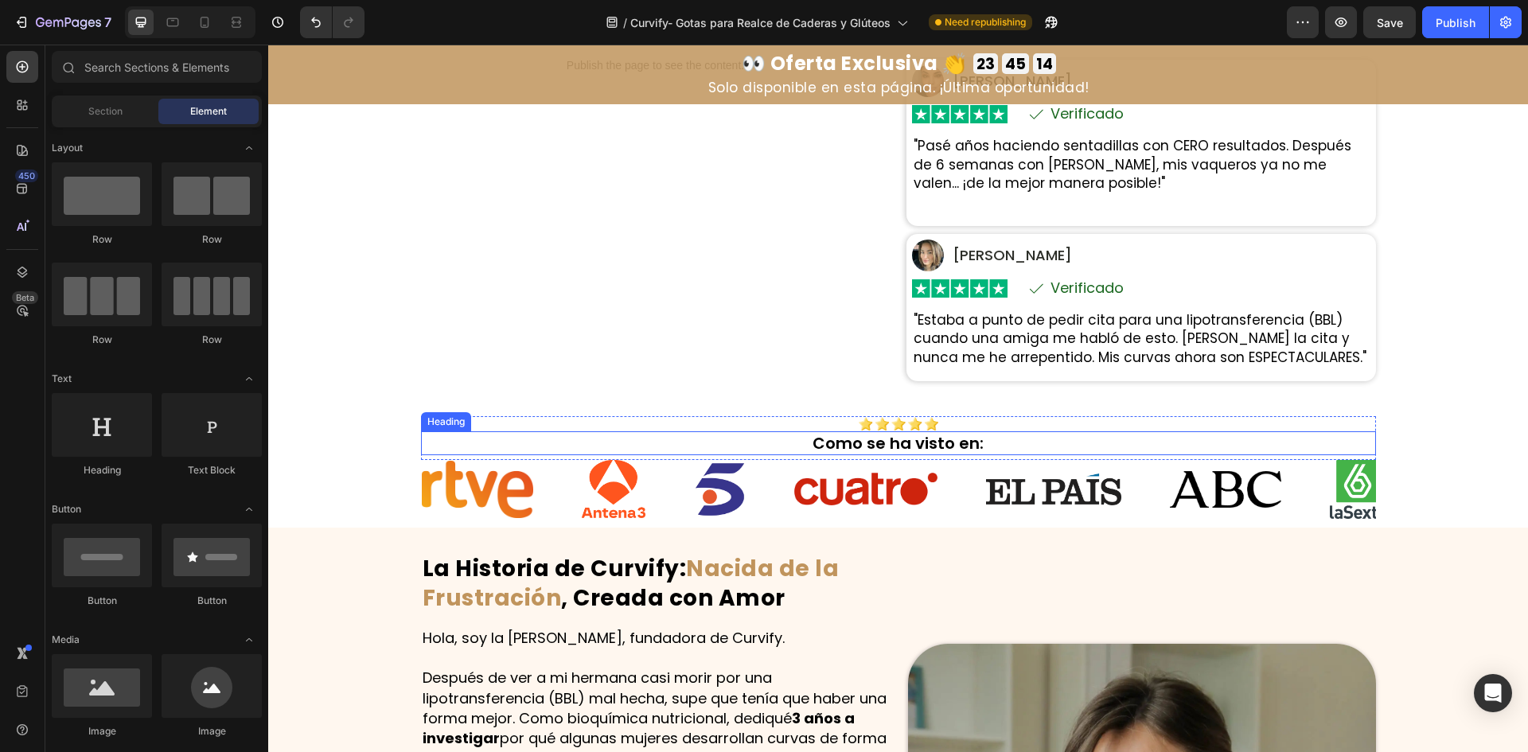
click at [951, 440] on p "Como se ha visto en:" at bounding box center [899, 443] width 952 height 21
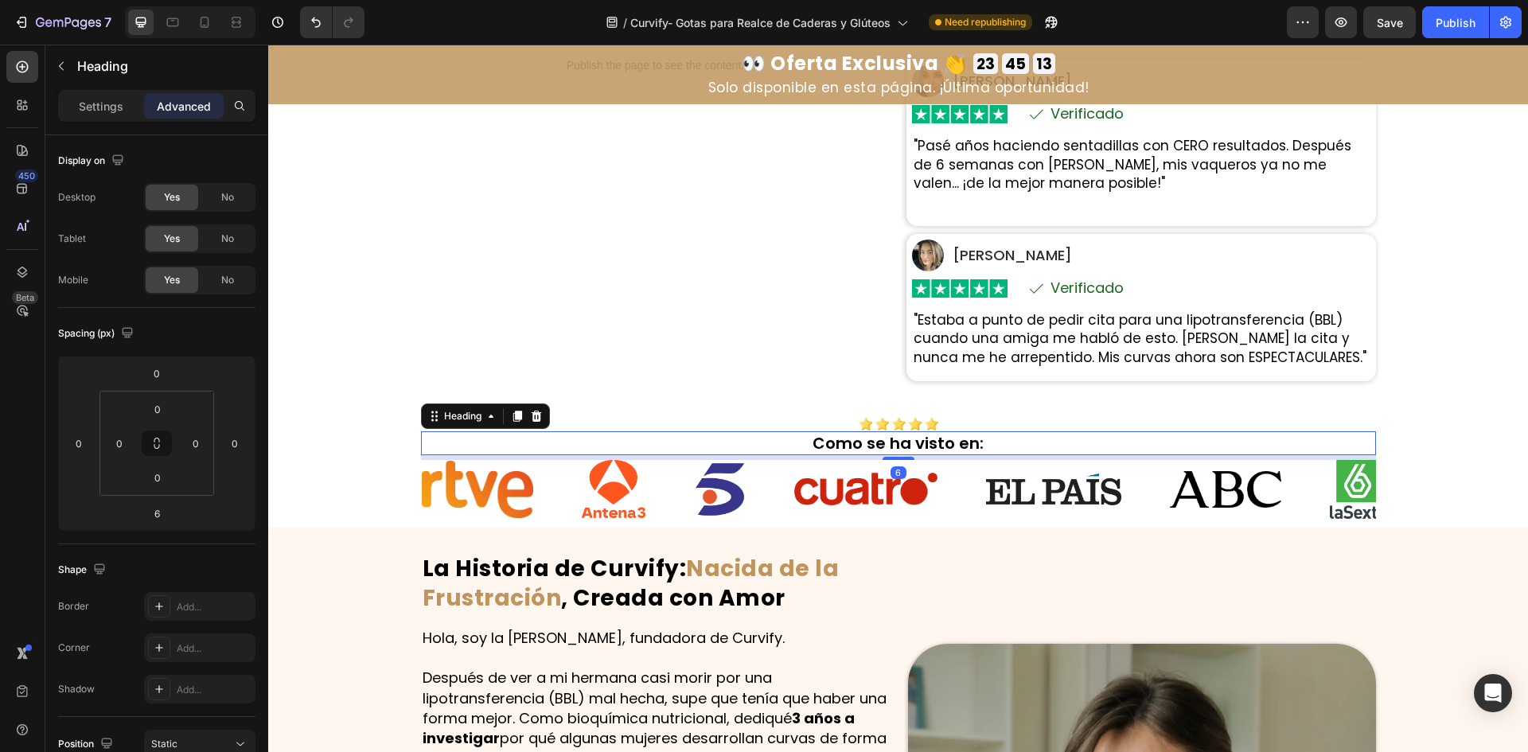
drag, startPoint x: 465, startPoint y: 407, endPoint x: 462, endPoint y: 390, distance: 16.9
click at [463, 404] on div "Heading" at bounding box center [485, 416] width 129 height 25
click at [451, 412] on div "Heading" at bounding box center [463, 416] width 44 height 14
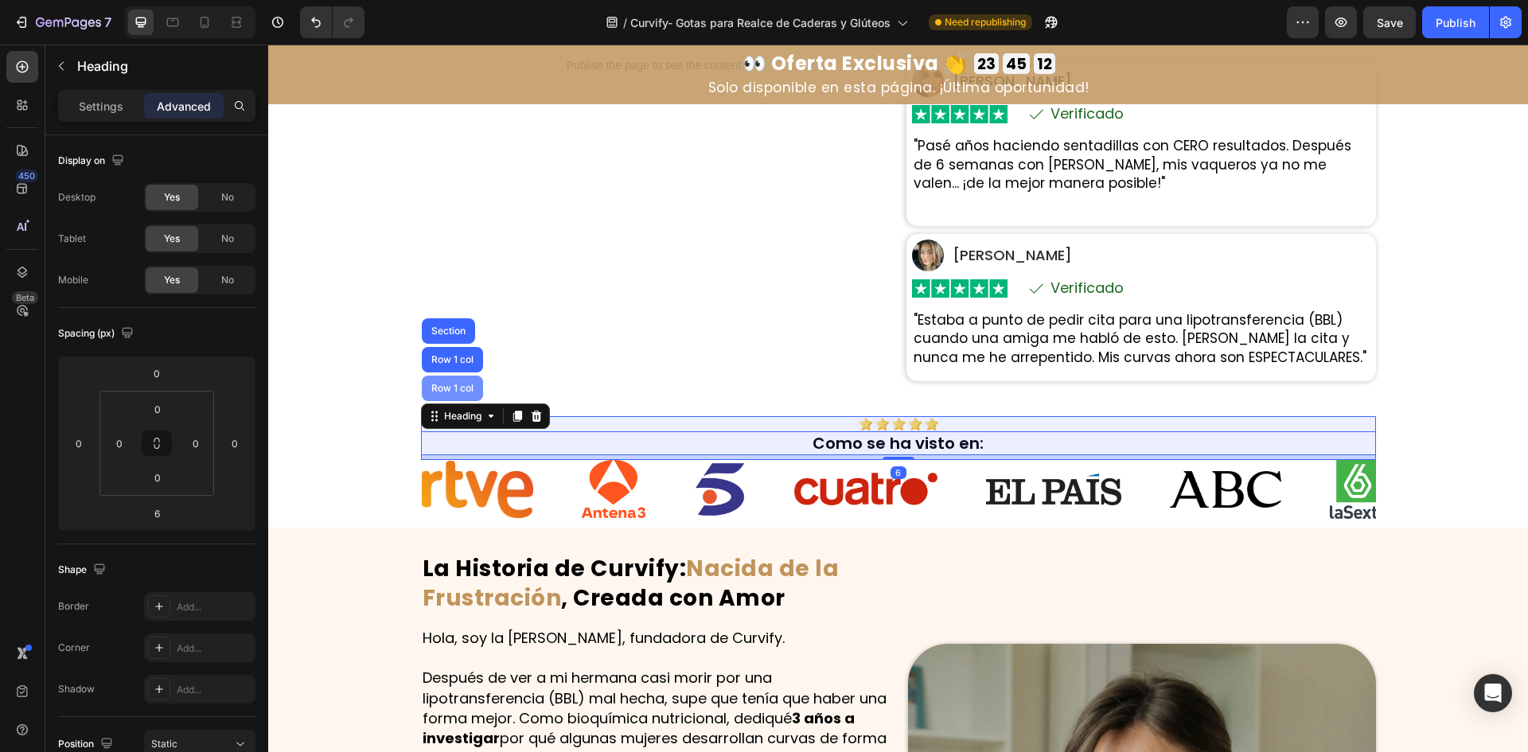
click at [452, 396] on div "Row 1 col" at bounding box center [452, 388] width 61 height 25
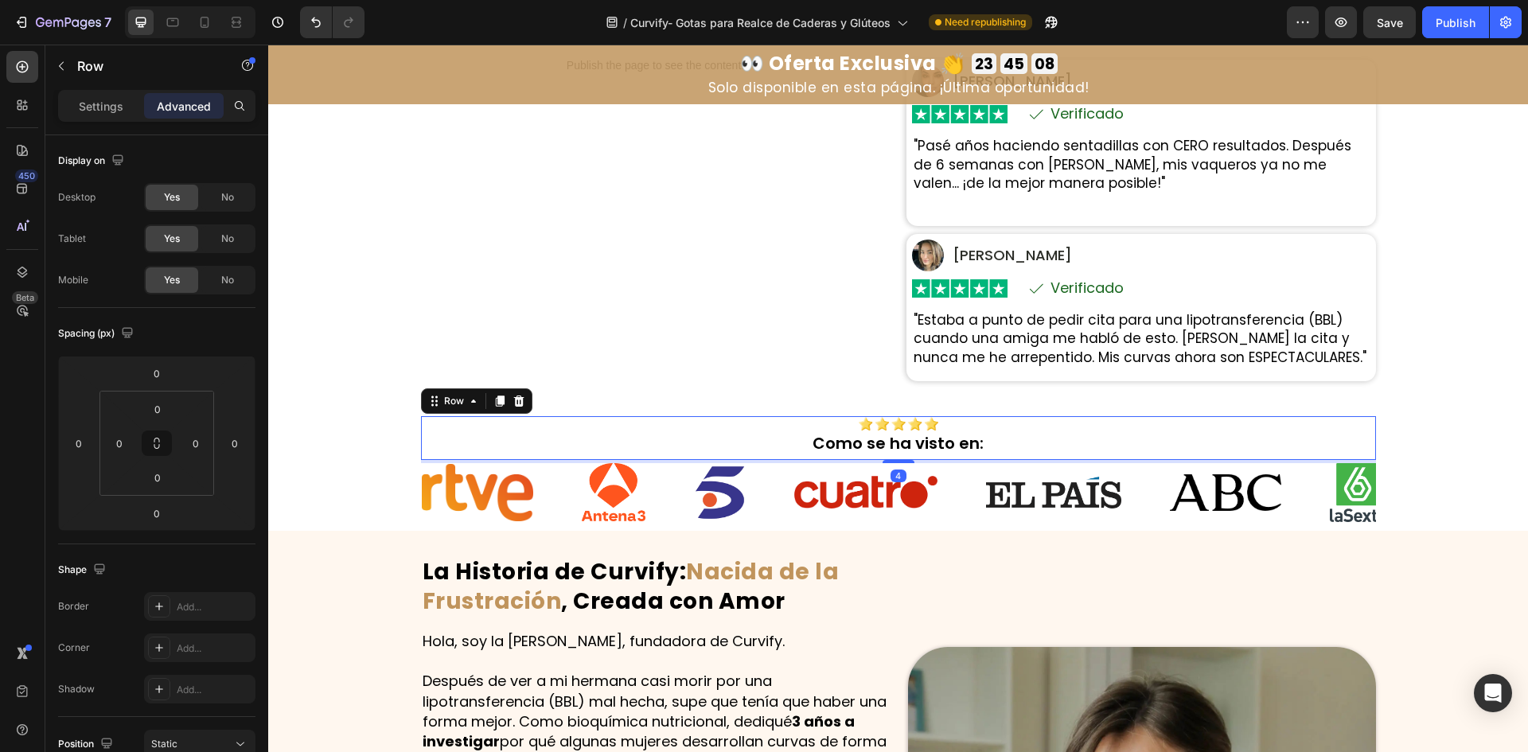
drag, startPoint x: 893, startPoint y: 458, endPoint x: 973, endPoint y: 425, distance: 86.0
click at [897, 463] on div at bounding box center [899, 461] width 32 height 3
type input "7"
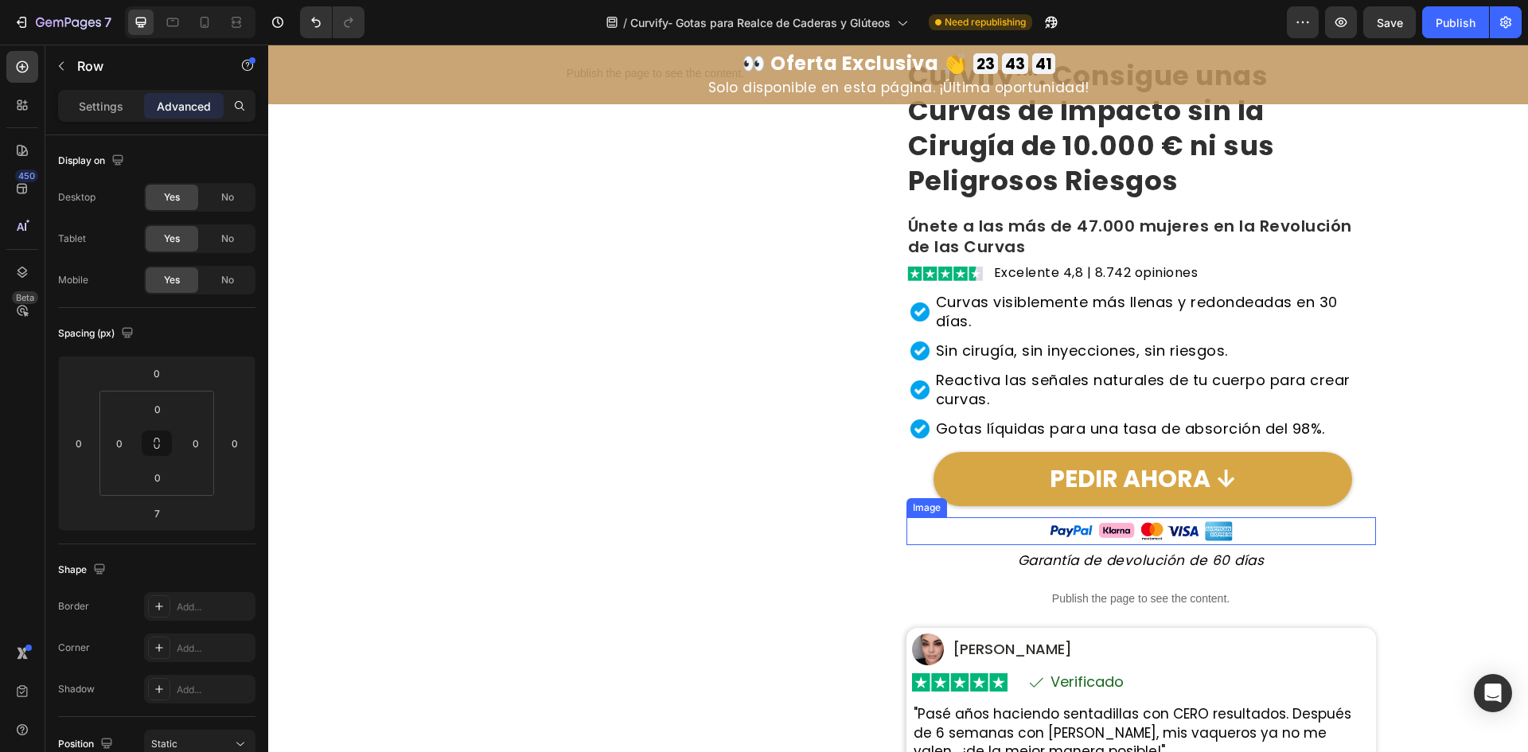
scroll to position [263, 0]
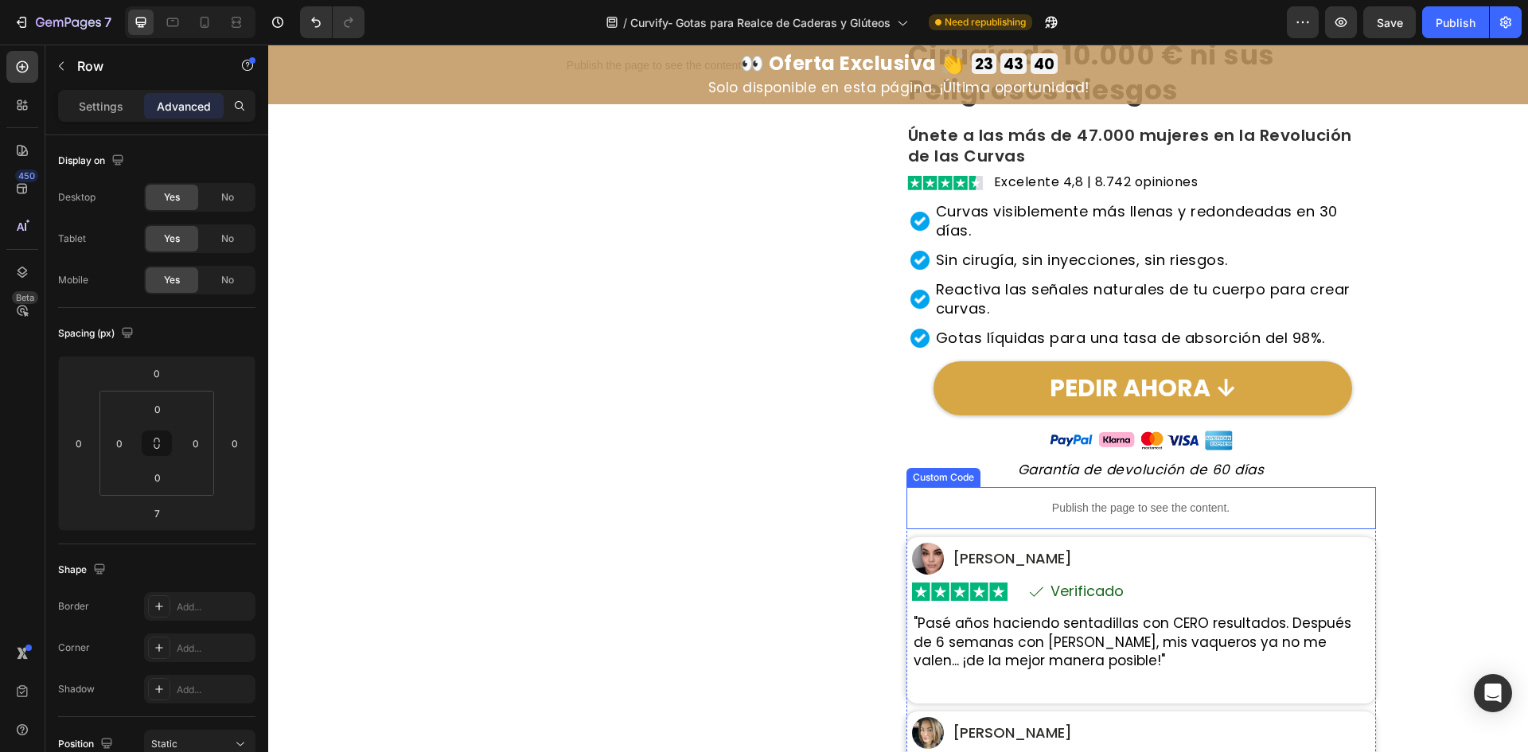
click at [1110, 513] on div "Publish the page to see the content." at bounding box center [1142, 508] width 470 height 42
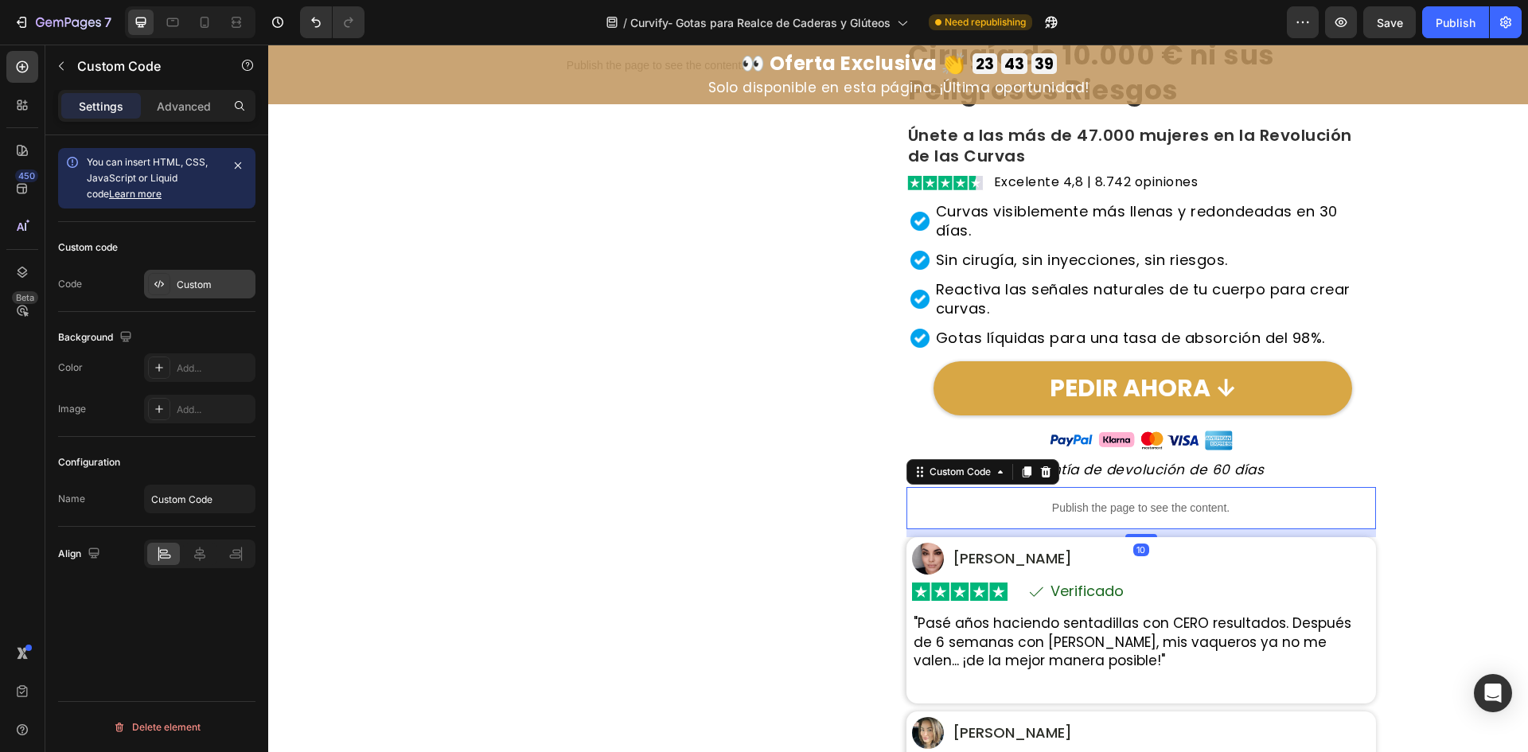
click at [185, 274] on div "Custom" at bounding box center [199, 284] width 111 height 29
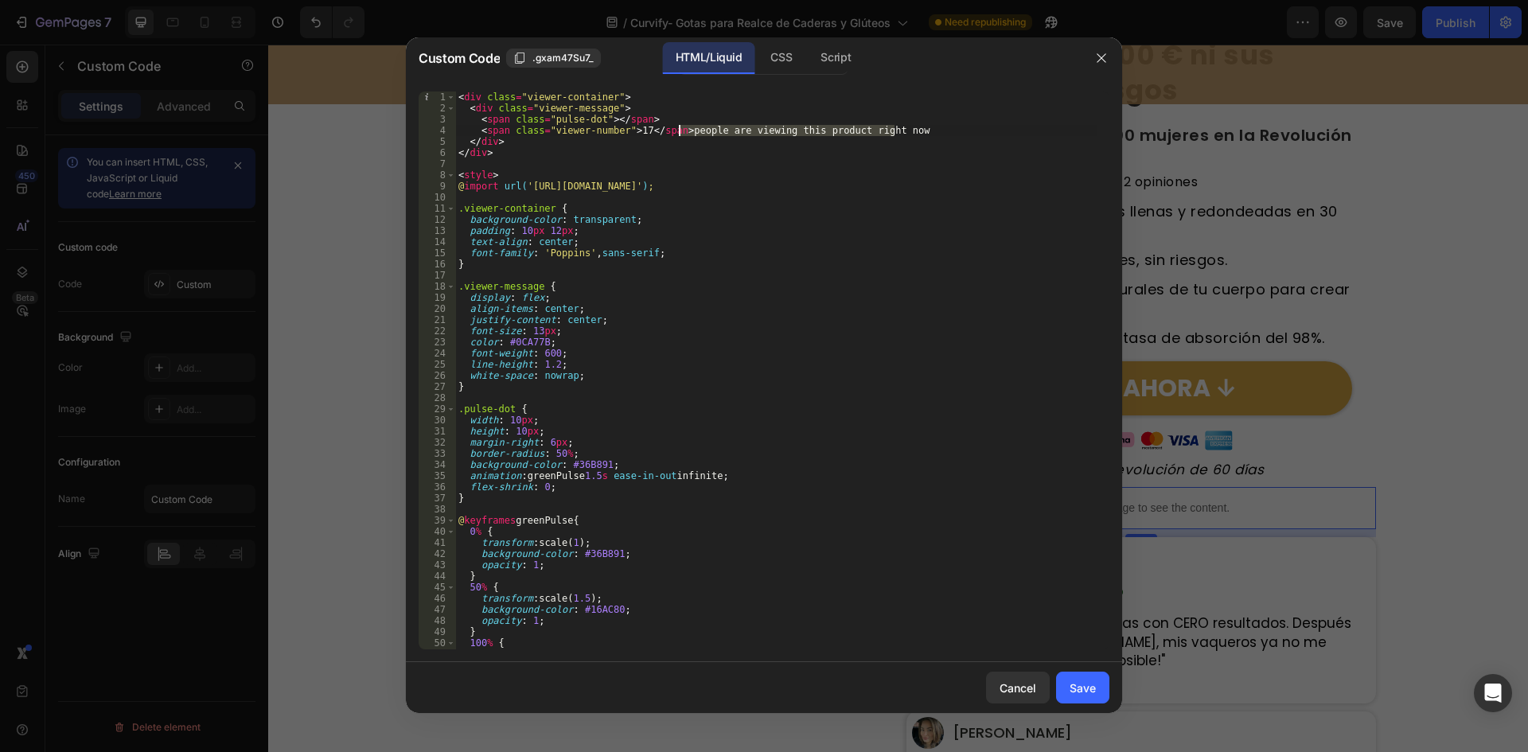
drag, startPoint x: 869, startPoint y: 124, endPoint x: 712, endPoint y: 160, distance: 161.6
click at [681, 135] on div "< div class = "viewer-container" > < div class = "viewer-message" > < span clas…" at bounding box center [776, 382] width 642 height 580
paste textarea "rsonas están viendo este producto ahora mismo"
type textarea "<span class="viewer-number">17</span> personas están viendo este producto ahora…"
click at [1069, 684] on button "Save" at bounding box center [1082, 688] width 53 height 32
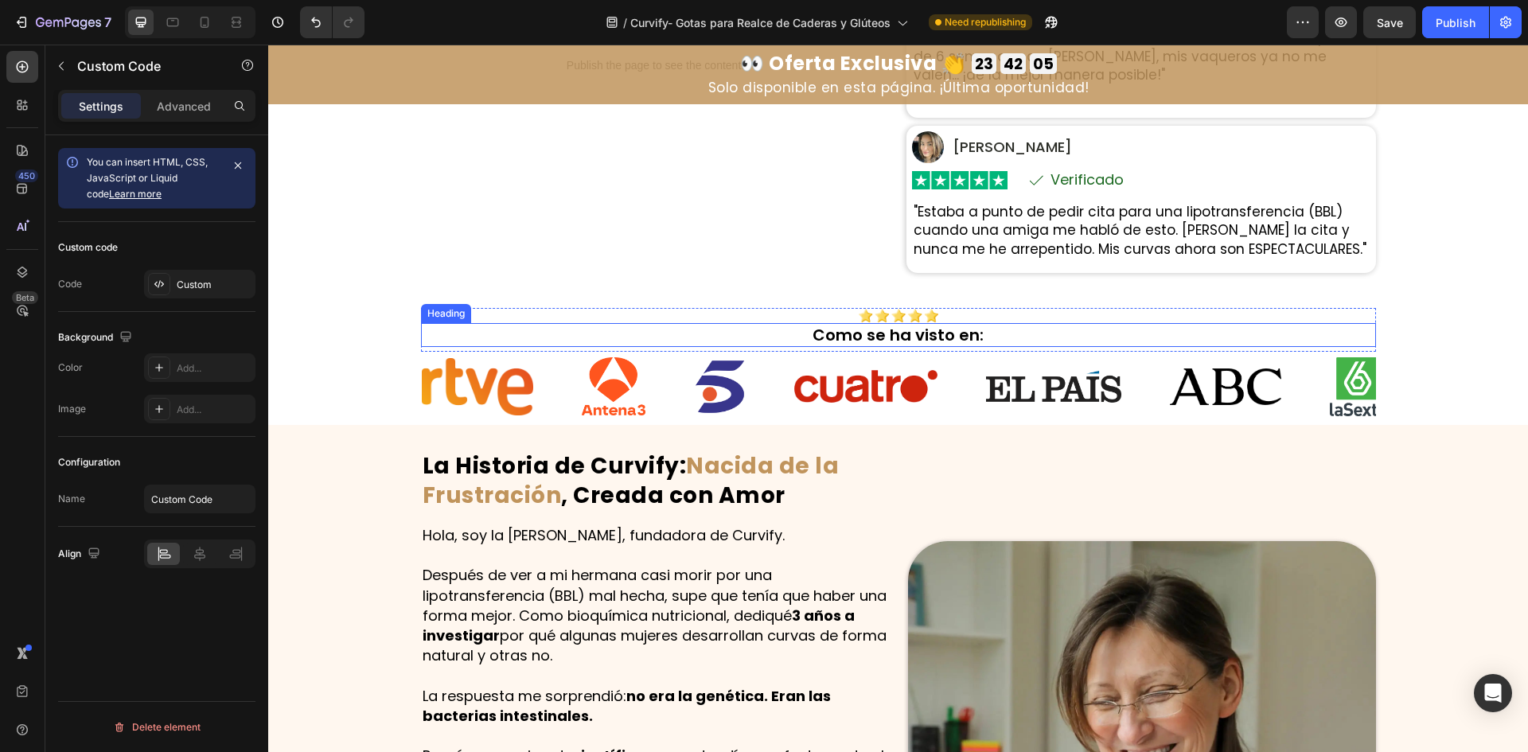
scroll to position [980, 0]
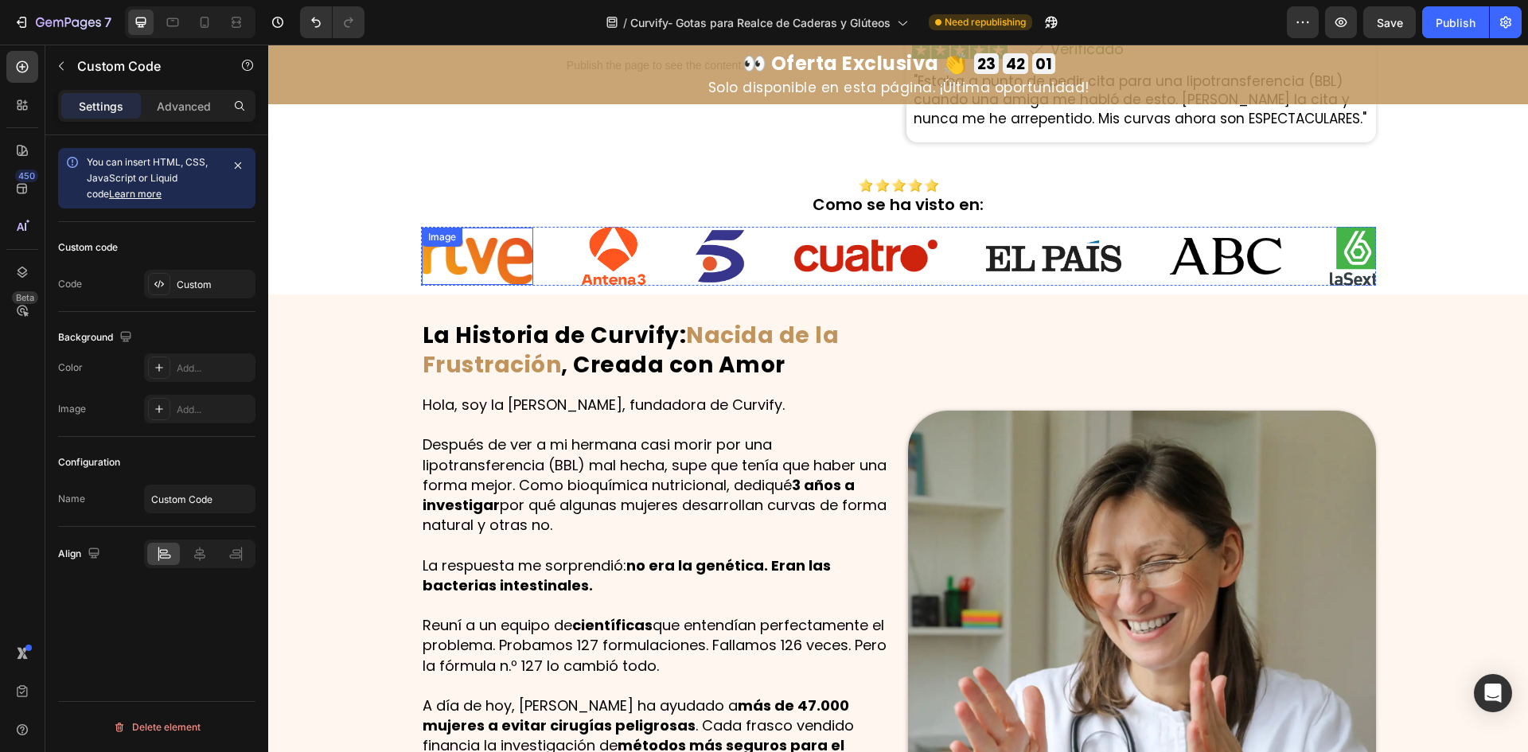
click at [492, 250] on img at bounding box center [477, 256] width 111 height 57
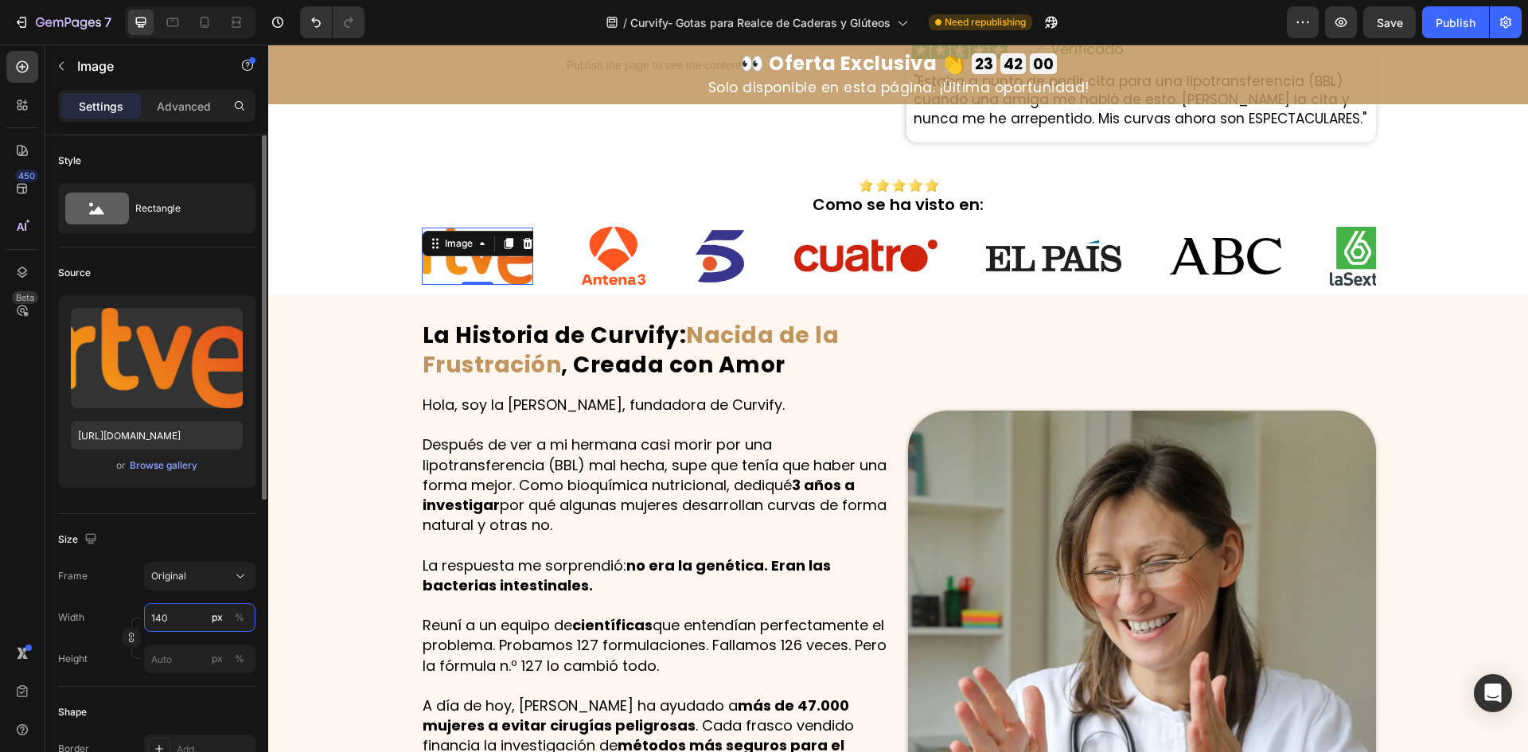
click at [167, 622] on input "140" at bounding box center [199, 617] width 111 height 29
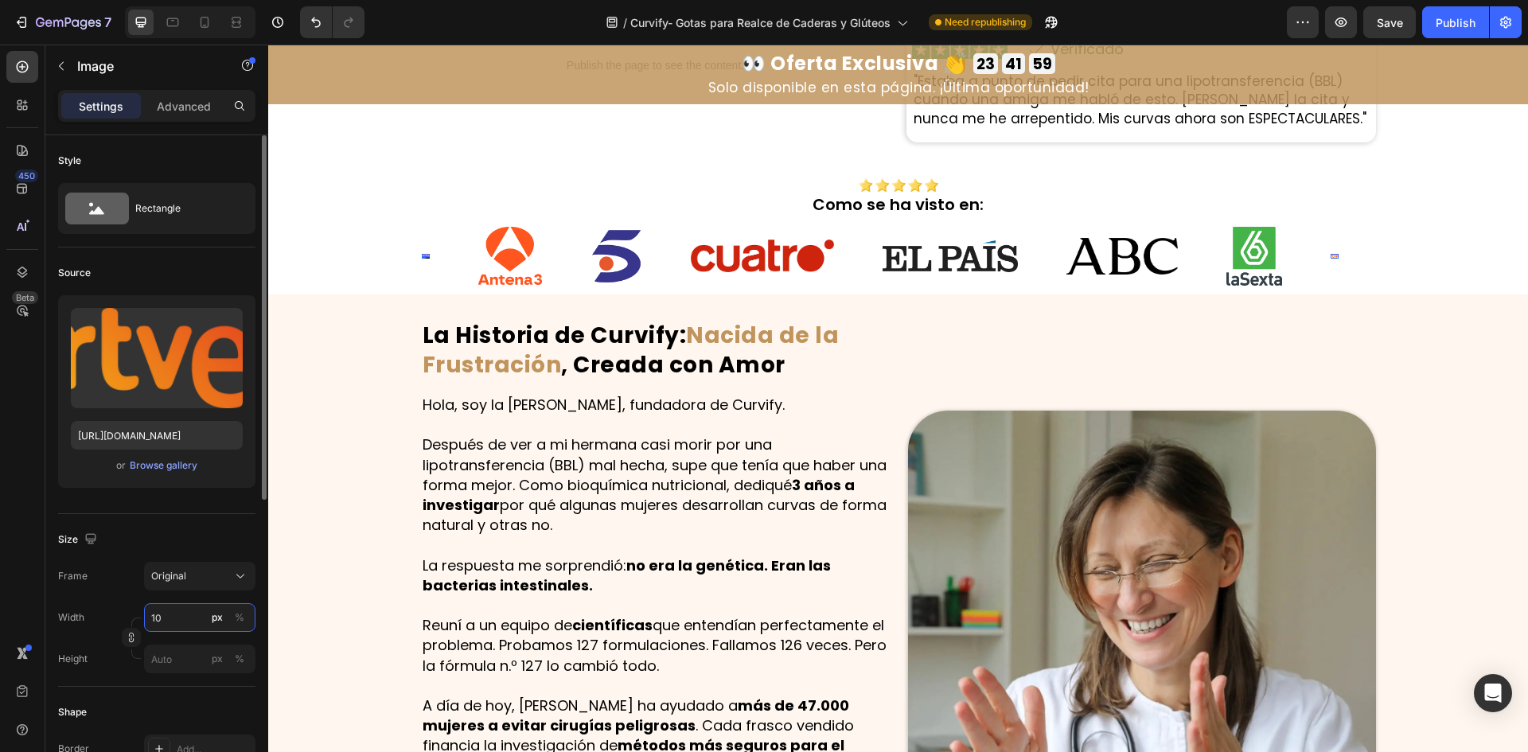
type input "100"
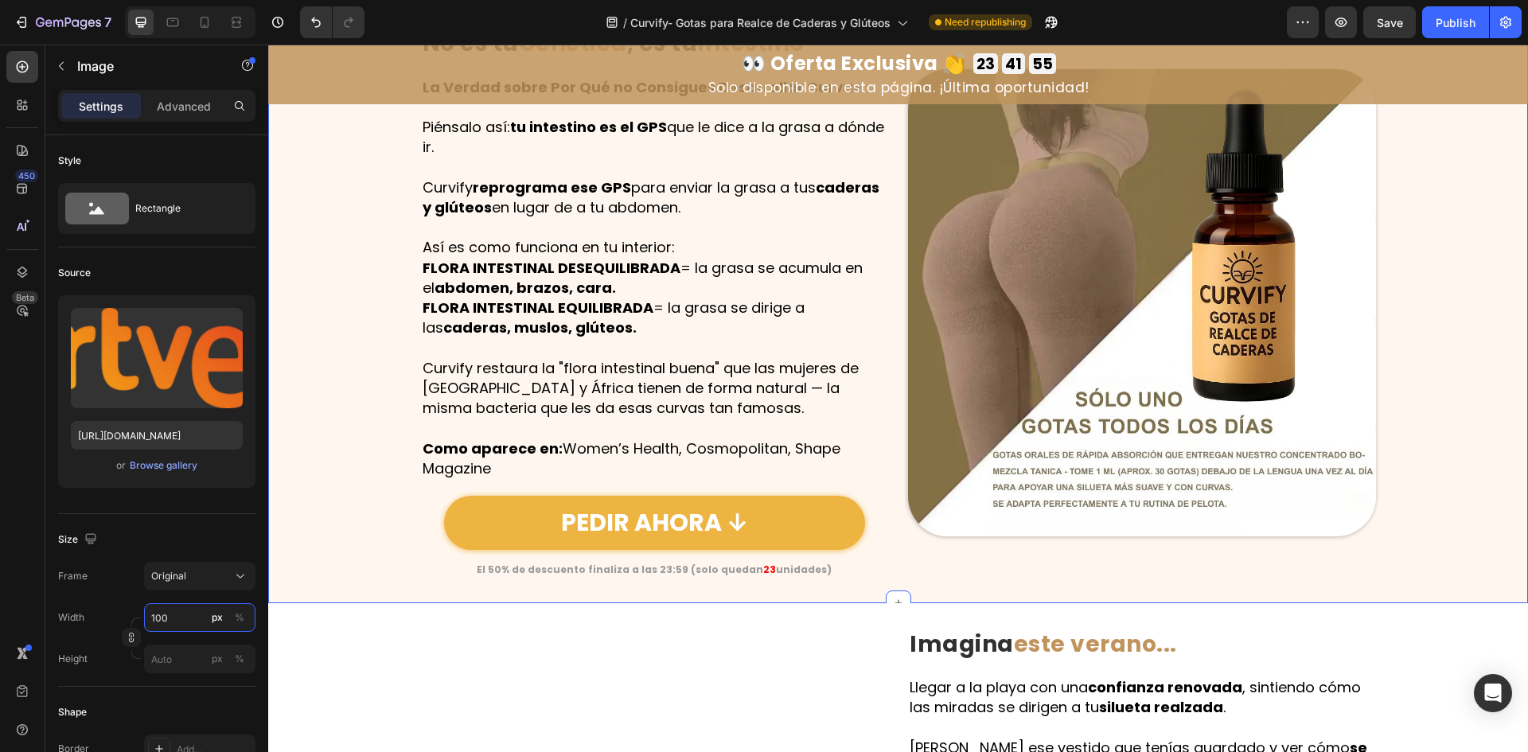
scroll to position [2651, 0]
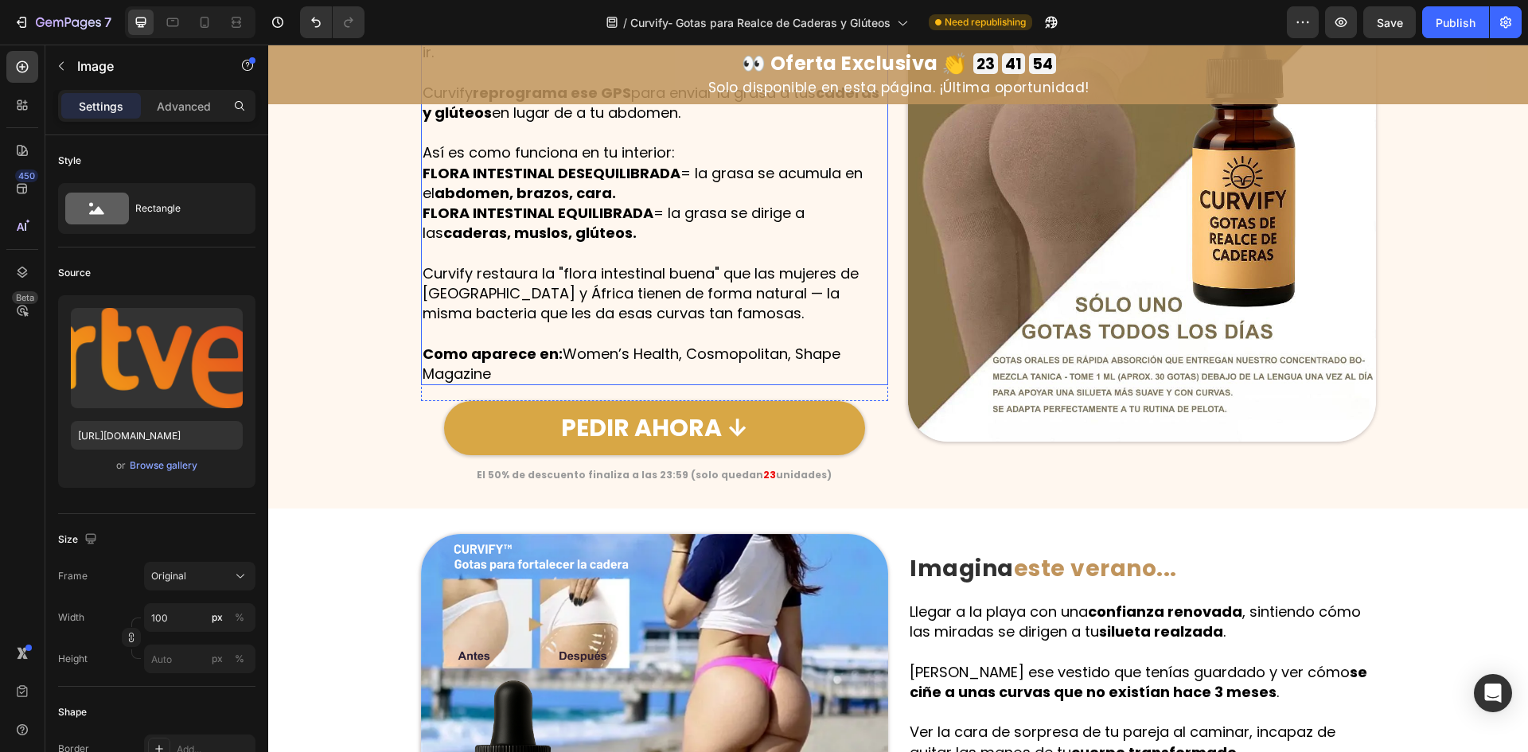
drag, startPoint x: 568, startPoint y: 353, endPoint x: 552, endPoint y: 361, distance: 18.9
click at [568, 353] on p "Como aparece en: Women’s Health, Cosmopolitan, Shape Magazine" at bounding box center [655, 364] width 465 height 40
click at [552, 361] on strong "Como aparece en:" at bounding box center [493, 354] width 140 height 20
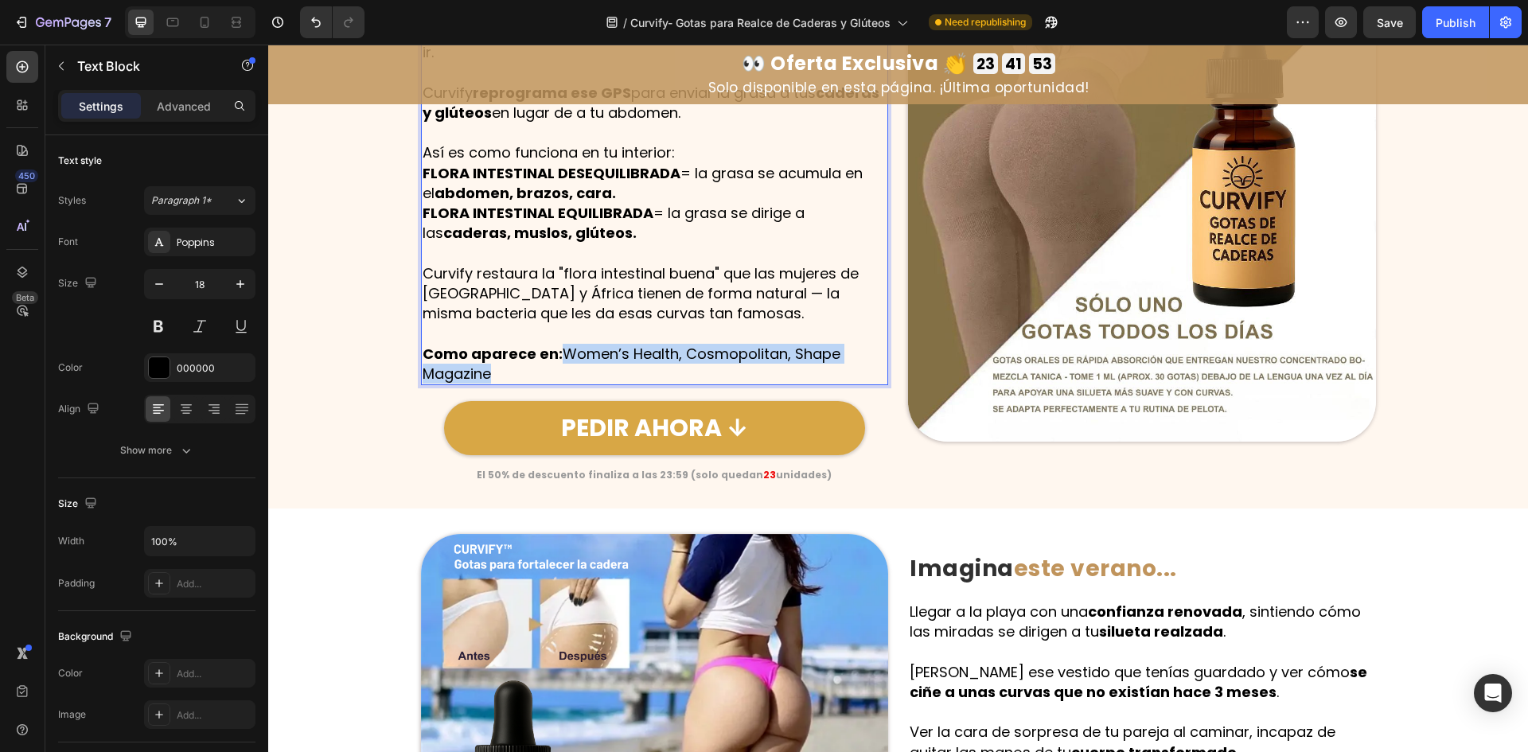
drag, startPoint x: 558, startPoint y: 357, endPoint x: 576, endPoint y: 378, distance: 27.6
click at [576, 378] on p "Como aparece en: Women’s Health, Cosmopolitan, Shape Magazine" at bounding box center [655, 364] width 465 height 40
click at [556, 353] on strong "Como aparece en: Women’s Health [GEOGRAPHIC_DATA], Cosmopolitan [GEOGRAPHIC_DAT…" at bounding box center [643, 364] width 440 height 40
drag, startPoint x: 564, startPoint y: 355, endPoint x: 590, endPoint y: 376, distance: 32.8
click at [590, 376] on p "Como aparece en: Women’s Health [GEOGRAPHIC_DATA], Cosmopolitan [GEOGRAPHIC_DAT…" at bounding box center [655, 364] width 465 height 40
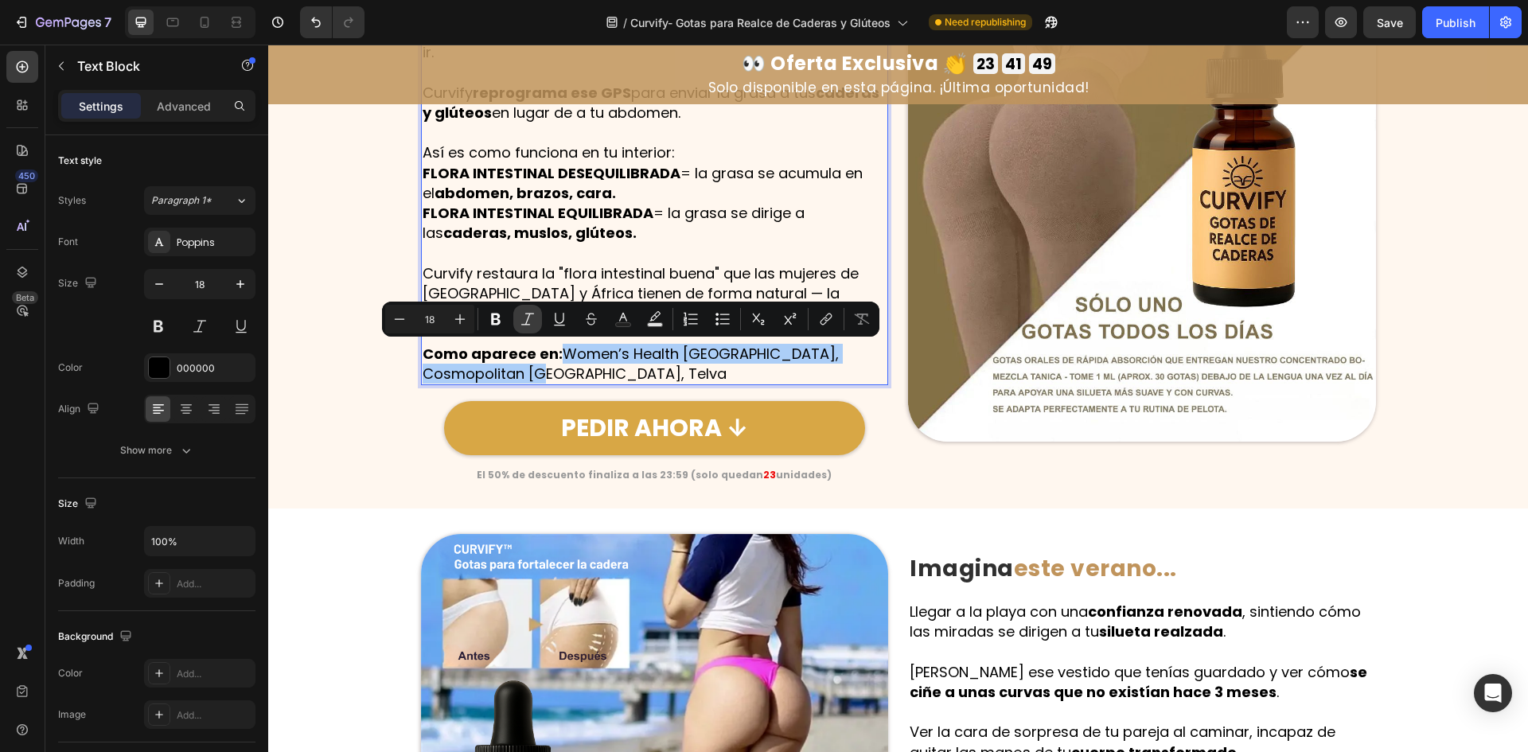
click at [522, 307] on button "Italic" at bounding box center [527, 319] width 29 height 29
click at [685, 182] on p "FLORA INTESTINAL DESEQUILIBRADA = la grasa se acumula en el abdomen, brazos, ca…" at bounding box center [655, 203] width 465 height 80
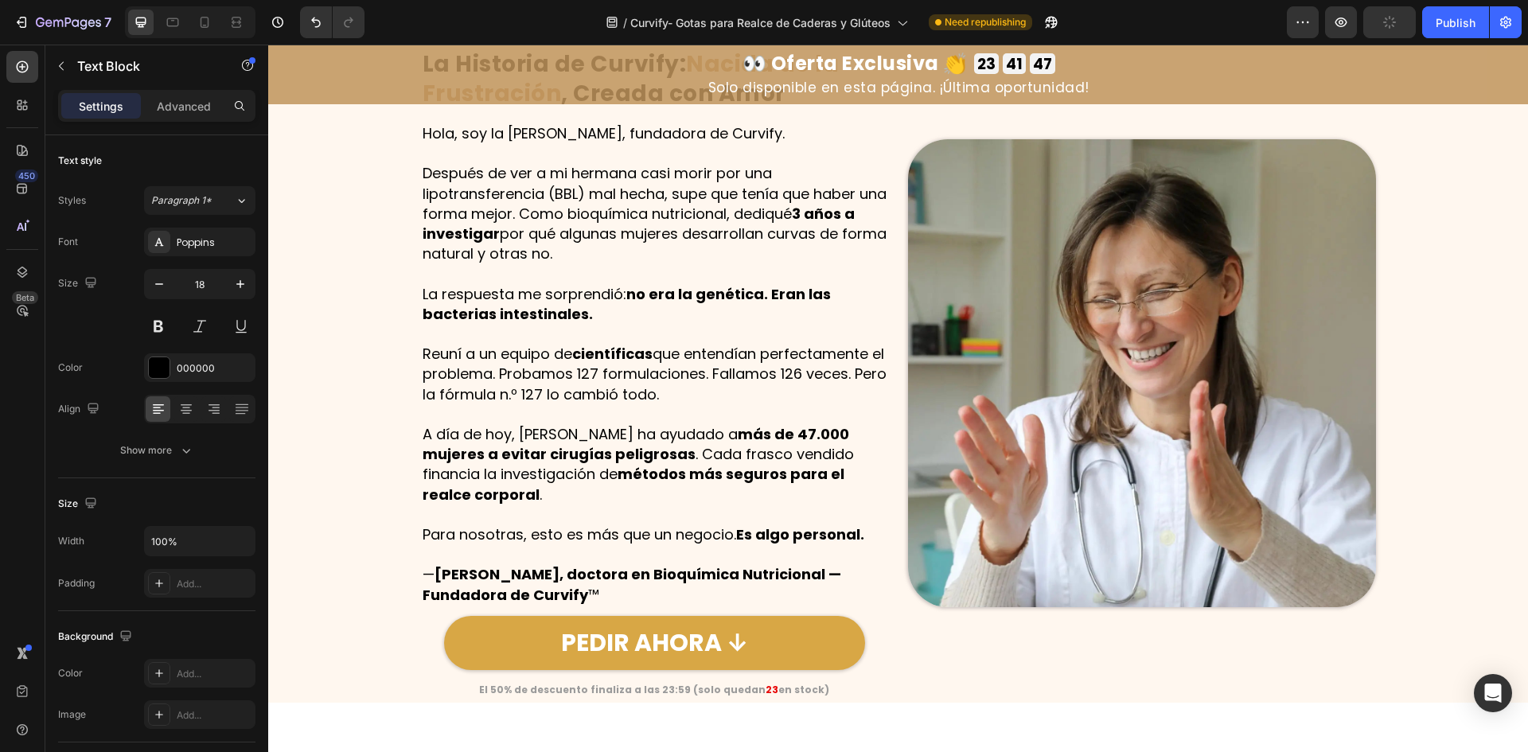
scroll to position [741, 0]
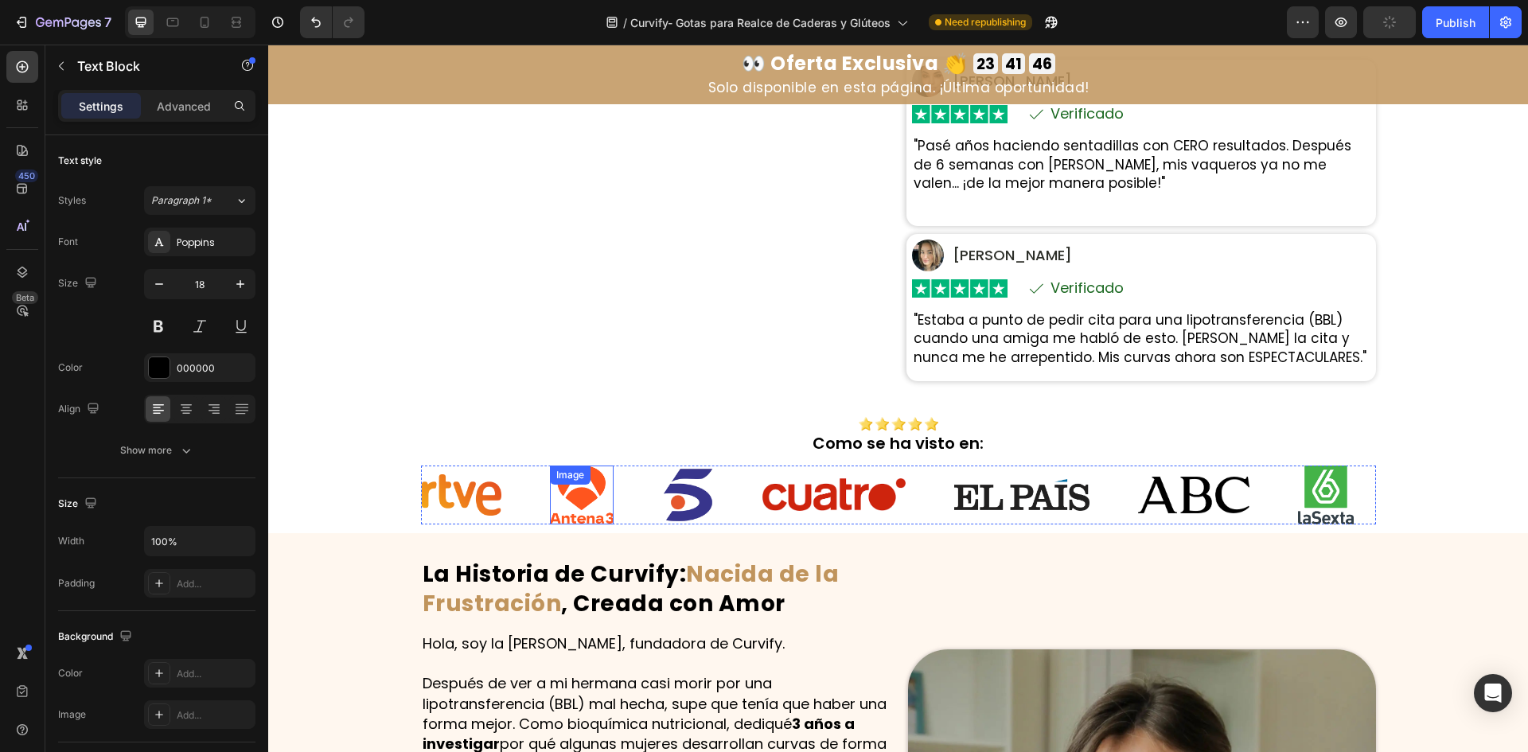
click at [474, 500] on img at bounding box center [462, 494] width 80 height 41
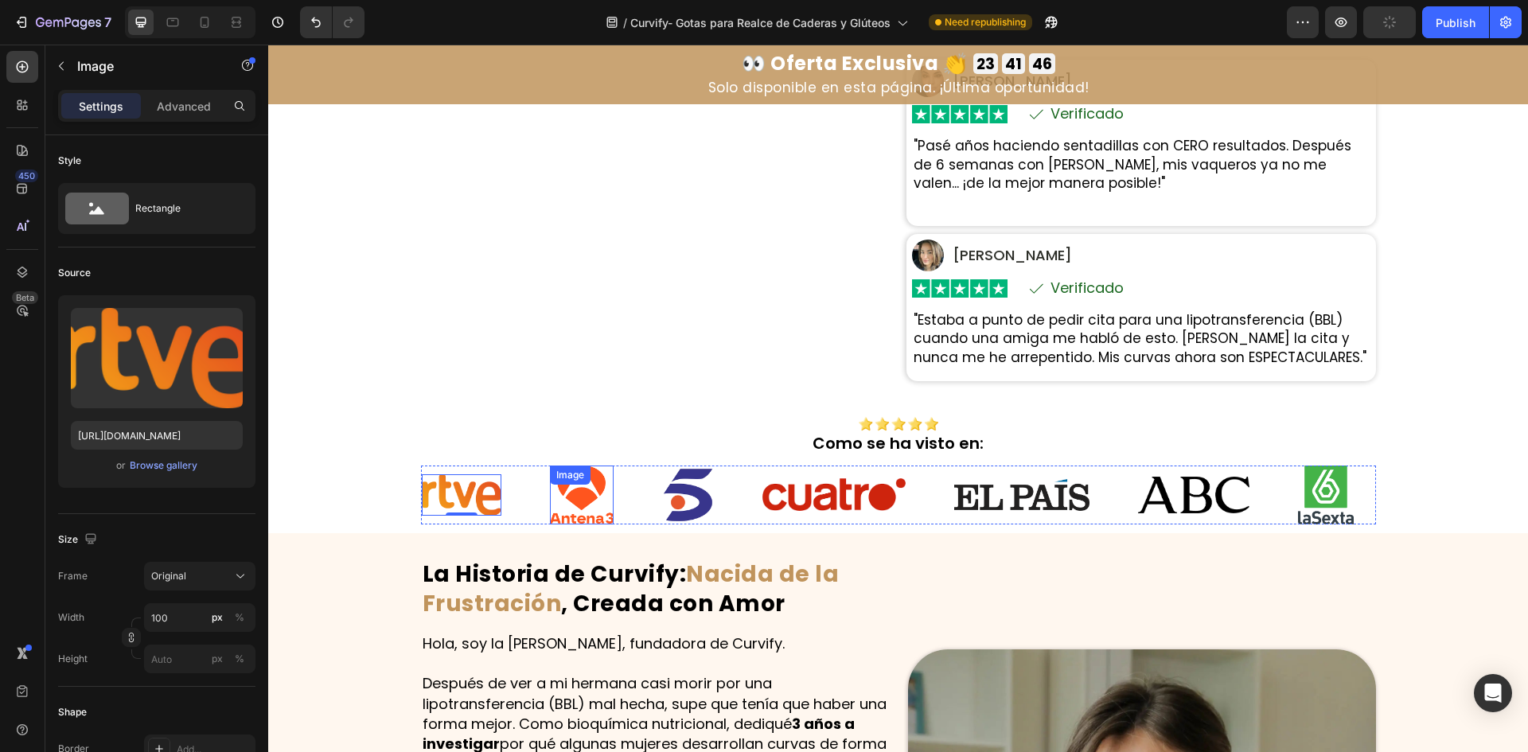
click at [592, 497] on img at bounding box center [582, 495] width 64 height 58
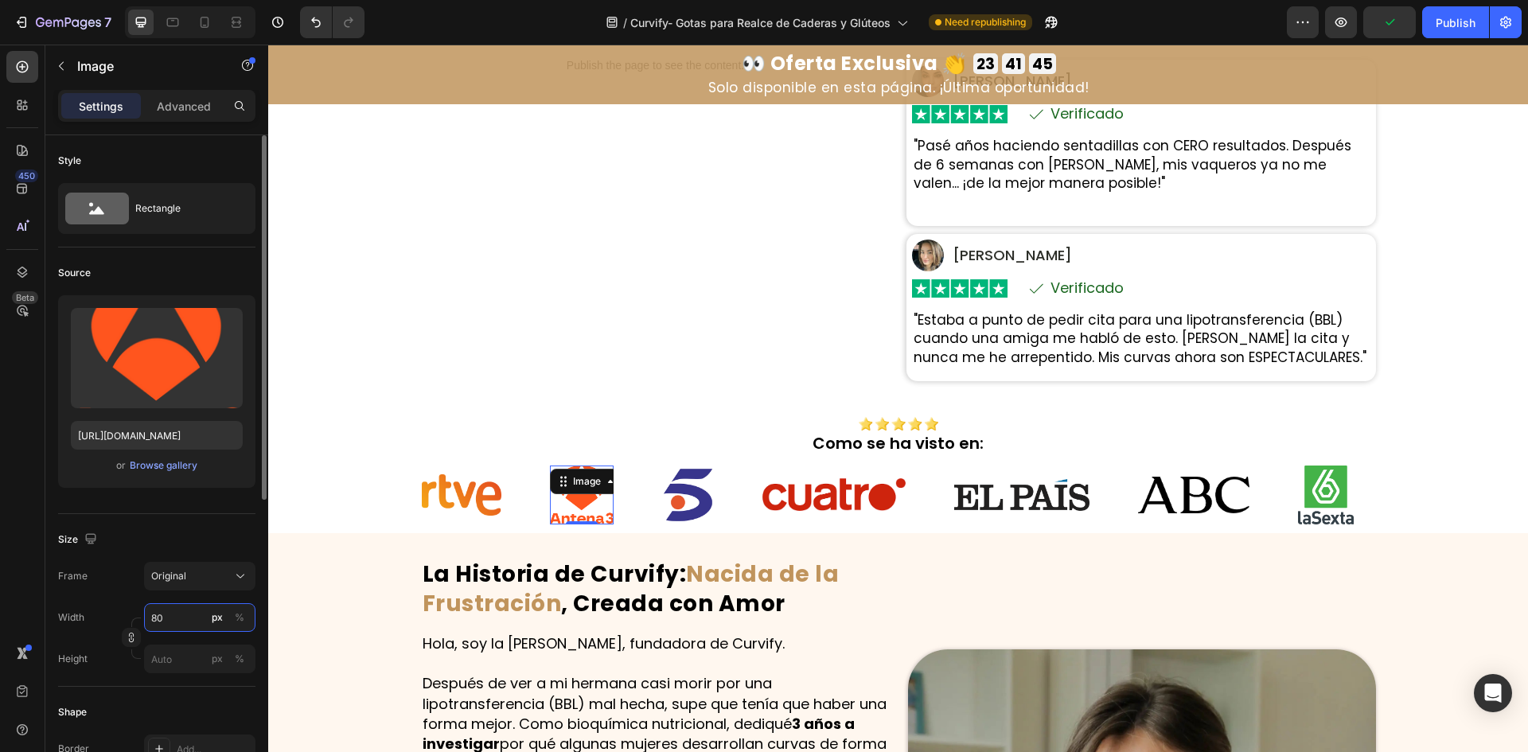
click at [177, 613] on input "80" at bounding box center [199, 617] width 111 height 29
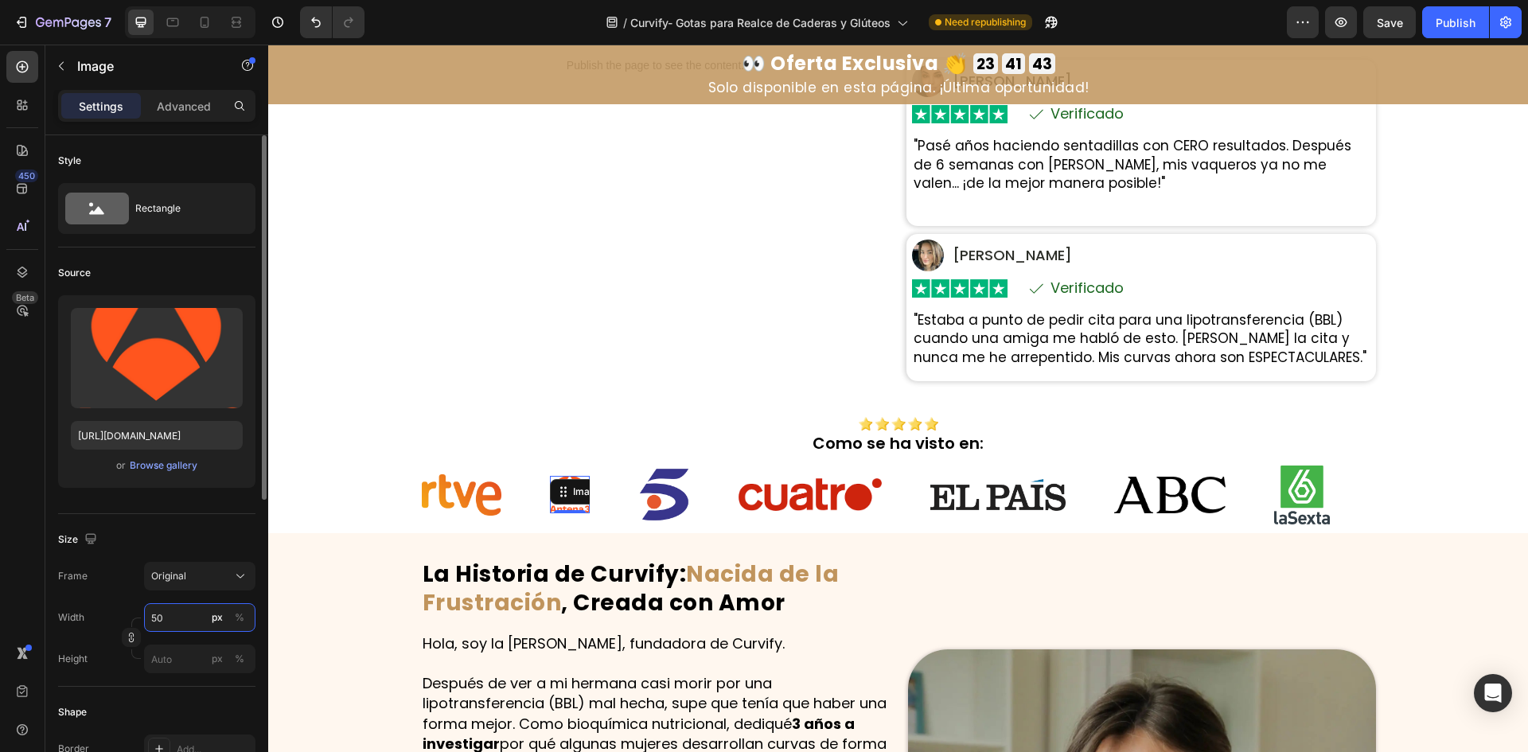
type input "5"
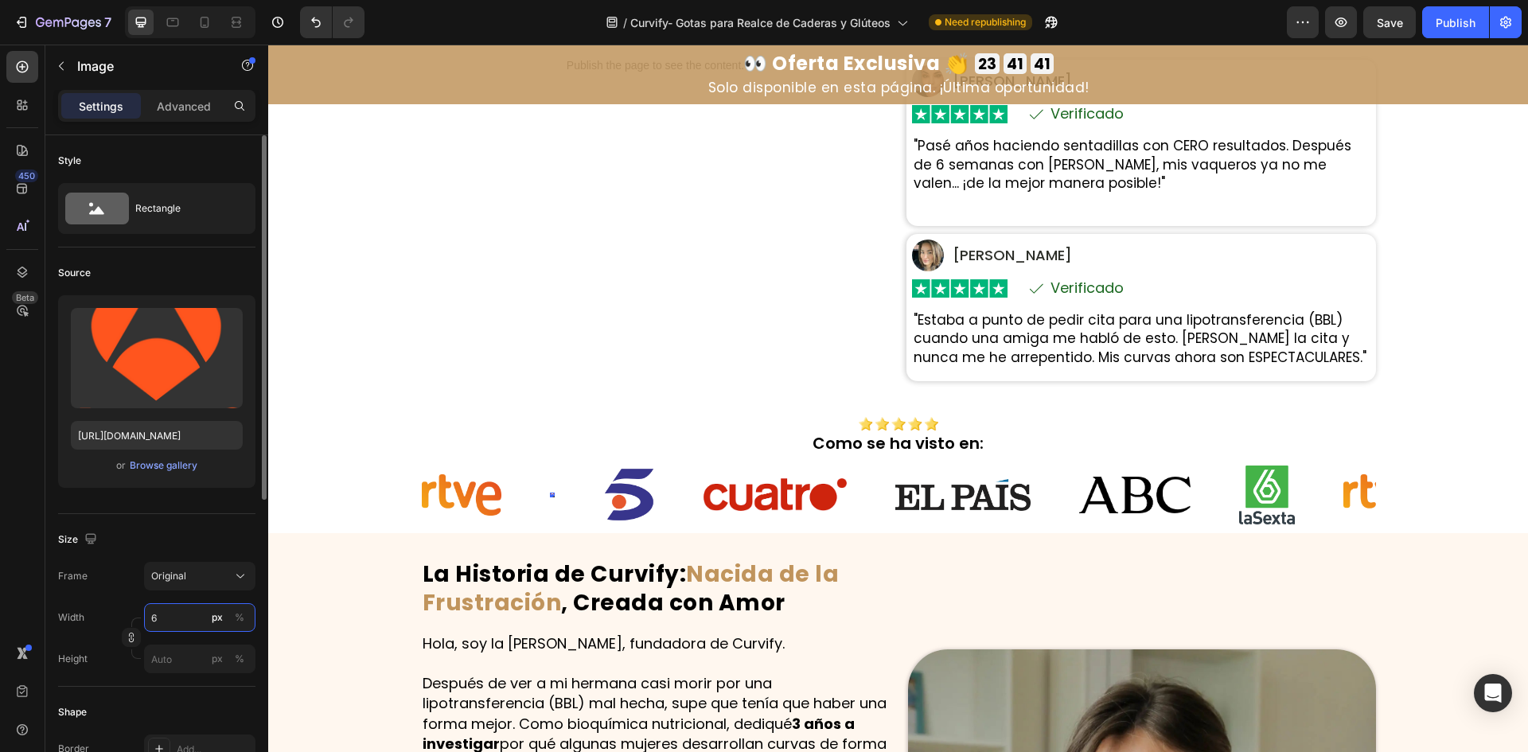
type input "65"
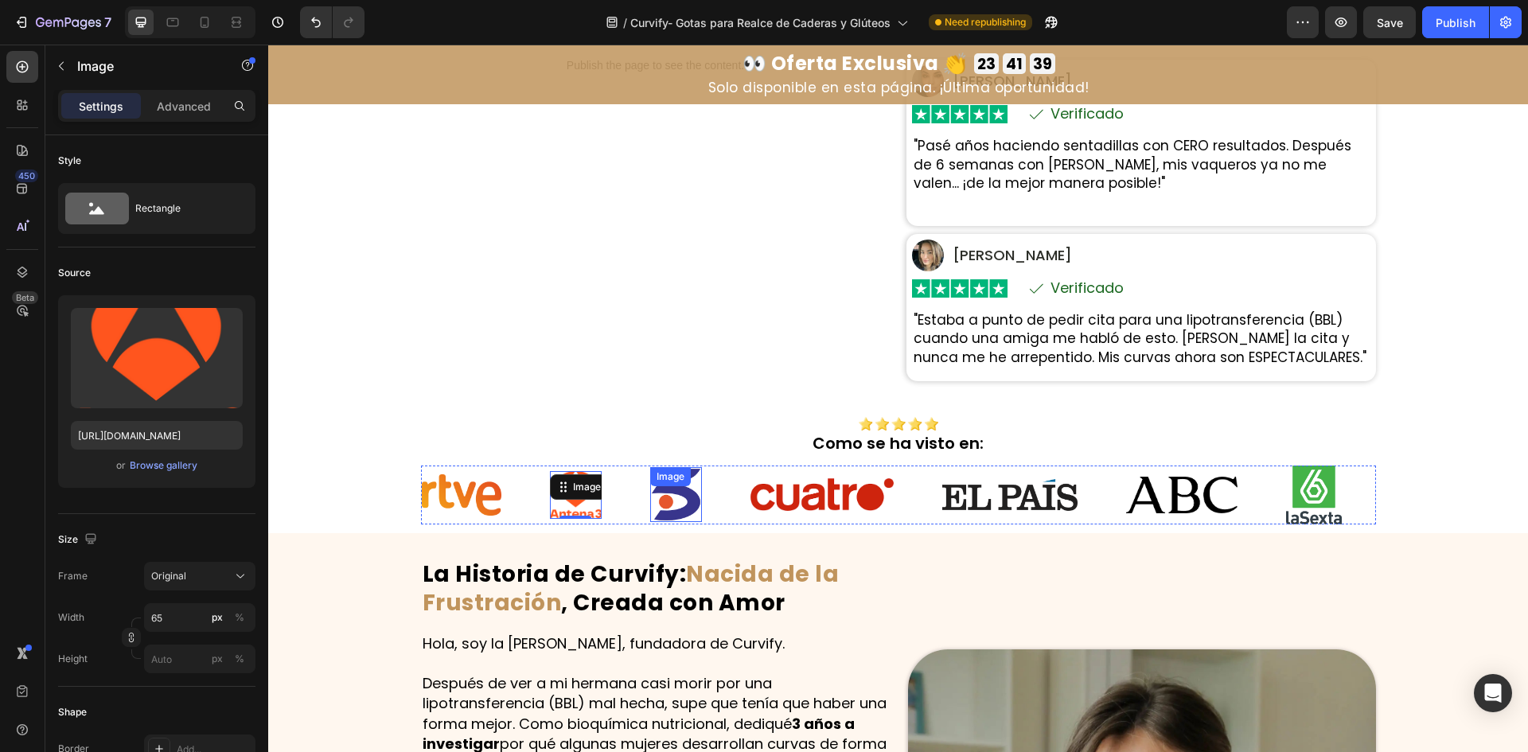
click at [665, 506] on img at bounding box center [676, 494] width 52 height 55
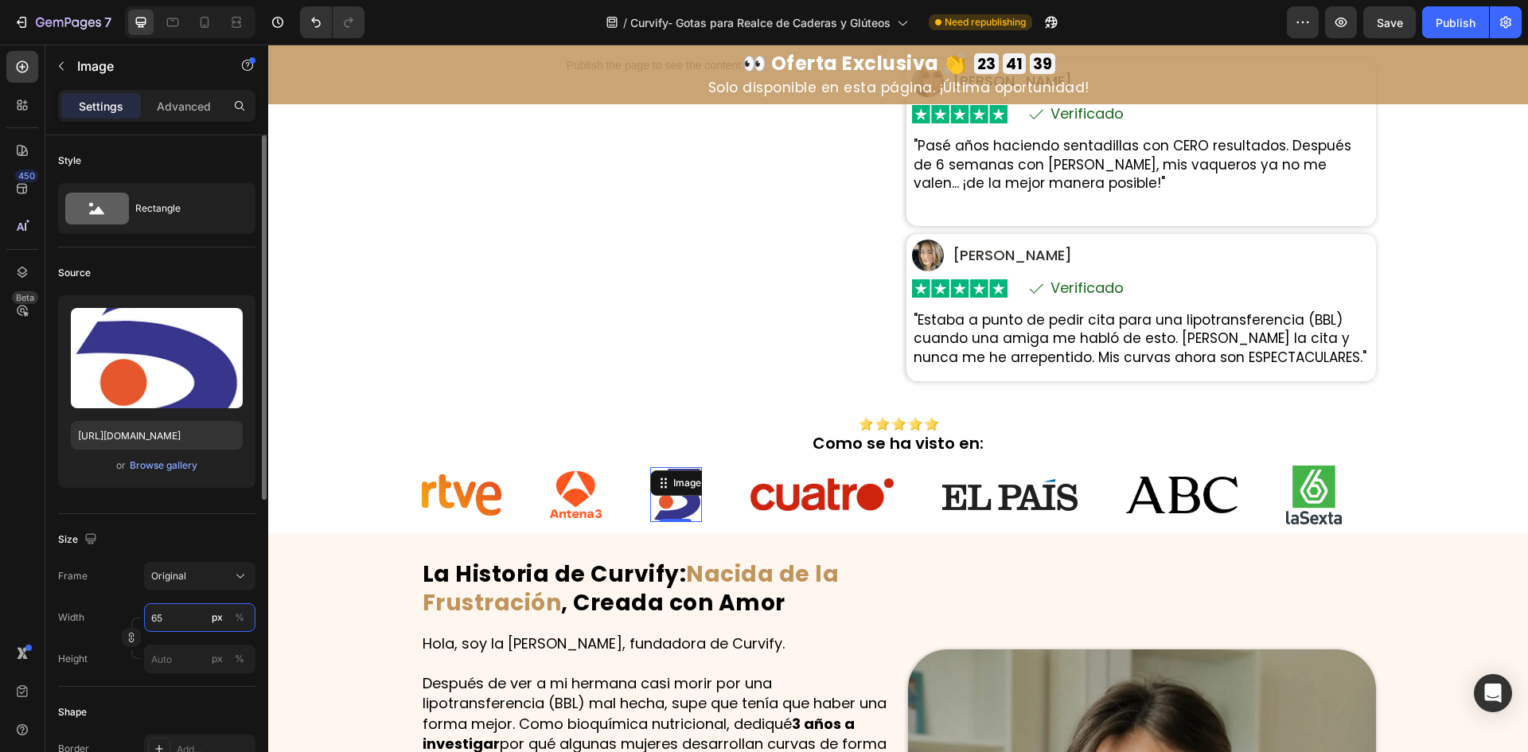
click at [191, 609] on input "65" at bounding box center [199, 617] width 111 height 29
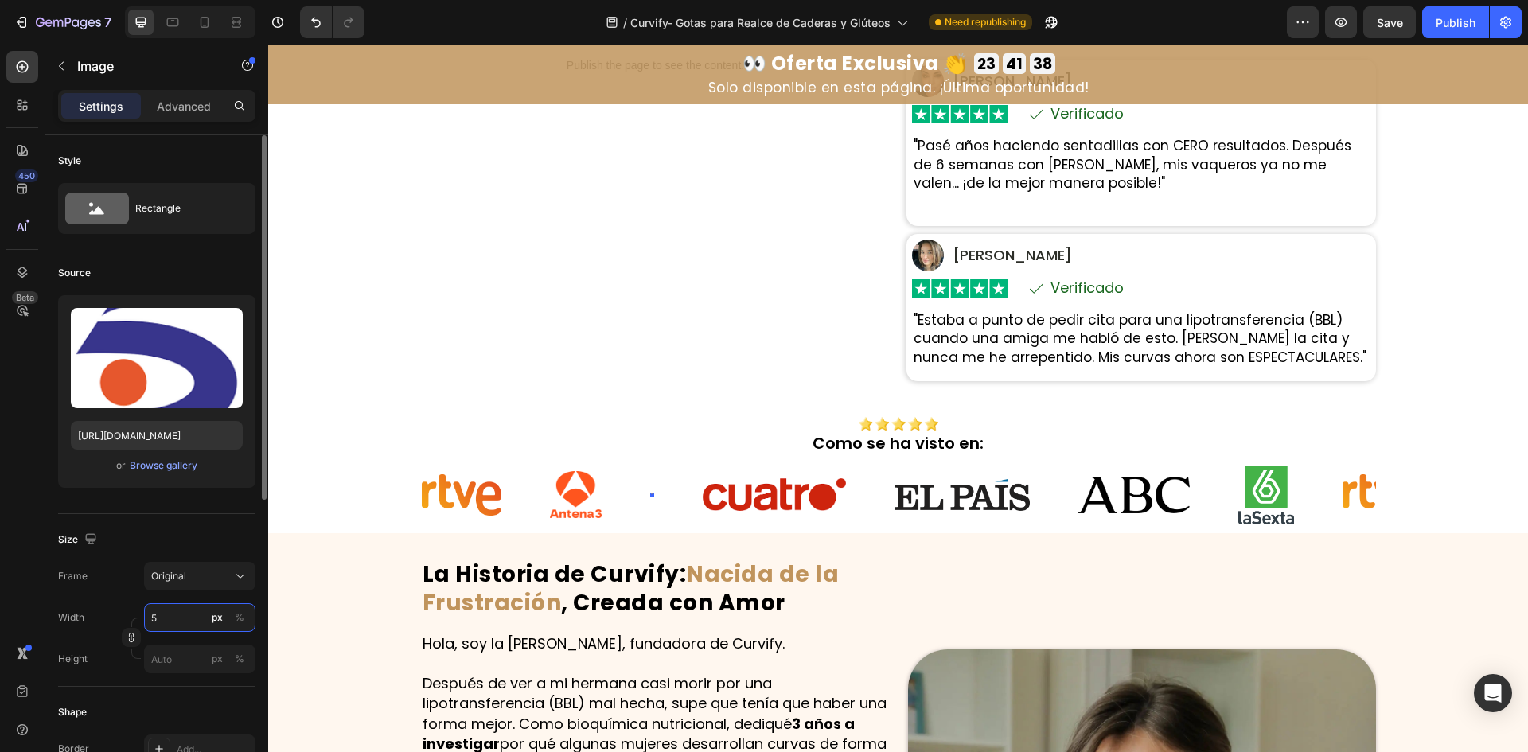
type input "55"
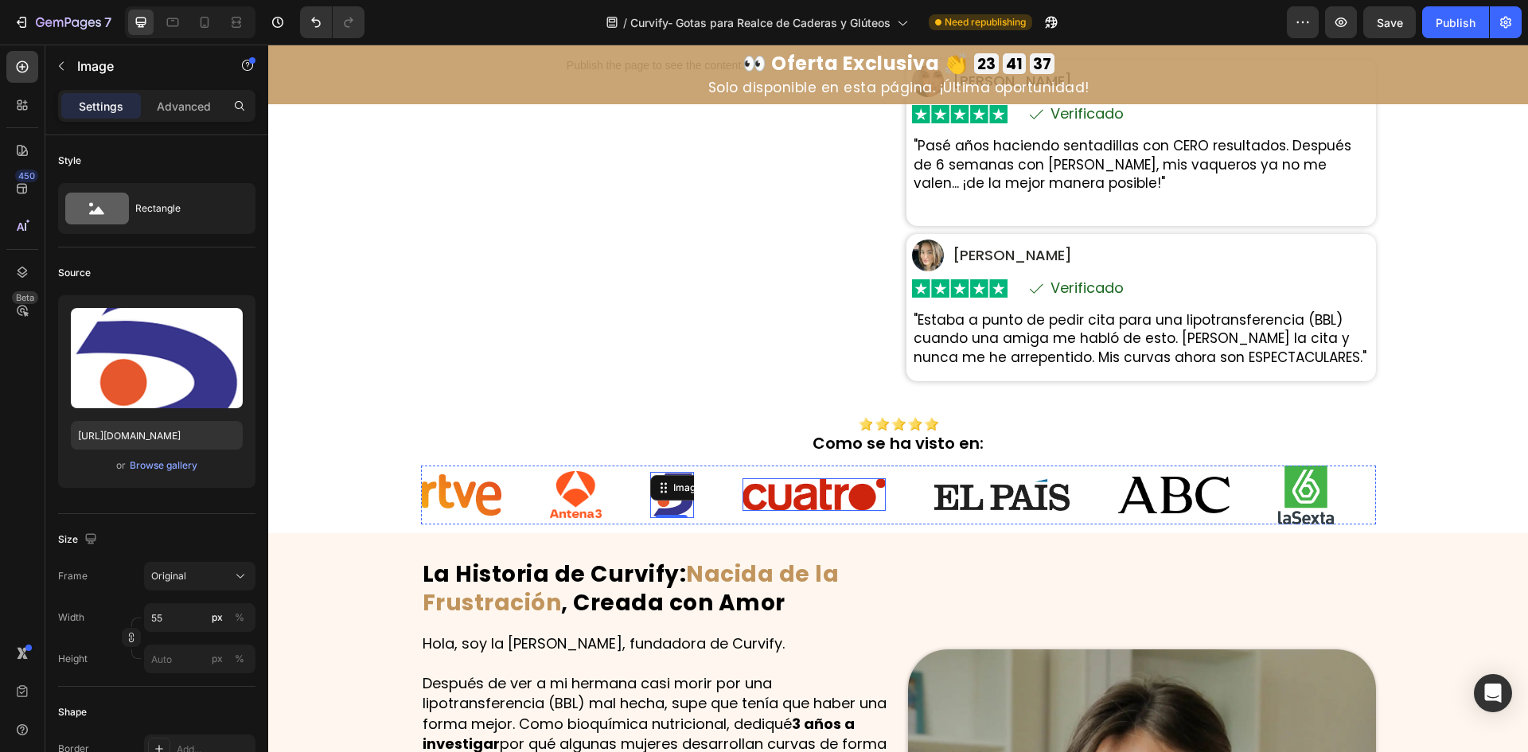
click at [821, 501] on img at bounding box center [814, 494] width 143 height 33
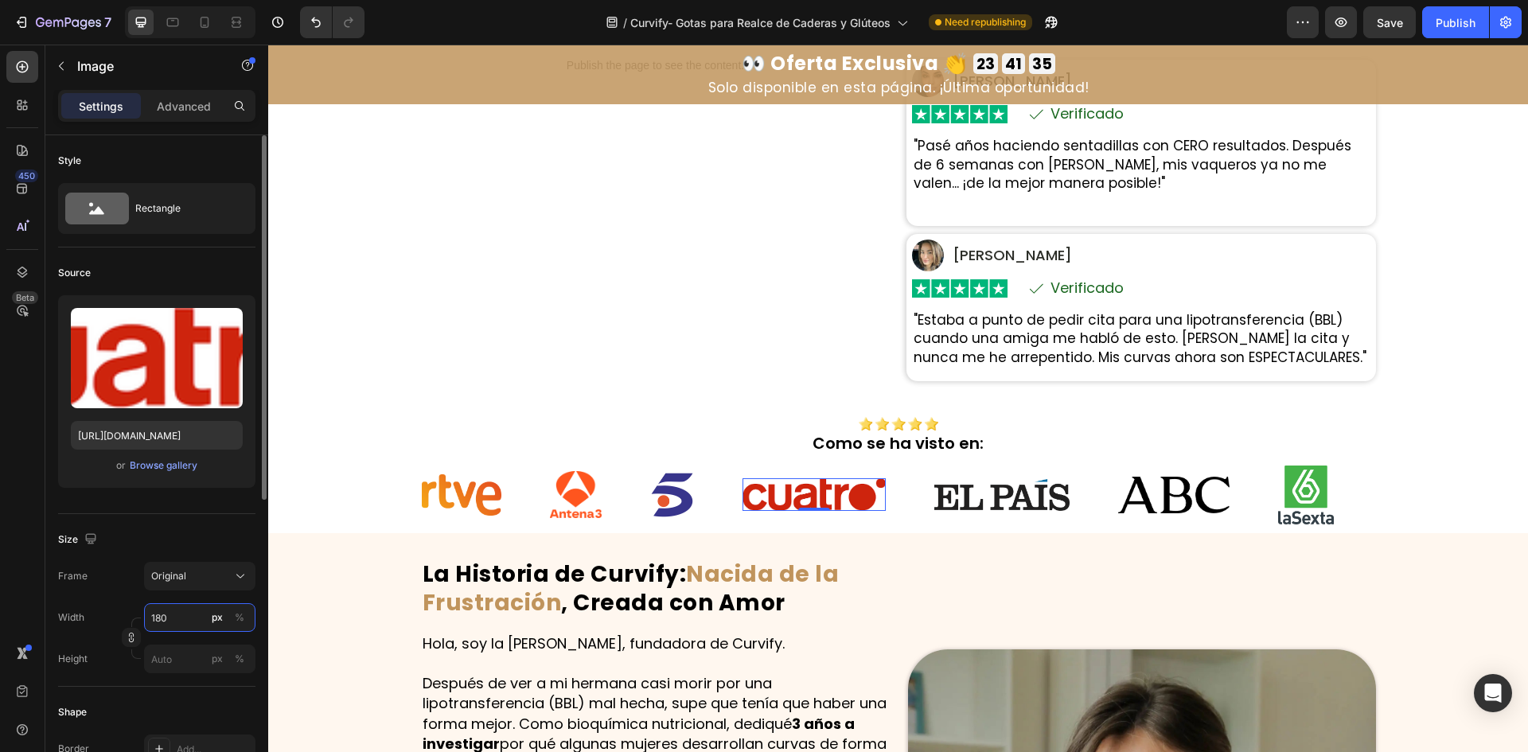
click at [182, 622] on input "180" at bounding box center [199, 617] width 111 height 29
type input "190"
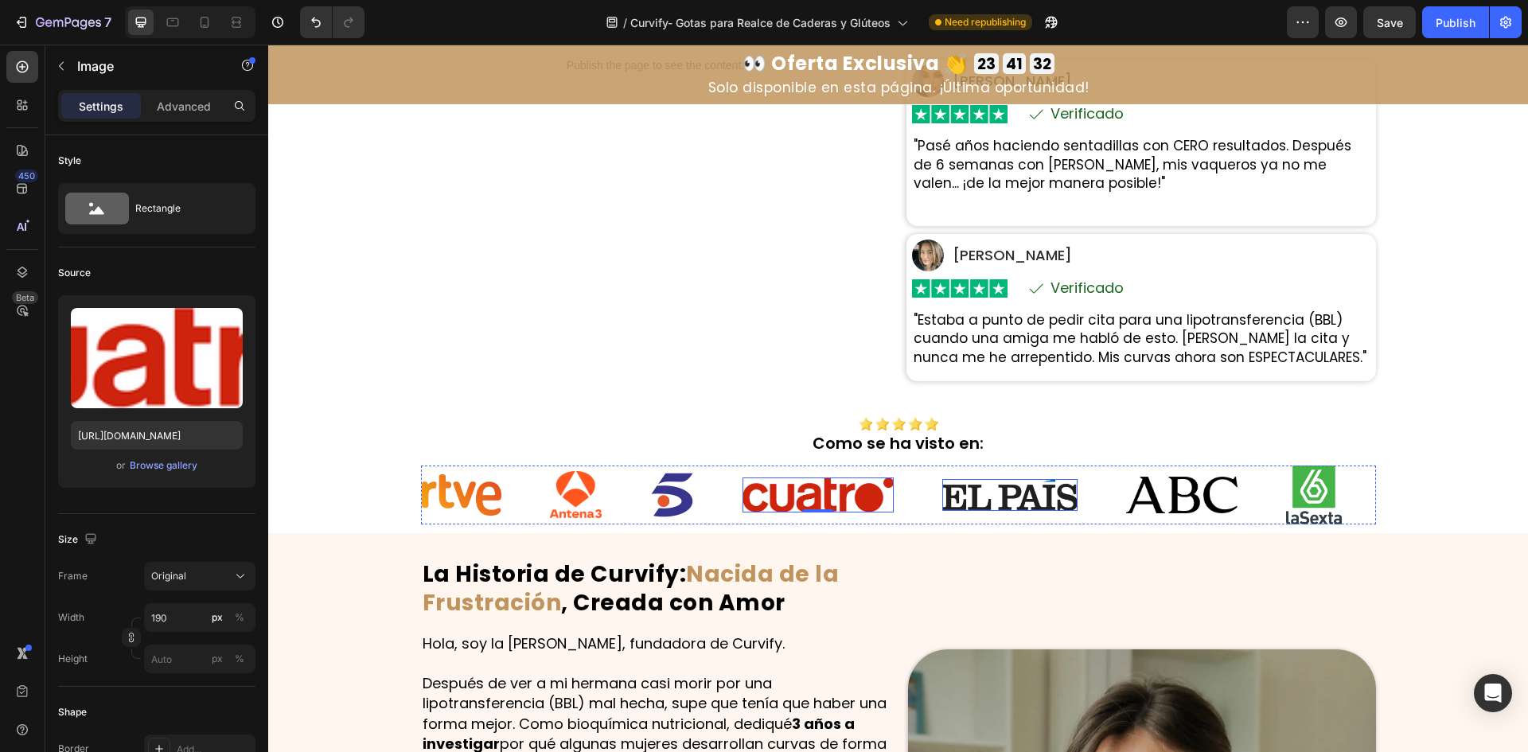
click at [1023, 500] on img at bounding box center [1009, 494] width 135 height 31
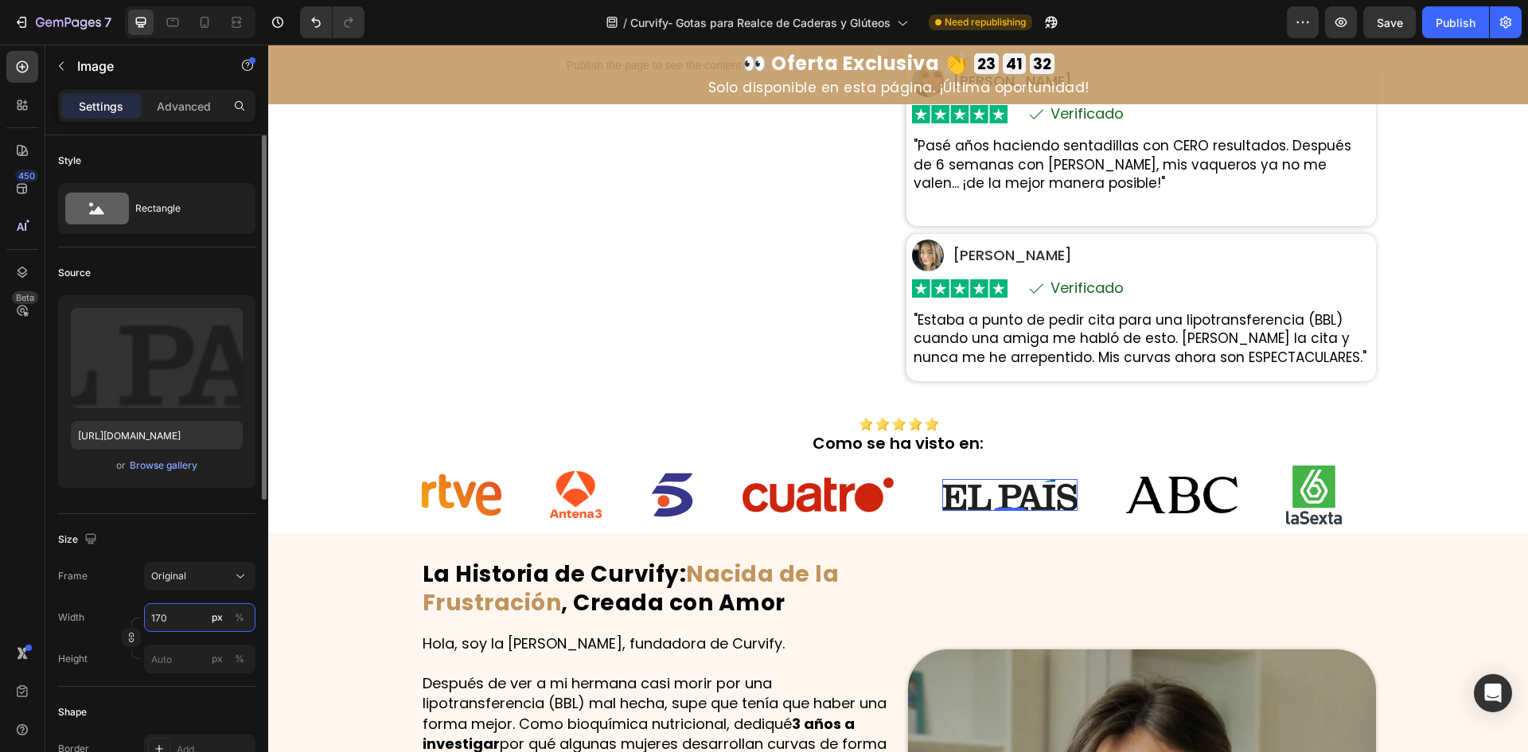
click at [177, 613] on input "170" at bounding box center [199, 617] width 111 height 29
paste input "9"
type input "190"
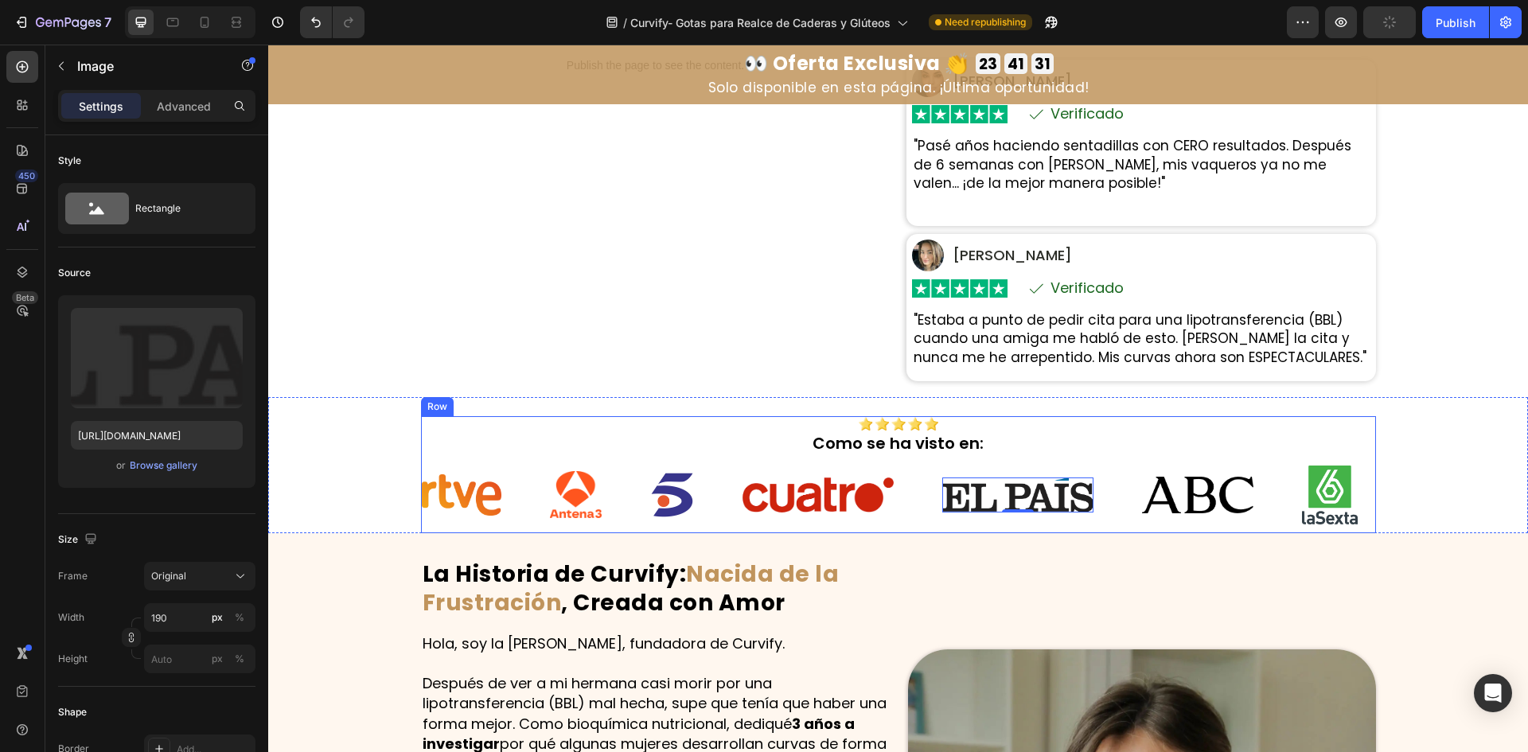
click at [1173, 489] on img at bounding box center [1197, 495] width 111 height 37
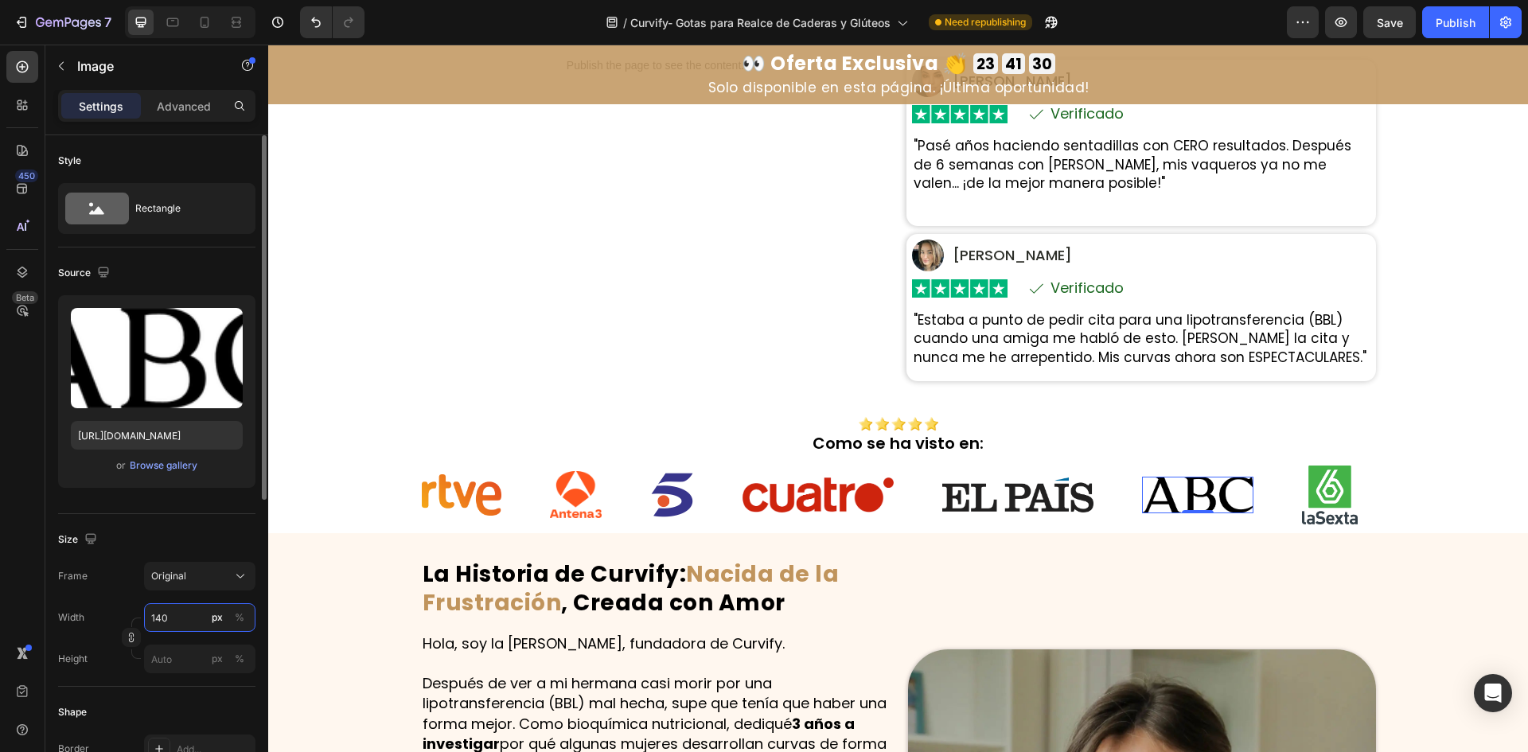
click at [171, 620] on input "140" at bounding box center [199, 617] width 111 height 29
type input "120"
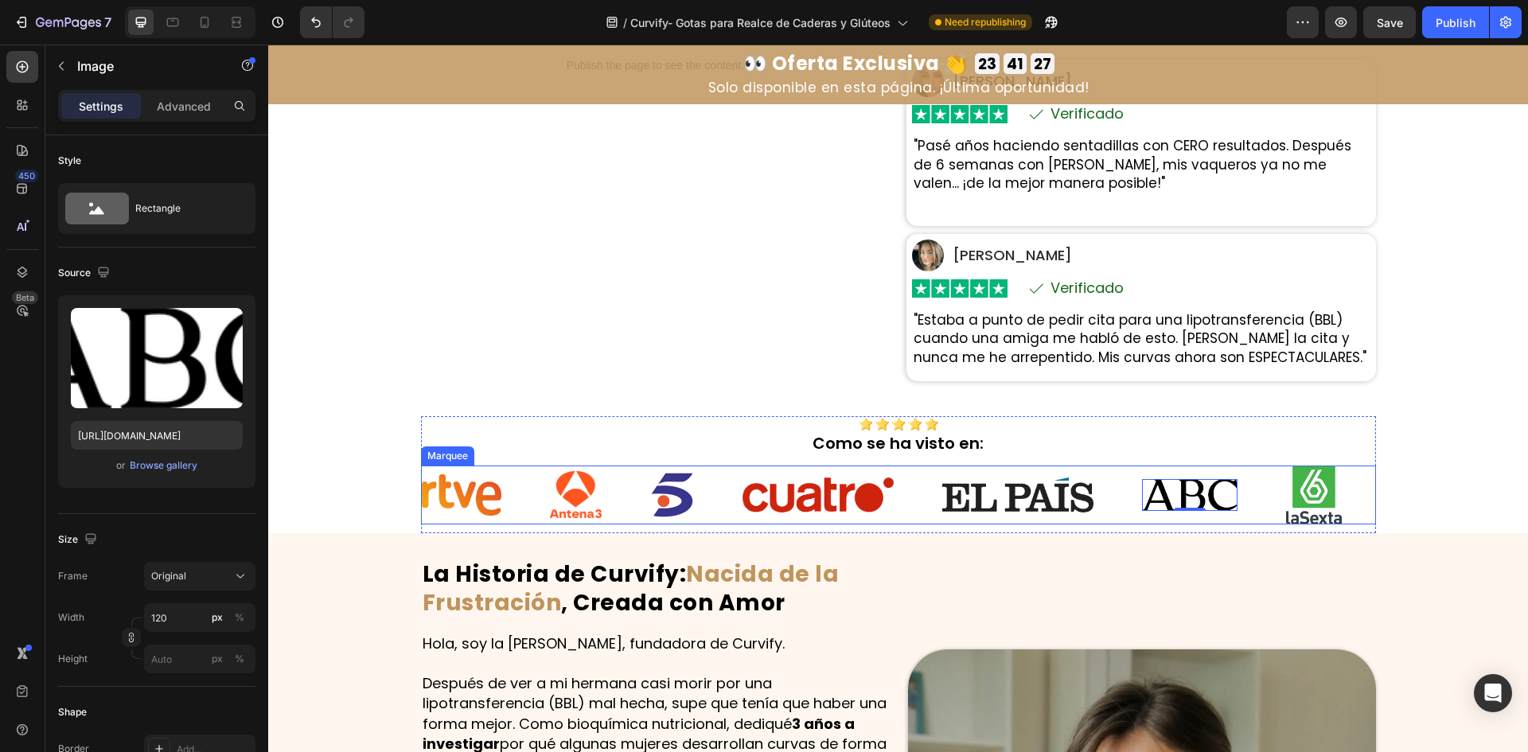
click at [1296, 488] on div "Image" at bounding box center [1314, 495] width 56 height 59
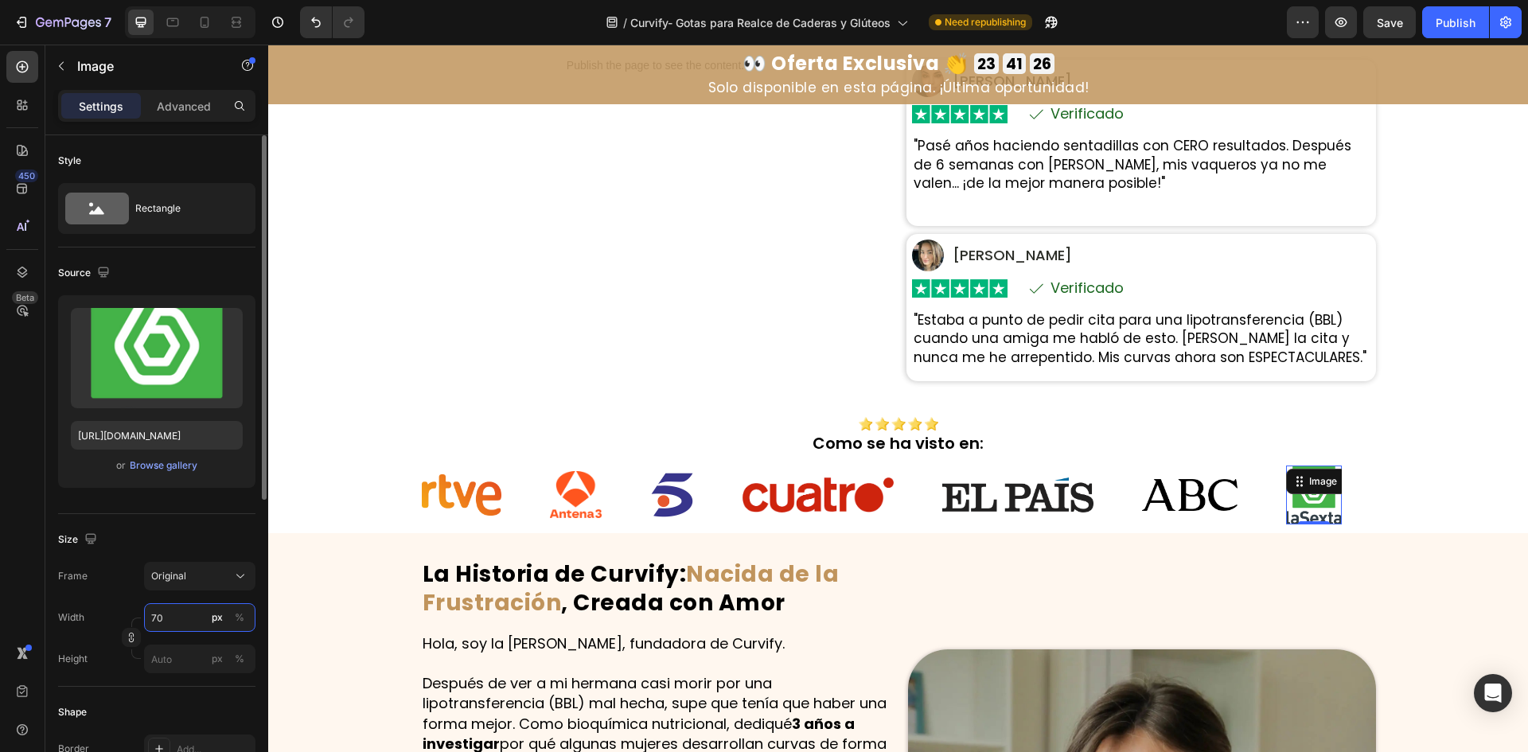
click at [173, 614] on input "70" at bounding box center [199, 617] width 111 height 29
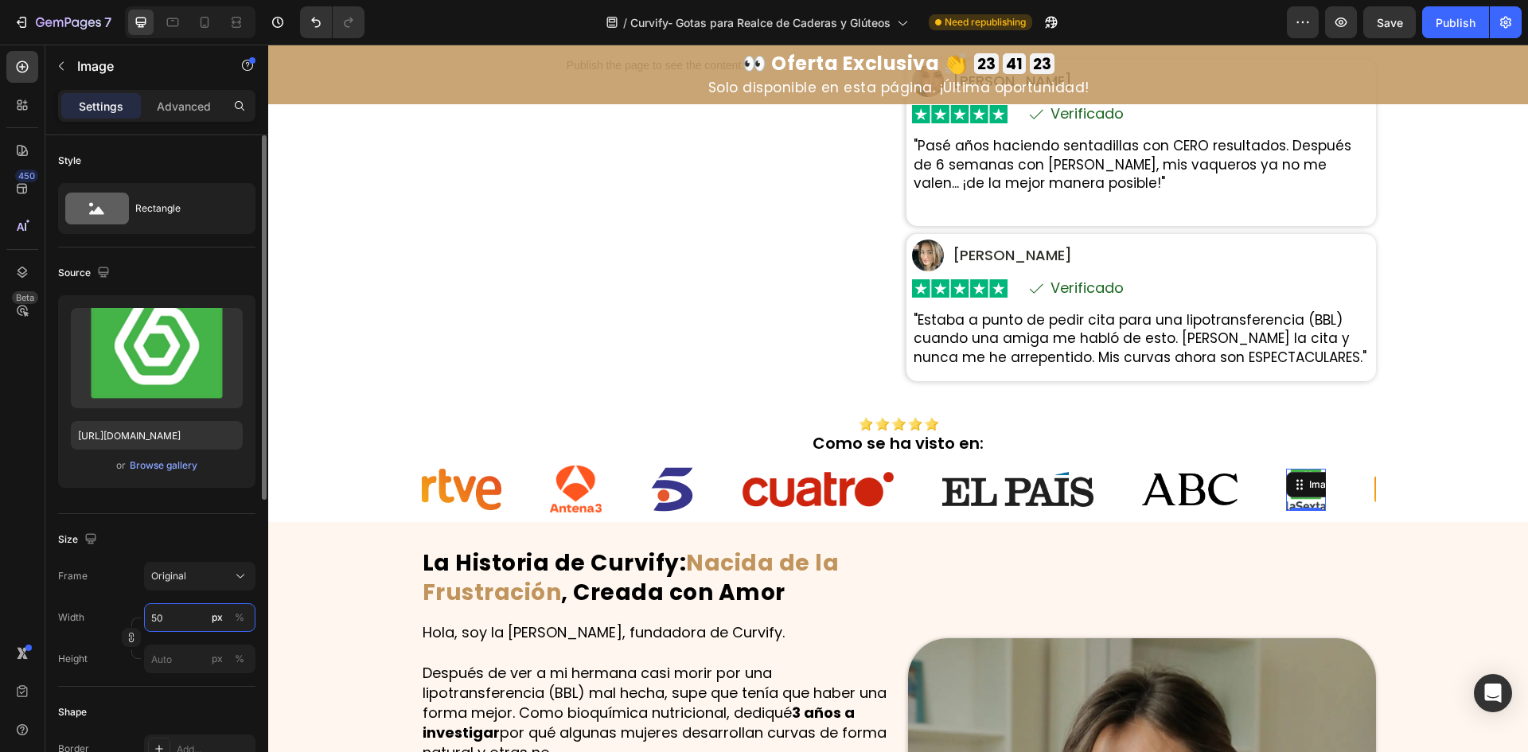
type input "5"
type input "60"
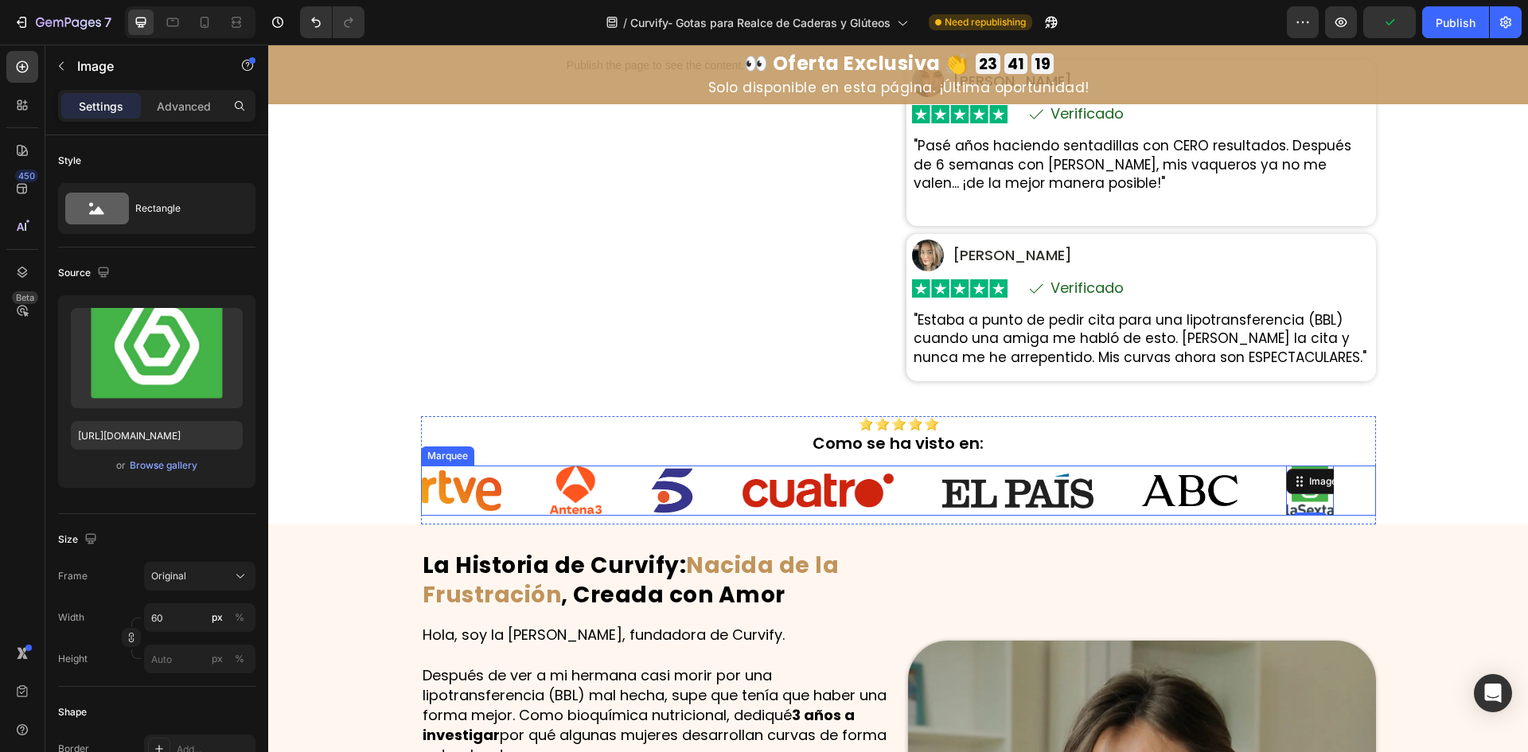
click at [919, 505] on div "Image" at bounding box center [843, 491] width 200 height 34
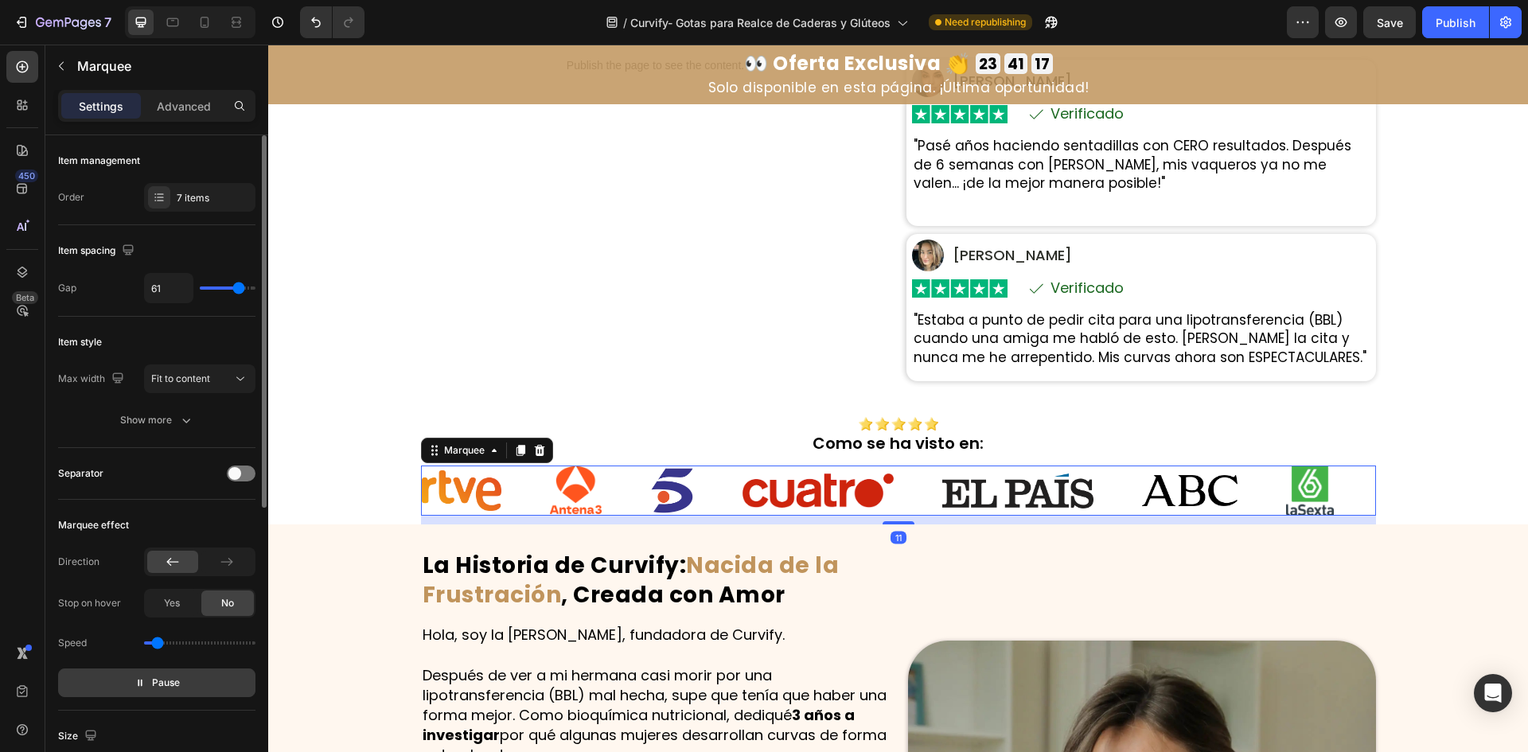
click at [165, 677] on span "Pause" at bounding box center [166, 683] width 28 height 16
click at [165, 677] on span "Preview" at bounding box center [165, 683] width 37 height 16
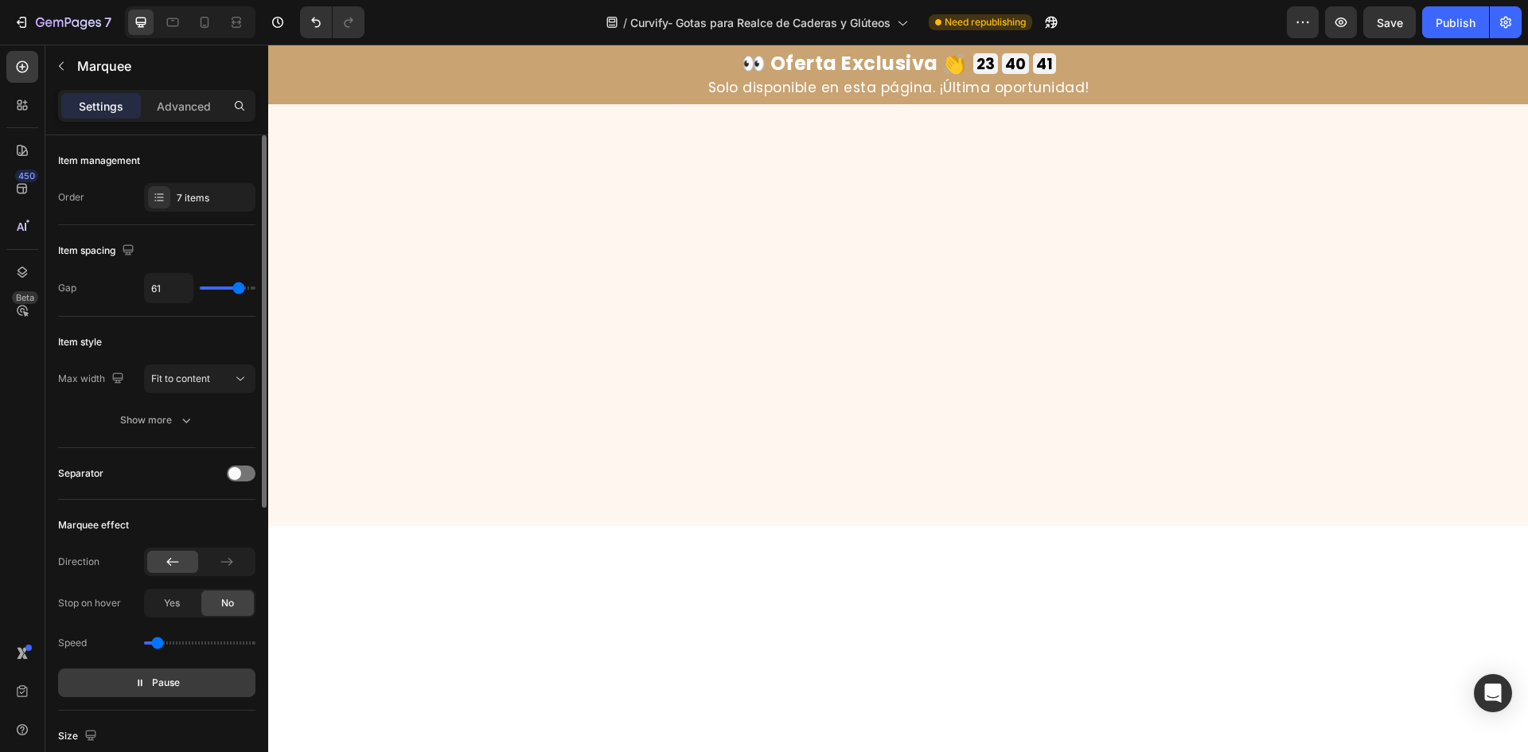
scroll to position [6472, 0]
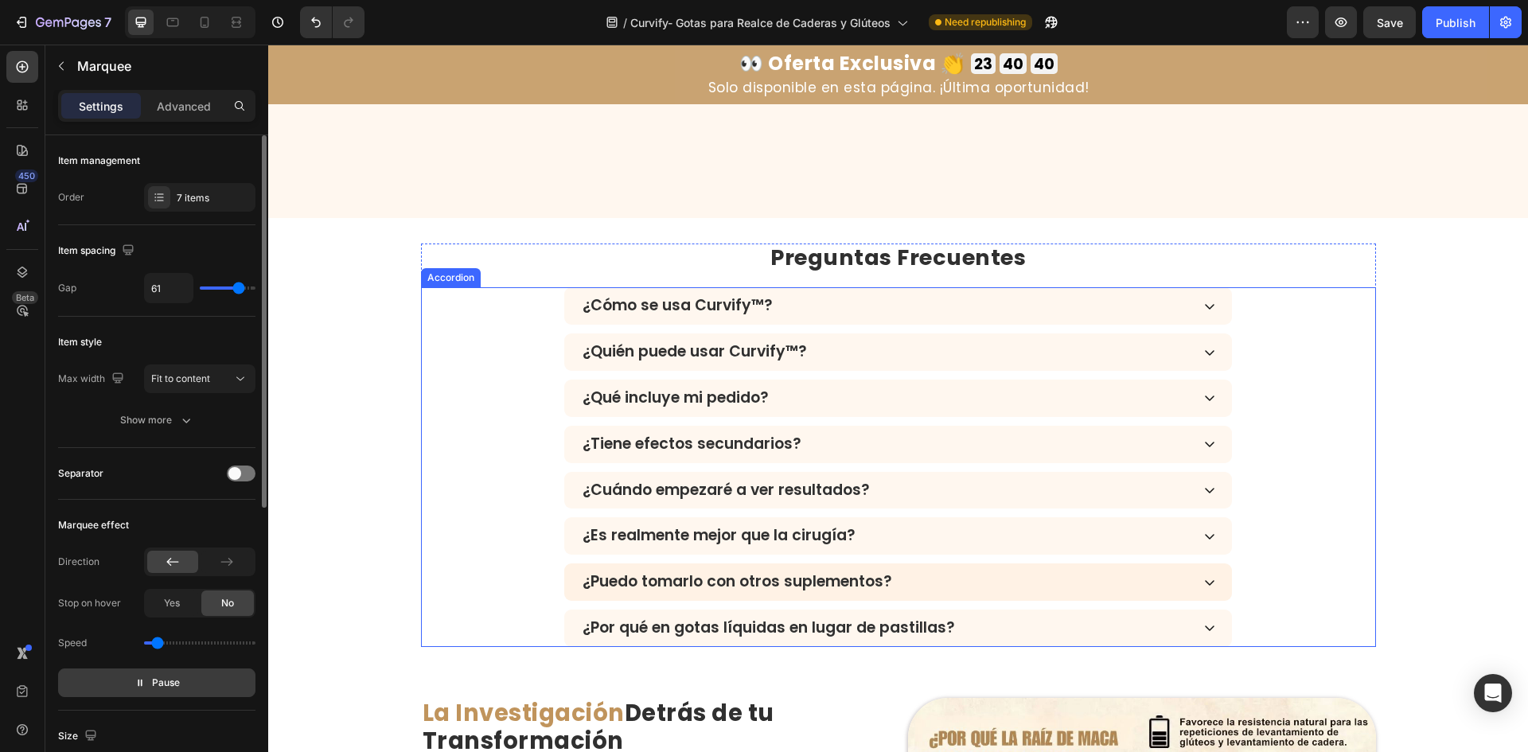
click at [1036, 622] on div "¿Por qué en gotas líquidas en lugar de pastillas?" at bounding box center [885, 628] width 610 height 23
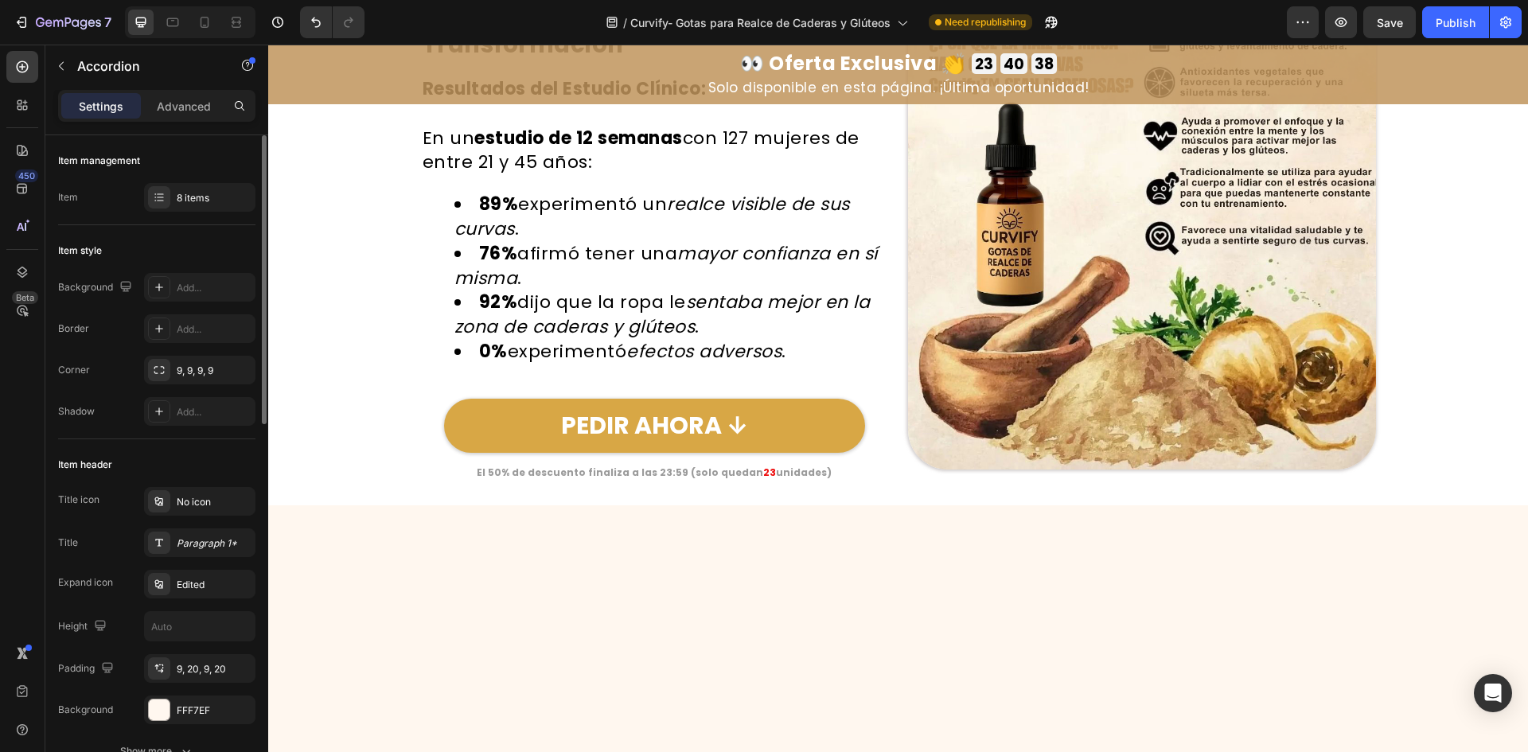
scroll to position [5755, 0]
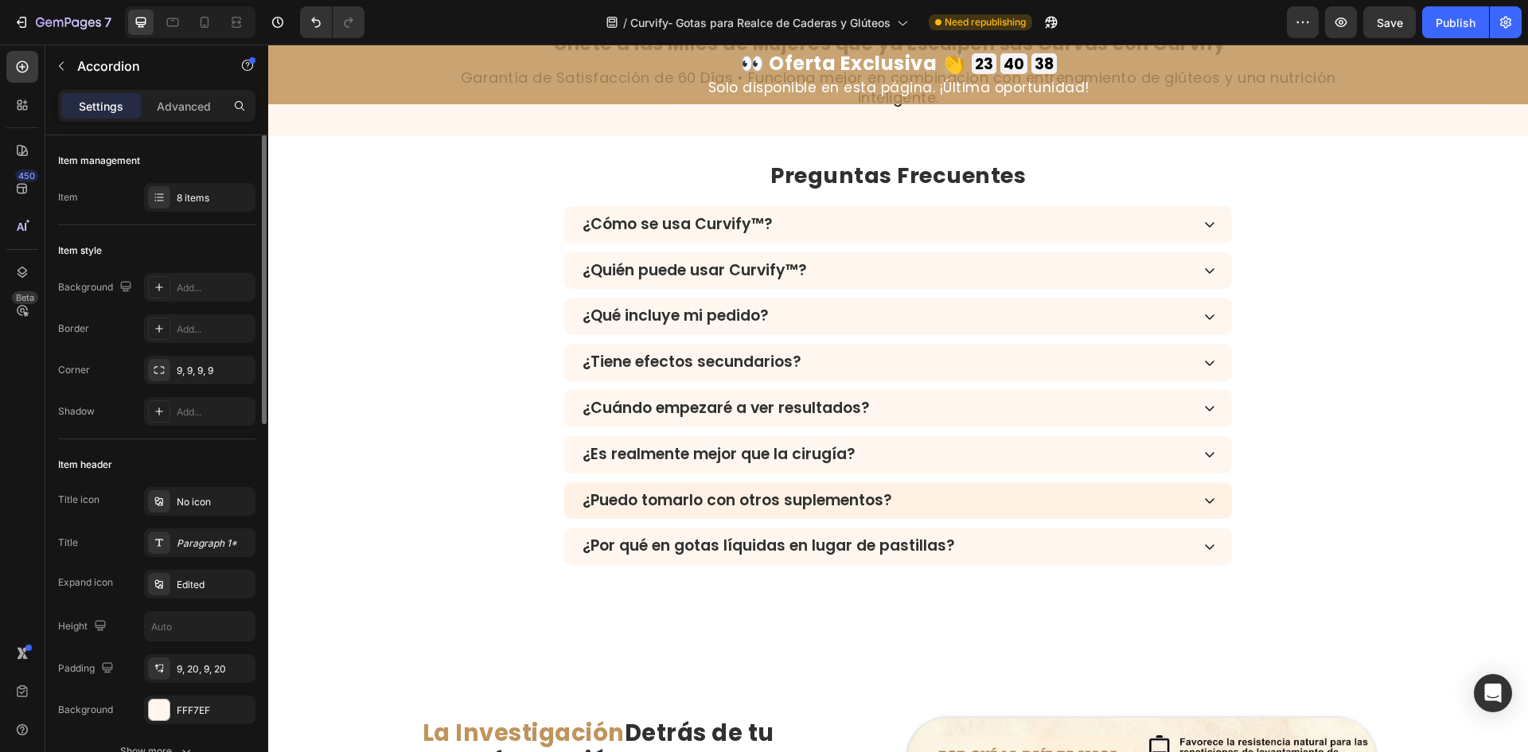
click at [982, 493] on div "¿Puedo tomarlo con otros suplementos?" at bounding box center [885, 500] width 610 height 23
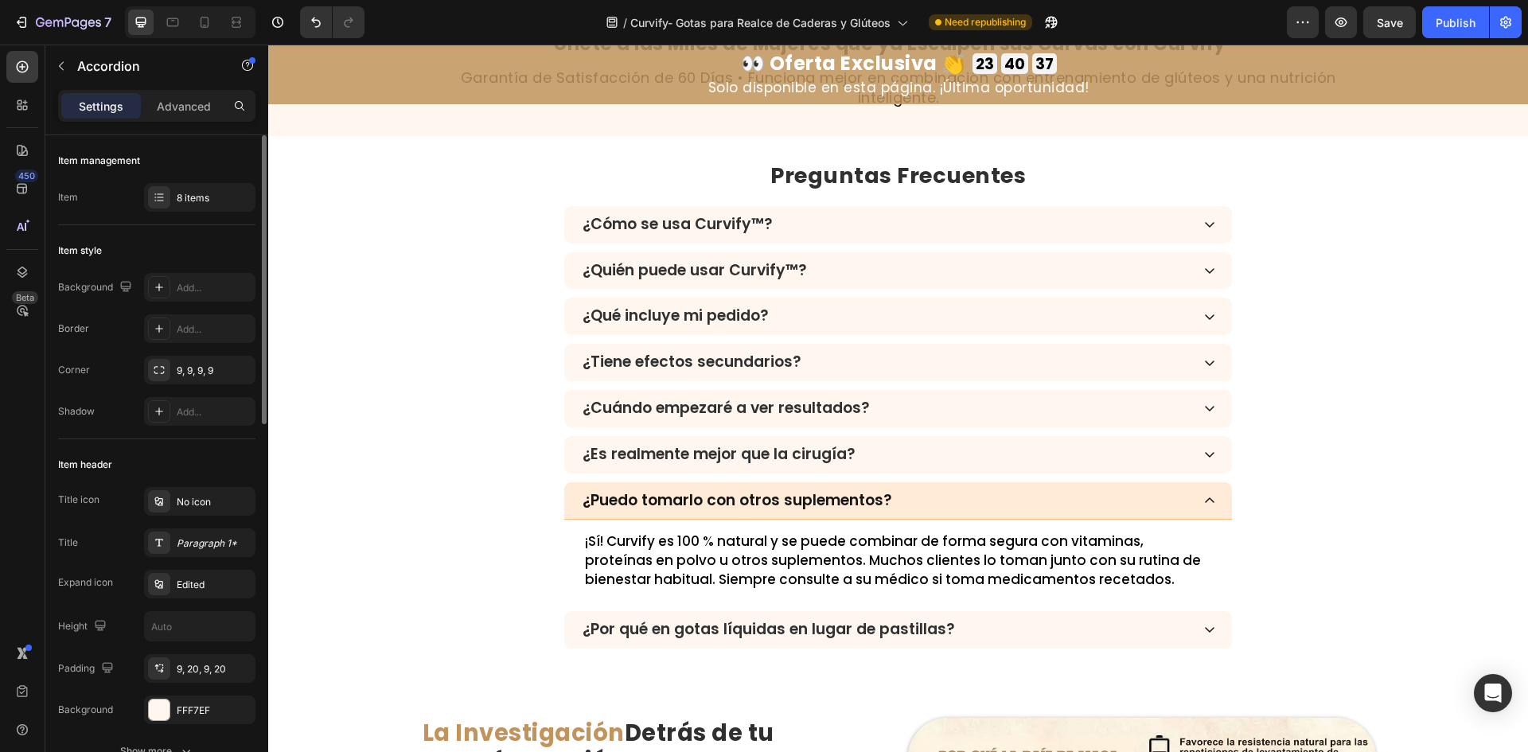
click at [985, 537] on p "¡Sí! Curvify es 100 % natural y se puede combinar de forma segura con vitaminas…" at bounding box center [898, 560] width 626 height 57
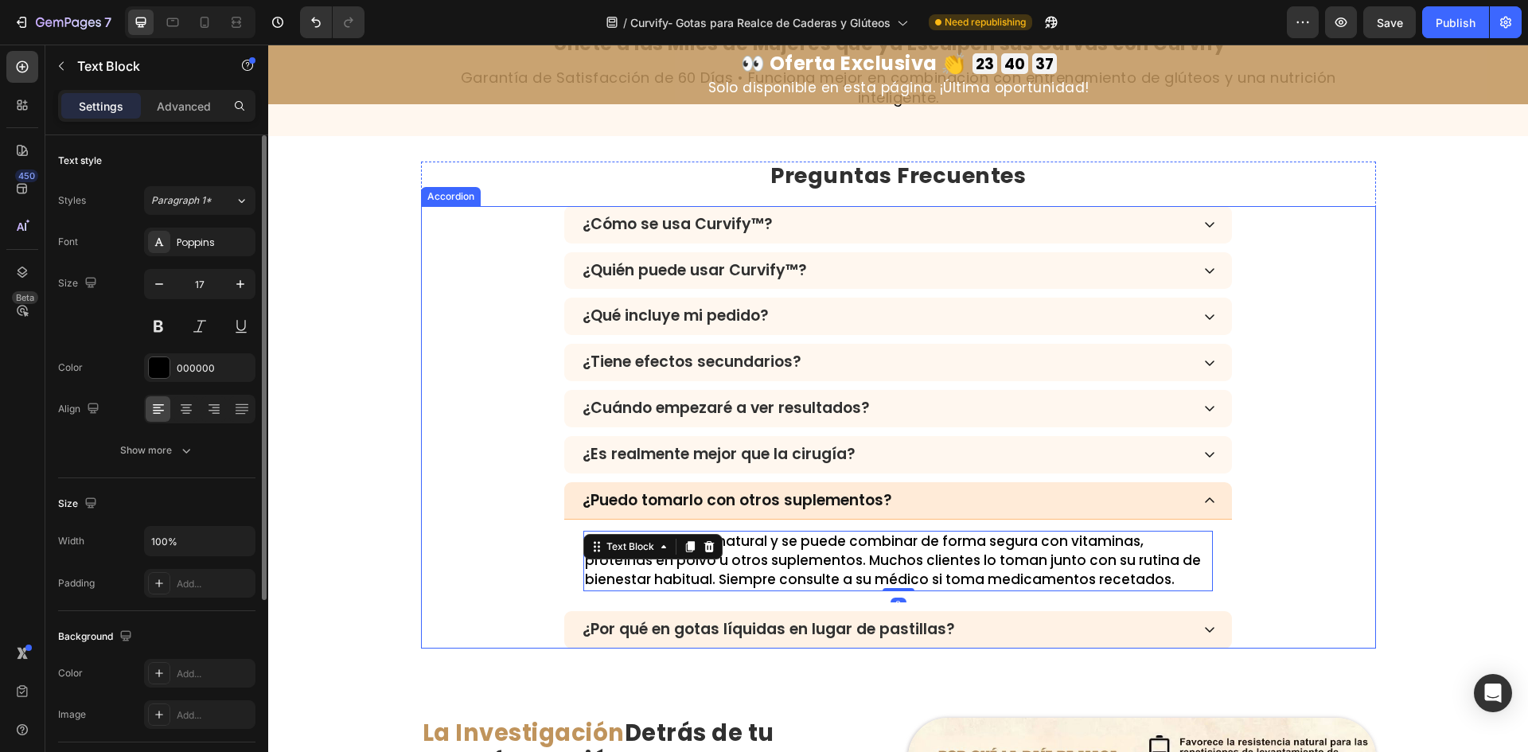
click at [999, 635] on div "¿Por qué en gotas líquidas en lugar de pastillas?" at bounding box center [885, 629] width 610 height 23
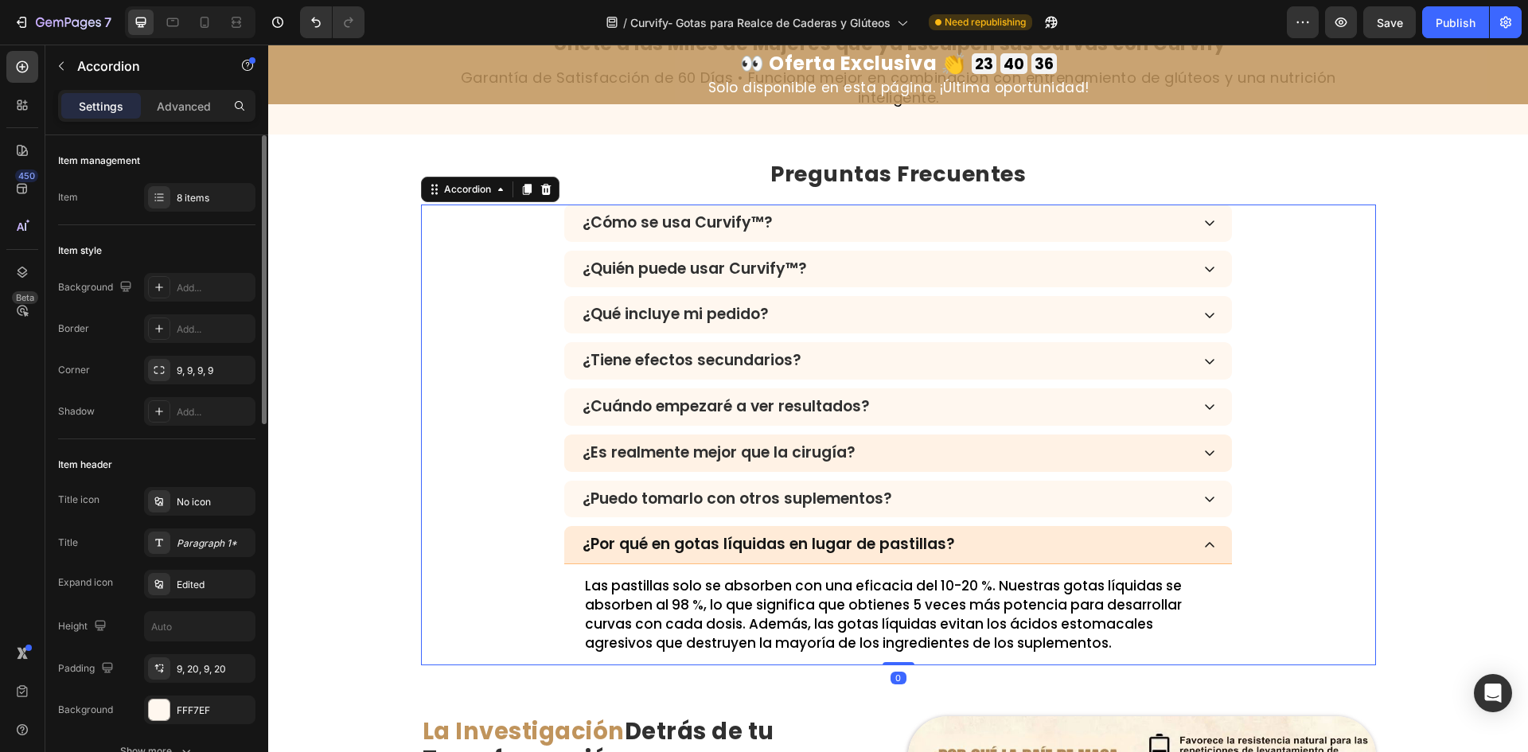
click at [1027, 464] on div "¿Es realmente mejor que la cirugía?" at bounding box center [885, 453] width 610 height 23
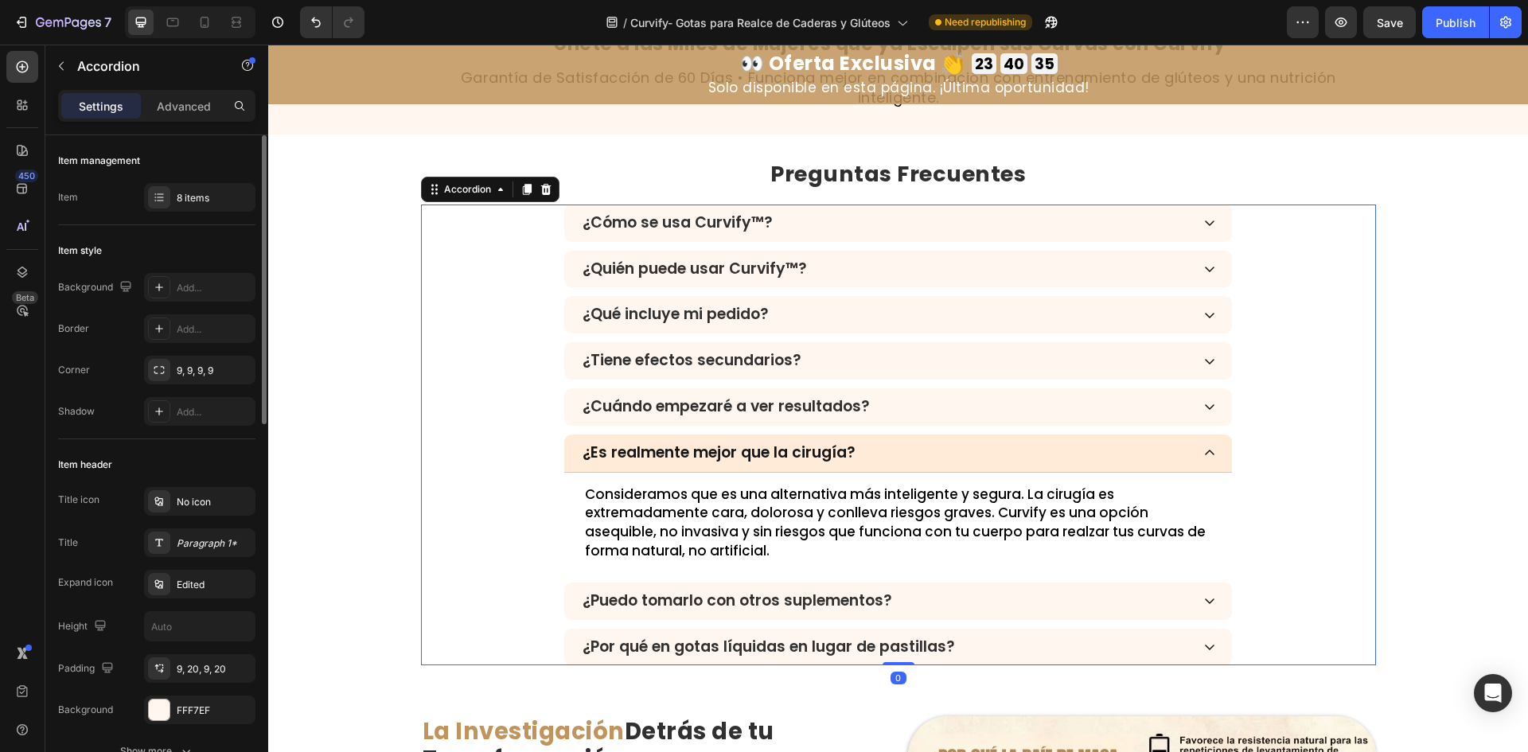
click at [1029, 452] on div "¿Es realmente mejor que la cirugía?" at bounding box center [885, 453] width 610 height 23
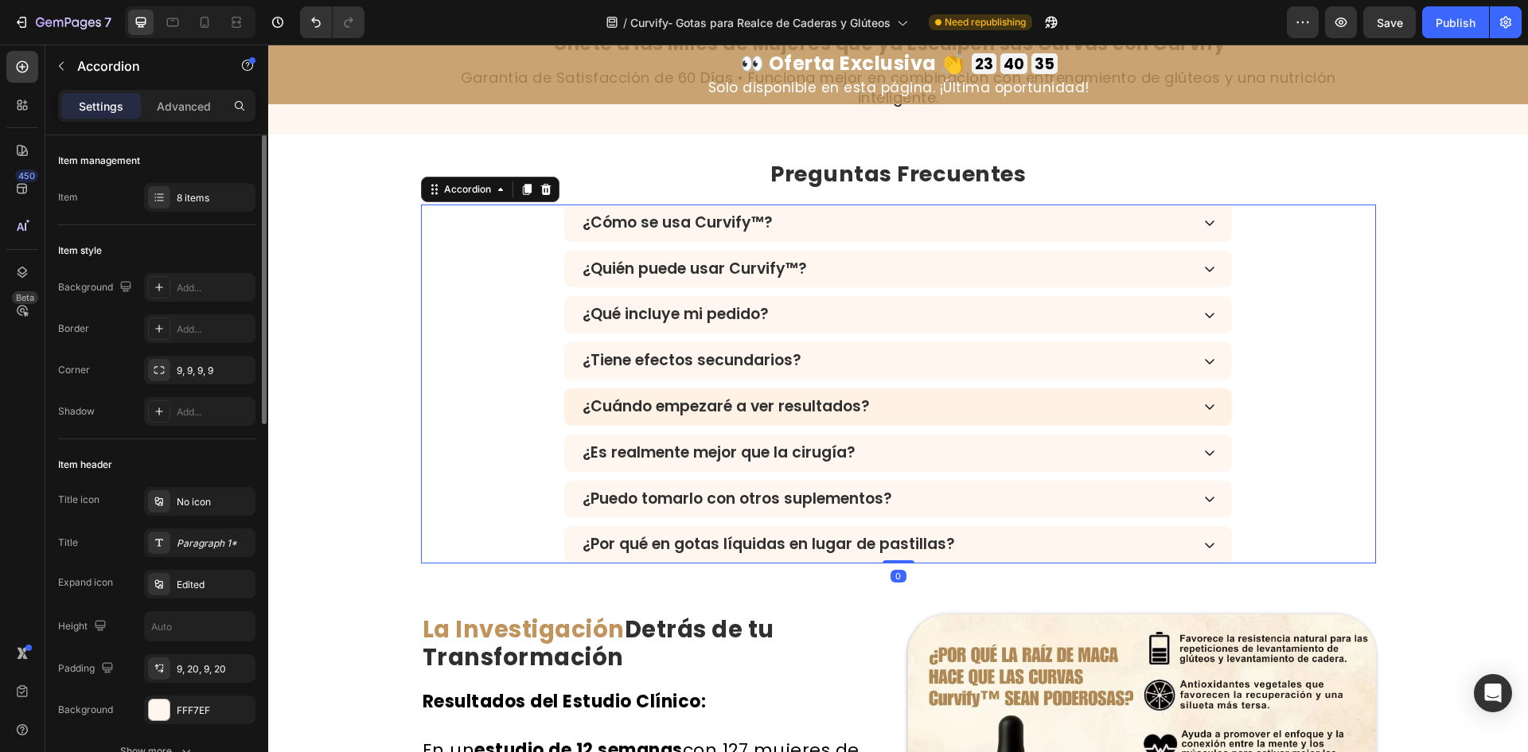
click at [1020, 415] on div "¿Cuándo empezaré a ver resultados?" at bounding box center [885, 407] width 610 height 23
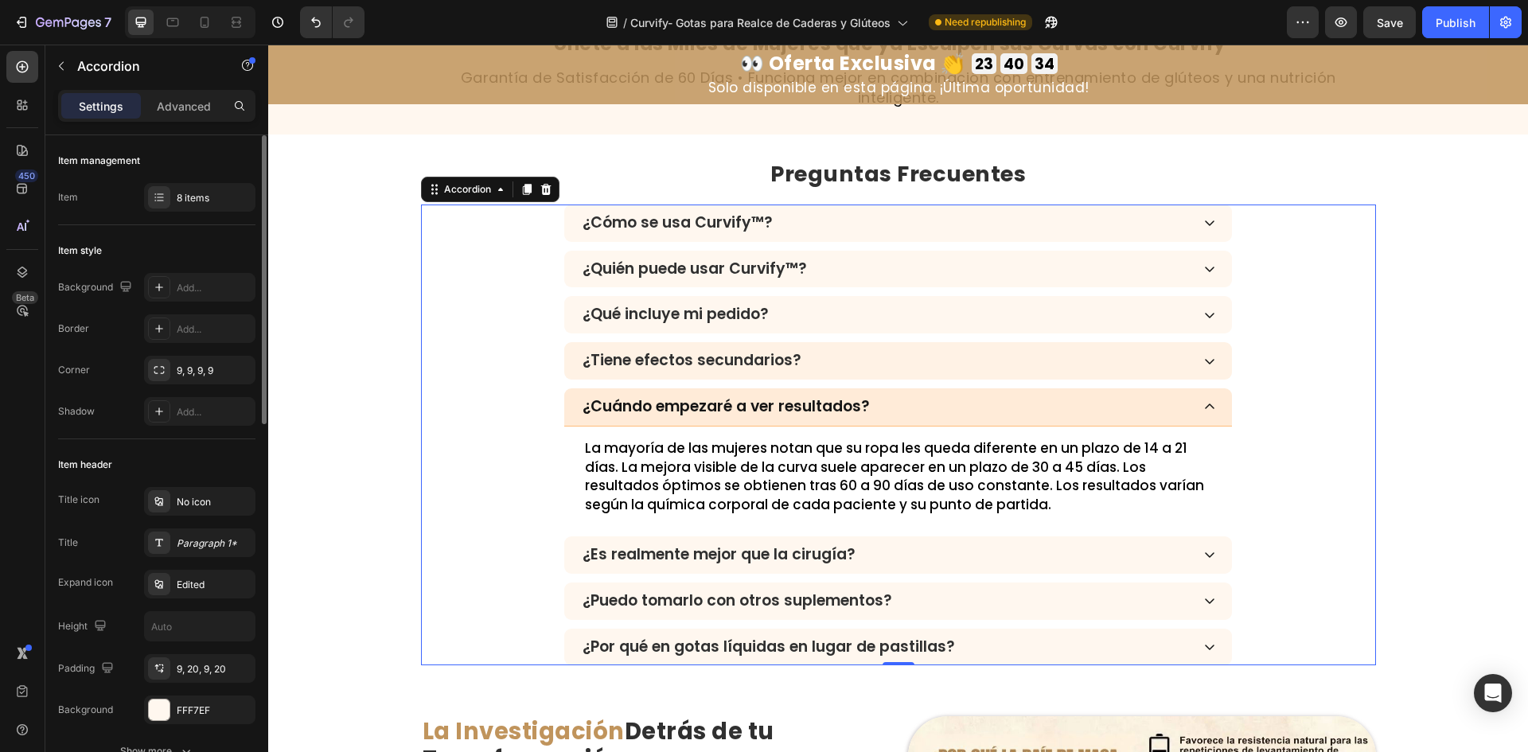
click at [1006, 361] on div "¿Tiene efectos secundarios?" at bounding box center [885, 360] width 610 height 23
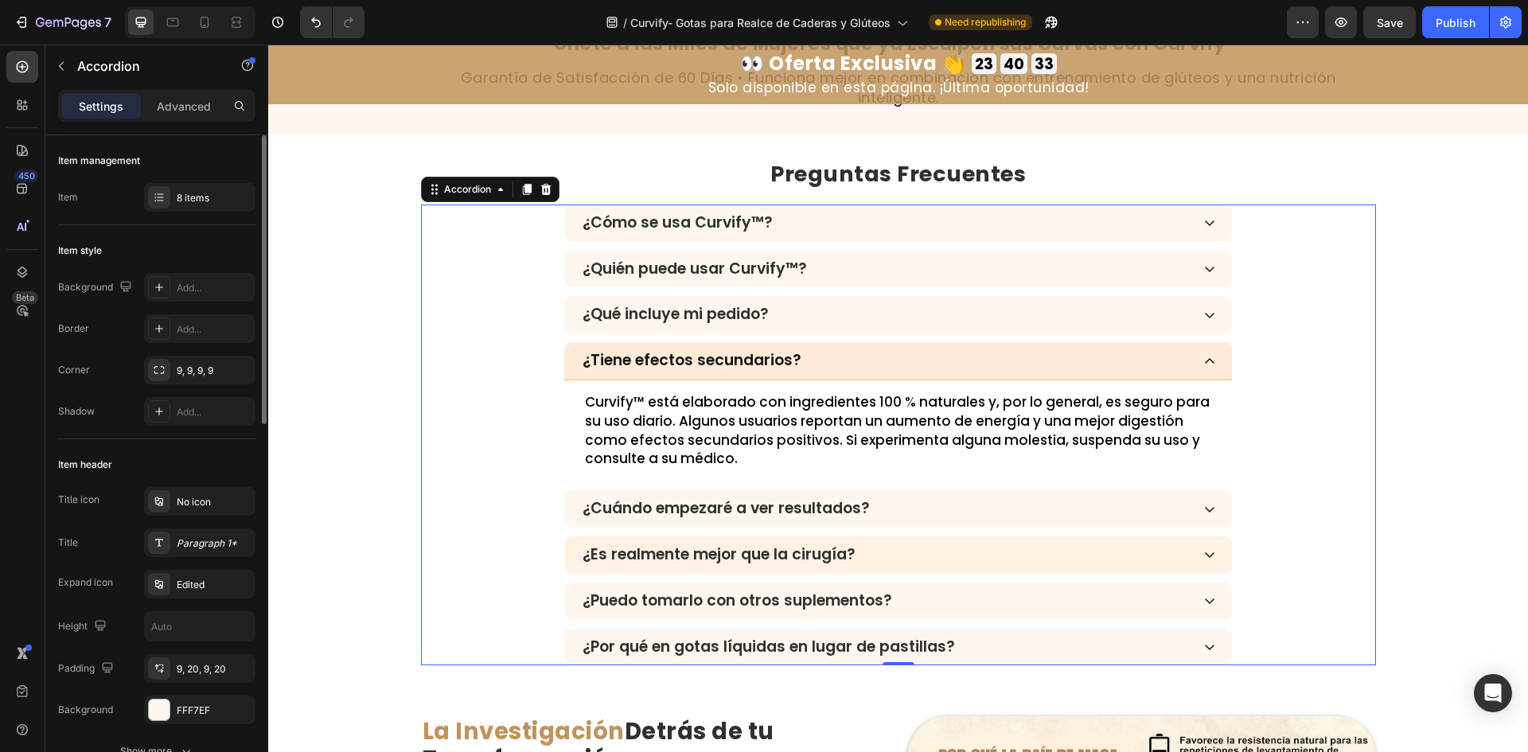
click at [977, 563] on div "¿Es realmente mejor que la cirugía?" at bounding box center [885, 555] width 610 height 23
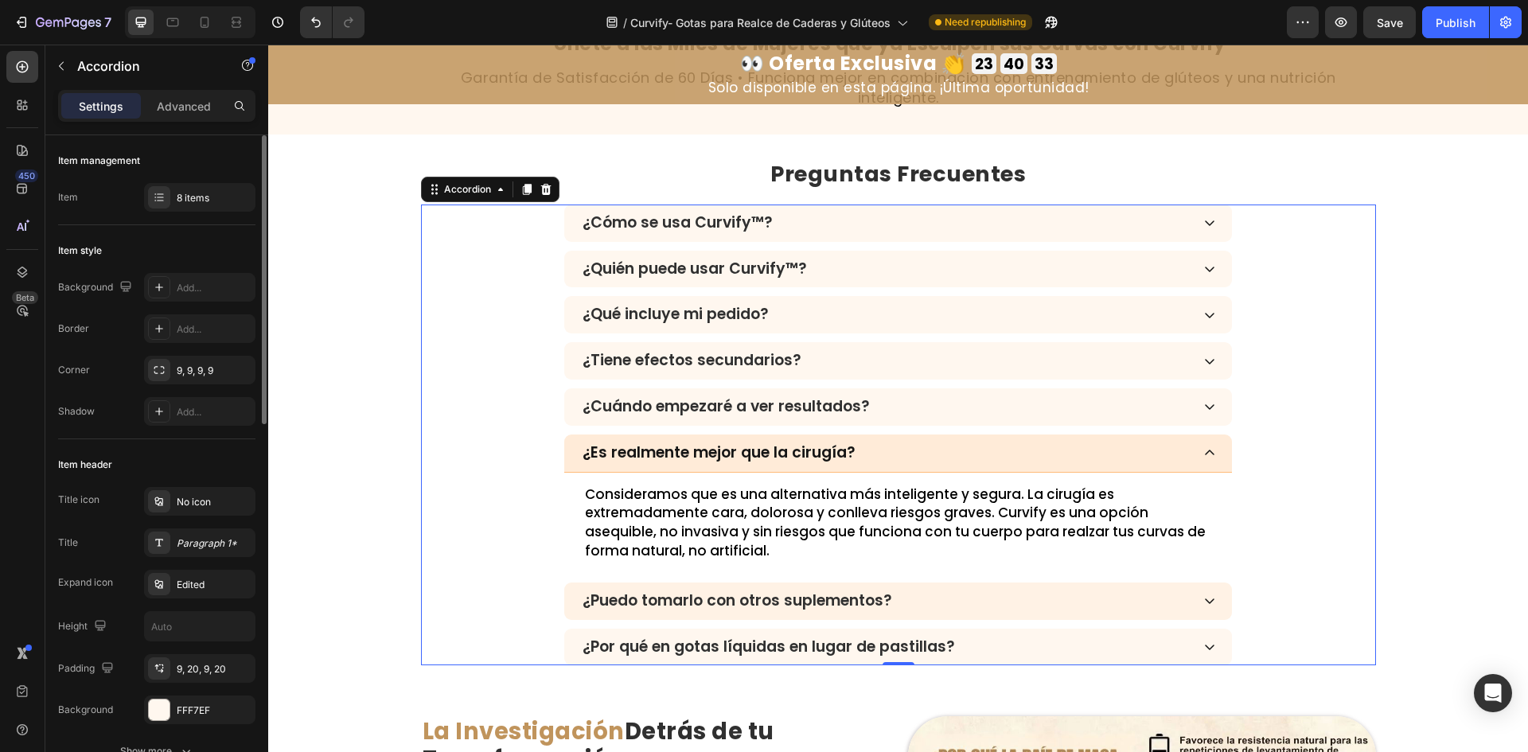
click at [971, 599] on div "¿Puedo tomarlo con otros suplementos?" at bounding box center [885, 601] width 610 height 23
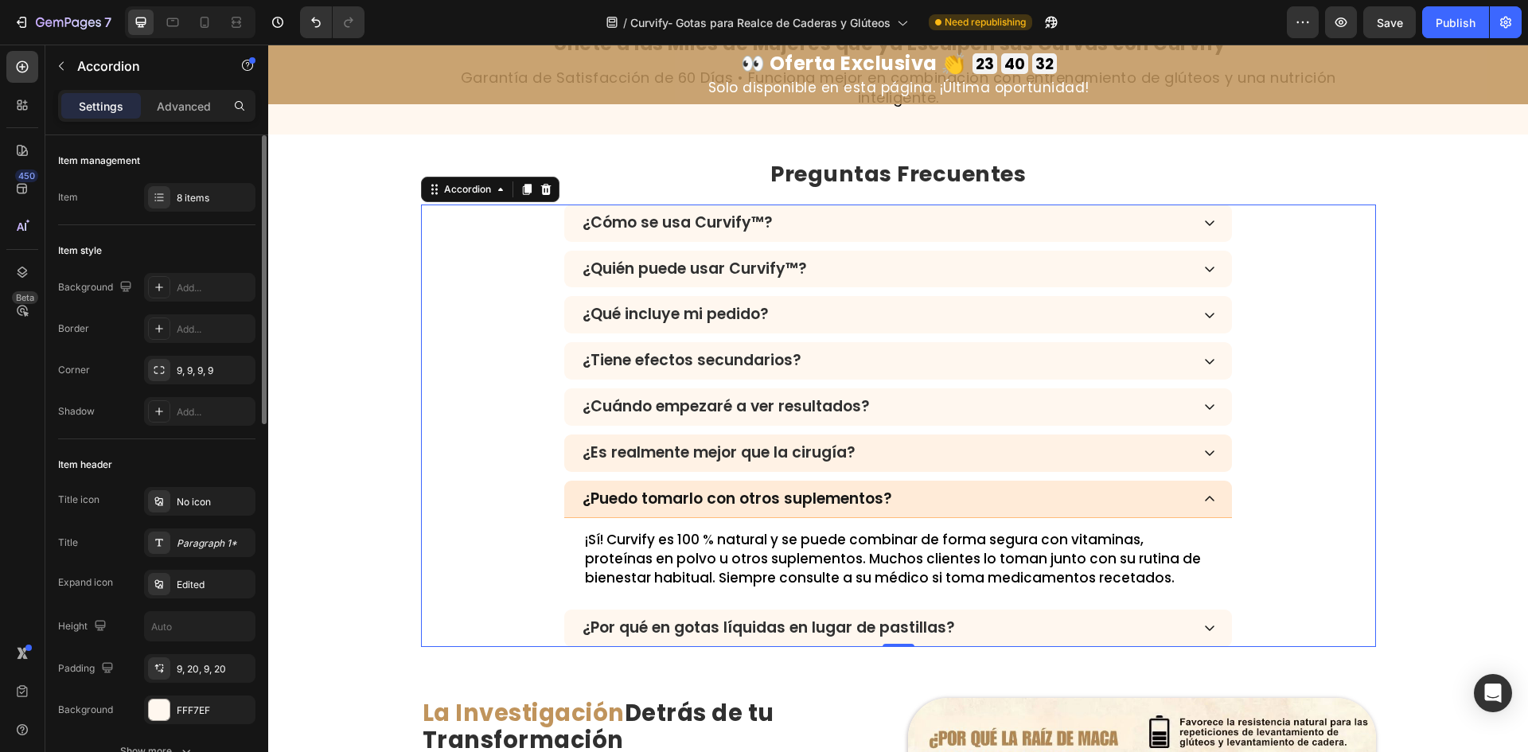
click at [1007, 445] on div "¿Es realmente mejor que la cirugía?" at bounding box center [885, 453] width 610 height 23
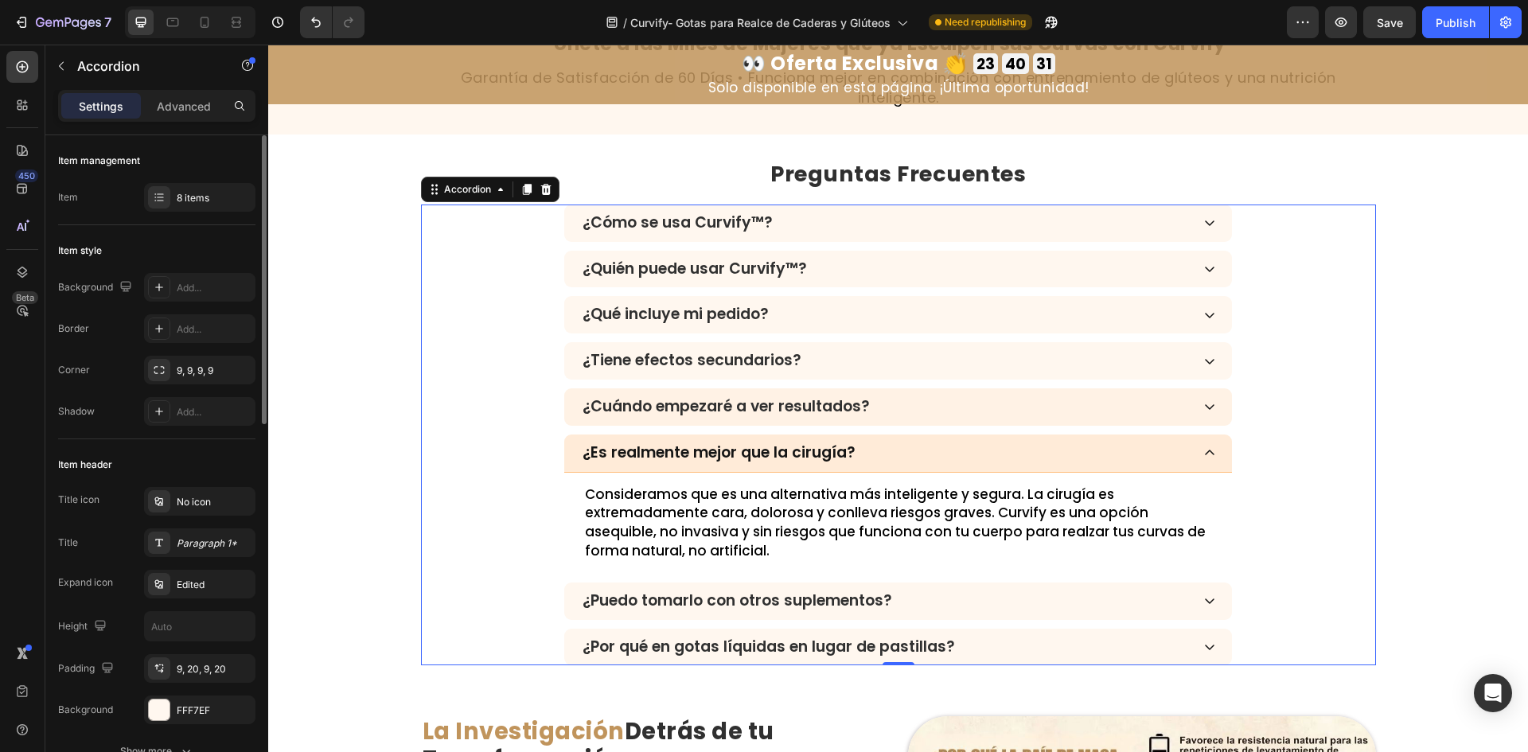
click at [1012, 392] on div "¿Cuándo empezaré a ver resultados?" at bounding box center [898, 406] width 668 height 37
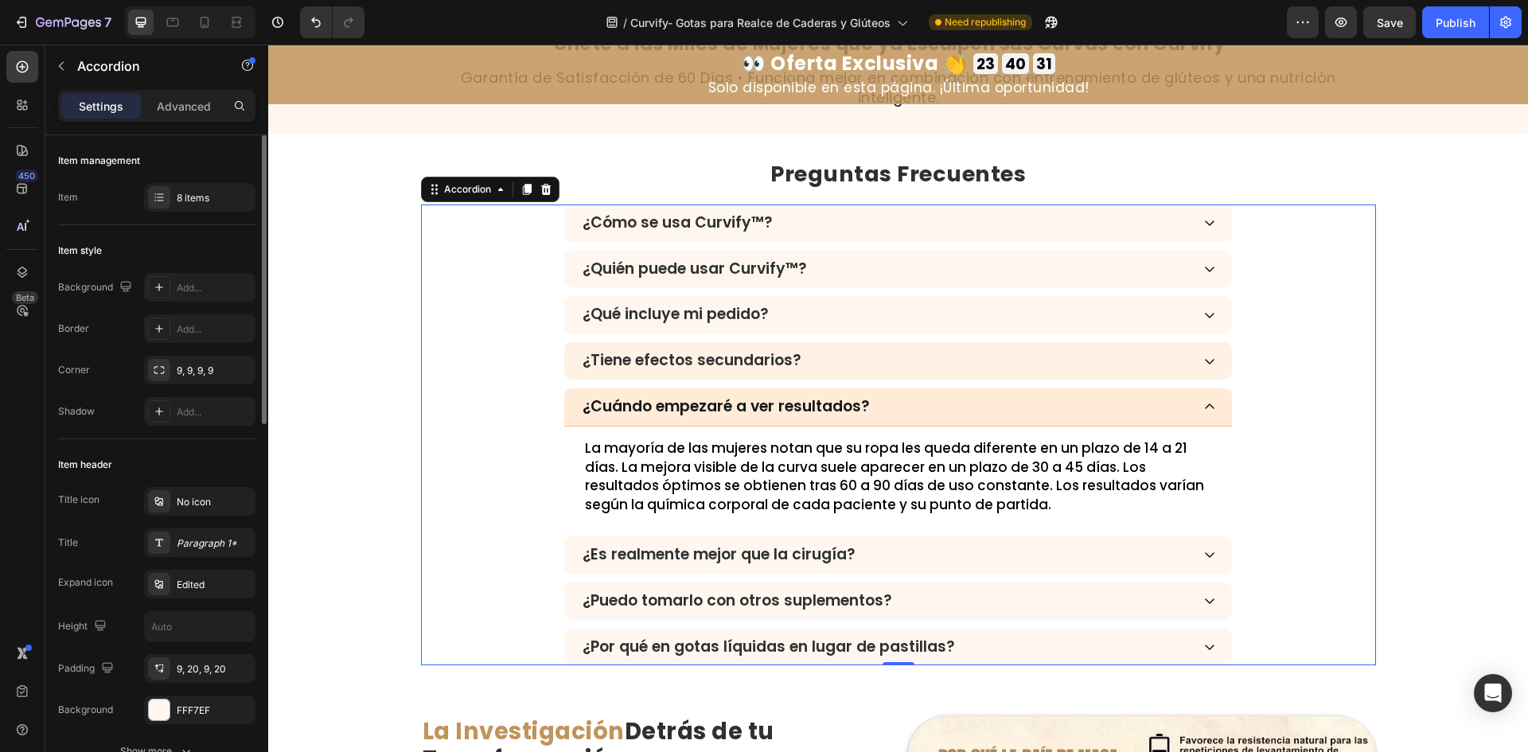
click at [1002, 361] on div "¿Tiene efectos secundarios?" at bounding box center [885, 360] width 610 height 23
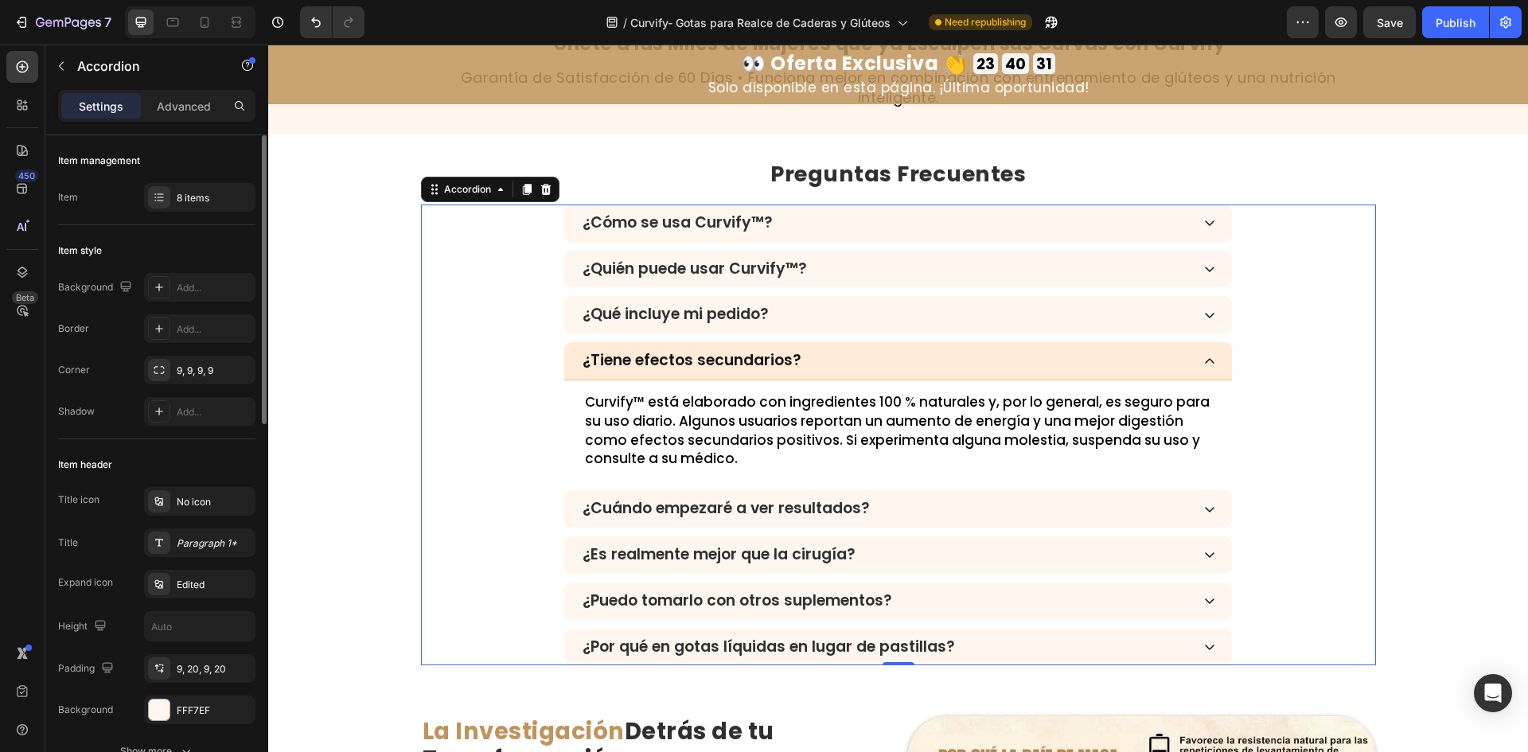
click at [997, 336] on div "¿Cómo se usa Curvify™? ¿Quién puede usar Curvify™? ¿Qué incluye mi pedido? ¿Tie…" at bounding box center [898, 436] width 955 height 462
click at [994, 309] on div "¿Qué incluye mi pedido?" at bounding box center [885, 314] width 610 height 23
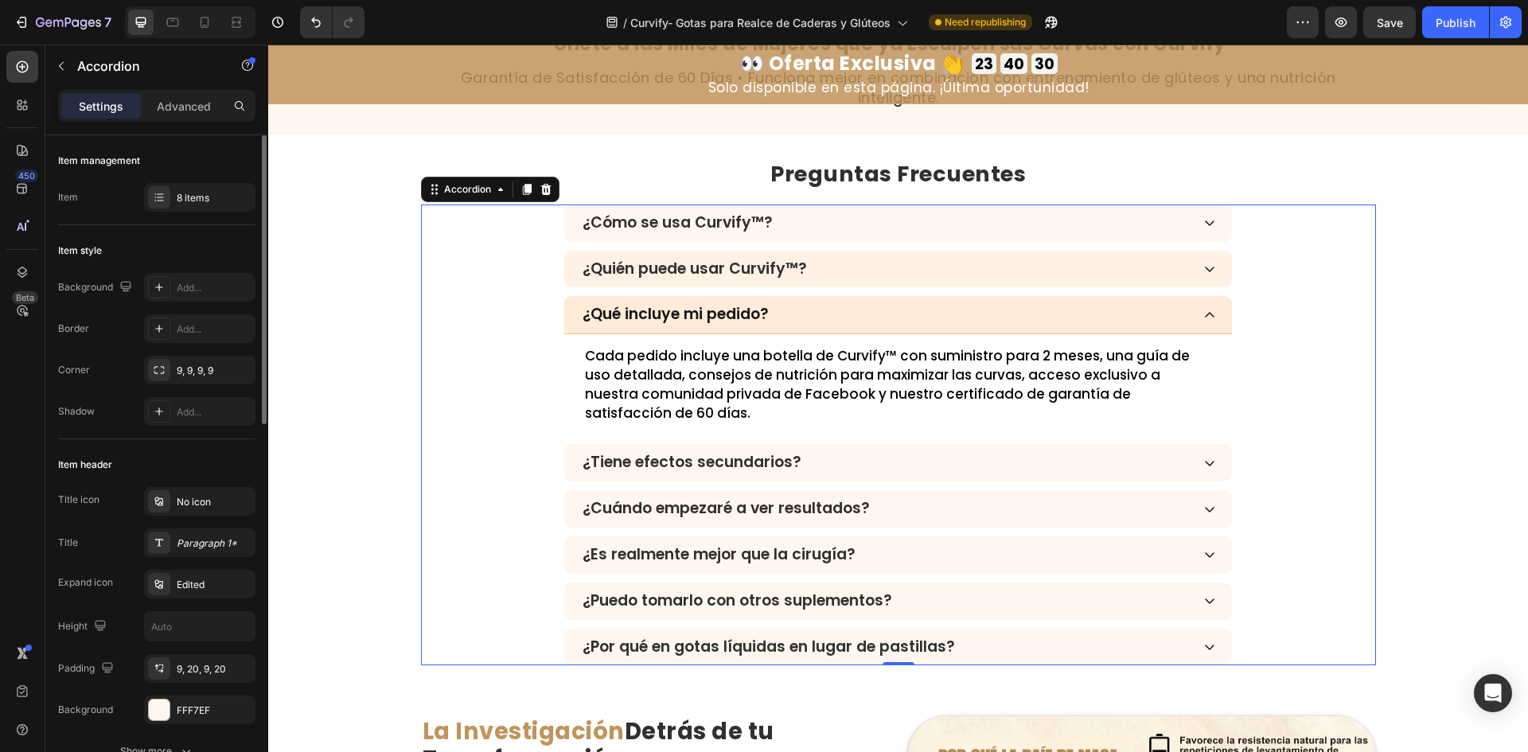
click at [1000, 283] on div "¿Quién puede usar Curvify™?" at bounding box center [898, 269] width 668 height 37
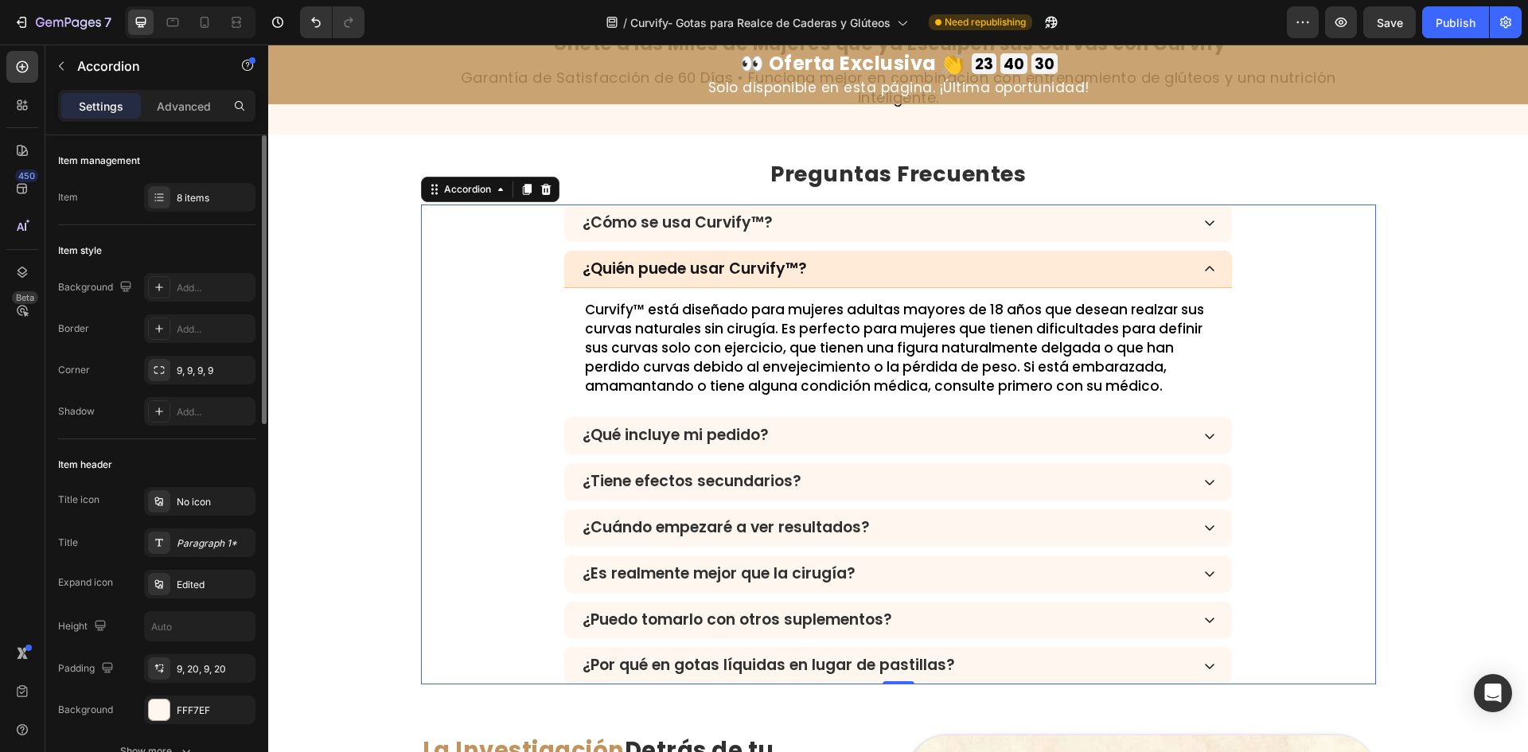
click at [1004, 263] on div "¿Quién puede usar Curvify™?" at bounding box center [885, 269] width 610 height 23
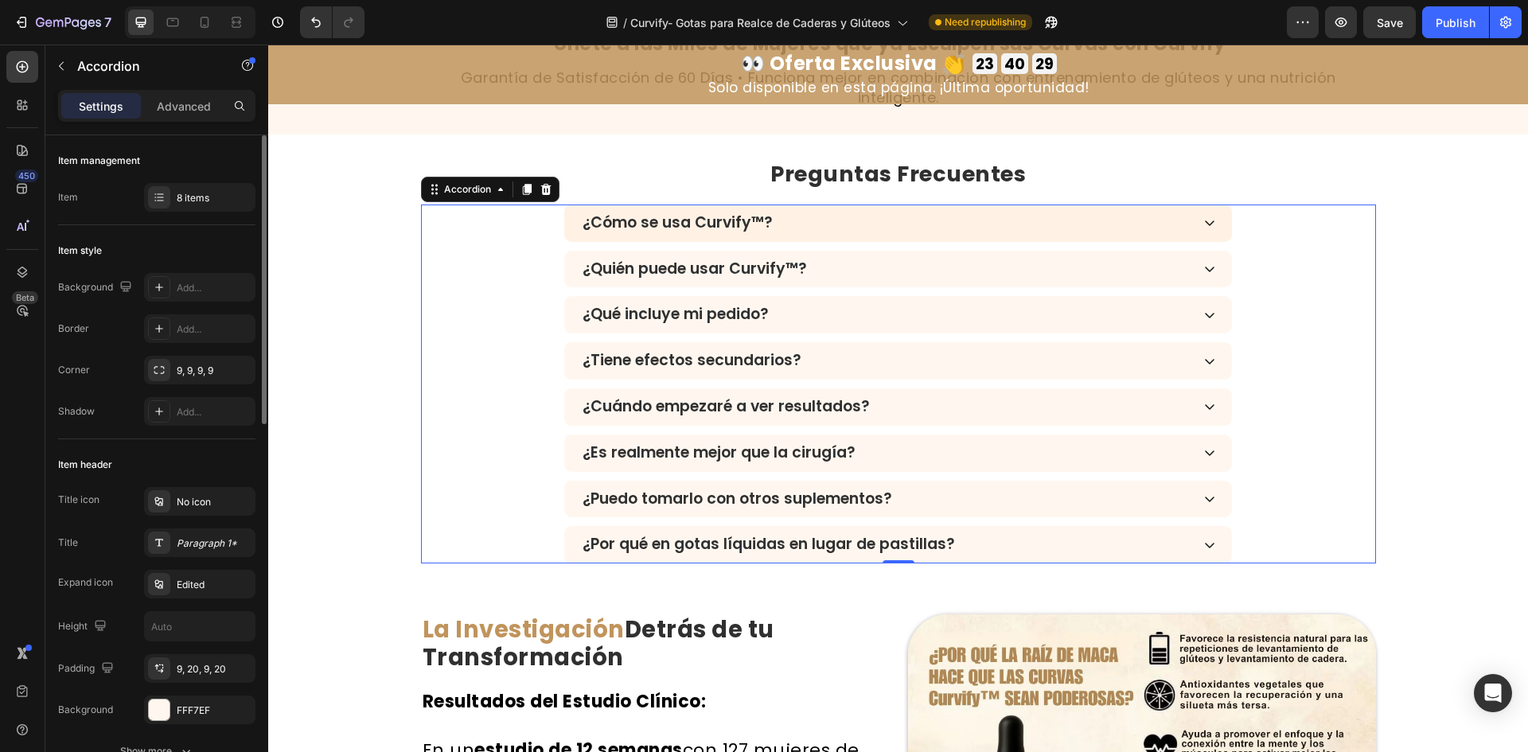
click at [1006, 219] on div "¿Cómo se usa Curvify™?" at bounding box center [885, 223] width 610 height 23
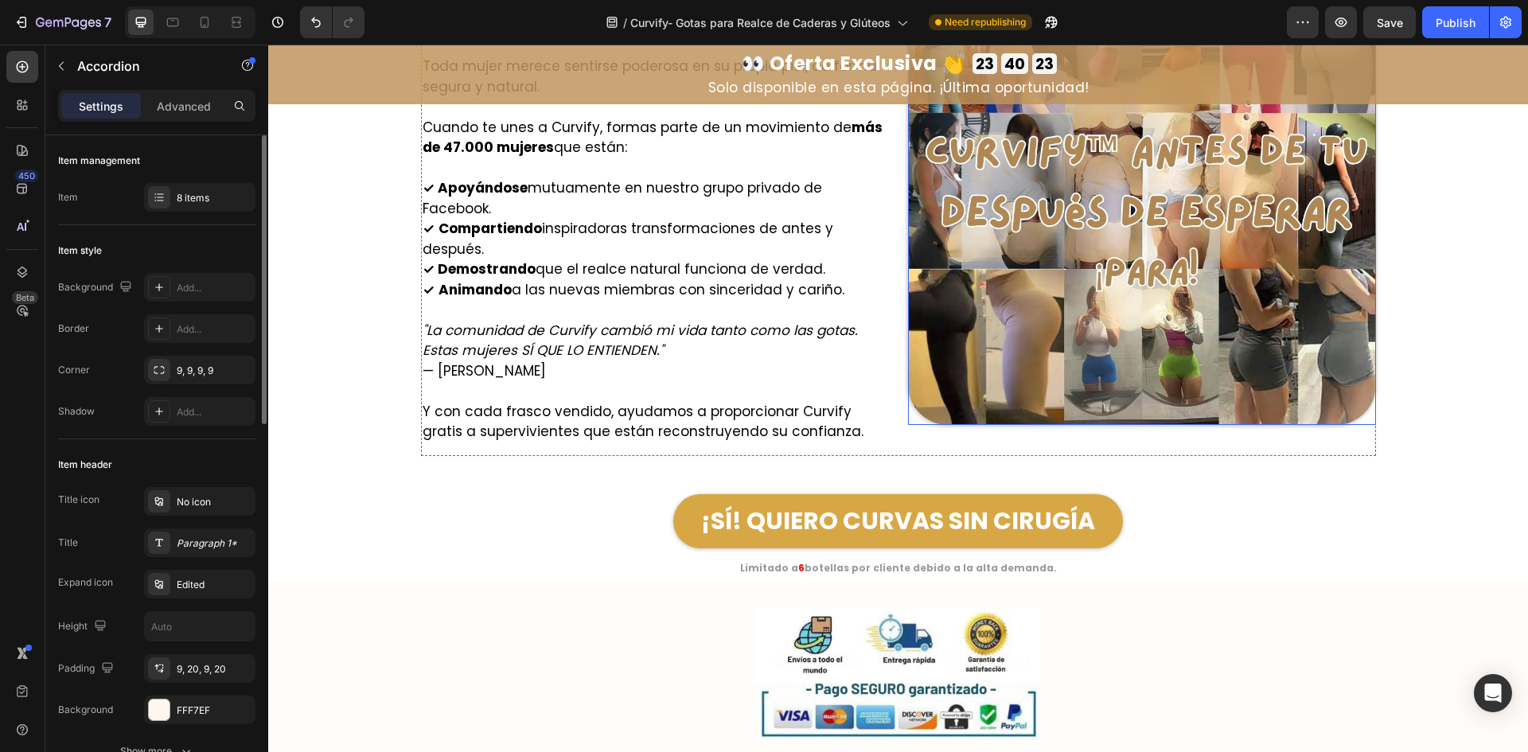
scroll to position [10531, 0]
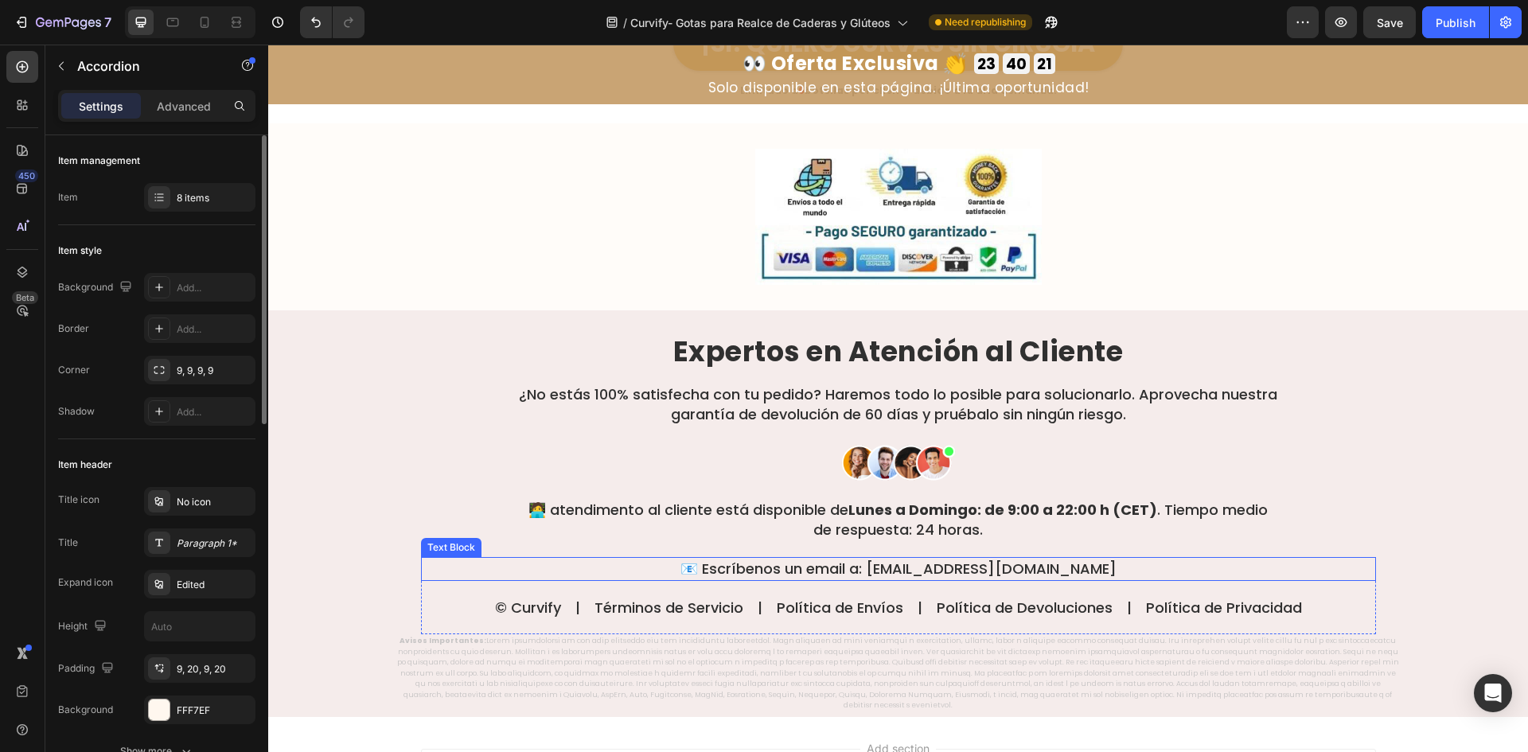
click at [892, 559] on p "📧 Escríbenos un email a: [EMAIL_ADDRESS][DOMAIN_NAME]" at bounding box center [899, 569] width 952 height 20
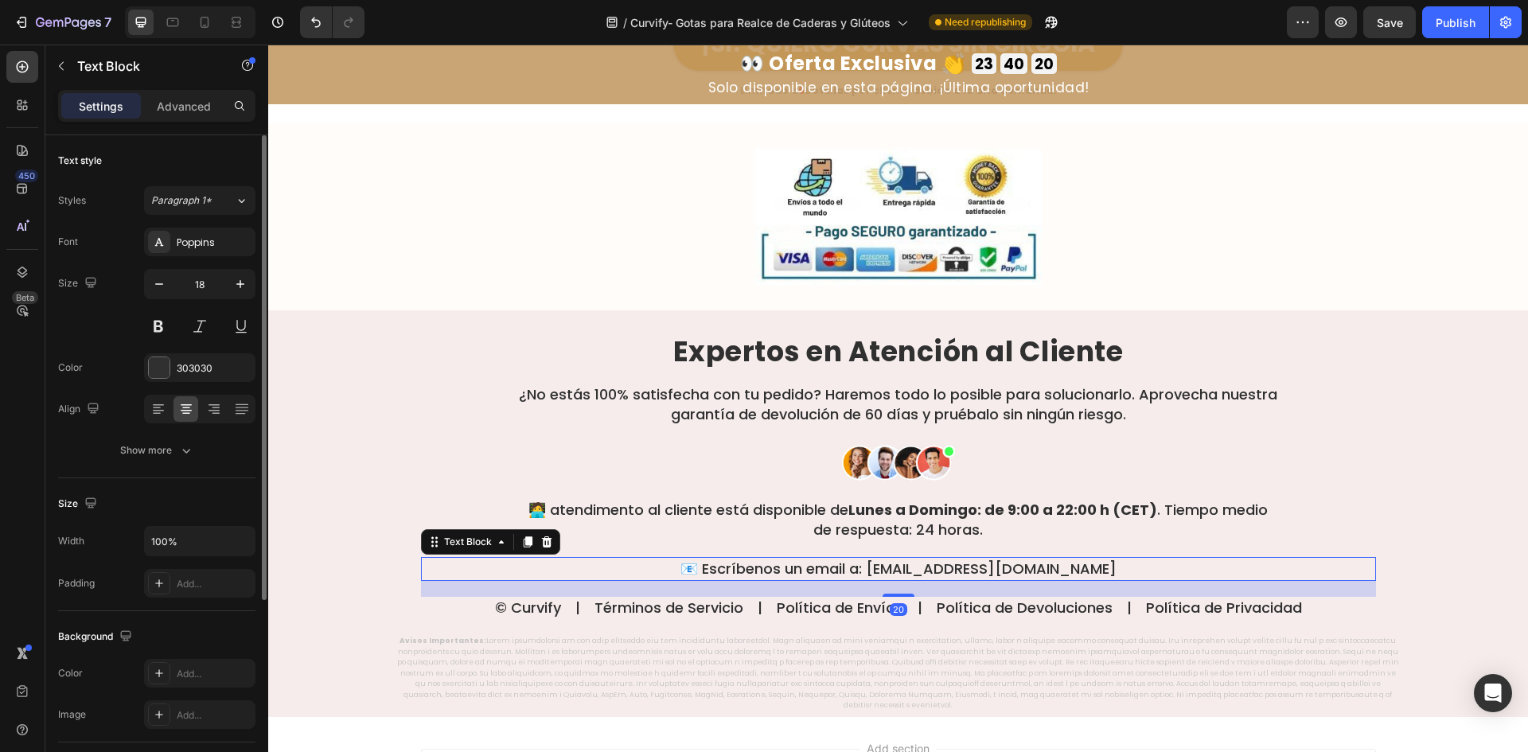
click at [889, 559] on p "📧 Escríbenos un email a: [EMAIL_ADDRESS][DOMAIN_NAME]" at bounding box center [899, 569] width 952 height 20
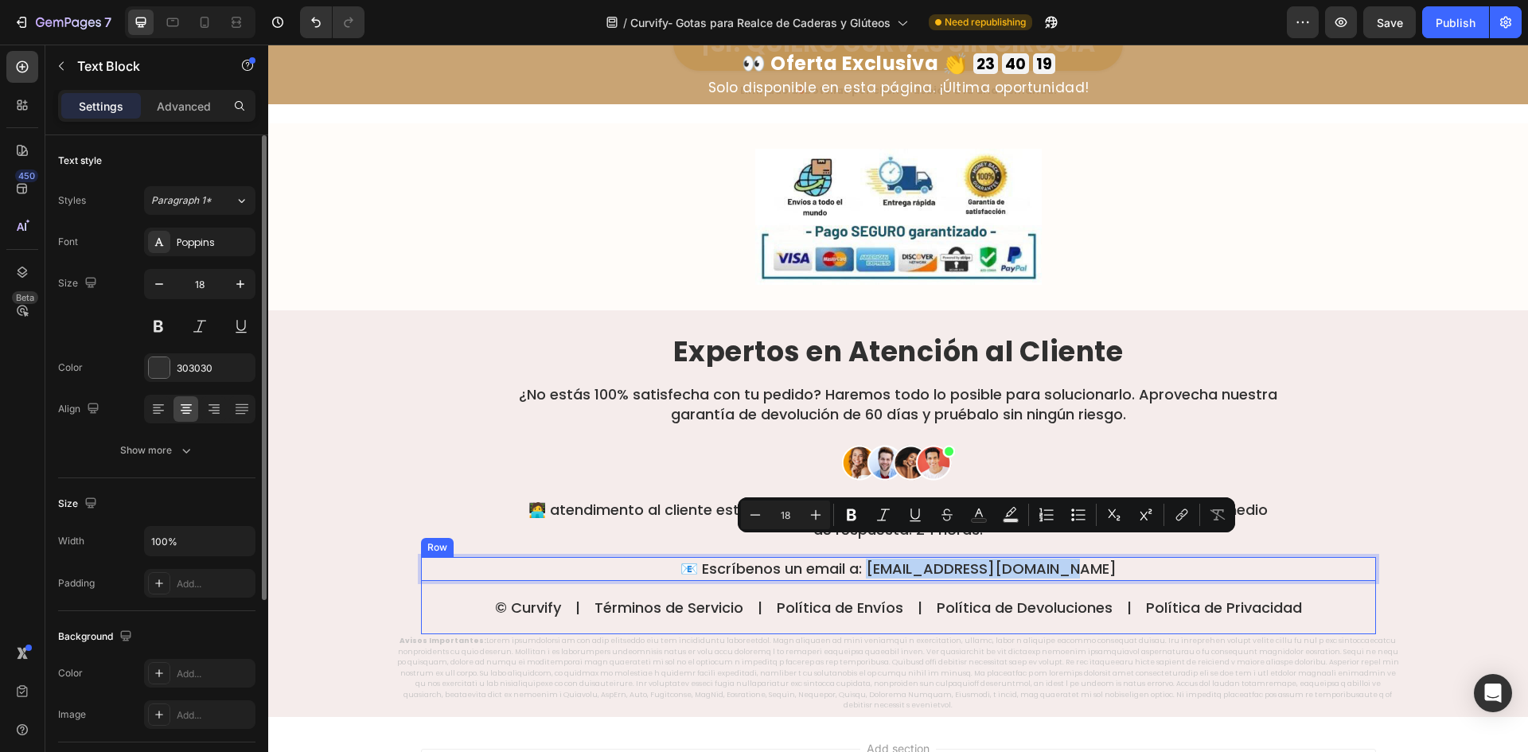
drag, startPoint x: 889, startPoint y: 552, endPoint x: 1096, endPoint y: 561, distance: 207.1
click at [1096, 561] on div "📧 Escríbenos un email a: [EMAIL_ADDRESS][DOMAIN_NAME] Text Block 20 © Curvify |…" at bounding box center [898, 595] width 955 height 77
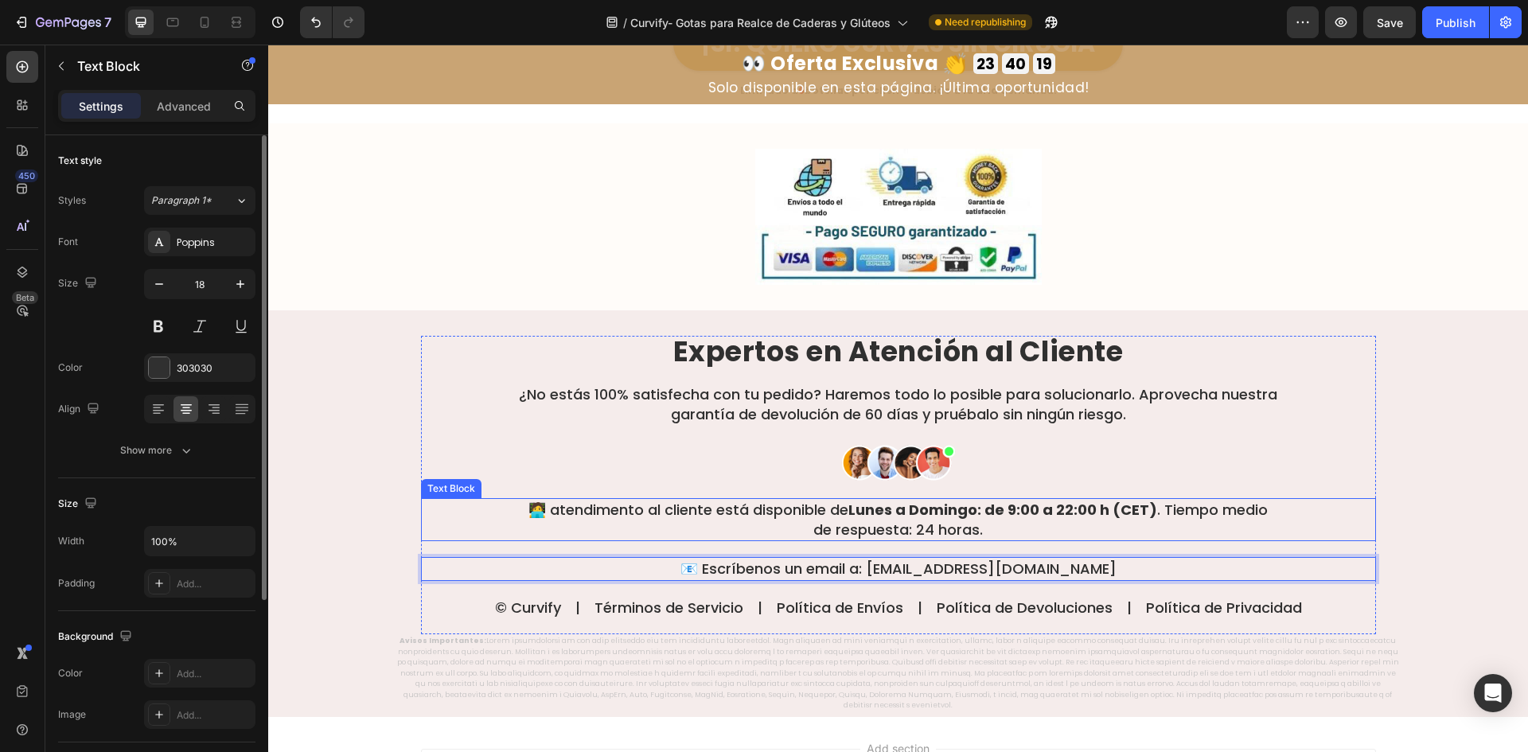
click at [1168, 460] on div at bounding box center [898, 463] width 955 height 40
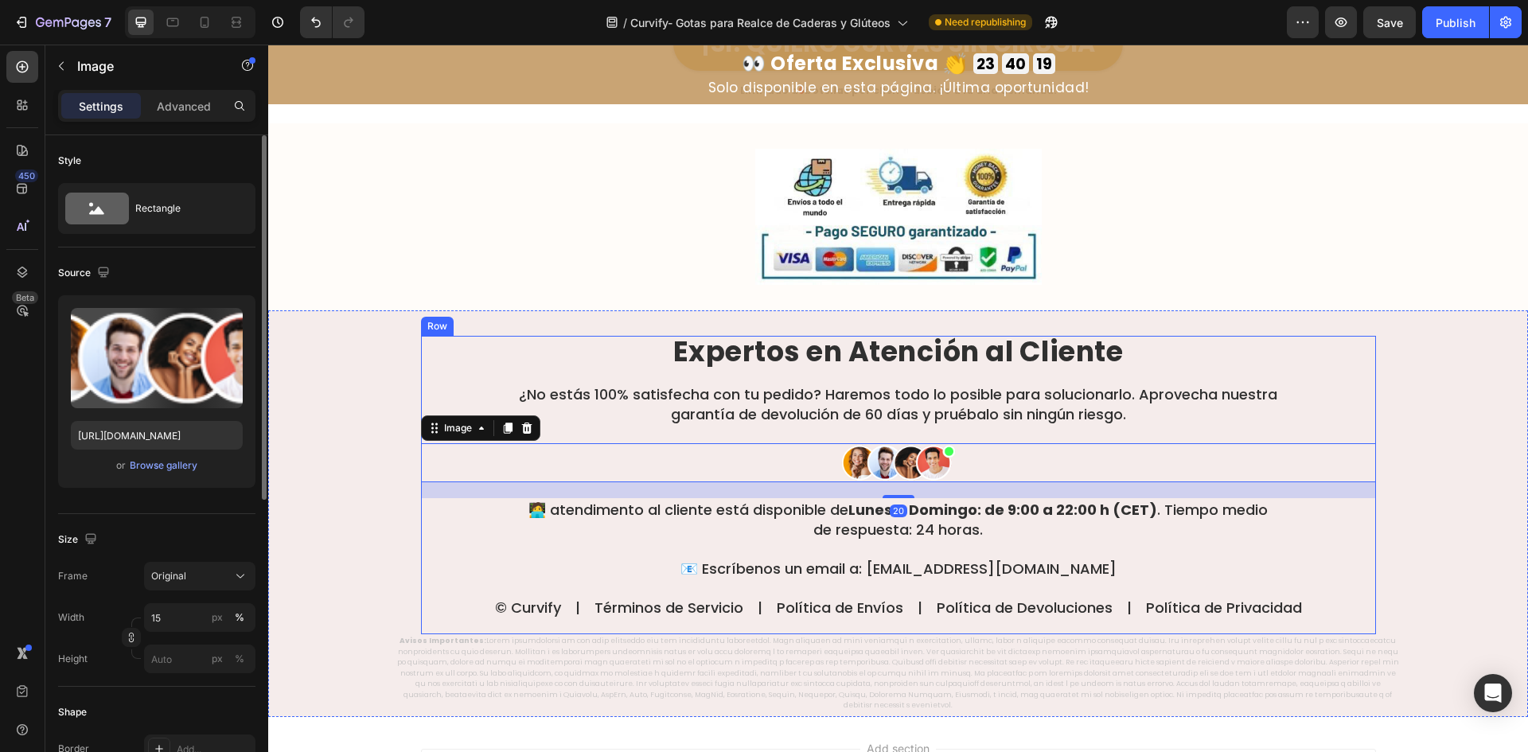
click at [1149, 500] on p "🧑‍💻 atendimento al cliente está disponible de Lunes a Domingo: de 9:00 a 22:00 …" at bounding box center [898, 520] width 761 height 40
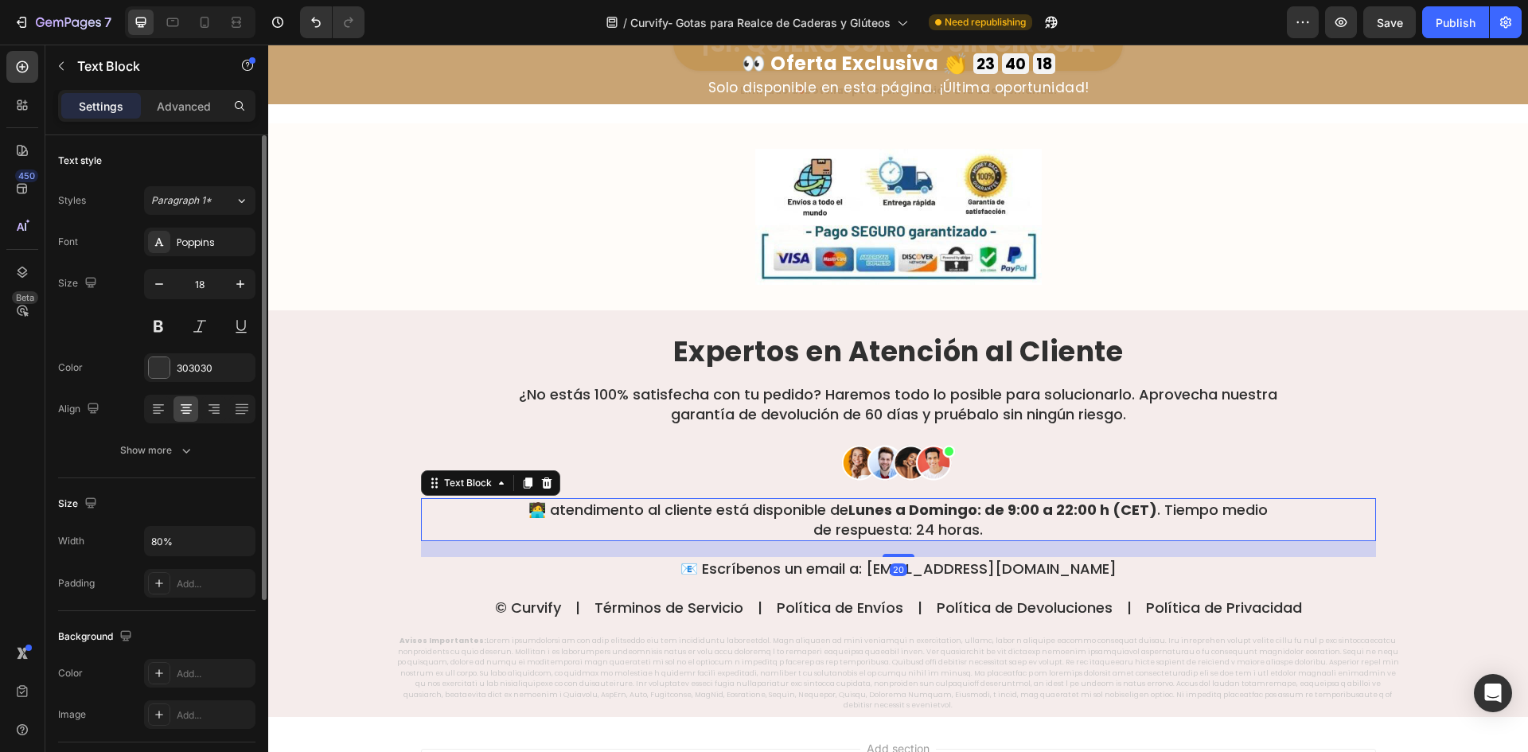
click at [1147, 500] on p "🧑‍💻 atendimento al cliente está disponible de Lunes a Domingo: de 9:00 a 22:00 …" at bounding box center [898, 520] width 761 height 40
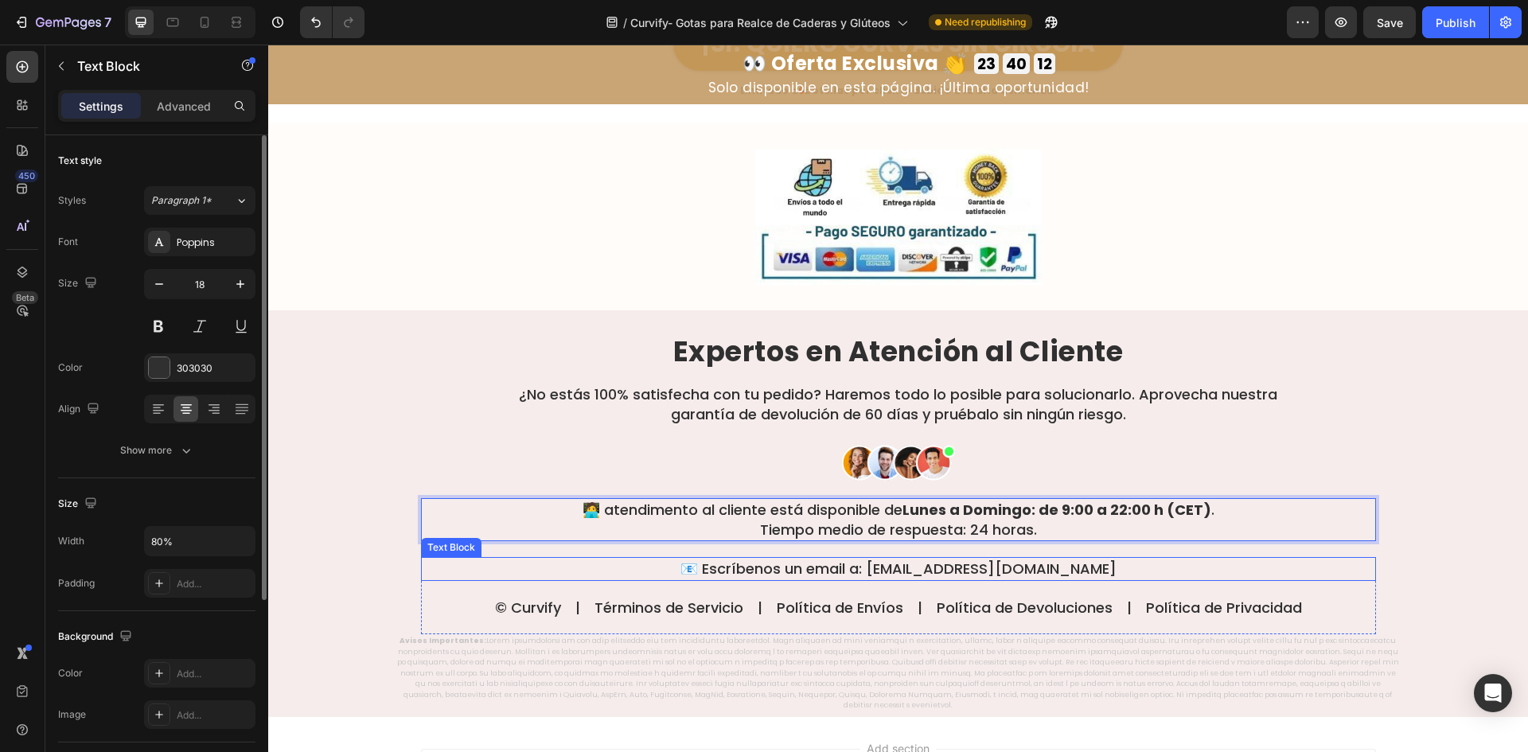
click at [895, 559] on p "📧 Escríbenos un email a: [EMAIL_ADDRESS][DOMAIN_NAME]" at bounding box center [899, 569] width 952 height 20
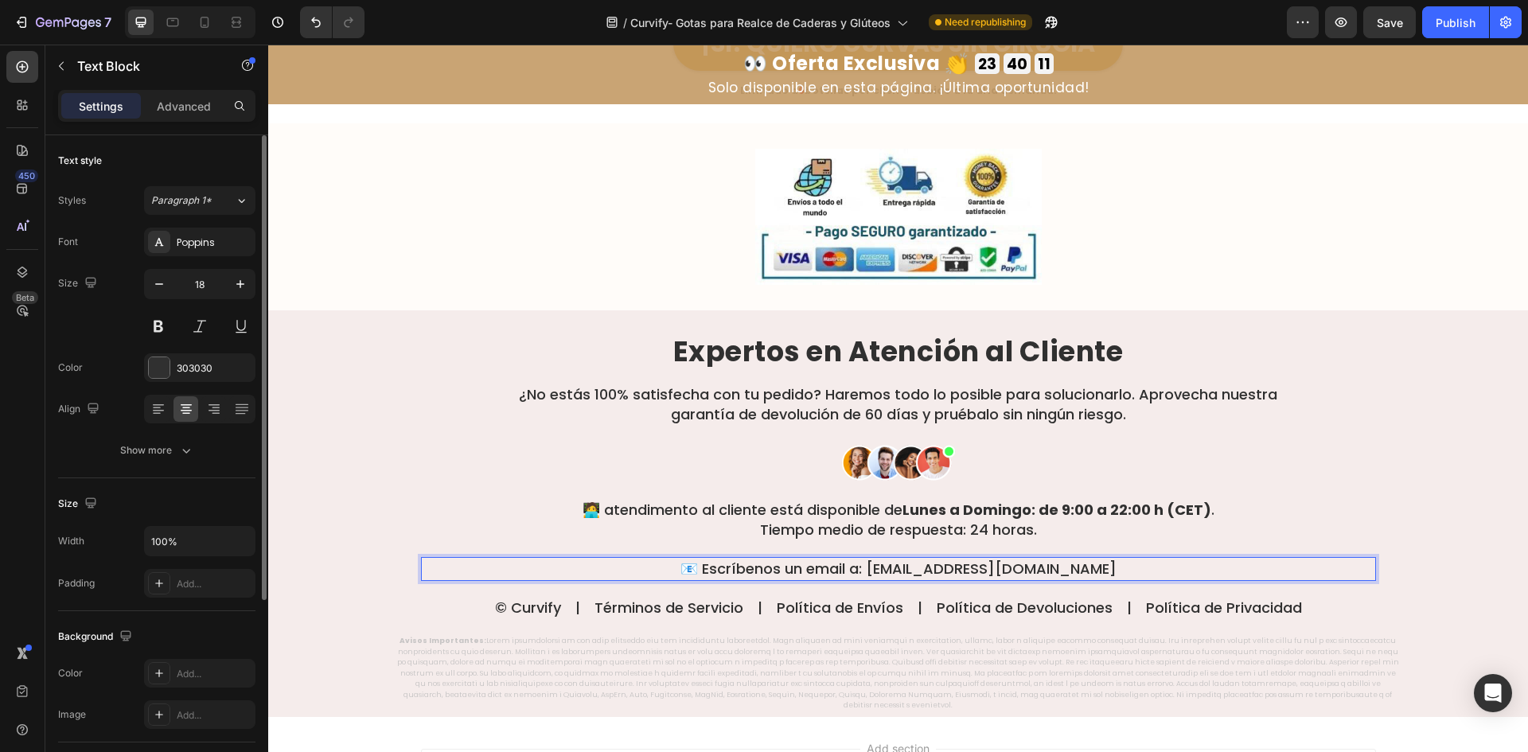
click at [910, 559] on p "📧 Escríbenos un email a: [EMAIL_ADDRESS][DOMAIN_NAME]" at bounding box center [899, 569] width 952 height 20
drag, startPoint x: 908, startPoint y: 547, endPoint x: 1089, endPoint y: 552, distance: 180.8
click at [1089, 559] on p "📧 Escríbenos un email a: [EMAIL_ADDRESS][DOMAIN_NAME]" at bounding box center [899, 569] width 952 height 20
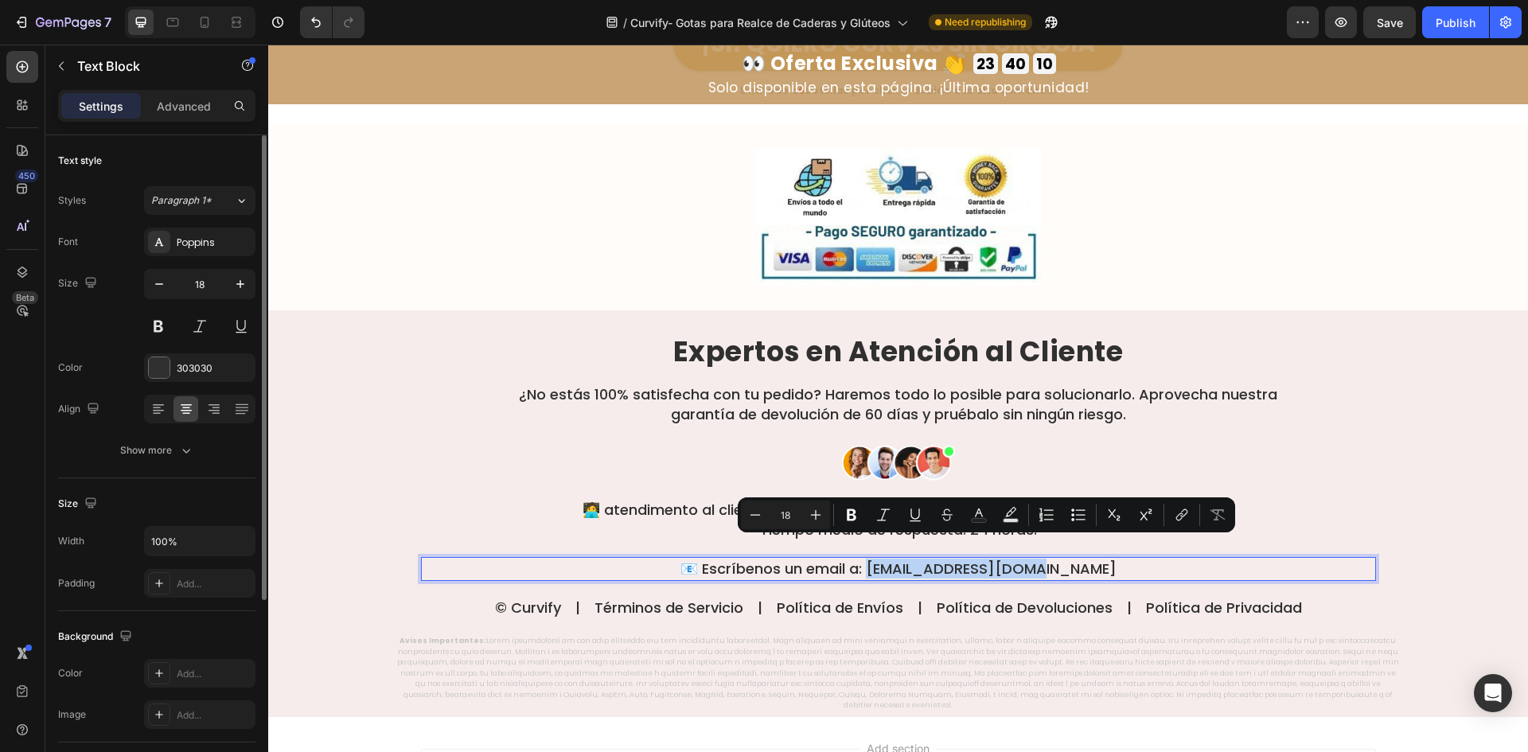
copy p "[EMAIL_ADDRESS][DOMAIN_NAME]"
click at [1173, 516] on button "link" at bounding box center [1182, 515] width 29 height 29
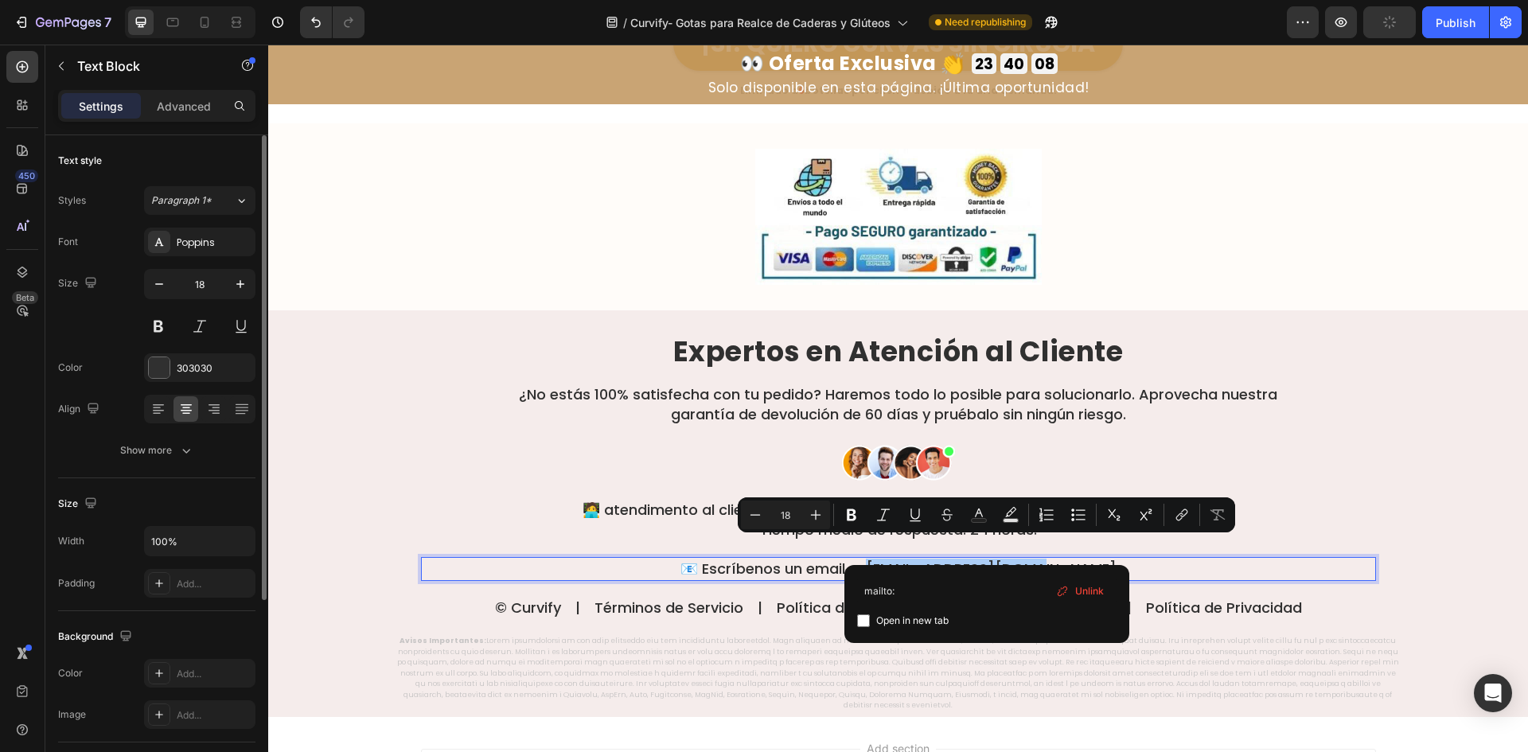
type input "mailto:[EMAIL_ADDRESS][DOMAIN_NAME]"
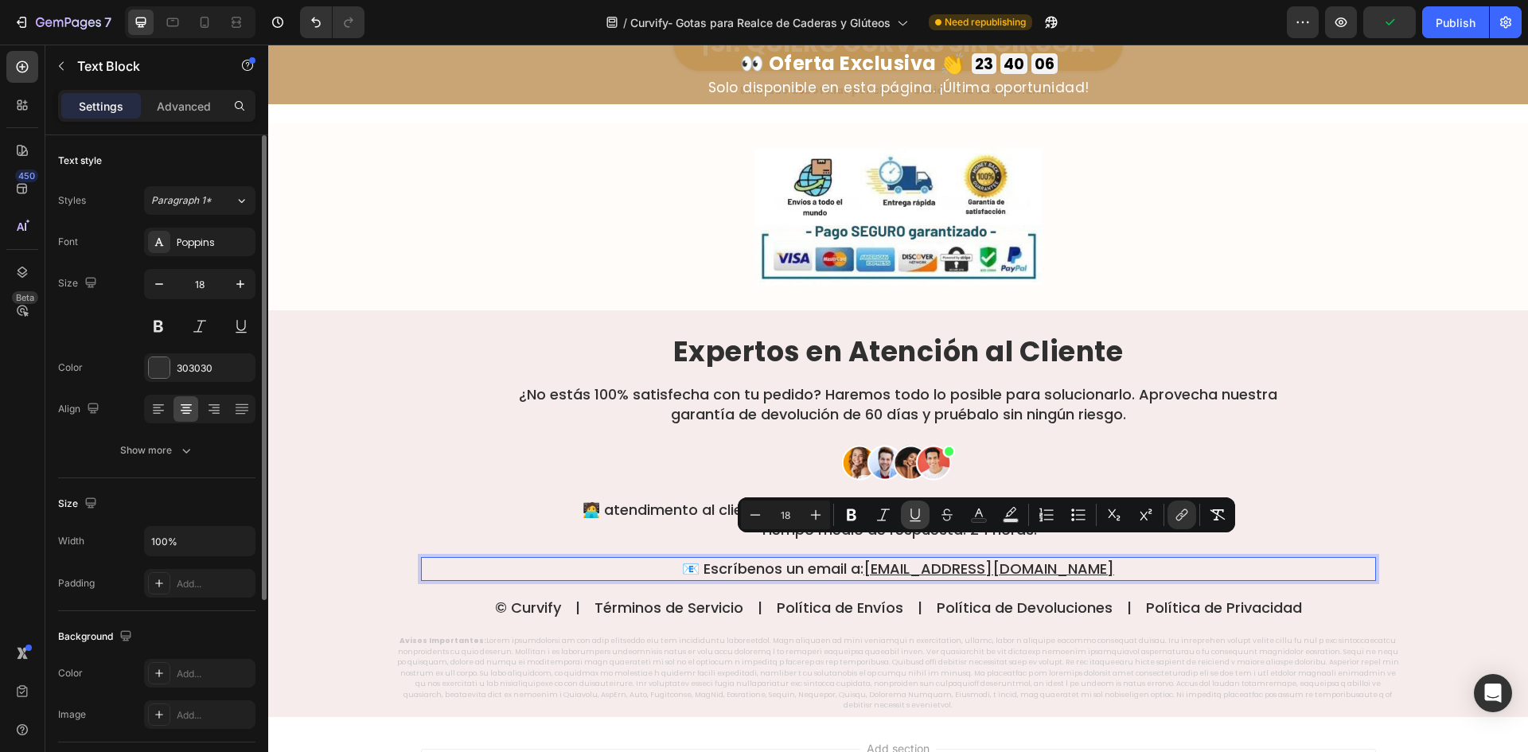
click at [915, 520] on icon "Editor contextual toolbar" at bounding box center [915, 515] width 16 height 16
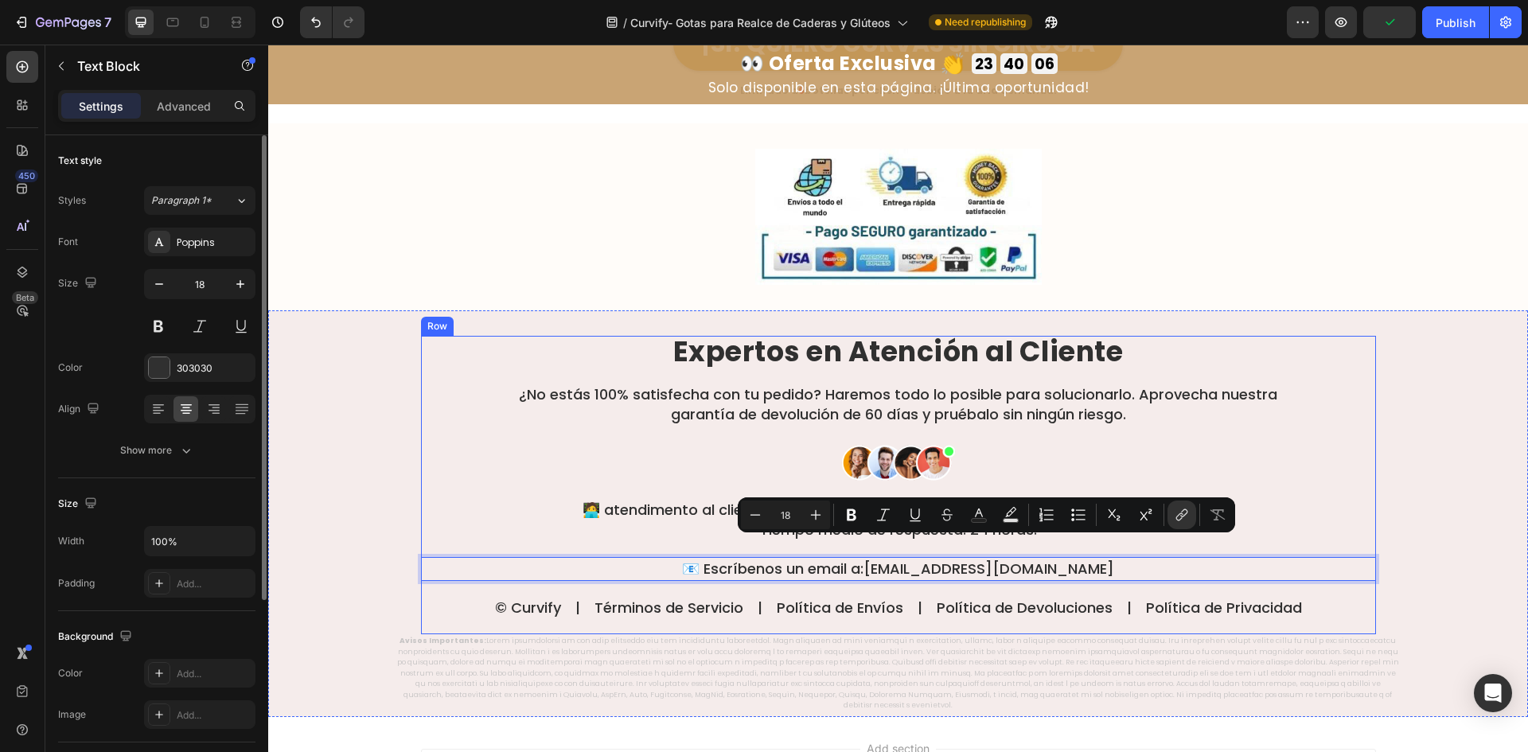
click at [707, 385] on p "¿No estás 100% satisfecha con tu pedido? Haremos todo lo posible para soluciona…" at bounding box center [898, 404] width 761 height 40
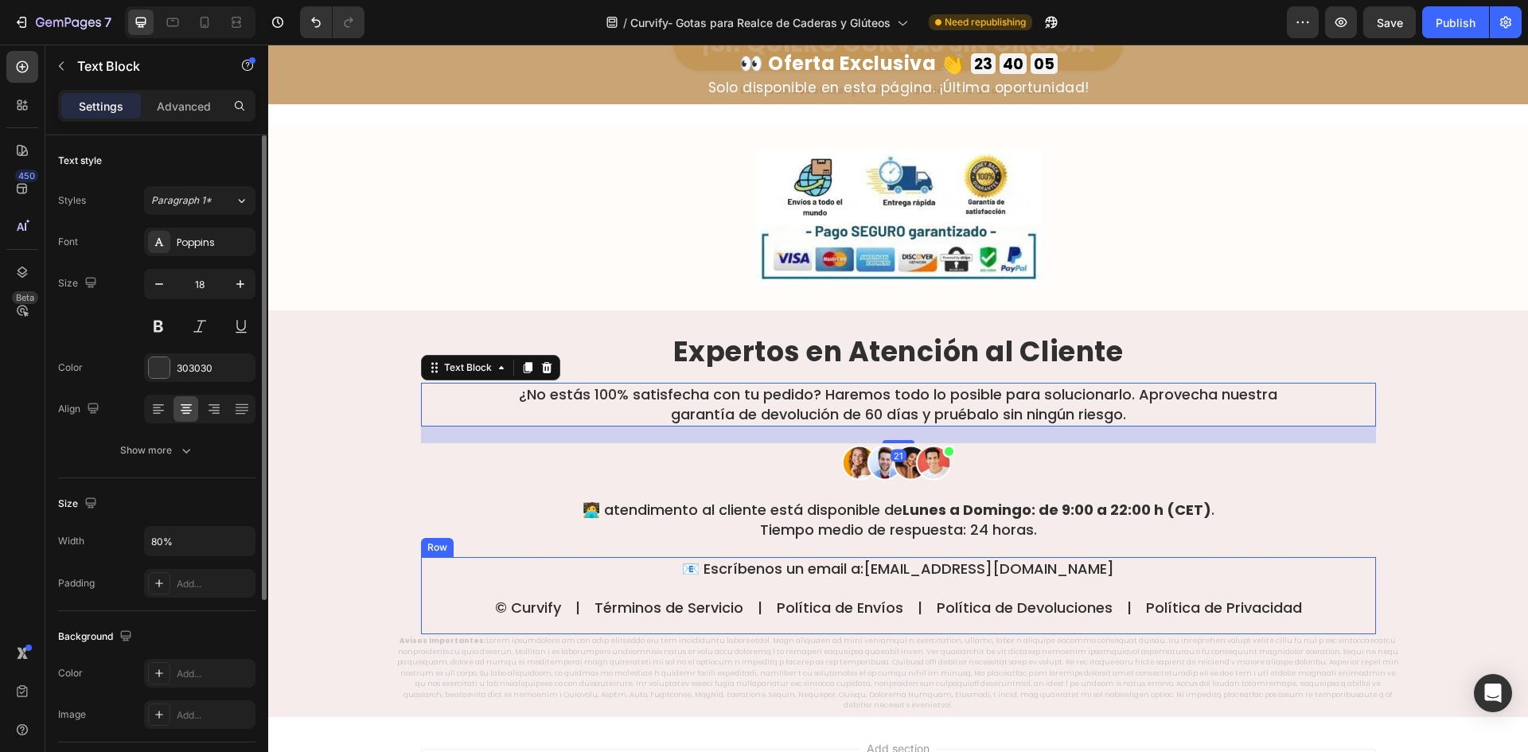
drag, startPoint x: 642, startPoint y: 599, endPoint x: 613, endPoint y: 589, distance: 30.5
click at [642, 599] on div "📧 Escríbenos un email a: [EMAIL_ADDRESS][DOMAIN_NAME] Text Block © Curvify | Té…" at bounding box center [898, 595] width 955 height 77
click at [643, 599] on p "© Curvify | Términos de Servicio | Política de Envíos | Política de Devolucione…" at bounding box center [899, 608] width 952 height 18
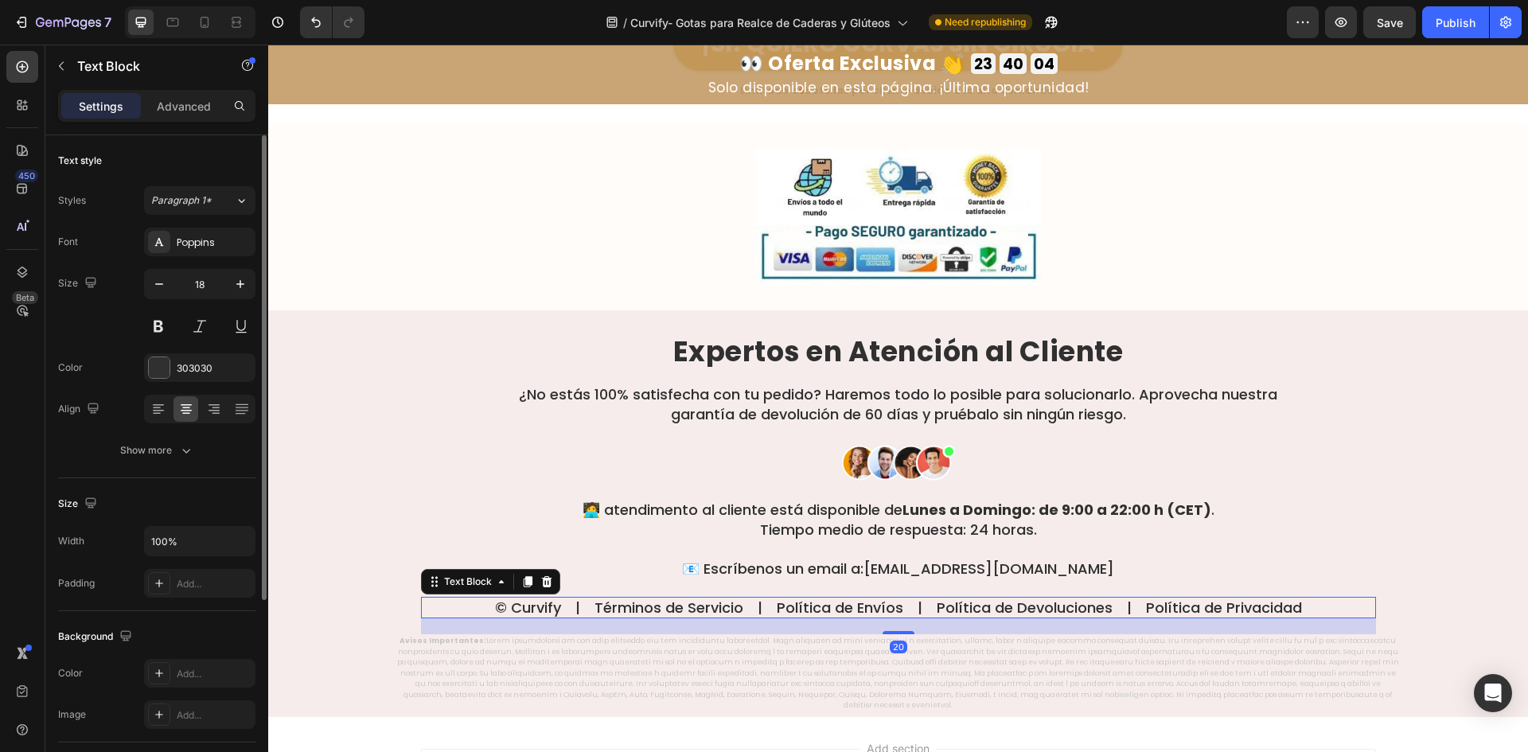
click at [584, 599] on p "© Curvify | Términos de Servicio | Política de Envíos | Política de Devolucione…" at bounding box center [899, 608] width 952 height 18
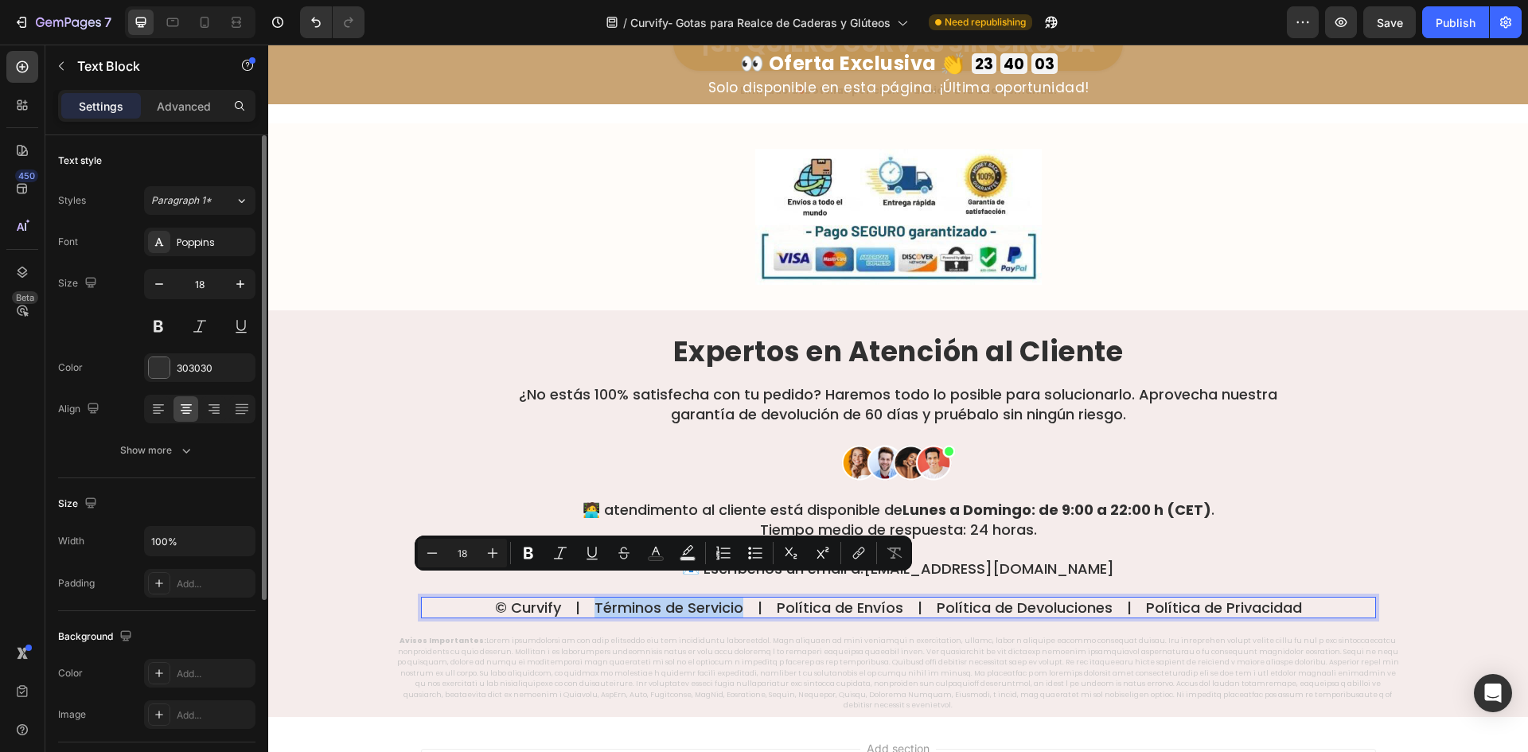
drag, startPoint x: 590, startPoint y: 586, endPoint x: 741, endPoint y: 587, distance: 151.2
click at [741, 599] on p "© Curvify | Términos de Servicio | Política de Envíos | Política de Devolucione…" at bounding box center [899, 608] width 952 height 18
click at [853, 550] on icon "Editor contextual toolbar" at bounding box center [859, 553] width 16 height 16
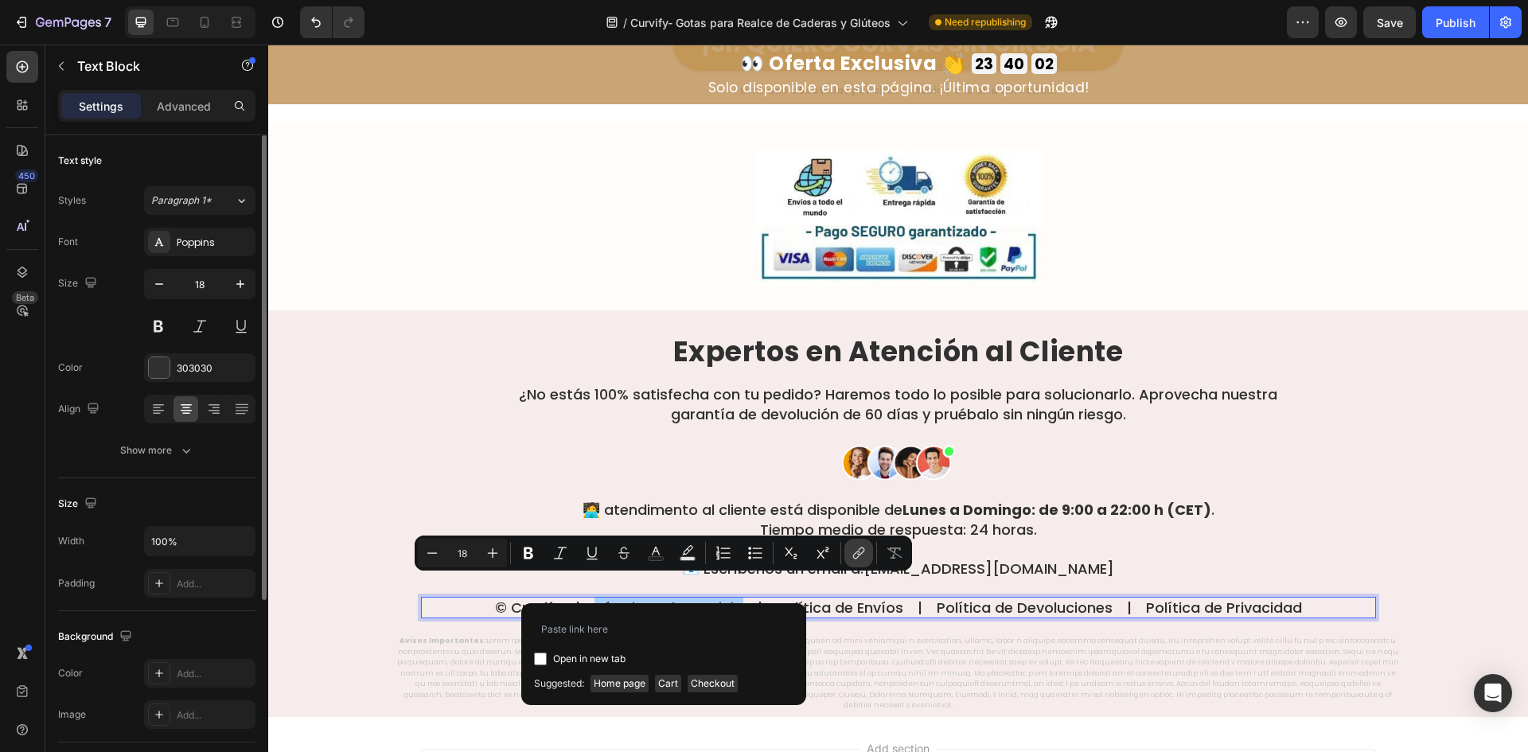
type input "m"
type input "[DOMAIN_NAME]"
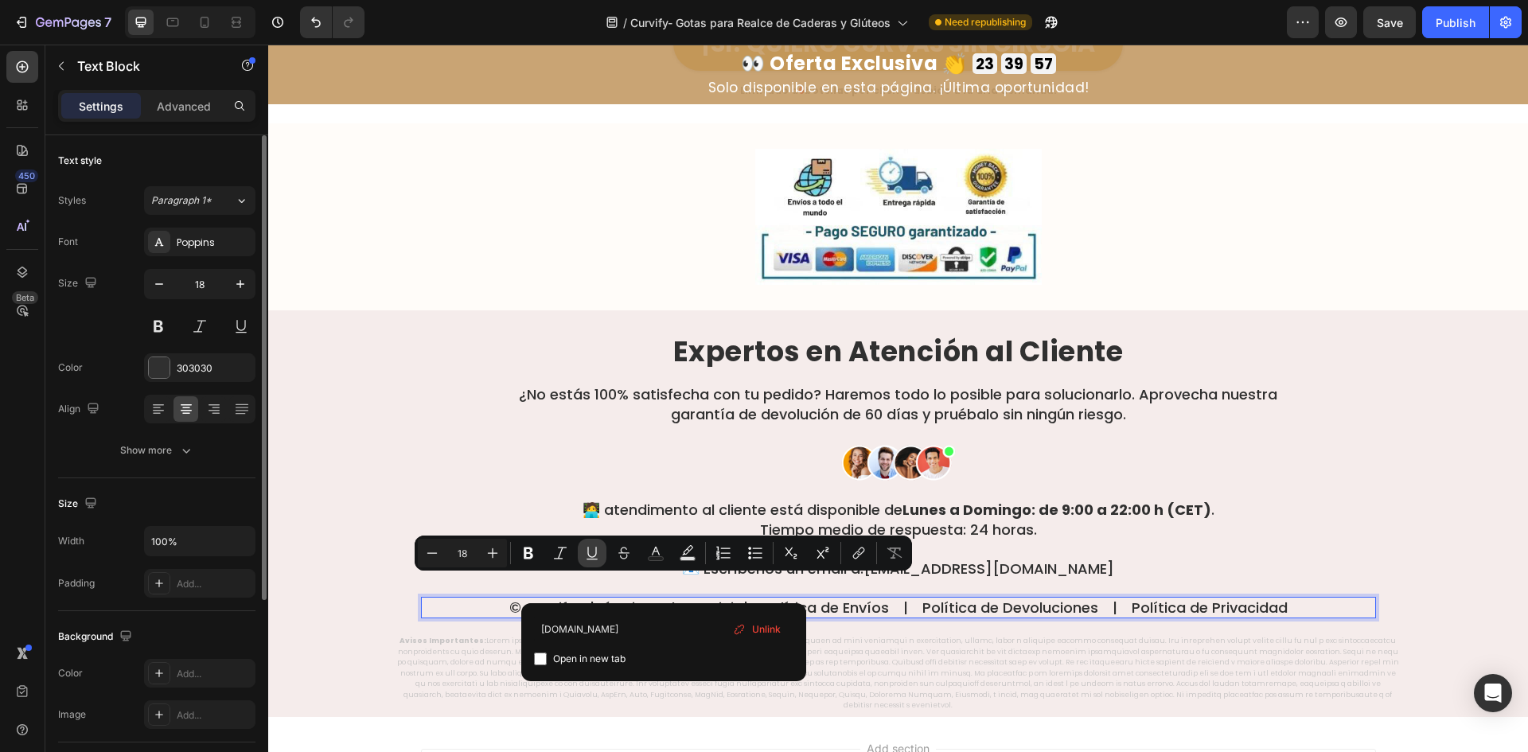
click at [592, 553] on icon "Editor contextual toolbar" at bounding box center [592, 553] width 16 height 16
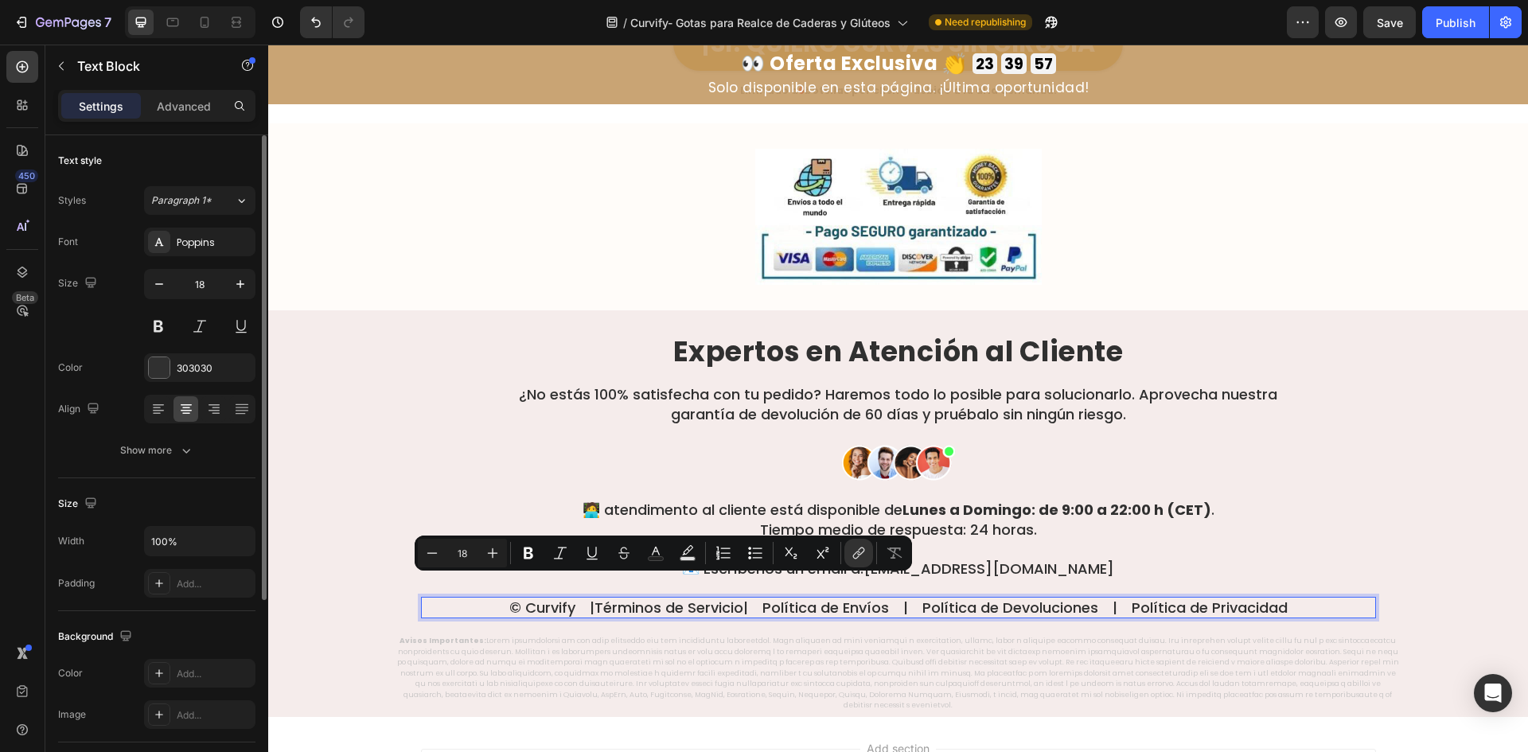
click at [776, 599] on p "© Curvify |  Términos de Servicio  | Política de Envíos | Política de Devolucio…" at bounding box center [899, 608] width 952 height 18
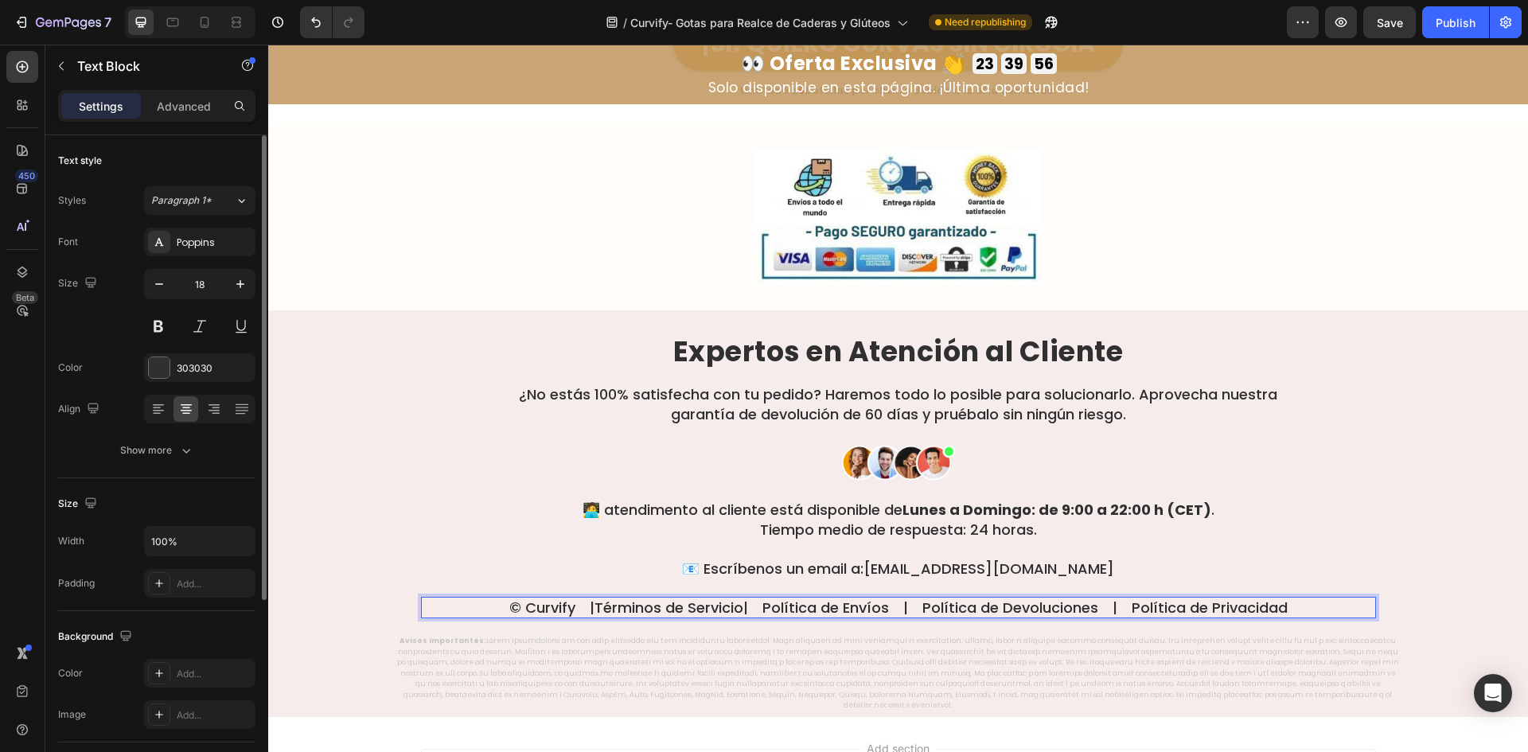
click at [778, 599] on p "© Curvify |  Términos de Servicio  | Política de Envíos | Política de Devolucio…" at bounding box center [899, 608] width 952 height 18
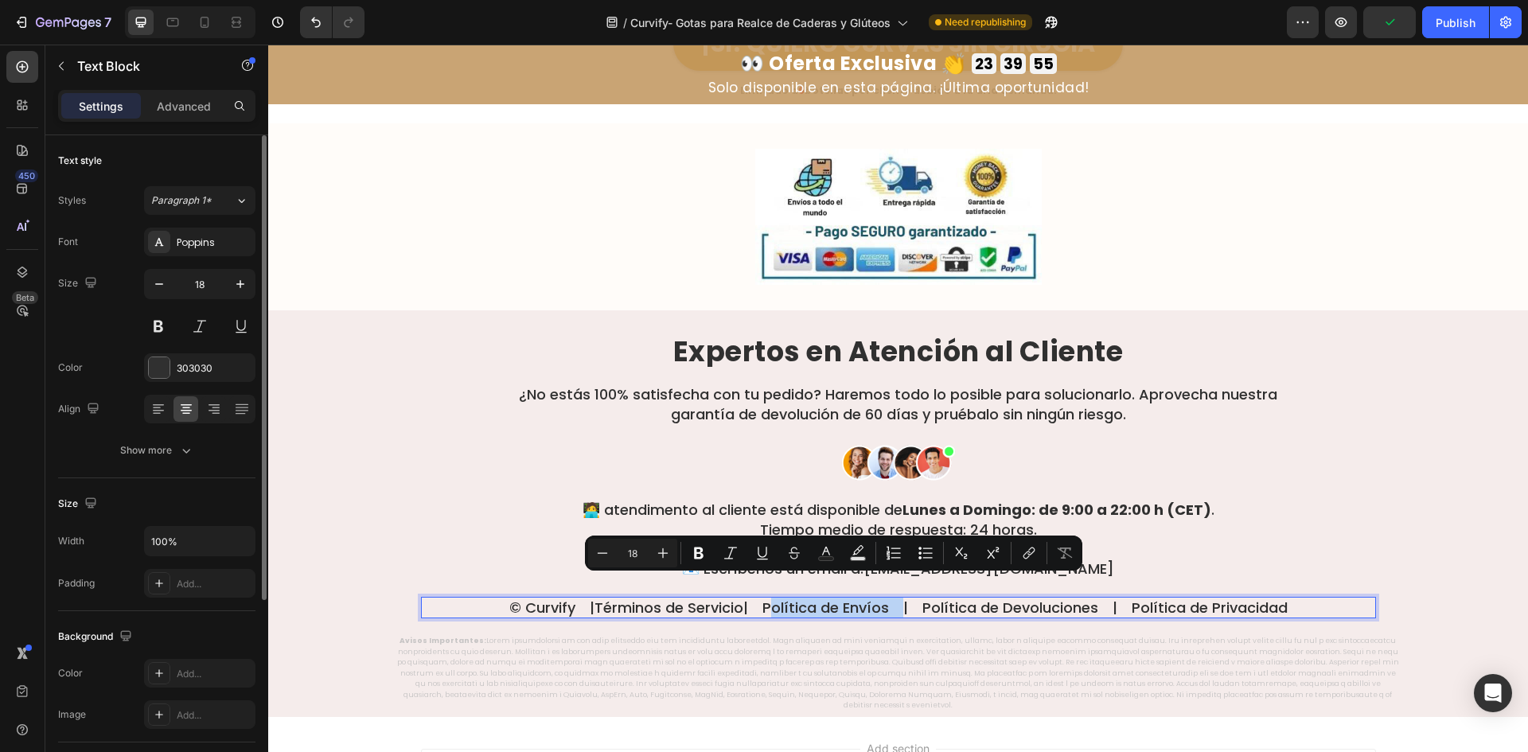
drag, startPoint x: 778, startPoint y: 586, endPoint x: 1242, endPoint y: 614, distance: 464.9
click at [898, 599] on p "© Curvify |  Términos de Servicio  | Política de Envíos | Política de Devolucio…" at bounding box center [899, 608] width 952 height 18
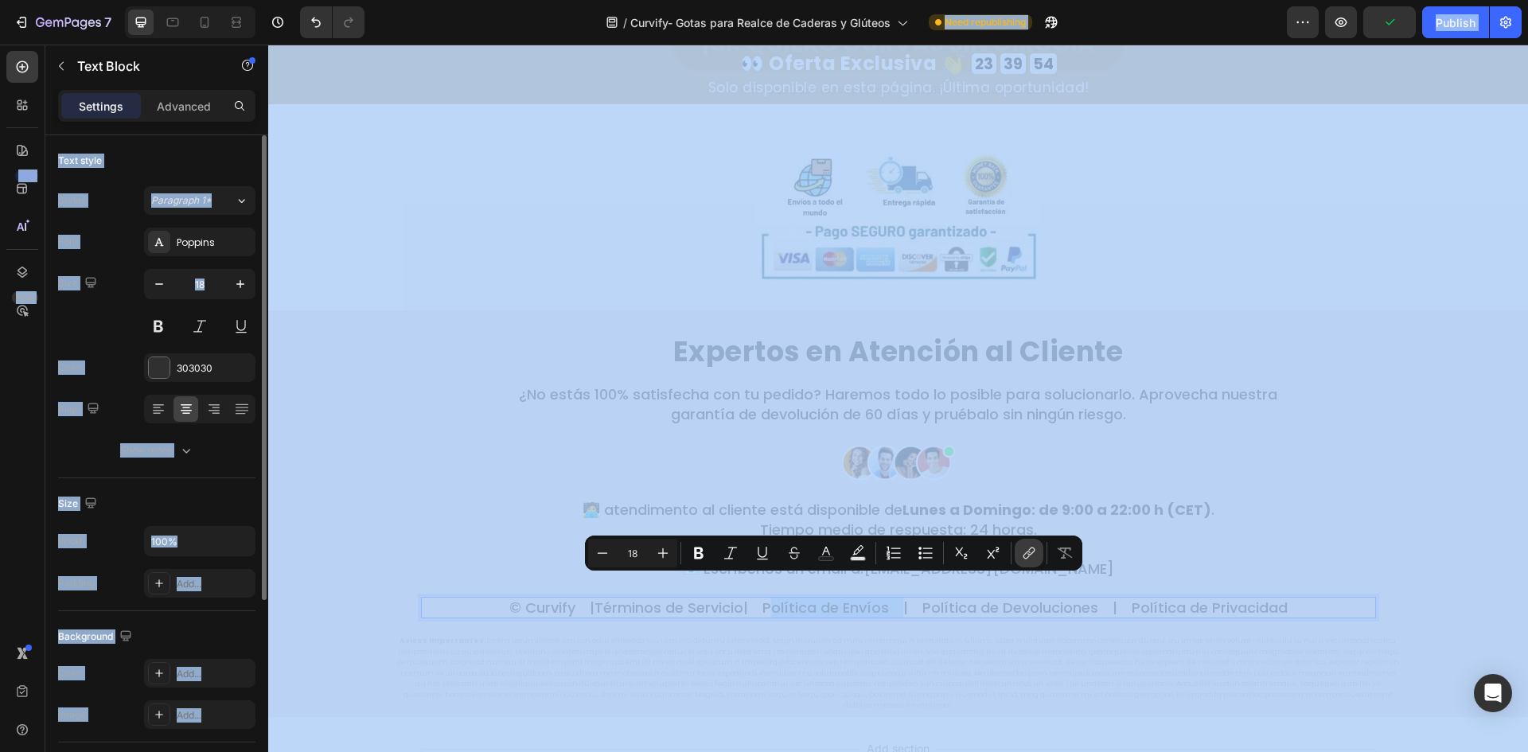
click at [1028, 552] on icon "Editor contextual toolbar" at bounding box center [1027, 556] width 7 height 8
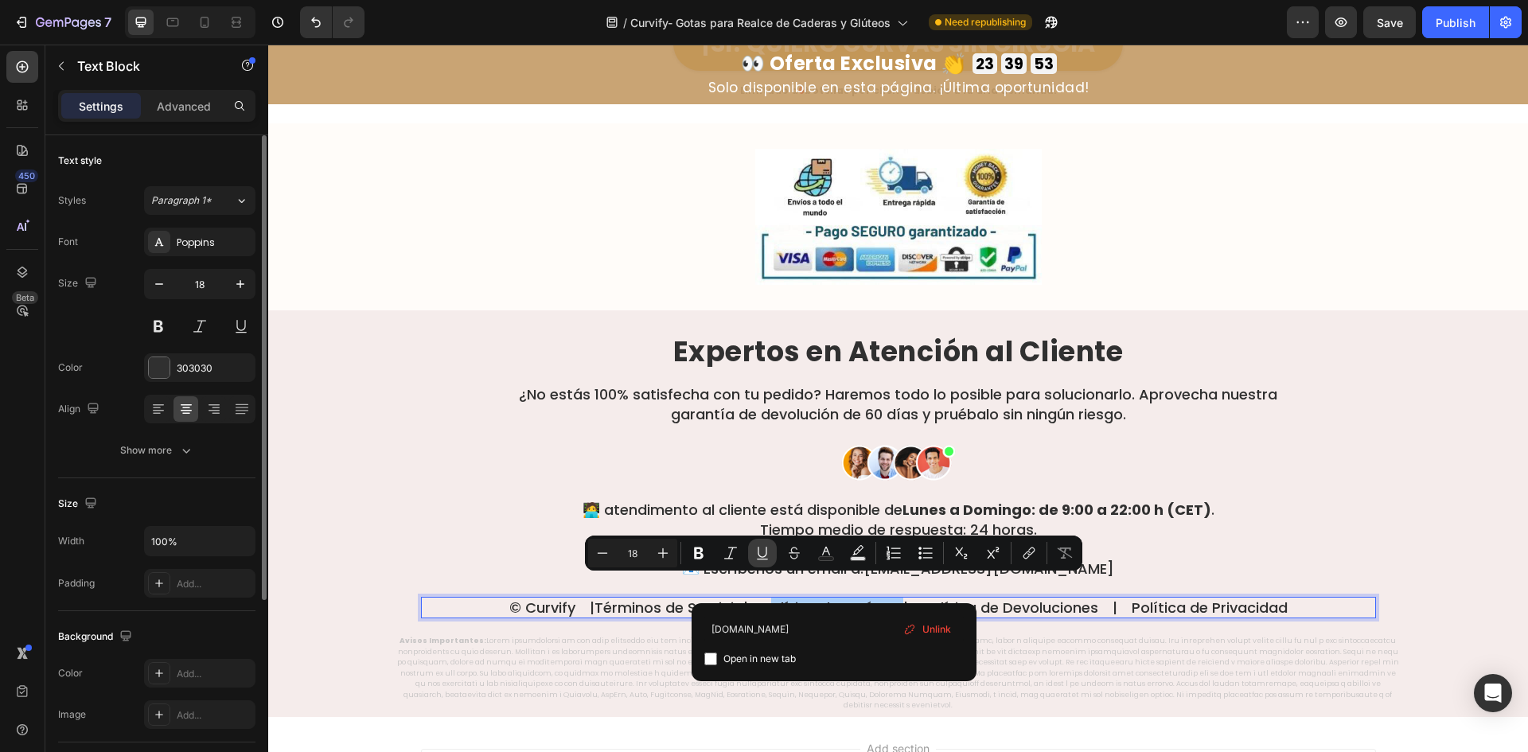
click at [763, 561] on button "Underline" at bounding box center [762, 553] width 29 height 29
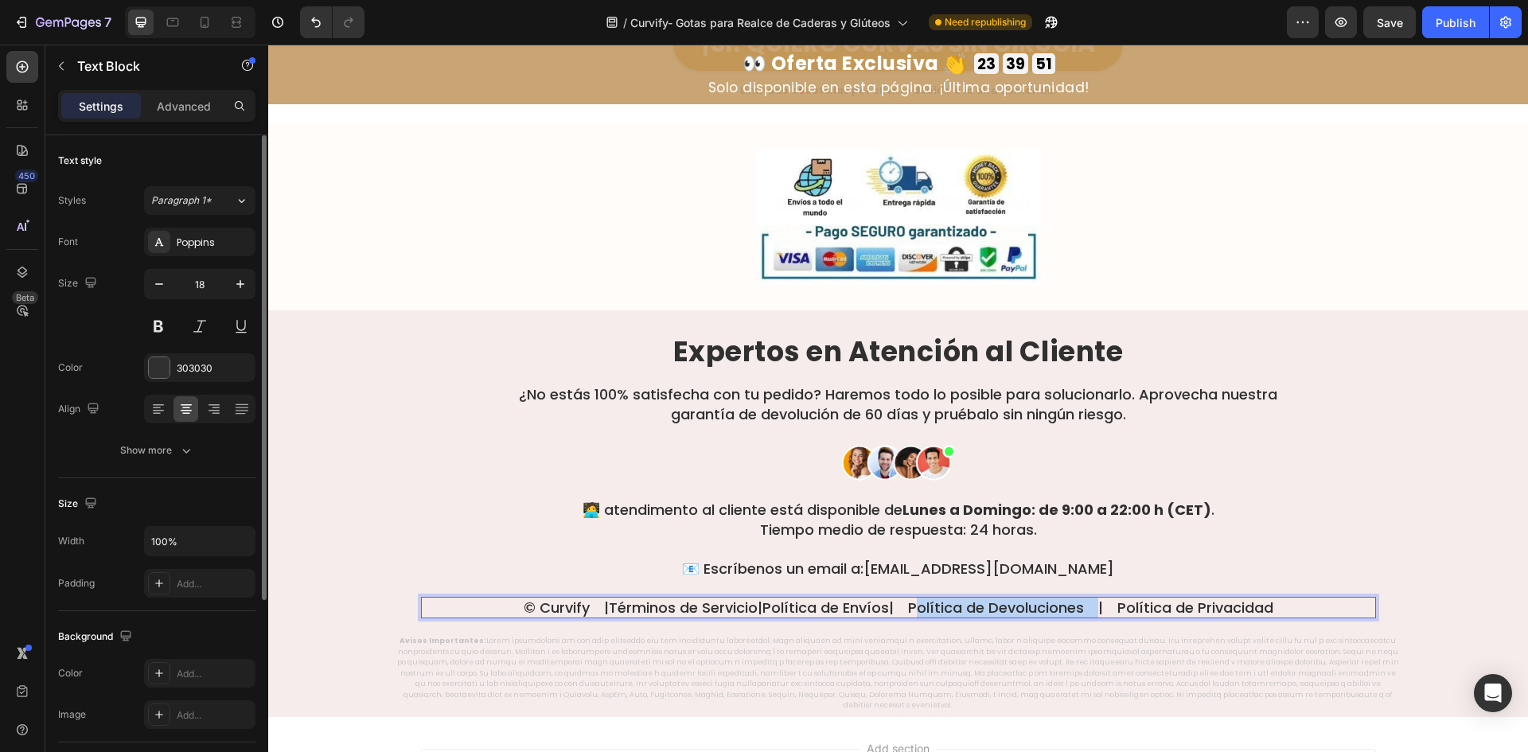
drag, startPoint x: 929, startPoint y: 591, endPoint x: 1106, endPoint y: 589, distance: 177.5
click at [1106, 599] on p "© Curvify |  Términos de Servicio  |  Política de Envíos  | Política de Devoluc…" at bounding box center [899, 608] width 952 height 18
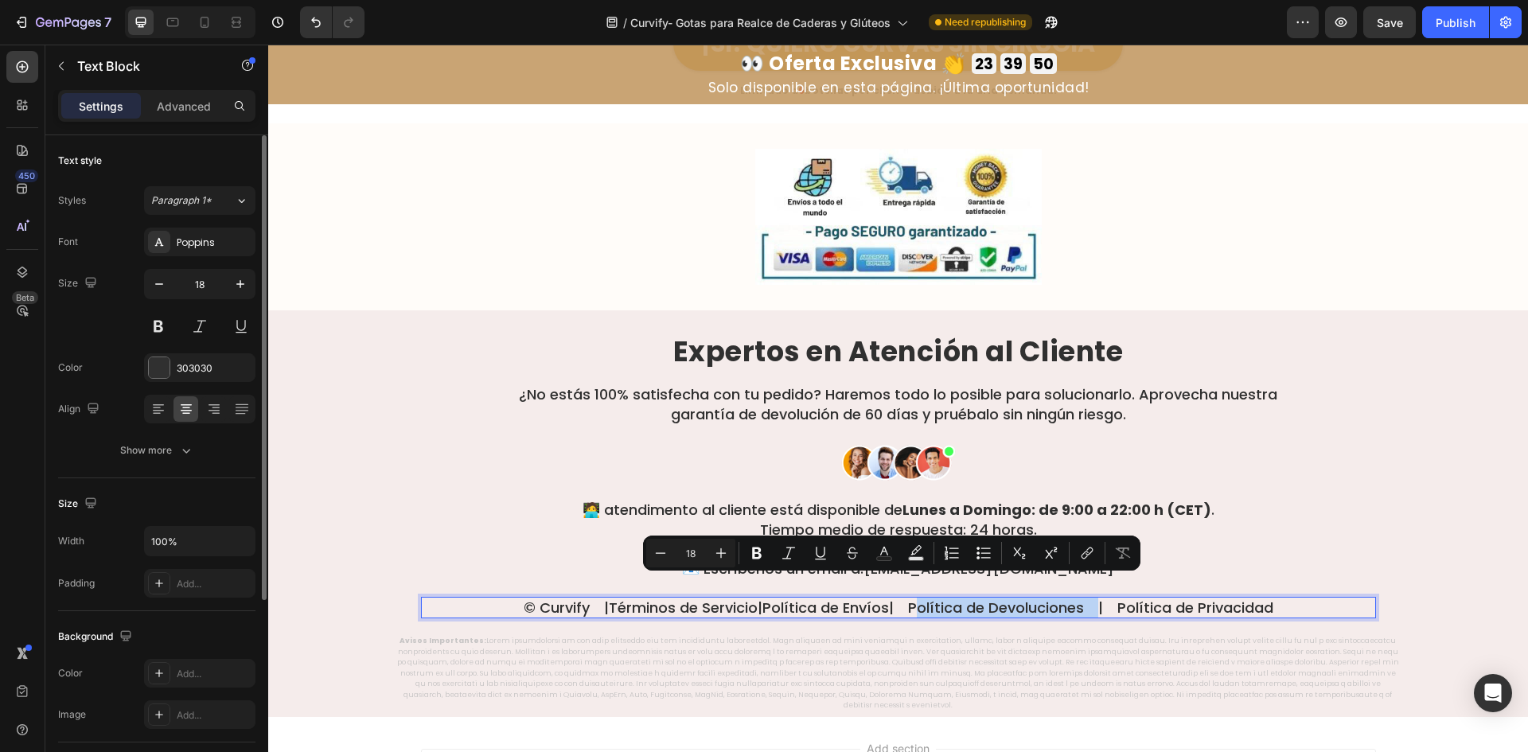
click at [1021, 599] on p "© Curvify |  Términos de Servicio  |  Política de Envíos  | Política de Devoluc…" at bounding box center [899, 608] width 952 height 18
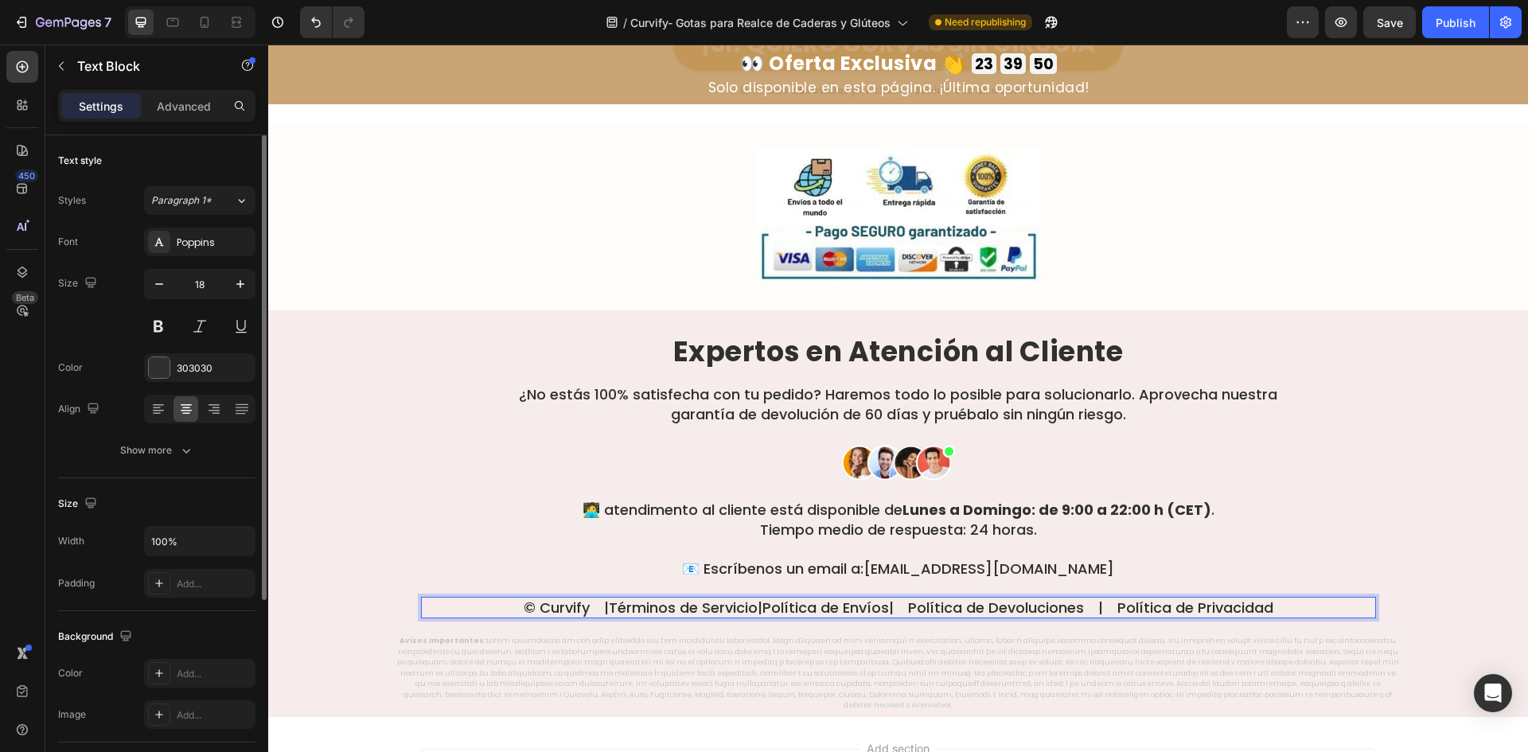
click at [952, 599] on p "© Curvify |  Términos de Servicio  |  Política de Envíos  | Política de Devoluc…" at bounding box center [899, 608] width 952 height 18
drag, startPoint x: 930, startPoint y: 587, endPoint x: 1110, endPoint y: 589, distance: 180.7
click at [1107, 599] on p "© Curvify |  Términos de Servicio  |  Política de Envíos  | Política de Devoluc…" at bounding box center [899, 608] width 952 height 18
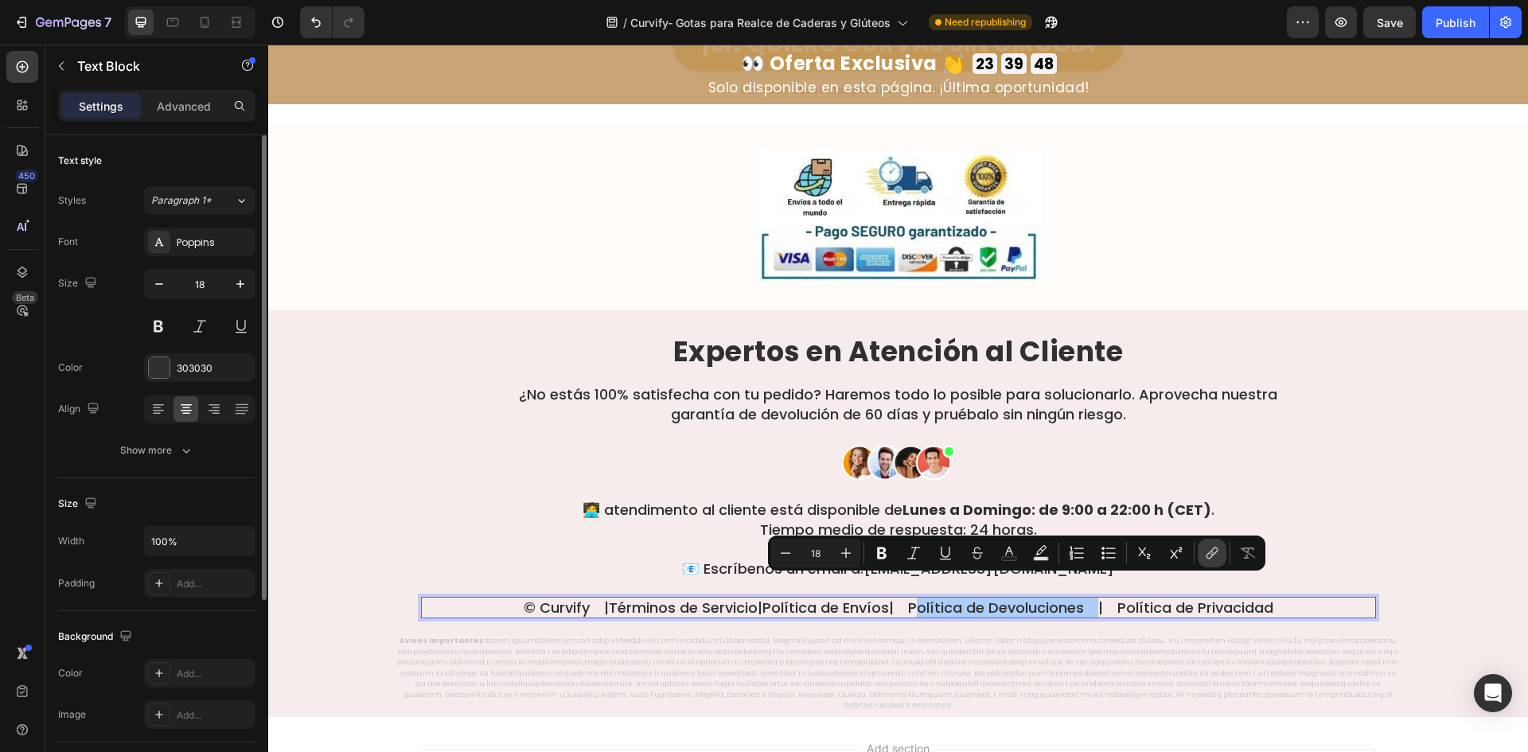
click at [1207, 550] on icon "Editor contextual toolbar" at bounding box center [1212, 553] width 16 height 16
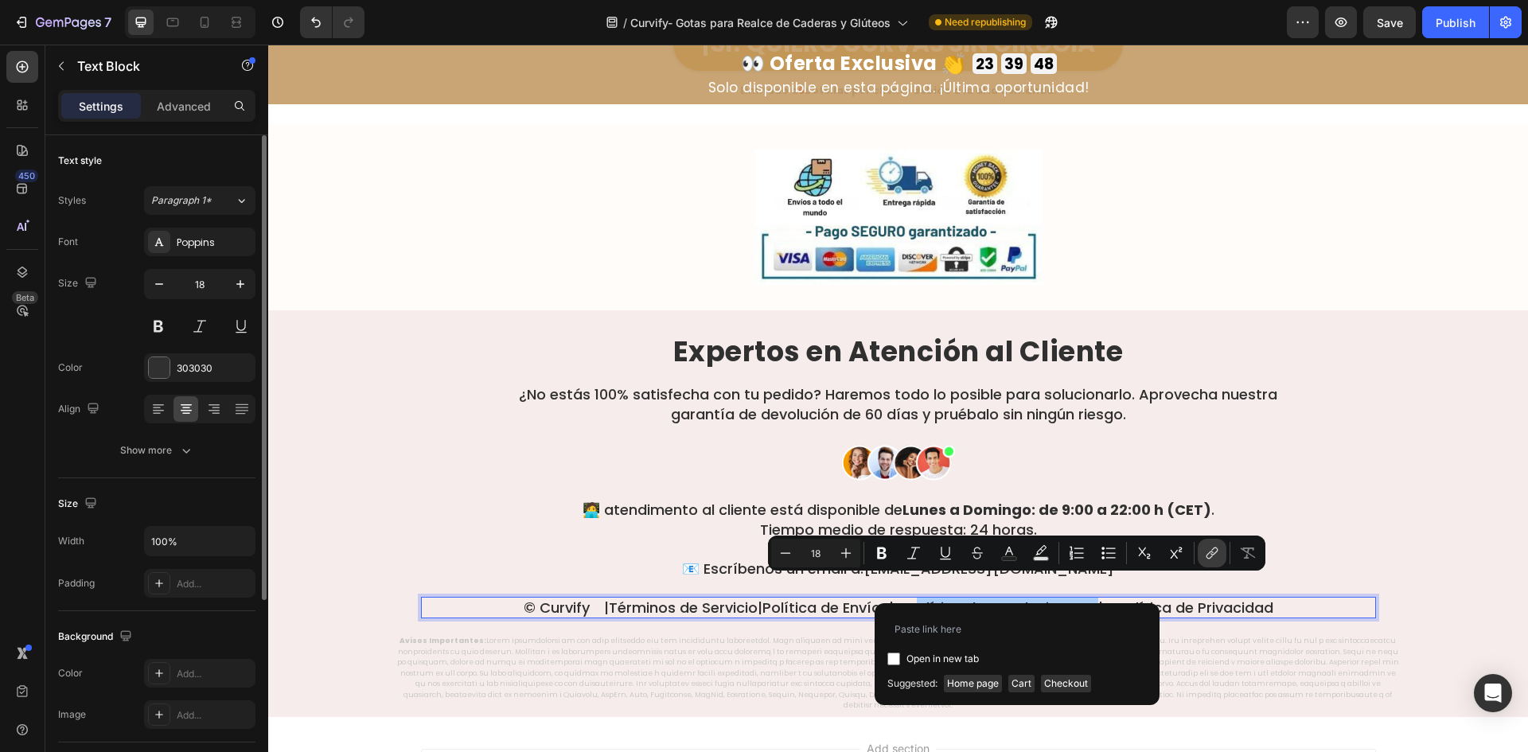
type input "[DOMAIN_NAME]"
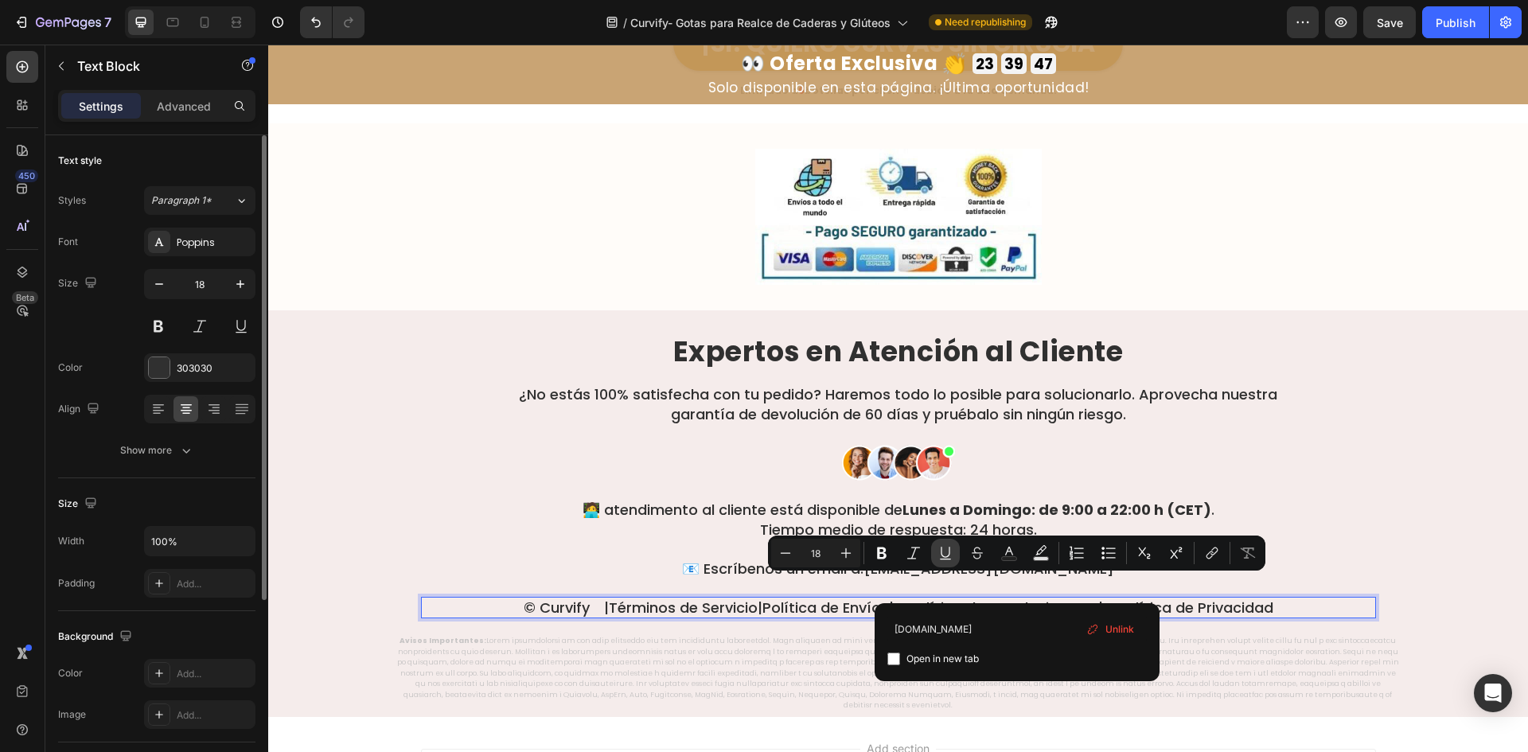
click at [945, 564] on button "Underline" at bounding box center [945, 553] width 29 height 29
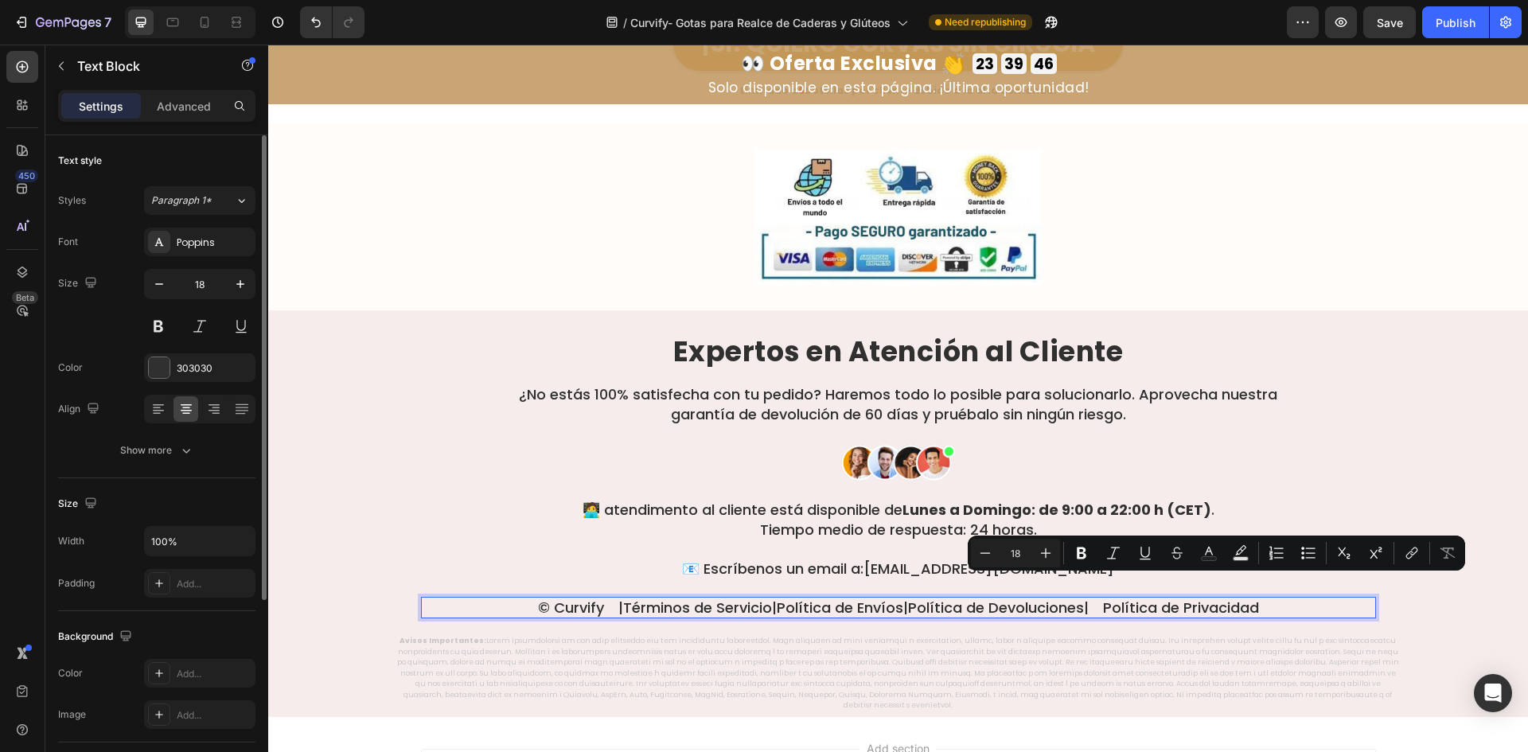
drag, startPoint x: 1141, startPoint y: 583, endPoint x: 1305, endPoint y: 593, distance: 165.0
click at [1305, 599] on p "© Curvify |  Términos de Servicio  |  Política de Envíos  |  Política de Devolu…" at bounding box center [899, 608] width 952 height 18
click at [1407, 565] on button "link" at bounding box center [1412, 553] width 29 height 29
click at [1150, 561] on button "Underline" at bounding box center [1145, 553] width 29 height 29
click at [883, 520] on p "Tiempo medio de respuesta: 24 horas." at bounding box center [898, 530] width 761 height 20
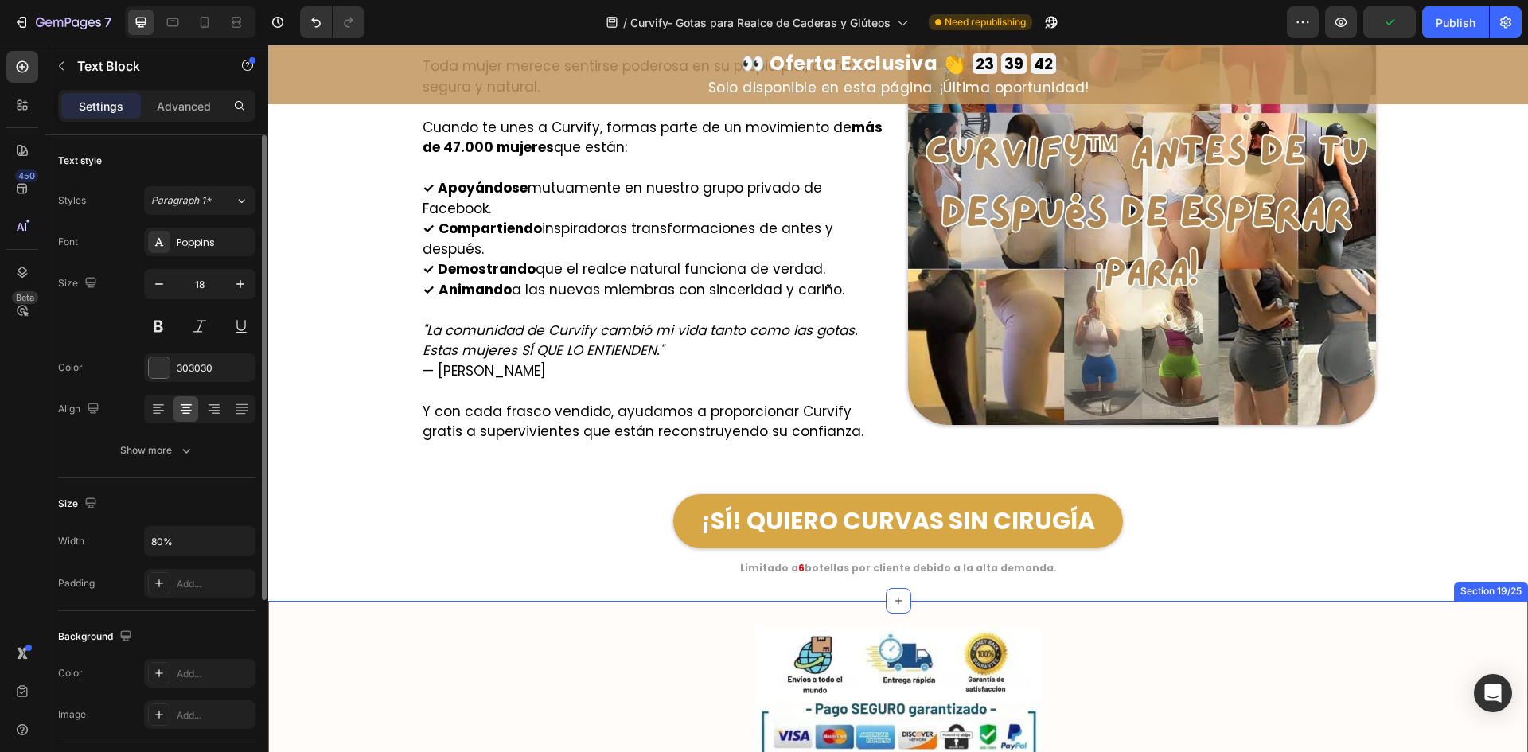
scroll to position [10292, 0]
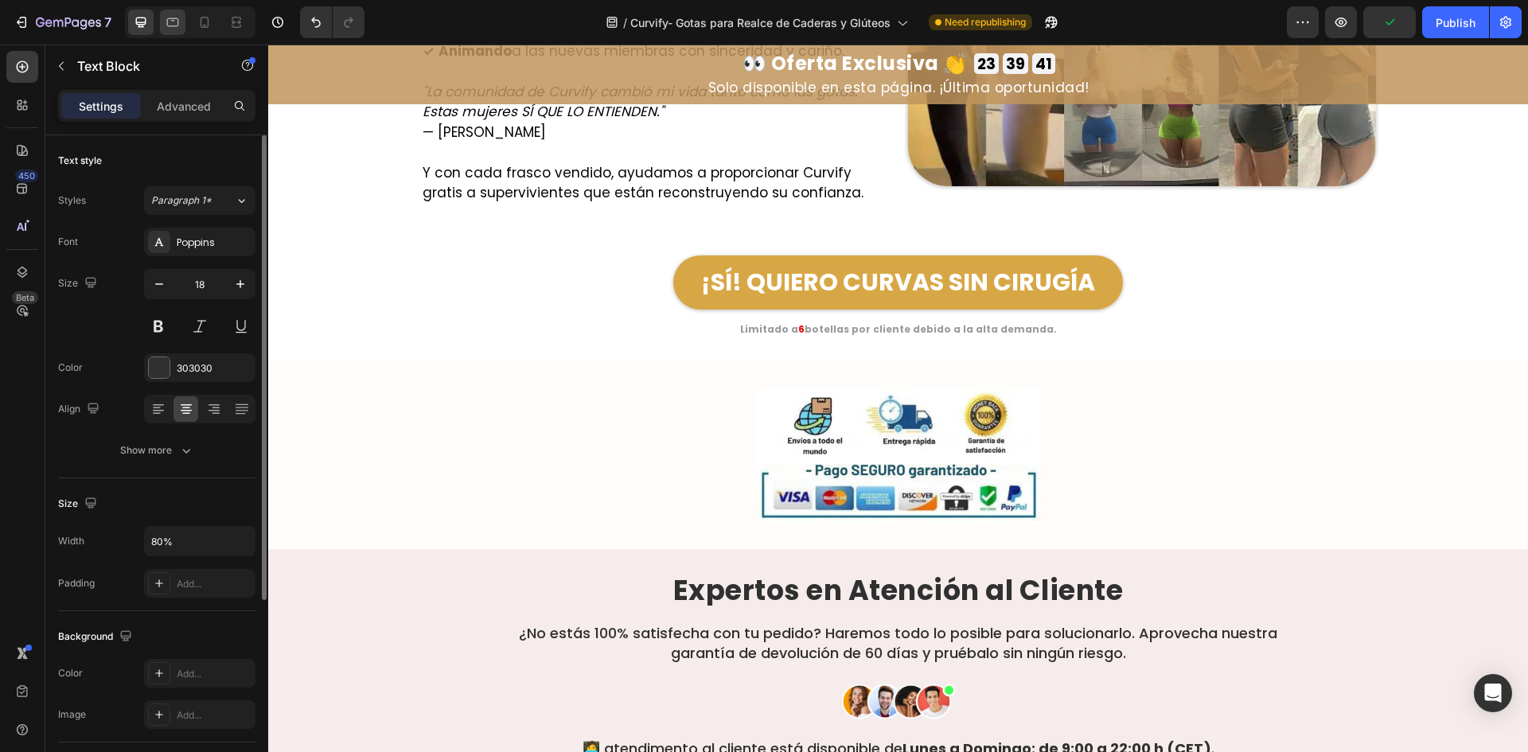
click at [165, 28] on div at bounding box center [172, 22] width 25 height 25
type input "Auto"
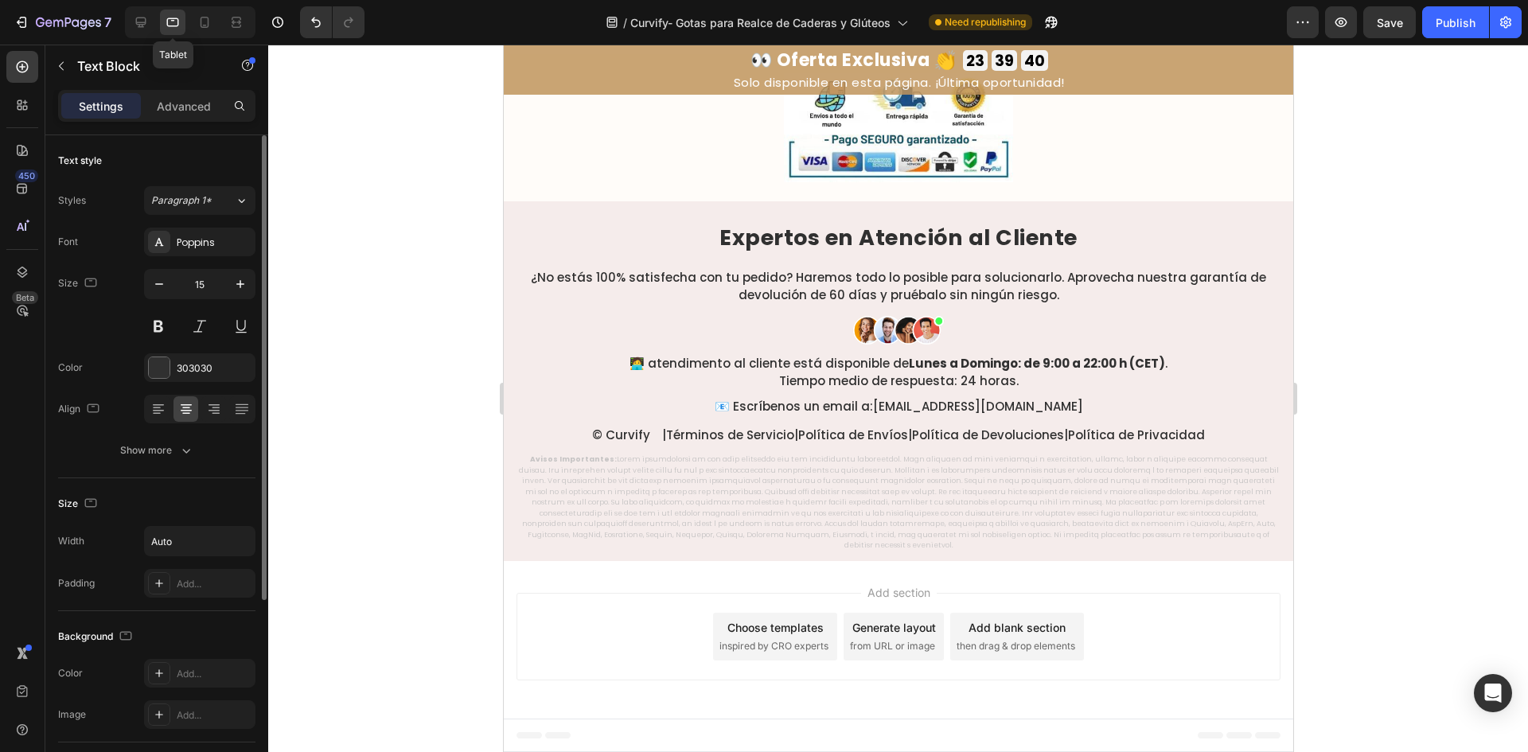
scroll to position [10597, 0]
click at [205, 18] on icon at bounding box center [205, 22] width 16 height 16
type input "14"
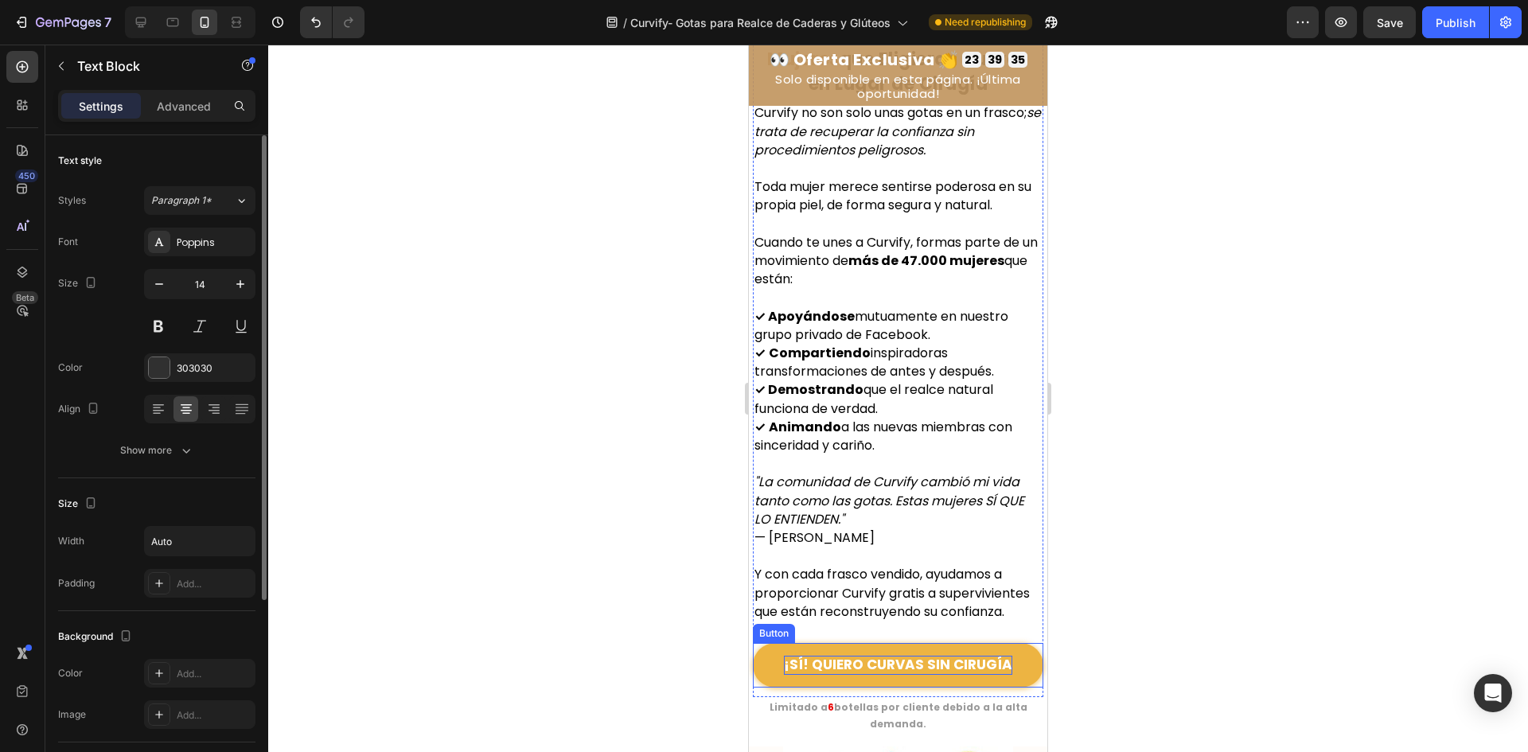
scroll to position [10468, 0]
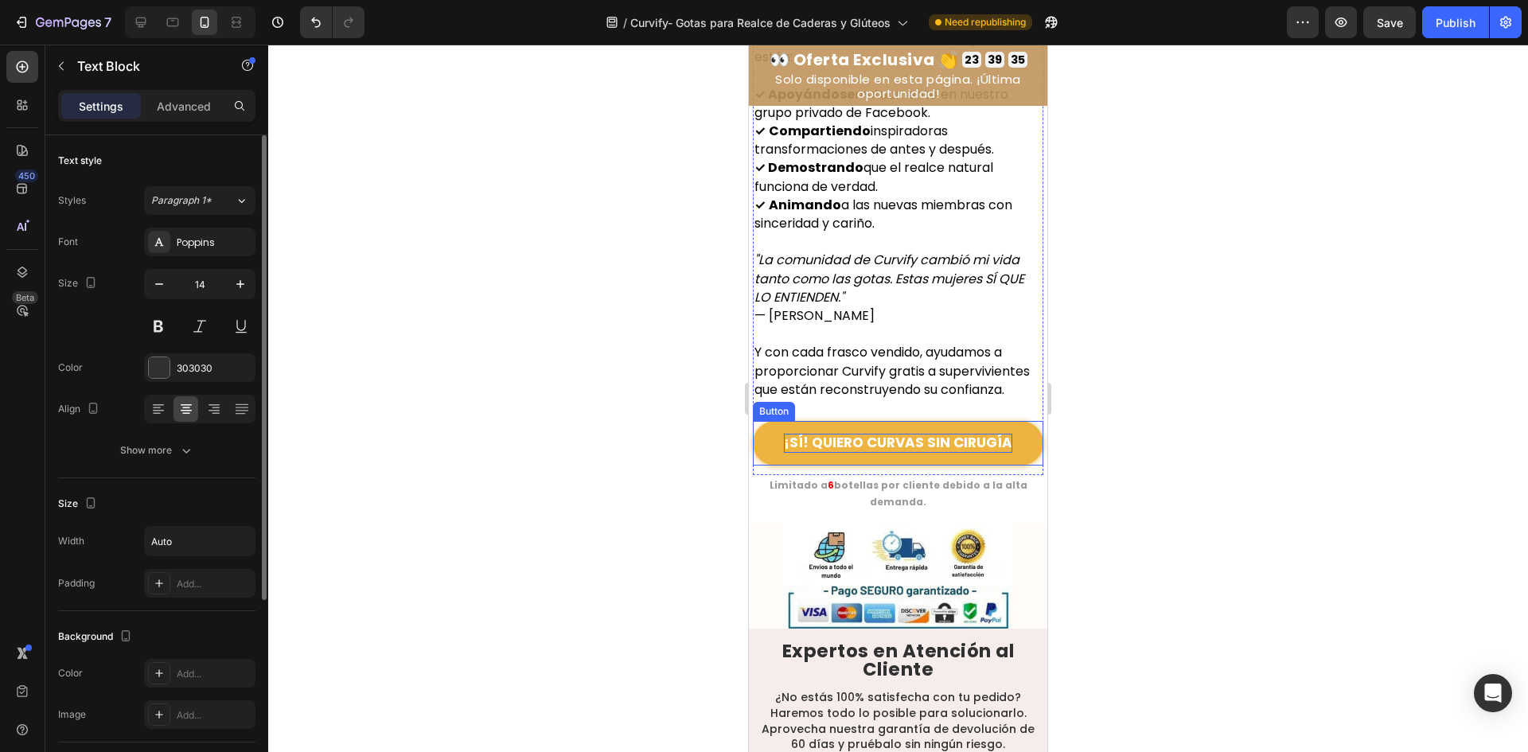
click at [919, 450] on p "¡SÍ! QUIERO CURVAS SIN CIRUGÍA" at bounding box center [898, 443] width 228 height 19
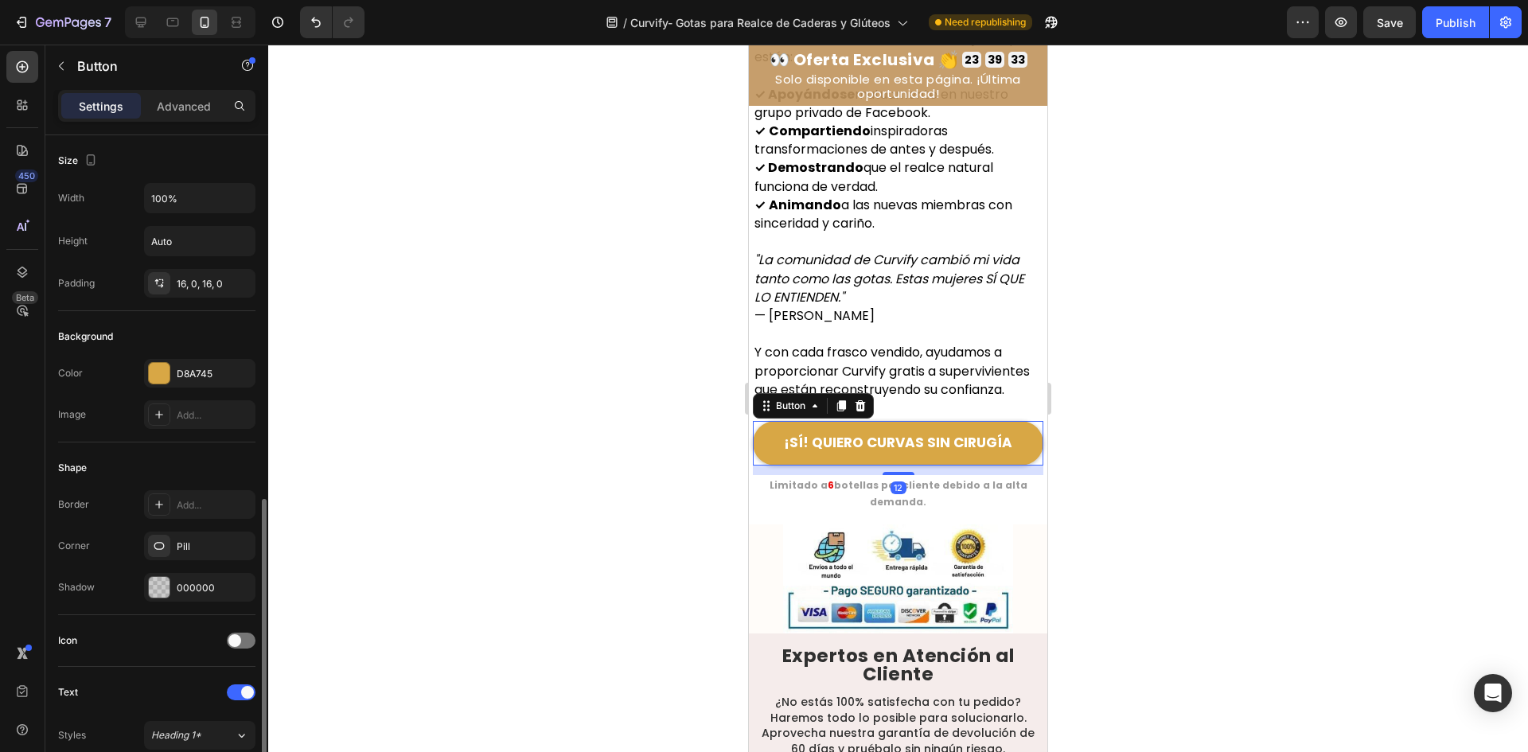
scroll to position [239, 0]
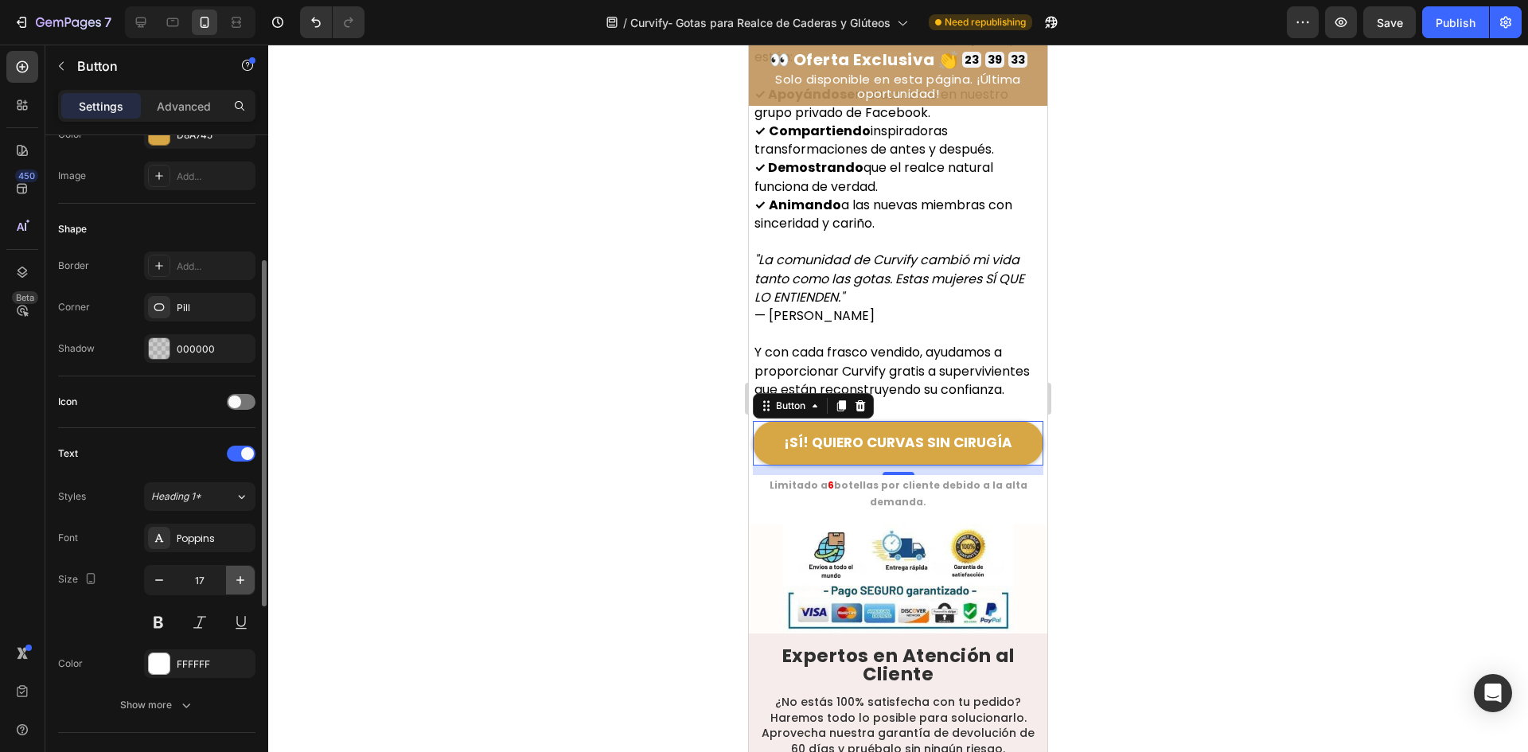
click at [232, 583] on icon "button" at bounding box center [240, 580] width 16 height 16
type input "18"
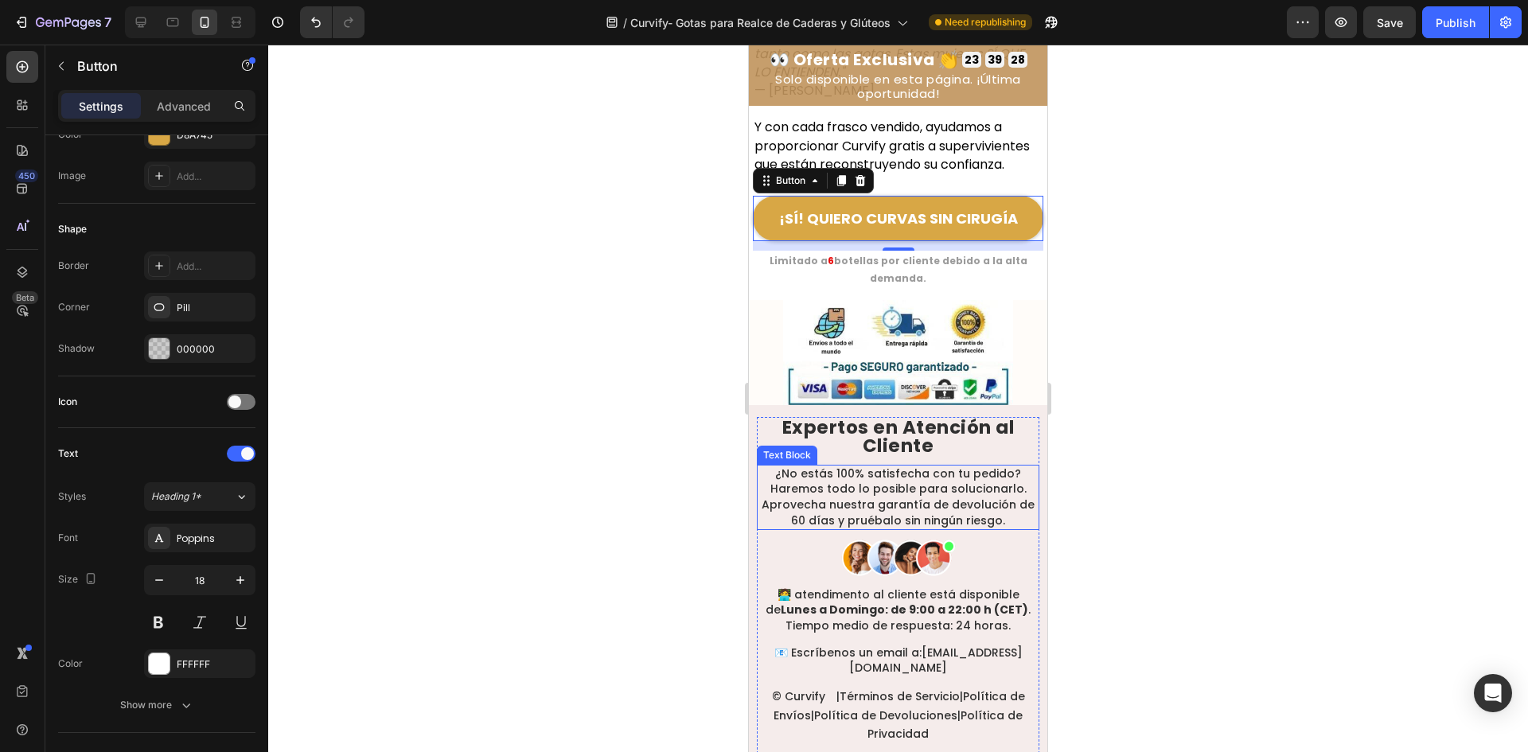
scroll to position [10707, 0]
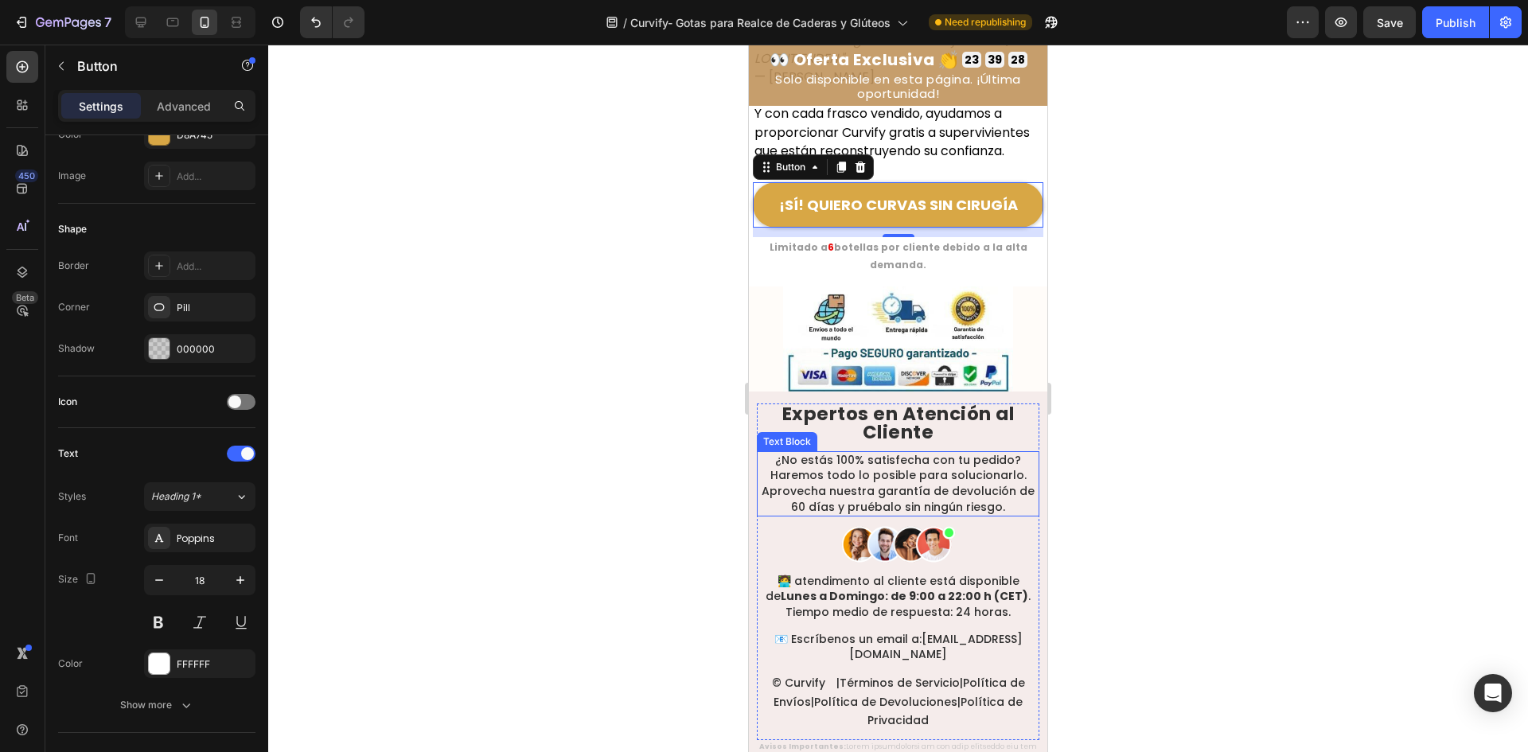
click at [873, 384] on img at bounding box center [898, 341] width 230 height 109
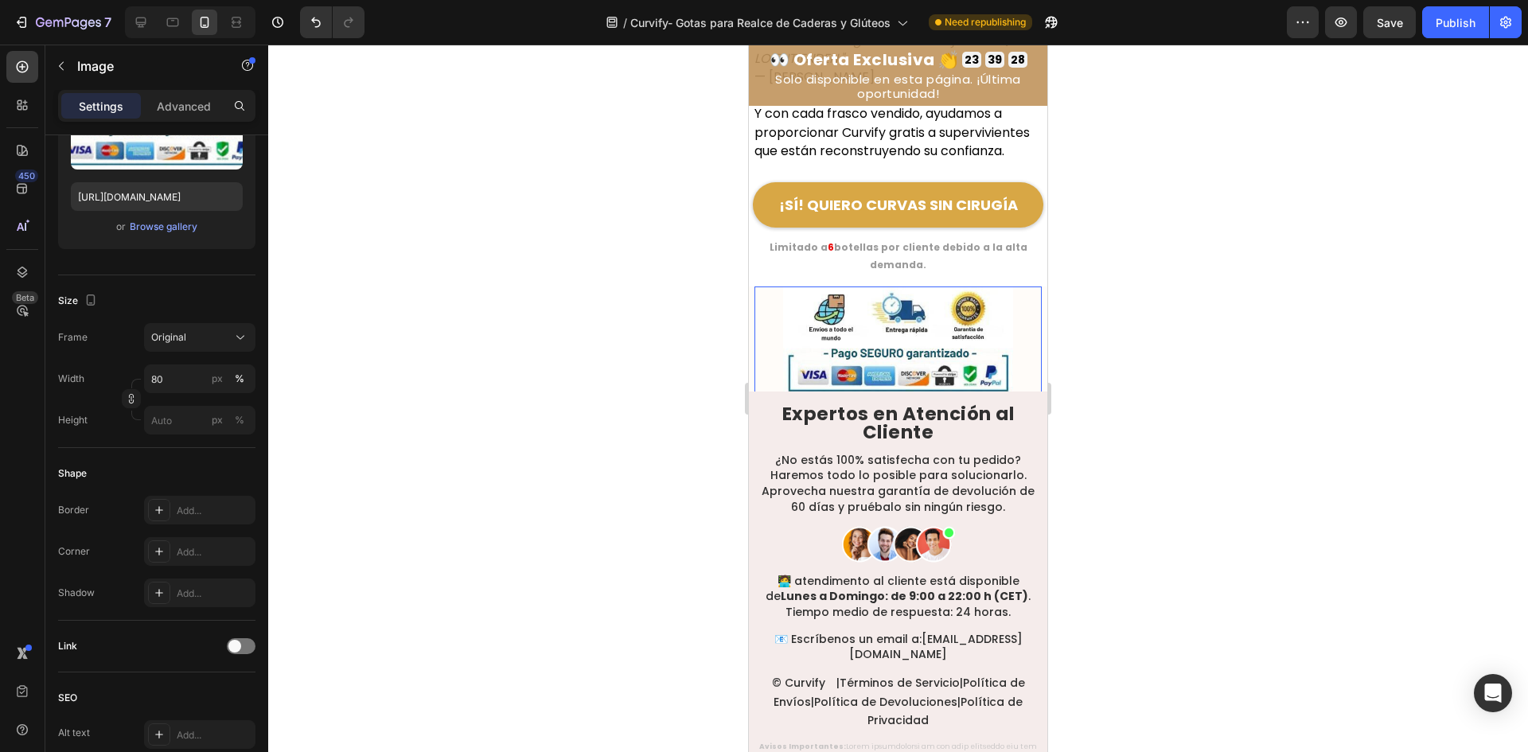
scroll to position [0, 0]
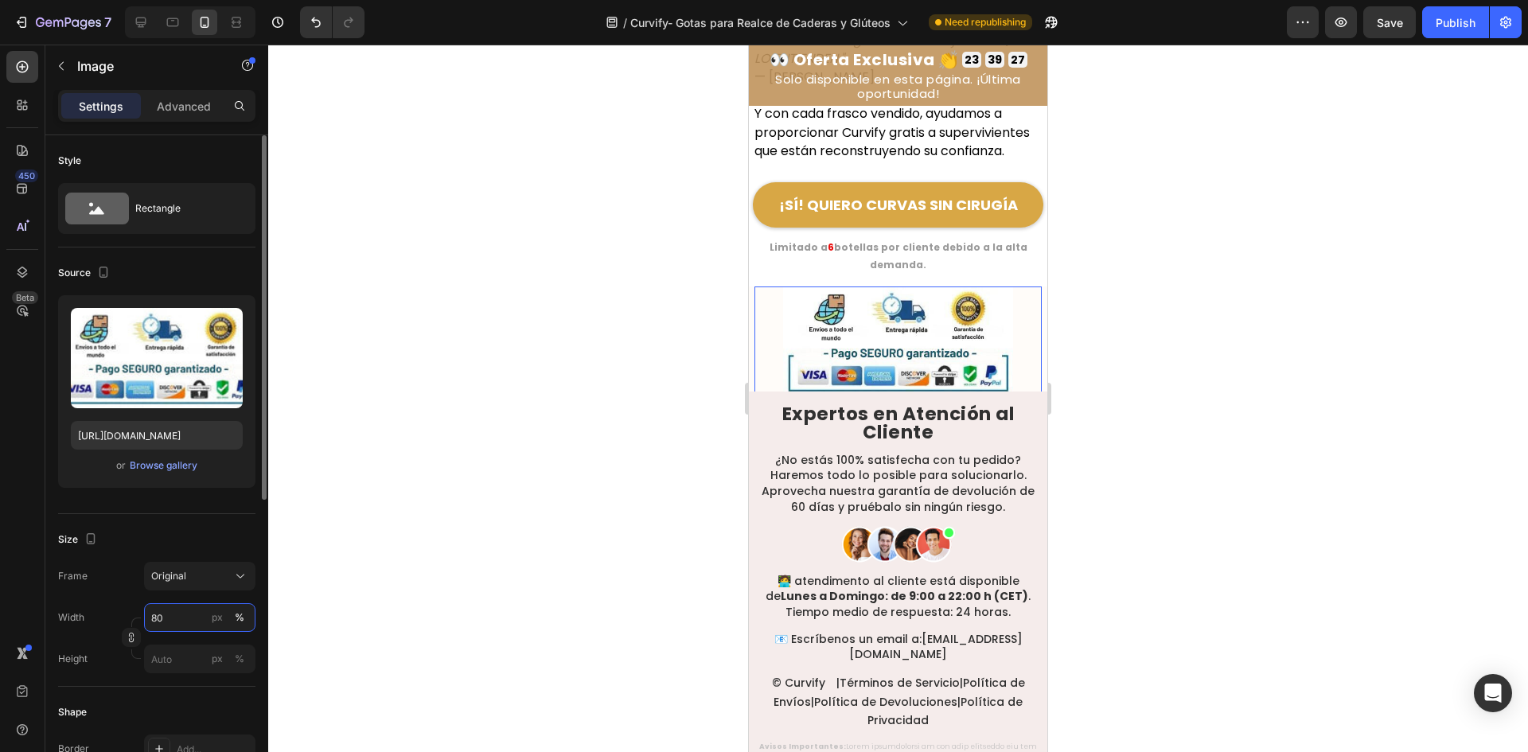
click at [193, 620] on input "80" at bounding box center [199, 617] width 111 height 29
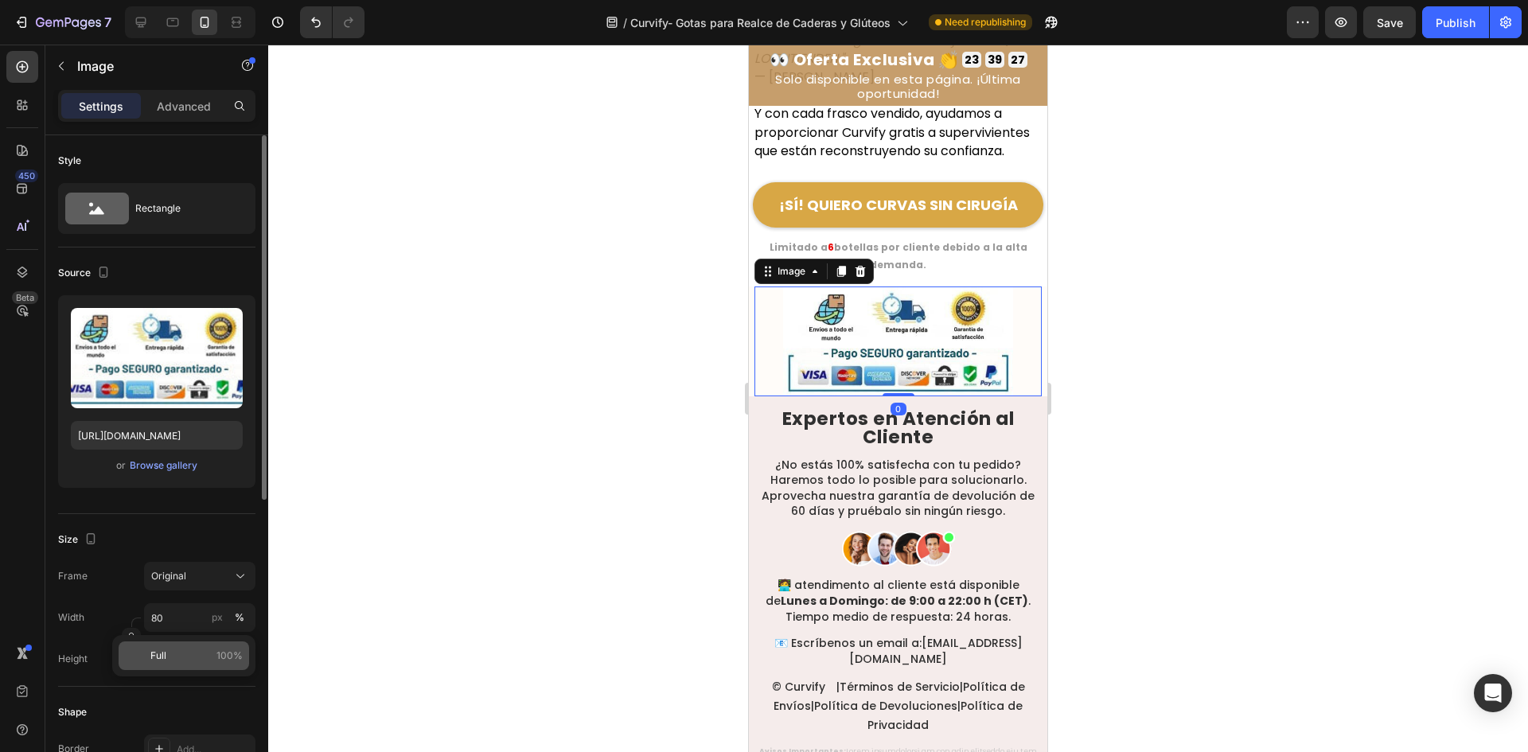
click at [174, 662] on p "Full 100%" at bounding box center [196, 656] width 92 height 14
type input "100"
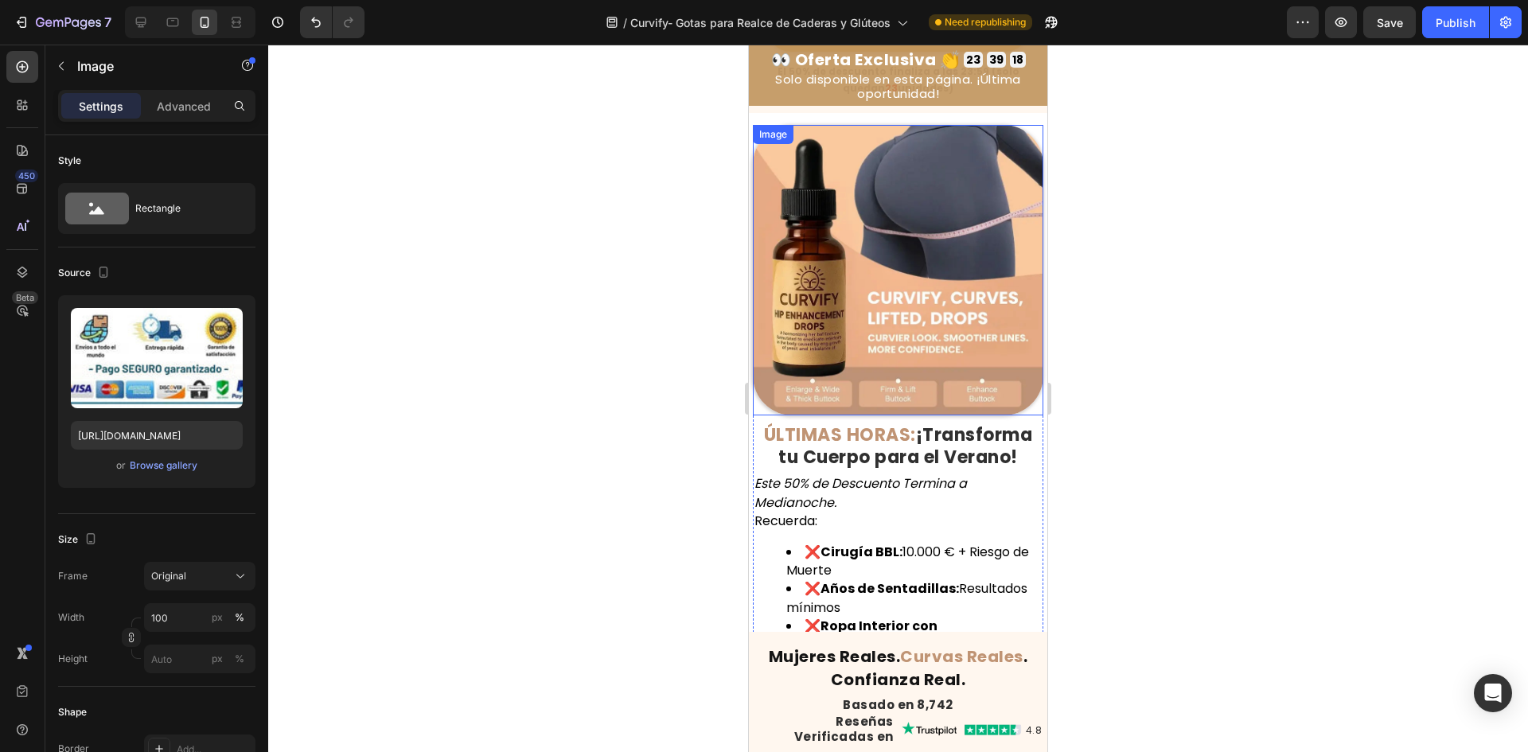
scroll to position [8245, 0]
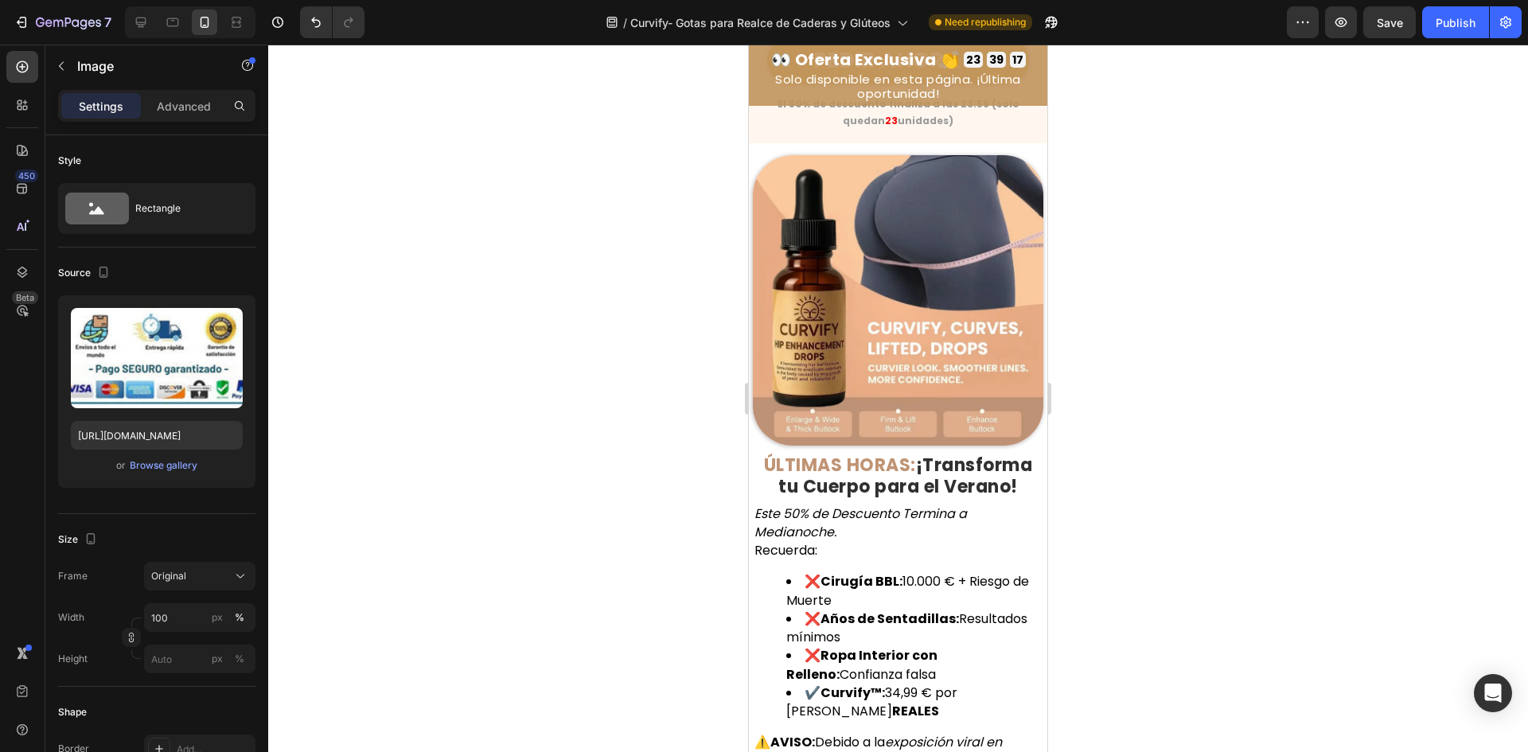
click at [648, 416] on div at bounding box center [898, 399] width 1260 height 708
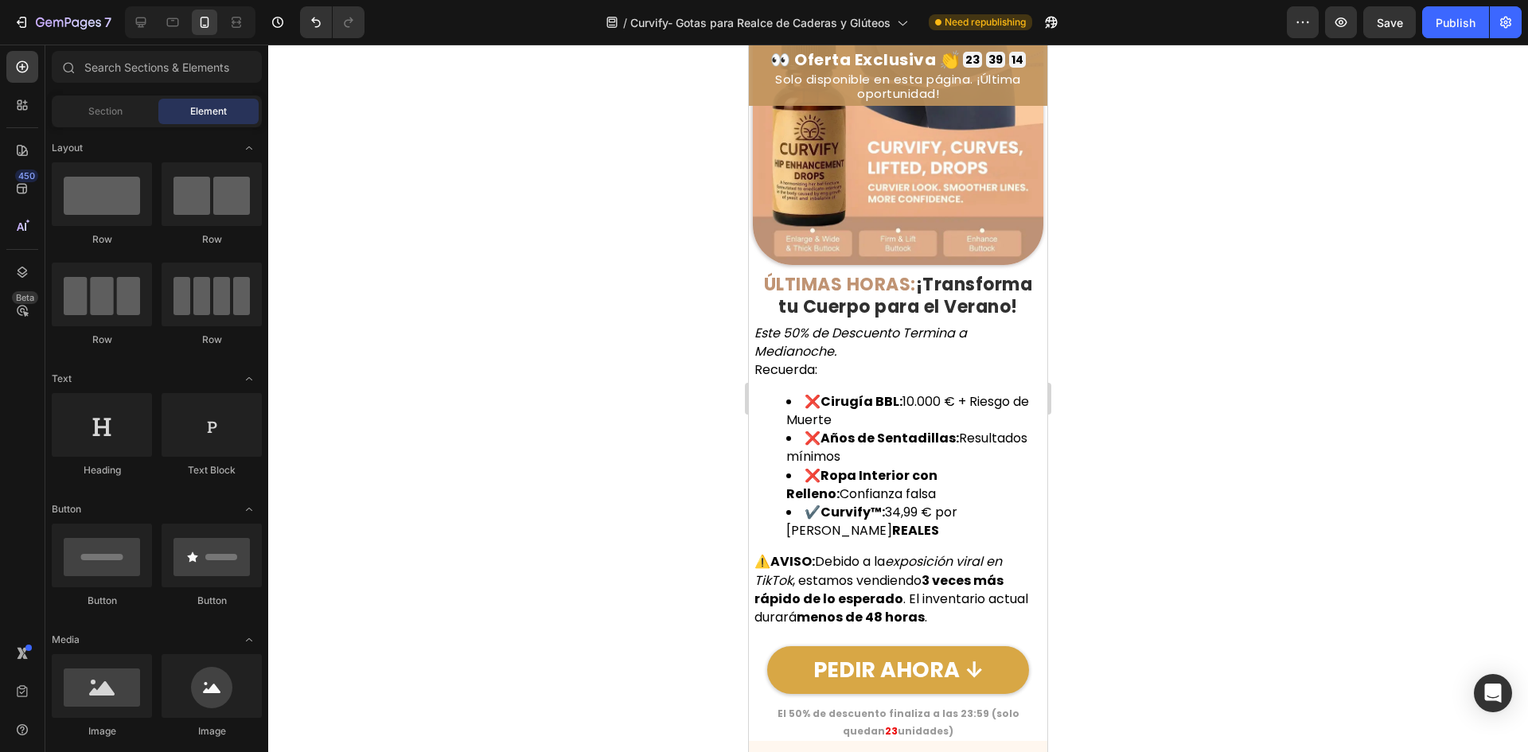
scroll to position [8484, 0]
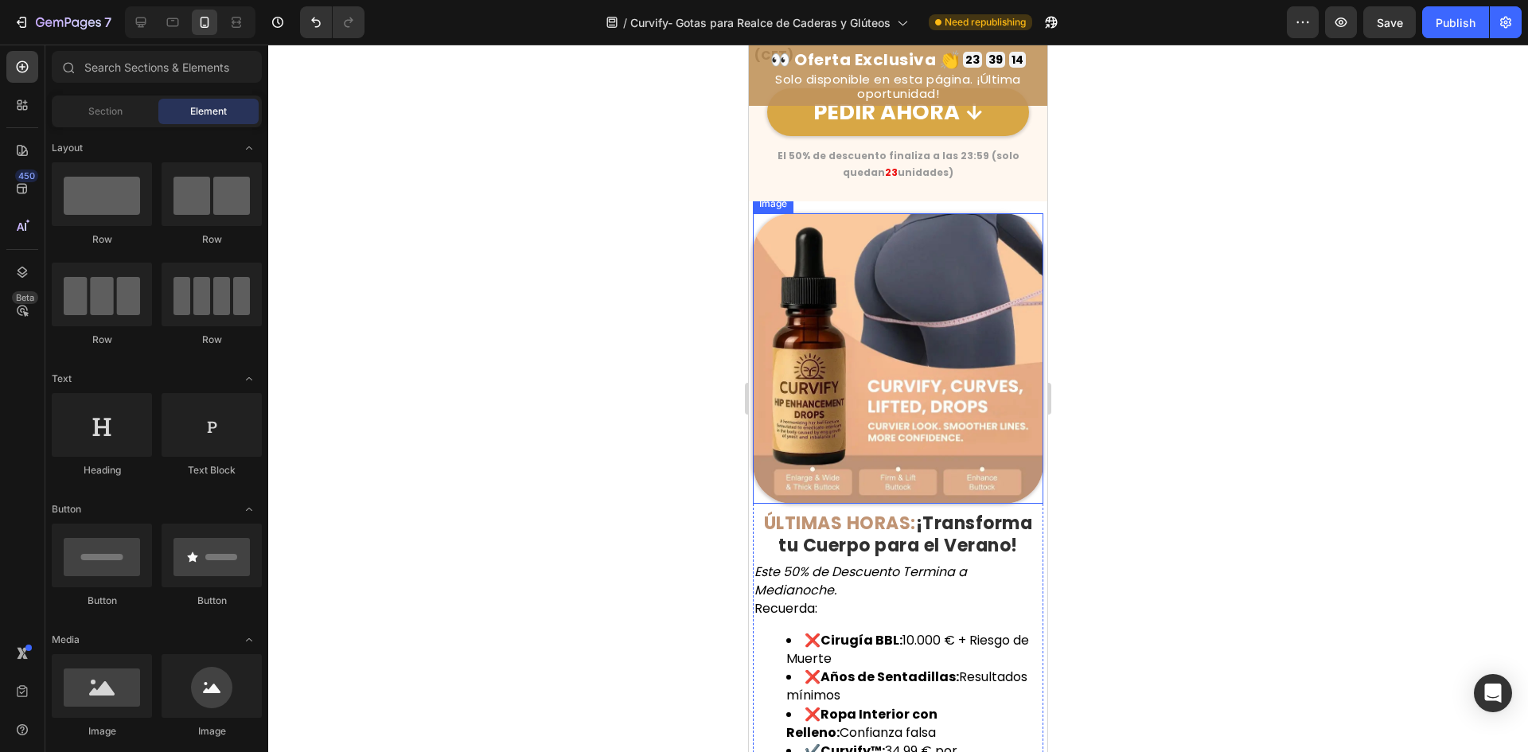
click at [848, 316] on img at bounding box center [898, 358] width 291 height 291
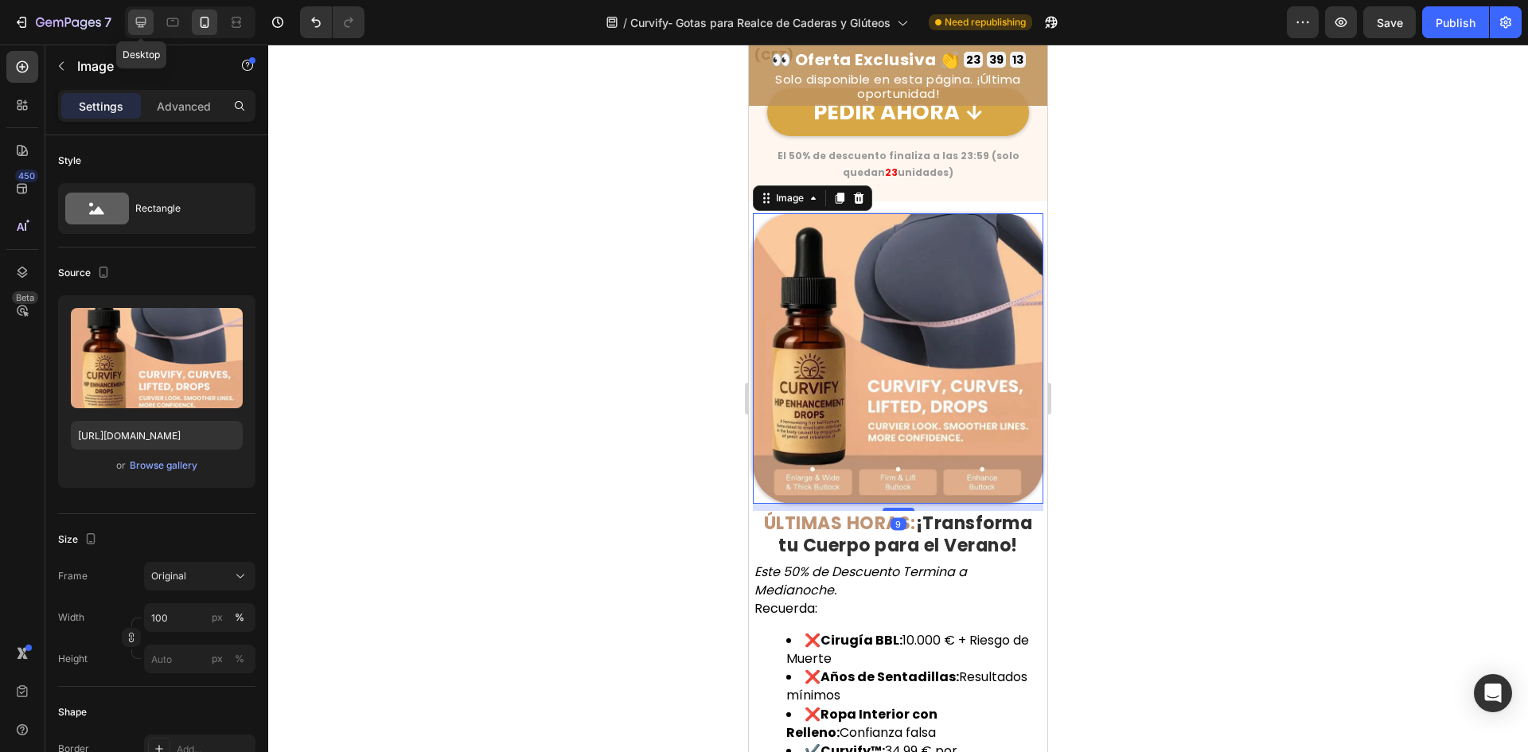
click at [131, 25] on div at bounding box center [140, 22] width 25 height 25
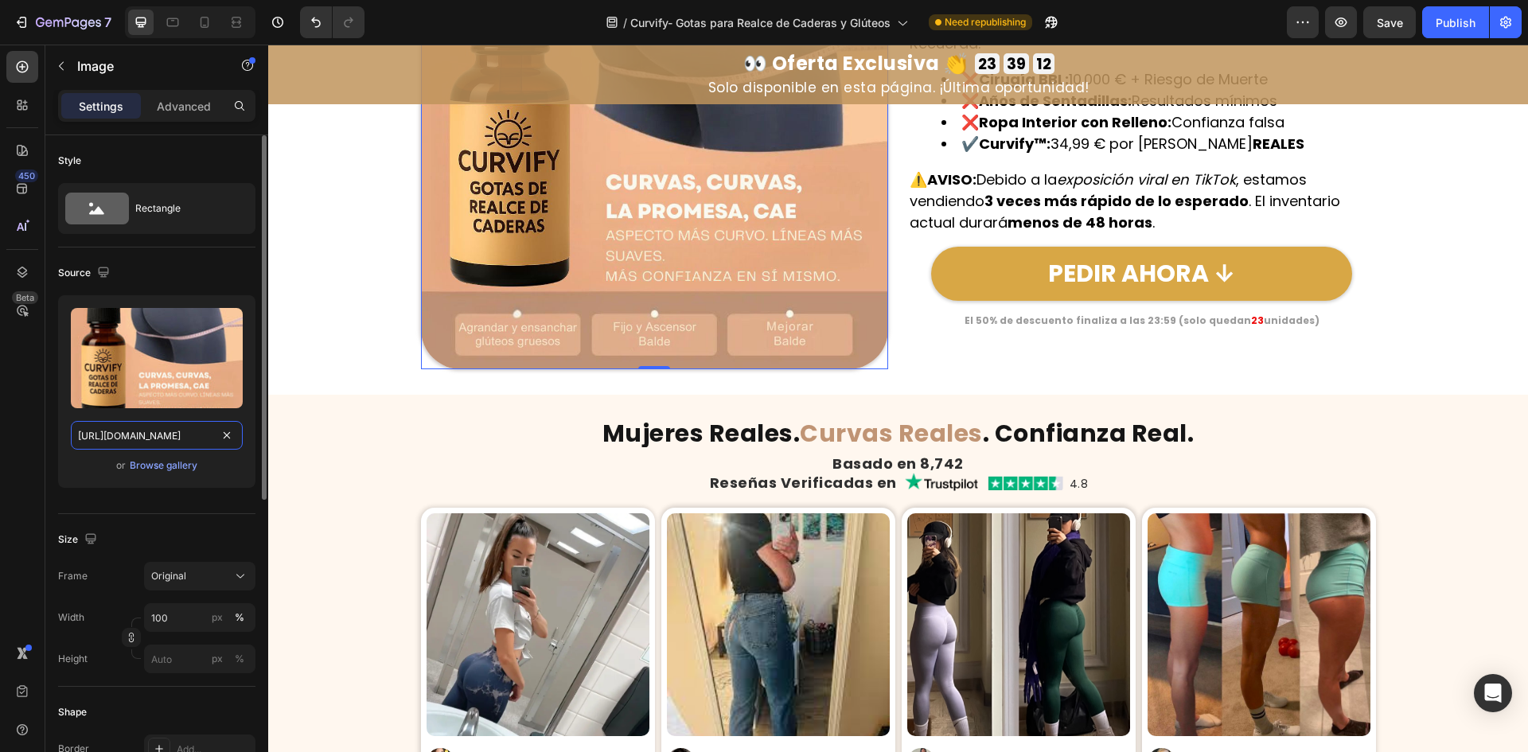
click at [148, 435] on input "[URL][DOMAIN_NAME]" at bounding box center [157, 435] width 172 height 29
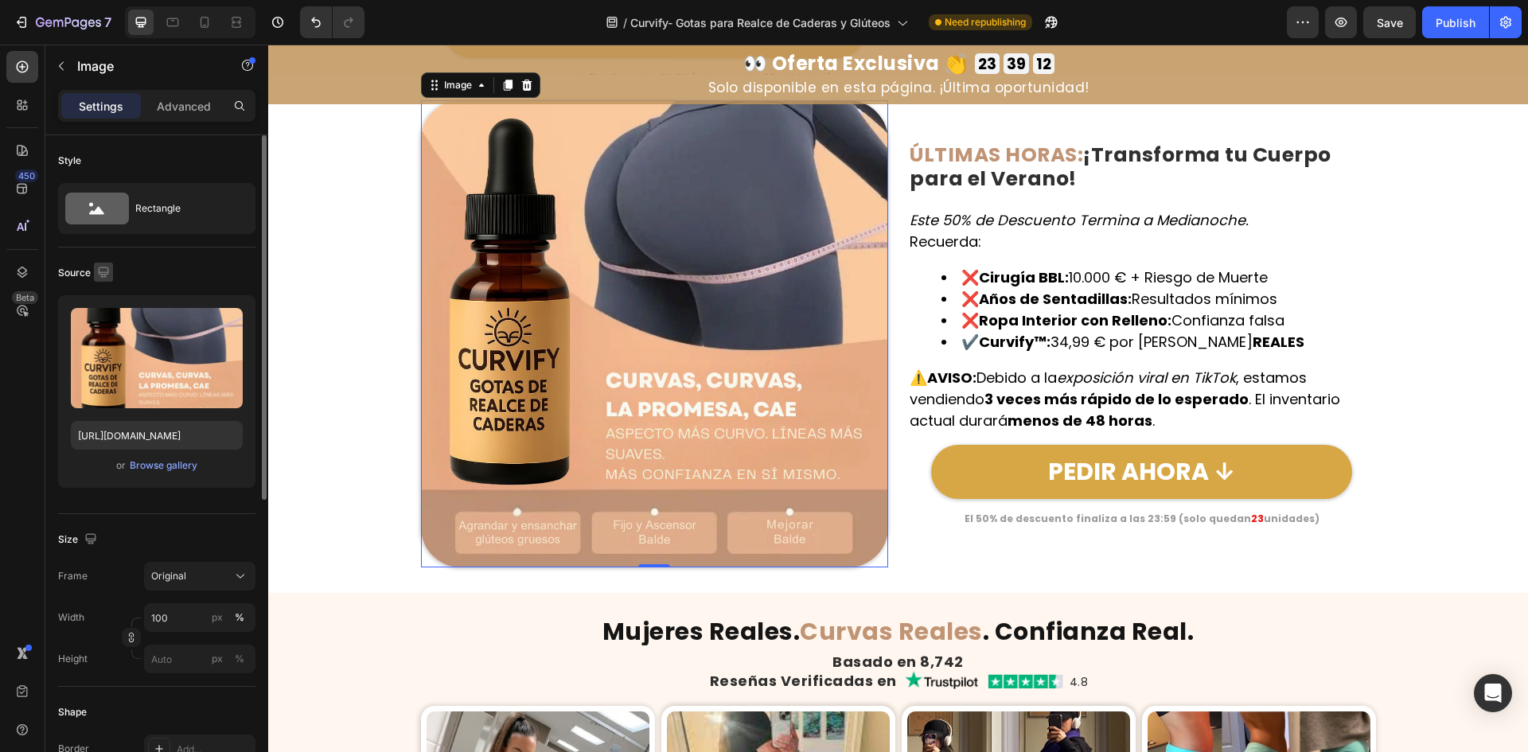
click at [105, 268] on icon "button" at bounding box center [104, 272] width 16 height 16
click at [107, 332] on icon "button" at bounding box center [107, 326] width 16 height 16
type input "[URL][DOMAIN_NAME]"
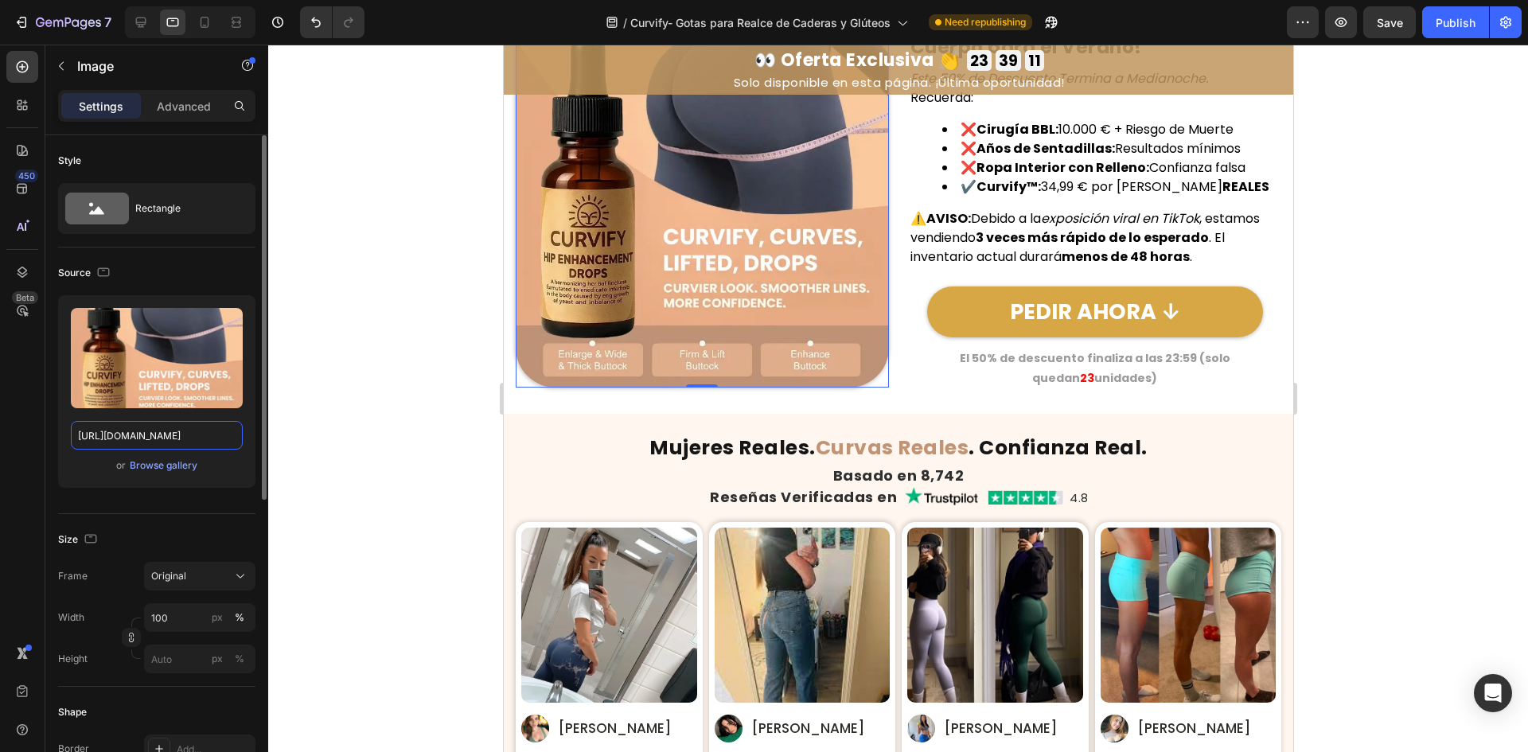
click at [114, 423] on input "[URL][DOMAIN_NAME]" at bounding box center [157, 435] width 172 height 29
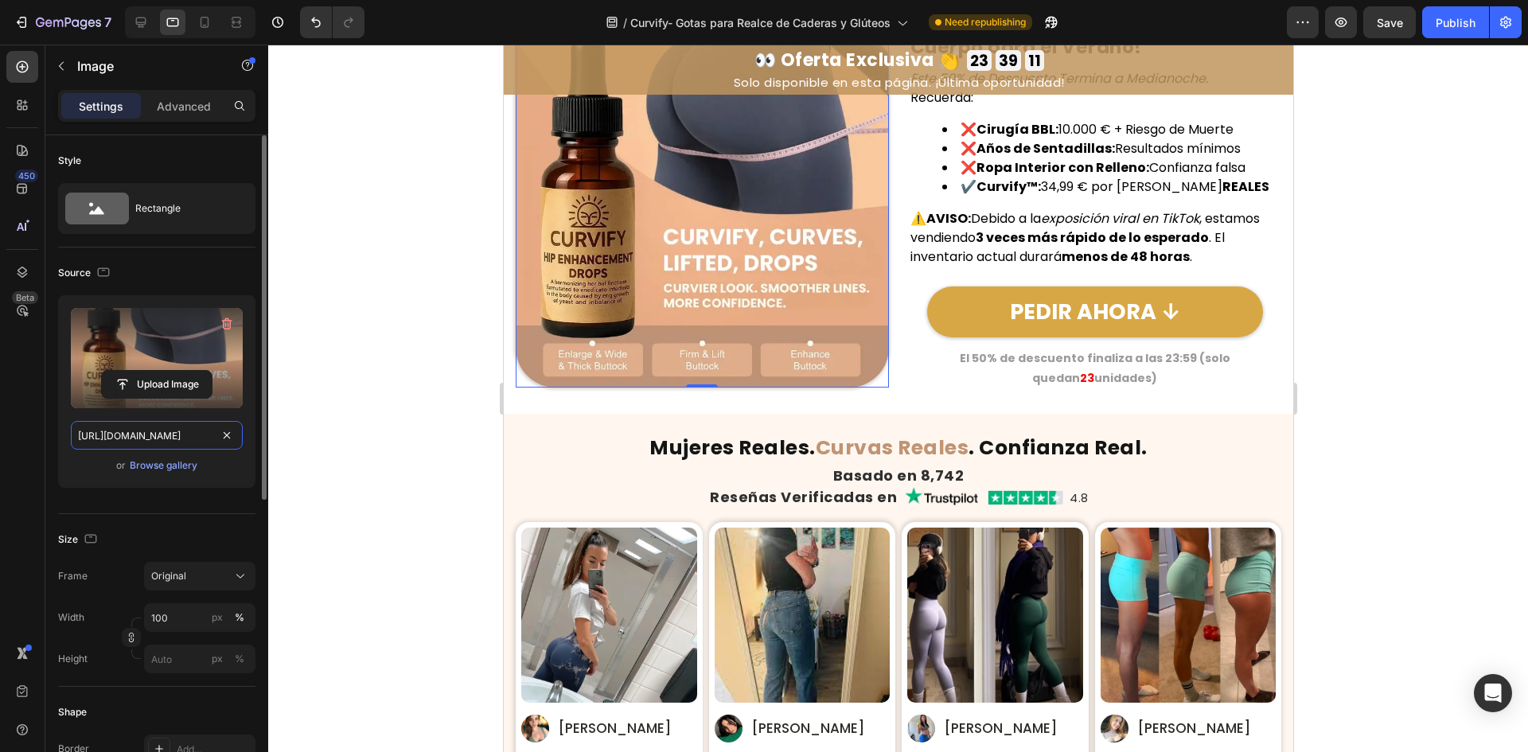
scroll to position [8268, 0]
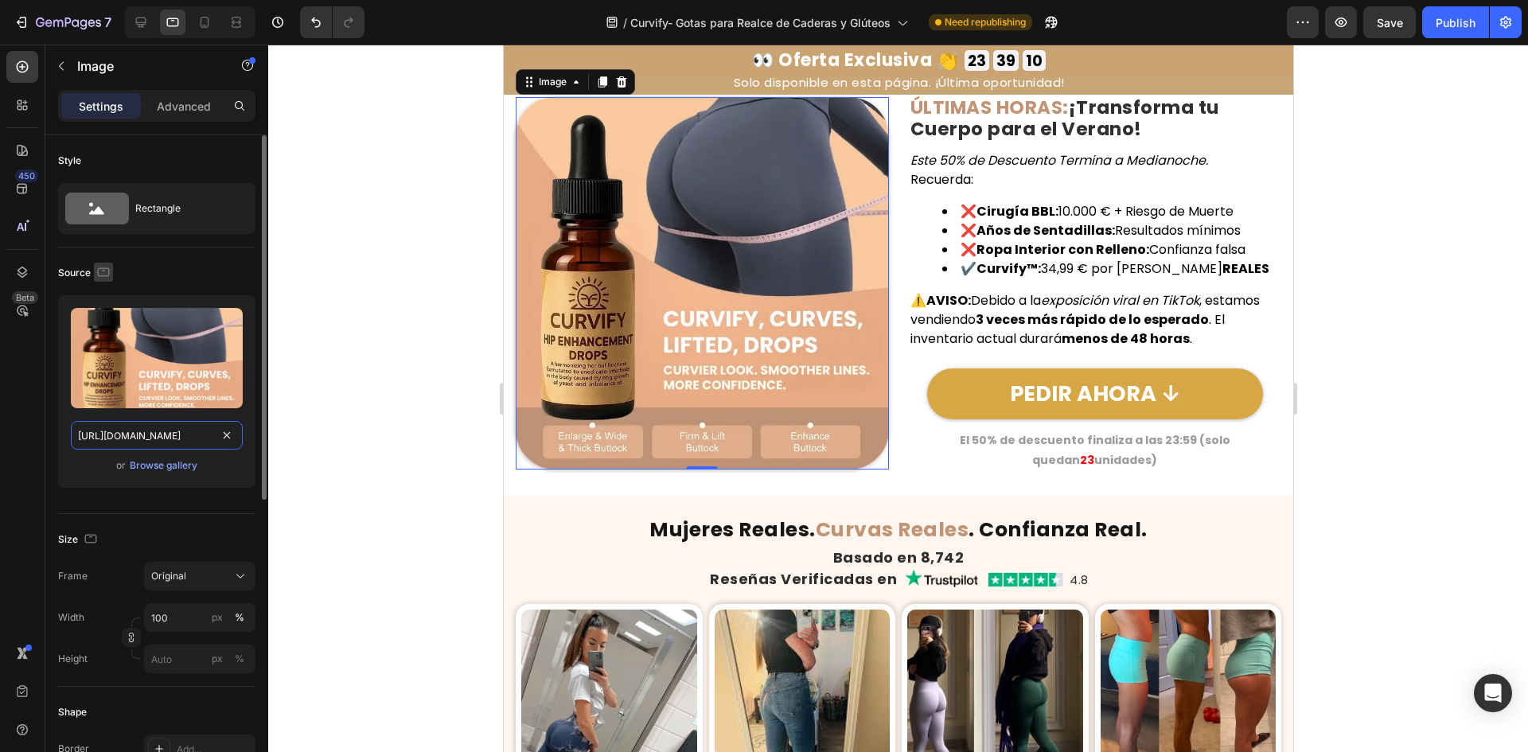
paste input "af4933af-4296-484b-9aca-2f0ff8702530.jpg"
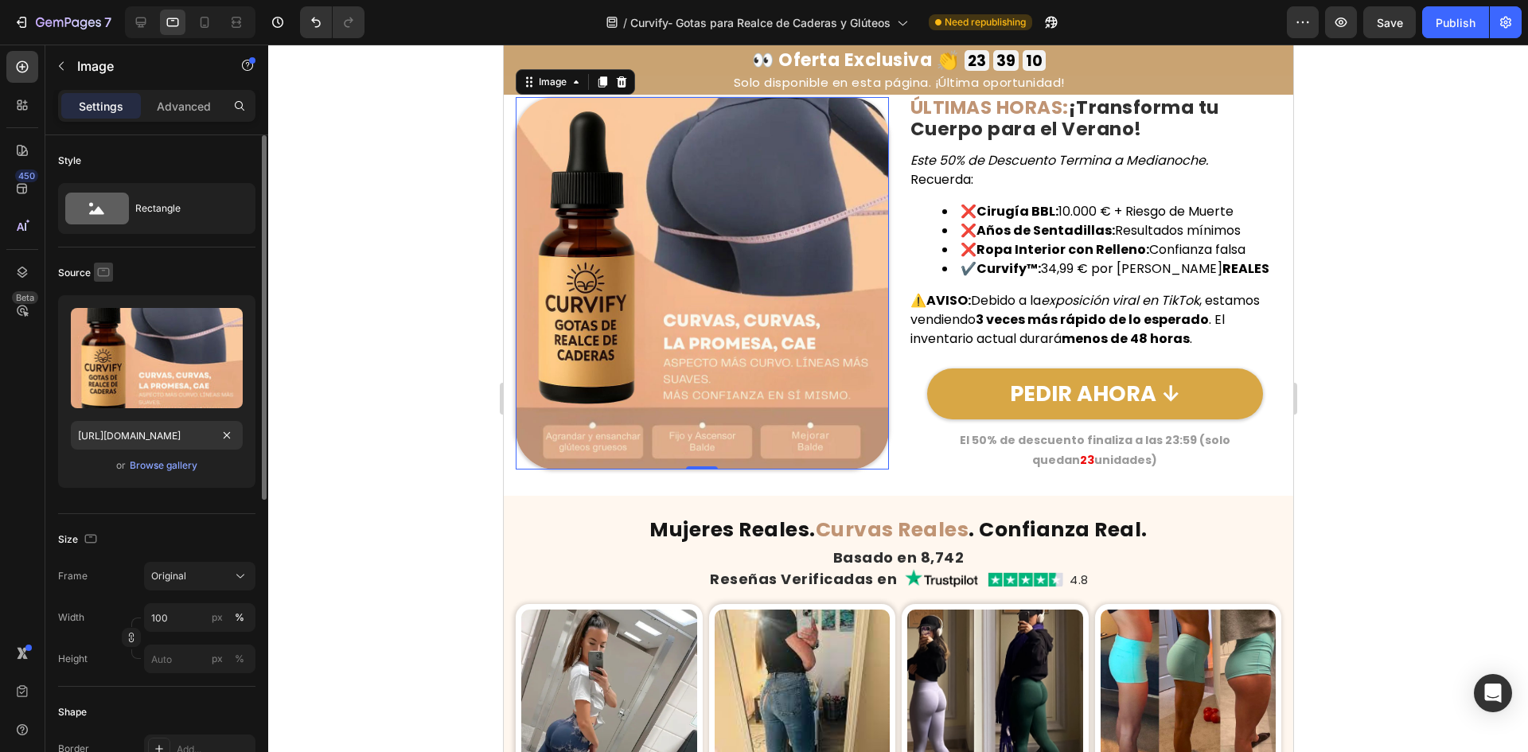
scroll to position [0, 0]
click at [104, 276] on icon "button" at bounding box center [104, 271] width 12 height 9
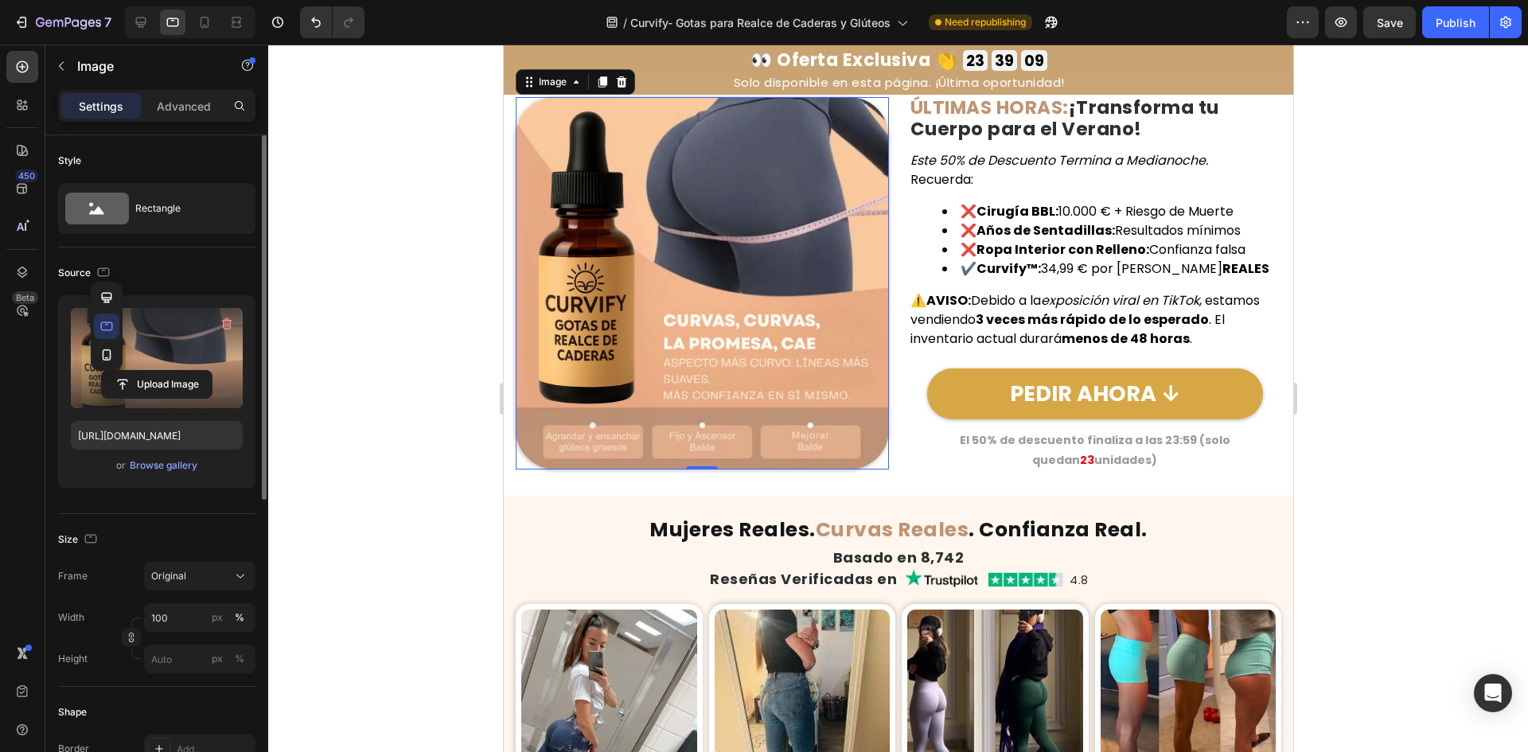
click at [102, 359] on icon "button" at bounding box center [107, 355] width 16 height 16
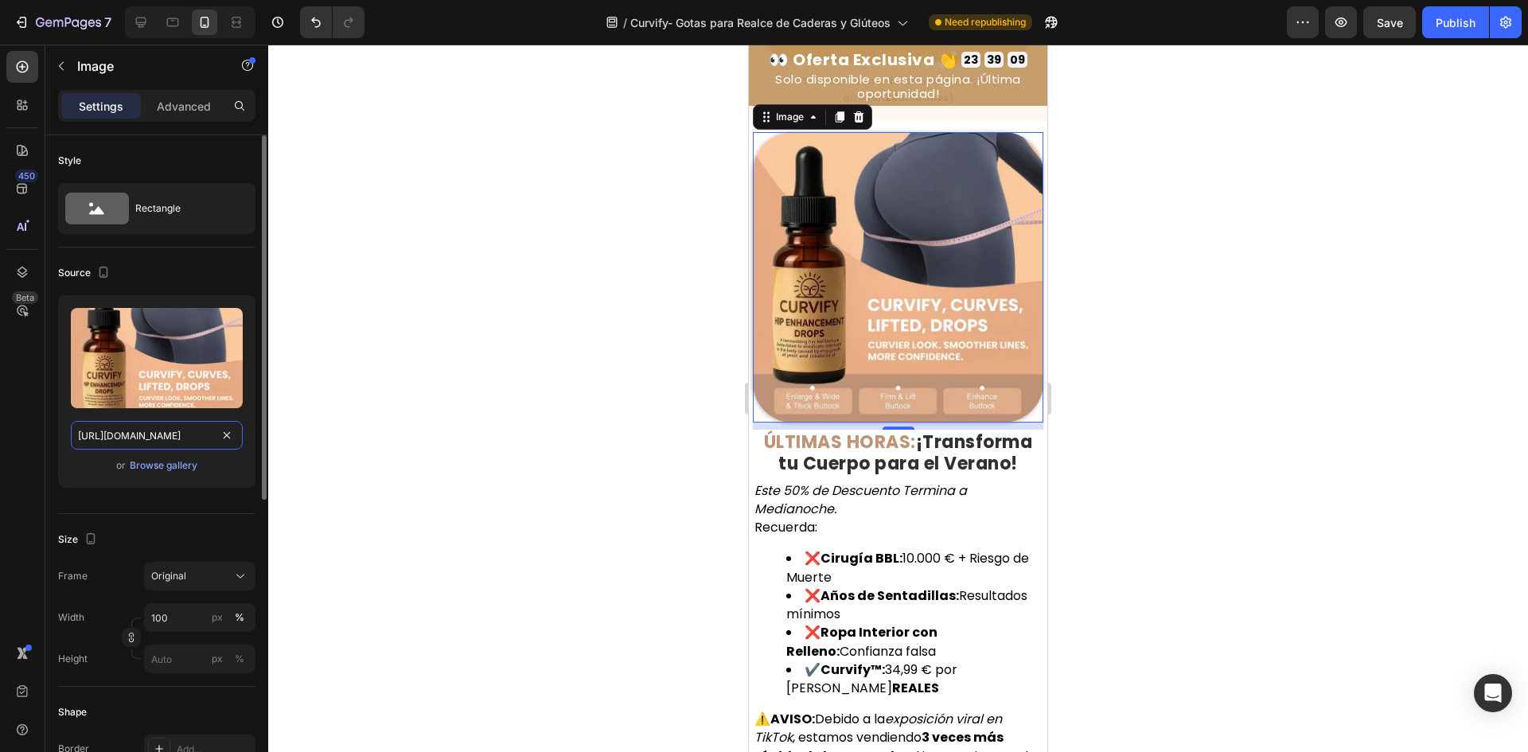
click at [104, 431] on input "[URL][DOMAIN_NAME]" at bounding box center [157, 435] width 172 height 29
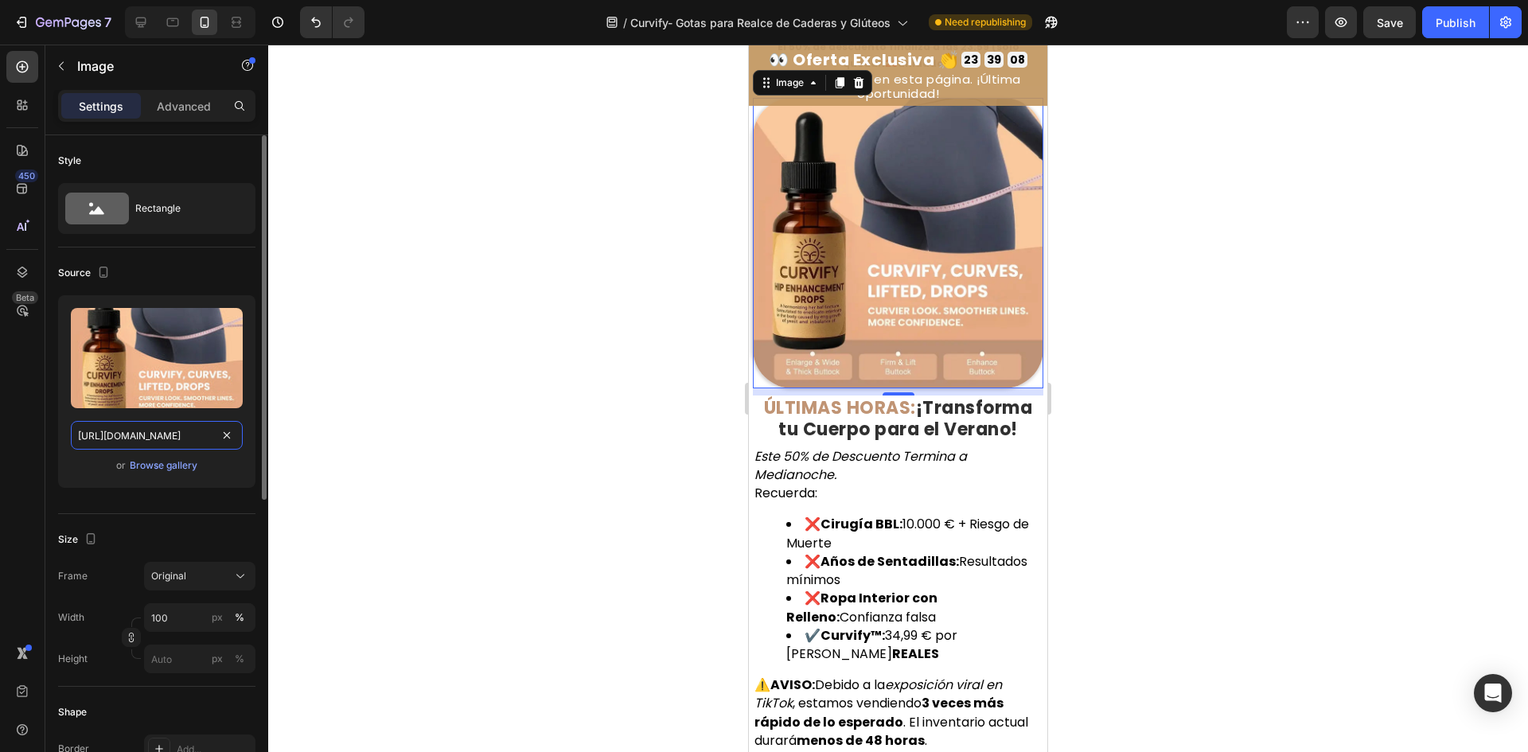
scroll to position [8597, 0]
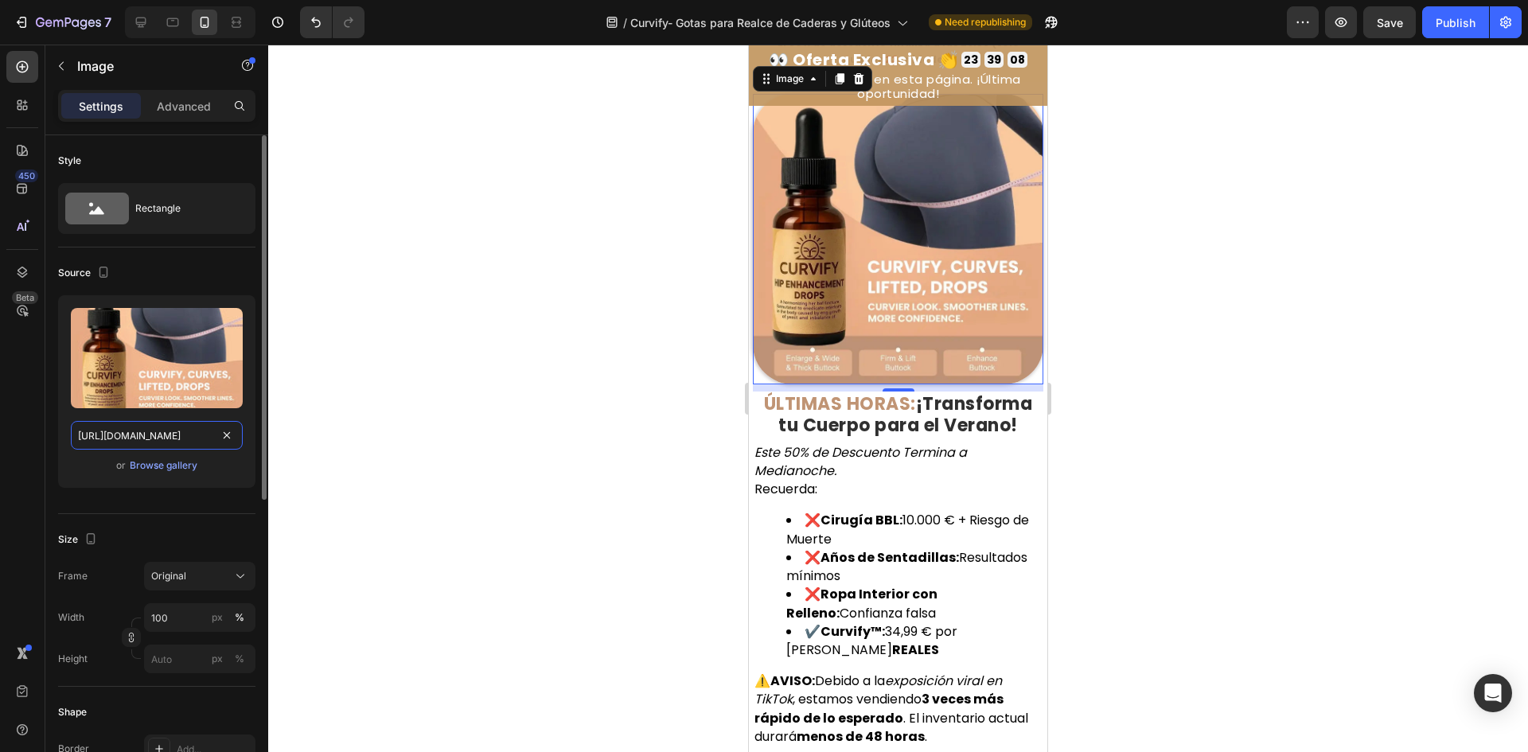
paste input "af4933af-4296-484b-9aca-2f0ff8702530.jpg"
type input "[URL][DOMAIN_NAME]"
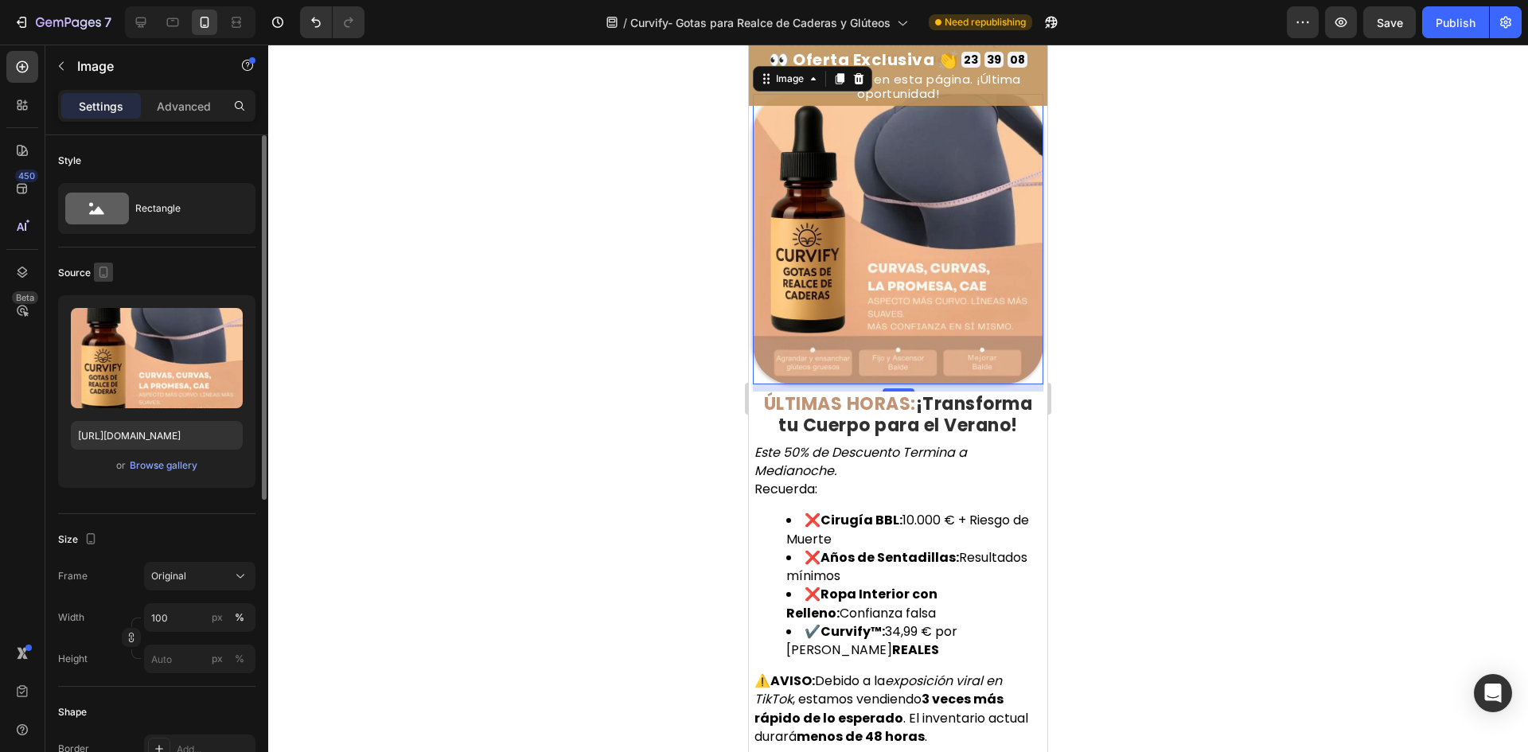
scroll to position [0, 0]
click at [107, 274] on icon "button" at bounding box center [104, 272] width 16 height 16
click at [107, 302] on icon "button" at bounding box center [107, 297] width 10 height 10
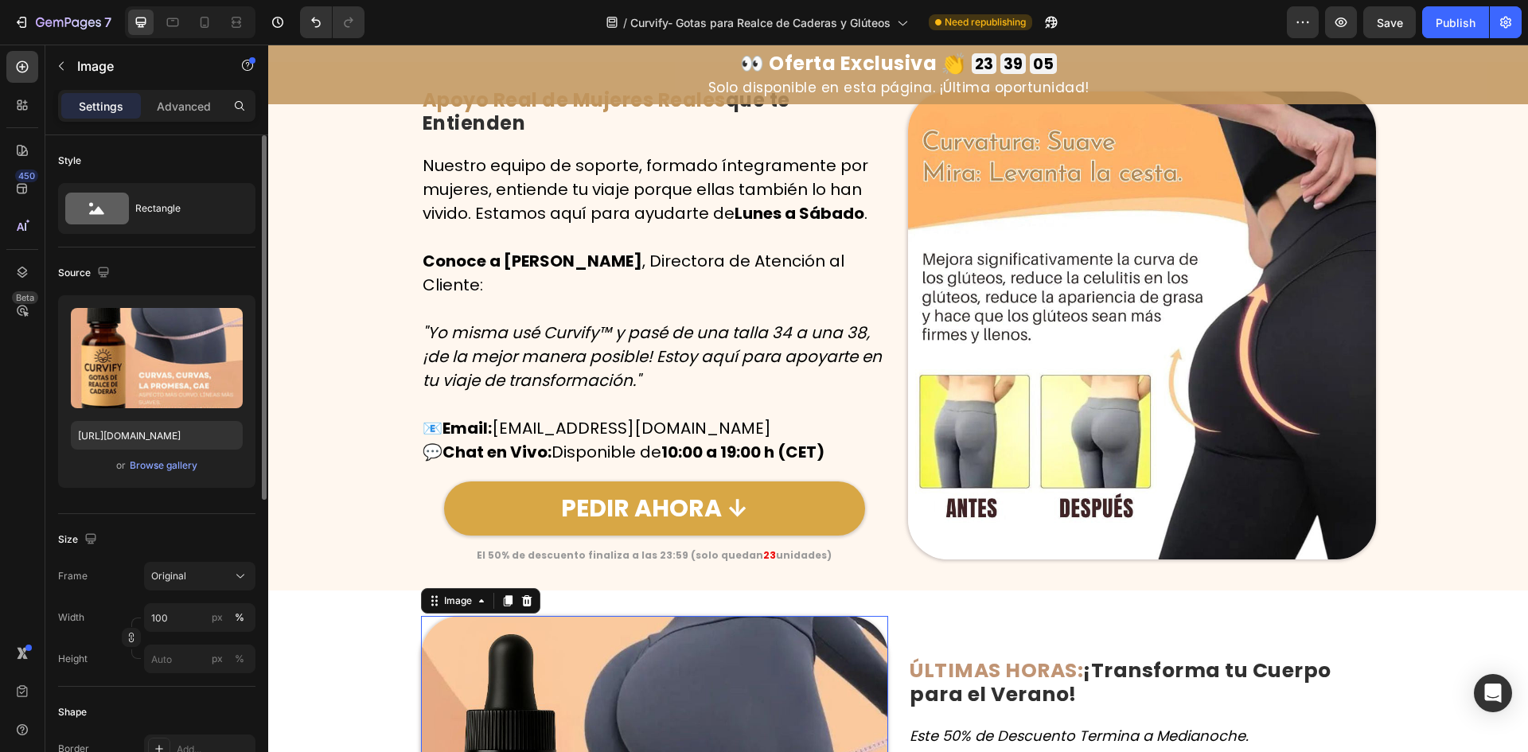
scroll to position [7631, 0]
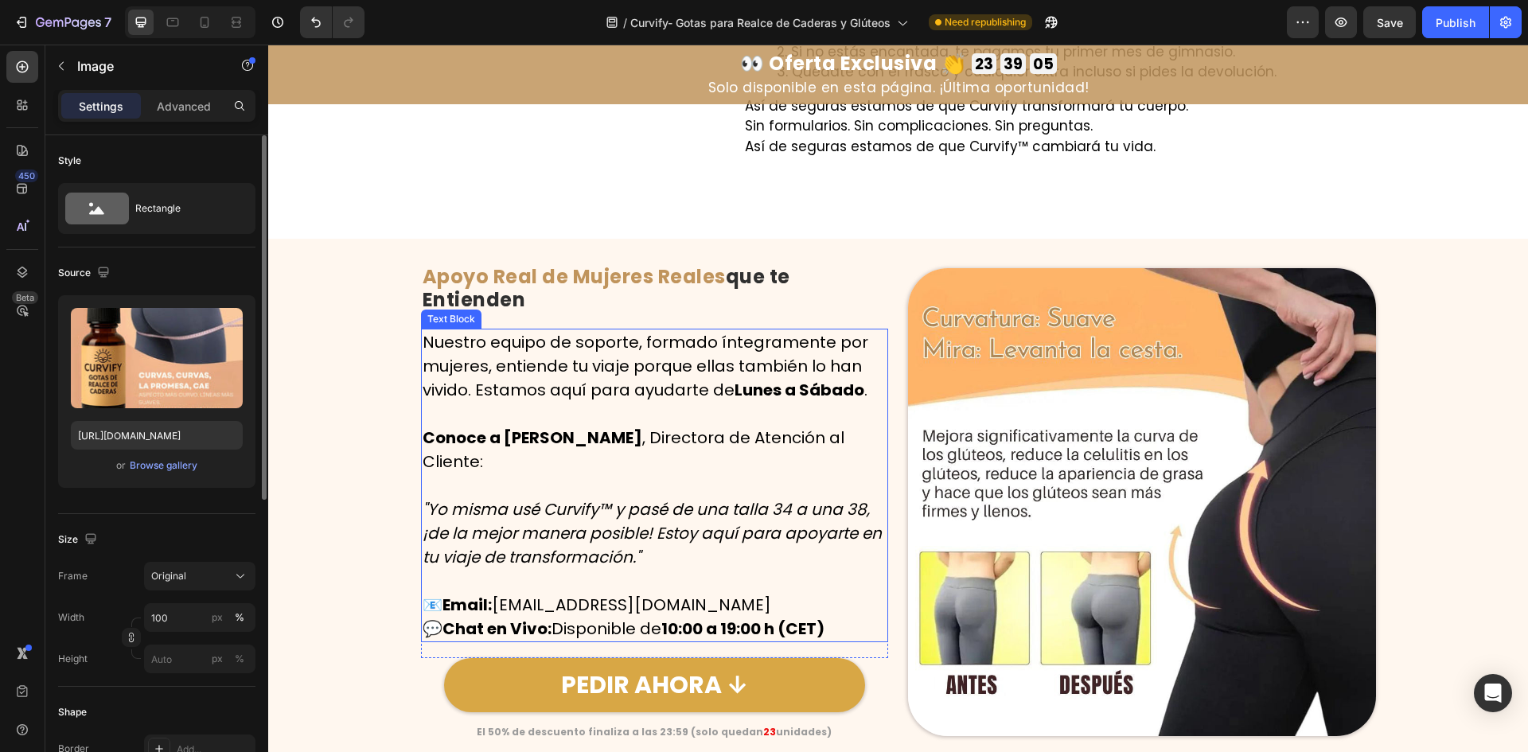
click at [1134, 457] on img at bounding box center [1142, 502] width 468 height 468
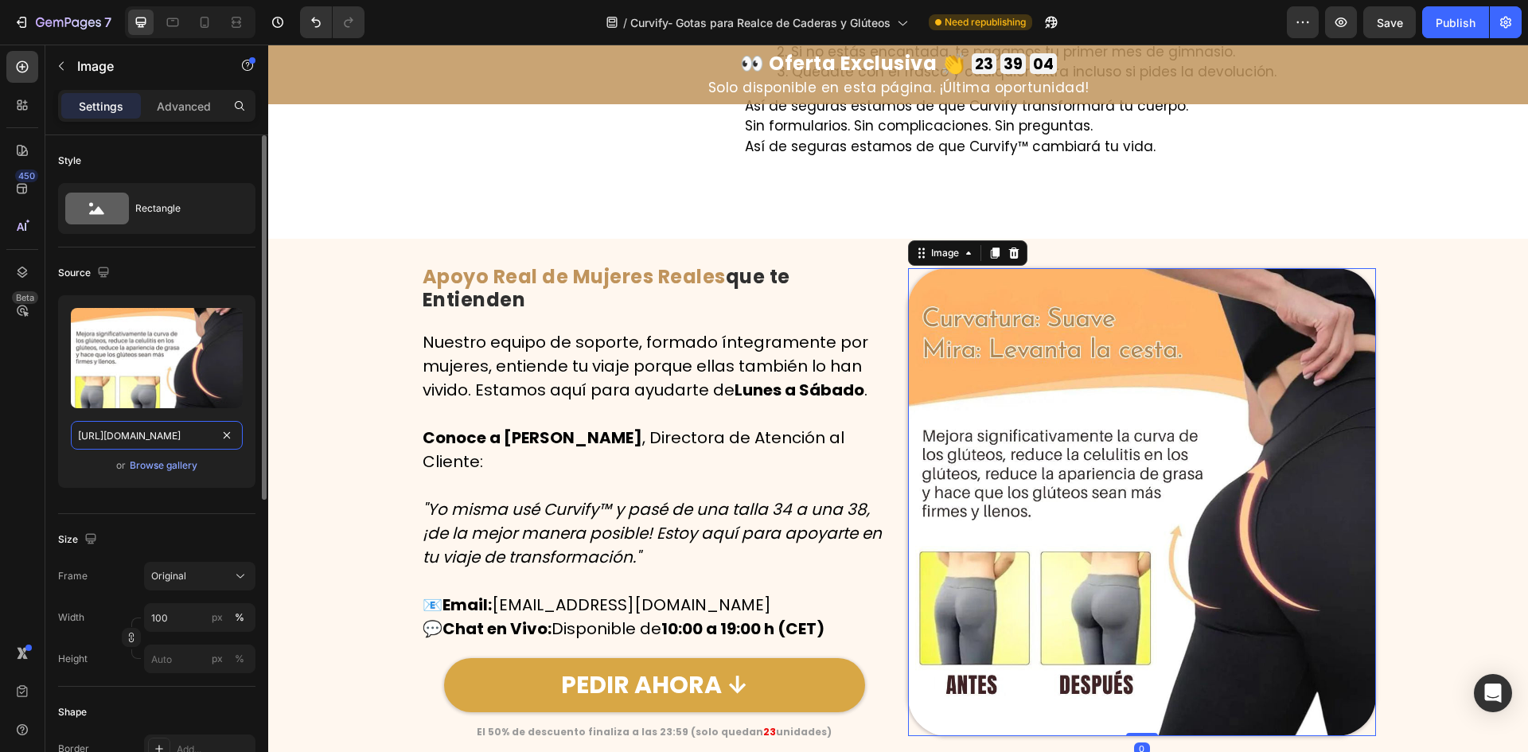
click at [159, 433] on input "[URL][DOMAIN_NAME]" at bounding box center [157, 435] width 172 height 29
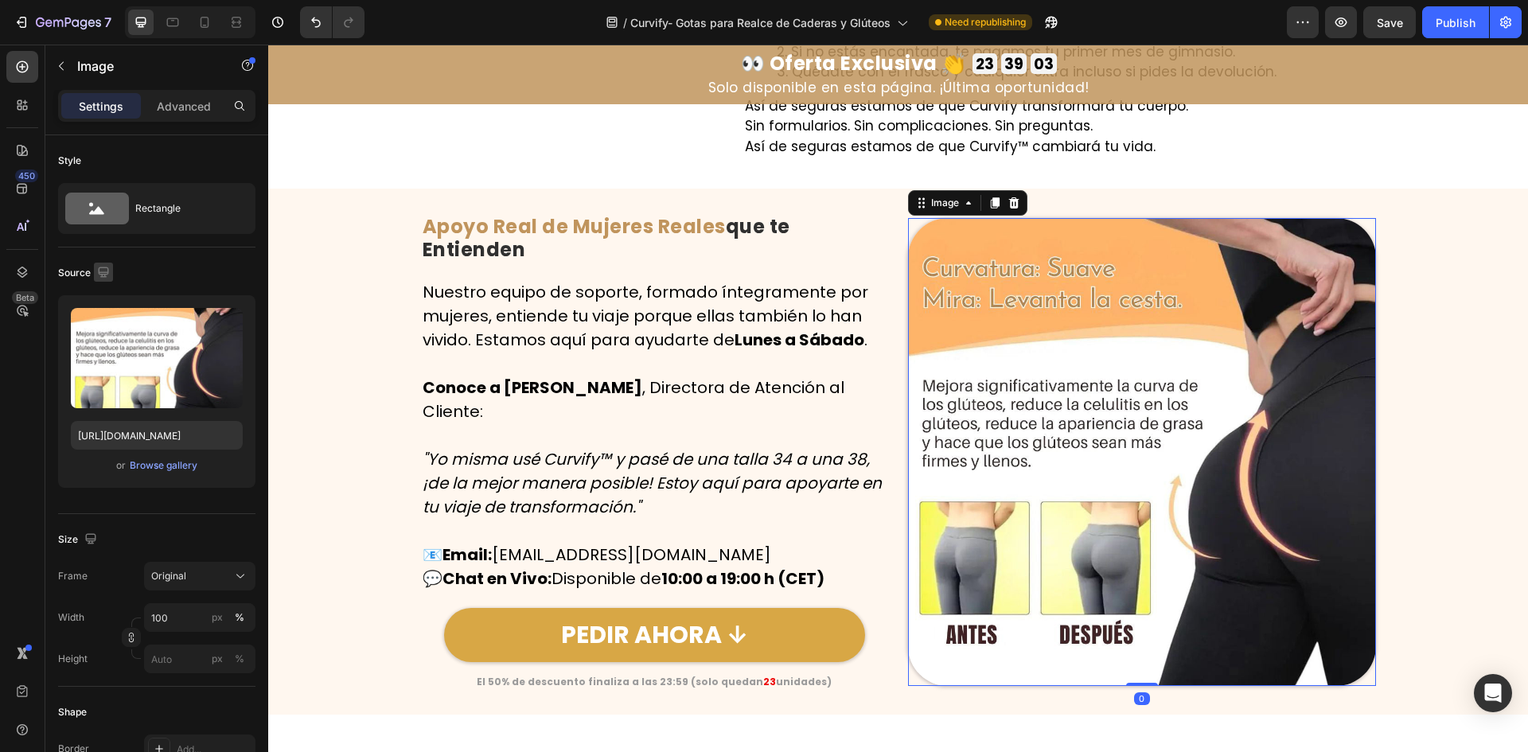
click at [108, 278] on icon "button" at bounding box center [104, 272] width 16 height 16
click at [100, 326] on icon "button" at bounding box center [107, 326] width 16 height 16
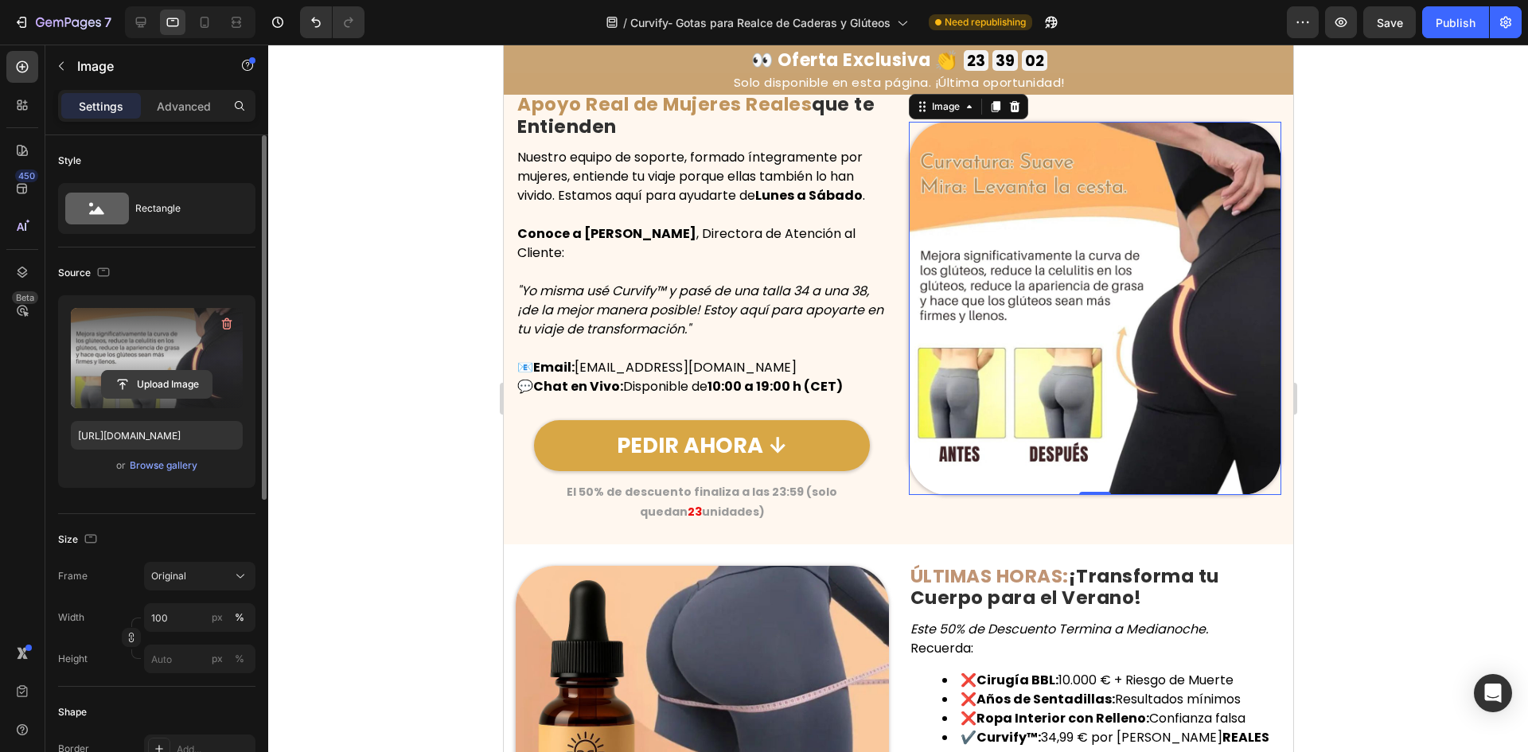
scroll to position [7801, 0]
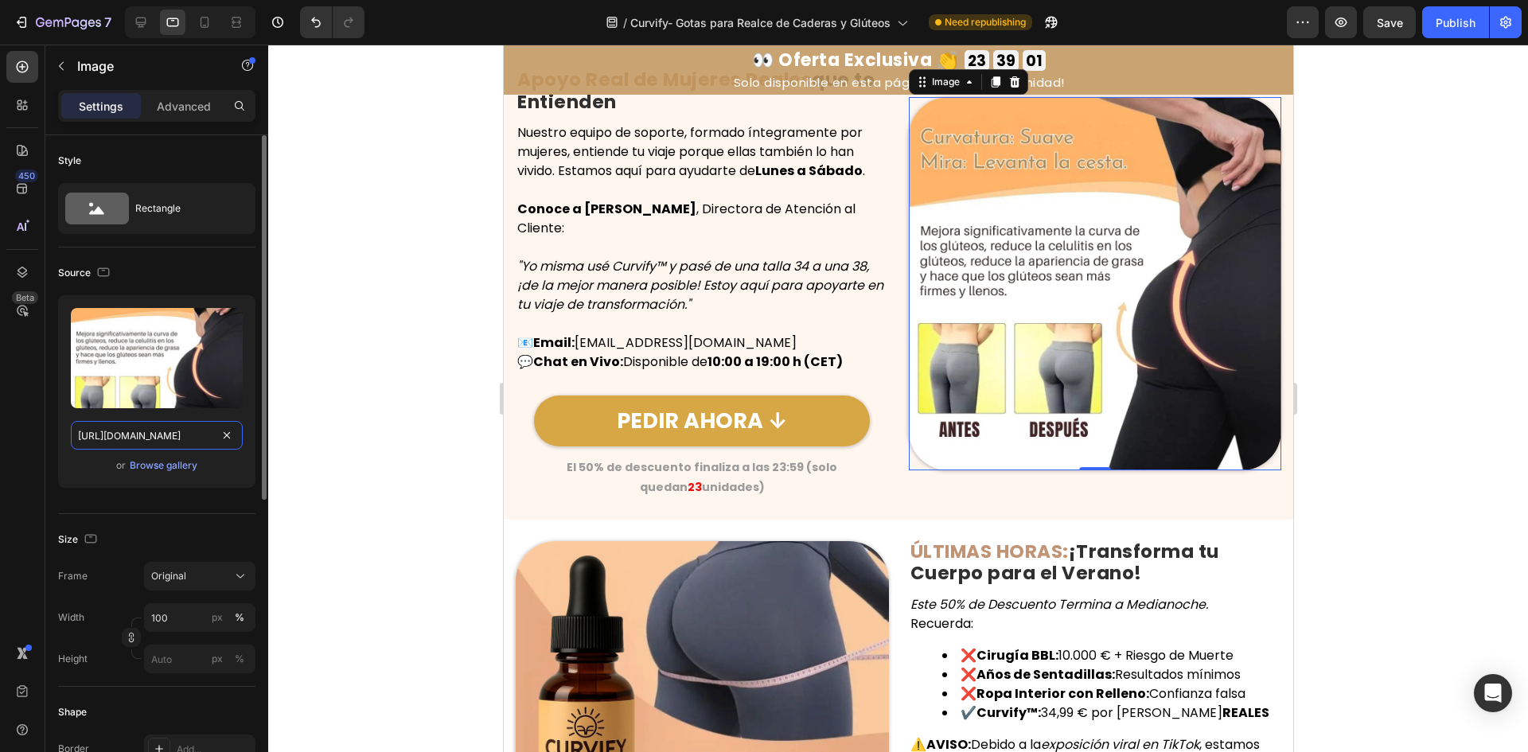
click at [131, 433] on input "[URL][DOMAIN_NAME]" at bounding box center [157, 435] width 172 height 29
click at [104, 280] on button "button" at bounding box center [103, 272] width 19 height 19
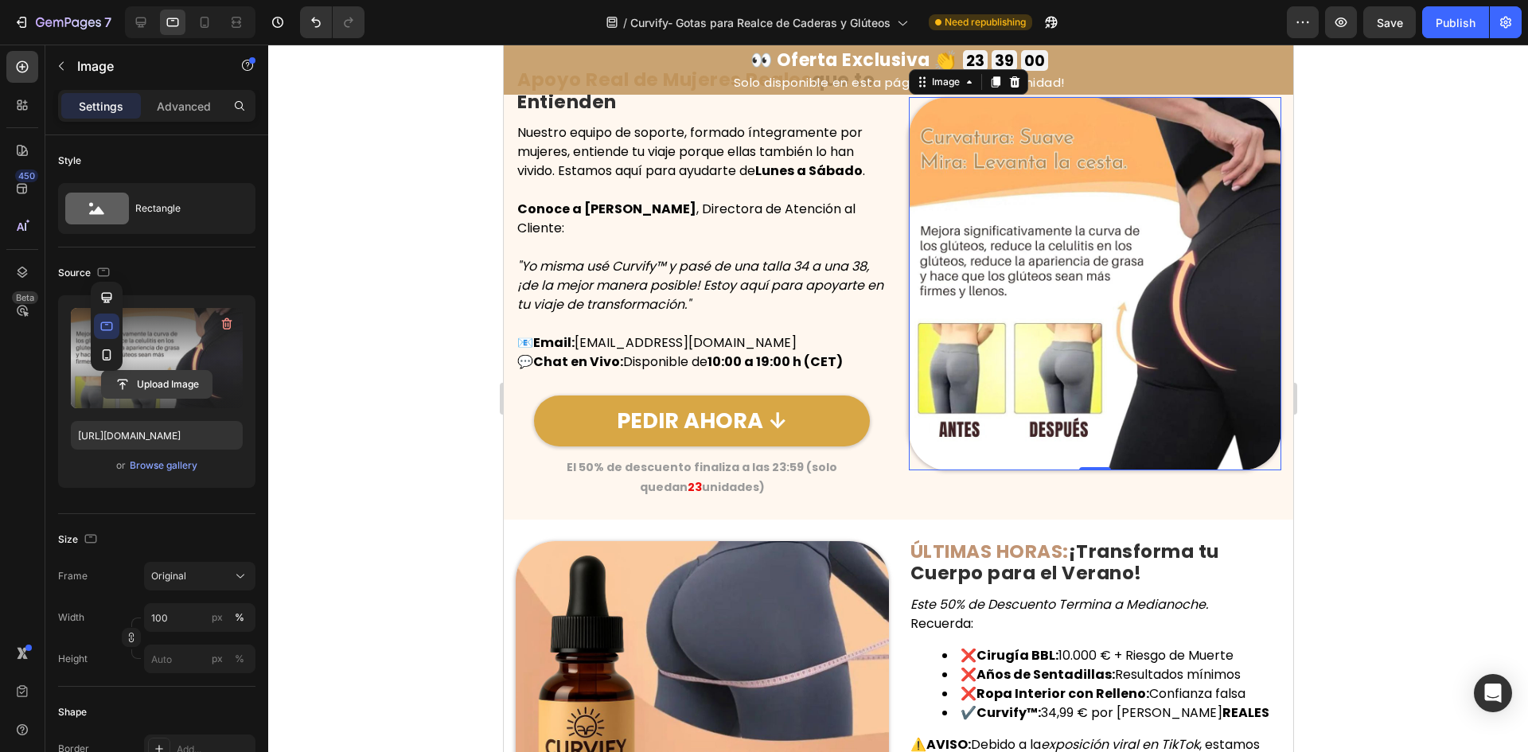
click at [105, 351] on icon "button" at bounding box center [107, 355] width 16 height 16
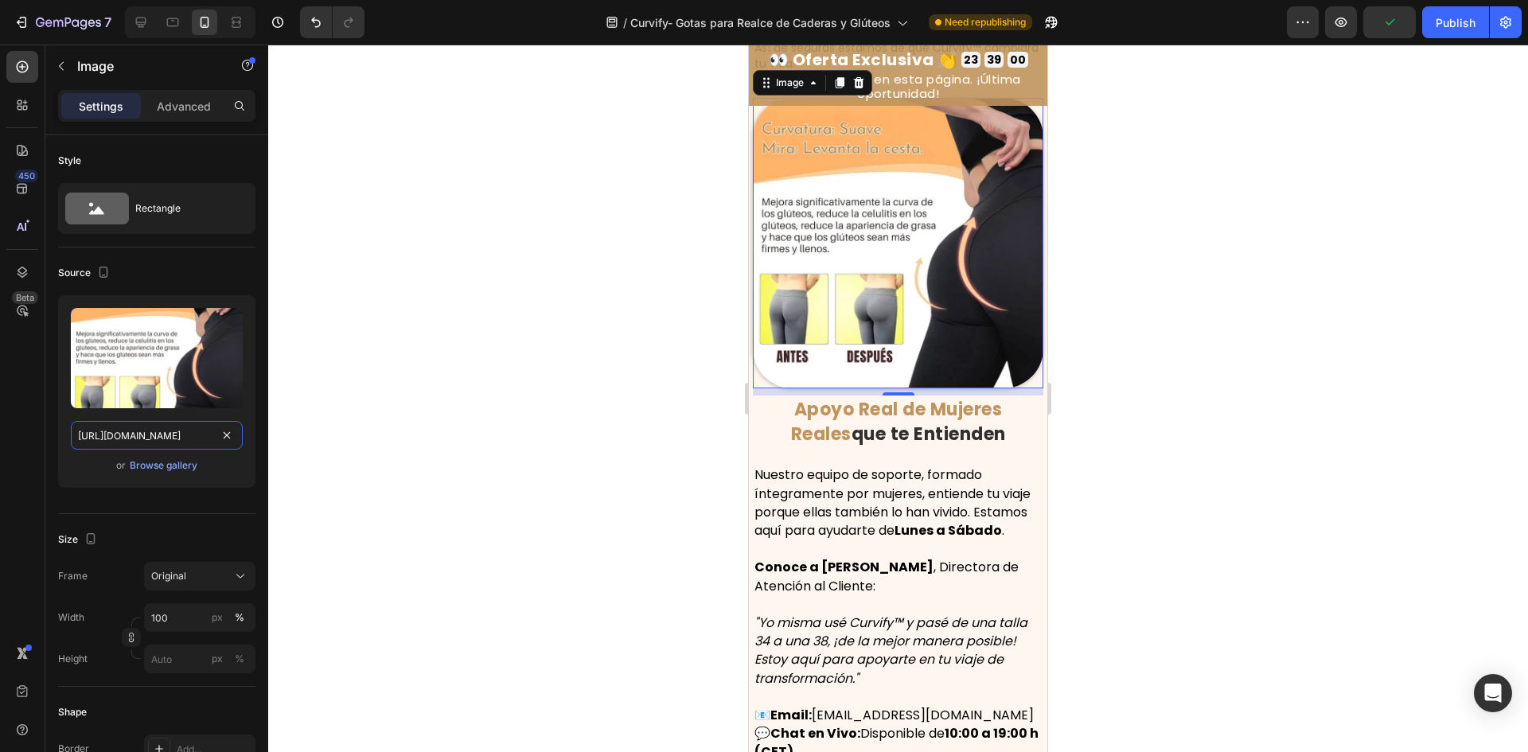
click at [120, 432] on input "[URL][DOMAIN_NAME]" at bounding box center [157, 435] width 172 height 29
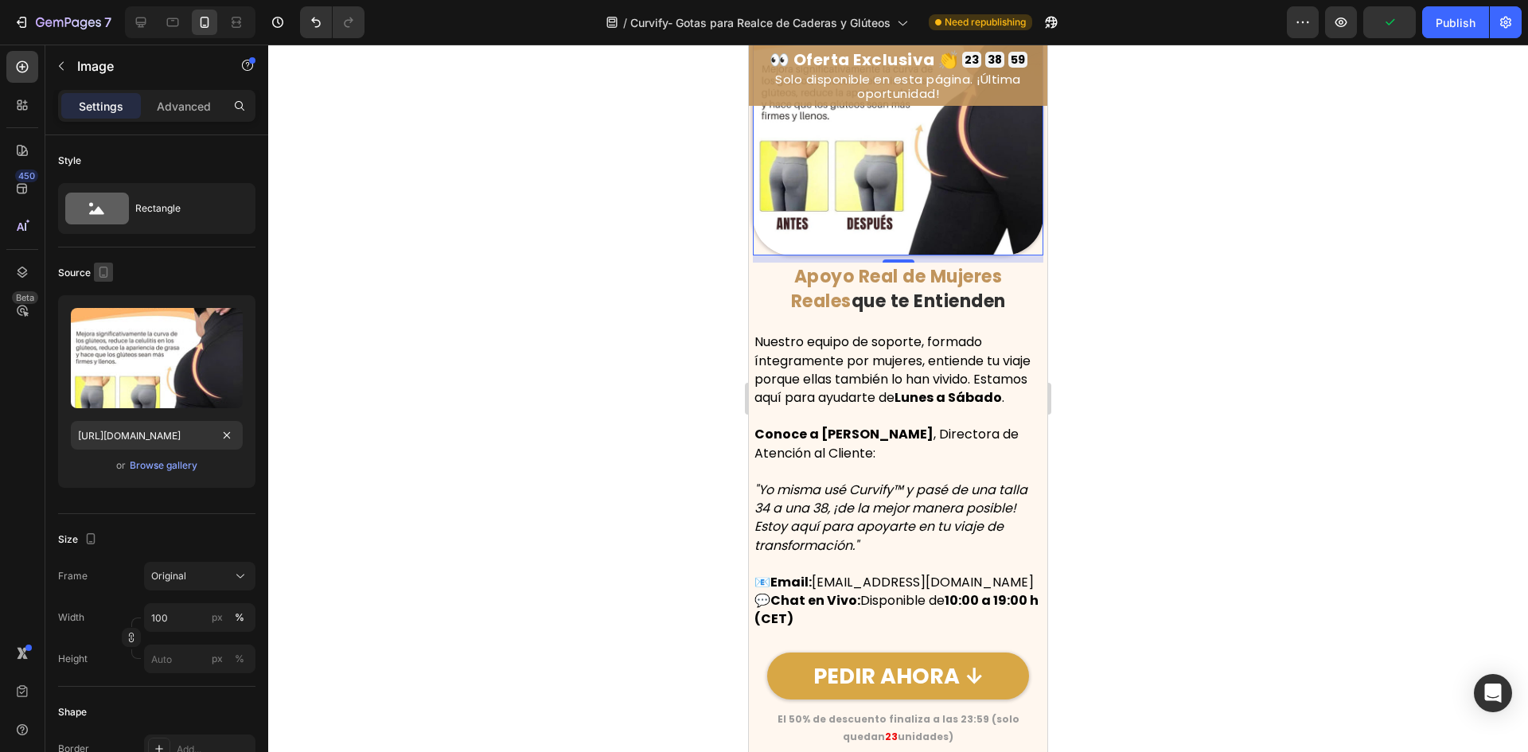
click at [104, 271] on icon "button" at bounding box center [104, 272] width 16 height 16
click at [113, 294] on icon "button" at bounding box center [107, 298] width 16 height 16
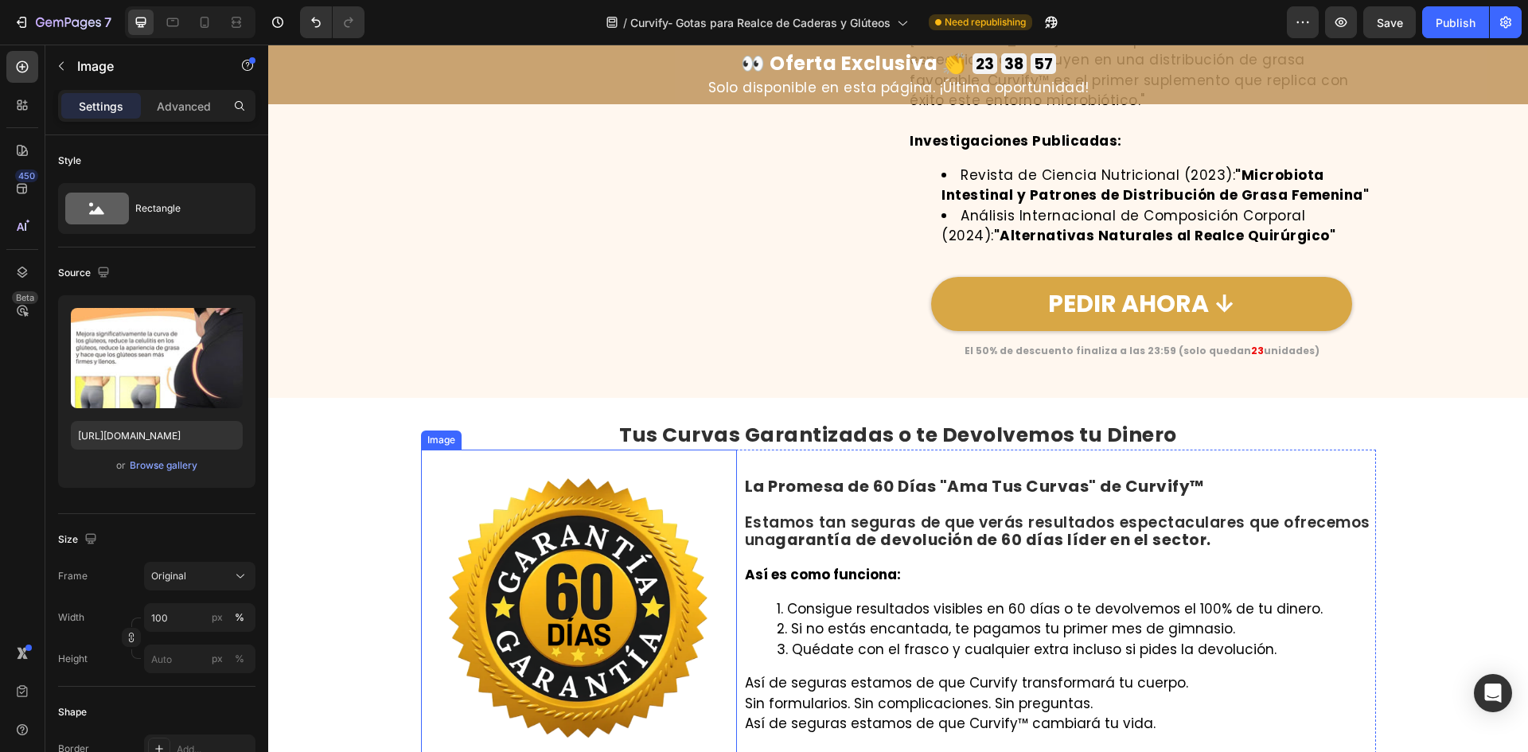
click at [544, 579] on img at bounding box center [579, 608] width 316 height 316
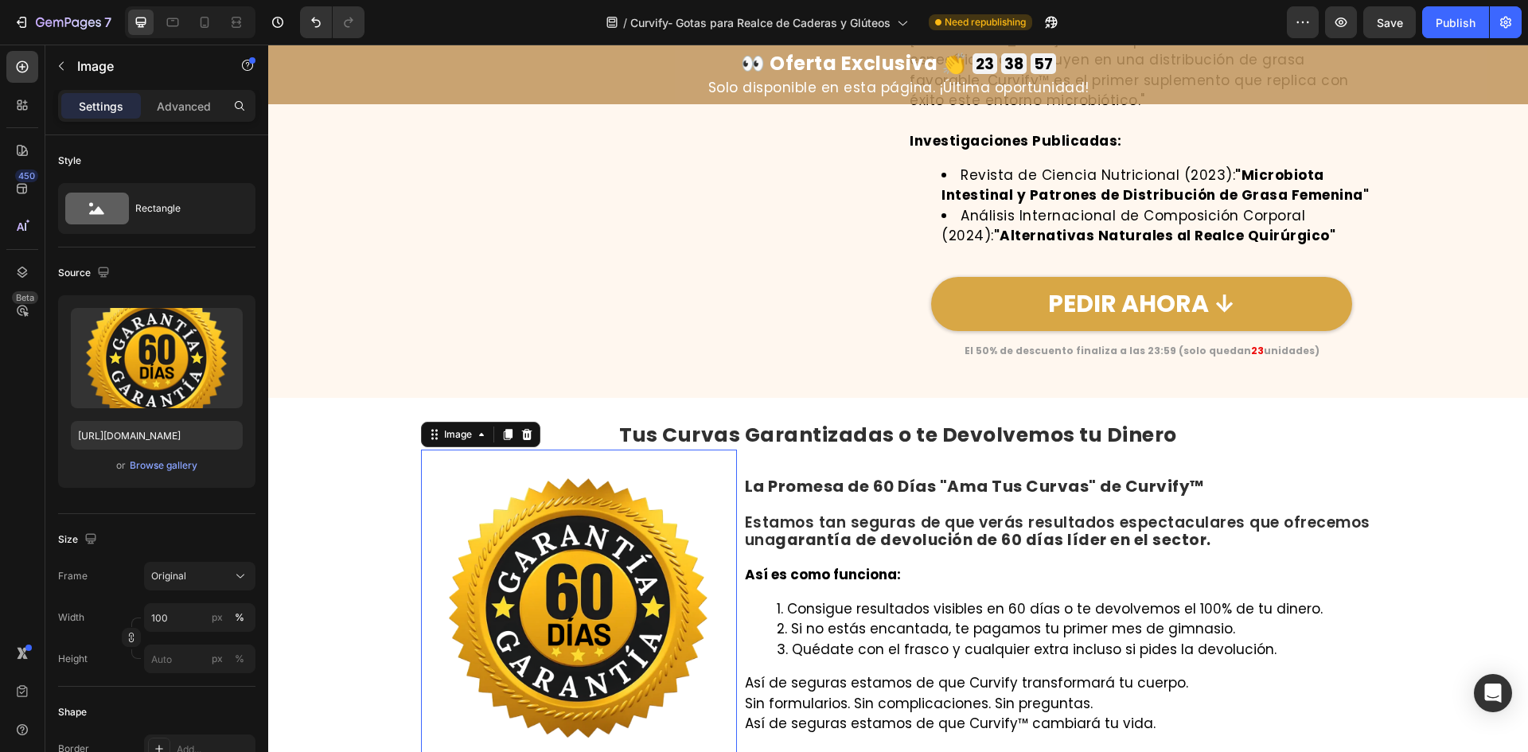
scroll to position [7318, 0]
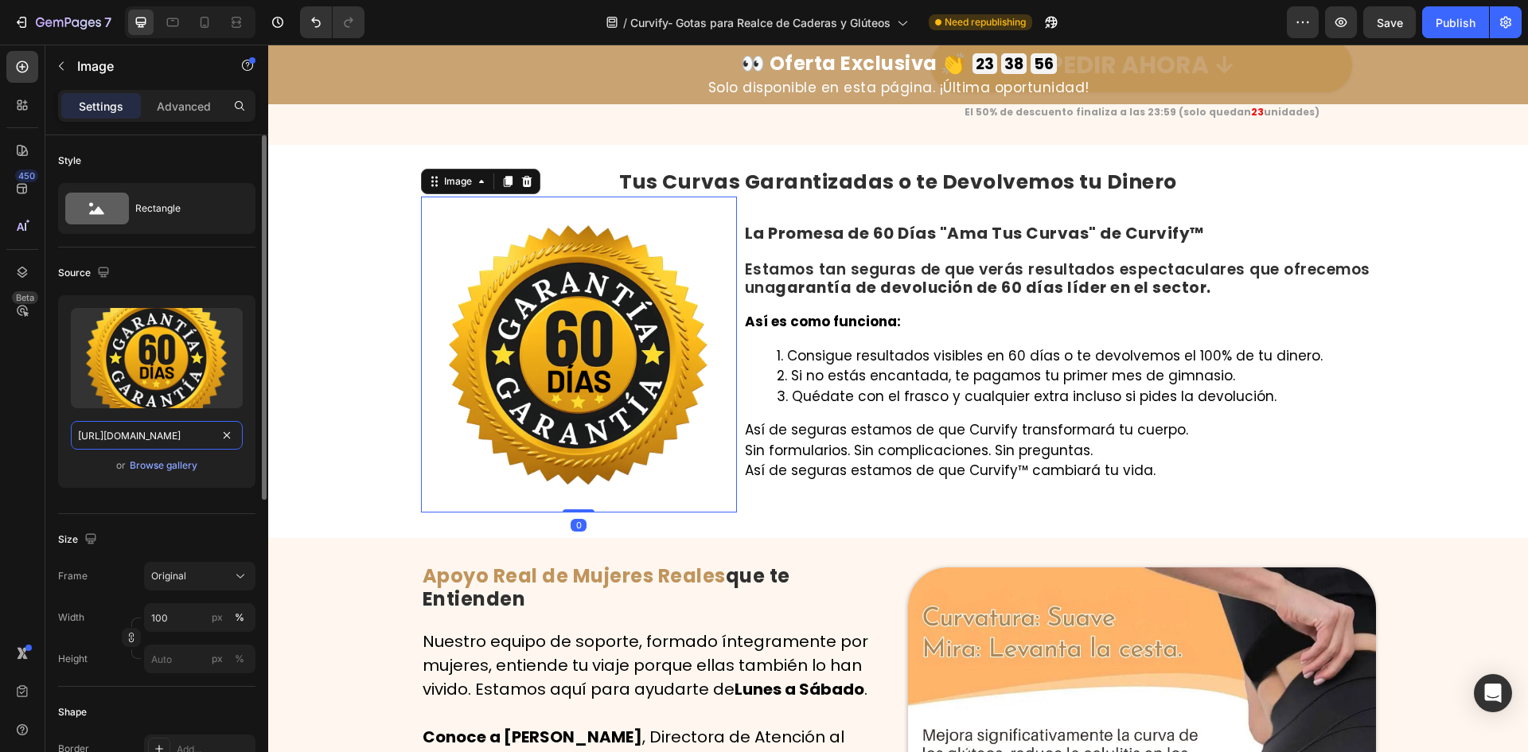
click at [162, 424] on input "[URL][DOMAIN_NAME]" at bounding box center [157, 435] width 172 height 29
click at [107, 271] on icon "button" at bounding box center [103, 272] width 10 height 10
click at [112, 314] on button "button" at bounding box center [106, 326] width 25 height 25
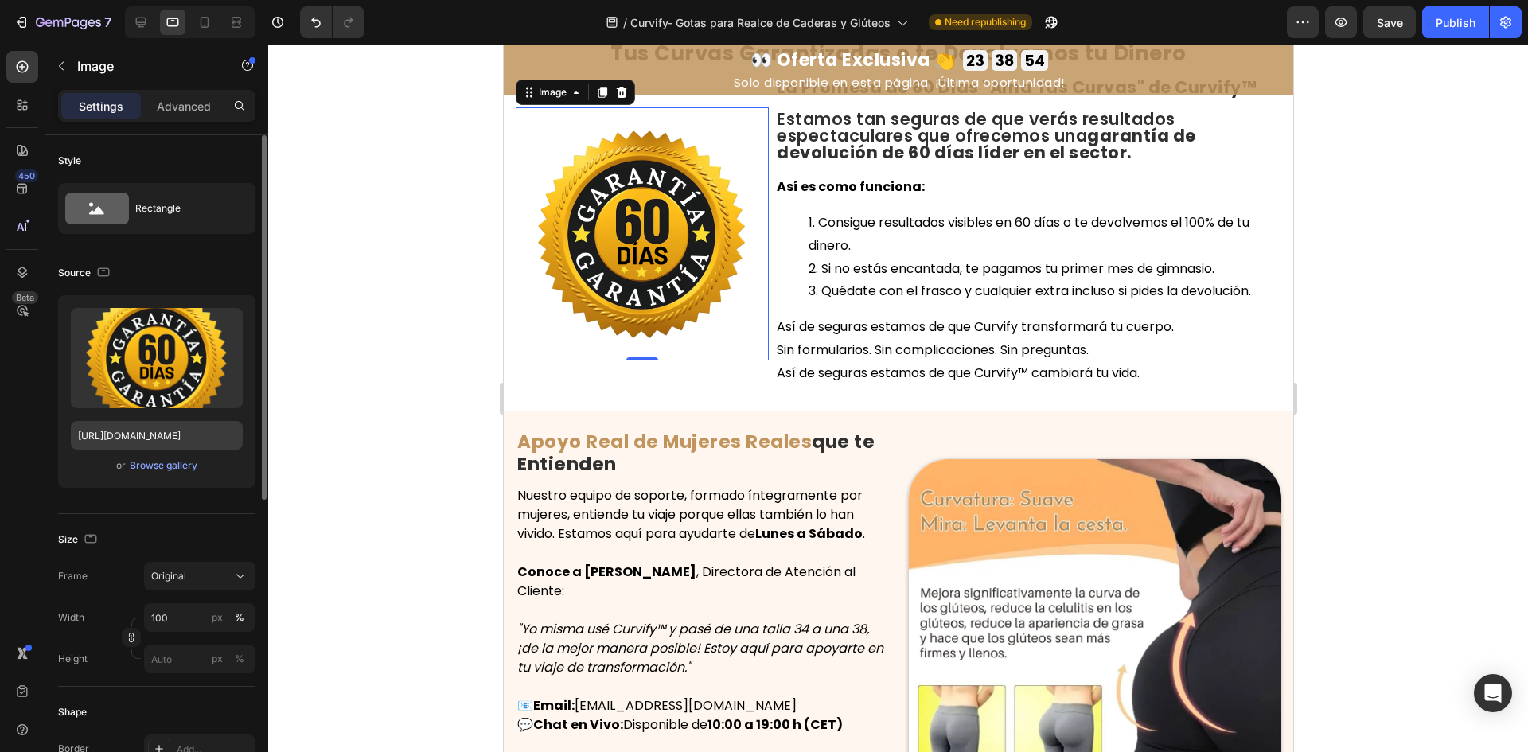
scroll to position [7469, 0]
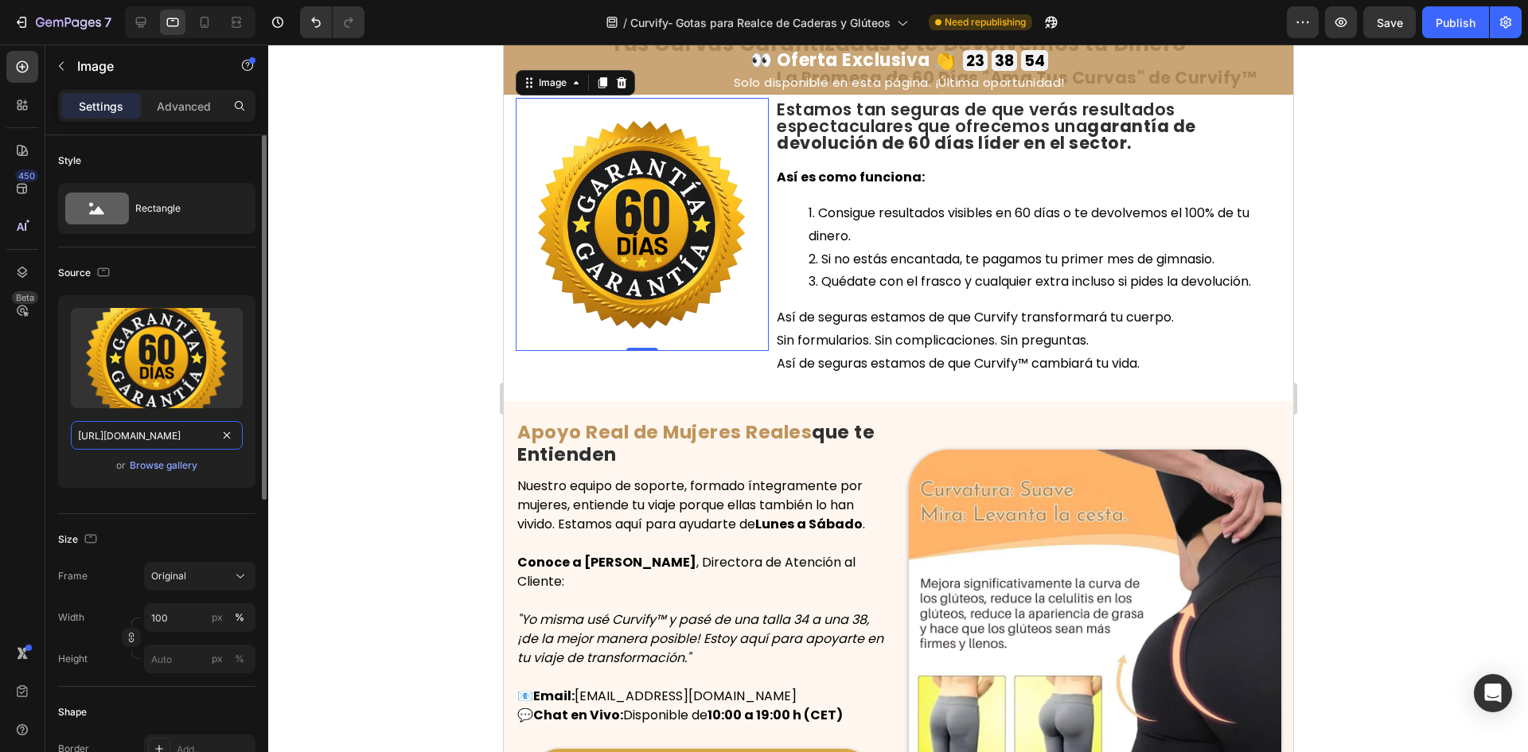
click at [132, 426] on input "[URL][DOMAIN_NAME]" at bounding box center [157, 435] width 172 height 29
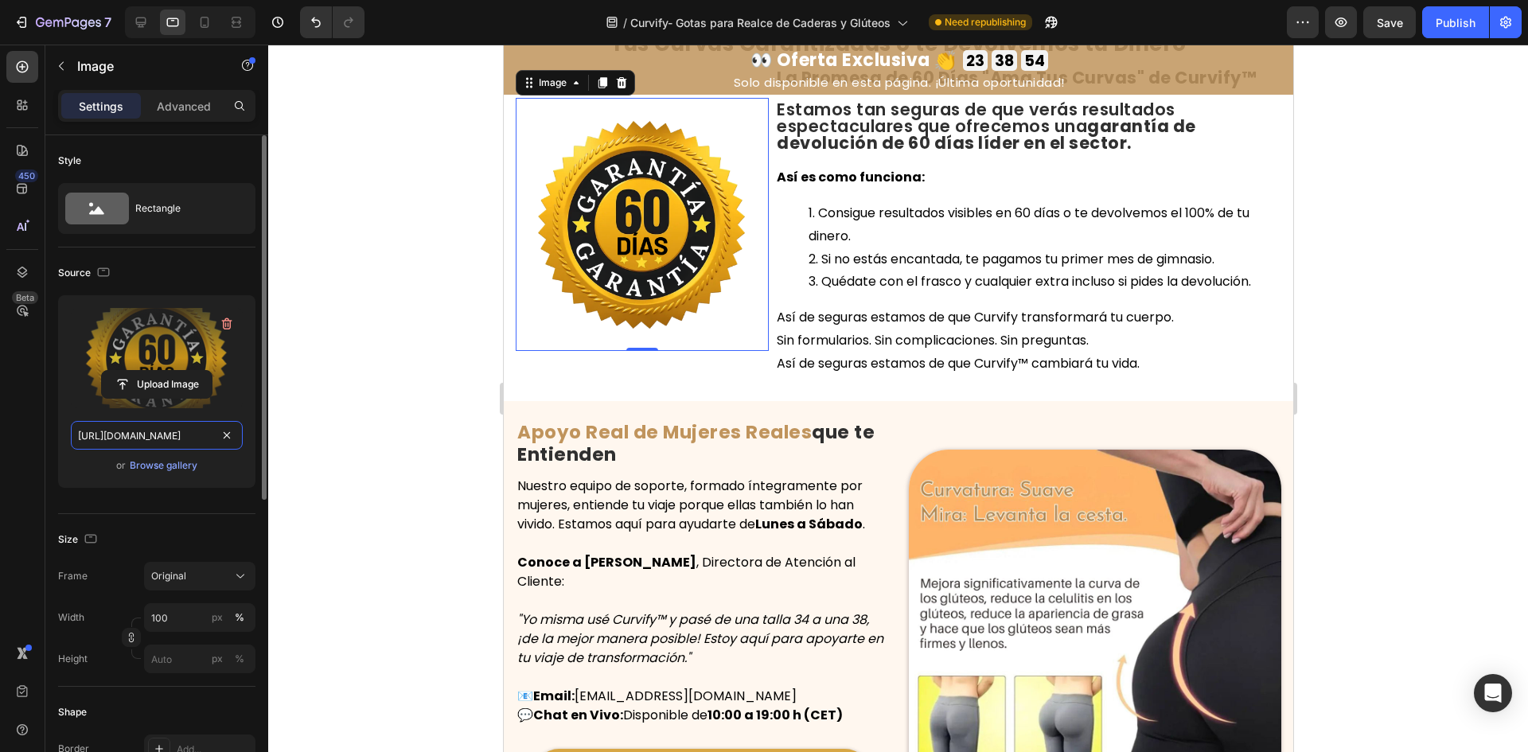
scroll to position [0, 495]
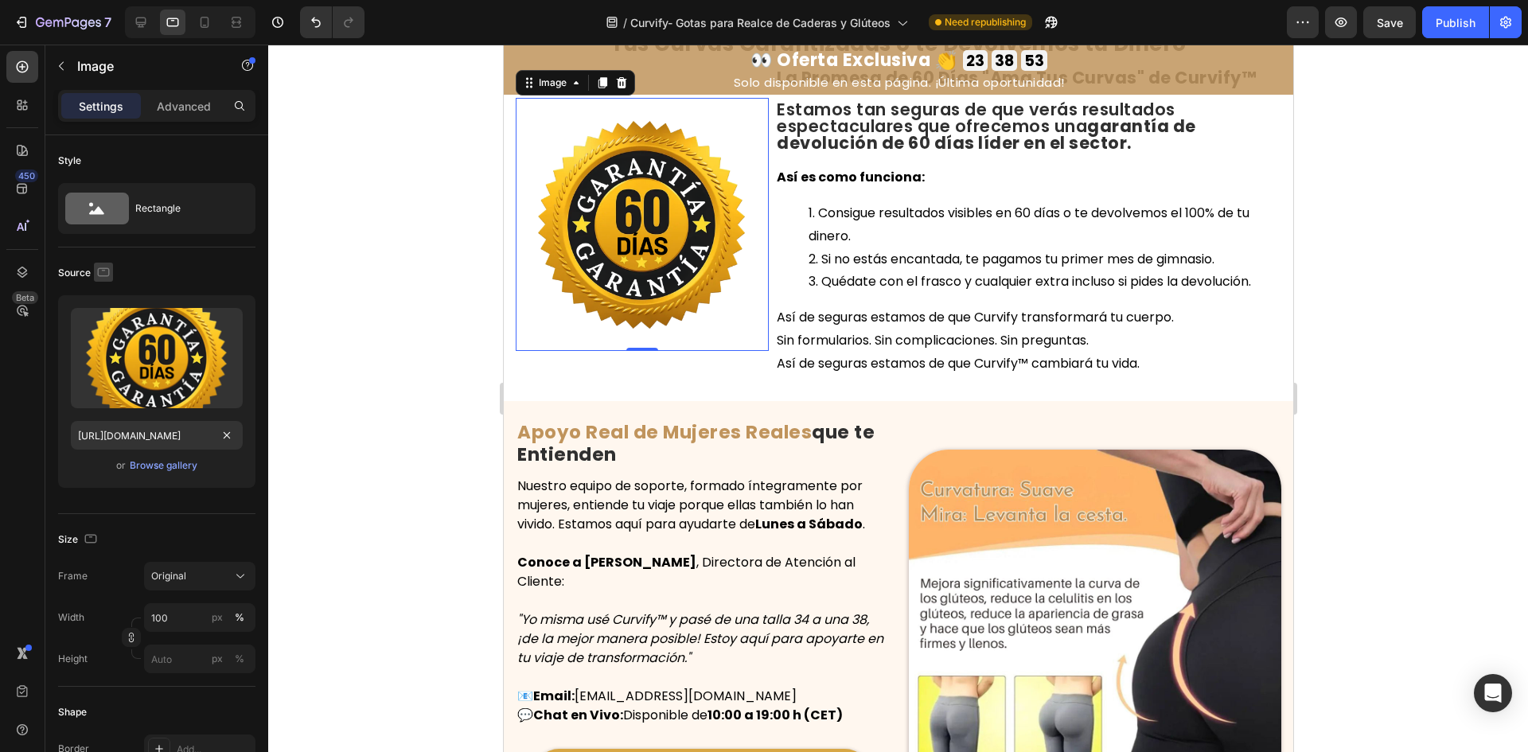
click at [108, 274] on icon "button" at bounding box center [104, 271] width 12 height 9
click at [107, 366] on button "button" at bounding box center [106, 354] width 25 height 25
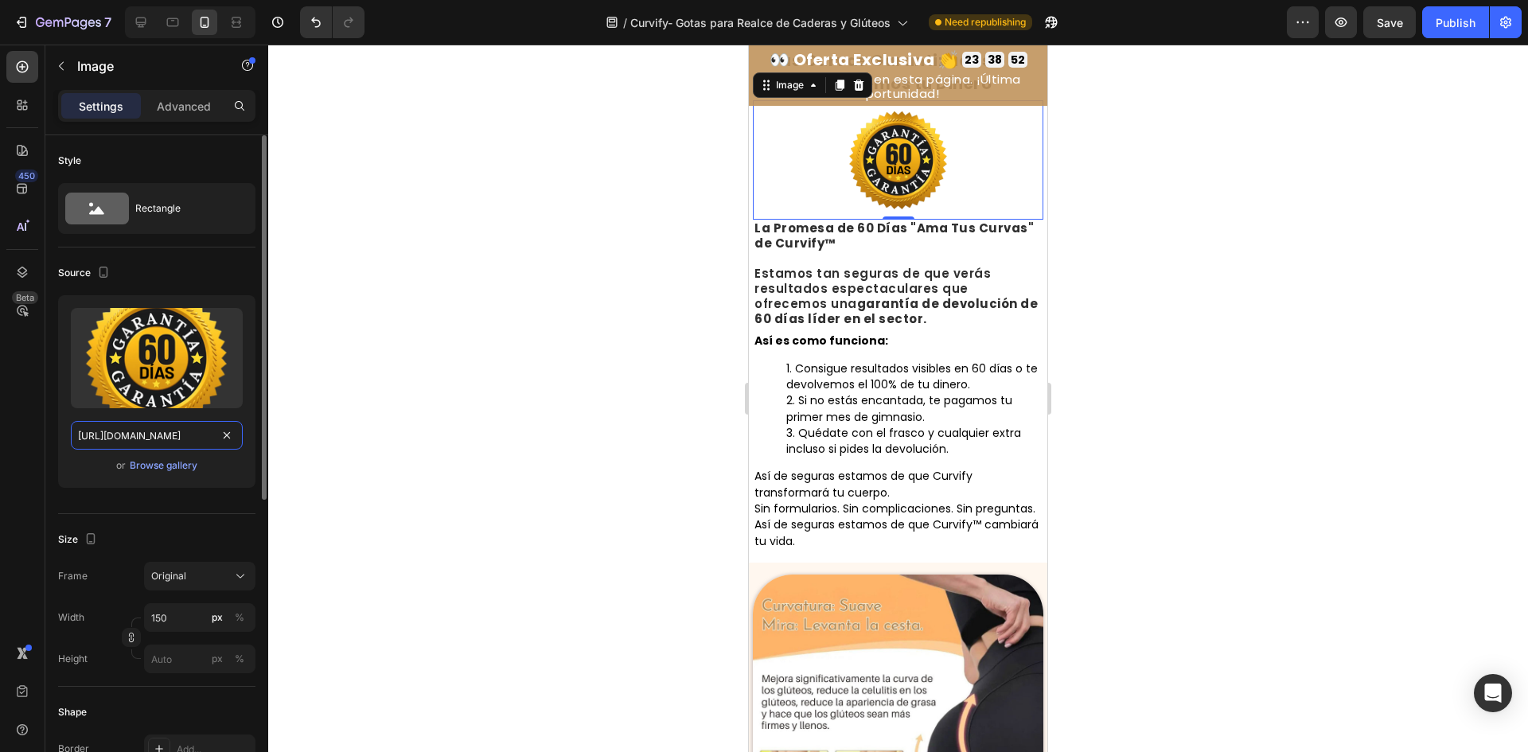
click at [144, 422] on input "[URL][DOMAIN_NAME]" at bounding box center [157, 435] width 172 height 29
click at [103, 268] on icon "button" at bounding box center [104, 272] width 16 height 16
click at [111, 296] on icon "button" at bounding box center [107, 297] width 10 height 10
type input "100"
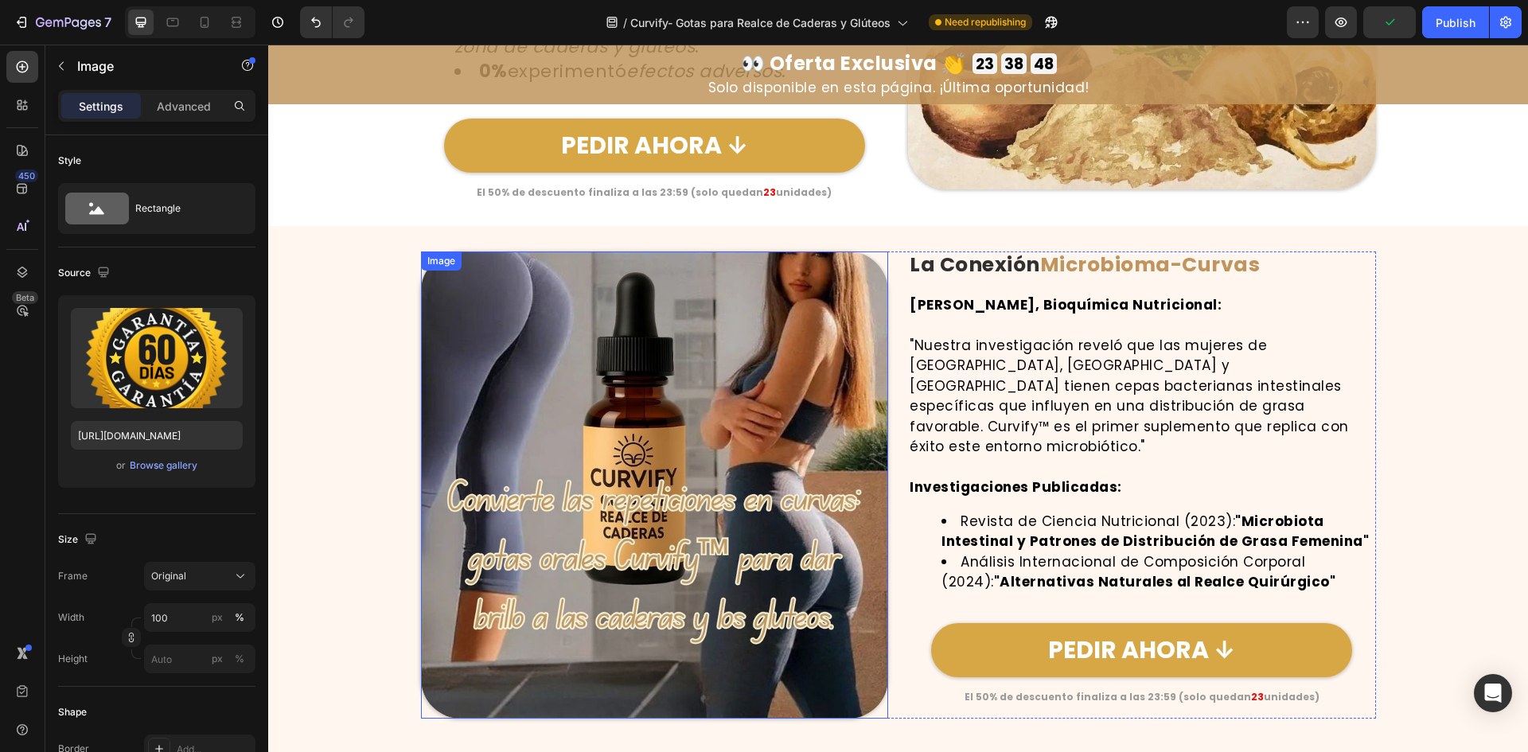
click at [698, 429] on img at bounding box center [655, 486] width 468 height 468
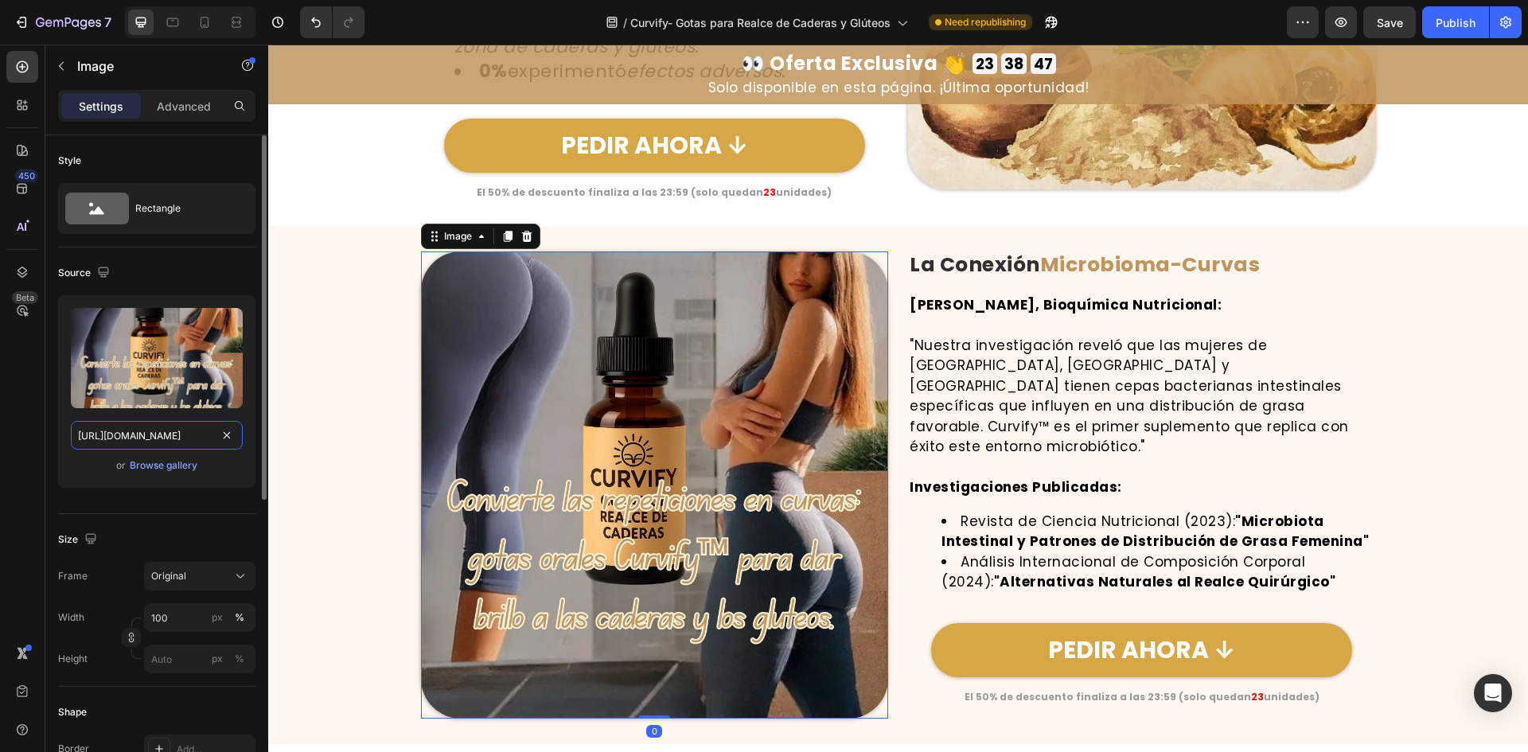
click at [162, 439] on input "[URL][DOMAIN_NAME]" at bounding box center [157, 435] width 172 height 29
click at [108, 270] on icon "button" at bounding box center [103, 272] width 10 height 10
click at [119, 330] on div at bounding box center [107, 326] width 32 height 89
click at [111, 326] on icon "button" at bounding box center [107, 326] width 12 height 9
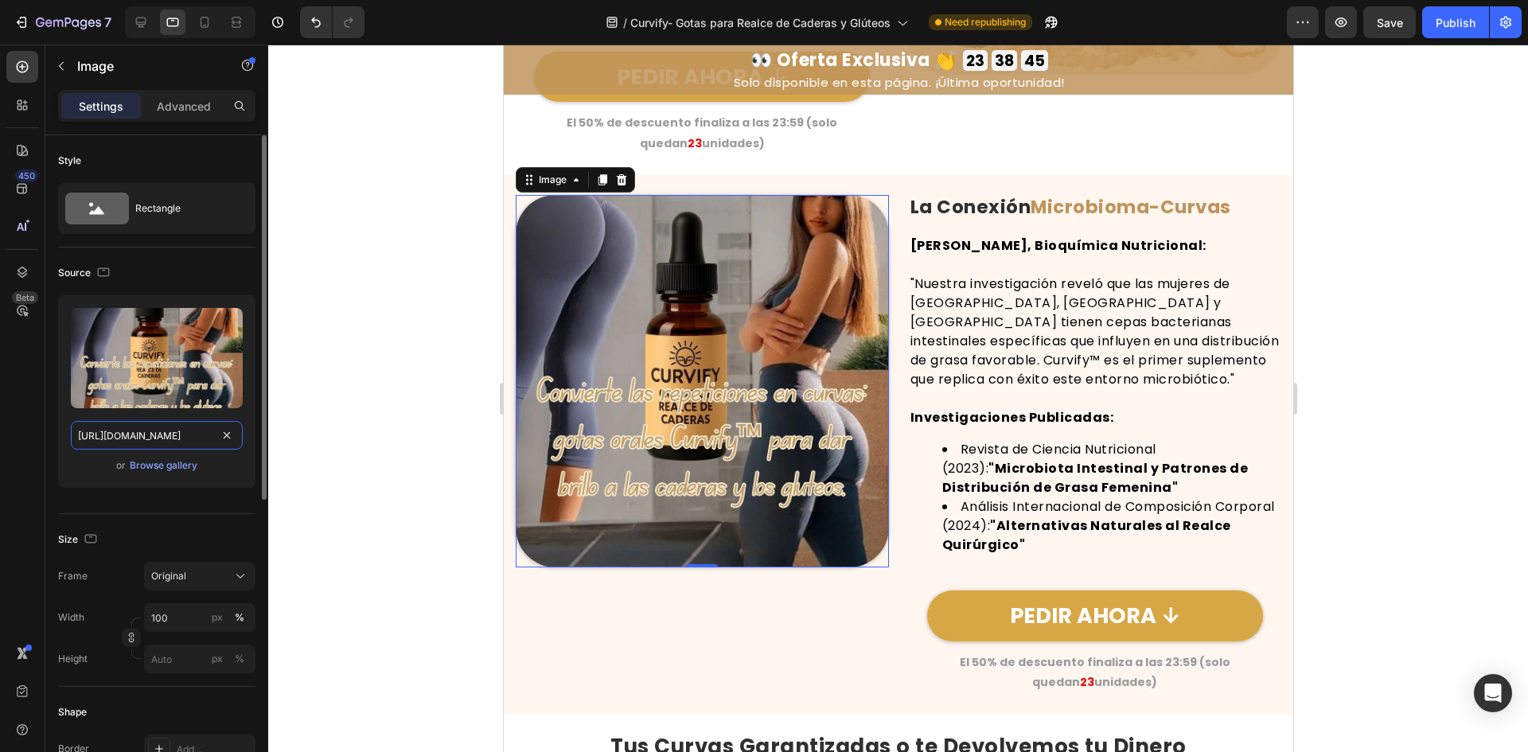
click at [143, 432] on input "[URL][DOMAIN_NAME]" at bounding box center [157, 435] width 172 height 29
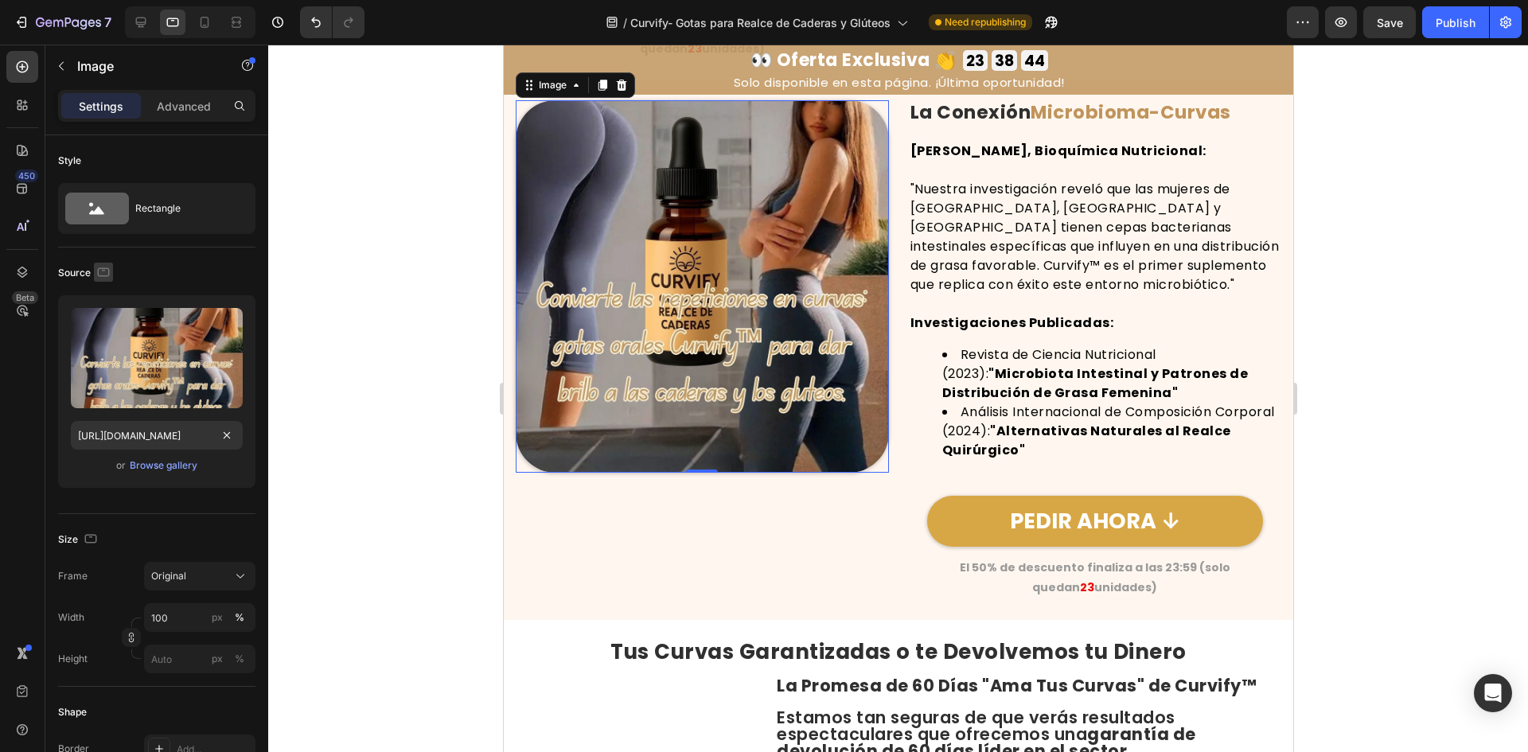
click at [96, 277] on icon "button" at bounding box center [104, 272] width 16 height 16
click at [111, 355] on icon "button" at bounding box center [107, 355] width 16 height 16
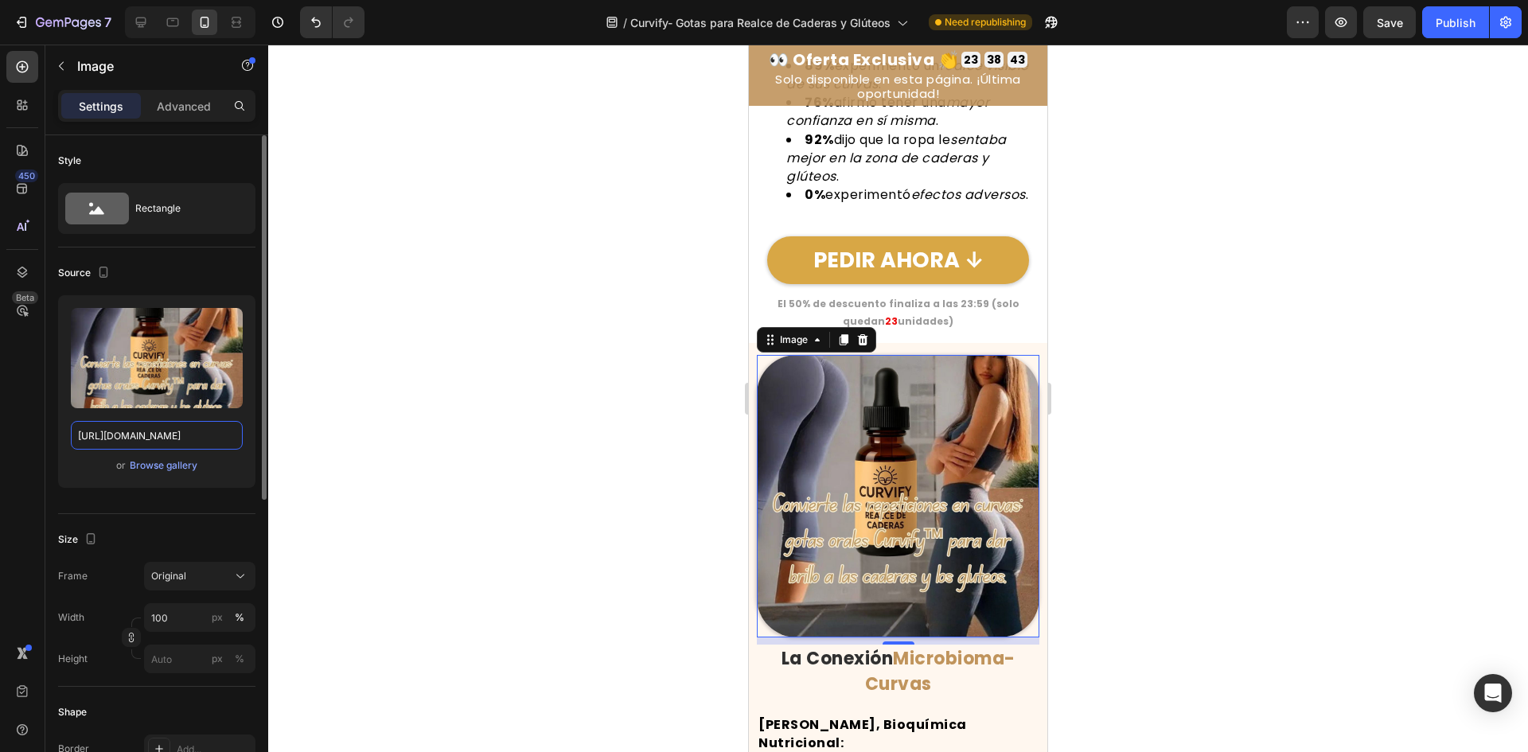
click at [119, 428] on input "[URL][DOMAIN_NAME]" at bounding box center [157, 435] width 172 height 29
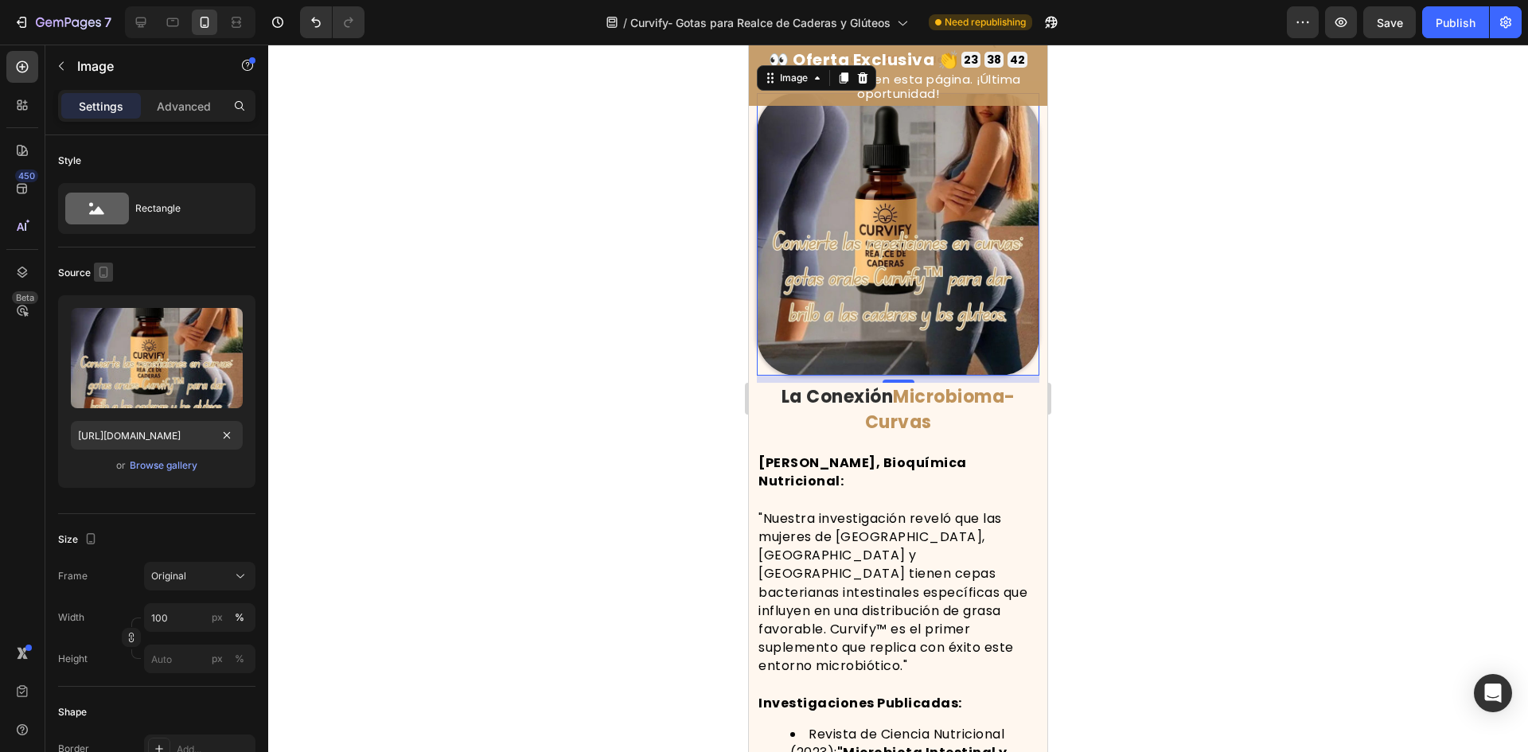
click at [98, 277] on icon "button" at bounding box center [104, 272] width 16 height 16
click at [102, 295] on icon "button" at bounding box center [107, 297] width 10 height 10
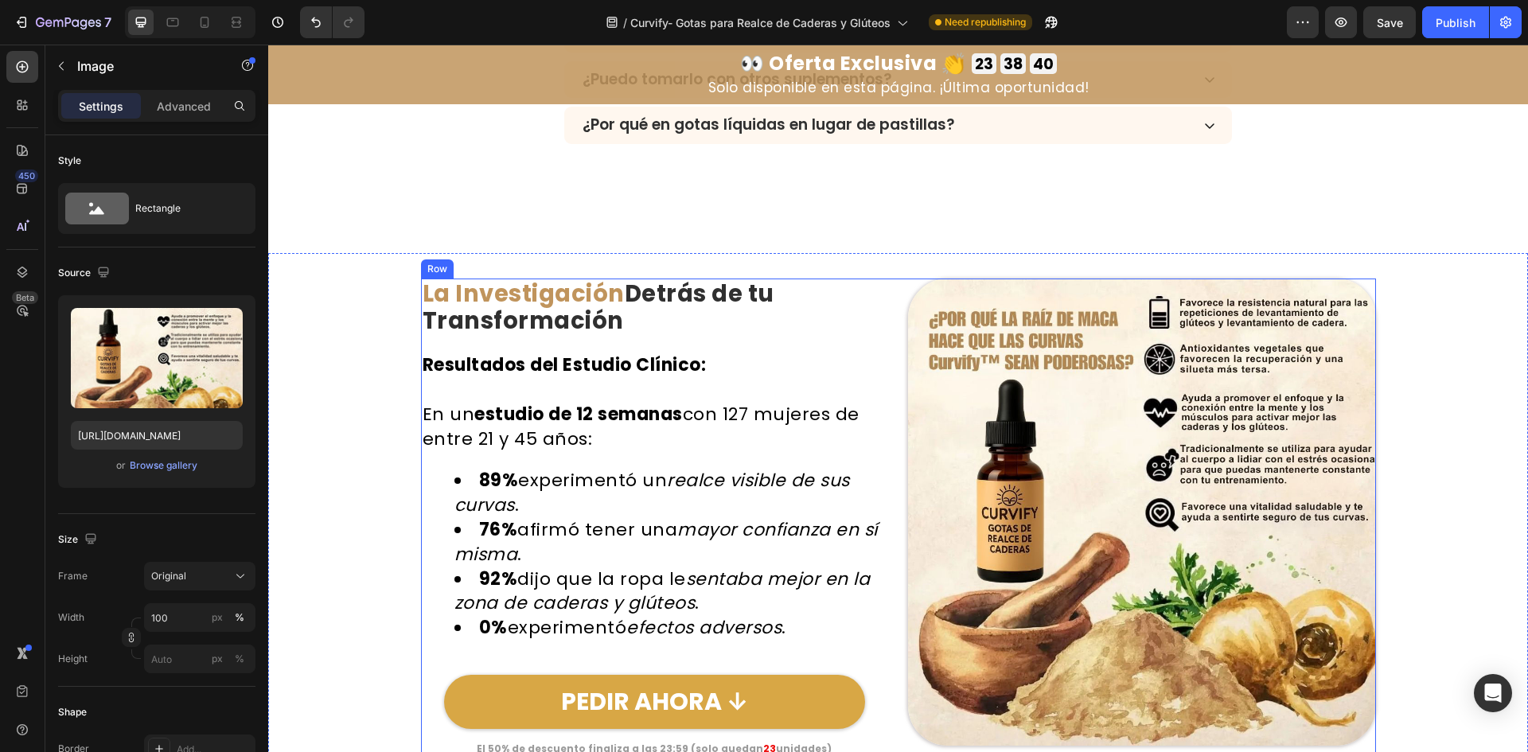
click at [1219, 487] on img at bounding box center [1142, 513] width 468 height 468
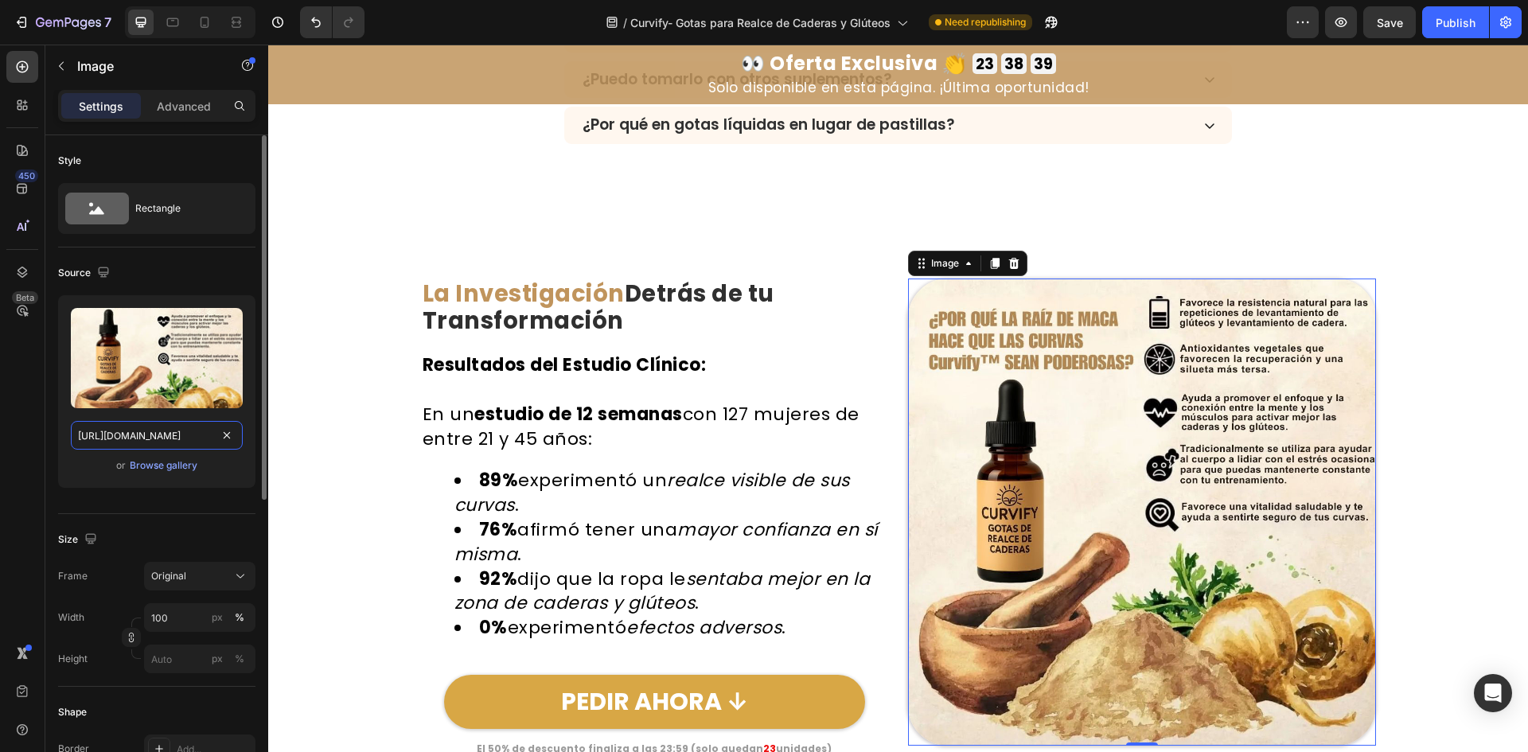
click at [200, 431] on input "[URL][DOMAIN_NAME]" at bounding box center [157, 435] width 172 height 29
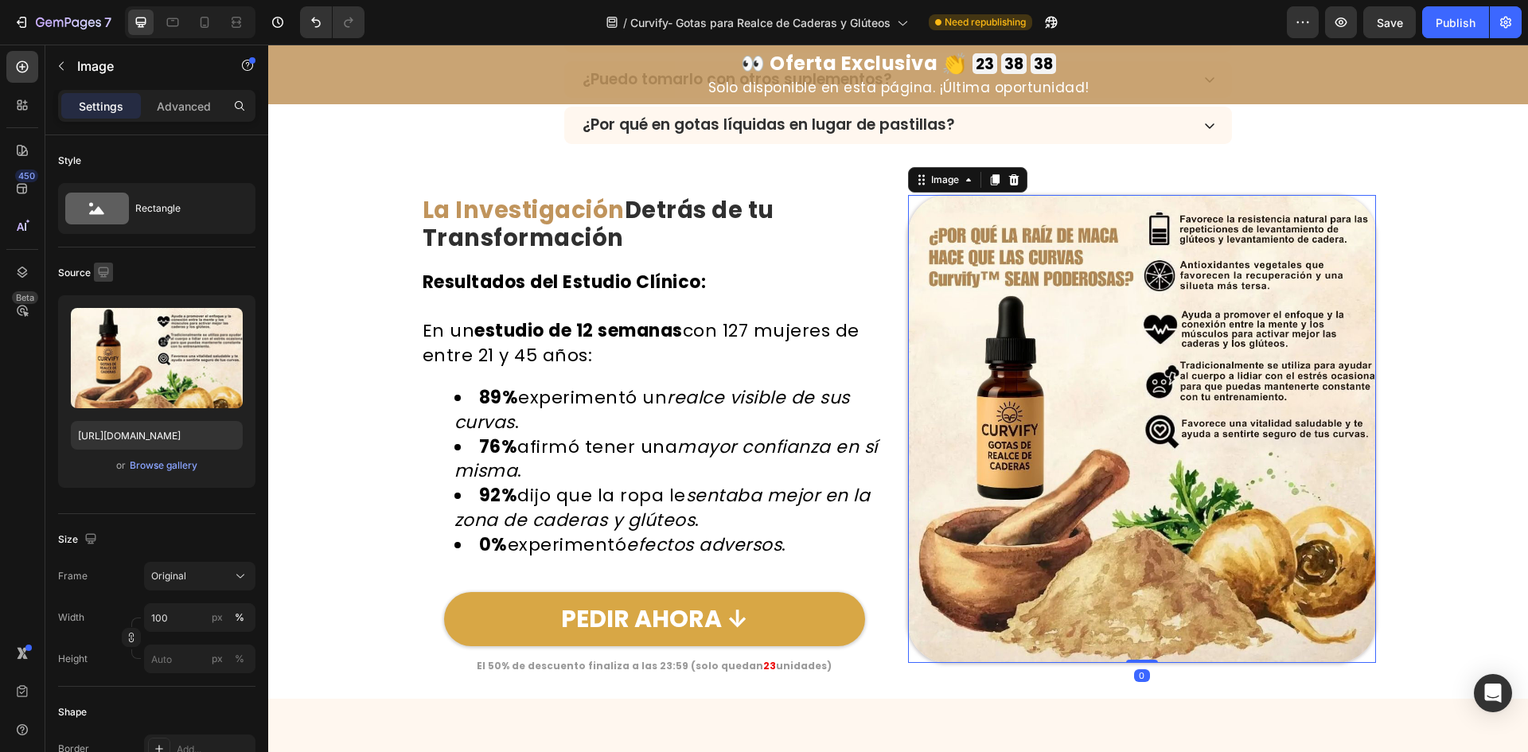
click at [106, 273] on icon "button" at bounding box center [104, 272] width 16 height 16
click at [115, 318] on button "button" at bounding box center [106, 326] width 25 height 25
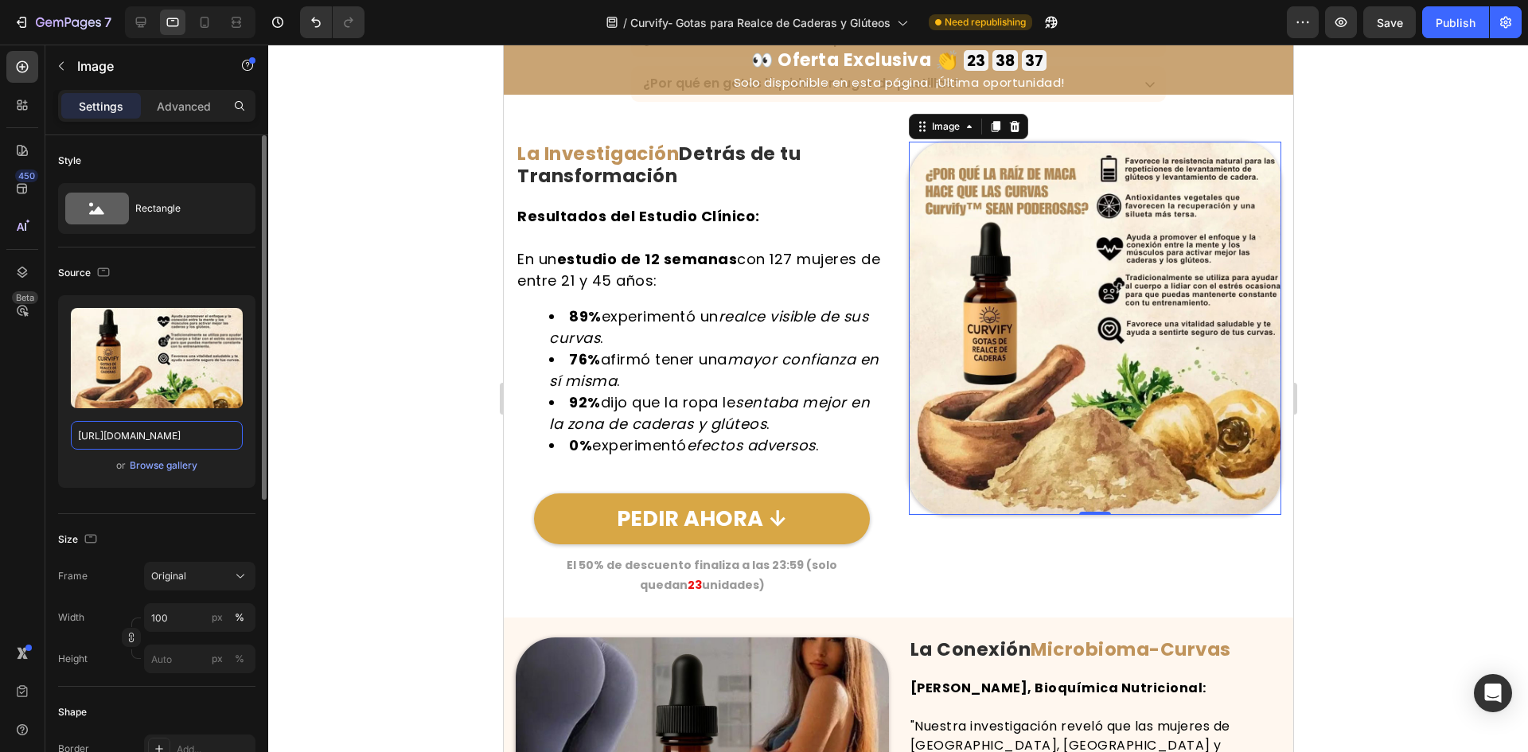
click at [154, 437] on input "[URL][DOMAIN_NAME]" at bounding box center [157, 435] width 172 height 29
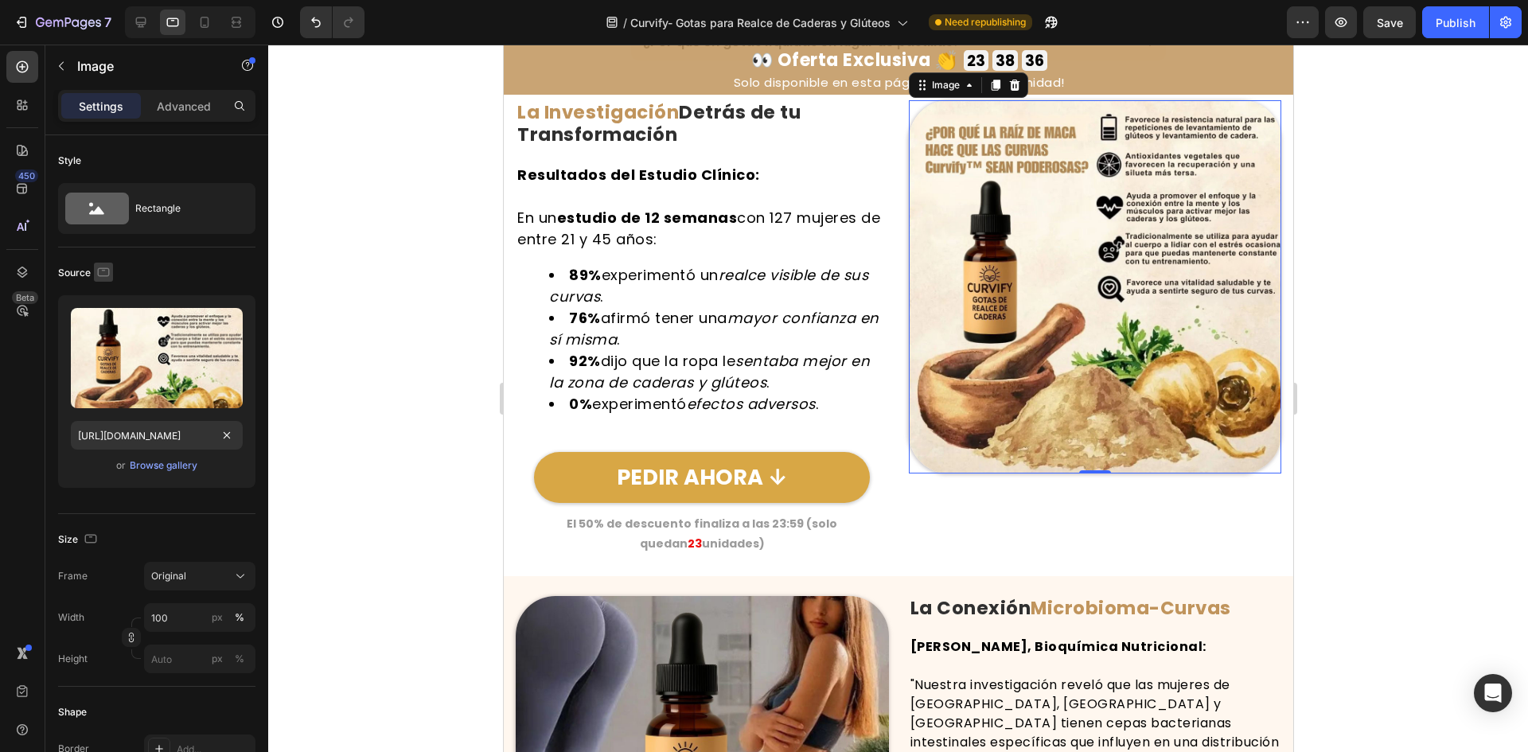
click at [102, 275] on icon "button" at bounding box center [104, 272] width 16 height 16
click at [111, 363] on button "button" at bounding box center [106, 354] width 25 height 25
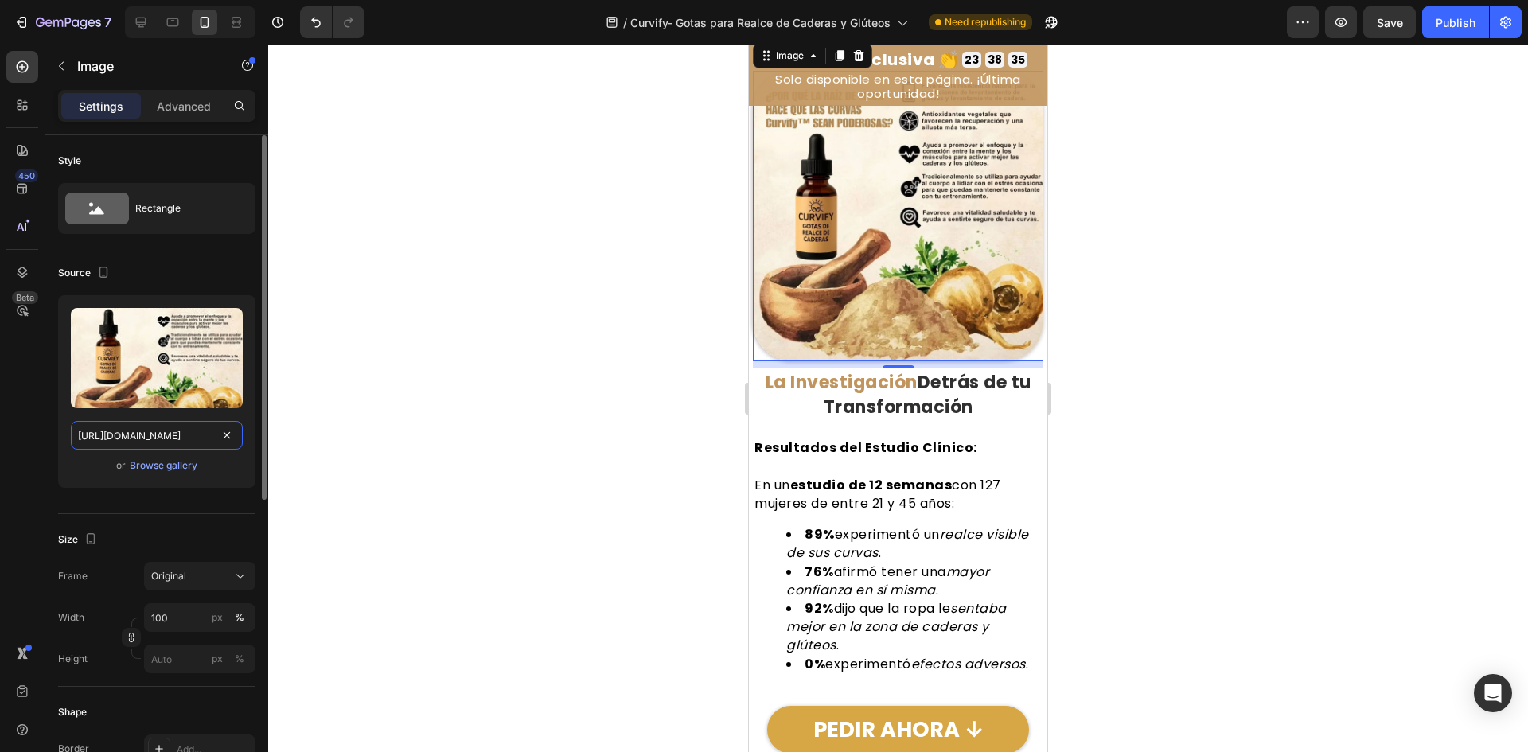
click at [126, 431] on input "[URL][DOMAIN_NAME]" at bounding box center [157, 435] width 172 height 29
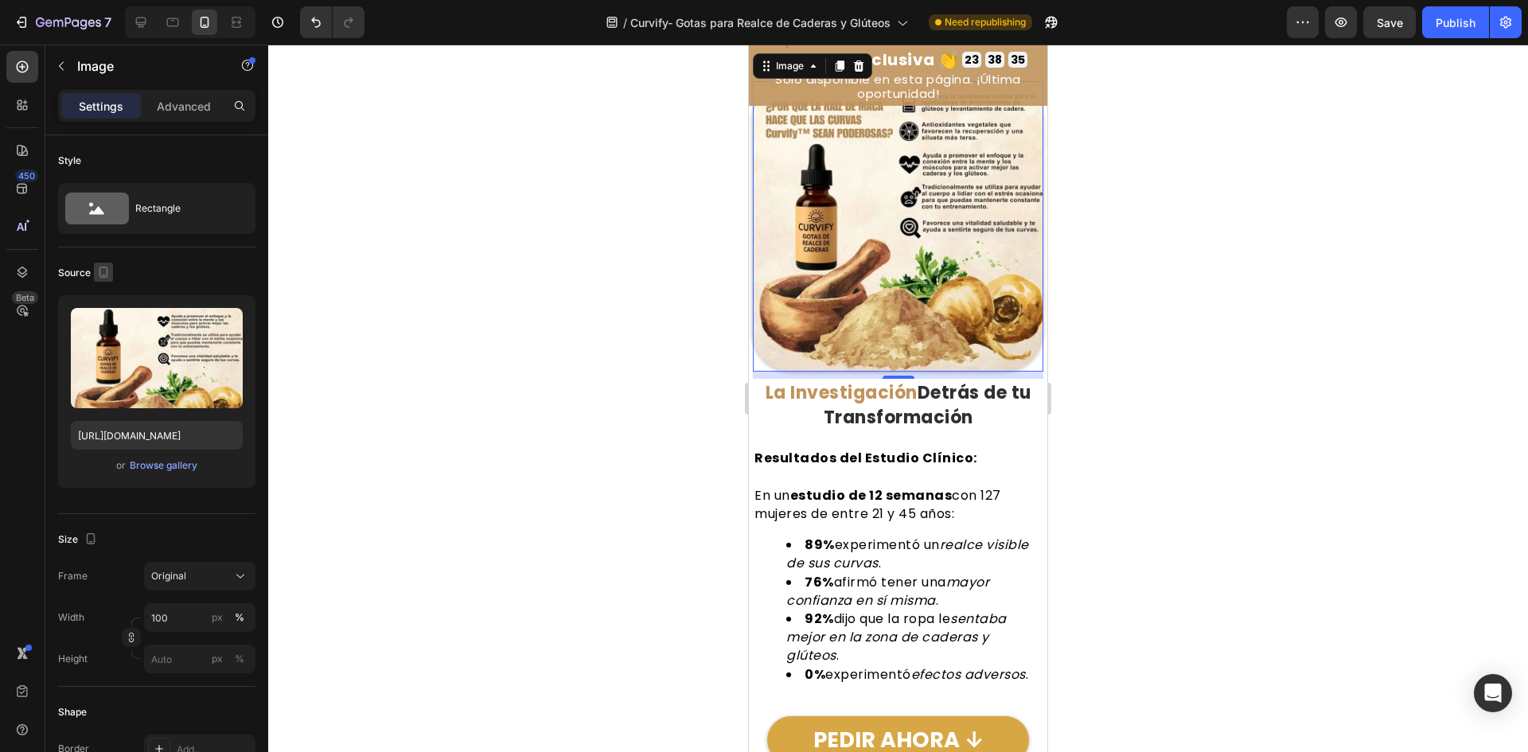
click at [104, 272] on icon "button" at bounding box center [104, 272] width 16 height 16
click at [103, 294] on icon "button" at bounding box center [107, 298] width 16 height 16
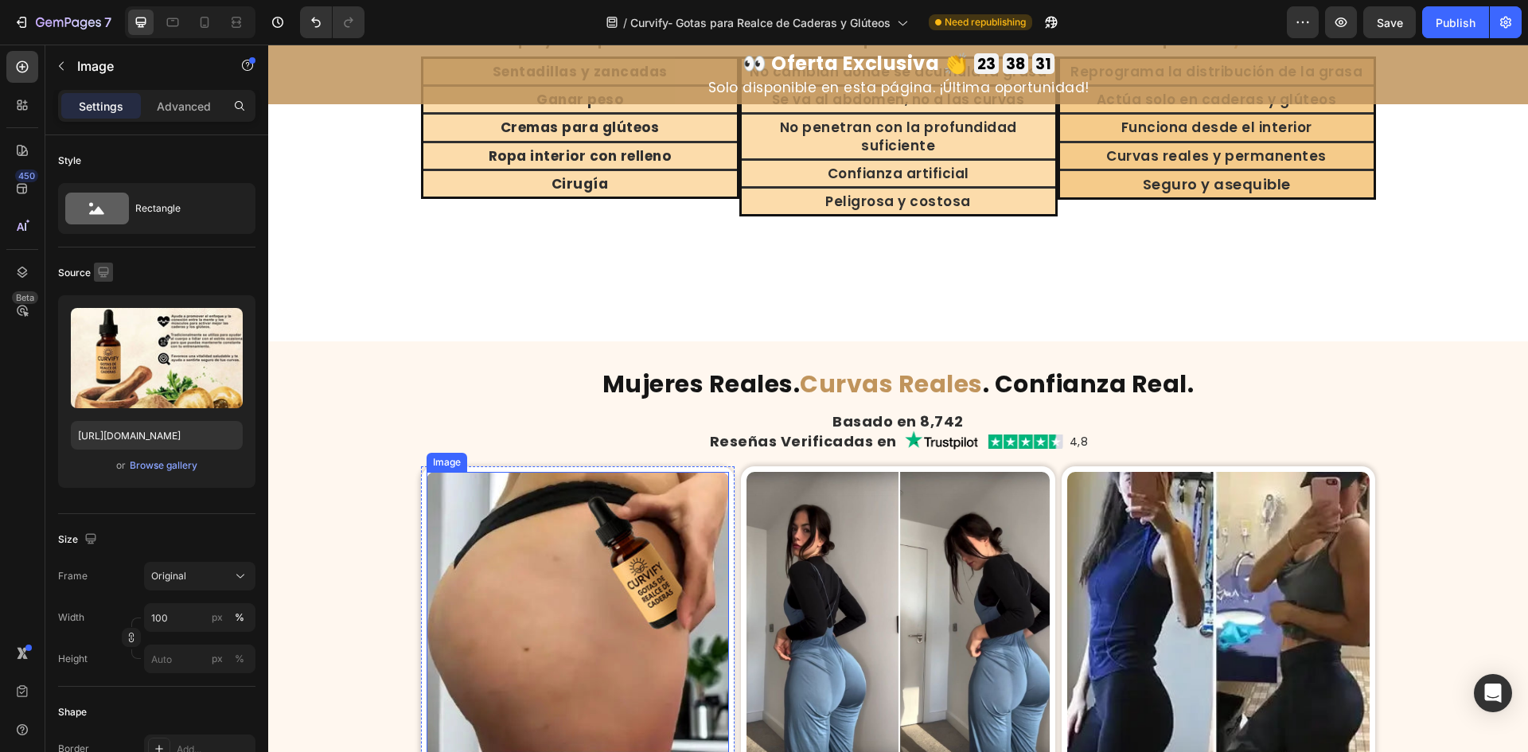
click at [660, 569] on img at bounding box center [578, 623] width 303 height 303
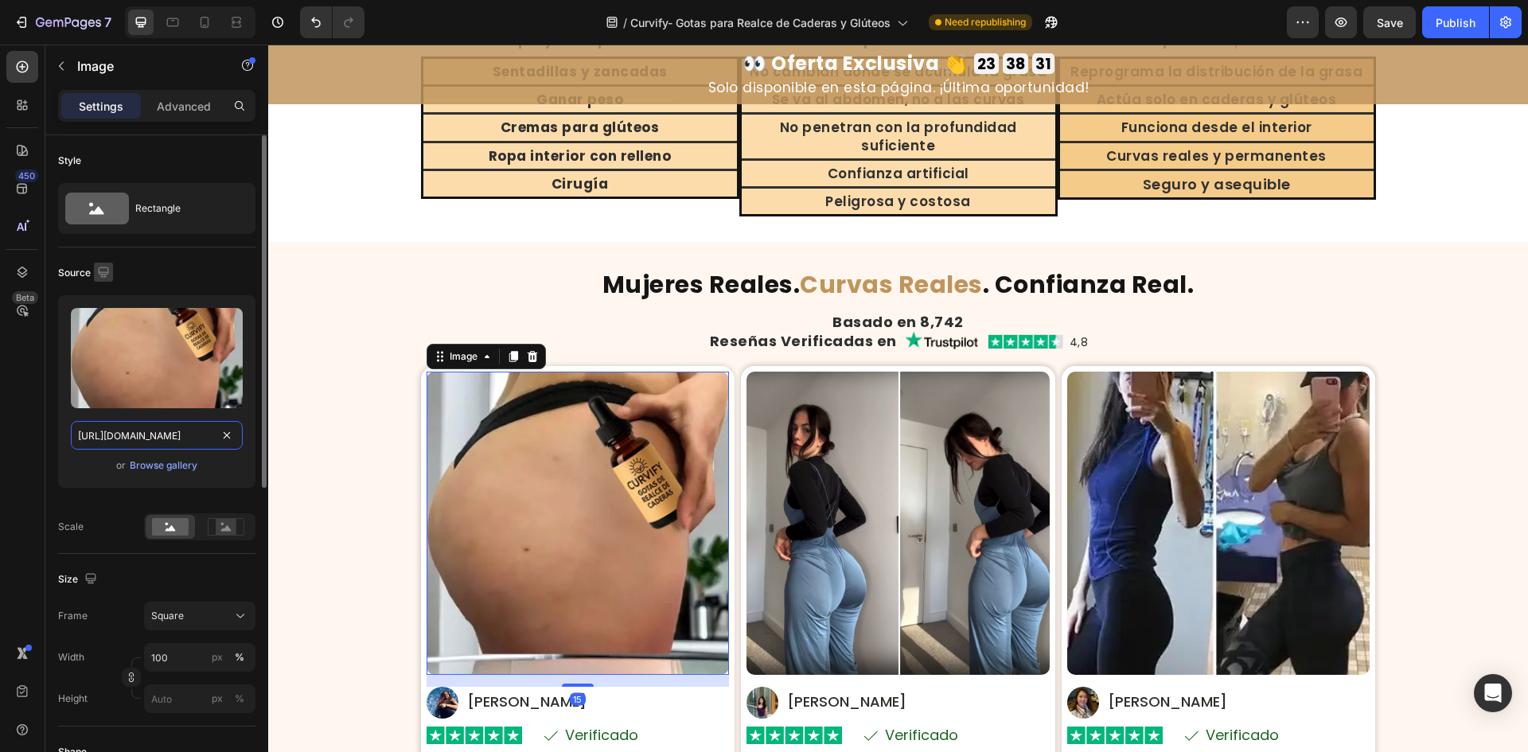
drag, startPoint x: 146, startPoint y: 439, endPoint x: 139, endPoint y: 429, distance: 11.5
click at [145, 439] on input "[URL][DOMAIN_NAME]" at bounding box center [157, 435] width 172 height 29
click at [104, 269] on icon "button" at bounding box center [104, 272] width 16 height 16
click at [110, 320] on icon "button" at bounding box center [107, 326] width 16 height 16
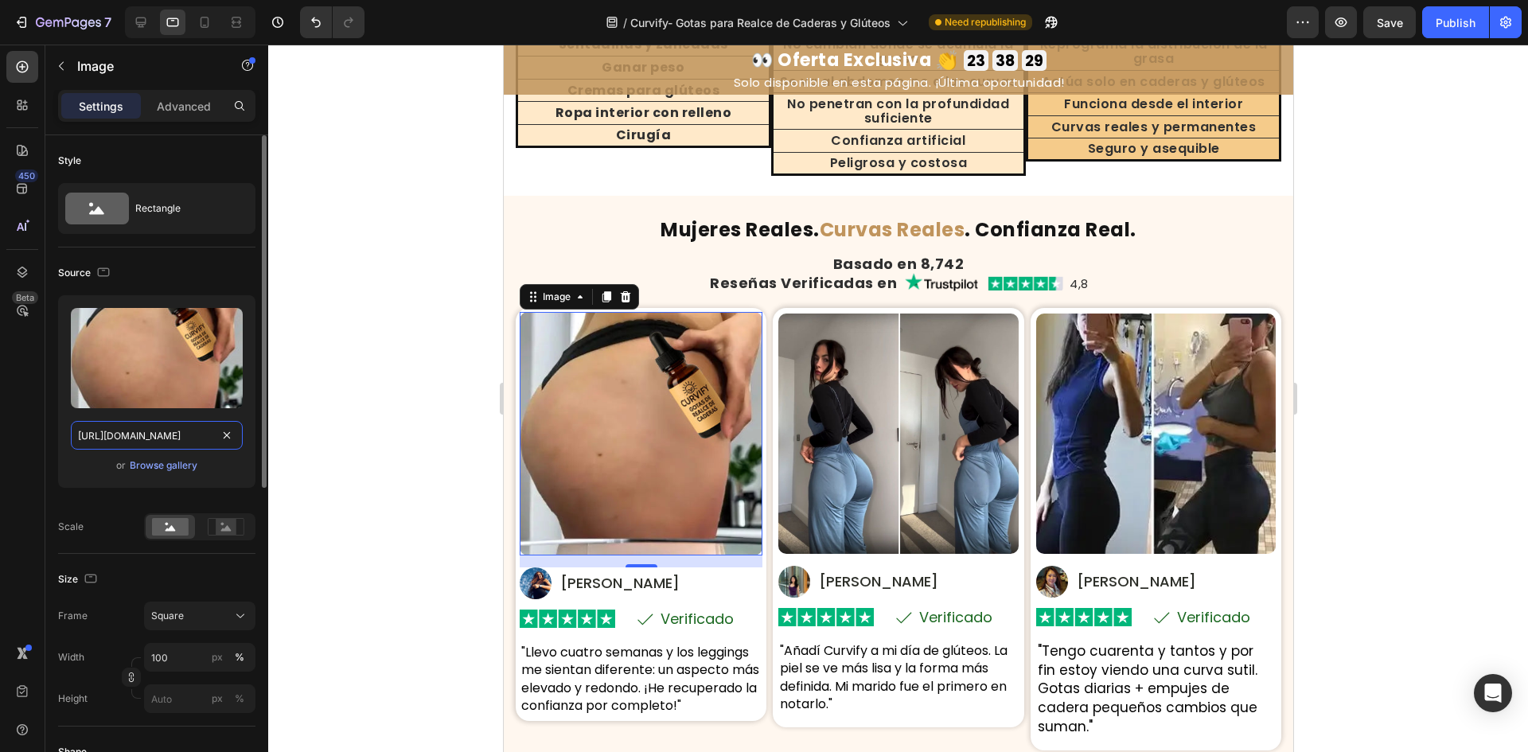
click at [127, 433] on input "[URL][DOMAIN_NAME]" at bounding box center [157, 435] width 172 height 29
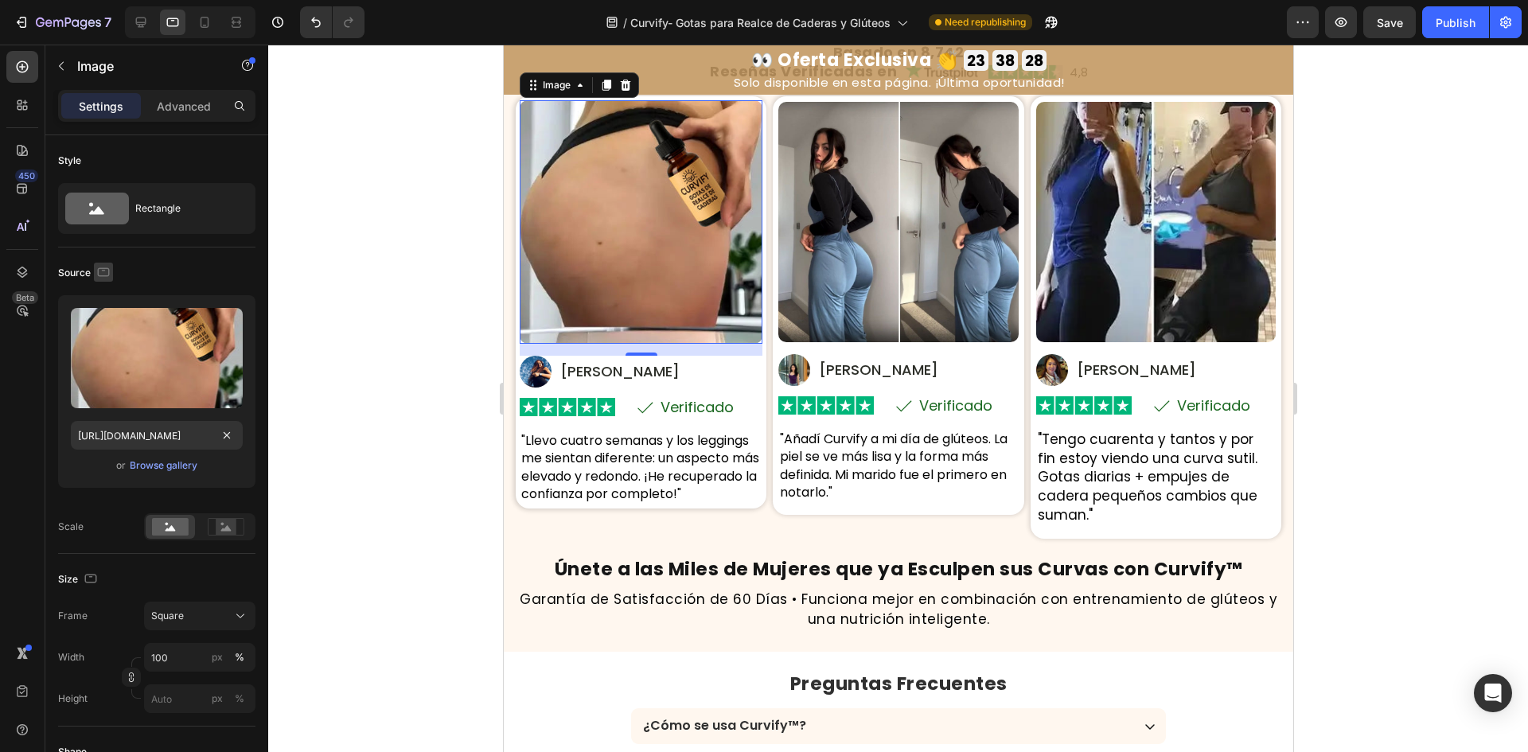
click at [107, 265] on icon "button" at bounding box center [104, 272] width 16 height 16
click at [107, 353] on icon "button" at bounding box center [107, 355] width 16 height 16
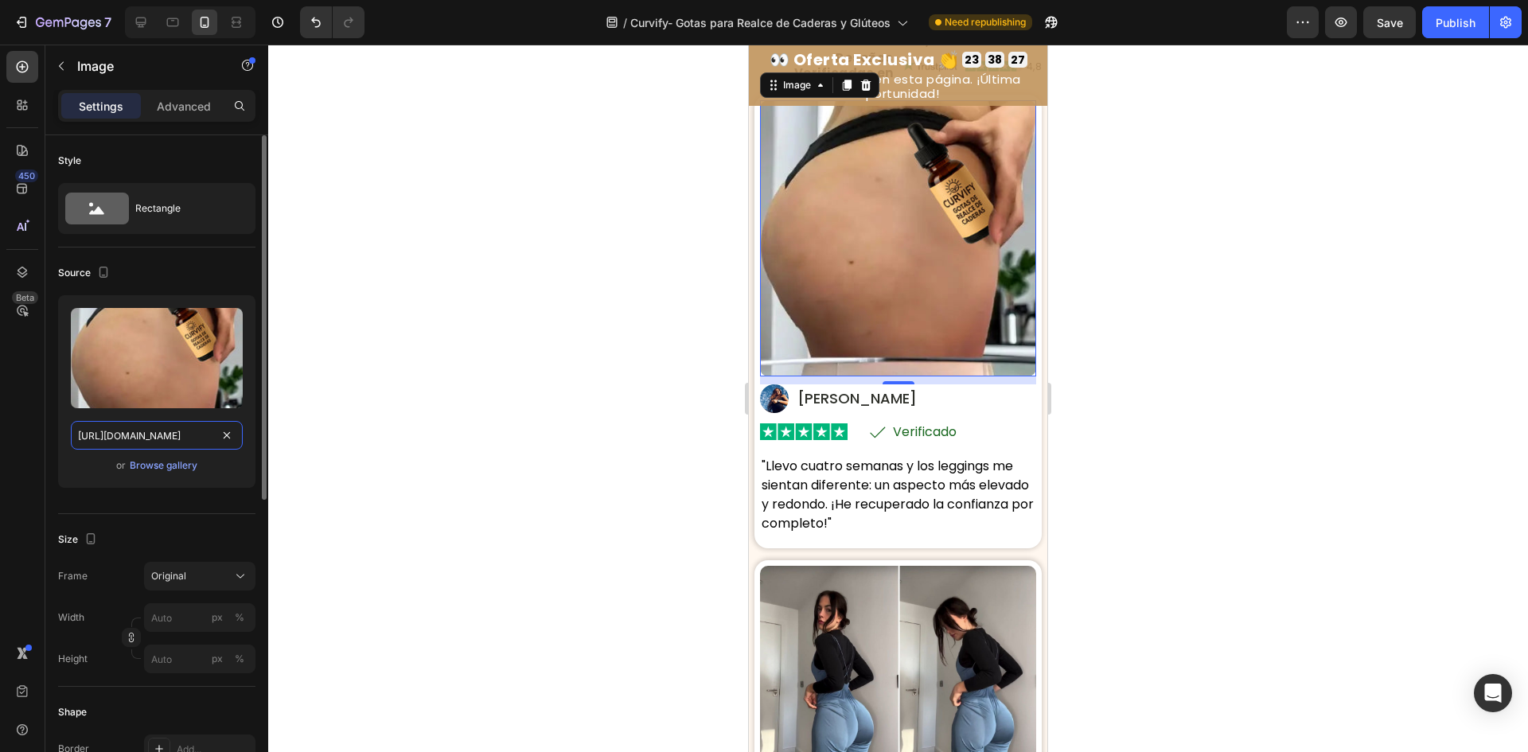
click at [128, 431] on input "[URL][DOMAIN_NAME]" at bounding box center [157, 435] width 172 height 29
click at [99, 267] on icon "button" at bounding box center [104, 272] width 16 height 16
click at [108, 287] on button "button" at bounding box center [106, 297] width 25 height 25
type input "100"
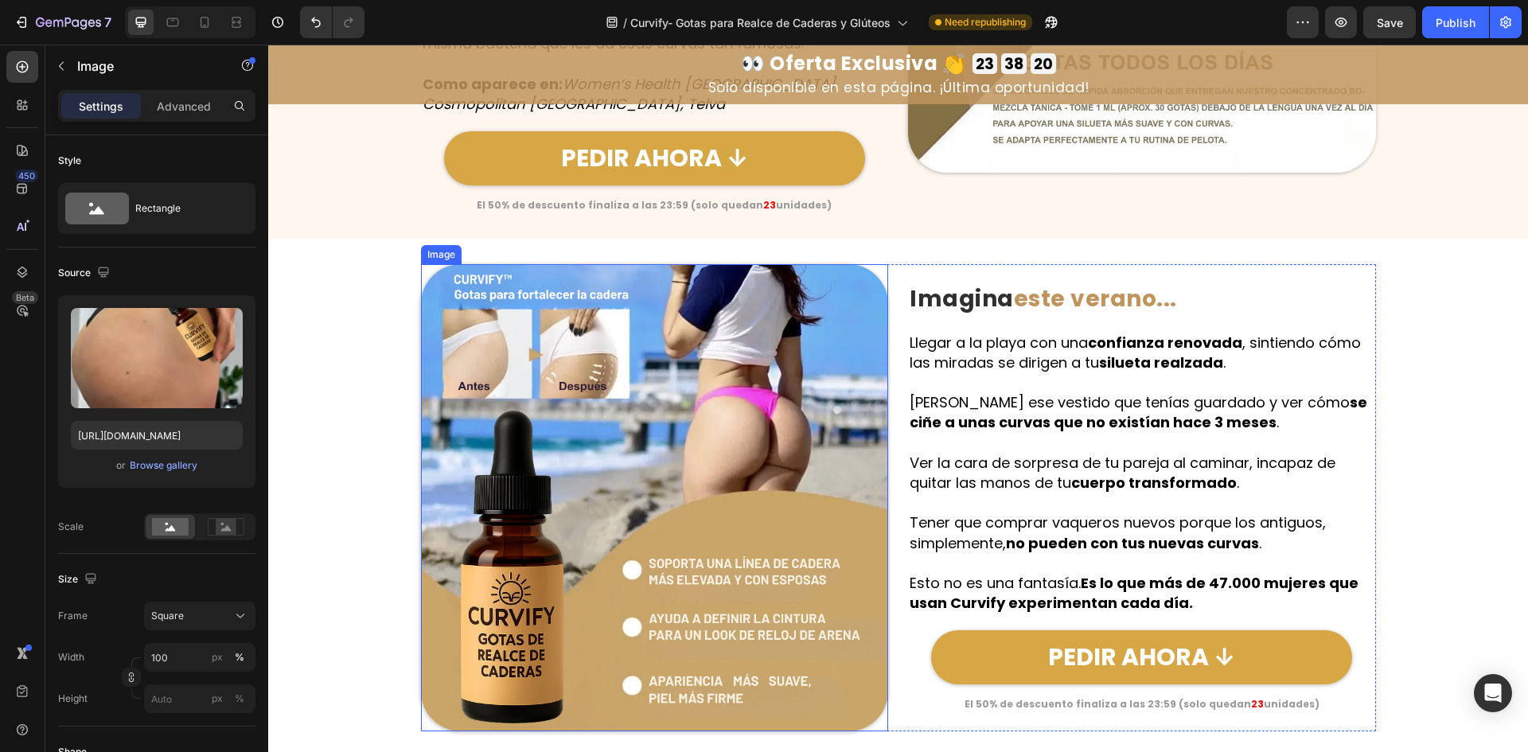
click at [607, 437] on img at bounding box center [655, 498] width 468 height 468
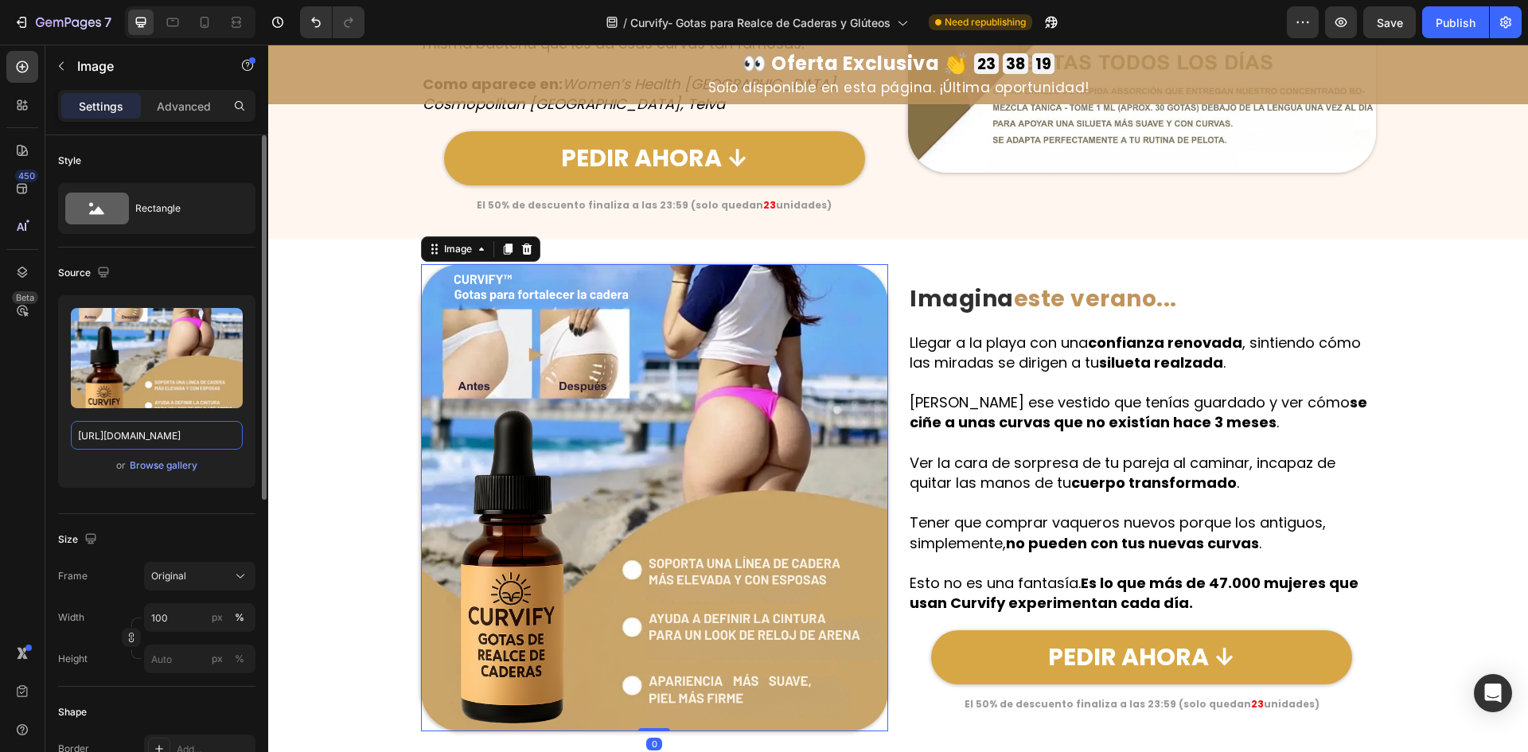
drag, startPoint x: 166, startPoint y: 431, endPoint x: 100, endPoint y: 306, distance: 140.3
click at [164, 431] on input "[URL][DOMAIN_NAME]" at bounding box center [157, 435] width 172 height 29
click at [103, 275] on icon "button" at bounding box center [104, 272] width 16 height 16
click at [108, 325] on icon "button" at bounding box center [107, 326] width 16 height 16
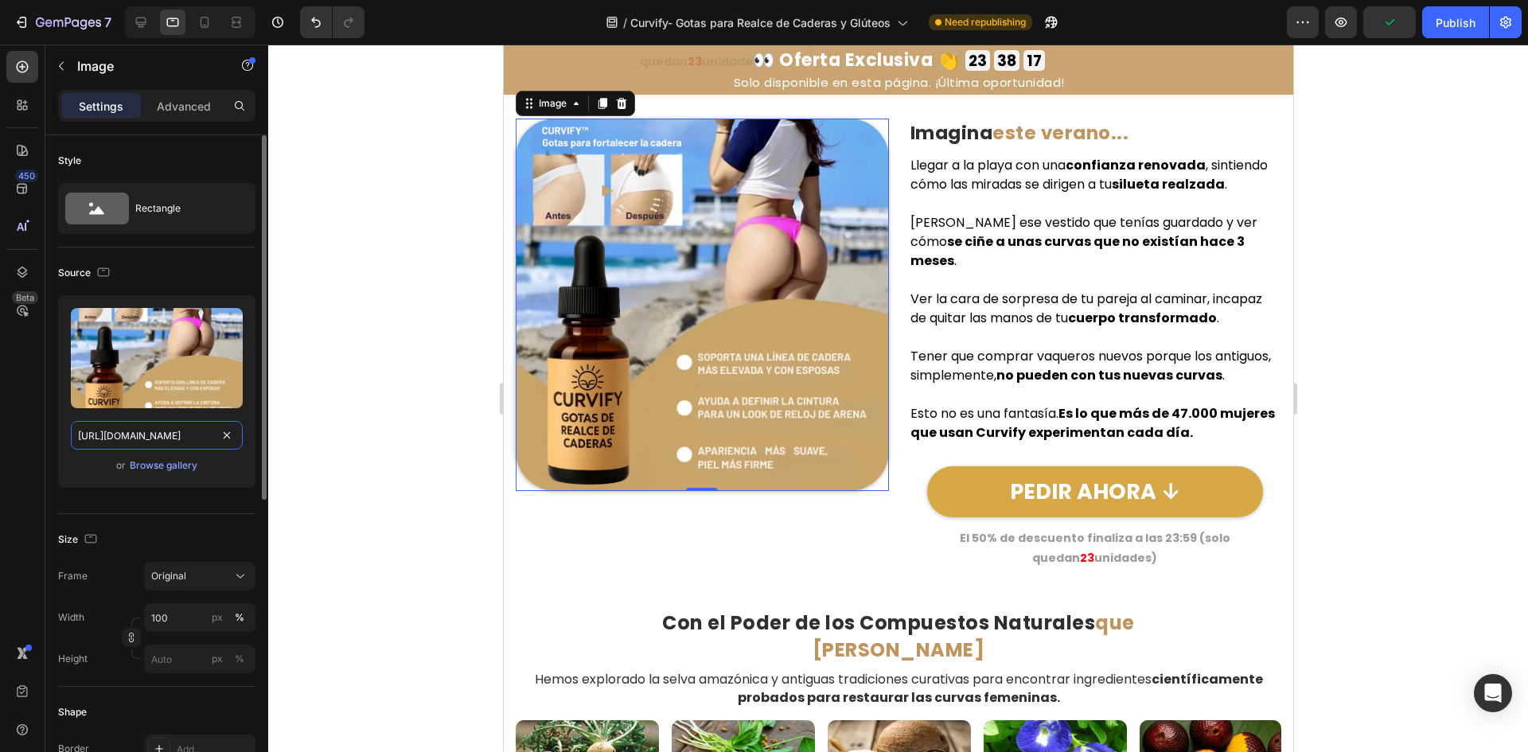
click at [135, 431] on input "[URL][DOMAIN_NAME]" at bounding box center [157, 435] width 172 height 29
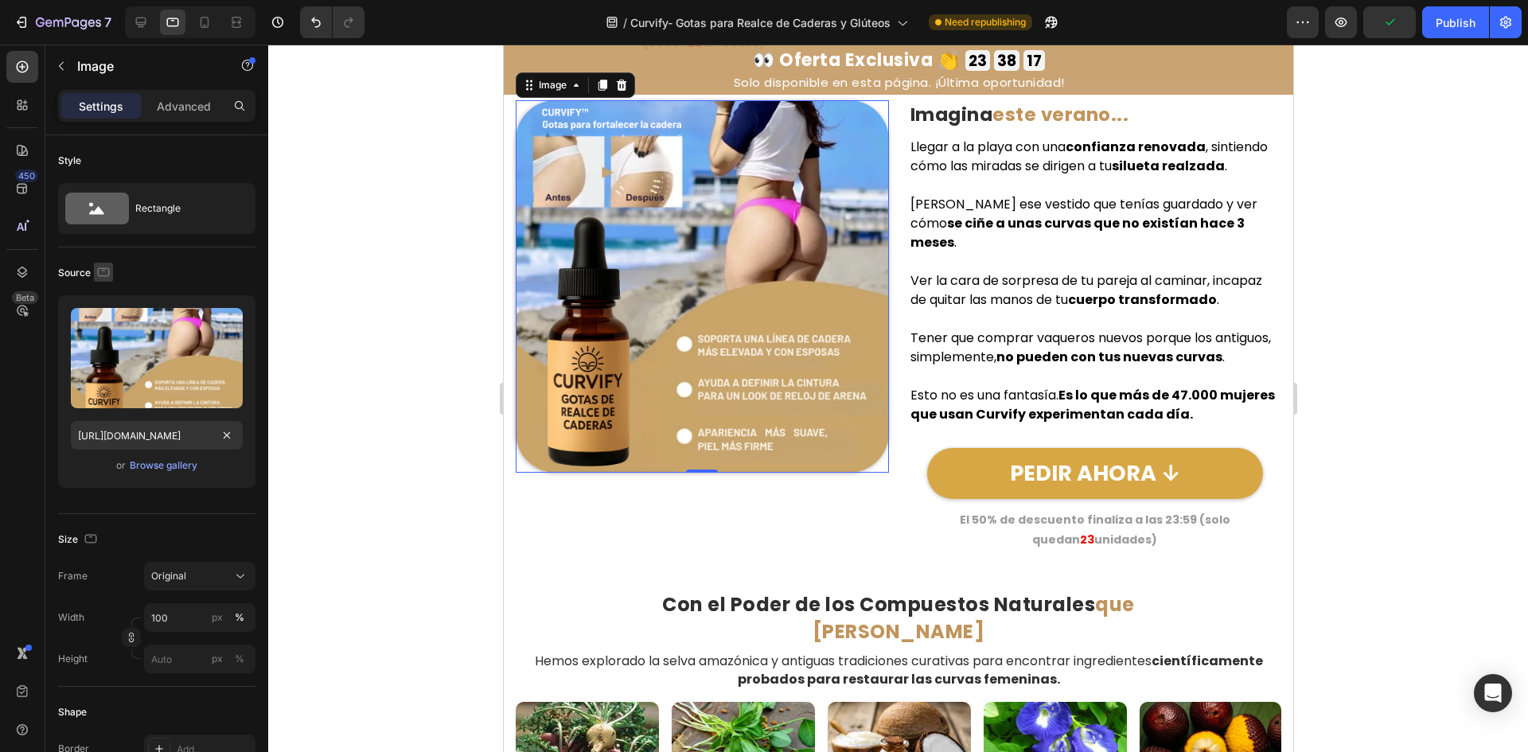
click at [107, 267] on icon "button" at bounding box center [104, 272] width 16 height 16
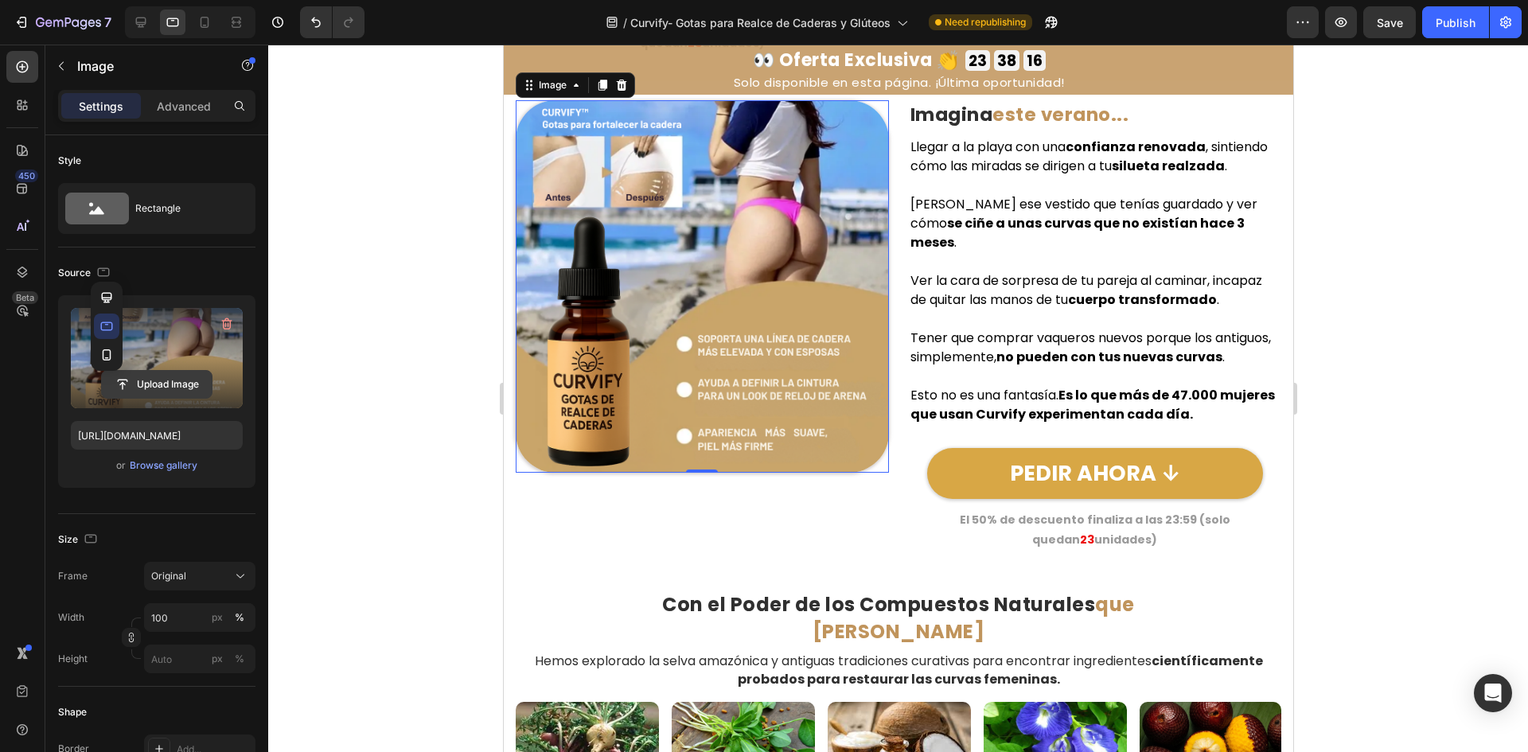
drag, startPoint x: 116, startPoint y: 360, endPoint x: 131, endPoint y: 396, distance: 39.3
click at [115, 360] on button "button" at bounding box center [106, 354] width 25 height 25
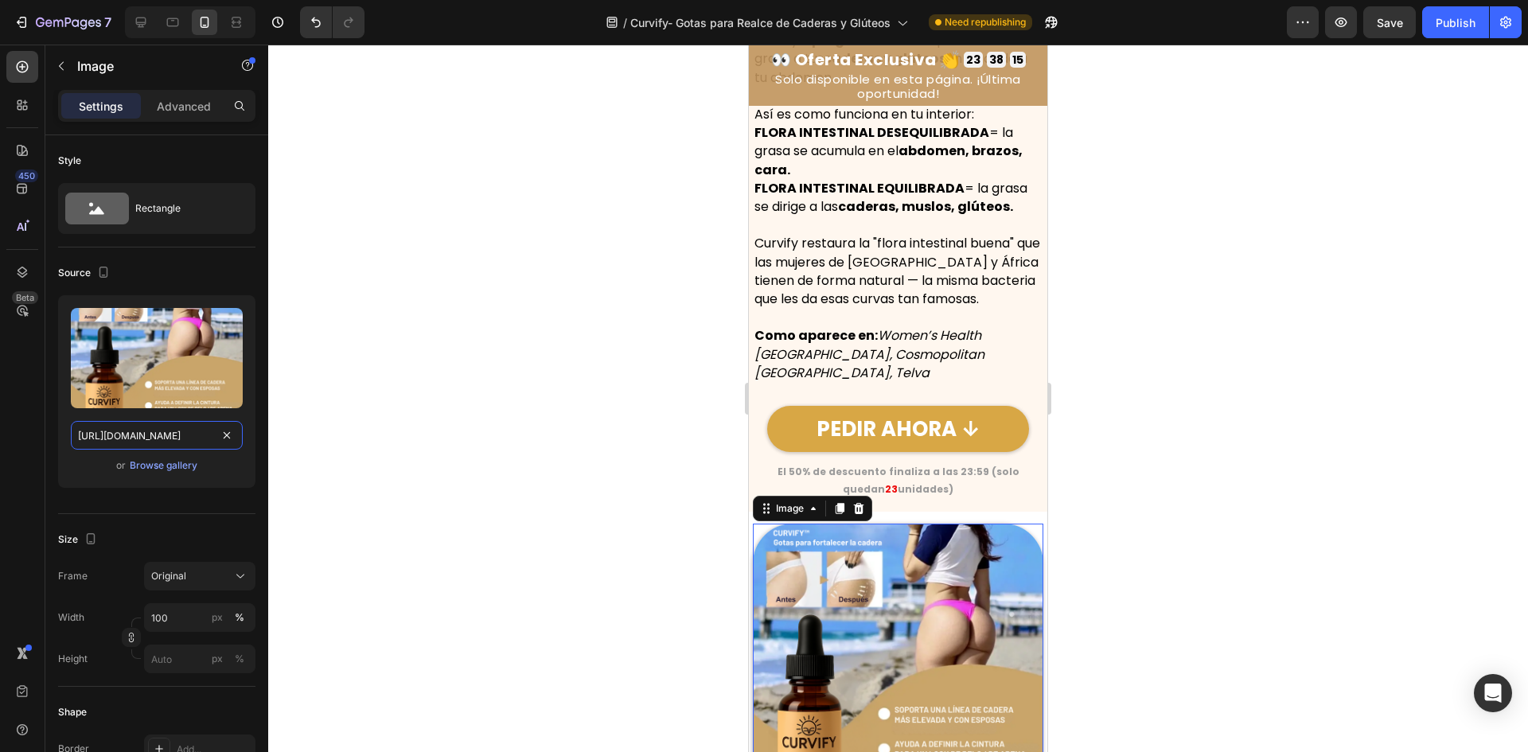
click at [133, 429] on input "[URL][DOMAIN_NAME]" at bounding box center [157, 435] width 172 height 29
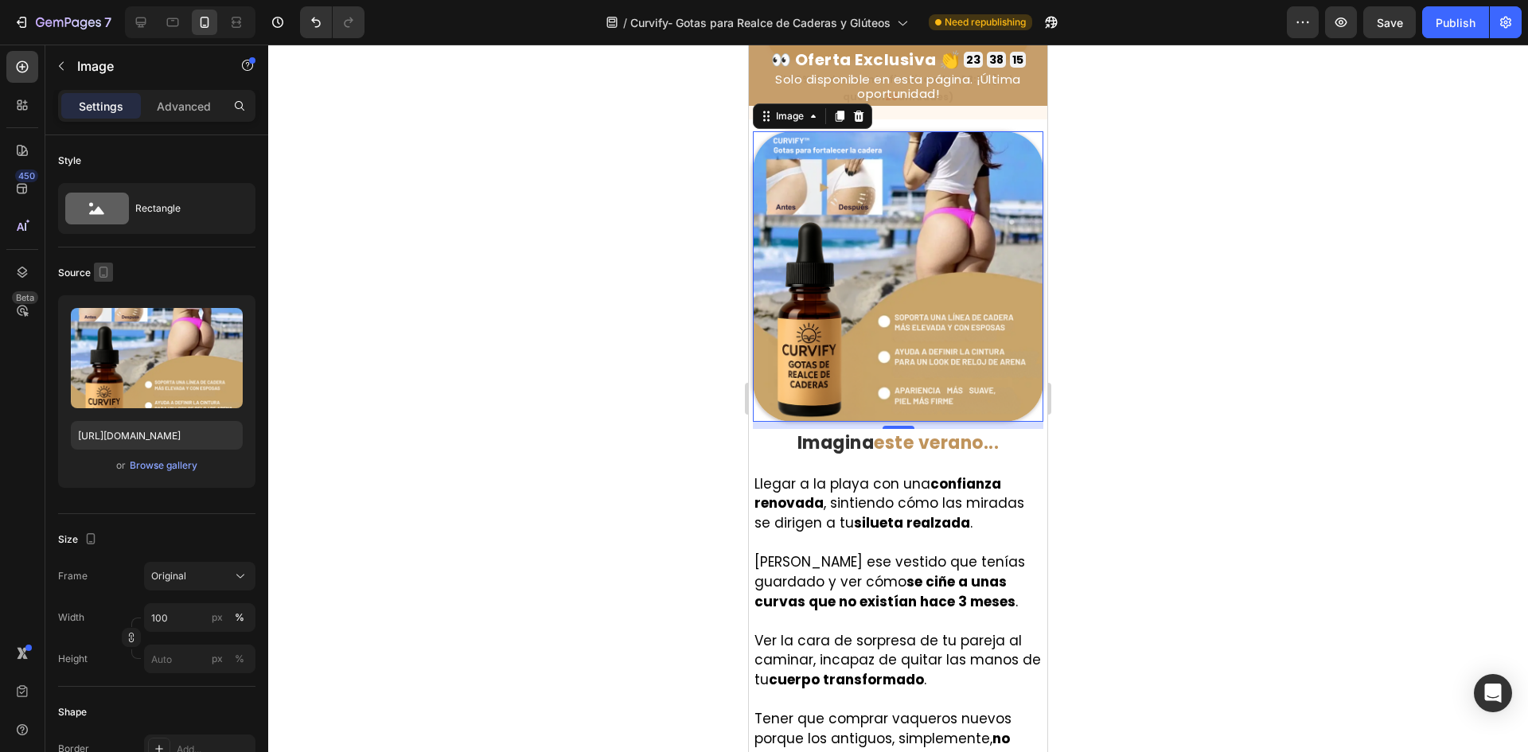
click at [111, 275] on icon "button" at bounding box center [104, 272] width 16 height 16
click at [119, 302] on button "button" at bounding box center [106, 297] width 25 height 25
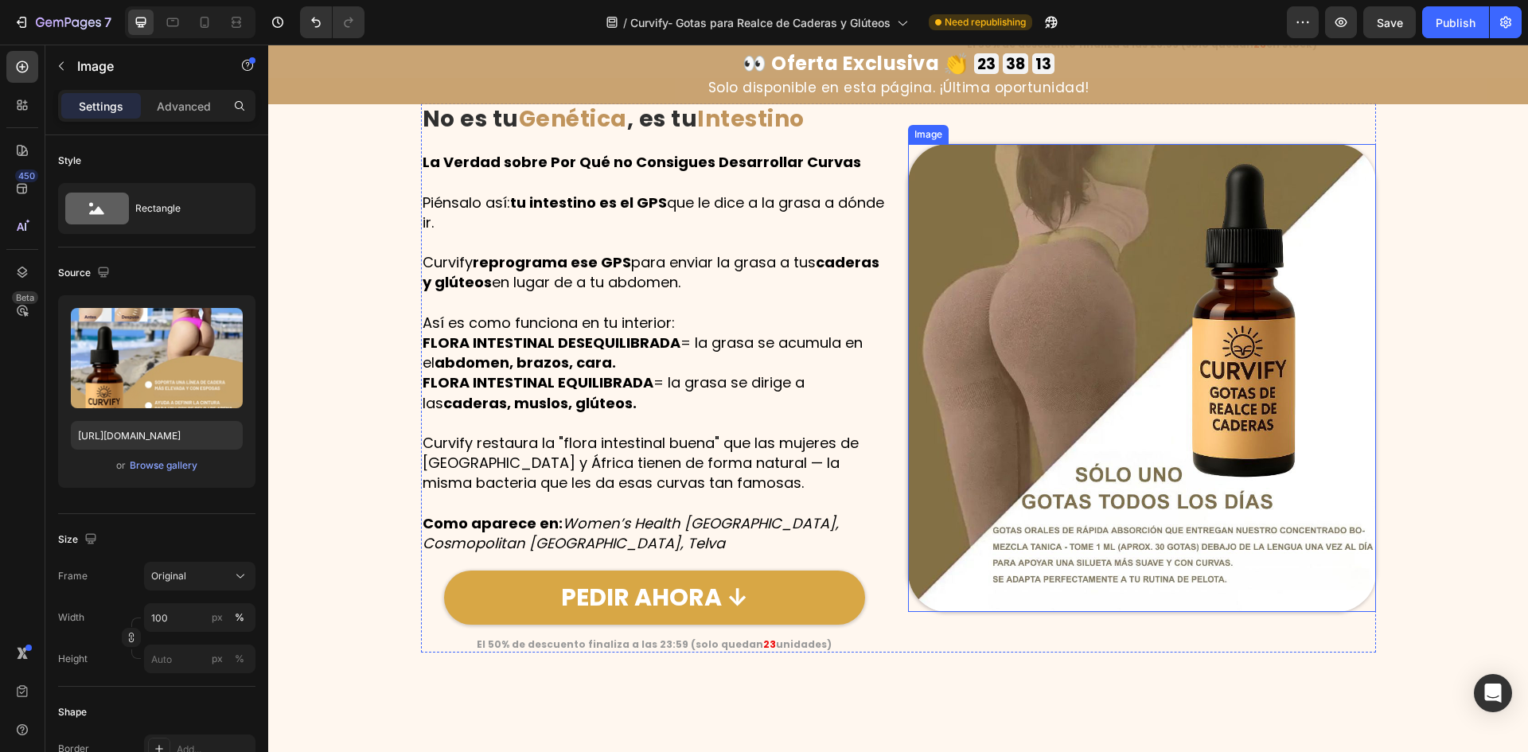
click at [1185, 457] on img at bounding box center [1142, 378] width 468 height 468
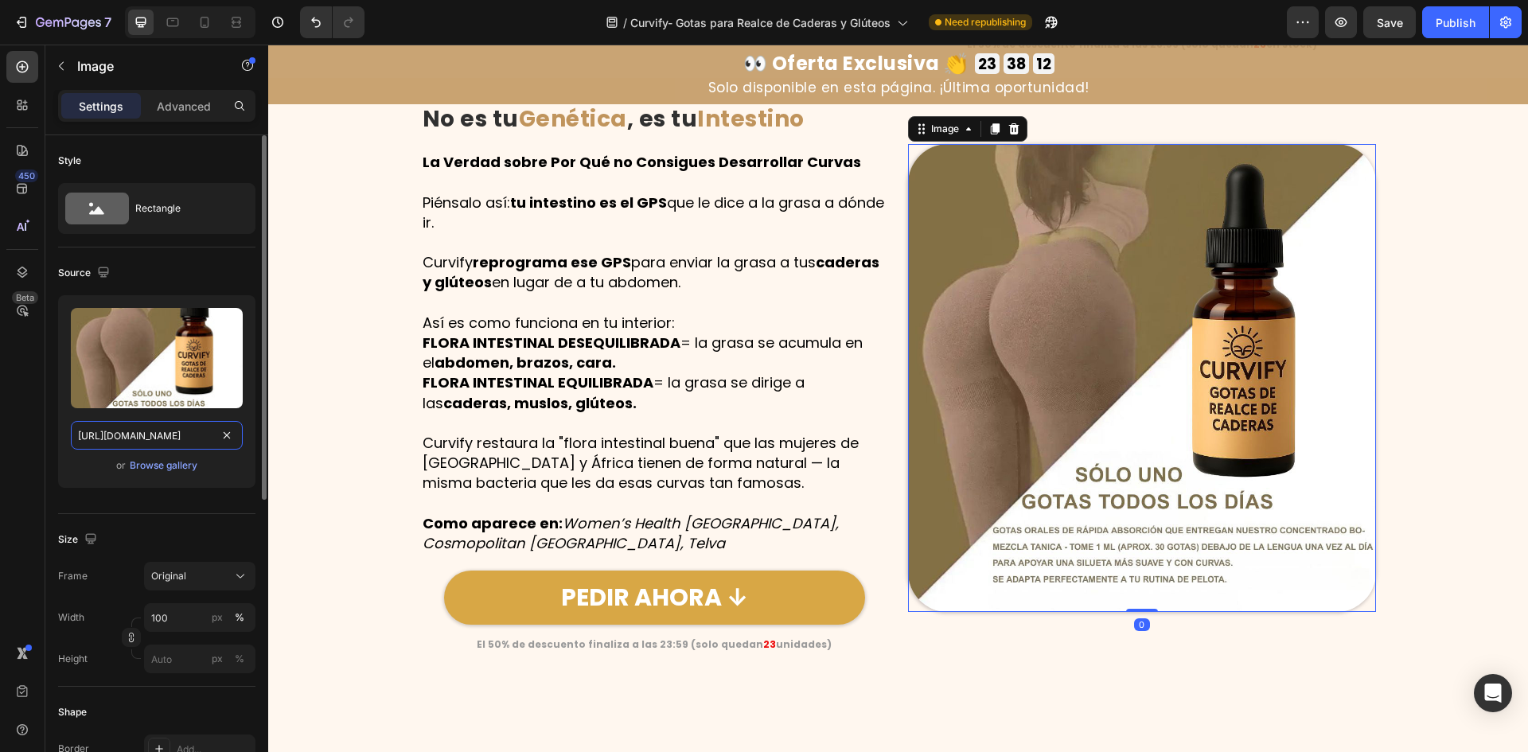
click at [137, 422] on input "[URL][DOMAIN_NAME]" at bounding box center [157, 435] width 172 height 29
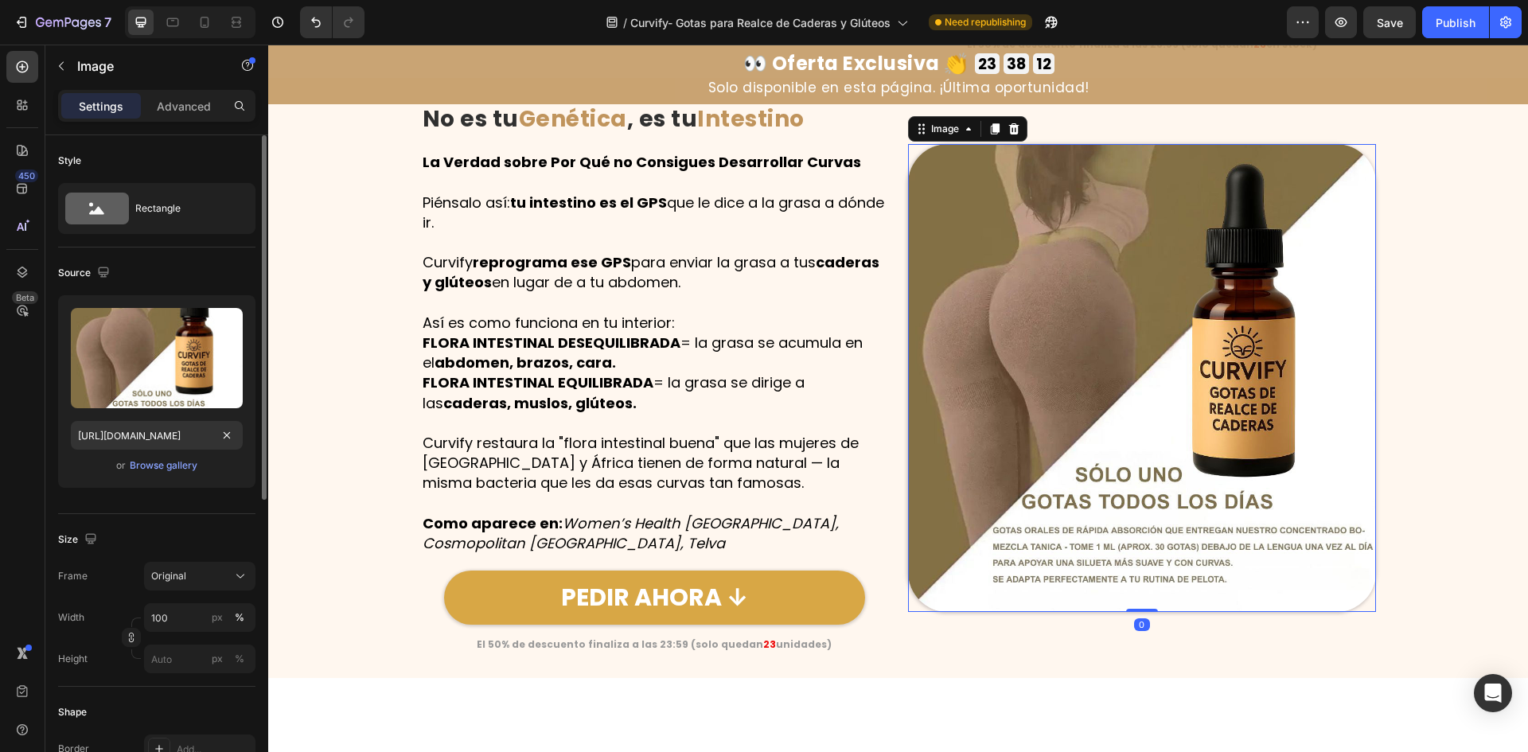
click at [89, 274] on div "Source" at bounding box center [85, 273] width 55 height 21
click at [96, 279] on icon "button" at bounding box center [104, 272] width 16 height 16
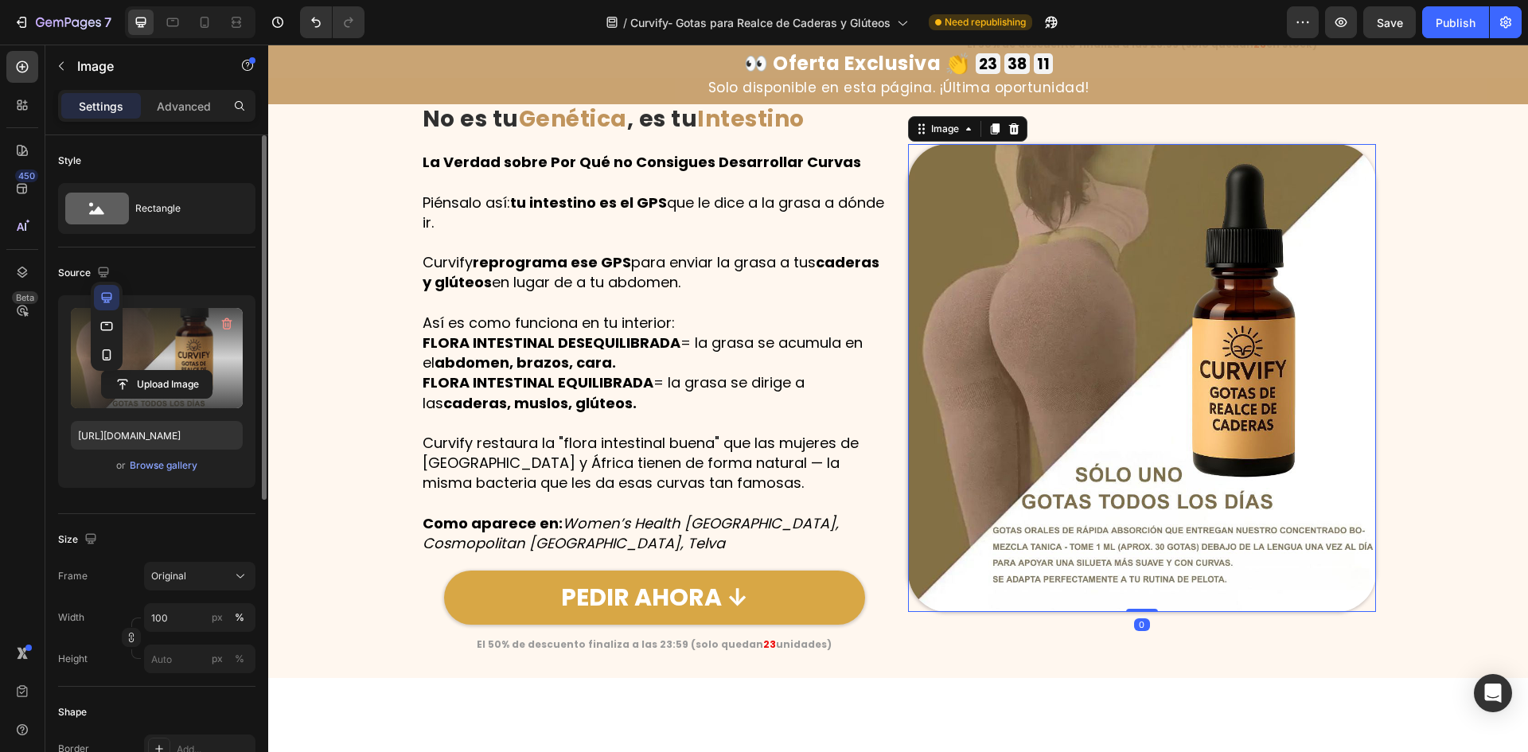
click at [103, 323] on icon "button" at bounding box center [107, 326] width 16 height 16
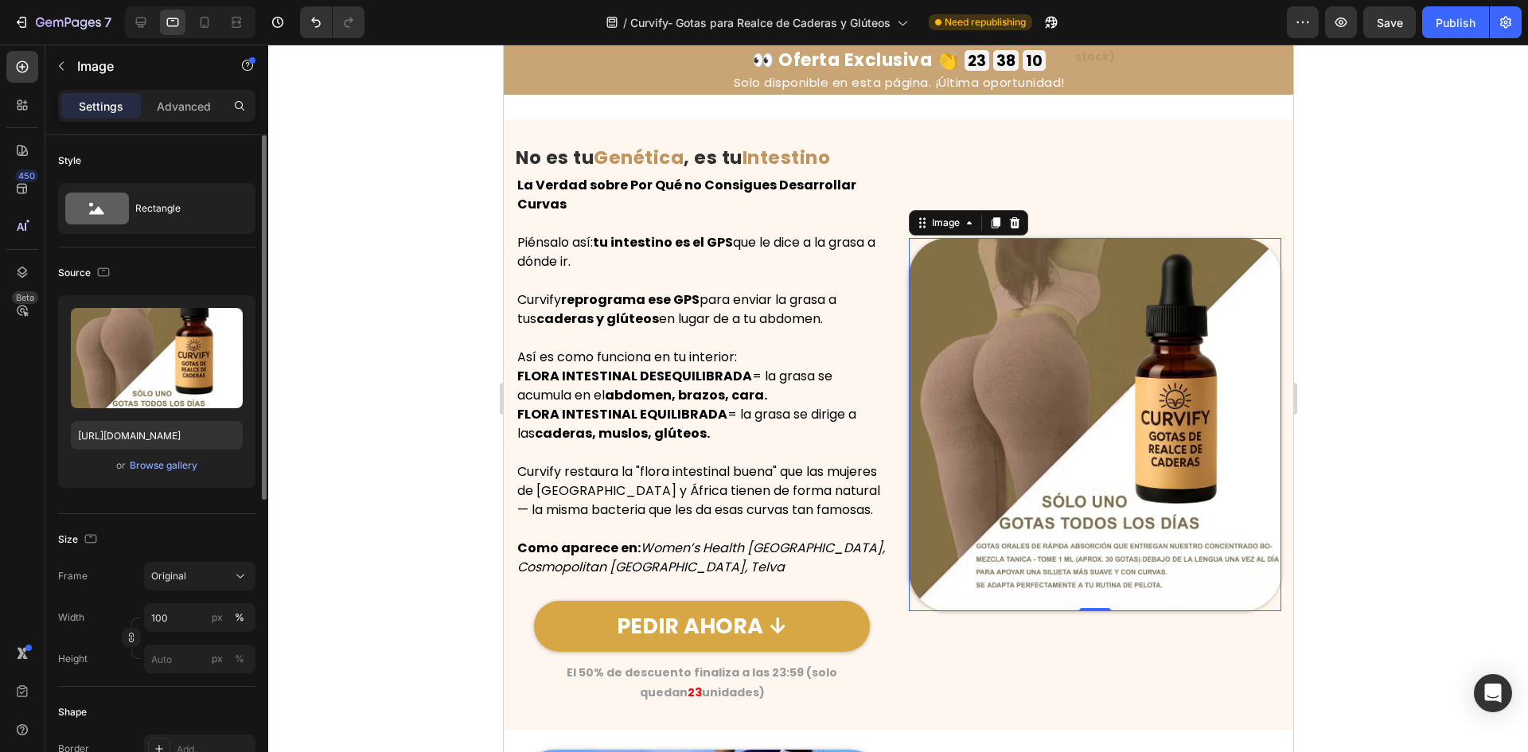
click at [123, 418] on div "Upload Image [URL][DOMAIN_NAME] or Browse gallery" at bounding box center [156, 391] width 197 height 193
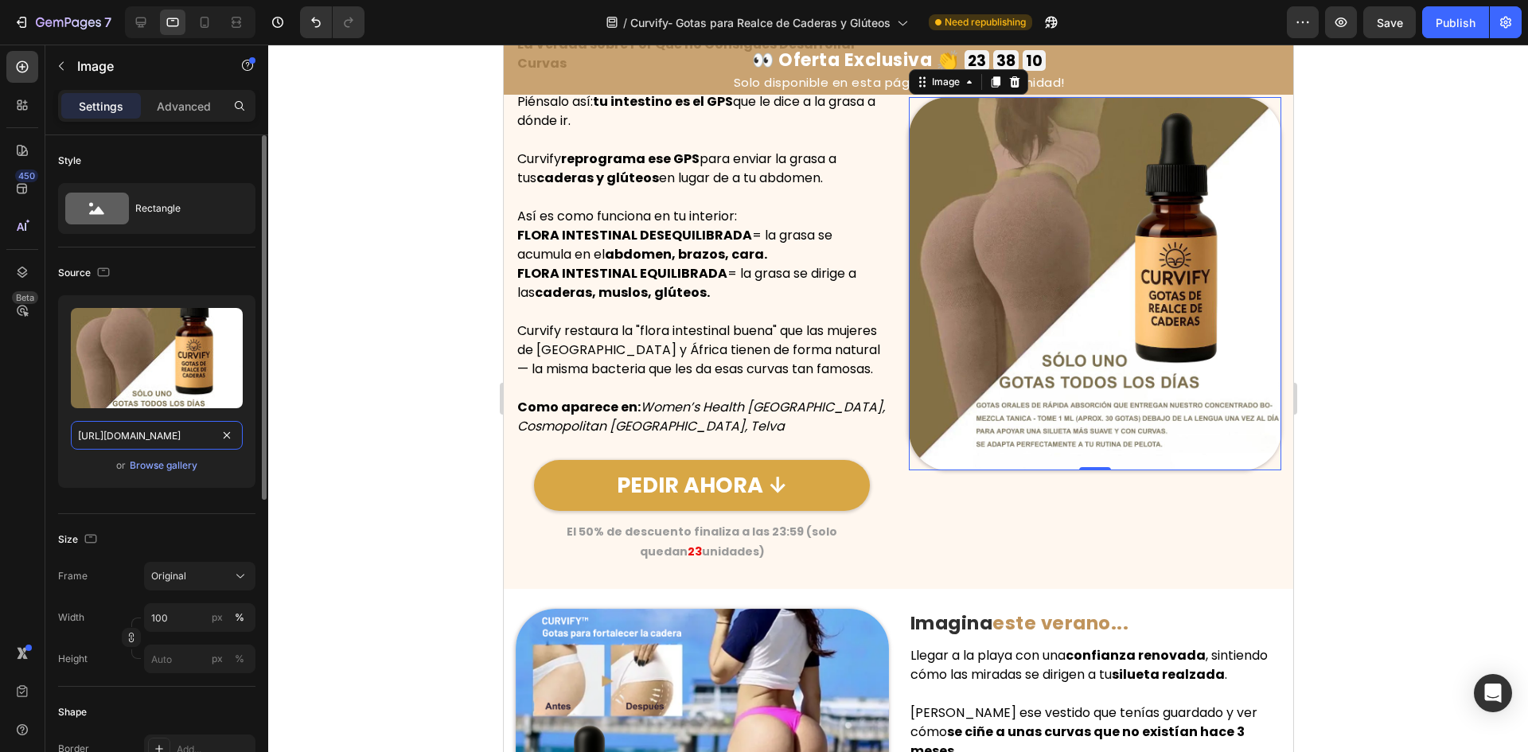
click at [118, 432] on input "[URL][DOMAIN_NAME]" at bounding box center [157, 435] width 172 height 29
click at [106, 273] on icon "button" at bounding box center [104, 272] width 16 height 16
click at [103, 352] on icon "button" at bounding box center [107, 354] width 9 height 11
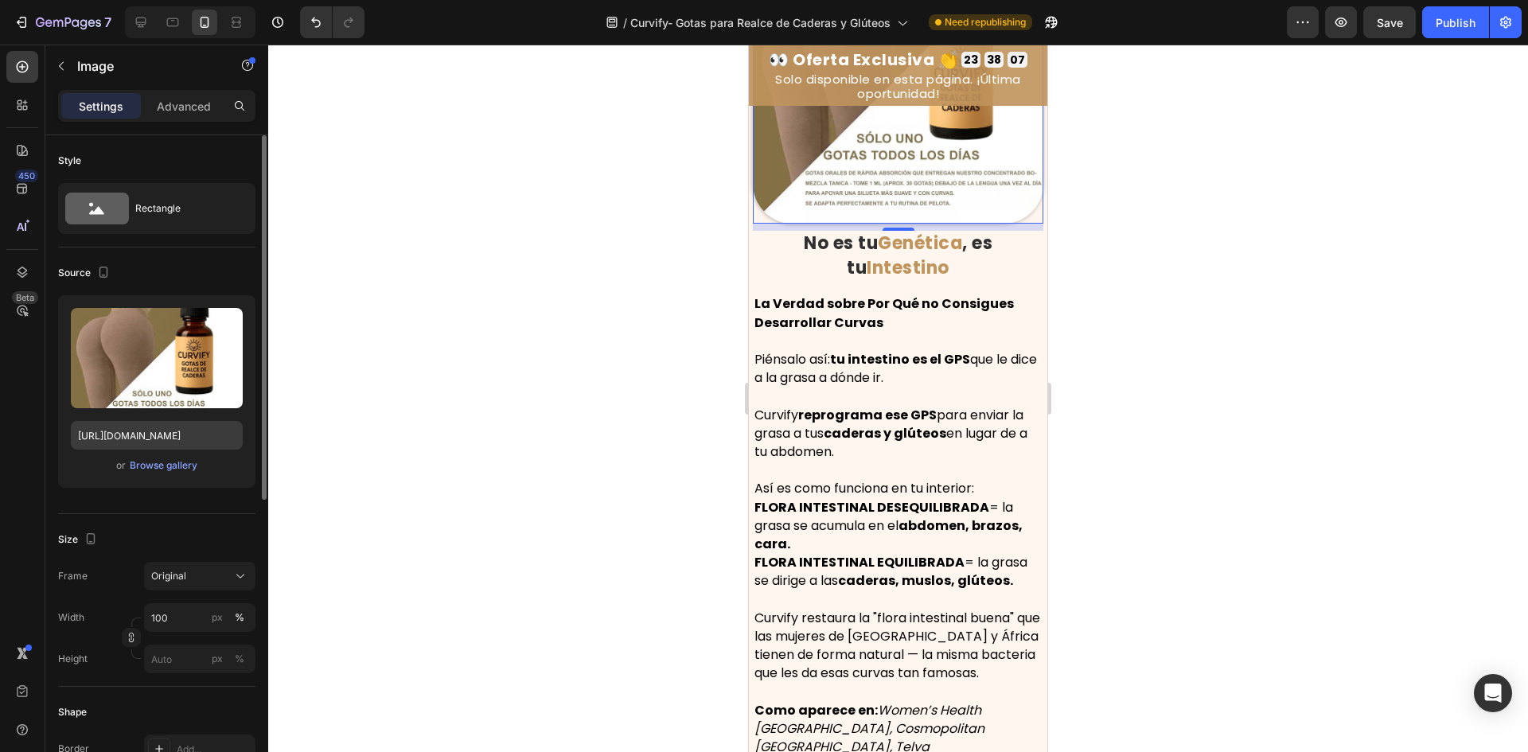
click at [123, 421] on div "Upload Image [URL][DOMAIN_NAME] or Browse gallery" at bounding box center [156, 391] width 197 height 193
click at [127, 435] on input "[URL][DOMAIN_NAME]" at bounding box center [157, 435] width 172 height 29
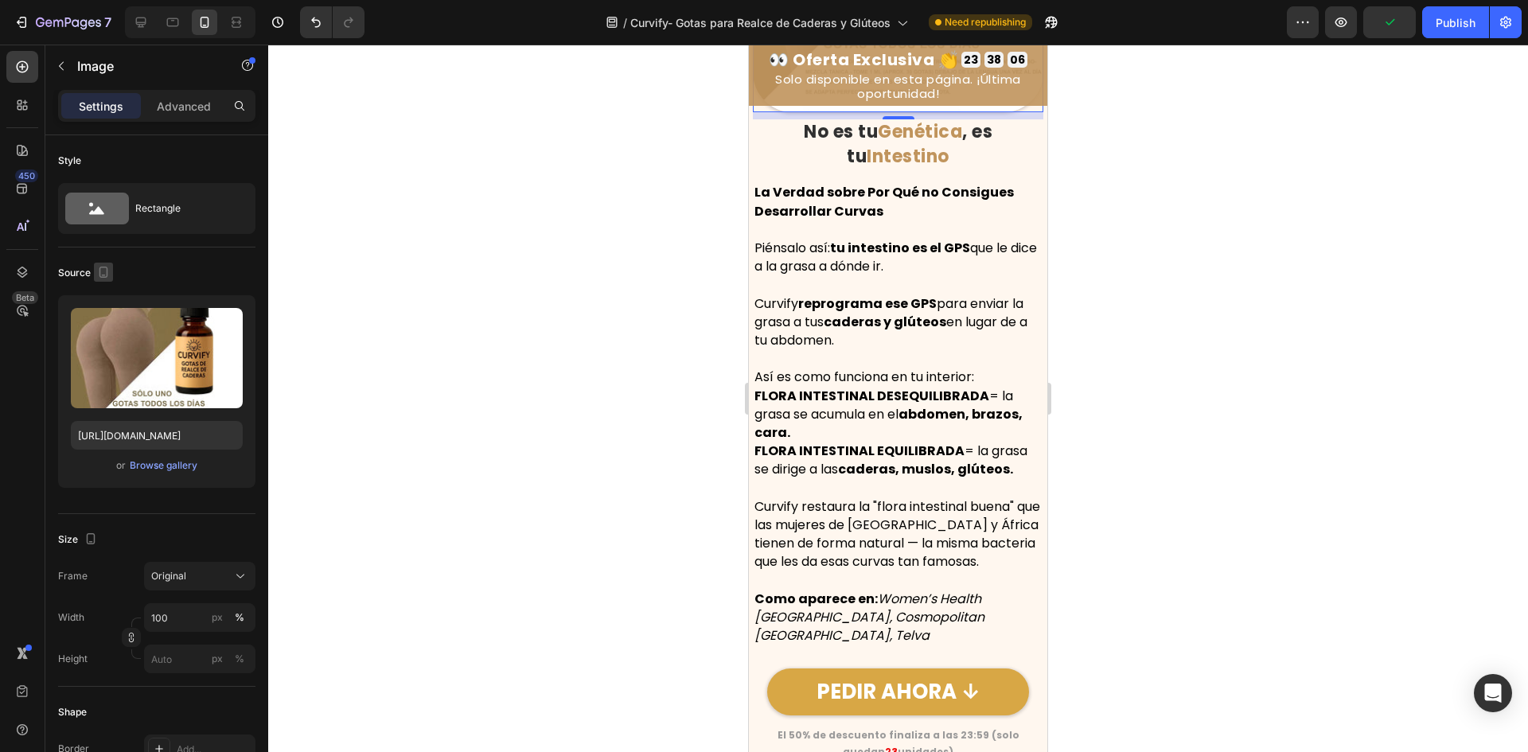
click at [101, 275] on icon "button" at bounding box center [104, 272] width 16 height 16
click at [104, 300] on icon "button" at bounding box center [107, 297] width 10 height 10
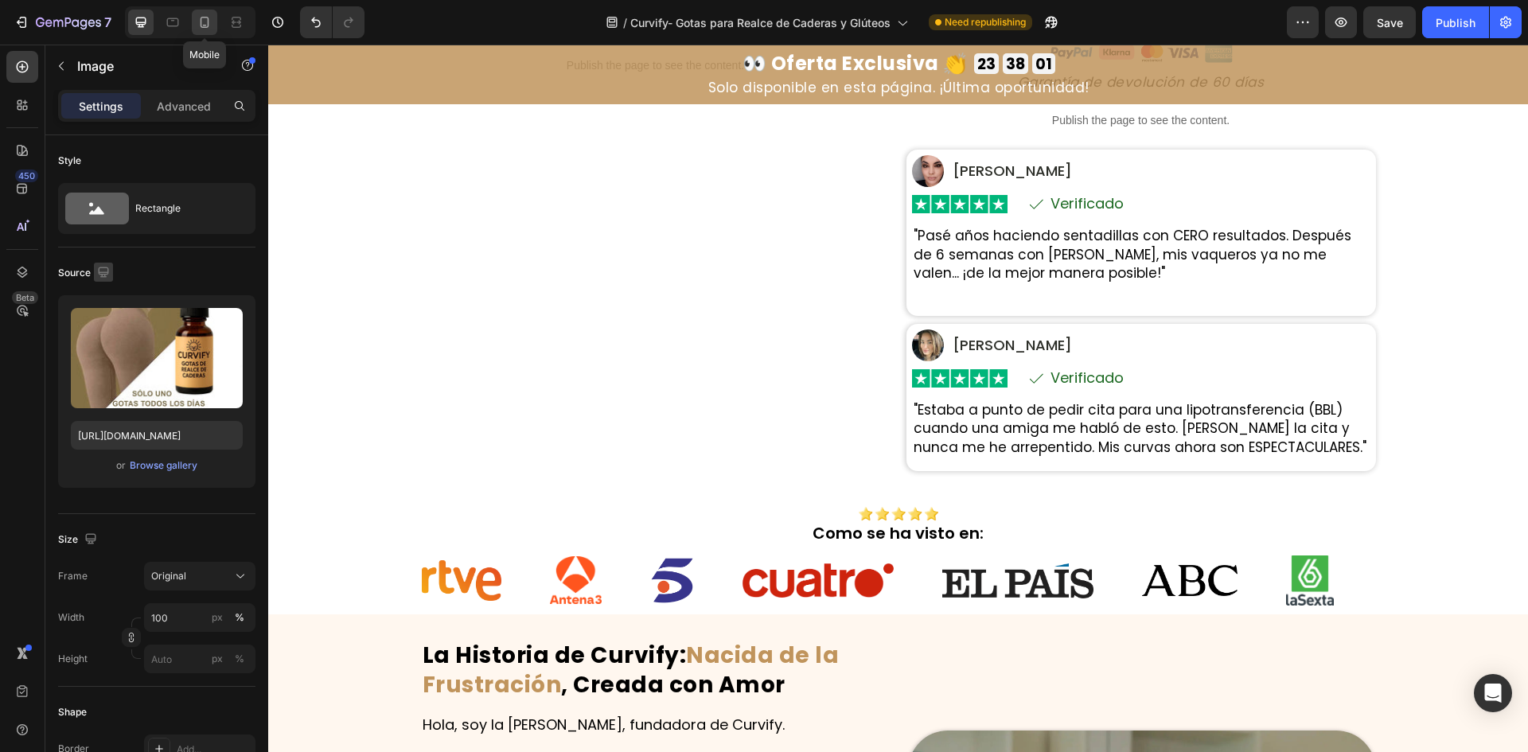
click at [209, 31] on div at bounding box center [204, 22] width 25 height 25
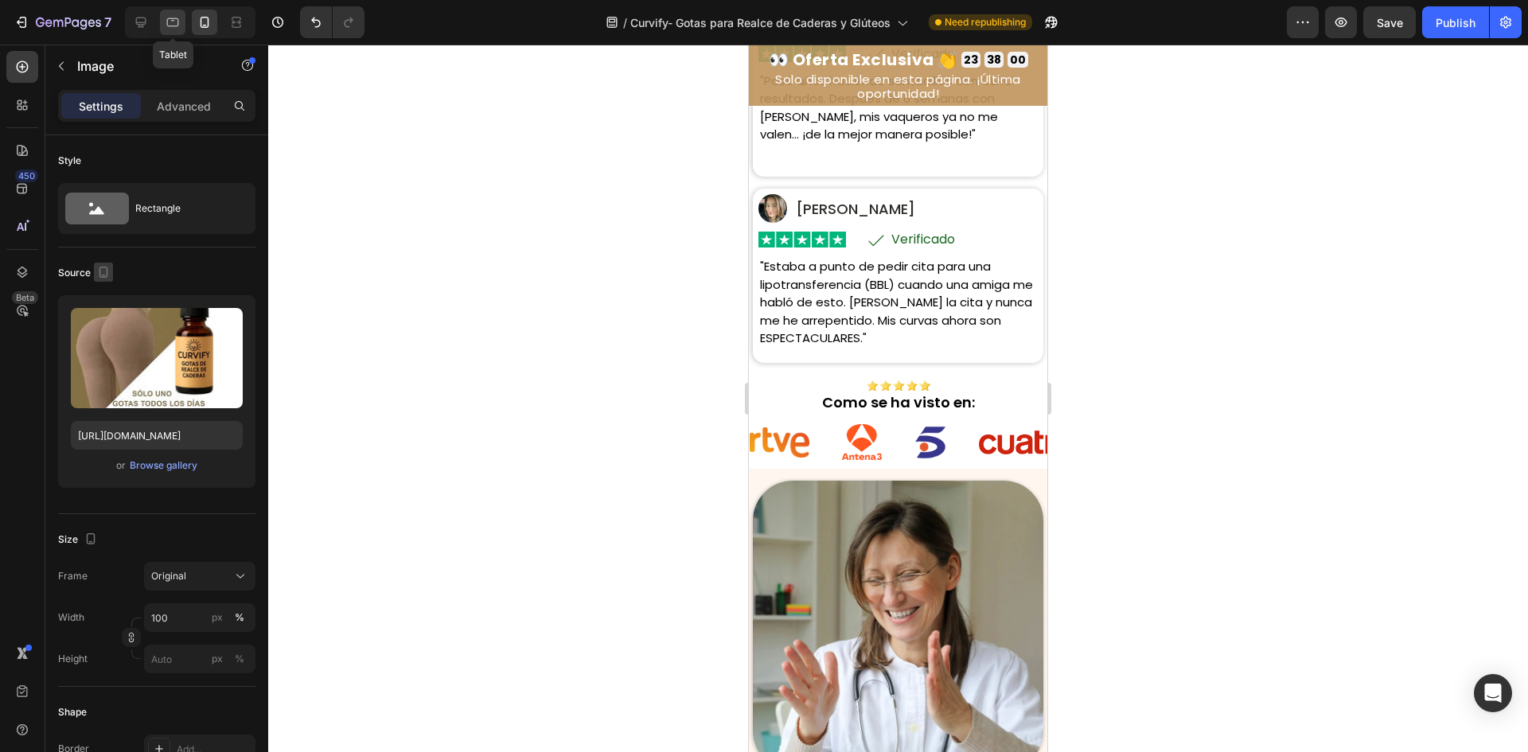
click at [183, 18] on div at bounding box center [172, 22] width 25 height 25
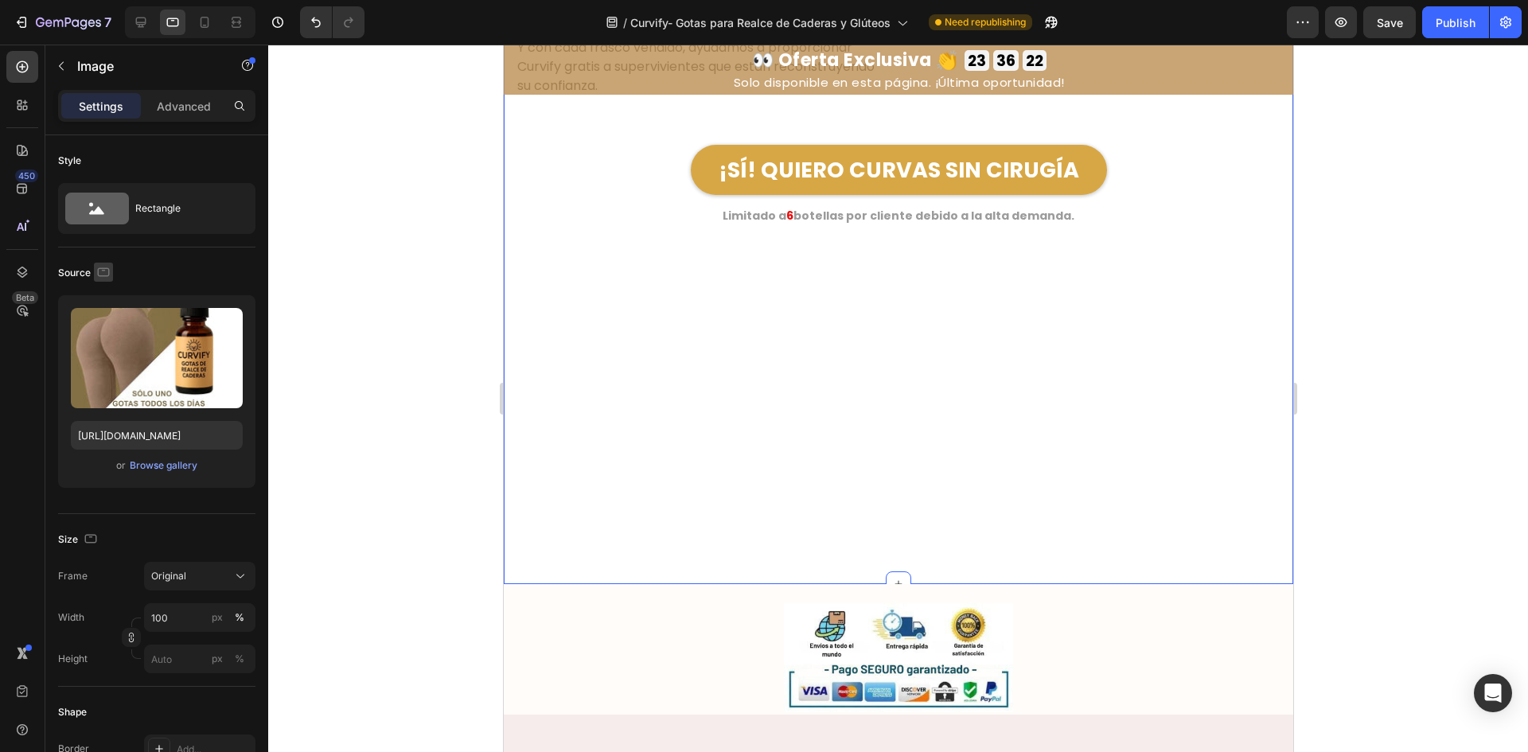
scroll to position [13677, 0]
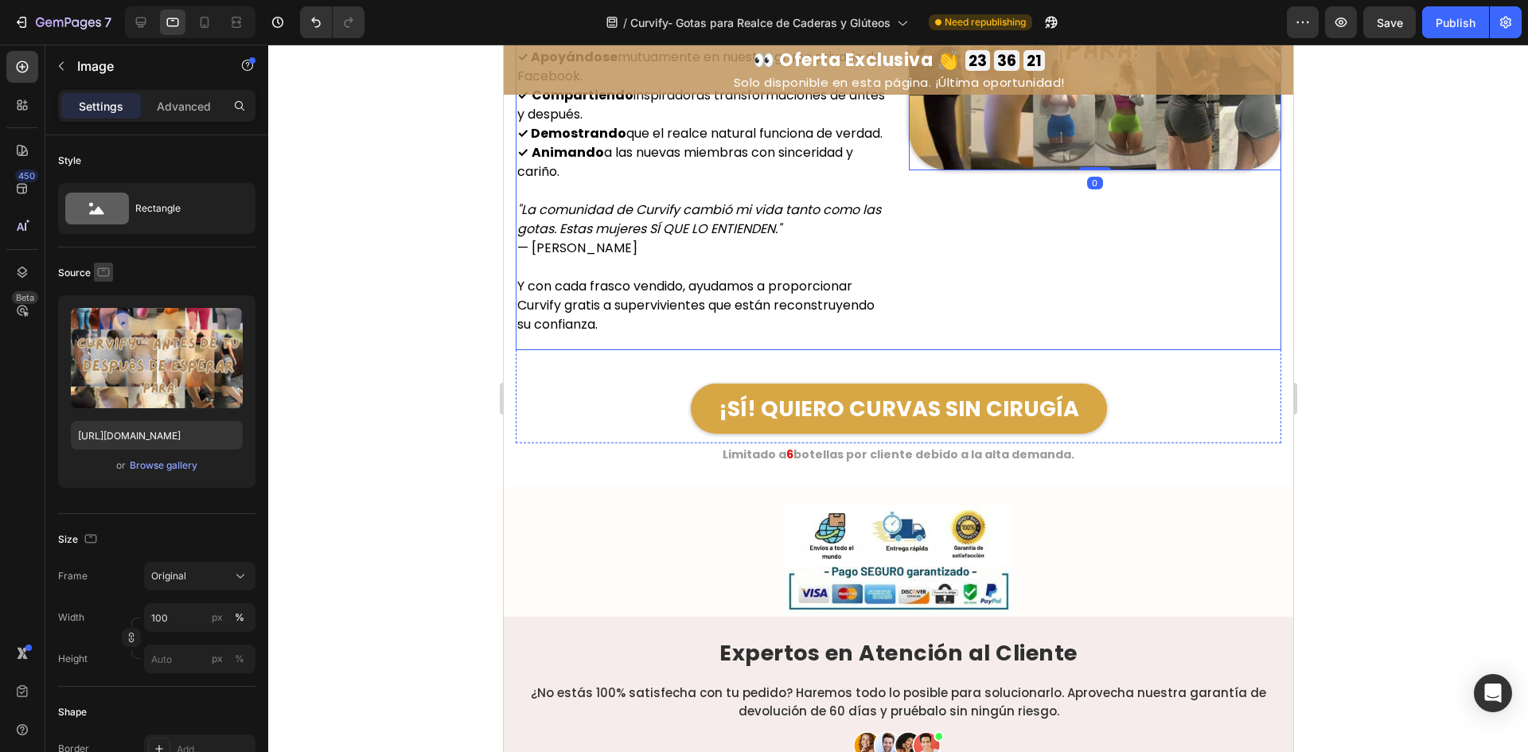
scroll to position [13438, 0]
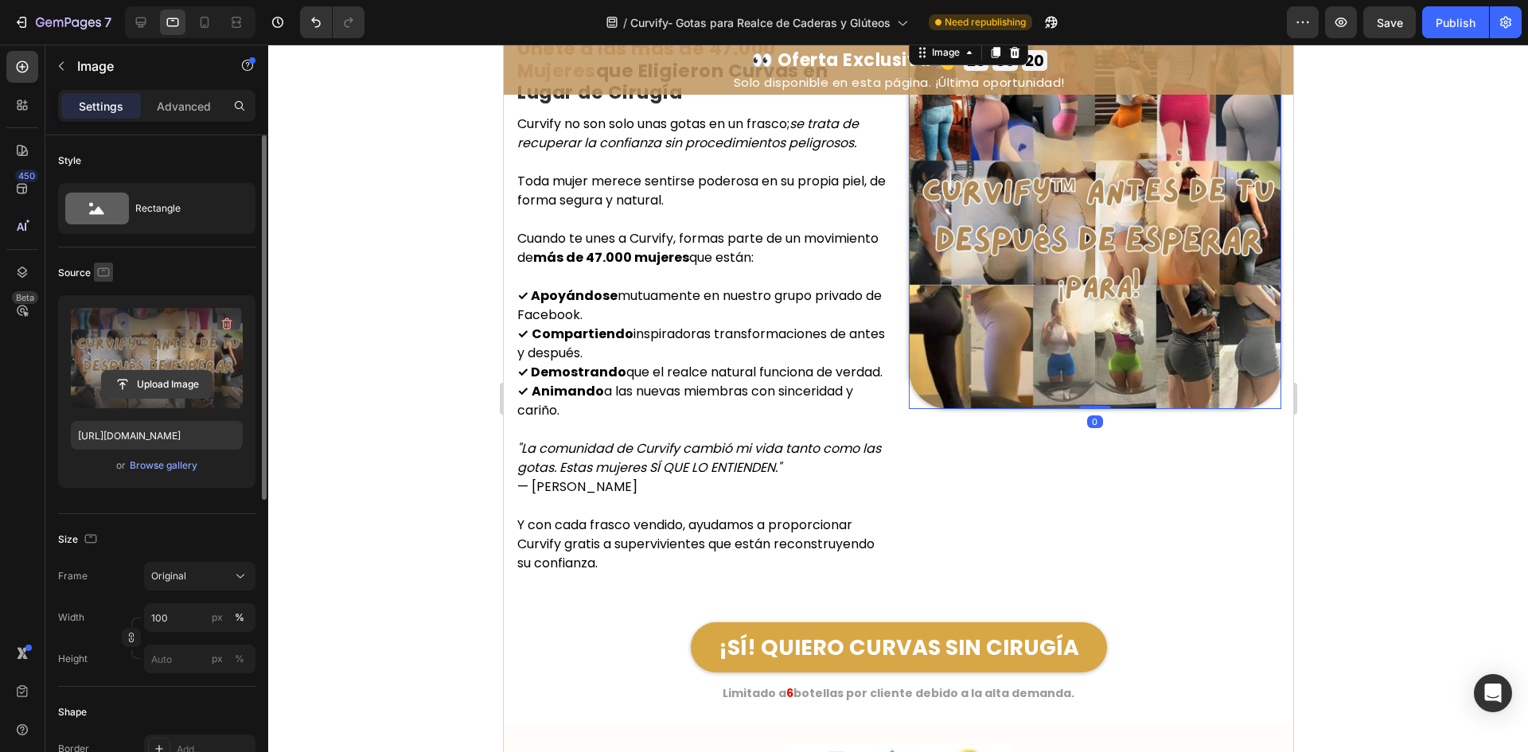
click at [189, 373] on input "file" at bounding box center [157, 384] width 110 height 27
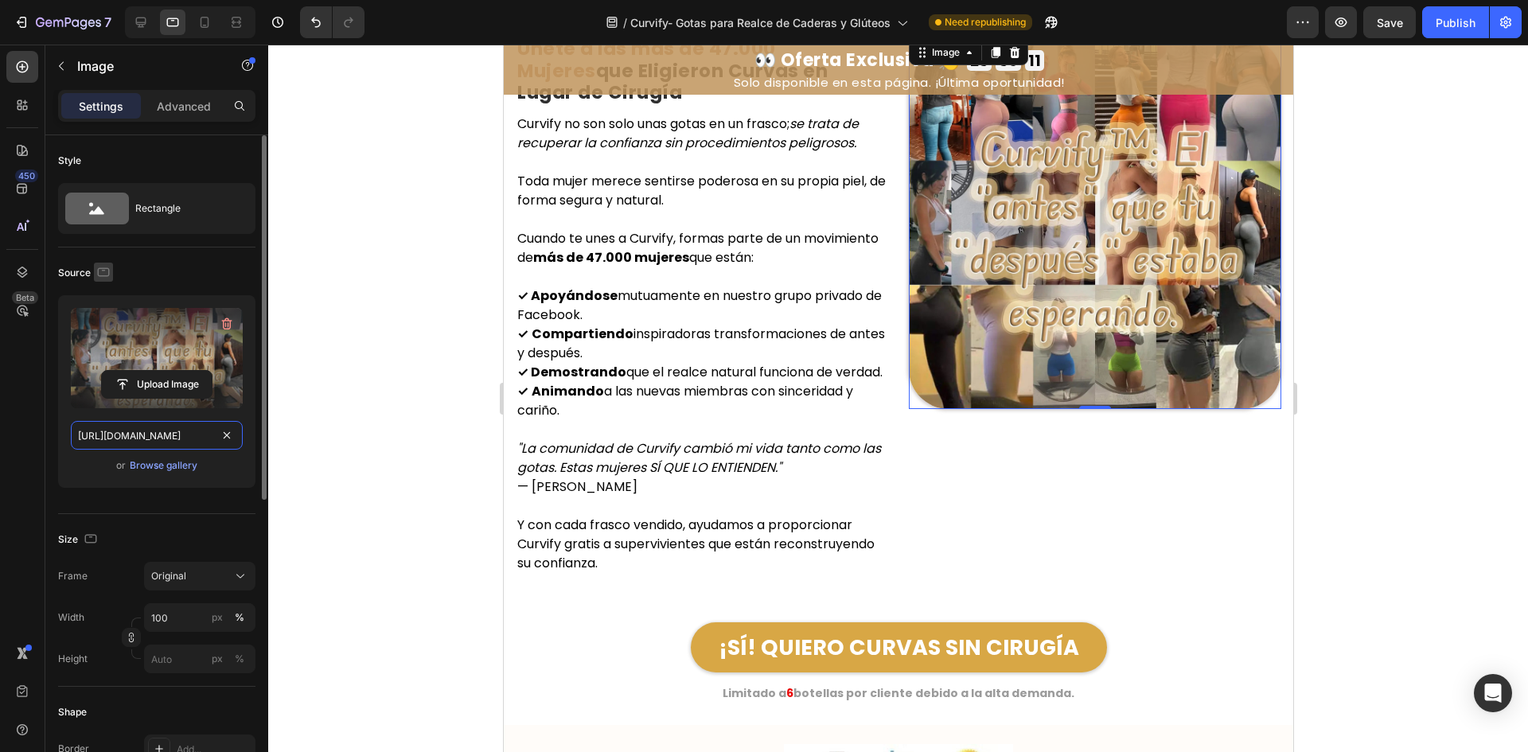
click at [158, 439] on input "[URL][DOMAIN_NAME]" at bounding box center [157, 435] width 172 height 29
click at [98, 271] on icon "button" at bounding box center [104, 271] width 12 height 9
click at [101, 302] on icon "button" at bounding box center [107, 298] width 16 height 16
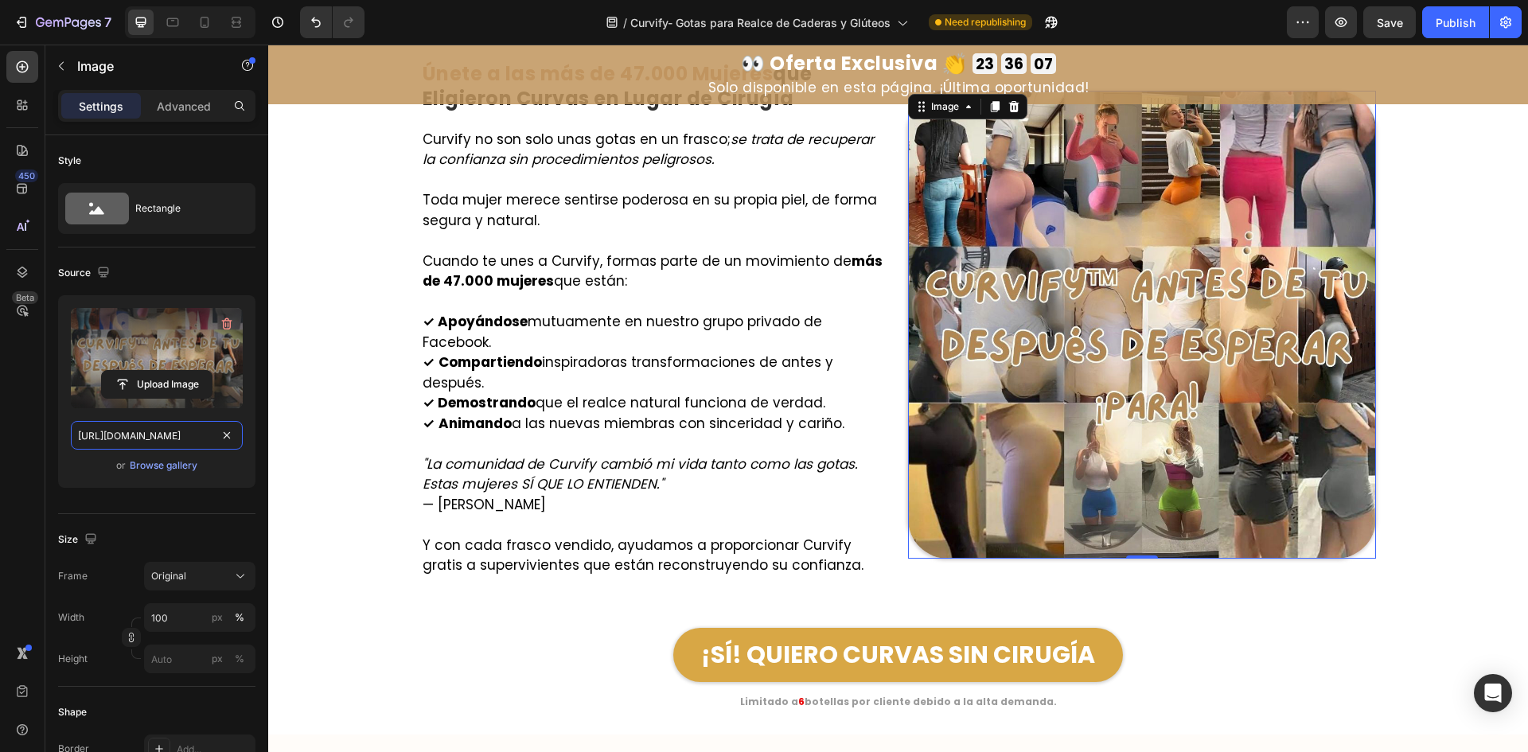
click at [138, 446] on input "[URL][DOMAIN_NAME]" at bounding box center [157, 435] width 172 height 29
paste input "c2fedda0-77f4-4919-b6cd-2b4183d33205.webp"
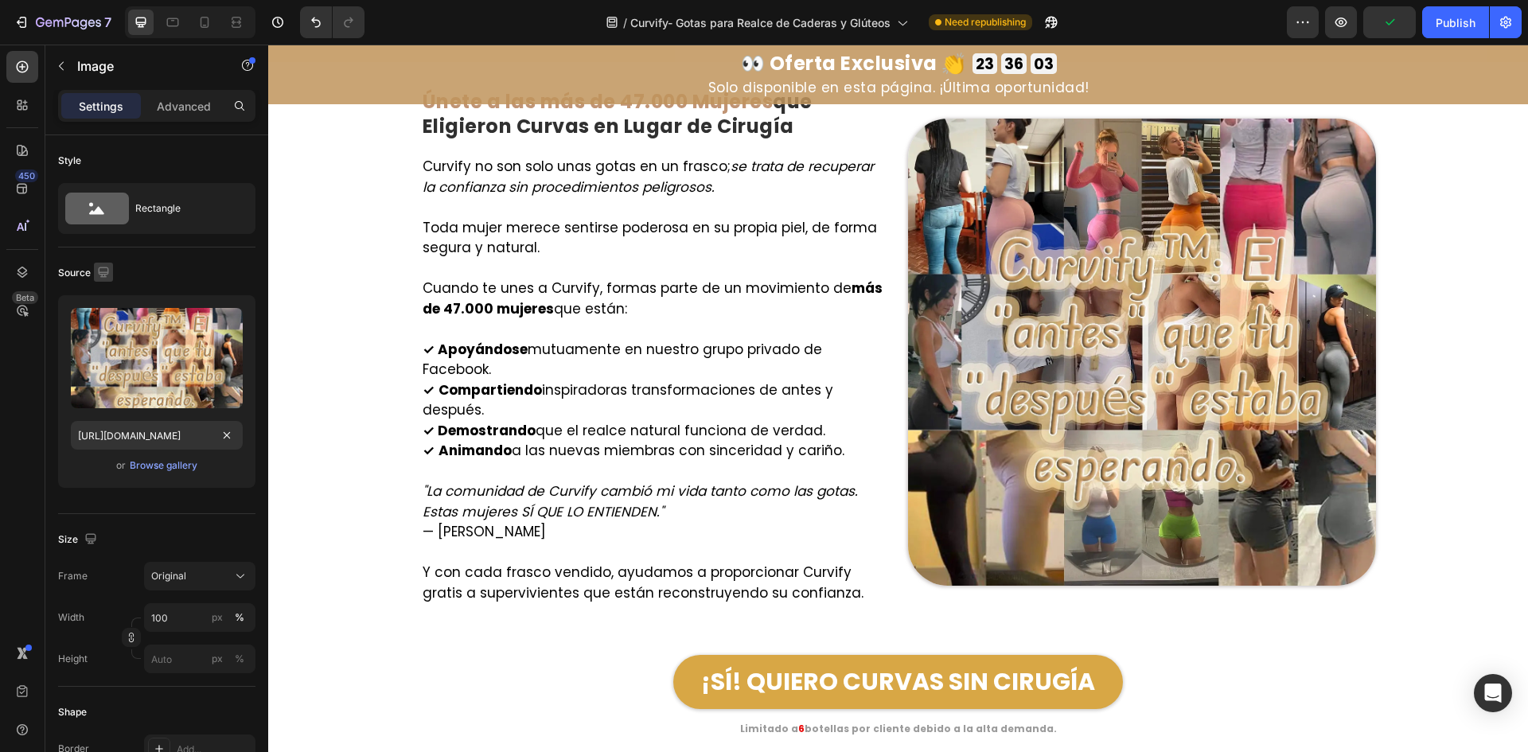
scroll to position [0, 0]
click at [96, 275] on icon "button" at bounding box center [104, 272] width 16 height 16
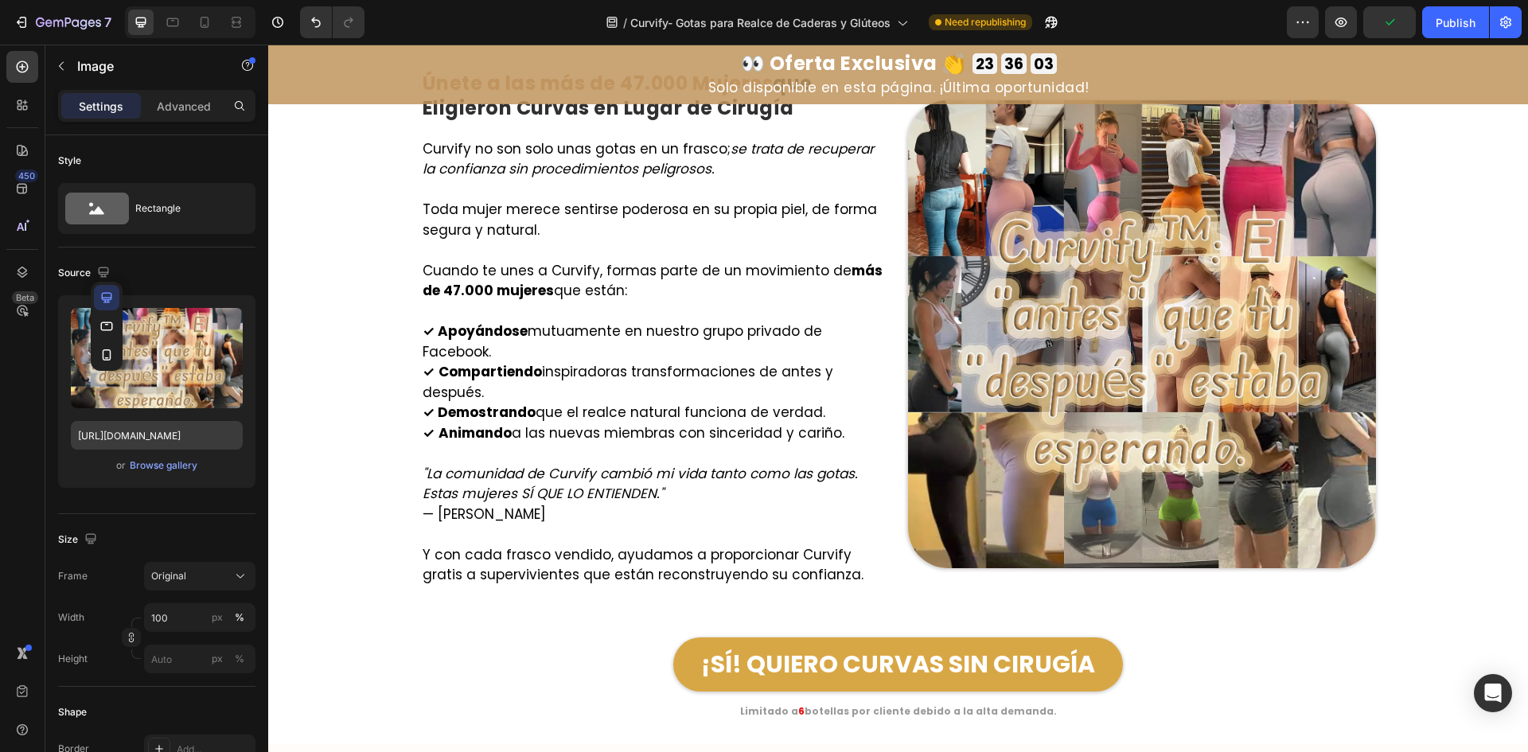
drag, startPoint x: 113, startPoint y: 355, endPoint x: 128, endPoint y: 427, distance: 74.0
click at [113, 354] on icon "button" at bounding box center [107, 355] width 16 height 16
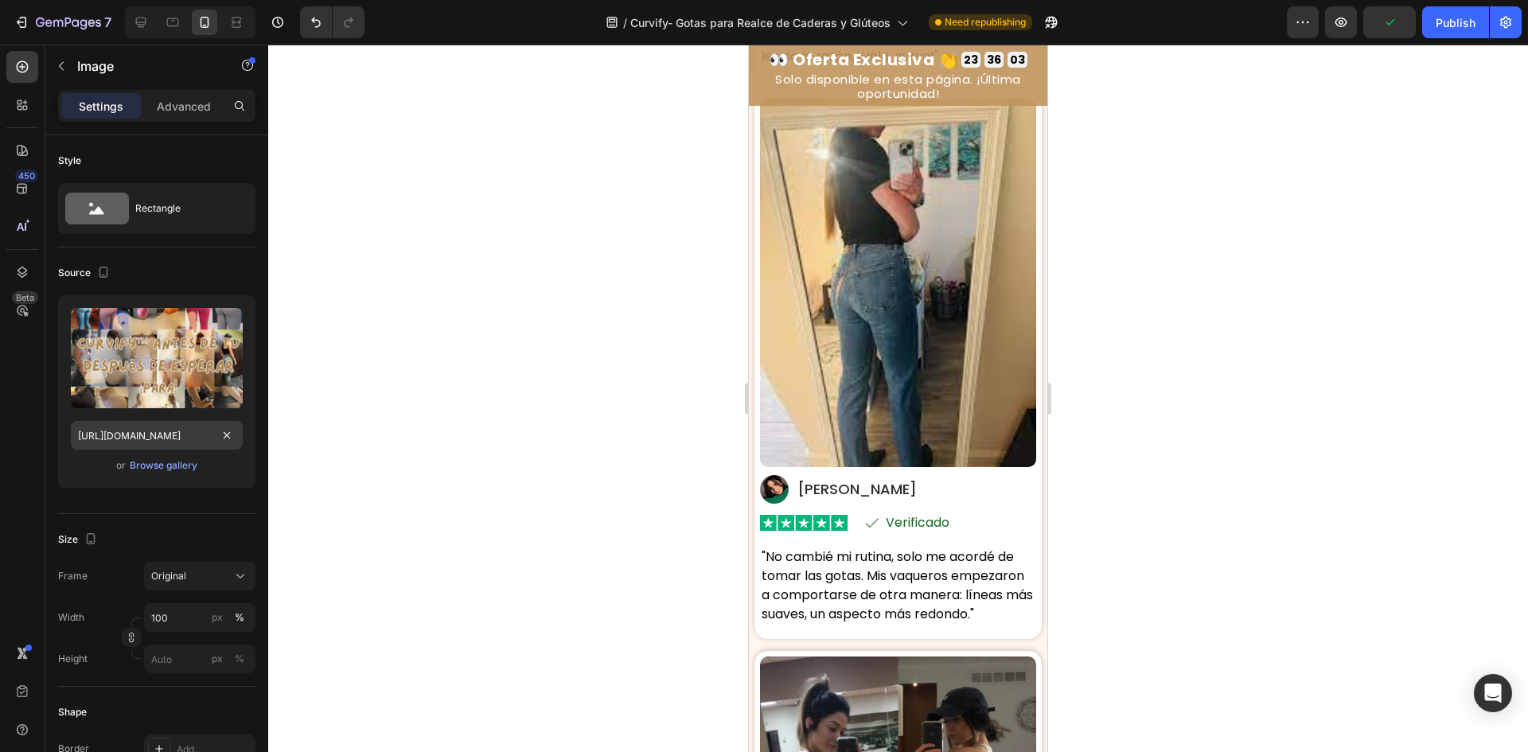
scroll to position [10377, 0]
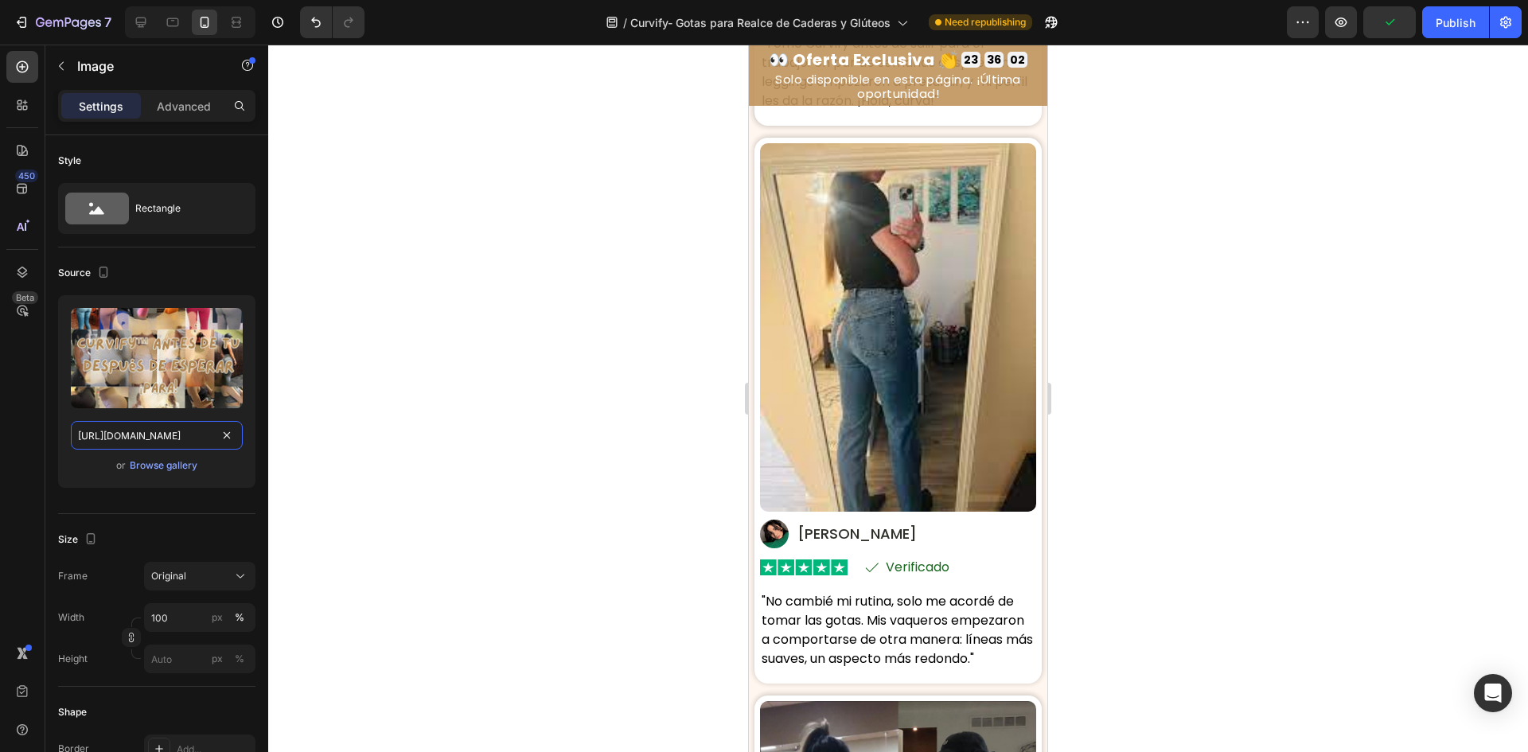
click at [126, 431] on input "[URL][DOMAIN_NAME]" at bounding box center [157, 435] width 172 height 29
paste input "c2fedda0-77f4-4919-b6cd-2b4183d33205.webp"
type input "[URL][DOMAIN_NAME]"
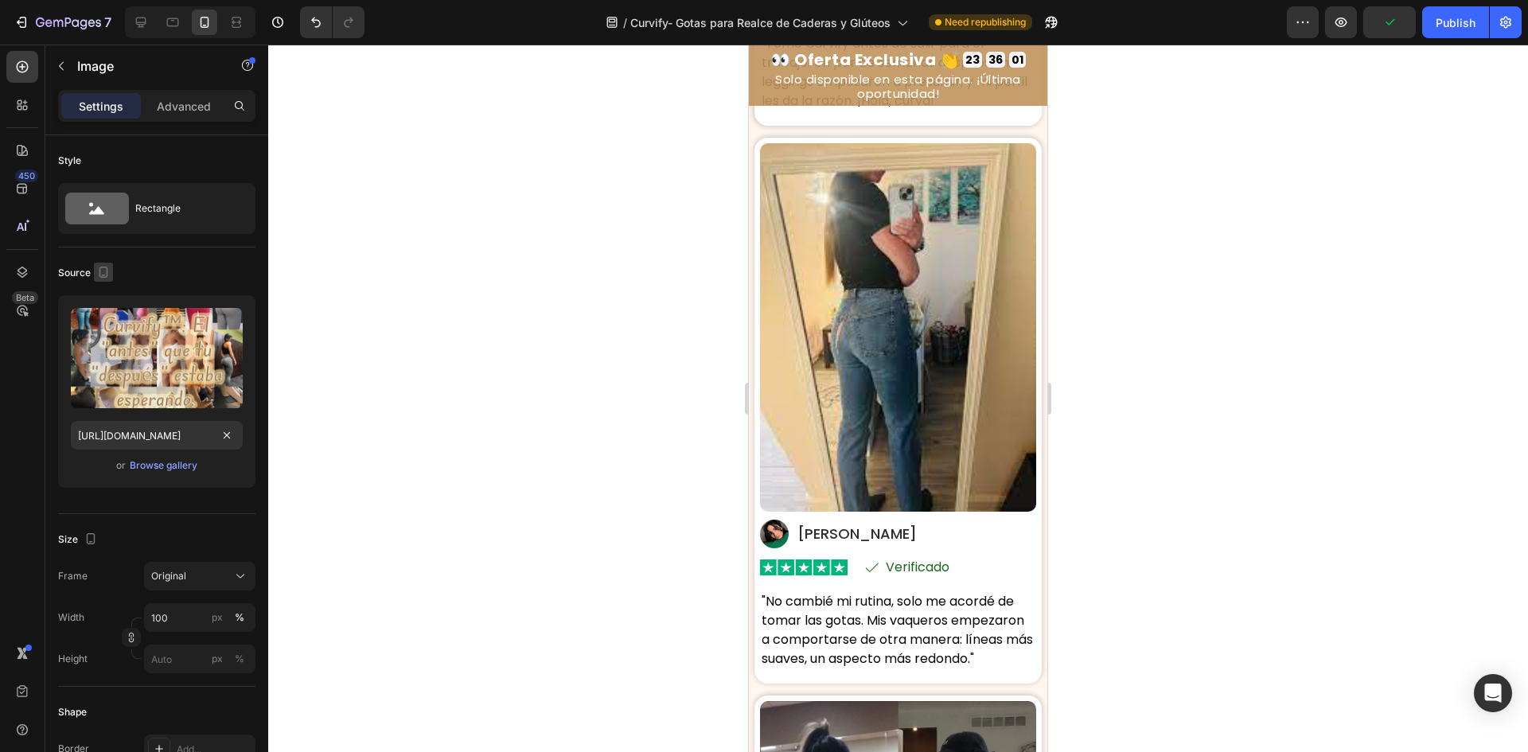
click at [111, 275] on icon "button" at bounding box center [104, 272] width 16 height 16
click at [107, 296] on icon "button" at bounding box center [107, 298] width 16 height 16
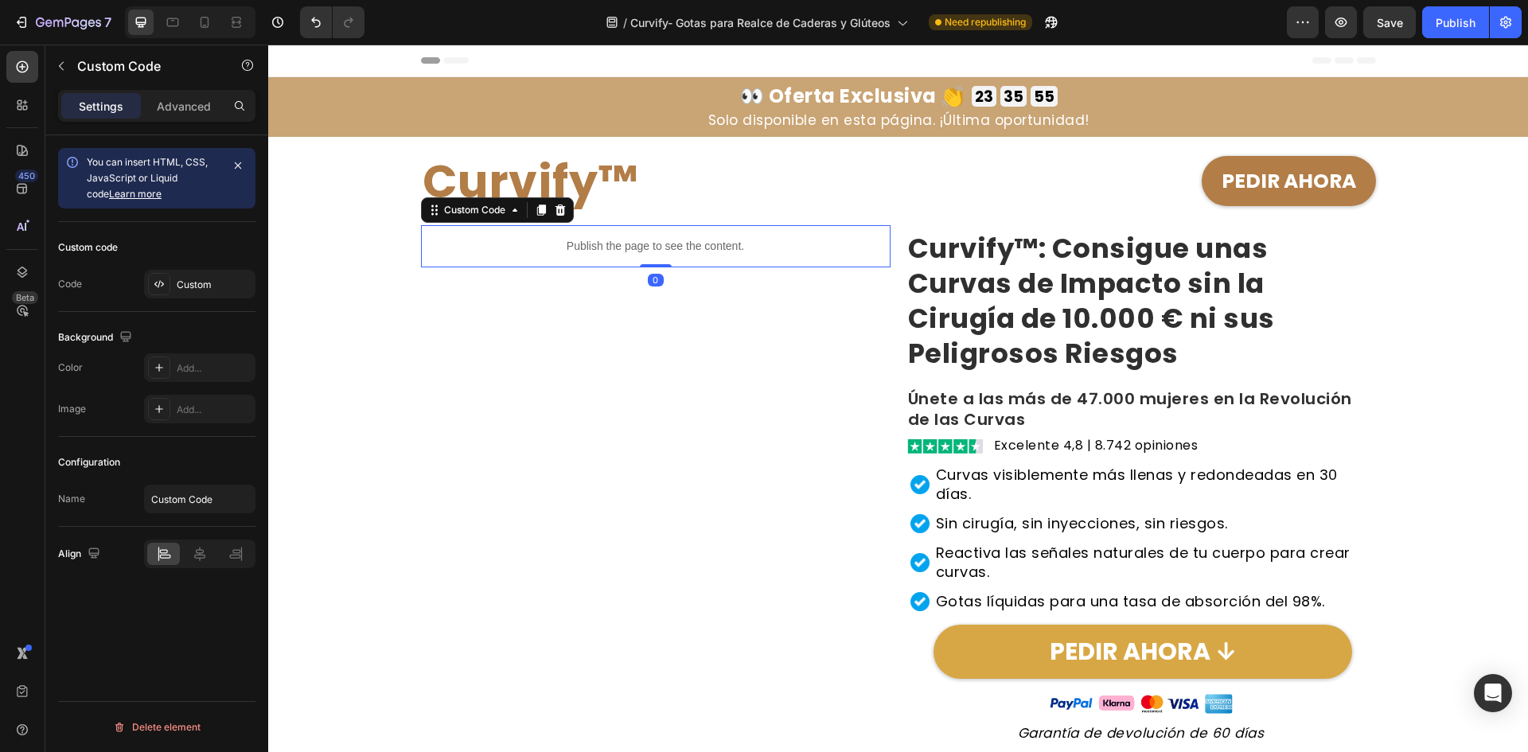
click at [633, 264] on div "Publish the page to see the content." at bounding box center [656, 246] width 470 height 42
click at [217, 283] on div "Custom" at bounding box center [214, 285] width 75 height 14
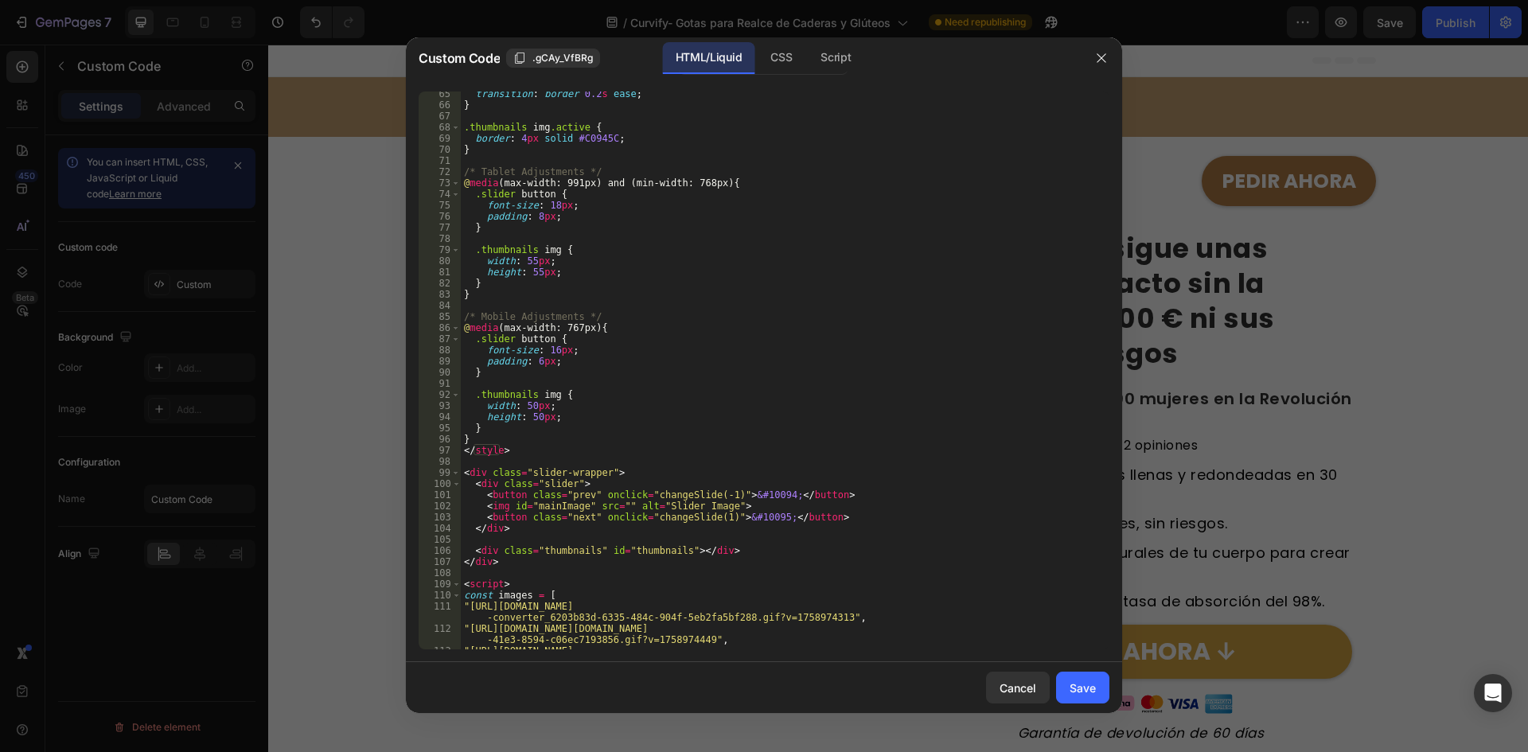
scroll to position [1146, 0]
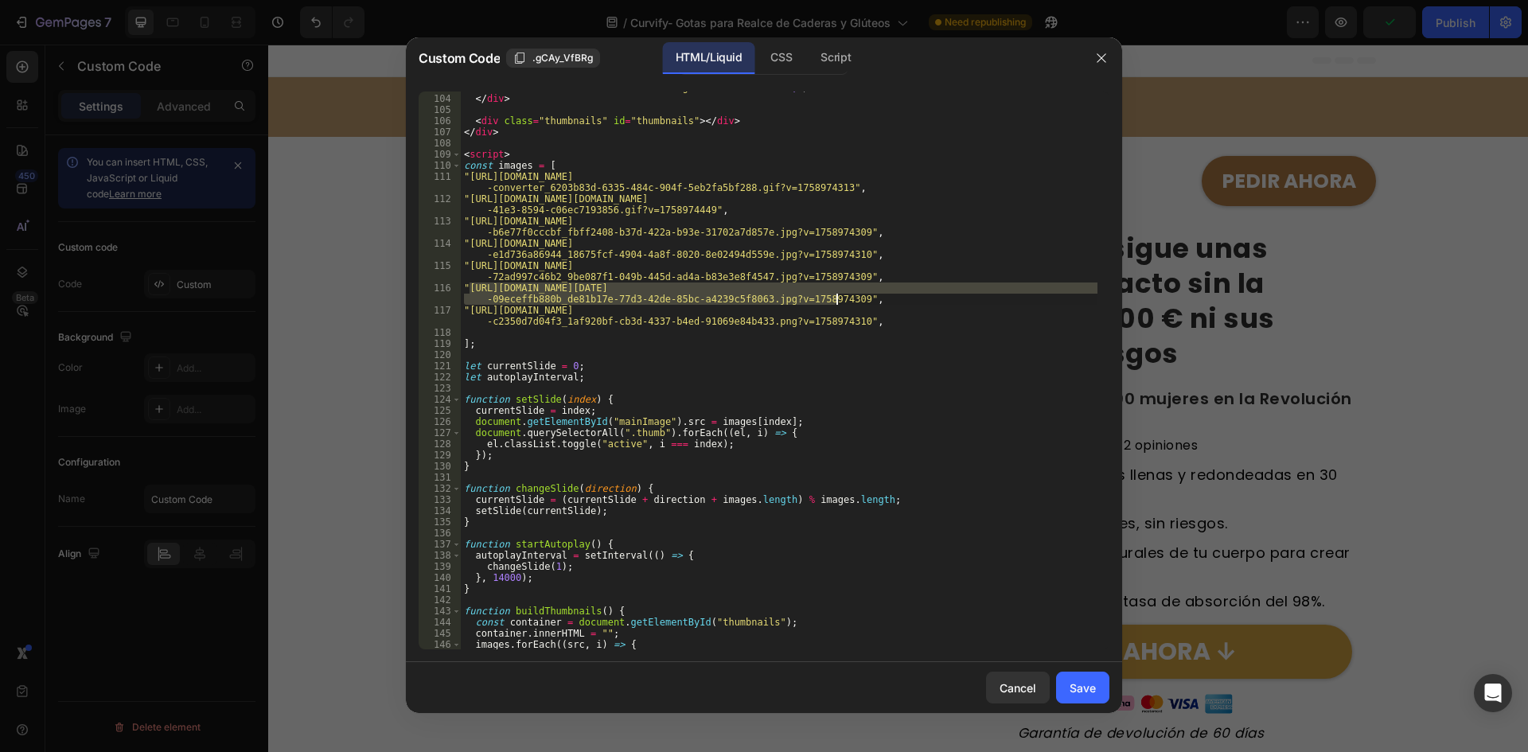
drag, startPoint x: 470, startPoint y: 287, endPoint x: 837, endPoint y: 302, distance: 368.0
click at [837, 302] on div "< button class = "next" onclick = "changeSlide(1)" > &#10095; </ button > </ di…" at bounding box center [779, 372] width 637 height 580
paste textarea "c2fedda0-77f4-4919-b6cd-2b4183d33205.webp"
type textarea ""[URL][DOMAIN_NAME]","
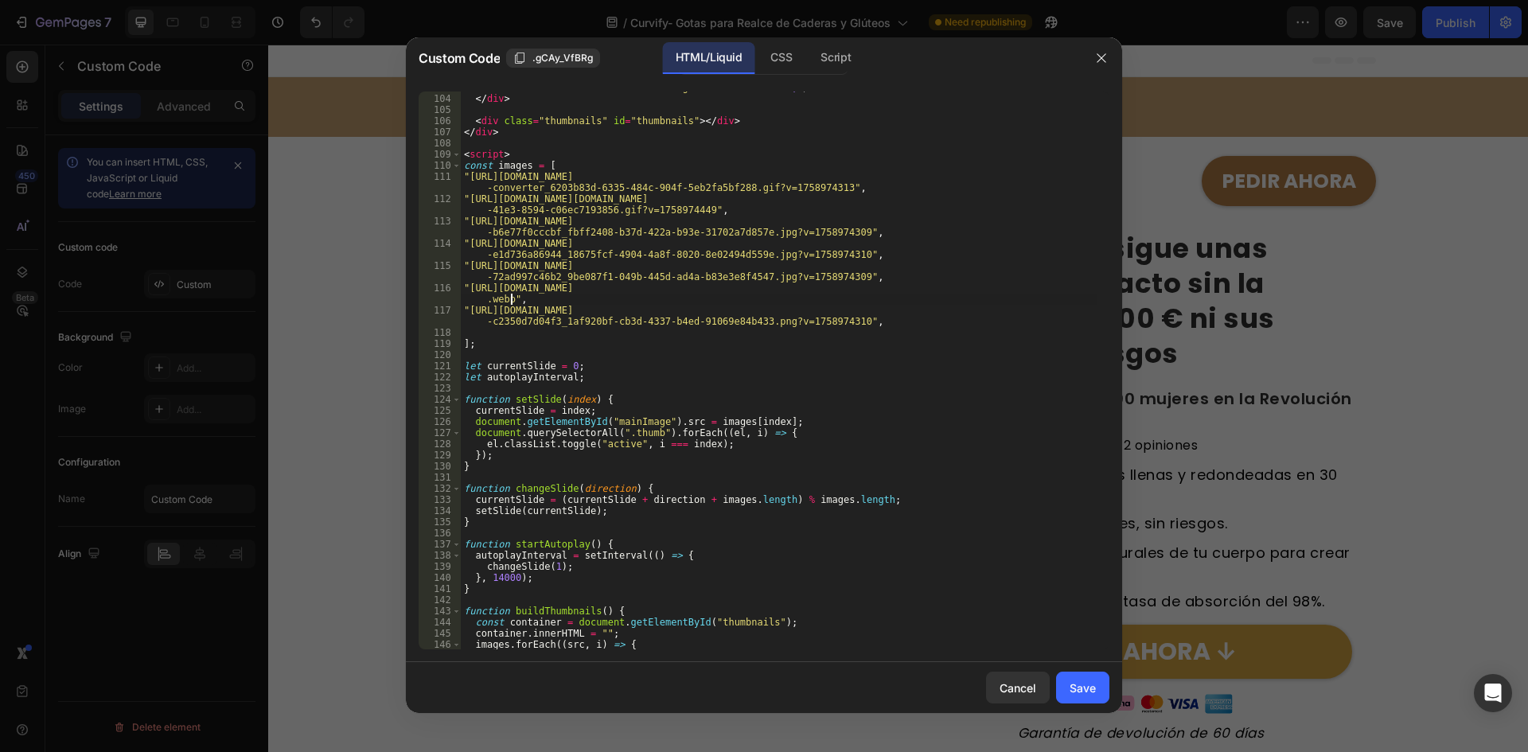
drag, startPoint x: 1100, startPoint y: 684, endPoint x: 1435, endPoint y: 53, distance: 714.6
click at [1099, 684] on button "Save" at bounding box center [1082, 688] width 53 height 32
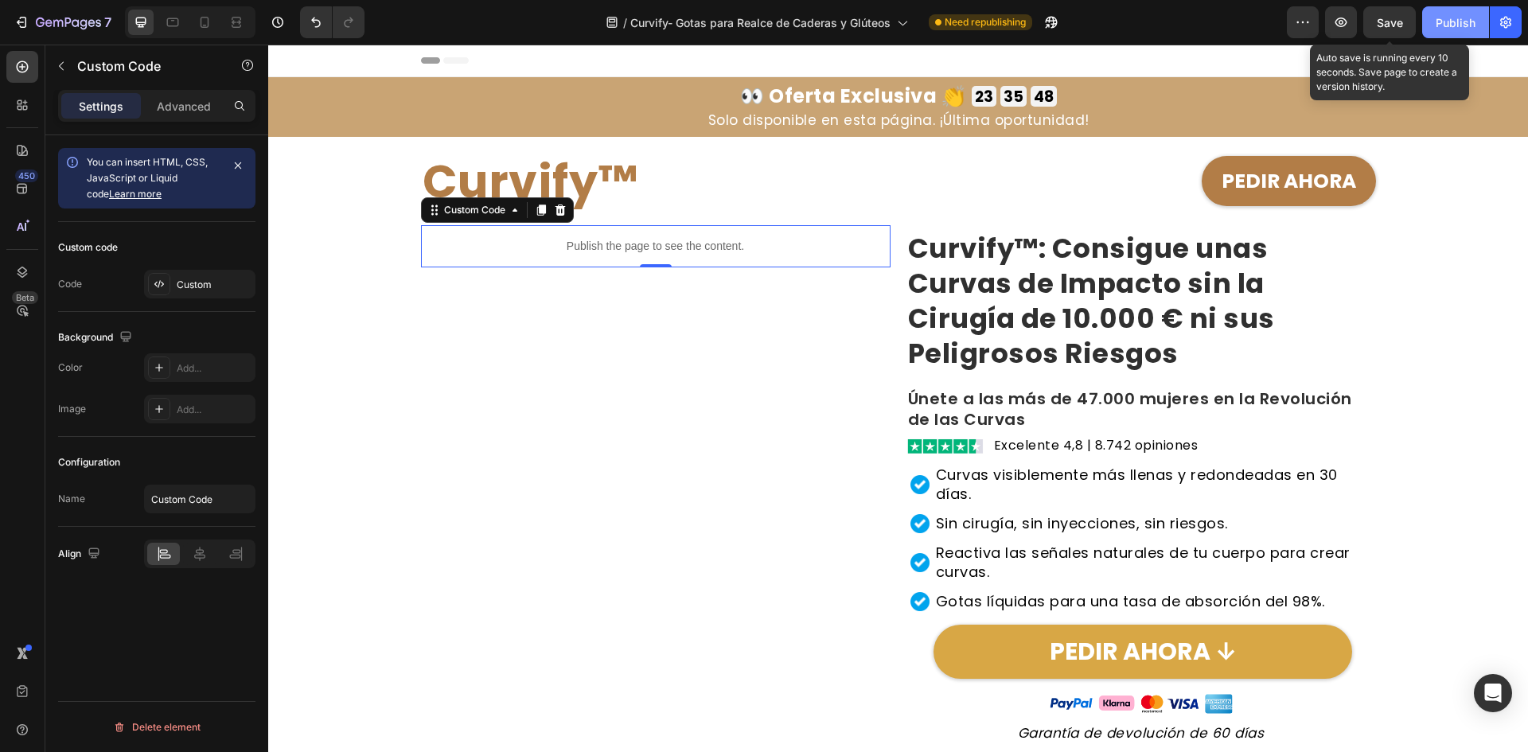
click at [1406, 32] on button "Save" at bounding box center [1389, 22] width 53 height 32
click at [1441, 30] on div "Publish" at bounding box center [1456, 22] width 40 height 17
click at [1402, 23] on span "Save" at bounding box center [1390, 23] width 26 height 14
click at [1397, 34] on button "Save" at bounding box center [1389, 22] width 53 height 32
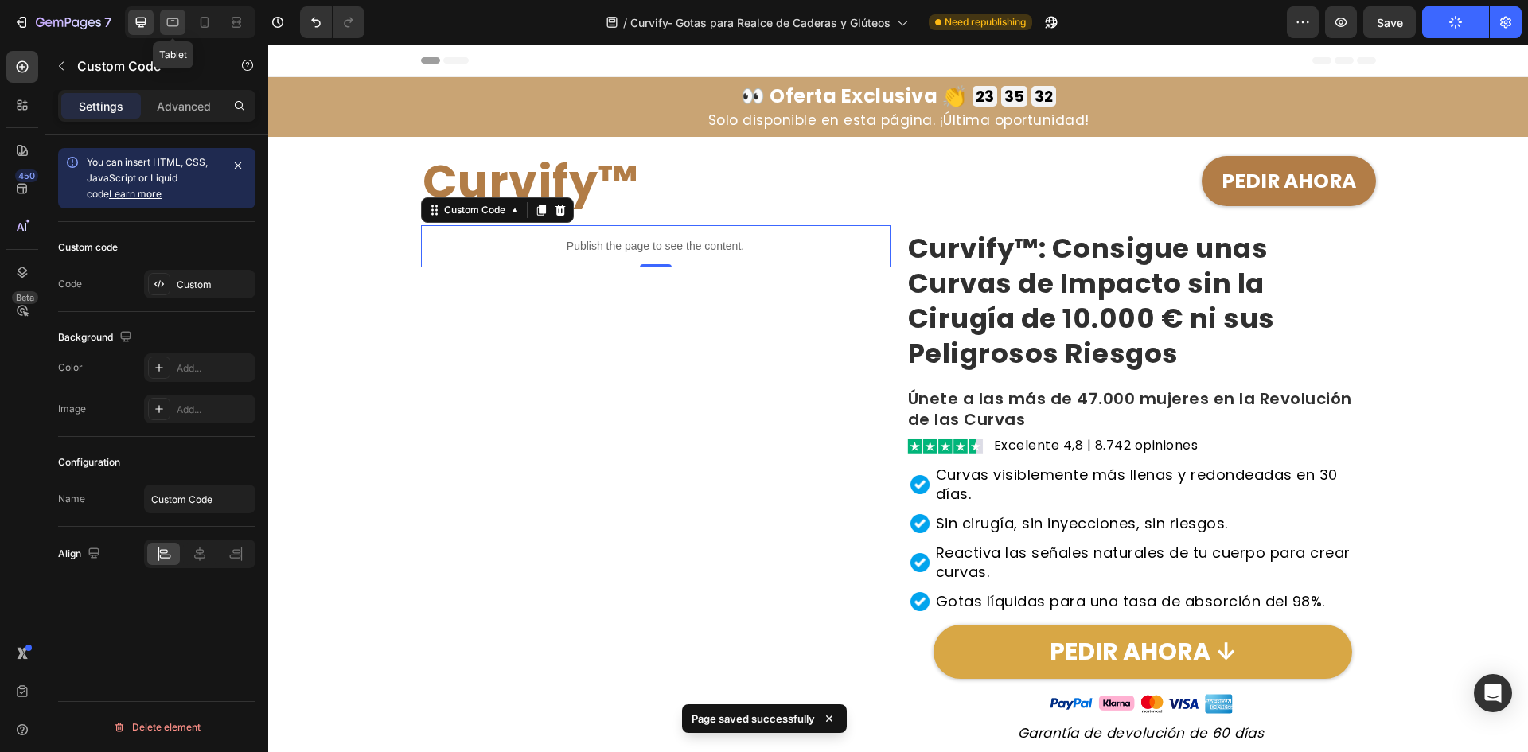
click at [179, 20] on icon at bounding box center [173, 22] width 16 height 16
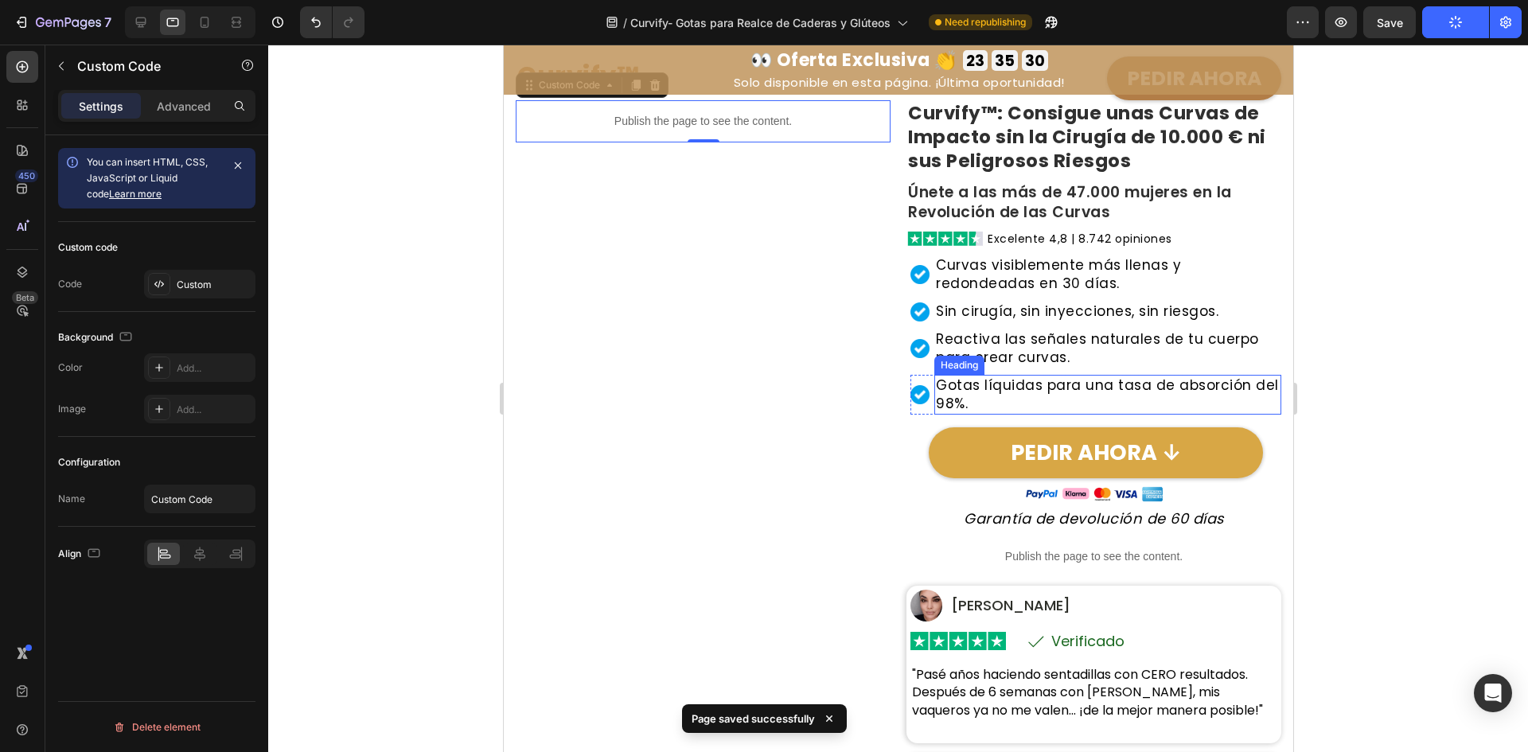
scroll to position [0, 0]
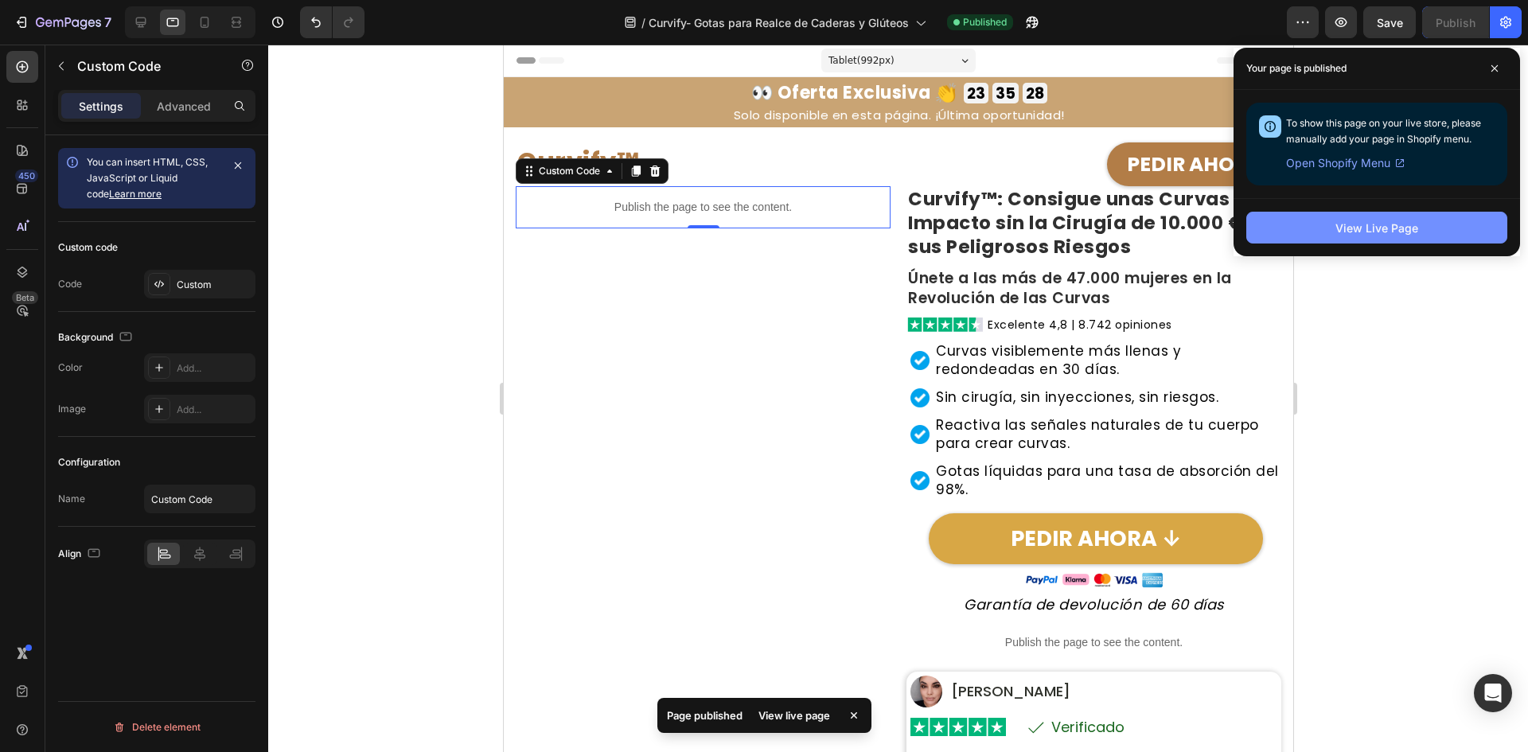
click at [1349, 231] on div "View Live Page" at bounding box center [1377, 228] width 83 height 17
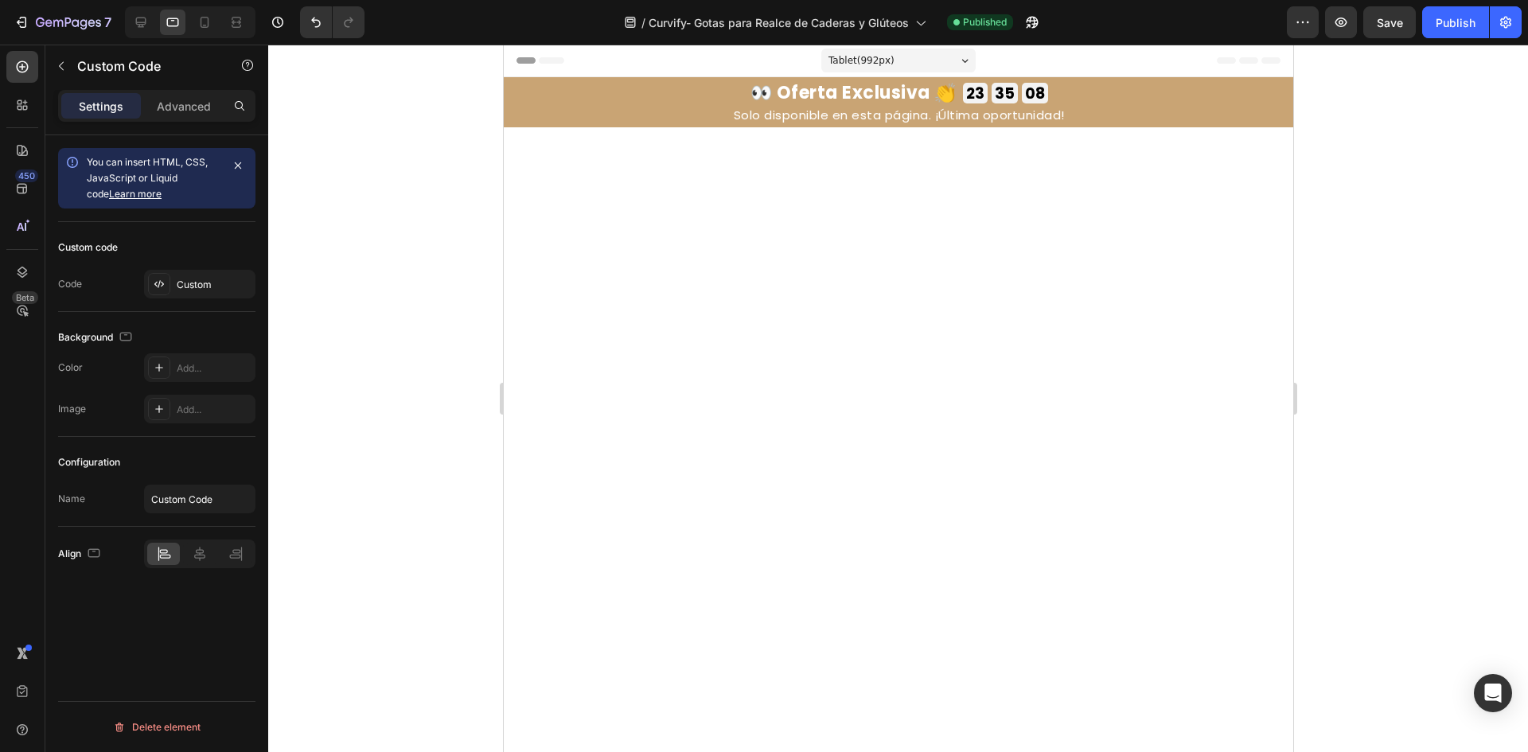
scroll to position [1910, 0]
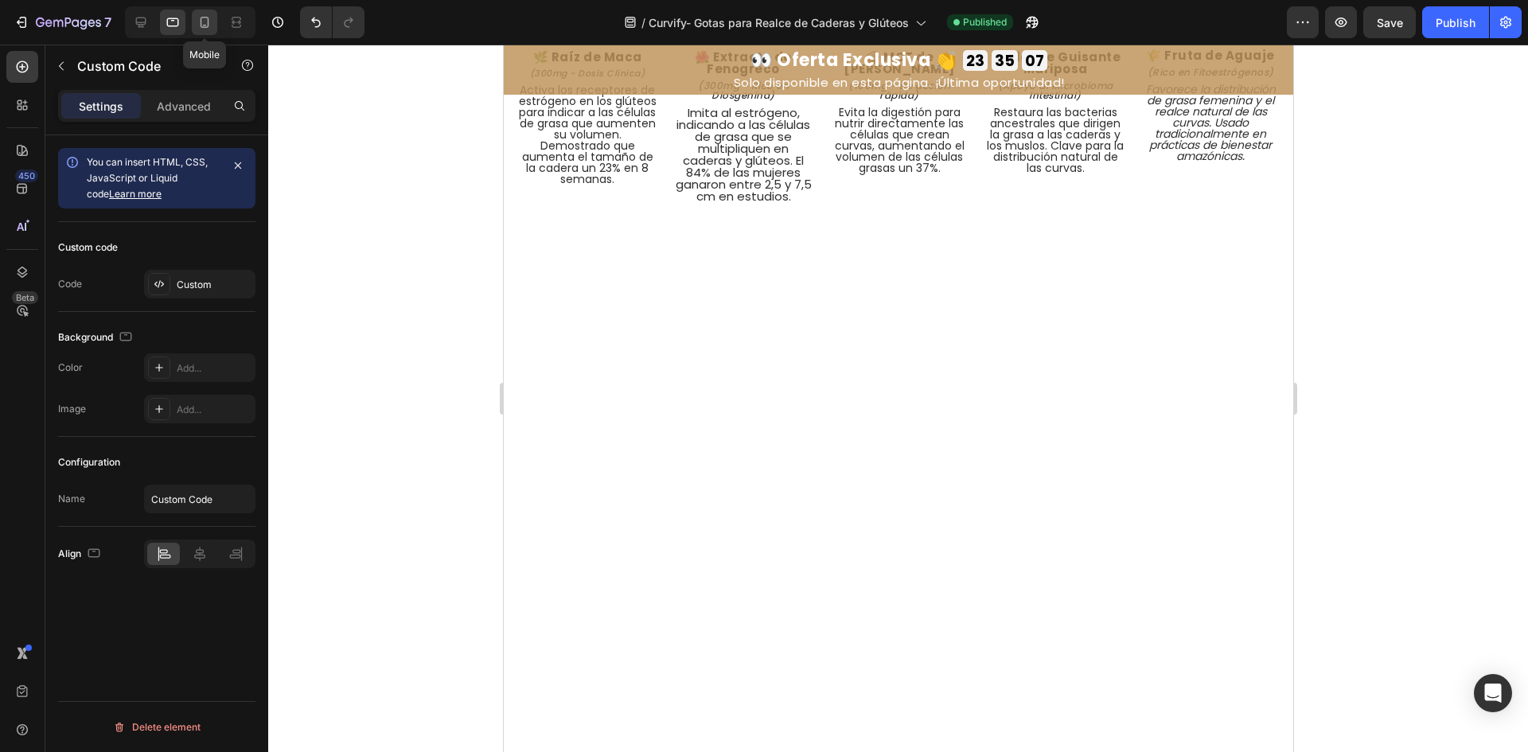
drag, startPoint x: 213, startPoint y: 22, endPoint x: 205, endPoint y: 20, distance: 8.3
click at [212, 22] on div at bounding box center [204, 22] width 25 height 25
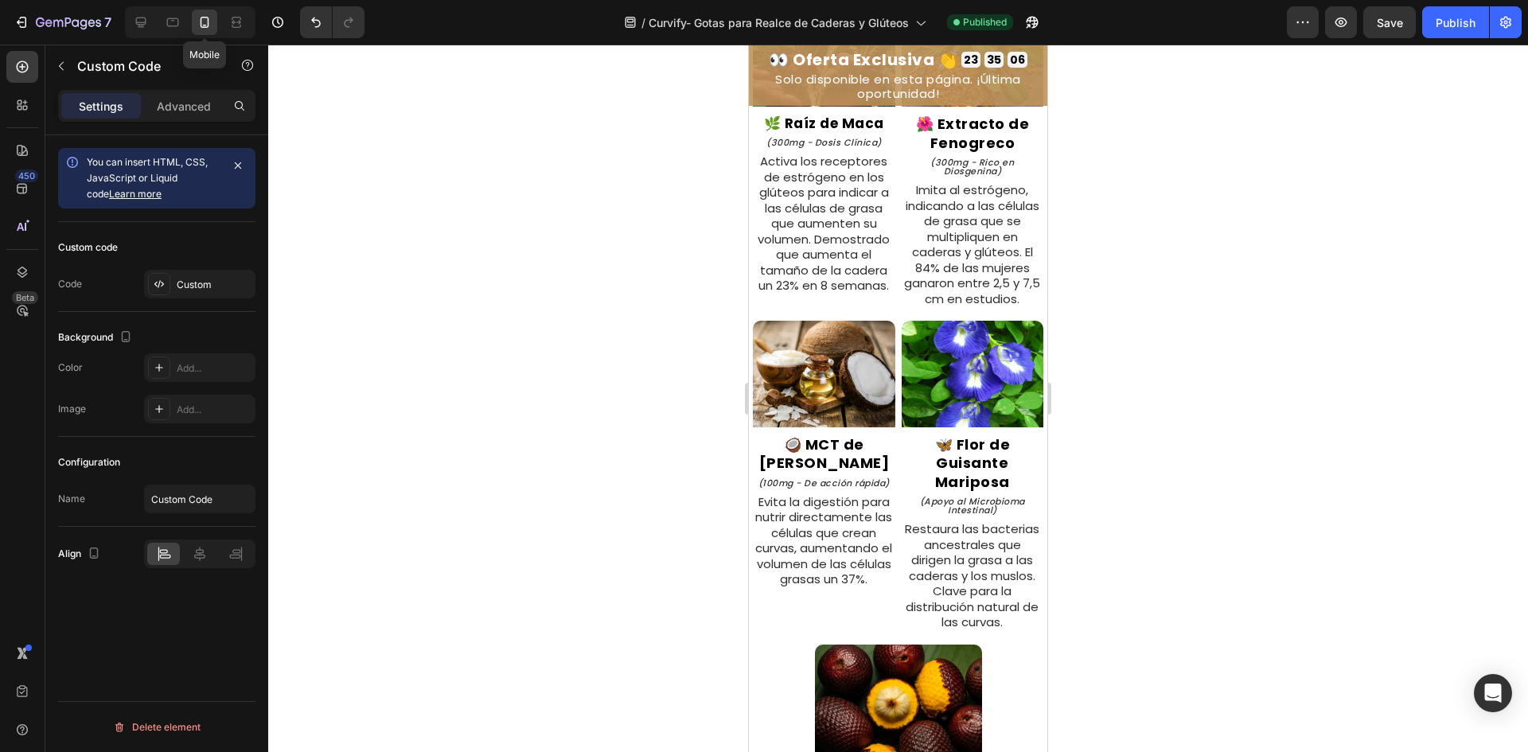
click at [201, 18] on icon at bounding box center [205, 22] width 16 height 16
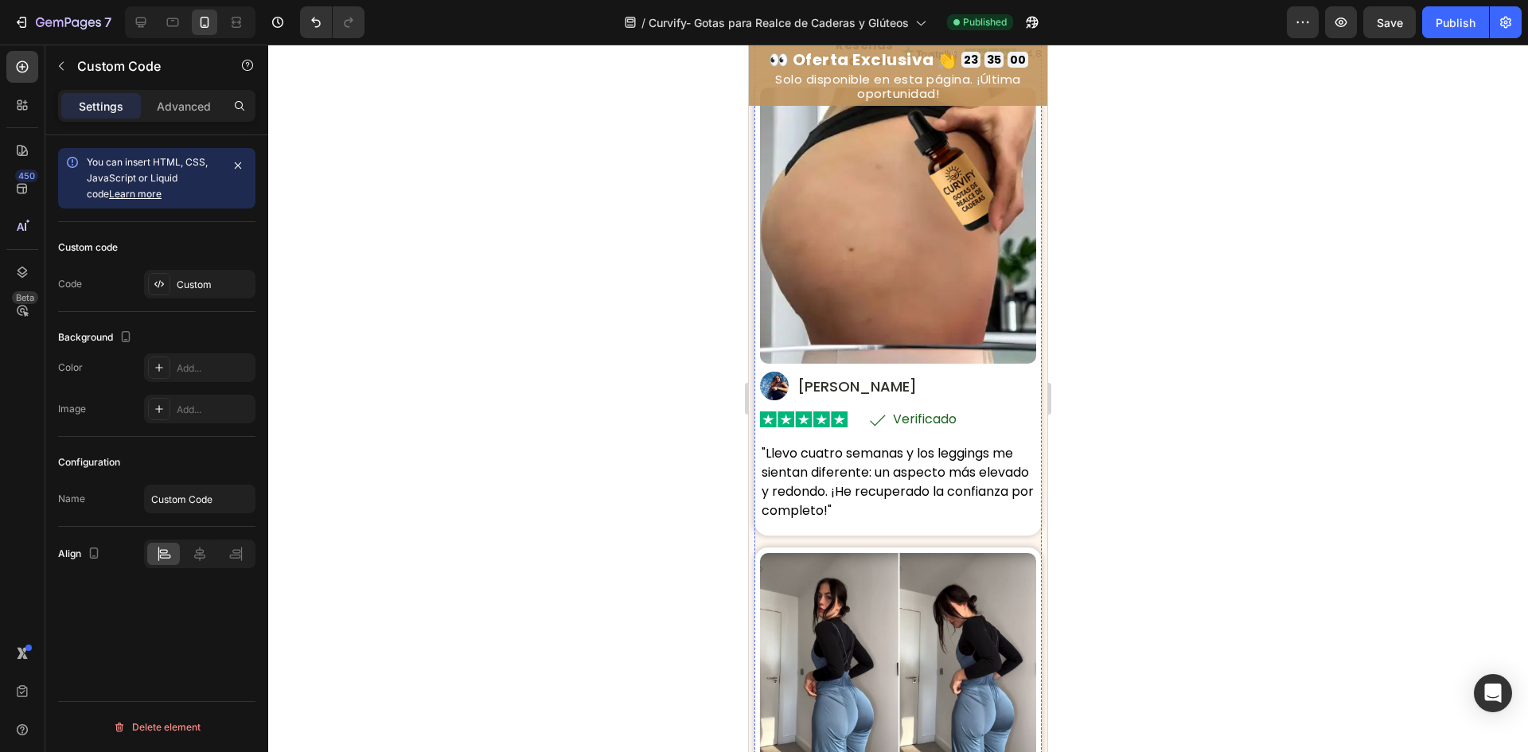
scroll to position [4591, 0]
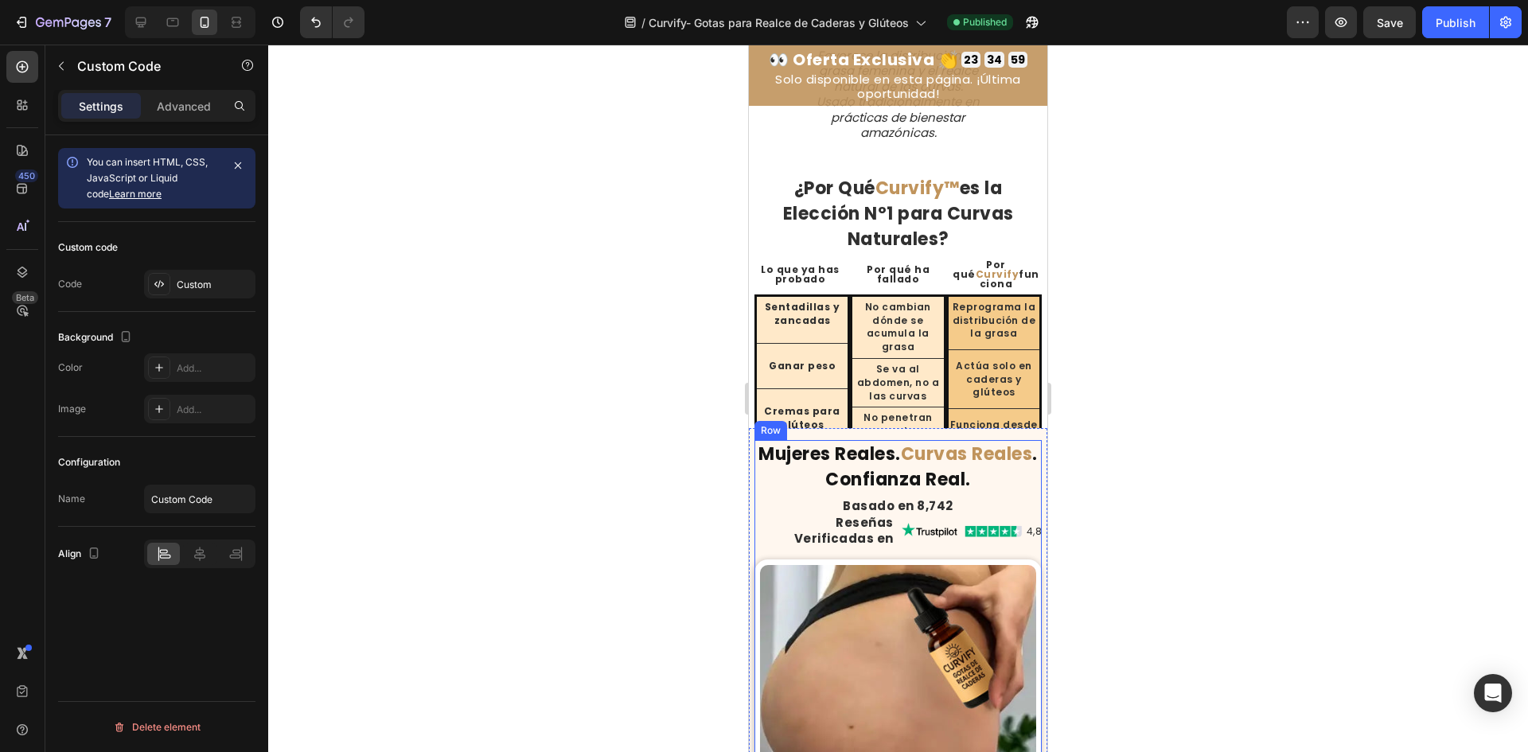
click at [848, 544] on h2 "Reseñas Verificadas en" at bounding box center [825, 530] width 141 height 34
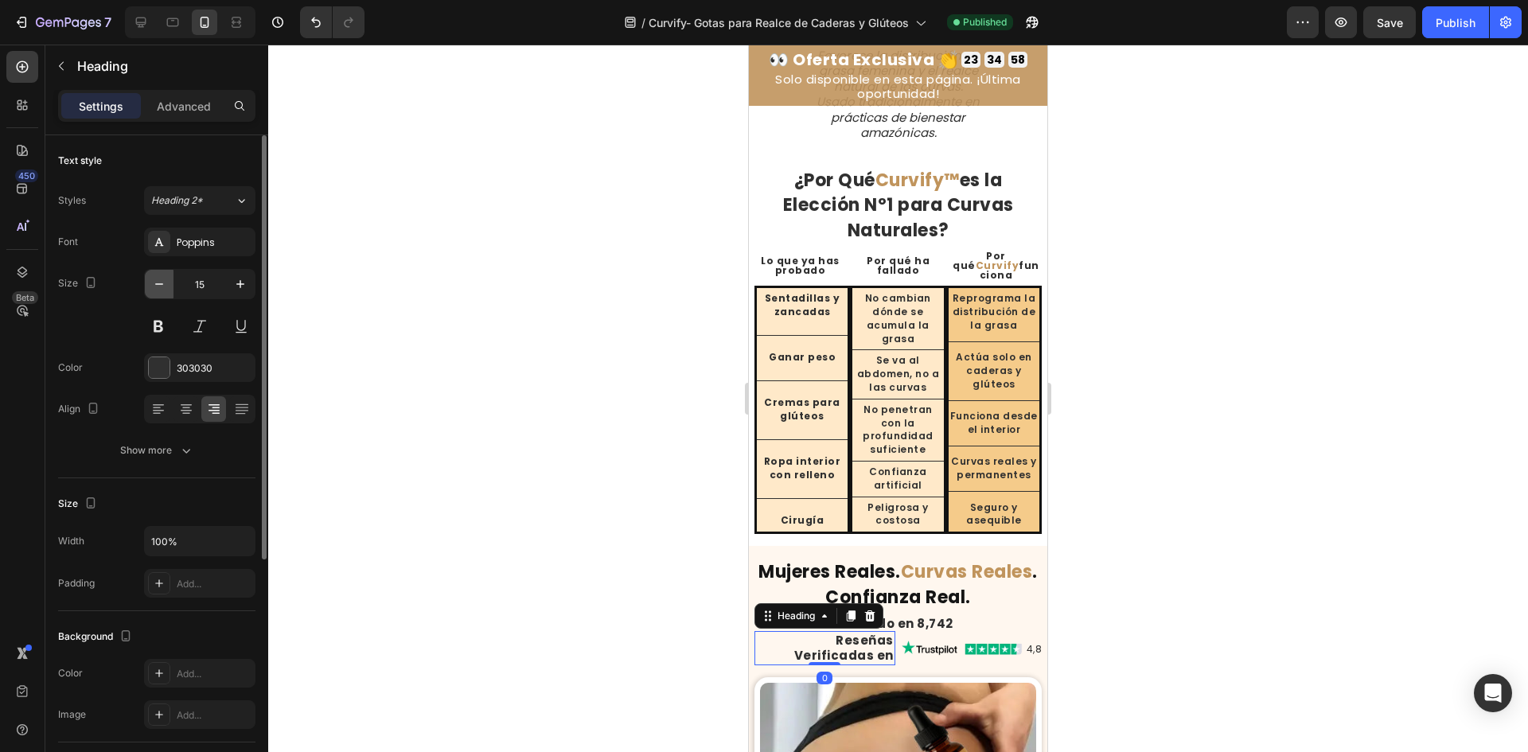
click at [150, 286] on button "button" at bounding box center [159, 284] width 29 height 29
type input "13"
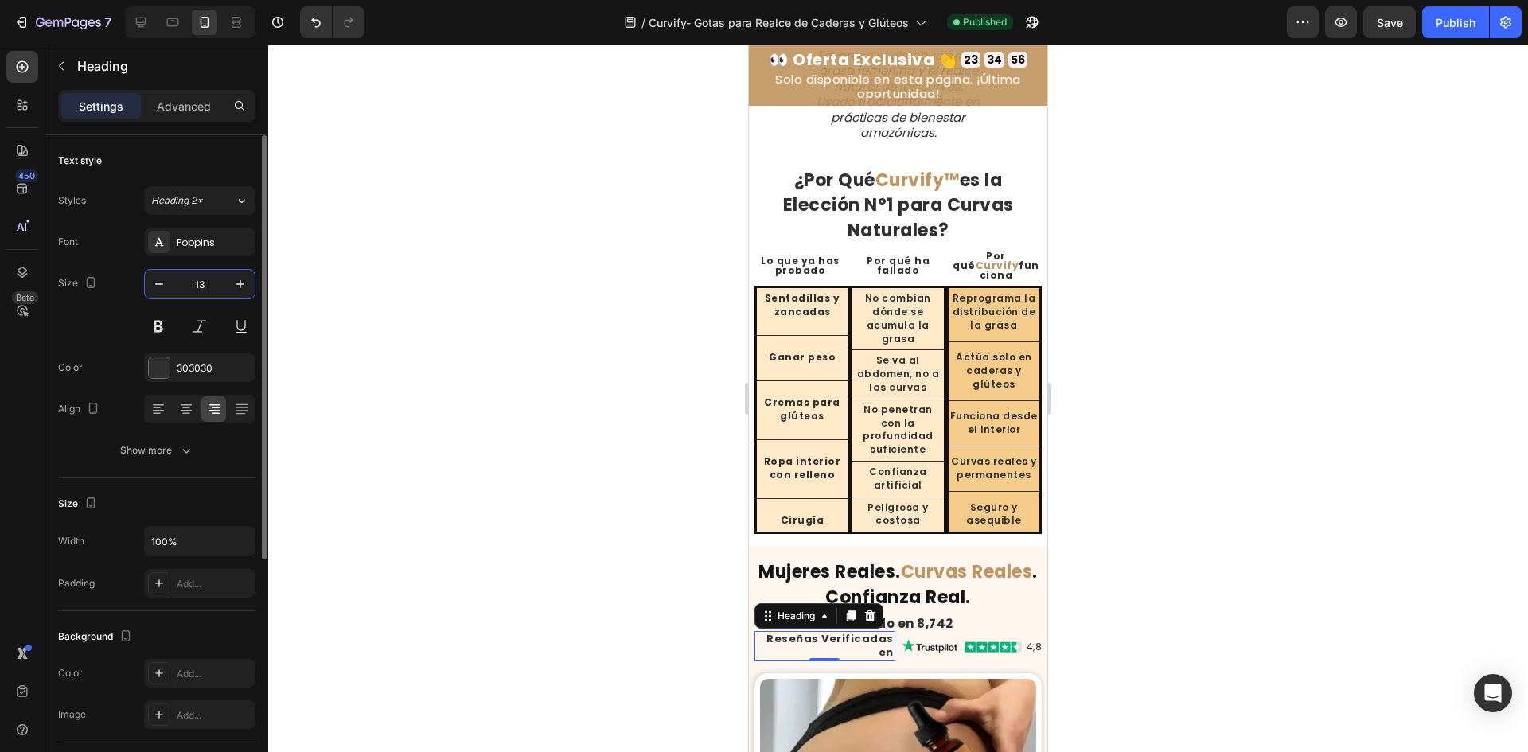
click at [195, 289] on input "13" at bounding box center [200, 284] width 53 height 29
click at [934, 654] on div "Image 4,8 Heading Row" at bounding box center [972, 646] width 141 height 30
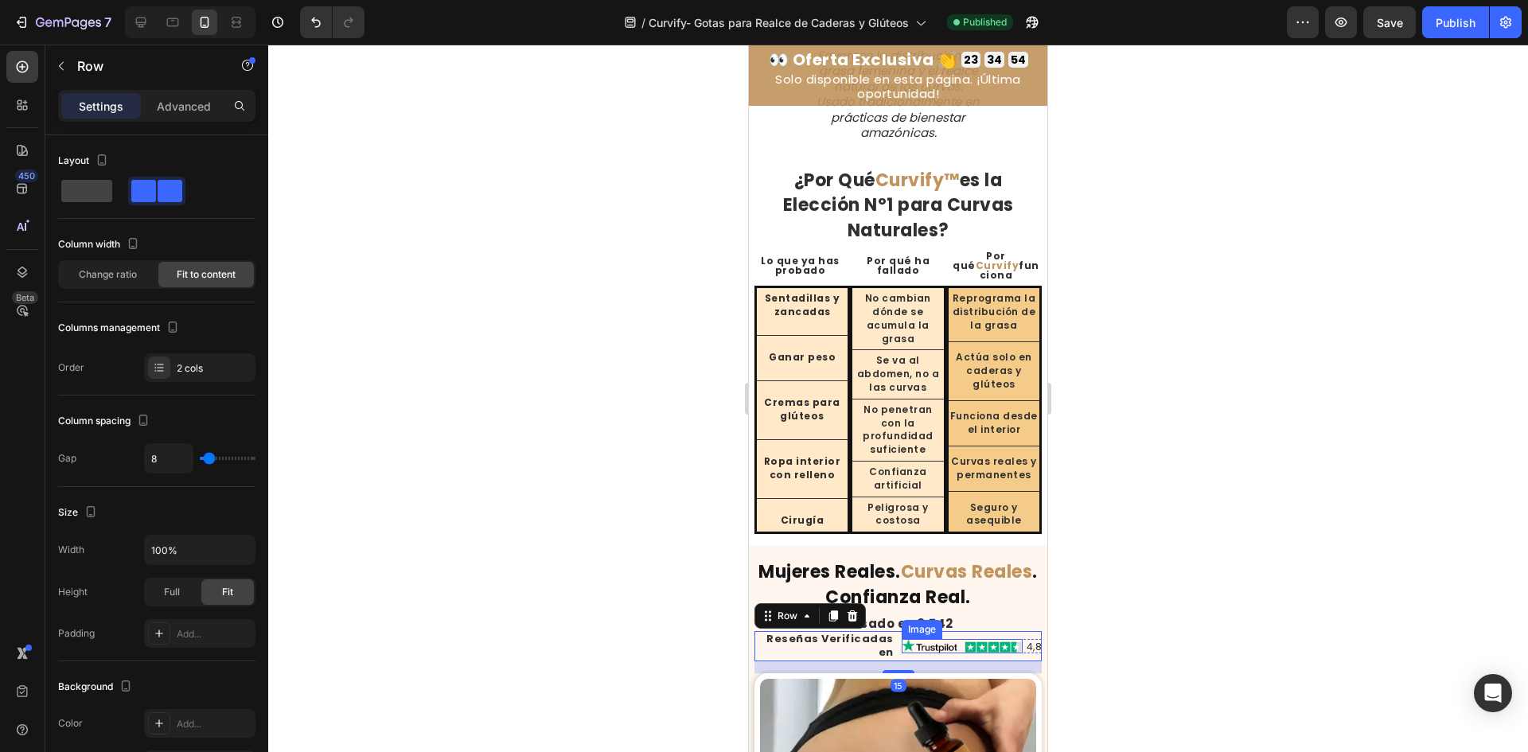
click at [931, 648] on img at bounding box center [962, 646] width 121 height 14
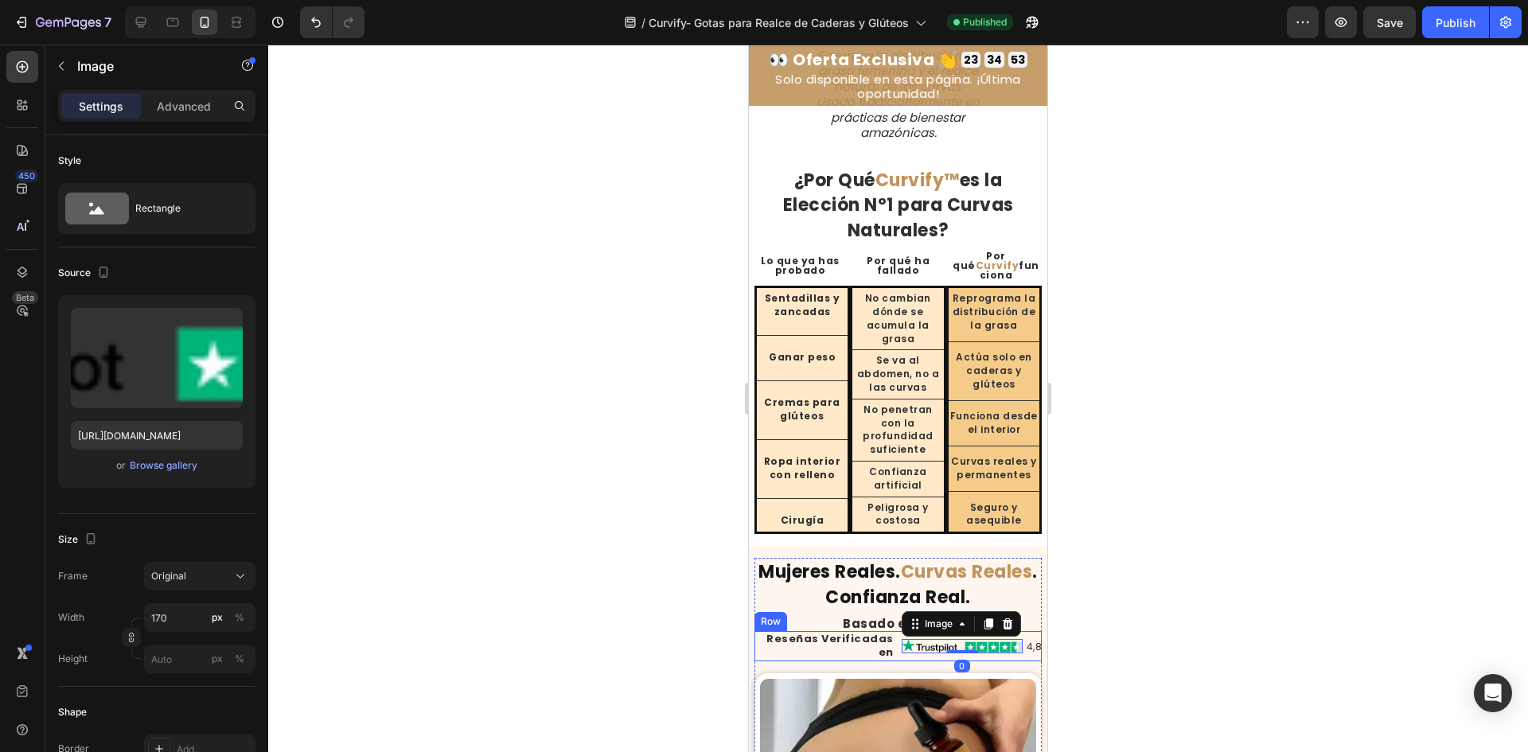
click at [919, 654] on div "Image 0 4,8 Heading Row" at bounding box center [972, 646] width 141 height 30
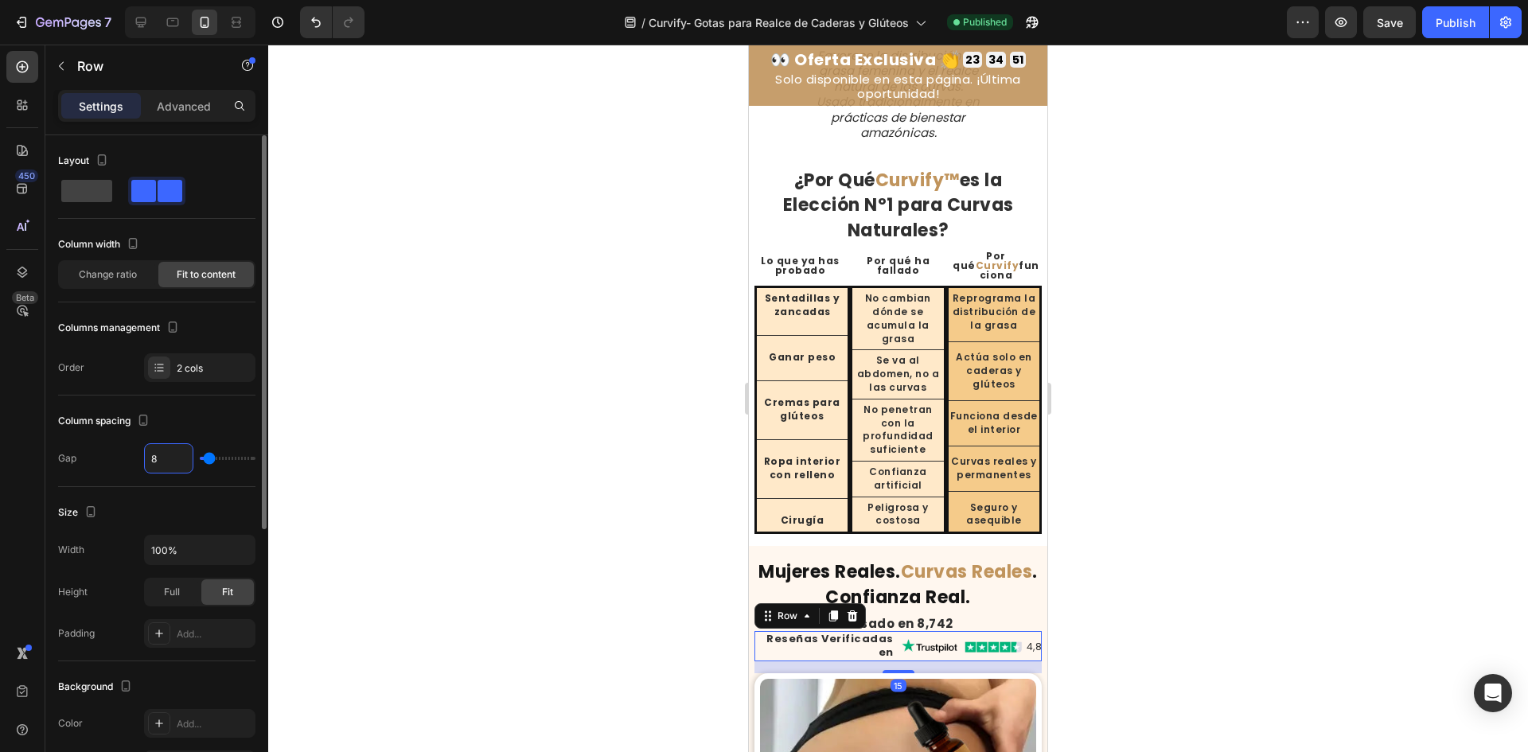
click at [171, 456] on input "8" at bounding box center [169, 458] width 48 height 29
type input "5"
click at [921, 642] on img at bounding box center [961, 646] width 123 height 14
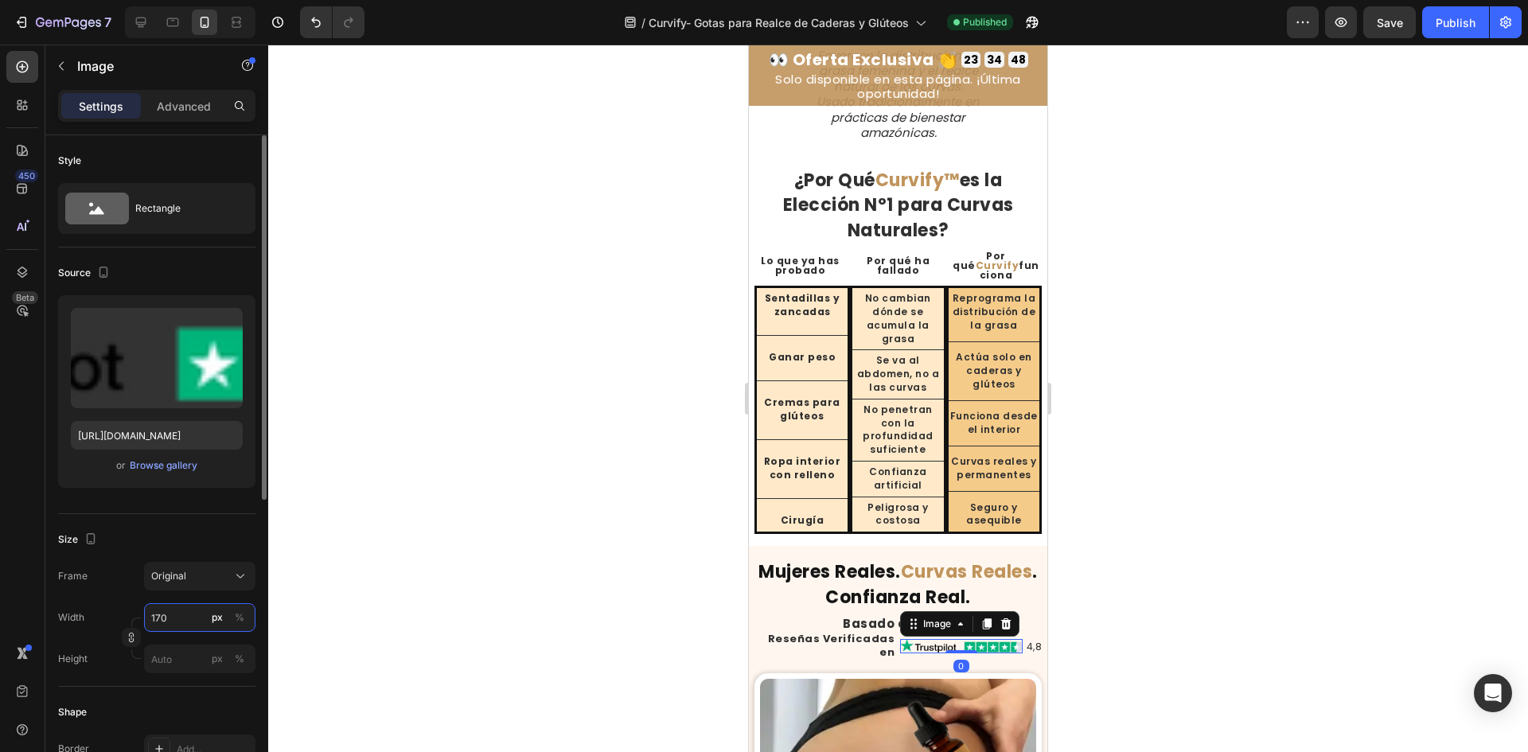
click at [193, 614] on input "170" at bounding box center [199, 617] width 111 height 29
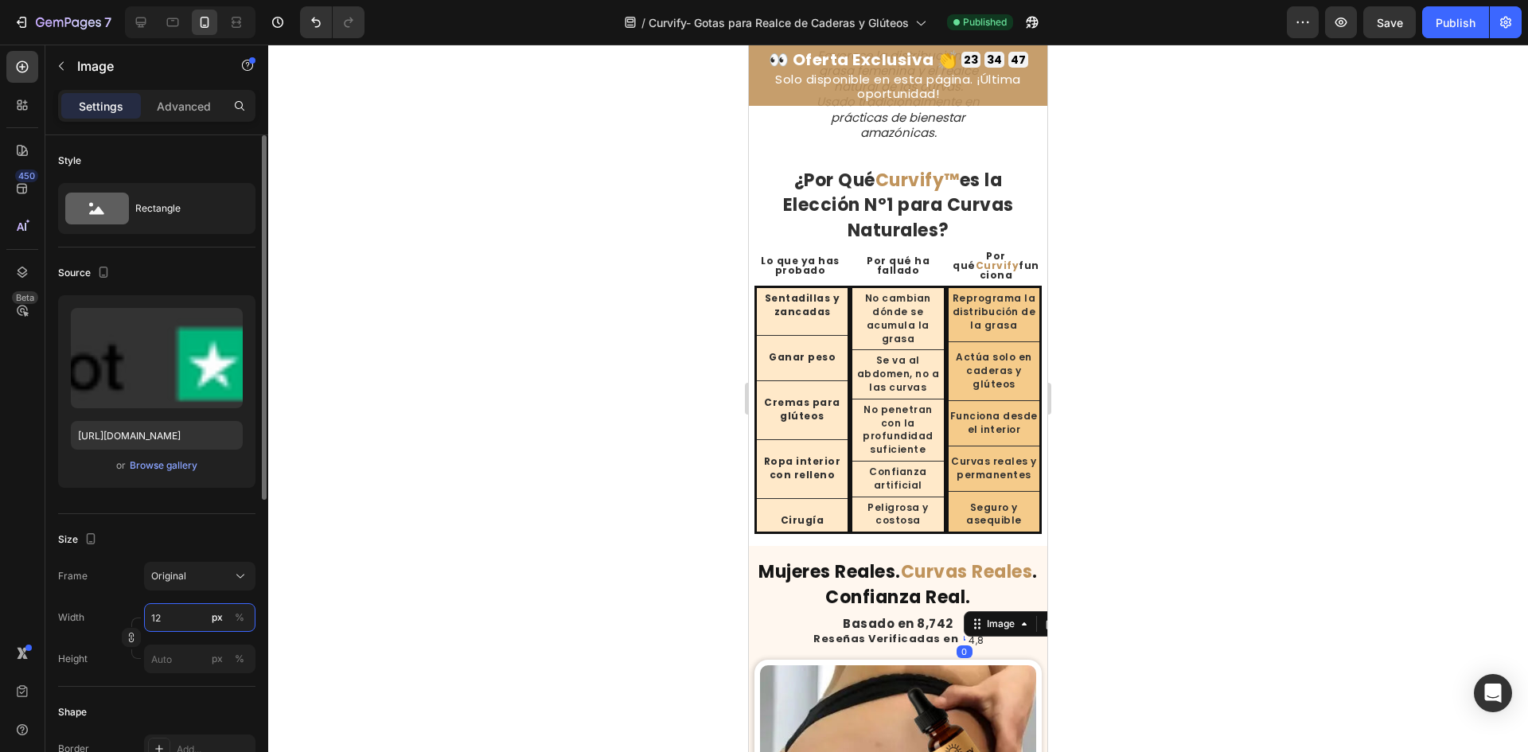
type input "120"
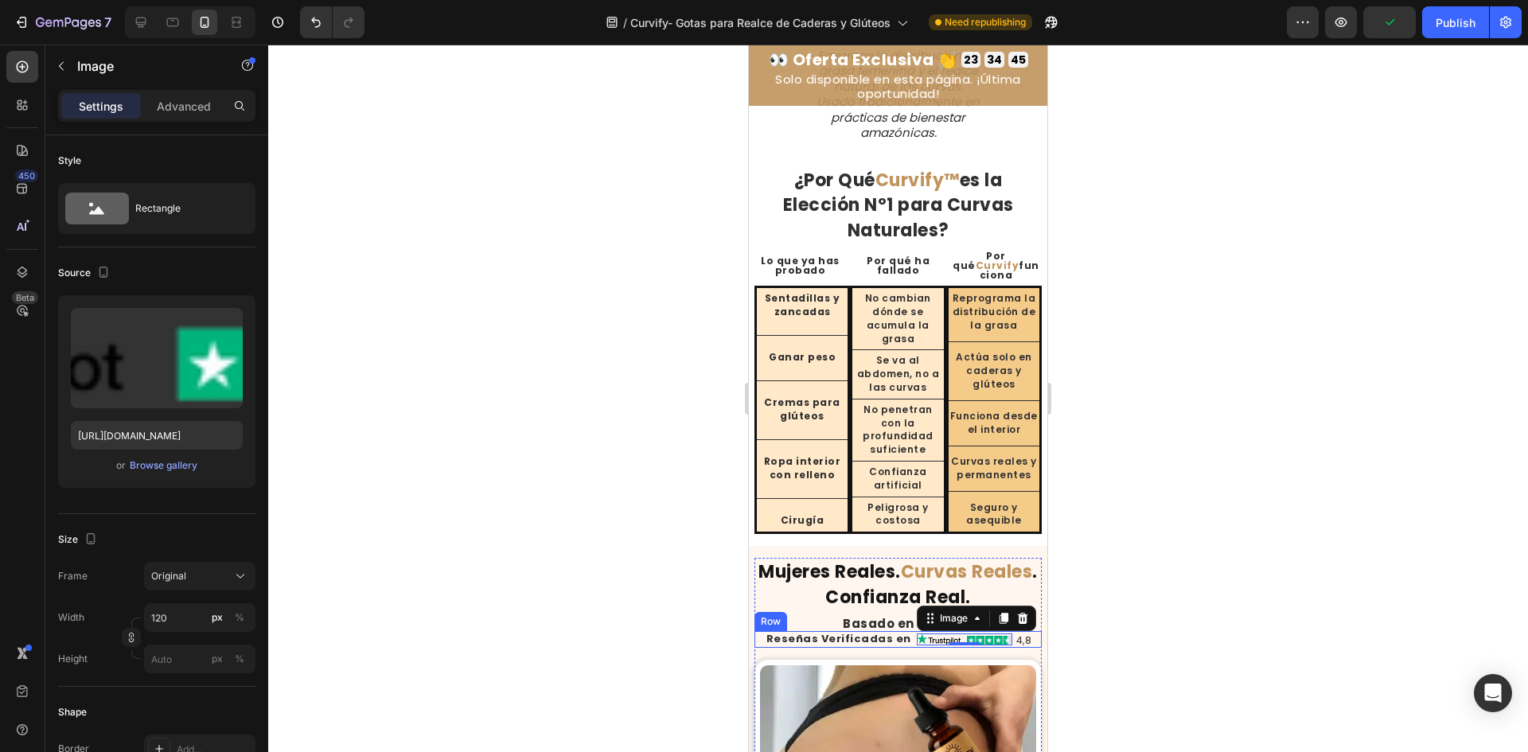
click at [761, 636] on div "Reseñas Verificadas en Heading Image 0 4,8 Heading Row Row" at bounding box center [898, 639] width 287 height 17
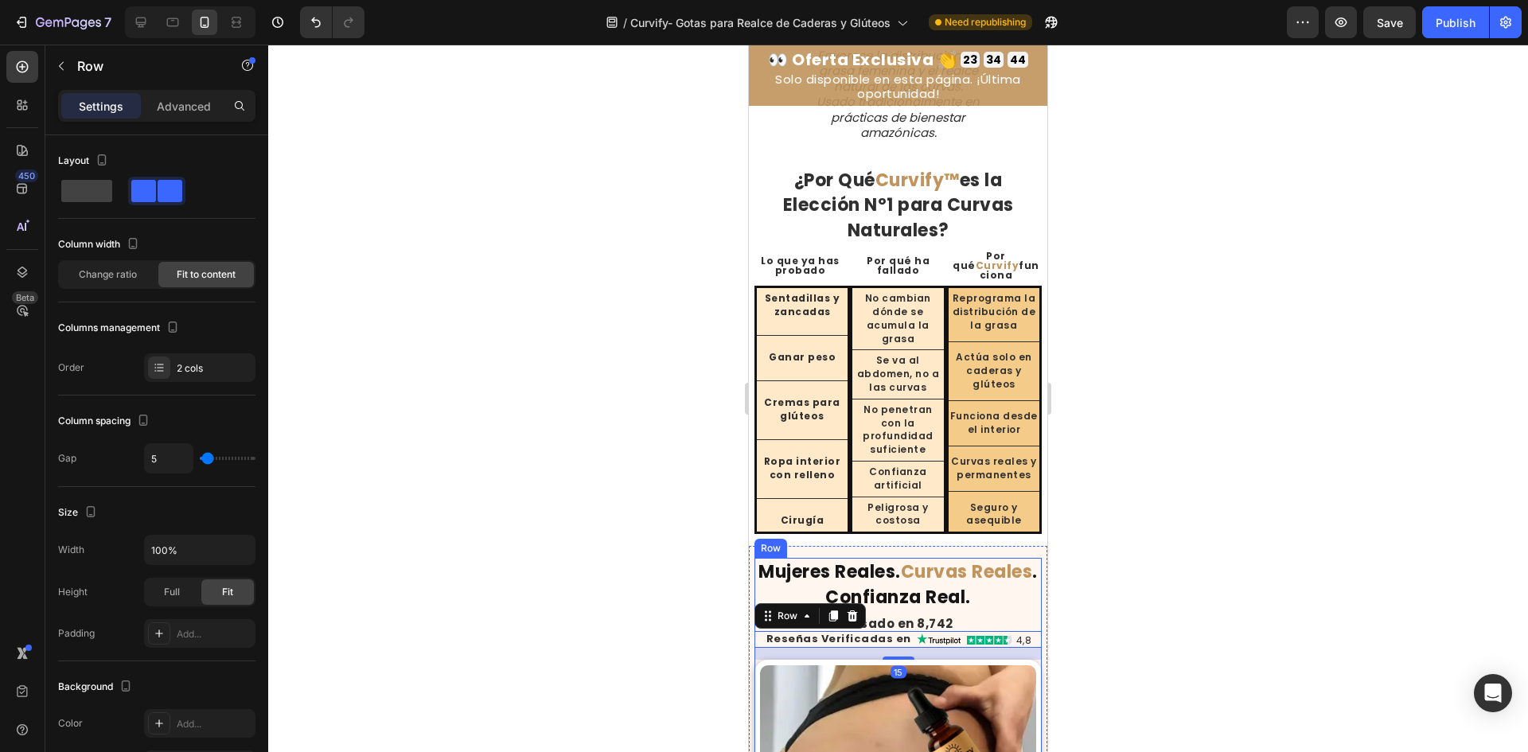
click at [905, 618] on h2 "Basado en 8,742" at bounding box center [898, 623] width 287 height 15
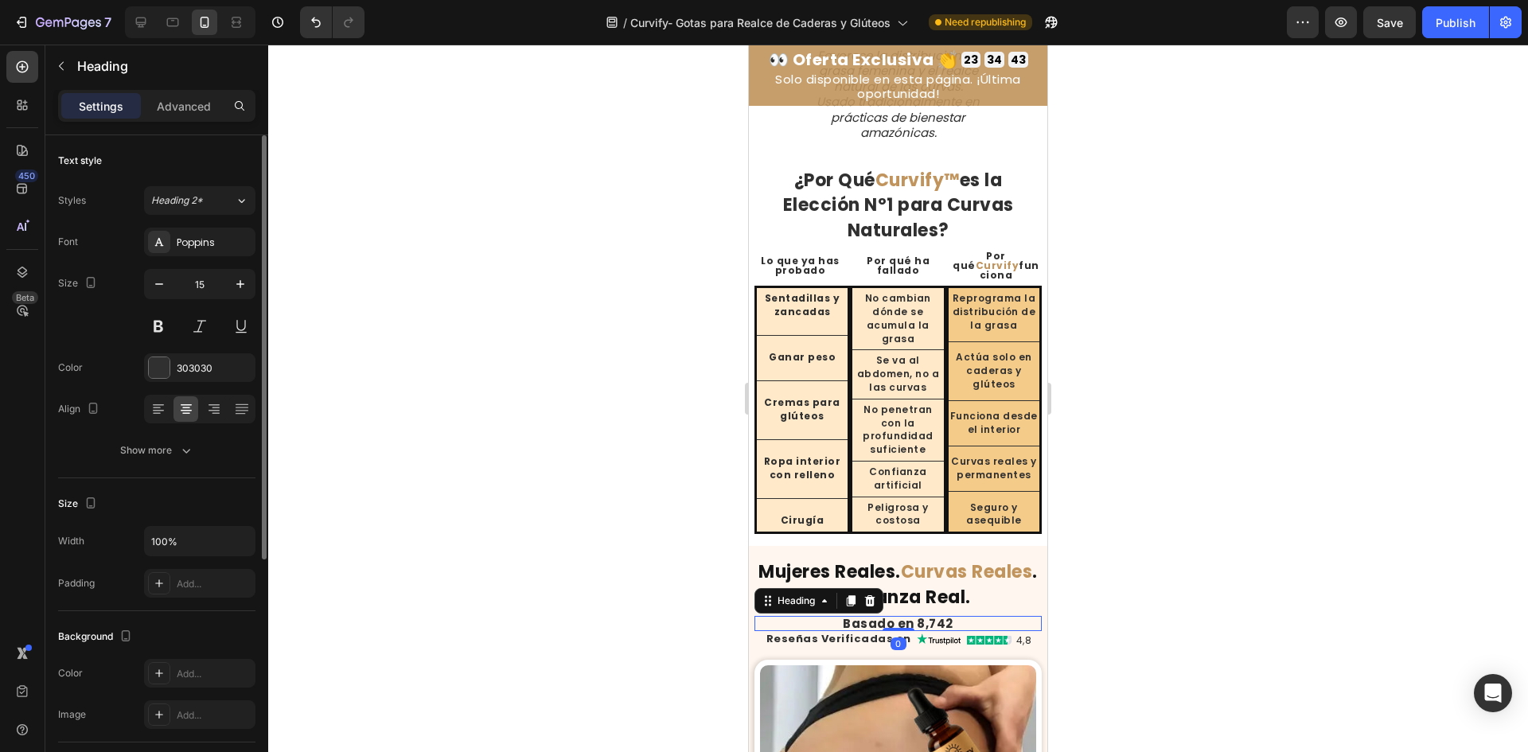
click at [206, 285] on input "15" at bounding box center [200, 284] width 53 height 29
type input "12"
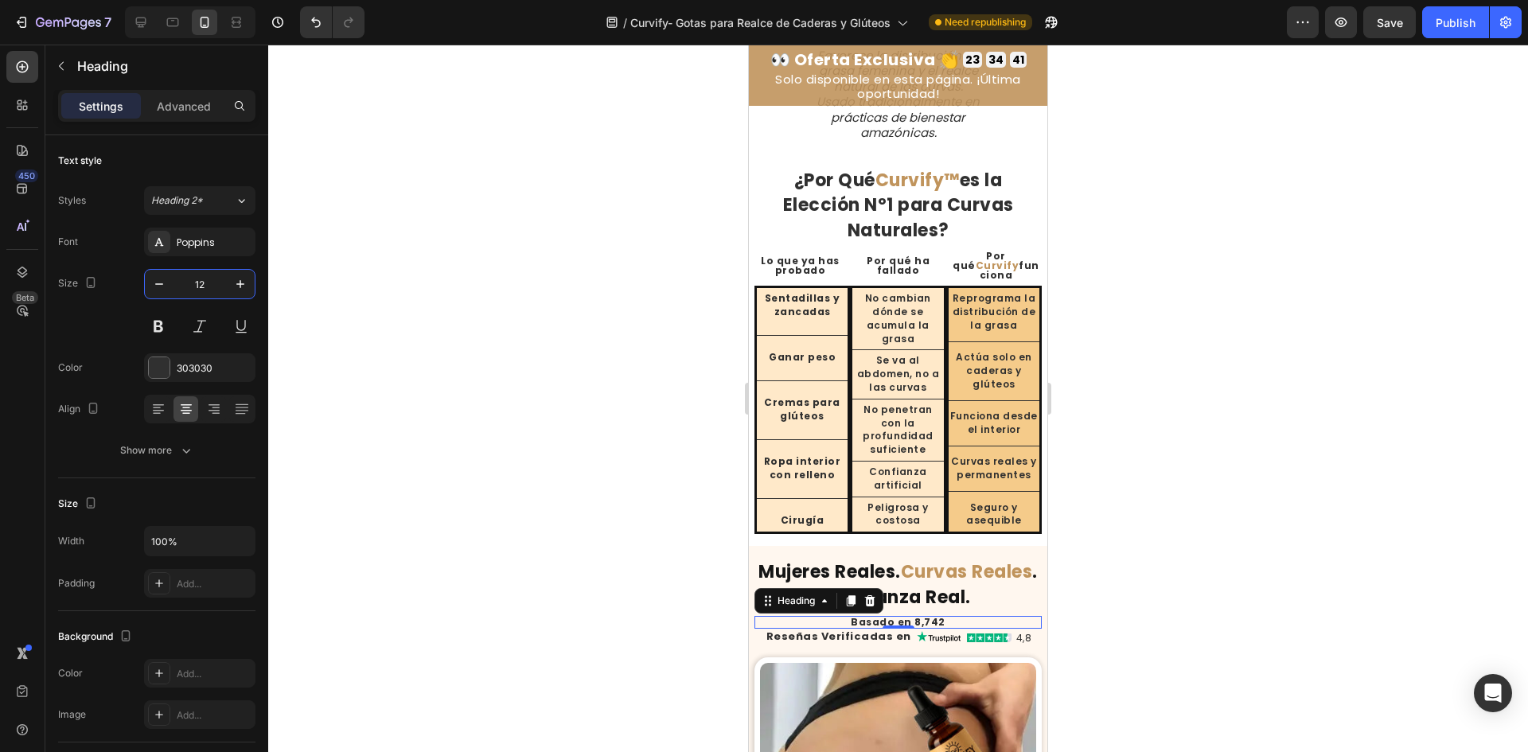
click at [504, 525] on div at bounding box center [898, 399] width 1260 height 708
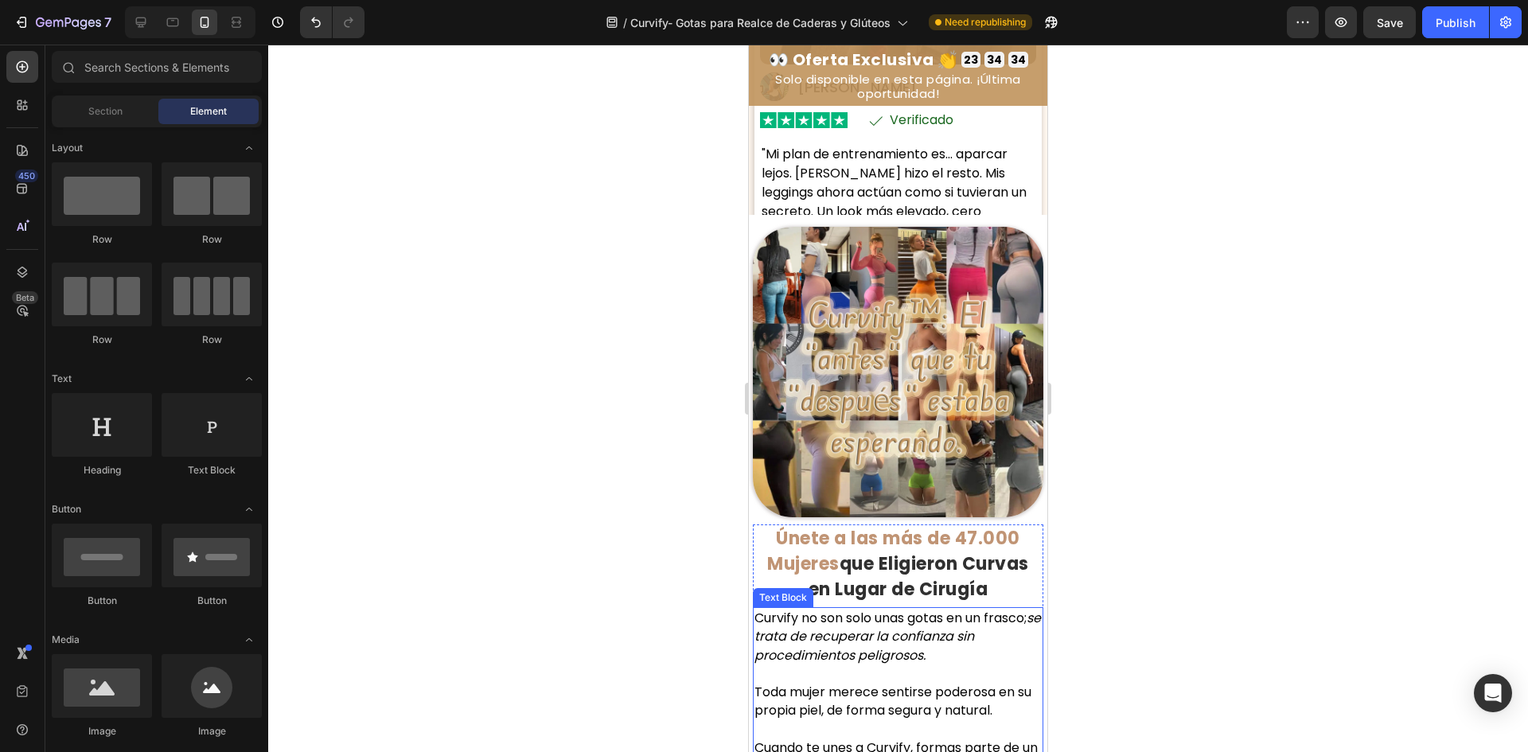
scroll to position [14642, 0]
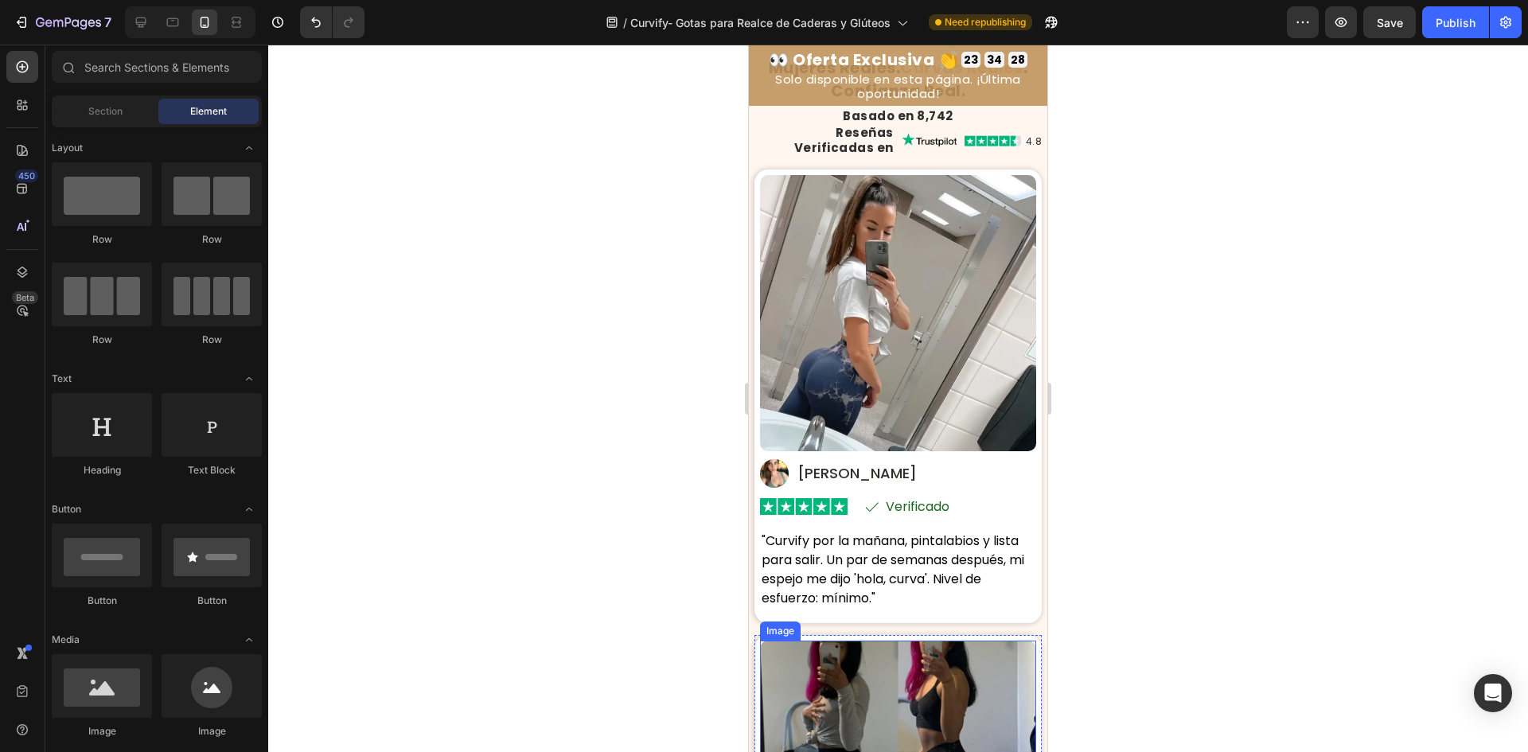
scroll to position [9866, 0]
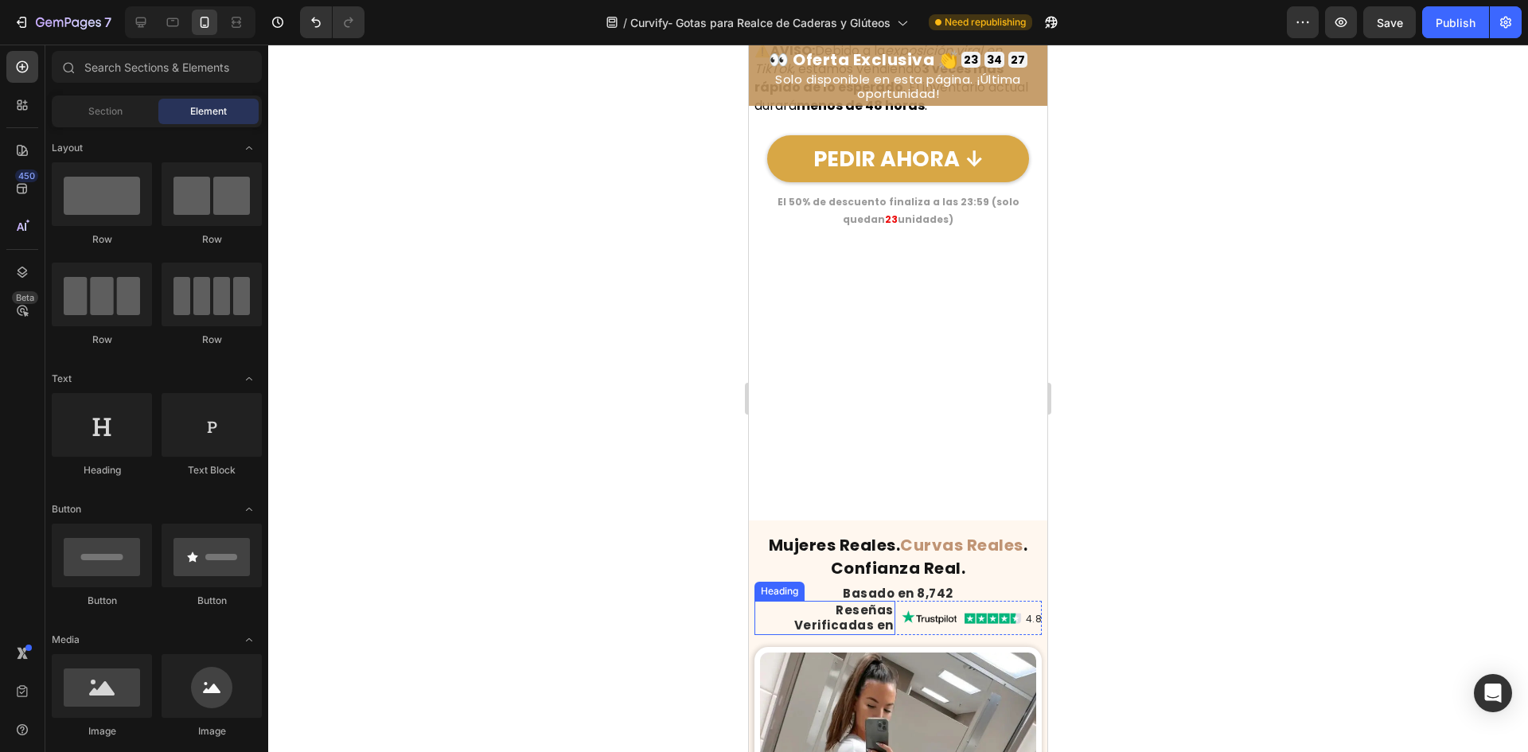
click at [840, 622] on h2 "Reseñas Verificadas en" at bounding box center [825, 618] width 141 height 34
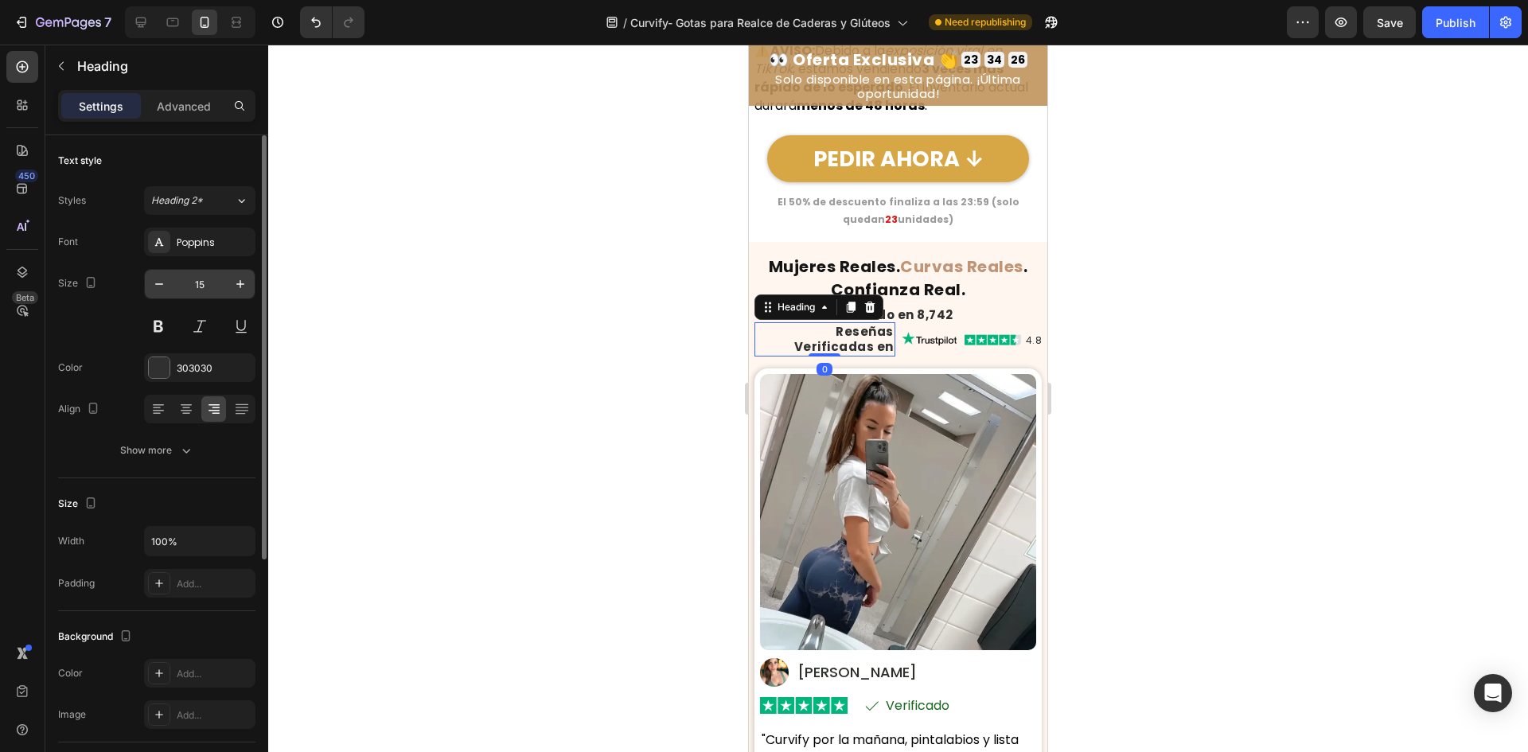
click at [192, 292] on input "15" at bounding box center [200, 284] width 53 height 29
type input "12"
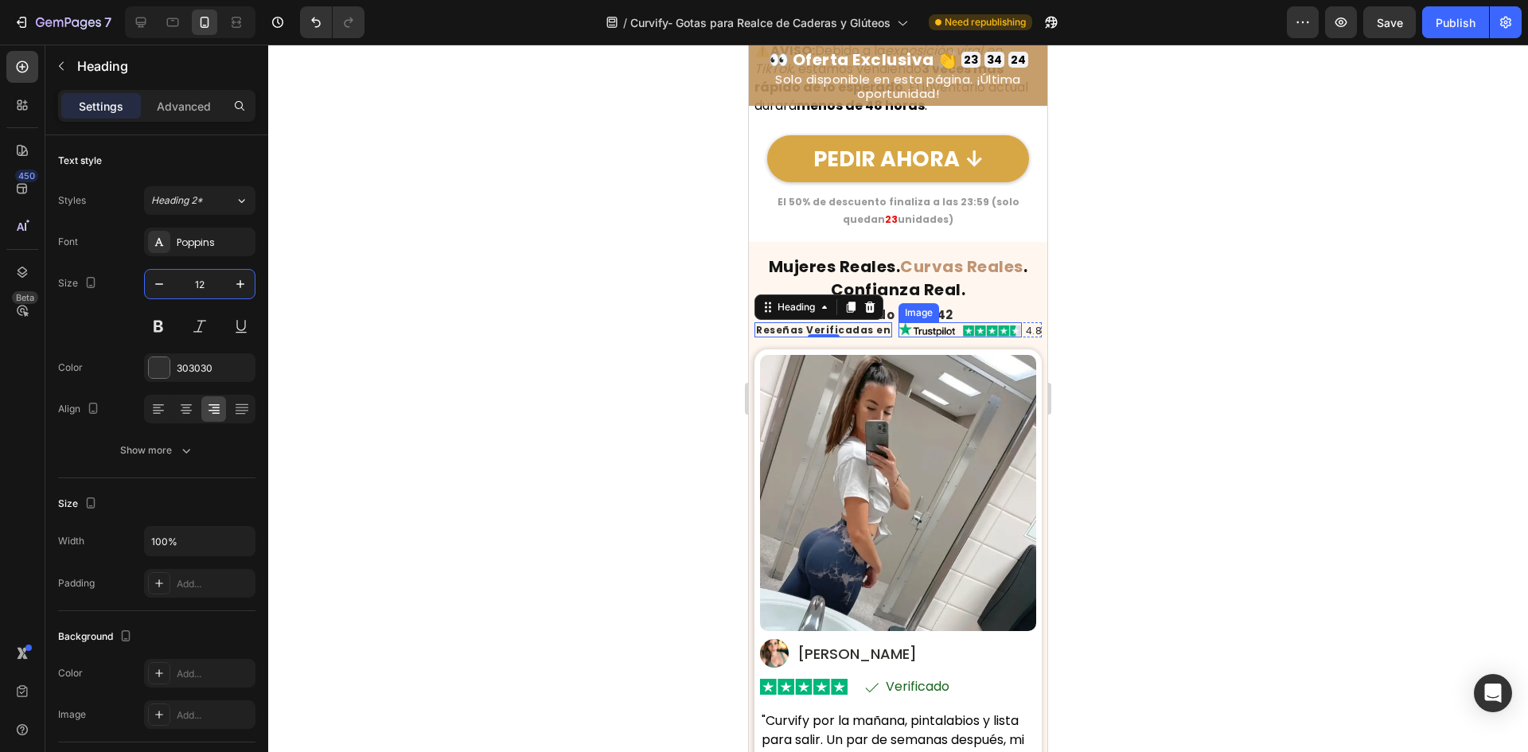
click at [918, 337] on img at bounding box center [960, 329] width 123 height 15
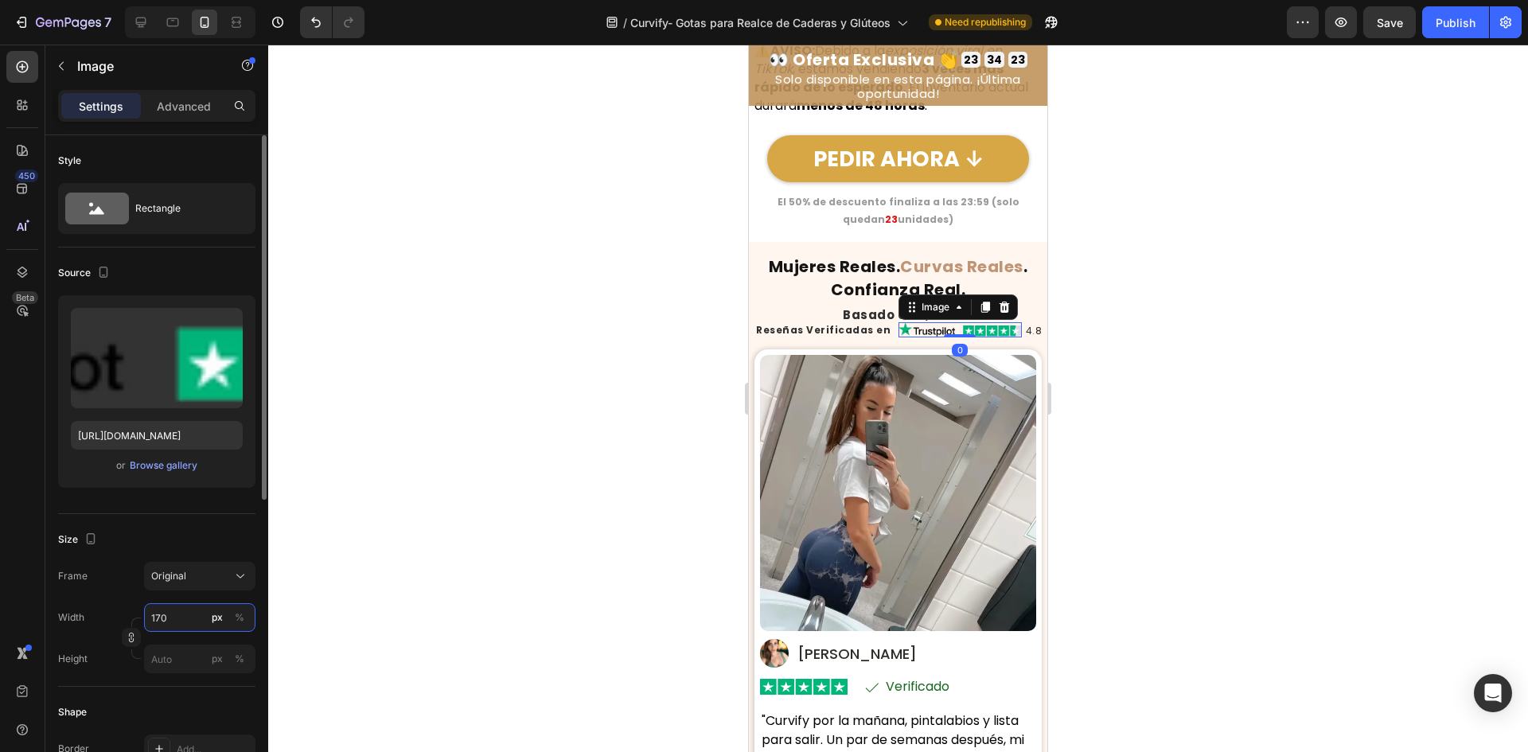
click at [181, 614] on input "170" at bounding box center [199, 617] width 111 height 29
type input "120"
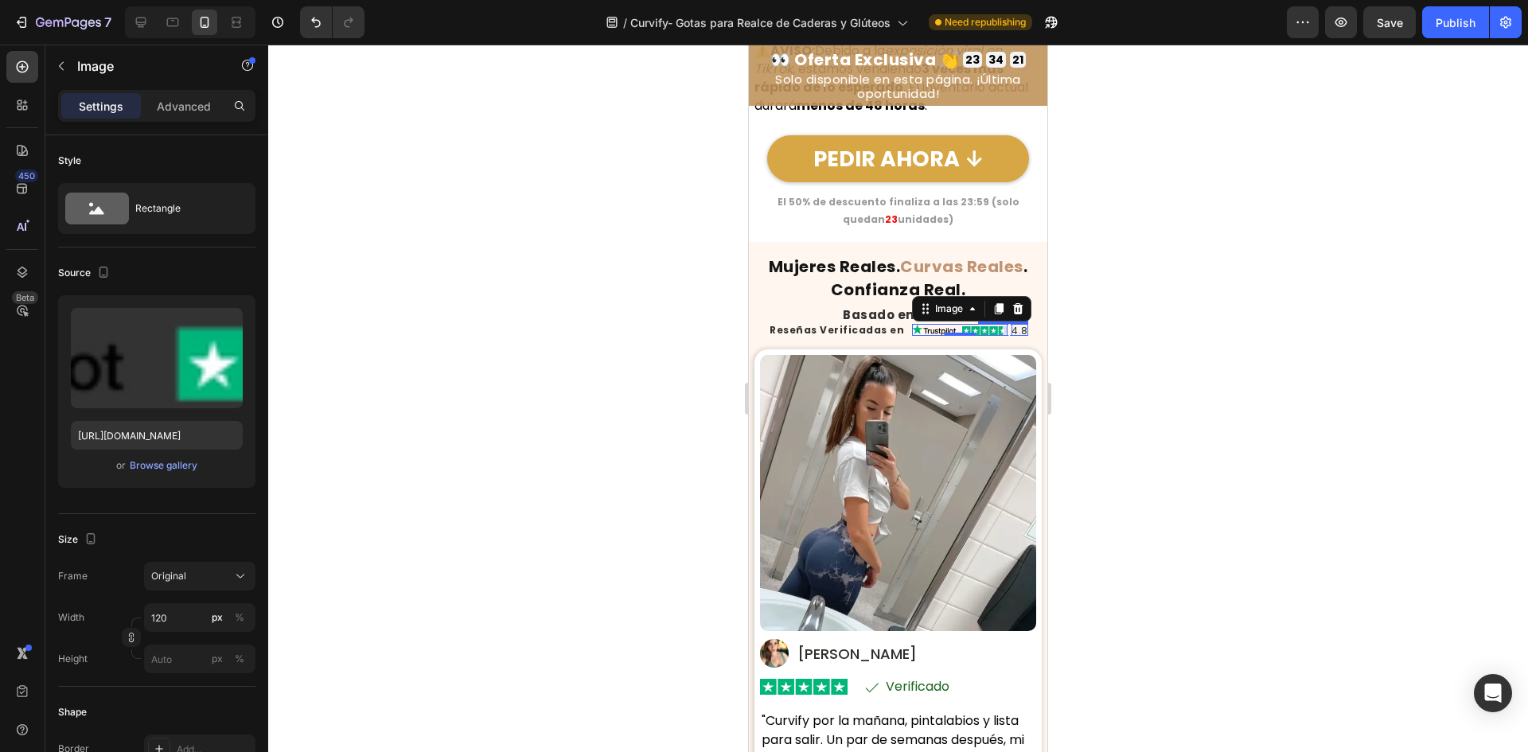
click at [1012, 336] on h2 "4.8" at bounding box center [1020, 330] width 17 height 12
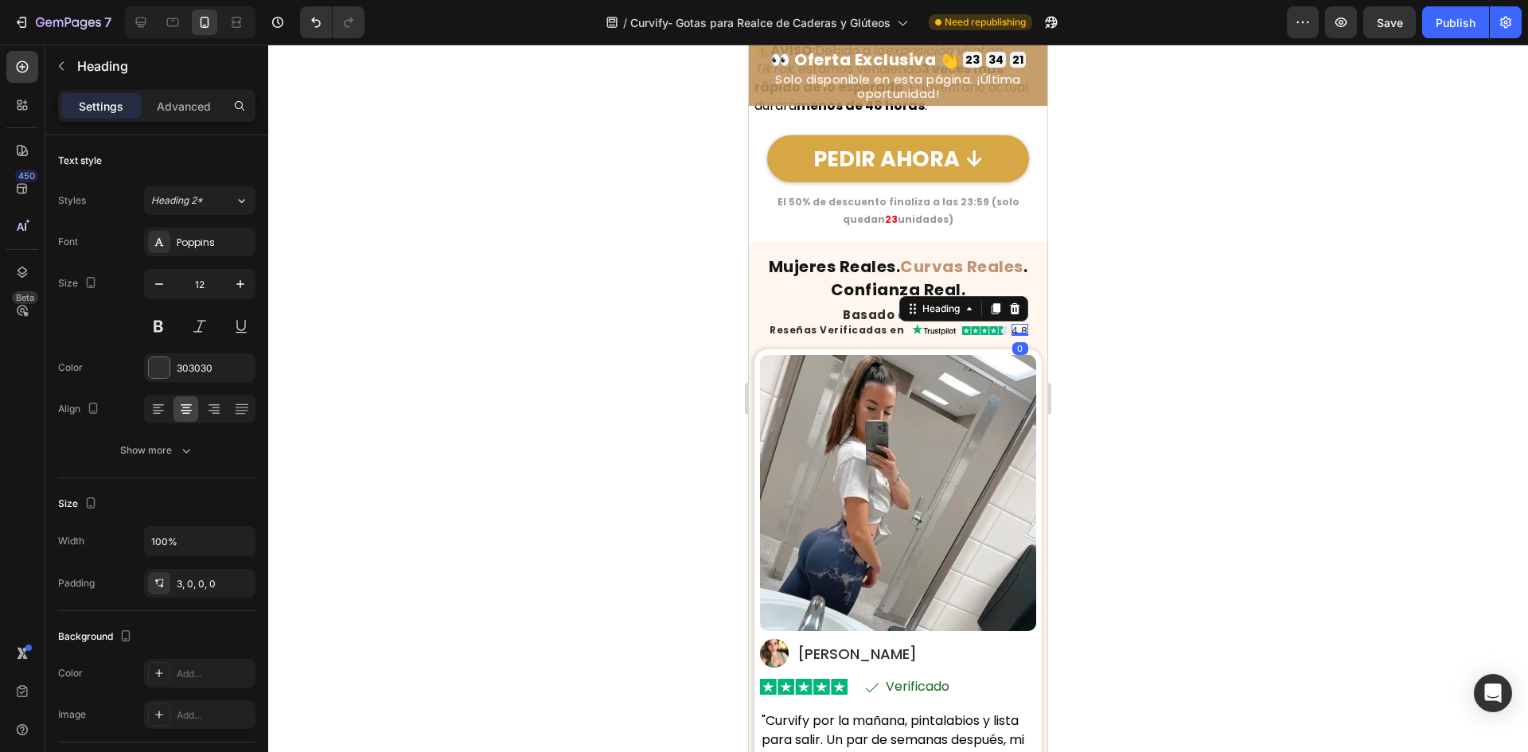
click at [1012, 336] on div at bounding box center [1020, 334] width 17 height 3
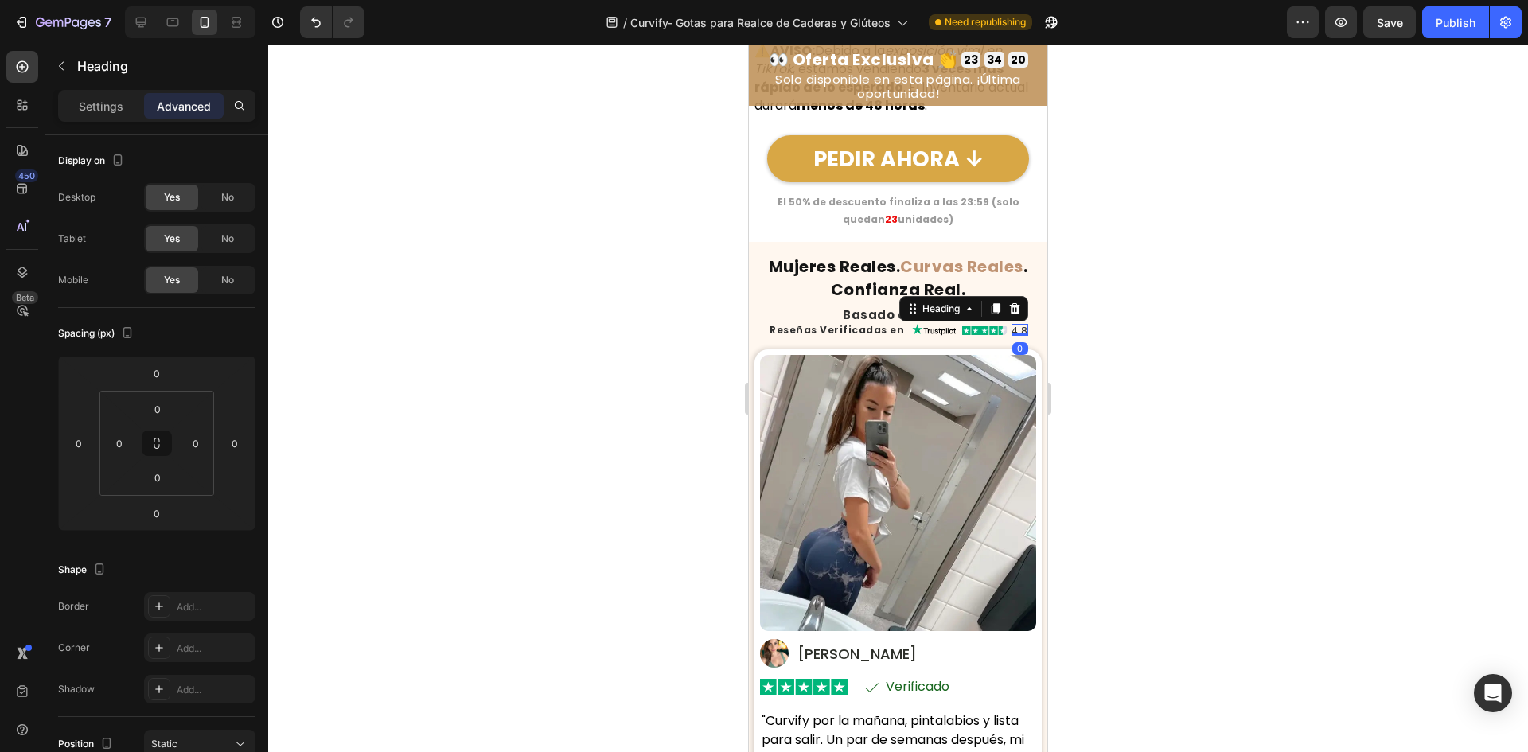
click at [1012, 336] on h2 "4.8" at bounding box center [1020, 330] width 17 height 12
click at [895, 338] on div "Reseñas Verificadas en Heading Image 4,8 Heading 0 Row Row" at bounding box center [898, 330] width 287 height 16
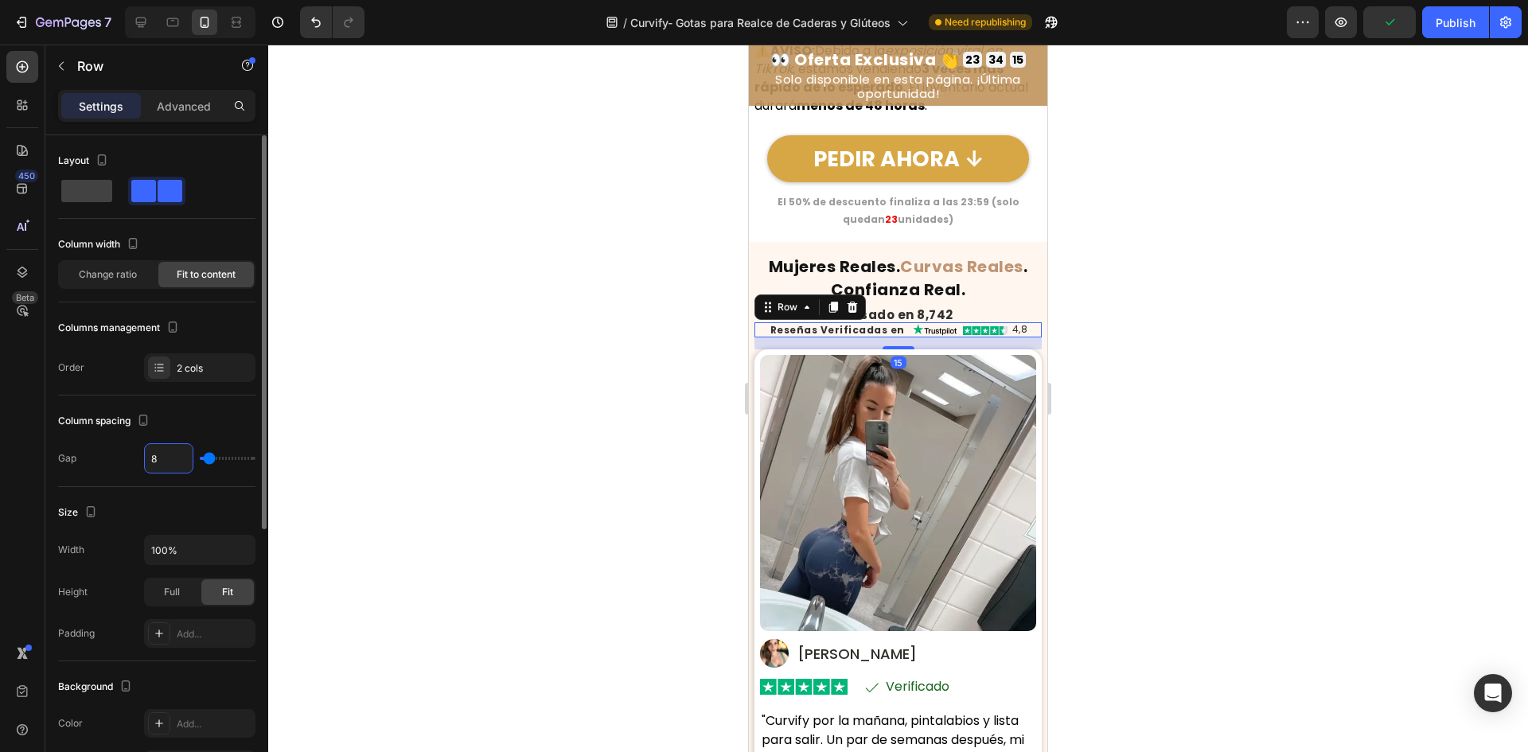
click at [168, 465] on input "8" at bounding box center [169, 458] width 48 height 29
type input "5"
click at [614, 497] on div at bounding box center [898, 399] width 1260 height 708
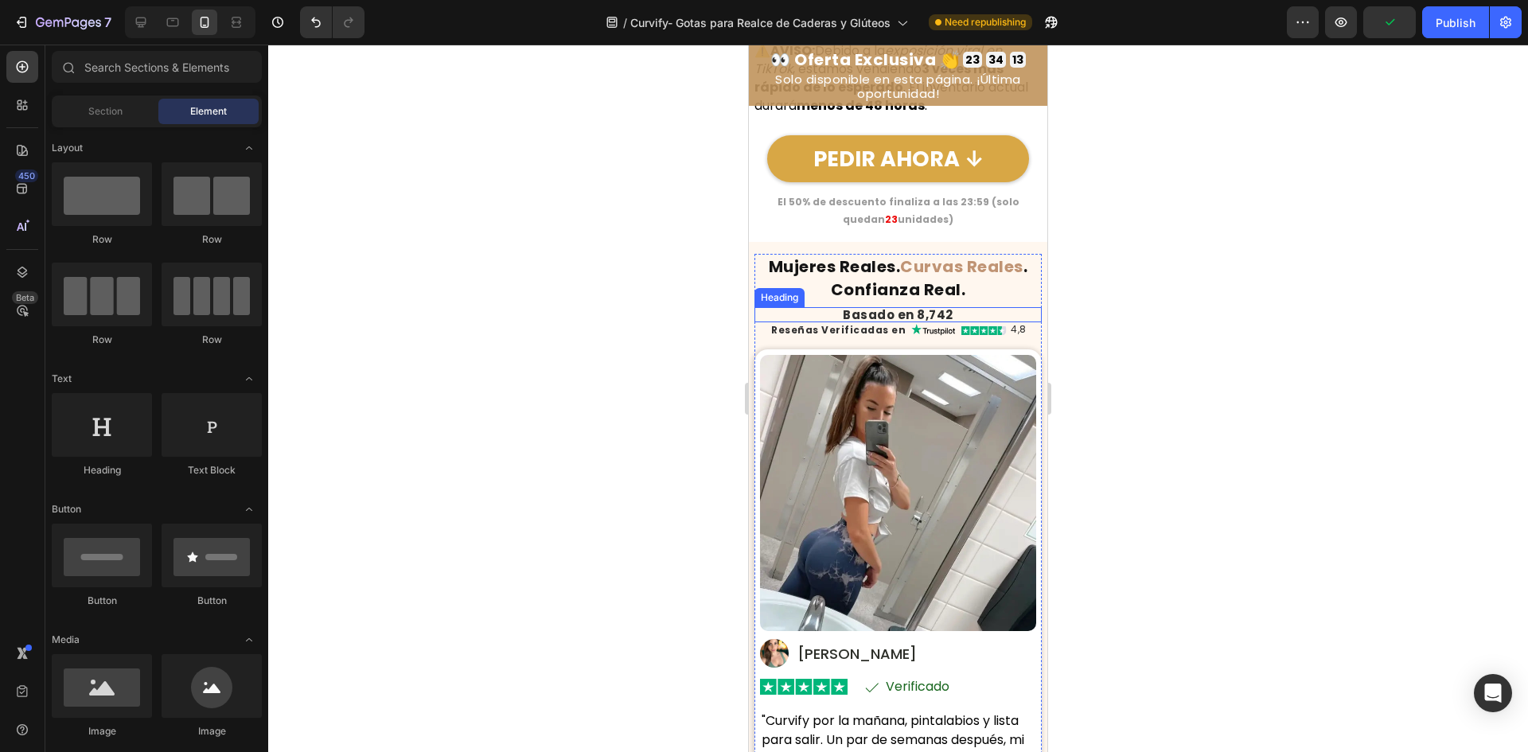
click at [922, 322] on h2 "Basado en 8,742" at bounding box center [898, 314] width 287 height 15
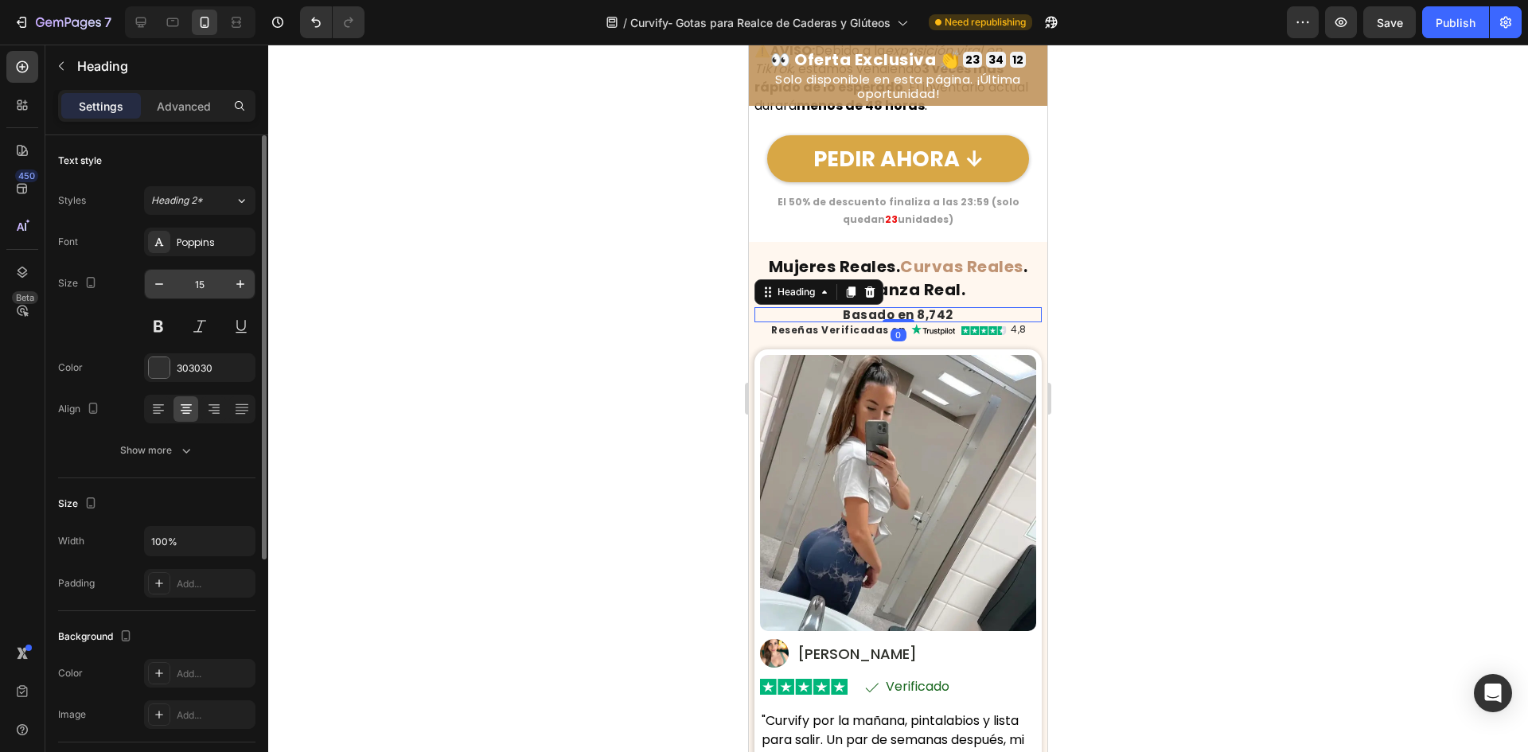
click at [205, 291] on input "15" at bounding box center [200, 284] width 53 height 29
type input "12"
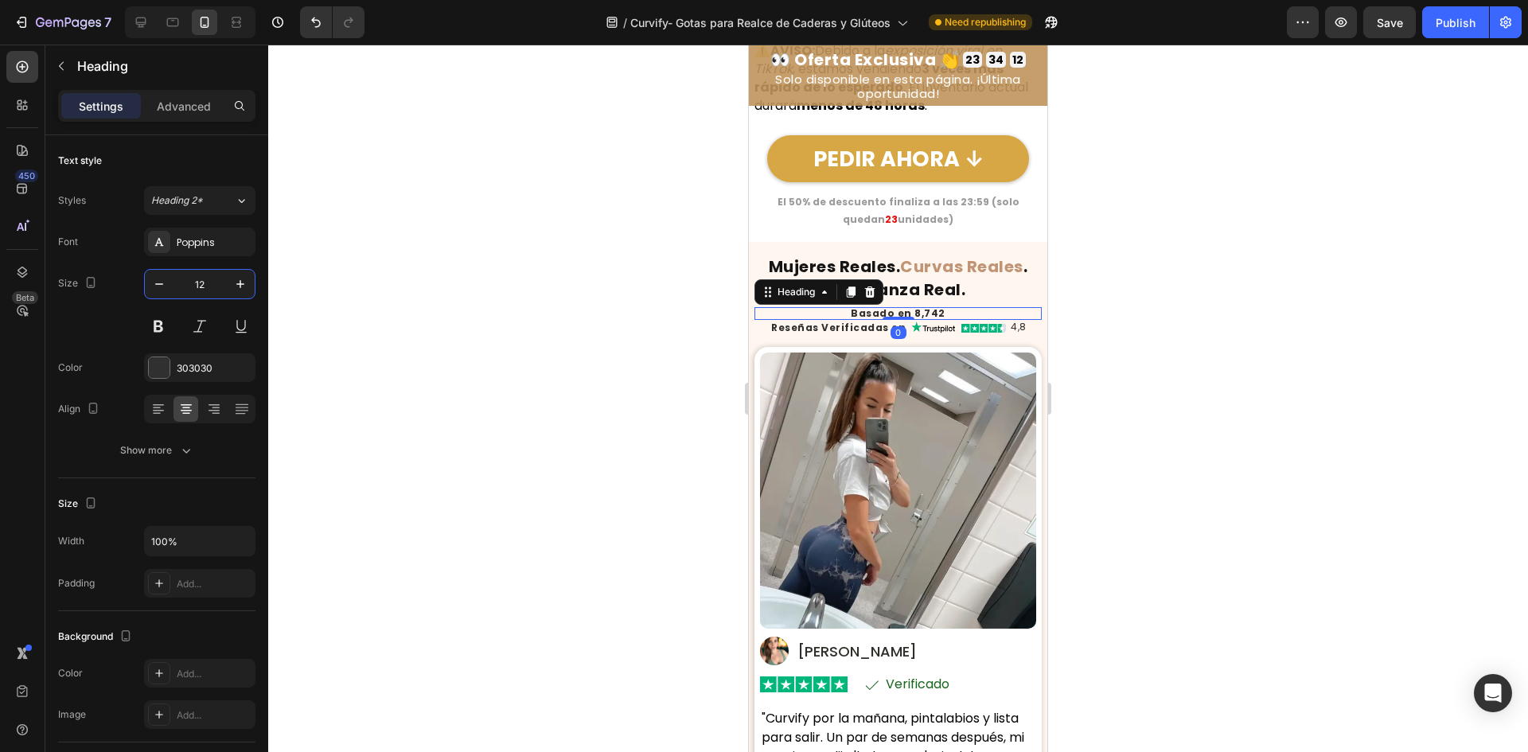
click at [446, 432] on div at bounding box center [898, 399] width 1260 height 708
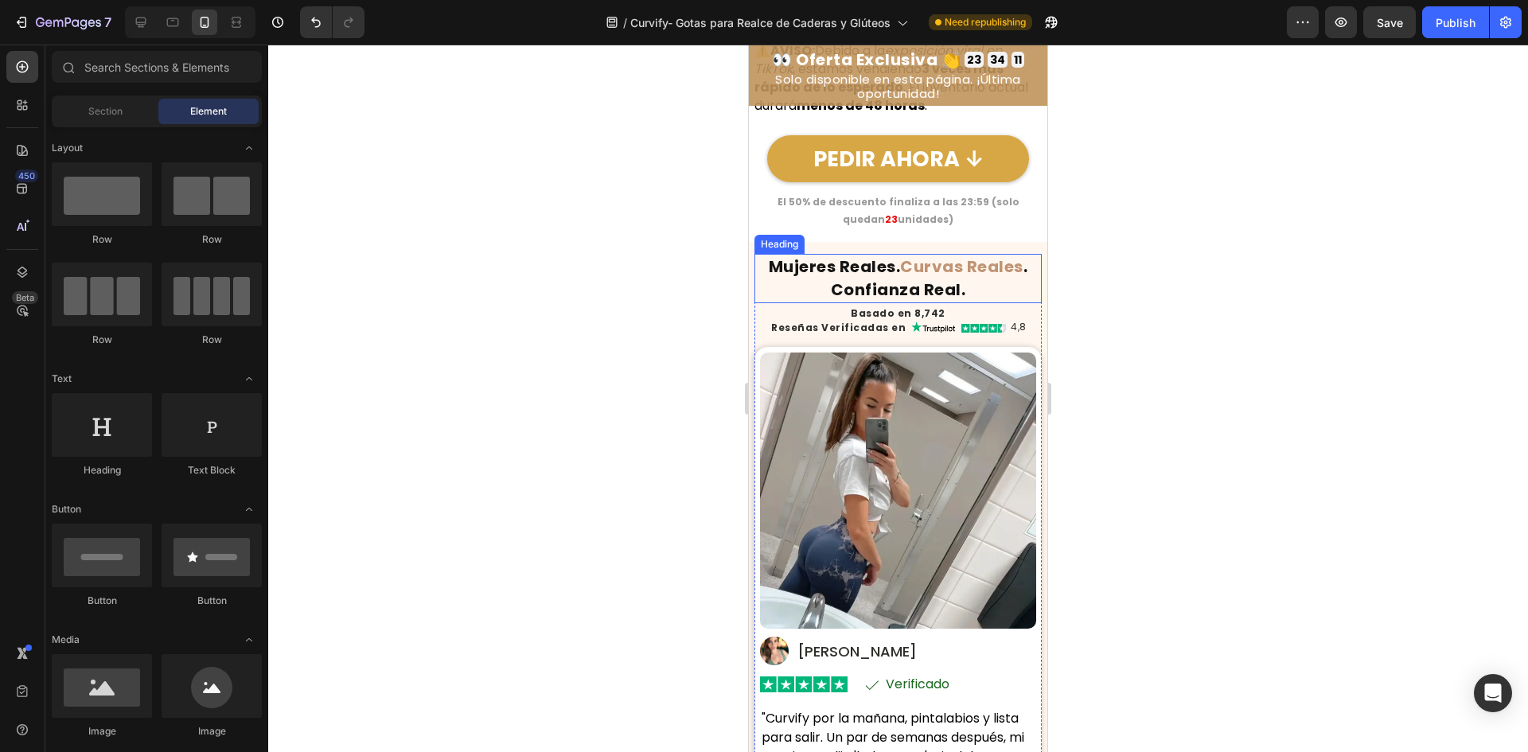
click at [856, 301] on strong ". Confianza Real." at bounding box center [929, 277] width 197 height 45
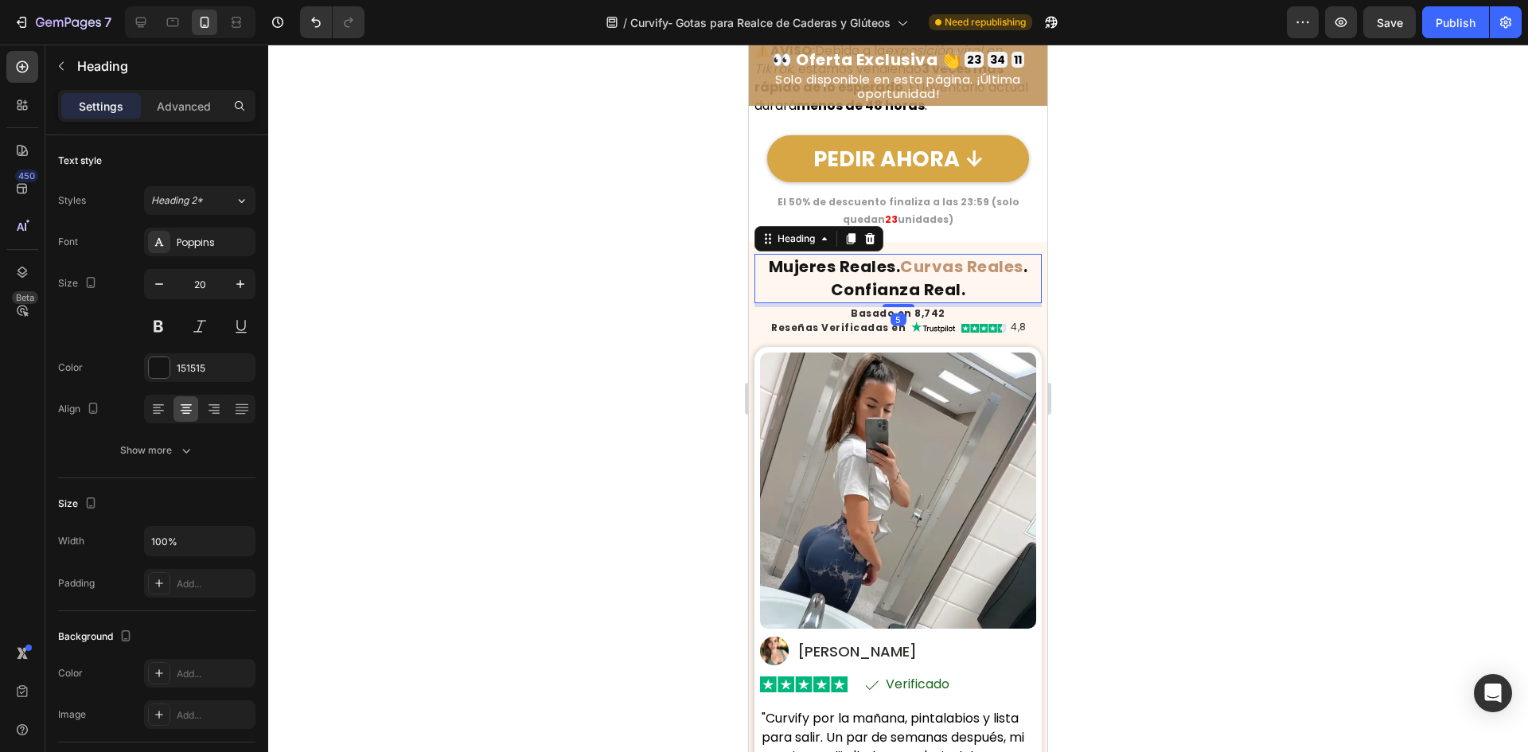
drag, startPoint x: 458, startPoint y: 514, endPoint x: 596, endPoint y: 452, distance: 151.8
click at [459, 511] on div at bounding box center [898, 399] width 1260 height 708
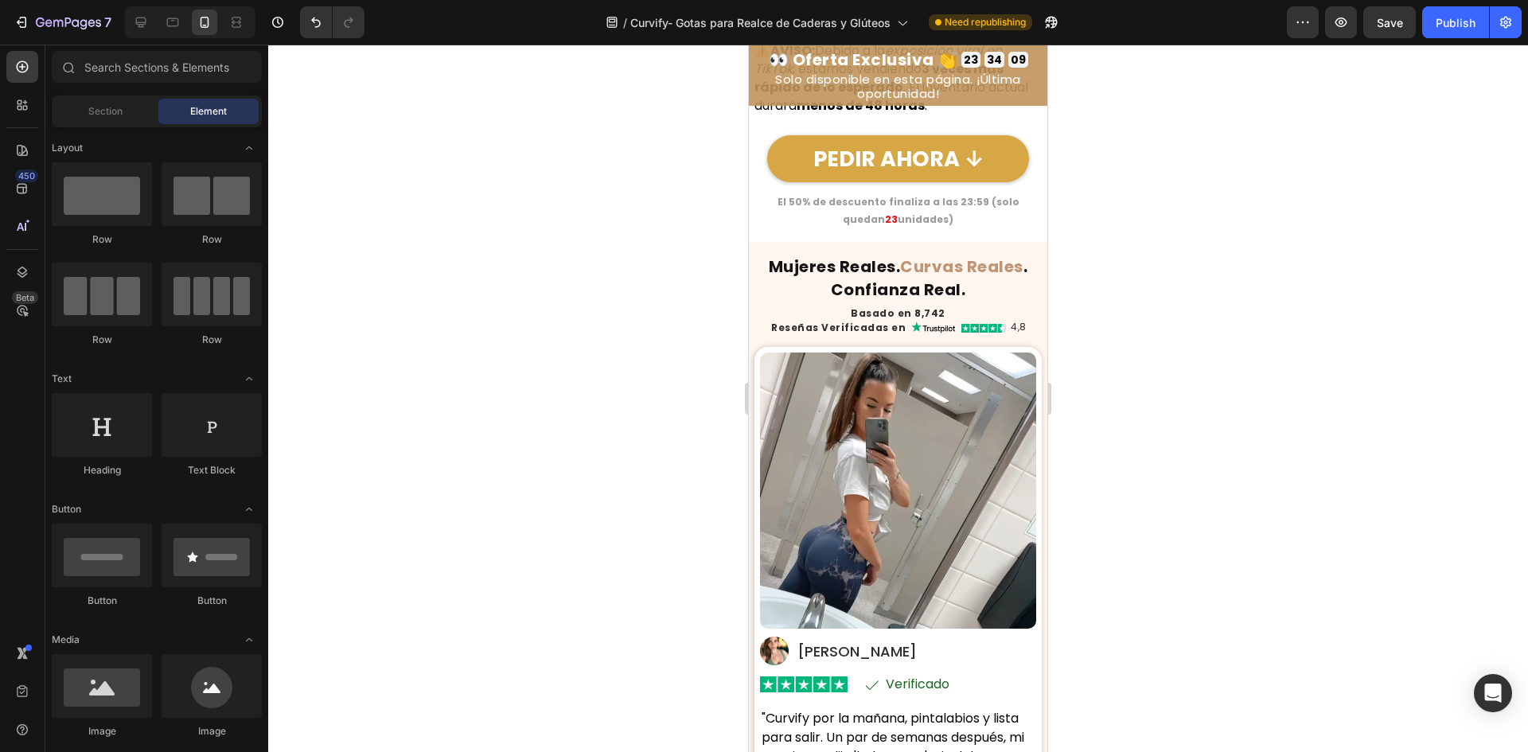
click at [1394, 38] on div "7 Version history / Curvify- Gotas para Realce de Caderas y Glúteos Need republ…" at bounding box center [764, 22] width 1528 height 45
click at [1405, 26] on button "Save" at bounding box center [1389, 22] width 53 height 32
click at [1449, 27] on div "Publish" at bounding box center [1456, 22] width 40 height 17
click at [1403, 25] on button "button" at bounding box center [1389, 22] width 53 height 32
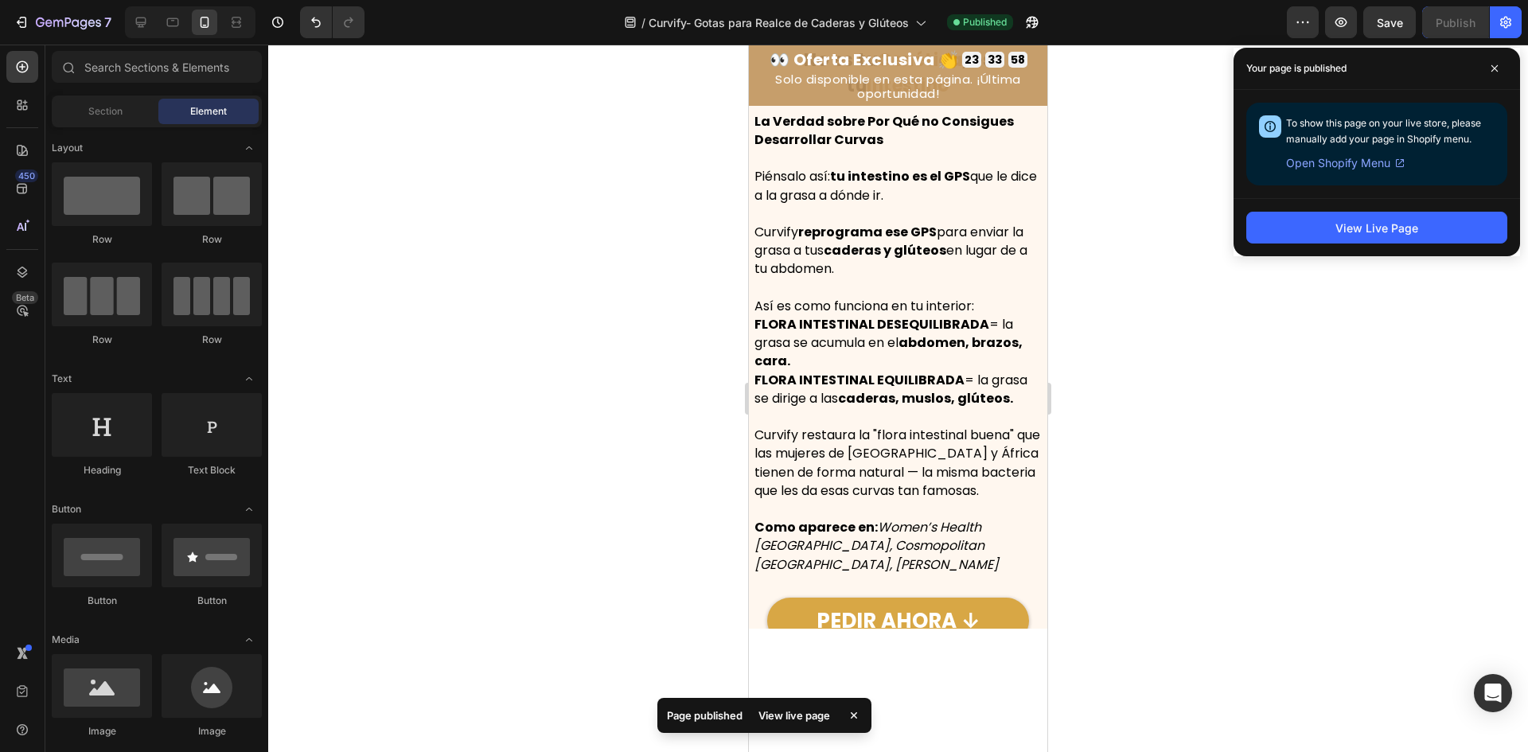
scroll to position [2026, 0]
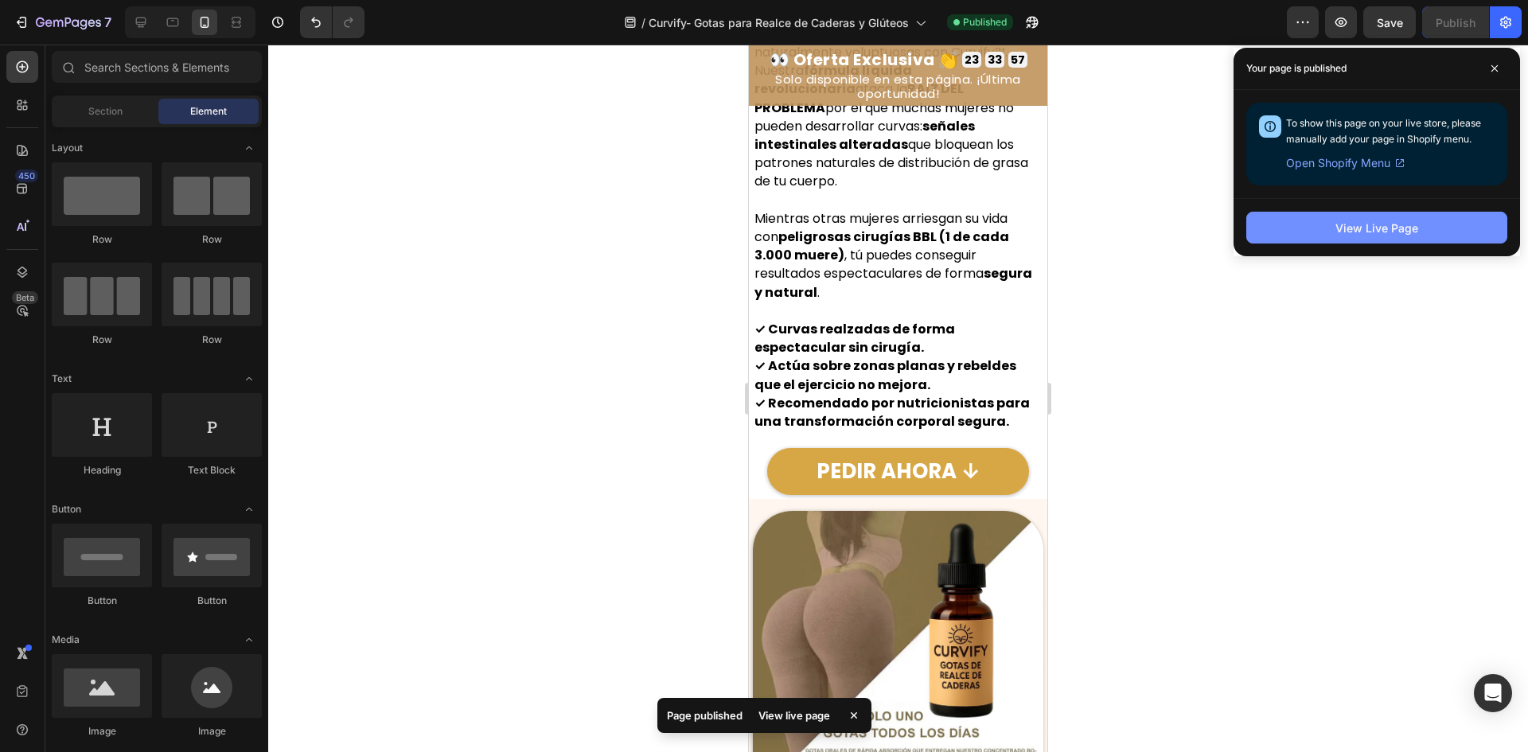
click at [1335, 229] on button "View Live Page" at bounding box center [1376, 228] width 261 height 32
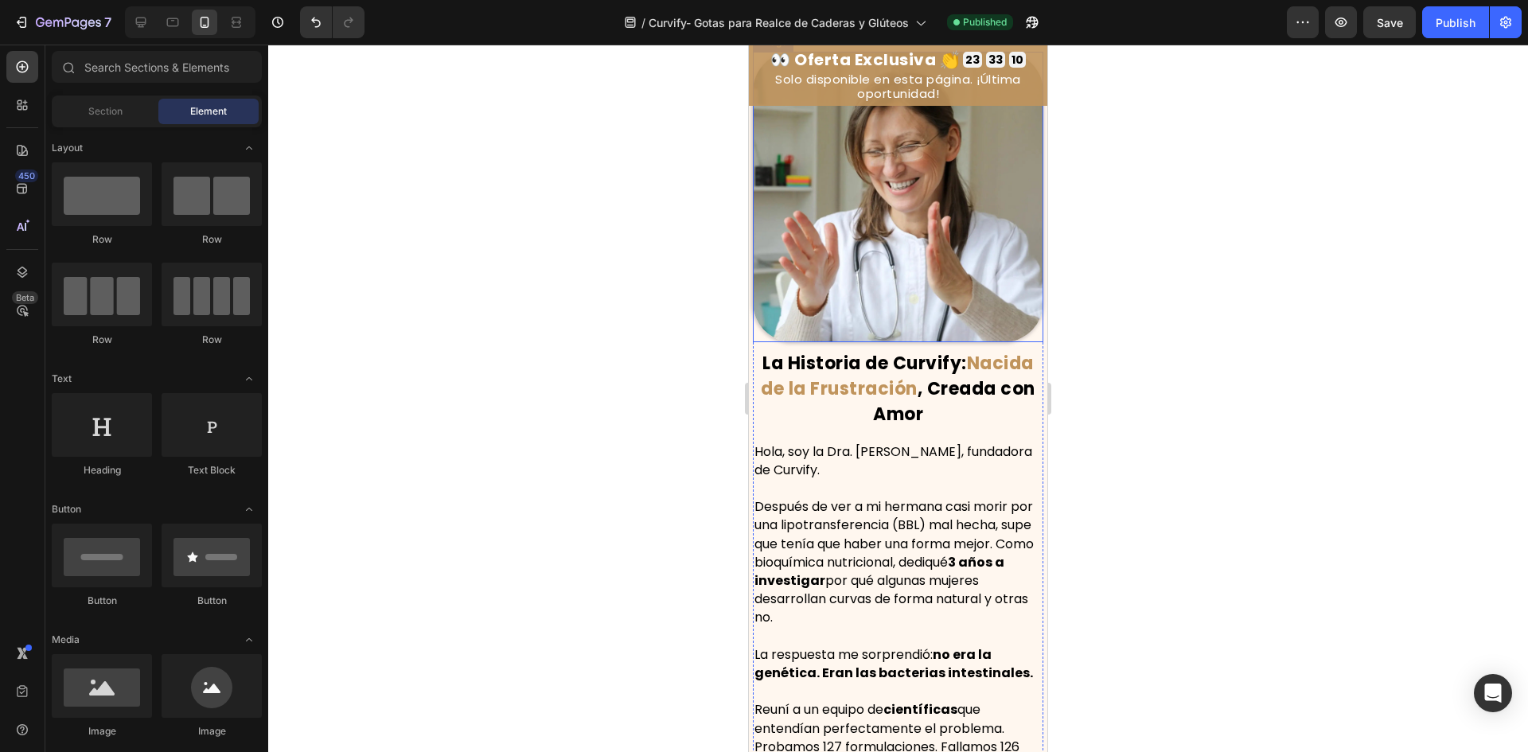
scroll to position [594, 0]
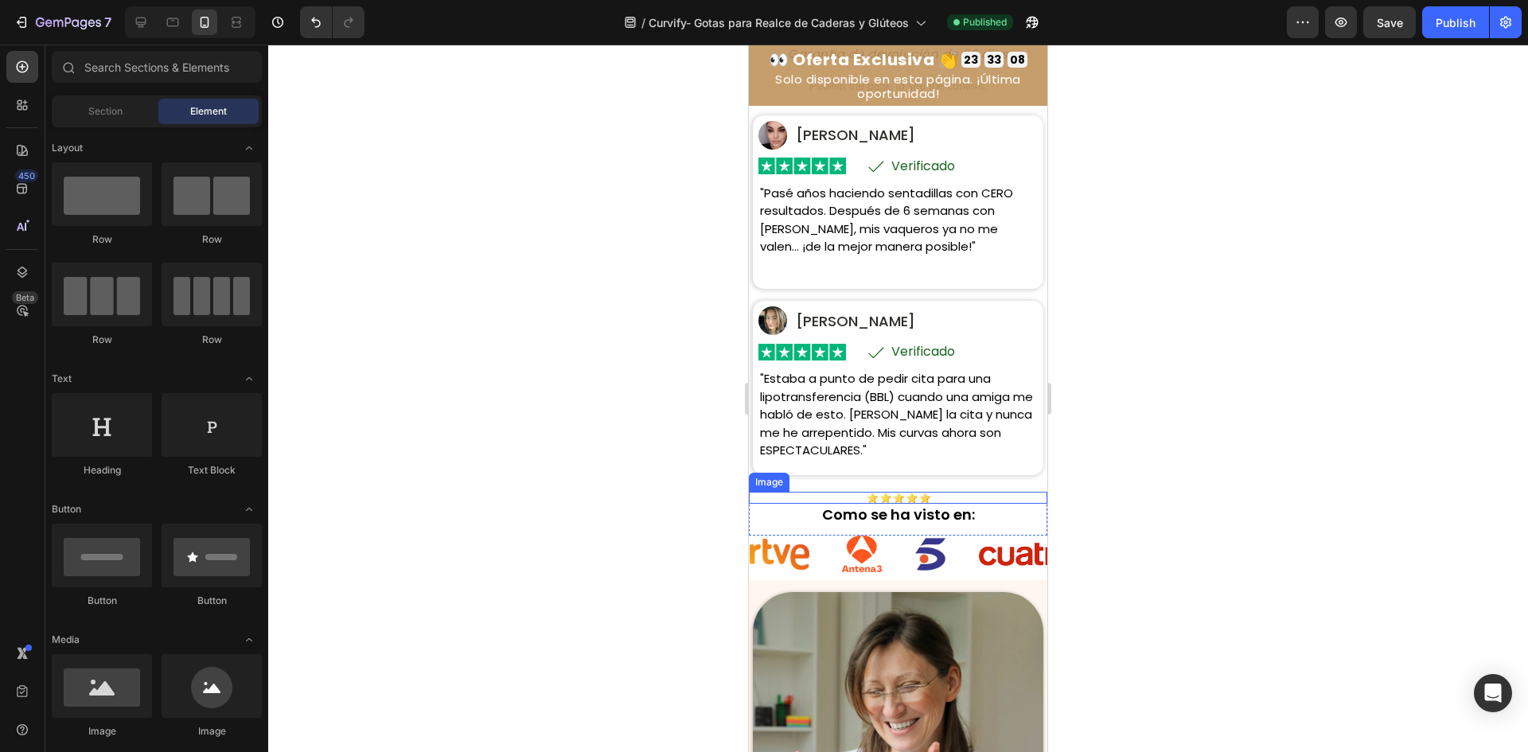
click at [856, 525] on h2 "Como se ha visto en:" at bounding box center [898, 514] width 298 height 21
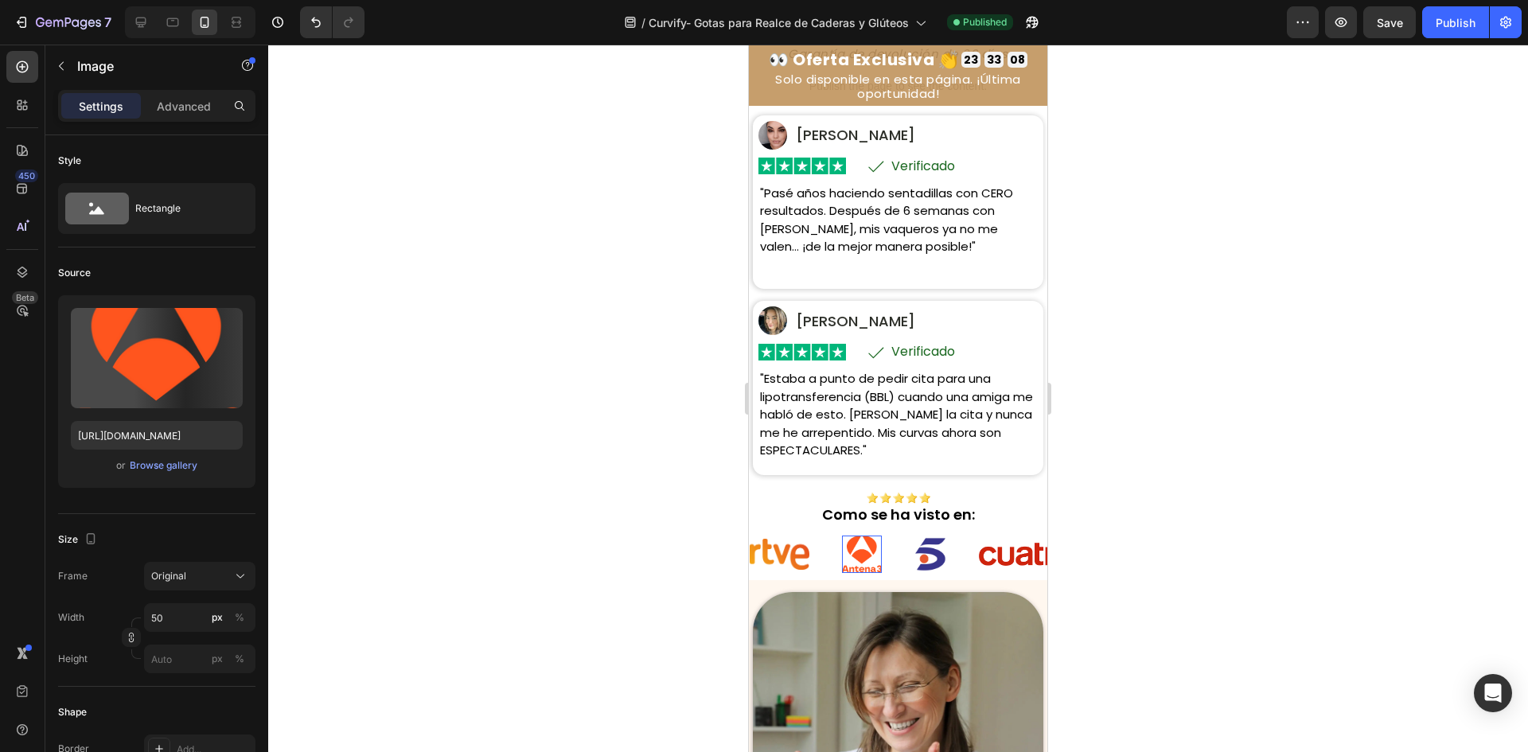
click at [852, 572] on img at bounding box center [862, 554] width 40 height 37
click at [799, 570] on img at bounding box center [780, 554] width 60 height 31
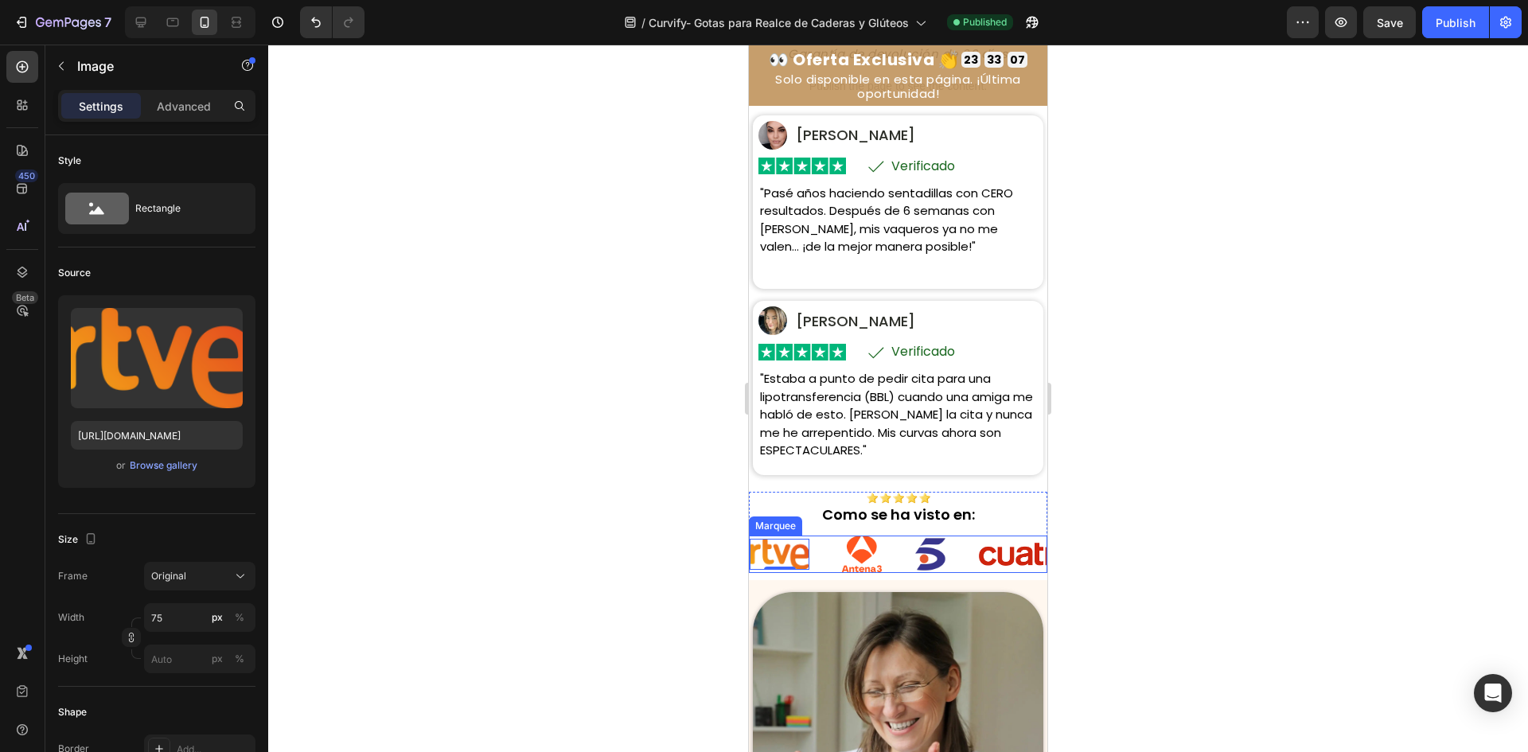
click at [857, 572] on img at bounding box center [862, 554] width 40 height 37
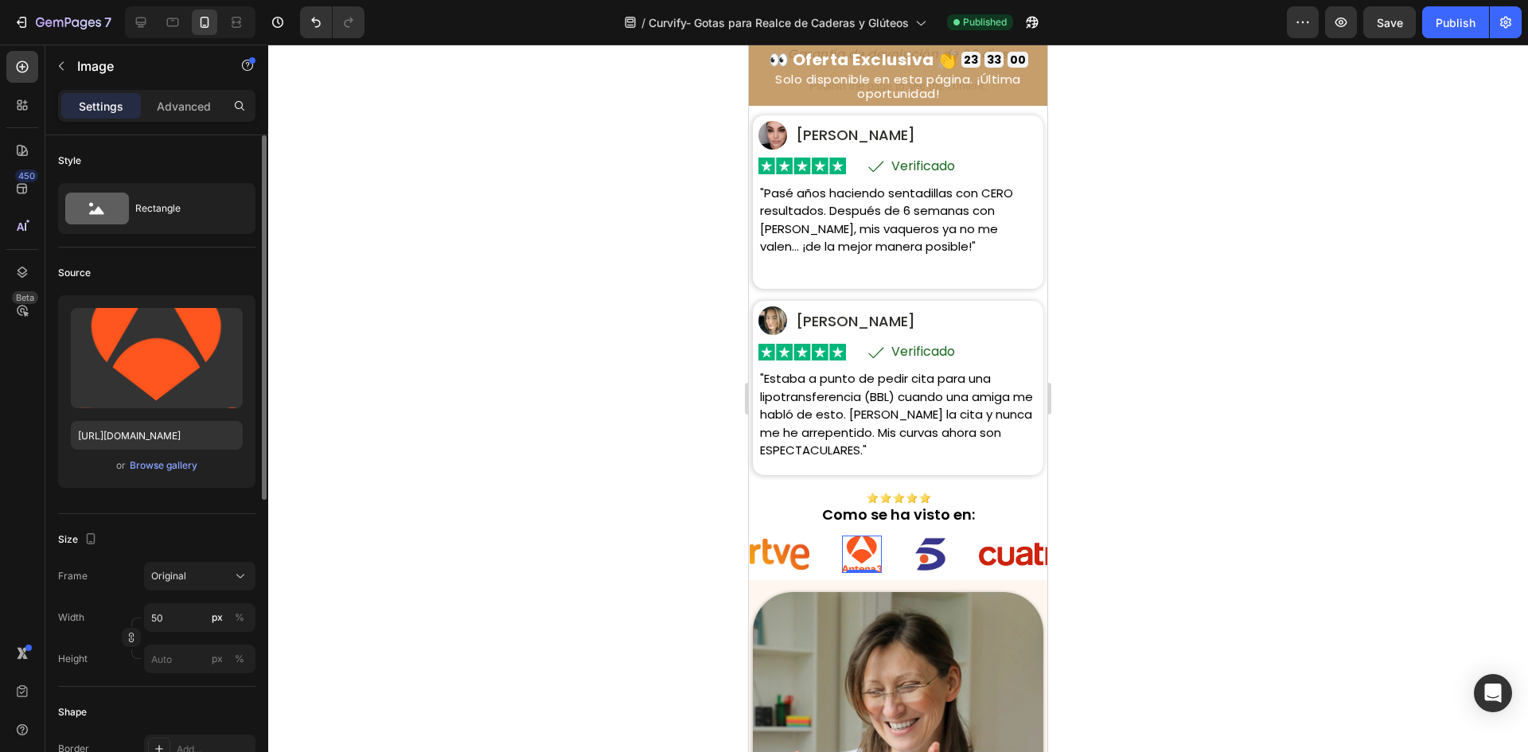
scroll to position [540, 0]
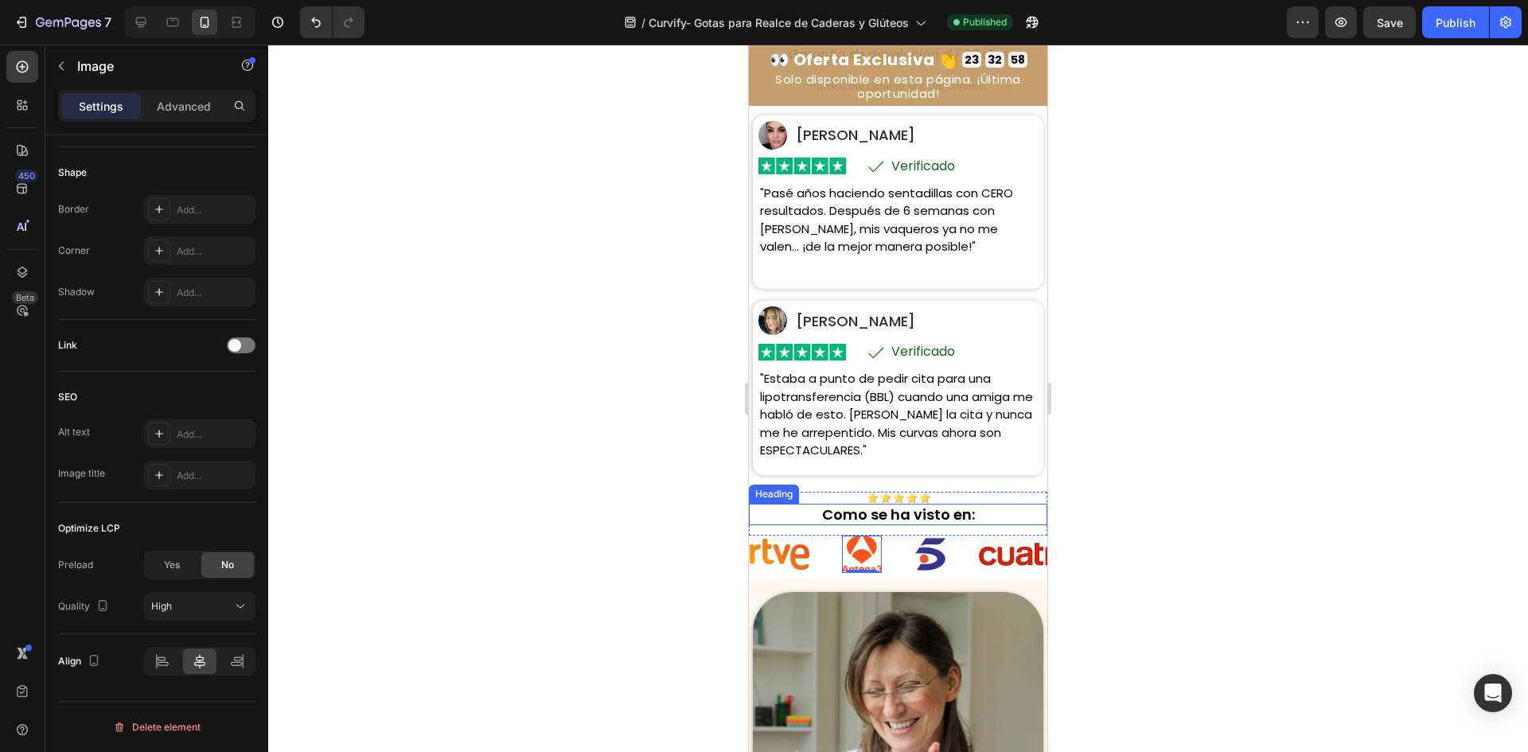
click at [832, 570] on div "Image" at bounding box center [796, 554] width 92 height 31
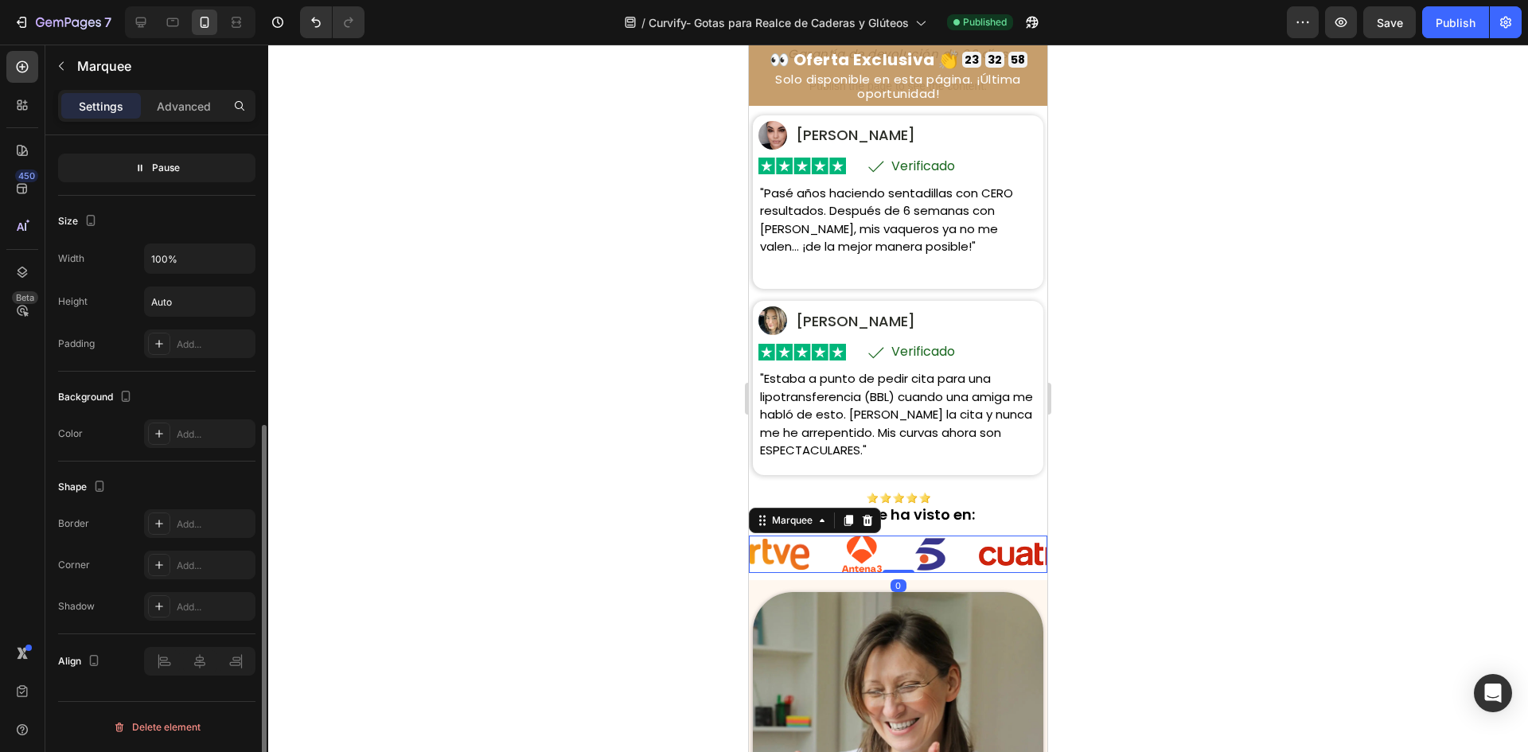
scroll to position [0, 0]
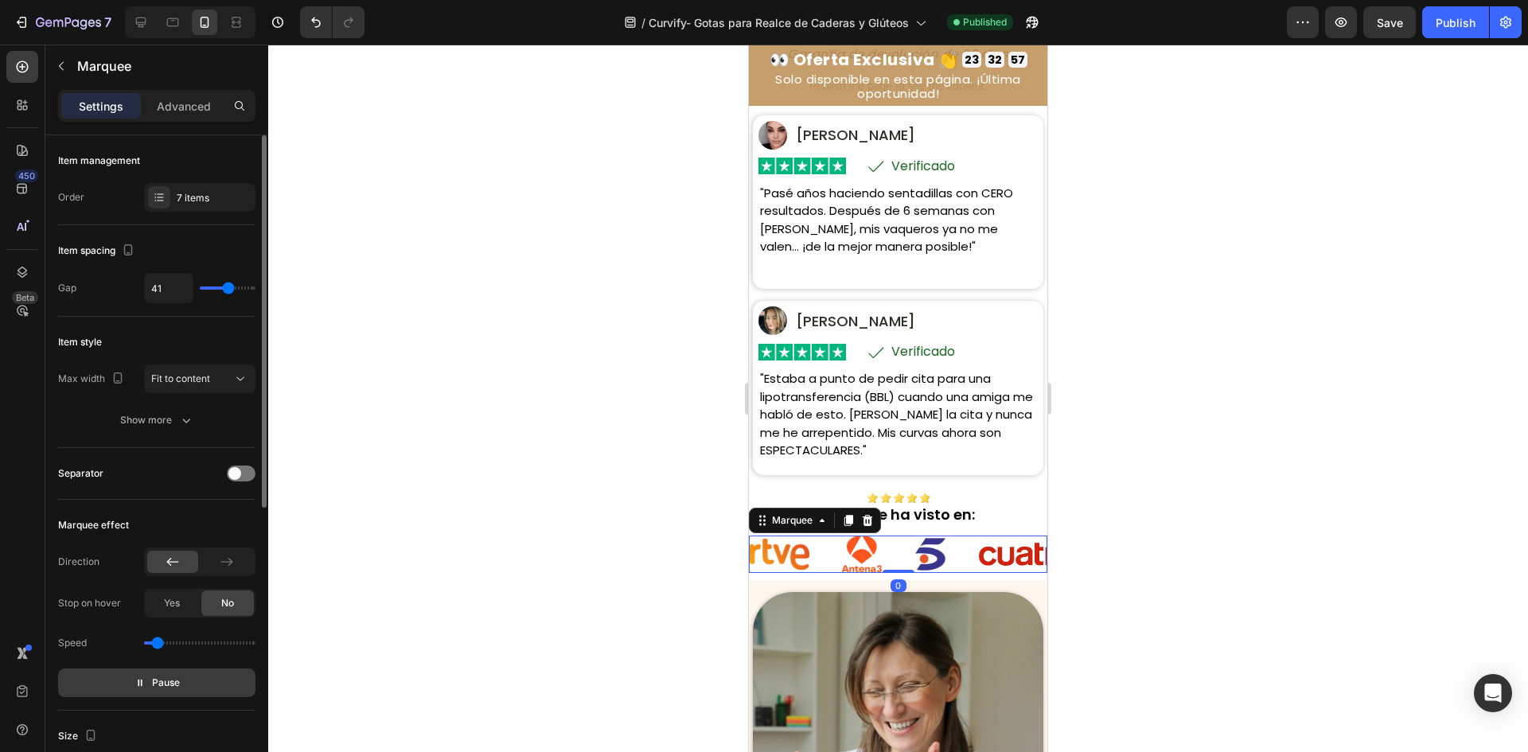
click at [154, 693] on button "Pause" at bounding box center [156, 683] width 197 height 29
click at [157, 692] on button "Preview" at bounding box center [156, 683] width 197 height 29
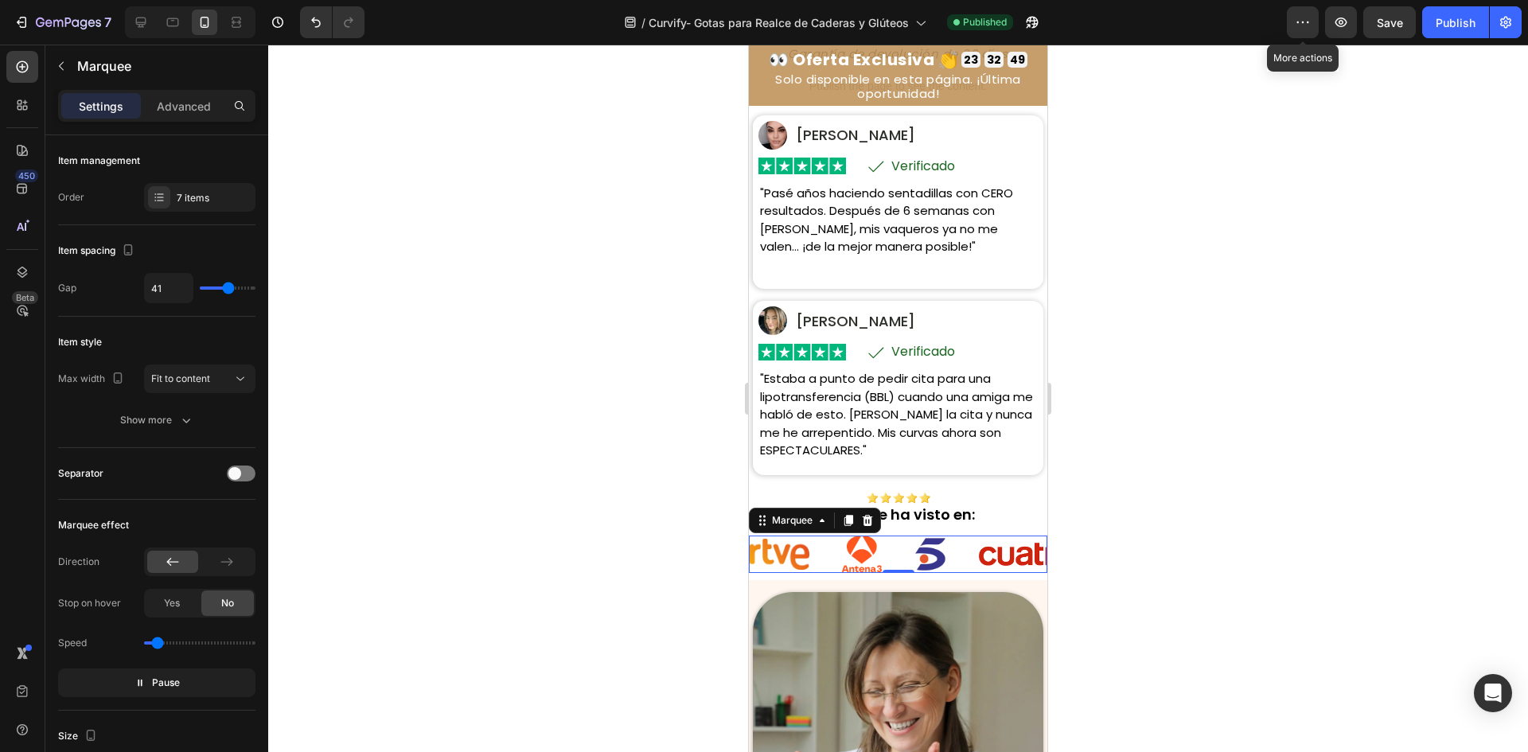
drag, startPoint x: 1300, startPoint y: 22, endPoint x: 1285, endPoint y: 37, distance: 20.3
click at [1300, 22] on icon "button" at bounding box center [1303, 22] width 16 height 16
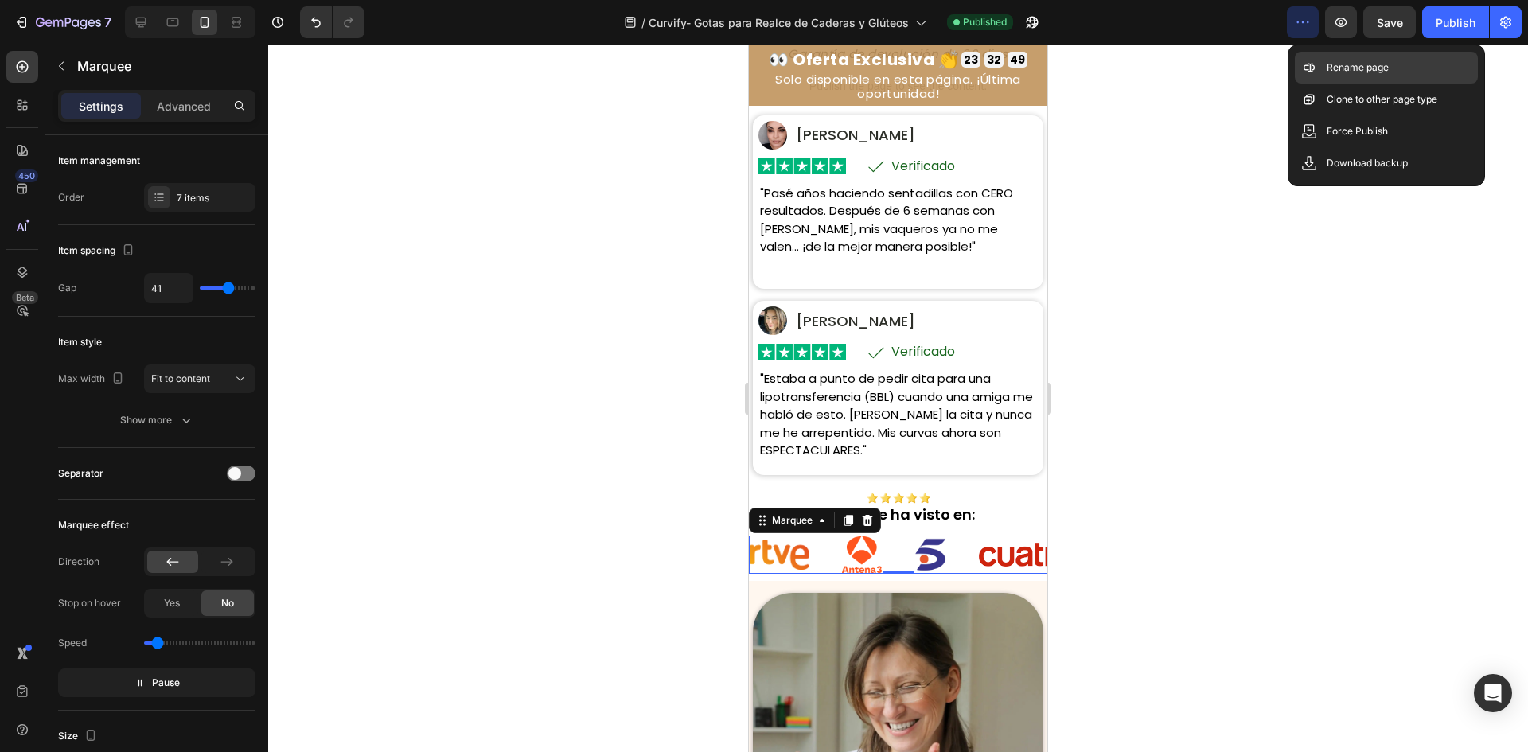
click at [1347, 68] on p "Rename page" at bounding box center [1358, 68] width 62 height 16
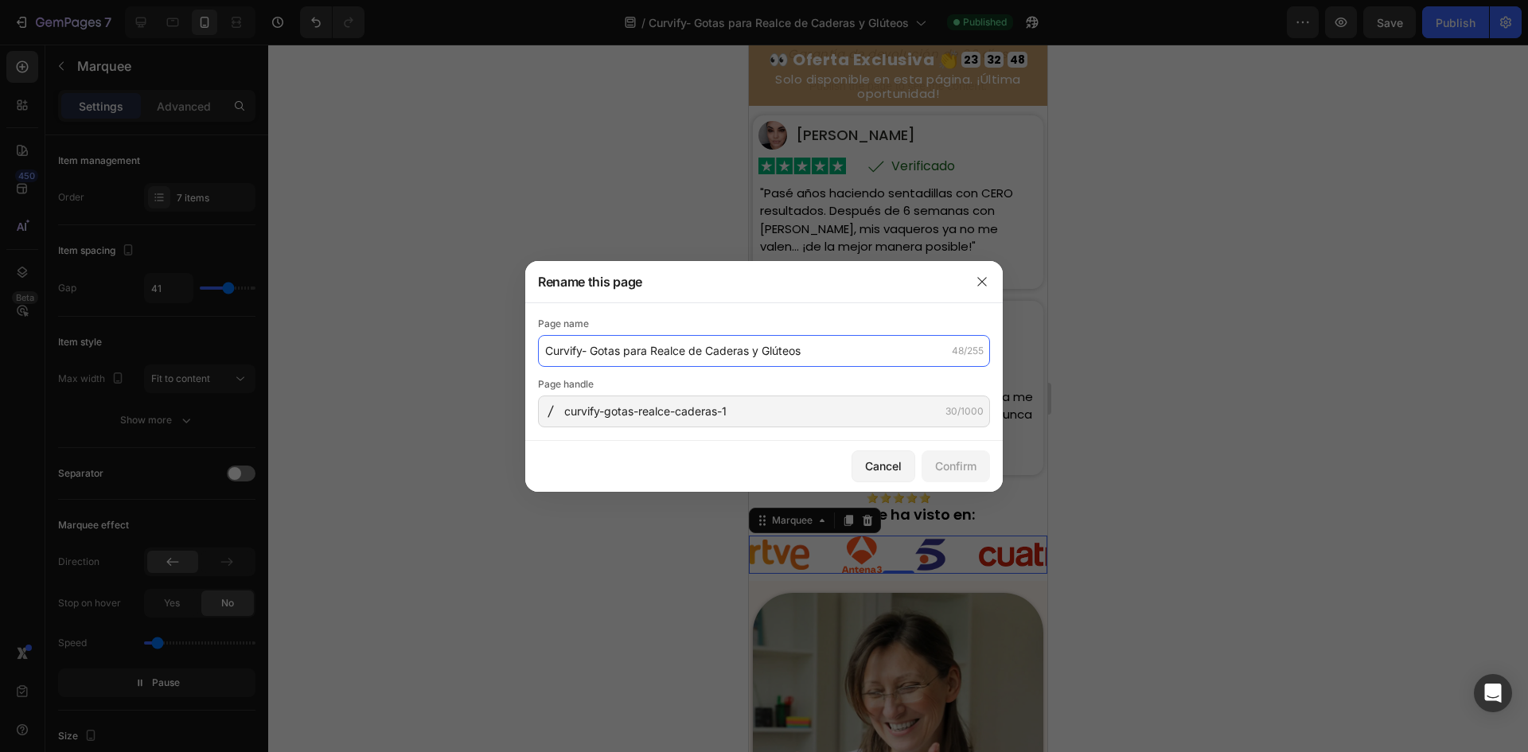
click at [731, 356] on input "Curvify- Gotas para Realce de Caderas y Glúteos" at bounding box center [764, 351] width 452 height 32
paste input "— Gotas para Realzar"
type input "Curvify — Gotas para Realzar Caderas y Glúteos"
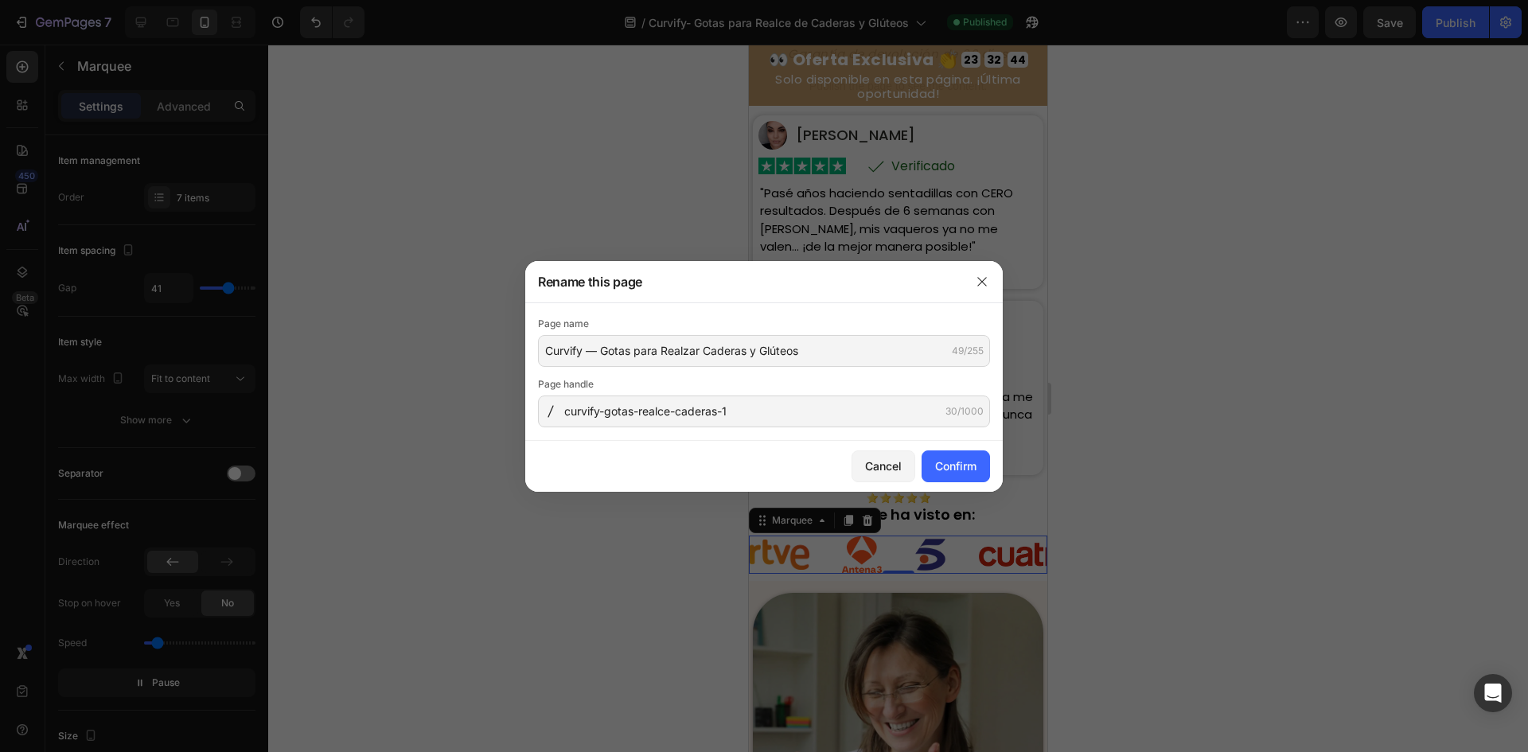
drag, startPoint x: 784, startPoint y: 429, endPoint x: 785, endPoint y: 417, distance: 12.0
click at [784, 428] on div "Page name Curvify — Gotas para Realzar Caderas y Glúteos 49/255 Page handle cur…" at bounding box center [764, 372] width 478 height 138
click at [785, 417] on input "curvify-gotas-realce-caderas-1" at bounding box center [764, 412] width 452 height 32
paste input "zar-caderas-gluteos"
type input "curvify-gotas-realzar-caderas-gluteos"
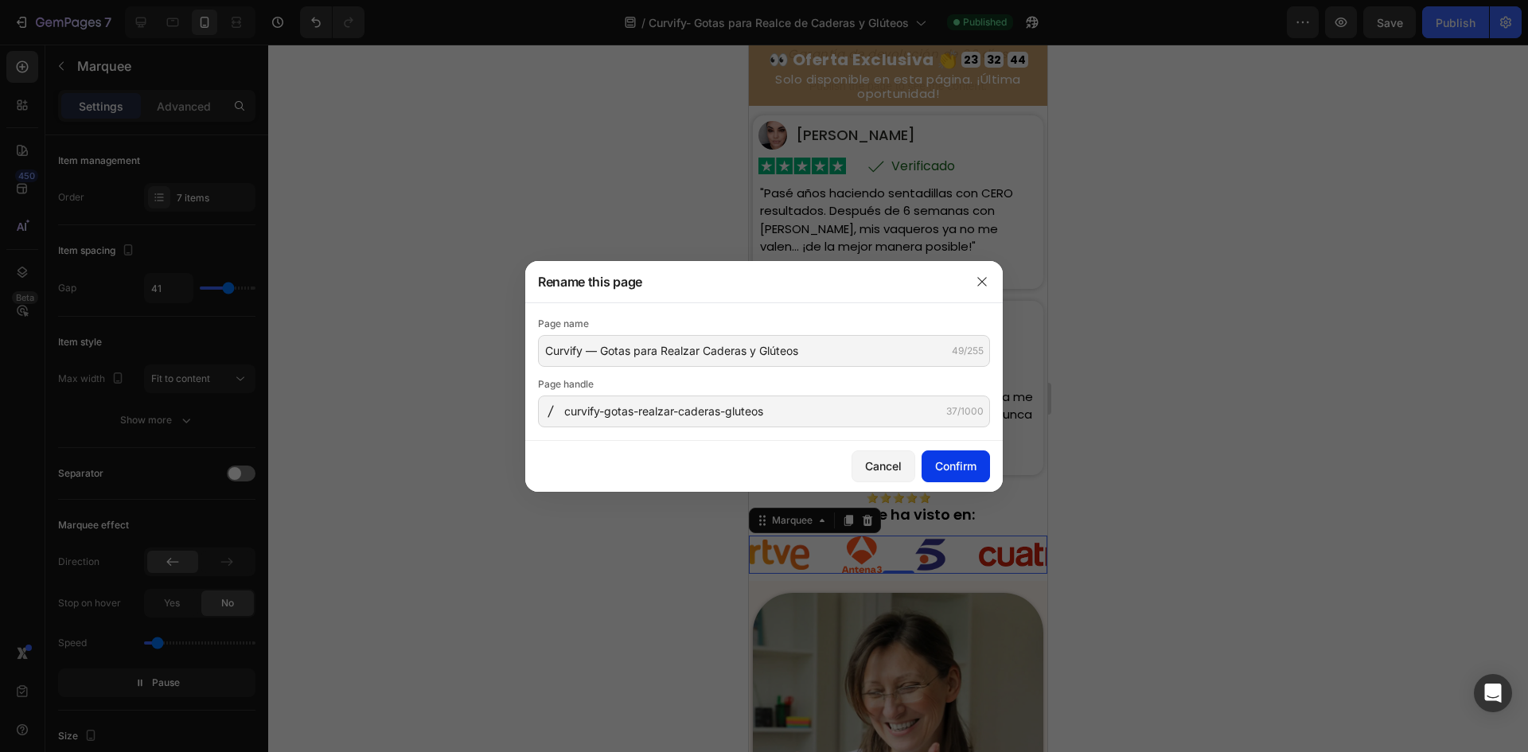
click at [930, 466] on button "Confirm" at bounding box center [956, 466] width 68 height 32
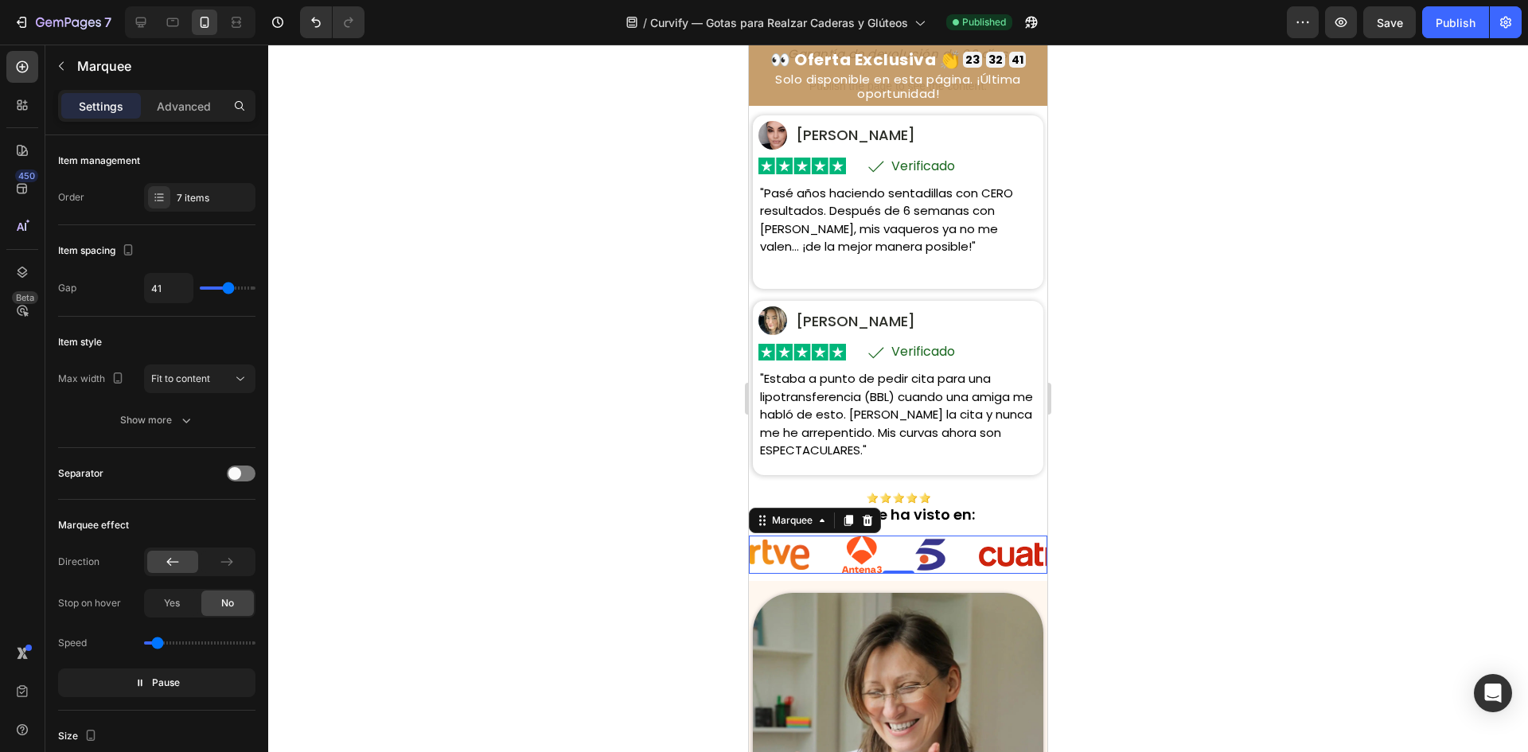
click at [895, 92] on h2 "Solo disponible en esta página. ¡Última oportunidad!" at bounding box center [898, 87] width 291 height 32
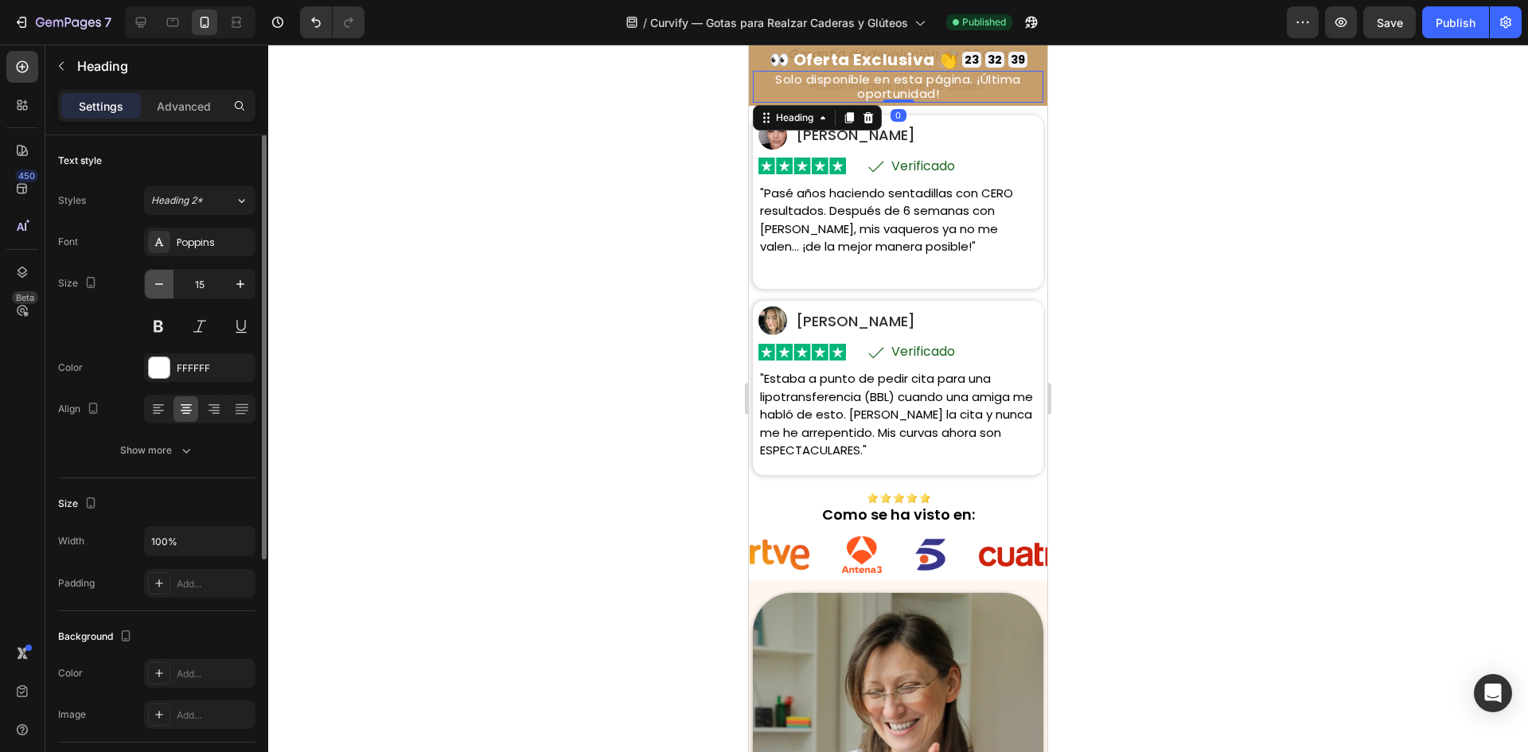
click at [152, 287] on icon "button" at bounding box center [159, 284] width 16 height 16
click at [154, 282] on icon "button" at bounding box center [159, 284] width 16 height 16
type input "12"
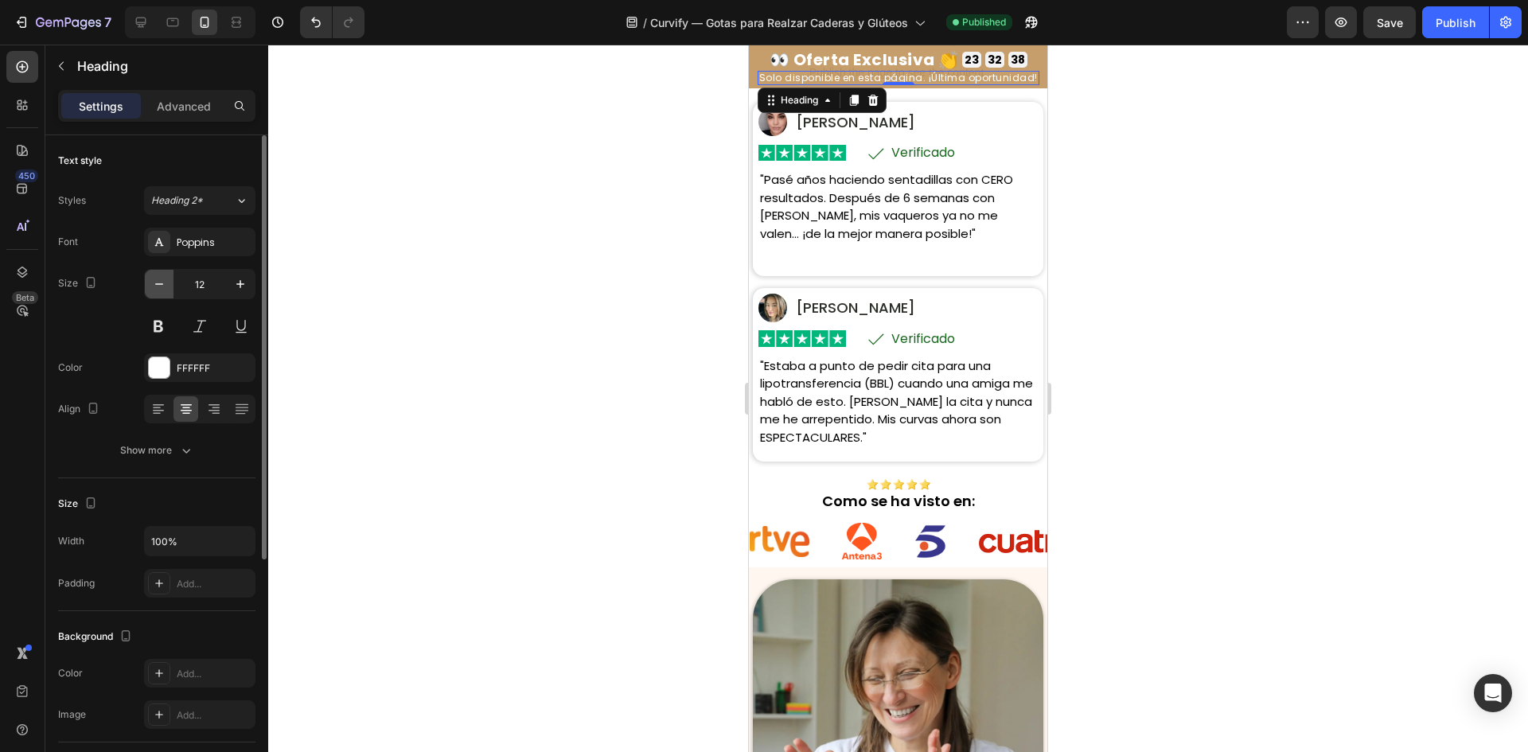
scroll to position [576, 0]
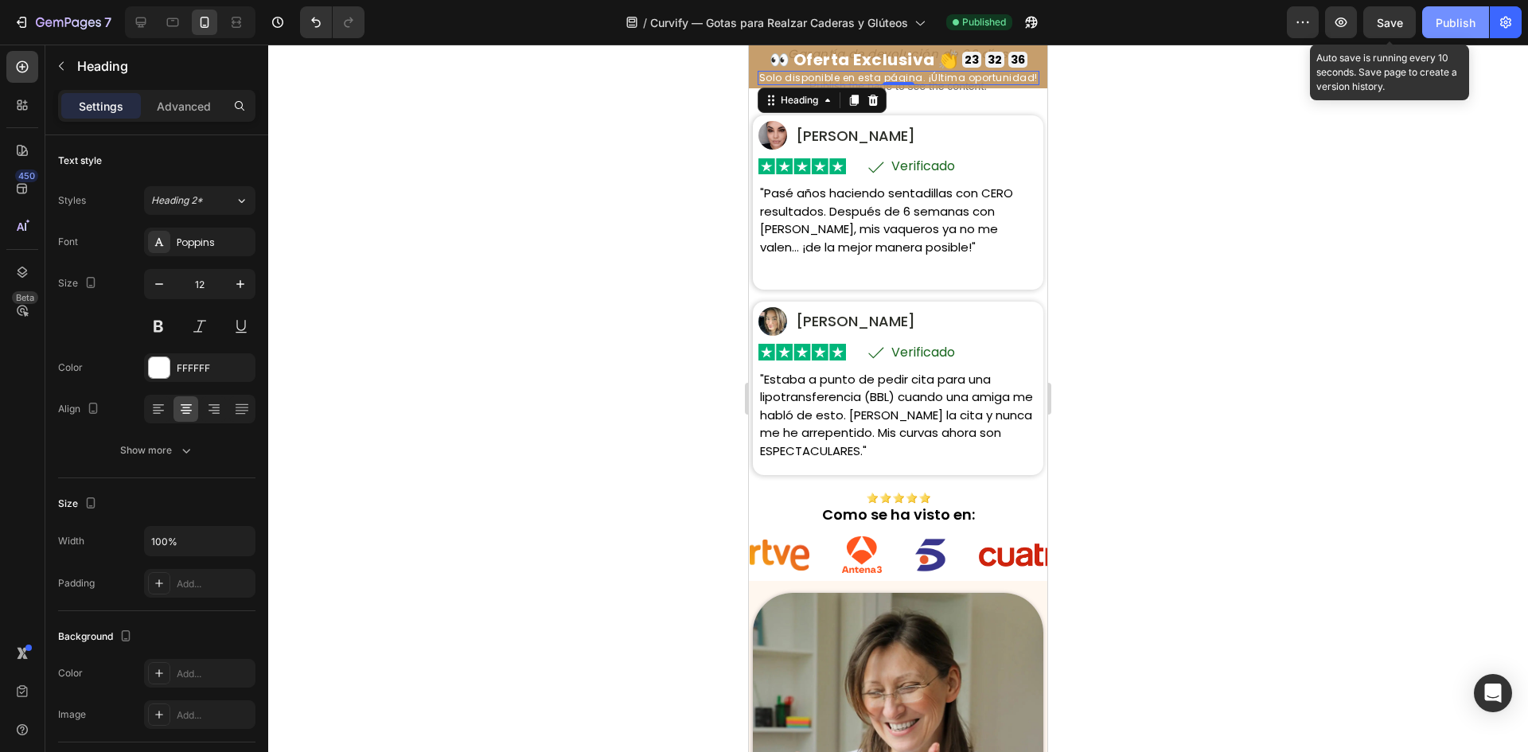
drag, startPoint x: 1402, startPoint y: 28, endPoint x: 1434, endPoint y: 29, distance: 31.8
click at [1405, 28] on button "Save" at bounding box center [1389, 22] width 53 height 32
click at [1434, 29] on button "Publish" at bounding box center [1455, 22] width 67 height 32
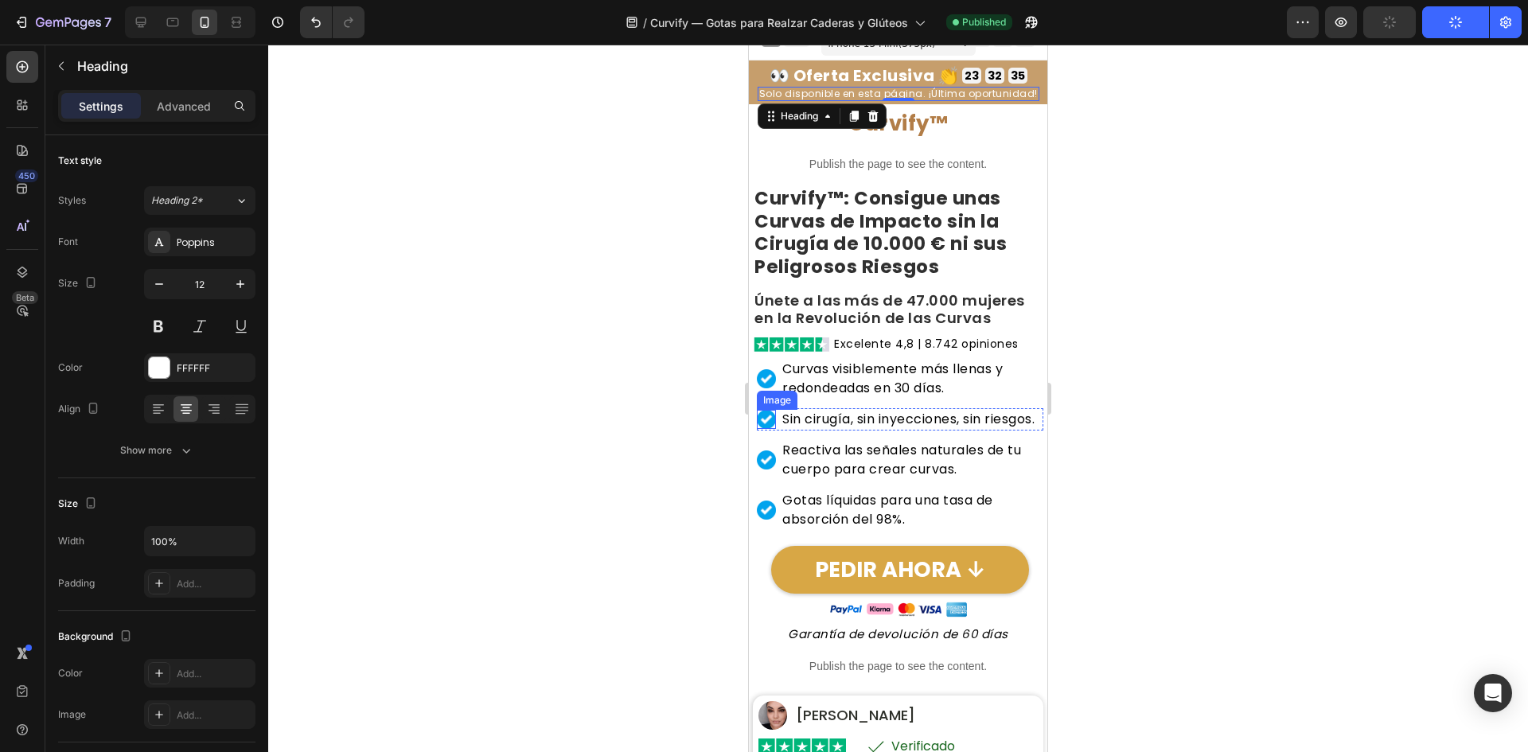
scroll to position [0, 0]
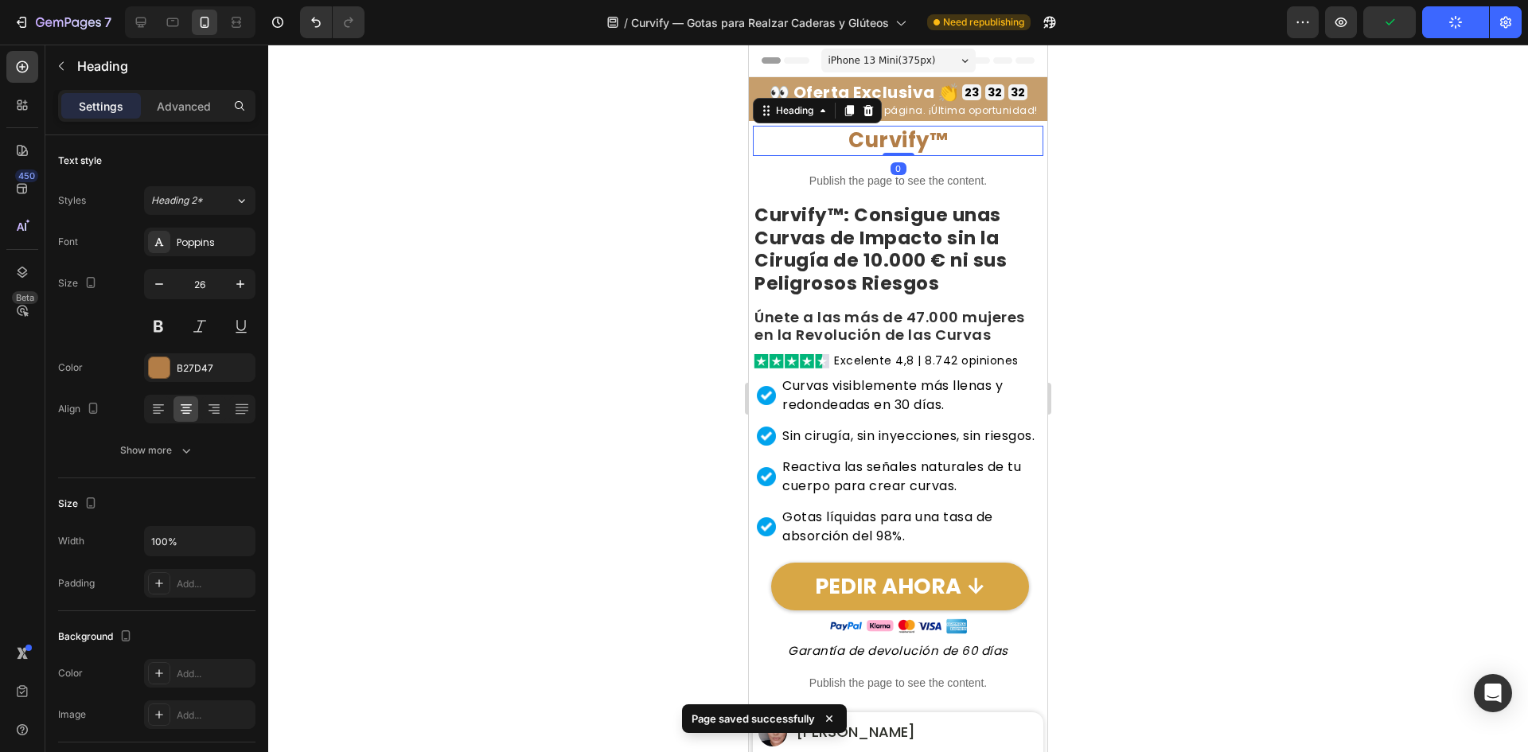
click at [933, 143] on h2 "Curvify™" at bounding box center [898, 141] width 291 height 30
click at [798, 109] on div "Heading" at bounding box center [795, 110] width 44 height 14
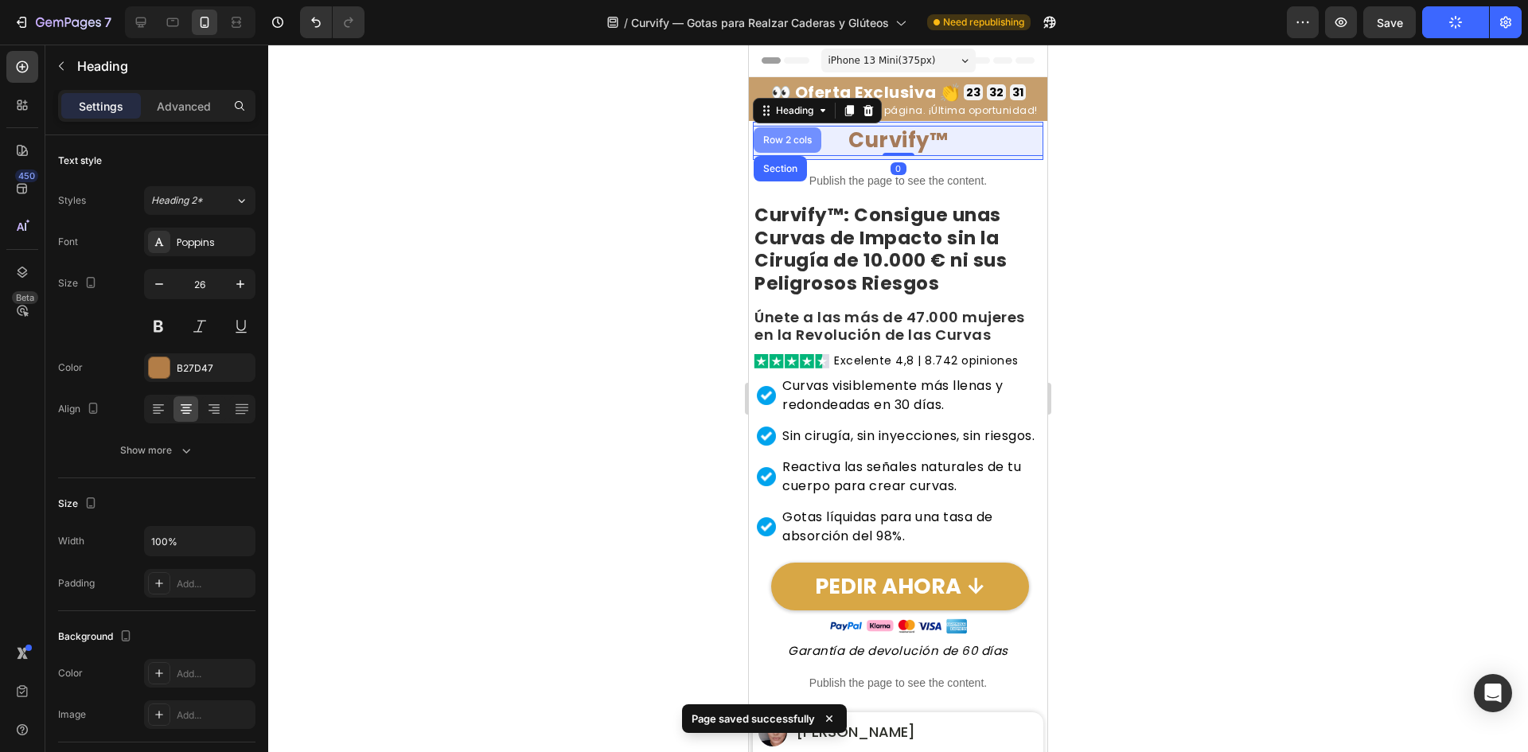
click at [781, 136] on div "Row 2 cols" at bounding box center [787, 140] width 55 height 10
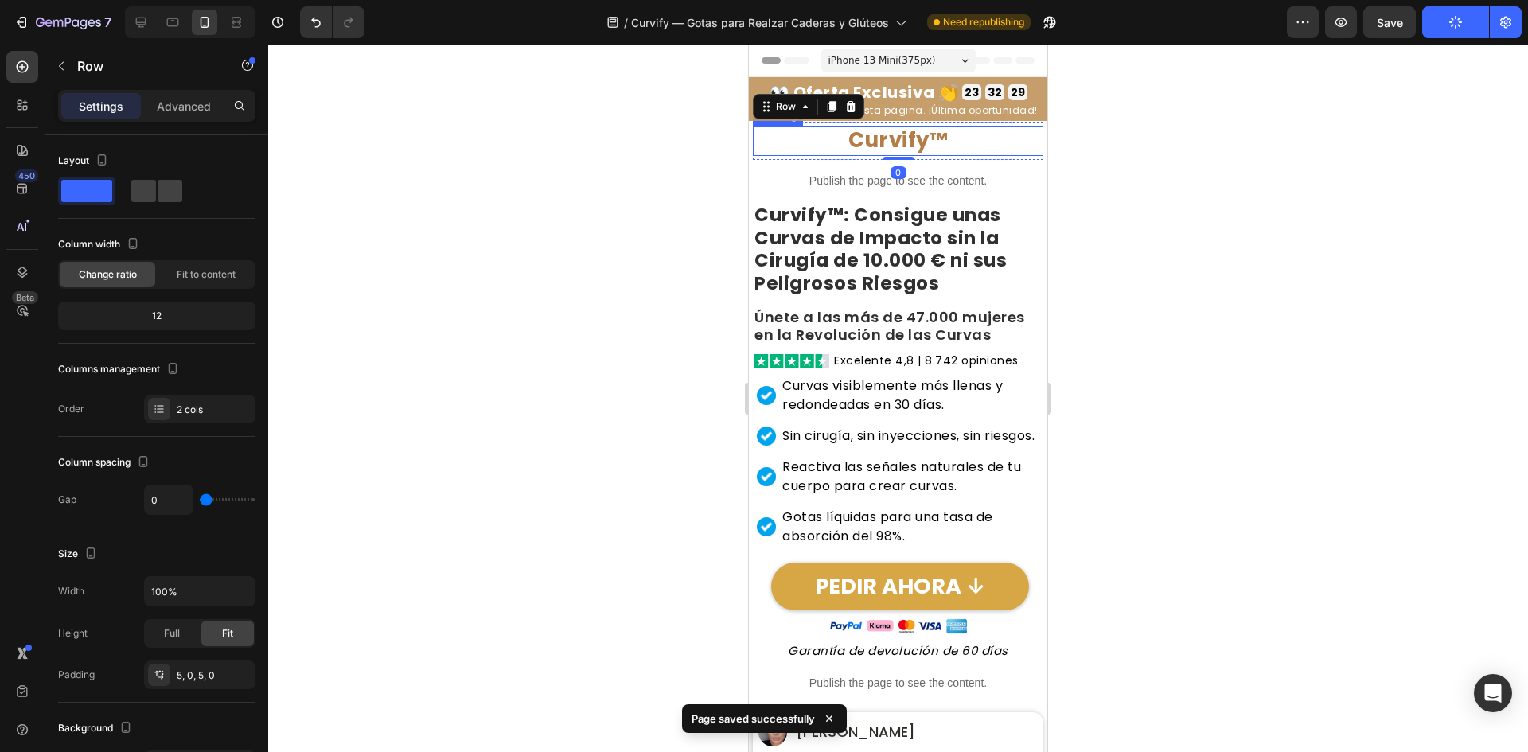
click at [888, 151] on h2 "Curvify™" at bounding box center [898, 141] width 291 height 30
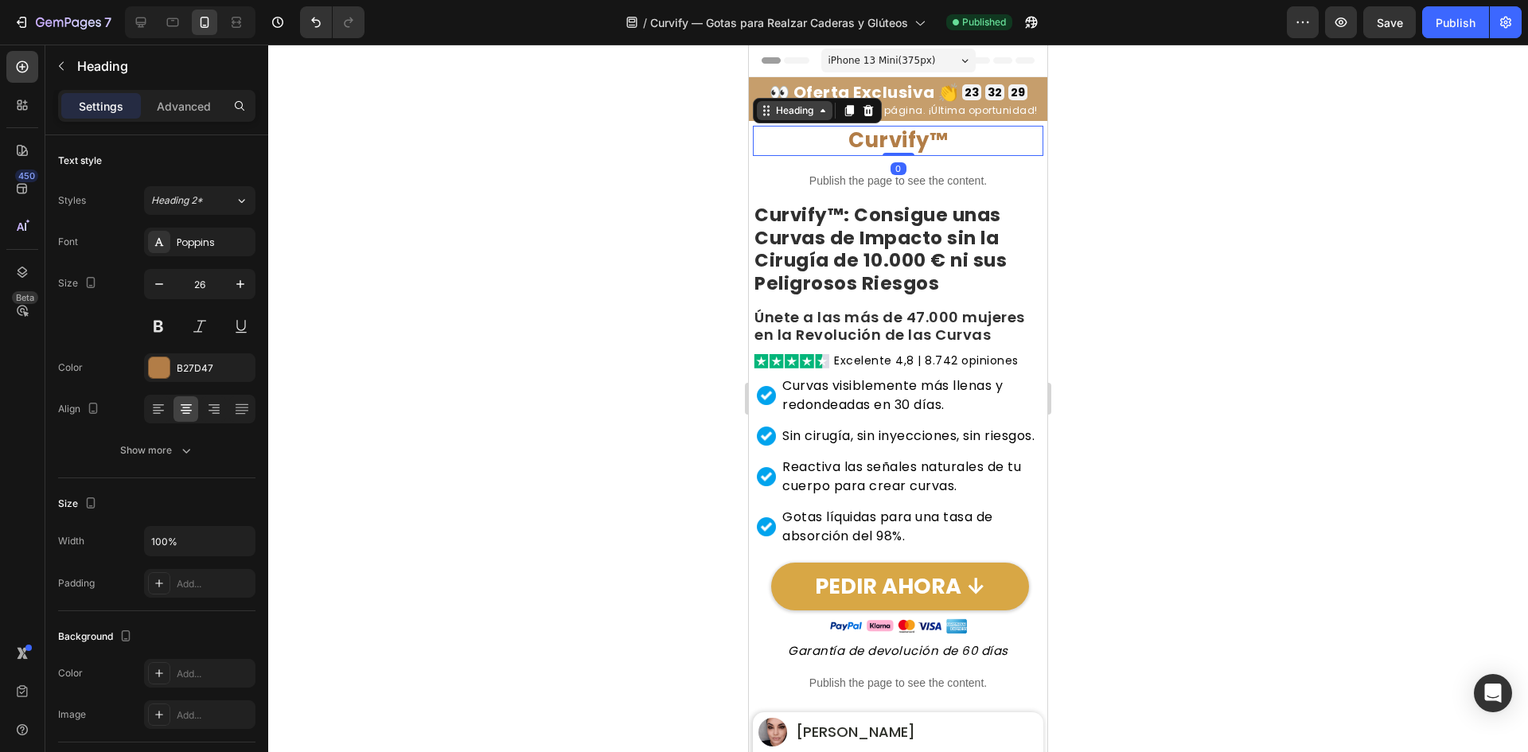
click at [794, 107] on div "Heading" at bounding box center [795, 110] width 44 height 14
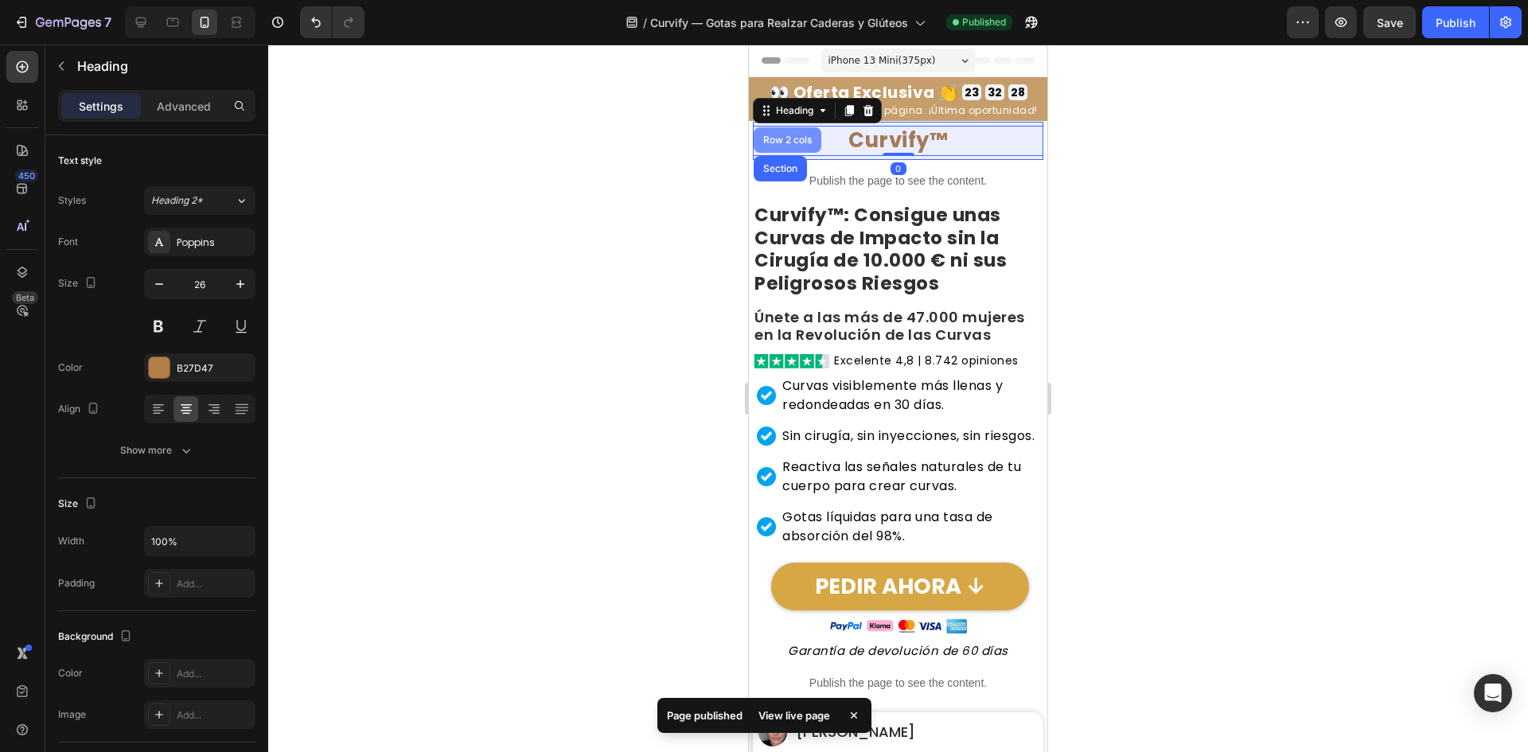
click at [786, 146] on div "Row 2 cols" at bounding box center [788, 139] width 68 height 25
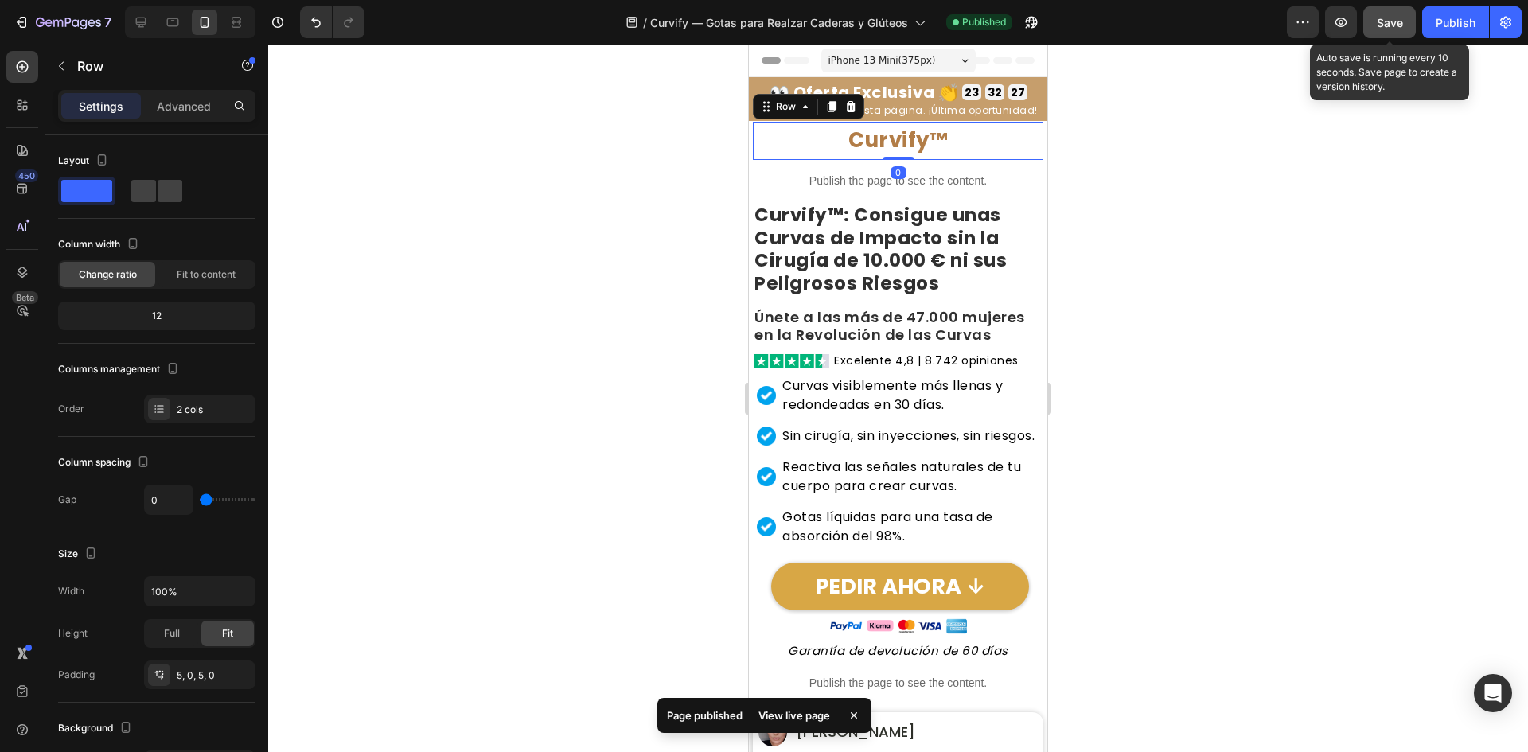
drag, startPoint x: 1367, startPoint y: 20, endPoint x: 1406, endPoint y: 28, distance: 40.6
click at [1371, 20] on button "Save" at bounding box center [1389, 22] width 53 height 32
drag, startPoint x: 1414, startPoint y: 28, endPoint x: 1426, endPoint y: 29, distance: 12.0
click at [1415, 28] on button "button" at bounding box center [1389, 22] width 53 height 32
click at [1435, 28] on button "Publish" at bounding box center [1455, 22] width 67 height 32
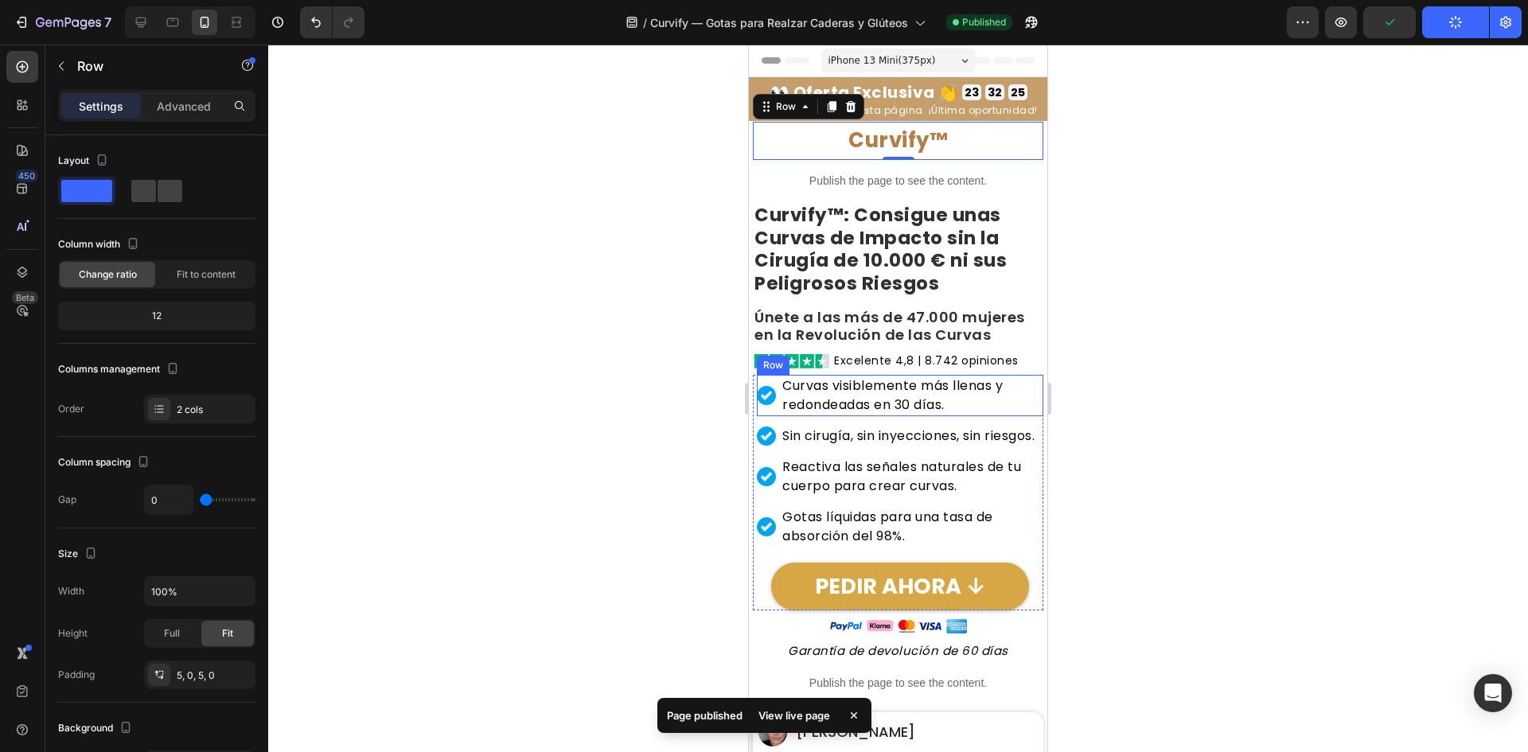
click at [778, 396] on div "Image Curvas visiblemente más llenas y redondeadas en 30 días. Heading Row" at bounding box center [900, 395] width 287 height 41
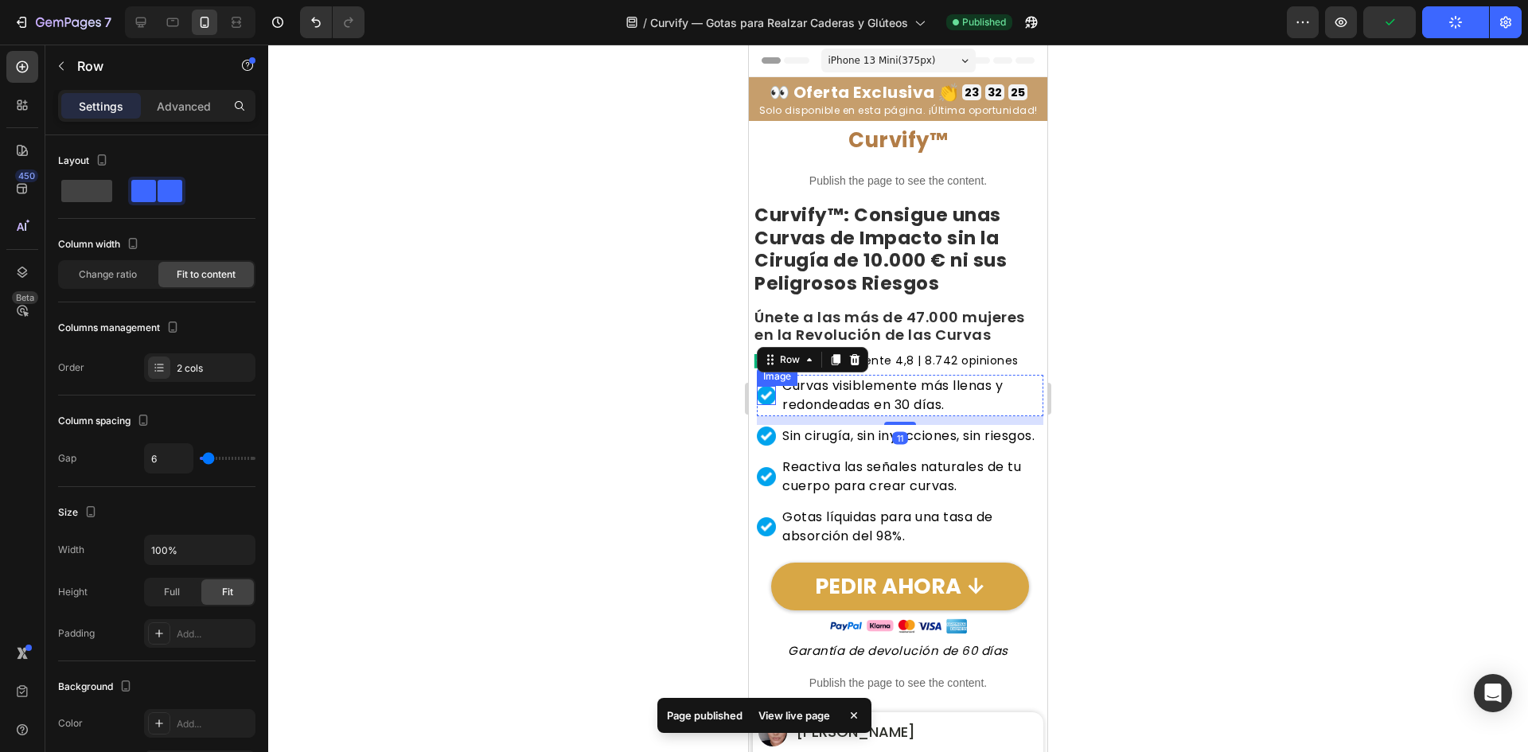
click at [773, 396] on img at bounding box center [766, 395] width 19 height 19
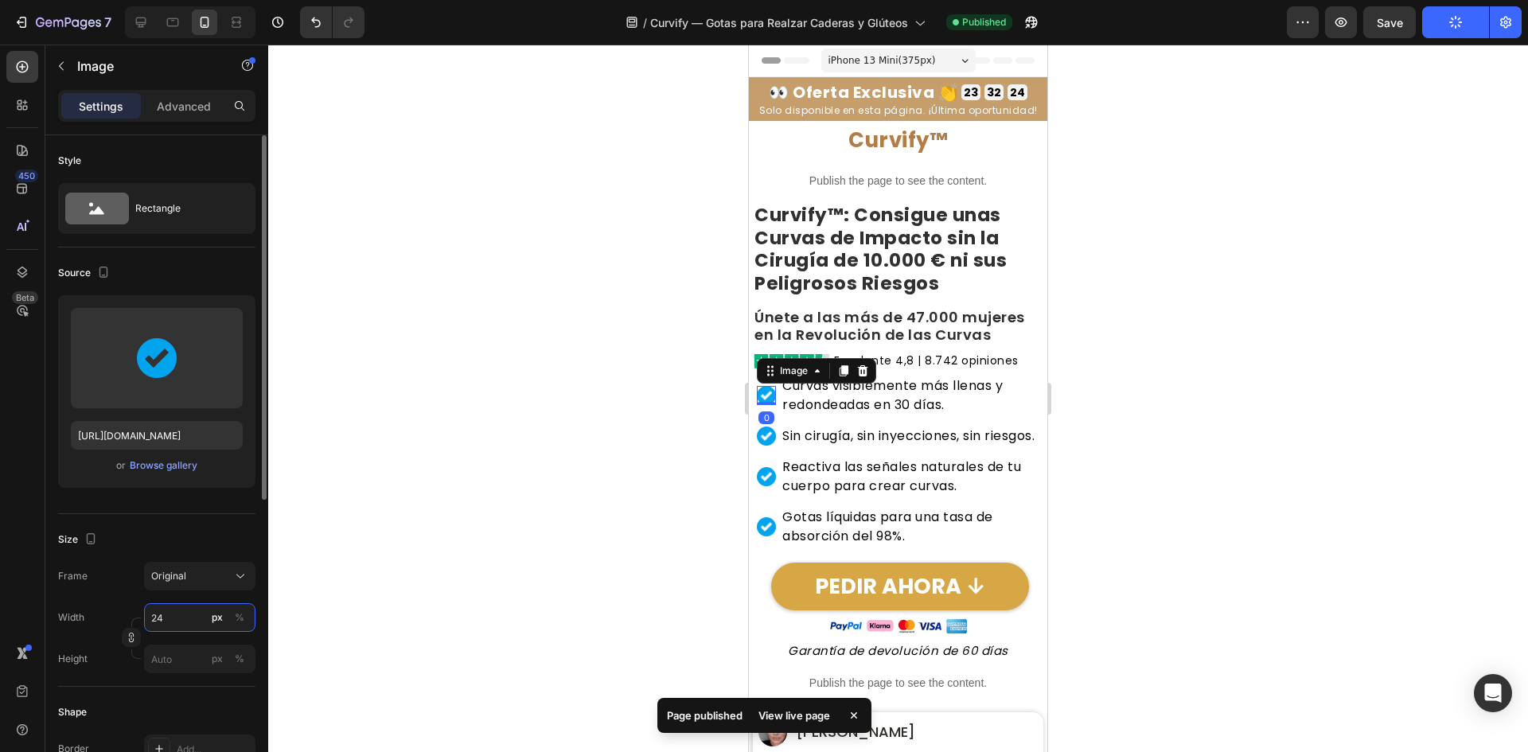
click at [174, 630] on input "24" at bounding box center [199, 617] width 111 height 29
type input "23"
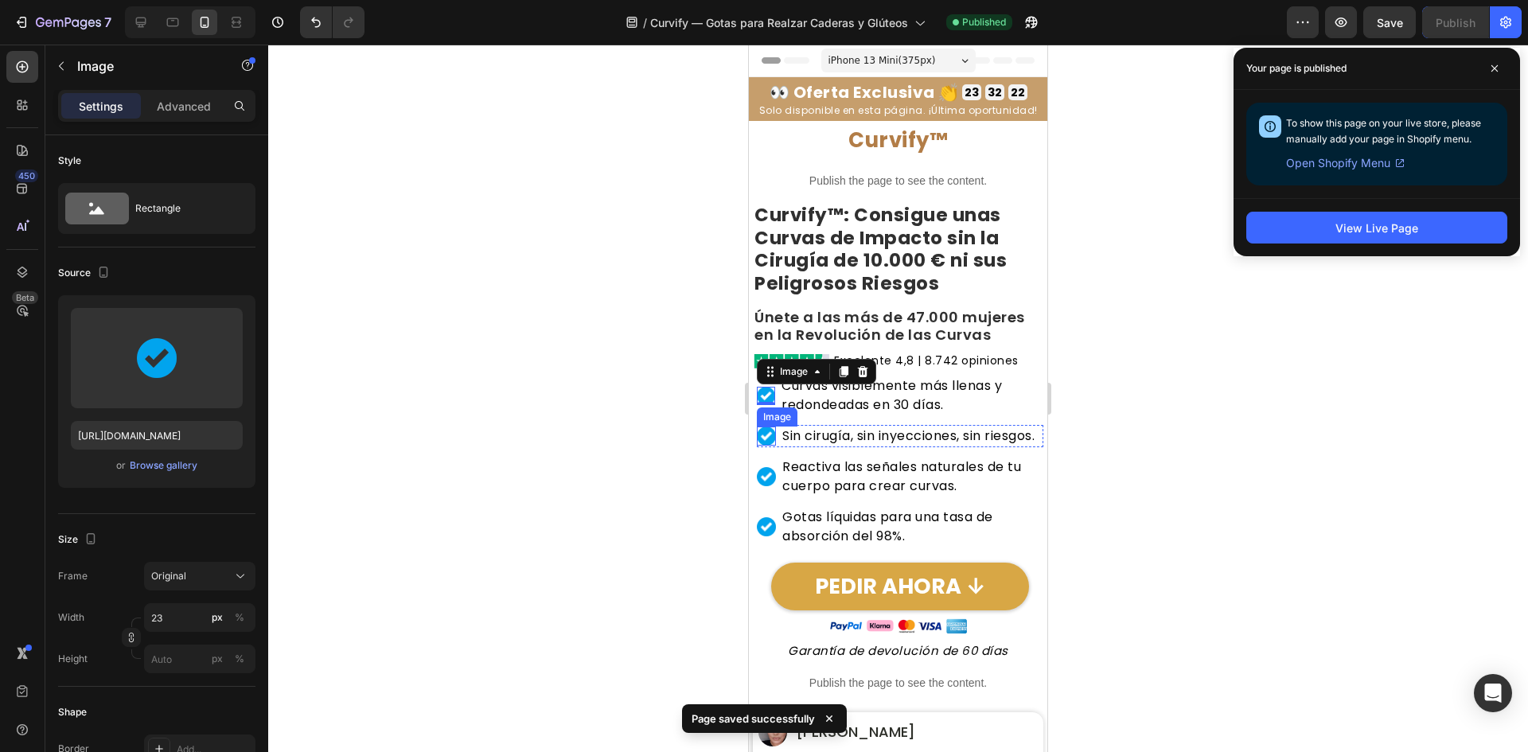
click at [764, 446] on img at bounding box center [766, 436] width 19 height 19
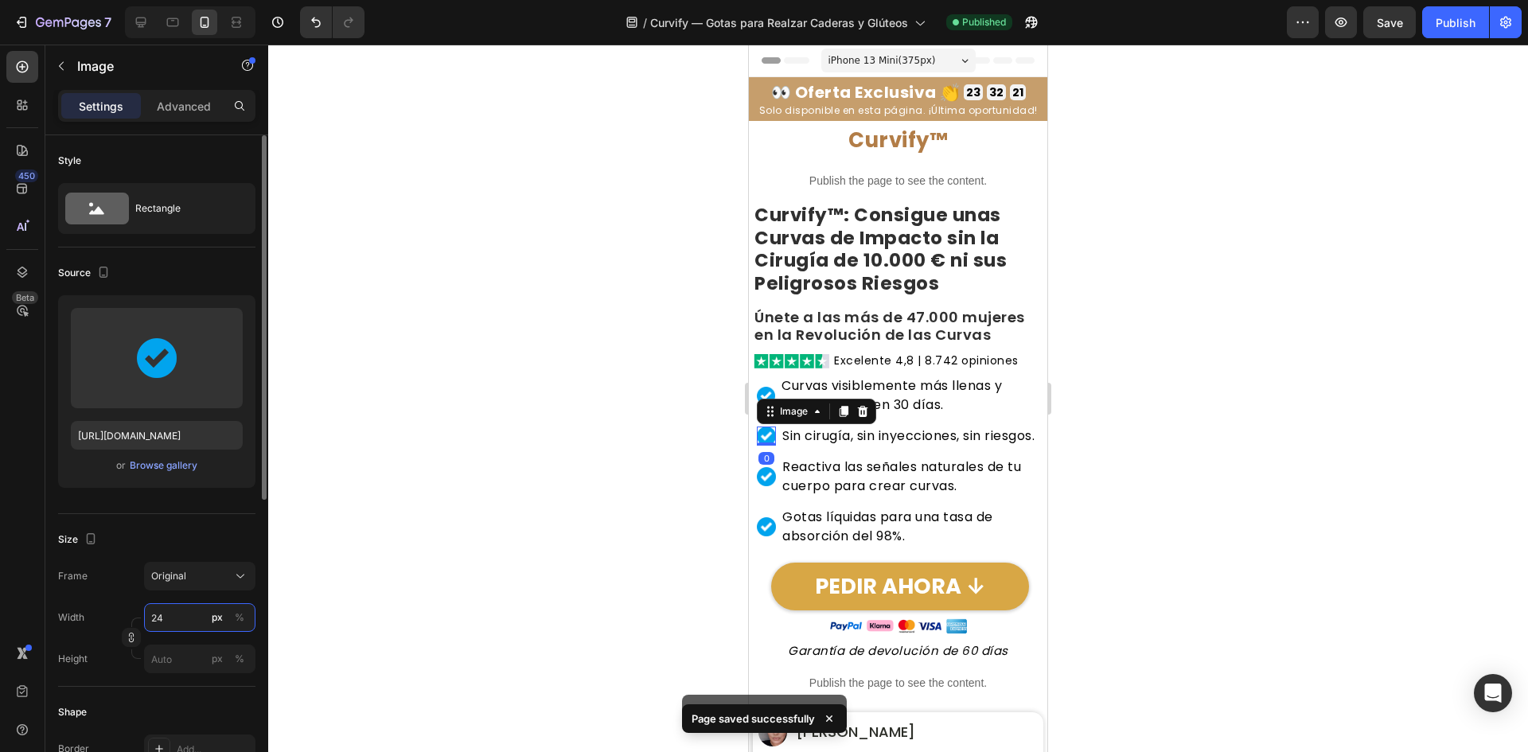
click at [177, 611] on input "24" at bounding box center [199, 617] width 111 height 29
paste input "3"
type input "23"
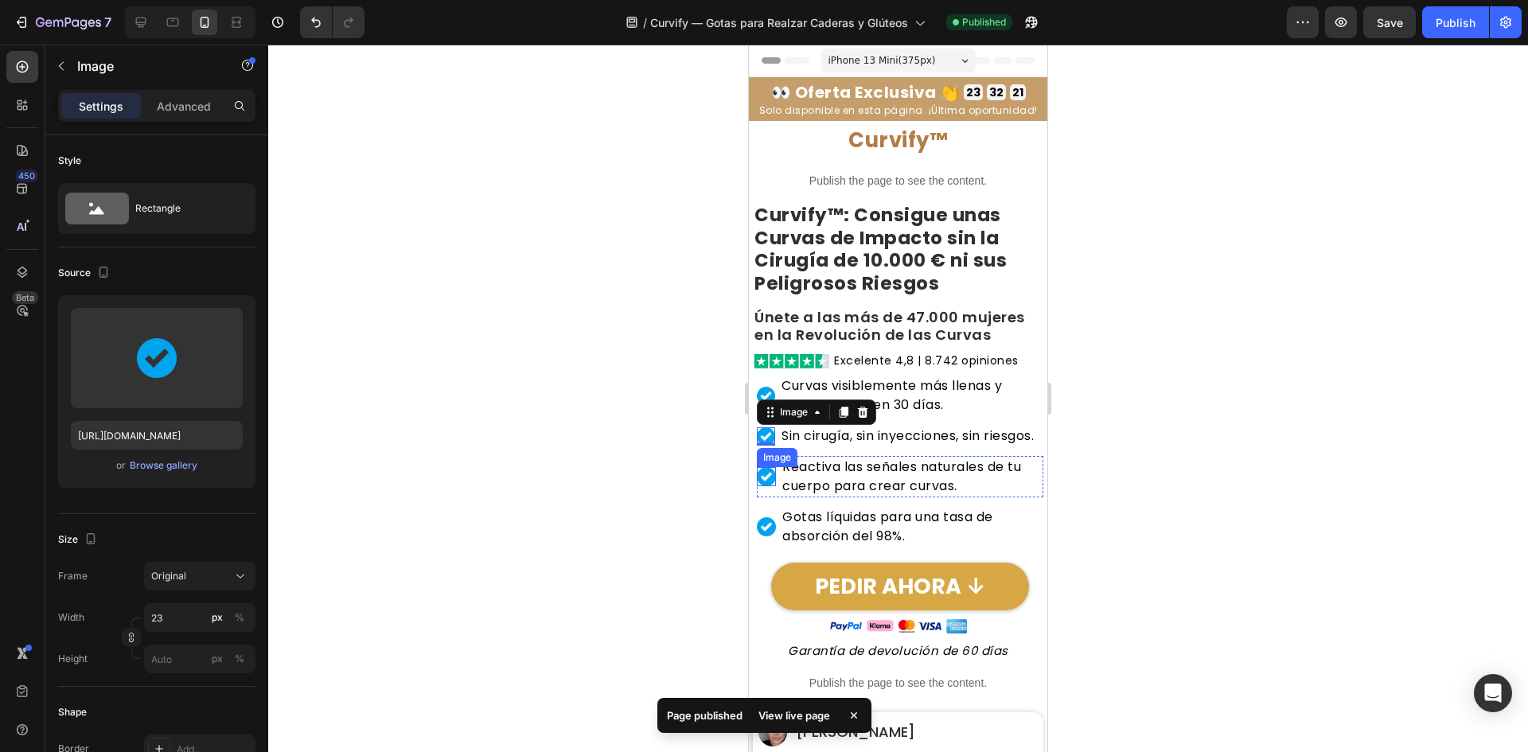
click at [766, 486] on img at bounding box center [766, 476] width 19 height 19
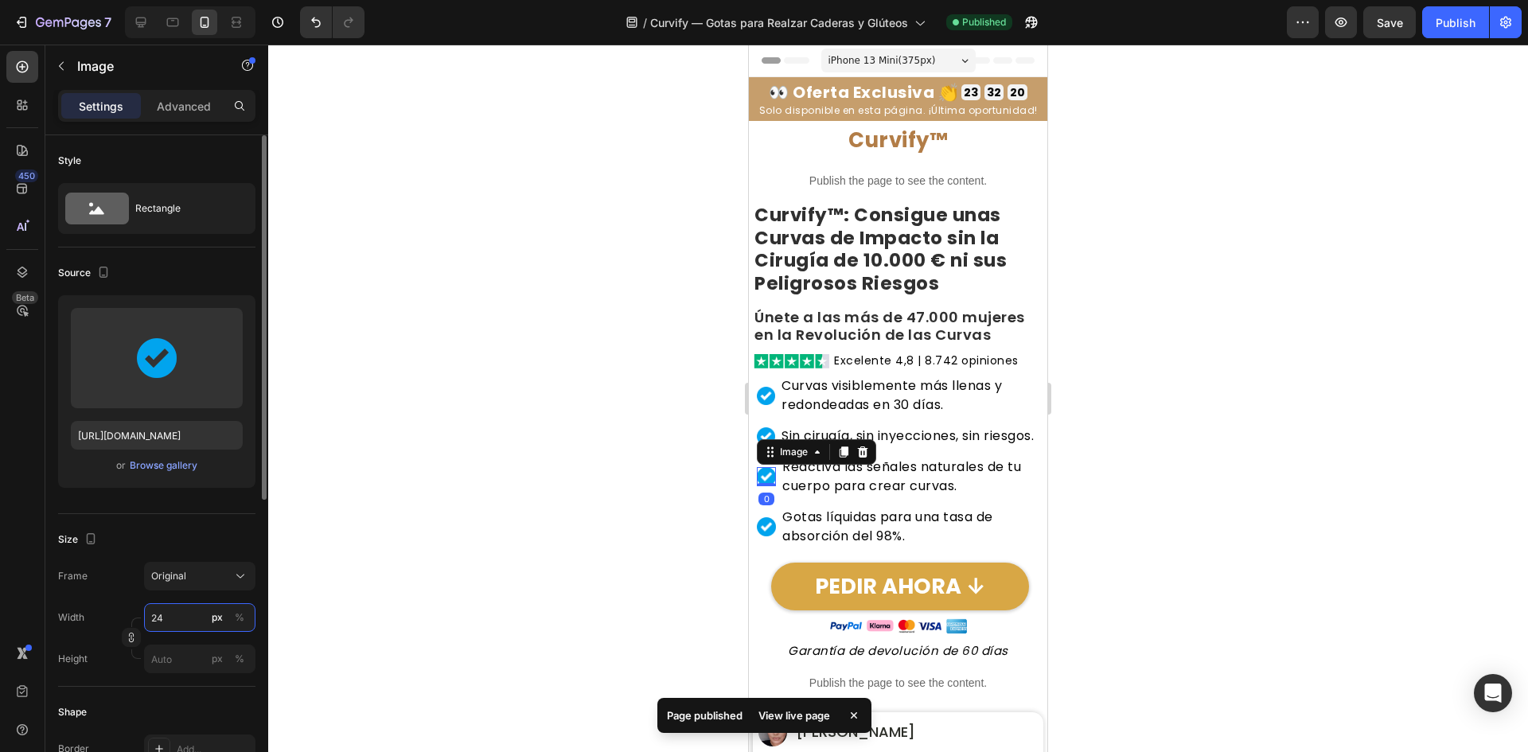
click at [174, 615] on input "24" at bounding box center [199, 617] width 111 height 29
paste input "3"
type input "23"
click at [765, 536] on img at bounding box center [766, 526] width 19 height 19
click at [175, 614] on input "24" at bounding box center [199, 617] width 111 height 29
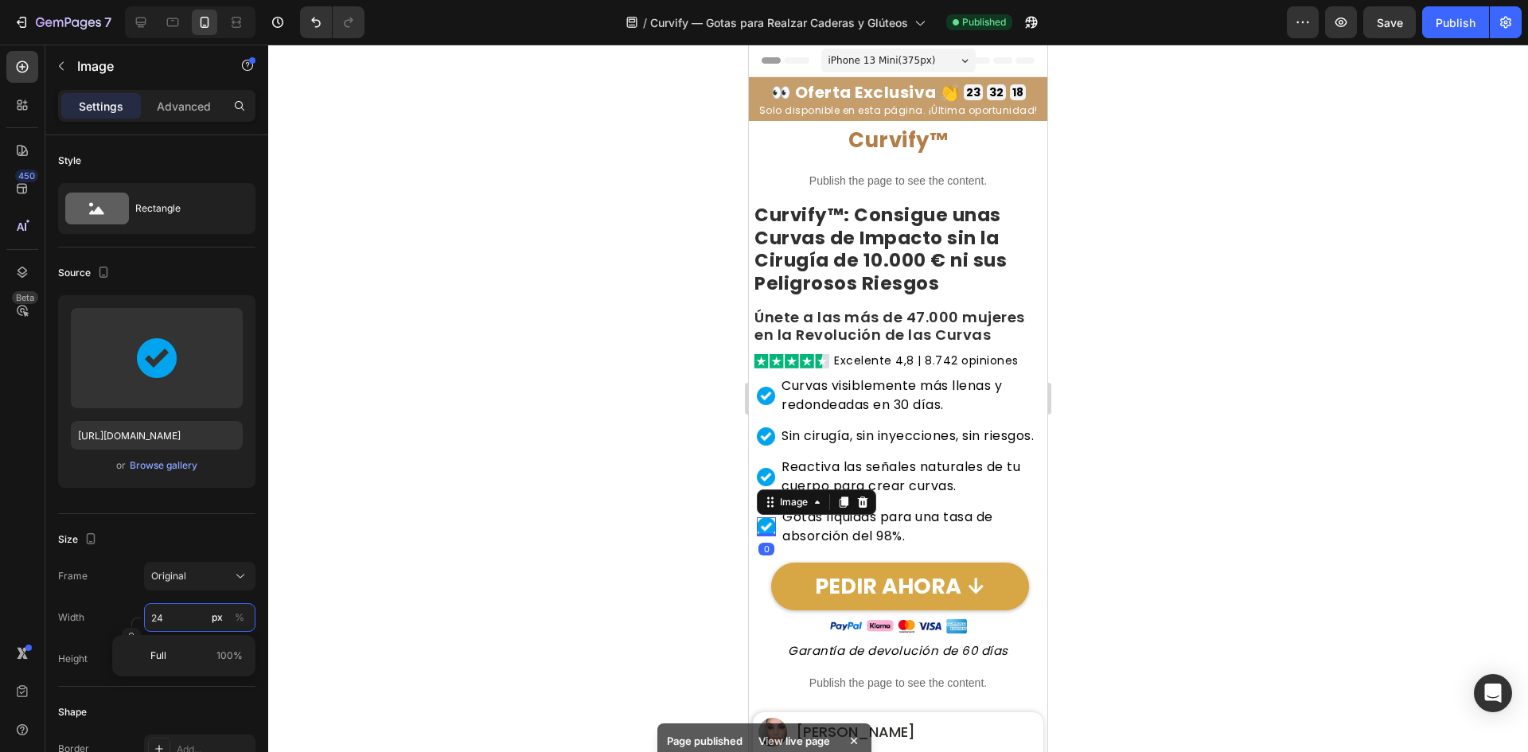
paste input "3"
type input "23"
click at [752, 500] on div "Curvify™ Heading PEDIR AHORA Button Row Publish the page to see the content. Cu…" at bounding box center [898, 601] width 298 height 959
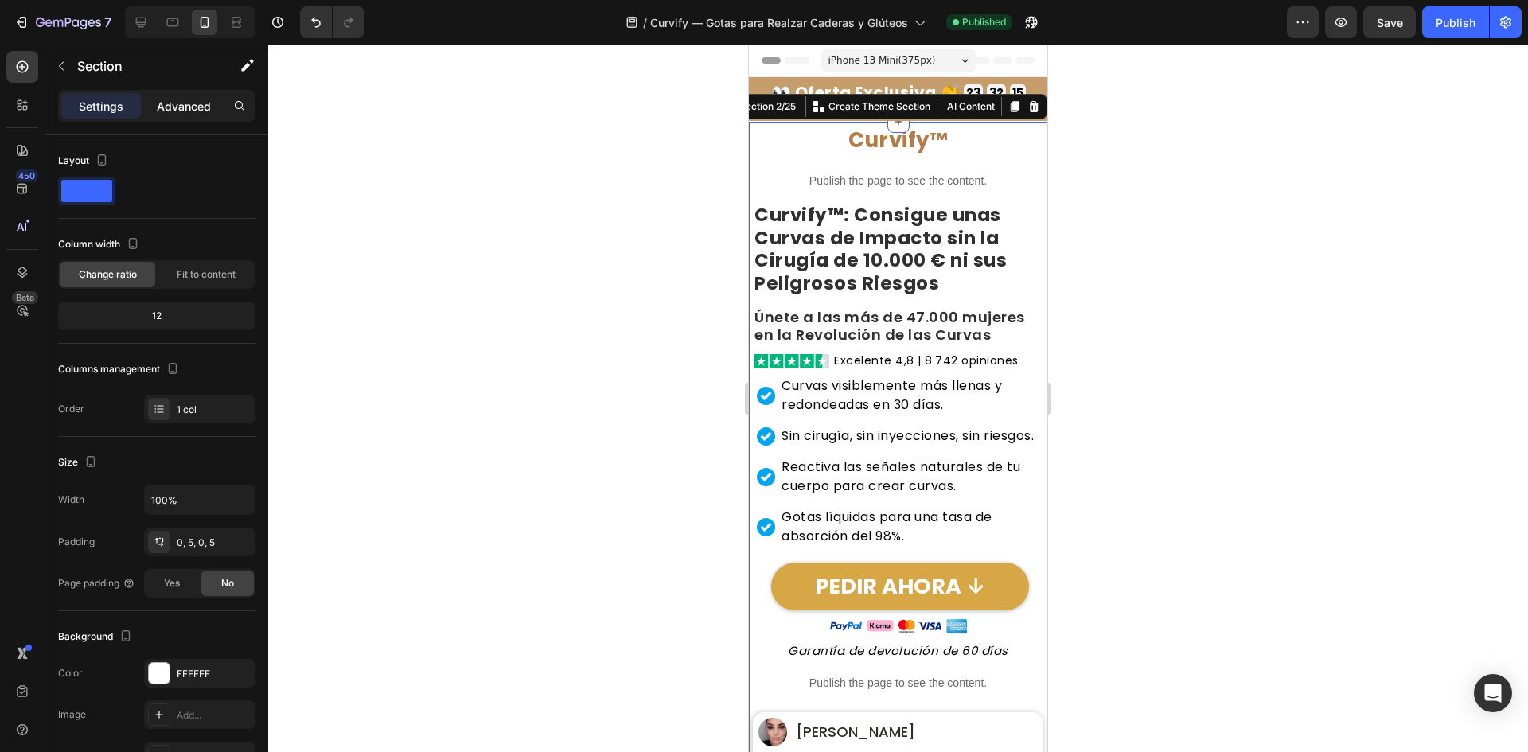
click at [191, 100] on p "Advanced" at bounding box center [184, 106] width 54 height 17
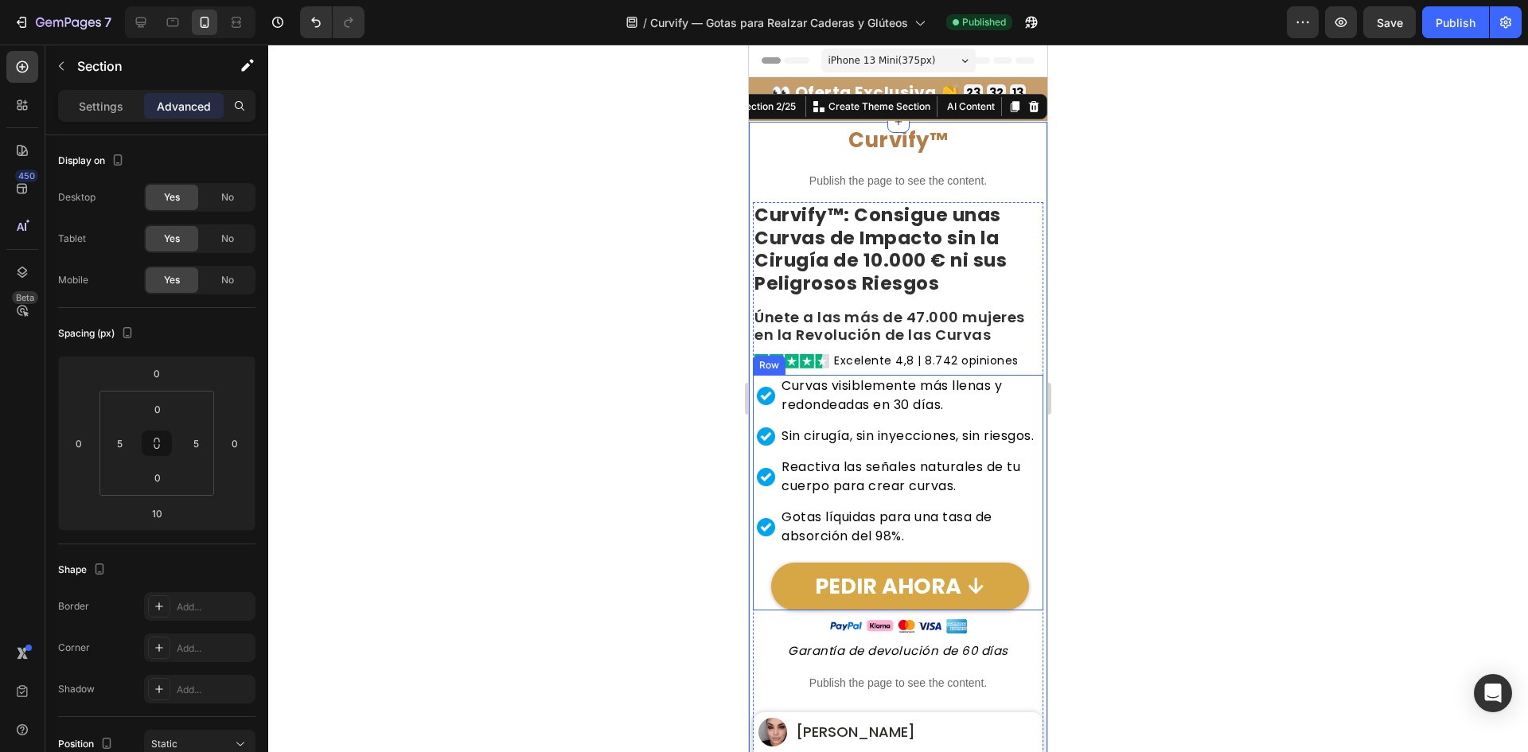
click at [755, 406] on div "Image Curvas visiblemente más llenas y redondeadas en 30 días. Heading Row Imag…" at bounding box center [898, 493] width 291 height 236
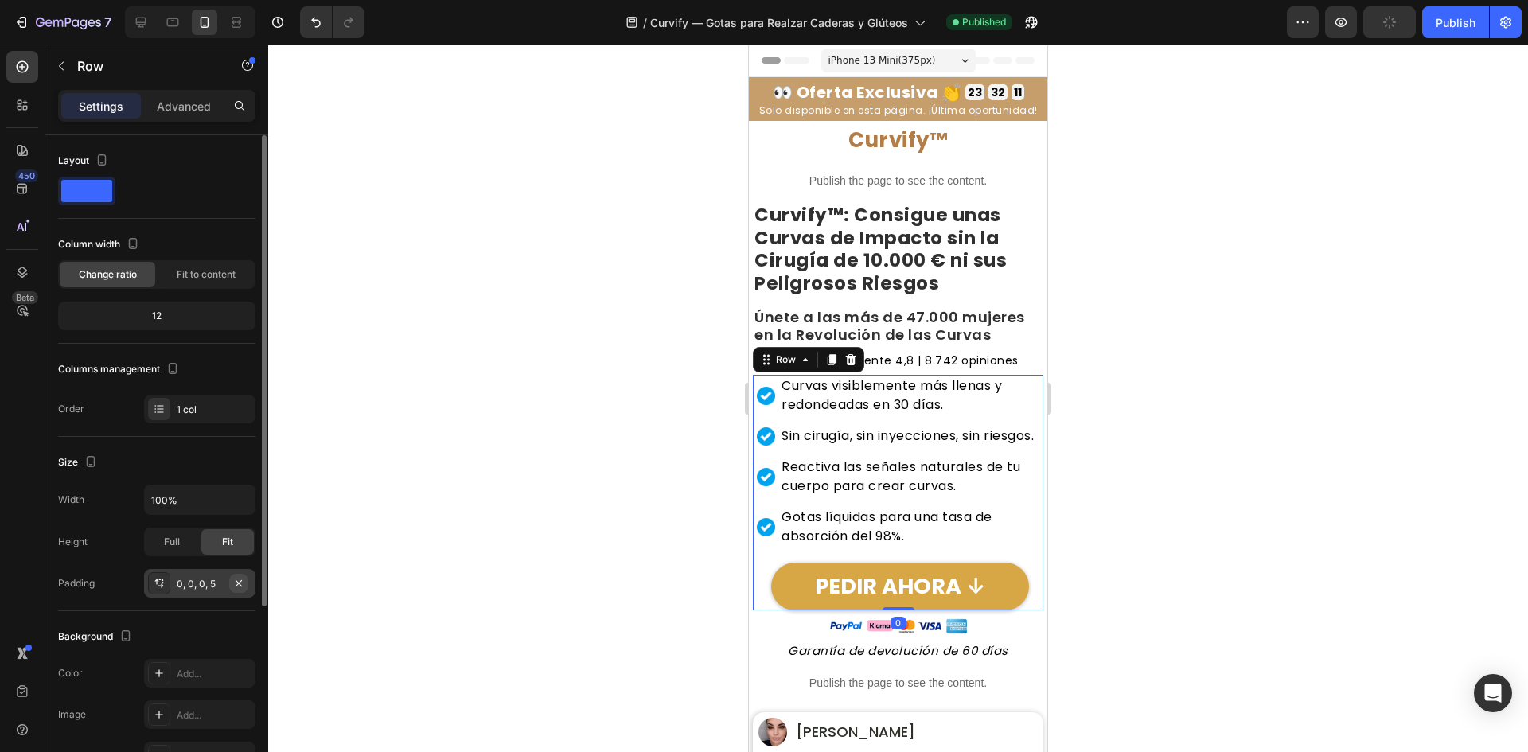
click at [234, 577] on icon "button" at bounding box center [238, 583] width 13 height 13
drag, startPoint x: 408, startPoint y: 489, endPoint x: 610, endPoint y: 209, distance: 345.5
click at [409, 486] on div at bounding box center [898, 399] width 1260 height 708
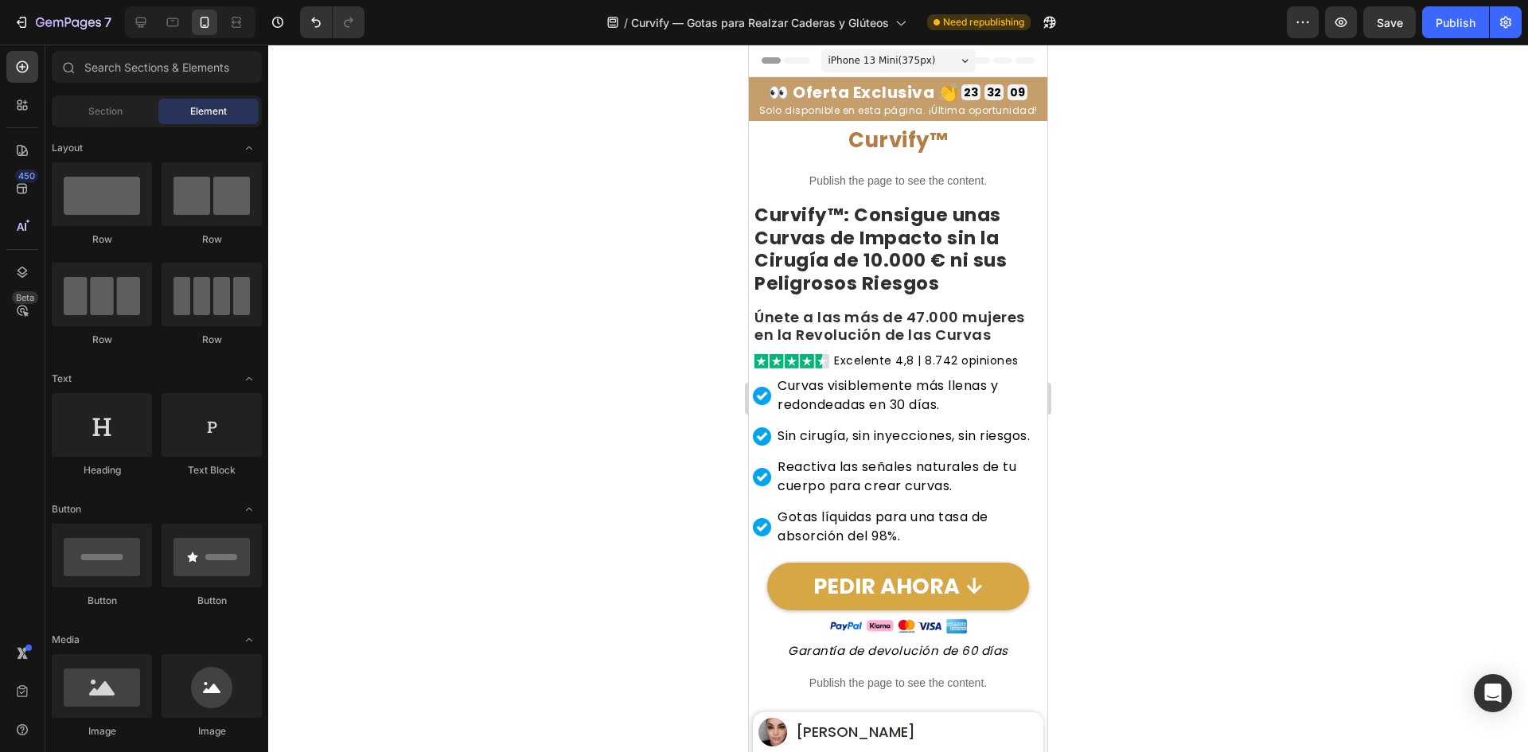
click at [1417, 29] on div "Preview Save Publish" at bounding box center [1404, 22] width 235 height 32
click at [1451, 25] on div "Publish" at bounding box center [1456, 22] width 40 height 17
click at [1402, 20] on button "button" at bounding box center [1389, 22] width 53 height 32
click at [1454, 26] on icon "button" at bounding box center [1456, 23] width 18 height 18
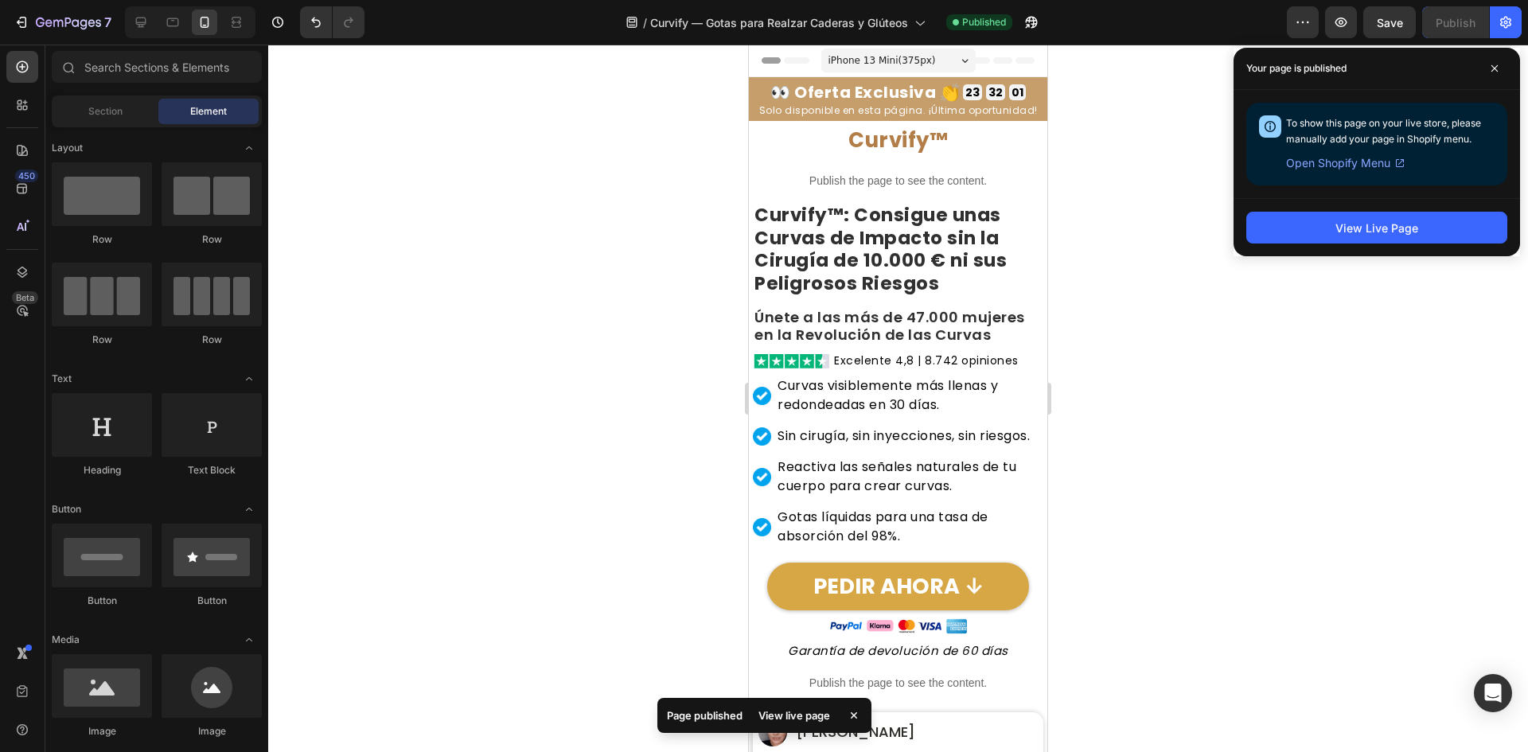
click at [1286, 21] on div "/ Curvify — Gotas para Realzar Caderas y Glúteos Published" at bounding box center [832, 22] width 910 height 32
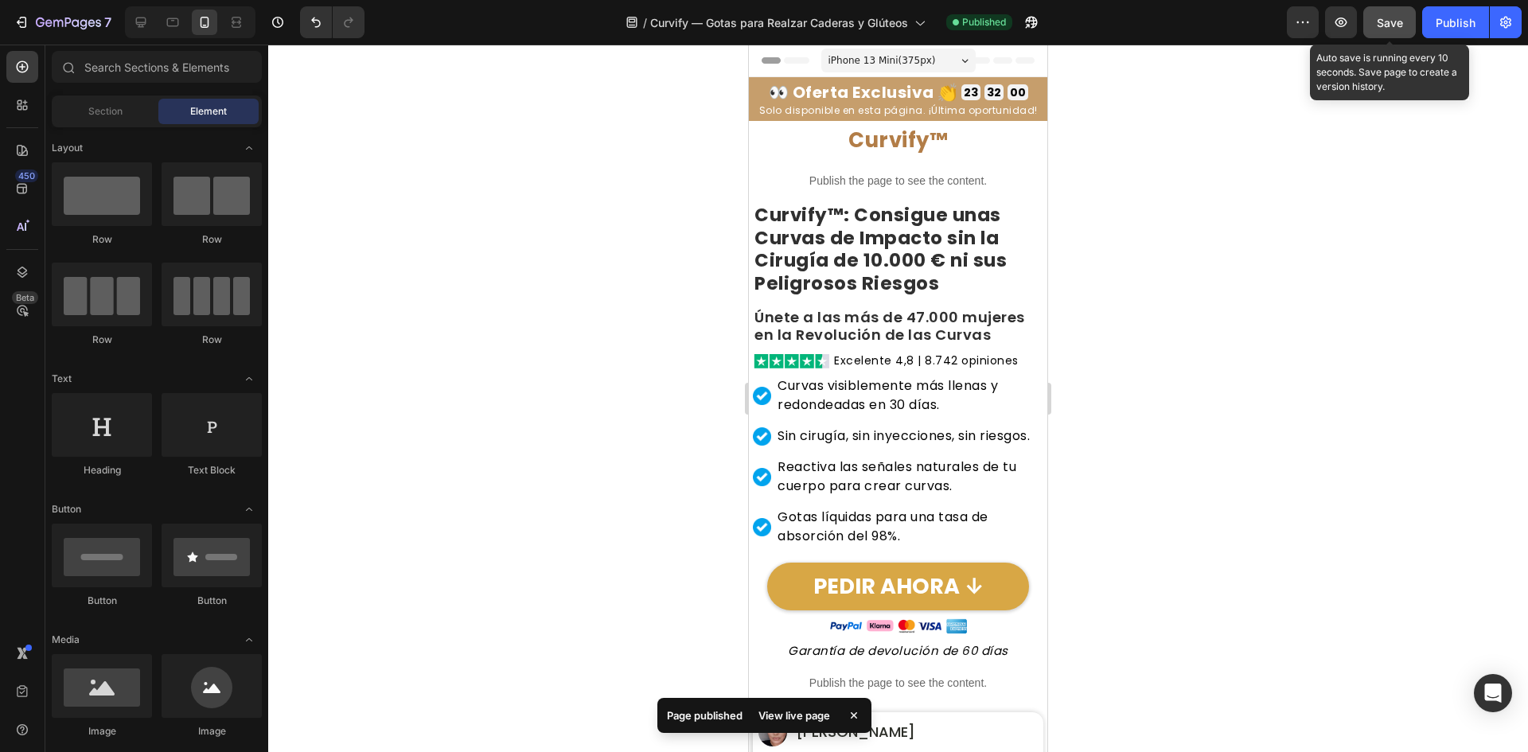
click at [1371, 29] on button "Save" at bounding box center [1389, 22] width 53 height 32
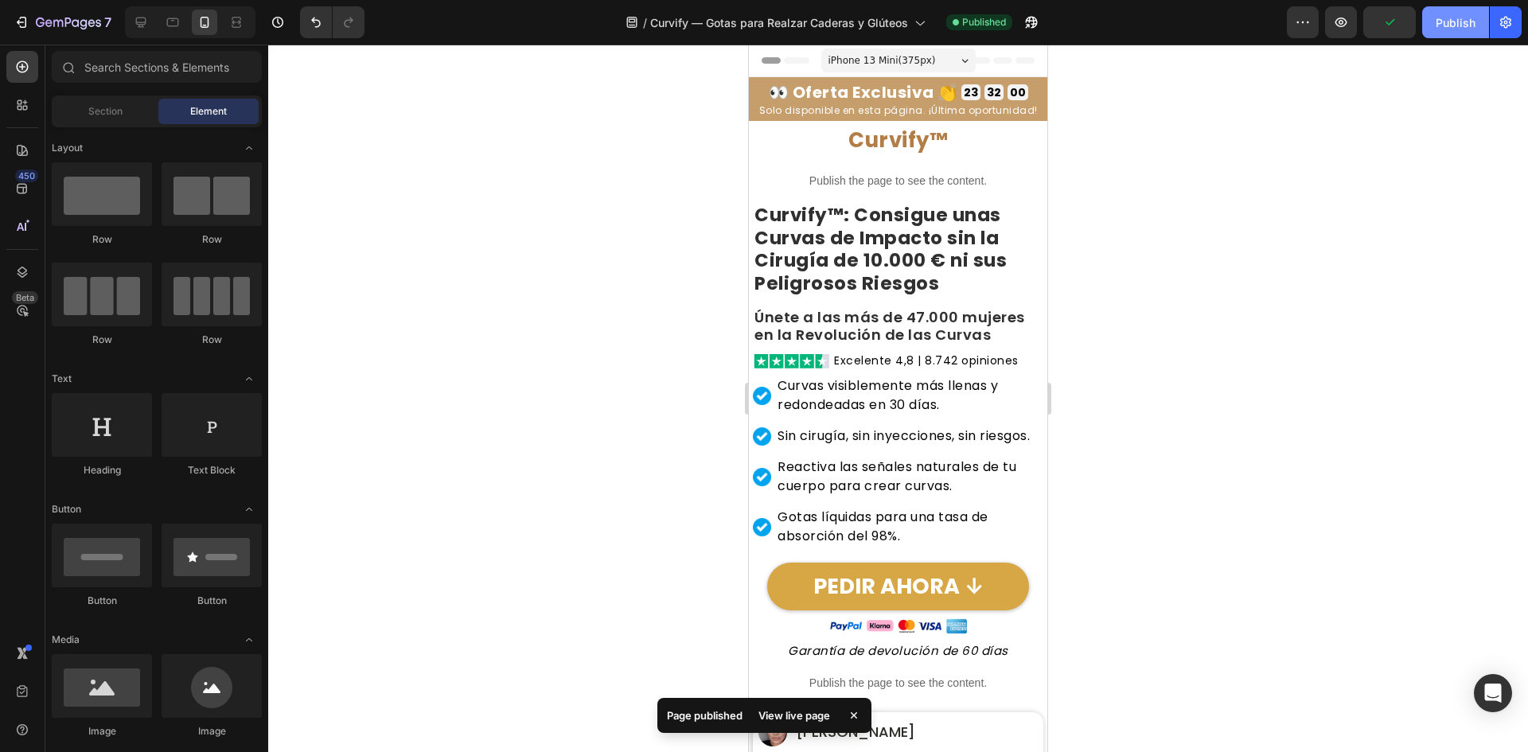
drag, startPoint x: 1426, startPoint y: 27, endPoint x: 1445, endPoint y: 27, distance: 19.9
click at [1428, 27] on button "Publish" at bounding box center [1455, 22] width 67 height 32
click at [1444, 27] on button "Publish" at bounding box center [1455, 22] width 67 height 32
click at [1289, 18] on button "button" at bounding box center [1303, 22] width 32 height 32
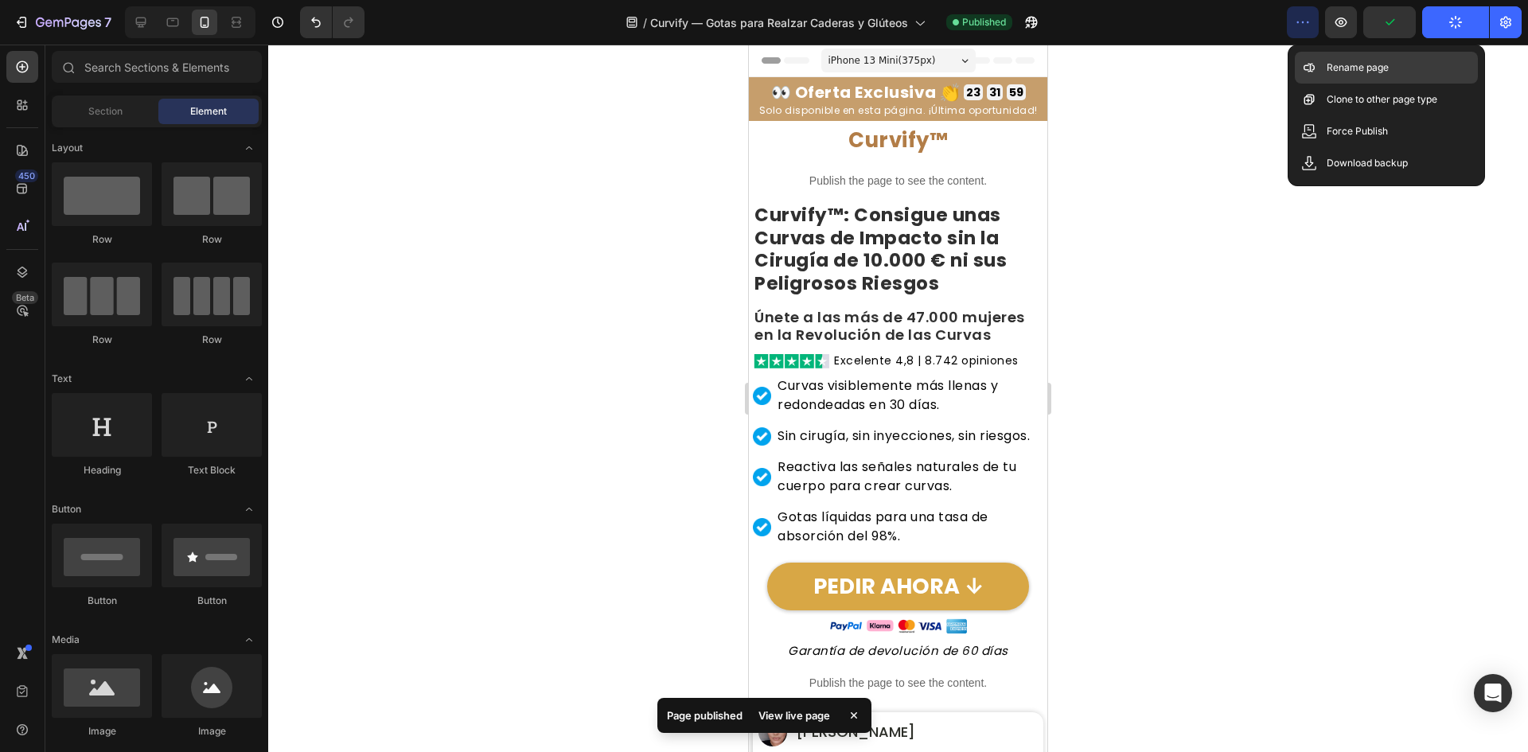
click at [1316, 60] on icon at bounding box center [1309, 68] width 16 height 16
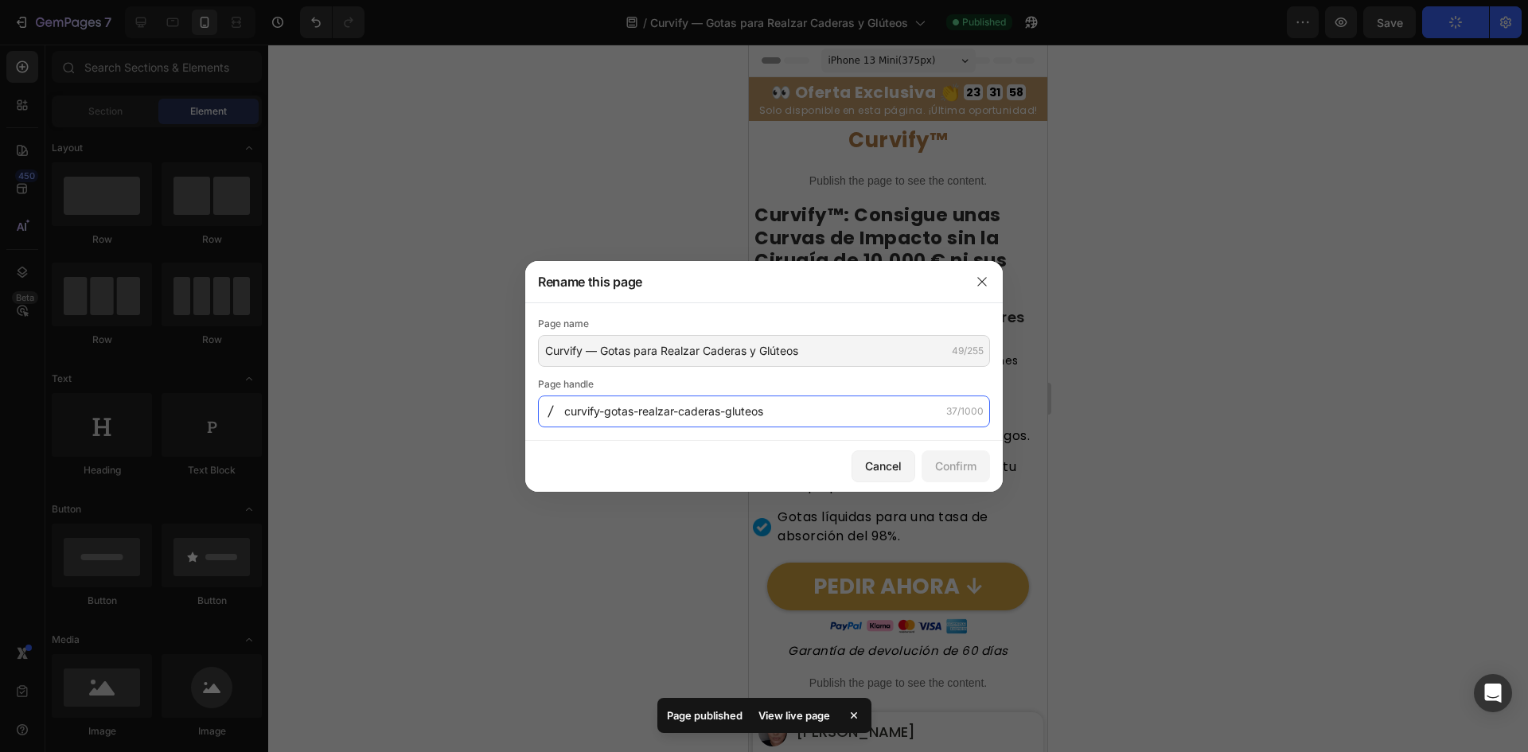
drag, startPoint x: 731, startPoint y: 403, endPoint x: 729, endPoint y: 386, distance: 16.9
click at [732, 403] on input "curvify-gotas-realzar-caderas-gluteos" at bounding box center [764, 412] width 452 height 32
